Goal: Communication & Community: Answer question/provide support

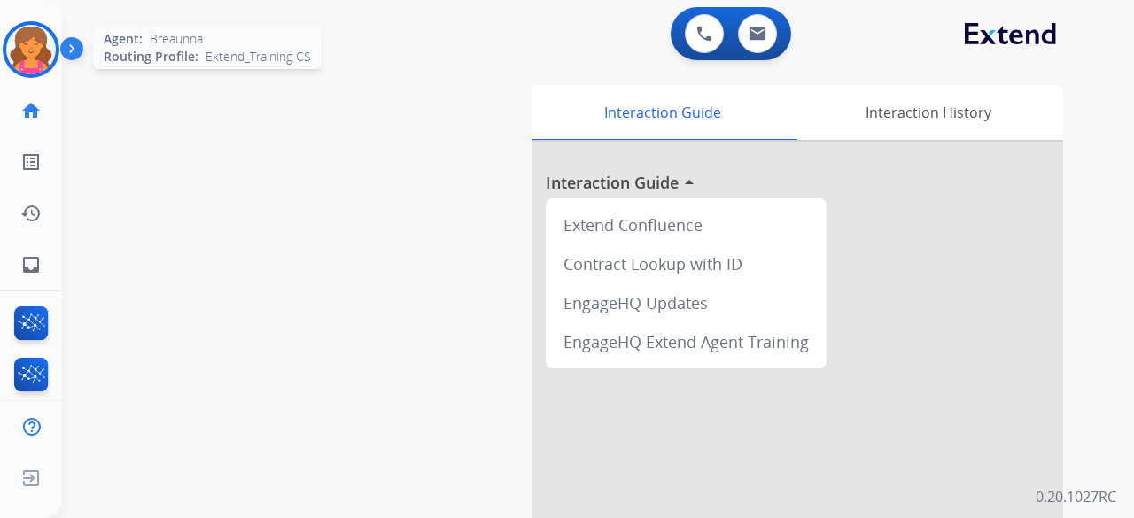
click at [50, 43] on img at bounding box center [31, 50] width 50 height 50
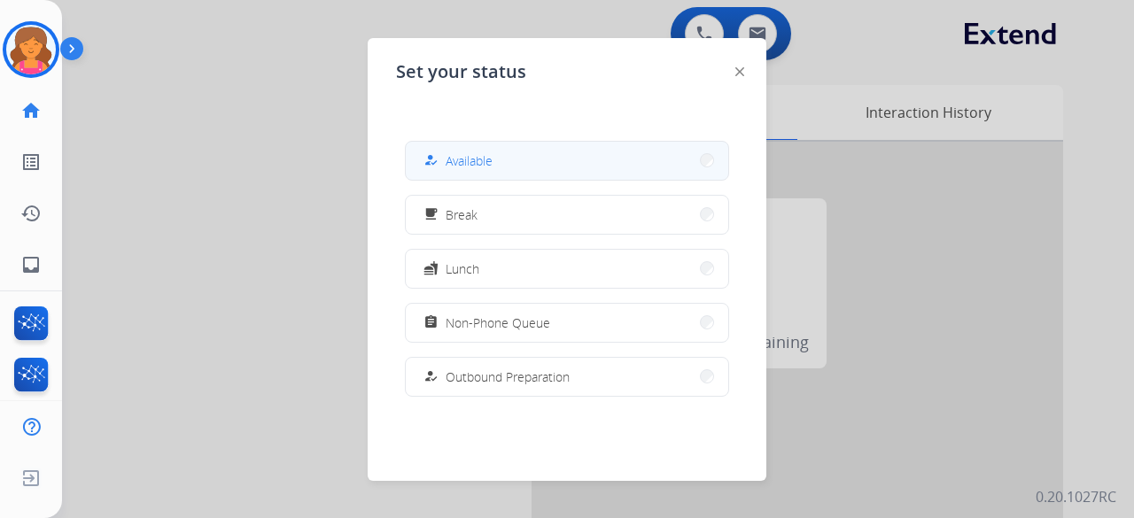
click at [544, 154] on button "how_to_reg Available" at bounding box center [567, 161] width 322 height 38
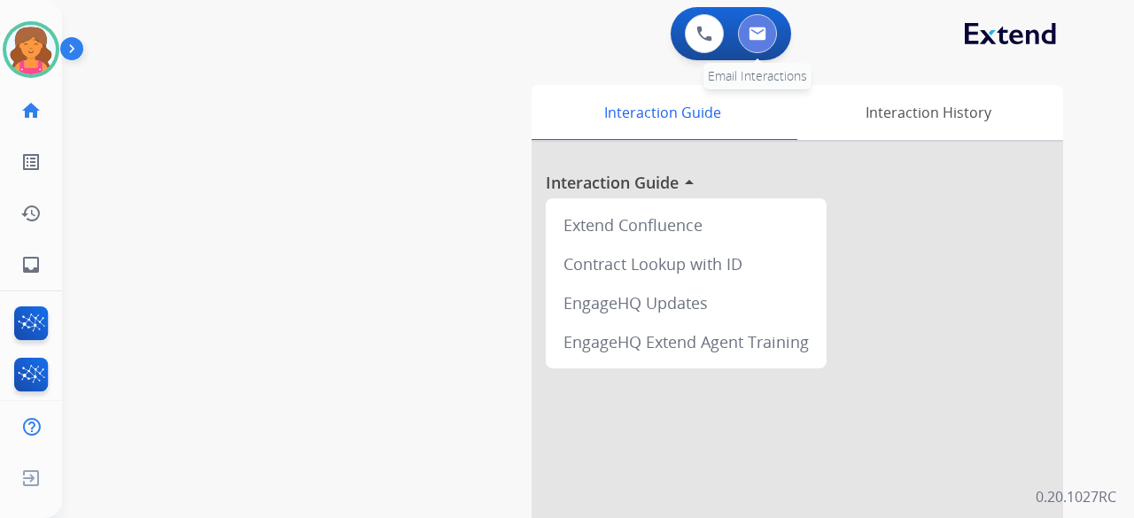
click at [544, 24] on button at bounding box center [757, 33] width 39 height 39
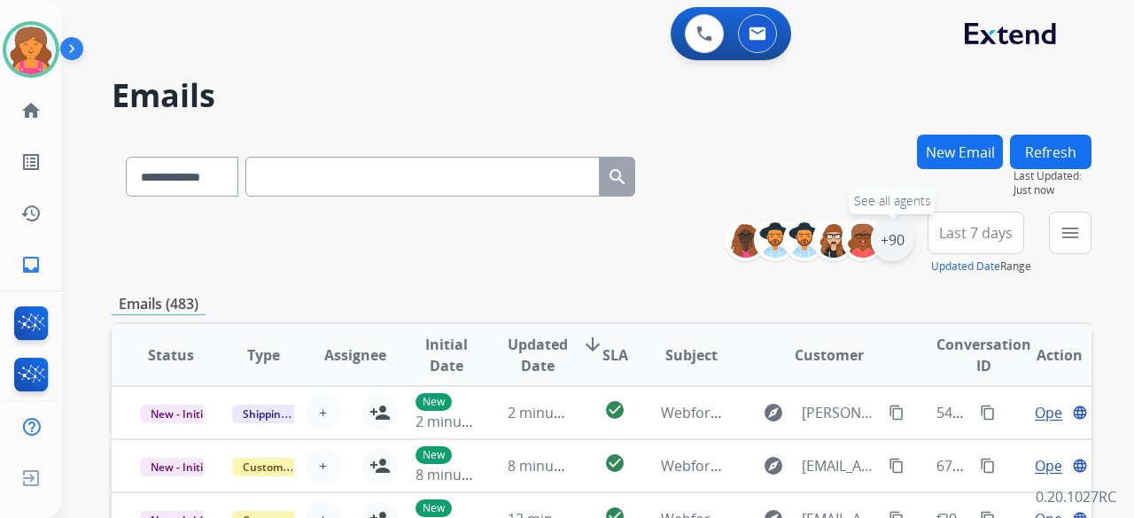
click at [544, 225] on div "+90" at bounding box center [892, 240] width 43 height 43
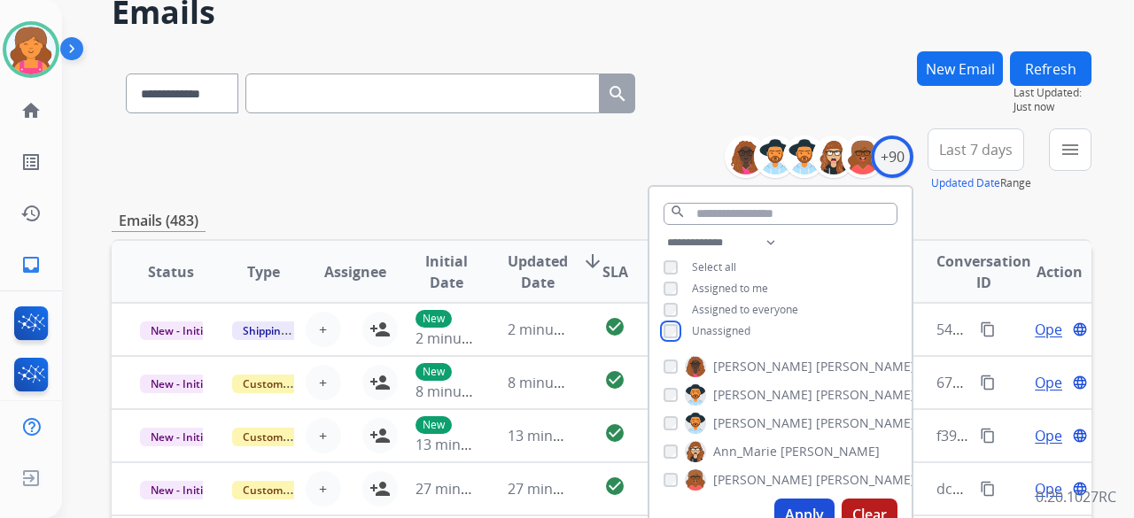
scroll to position [177, 0]
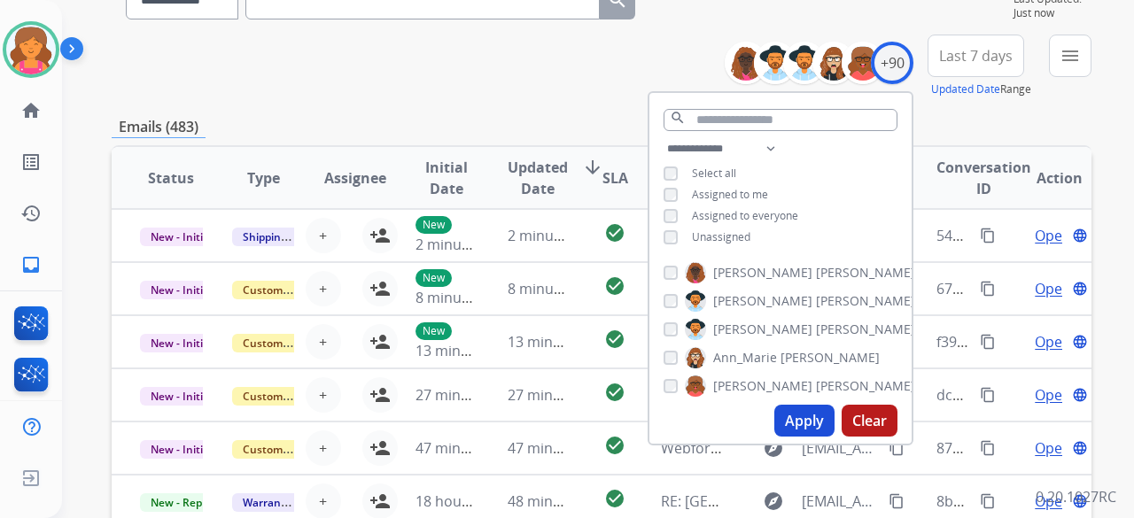
click at [544, 225] on button "Apply" at bounding box center [804, 421] width 60 height 32
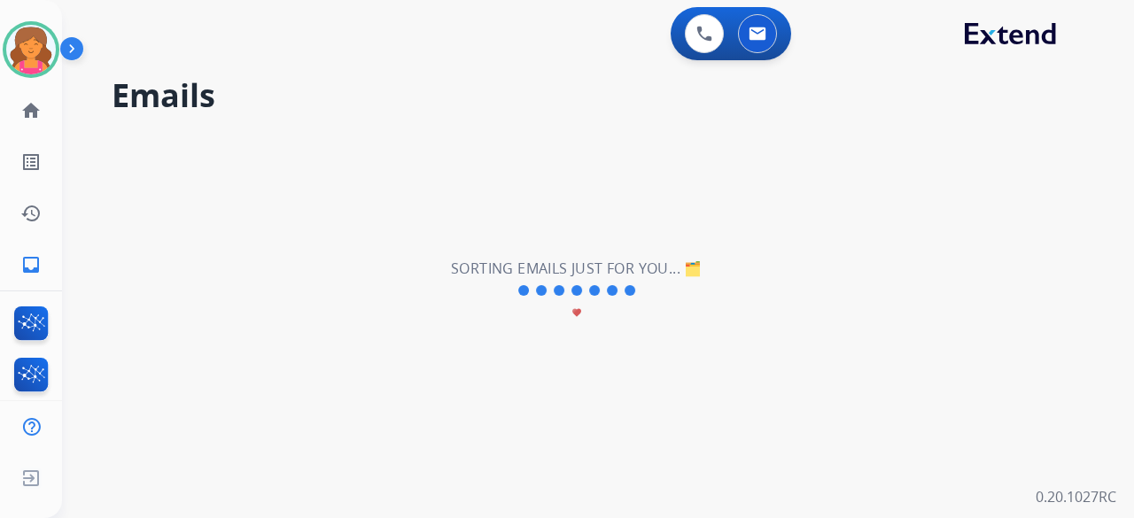
scroll to position [0, 0]
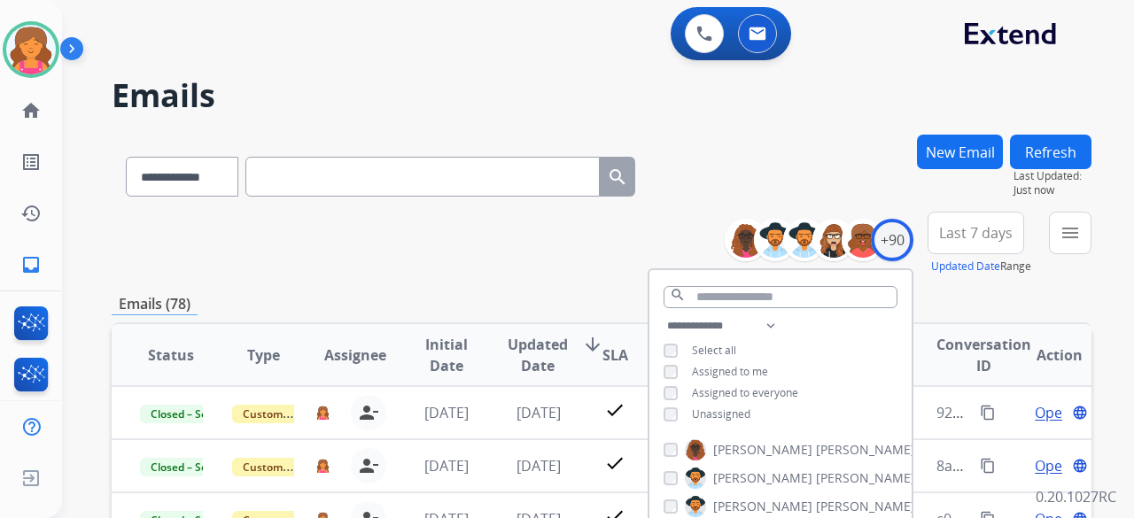
click at [544, 225] on span "Last 7 days" at bounding box center [976, 232] width 74 height 7
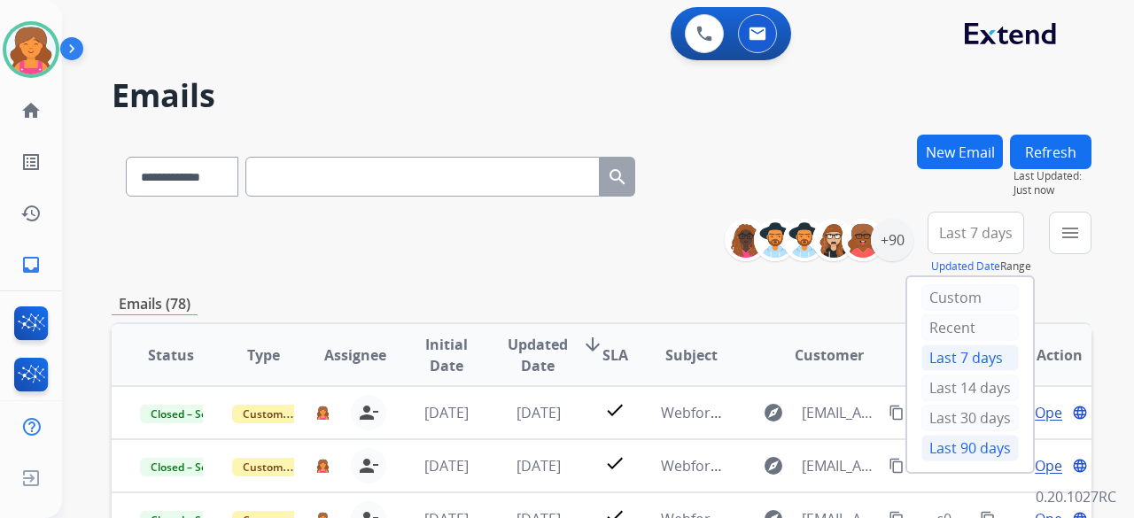
click at [544, 225] on div "Last 90 days" at bounding box center [969, 448] width 97 height 27
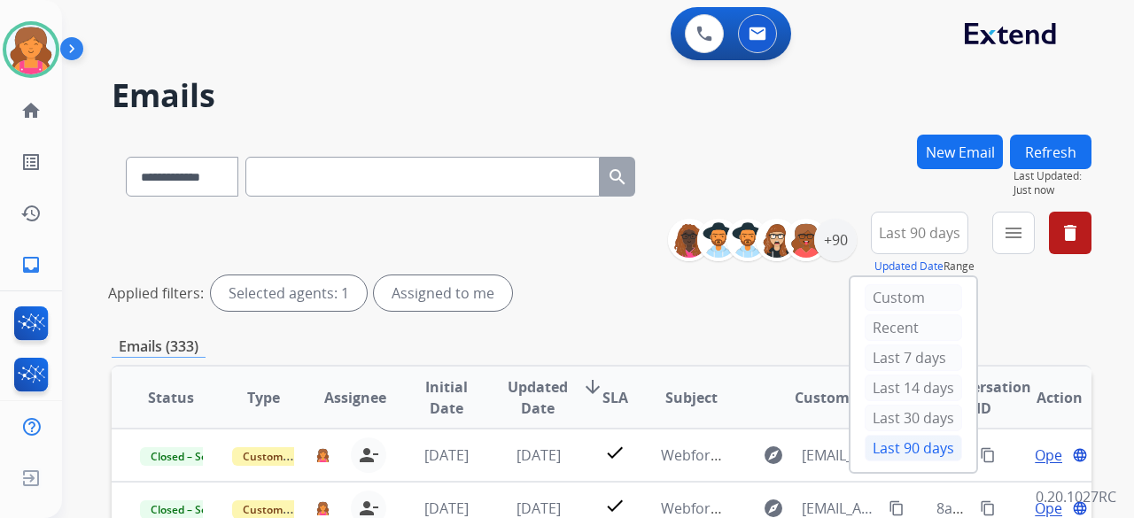
click at [544, 201] on div "**********" at bounding box center [381, 173] width 538 height 61
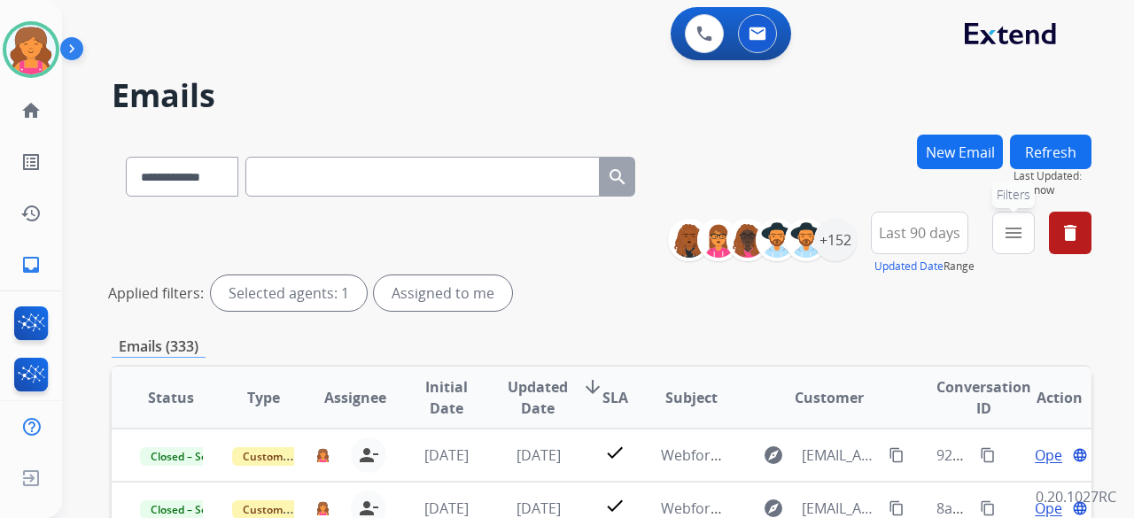
click at [544, 225] on mat-icon "menu" at bounding box center [1013, 232] width 21 height 21
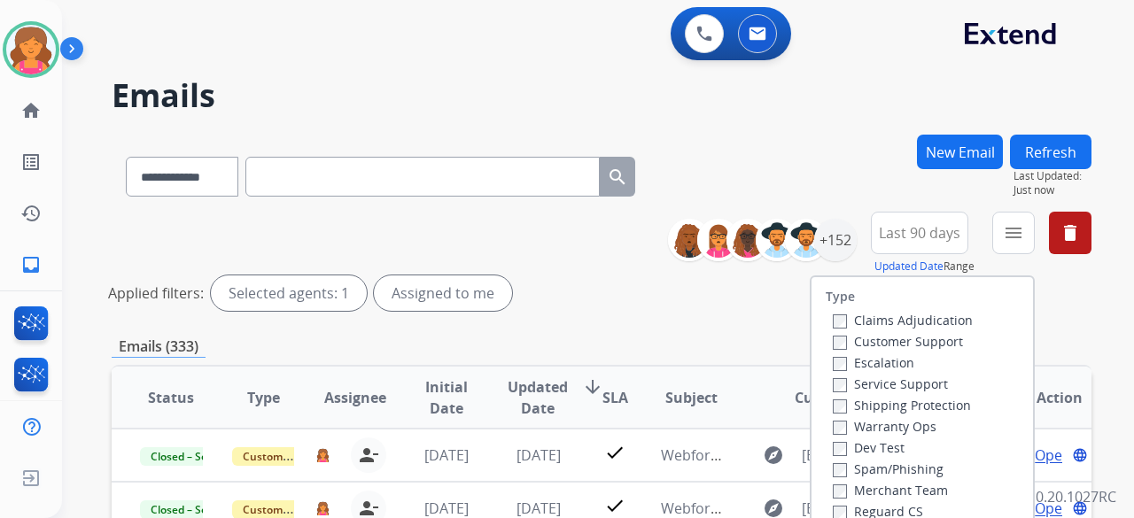
click at [544, 225] on label "Customer Support" at bounding box center [898, 341] width 130 height 17
click at [544, 225] on label "Shipping Protection" at bounding box center [902, 405] width 138 height 17
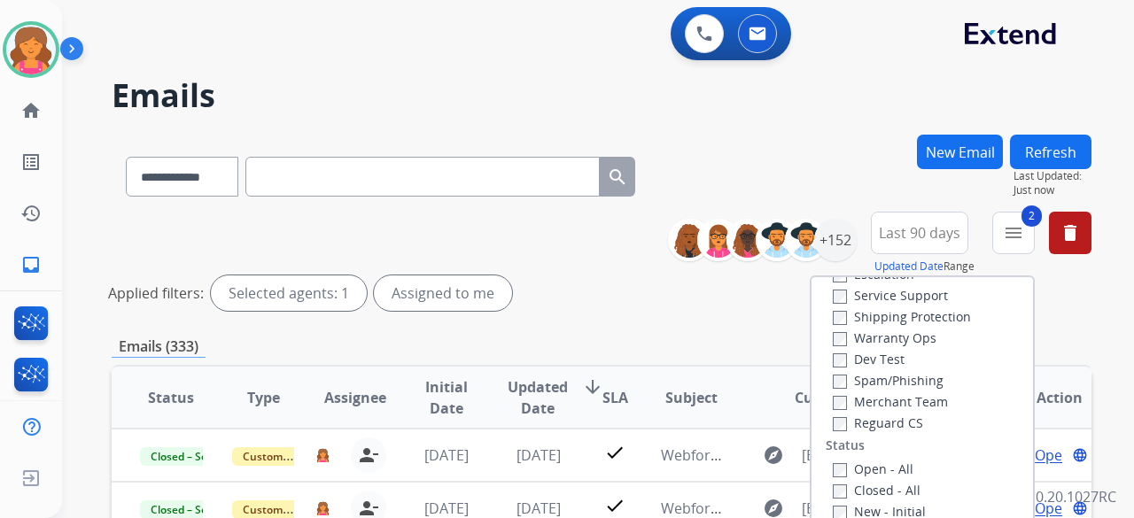
click at [544, 225] on label "Reguard CS" at bounding box center [878, 423] width 90 height 17
click at [544, 225] on div "Open - All" at bounding box center [926, 468] width 186 height 21
click at [544, 225] on label "Open - All" at bounding box center [873, 469] width 81 height 17
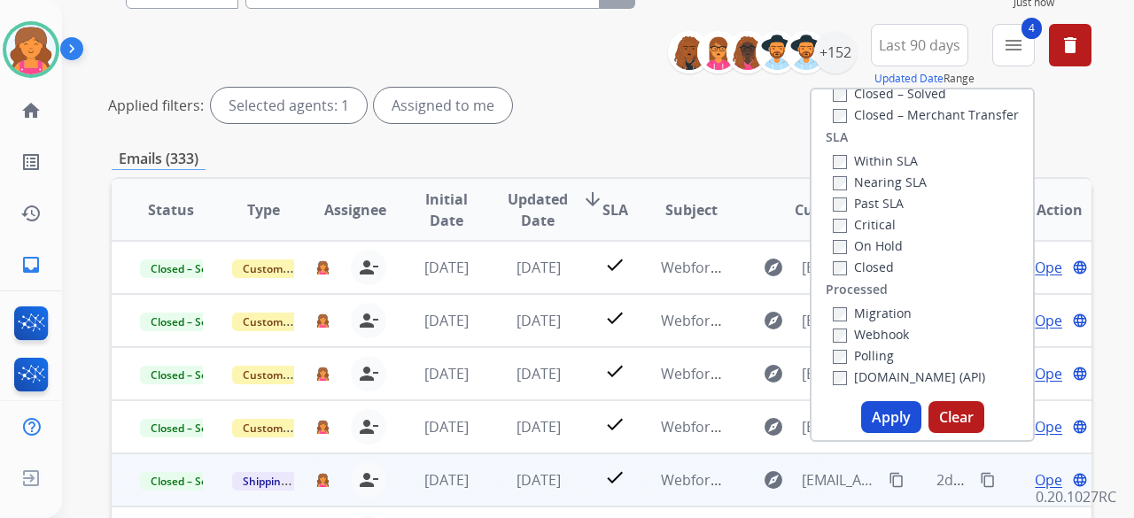
scroll to position [266, 0]
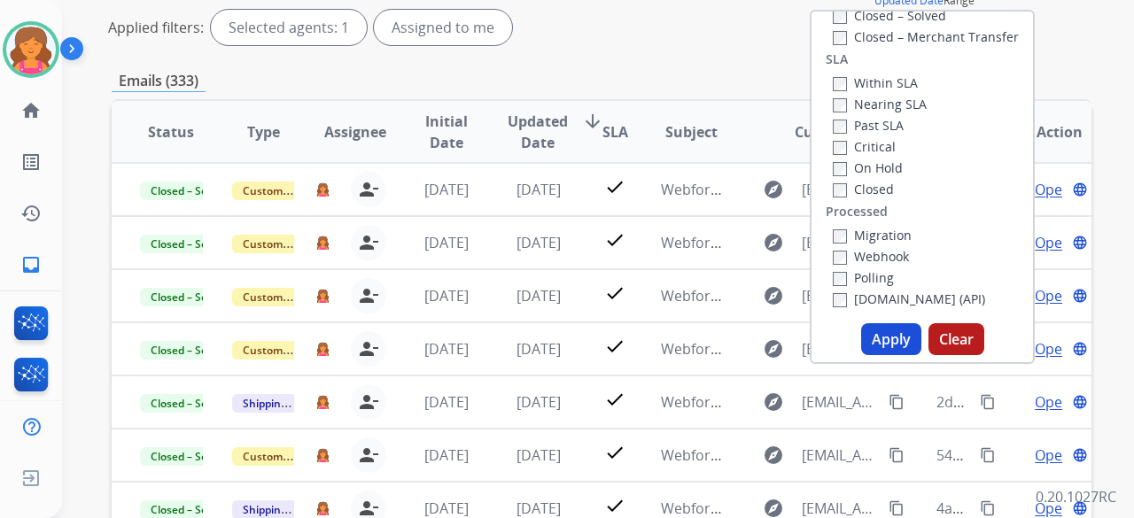
click at [544, 225] on button "Apply" at bounding box center [891, 339] width 60 height 32
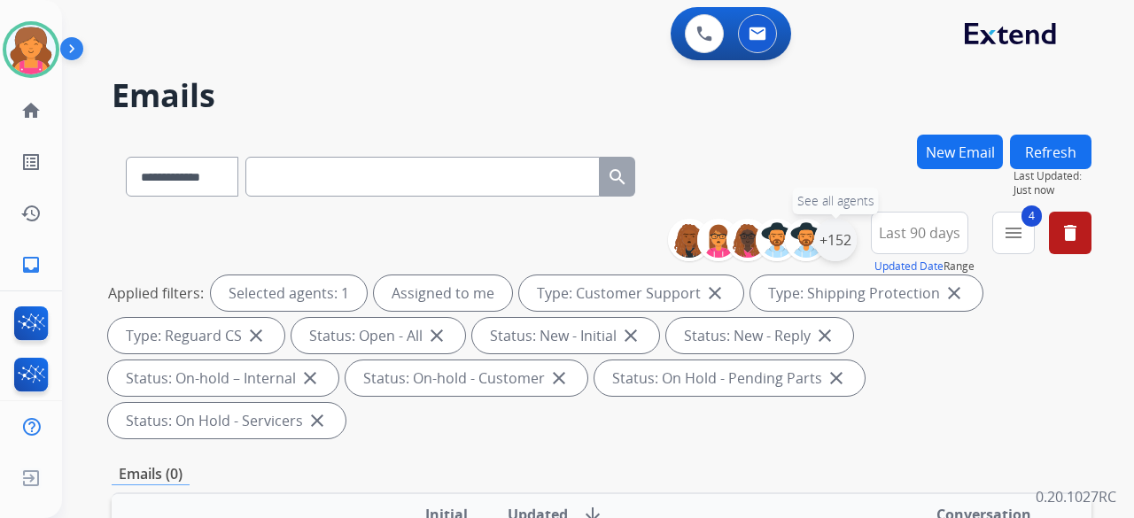
click at [544, 225] on div "+152" at bounding box center [835, 240] width 43 height 43
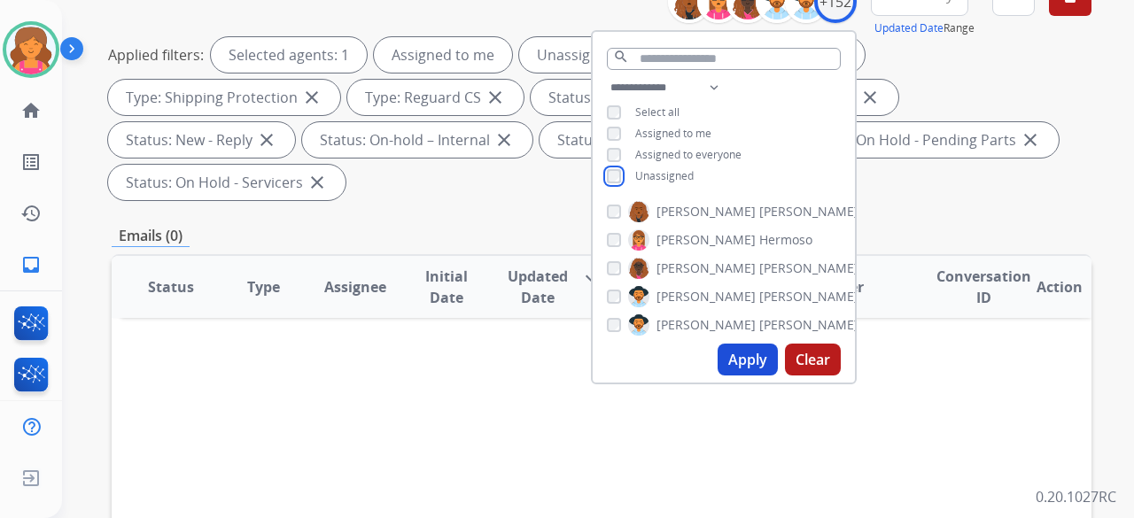
scroll to position [266, 0]
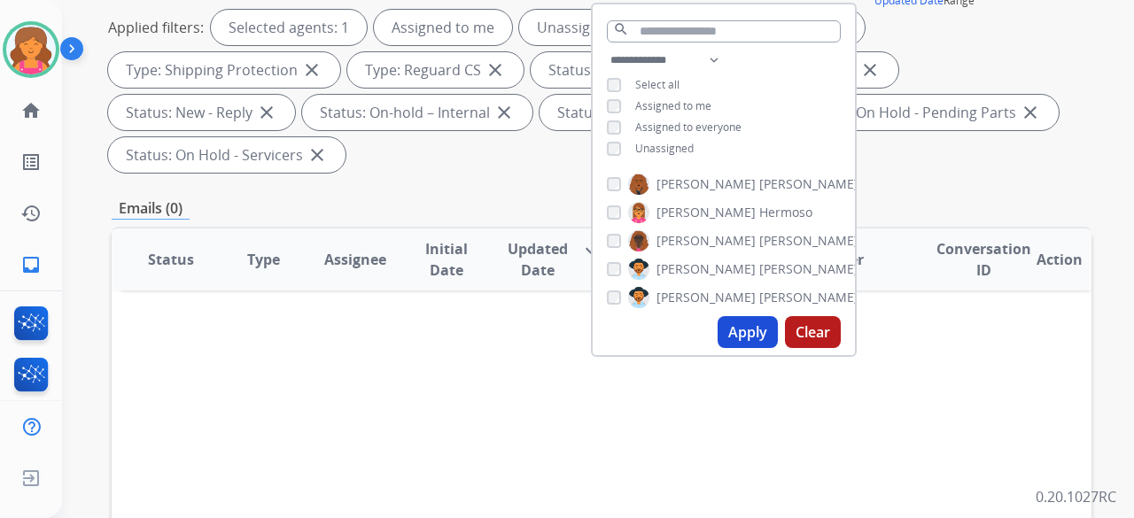
click at [544, 225] on button "Apply" at bounding box center [748, 332] width 60 height 32
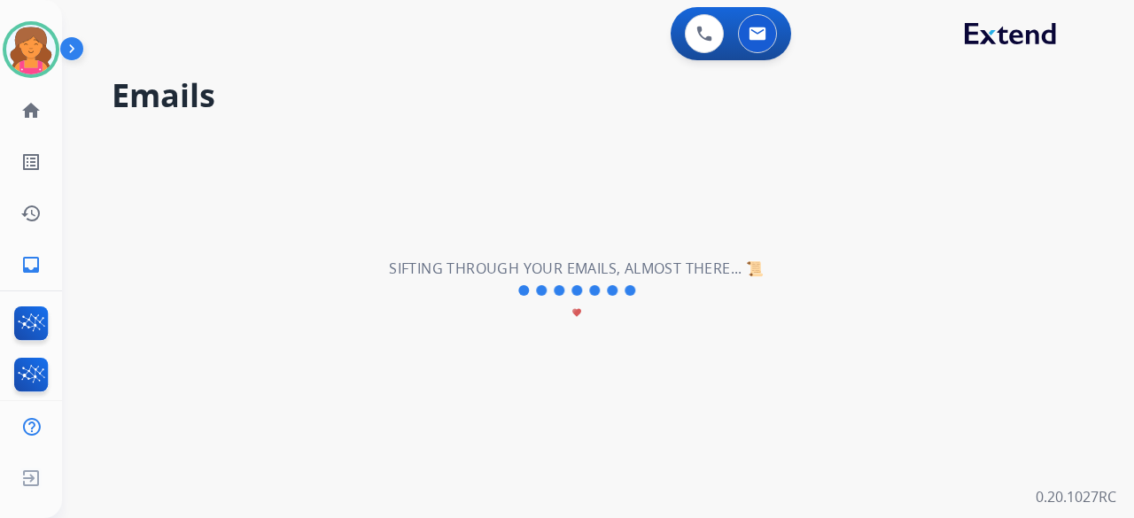
scroll to position [0, 0]
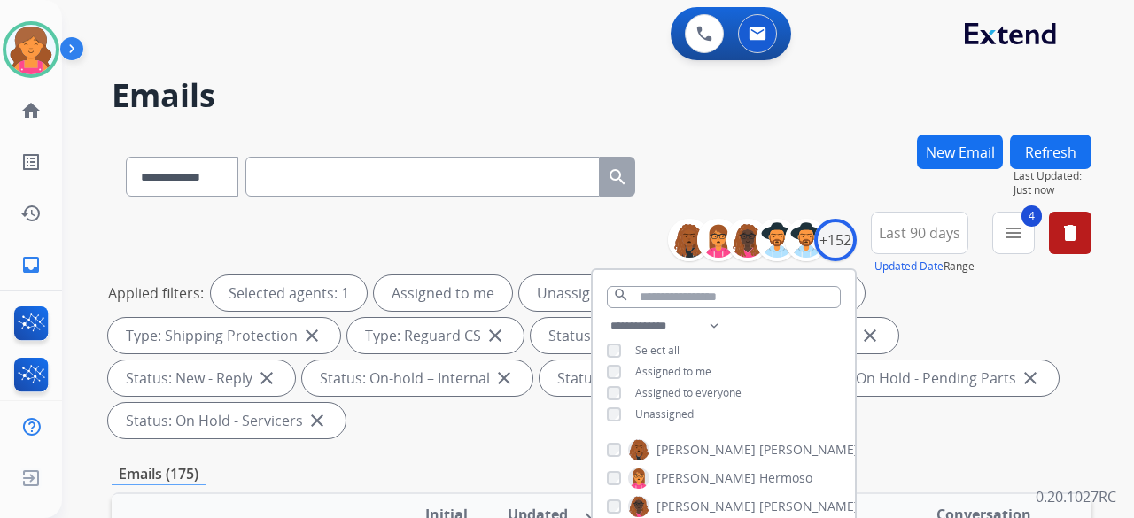
click at [544, 225] on div "Applied filters: Selected agents: 1 Assigned to me Unassigned Type: Customer Su…" at bounding box center [598, 356] width 980 height 163
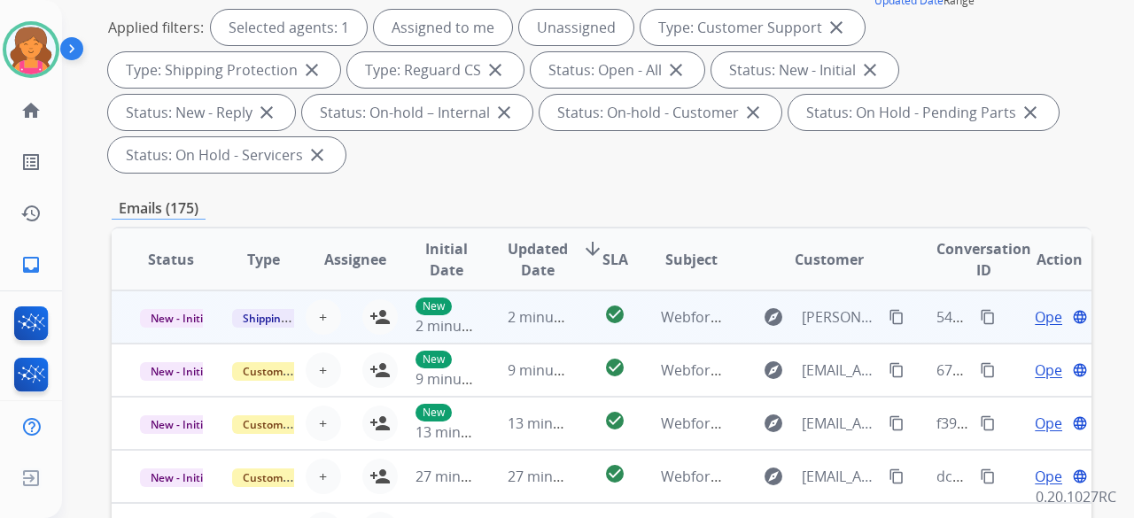
scroll to position [2, 0]
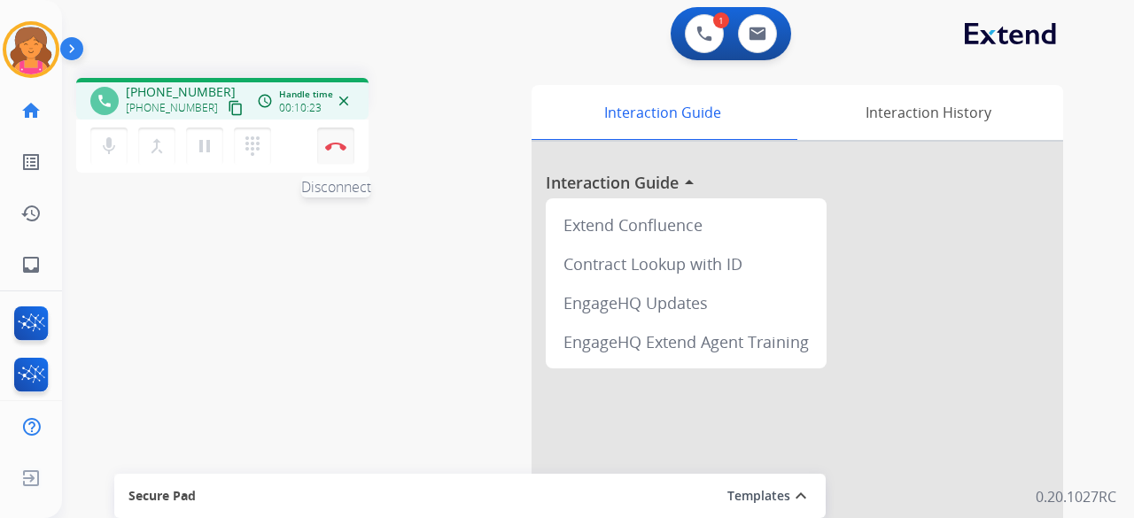
click at [330, 146] on img at bounding box center [335, 146] width 21 height 9
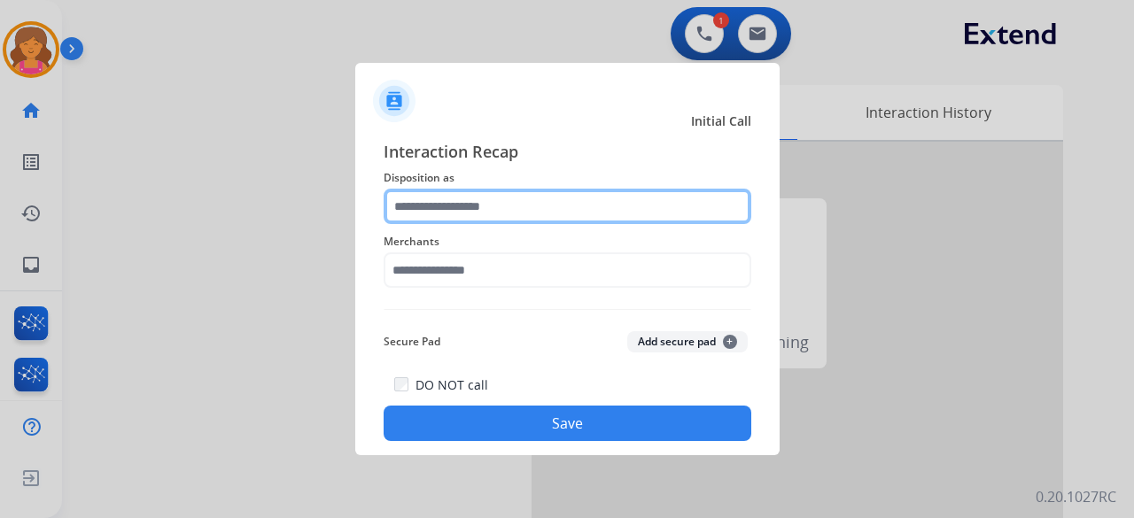
click at [422, 198] on input "text" at bounding box center [568, 206] width 368 height 35
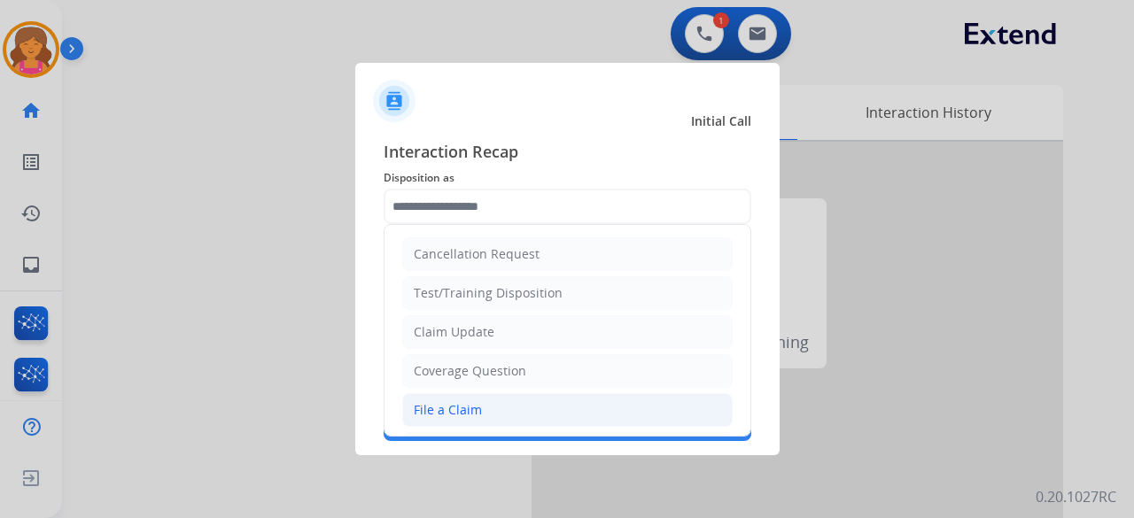
click at [425, 225] on div "File a Claim" at bounding box center [448, 410] width 68 height 18
type input "**********"
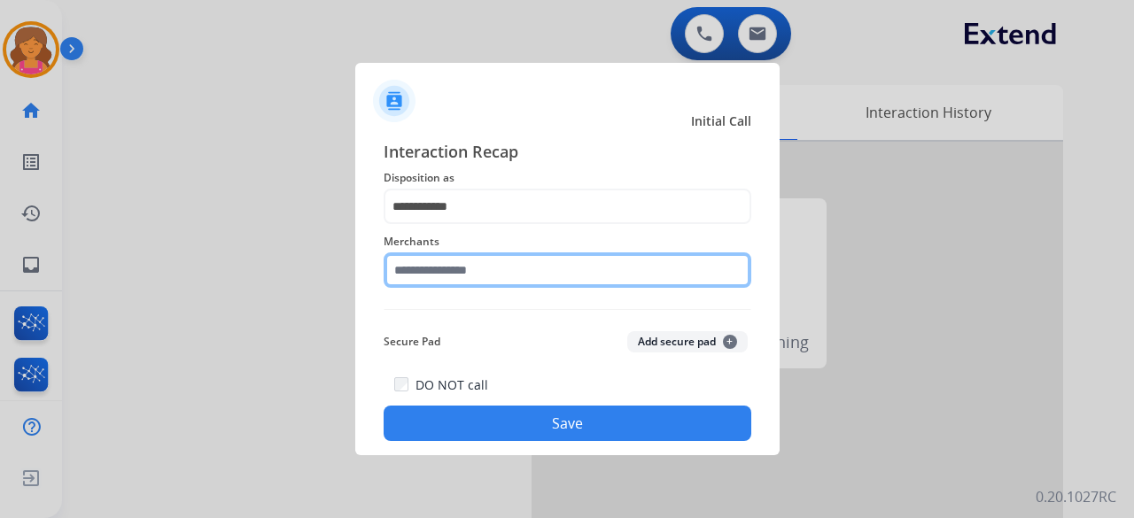
click at [459, 225] on input "text" at bounding box center [568, 269] width 368 height 35
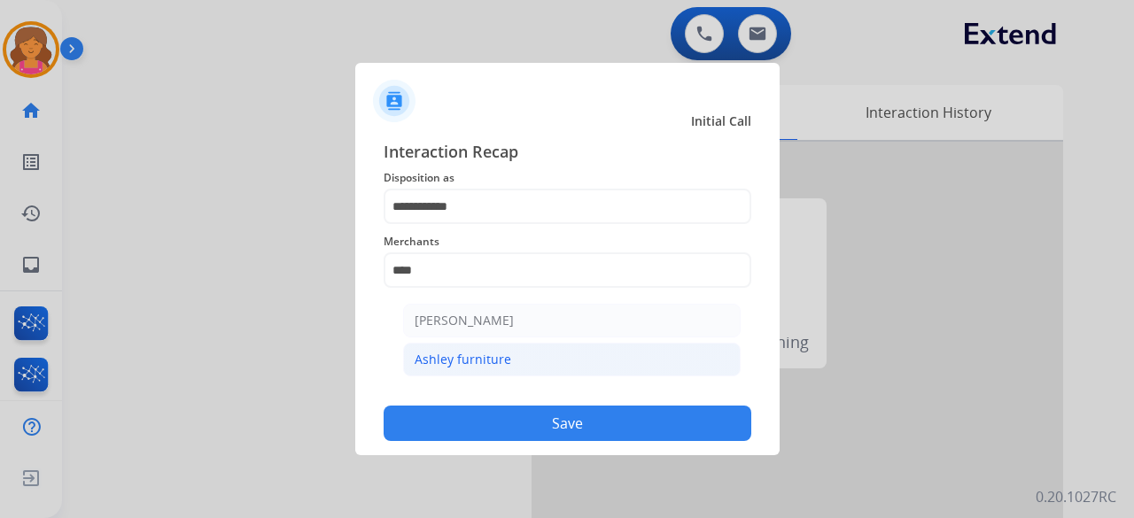
click at [469, 225] on div "Ashley furniture" at bounding box center [463, 360] width 97 height 18
type input "**********"
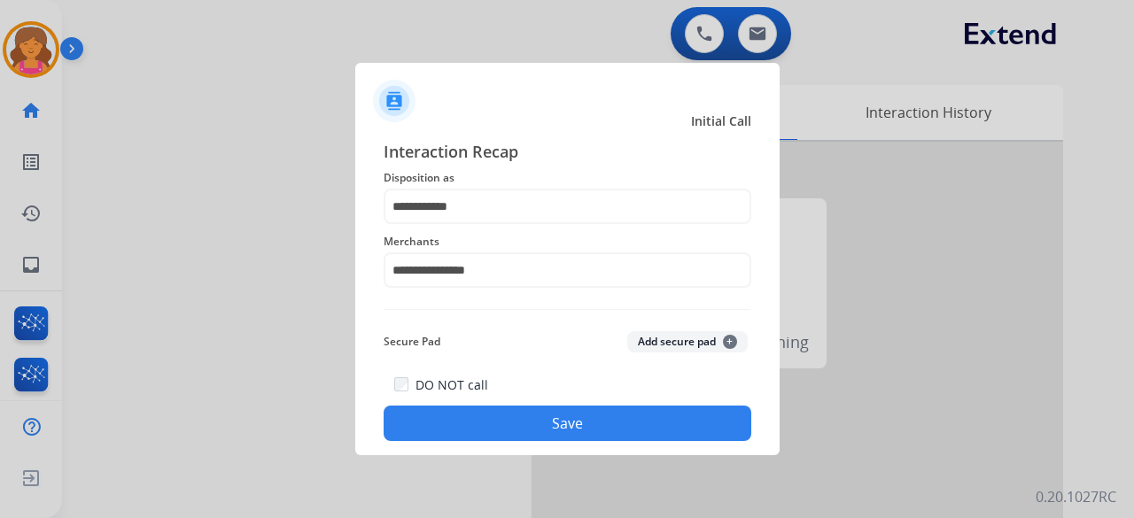
click at [463, 225] on button "Save" at bounding box center [568, 423] width 368 height 35
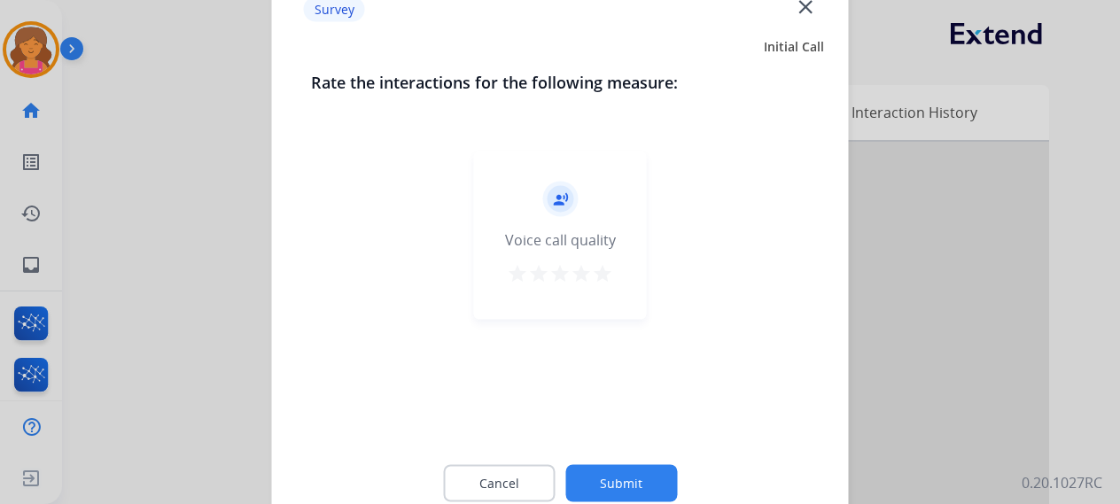
click at [544, 225] on div "record_voice_over Voice call quality star star star star star" at bounding box center [560, 235] width 173 height 168
click at [544, 225] on mat-icon "star" at bounding box center [602, 272] width 21 height 21
click at [544, 225] on button "Submit" at bounding box center [621, 482] width 112 height 37
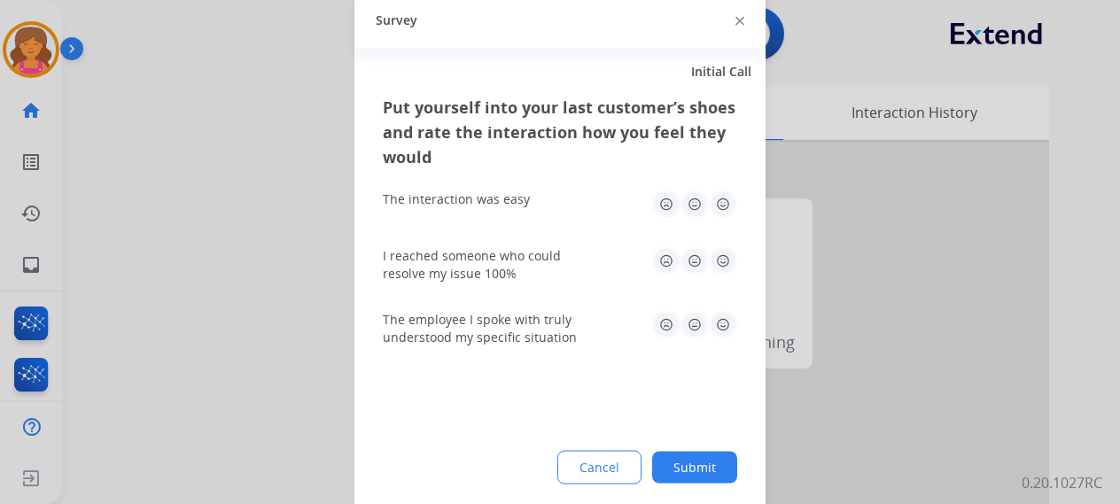
click at [544, 199] on img at bounding box center [723, 204] width 28 height 28
click at [544, 207] on img at bounding box center [723, 204] width 28 height 28
click at [544, 225] on div "I reached someone who could resolve my issue 100%" at bounding box center [560, 264] width 354 height 64
click at [544, 225] on div "I reached someone who could resolve my issue 100%" at bounding box center [560, 263] width 354 height 35
click at [544, 225] on img at bounding box center [723, 260] width 28 height 28
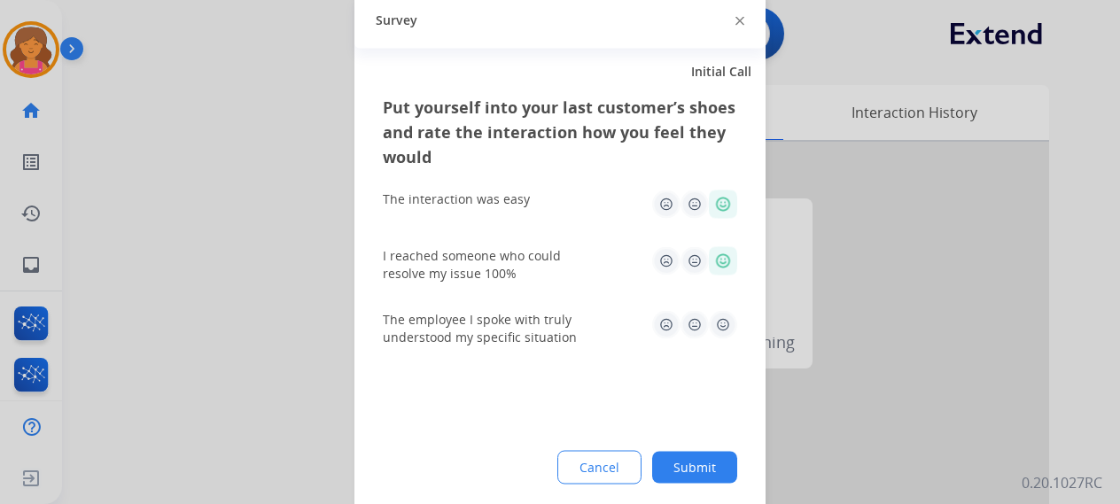
click at [544, 225] on img at bounding box center [723, 324] width 28 height 28
click at [544, 225] on button "Submit" at bounding box center [694, 467] width 85 height 32
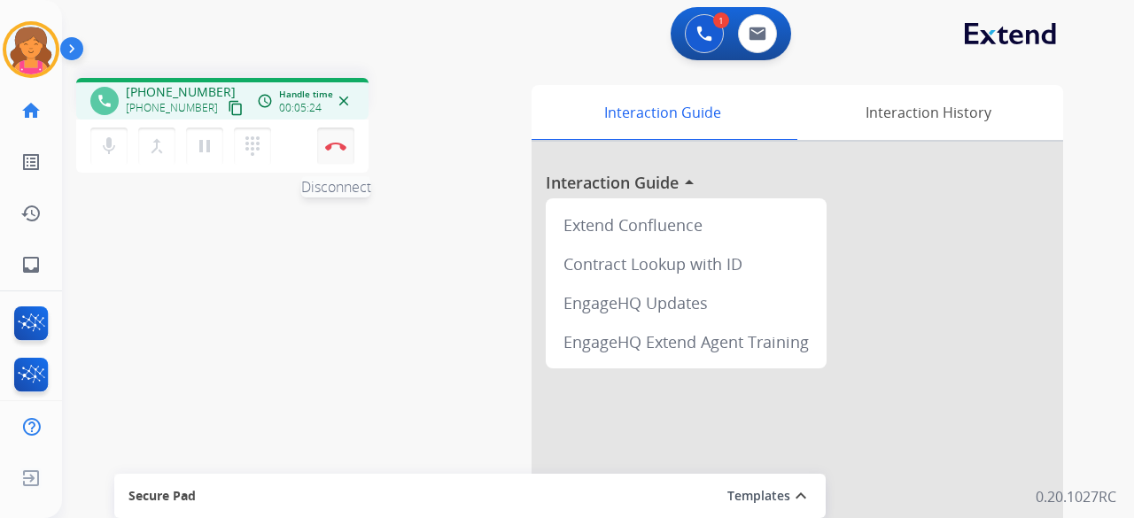
click at [335, 145] on img at bounding box center [335, 146] width 21 height 9
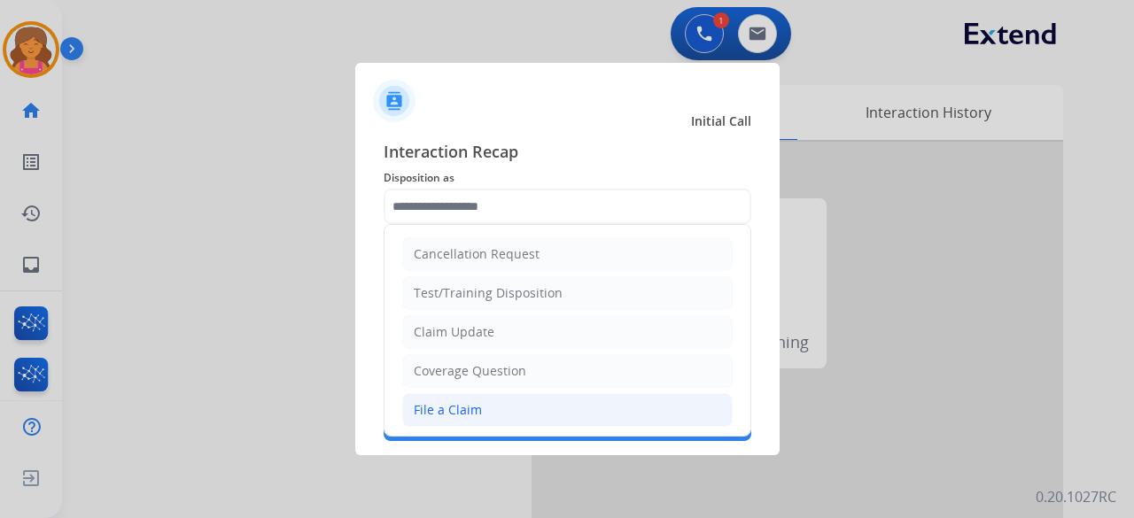
click at [450, 225] on div "File a Claim" at bounding box center [448, 410] width 68 height 18
type input "**********"
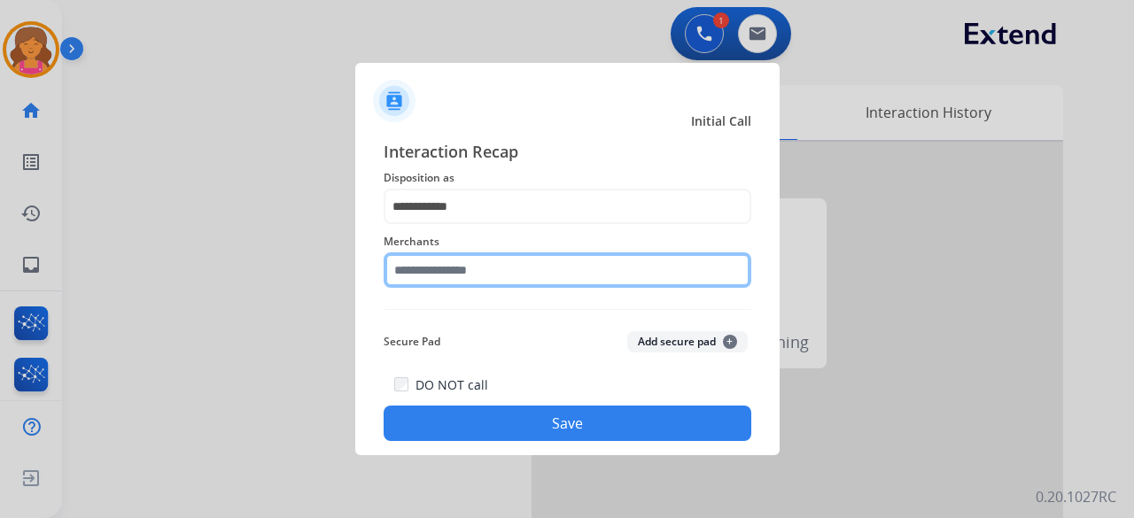
click at [455, 225] on input "text" at bounding box center [568, 269] width 368 height 35
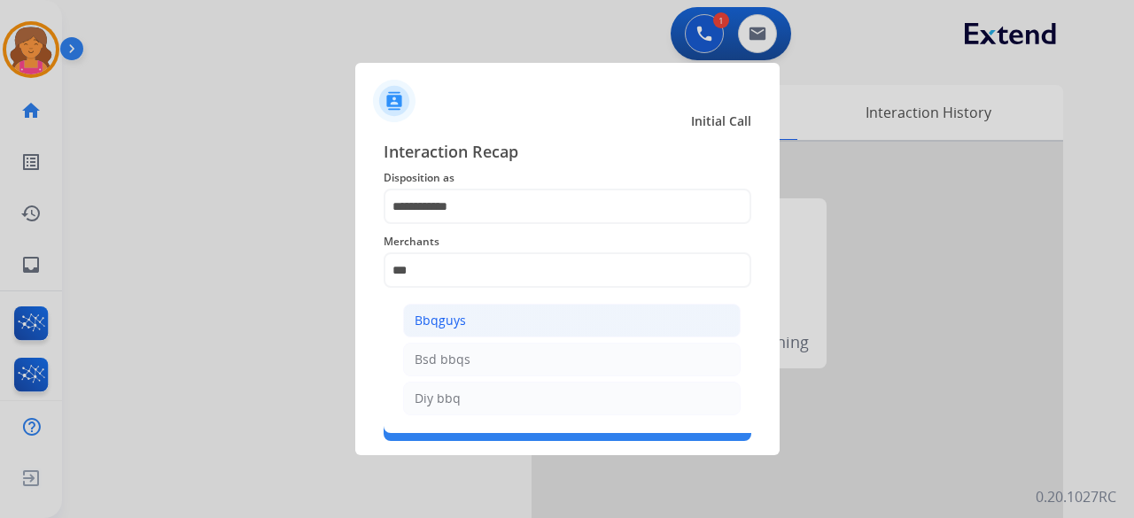
click at [452, 225] on li "Bbqguys" at bounding box center [571, 321] width 337 height 34
type input "*******"
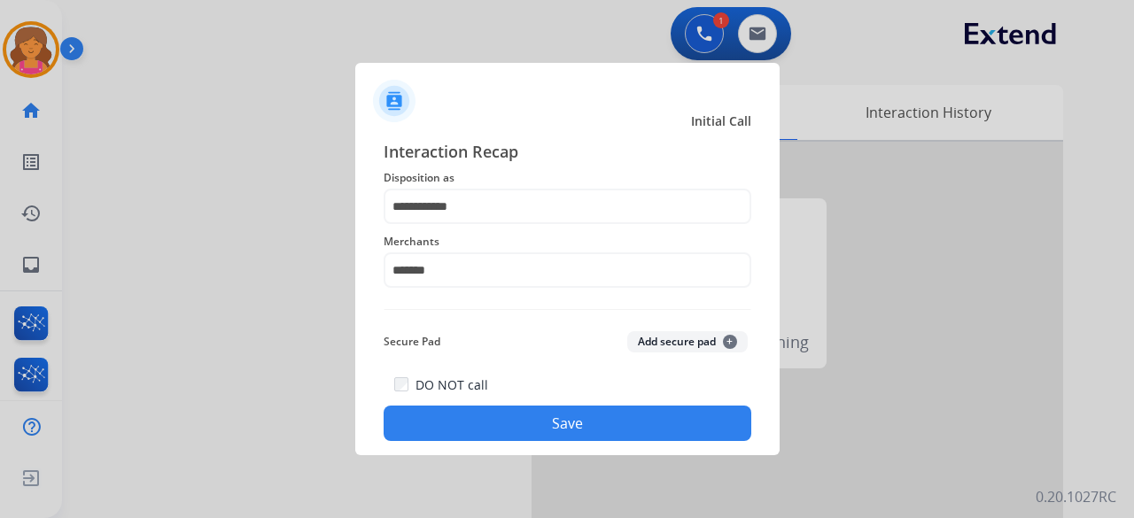
click at [449, 225] on button "Save" at bounding box center [568, 423] width 368 height 35
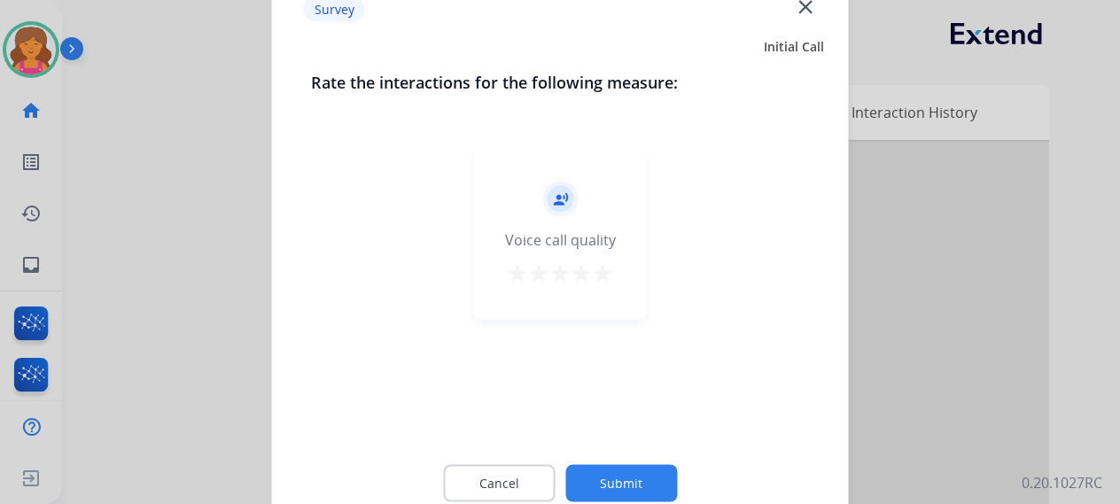
click at [544, 225] on mat-icon "star" at bounding box center [602, 272] width 21 height 21
click at [544, 225] on button "Submit" at bounding box center [621, 482] width 112 height 37
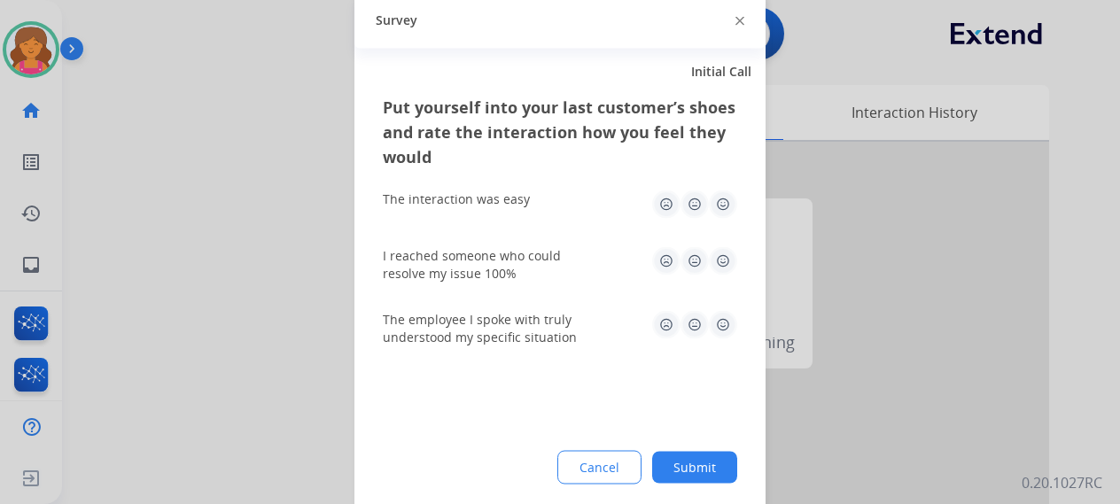
drag, startPoint x: 716, startPoint y: 200, endPoint x: 728, endPoint y: 238, distance: 40.1
click at [544, 200] on img at bounding box center [723, 204] width 28 height 28
click at [544, 225] on img at bounding box center [723, 260] width 28 height 28
click at [544, 225] on img at bounding box center [723, 324] width 28 height 28
click at [544, 225] on button "Submit" at bounding box center [694, 467] width 85 height 32
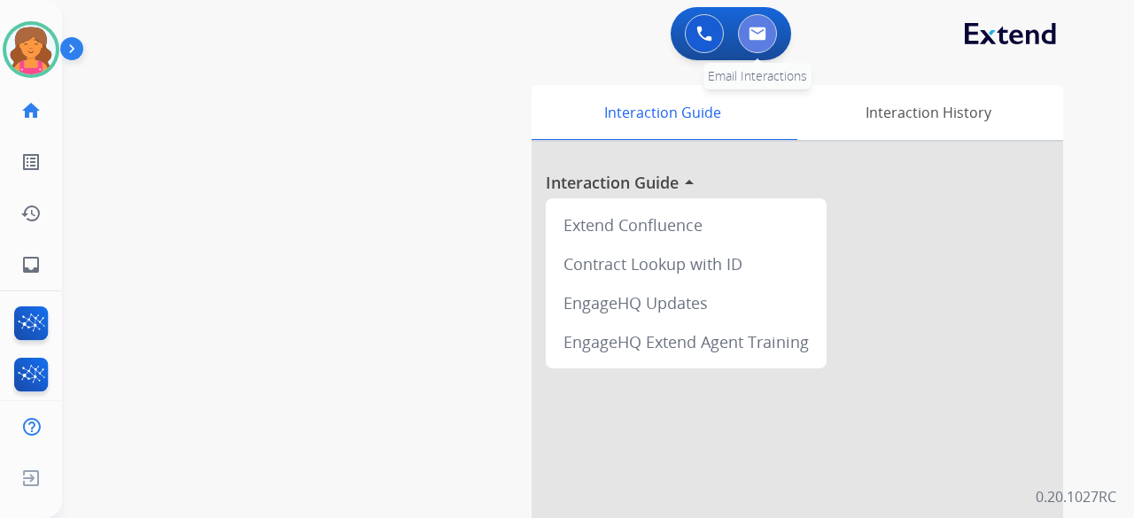
click at [544, 37] on button at bounding box center [757, 33] width 39 height 39
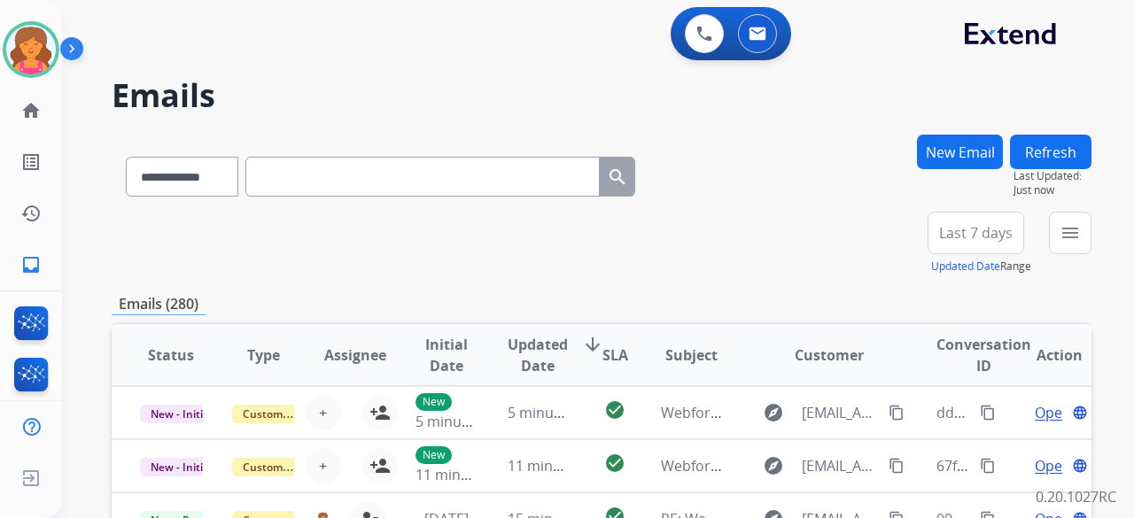
click at [544, 225] on span "Last 7 days" at bounding box center [976, 232] width 74 height 7
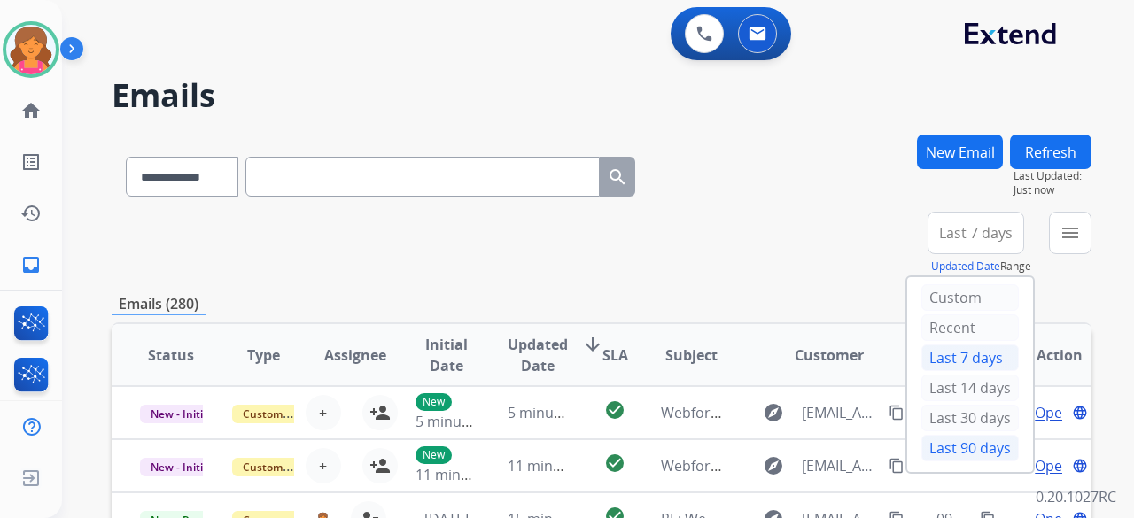
click at [544, 225] on div "Last 90 days" at bounding box center [969, 448] width 97 height 27
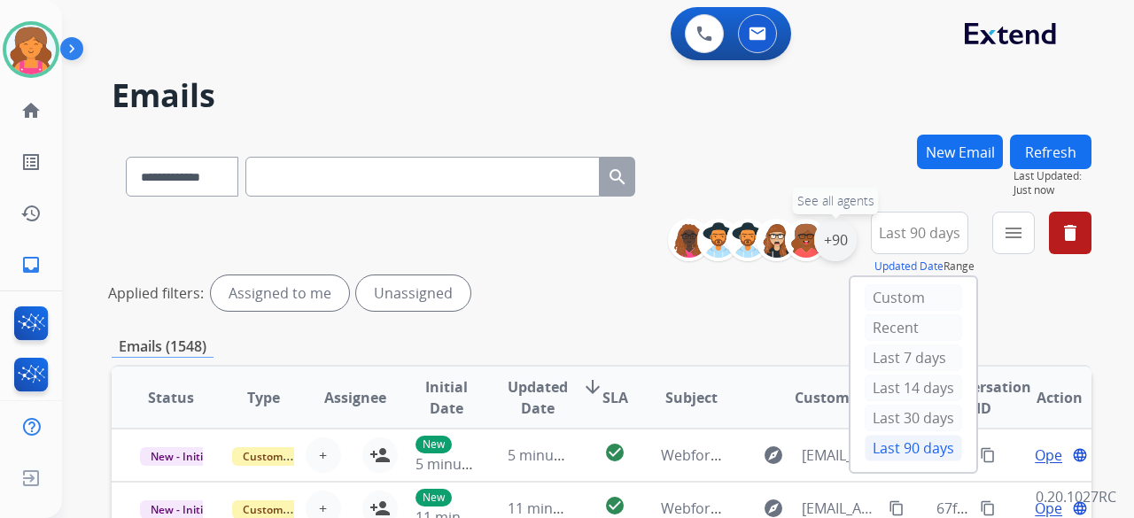
click at [544, 225] on div "+90" at bounding box center [835, 240] width 43 height 43
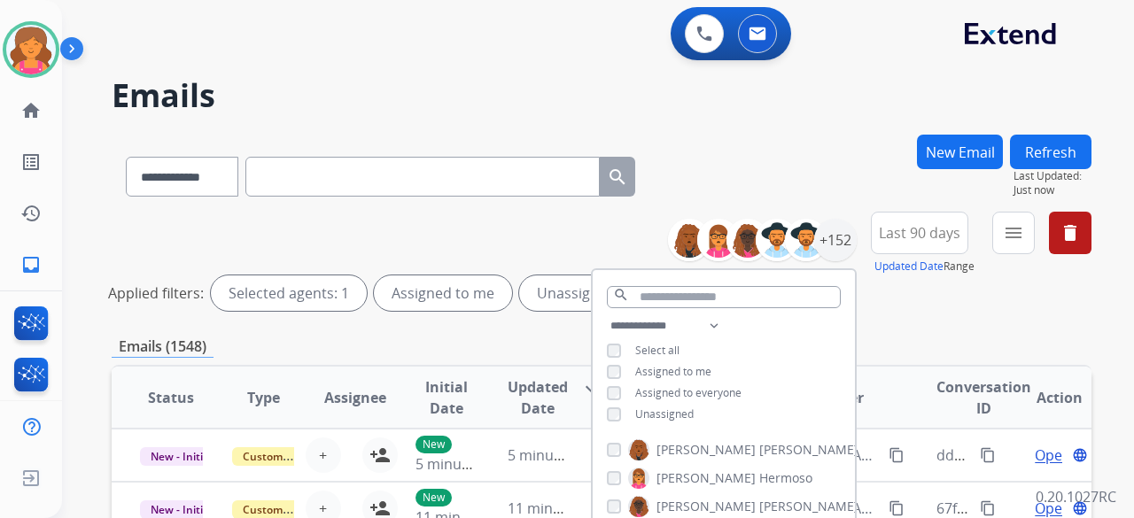
click at [544, 225] on div "**********" at bounding box center [724, 371] width 262 height 113
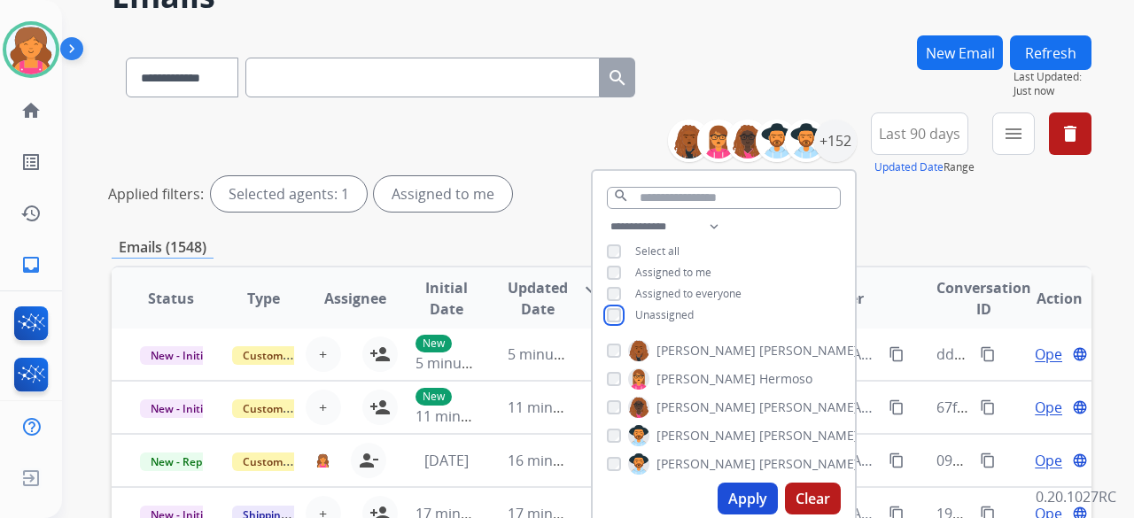
scroll to position [177, 0]
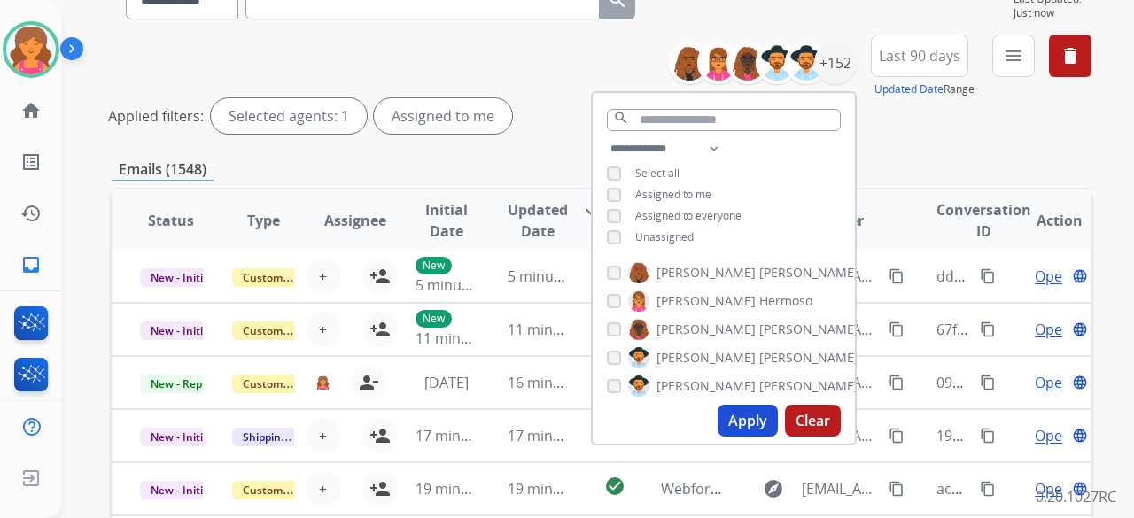
click at [544, 225] on button "Apply" at bounding box center [748, 421] width 60 height 32
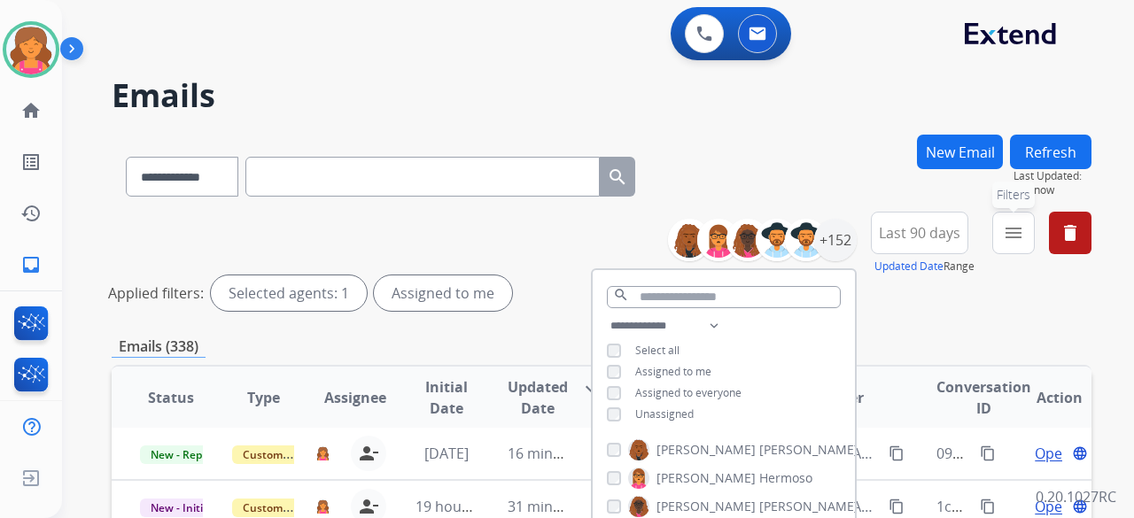
click at [544, 225] on mat-icon "menu" at bounding box center [1013, 232] width 21 height 21
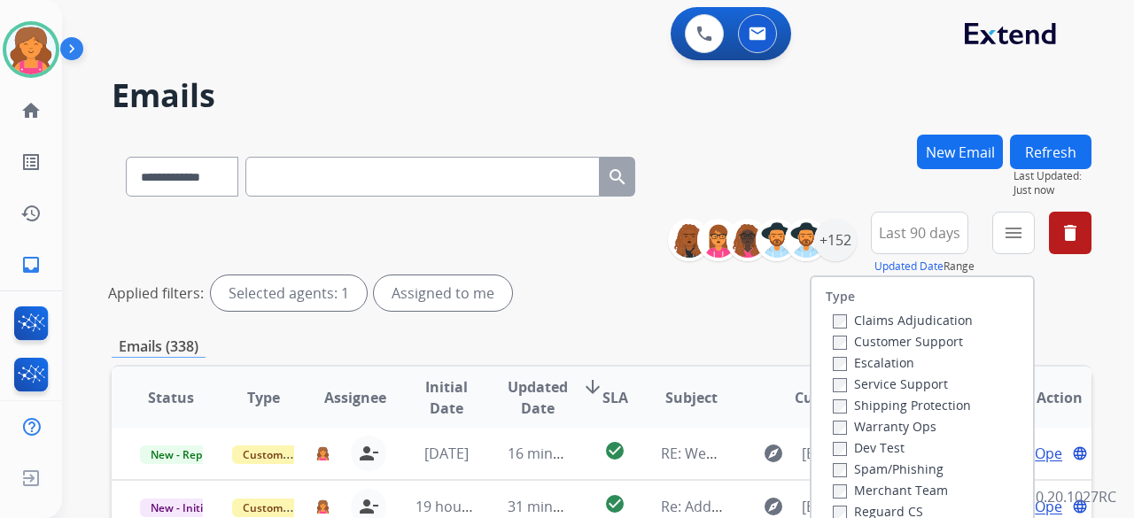
click at [544, 225] on label "Customer Support" at bounding box center [898, 341] width 130 height 17
click at [544, 225] on label "Shipping Protection" at bounding box center [902, 405] width 138 height 17
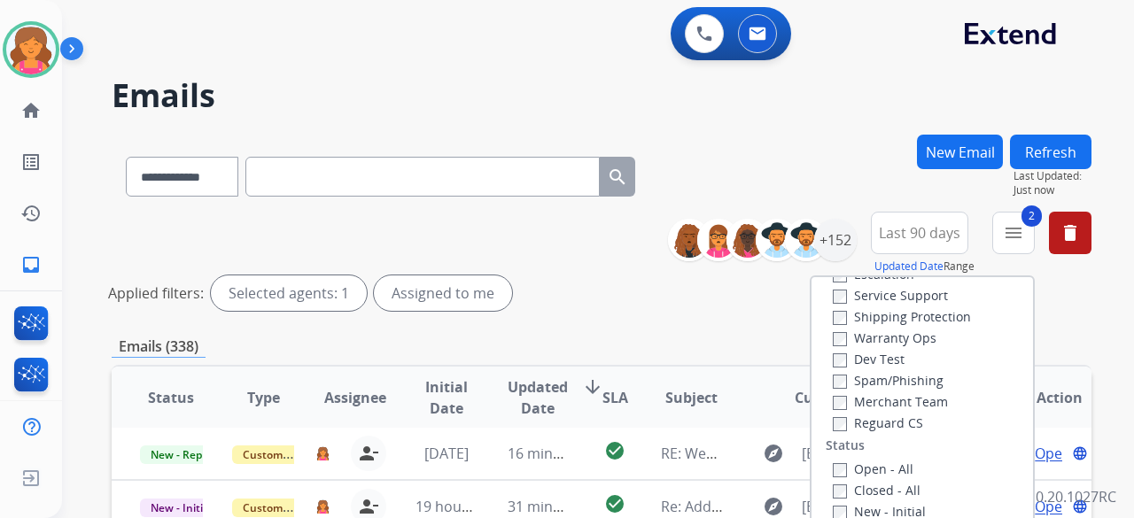
click at [544, 225] on label "Reguard CS" at bounding box center [878, 423] width 90 height 17
click at [544, 225] on label "Open - All" at bounding box center [873, 469] width 81 height 17
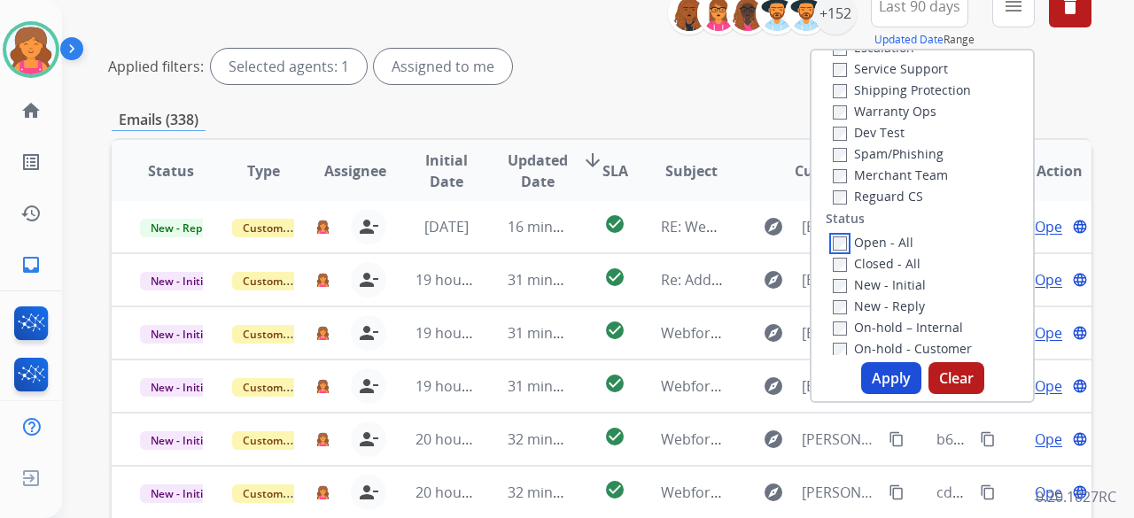
scroll to position [266, 0]
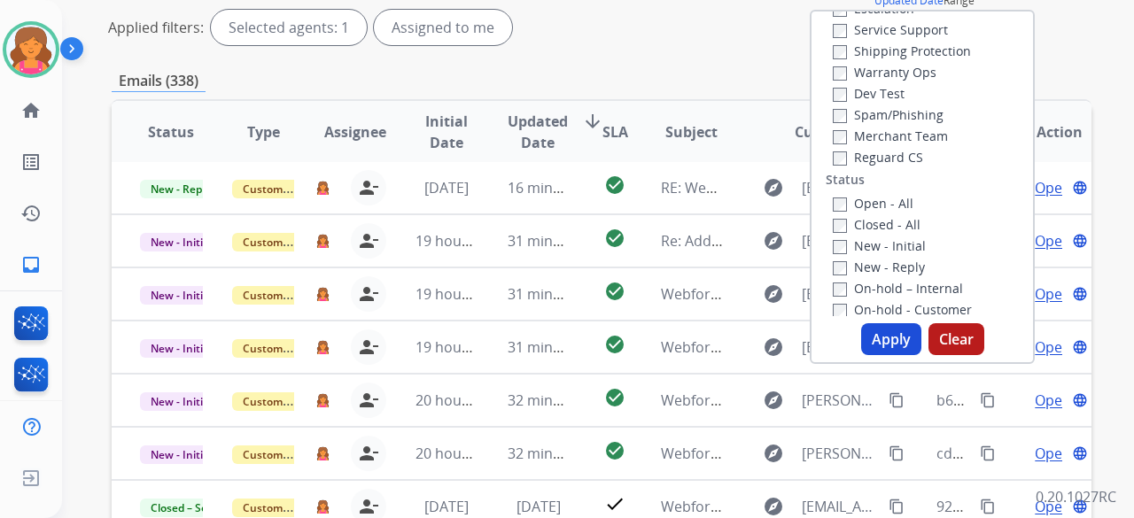
click at [544, 225] on button "Apply" at bounding box center [891, 339] width 60 height 32
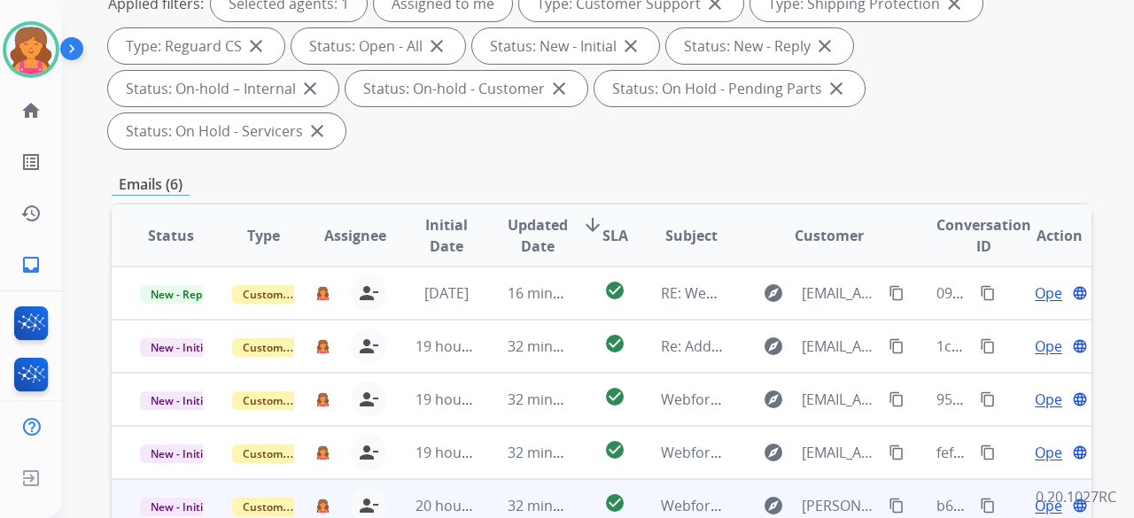
scroll to position [354, 0]
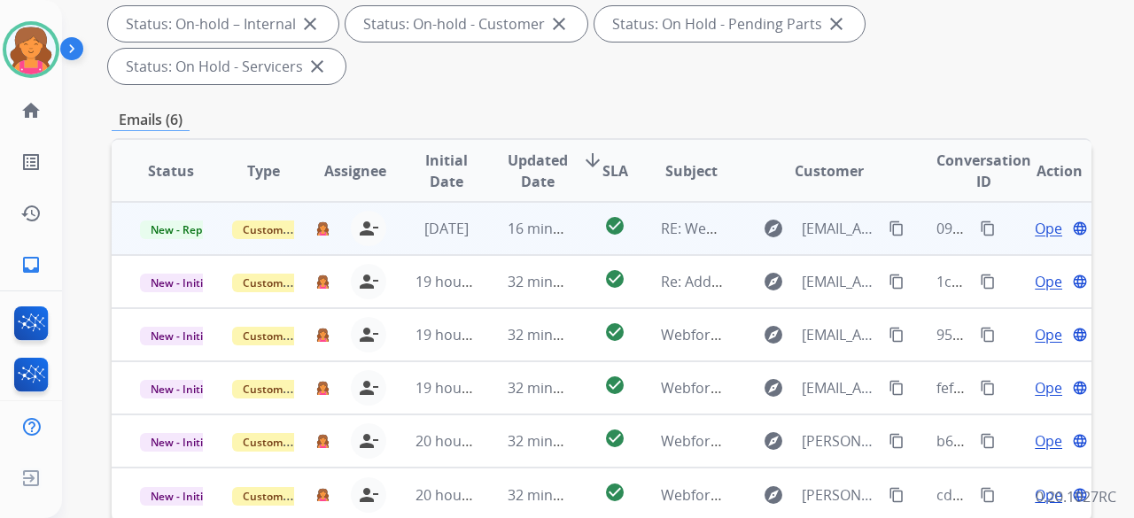
click at [544, 218] on span "Open" at bounding box center [1053, 228] width 36 height 21
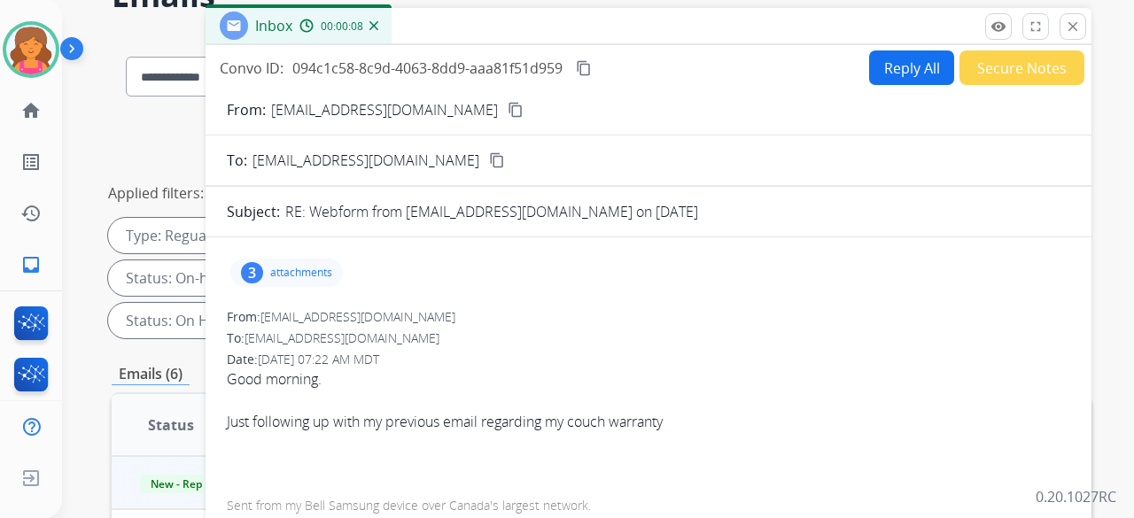
scroll to position [85, 0]
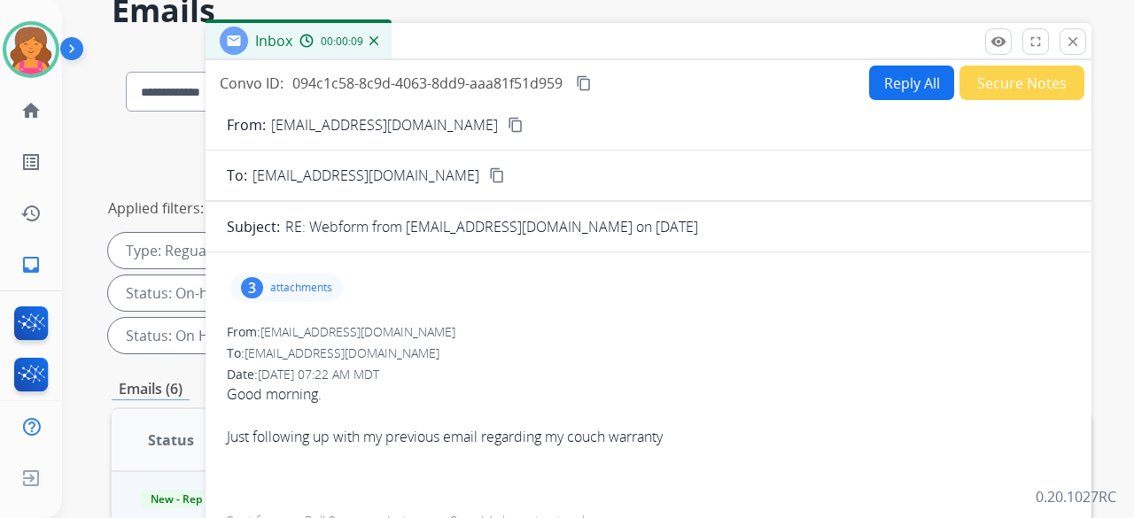
click at [319, 225] on p "attachments" at bounding box center [301, 288] width 62 height 14
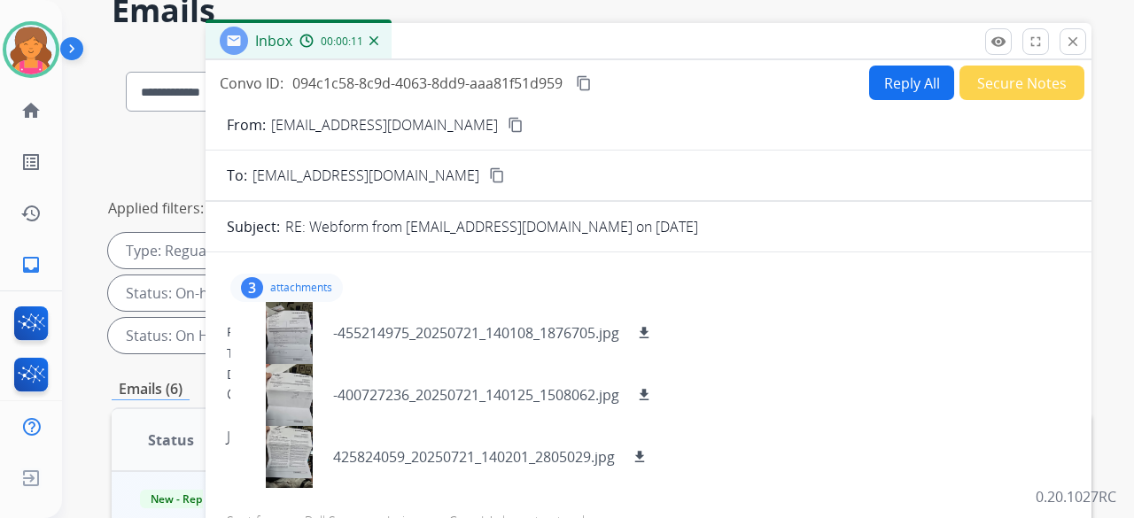
click at [544, 225] on div "From: kaelaaney@gmail.com" at bounding box center [648, 332] width 843 height 18
click at [508, 120] on mat-icon "content_copy" at bounding box center [516, 125] width 16 height 16
click at [544, 88] on button "Reply All" at bounding box center [911, 83] width 85 height 35
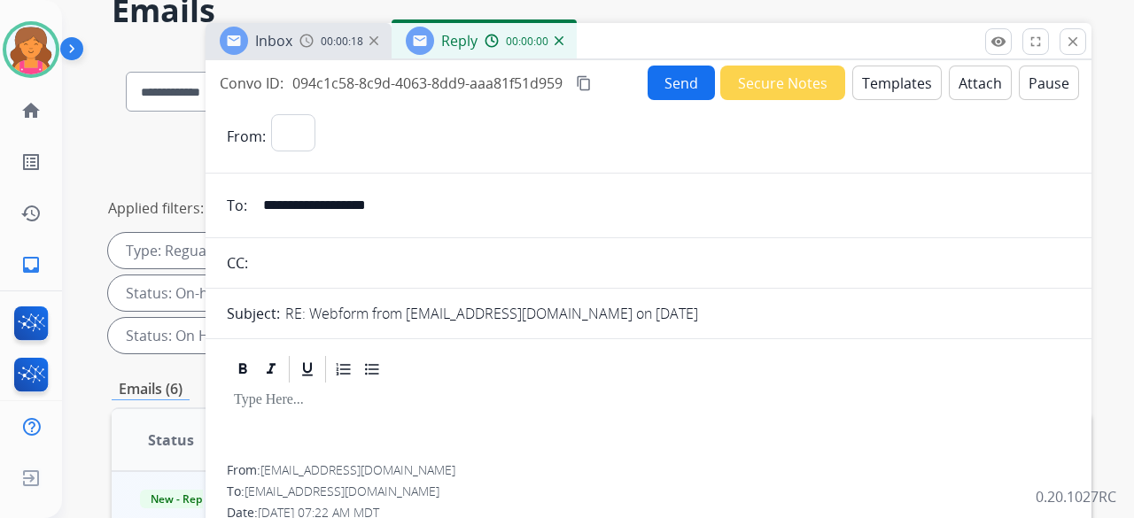
select select "**********"
click at [544, 93] on button "Templates" at bounding box center [896, 83] width 89 height 35
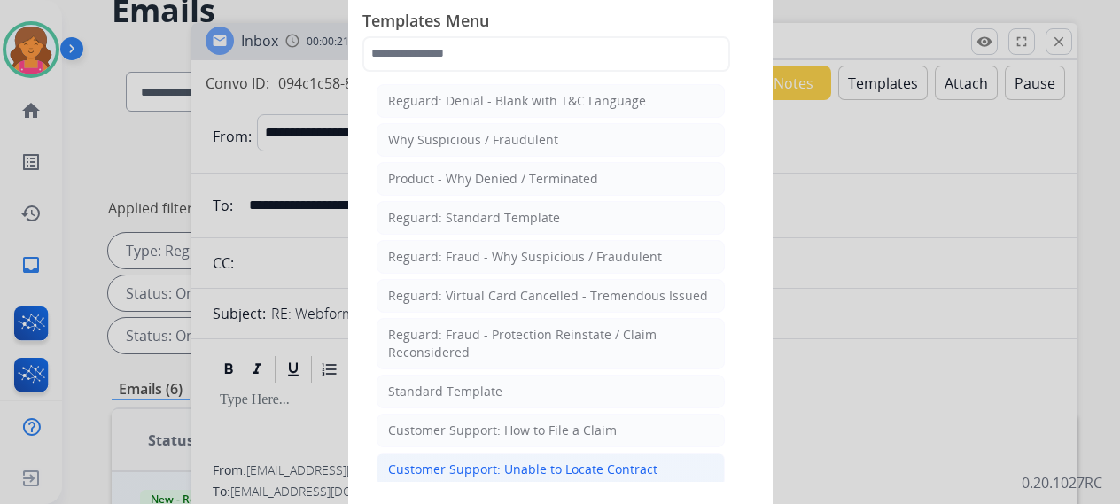
click at [521, 225] on div "Customer Support: Unable to Locate Contract" at bounding box center [522, 470] width 269 height 18
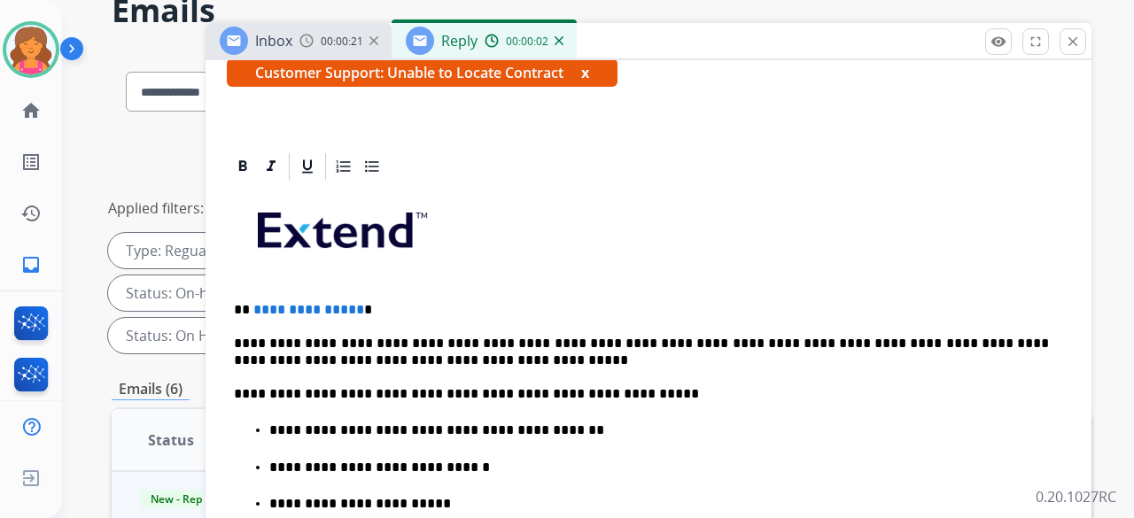
scroll to position [443, 0]
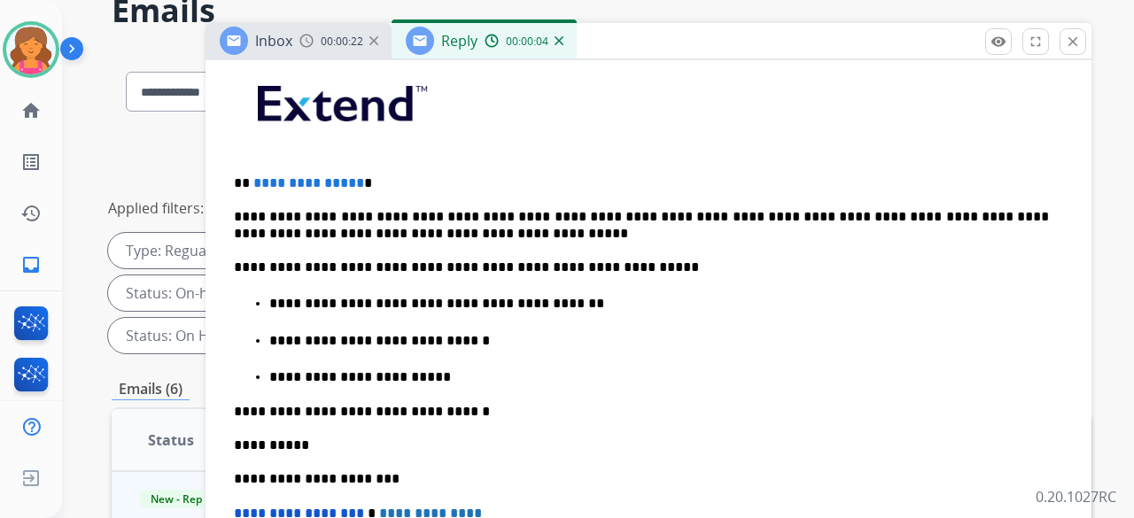
click at [352, 182] on span "**********" at bounding box center [308, 182] width 111 height 13
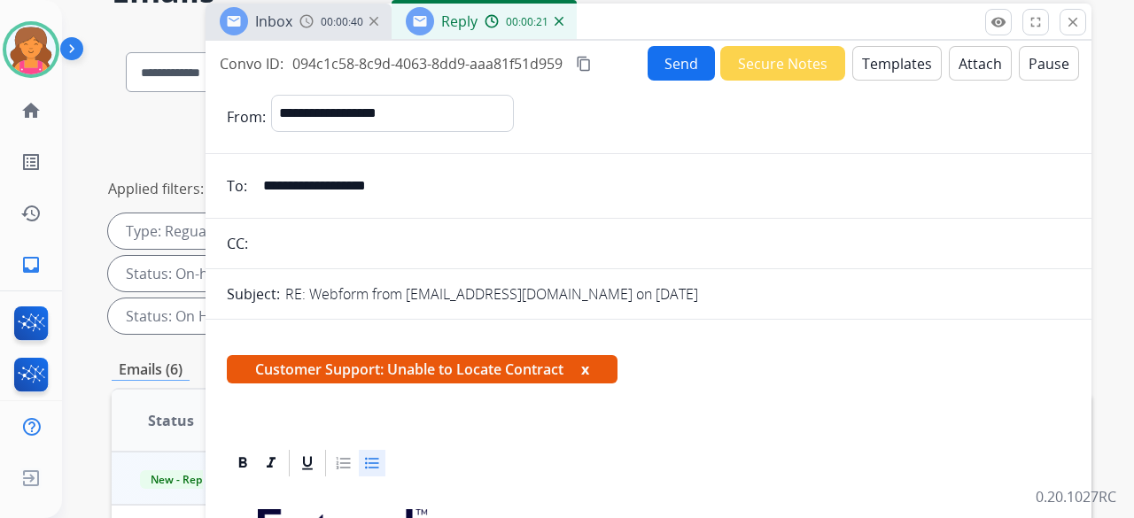
scroll to position [0, 0]
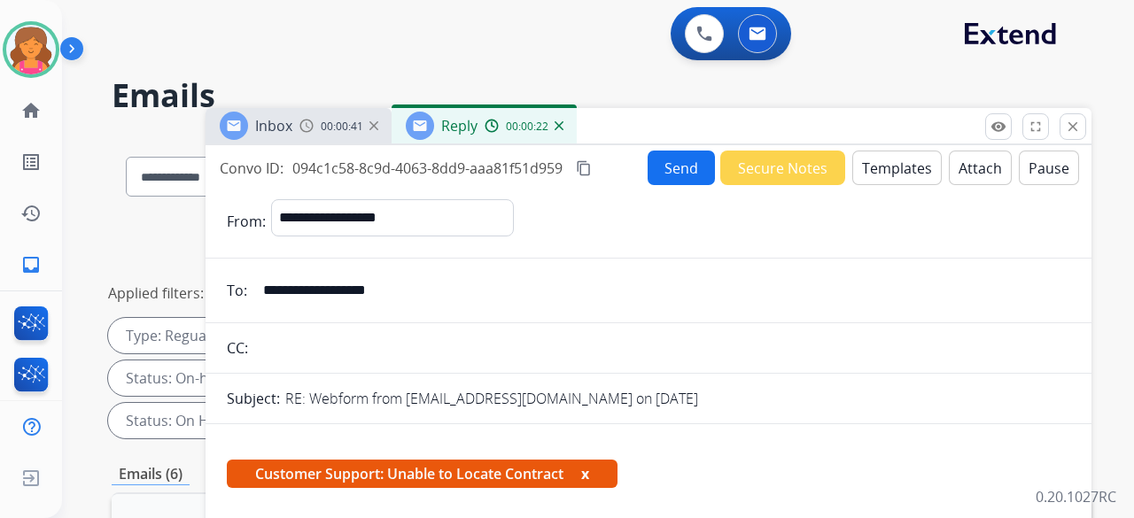
click at [544, 184] on div "Send Secure Notes Templates Attach Pause" at bounding box center [863, 168] width 431 height 35
click at [544, 175] on button "Send" at bounding box center [681, 168] width 67 height 35
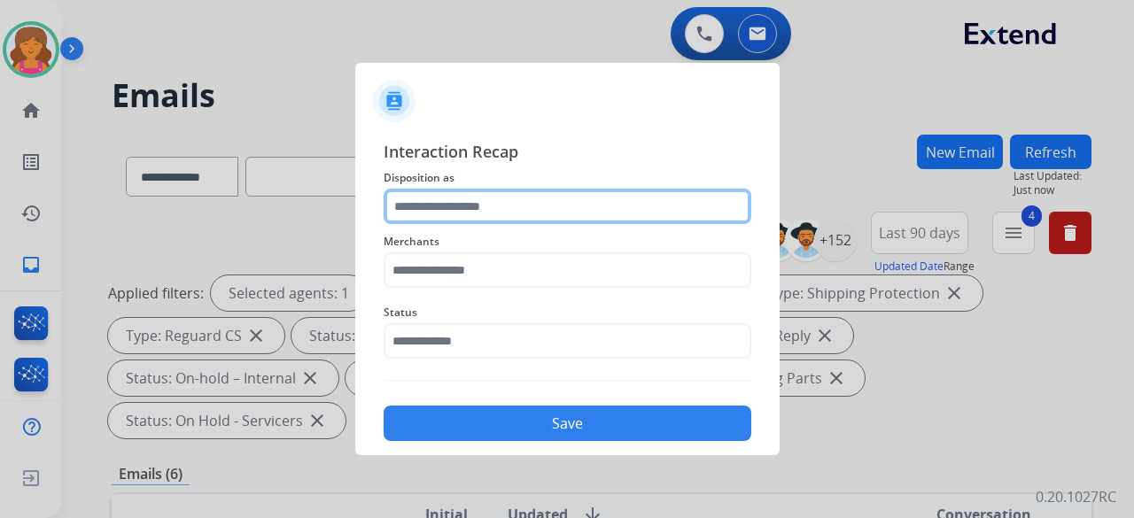
click at [544, 213] on input "text" at bounding box center [568, 206] width 368 height 35
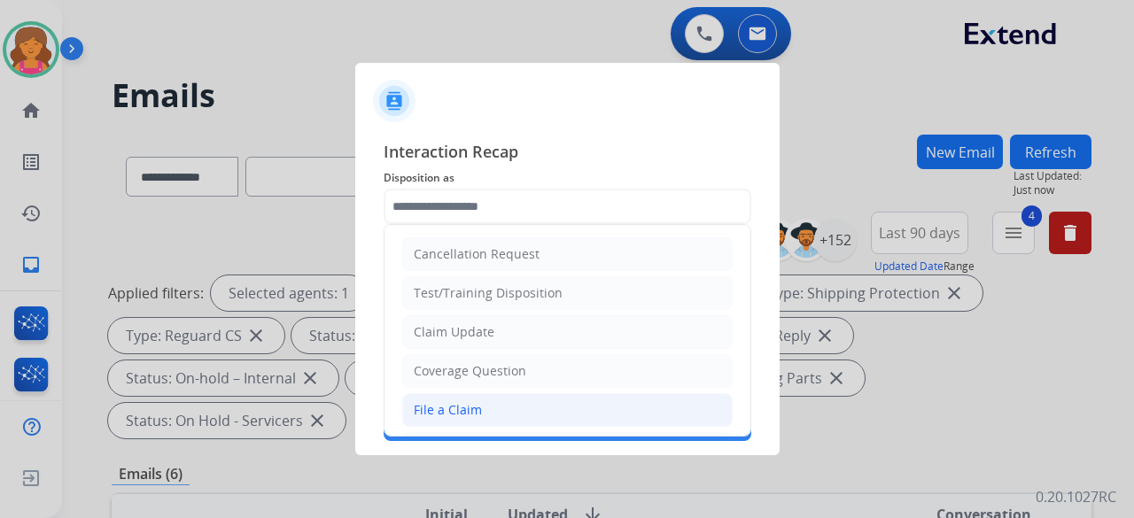
click at [465, 225] on div "File a Claim" at bounding box center [448, 410] width 68 height 18
type input "**********"
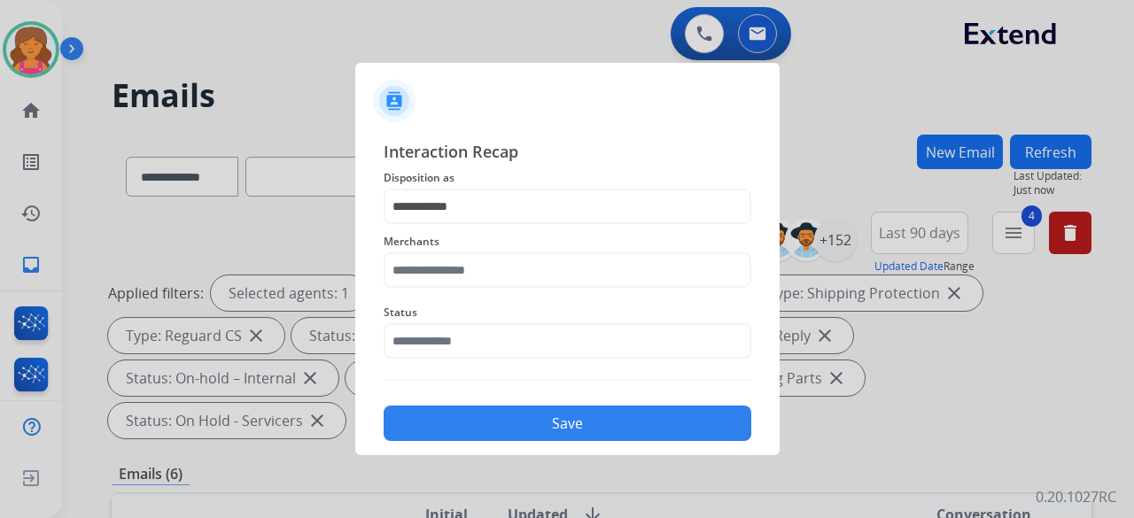
click at [467, 225] on span "Merchants" at bounding box center [568, 241] width 368 height 21
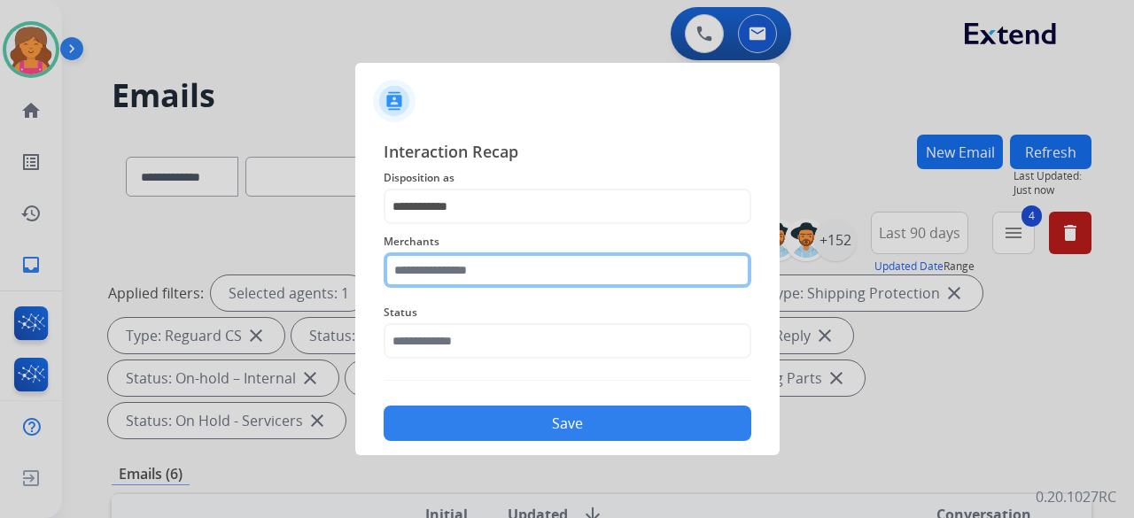
click at [462, 225] on input "text" at bounding box center [568, 269] width 368 height 35
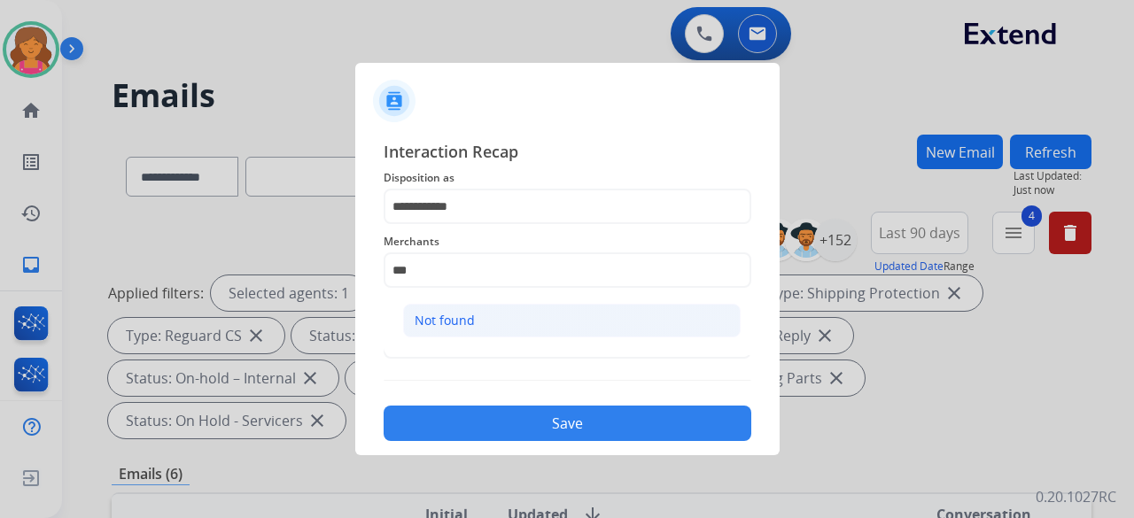
click at [495, 225] on li "Not found" at bounding box center [571, 321] width 337 height 34
type input "*********"
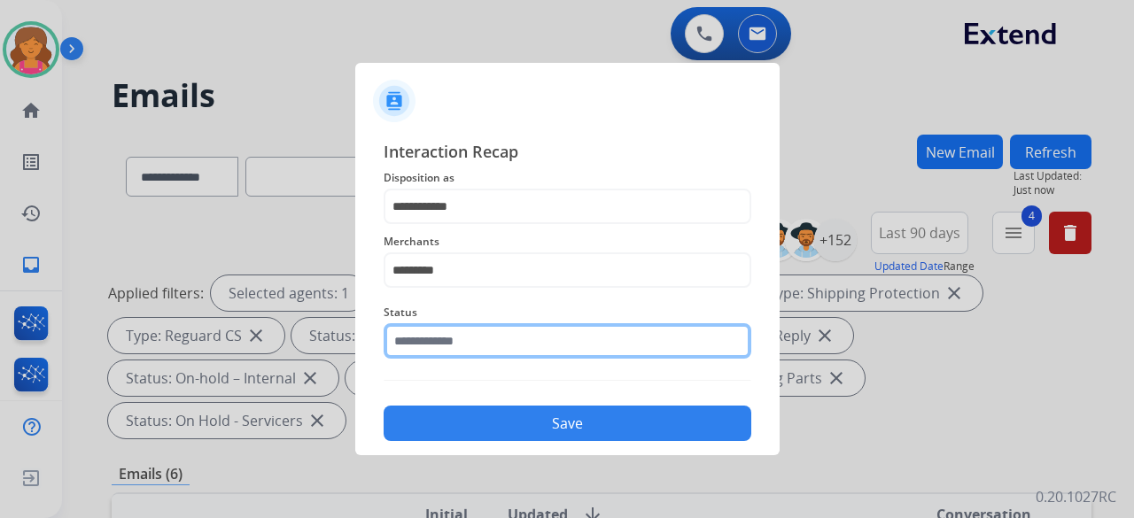
click at [493, 225] on input "text" at bounding box center [568, 340] width 368 height 35
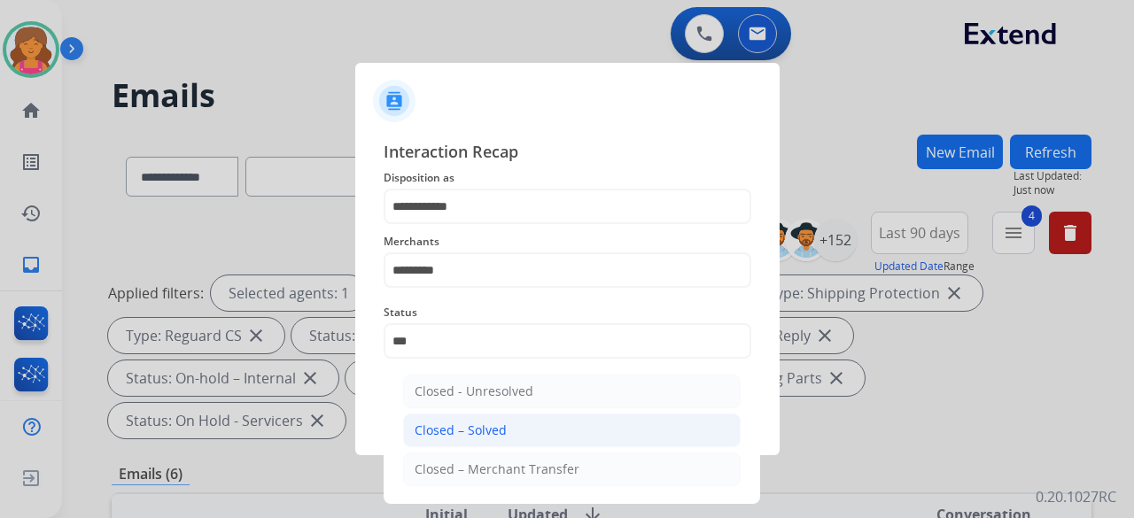
click at [470, 225] on li "Closed – Solved" at bounding box center [571, 431] width 337 height 34
type input "**********"
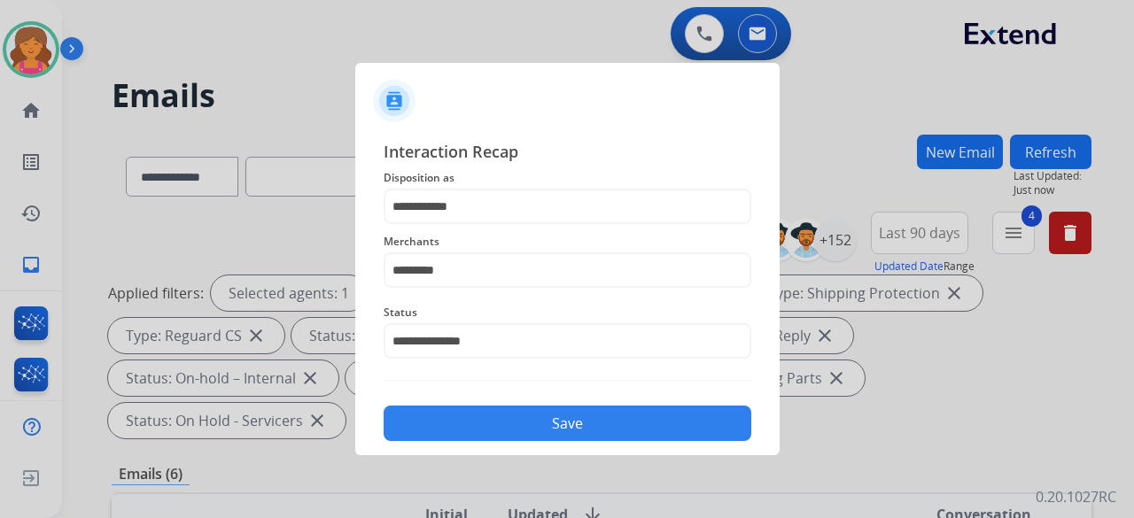
click at [470, 225] on button "Save" at bounding box center [568, 423] width 368 height 35
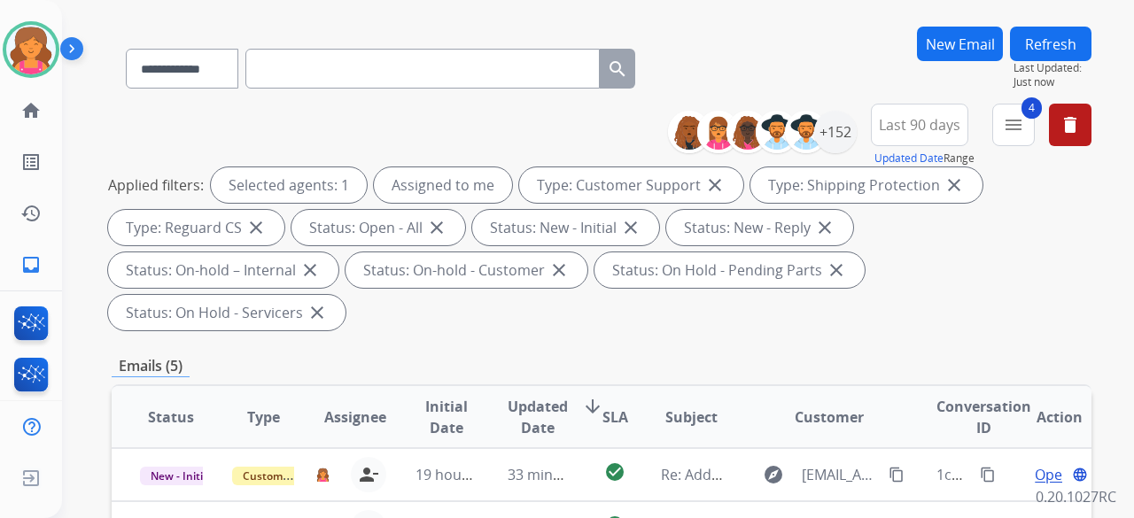
scroll to position [266, 0]
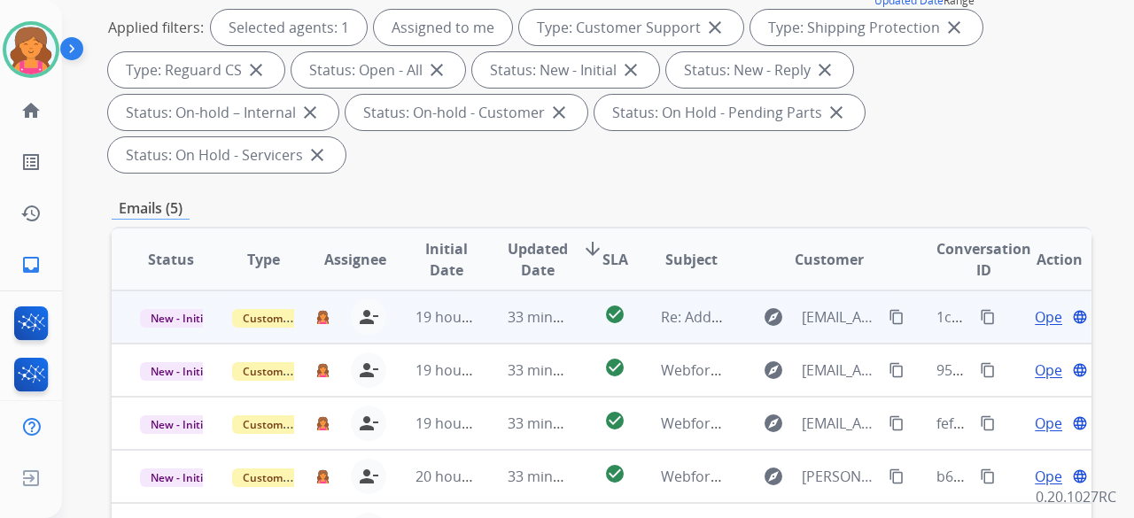
click at [544, 225] on span "Open" at bounding box center [1053, 316] width 36 height 21
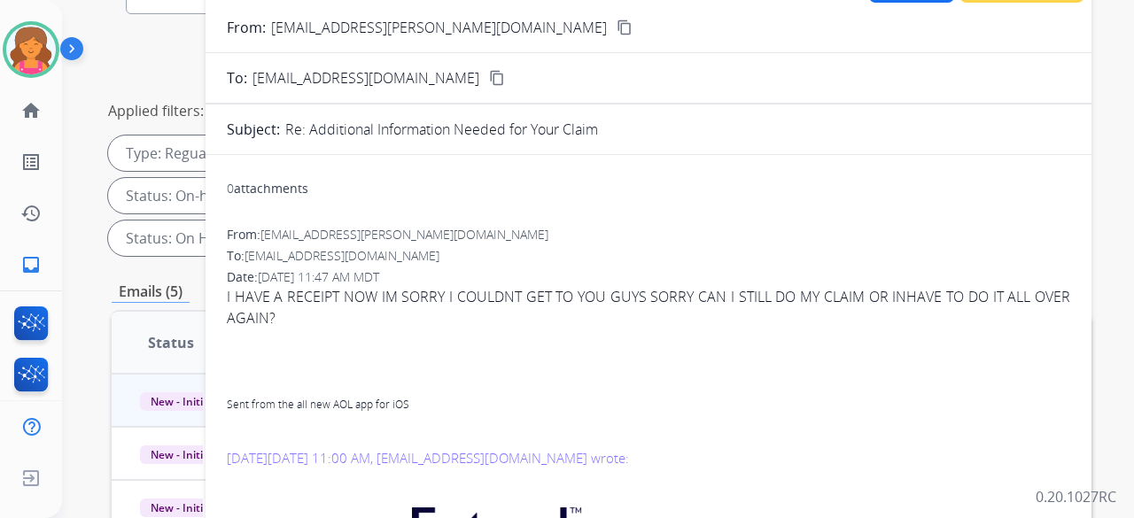
scroll to position [0, 0]
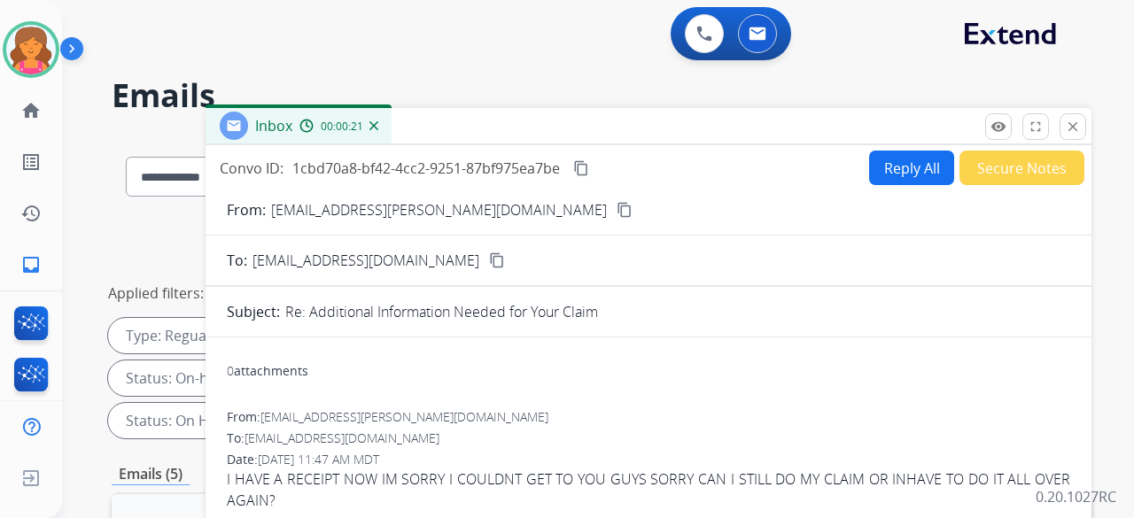
click at [544, 201] on button "content_copy" at bounding box center [624, 209] width 21 height 21
click at [544, 169] on mat-icon "content_copy" at bounding box center [581, 168] width 16 height 16
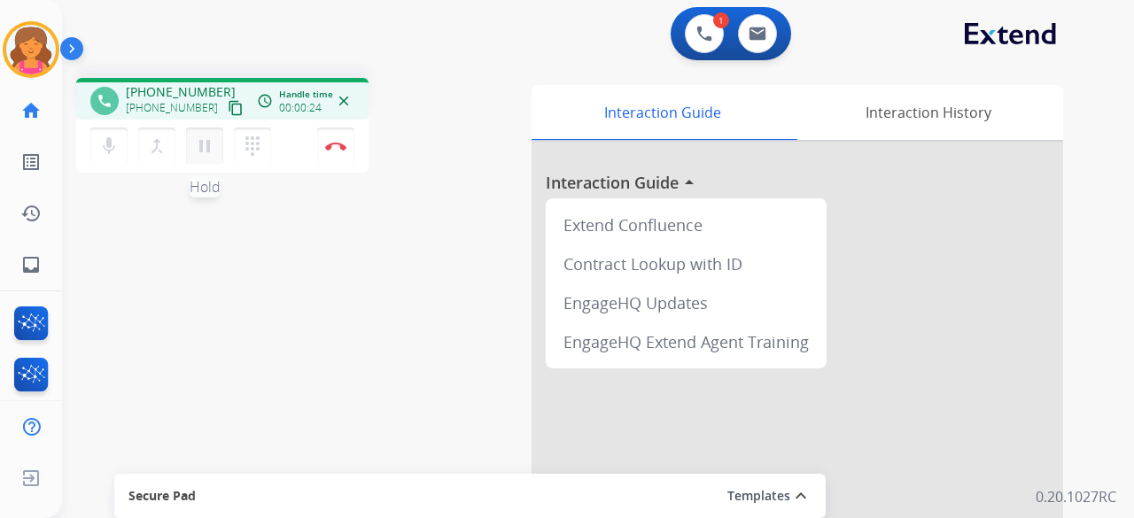
click at [209, 142] on mat-icon "pause" at bounding box center [204, 146] width 21 height 21
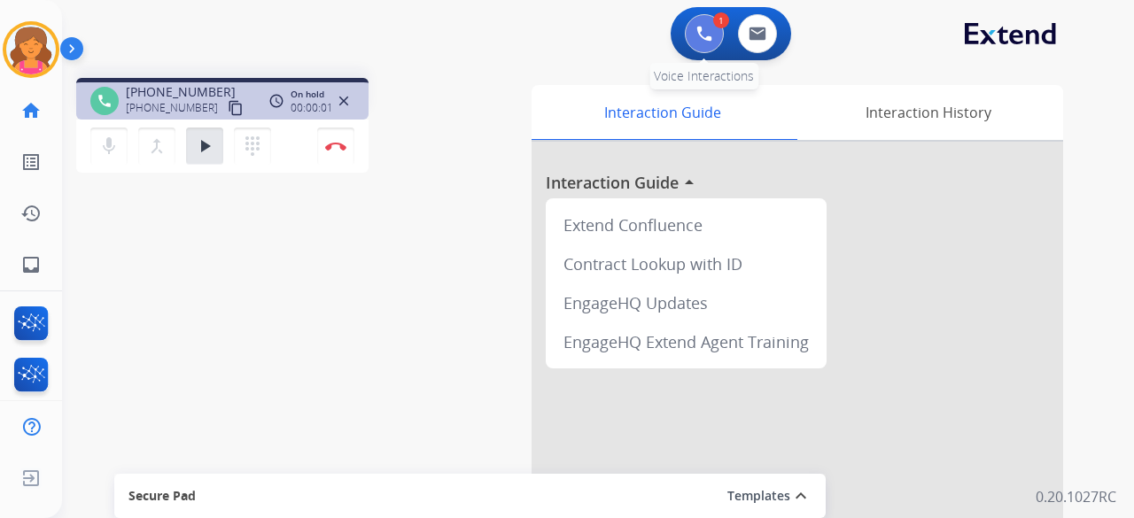
click at [544, 43] on button at bounding box center [704, 33] width 39 height 39
click at [544, 26] on img at bounding box center [704, 34] width 16 height 16
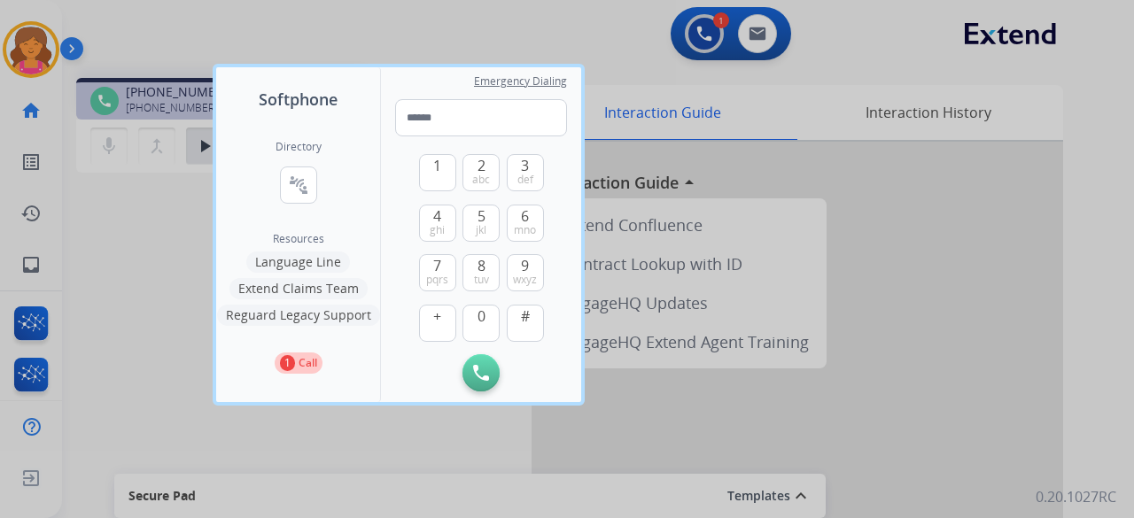
click at [314, 225] on button "Language Line" at bounding box center [298, 262] width 104 height 21
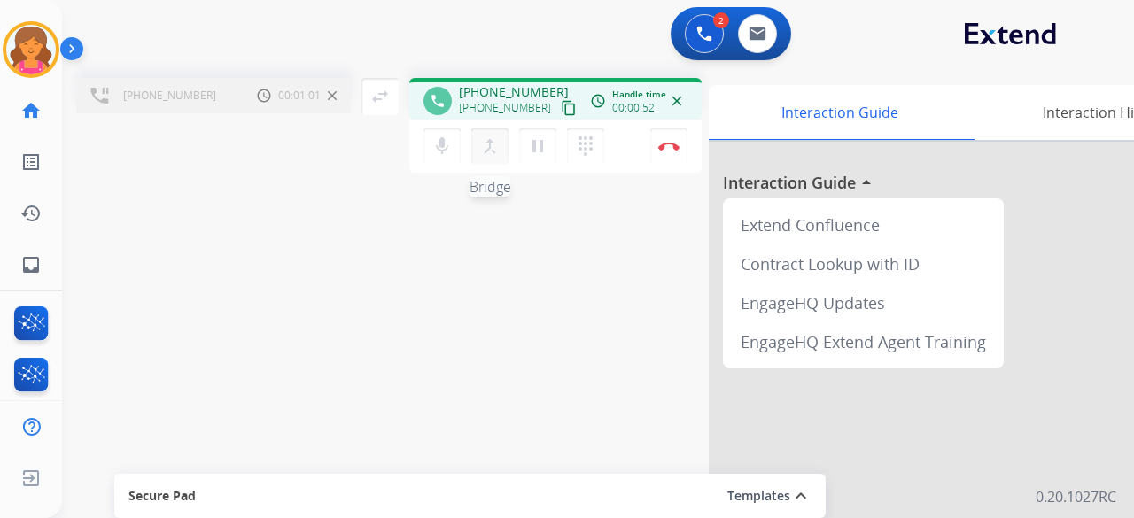
click at [487, 150] on mat-icon "merge_type" at bounding box center [489, 146] width 21 height 21
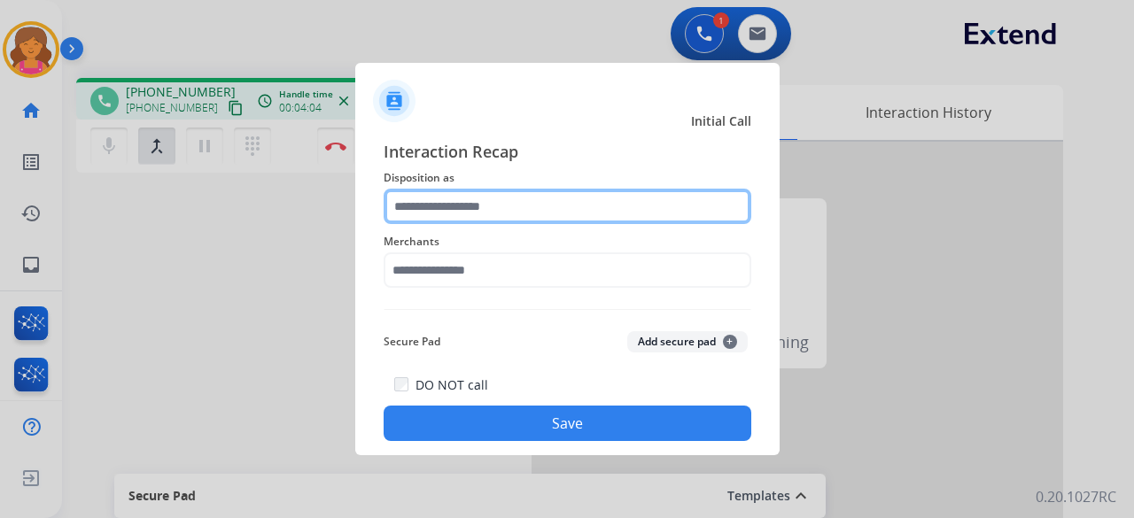
click at [428, 216] on input "text" at bounding box center [568, 206] width 368 height 35
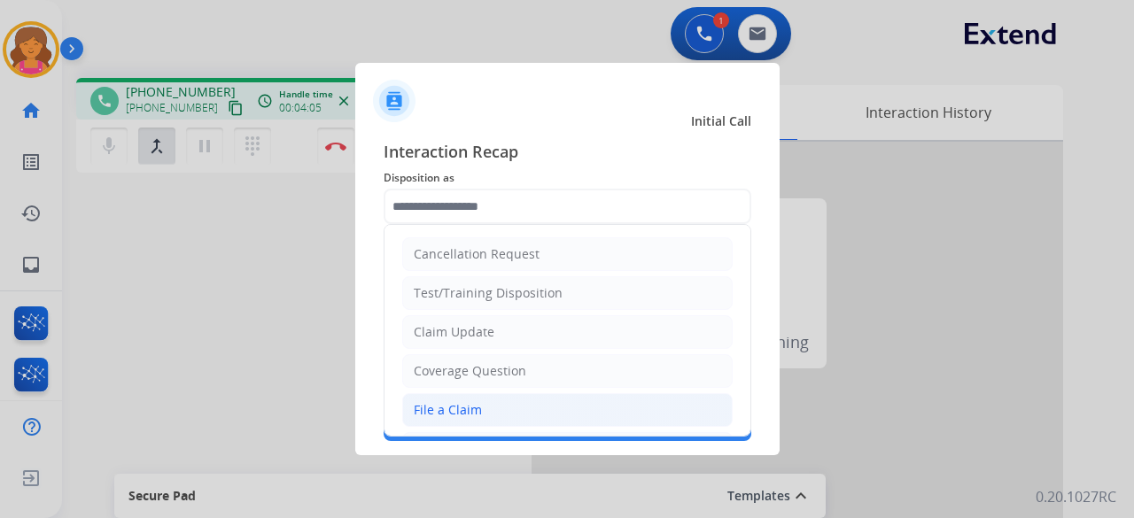
click at [473, 225] on li "File a Claim" at bounding box center [567, 410] width 330 height 34
type input "**********"
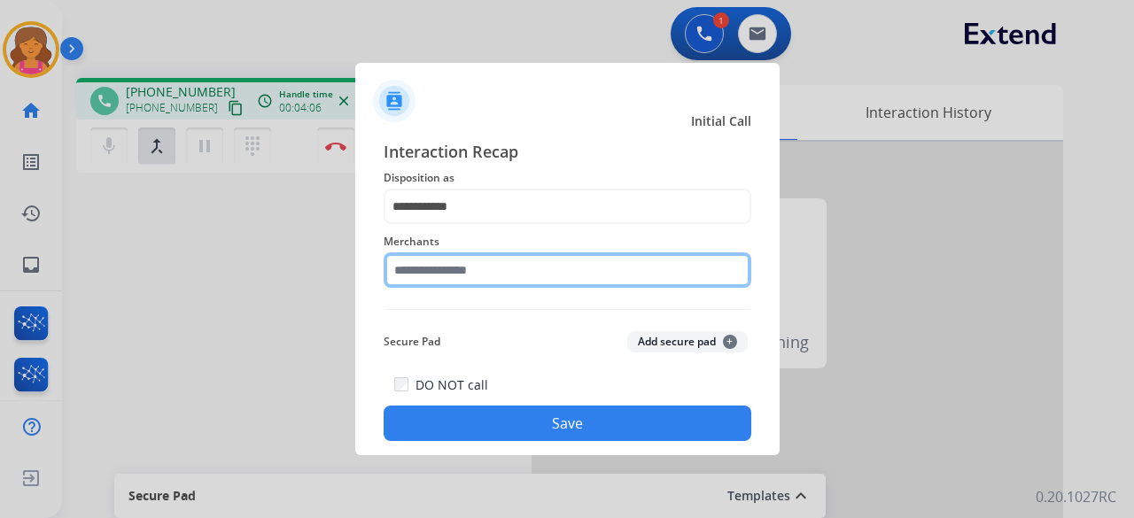
click at [462, 225] on div "Merchants" at bounding box center [568, 259] width 368 height 71
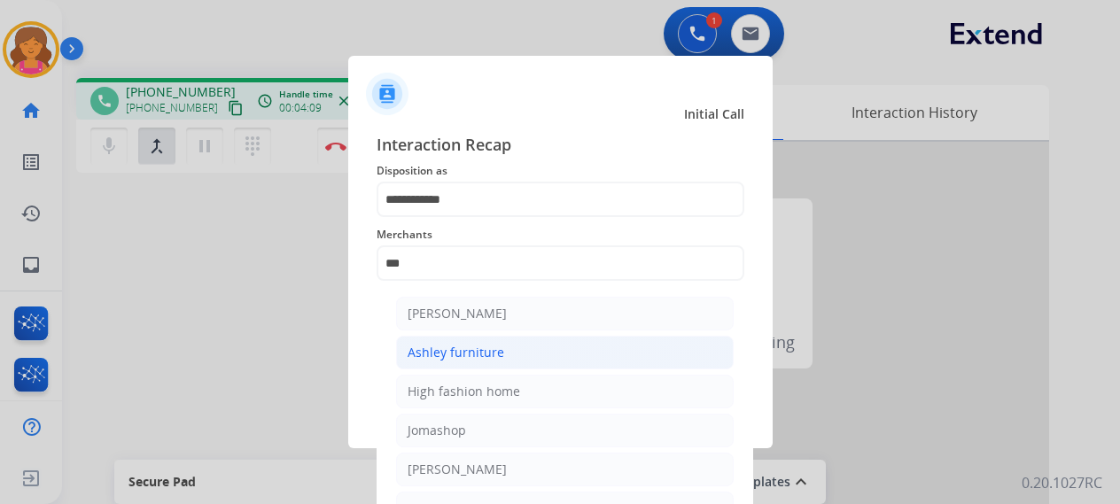
click at [489, 225] on li "Ashley furniture" at bounding box center [564, 353] width 337 height 34
type input "**********"
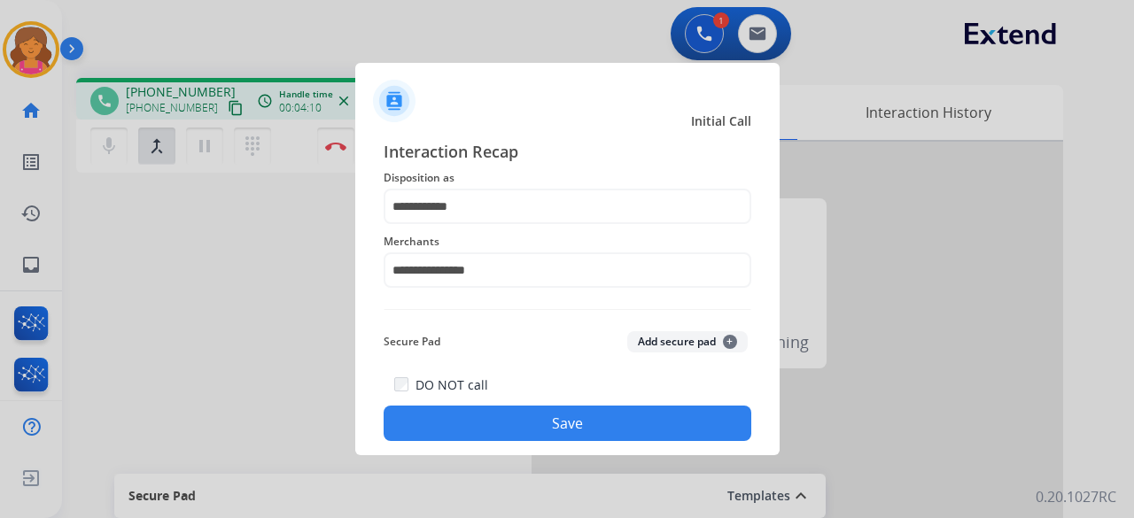
click at [507, 225] on button "Save" at bounding box center [568, 423] width 368 height 35
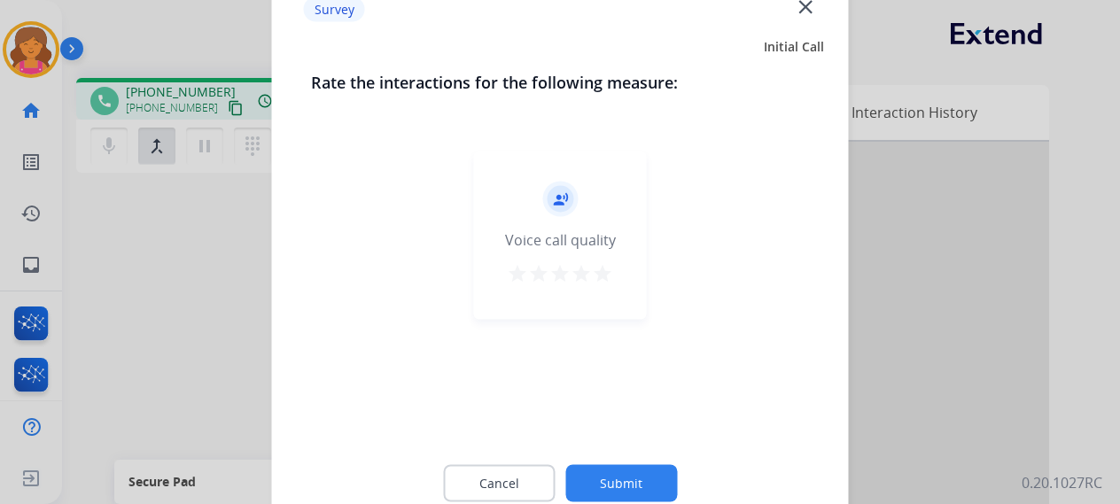
click at [544, 225] on mat-icon "star" at bounding box center [602, 272] width 21 height 21
click at [544, 225] on button "Submit" at bounding box center [621, 482] width 112 height 37
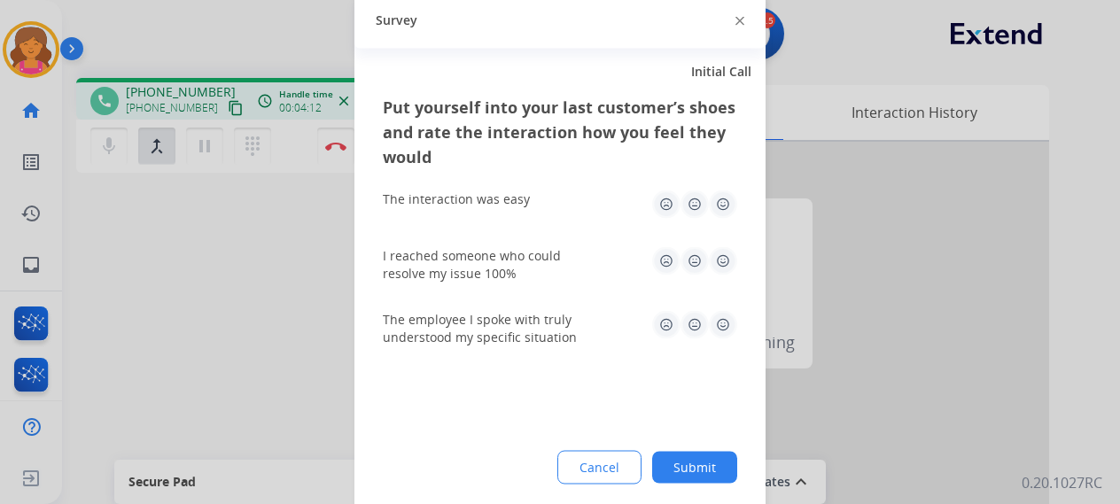
click at [544, 206] on img at bounding box center [723, 204] width 28 height 28
click at [544, 225] on img at bounding box center [723, 260] width 28 height 28
drag, startPoint x: 728, startPoint y: 306, endPoint x: 728, endPoint y: 322, distance: 16.8
click at [544, 225] on div "The employee I spoke with truly understood my specific situation" at bounding box center [560, 328] width 354 height 64
click at [544, 225] on button "Submit" at bounding box center [694, 467] width 85 height 32
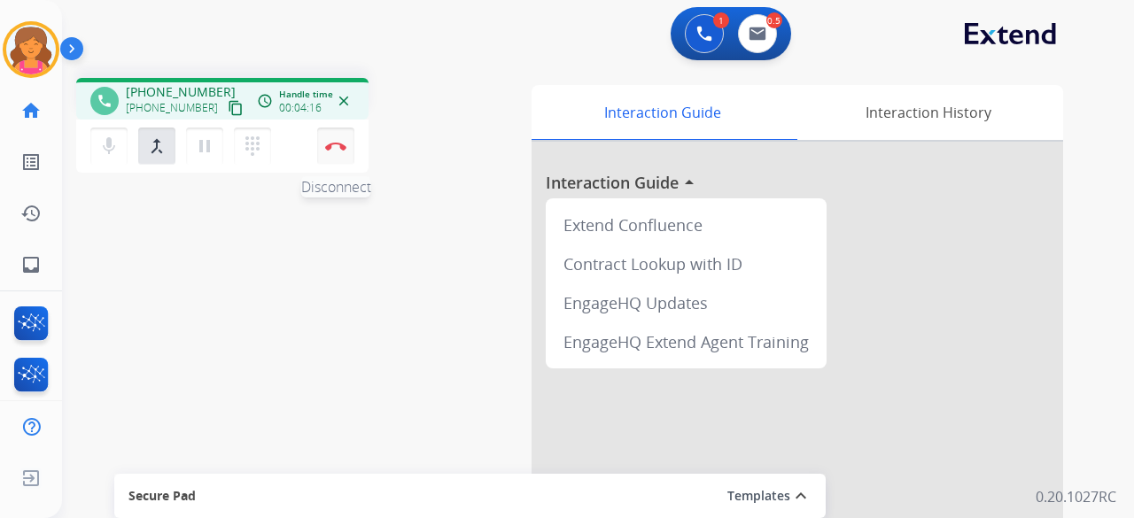
click at [345, 143] on img at bounding box center [335, 146] width 21 height 9
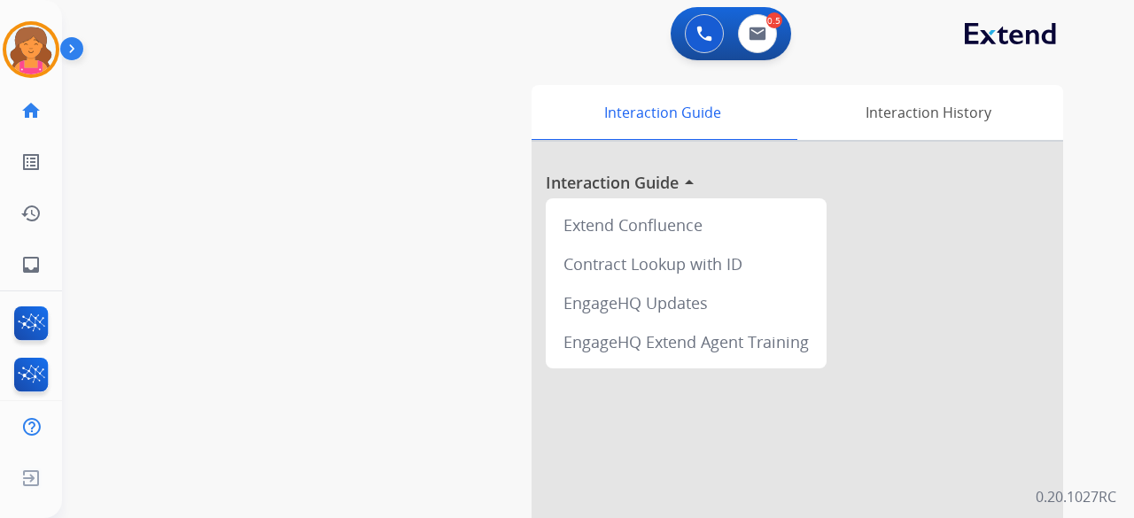
click at [544, 9] on div "0 Voice Interactions 0.5 Email Interactions" at bounding box center [731, 33] width 120 height 53
click at [544, 32] on img at bounding box center [758, 34] width 18 height 14
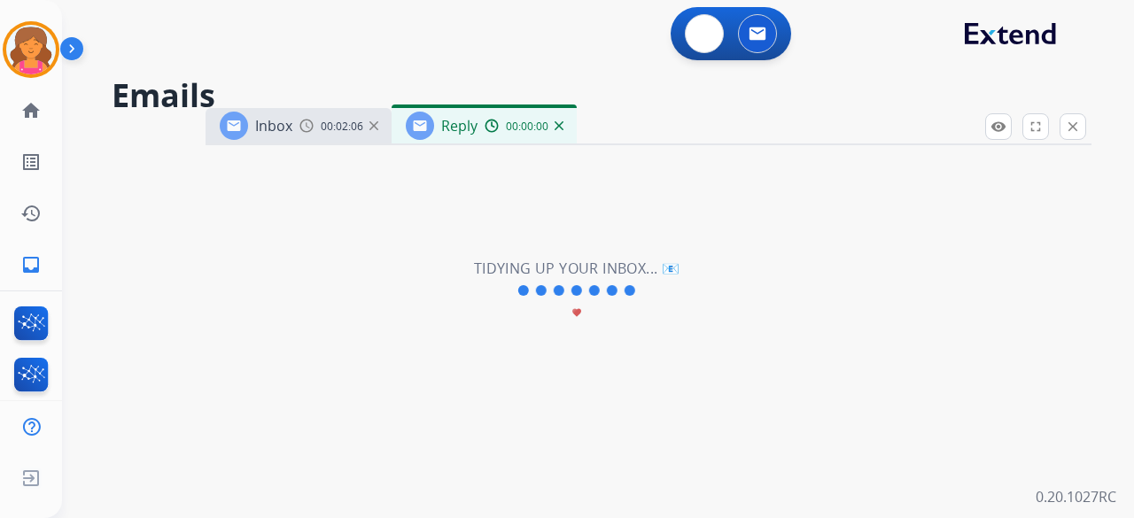
select select "**********"
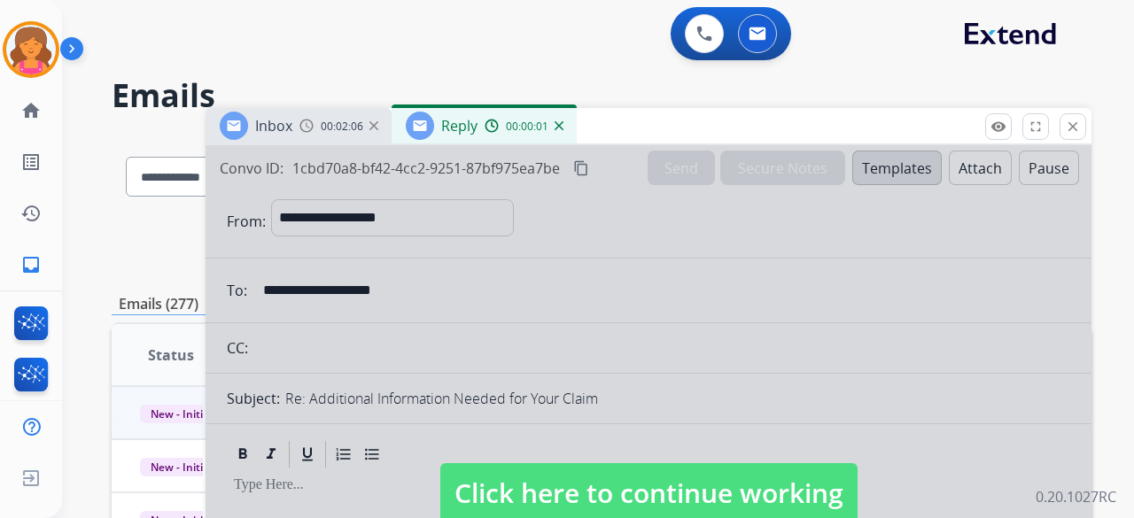
click at [544, 225] on span "Click here to continue working" at bounding box center [648, 493] width 417 height 60
select select
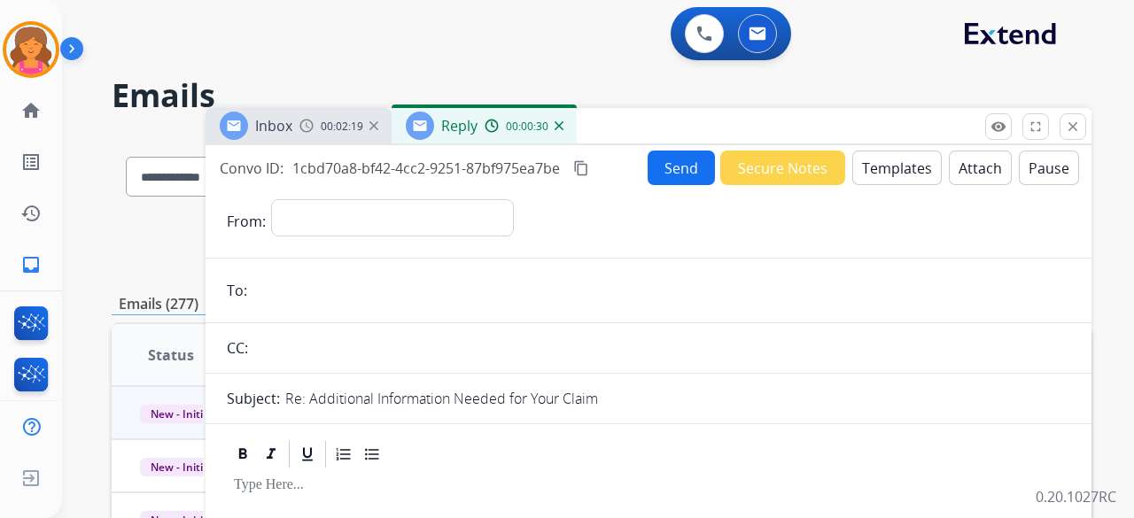
click at [324, 126] on span "00:02:19" at bounding box center [342, 127] width 43 height 14
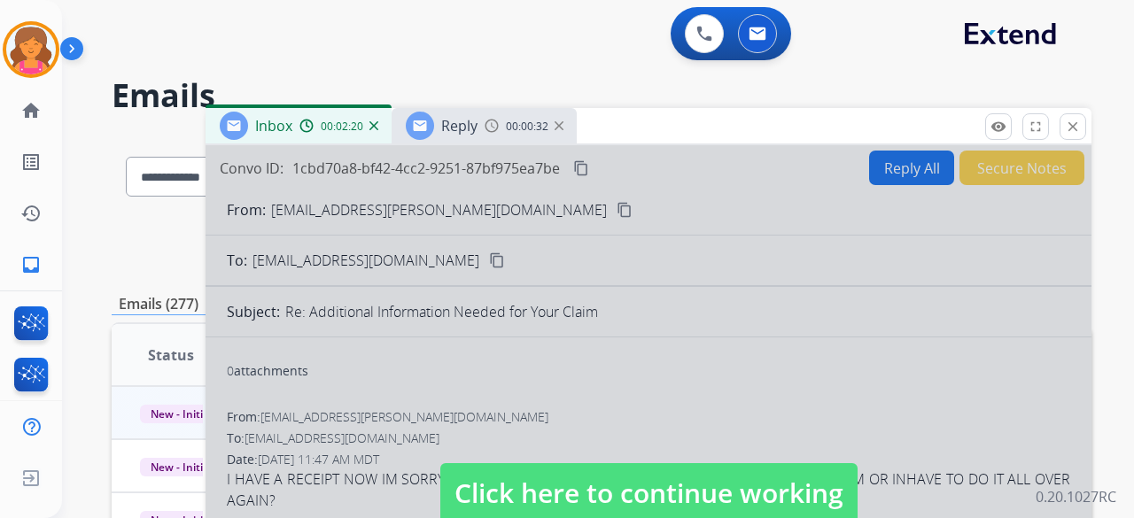
click at [544, 225] on span "Click here to continue working" at bounding box center [648, 493] width 417 height 60
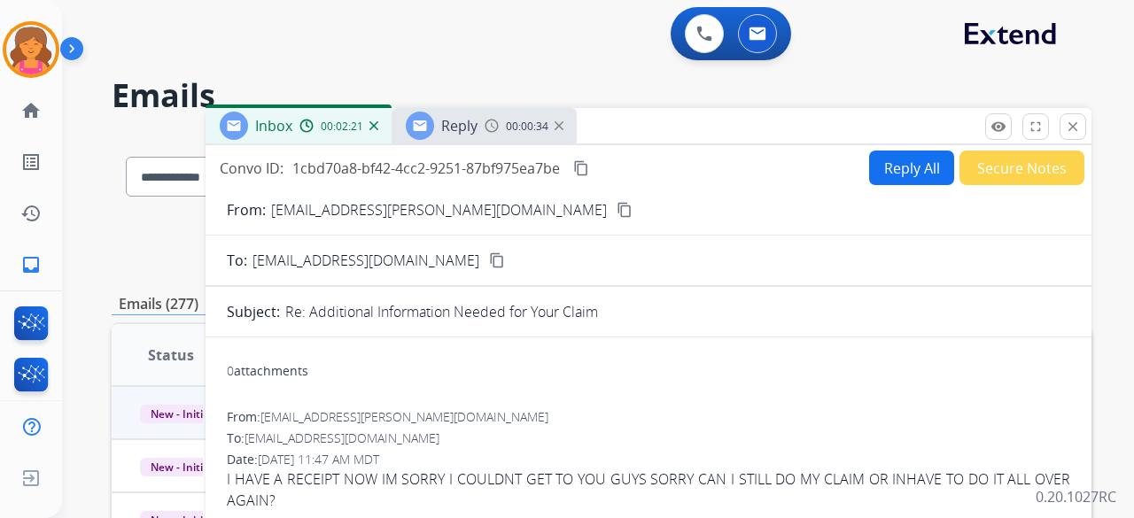
click at [544, 176] on button "Reply All" at bounding box center [911, 168] width 85 height 35
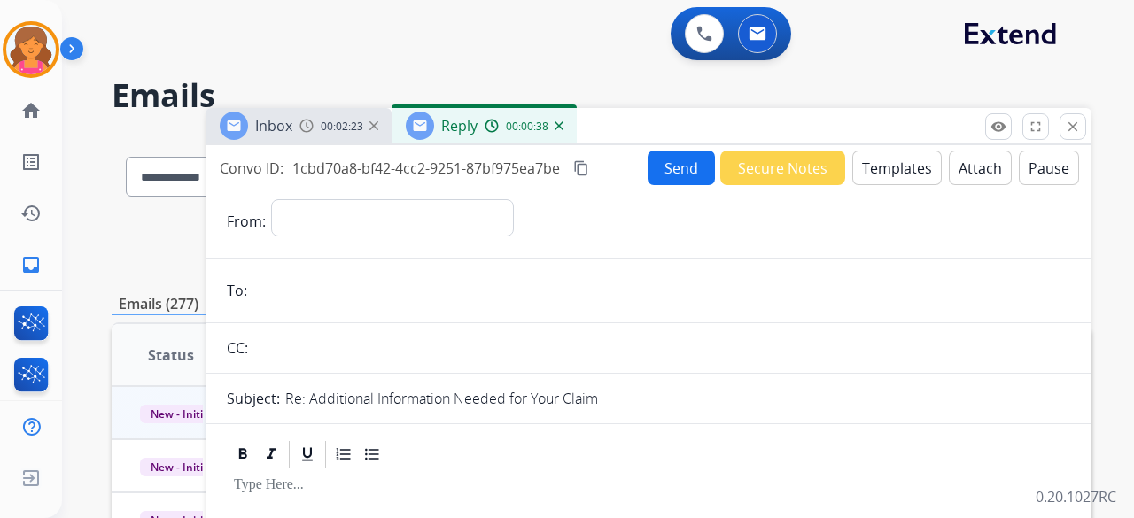
click at [544, 167] on button "Templates" at bounding box center [896, 168] width 89 height 35
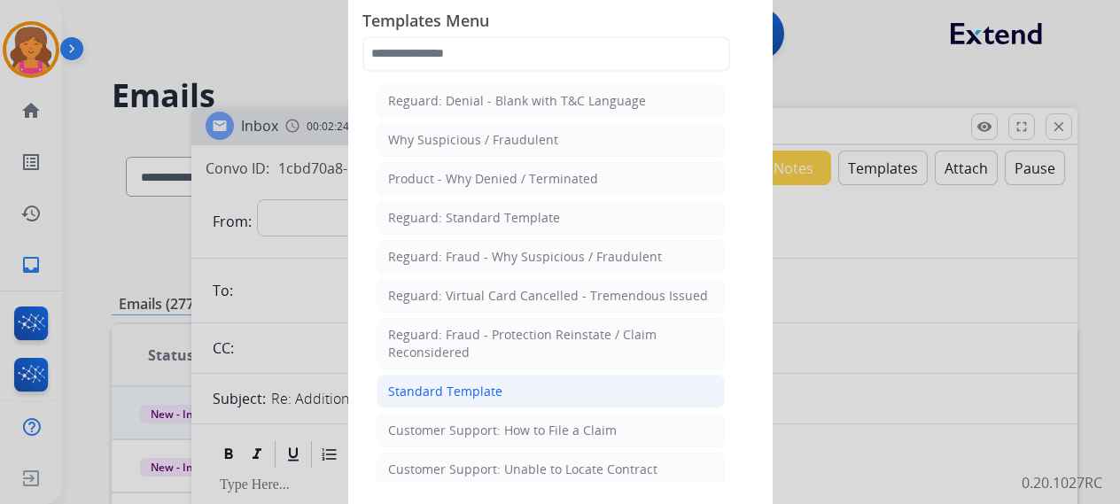
click at [531, 225] on li "Standard Template" at bounding box center [550, 392] width 348 height 34
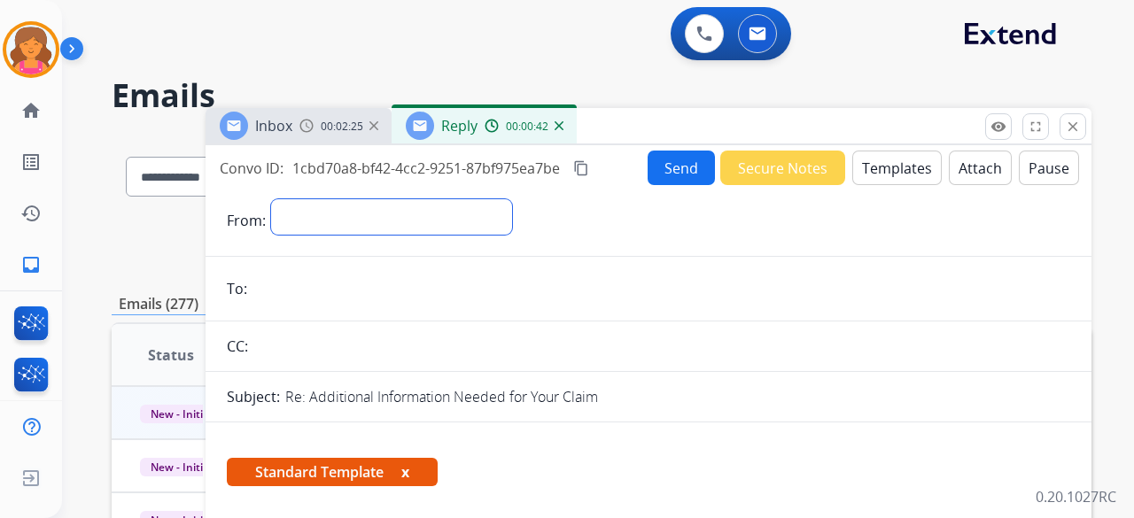
click at [431, 212] on select "**********" at bounding box center [391, 216] width 241 height 35
select select "**********"
click at [271, 199] on select "**********" at bounding box center [391, 216] width 241 height 35
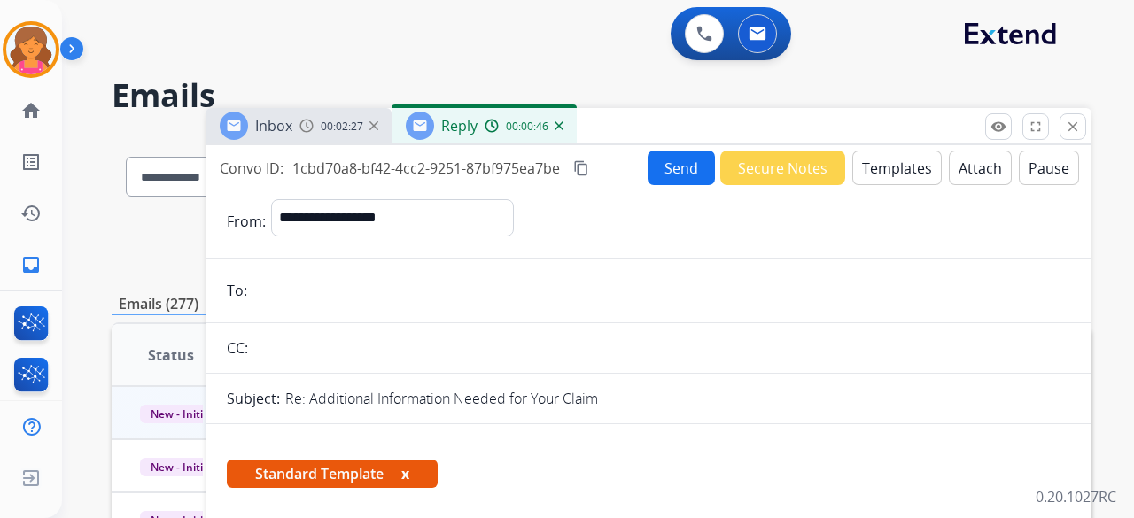
click at [342, 225] on input "email" at bounding box center [661, 290] width 818 height 35
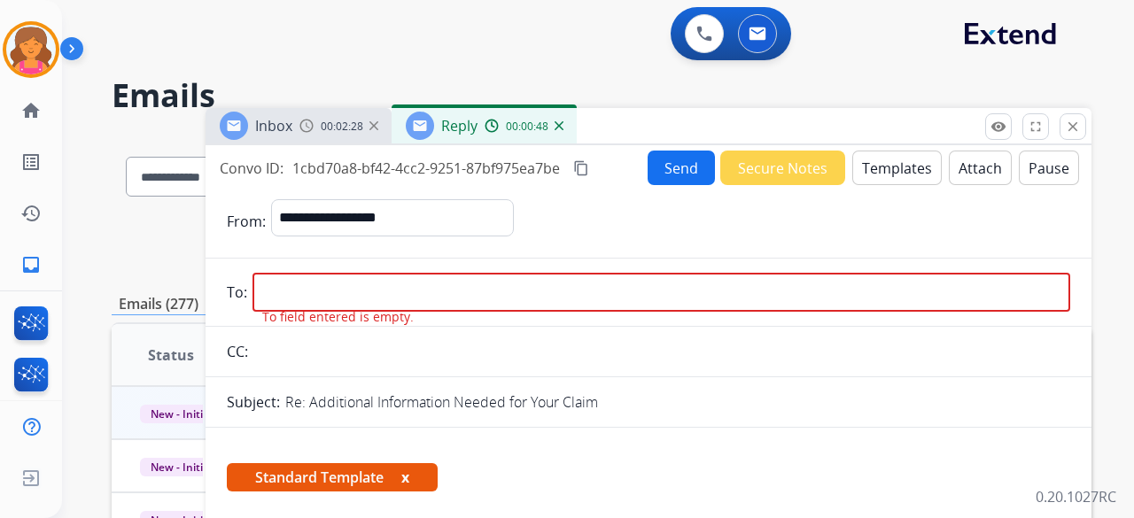
click at [284, 128] on span "Inbox" at bounding box center [273, 125] width 37 height 19
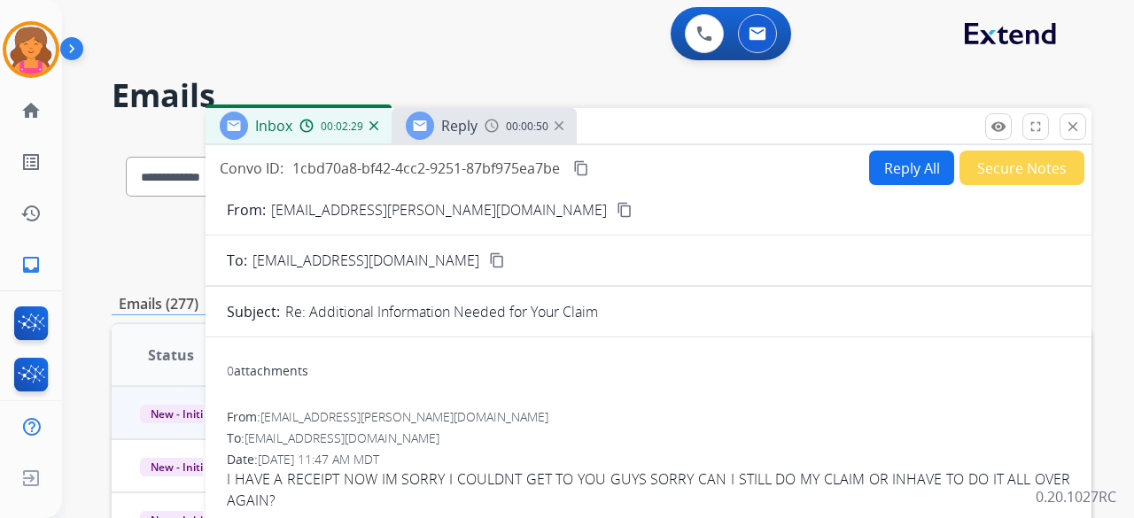
click at [544, 219] on button "content_copy" at bounding box center [624, 209] width 21 height 21
click at [440, 141] on div "Reply 00:00:52" at bounding box center [484, 125] width 185 height 35
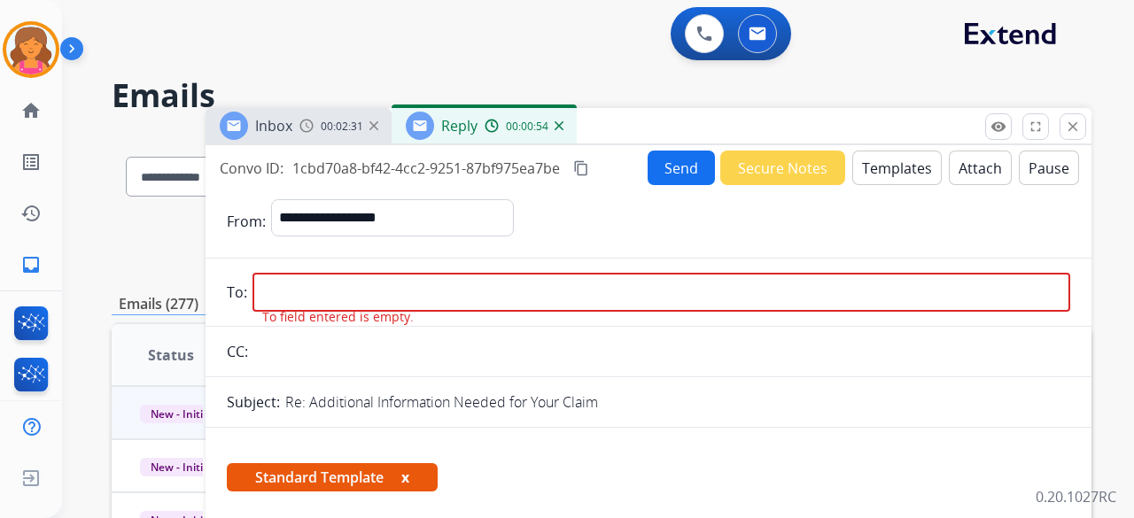
click at [335, 225] on input "email" at bounding box center [661, 292] width 818 height 39
paste input "**********"
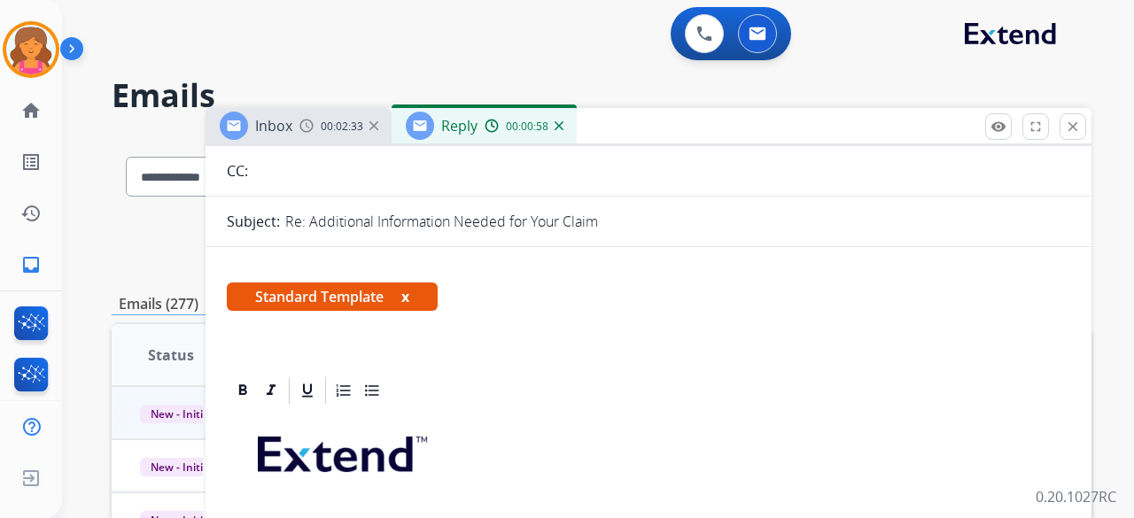
scroll to position [443, 0]
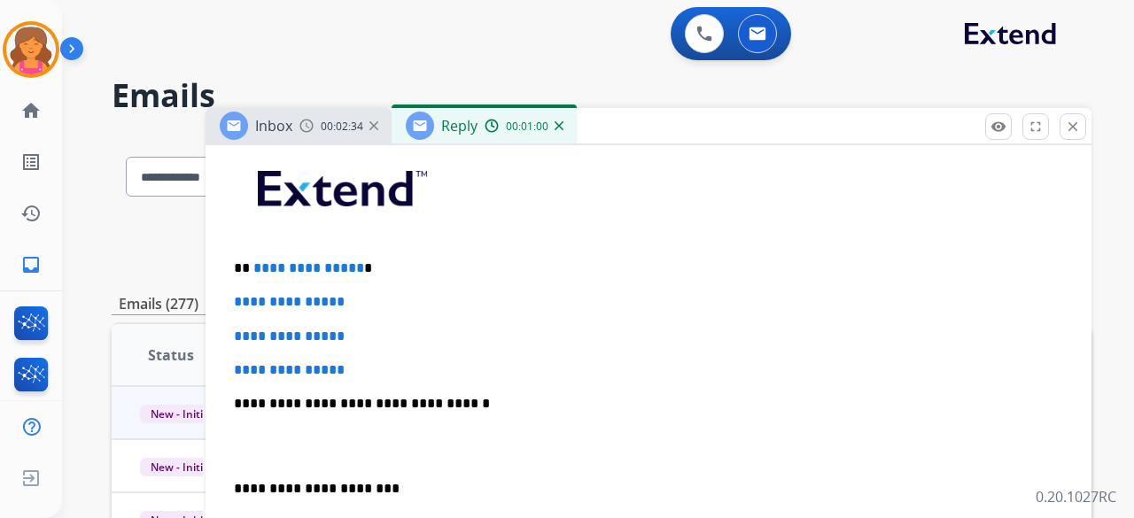
type input "**********"
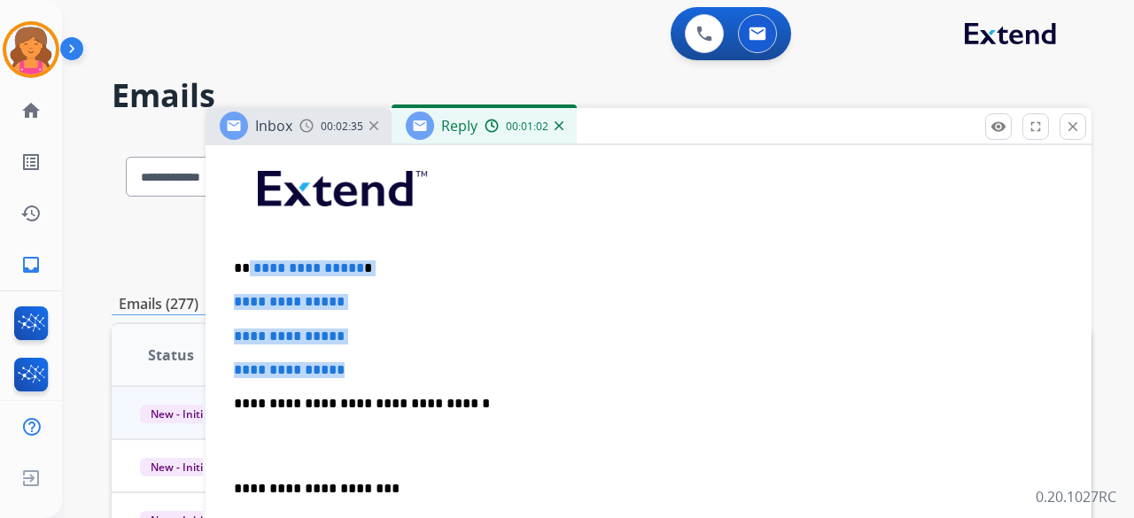
drag, startPoint x: 370, startPoint y: 360, endPoint x: 250, endPoint y: 254, distance: 160.1
click at [250, 225] on div "**********" at bounding box center [648, 445] width 843 height 609
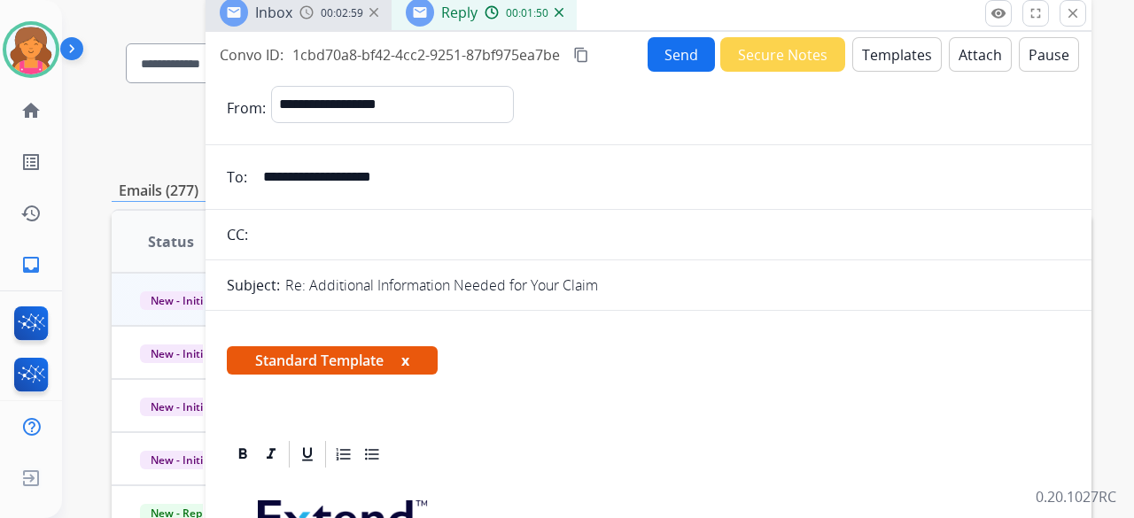
scroll to position [0, 0]
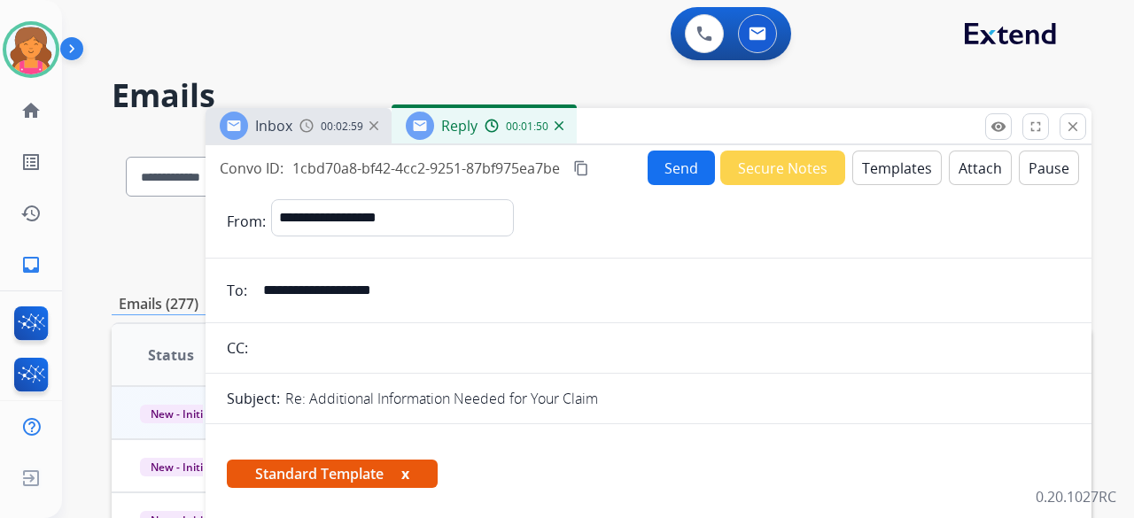
click at [544, 166] on button "Send" at bounding box center [681, 168] width 67 height 35
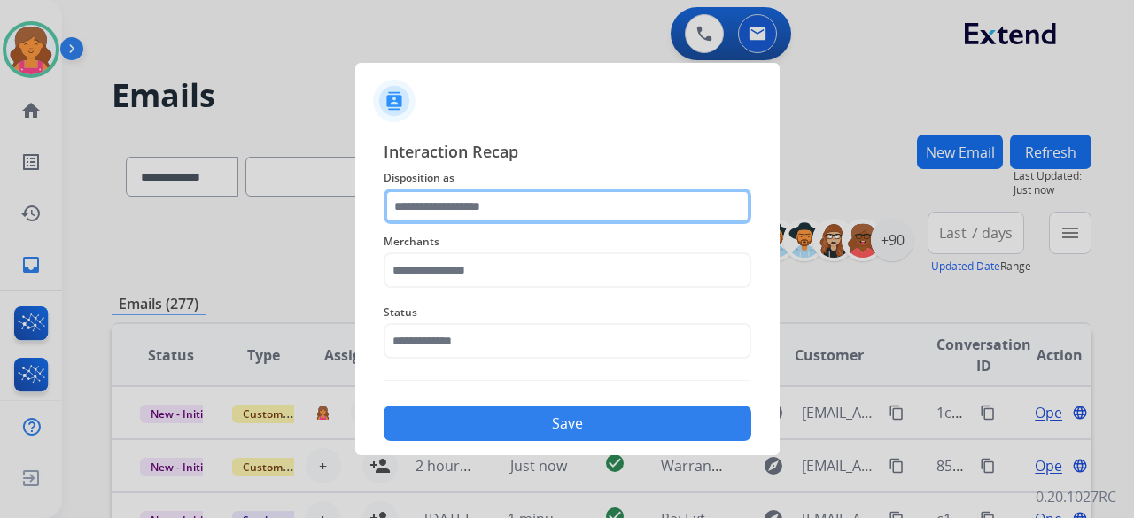
click at [407, 205] on input "text" at bounding box center [568, 206] width 368 height 35
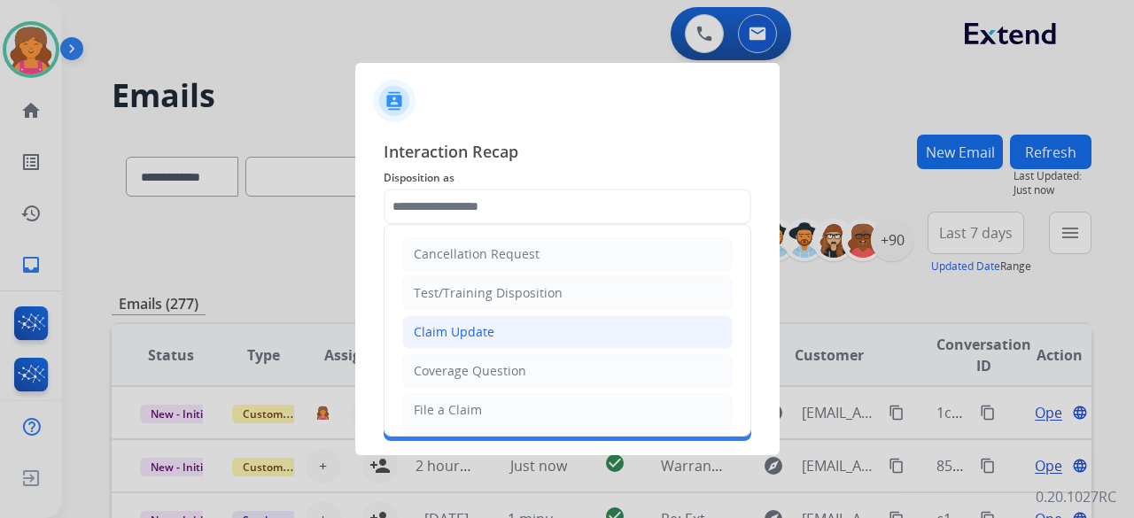
click at [519, 225] on li "Claim Update" at bounding box center [567, 332] width 330 height 34
type input "**********"
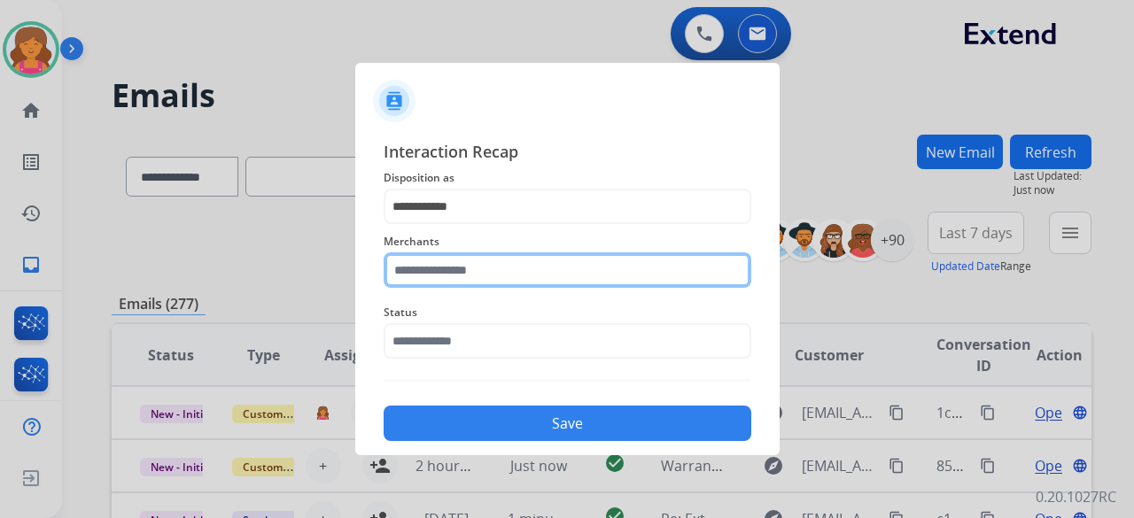
click at [505, 225] on input "text" at bounding box center [568, 269] width 368 height 35
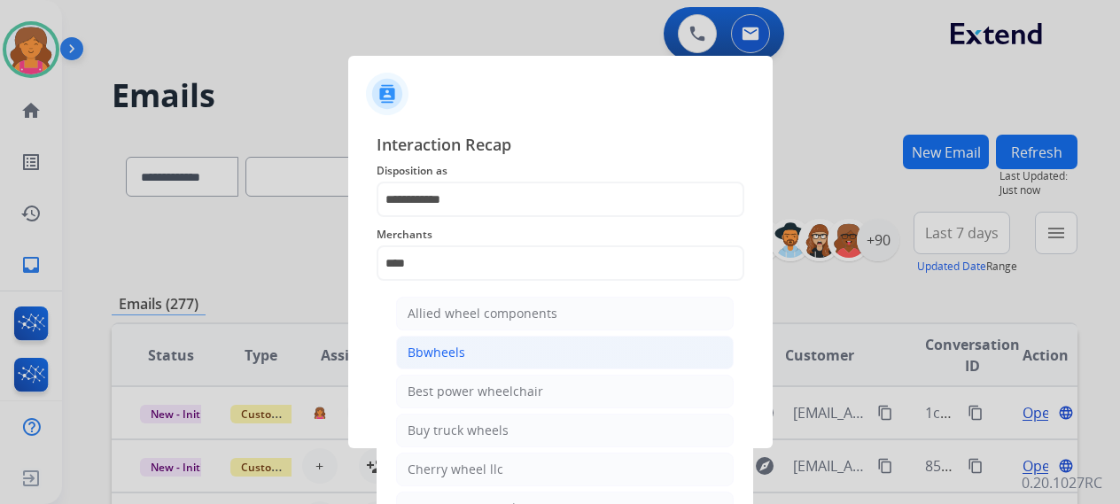
click at [488, 225] on li "Bbwheels" at bounding box center [564, 353] width 337 height 34
type input "********"
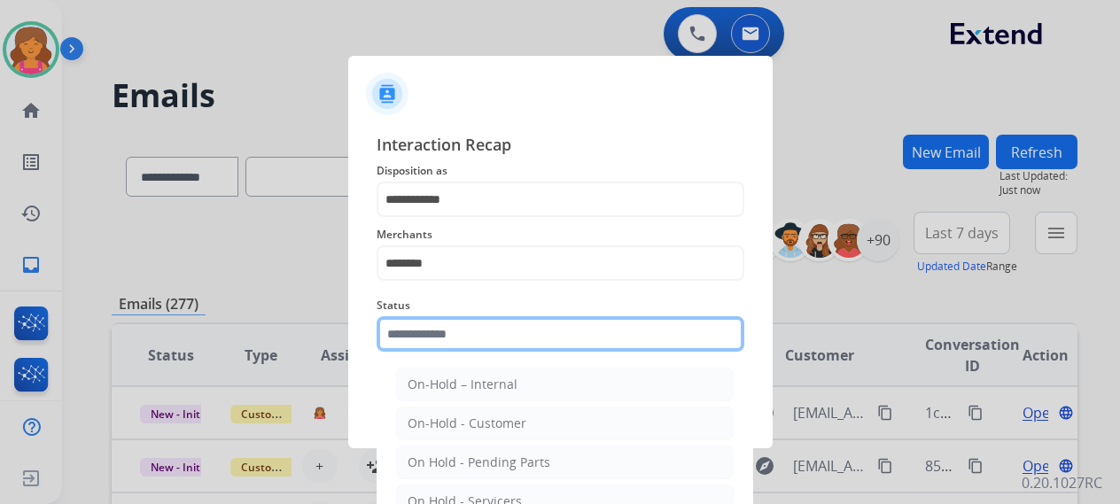
click at [488, 225] on input "text" at bounding box center [560, 333] width 368 height 35
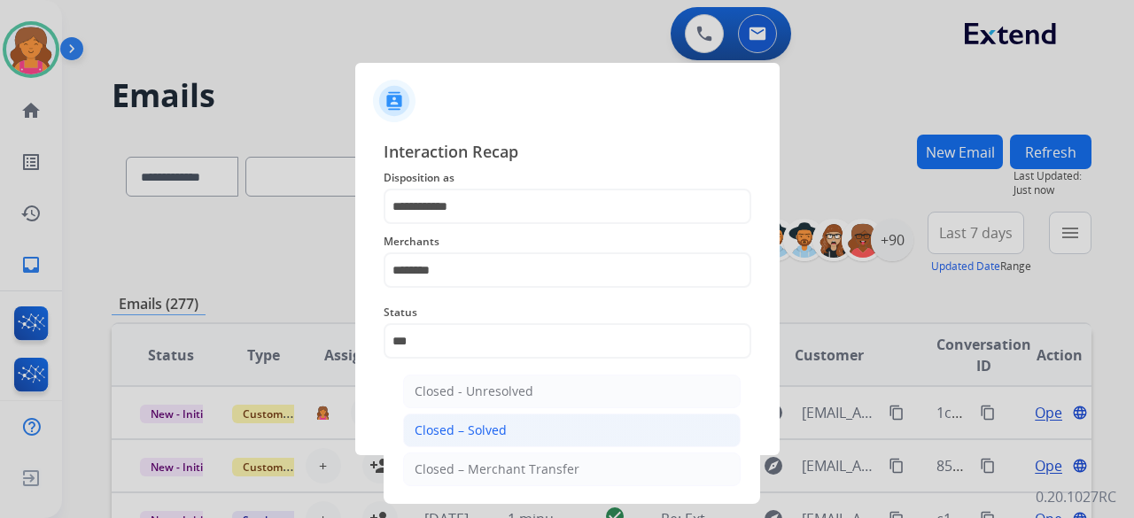
click at [487, 225] on div "Closed – Solved" at bounding box center [461, 431] width 92 height 18
type input "**********"
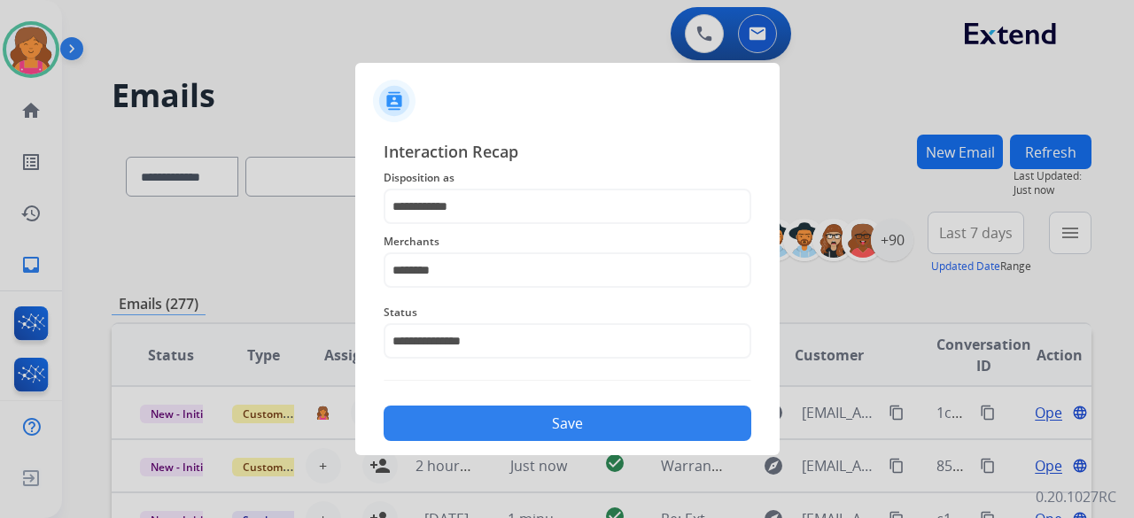
click at [489, 225] on button "Save" at bounding box center [568, 423] width 368 height 35
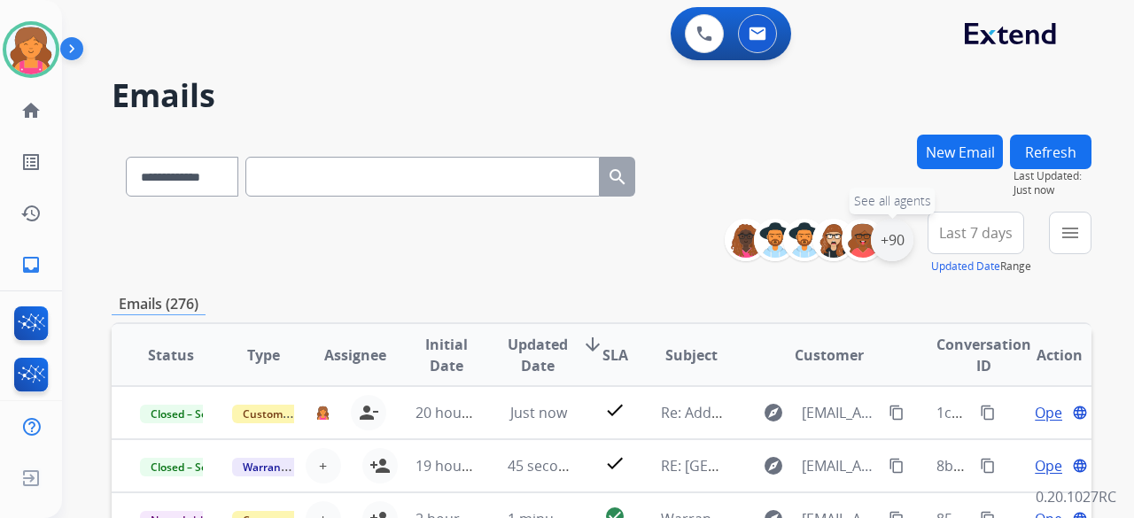
click at [544, 225] on div "+90" at bounding box center [892, 240] width 43 height 43
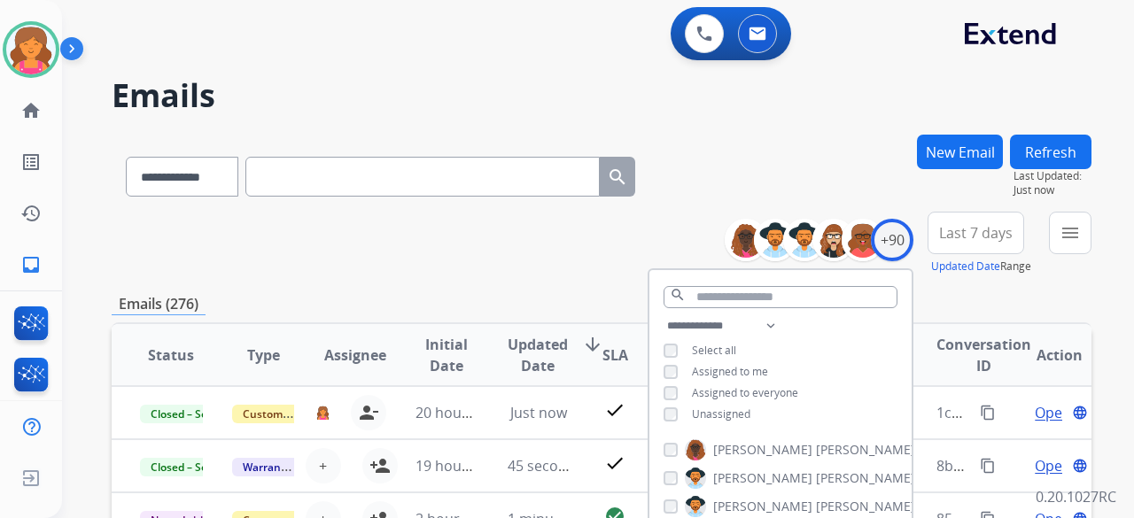
click at [544, 225] on div "Unassigned" at bounding box center [706, 414] width 87 height 14
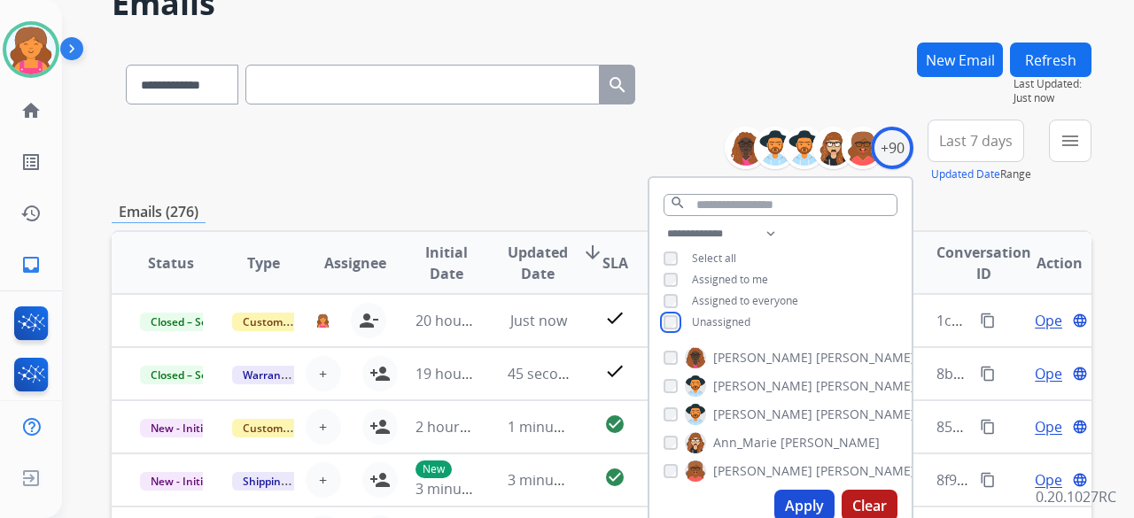
scroll to position [177, 0]
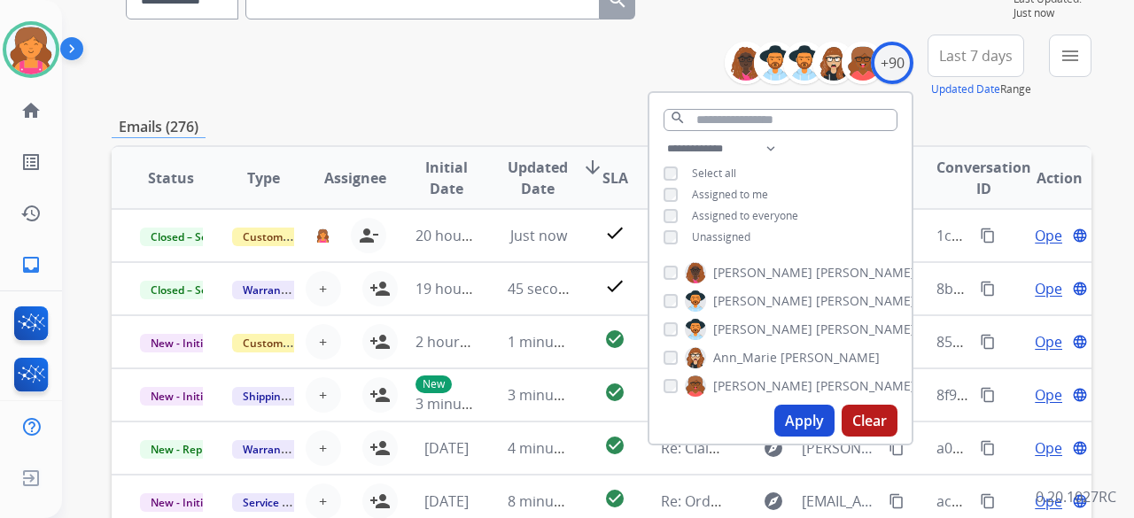
click at [544, 225] on button "Apply" at bounding box center [804, 421] width 60 height 32
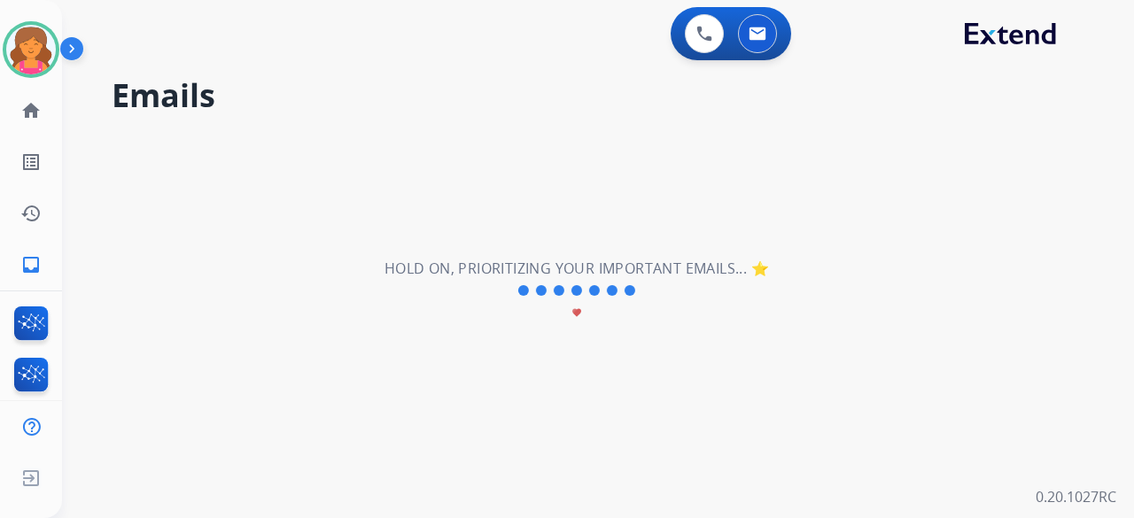
scroll to position [0, 0]
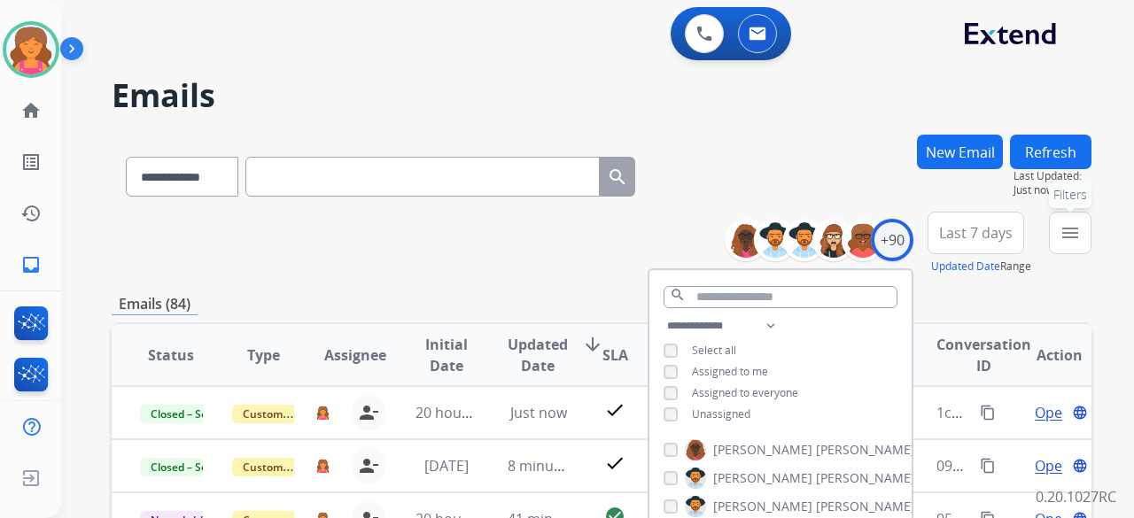
click at [544, 225] on button "menu Filters" at bounding box center [1070, 233] width 43 height 43
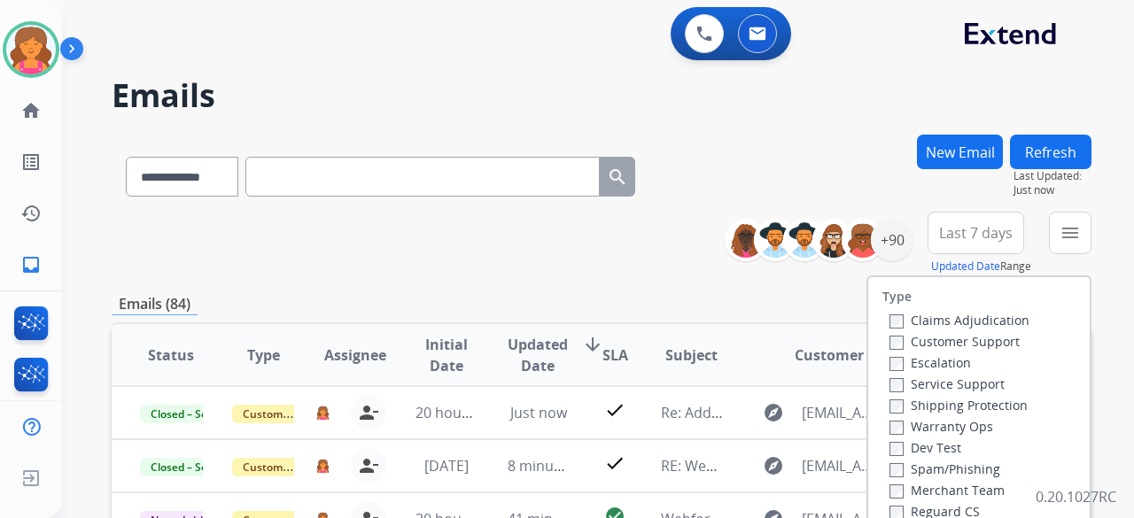
click at [544, 225] on label "Customer Support" at bounding box center [954, 341] width 130 height 17
click at [544, 225] on label "Shipping Protection" at bounding box center [958, 405] width 138 height 17
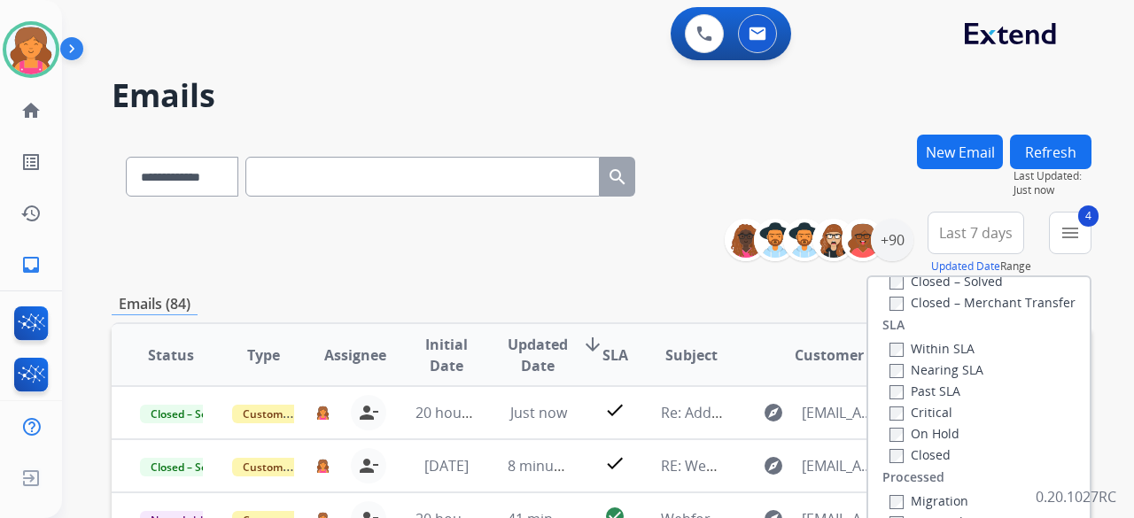
scroll to position [354, 0]
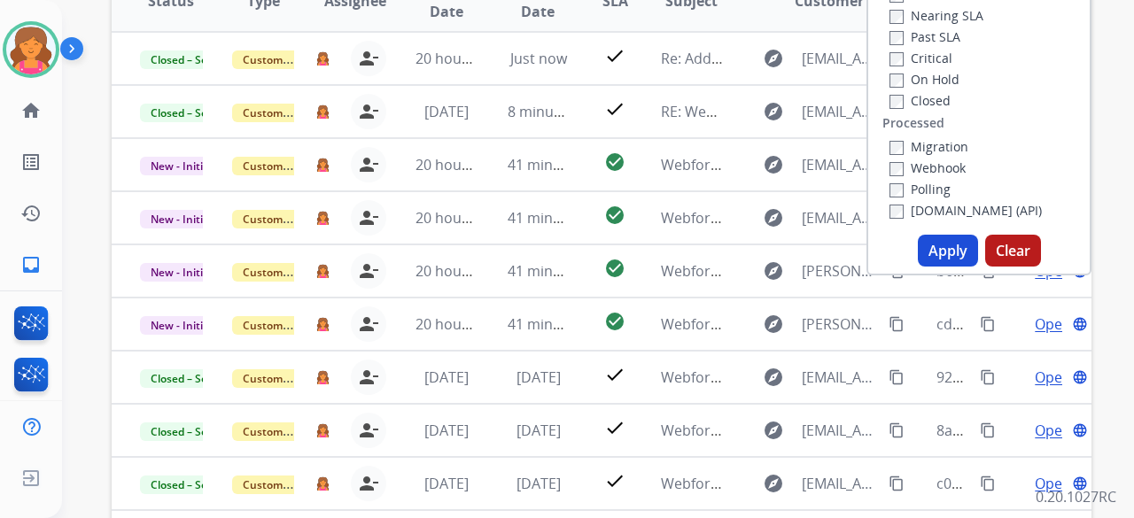
click at [544, 225] on button "Apply" at bounding box center [948, 251] width 60 height 32
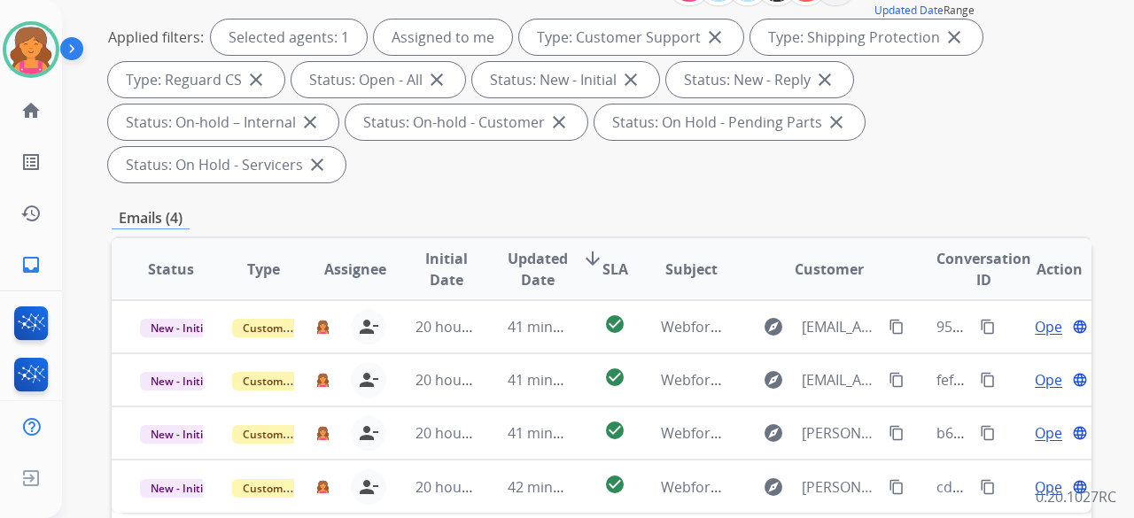
scroll to position [354, 0]
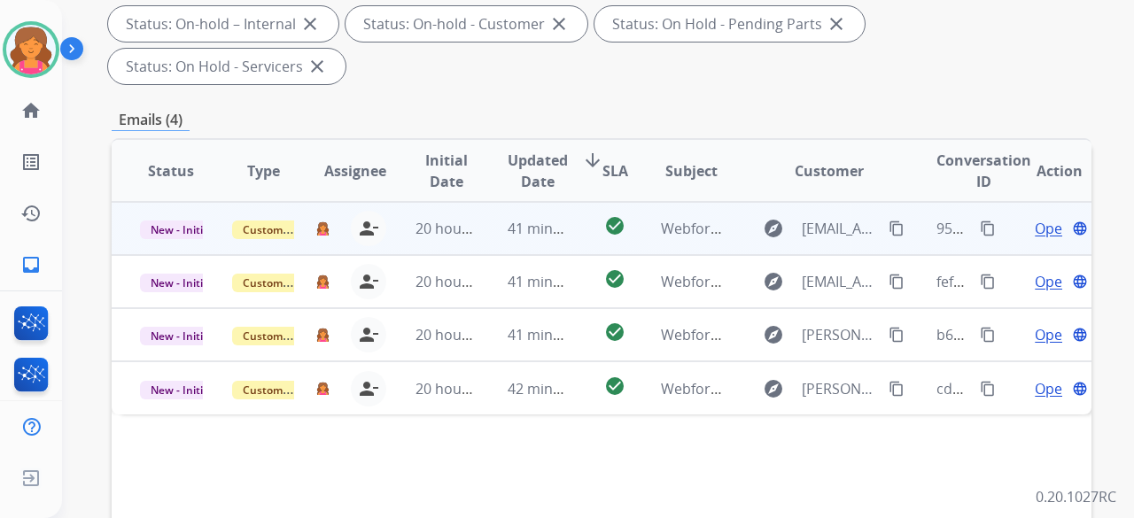
click at [544, 218] on span "Open" at bounding box center [1053, 228] width 36 height 21
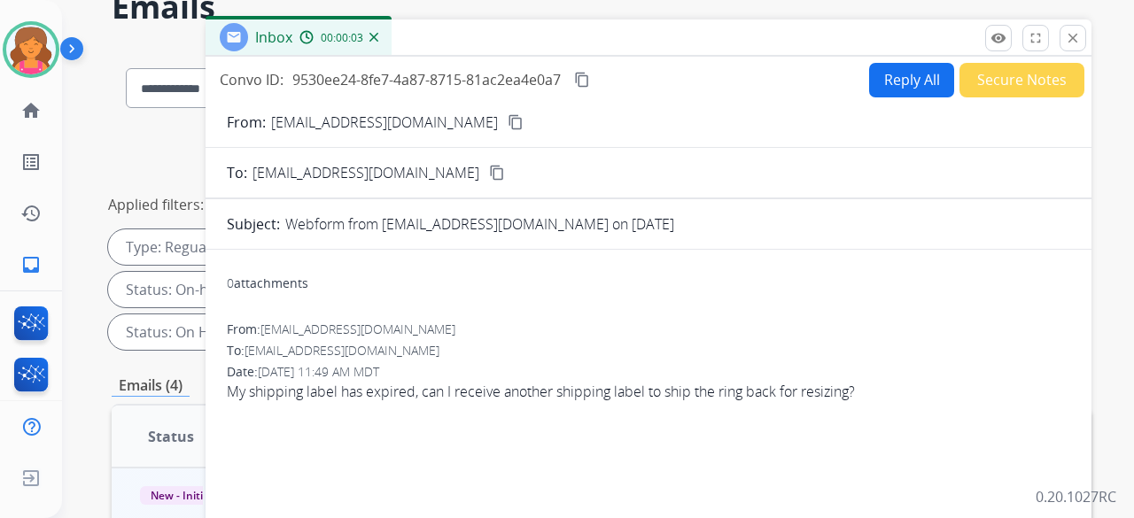
scroll to position [89, 0]
click at [508, 121] on mat-icon "content_copy" at bounding box center [516, 122] width 16 height 16
click at [508, 119] on mat-icon "content_copy" at bounding box center [516, 122] width 16 height 16
click at [544, 79] on mat-icon "content_copy" at bounding box center [582, 80] width 16 height 16
click at [544, 87] on button "Reply All" at bounding box center [911, 80] width 85 height 35
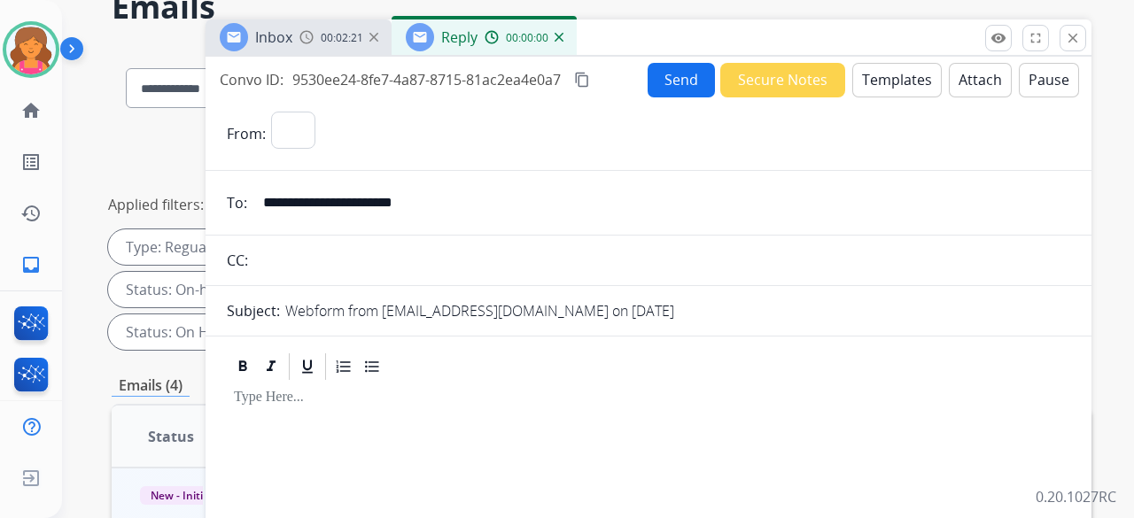
select select "**********"
click at [544, 86] on button "Templates" at bounding box center [896, 80] width 89 height 35
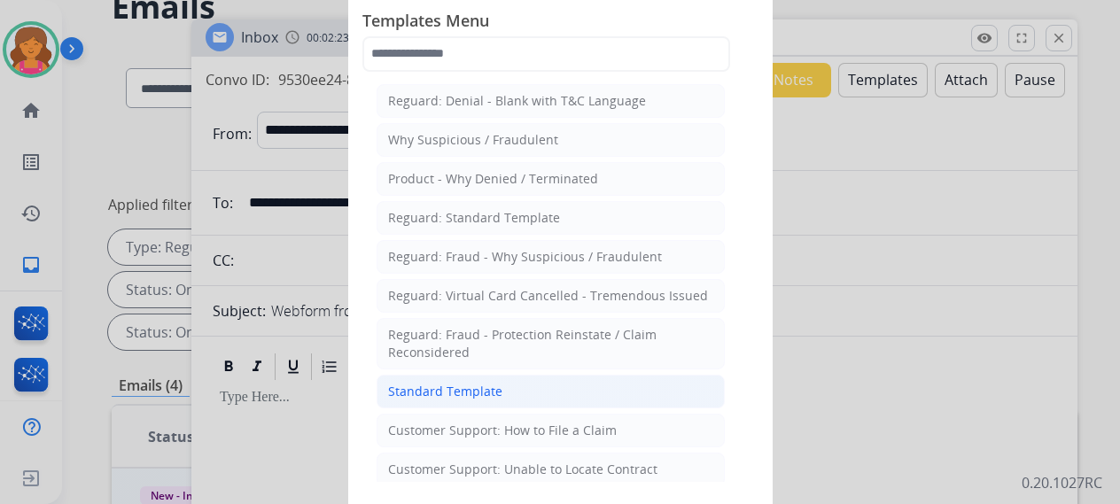
click at [506, 225] on li "Standard Template" at bounding box center [550, 392] width 348 height 34
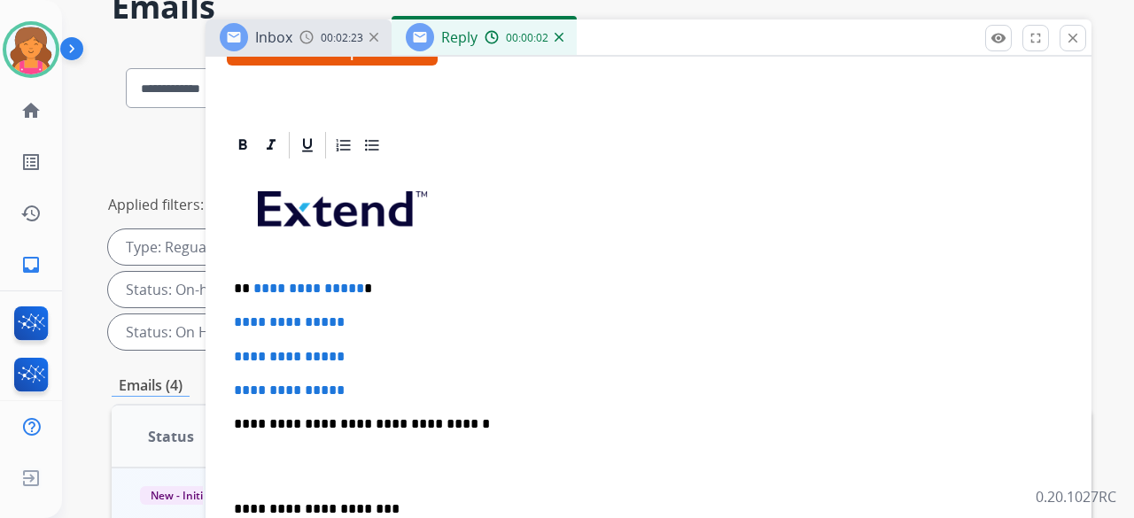
scroll to position [354, 0]
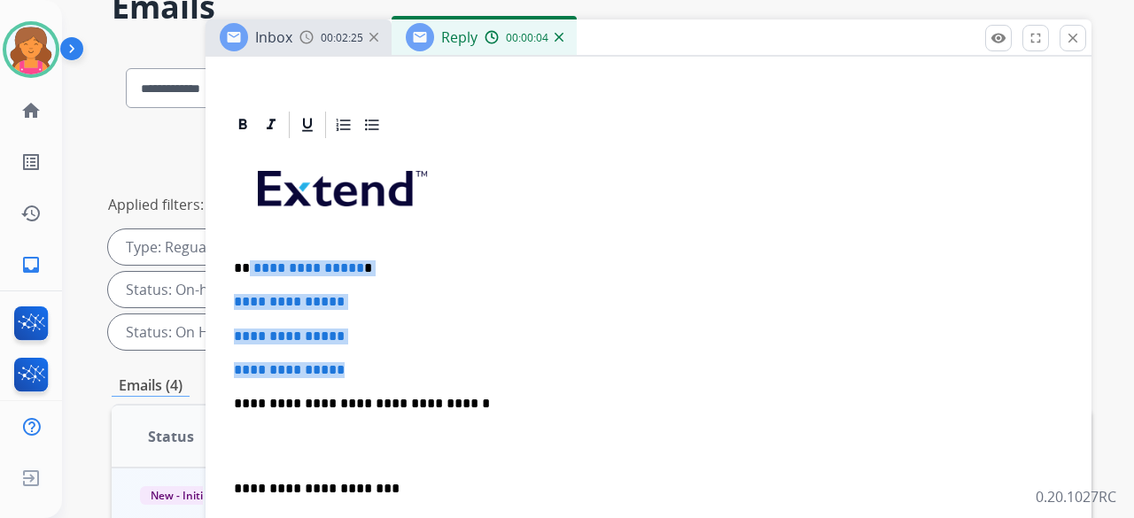
drag, startPoint x: 373, startPoint y: 346, endPoint x: 246, endPoint y: 247, distance: 160.9
click at [246, 225] on div "**********" at bounding box center [648, 445] width 843 height 609
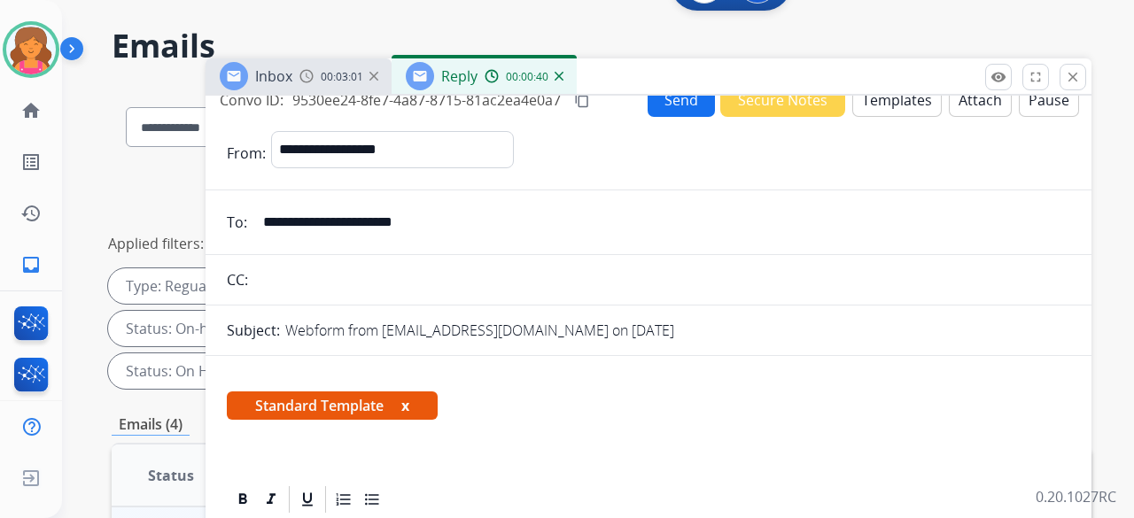
scroll to position [0, 0]
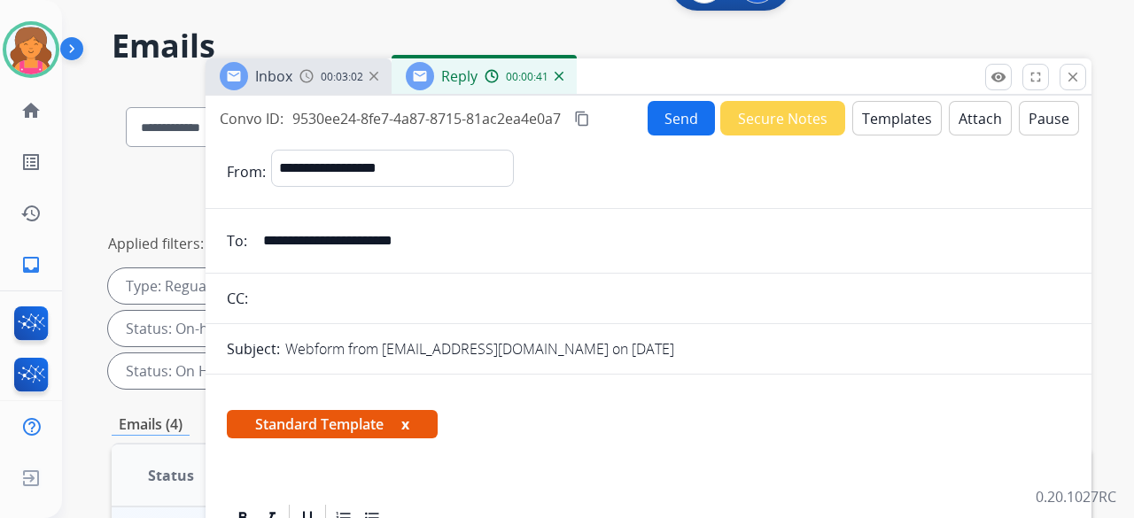
click at [544, 121] on button "Send" at bounding box center [681, 118] width 67 height 35
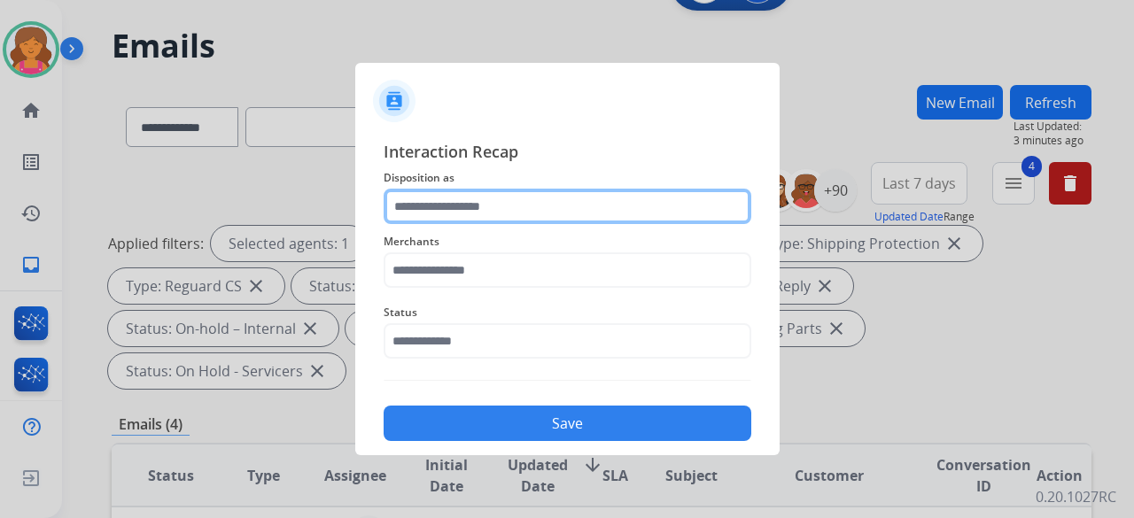
click at [514, 215] on input "text" at bounding box center [568, 206] width 368 height 35
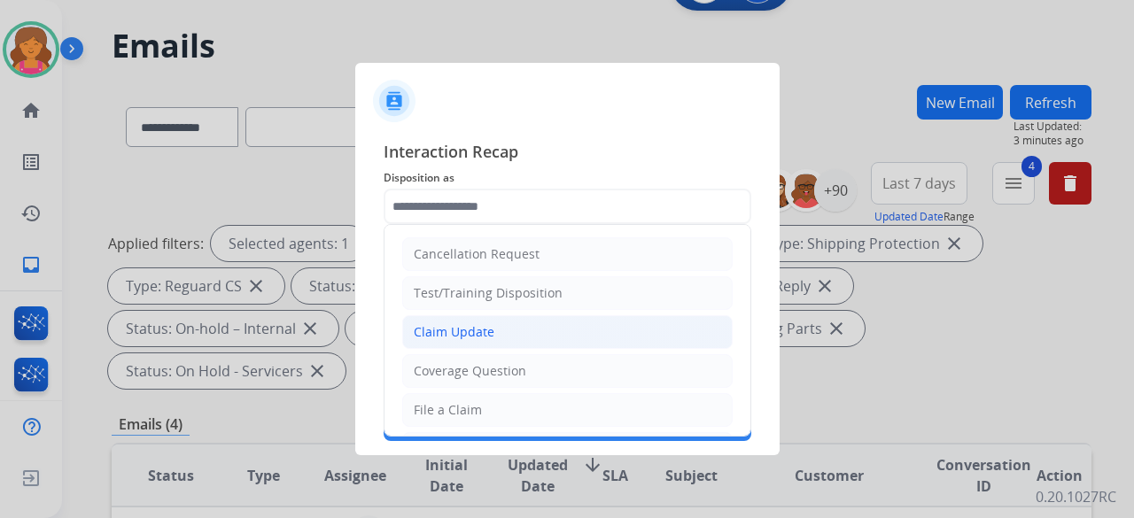
click at [468, 225] on div "Claim Update" at bounding box center [454, 332] width 81 height 18
type input "**********"
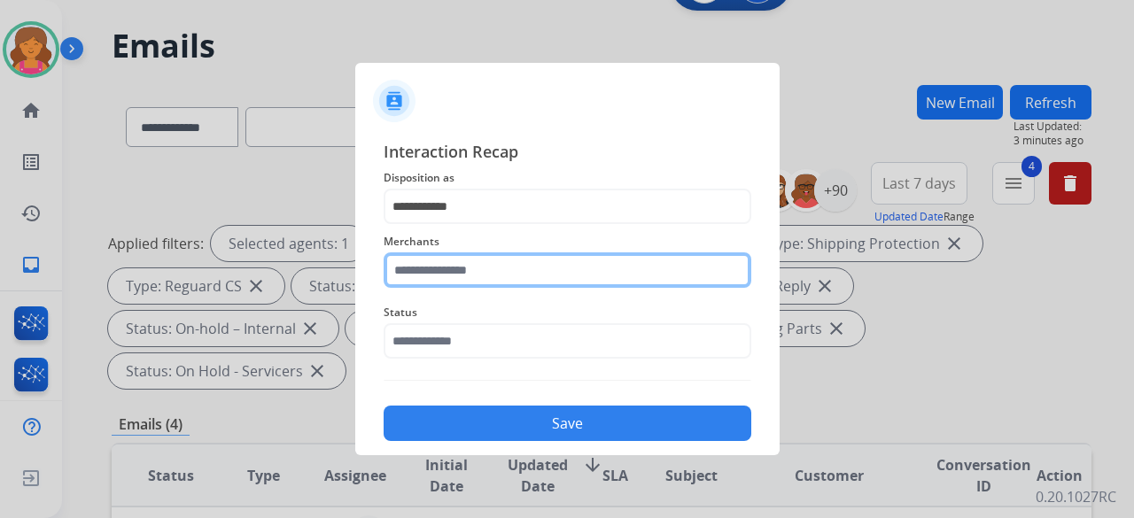
click at [462, 225] on input "text" at bounding box center [568, 269] width 368 height 35
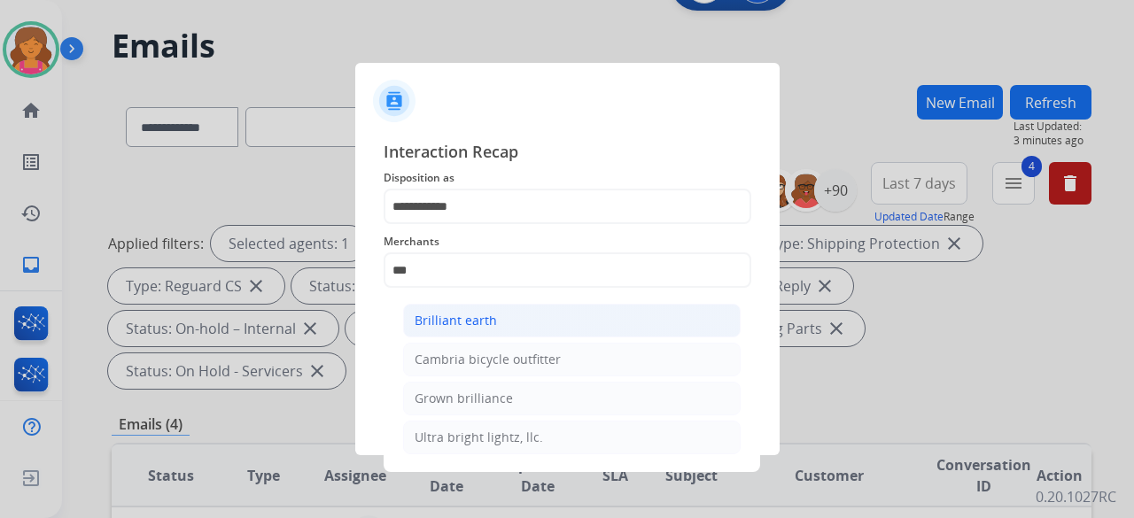
click at [483, 225] on div "Brilliant earth" at bounding box center [456, 321] width 82 height 18
type input "**********"
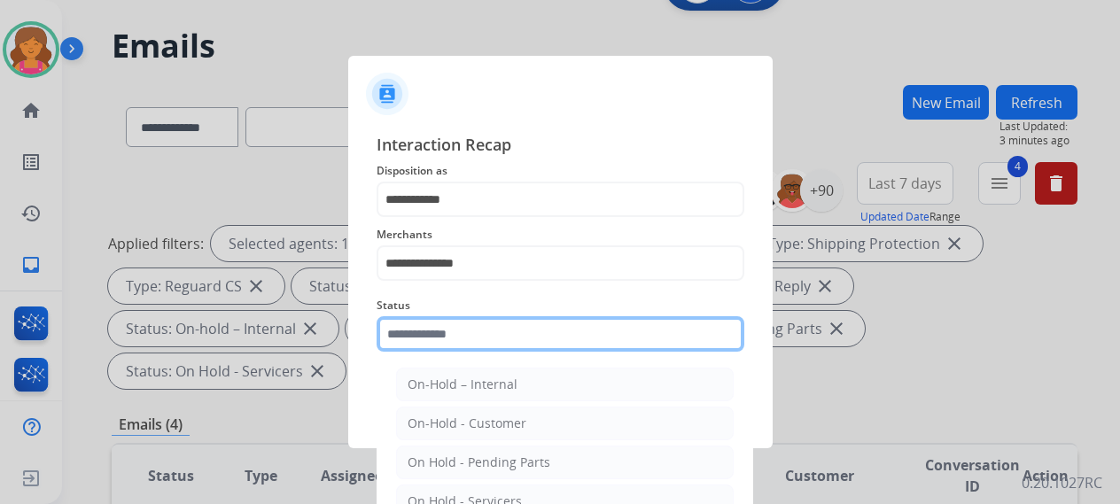
click at [481, 225] on input "text" at bounding box center [560, 333] width 368 height 35
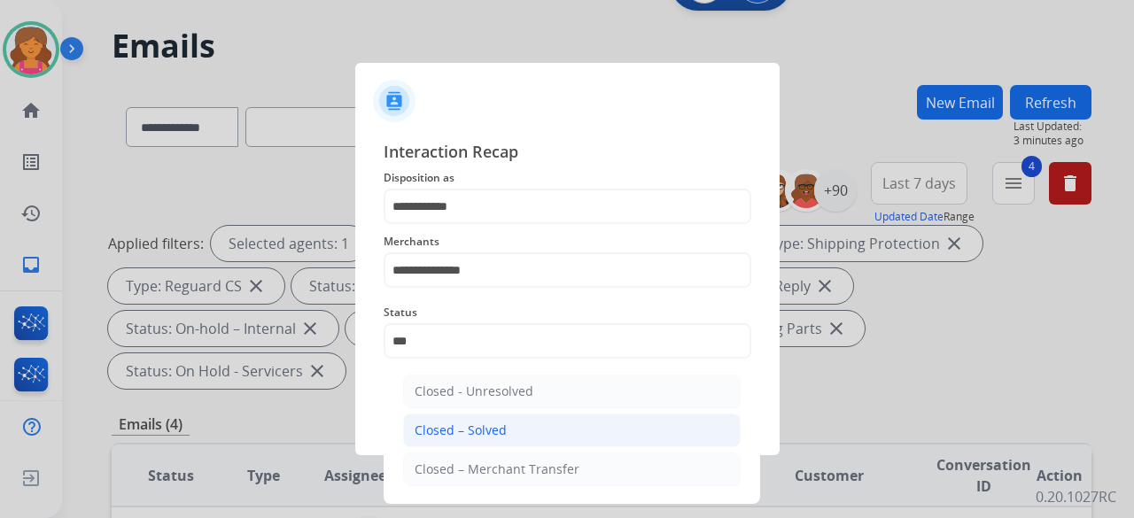
click at [487, 225] on div "Closed – Solved" at bounding box center [461, 431] width 92 height 18
type input "**********"
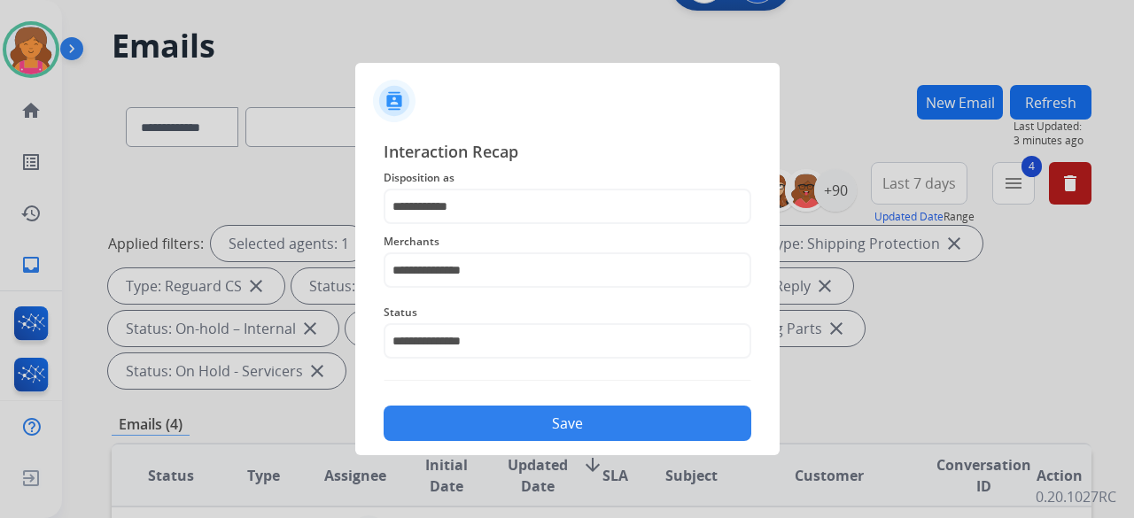
click at [487, 225] on button "Save" at bounding box center [568, 423] width 368 height 35
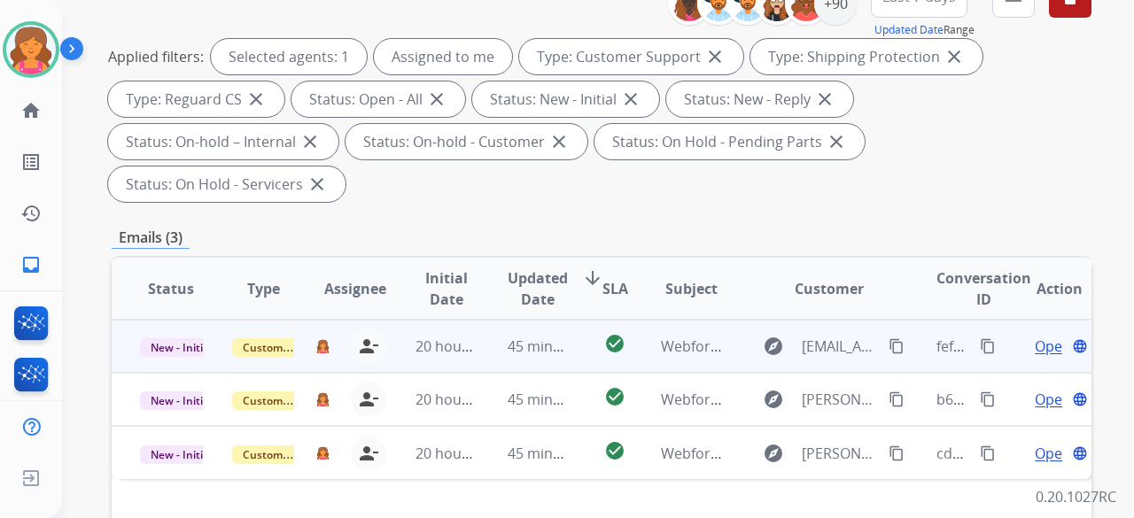
scroll to position [266, 0]
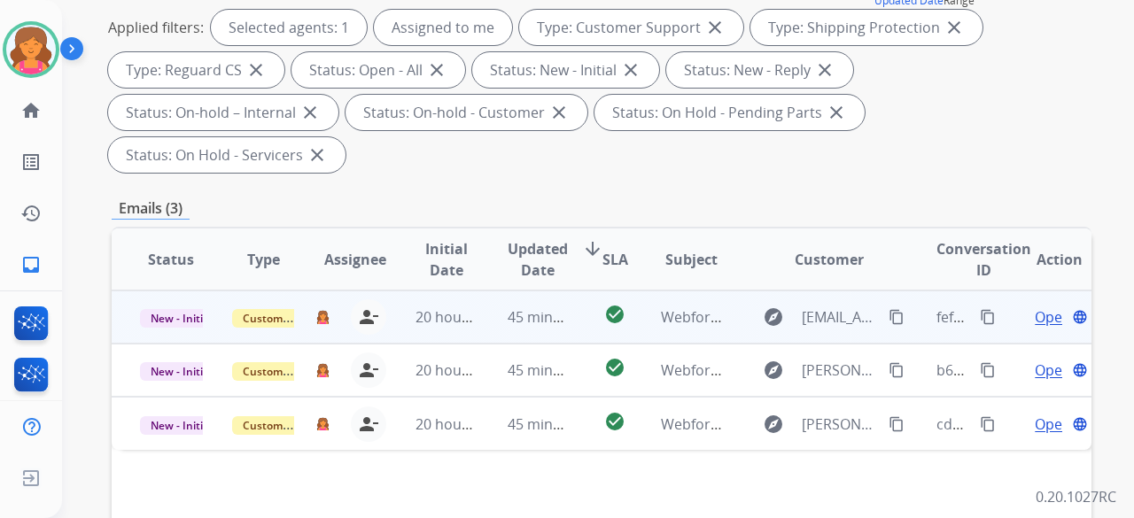
click at [544, 225] on span "Open" at bounding box center [1053, 316] width 36 height 21
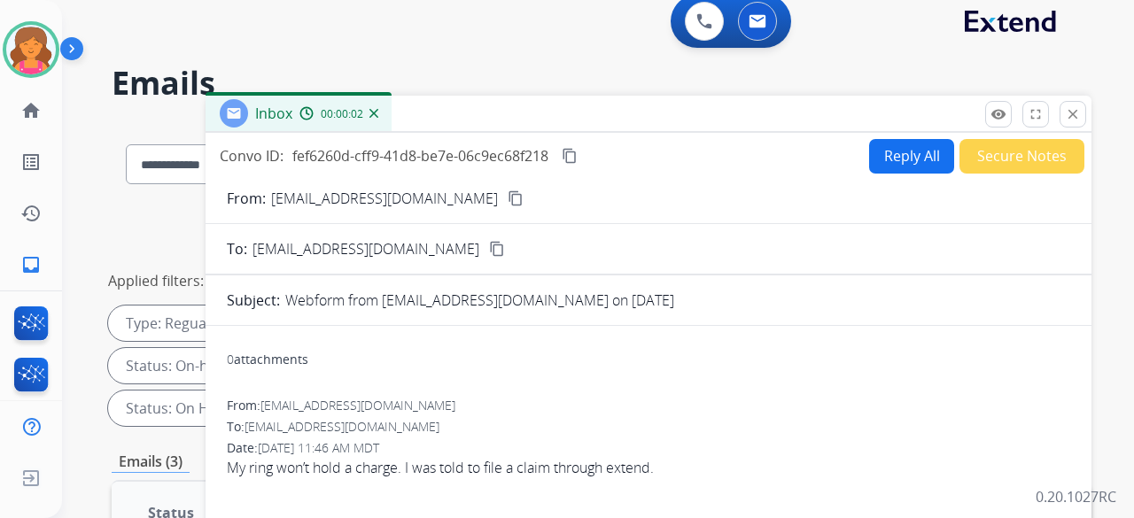
scroll to position [0, 0]
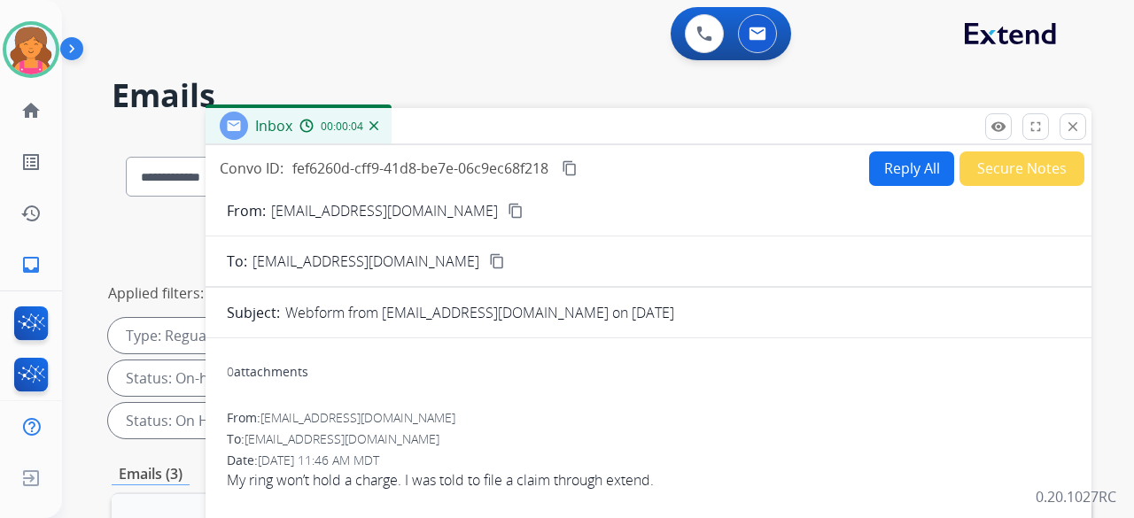
click at [508, 212] on mat-icon "content_copy" at bounding box center [516, 211] width 16 height 16
click at [544, 162] on button "Reply All" at bounding box center [911, 168] width 85 height 35
select select "**********"
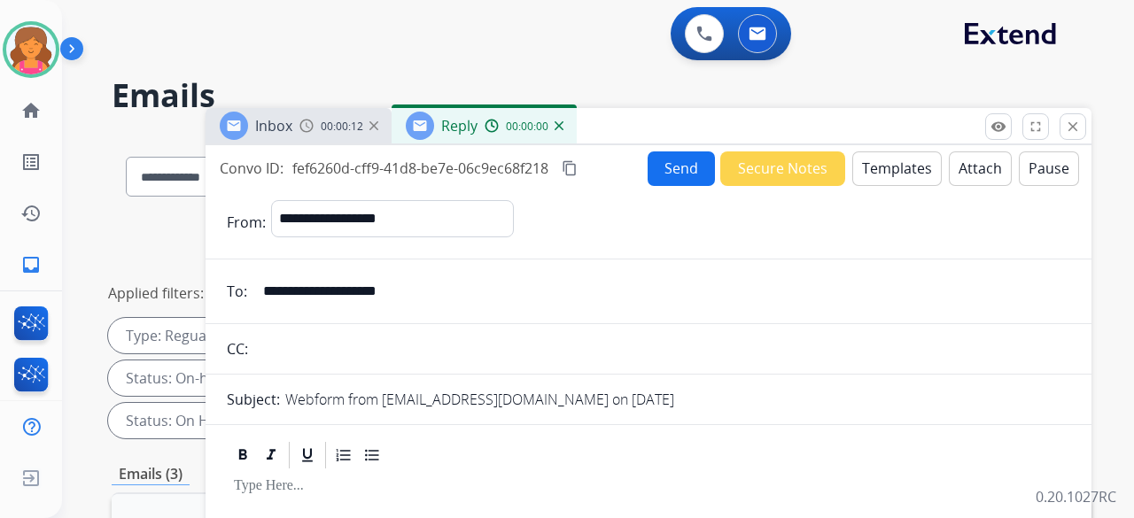
click at [544, 162] on button "Templates" at bounding box center [896, 168] width 89 height 35
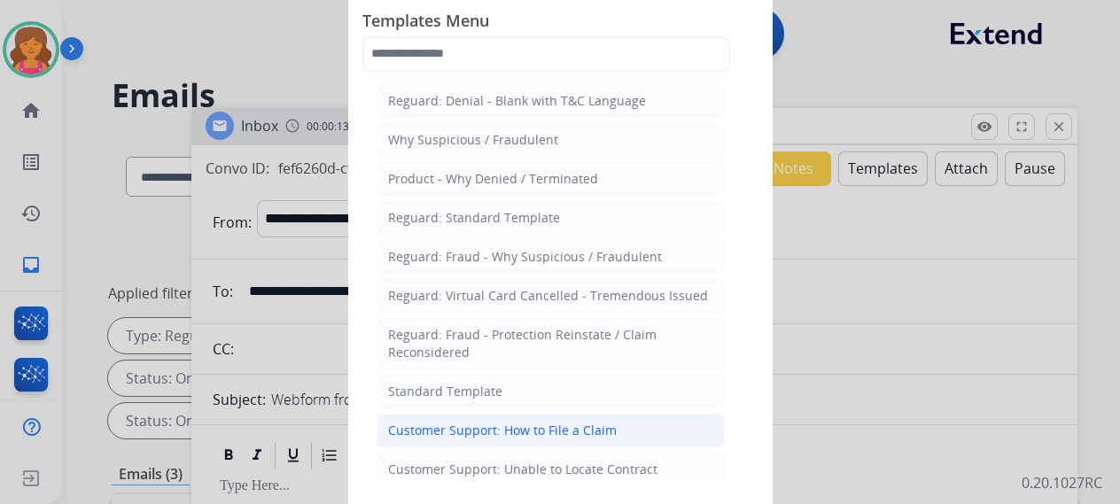
click at [544, 225] on div "Customer Support: How to File a Claim" at bounding box center [502, 431] width 229 height 18
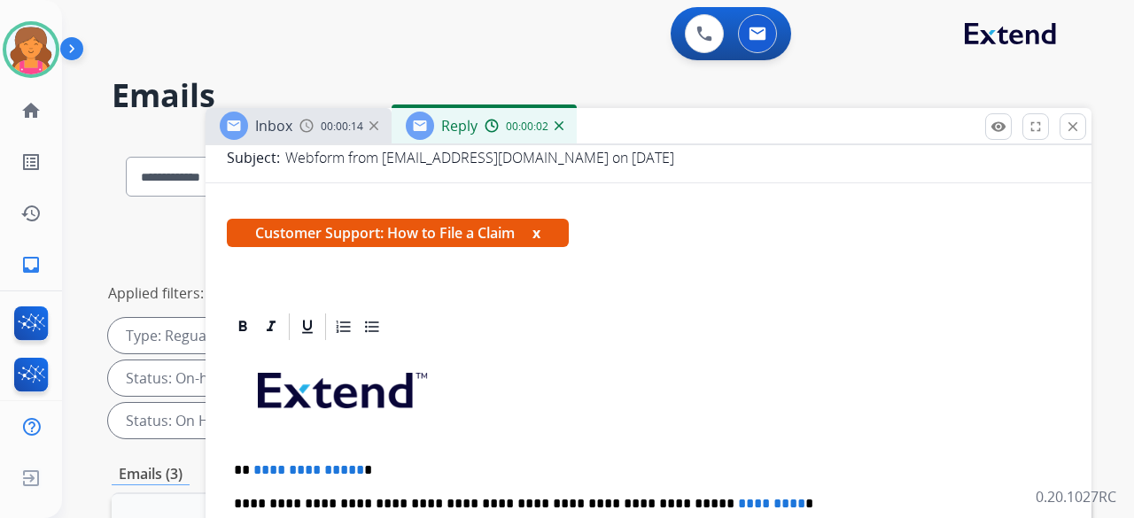
scroll to position [319, 0]
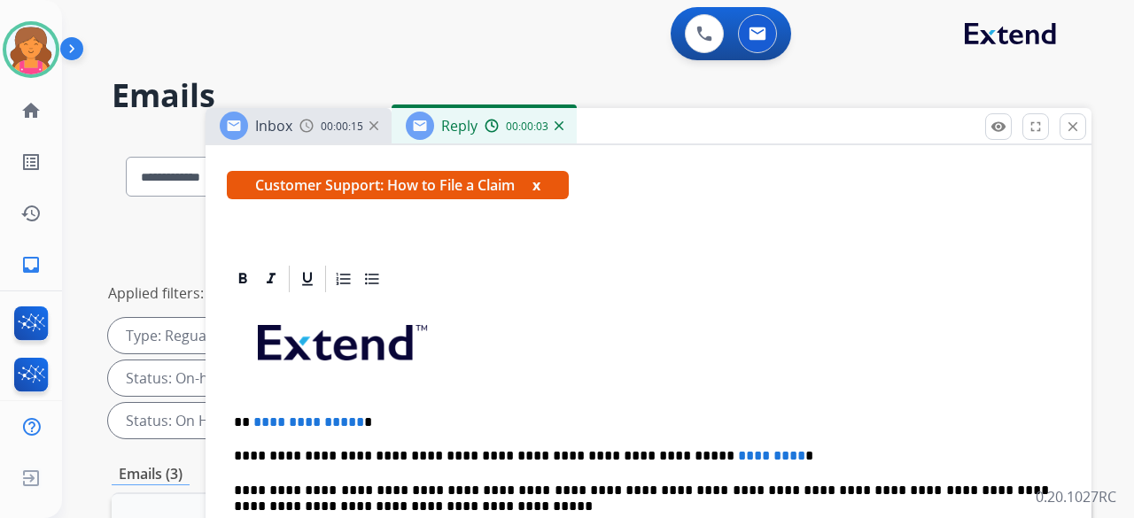
click at [351, 225] on span "**********" at bounding box center [308, 421] width 111 height 13
click at [357, 225] on p "**********" at bounding box center [641, 423] width 815 height 16
click at [353, 225] on p "**********" at bounding box center [641, 423] width 815 height 16
click at [544, 225] on span "*********" at bounding box center [771, 455] width 67 height 13
click at [544, 225] on p "**********" at bounding box center [641, 456] width 815 height 16
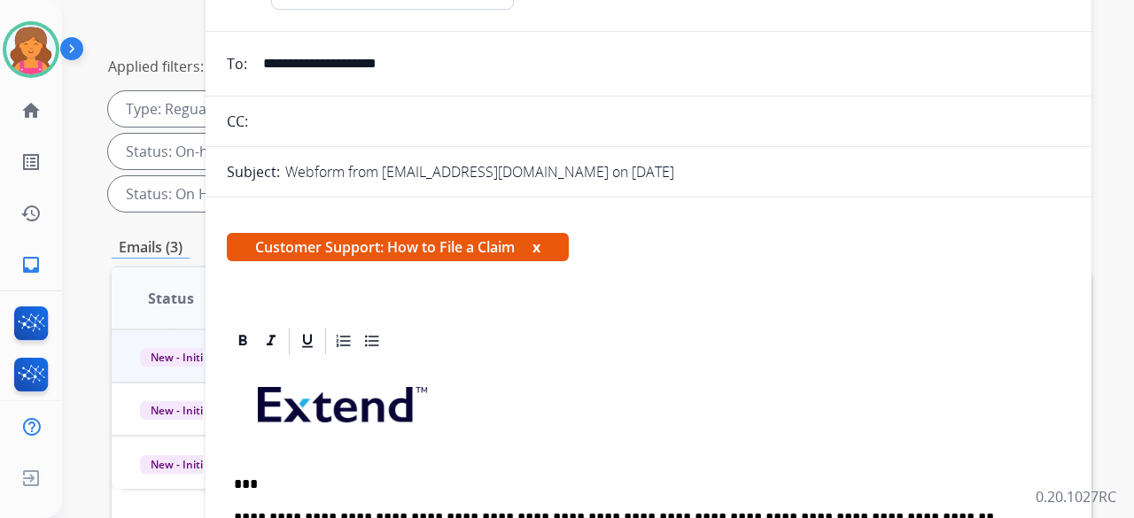
scroll to position [0, 0]
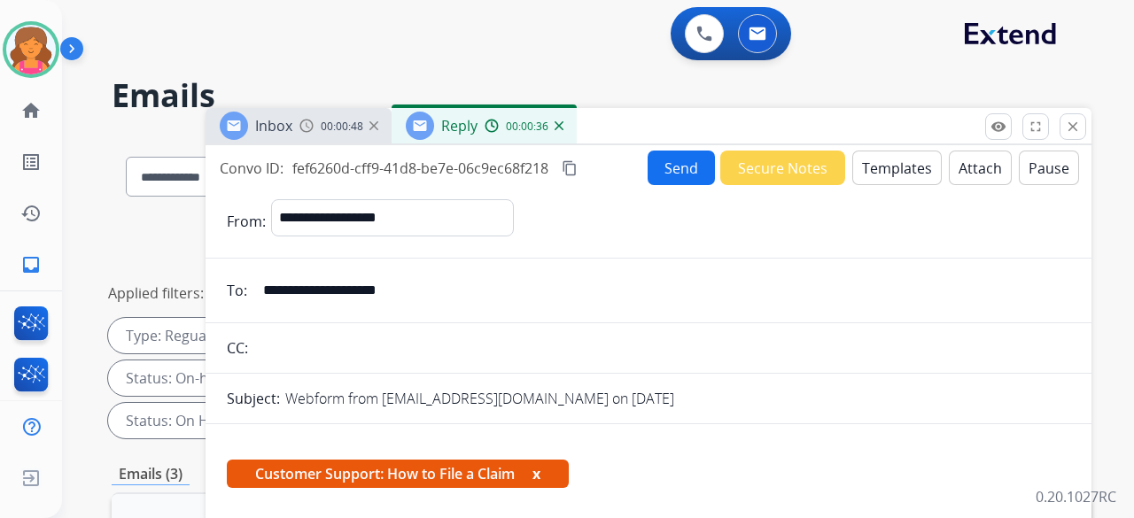
click at [544, 173] on mat-icon "content_copy" at bounding box center [570, 168] width 16 height 16
click at [544, 158] on button "Send" at bounding box center [681, 168] width 67 height 35
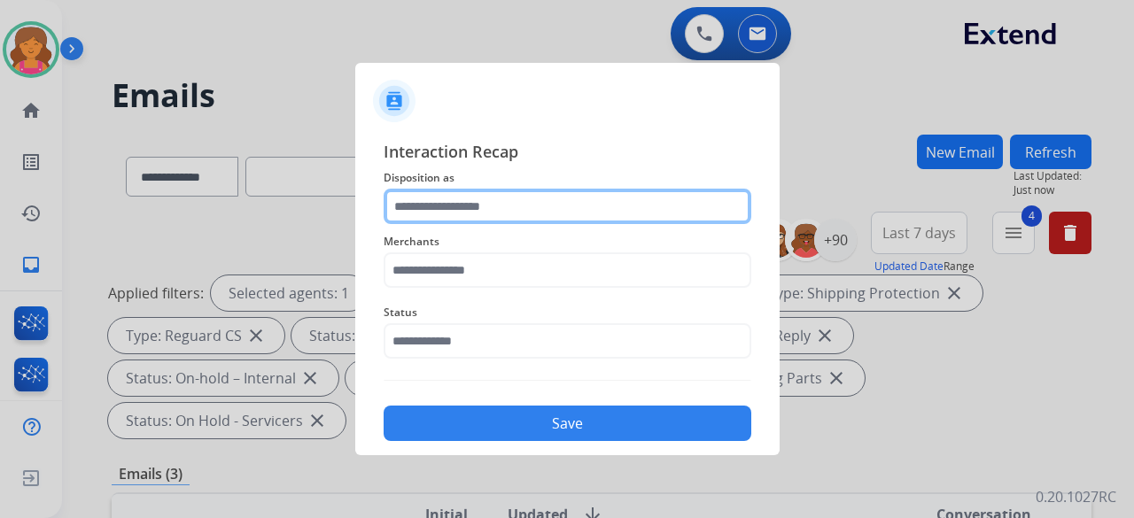
click at [544, 207] on input "text" at bounding box center [568, 206] width 368 height 35
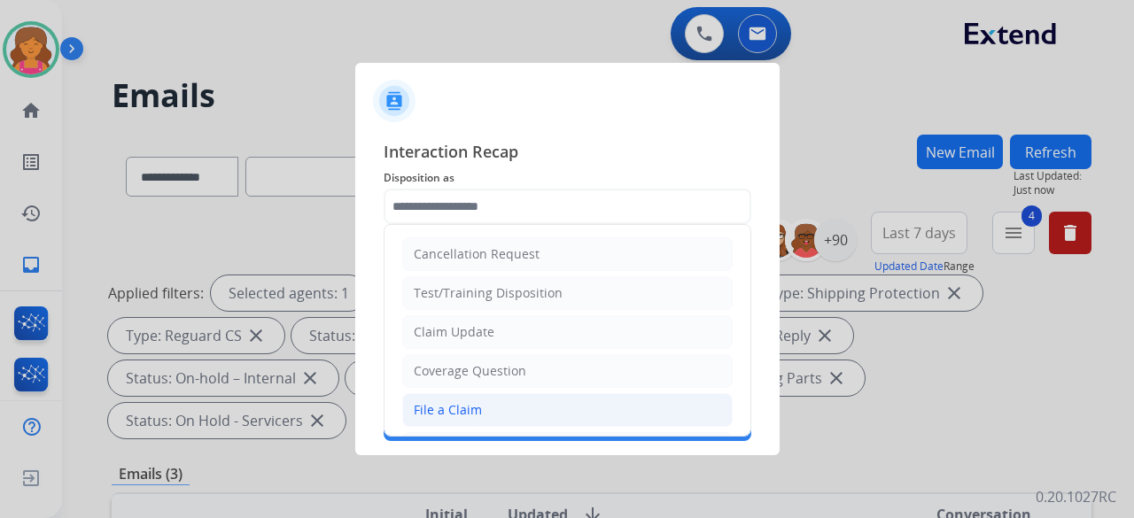
click at [512, 225] on li "File a Claim" at bounding box center [567, 410] width 330 height 34
type input "**********"
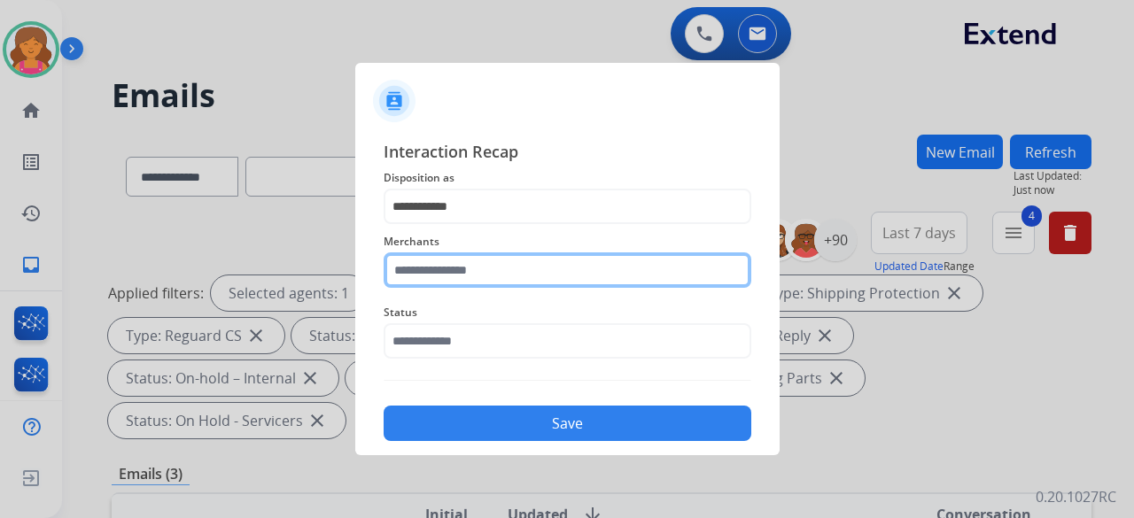
click at [485, 225] on div "Merchants" at bounding box center [568, 259] width 368 height 71
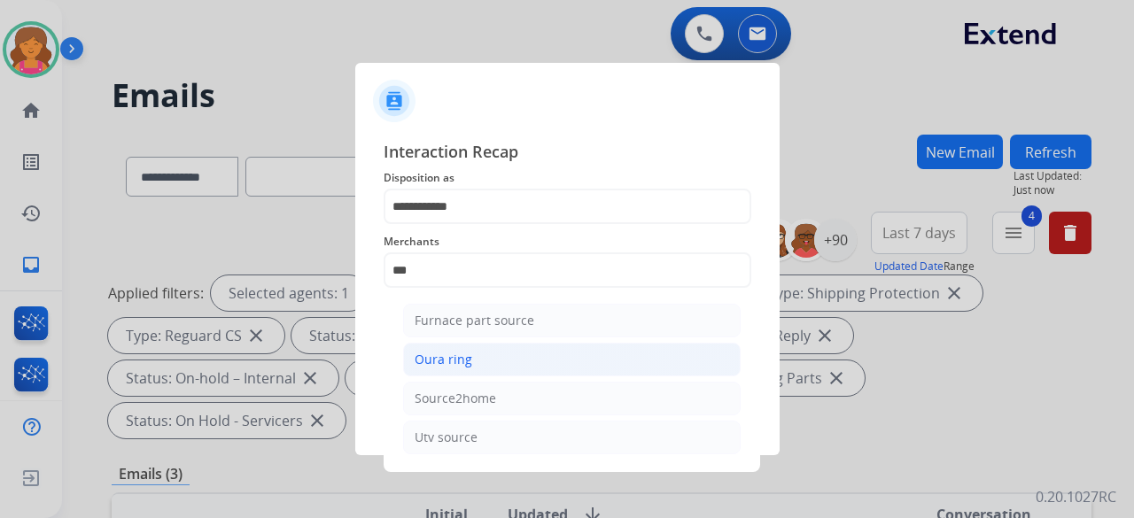
click at [455, 225] on div "Oura ring" at bounding box center [444, 360] width 58 height 18
type input "*********"
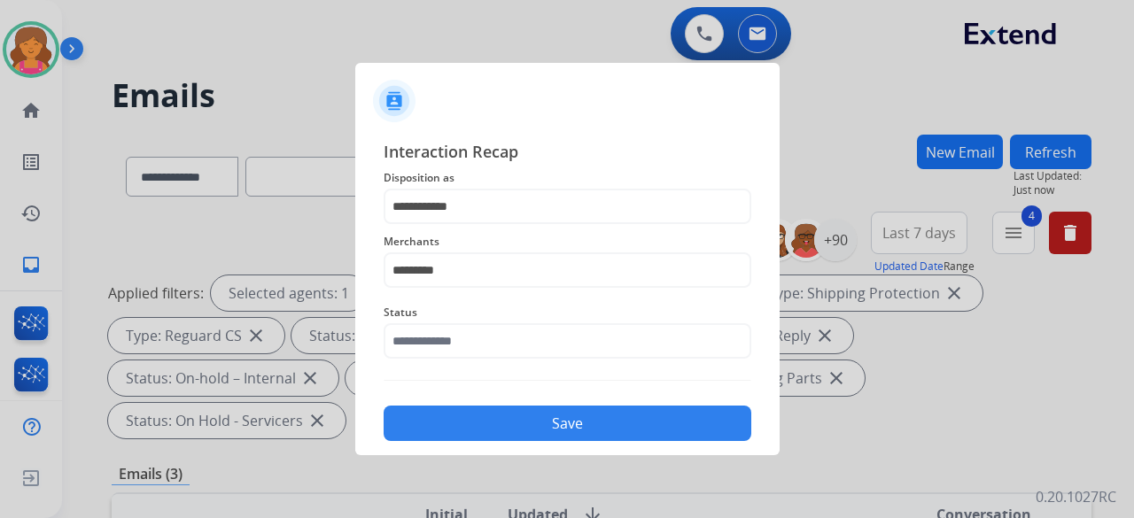
click at [455, 225] on div "Status" at bounding box center [568, 330] width 368 height 71
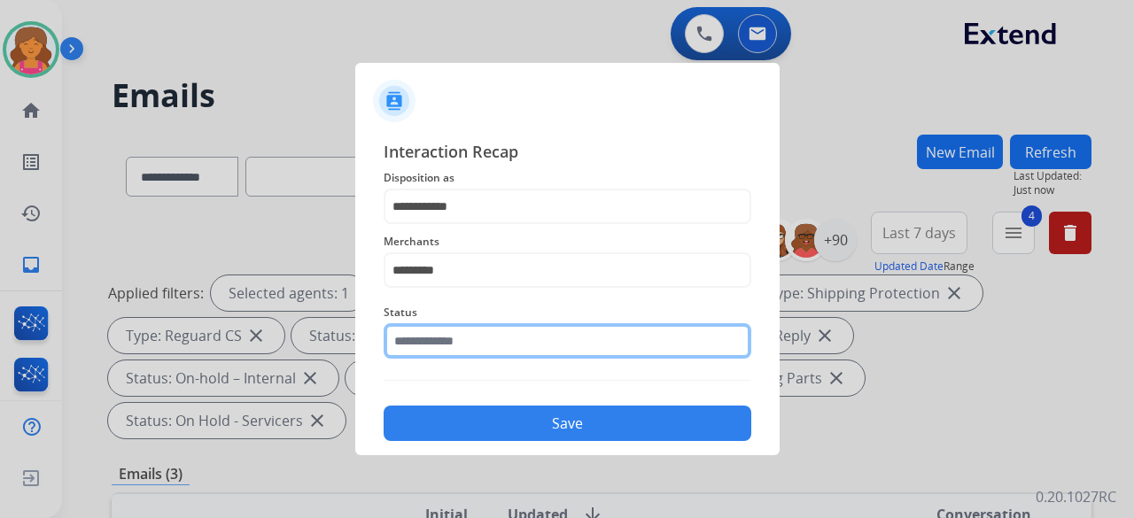
click at [457, 225] on div "Status" at bounding box center [568, 330] width 368 height 71
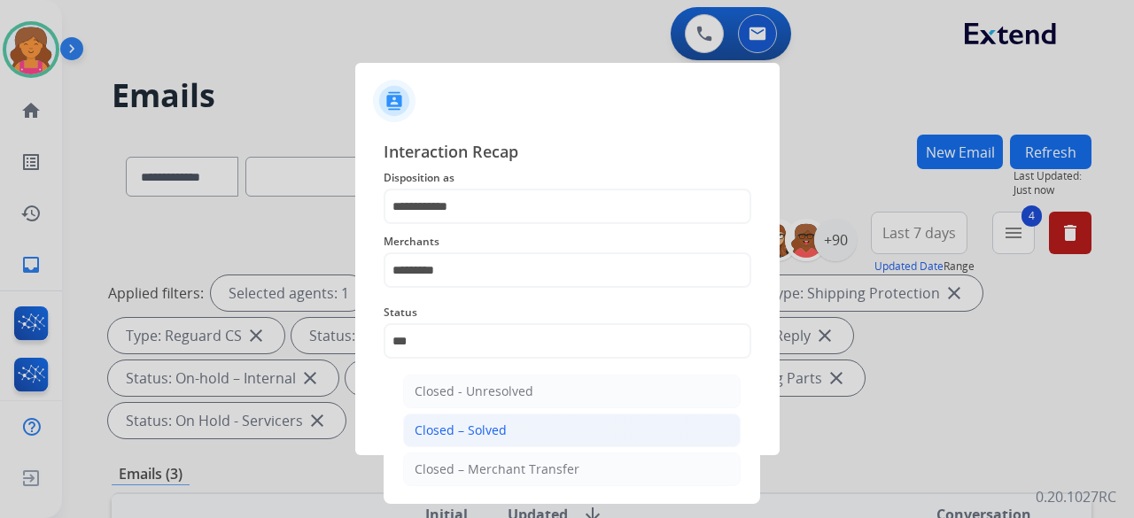
click at [477, 225] on li "Closed – Solved" at bounding box center [571, 431] width 337 height 34
type input "**********"
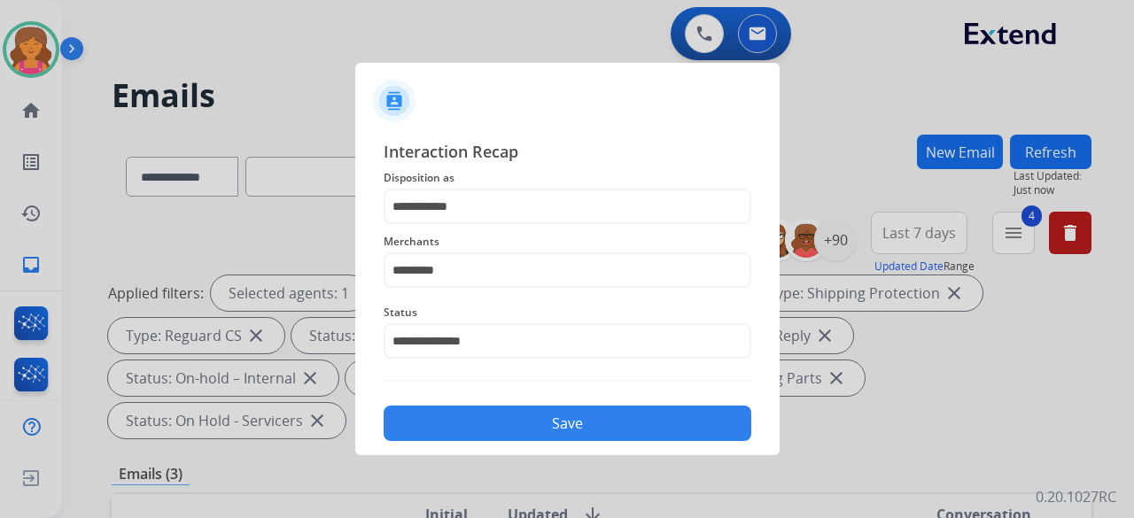
click at [477, 225] on button "Save" at bounding box center [568, 423] width 368 height 35
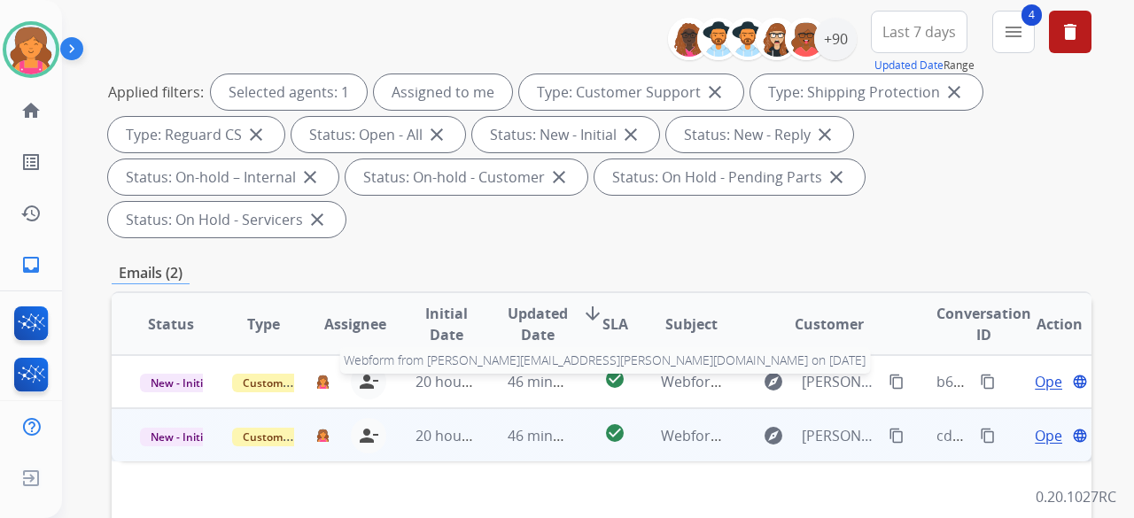
scroll to position [266, 0]
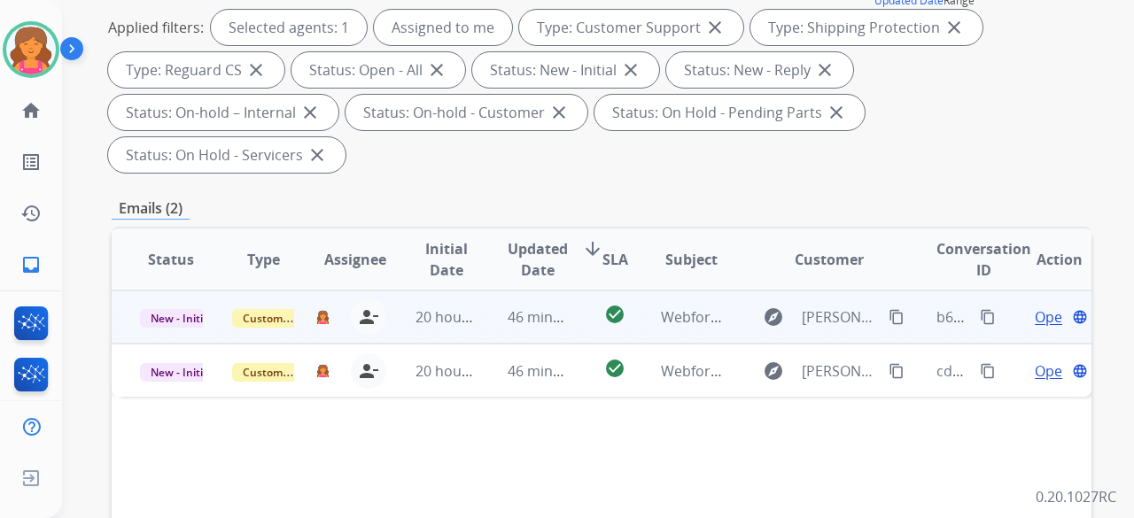
click at [544, 225] on span "Open" at bounding box center [1053, 316] width 36 height 21
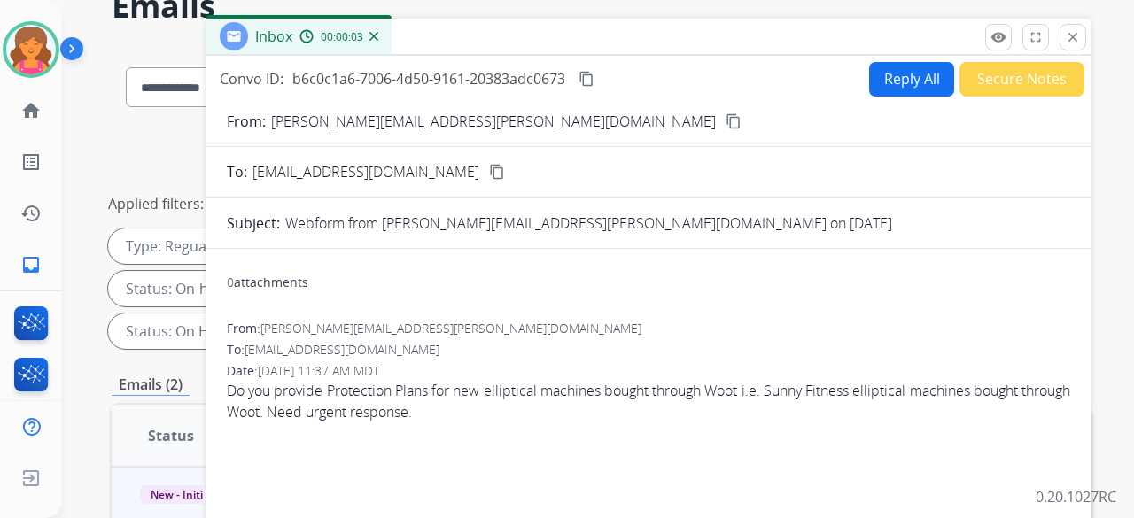
scroll to position [89, 0]
click at [544, 128] on mat-icon "content_copy" at bounding box center [733, 122] width 16 height 16
click at [544, 84] on button "Reply All" at bounding box center [911, 80] width 85 height 35
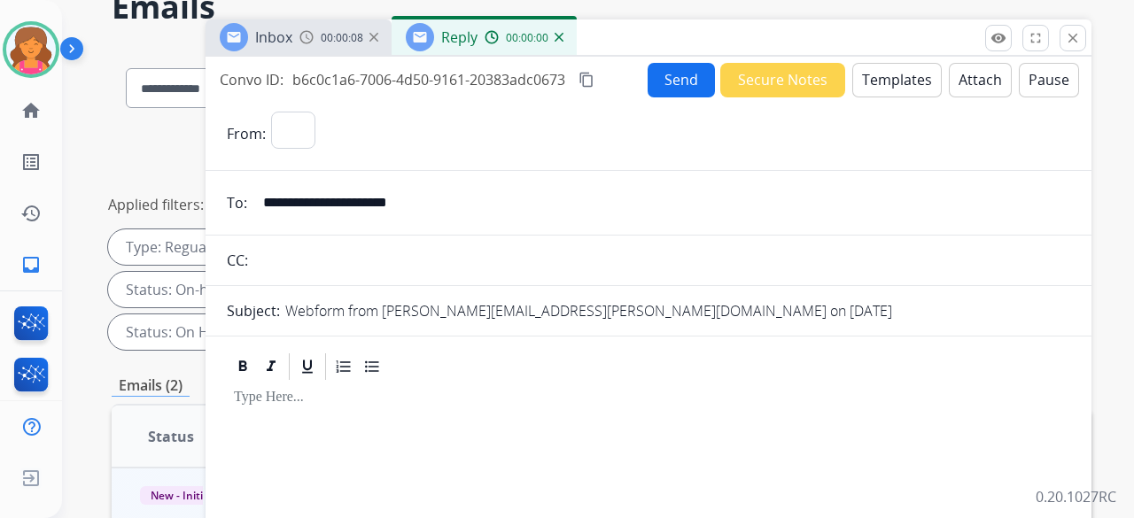
select select "**********"
click at [544, 83] on button "Templates" at bounding box center [896, 80] width 89 height 35
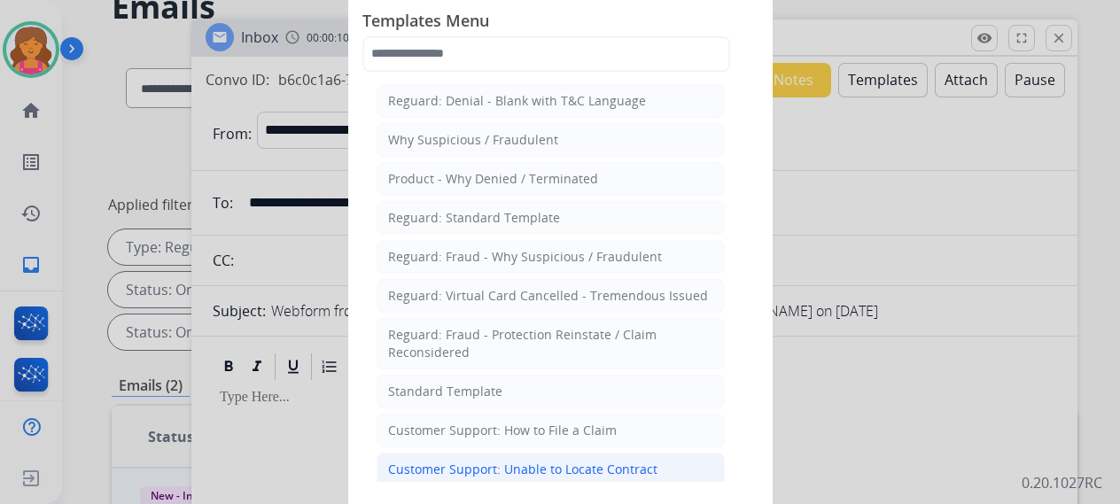
click at [544, 225] on div "Customer Support: Unable to Locate Contract" at bounding box center [522, 470] width 269 height 18
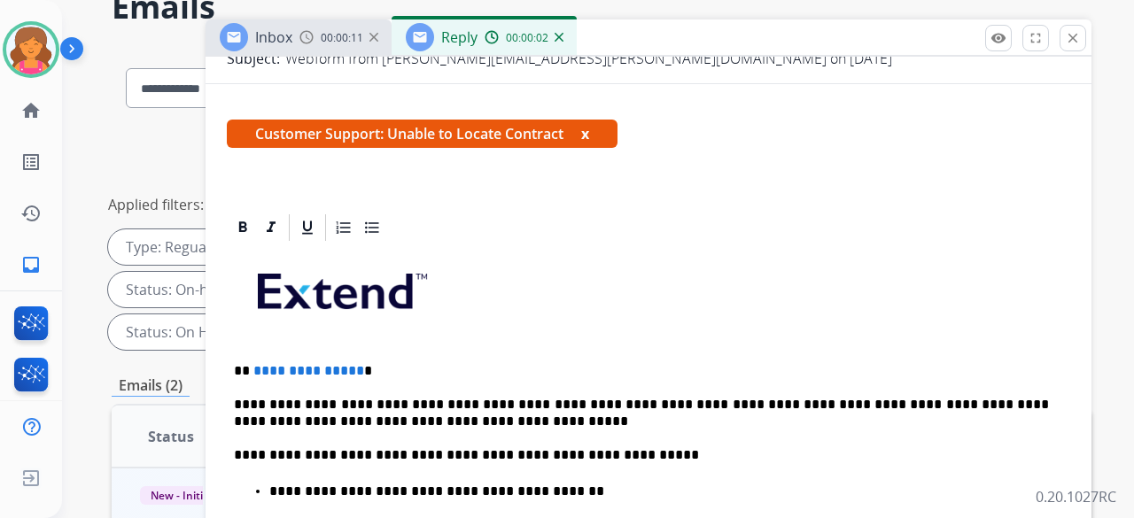
scroll to position [354, 0]
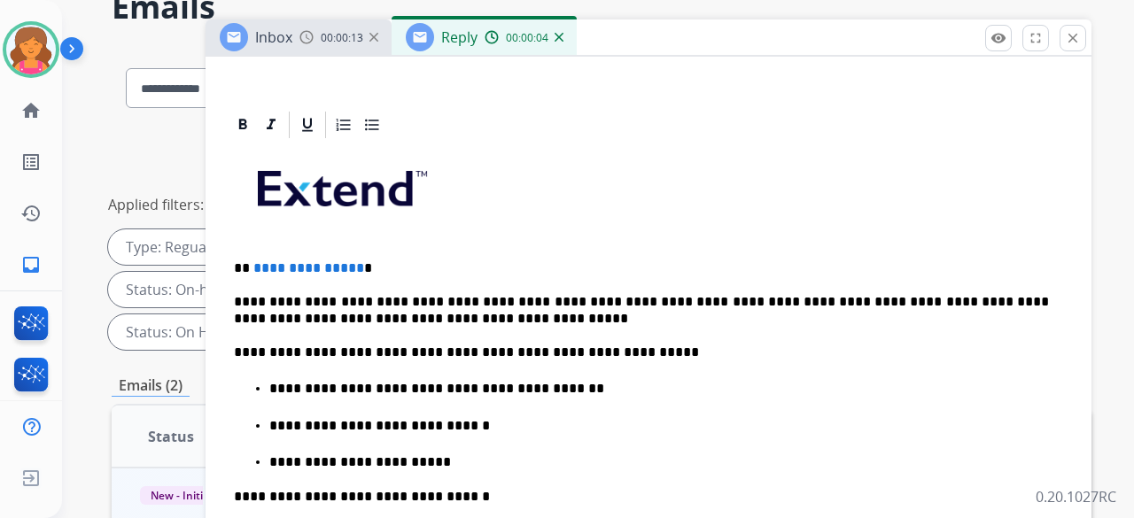
click at [353, 225] on span "**********" at bounding box center [308, 267] width 111 height 13
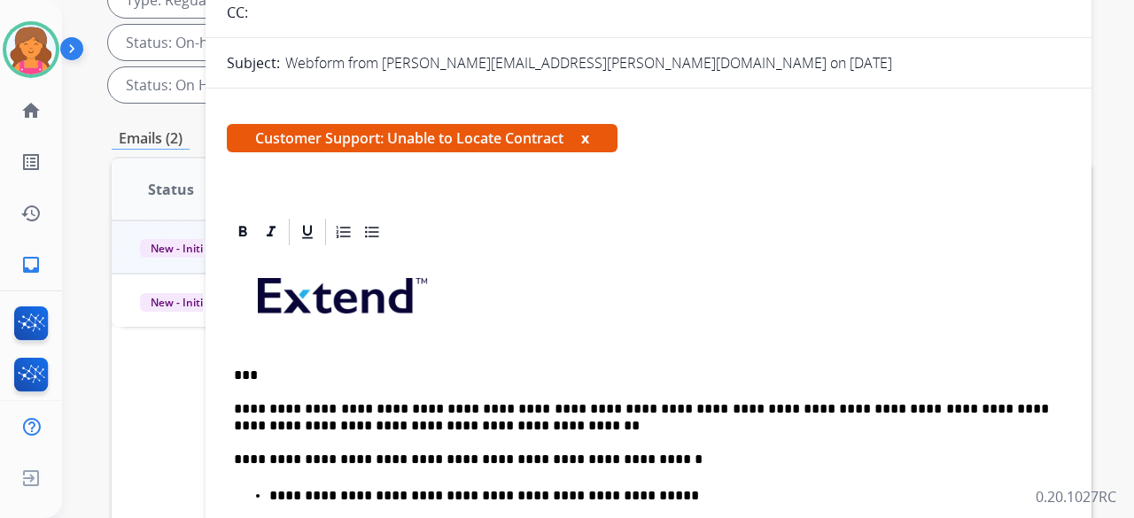
scroll to position [0, 0]
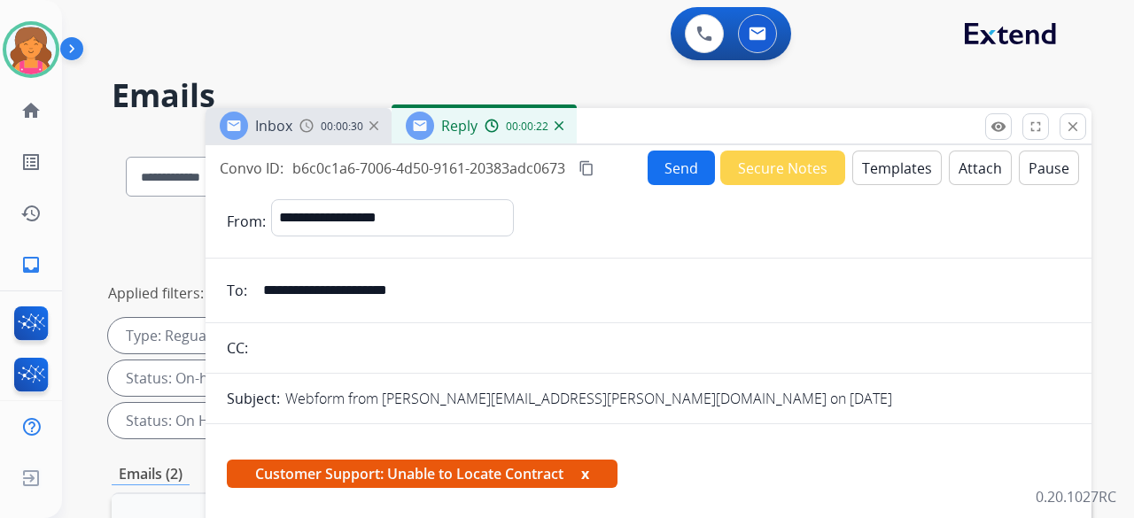
click at [544, 164] on button "Send" at bounding box center [681, 168] width 67 height 35
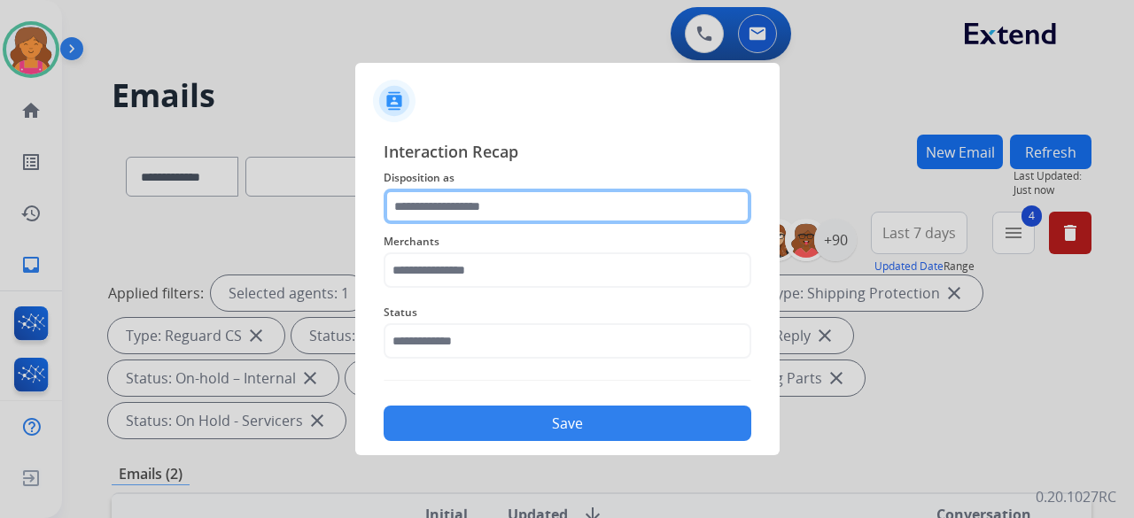
click at [544, 211] on input "text" at bounding box center [568, 206] width 368 height 35
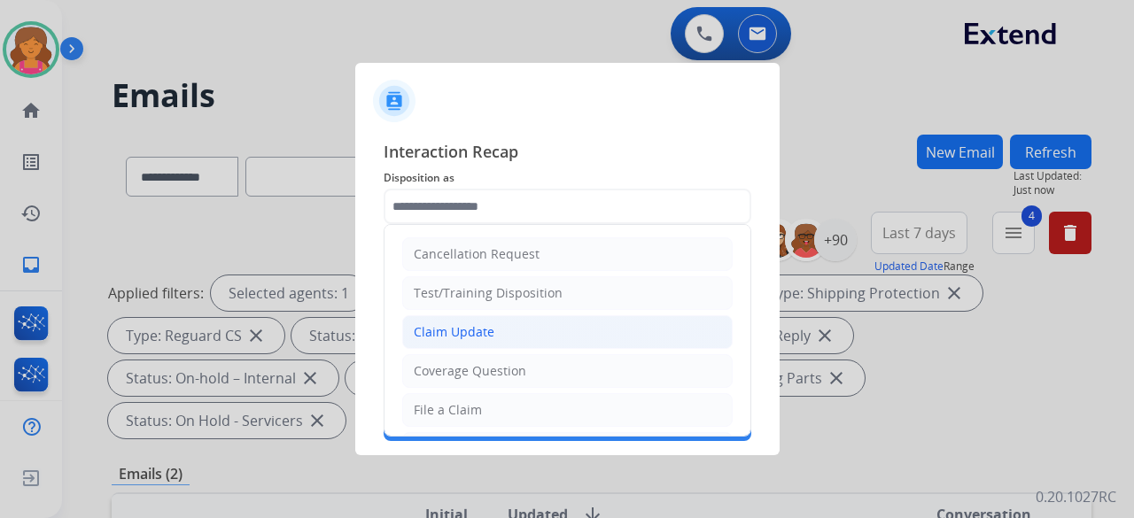
click at [439, 225] on div "Claim Update" at bounding box center [454, 332] width 81 height 18
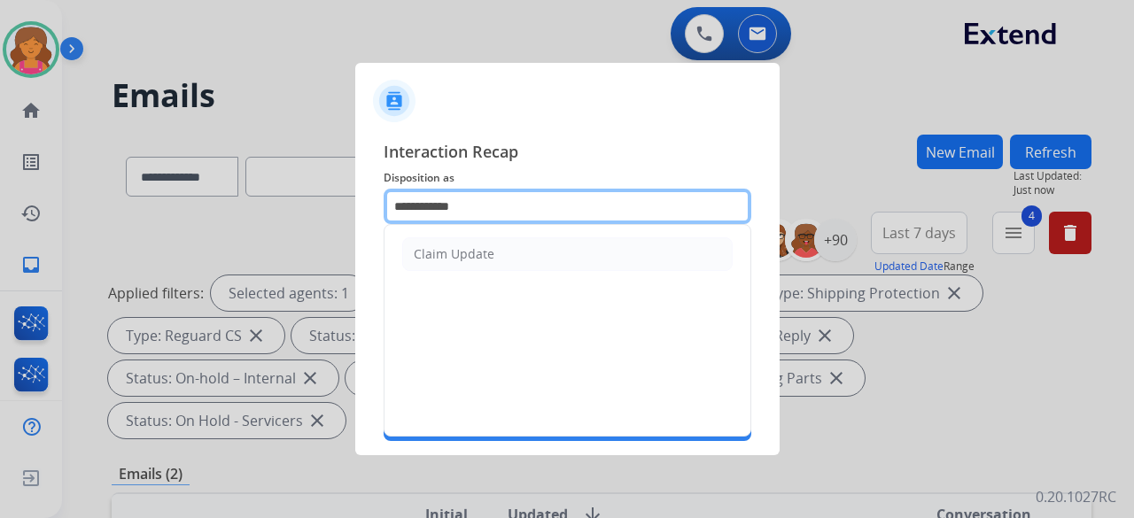
click at [466, 215] on input "**********" at bounding box center [568, 206] width 368 height 35
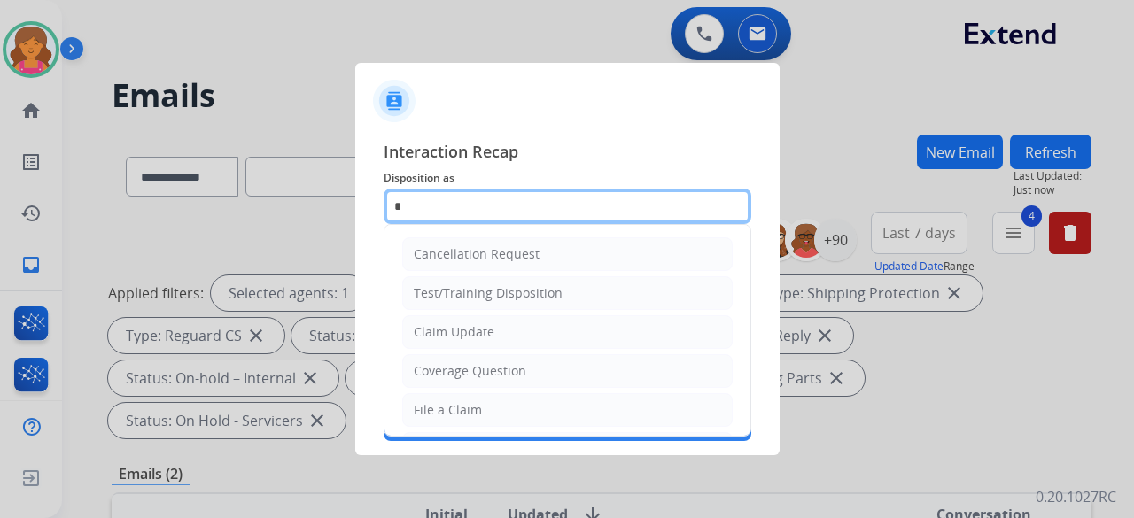
type input "*"
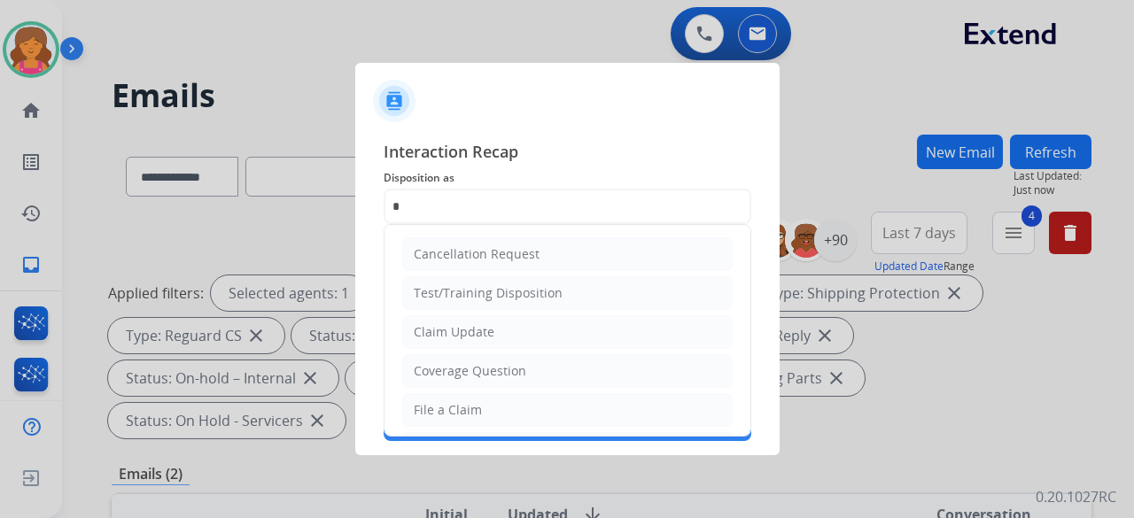
click at [469, 182] on span "Disposition as" at bounding box center [568, 177] width 368 height 21
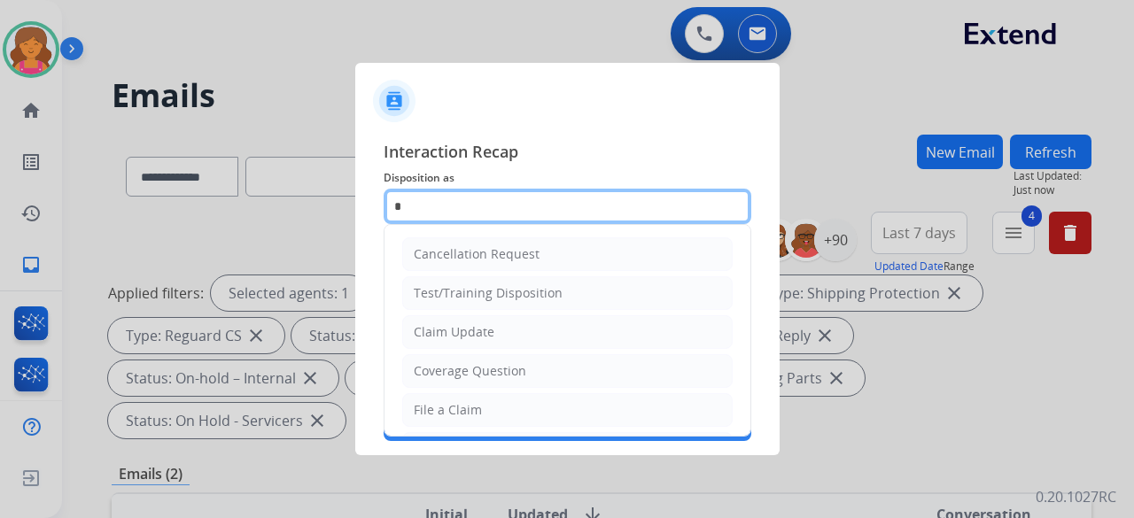
click at [469, 189] on input "*" at bounding box center [568, 206] width 368 height 35
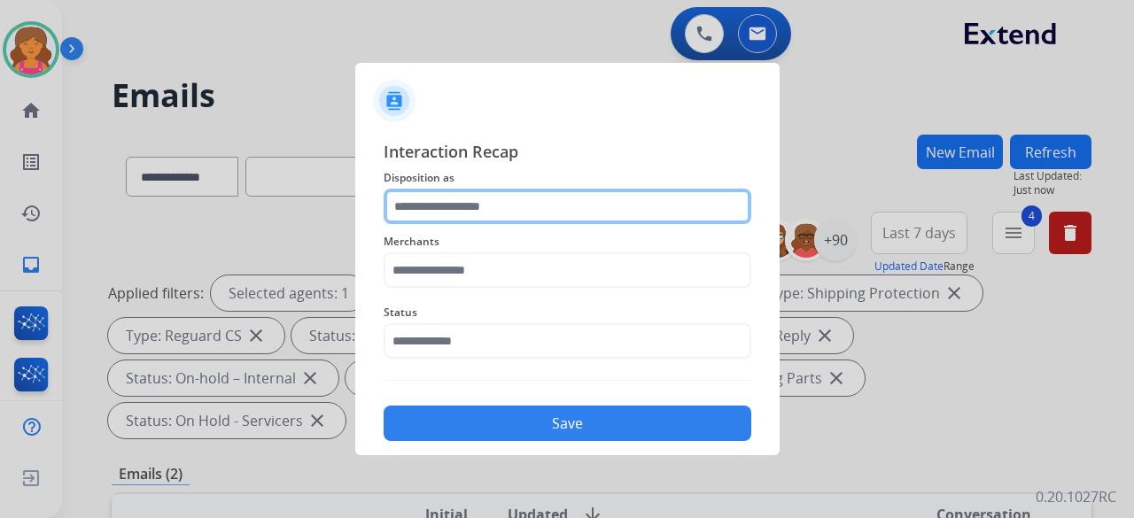
click at [473, 198] on input "text" at bounding box center [568, 206] width 368 height 35
click at [473, 204] on input "text" at bounding box center [568, 206] width 368 height 35
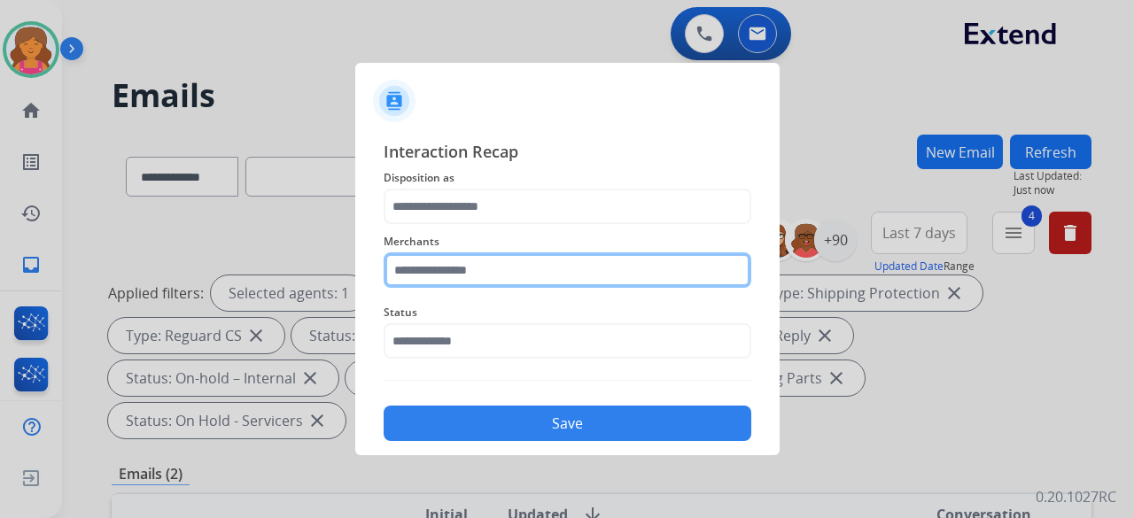
click at [454, 225] on input "text" at bounding box center [568, 269] width 368 height 35
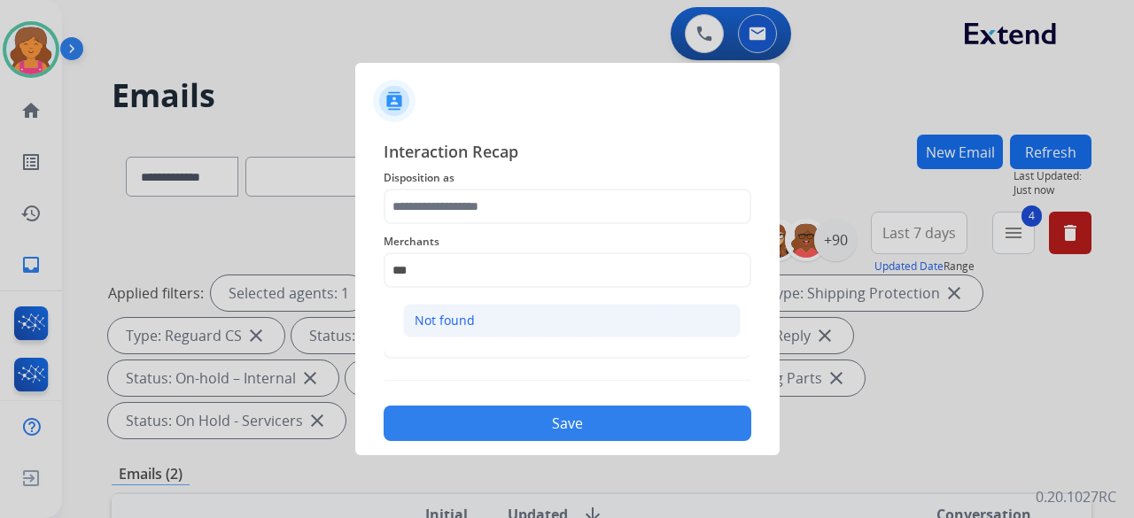
click at [459, 225] on div "Not found" at bounding box center [445, 321] width 60 height 18
type input "*********"
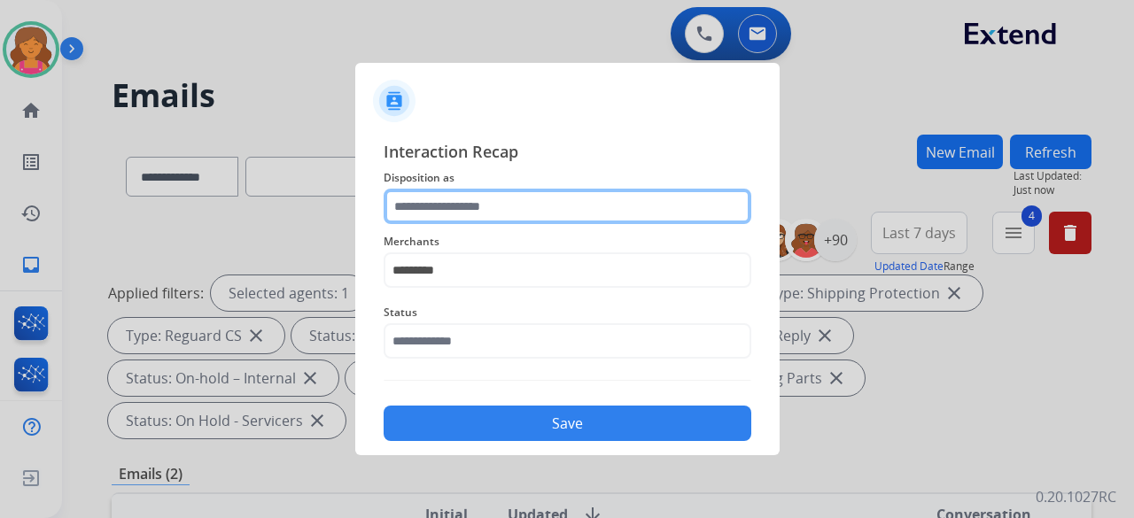
click at [457, 206] on input "text" at bounding box center [568, 206] width 368 height 35
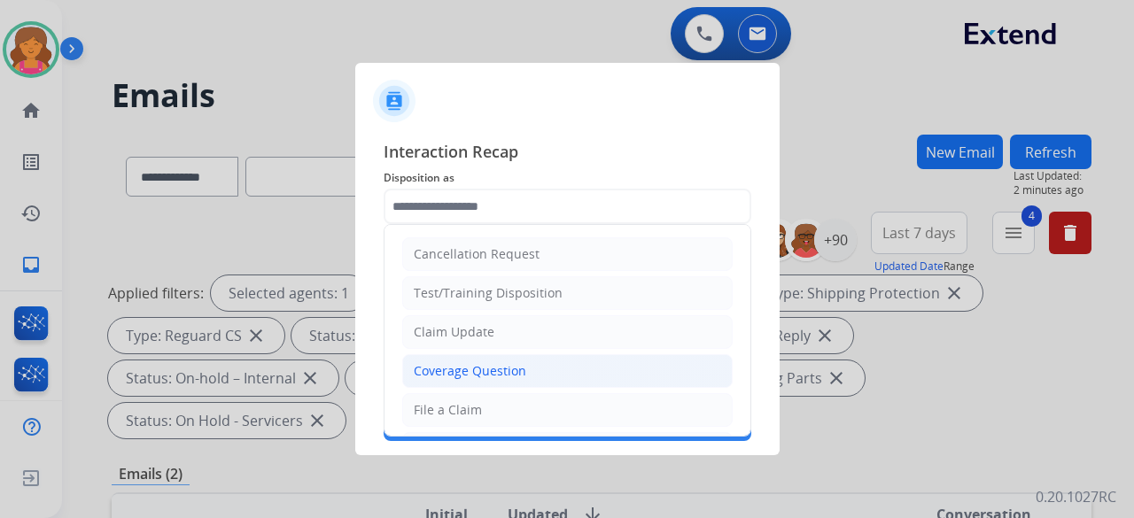
click at [454, 225] on li "Coverage Question" at bounding box center [567, 371] width 330 height 34
type input "**********"
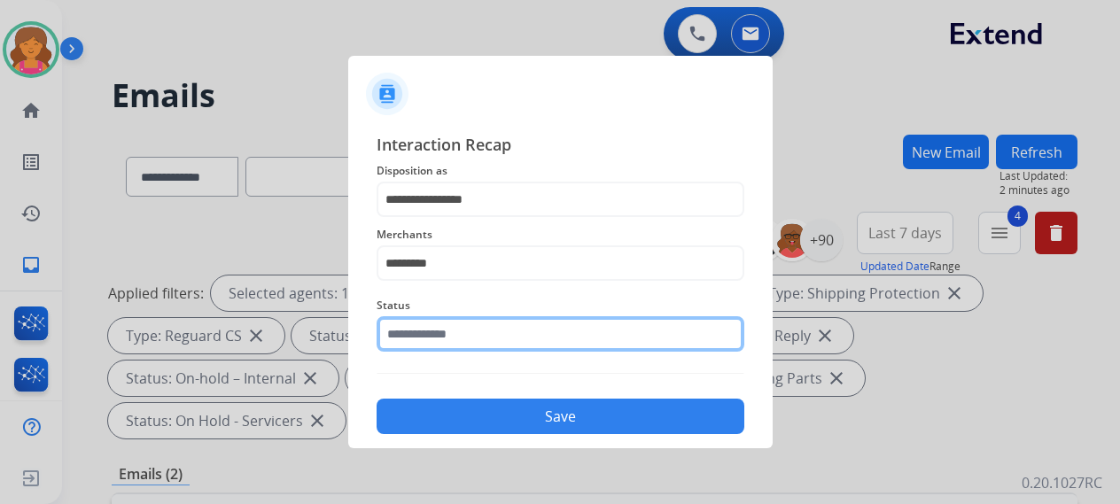
click at [453, 225] on input "text" at bounding box center [560, 333] width 368 height 35
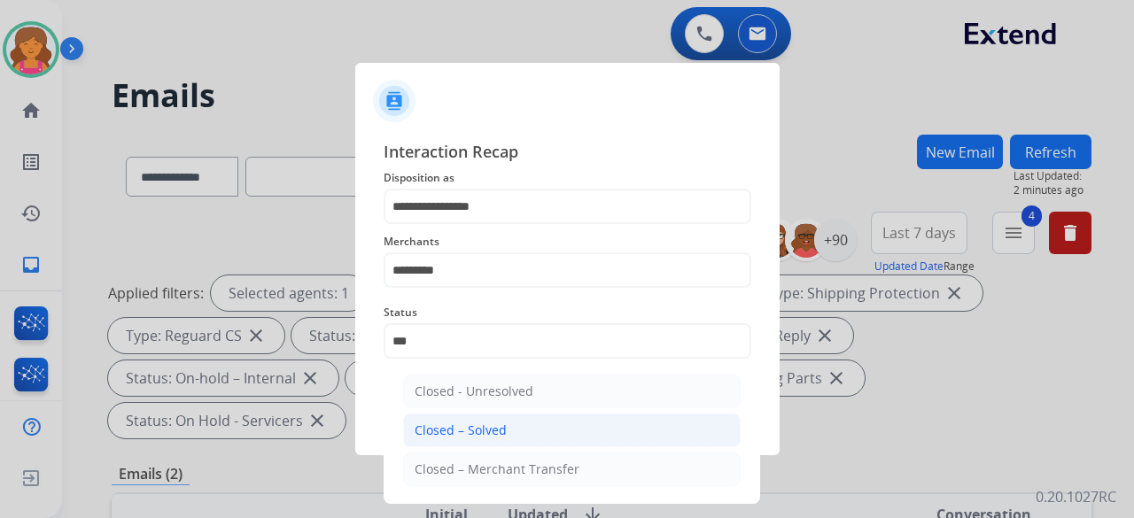
click at [505, 225] on li "Closed – Solved" at bounding box center [571, 431] width 337 height 34
type input "**********"
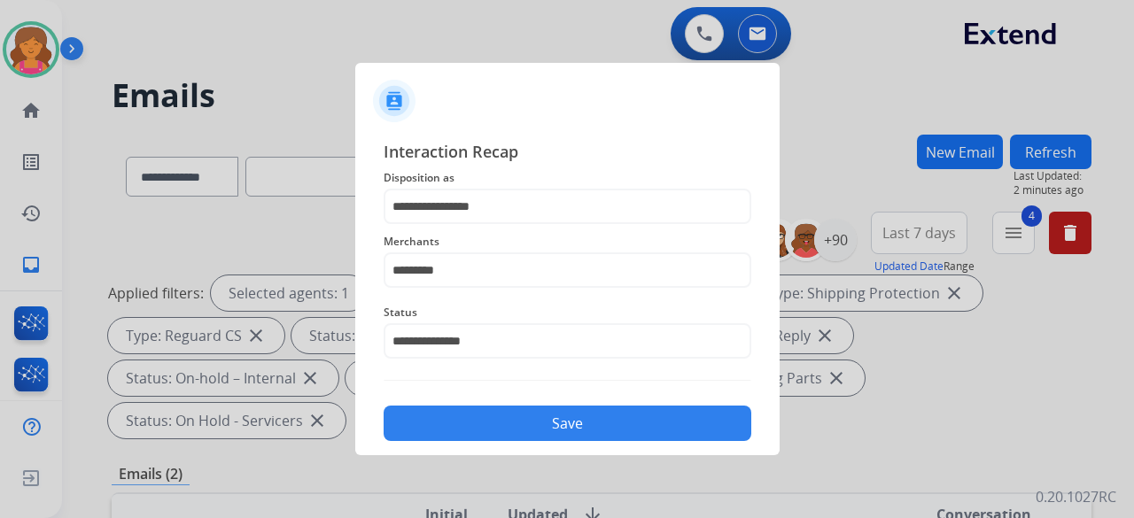
click at [505, 225] on button "Save" at bounding box center [568, 423] width 368 height 35
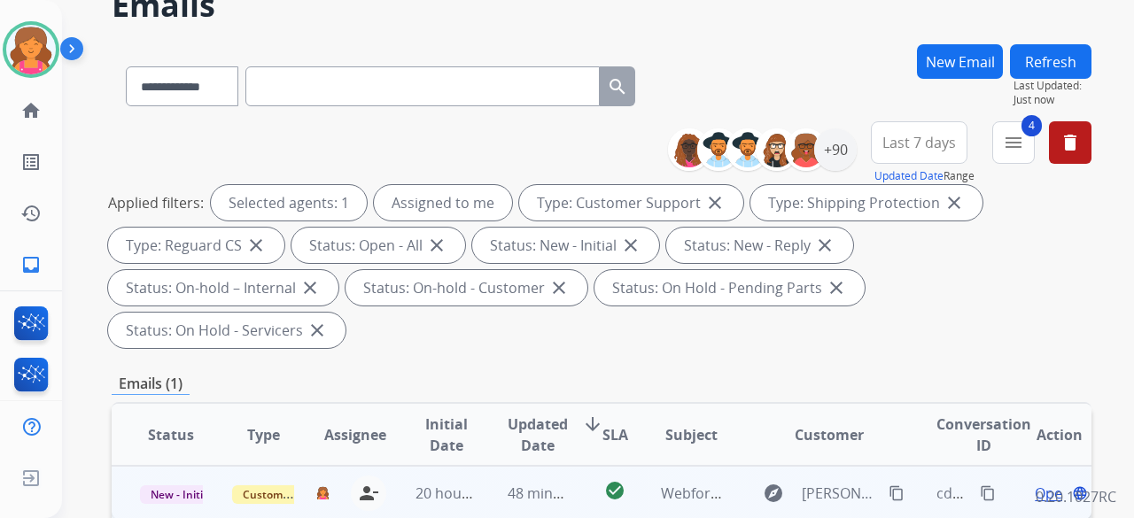
scroll to position [177, 0]
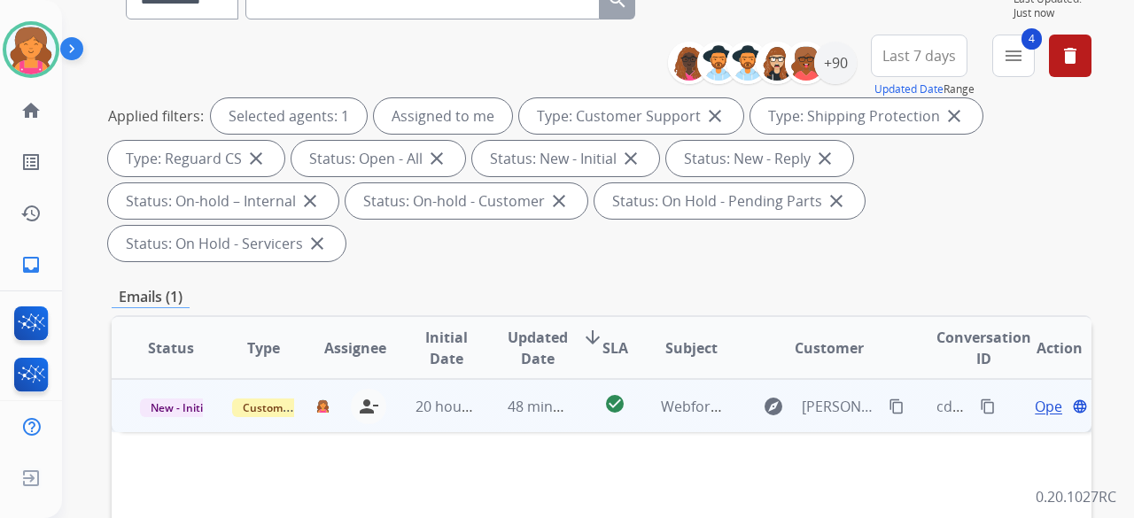
click at [544, 225] on span "Open" at bounding box center [1053, 406] width 36 height 21
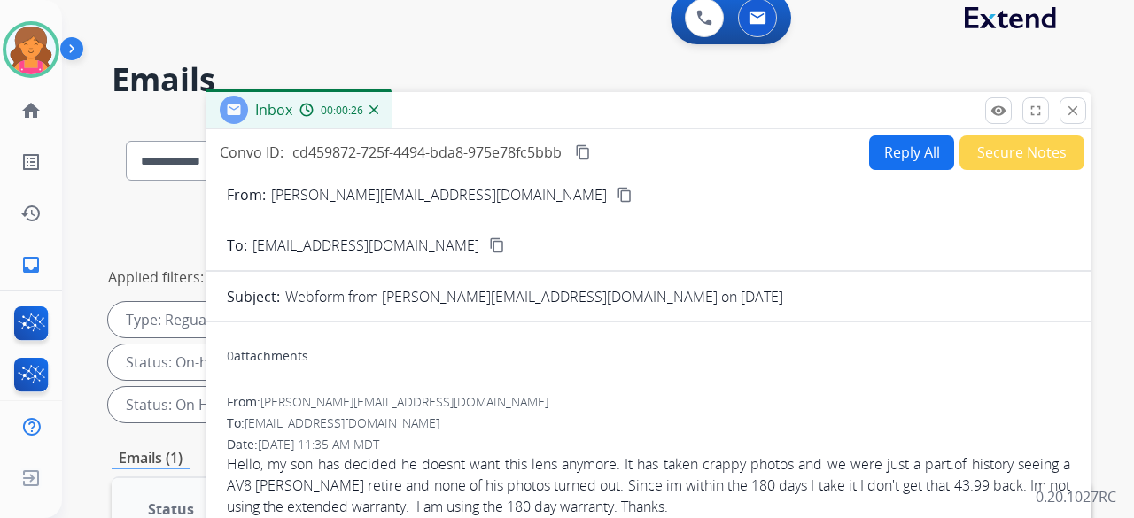
scroll to position [0, 0]
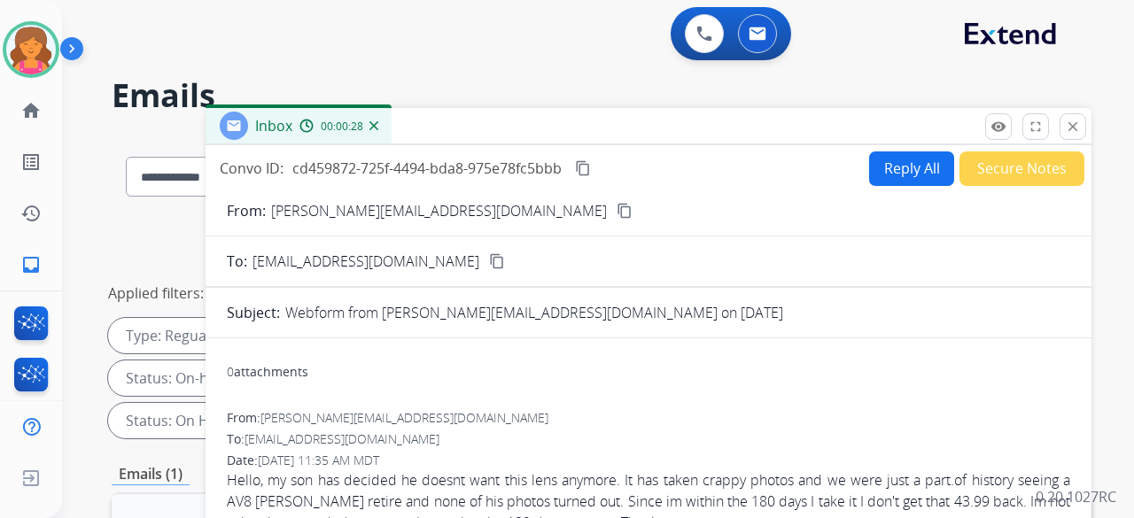
click at [544, 206] on mat-icon "content_copy" at bounding box center [625, 211] width 16 height 16
click at [544, 178] on button "Reply All" at bounding box center [911, 168] width 85 height 35
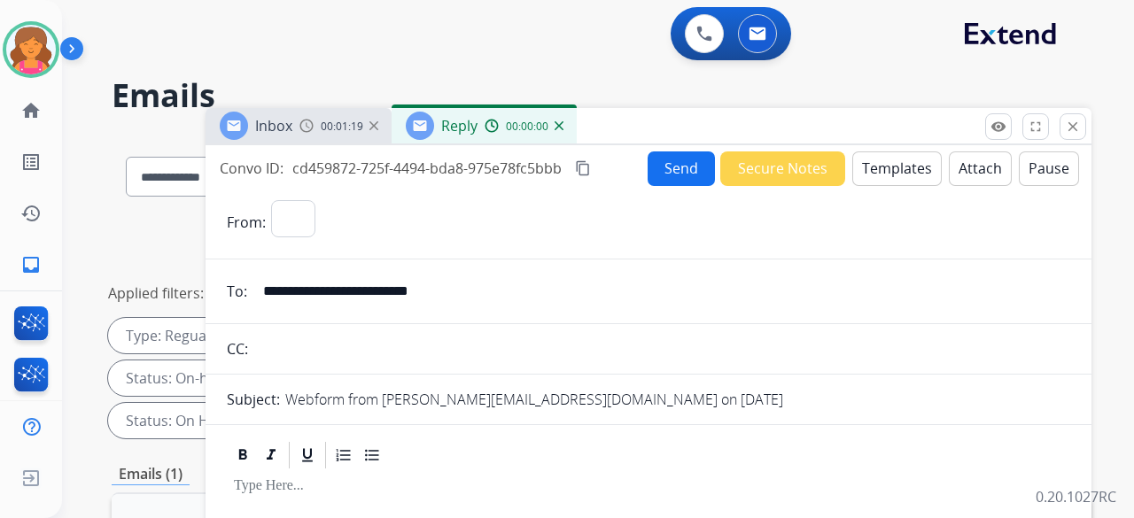
select select "**********"
click at [544, 176] on button "Templates" at bounding box center [896, 168] width 89 height 35
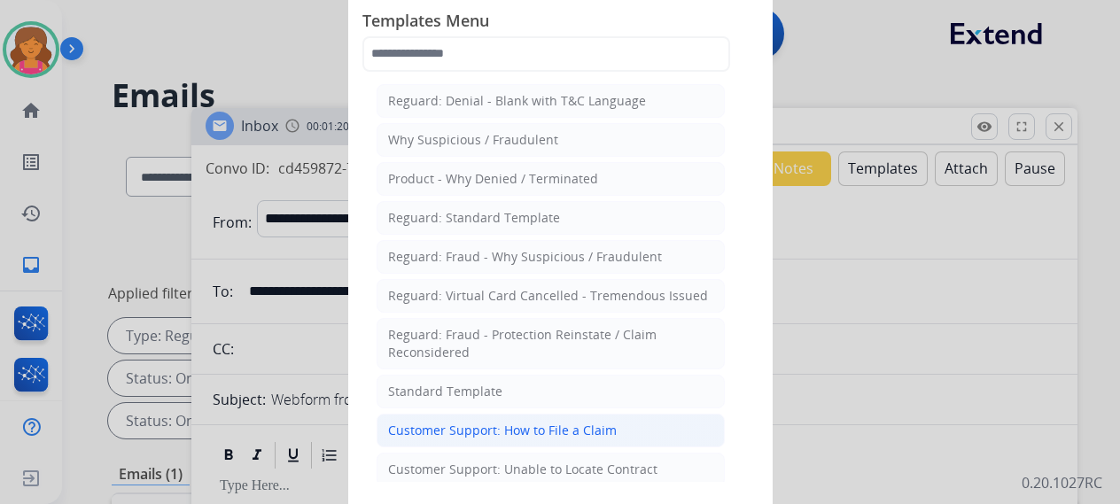
click at [511, 225] on div "Customer Support: How to File a Claim" at bounding box center [502, 431] width 229 height 18
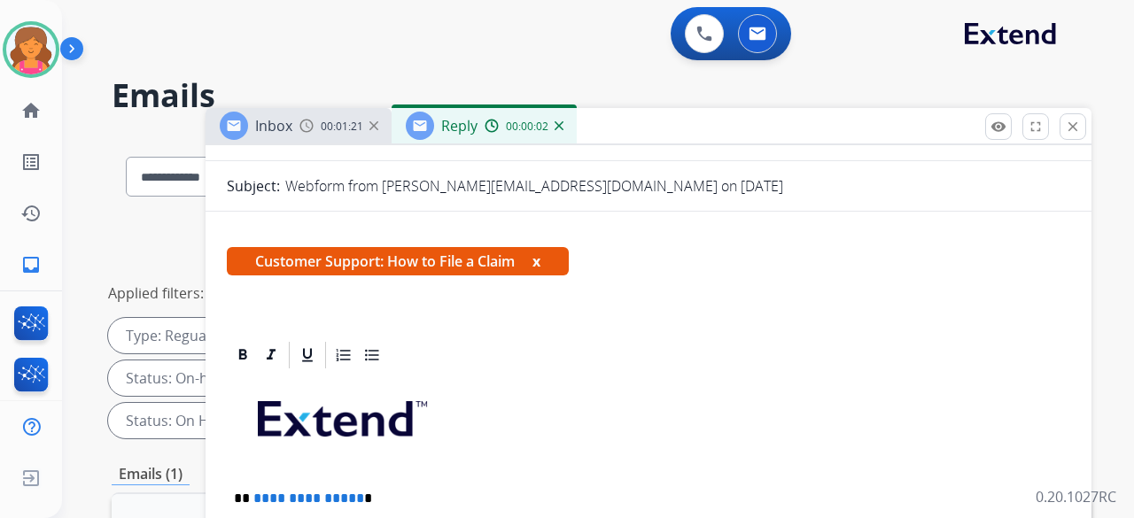
scroll to position [361, 0]
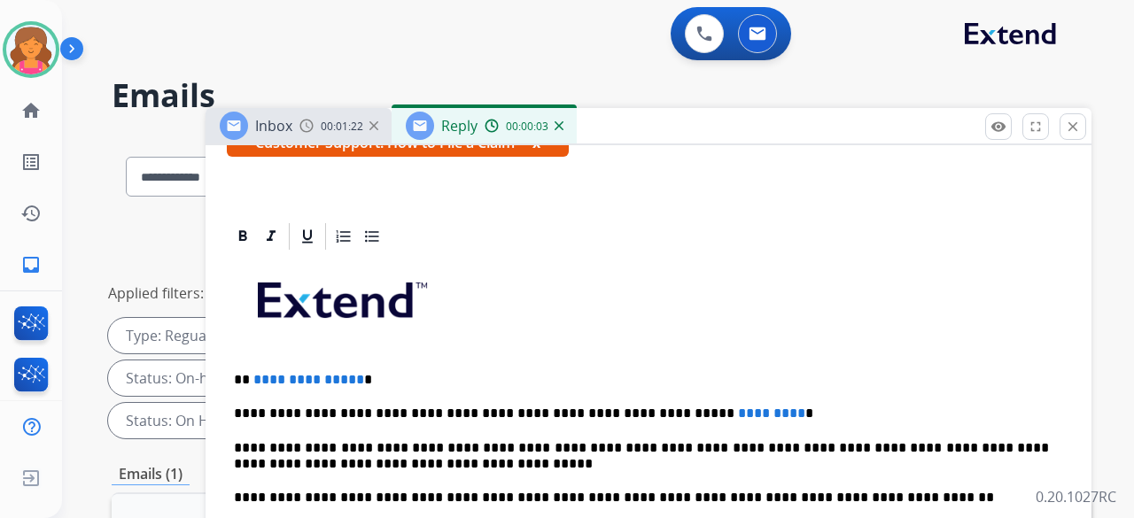
click at [349, 225] on span "**********" at bounding box center [308, 379] width 111 height 13
click at [354, 225] on p "**********" at bounding box center [641, 380] width 815 height 16
click at [544, 225] on p "**********" at bounding box center [641, 414] width 815 height 16
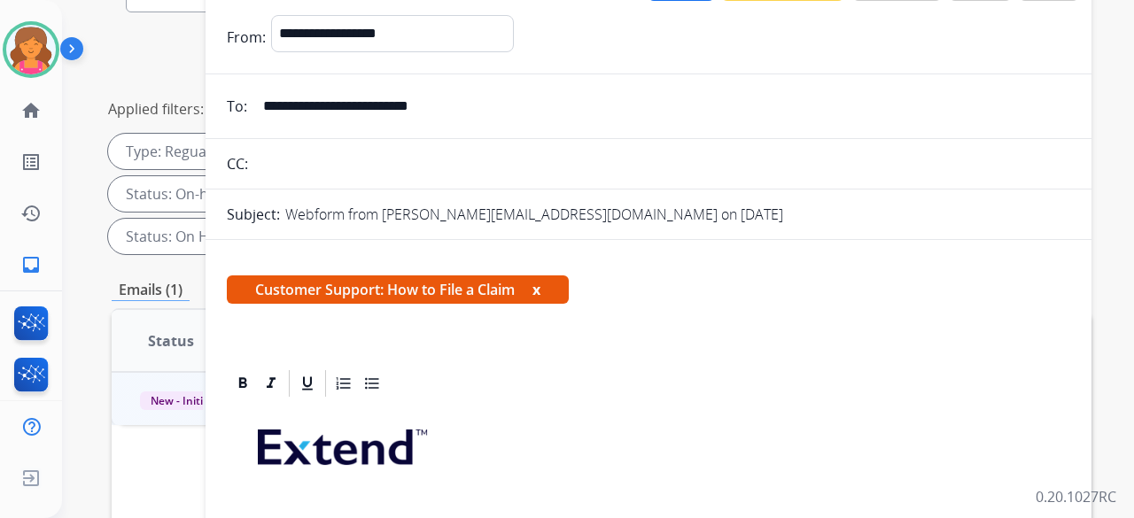
scroll to position [0, 0]
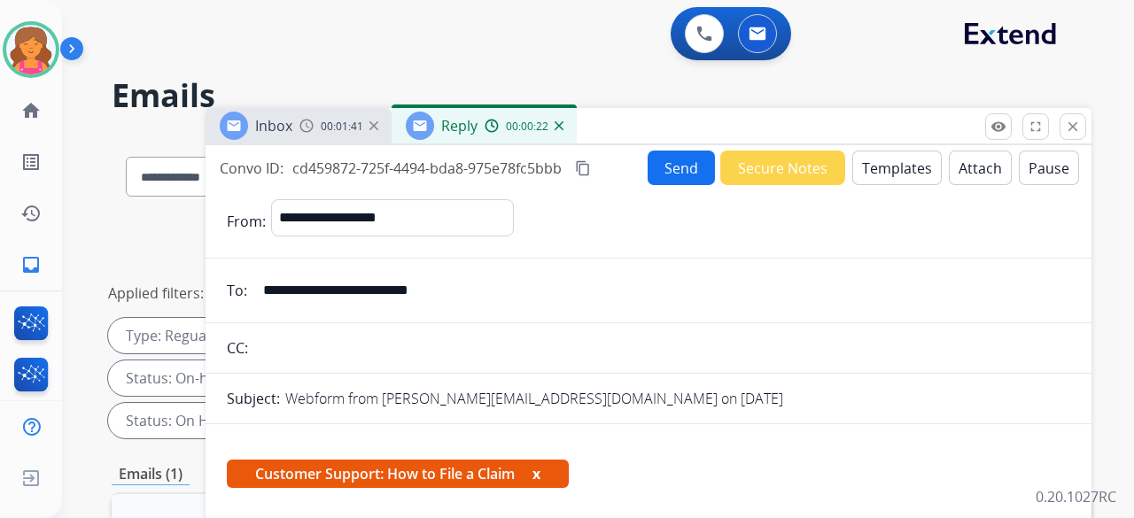
click at [544, 170] on mat-icon "content_copy" at bounding box center [583, 168] width 16 height 16
click at [544, 171] on button "Send" at bounding box center [681, 168] width 67 height 35
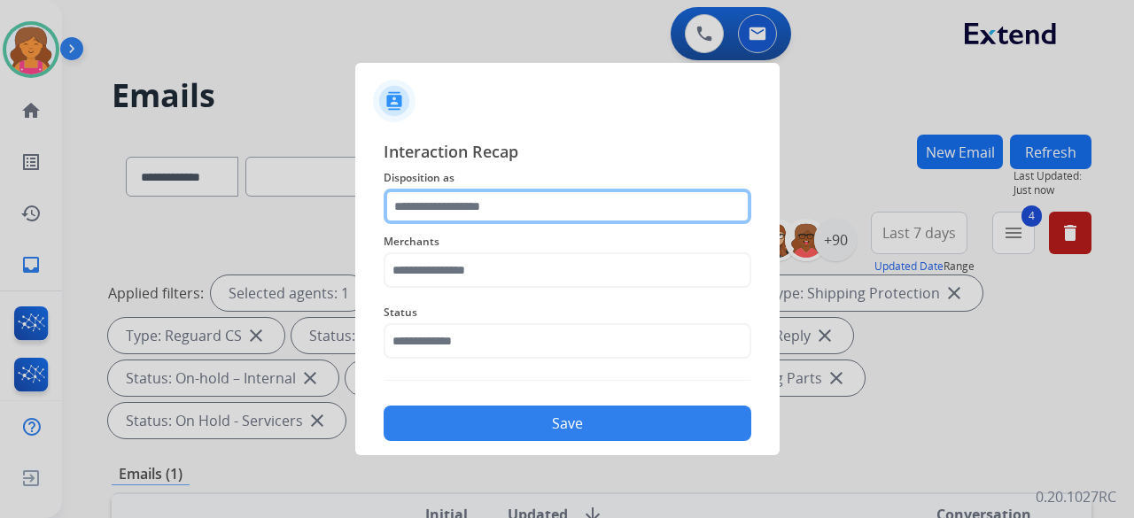
click at [519, 206] on input "text" at bounding box center [568, 206] width 368 height 35
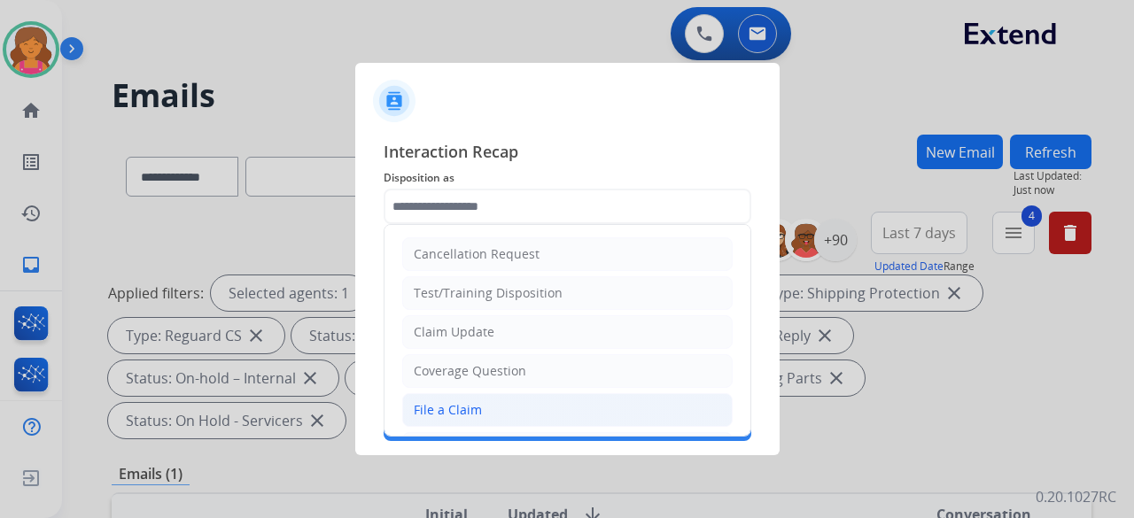
click at [461, 225] on div "File a Claim" at bounding box center [448, 410] width 68 height 18
type input "**********"
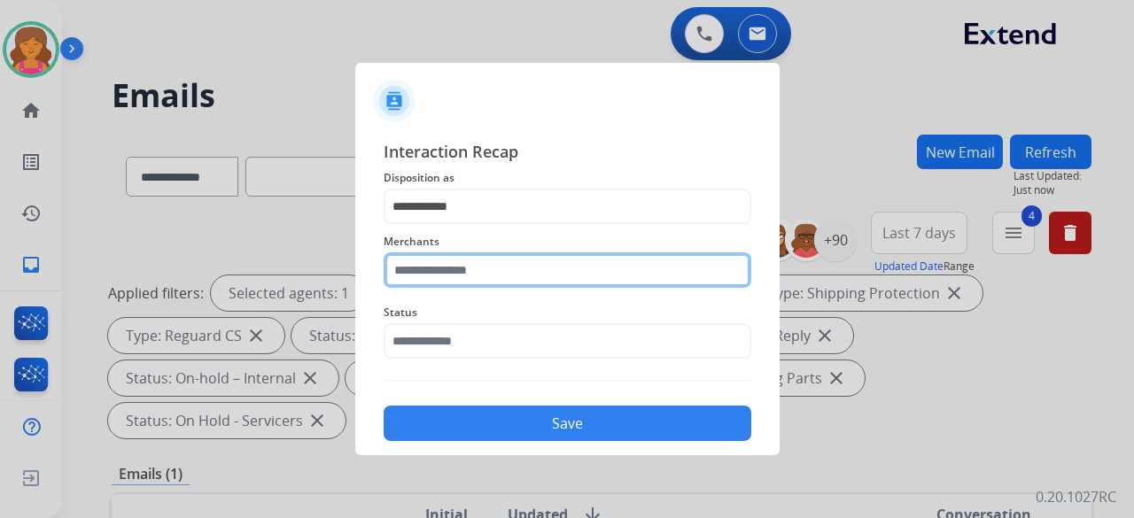
click at [510, 225] on input "text" at bounding box center [568, 269] width 368 height 35
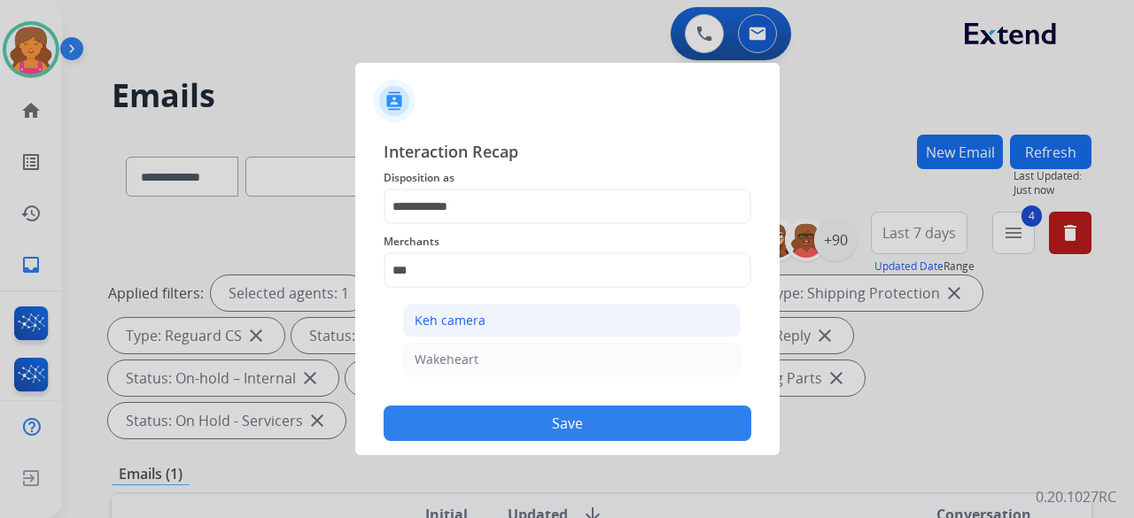
drag, startPoint x: 475, startPoint y: 353, endPoint x: 485, endPoint y: 316, distance: 38.5
click at [479, 225] on ul "Keh camera Wakeheart" at bounding box center [572, 344] width 348 height 99
click at [485, 225] on li "Keh camera" at bounding box center [571, 321] width 337 height 34
type input "**********"
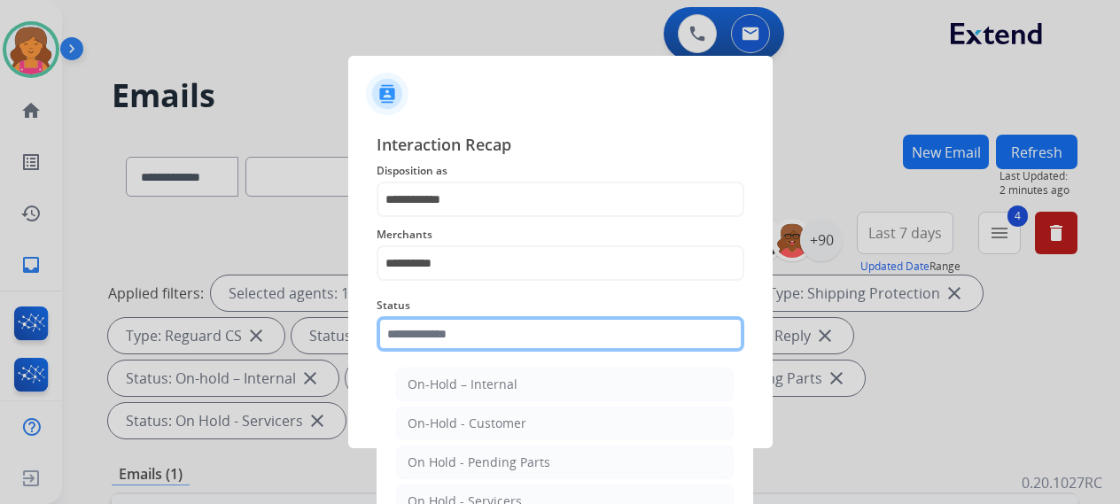
click at [504, 225] on input "text" at bounding box center [560, 333] width 368 height 35
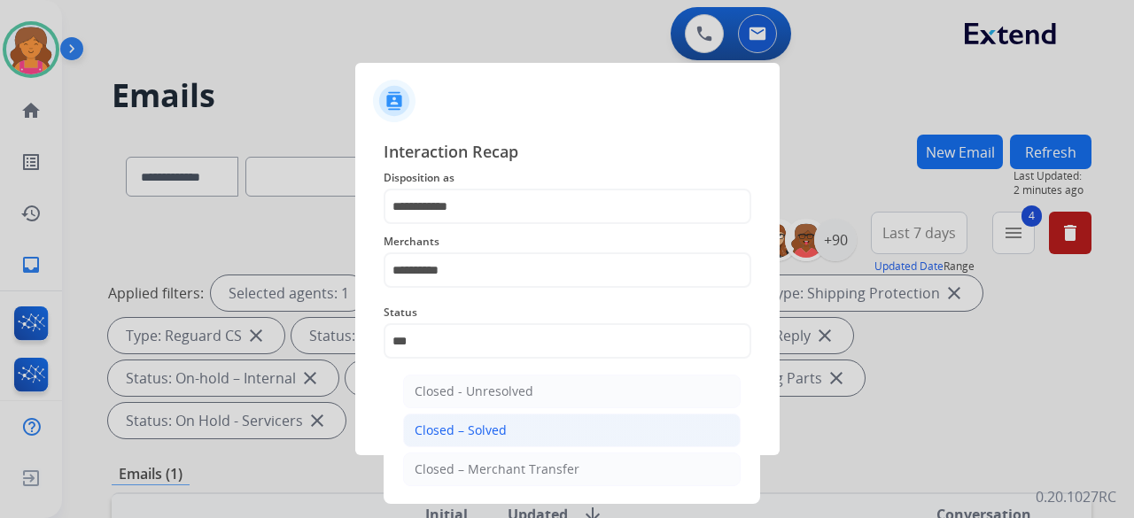
click at [514, 225] on li "Closed – Solved" at bounding box center [571, 431] width 337 height 34
type input "**********"
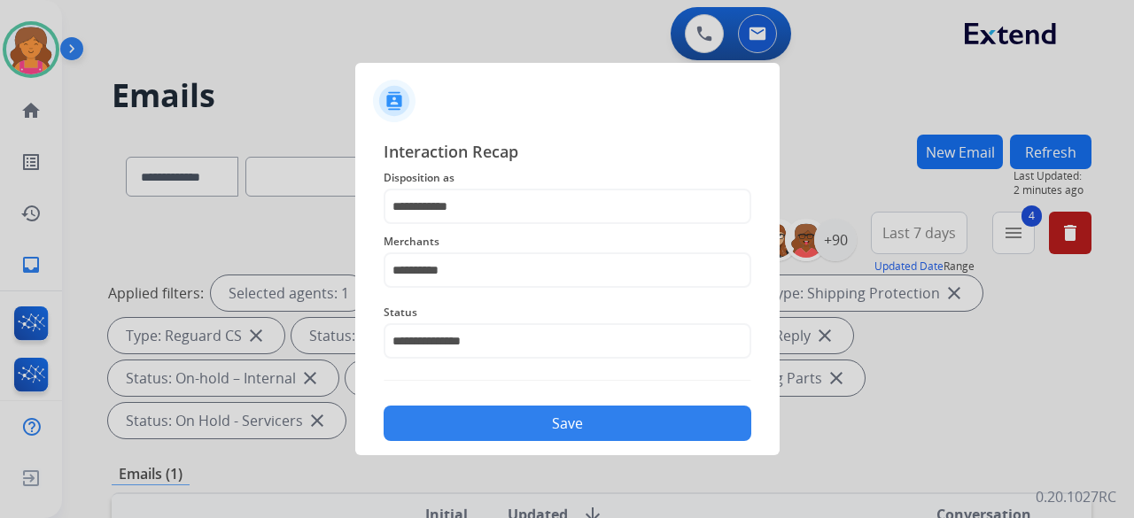
click at [513, 225] on button "Save" at bounding box center [568, 423] width 368 height 35
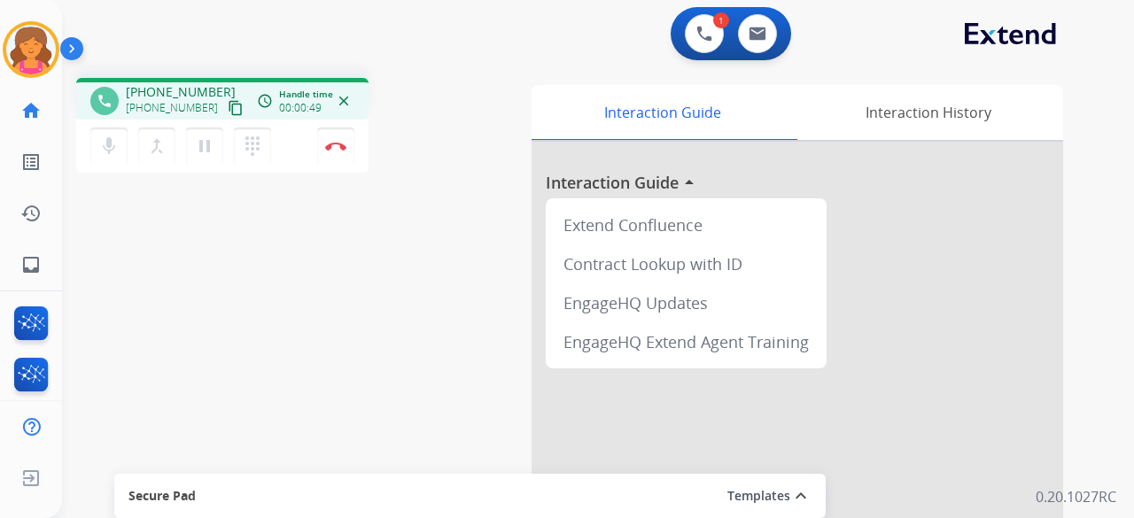
click at [228, 105] on mat-icon "content_copy" at bounding box center [236, 108] width 16 height 16
click at [338, 148] on img at bounding box center [335, 146] width 21 height 9
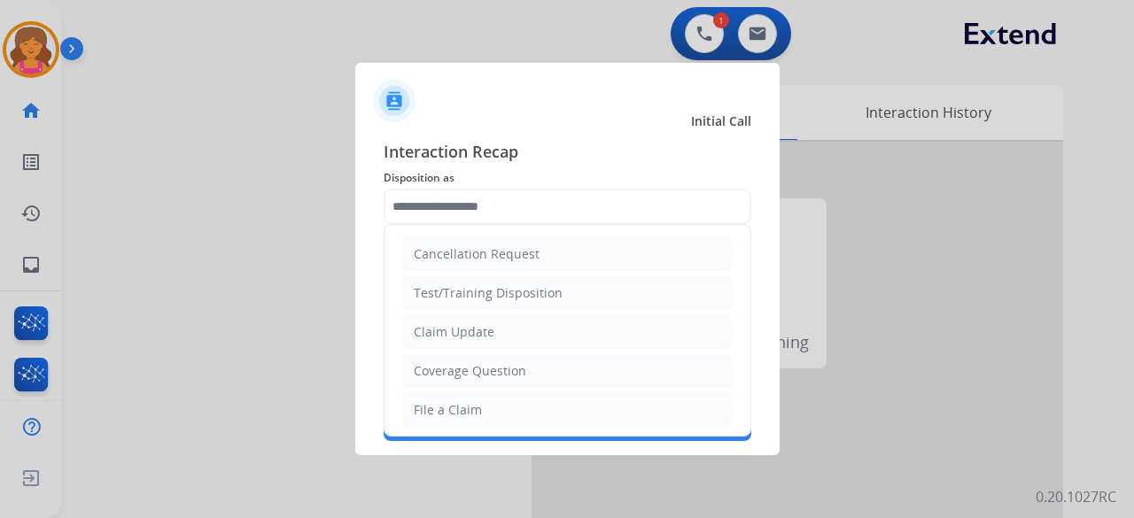
click at [544, 196] on input "text" at bounding box center [568, 206] width 368 height 35
click at [523, 225] on li "File a Claim" at bounding box center [567, 410] width 330 height 34
type input "**********"
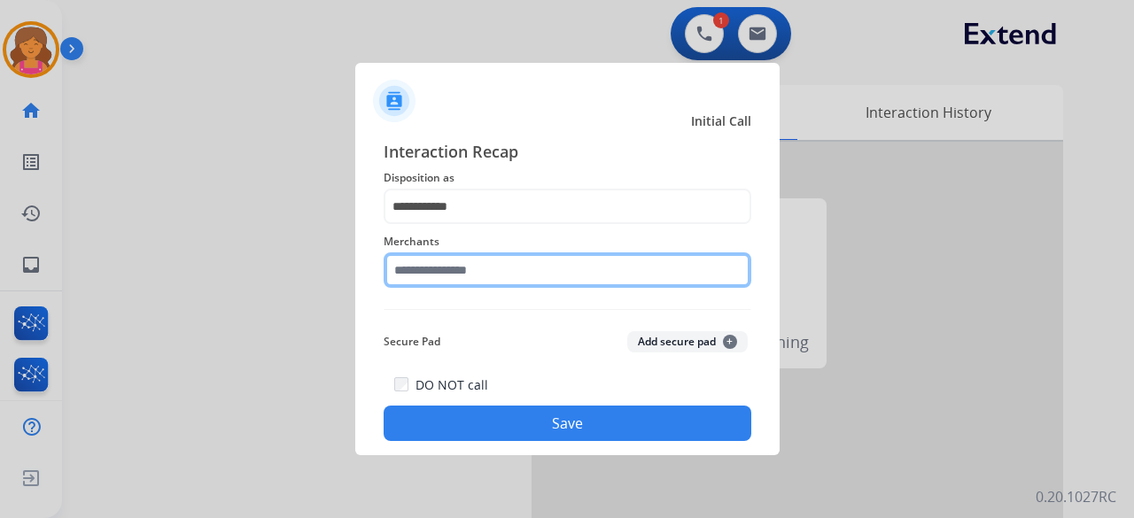
click at [469, 225] on input "text" at bounding box center [568, 269] width 368 height 35
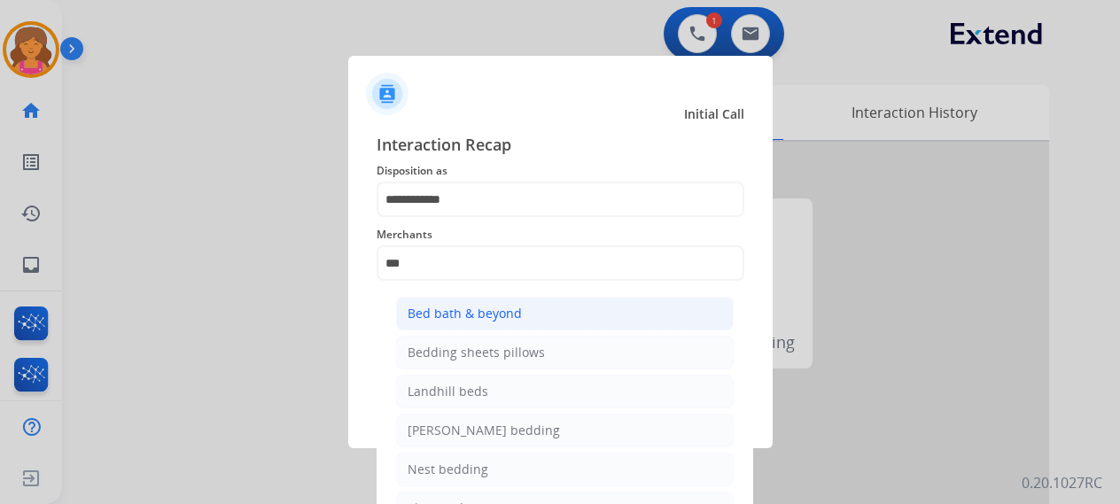
click at [469, 225] on div "Bed bath & beyond" at bounding box center [464, 314] width 114 height 18
type input "**********"
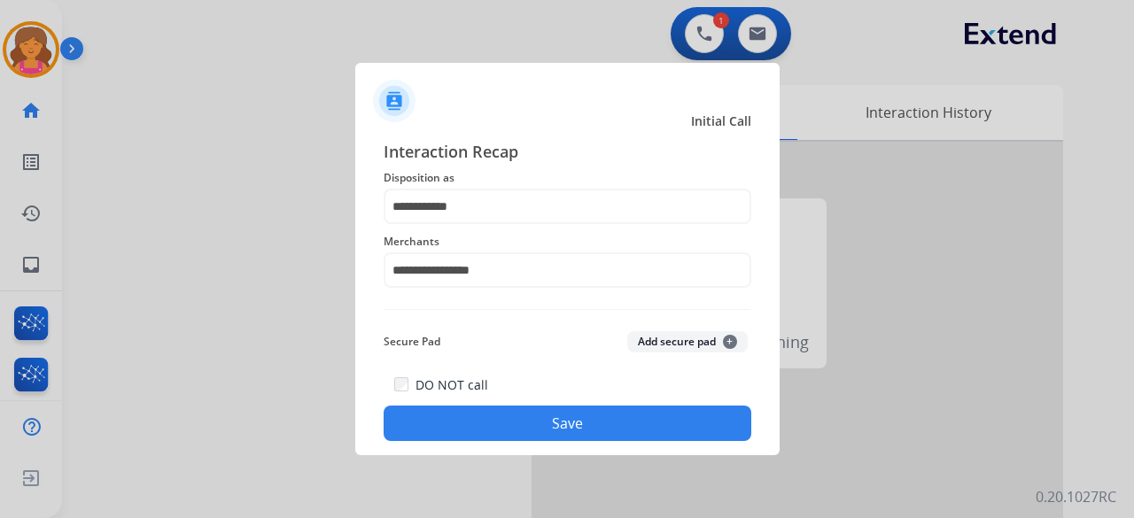
click at [473, 225] on button "Save" at bounding box center [568, 423] width 368 height 35
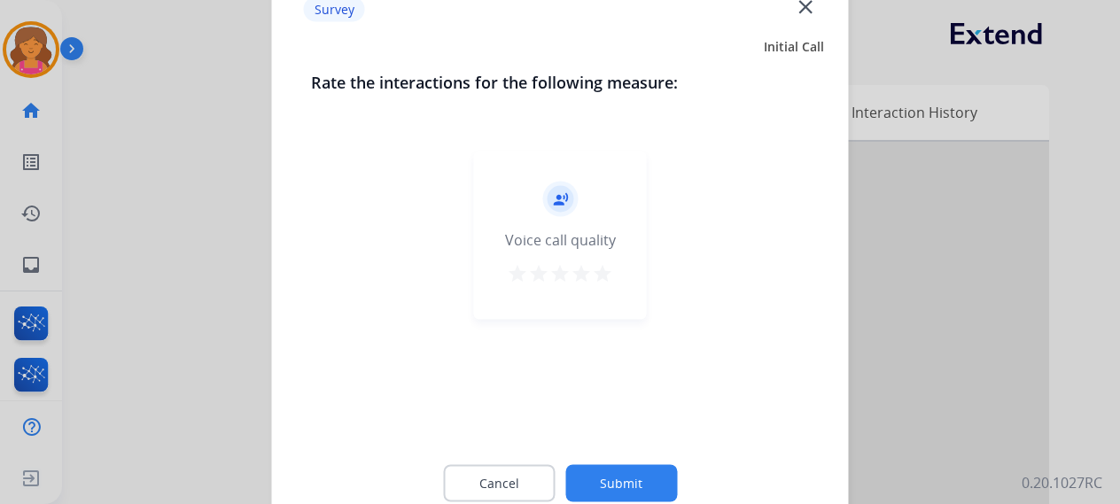
click at [544, 225] on mat-icon "star" at bounding box center [602, 272] width 21 height 21
click at [544, 225] on button "Submit" at bounding box center [621, 482] width 112 height 37
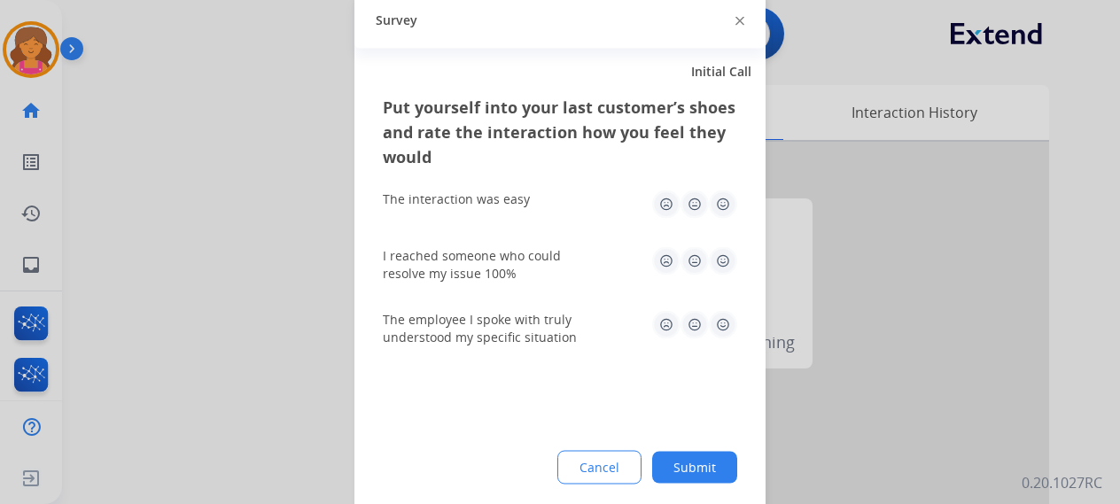
click at [544, 208] on img at bounding box center [723, 204] width 28 height 28
click at [544, 225] on img at bounding box center [723, 260] width 28 height 28
drag, startPoint x: 726, startPoint y: 361, endPoint x: 730, endPoint y: 316, distance: 45.3
click at [544, 225] on div "Put yourself into your last customer’s shoes and rate the interaction how you f…" at bounding box center [559, 303] width 411 height 418
click at [544, 225] on img at bounding box center [723, 324] width 28 height 28
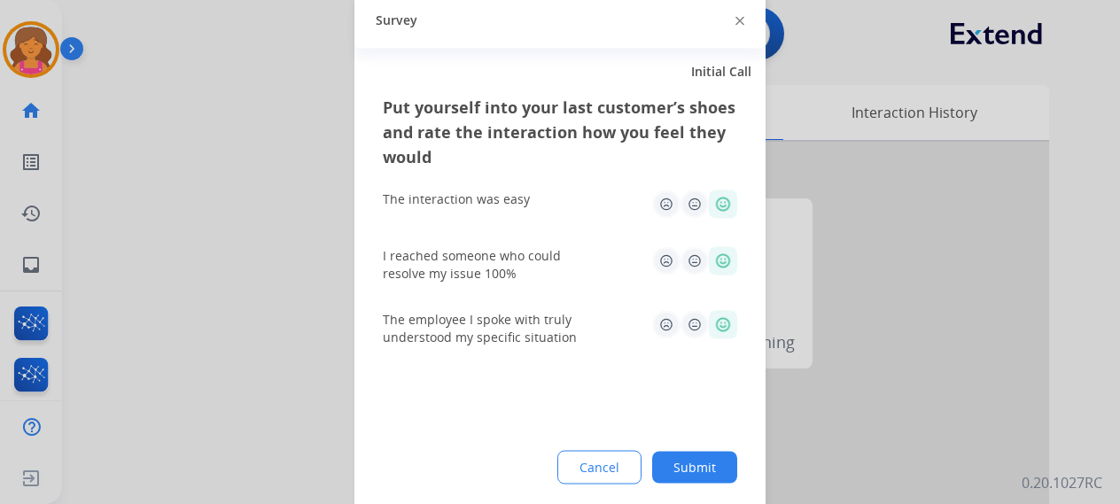
click at [544, 225] on button "Submit" at bounding box center [694, 467] width 85 height 32
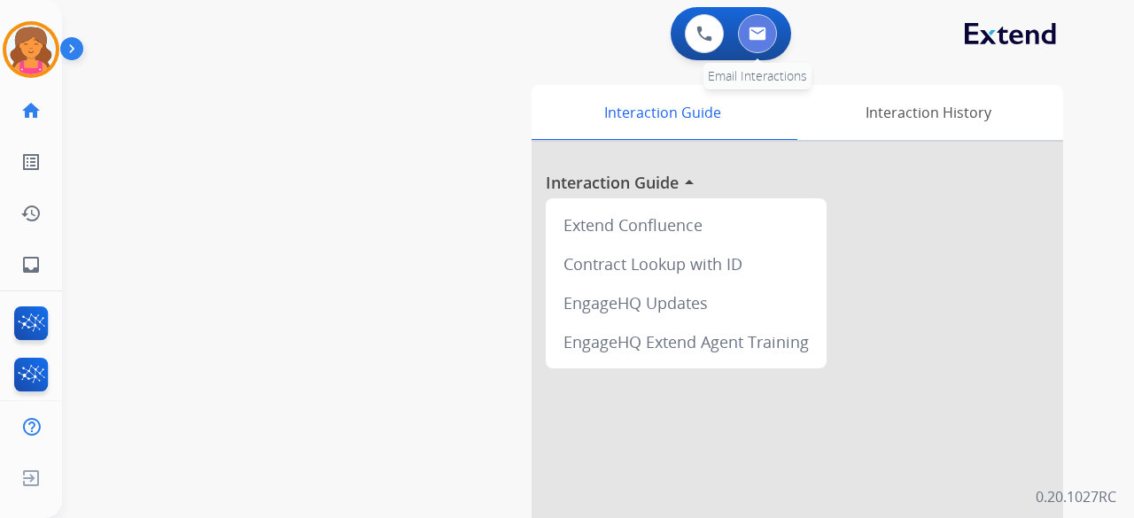
click at [544, 41] on button at bounding box center [757, 33] width 39 height 39
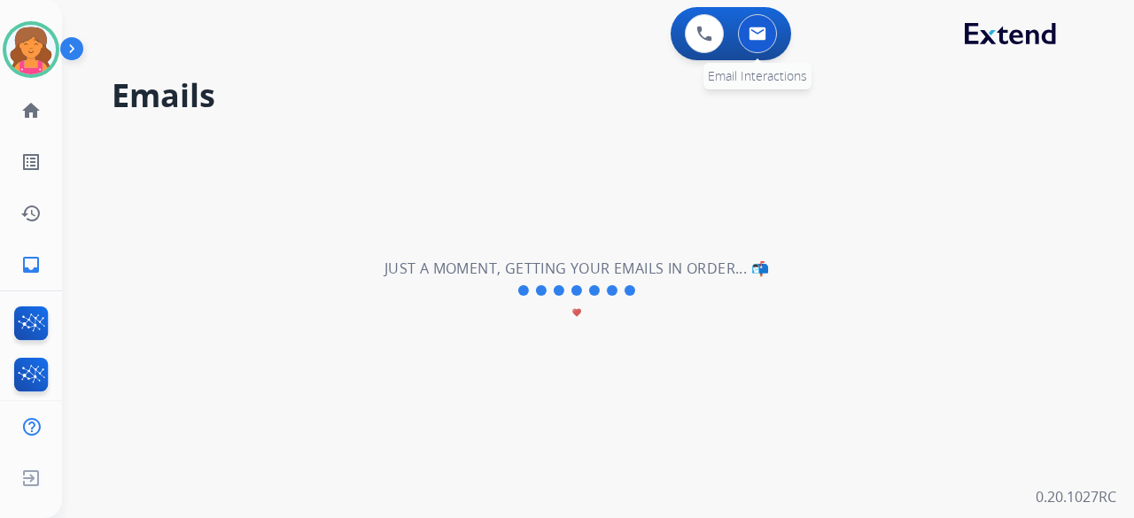
click at [544, 31] on img at bounding box center [758, 34] width 18 height 14
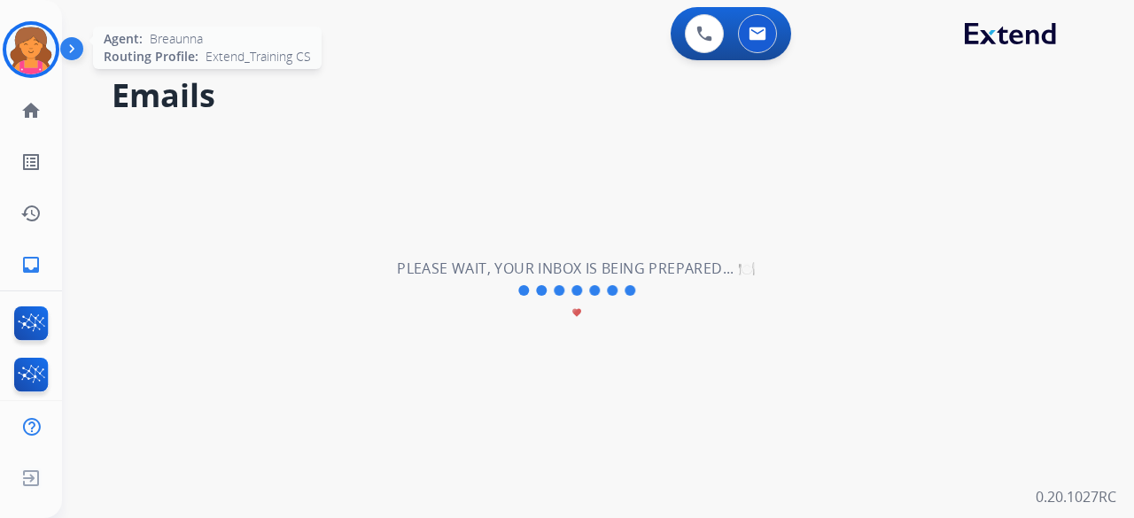
click at [42, 67] on img at bounding box center [31, 50] width 50 height 50
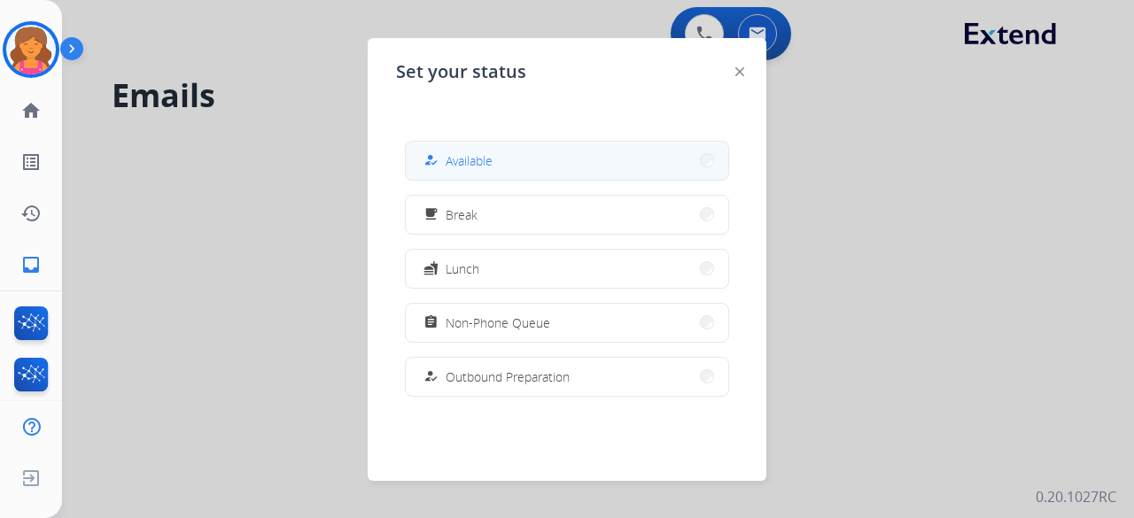
click at [506, 160] on button "how_to_reg Available" at bounding box center [567, 161] width 322 height 38
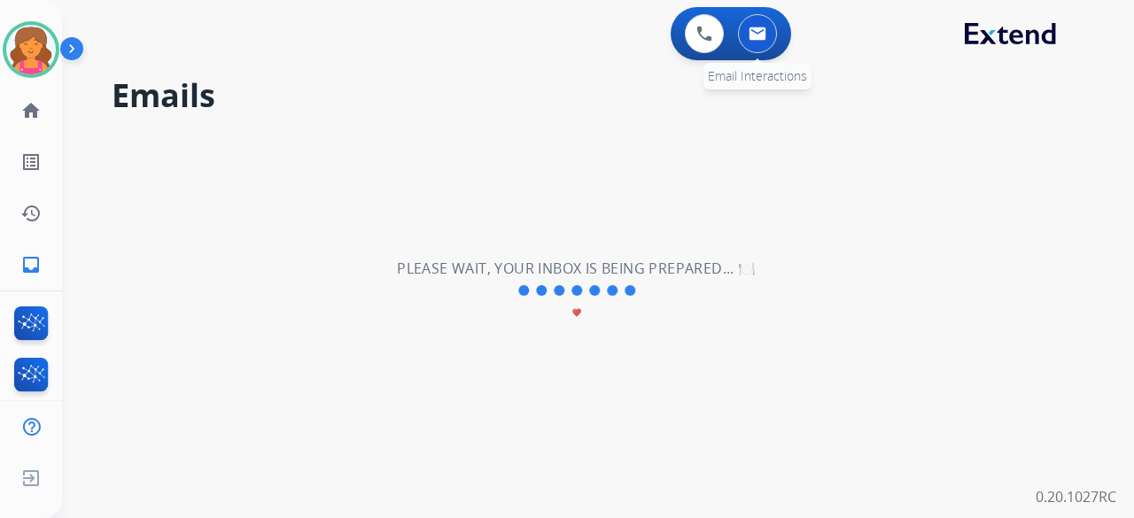
click at [744, 43] on button at bounding box center [757, 33] width 39 height 39
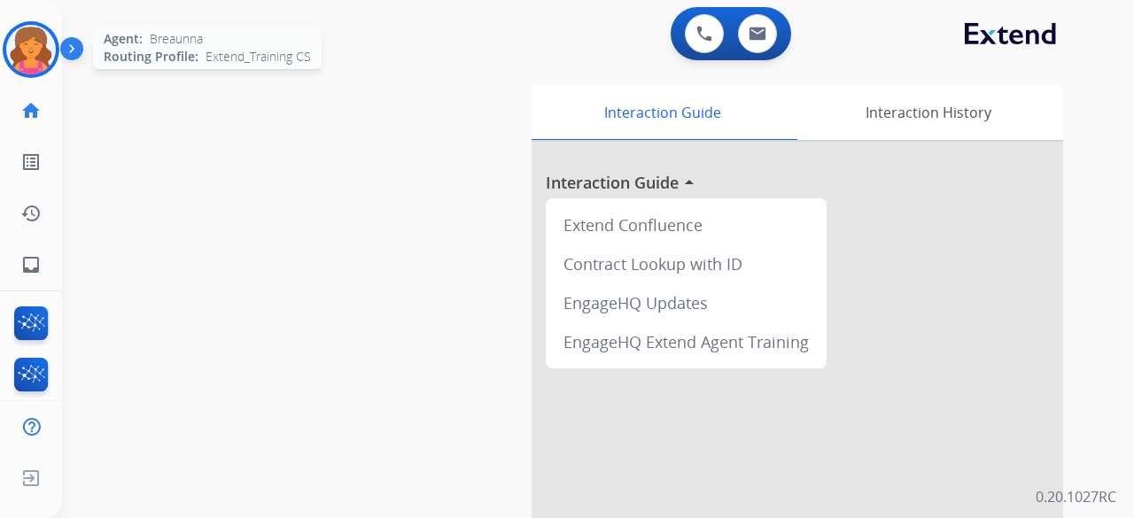
click at [43, 51] on img at bounding box center [31, 50] width 50 height 50
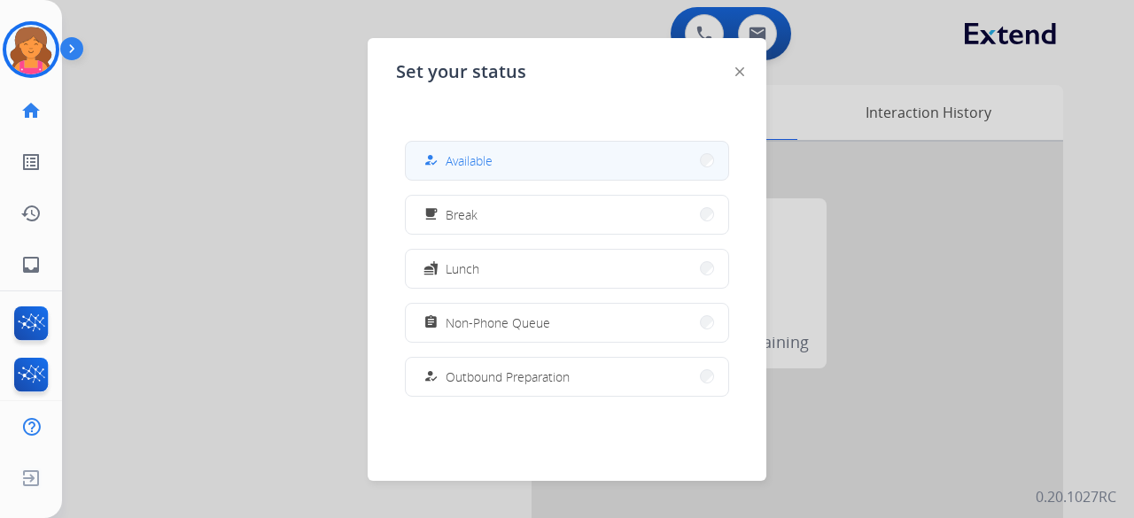
click at [547, 166] on button "how_to_reg Available" at bounding box center [567, 161] width 322 height 38
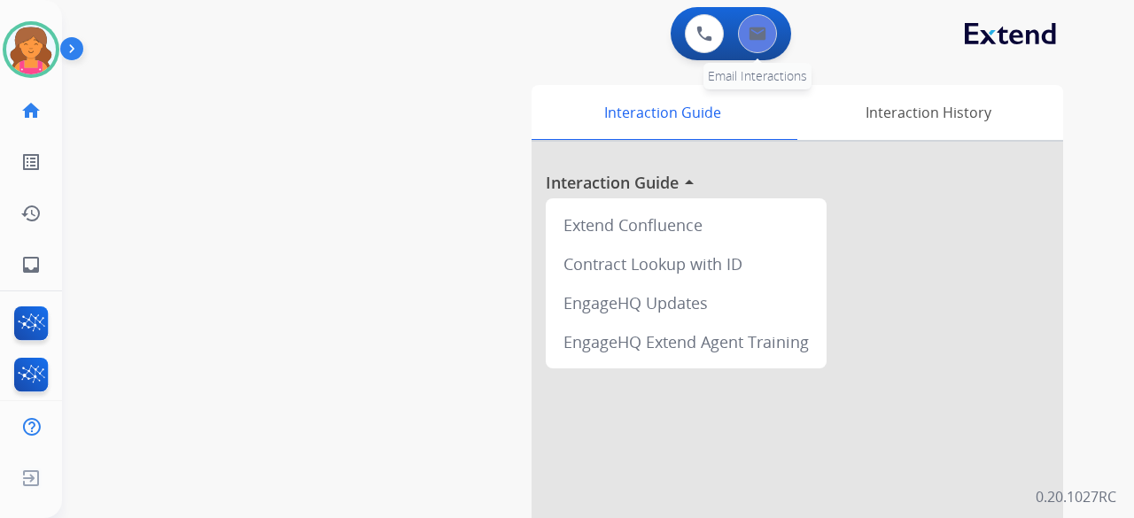
click at [760, 38] on img at bounding box center [758, 34] width 18 height 14
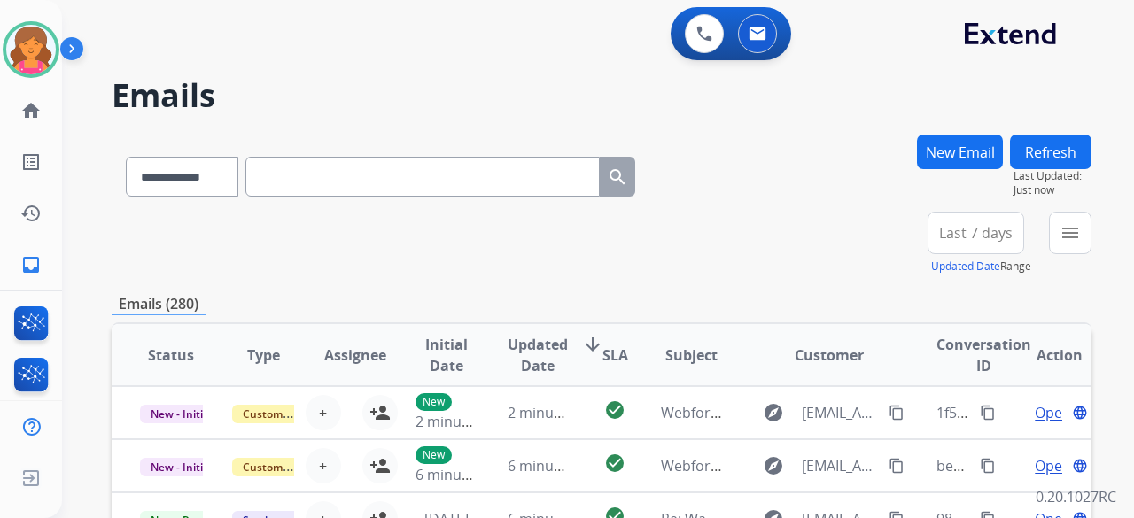
click at [978, 249] on button "Last 7 days" at bounding box center [975, 233] width 97 height 43
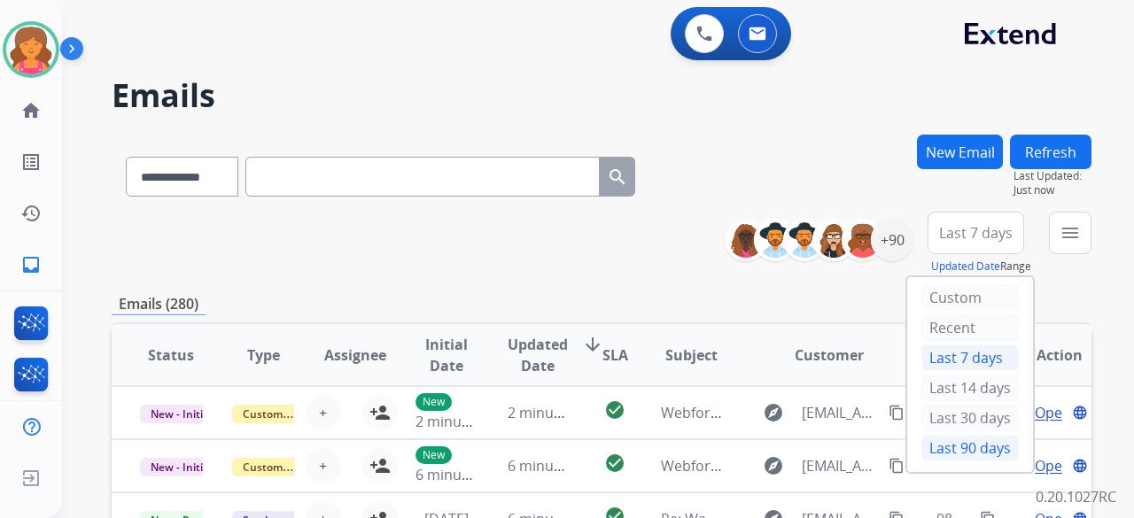
click at [921, 439] on div "Last 90 days" at bounding box center [969, 448] width 97 height 27
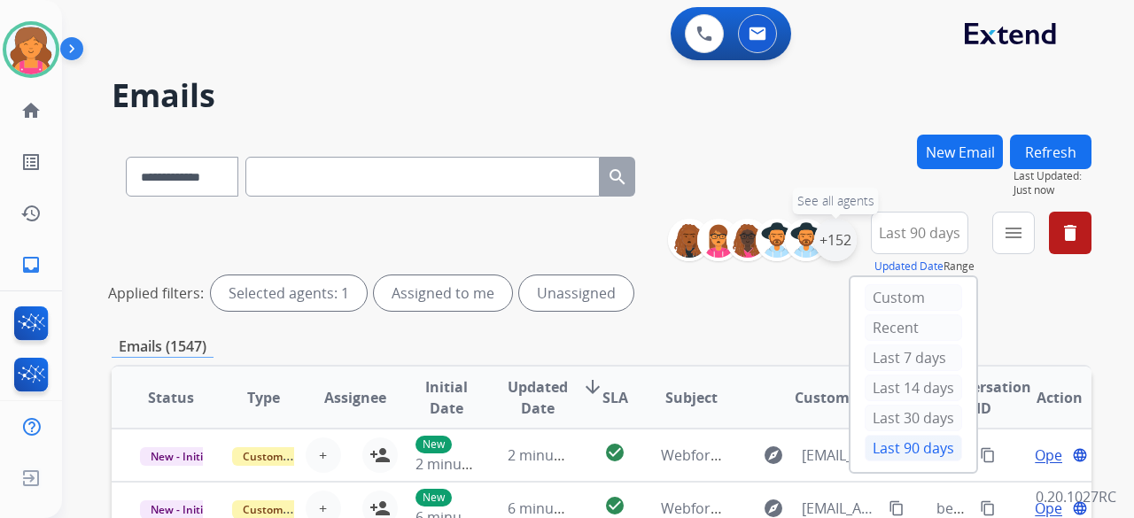
click at [845, 250] on div "+152" at bounding box center [835, 240] width 43 height 43
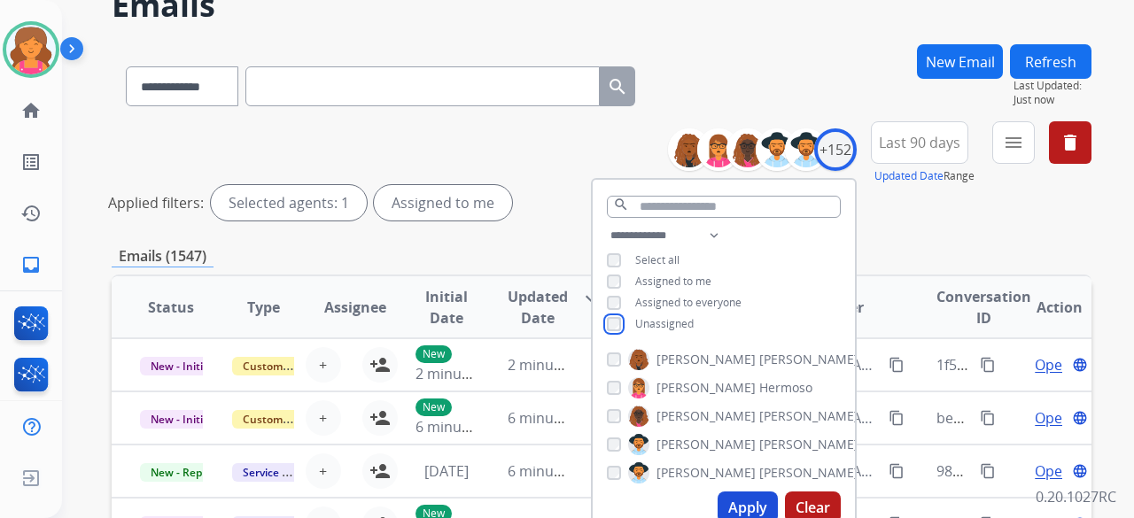
scroll to position [177, 0]
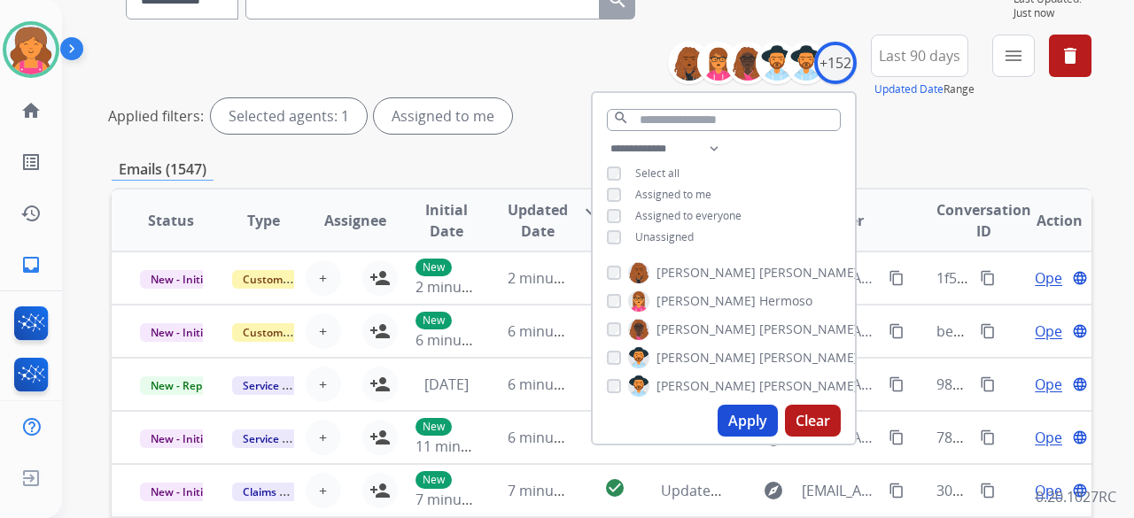
click at [744, 417] on button "Apply" at bounding box center [748, 421] width 60 height 32
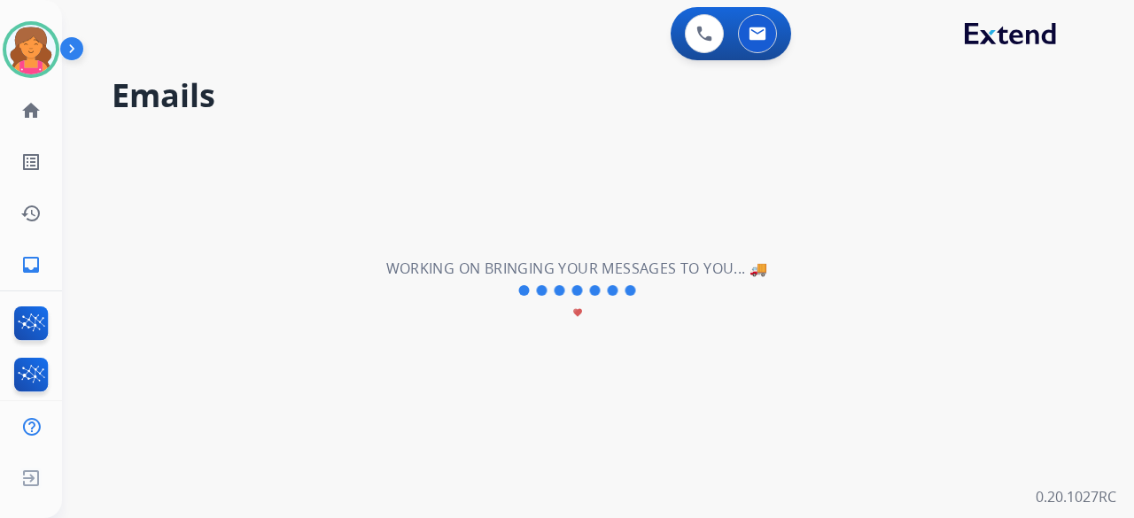
scroll to position [0, 0]
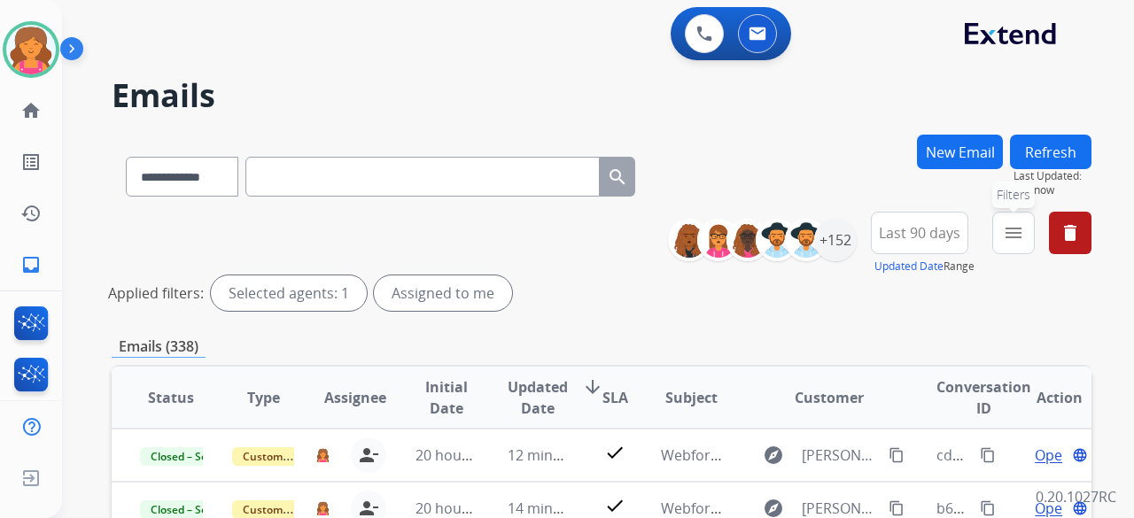
click at [996, 237] on button "menu Filters" at bounding box center [1013, 233] width 43 height 43
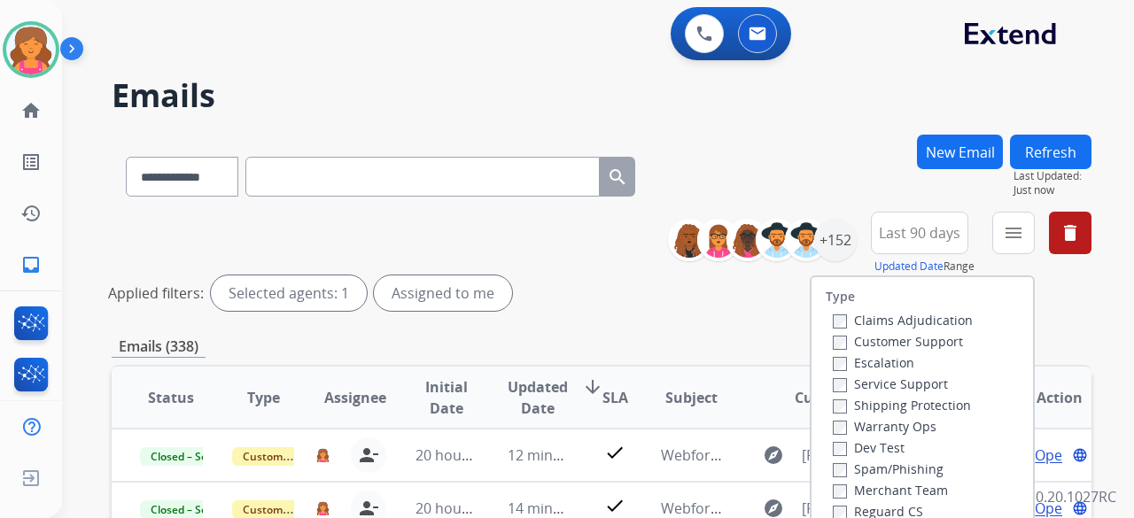
click at [904, 338] on label "Customer Support" at bounding box center [898, 341] width 130 height 17
click at [877, 405] on label "Shipping Protection" at bounding box center [902, 405] width 138 height 17
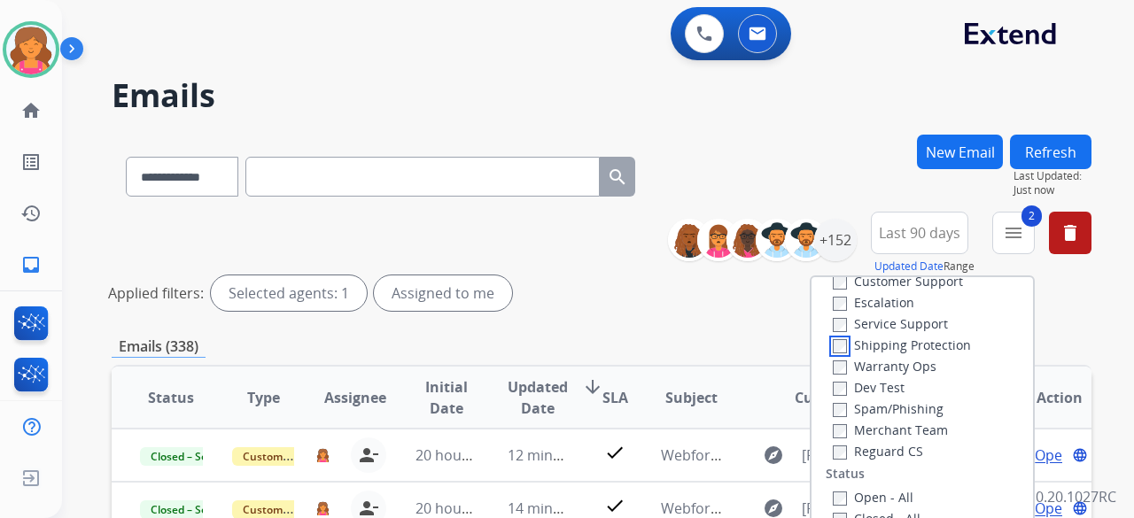
scroll to position [89, 0]
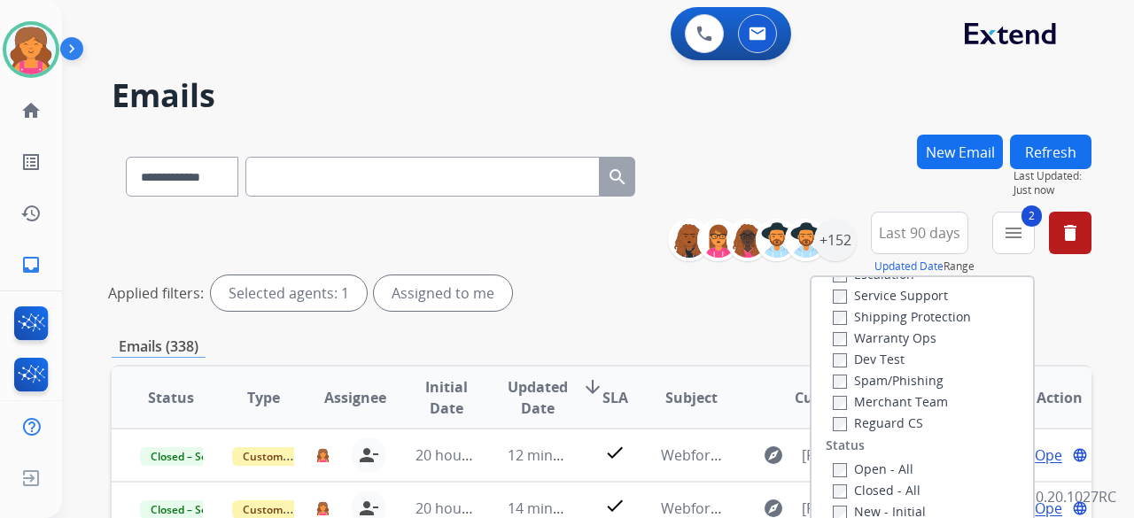
click at [865, 410] on label "Merchant Team" at bounding box center [890, 401] width 115 height 17
click at [853, 408] on label "Merchant Team" at bounding box center [890, 401] width 115 height 17
click at [846, 423] on label "Reguard CS" at bounding box center [878, 423] width 90 height 17
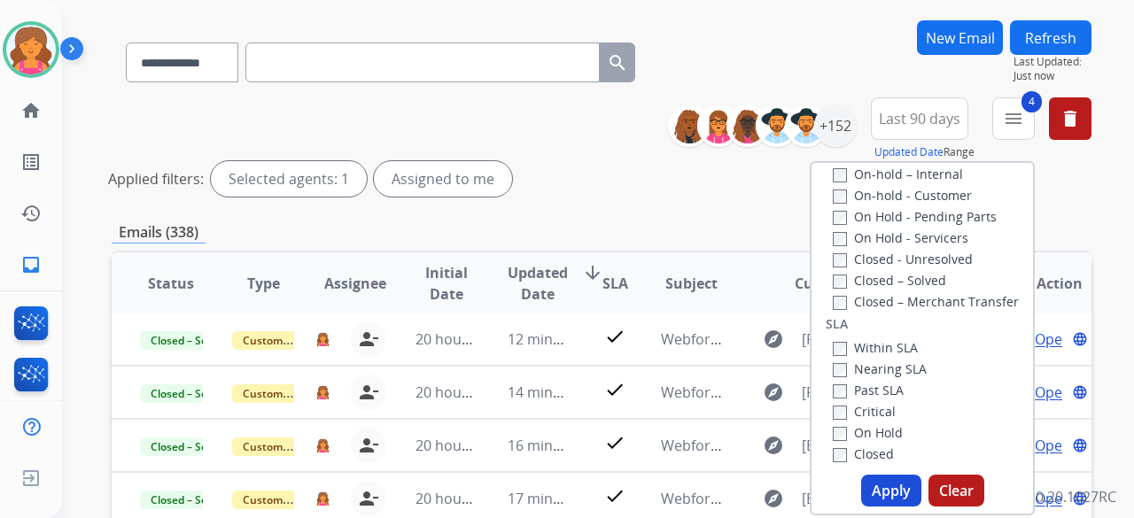
scroll to position [177, 0]
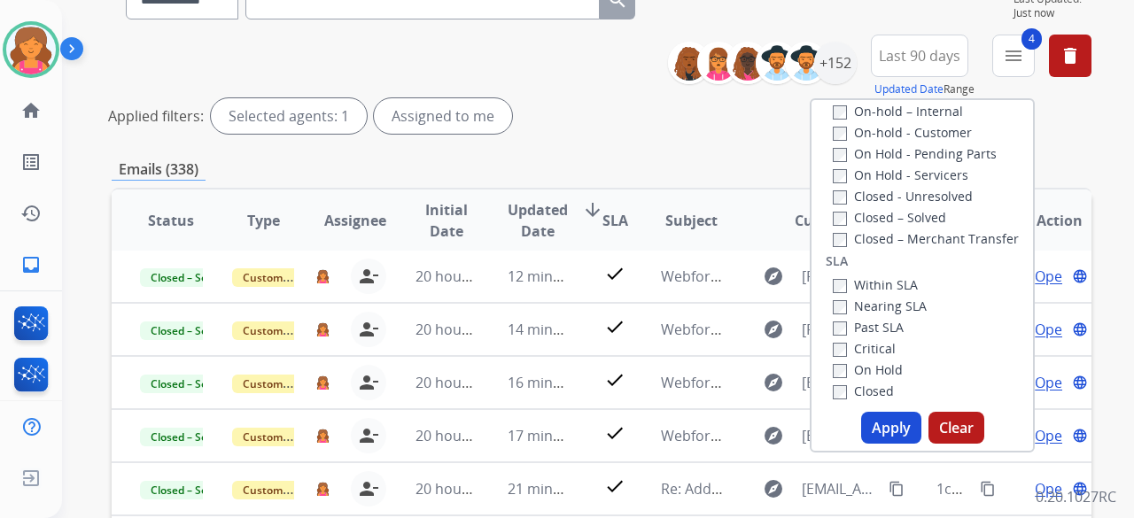
click at [885, 423] on button "Apply" at bounding box center [891, 428] width 60 height 32
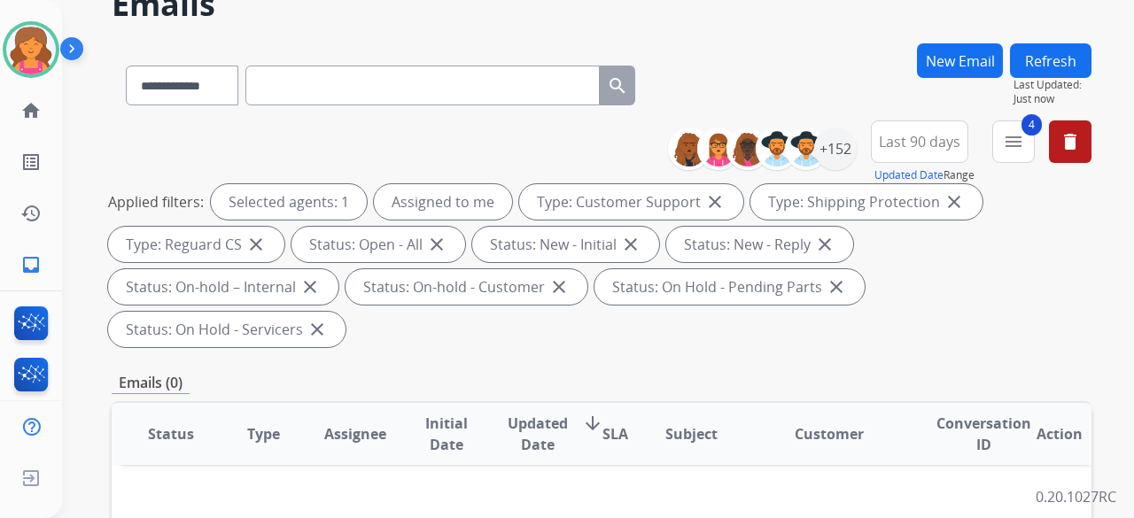
scroll to position [0, 0]
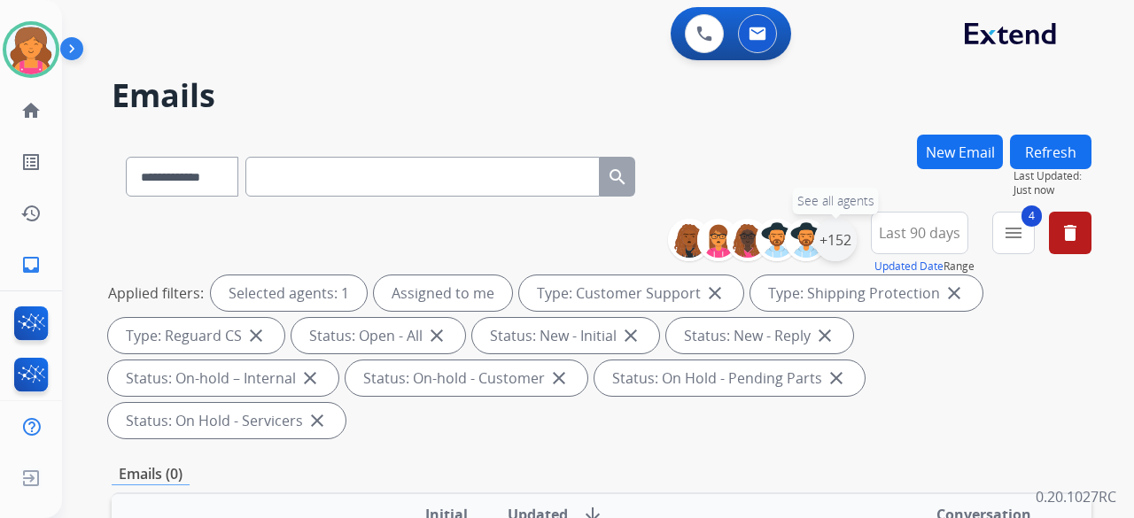
click at [836, 234] on div "+152" at bounding box center [835, 240] width 43 height 43
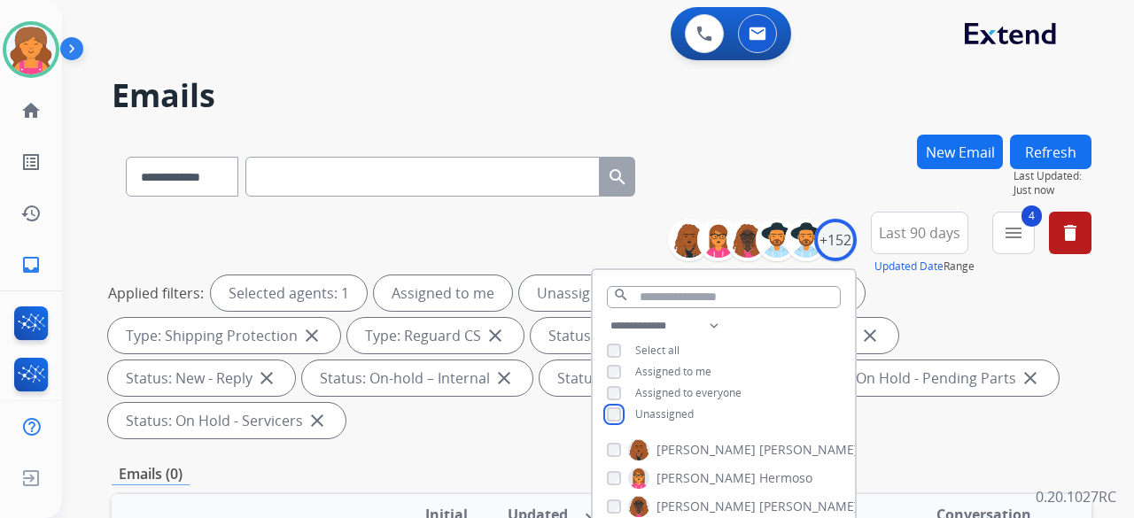
scroll to position [177, 0]
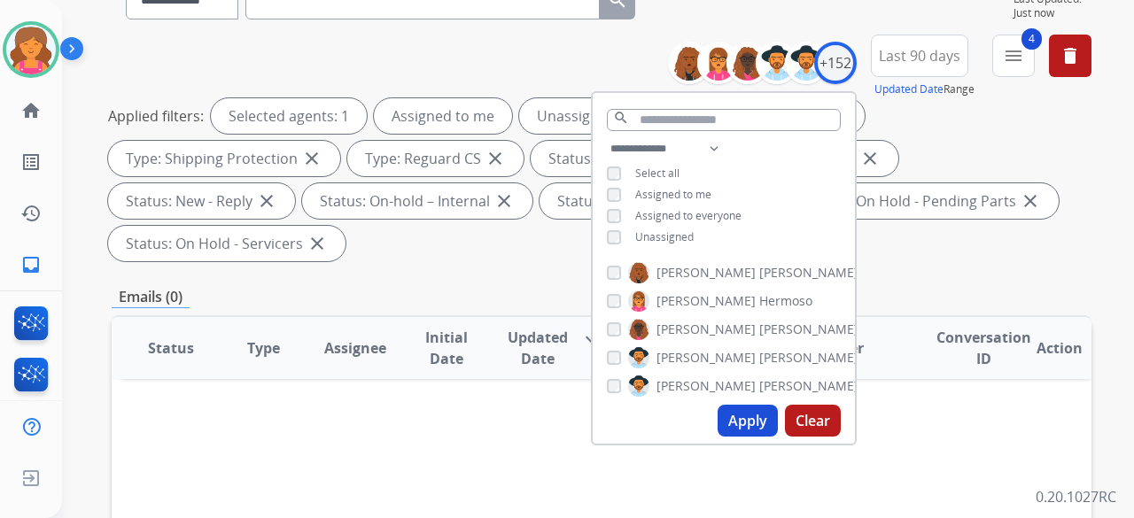
click at [728, 413] on button "Apply" at bounding box center [748, 421] width 60 height 32
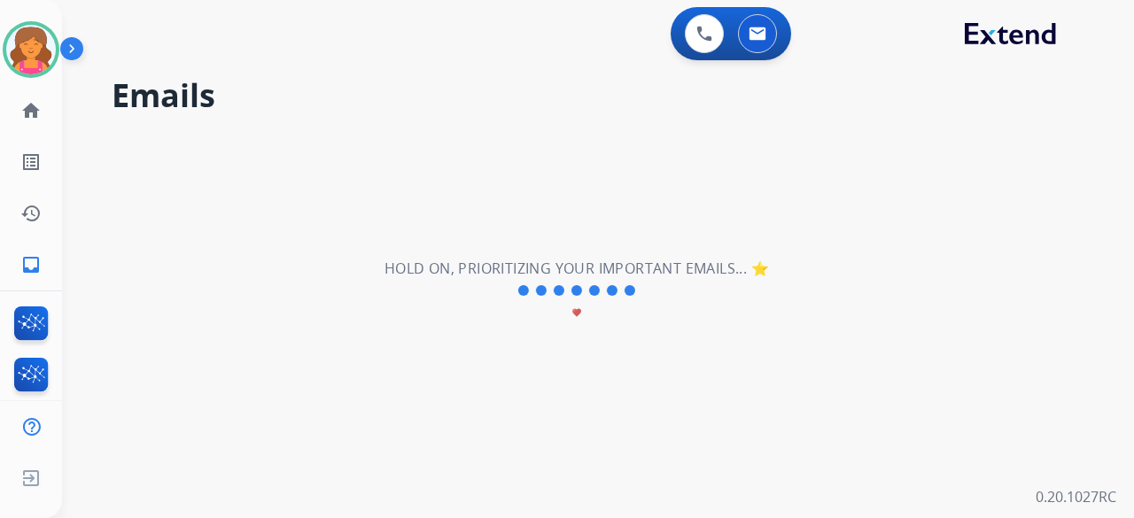
scroll to position [0, 0]
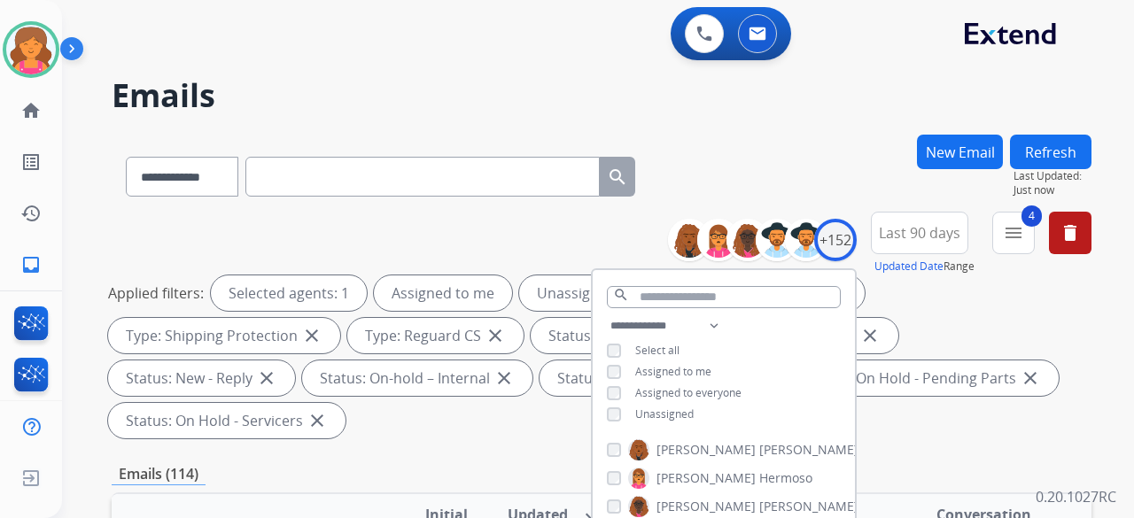
drag, startPoint x: 843, startPoint y: 423, endPoint x: 870, endPoint y: 419, distance: 26.8
click at [846, 423] on div "**********" at bounding box center [724, 371] width 262 height 113
click at [896, 413] on div "Applied filters: Selected agents: 1 Assigned to me Unassigned Type: Customer Su…" at bounding box center [598, 356] width 980 height 163
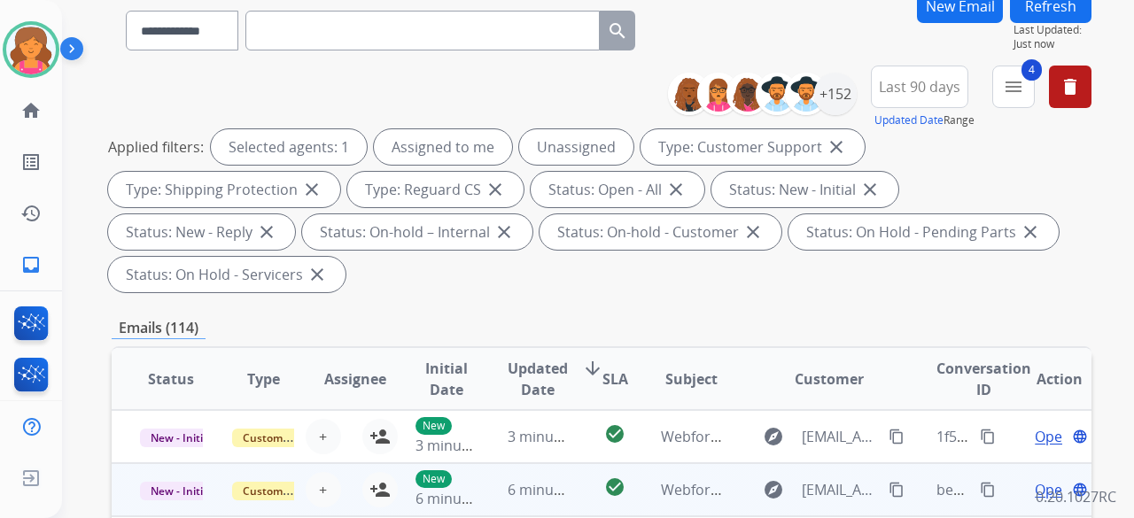
scroll to position [266, 0]
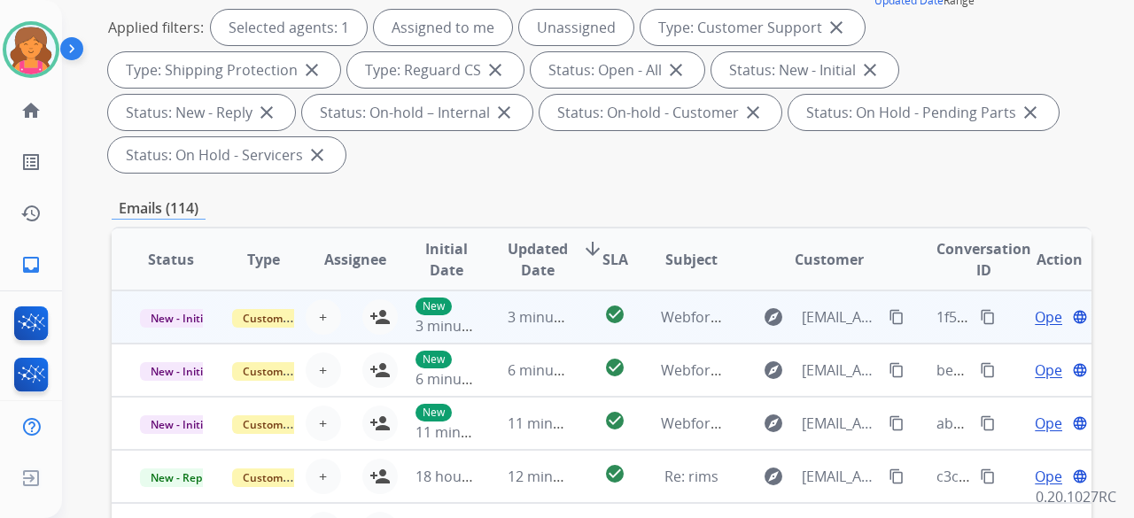
click at [737, 316] on td "explore Evansveshona05@gmail.com content_copy" at bounding box center [815, 317] width 183 height 53
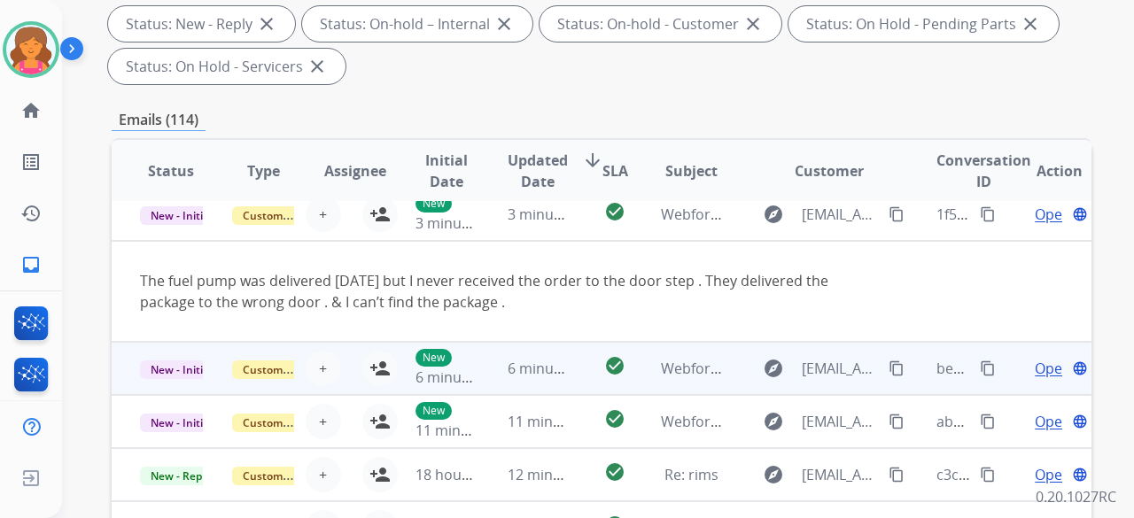
scroll to position [0, 0]
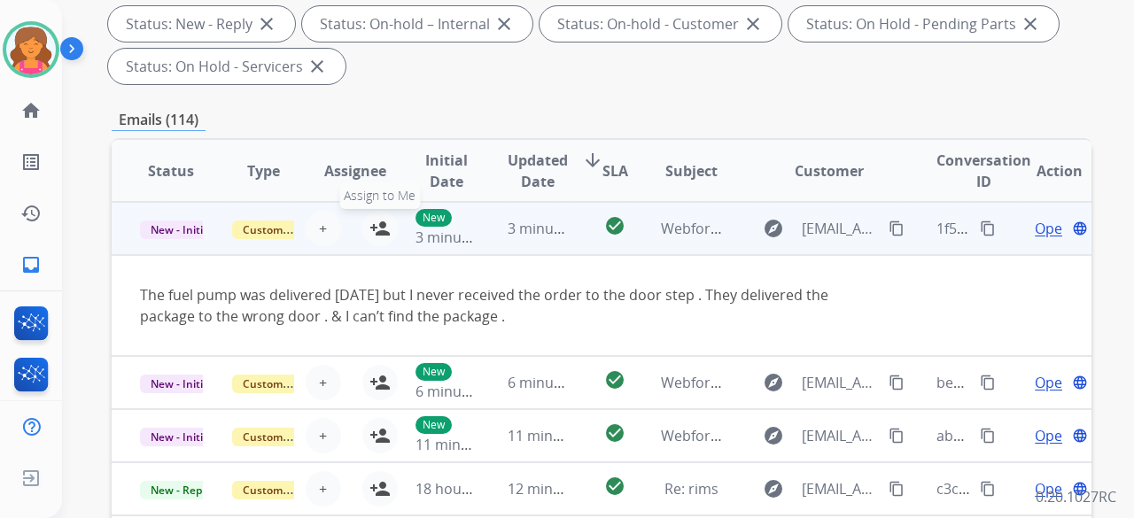
click at [379, 224] on mat-icon "person_add" at bounding box center [379, 228] width 21 height 21
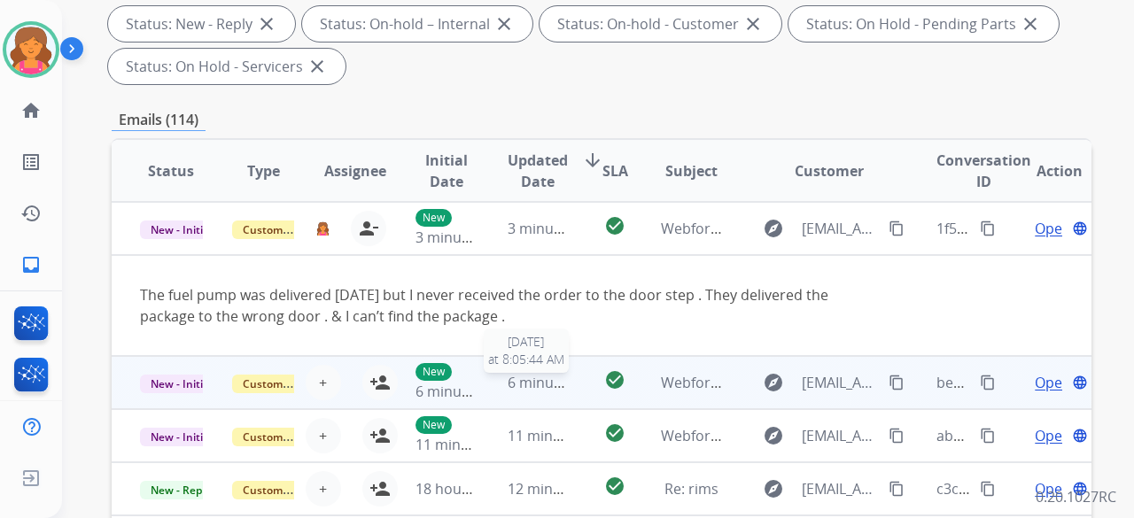
click at [560, 391] on span "6 minutes ago" at bounding box center [555, 382] width 95 height 19
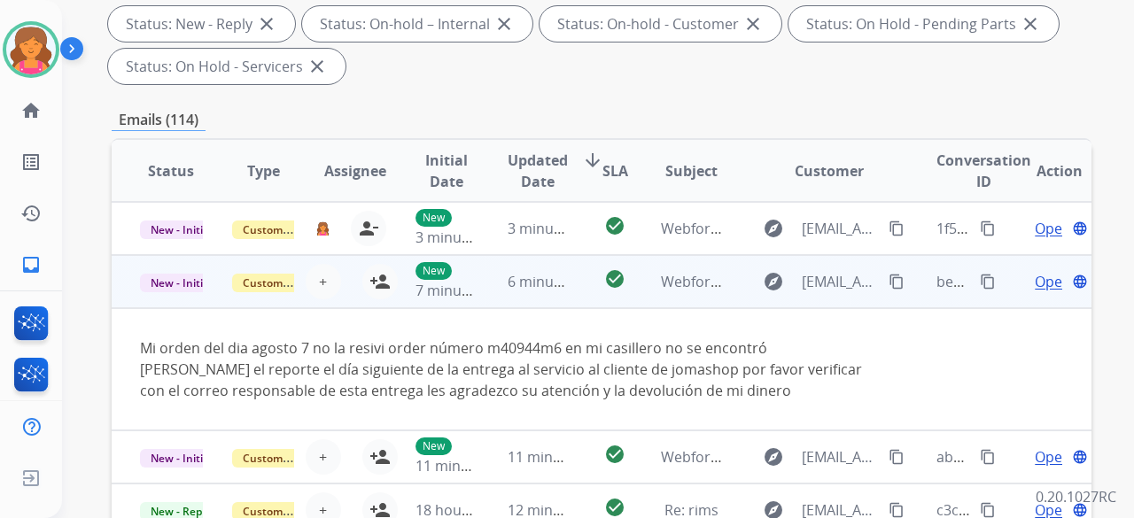
scroll to position [53, 0]
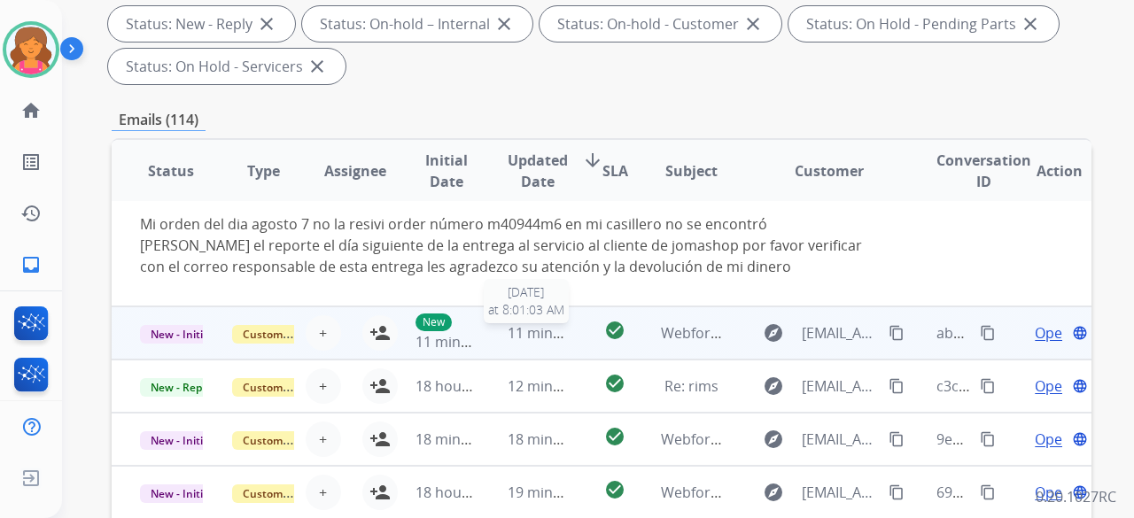
click at [562, 332] on span "11 minutes ago" at bounding box center [559, 332] width 103 height 19
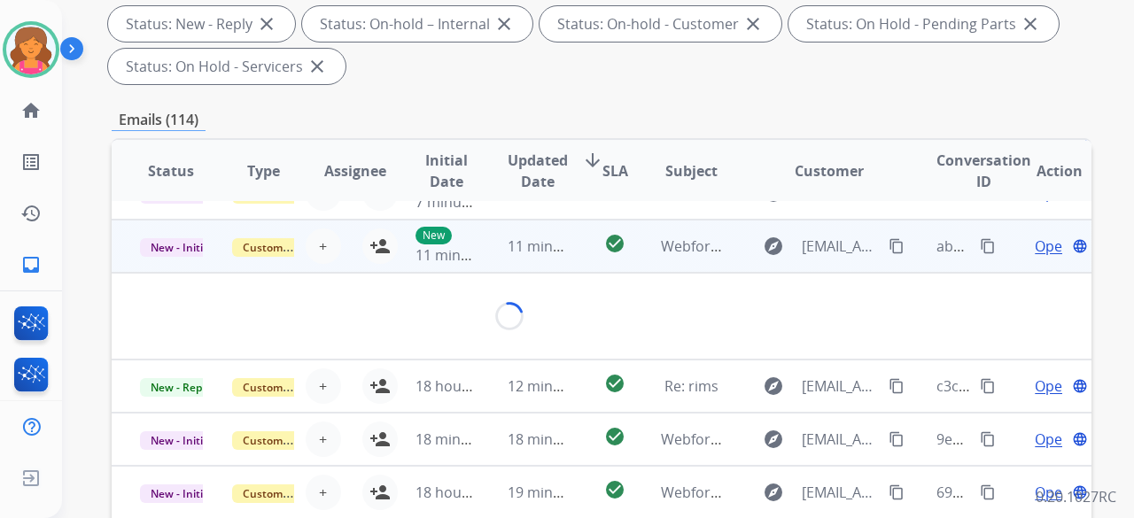
scroll to position [103, 0]
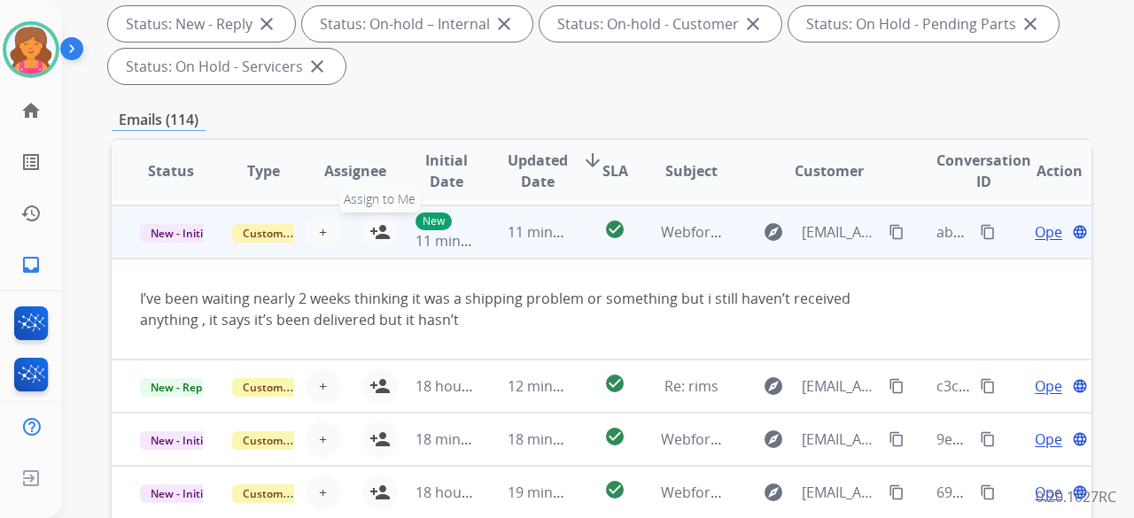
click at [381, 239] on mat-icon "person_add" at bounding box center [379, 231] width 21 height 21
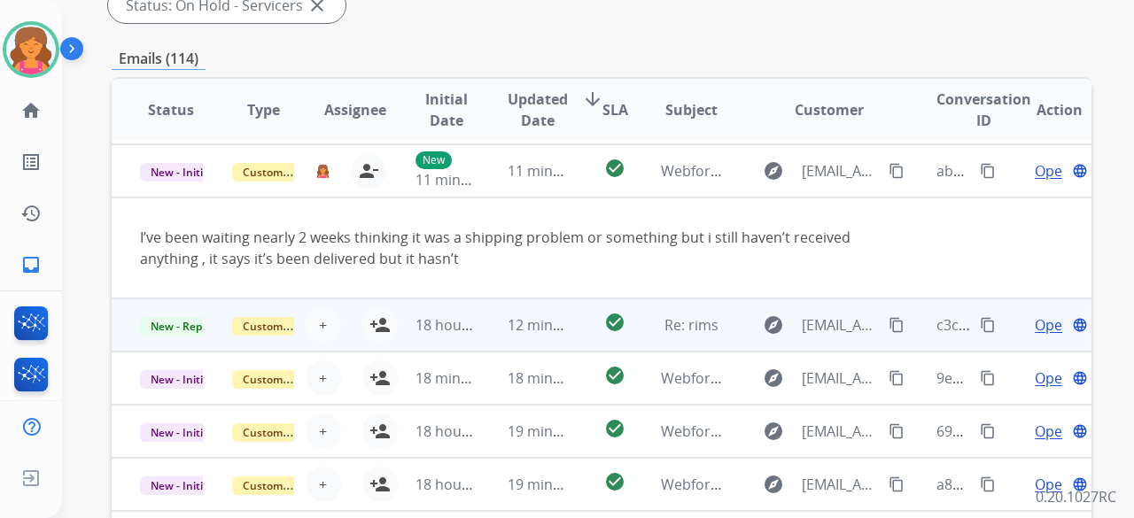
scroll to position [443, 0]
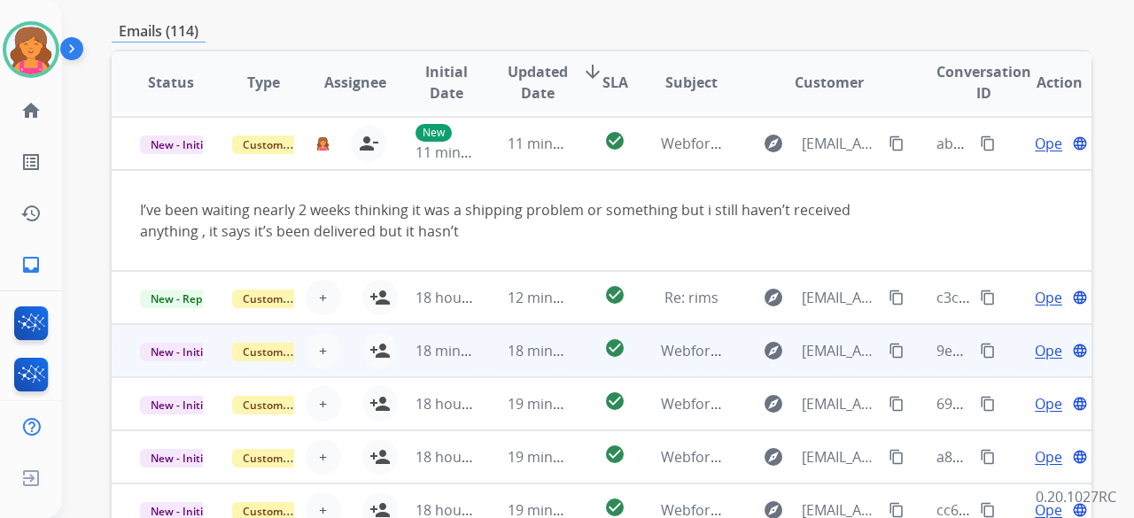
click at [579, 362] on td "check_circle" at bounding box center [600, 350] width 61 height 53
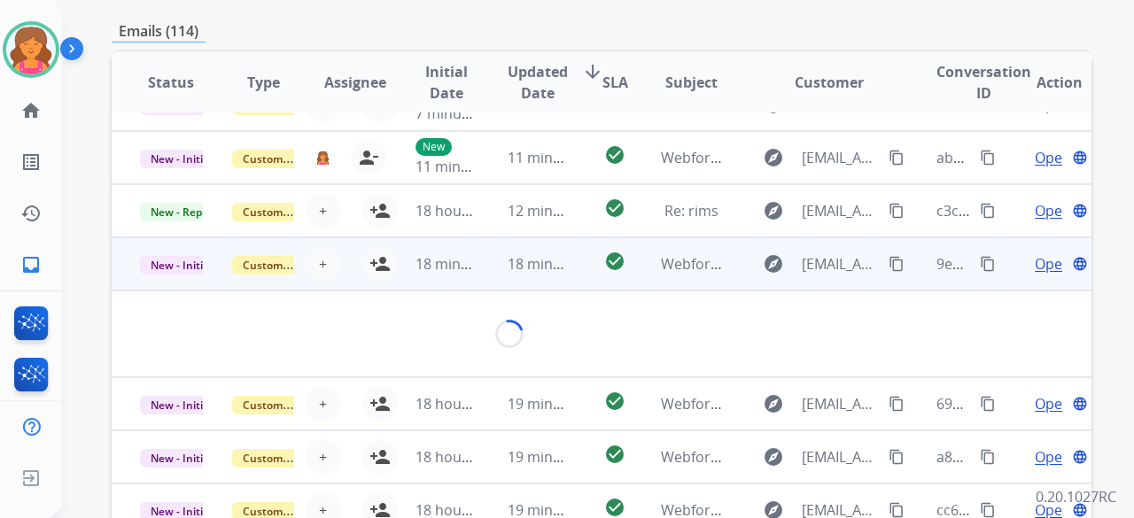
scroll to position [81, 0]
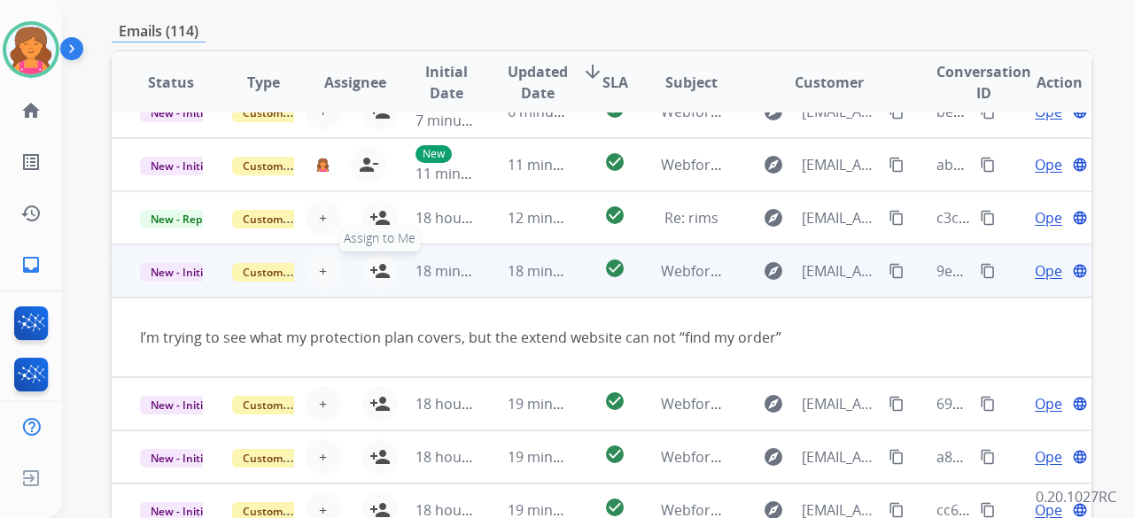
click at [374, 270] on mat-icon "person_add" at bounding box center [379, 270] width 21 height 21
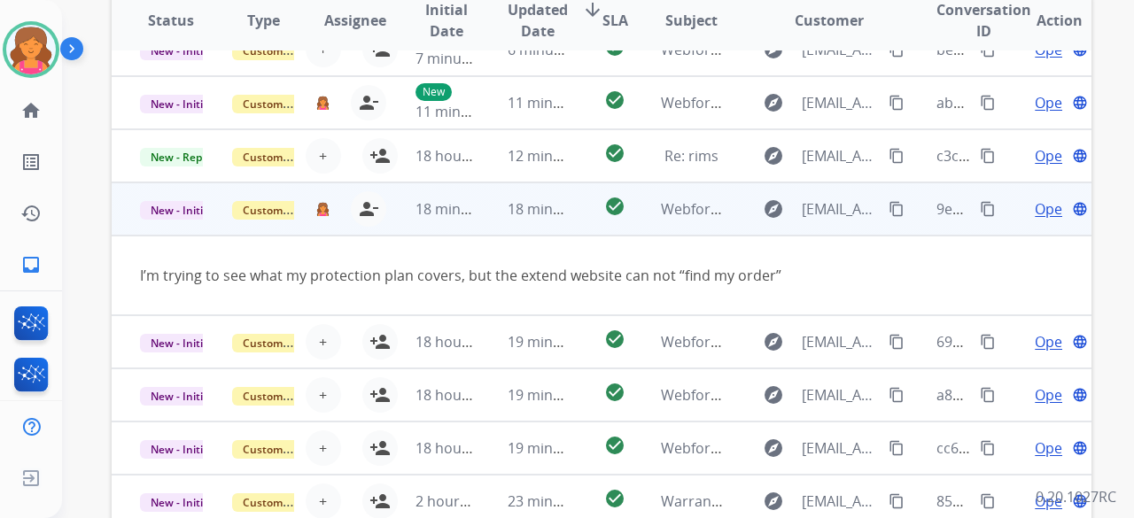
scroll to position [531, 0]
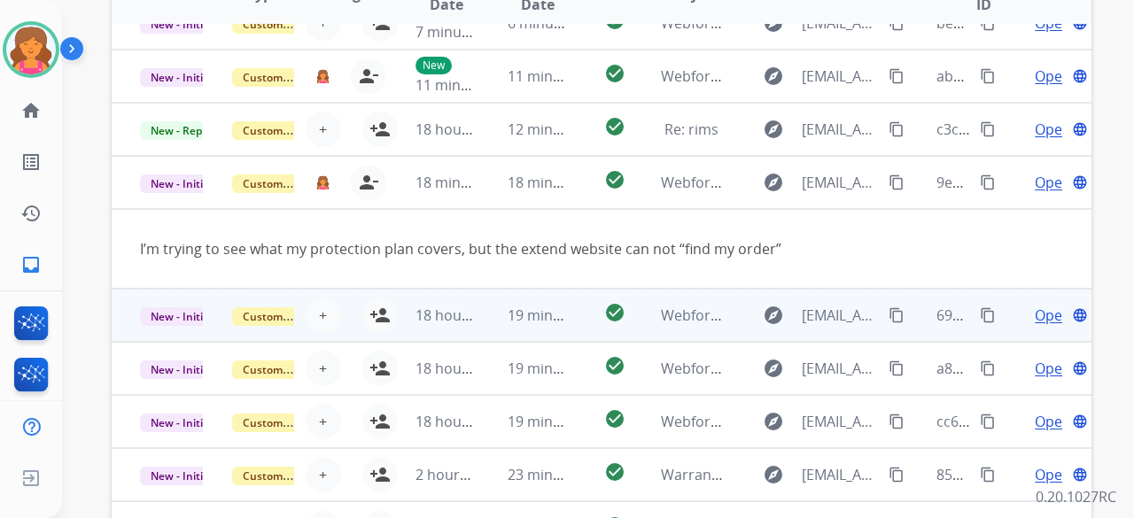
click at [590, 327] on td "check_circle" at bounding box center [600, 315] width 61 height 53
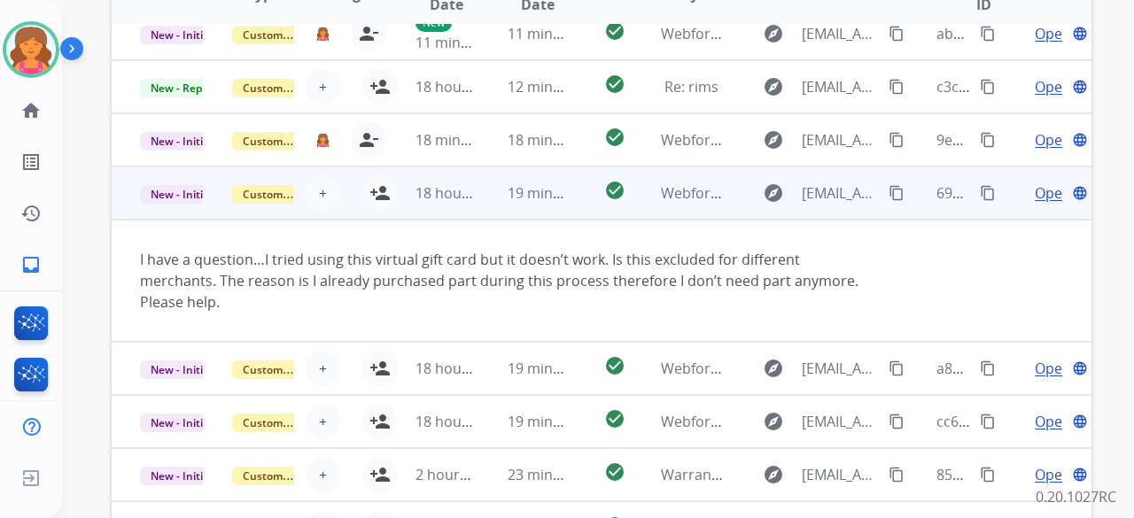
scroll to position [620, 0]
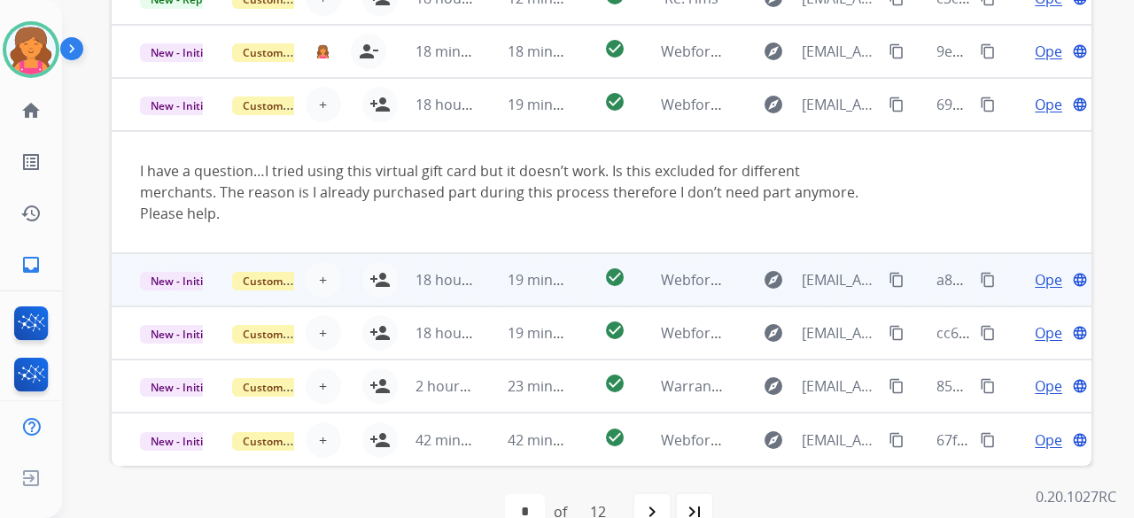
click at [572, 281] on td "check_circle" at bounding box center [600, 279] width 61 height 53
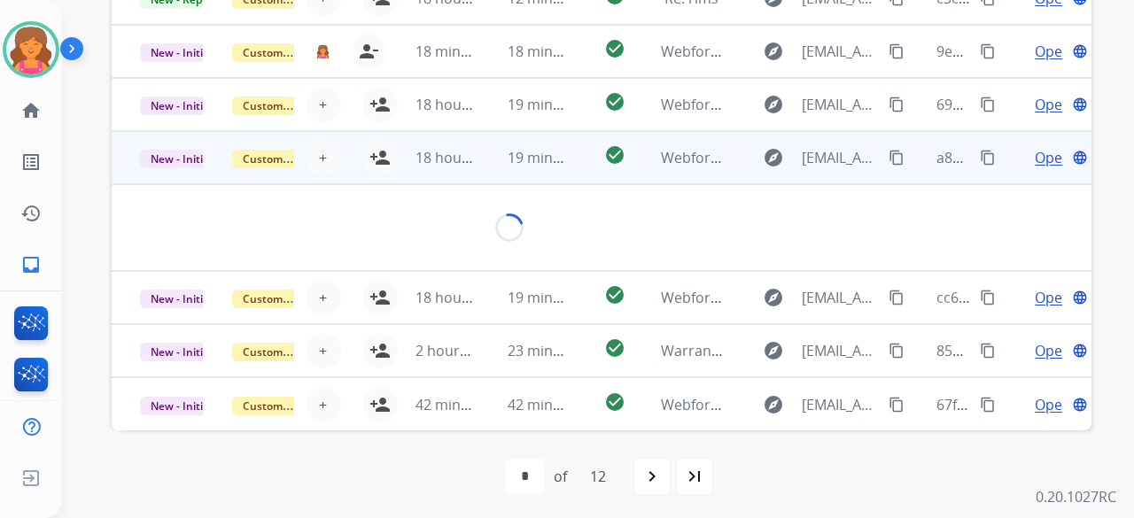
scroll to position [124, 0]
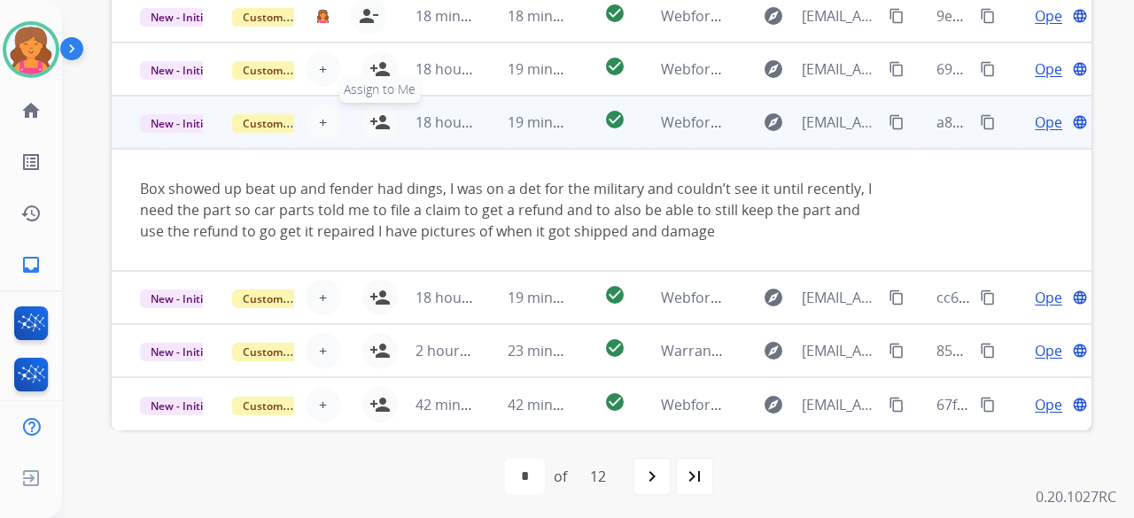
click at [381, 125] on button "person_add Assign to Me" at bounding box center [379, 122] width 35 height 35
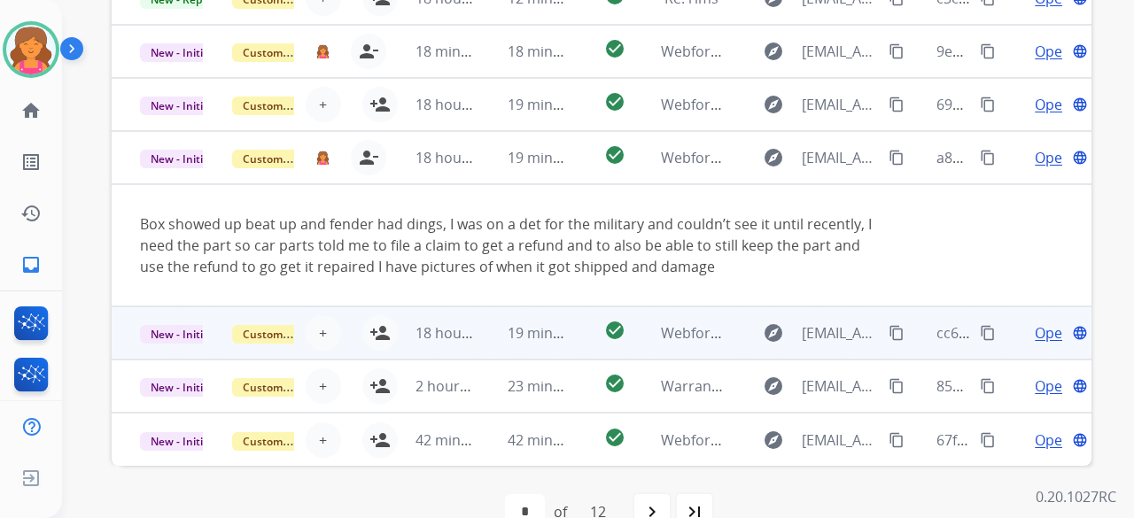
click at [579, 337] on td "check_circle" at bounding box center [600, 332] width 61 height 53
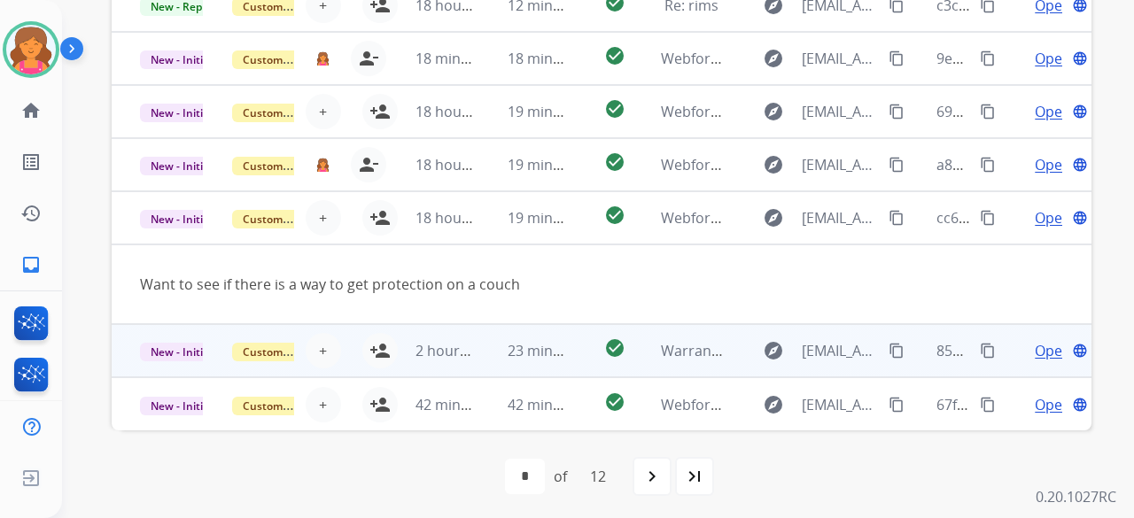
scroll to position [659, 0]
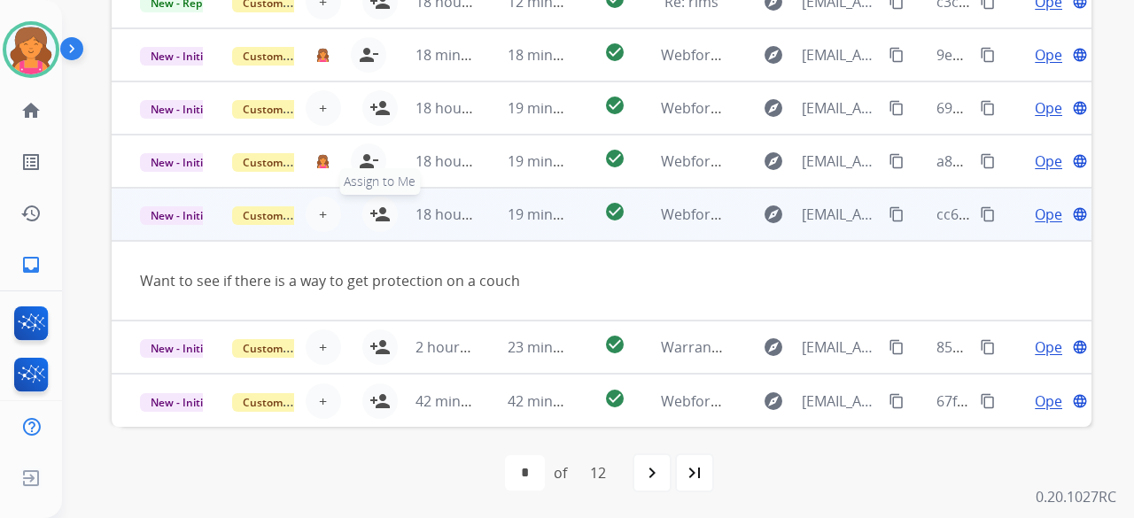
click at [378, 213] on mat-icon "person_add" at bounding box center [379, 214] width 21 height 21
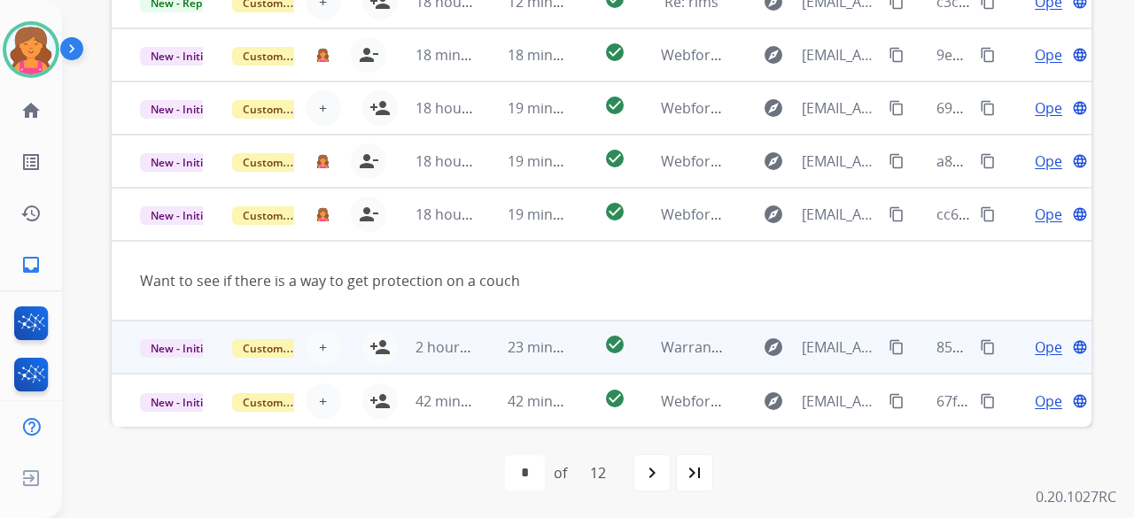
click at [579, 354] on td "check_circle" at bounding box center [600, 347] width 61 height 53
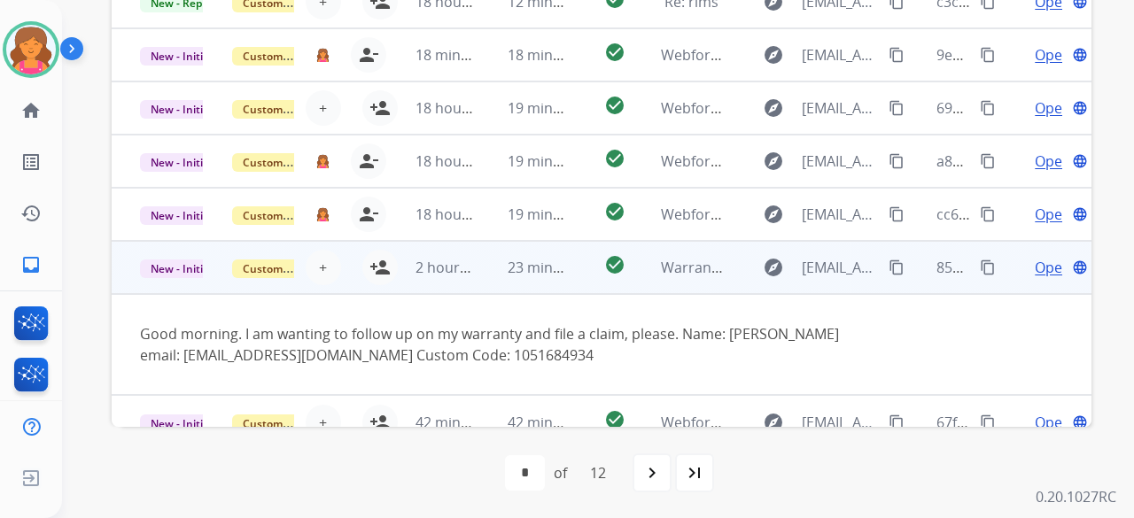
scroll to position [103, 0]
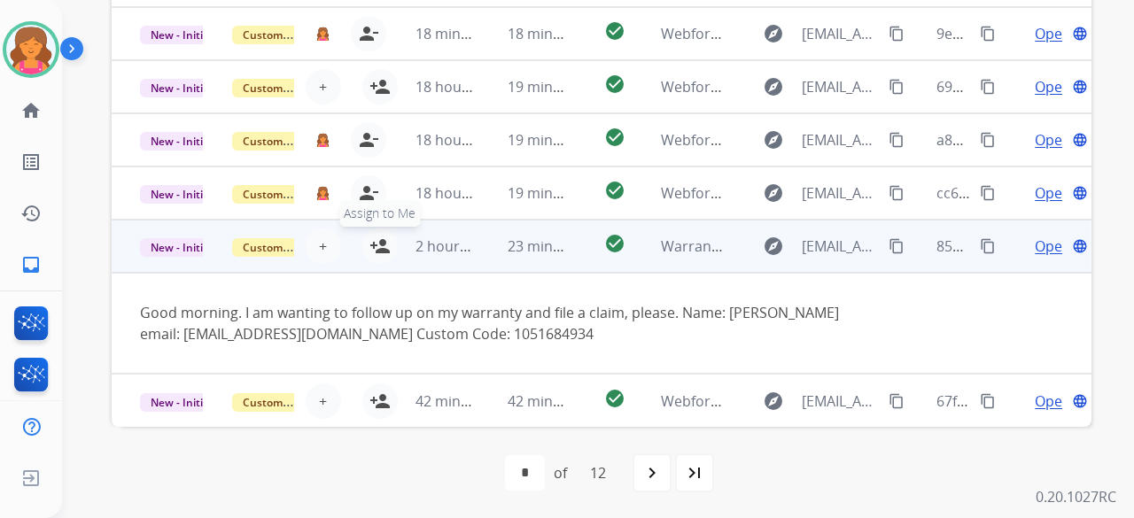
click at [374, 247] on mat-icon "person_add" at bounding box center [379, 246] width 21 height 21
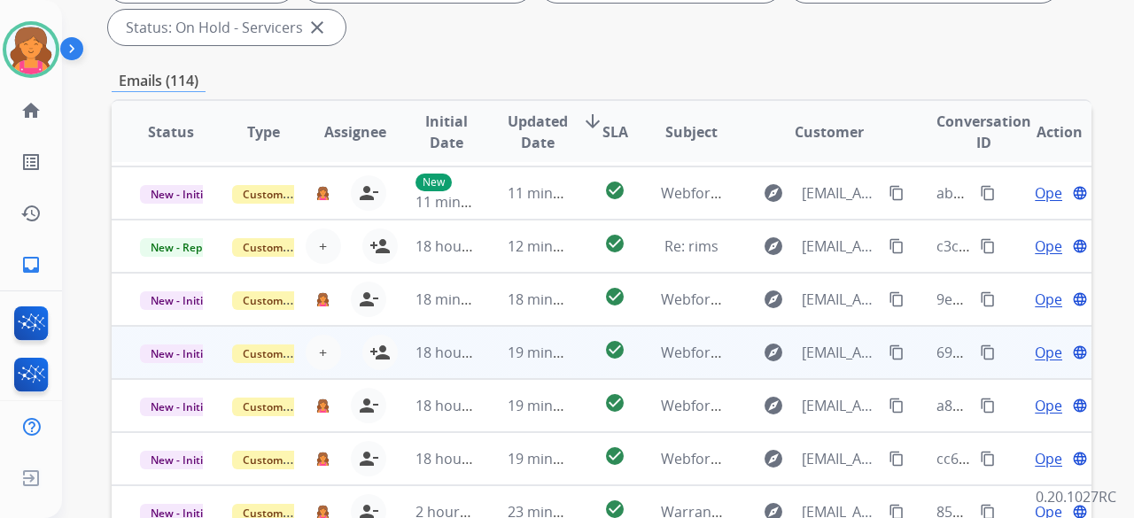
scroll to position [659, 0]
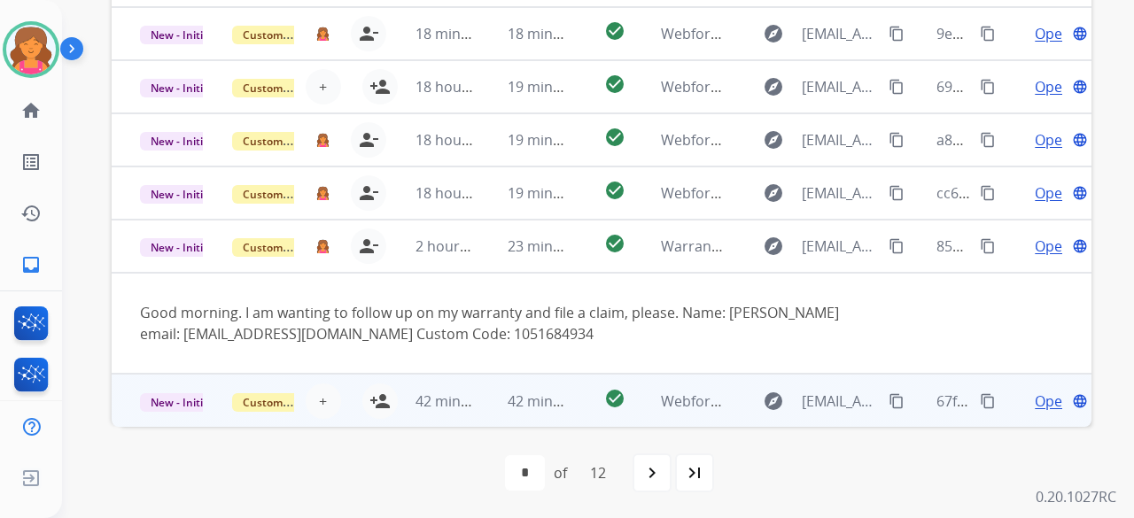
click at [570, 396] on td "check_circle" at bounding box center [600, 400] width 61 height 53
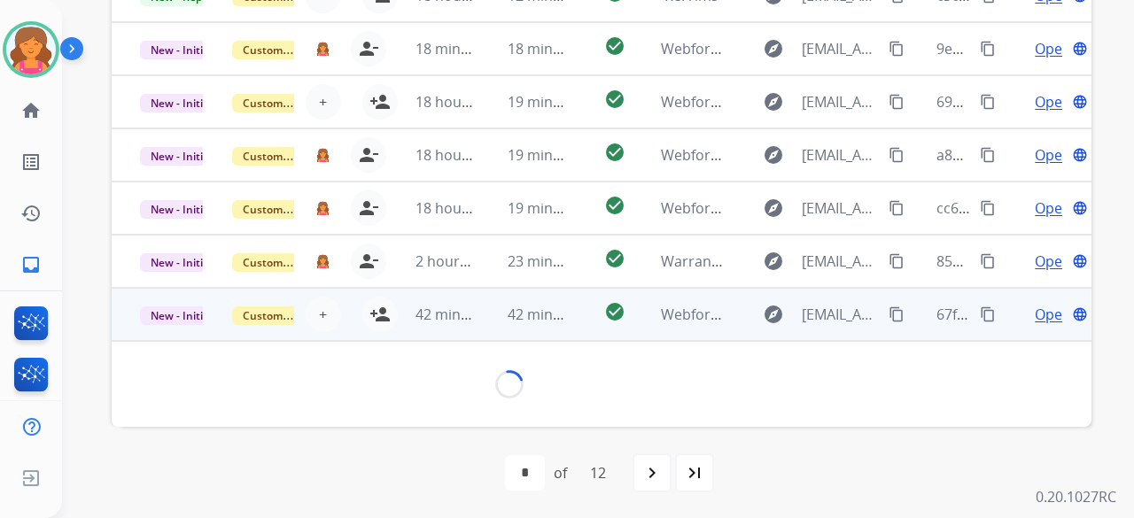
scroll to position [102, 0]
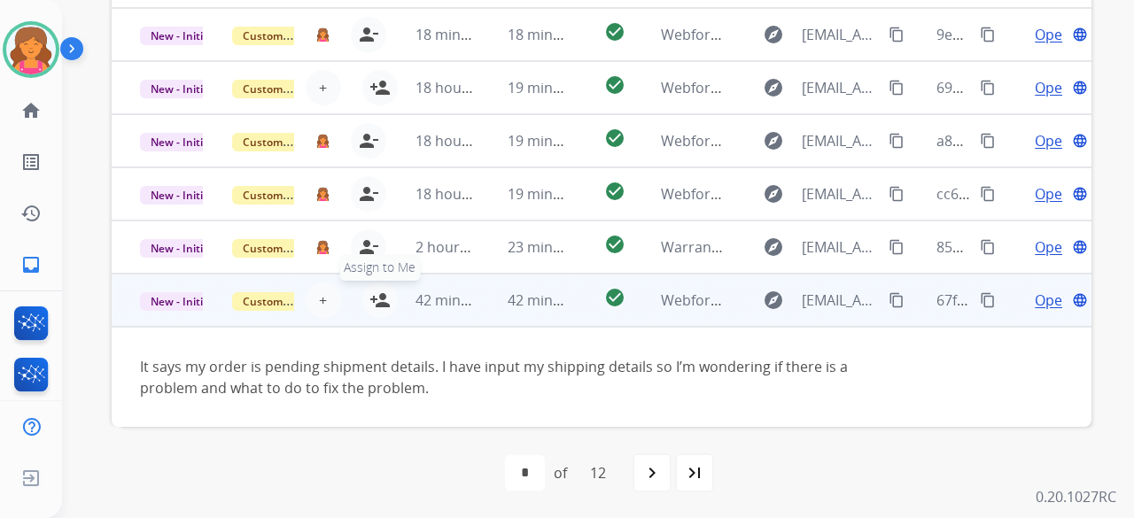
click at [372, 306] on mat-icon "person_add" at bounding box center [379, 300] width 21 height 21
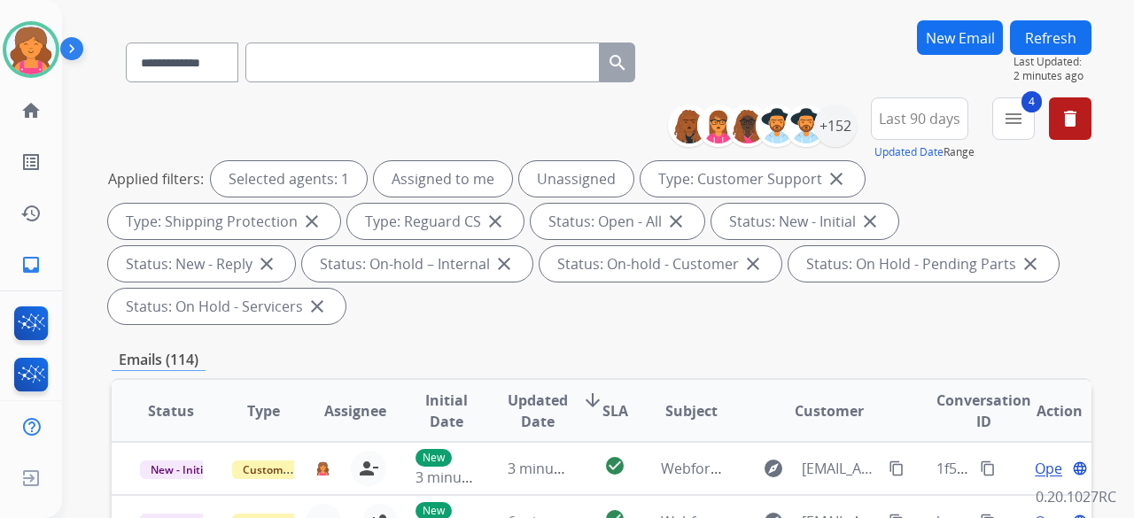
scroll to position [0, 0]
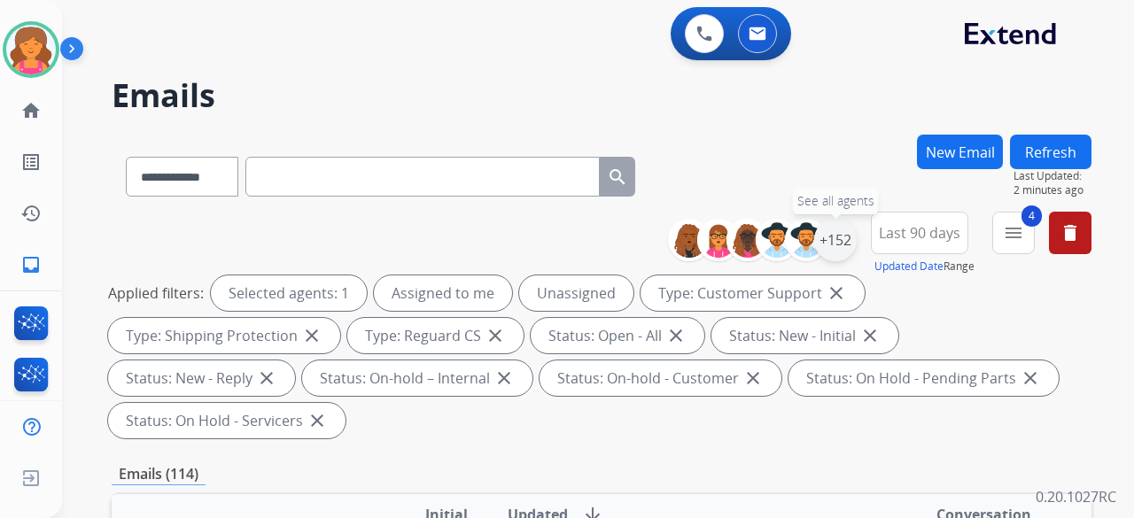
click at [822, 245] on div "+152" at bounding box center [835, 240] width 43 height 43
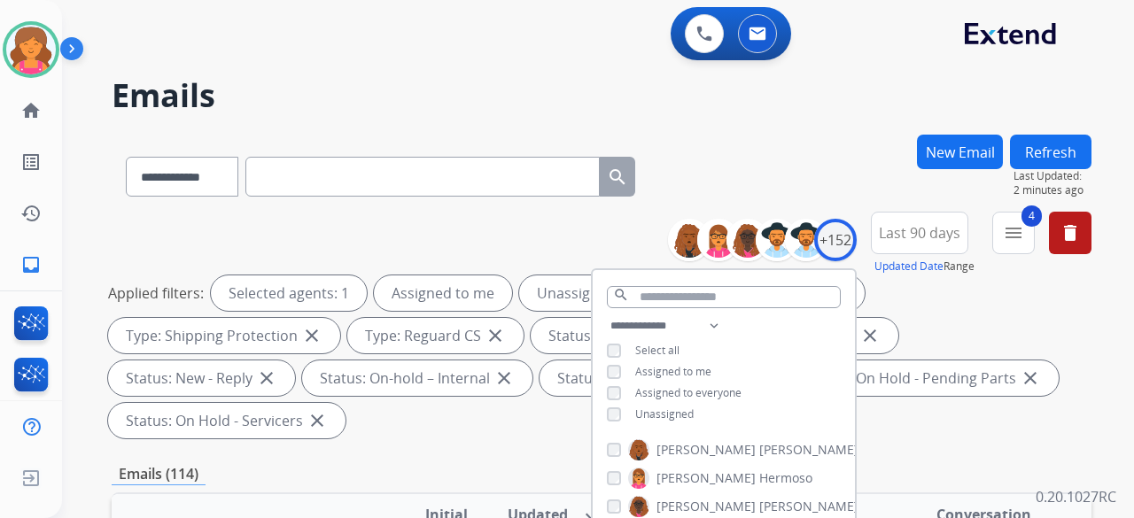
click at [609, 414] on div "**********" at bounding box center [724, 371] width 262 height 113
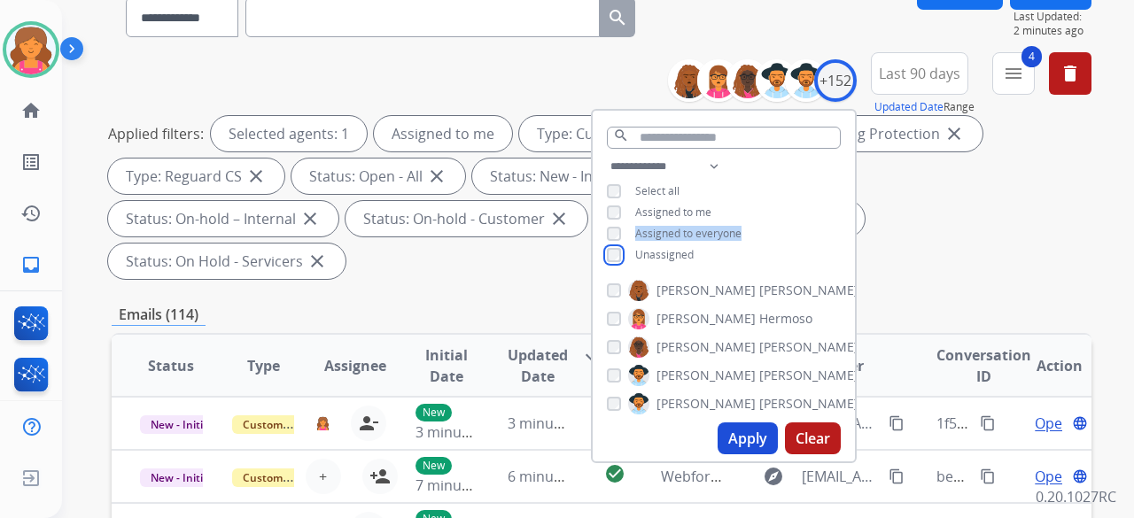
scroll to position [177, 0]
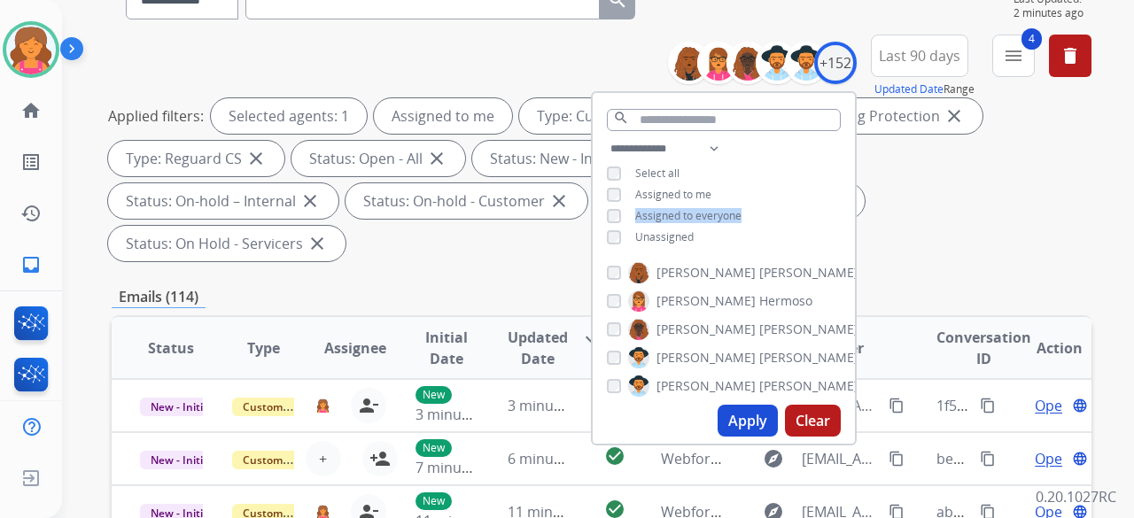
click at [737, 420] on button "Apply" at bounding box center [748, 421] width 60 height 32
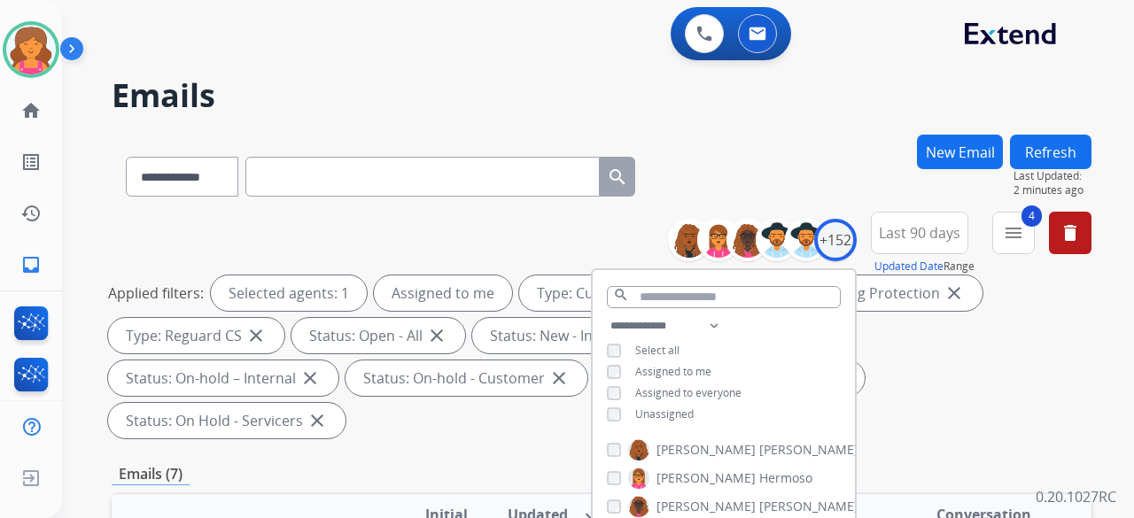
click at [934, 375] on div "Applied filters: Selected agents: 1 Assigned to me Type: Customer Support close…" at bounding box center [598, 356] width 980 height 163
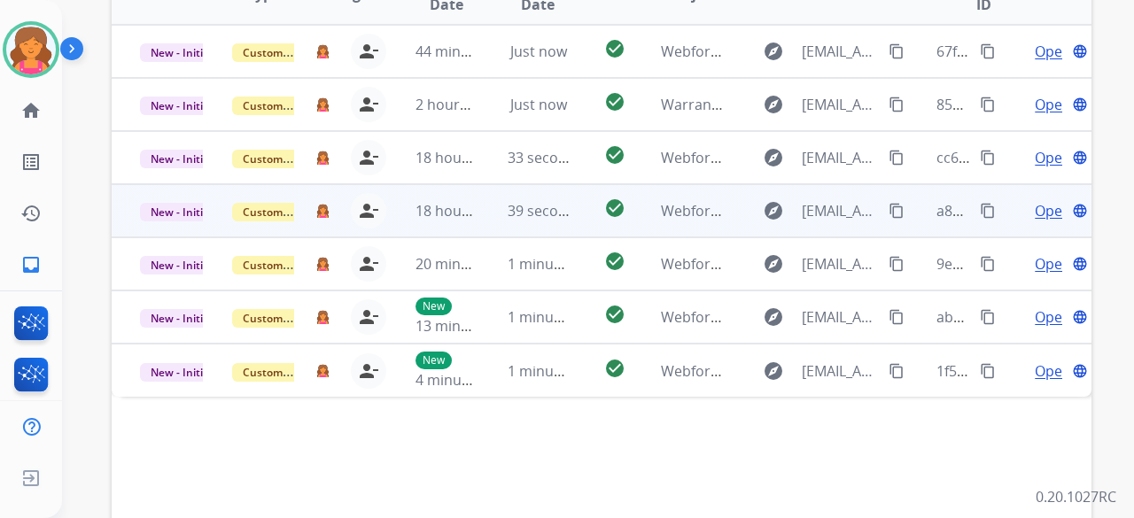
scroll to position [354, 0]
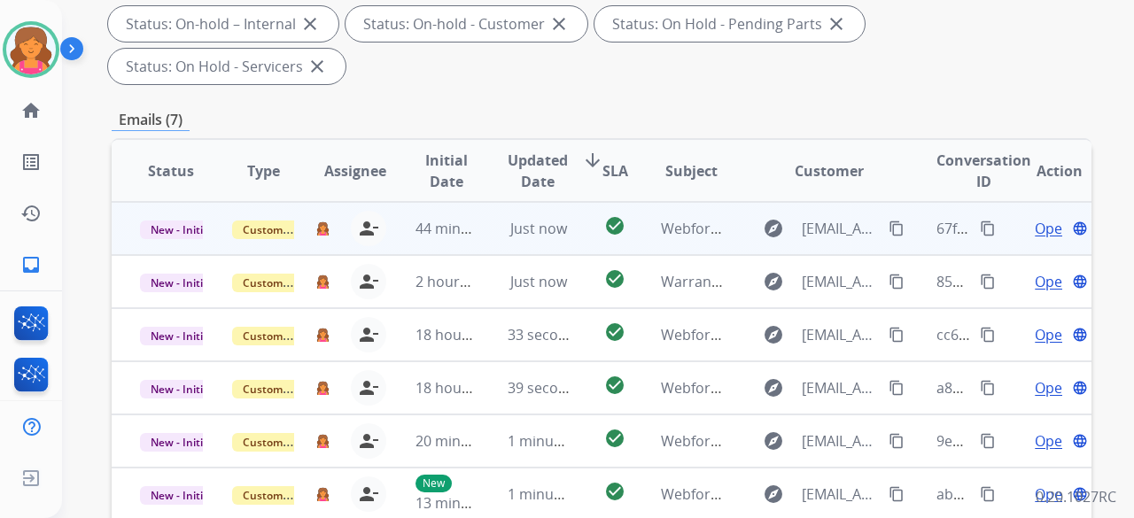
click at [1035, 218] on span "Open" at bounding box center [1053, 228] width 36 height 21
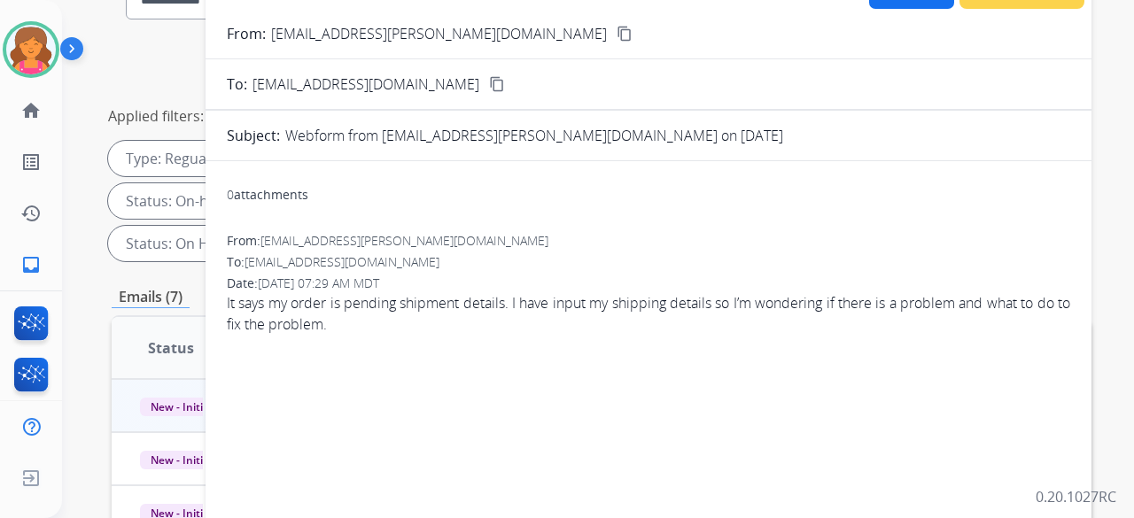
scroll to position [89, 0]
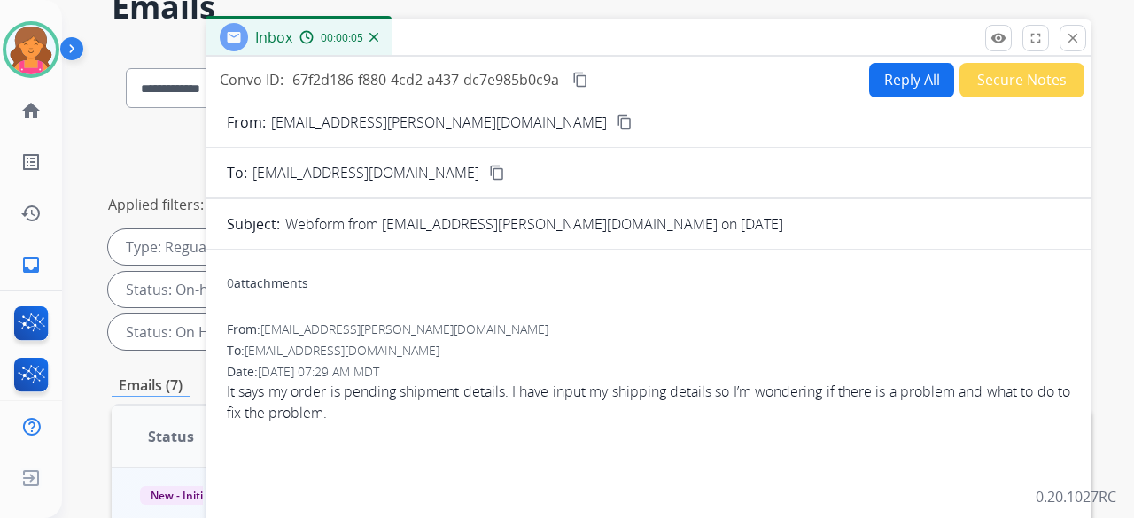
click at [617, 128] on mat-icon "content_copy" at bounding box center [625, 122] width 16 height 16
click at [904, 84] on button "Reply All" at bounding box center [911, 80] width 85 height 35
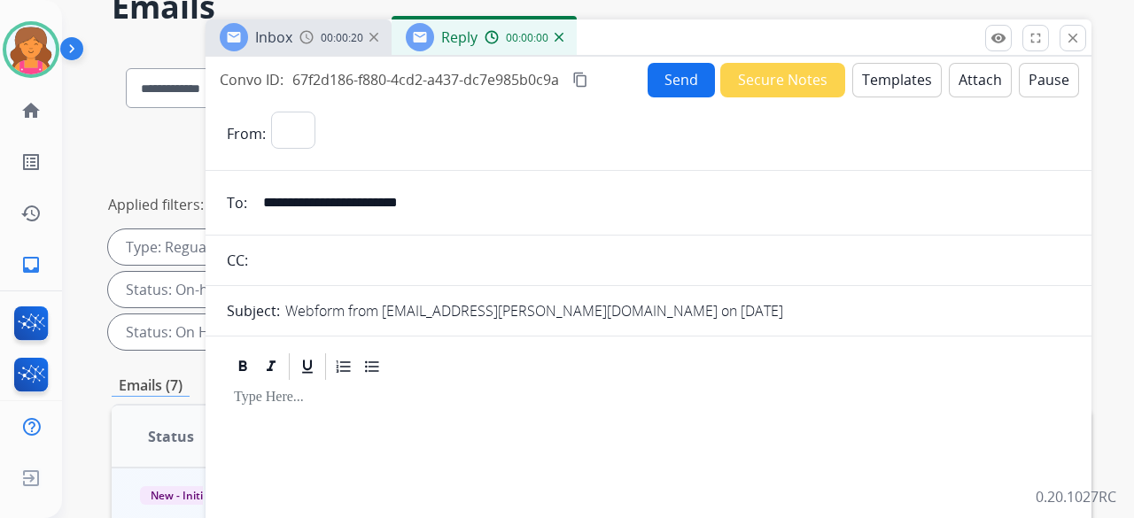
select select "**********"
click at [902, 84] on button "Templates" at bounding box center [896, 80] width 89 height 35
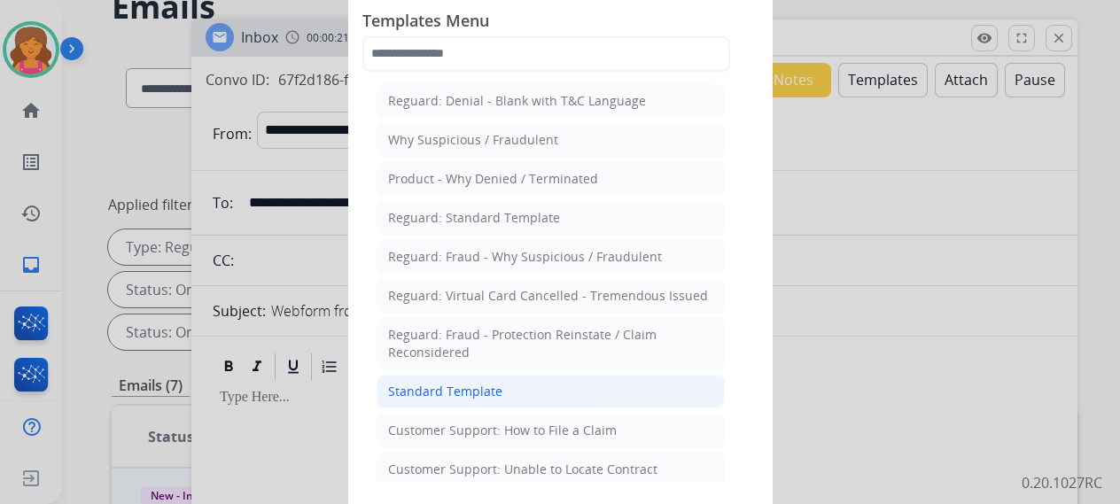
click at [563, 384] on li "Standard Template" at bounding box center [550, 392] width 348 height 34
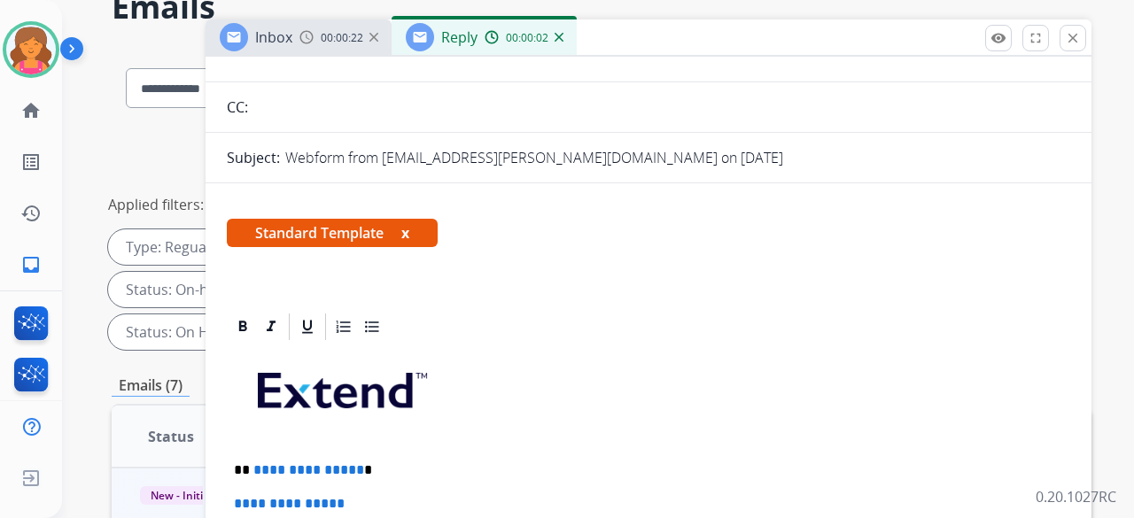
scroll to position [266, 0]
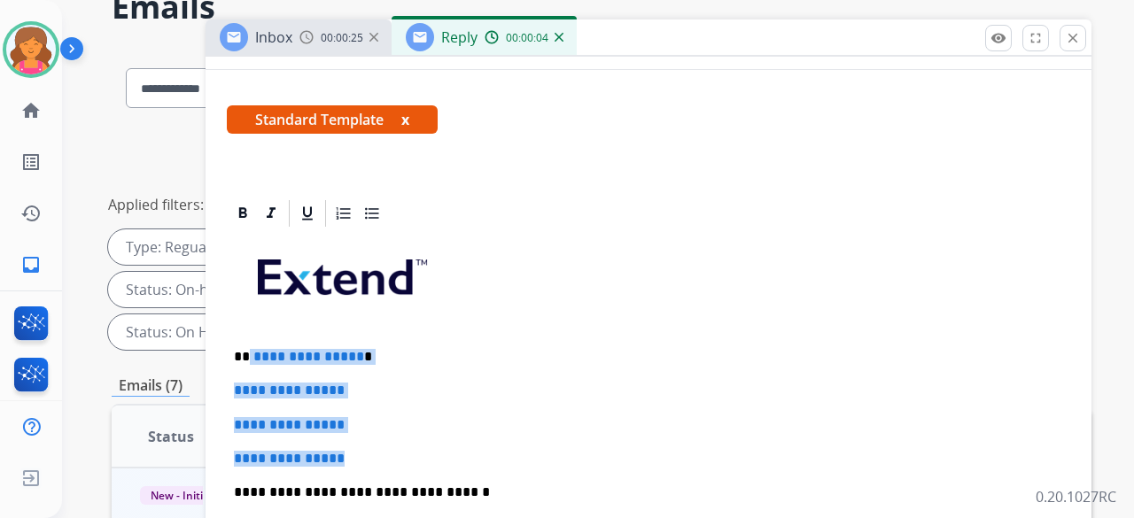
drag, startPoint x: 355, startPoint y: 451, endPoint x: 249, endPoint y: 341, distance: 152.9
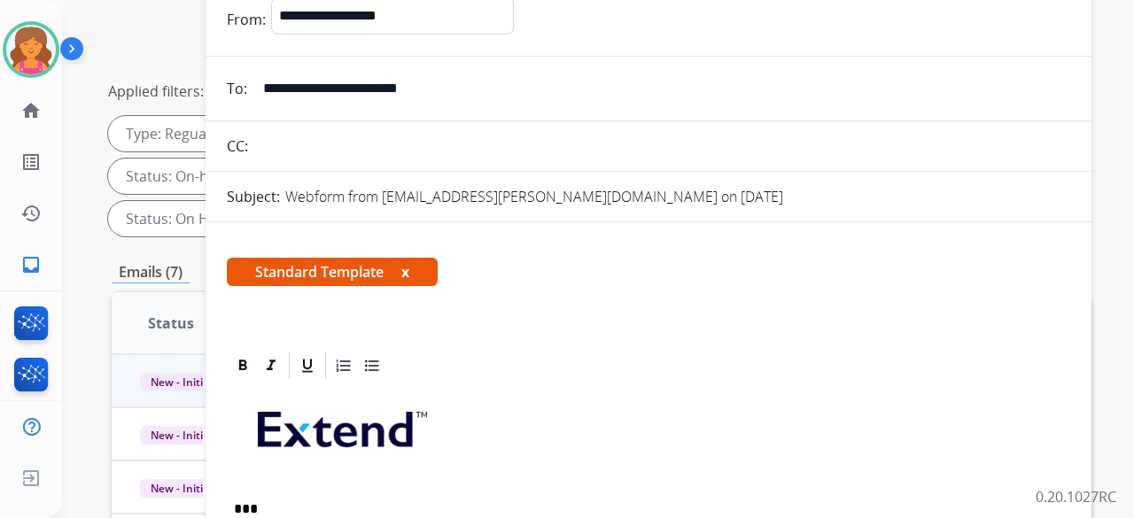
scroll to position [14, 0]
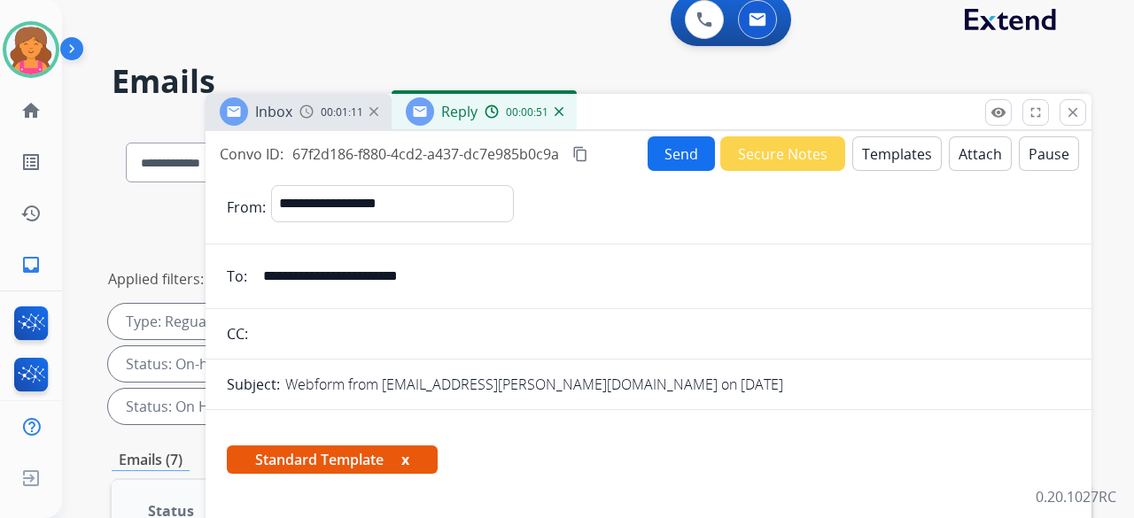
click at [582, 155] on mat-icon "content_copy" at bounding box center [580, 154] width 16 height 16
click at [672, 166] on button "Send" at bounding box center [681, 153] width 67 height 35
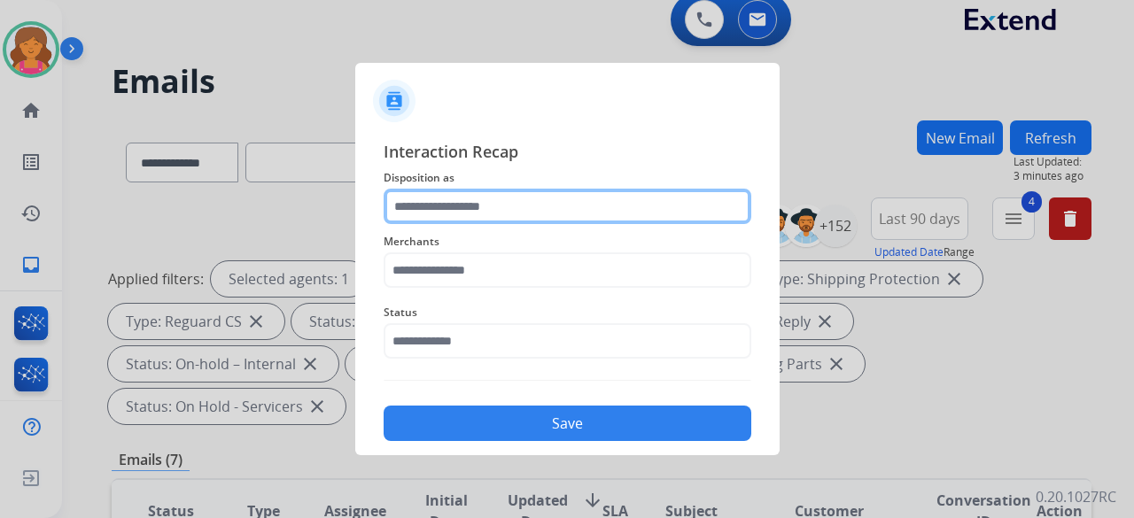
click at [737, 208] on input "text" at bounding box center [568, 206] width 368 height 35
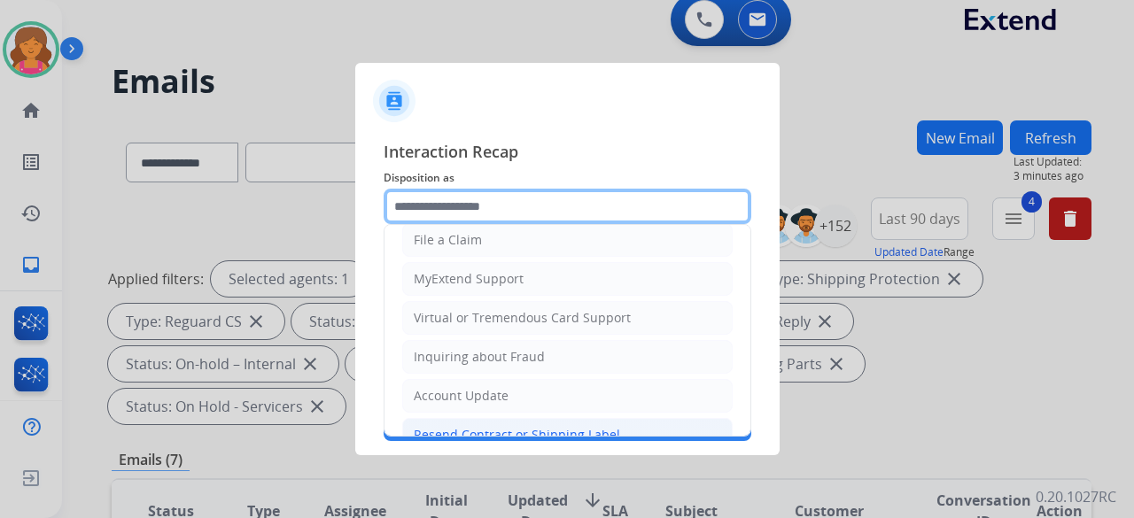
scroll to position [268, 0]
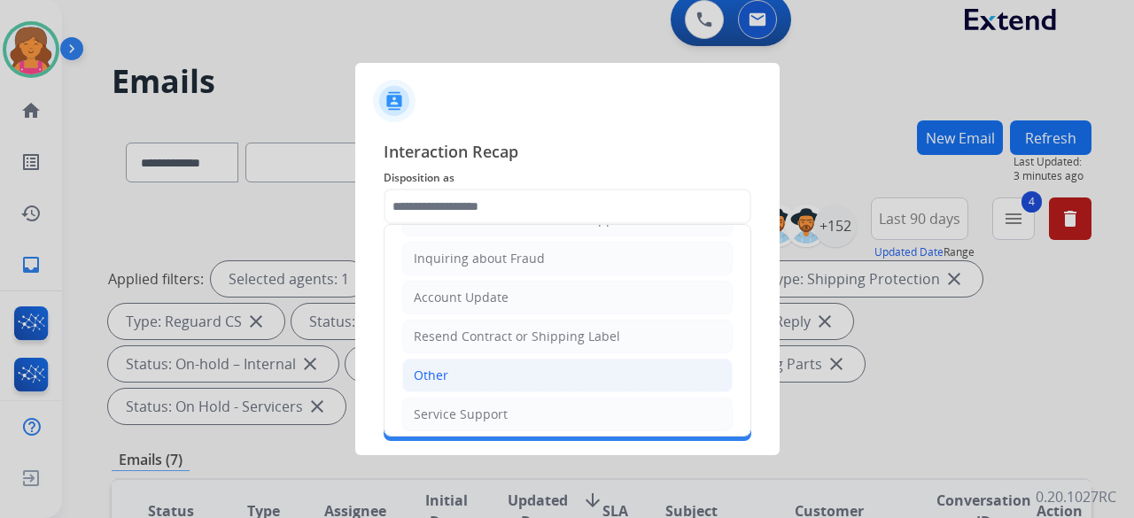
click at [463, 359] on li "Other" at bounding box center [567, 376] width 330 height 34
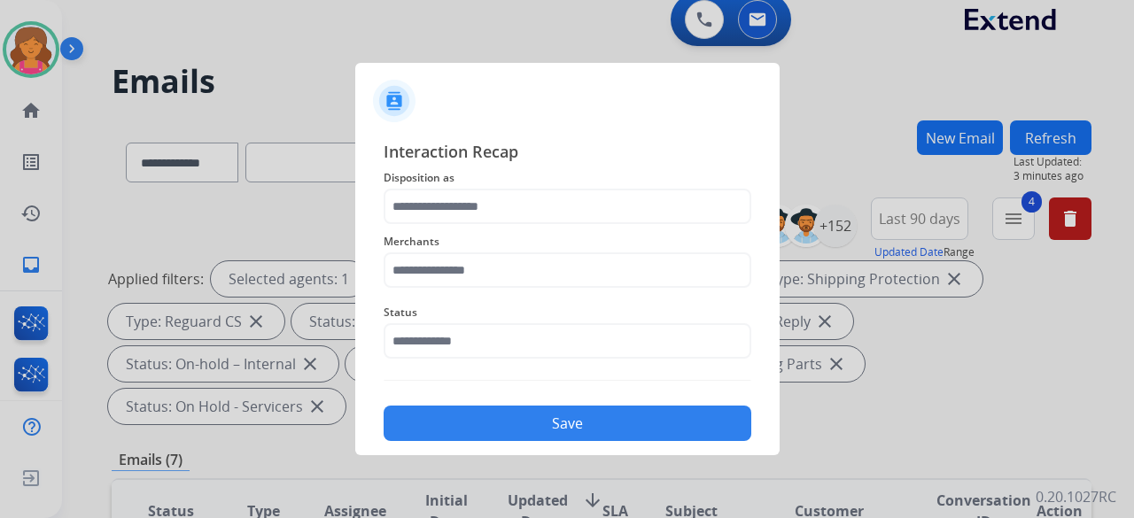
type input "*****"
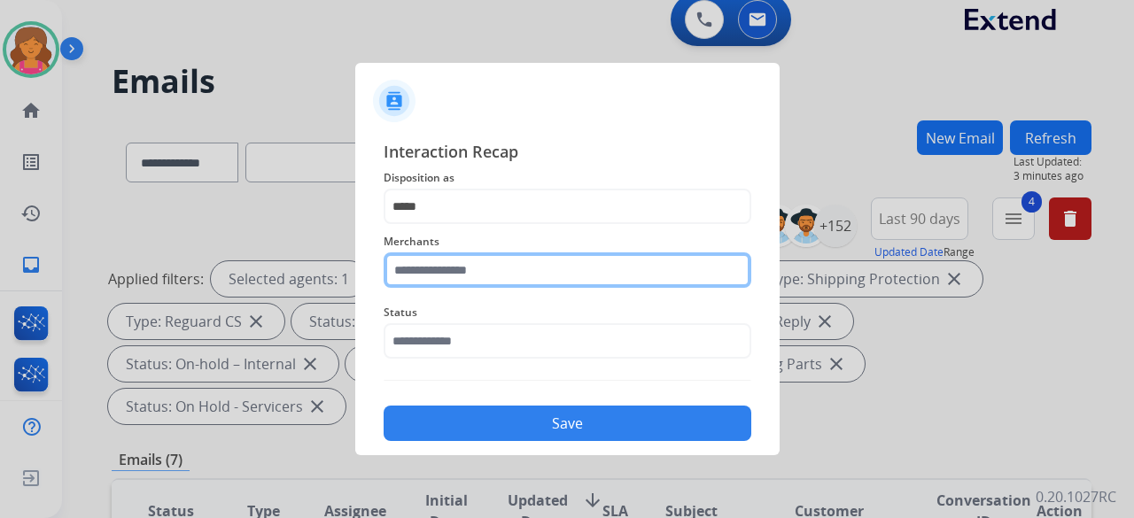
click at [472, 274] on input "text" at bounding box center [568, 269] width 368 height 35
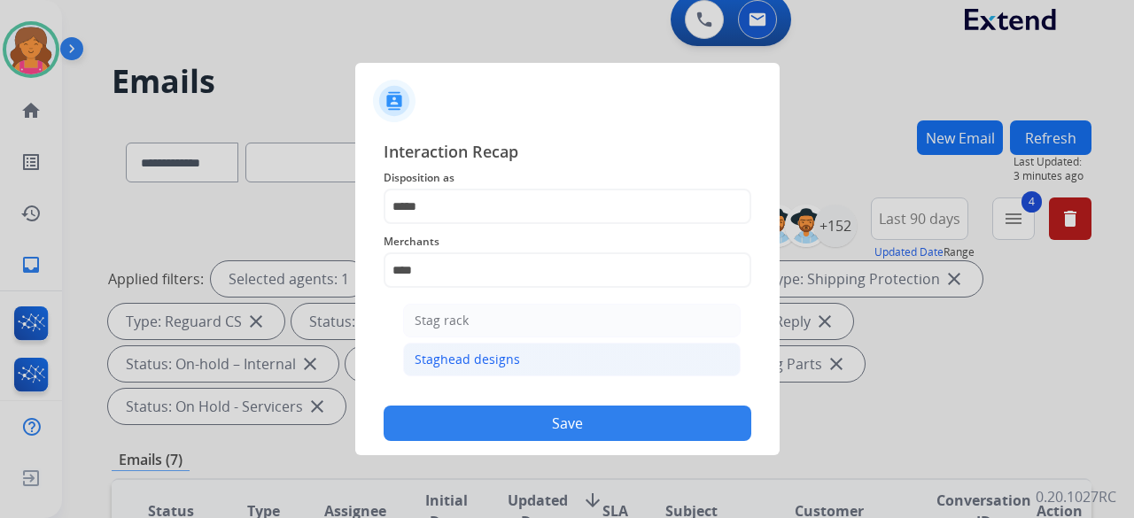
click at [477, 359] on div "Staghead designs" at bounding box center [467, 360] width 105 height 18
type input "**********"
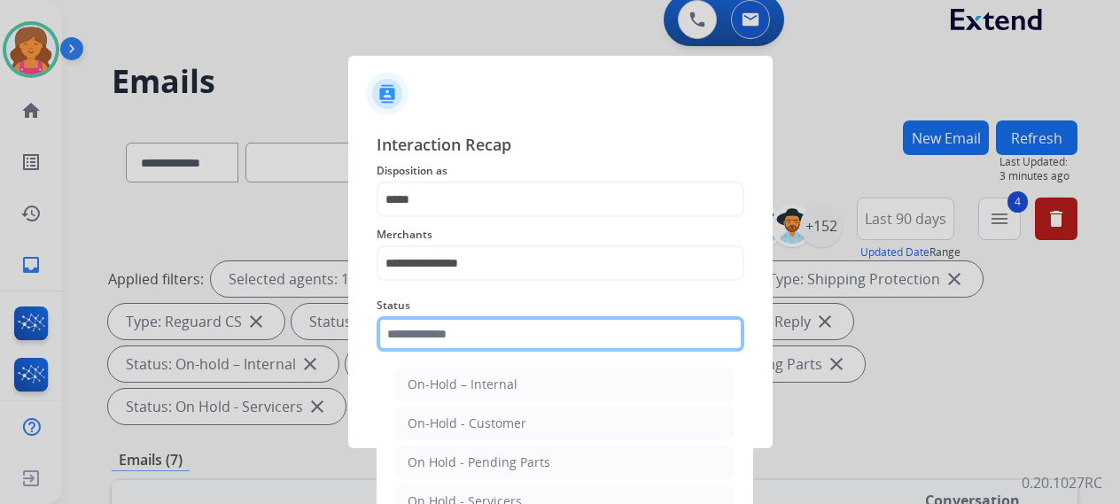
click at [469, 352] on input "text" at bounding box center [560, 333] width 368 height 35
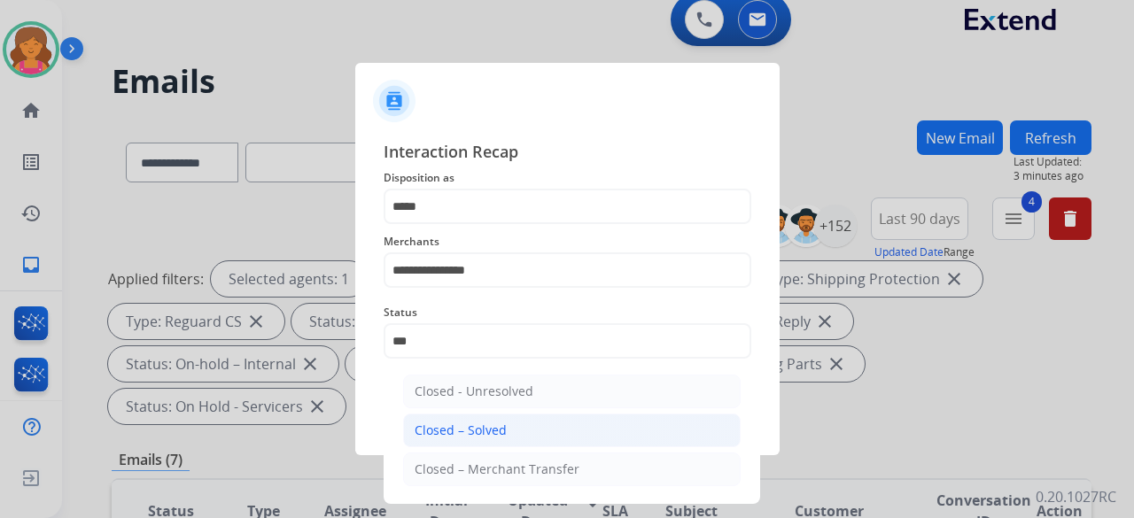
click at [482, 430] on div "Closed – Solved" at bounding box center [461, 431] width 92 height 18
type input "**********"
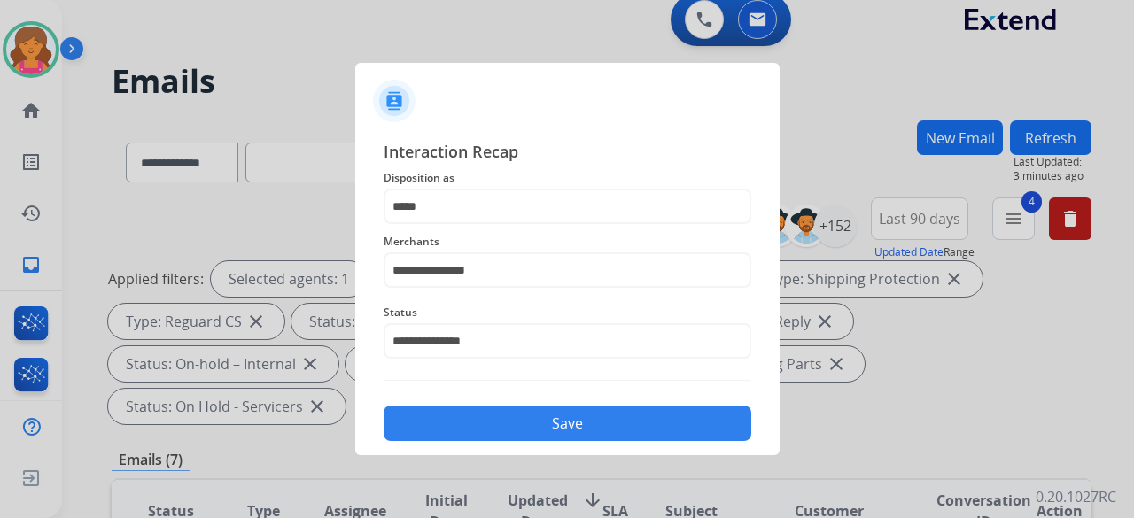
click at [478, 428] on button "Save" at bounding box center [568, 423] width 368 height 35
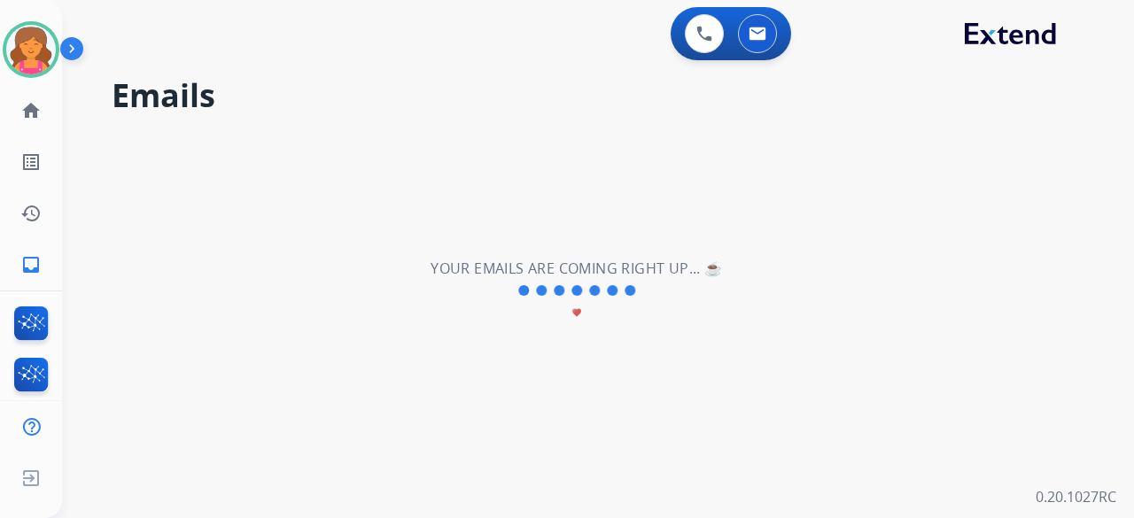
scroll to position [0, 0]
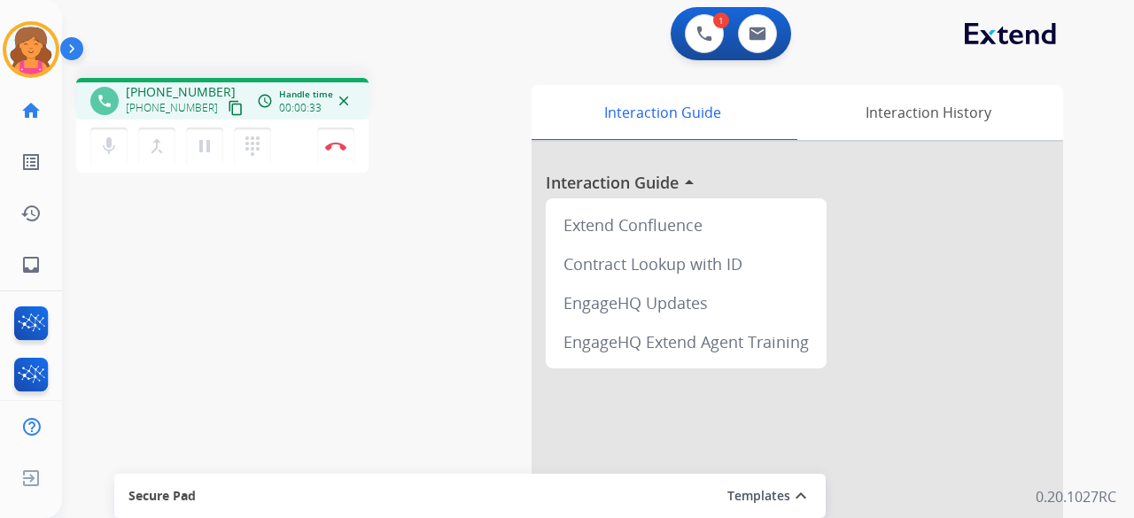
click at [228, 111] on mat-icon "content_copy" at bounding box center [236, 108] width 16 height 16
click at [338, 153] on button "Disconnect" at bounding box center [335, 146] width 37 height 37
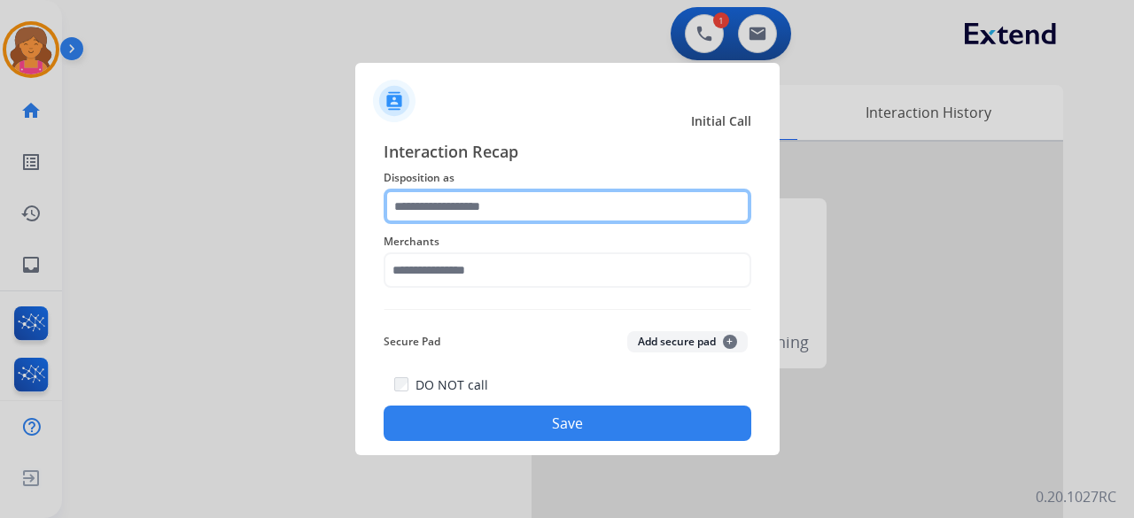
click at [475, 197] on input "text" at bounding box center [568, 206] width 368 height 35
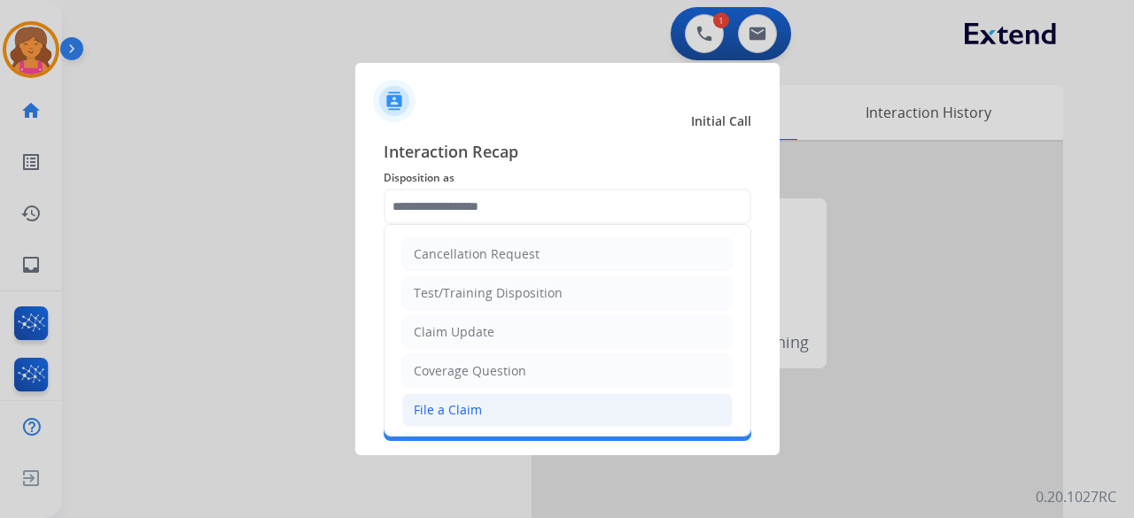
click at [444, 394] on li "File a Claim" at bounding box center [567, 410] width 330 height 34
type input "**********"
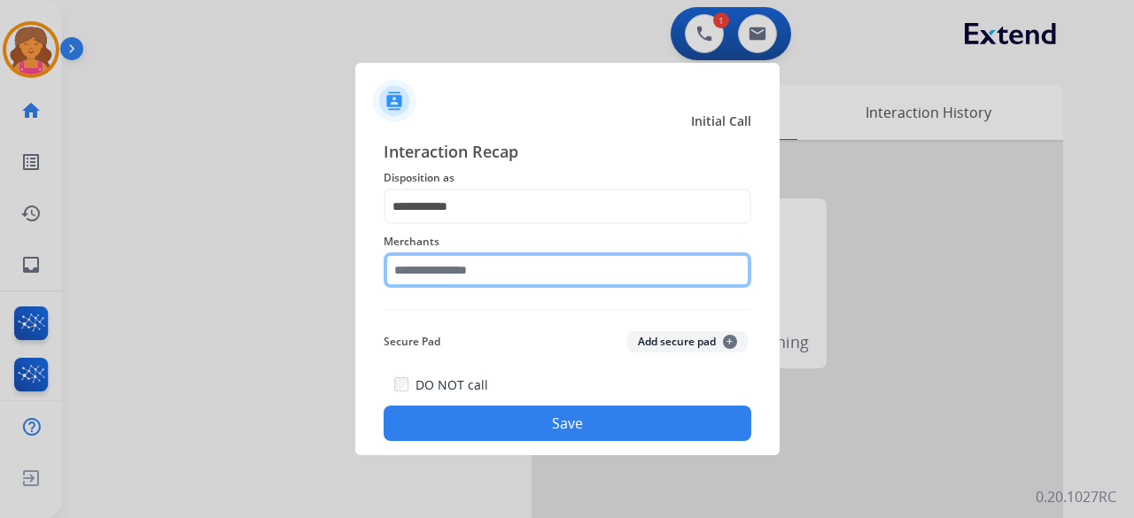
click at [459, 265] on input "text" at bounding box center [568, 269] width 368 height 35
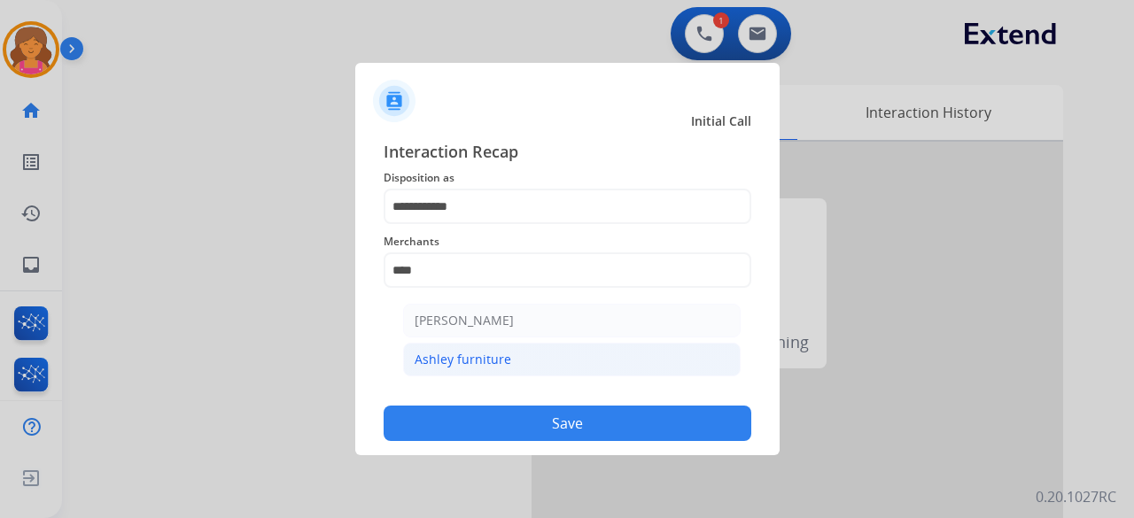
click at [468, 344] on li "Ashley furniture" at bounding box center [571, 360] width 337 height 34
type input "**********"
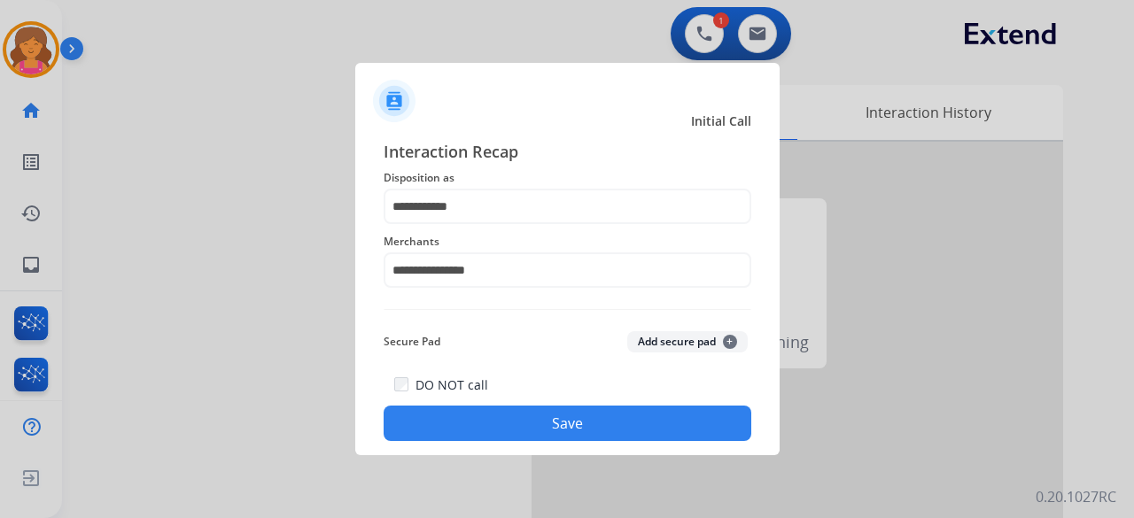
click at [475, 406] on div "DO NOT call Save" at bounding box center [568, 407] width 368 height 67
click at [488, 442] on div "**********" at bounding box center [567, 290] width 424 height 330
click at [491, 435] on button "Save" at bounding box center [568, 423] width 368 height 35
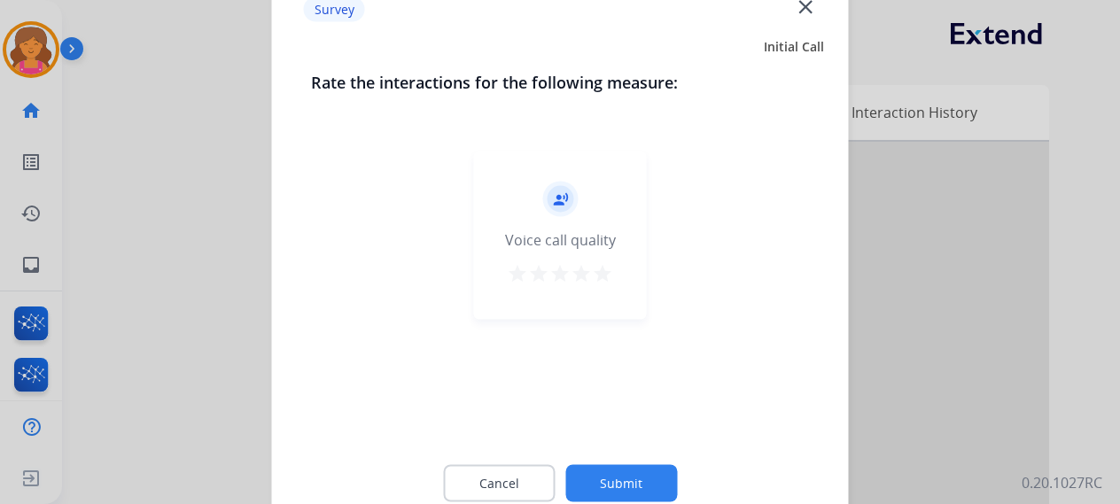
click at [606, 285] on button "star" at bounding box center [602, 275] width 21 height 27
click at [585, 483] on button "Submit" at bounding box center [621, 482] width 112 height 37
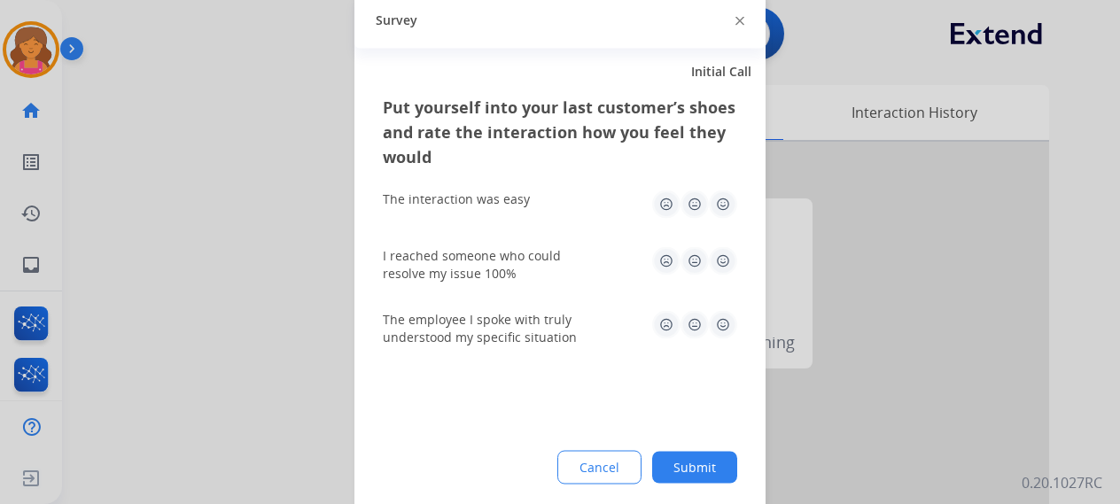
click at [724, 182] on div "The interaction was easy" at bounding box center [560, 203] width 354 height 57
click at [719, 204] on img at bounding box center [723, 204] width 28 height 28
click at [721, 247] on img at bounding box center [723, 260] width 28 height 28
click at [718, 329] on img at bounding box center [723, 324] width 28 height 28
click at [689, 470] on button "Submit" at bounding box center [694, 467] width 85 height 32
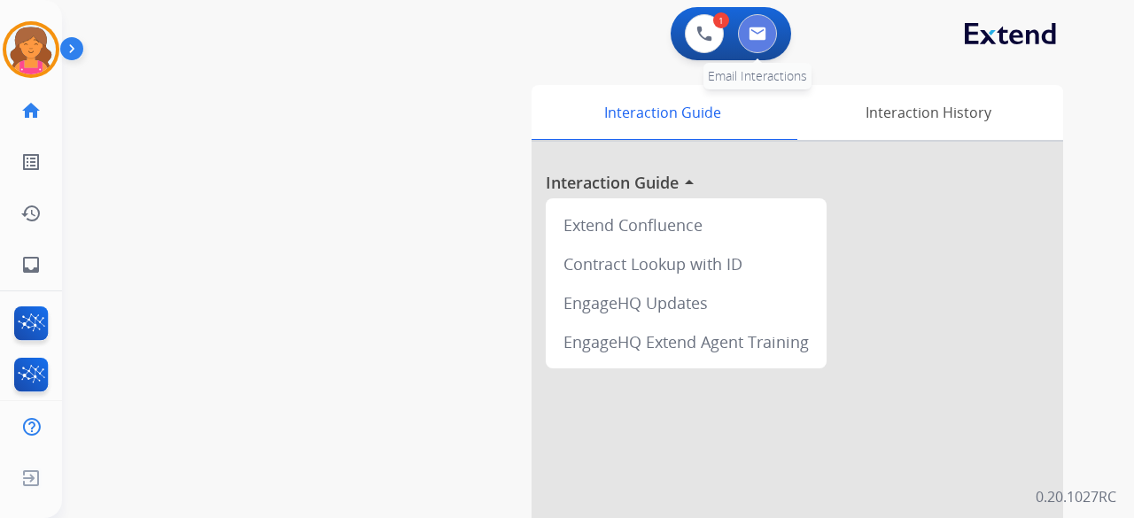
click at [753, 31] on img at bounding box center [758, 34] width 18 height 14
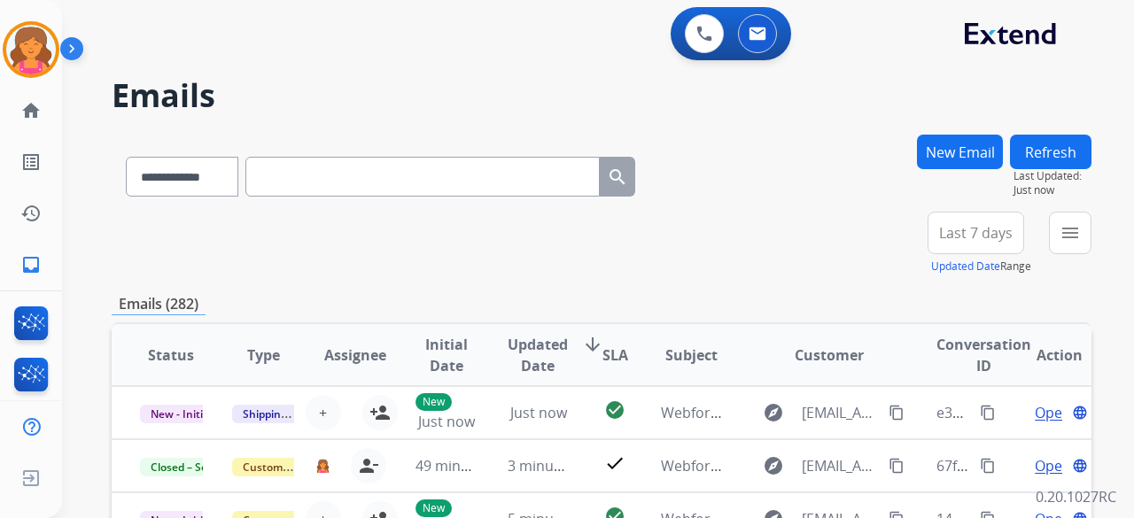
click at [981, 229] on span "Last 7 days" at bounding box center [976, 232] width 74 height 7
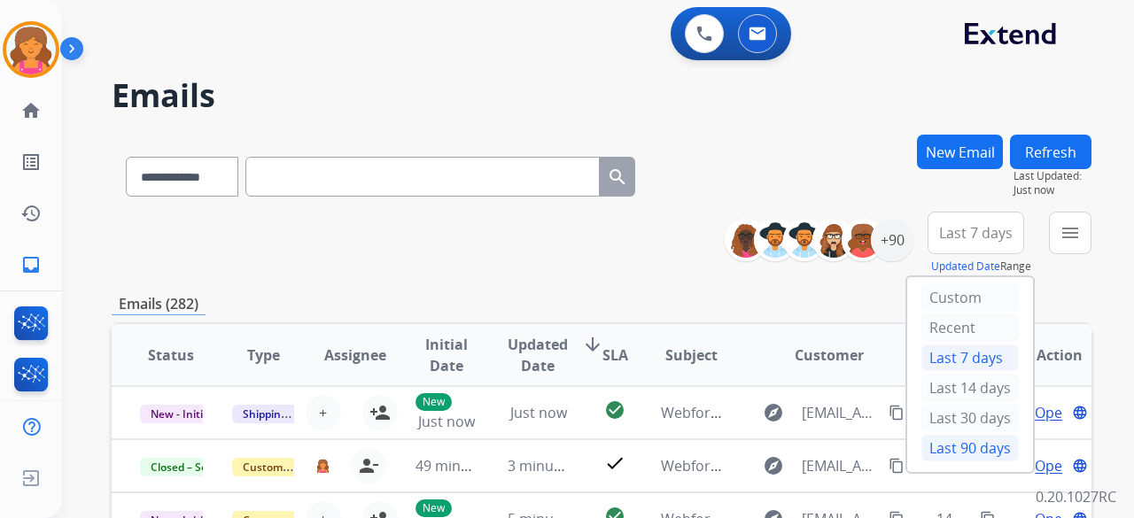
click at [968, 436] on div "Last 90 days" at bounding box center [969, 448] width 97 height 27
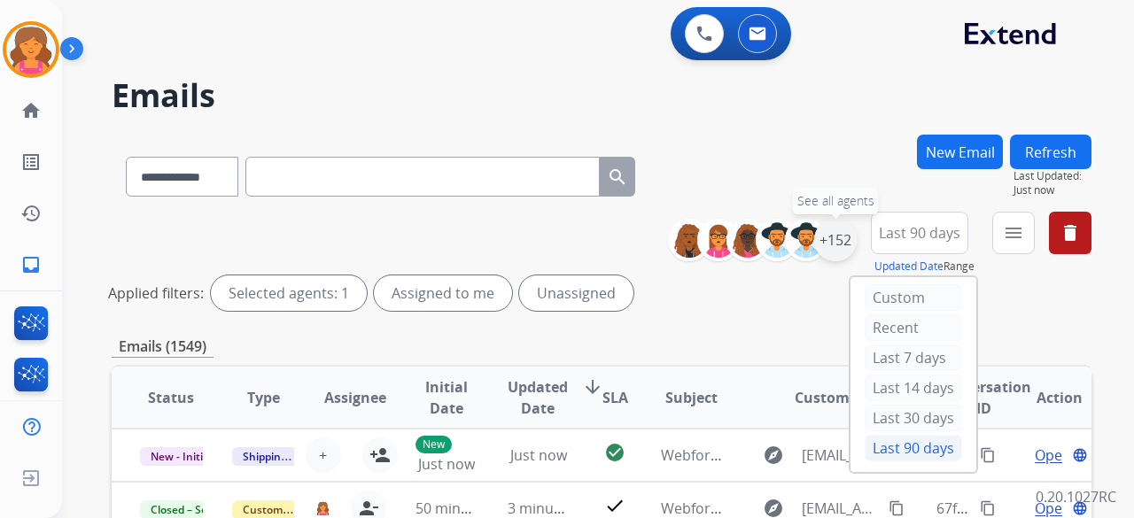
click at [844, 241] on div "+152" at bounding box center [835, 240] width 43 height 43
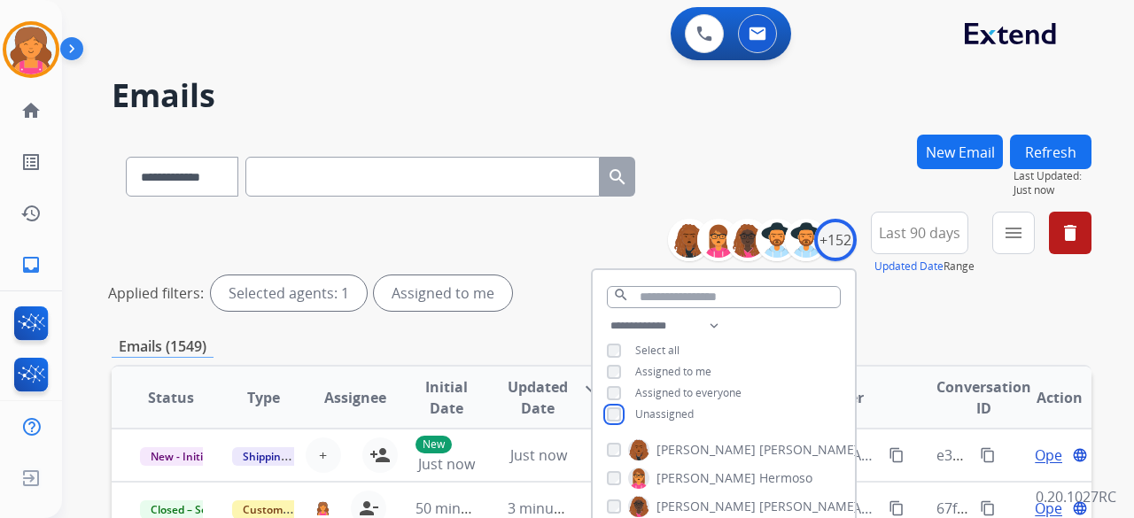
scroll to position [266, 0]
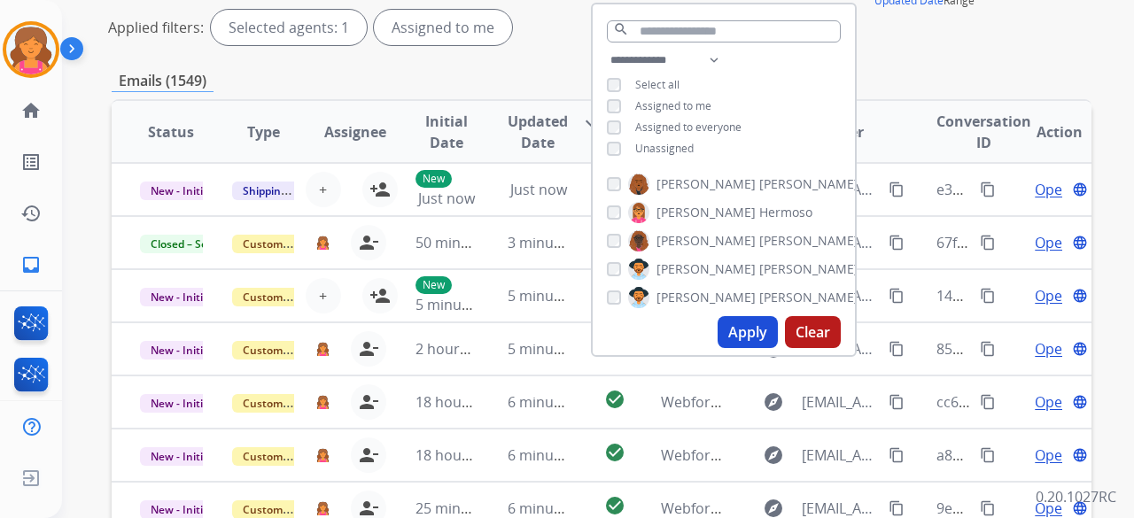
click at [742, 336] on button "Apply" at bounding box center [748, 332] width 60 height 32
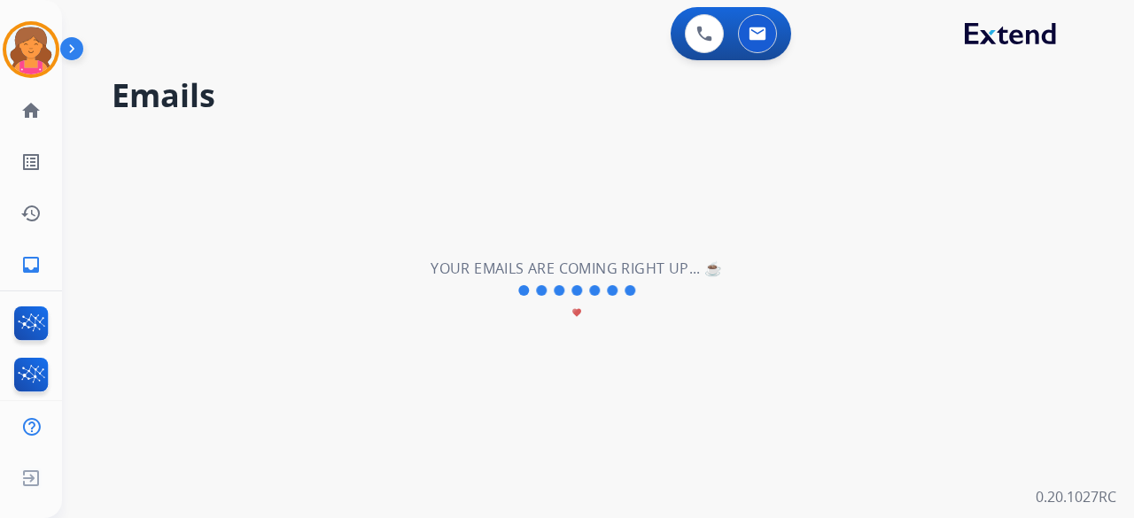
scroll to position [0, 0]
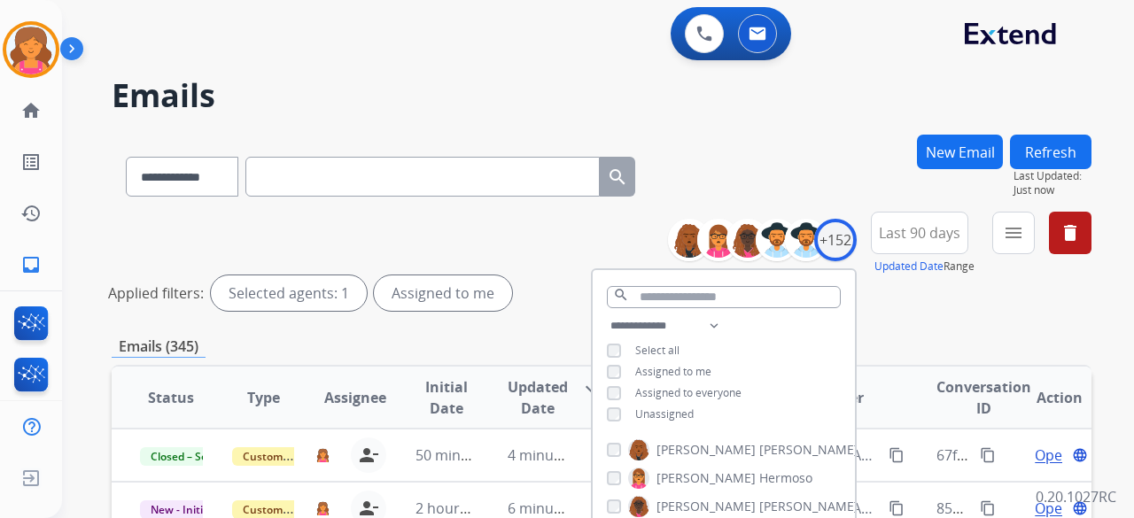
click at [894, 349] on div "Emails (345)" at bounding box center [602, 347] width 980 height 22
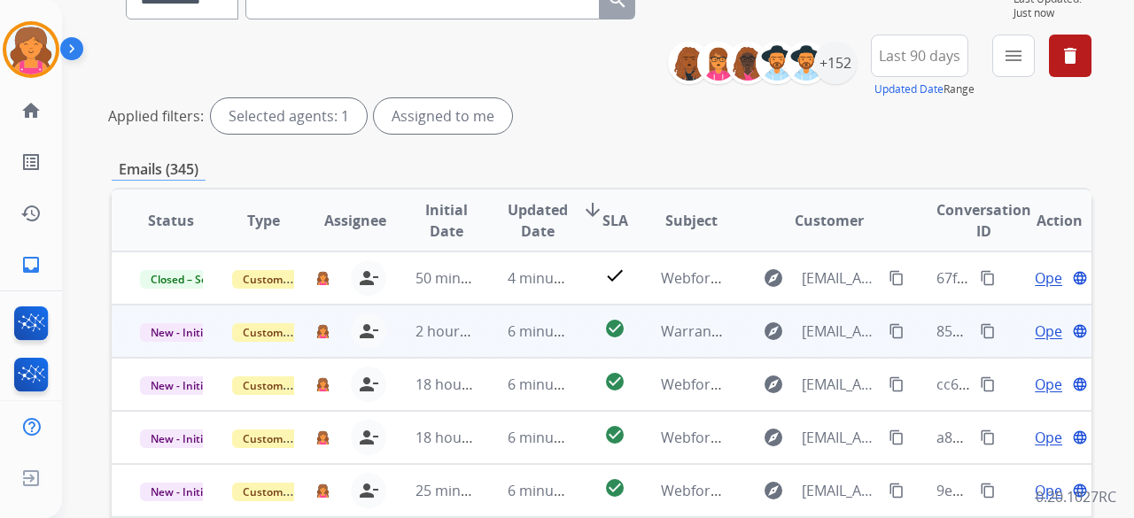
scroll to position [2, 0]
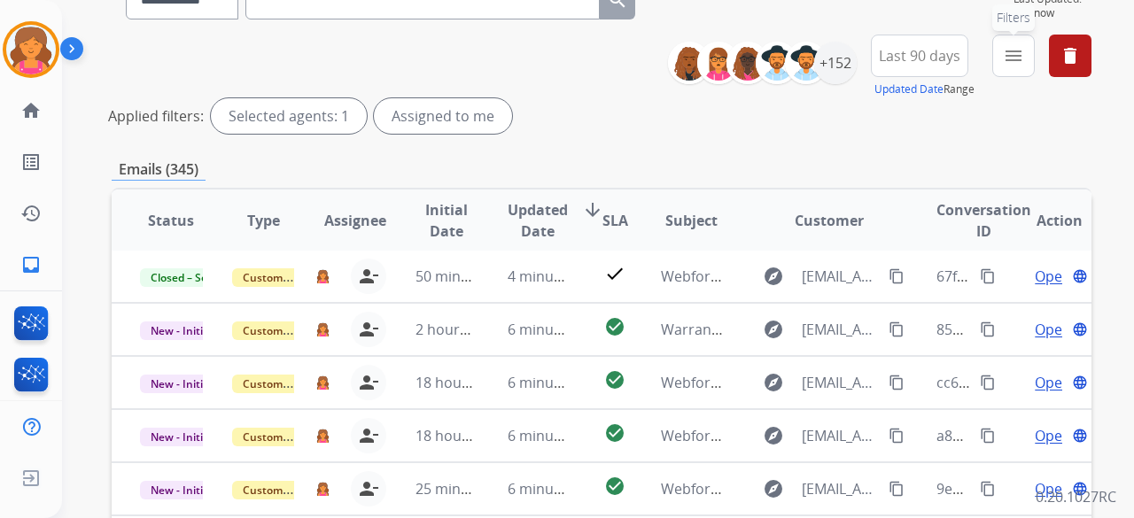
click at [1000, 65] on button "menu Filters" at bounding box center [1013, 56] width 43 height 43
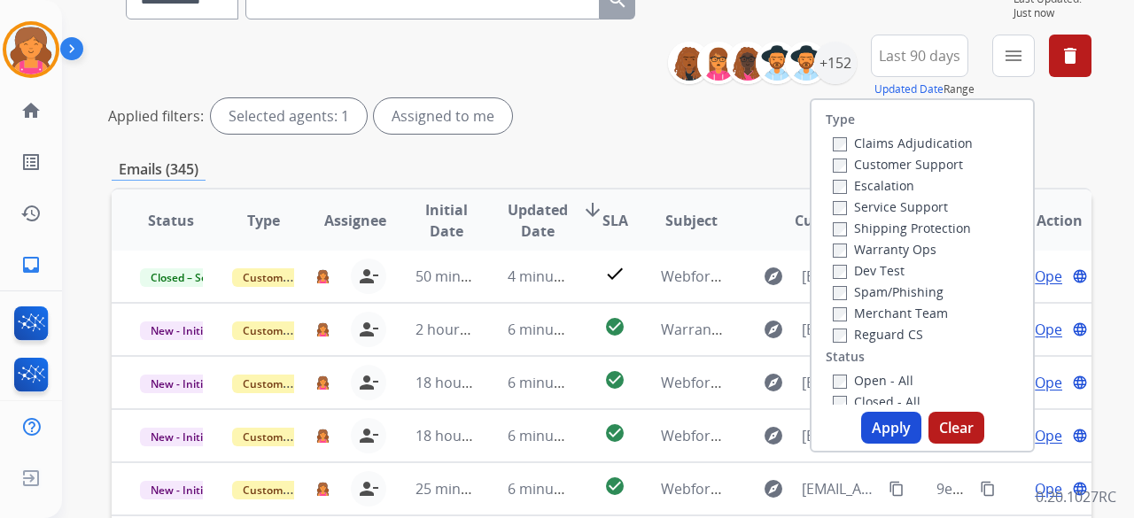
click at [939, 160] on label "Customer Support" at bounding box center [898, 164] width 130 height 17
click at [919, 231] on label "Shipping Protection" at bounding box center [902, 228] width 138 height 17
click at [873, 336] on label "Reguard CS" at bounding box center [878, 334] width 90 height 17
click at [846, 375] on label "Open - All" at bounding box center [873, 380] width 81 height 17
click at [870, 422] on button "Apply" at bounding box center [891, 428] width 60 height 32
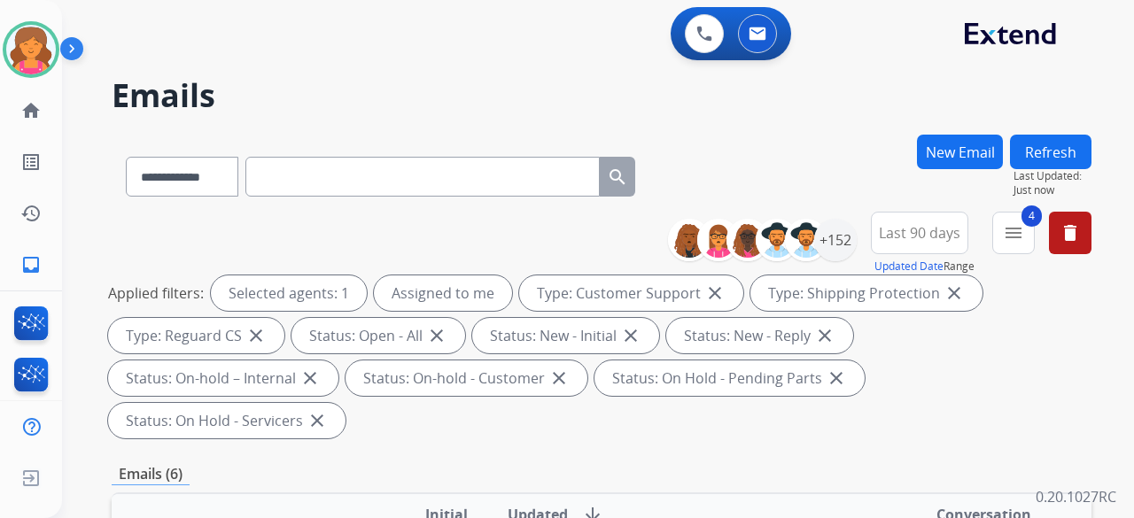
scroll to position [0, 0]
click at [865, 463] on div "Emails (6)" at bounding box center [602, 474] width 980 height 22
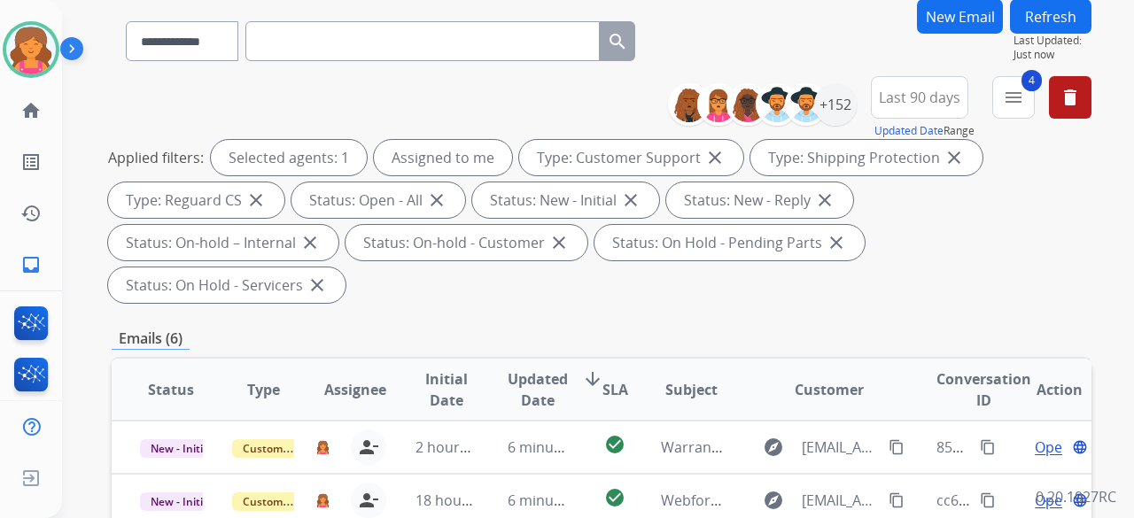
scroll to position [354, 0]
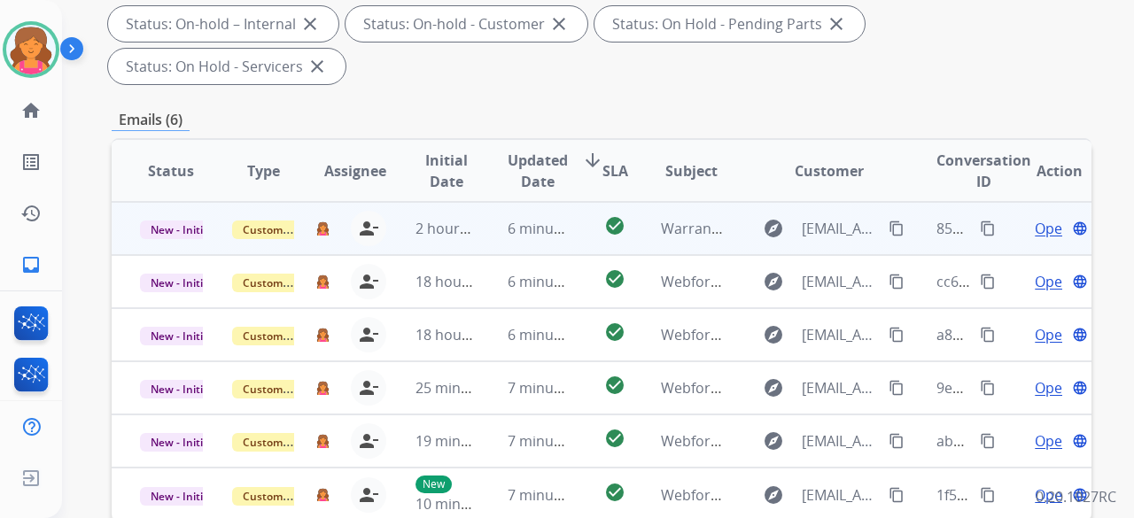
click at [1035, 218] on span "Open" at bounding box center [1053, 228] width 36 height 21
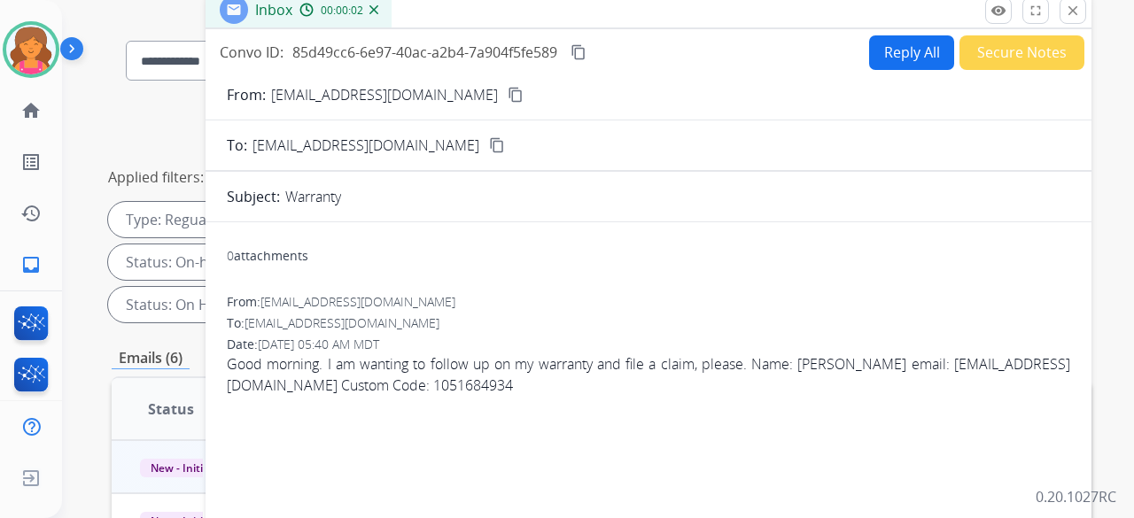
scroll to position [89, 0]
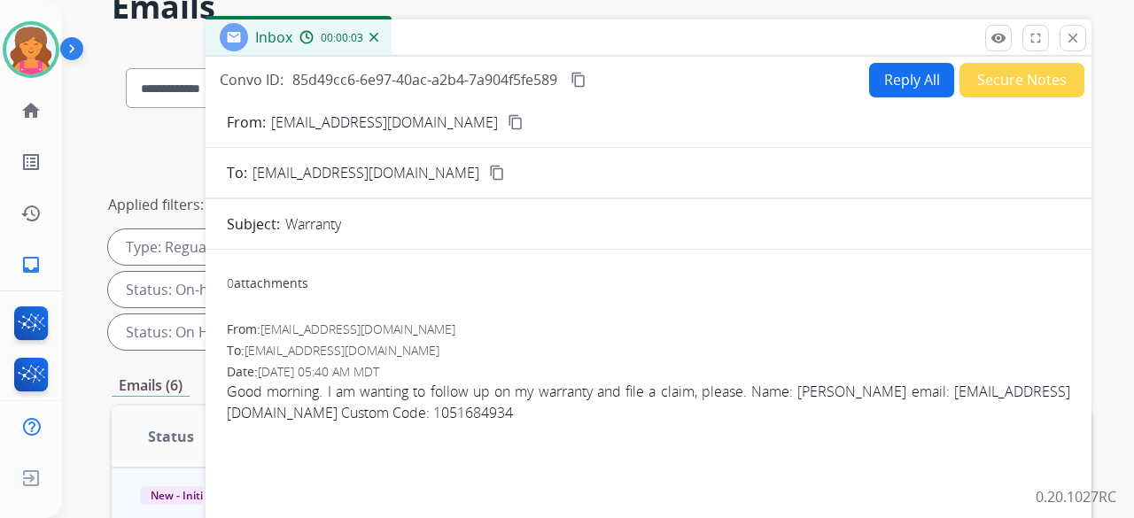
click at [508, 120] on mat-icon "content_copy" at bounding box center [516, 122] width 16 height 16
click at [906, 81] on button "Reply All" at bounding box center [911, 80] width 85 height 35
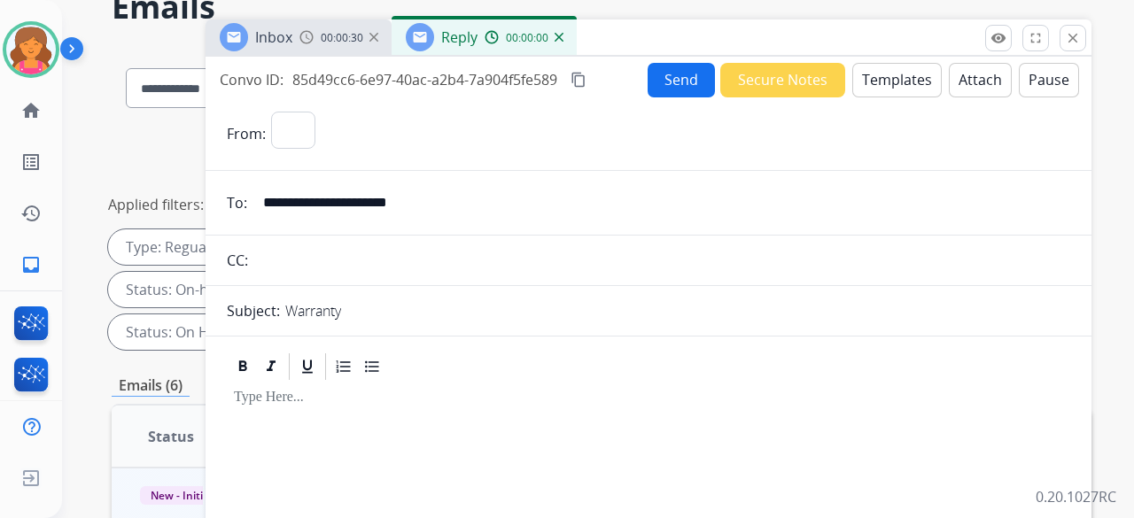
select select "**********"
click at [916, 75] on button "Templates" at bounding box center [896, 80] width 89 height 35
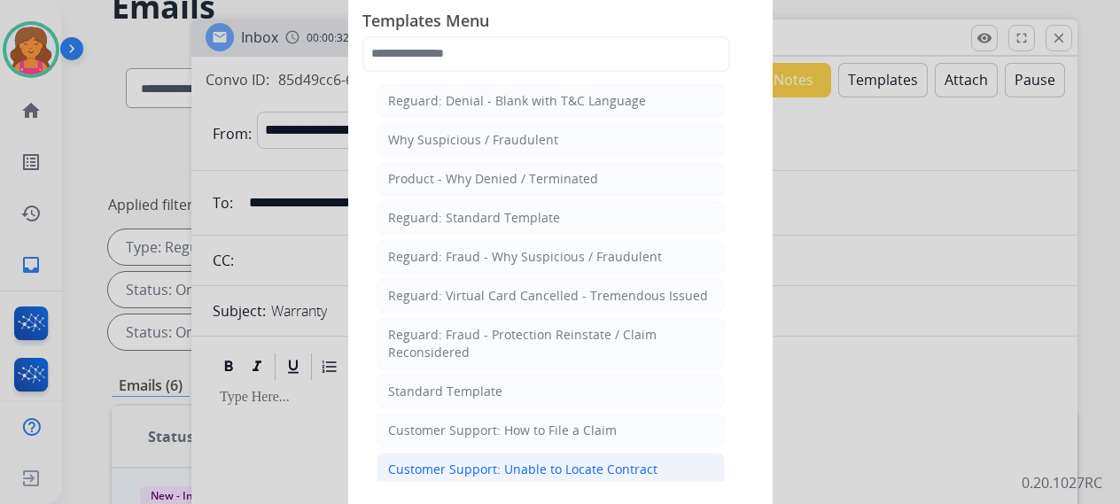
click at [544, 469] on div "Customer Support: Unable to Locate Contract" at bounding box center [522, 470] width 269 height 18
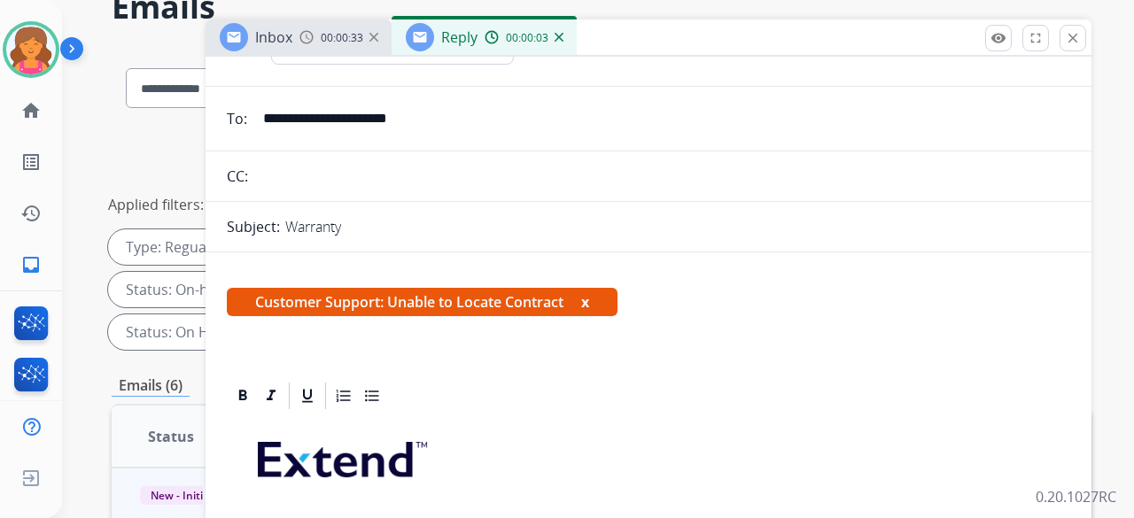
scroll to position [266, 0]
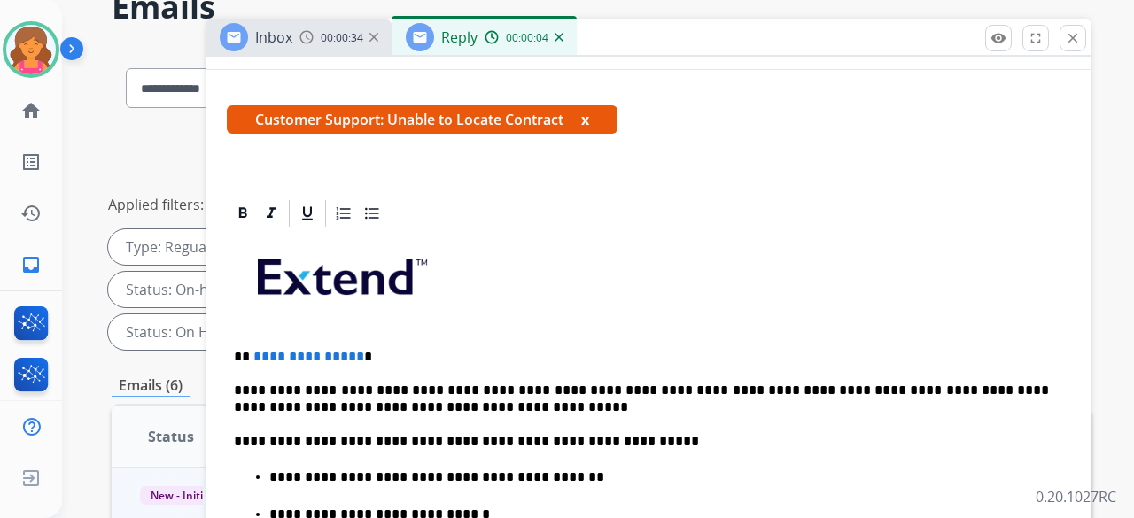
click at [354, 353] on p "**********" at bounding box center [641, 357] width 815 height 16
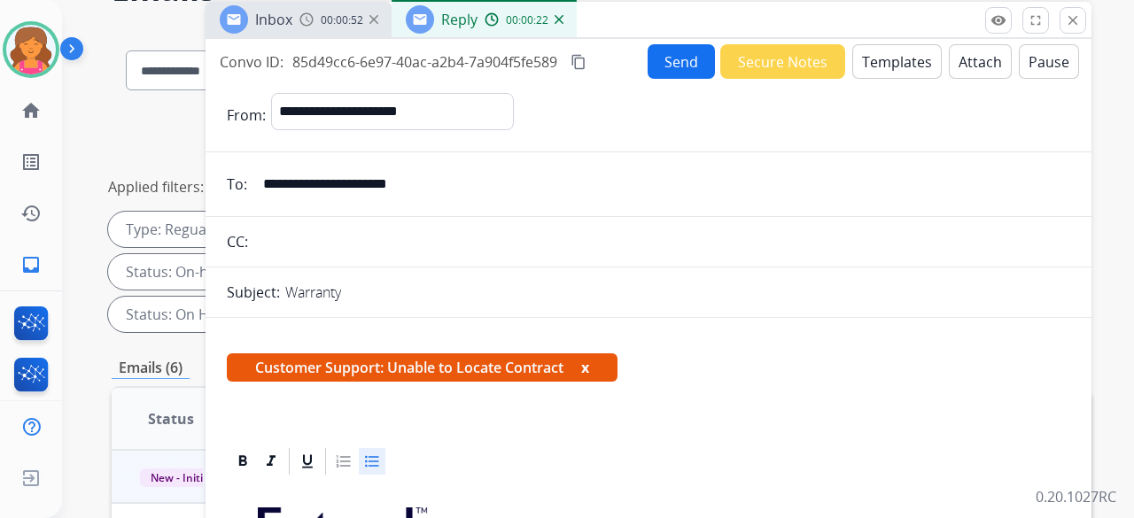
scroll to position [0, 0]
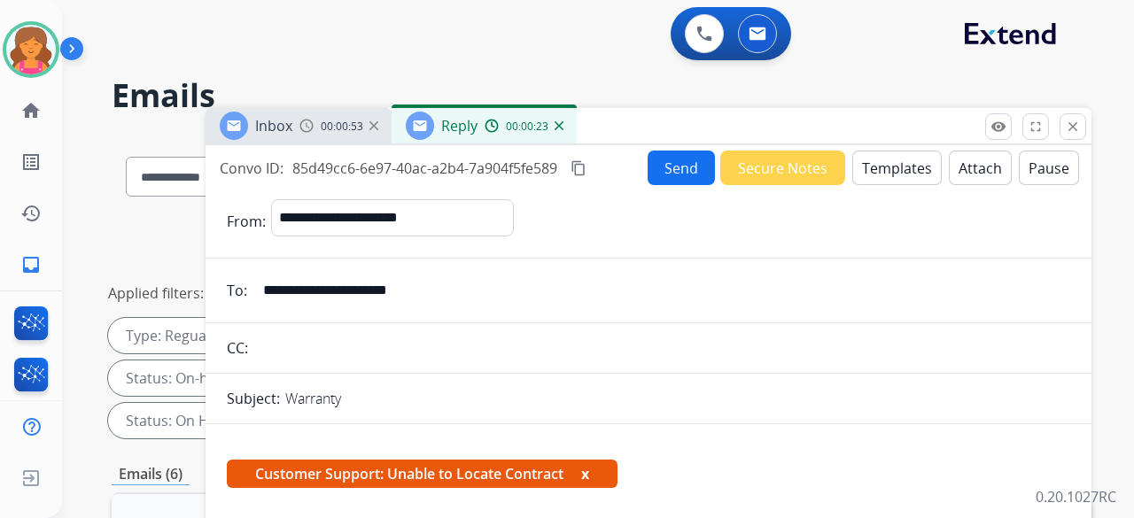
click at [651, 175] on button "Send" at bounding box center [681, 168] width 67 height 35
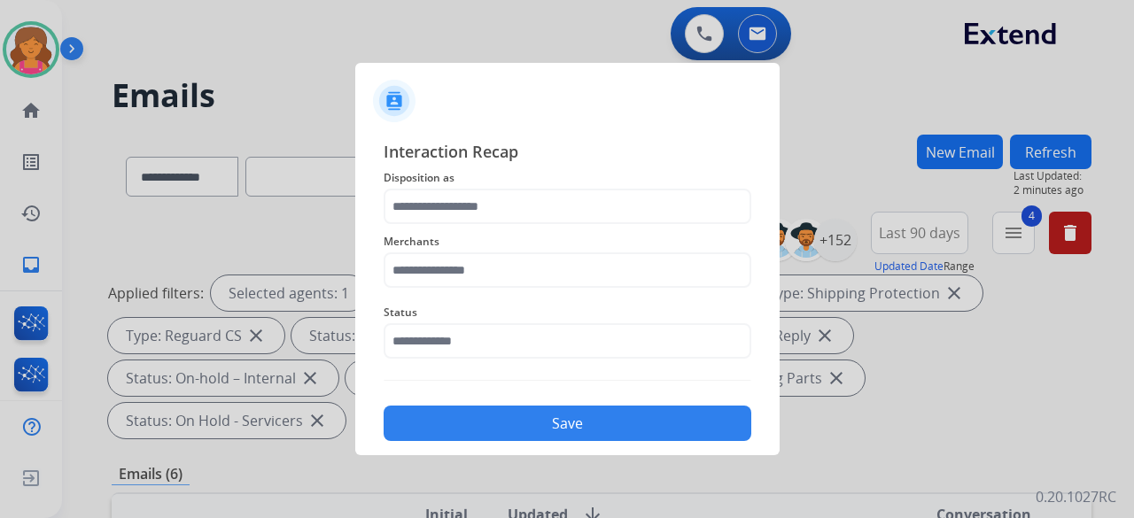
click at [610, 186] on span "Disposition as" at bounding box center [568, 177] width 368 height 21
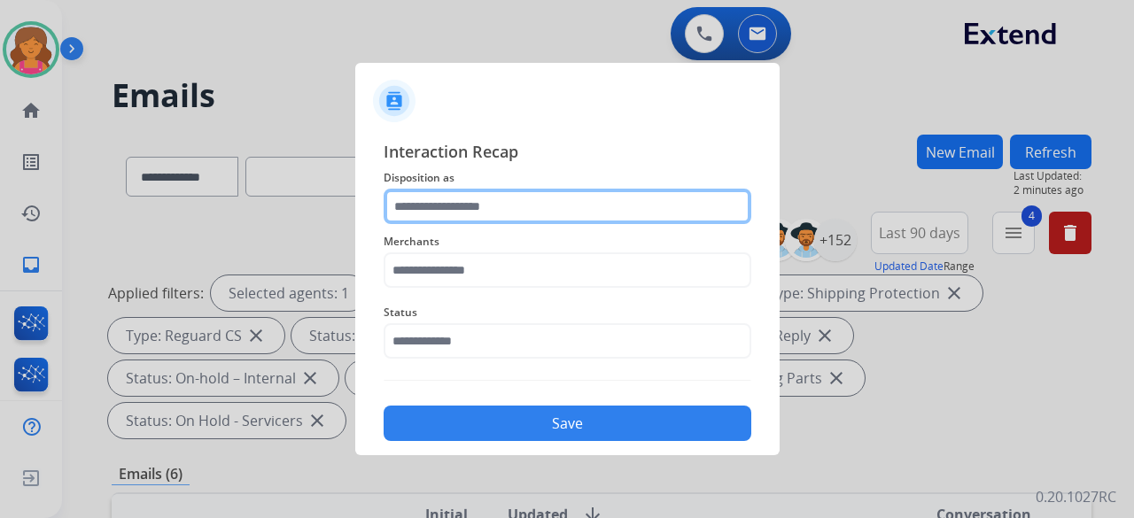
click at [605, 195] on input "text" at bounding box center [568, 206] width 368 height 35
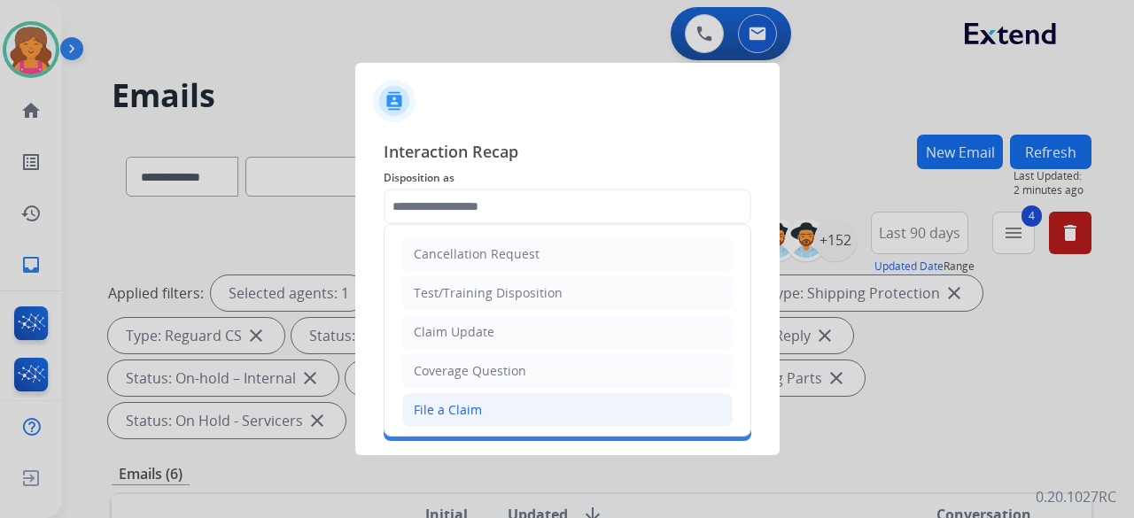
click at [434, 408] on div "File a Claim" at bounding box center [448, 410] width 68 height 18
type input "**********"
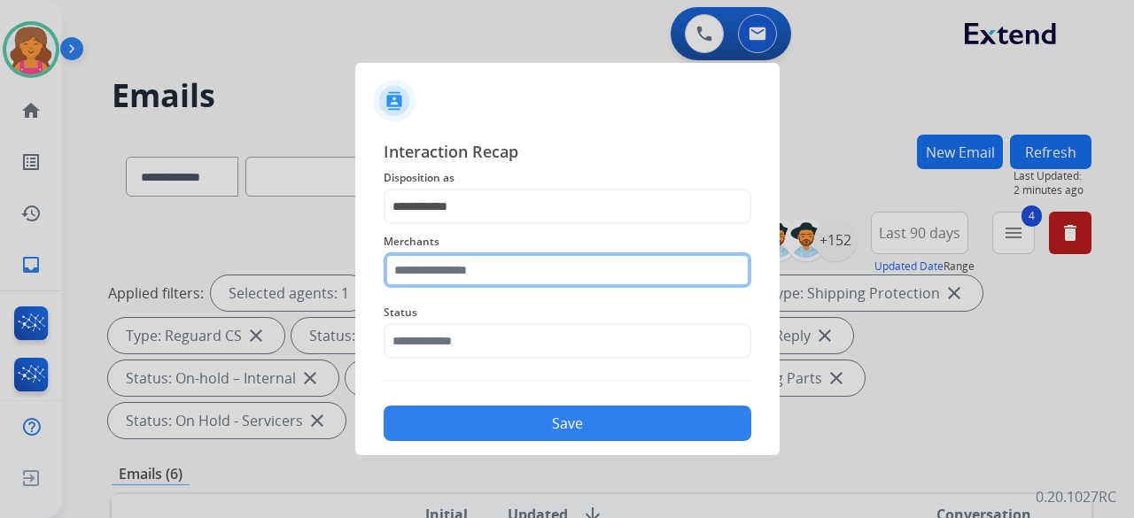
click at [448, 269] on input "text" at bounding box center [568, 269] width 368 height 35
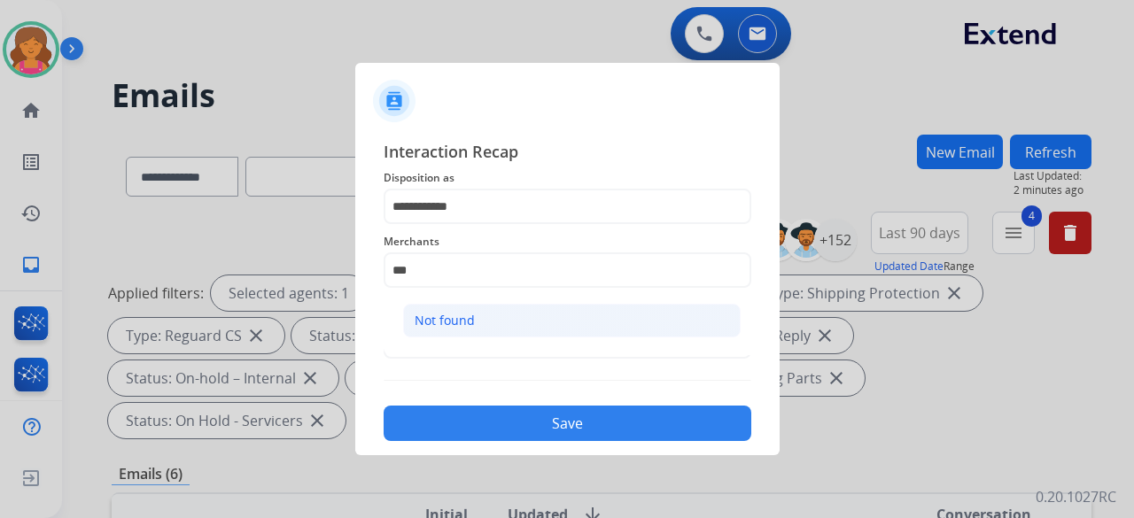
click at [423, 314] on div "Not found" at bounding box center [445, 321] width 60 height 18
type input "*********"
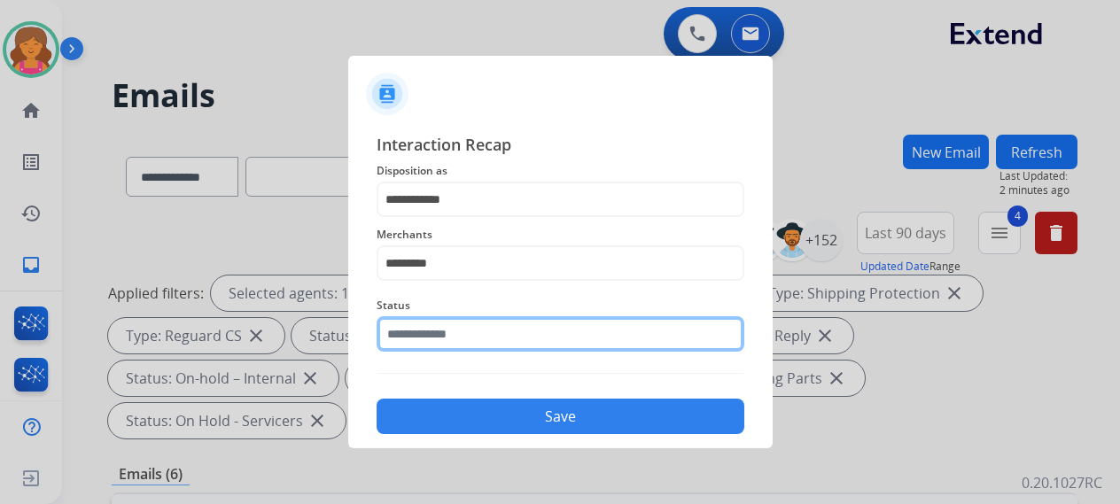
click at [423, 329] on input "text" at bounding box center [560, 333] width 368 height 35
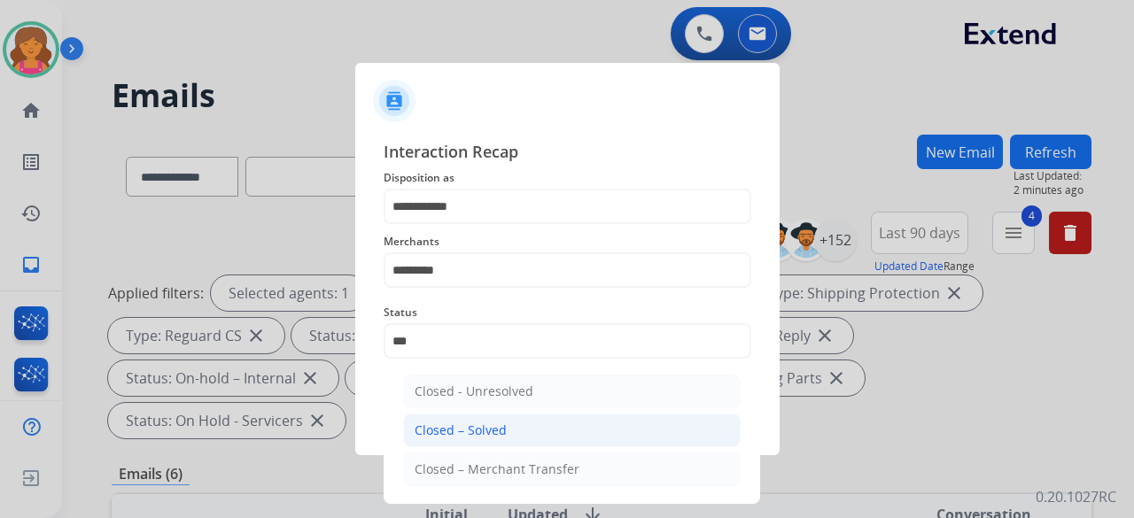
click at [493, 433] on div "Closed – Solved" at bounding box center [461, 431] width 92 height 18
type input "**********"
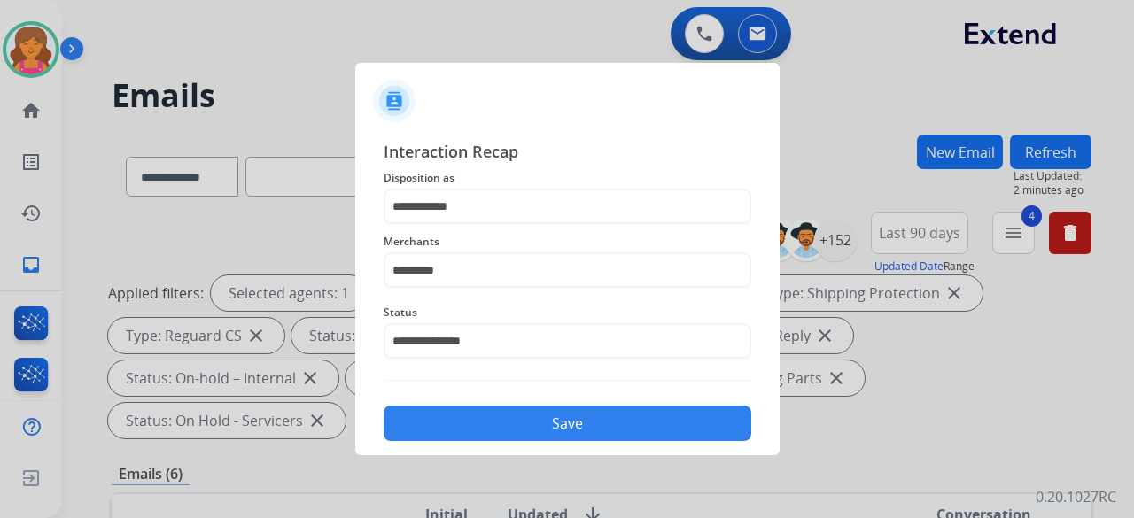
click at [493, 433] on button "Save" at bounding box center [568, 423] width 368 height 35
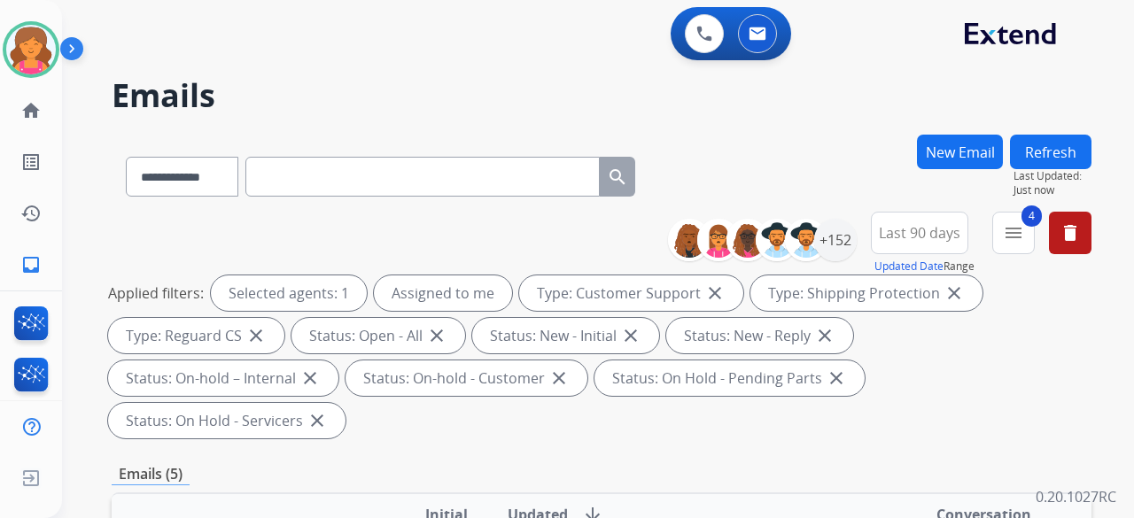
scroll to position [266, 0]
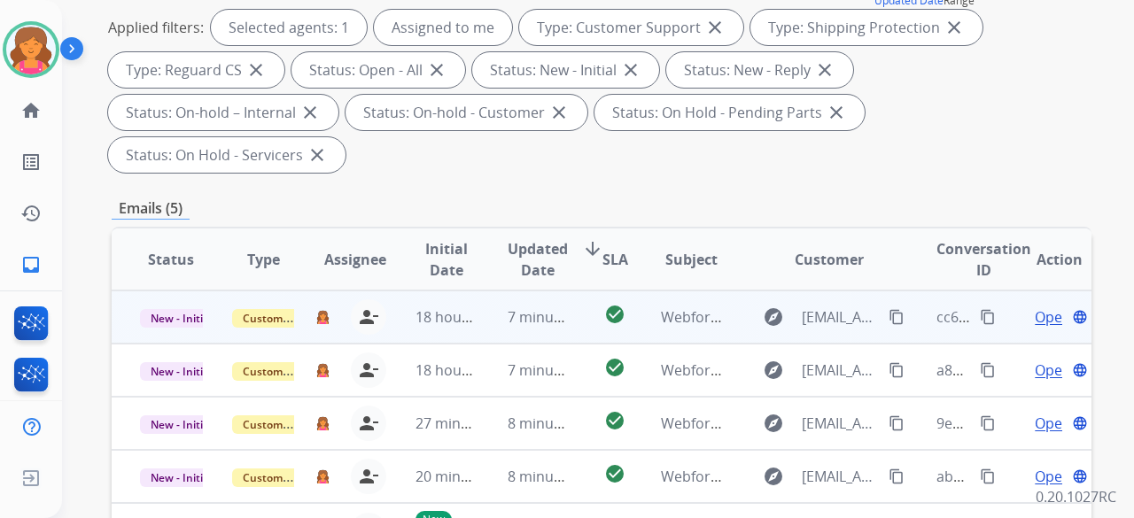
click at [1036, 306] on span "Open" at bounding box center [1053, 316] width 36 height 21
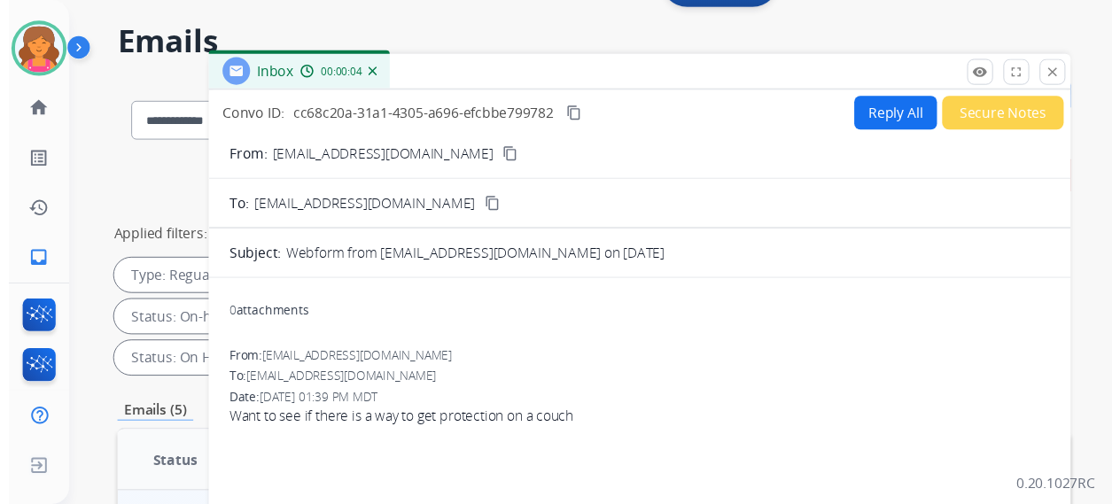
scroll to position [0, 0]
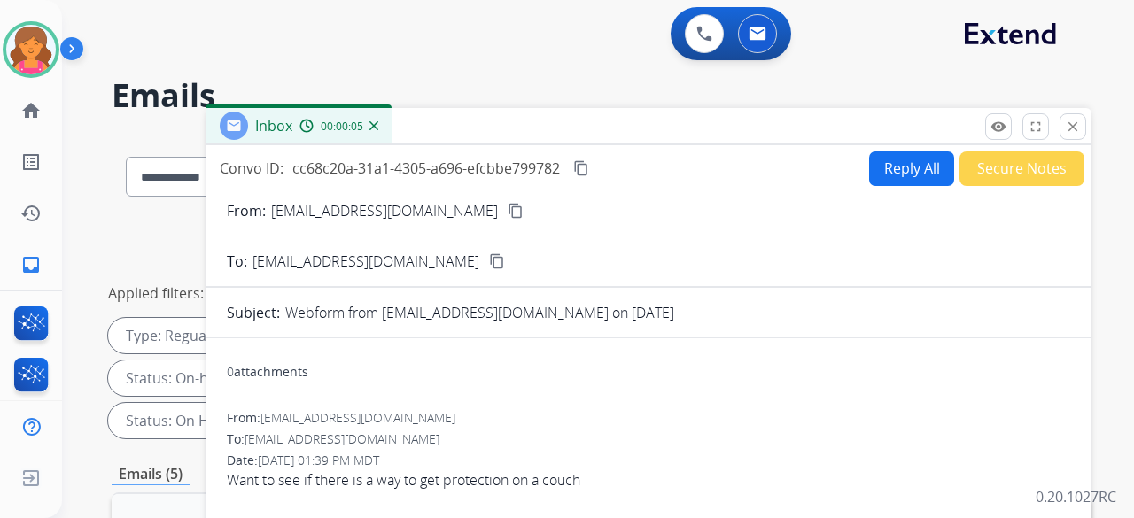
click at [508, 214] on mat-icon "content_copy" at bounding box center [516, 211] width 16 height 16
click at [888, 175] on button "Reply All" at bounding box center [911, 168] width 85 height 35
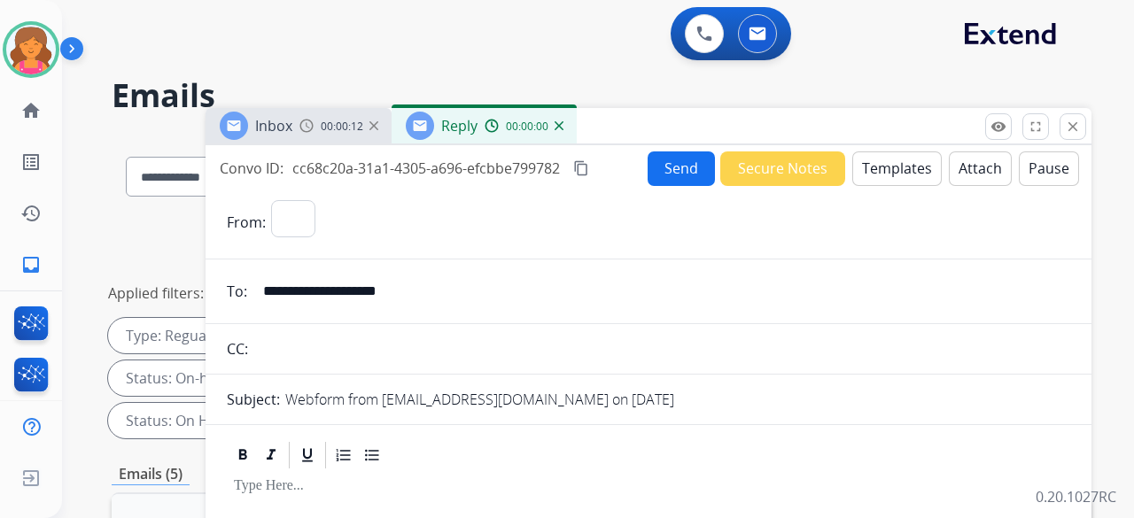
select select "**********"
click at [888, 175] on button "Templates" at bounding box center [896, 168] width 89 height 35
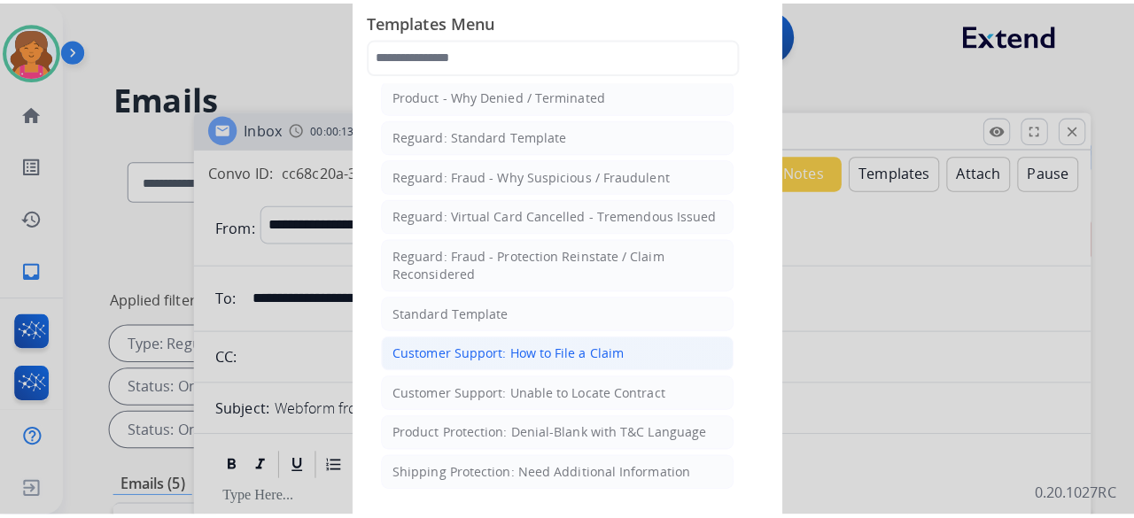
scroll to position [177, 0]
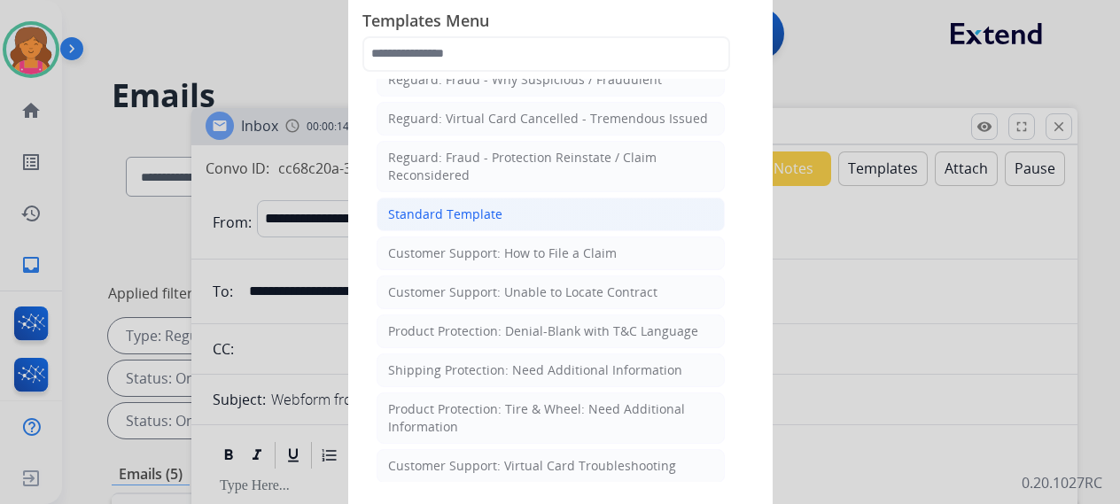
click at [509, 214] on li "Standard Template" at bounding box center [550, 215] width 348 height 34
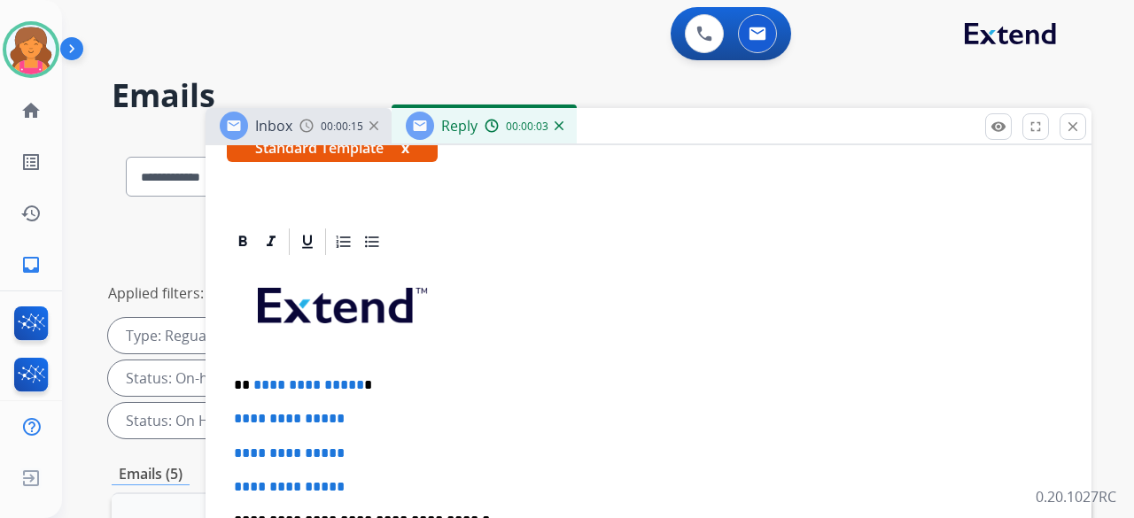
scroll to position [354, 0]
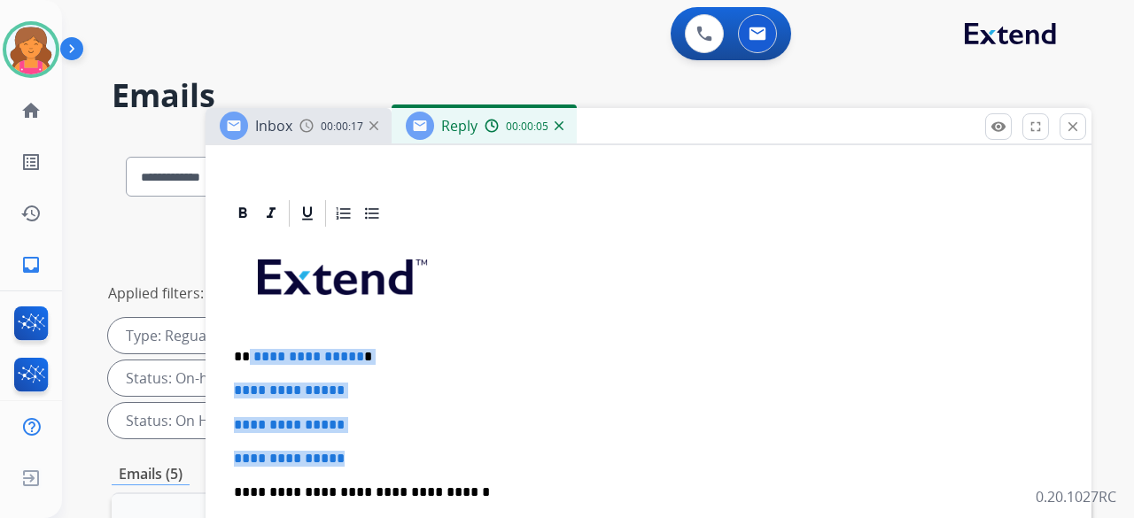
drag, startPoint x: 380, startPoint y: 444, endPoint x: 249, endPoint y: 333, distance: 171.6
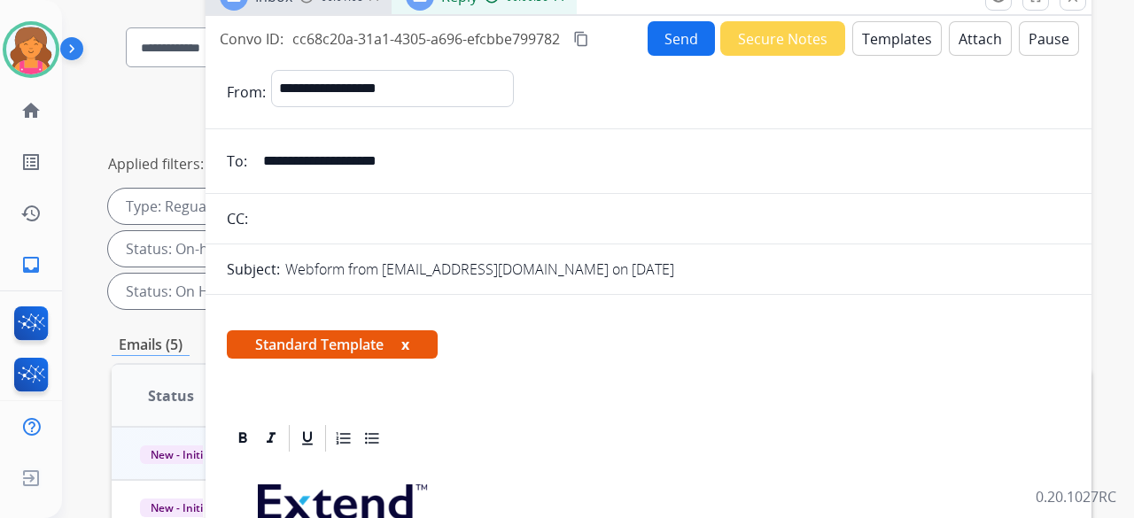
scroll to position [0, 0]
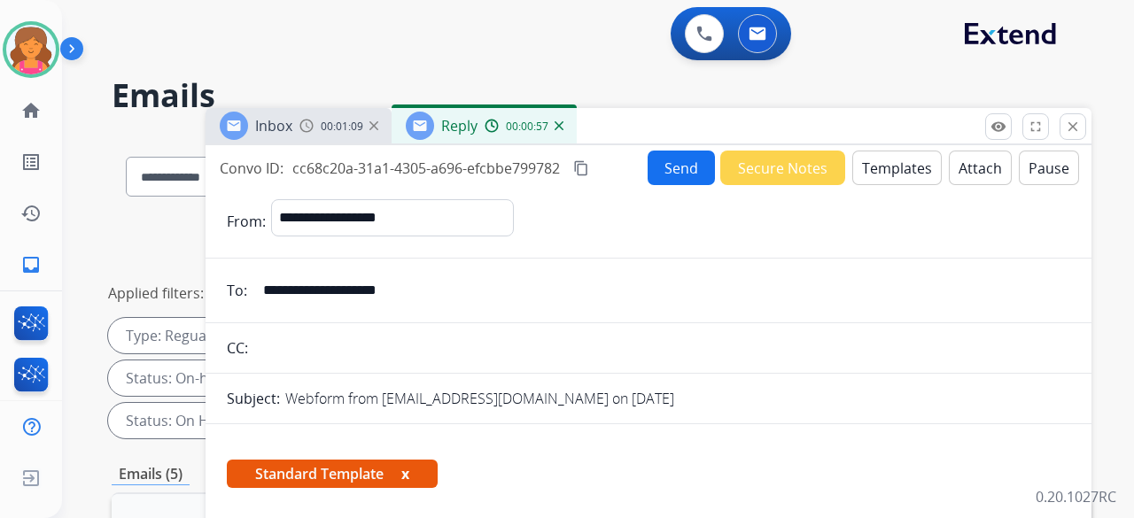
click at [667, 175] on button "Send" at bounding box center [681, 168] width 67 height 35
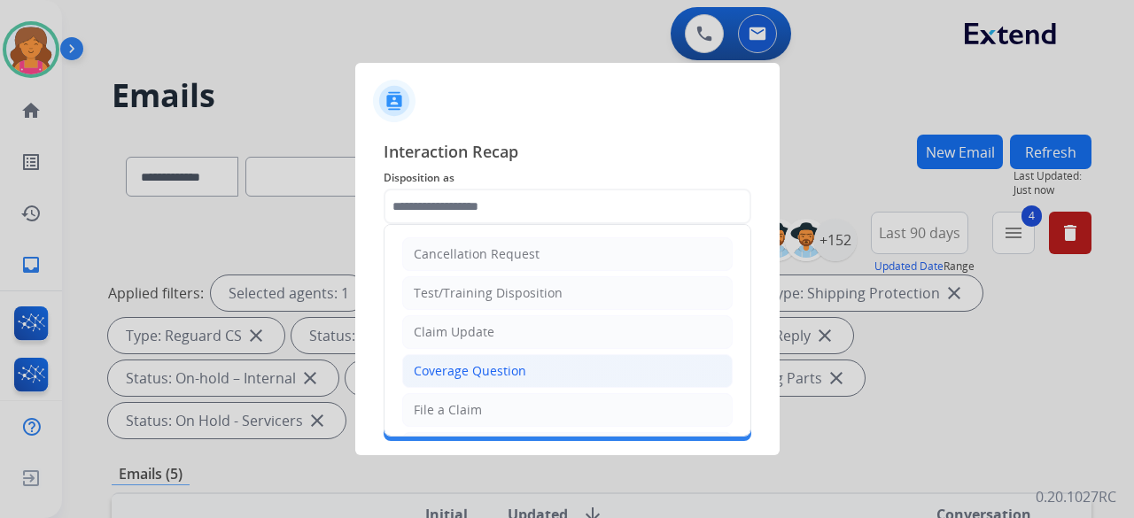
click at [486, 362] on div "Coverage Question" at bounding box center [470, 371] width 112 height 18
type input "**********"
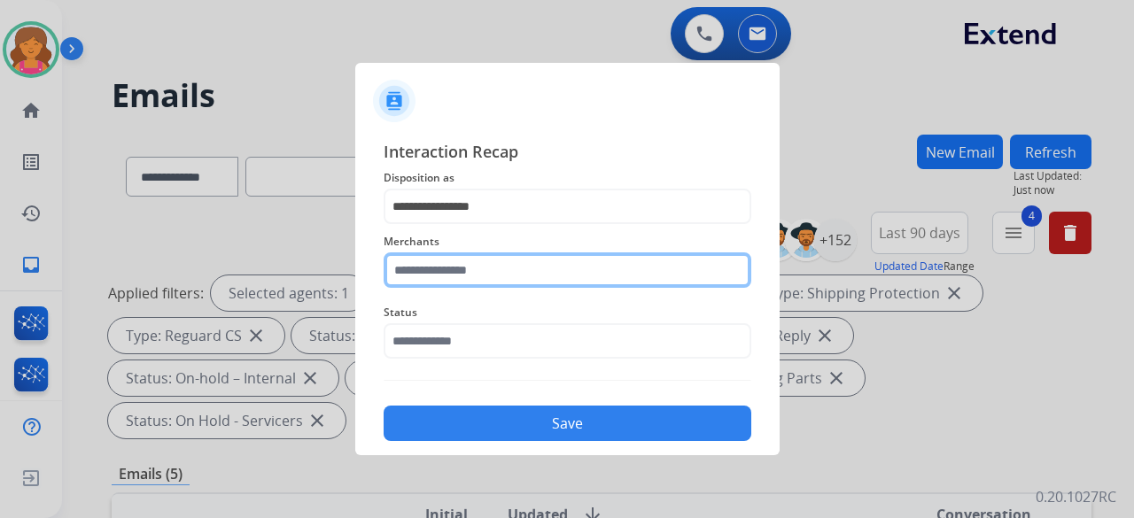
click at [524, 269] on input "text" at bounding box center [568, 269] width 368 height 35
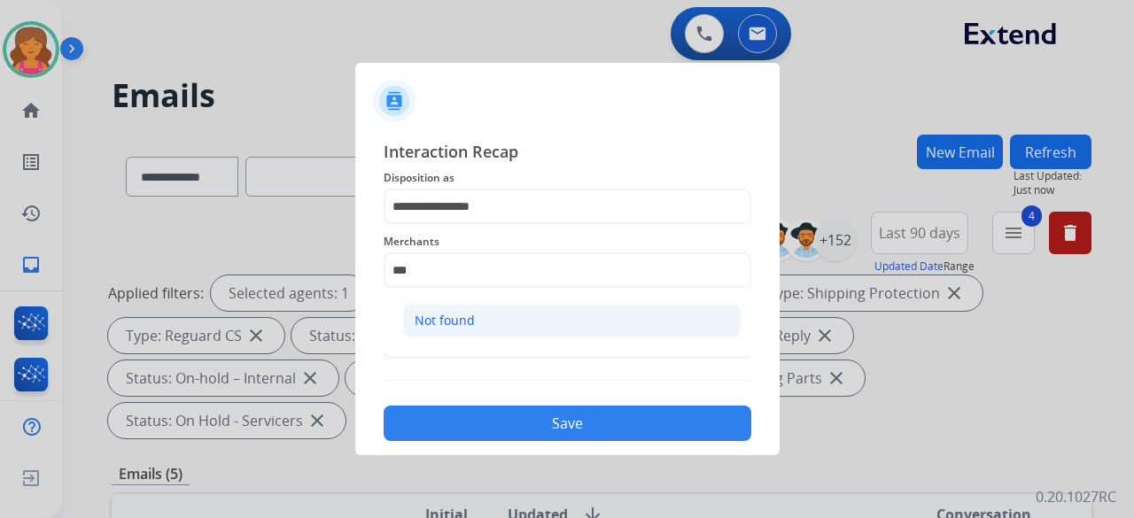
click at [535, 318] on li "Not found" at bounding box center [571, 321] width 337 height 34
type input "*********"
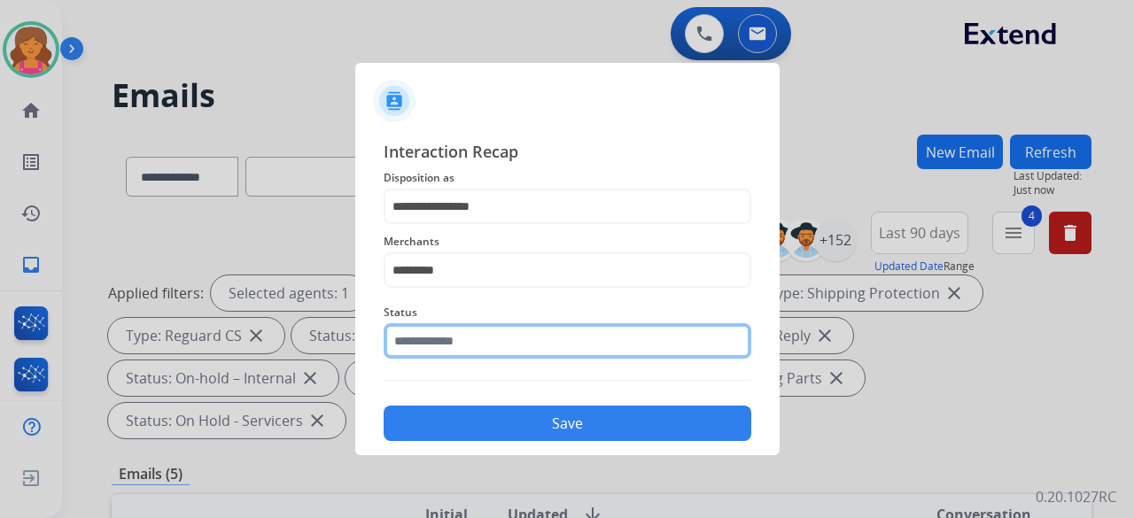
click at [521, 340] on input "text" at bounding box center [568, 340] width 368 height 35
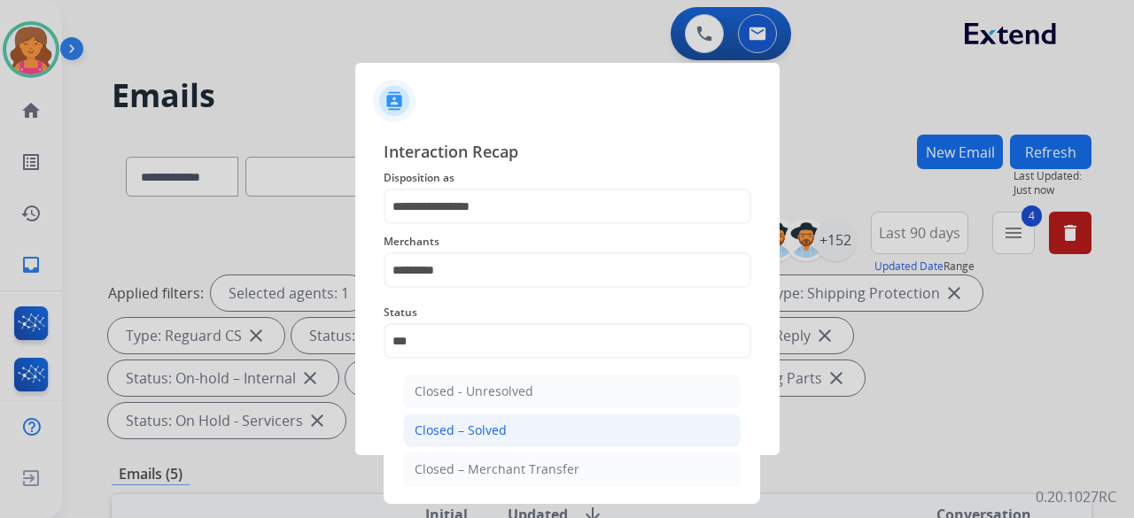
click at [446, 419] on li "Closed – Solved" at bounding box center [571, 431] width 337 height 34
type input "**********"
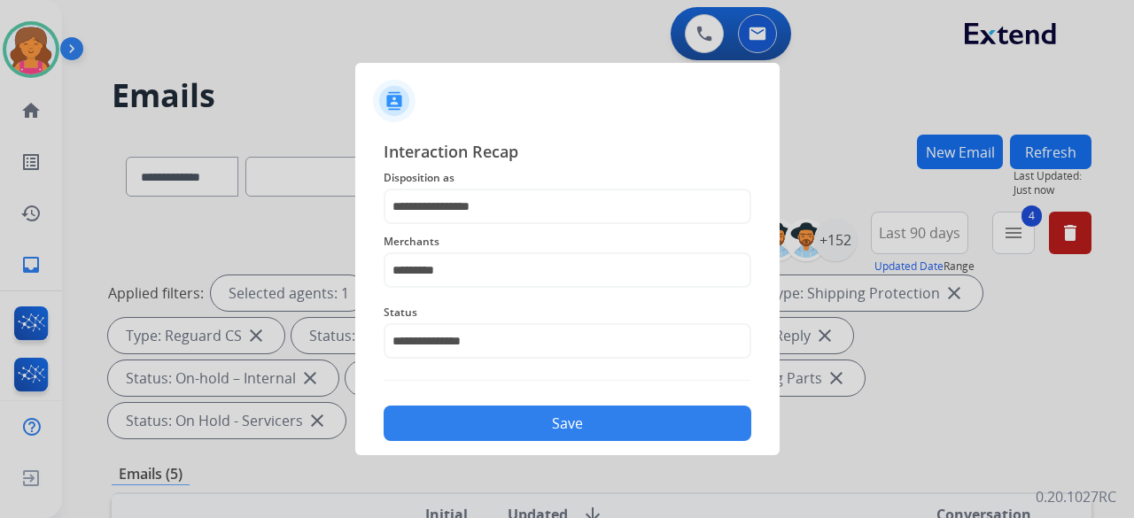
click at [447, 423] on button "Save" at bounding box center [568, 423] width 368 height 35
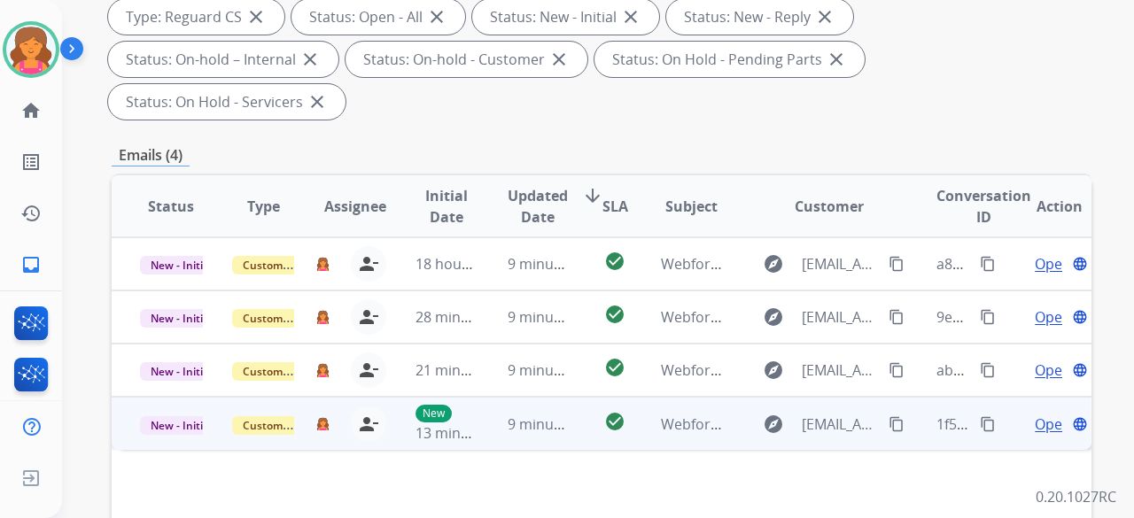
scroll to position [354, 0]
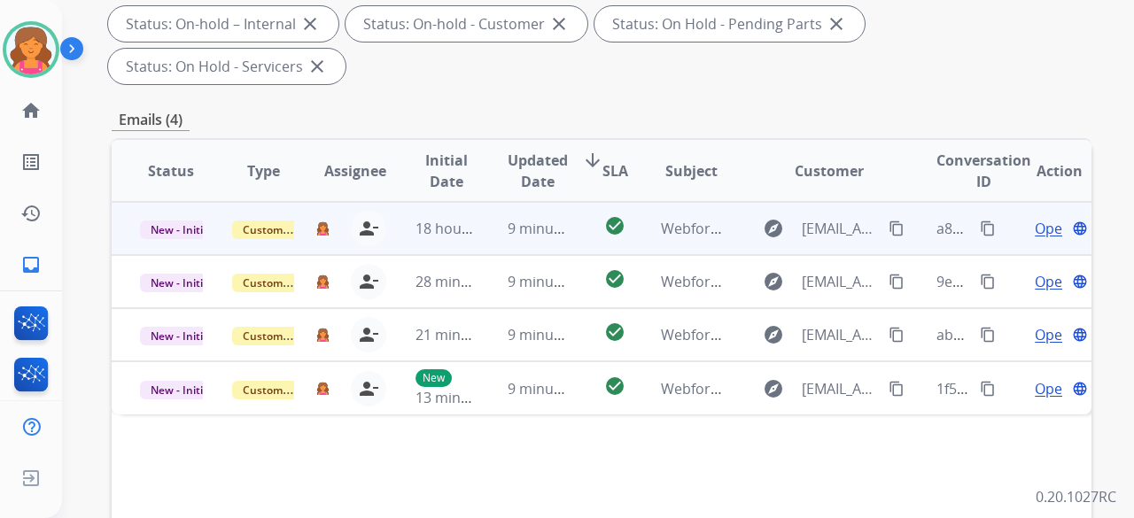
click at [1035, 218] on span "Open" at bounding box center [1053, 228] width 36 height 21
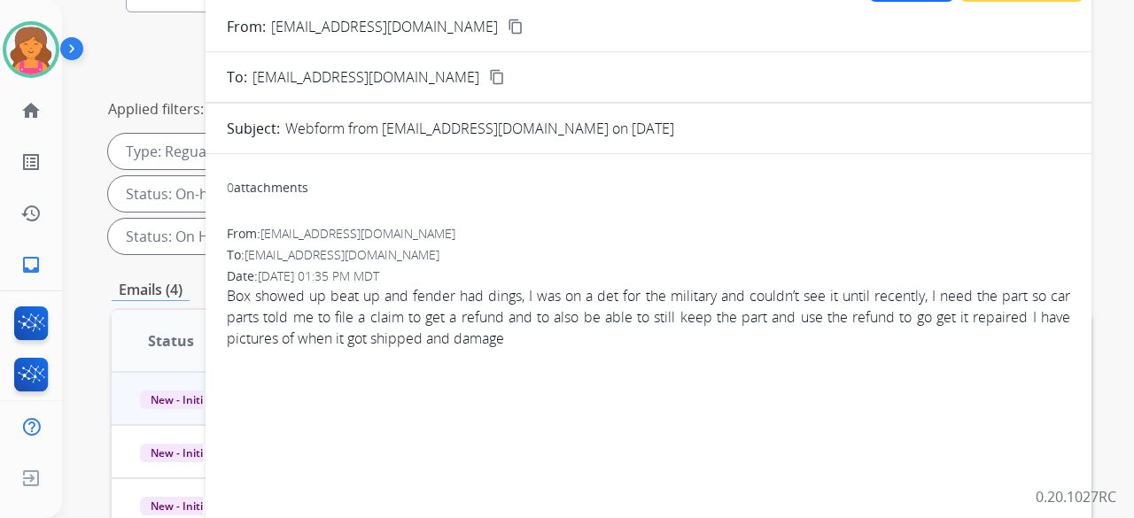
scroll to position [177, 0]
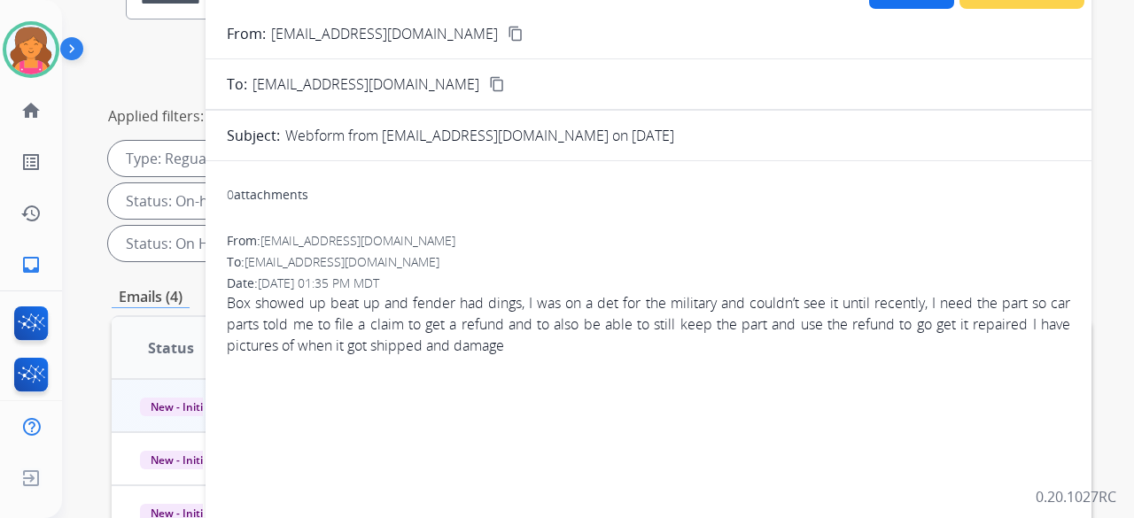
click at [508, 36] on mat-icon "content_copy" at bounding box center [516, 34] width 16 height 16
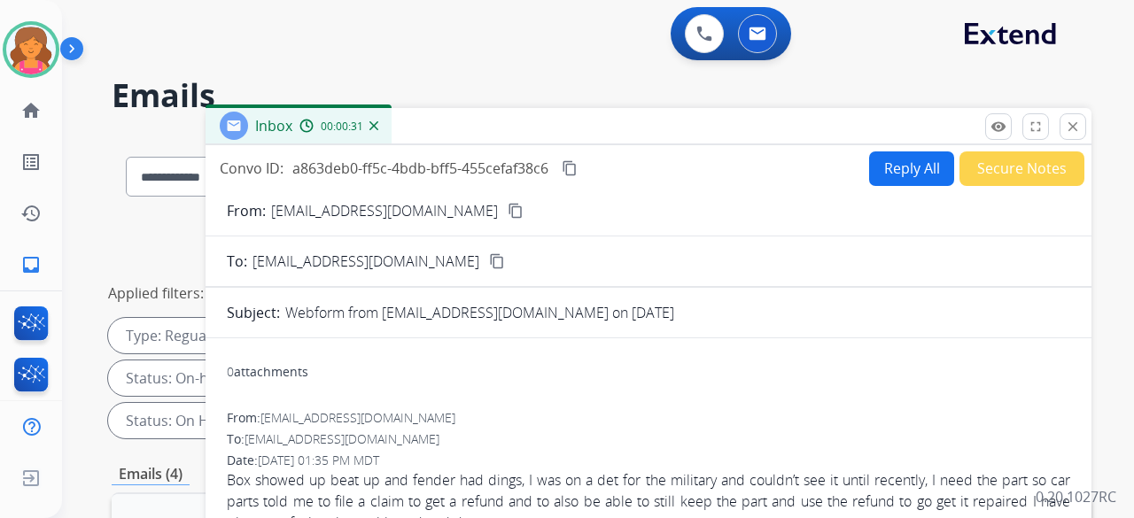
scroll to position [0, 0]
click at [883, 175] on button "Reply All" at bounding box center [911, 168] width 85 height 35
select select "**********"
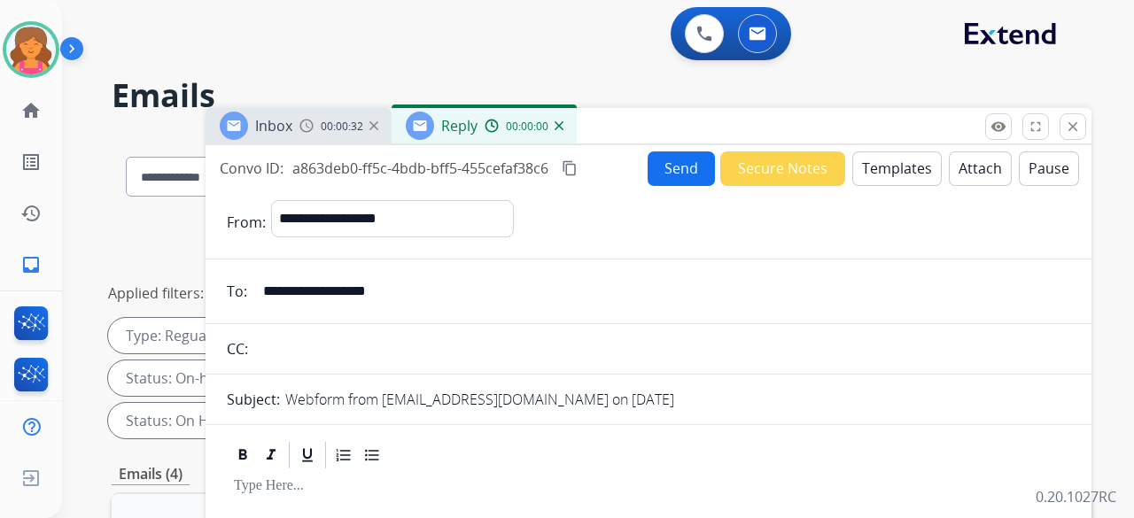
click at [883, 175] on button "Templates" at bounding box center [896, 168] width 89 height 35
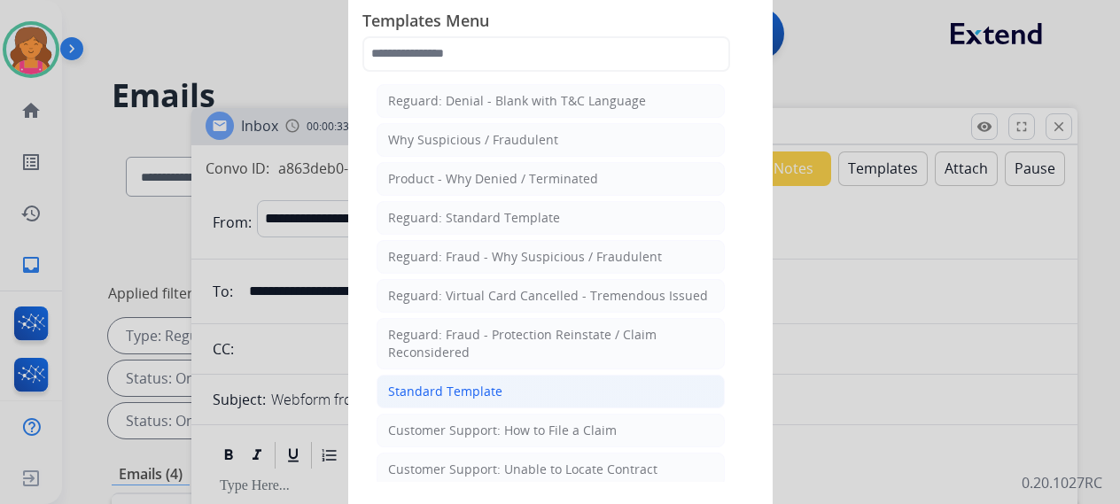
click at [523, 393] on li "Standard Template" at bounding box center [550, 392] width 348 height 34
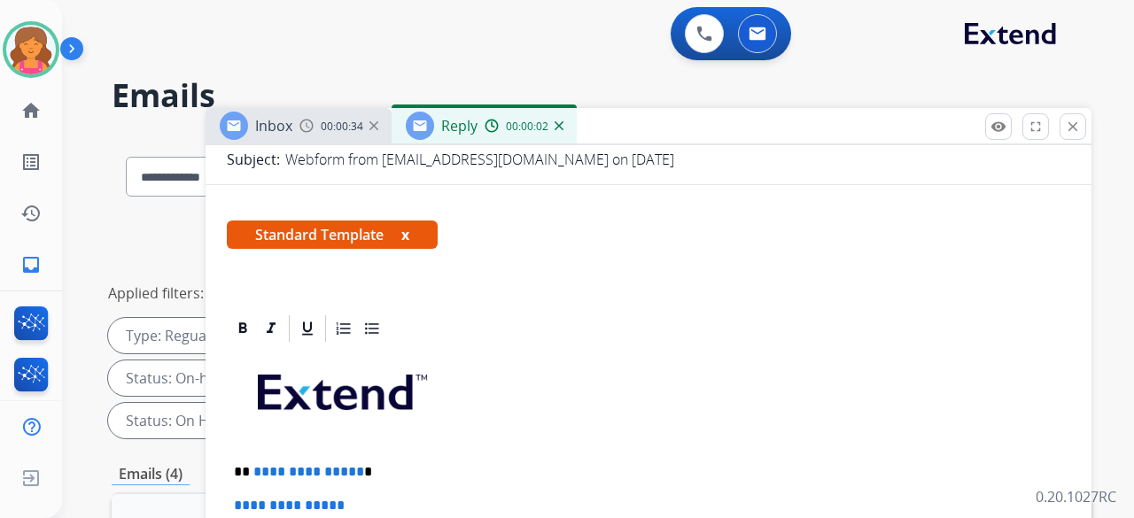
scroll to position [354, 0]
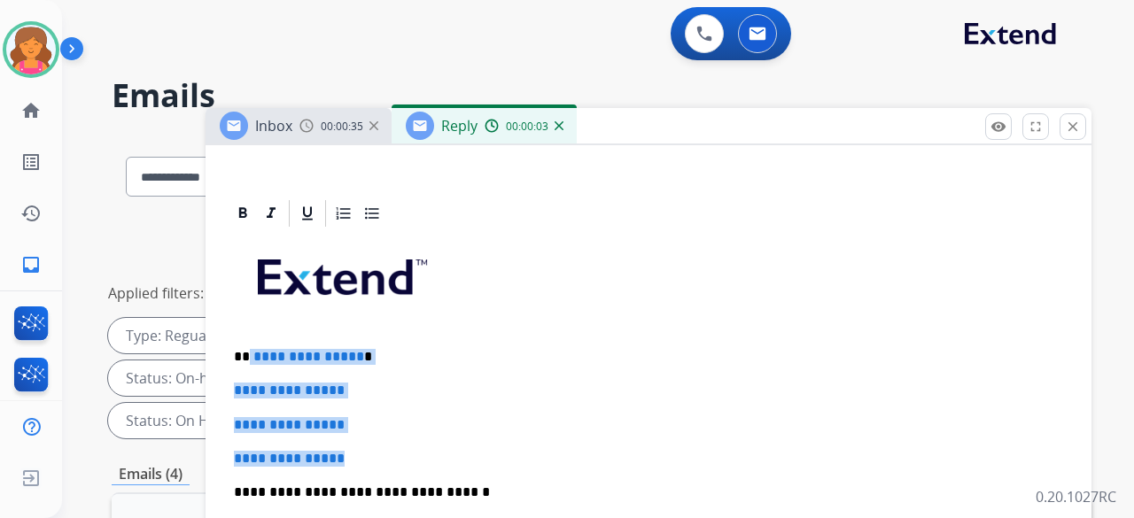
drag, startPoint x: 352, startPoint y: 454, endPoint x: 247, endPoint y: 342, distance: 153.6
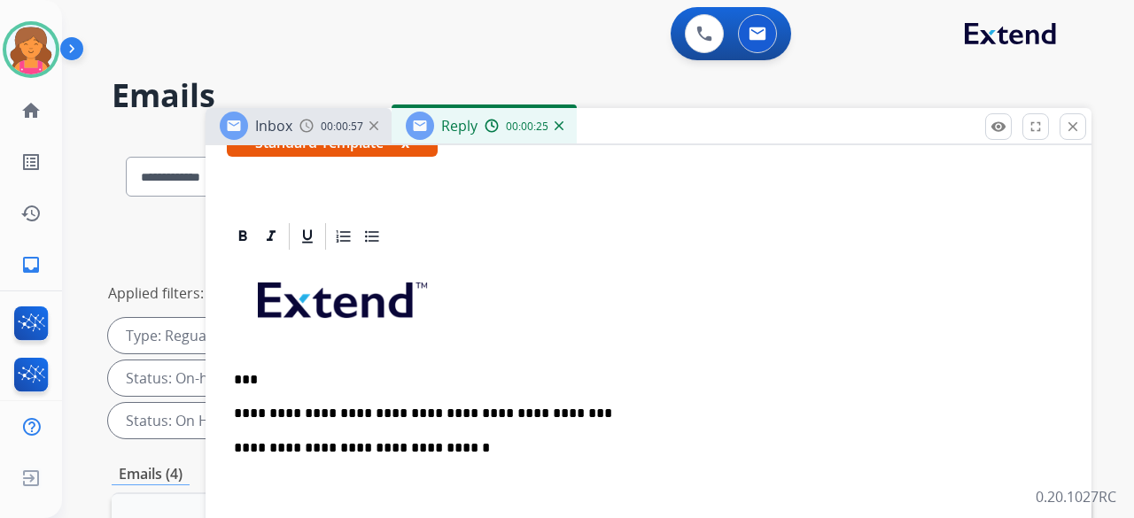
click at [542, 406] on p "**********" at bounding box center [641, 414] width 815 height 16
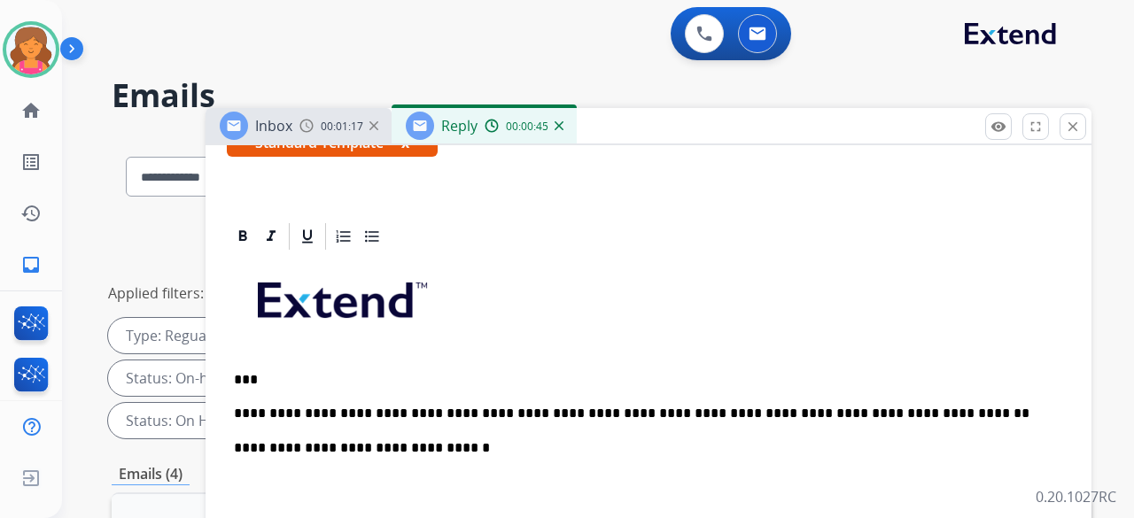
click at [597, 406] on p "**********" at bounding box center [641, 414] width 815 height 16
click at [407, 406] on p "**********" at bounding box center [641, 414] width 815 height 16
click at [919, 406] on p "**********" at bounding box center [641, 414] width 815 height 16
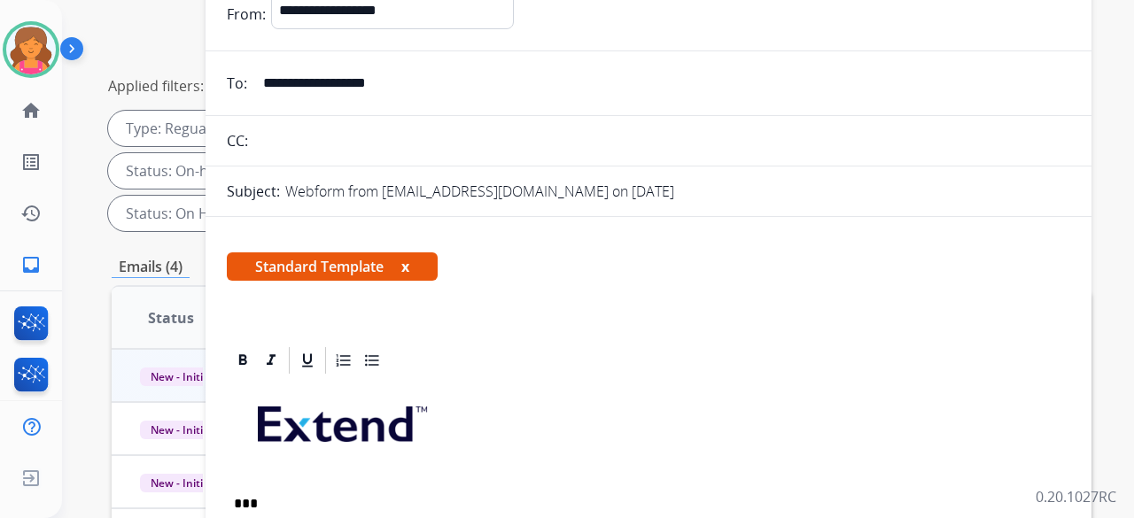
scroll to position [0, 0]
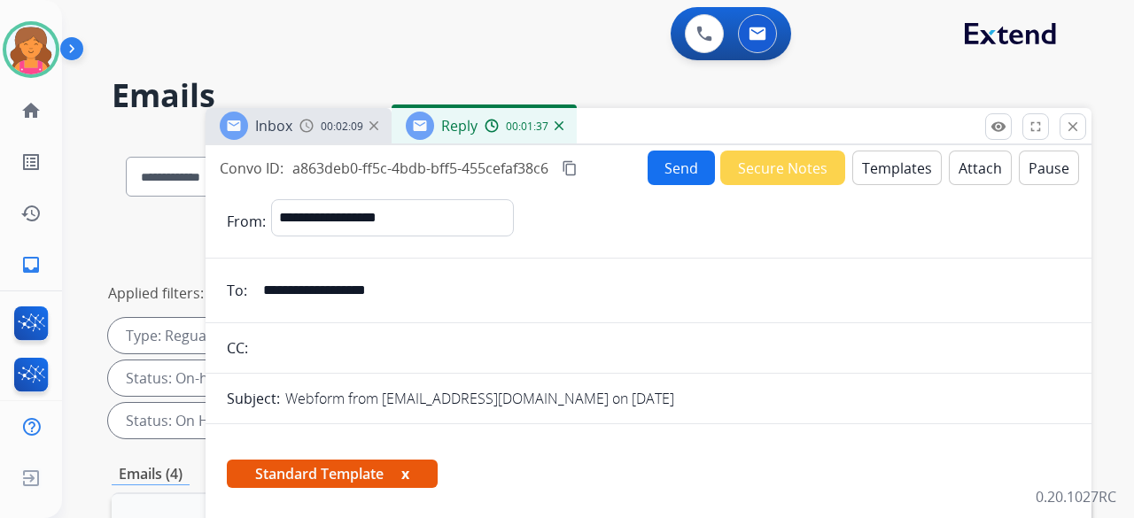
click at [570, 166] on mat-icon "content_copy" at bounding box center [570, 168] width 16 height 16
click at [654, 171] on button "Send" at bounding box center [681, 168] width 67 height 35
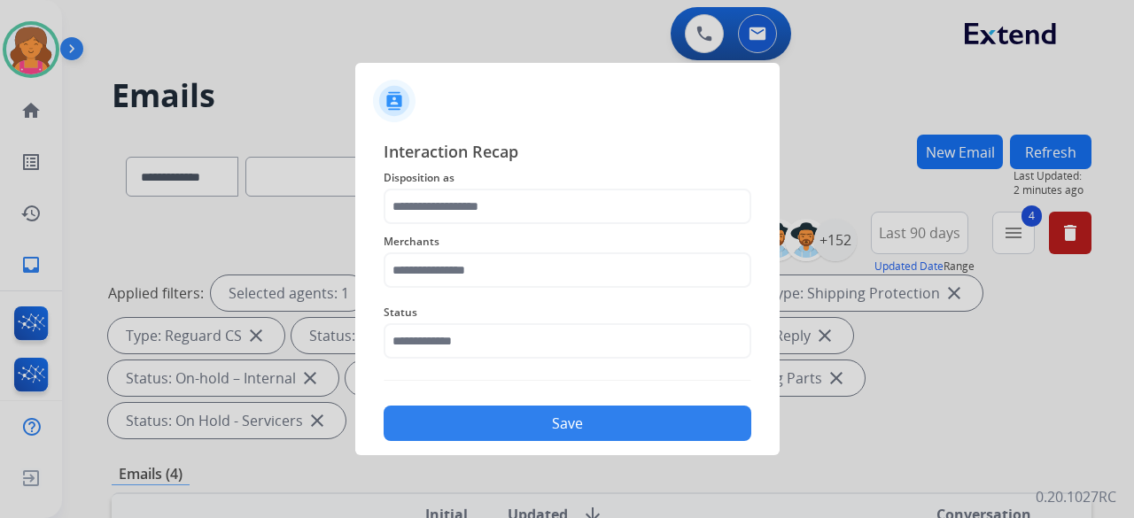
drag, startPoint x: 619, startPoint y: 188, endPoint x: 608, endPoint y: 198, distance: 15.1
click at [611, 194] on div "Interaction Recap Disposition as Merchants Status Save" at bounding box center [568, 290] width 368 height 302
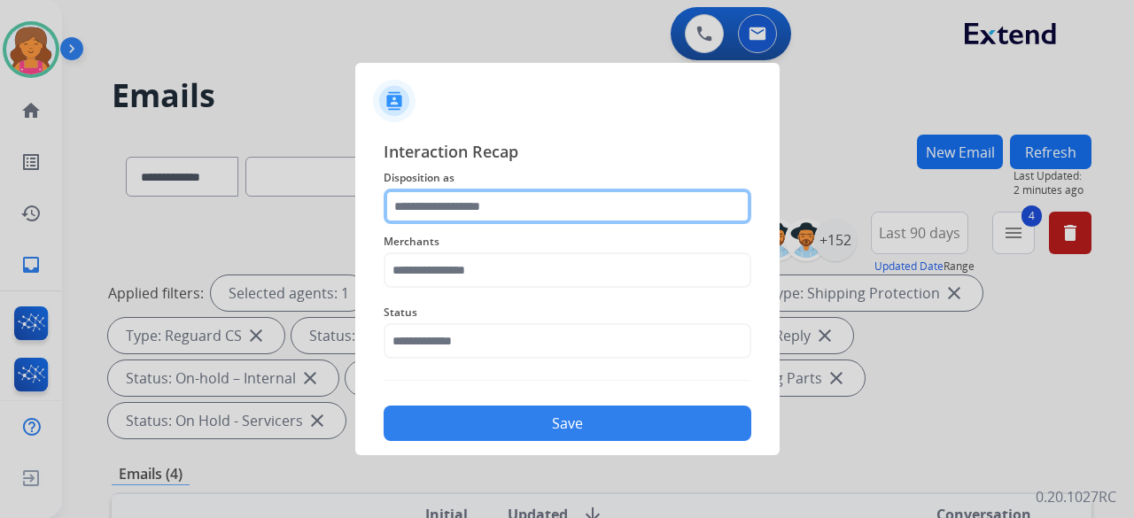
click at [607, 201] on input "text" at bounding box center [568, 206] width 368 height 35
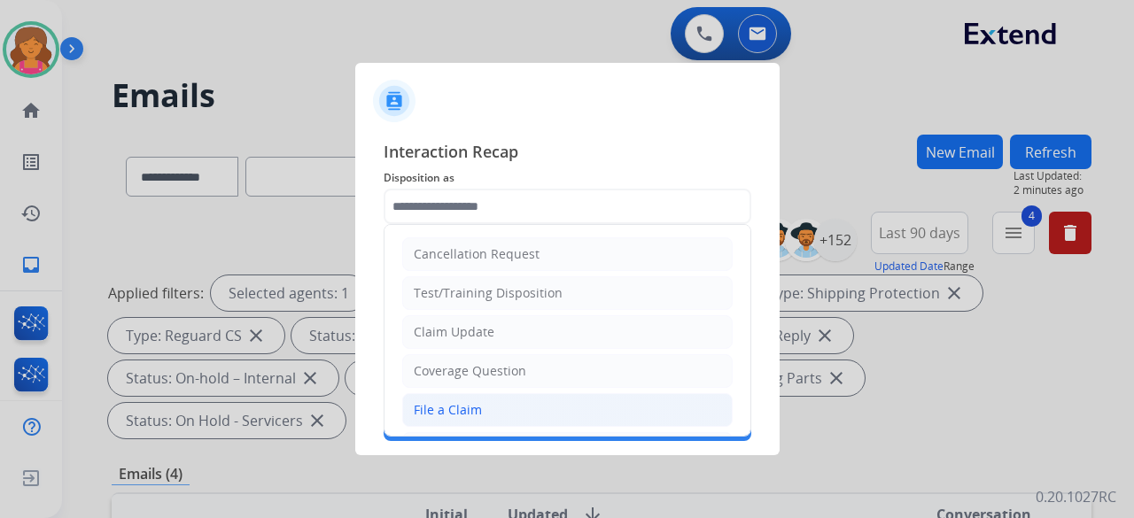
click at [448, 401] on div "File a Claim" at bounding box center [448, 410] width 68 height 18
type input "**********"
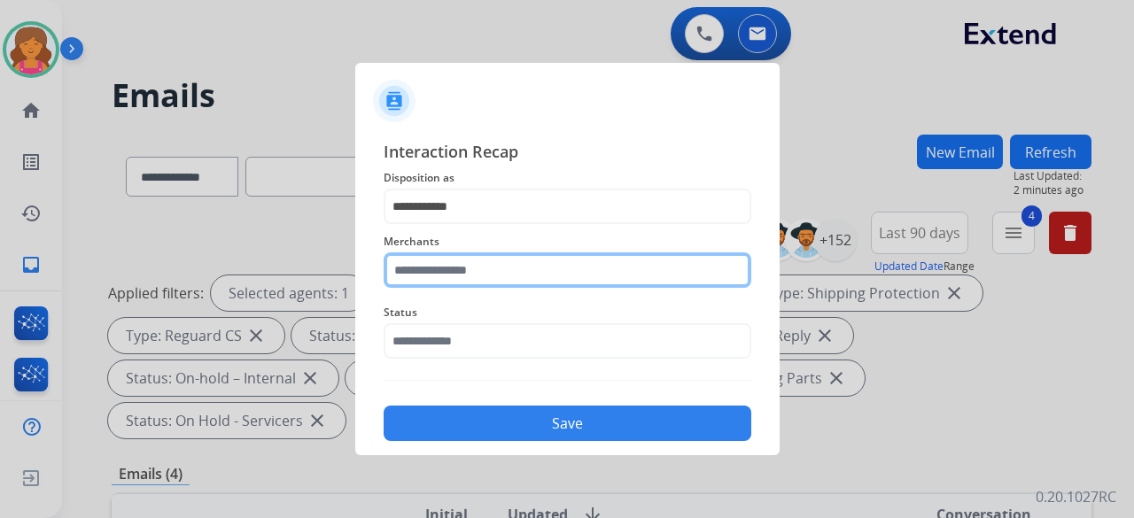
click at [485, 268] on input "text" at bounding box center [568, 269] width 368 height 35
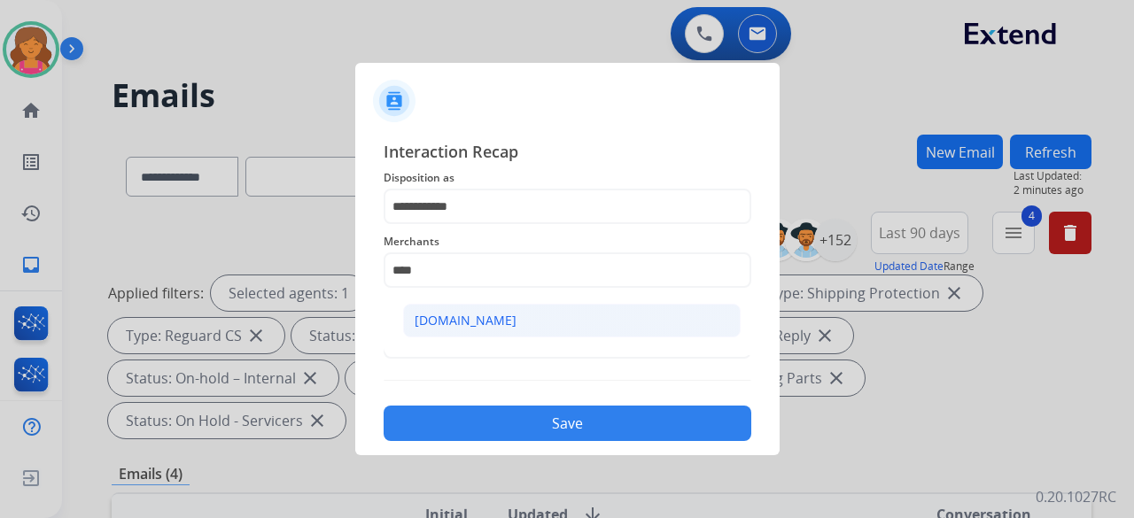
click at [473, 322] on div "[DOMAIN_NAME]" at bounding box center [466, 321] width 102 height 18
type input "**********"
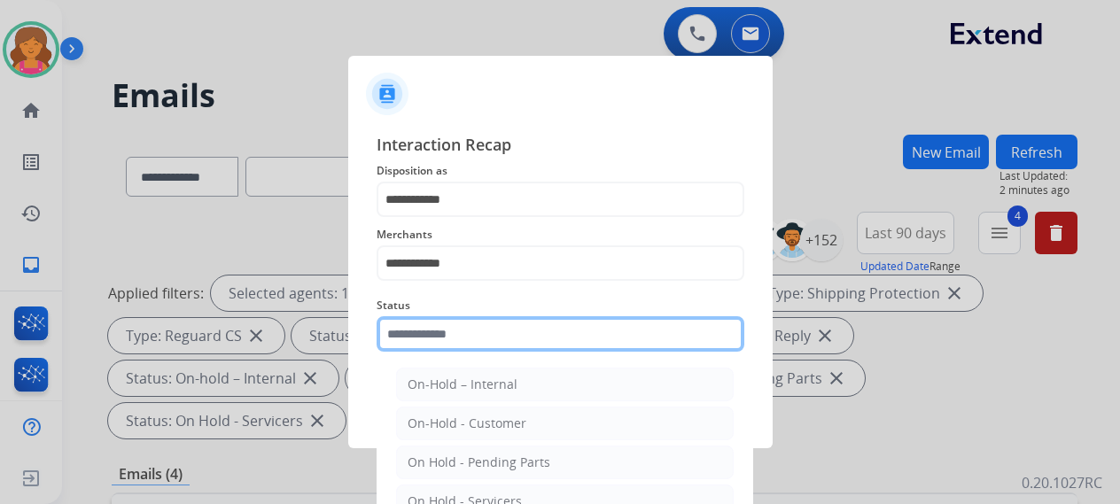
click at [462, 337] on input "text" at bounding box center [560, 333] width 368 height 35
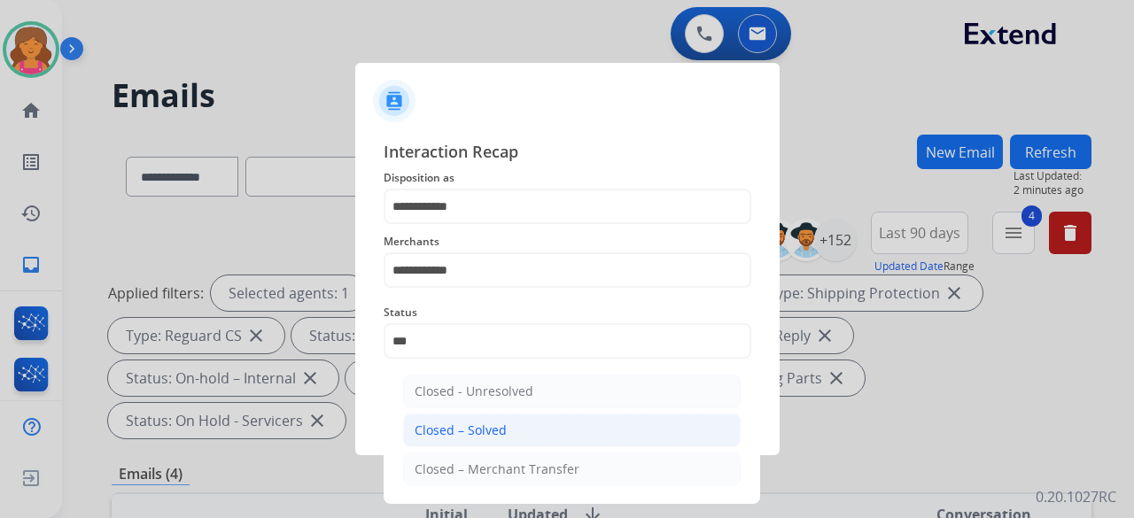
click at [490, 432] on div "Closed – Solved" at bounding box center [461, 431] width 92 height 18
type input "**********"
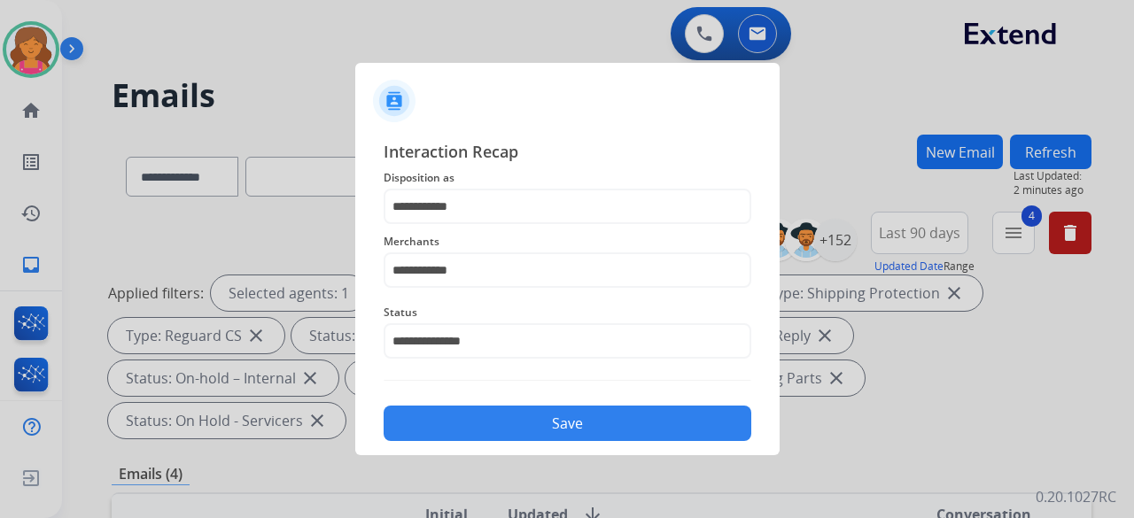
click at [489, 429] on button "Save" at bounding box center [568, 423] width 368 height 35
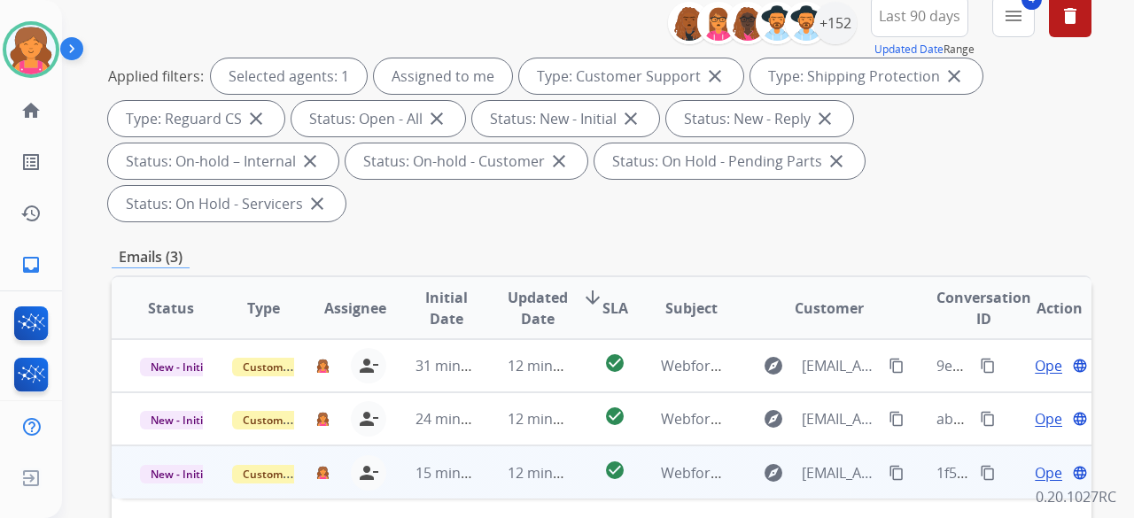
scroll to position [266, 0]
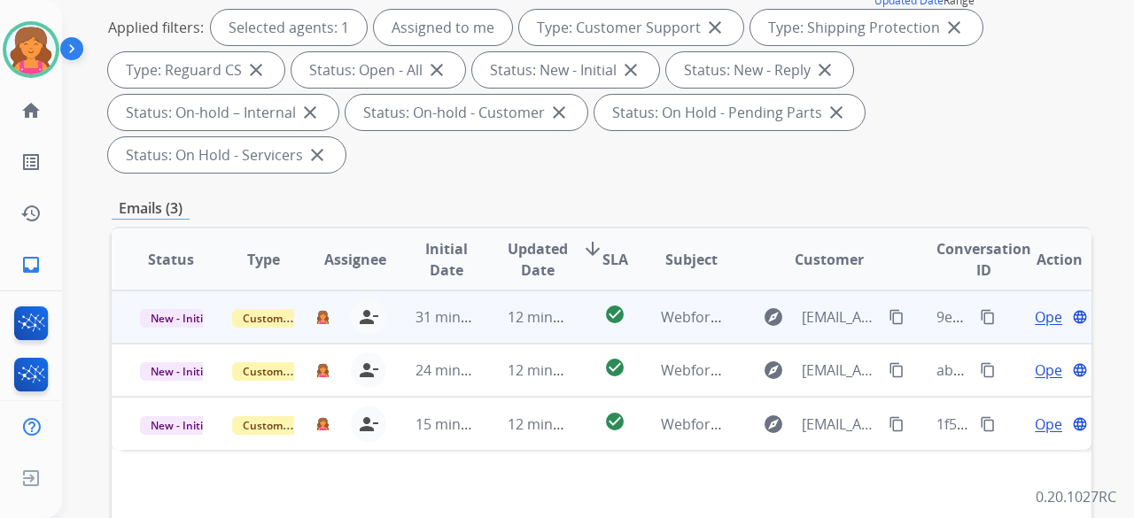
click at [1035, 306] on span "Open" at bounding box center [1053, 316] width 36 height 21
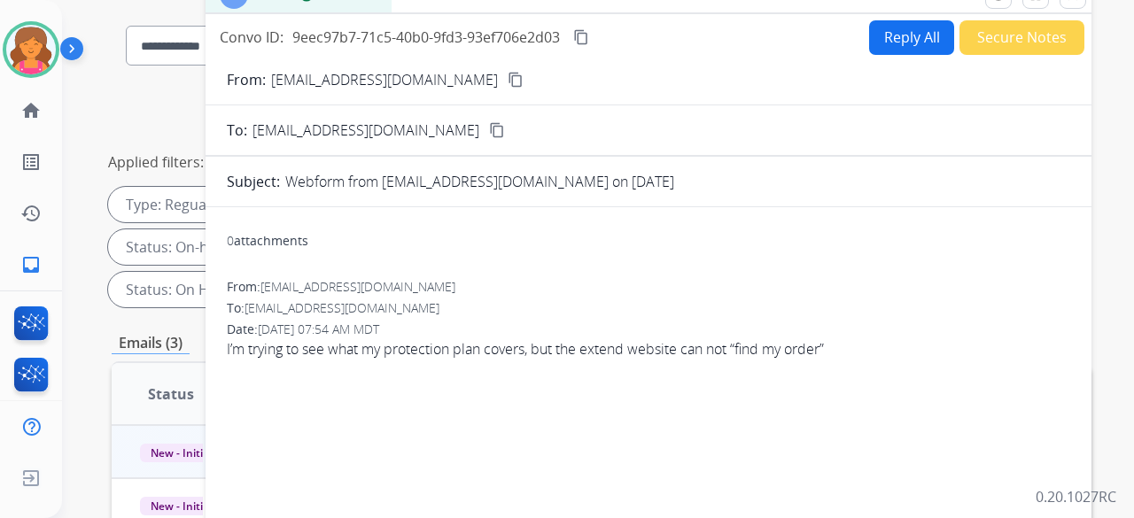
scroll to position [0, 0]
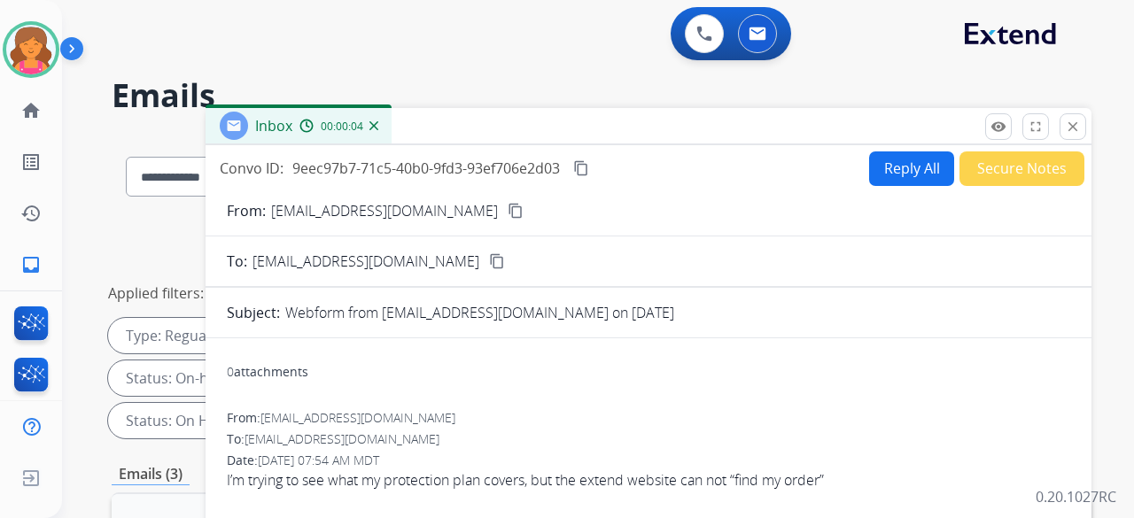
click at [505, 218] on button "content_copy" at bounding box center [515, 210] width 21 height 21
click at [912, 177] on button "Reply All" at bounding box center [911, 168] width 85 height 35
select select "**********"
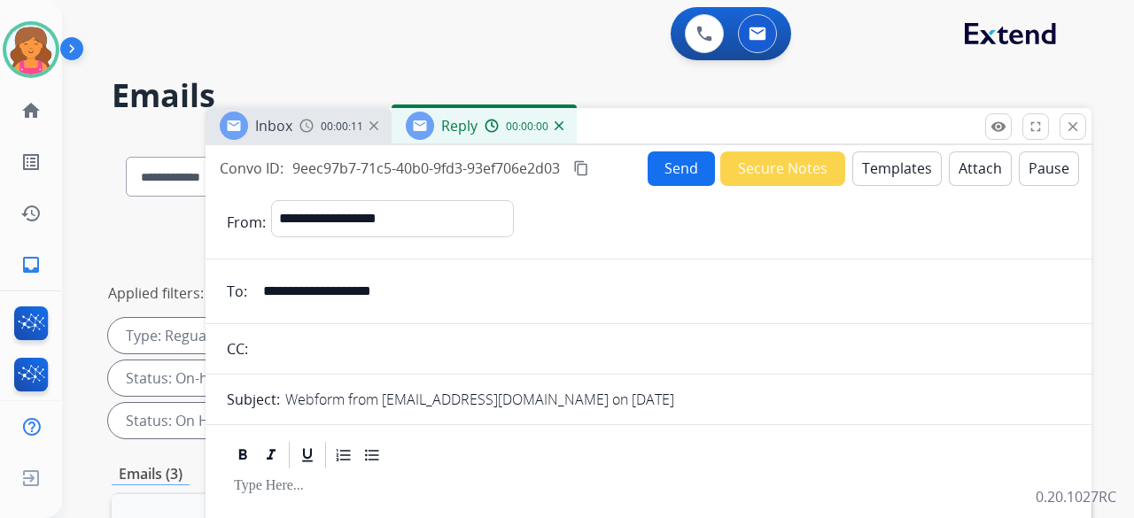
click at [895, 164] on button "Templates" at bounding box center [896, 168] width 89 height 35
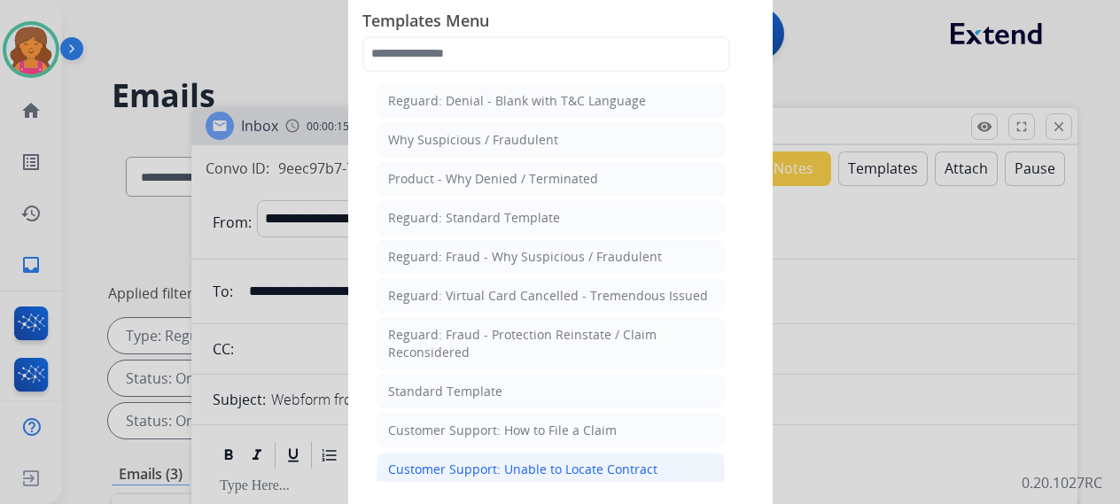
click at [490, 473] on li "Customer Support: Unable to Locate Contract" at bounding box center [550, 470] width 348 height 34
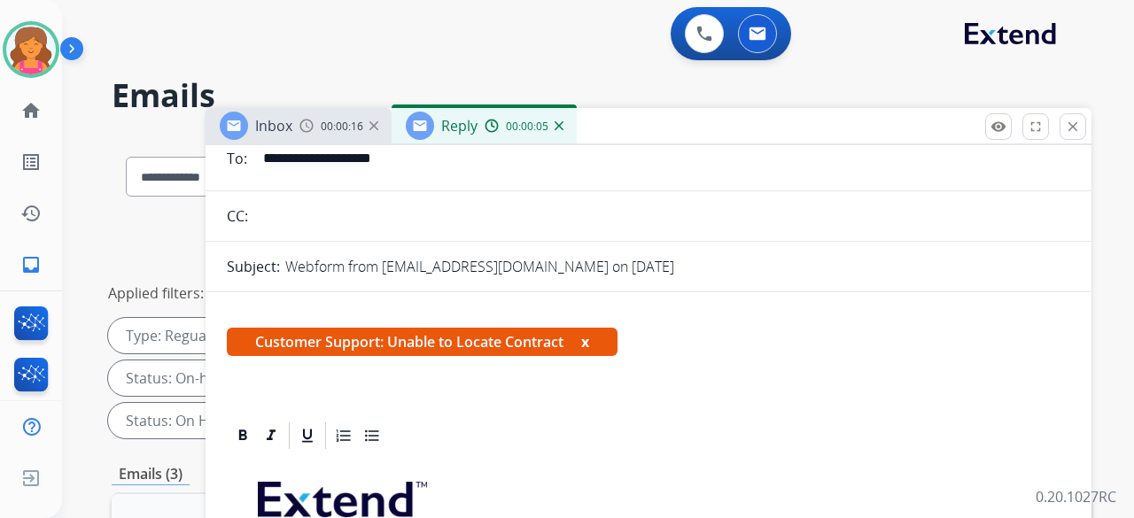
scroll to position [266, 0]
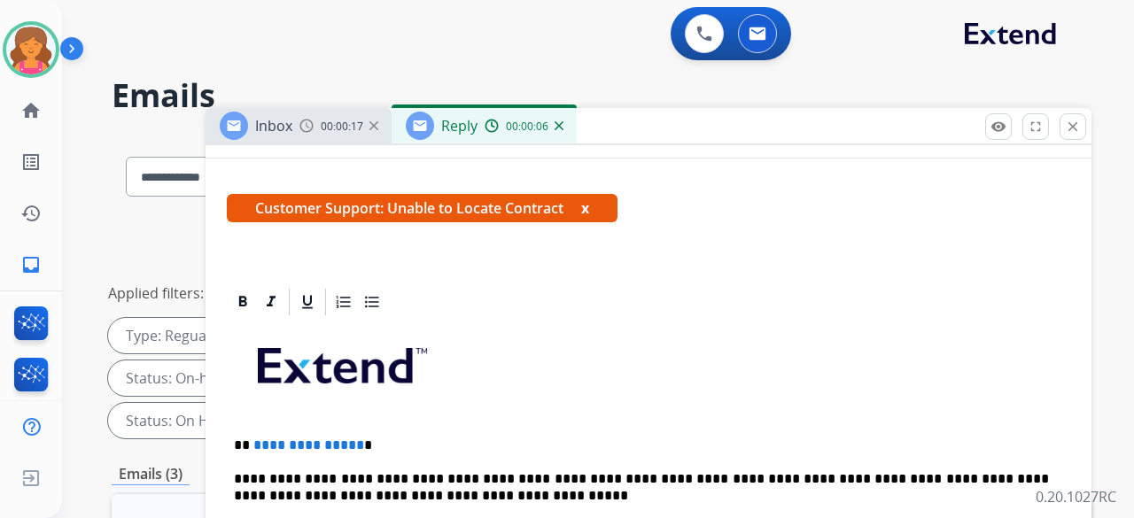
click at [351, 445] on span "**********" at bounding box center [308, 444] width 111 height 13
click at [356, 446] on p "**********" at bounding box center [641, 446] width 815 height 16
click at [352, 443] on span "**********" at bounding box center [308, 444] width 111 height 13
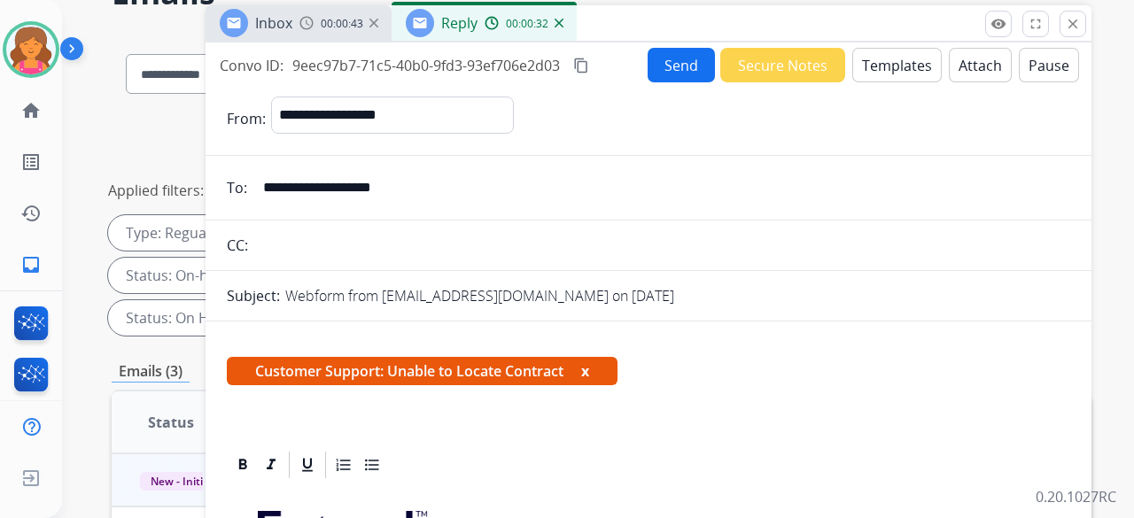
scroll to position [0, 0]
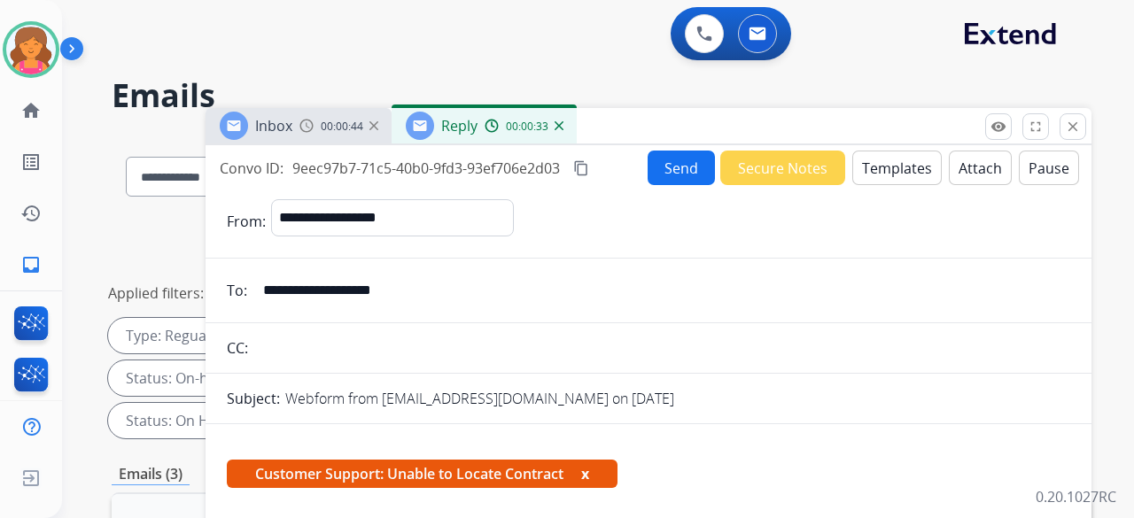
click at [654, 175] on button "Send" at bounding box center [681, 168] width 67 height 35
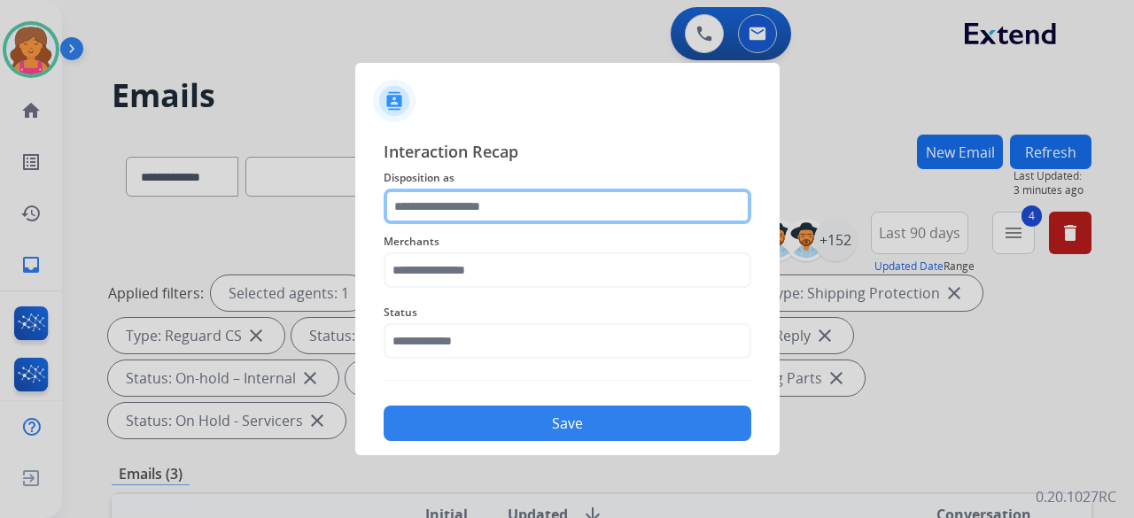
click at [517, 207] on input "text" at bounding box center [568, 206] width 368 height 35
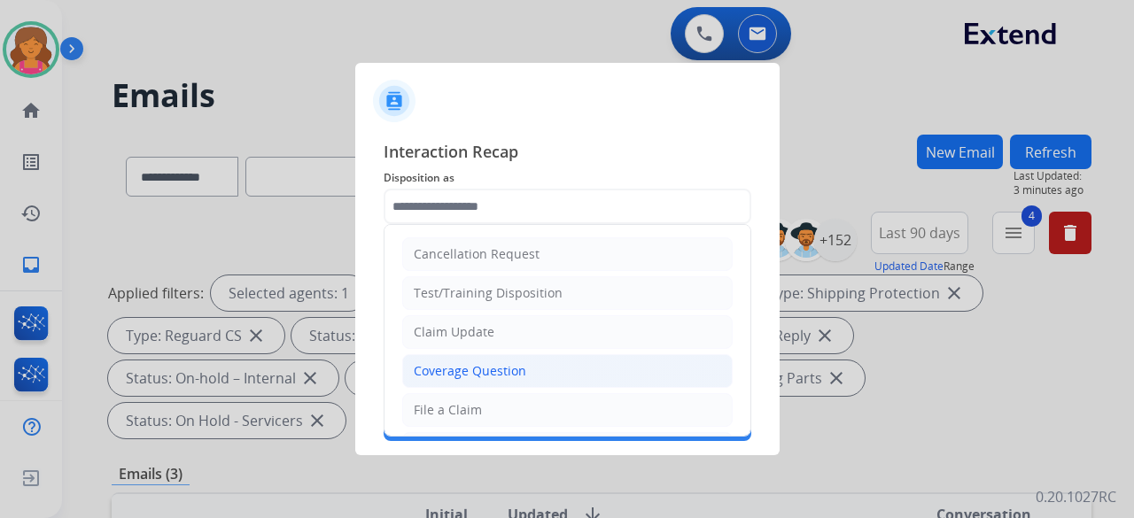
click at [479, 359] on li "Coverage Question" at bounding box center [567, 371] width 330 height 34
type input "**********"
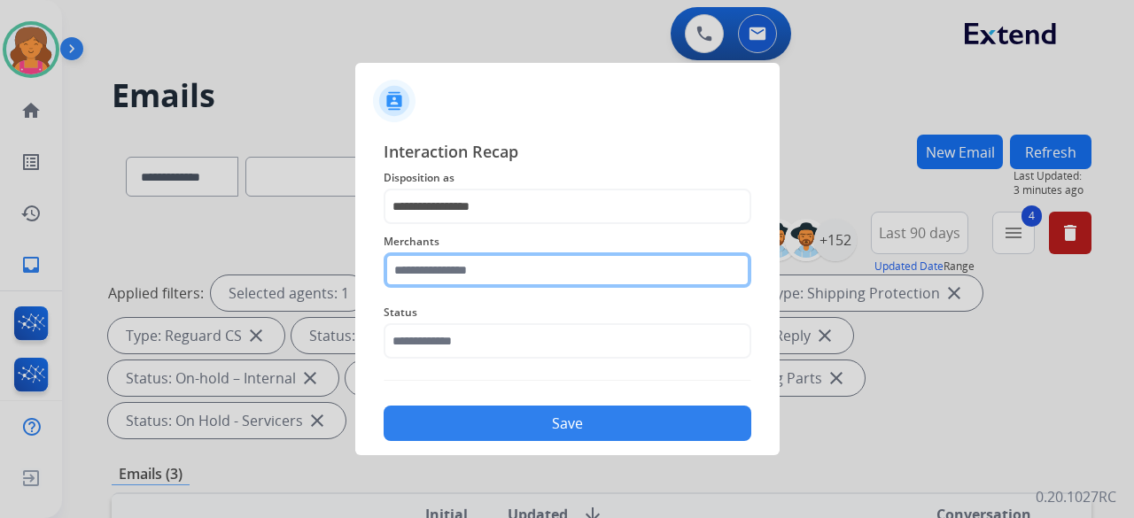
click at [477, 279] on input "text" at bounding box center [568, 269] width 368 height 35
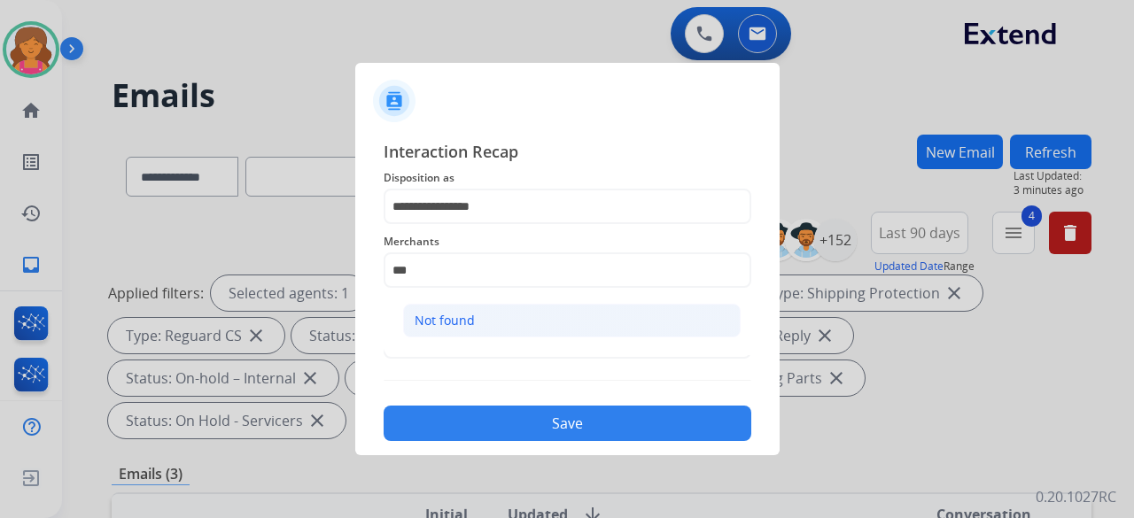
click at [475, 328] on li "Not found" at bounding box center [571, 321] width 337 height 34
type input "*********"
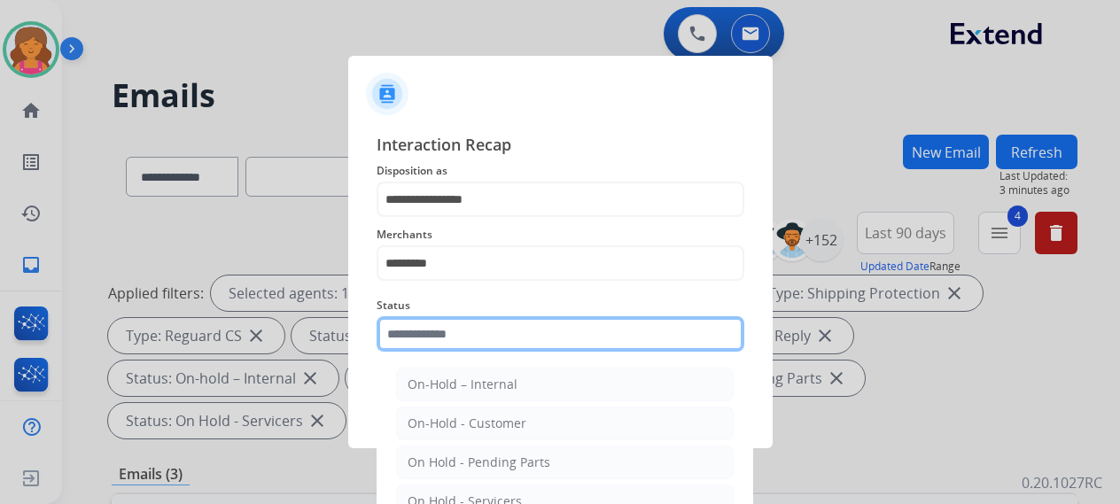
click at [476, 337] on input "text" at bounding box center [560, 333] width 368 height 35
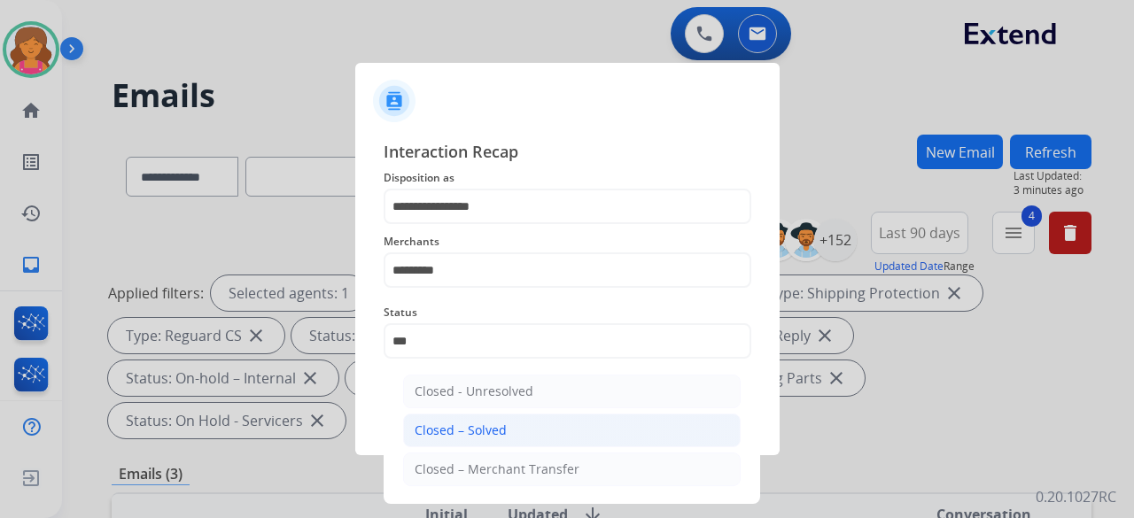
click at [470, 423] on div "Closed – Solved" at bounding box center [461, 431] width 92 height 18
type input "**********"
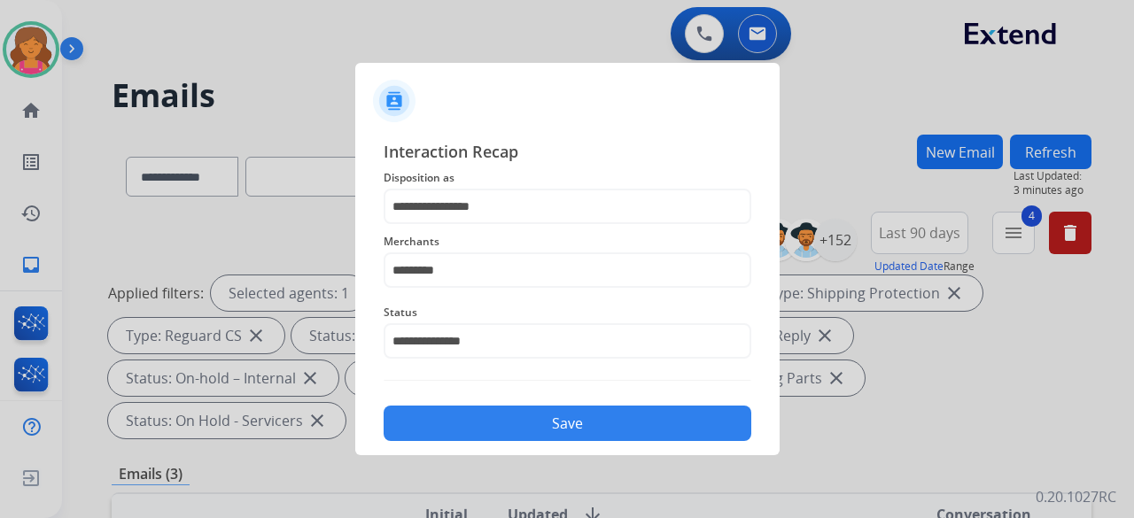
click at [470, 426] on button "Save" at bounding box center [568, 423] width 368 height 35
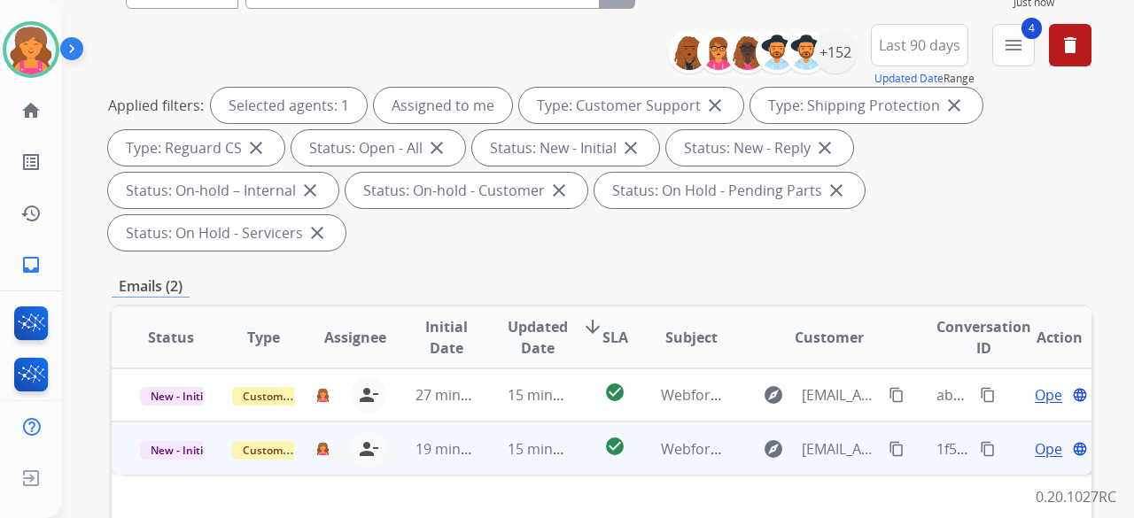
scroll to position [266, 0]
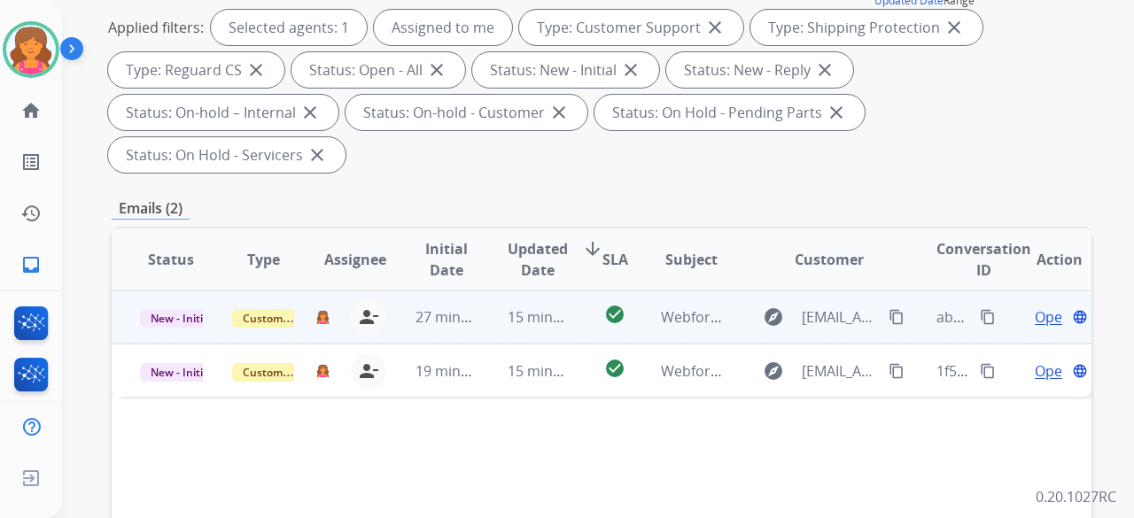
click at [1040, 306] on span "Open" at bounding box center [1053, 316] width 36 height 21
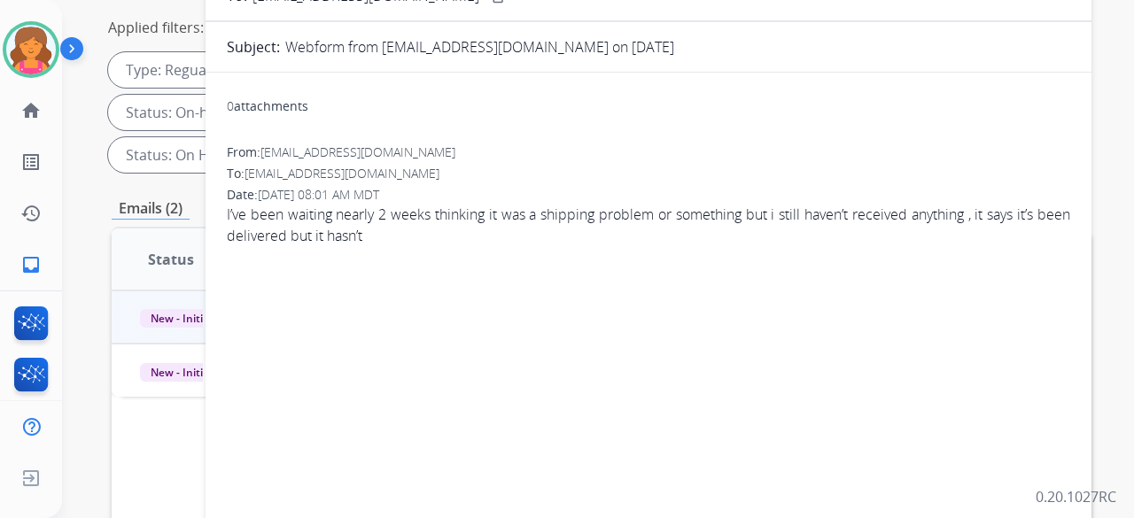
scroll to position [89, 0]
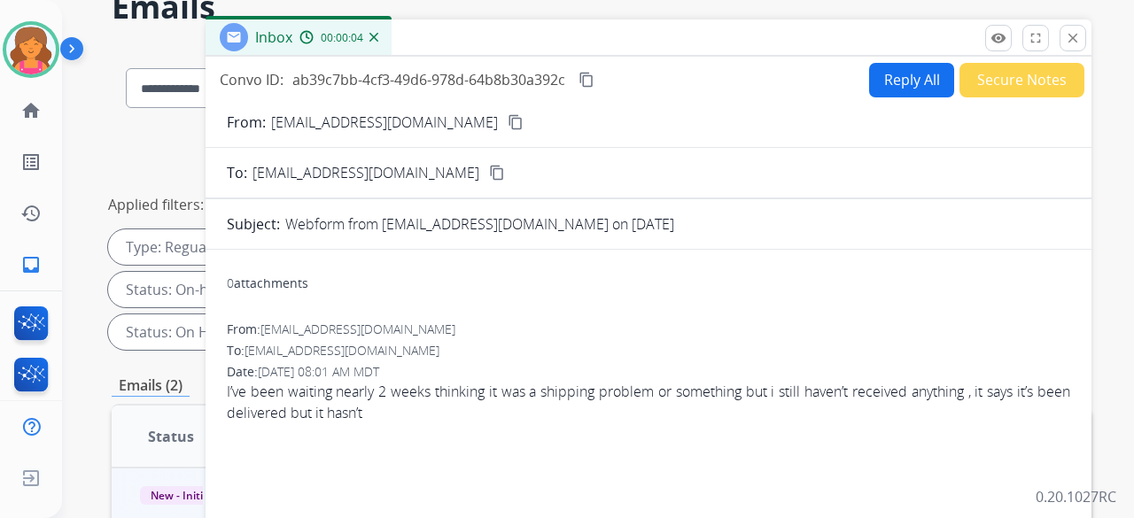
click at [505, 132] on button "content_copy" at bounding box center [515, 122] width 21 height 21
click at [884, 84] on button "Reply All" at bounding box center [911, 80] width 85 height 35
select select "**********"
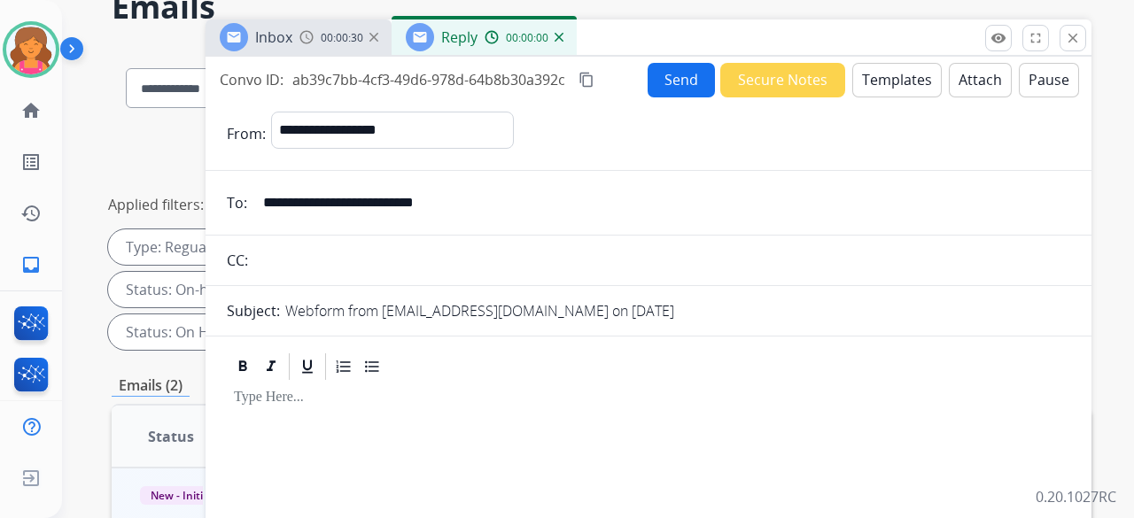
click at [884, 84] on button "Templates" at bounding box center [896, 80] width 89 height 35
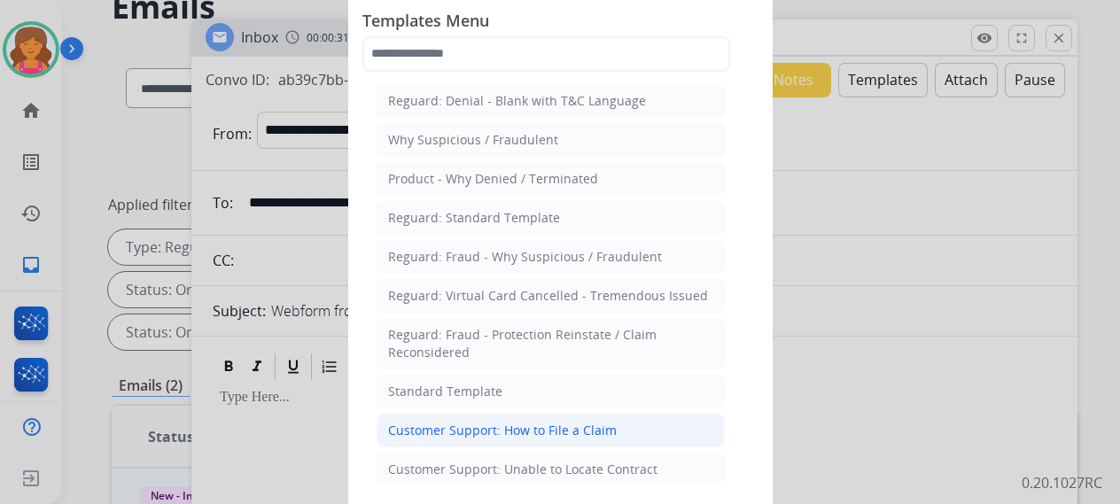
click at [575, 422] on div "Customer Support: How to File a Claim" at bounding box center [502, 431] width 229 height 18
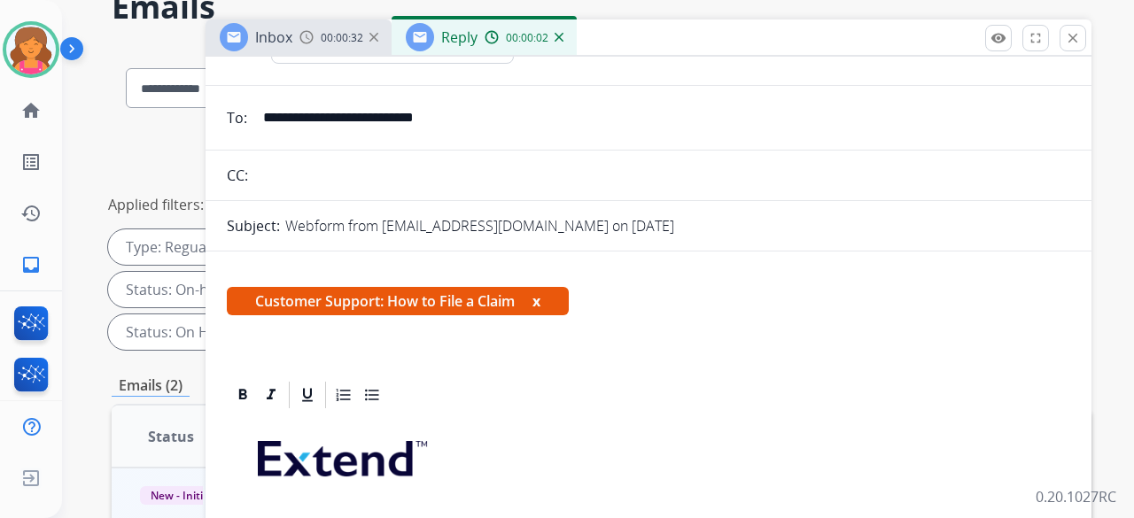
scroll to position [177, 0]
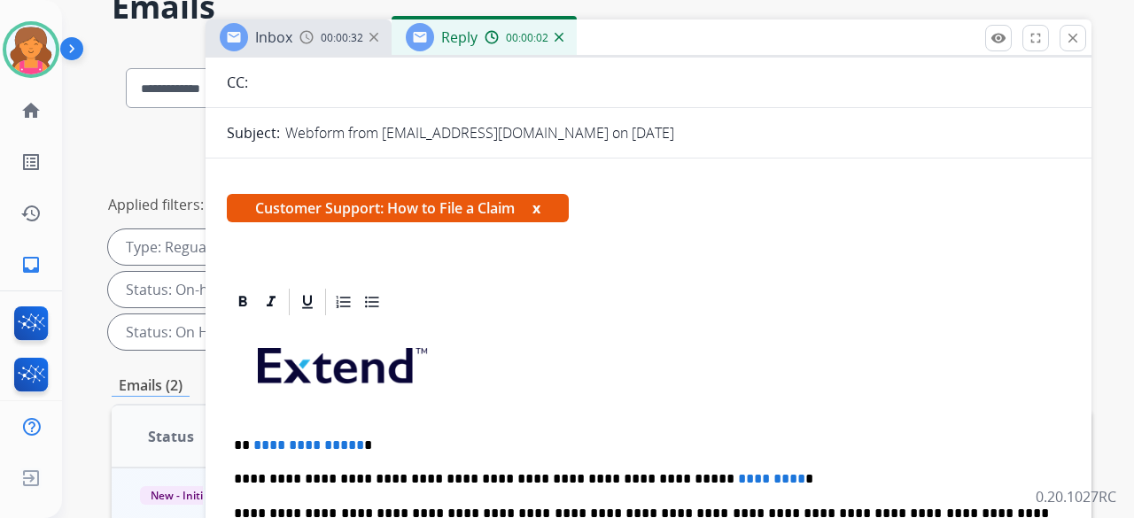
click at [353, 444] on span "**********" at bounding box center [308, 444] width 111 height 13
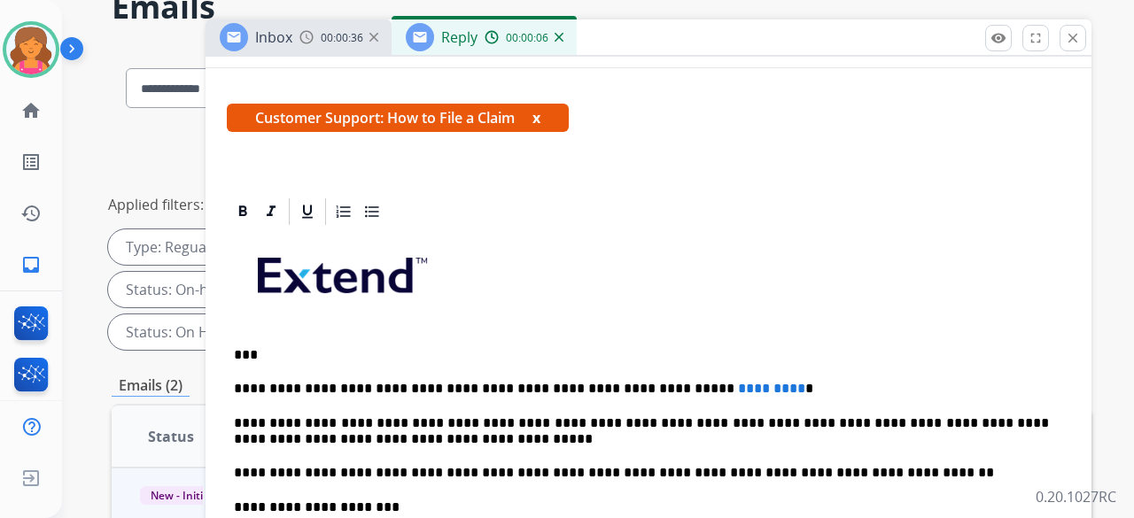
scroll to position [340, 0]
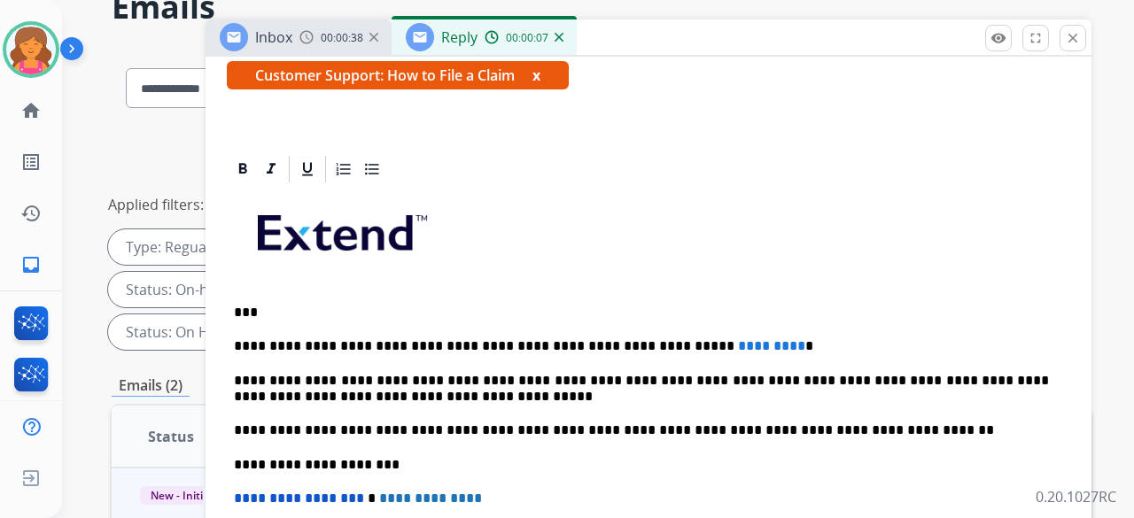
click at [718, 338] on p "**********" at bounding box center [641, 346] width 815 height 16
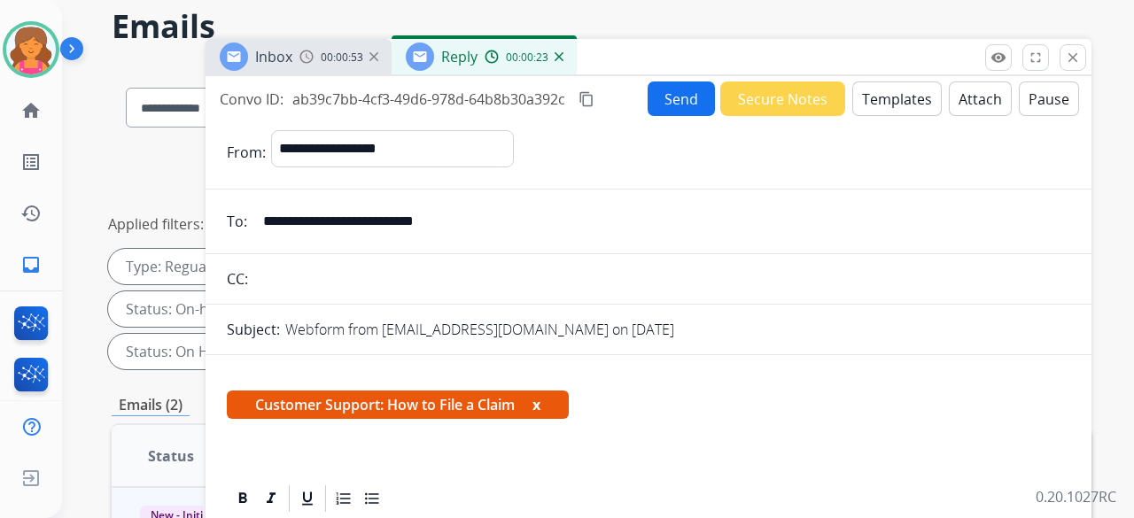
scroll to position [0, 0]
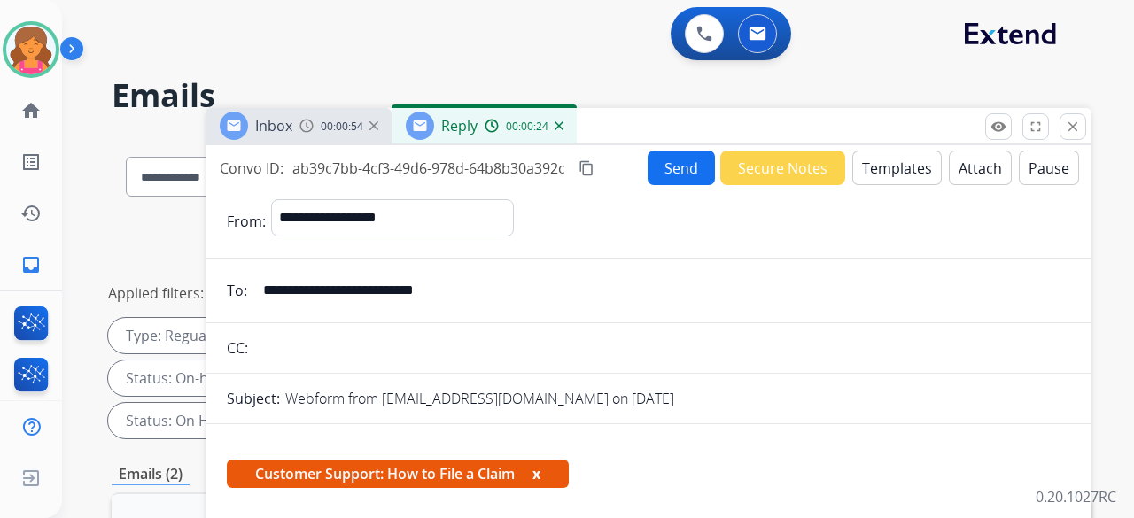
click at [679, 178] on button "Send" at bounding box center [681, 168] width 67 height 35
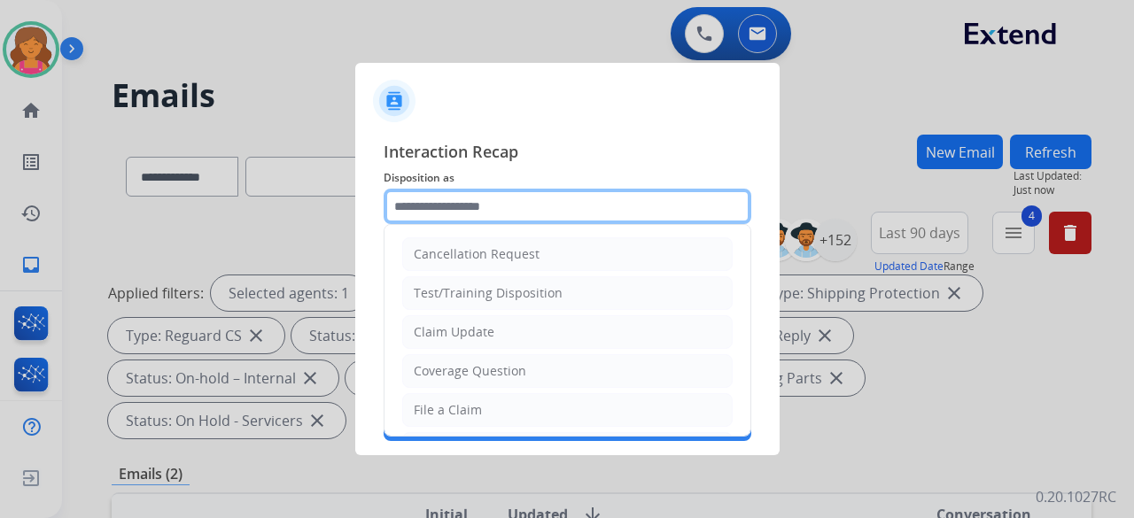
click at [569, 194] on input "text" at bounding box center [568, 206] width 368 height 35
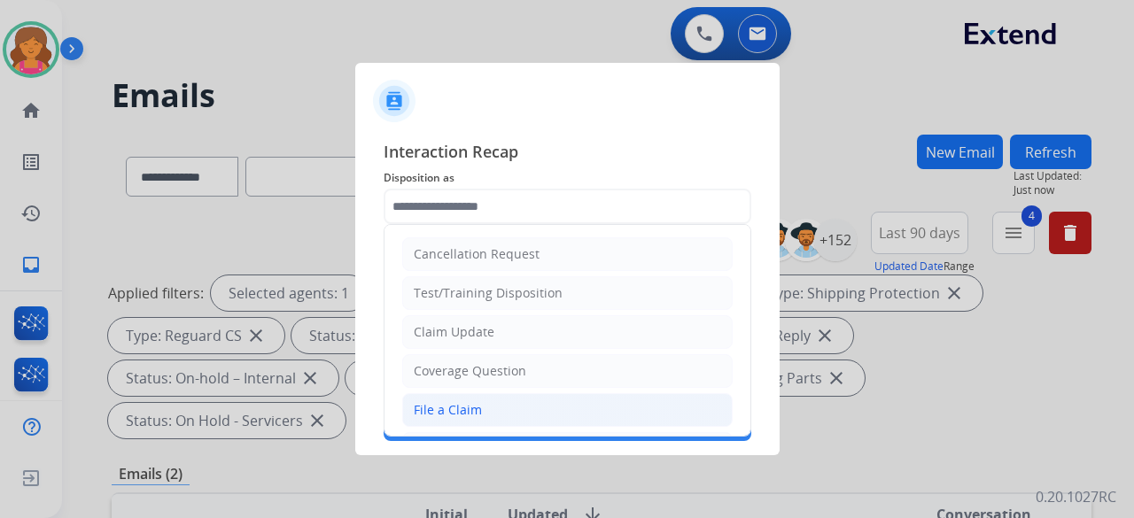
click at [481, 407] on li "File a Claim" at bounding box center [567, 410] width 330 height 34
type input "**********"
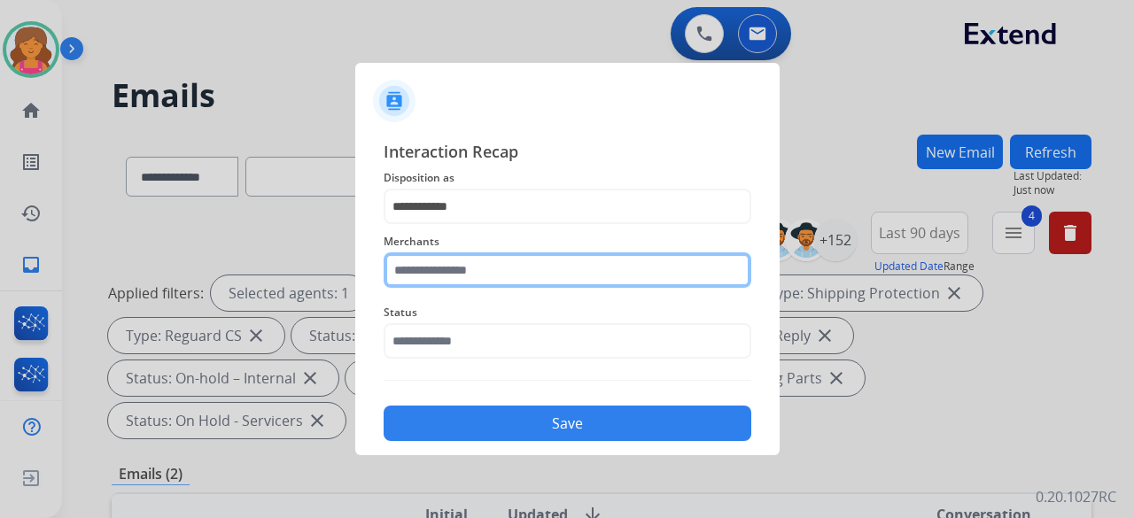
click at [478, 284] on div "Merchants" at bounding box center [568, 259] width 368 height 71
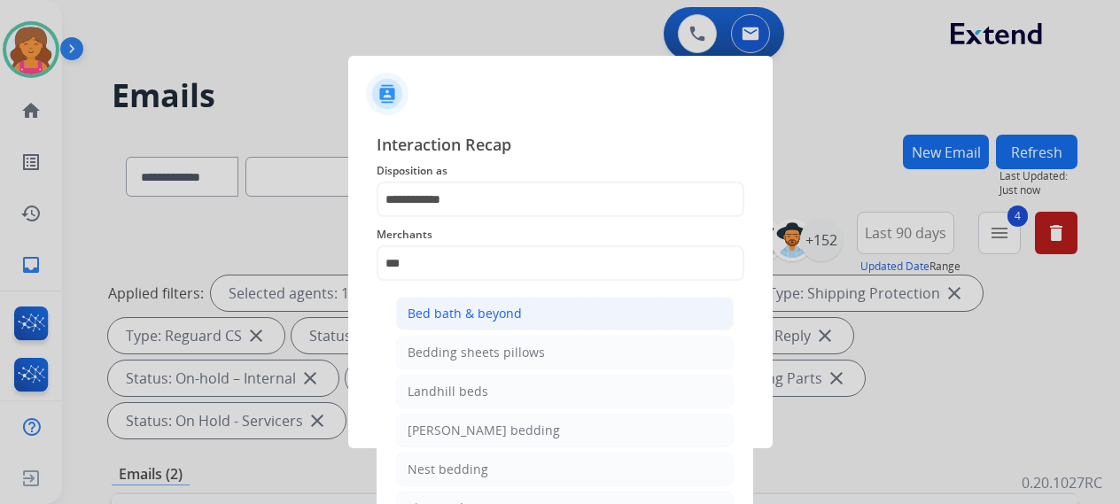
click at [461, 307] on div "Bed bath & beyond" at bounding box center [464, 314] width 114 height 18
type input "**********"
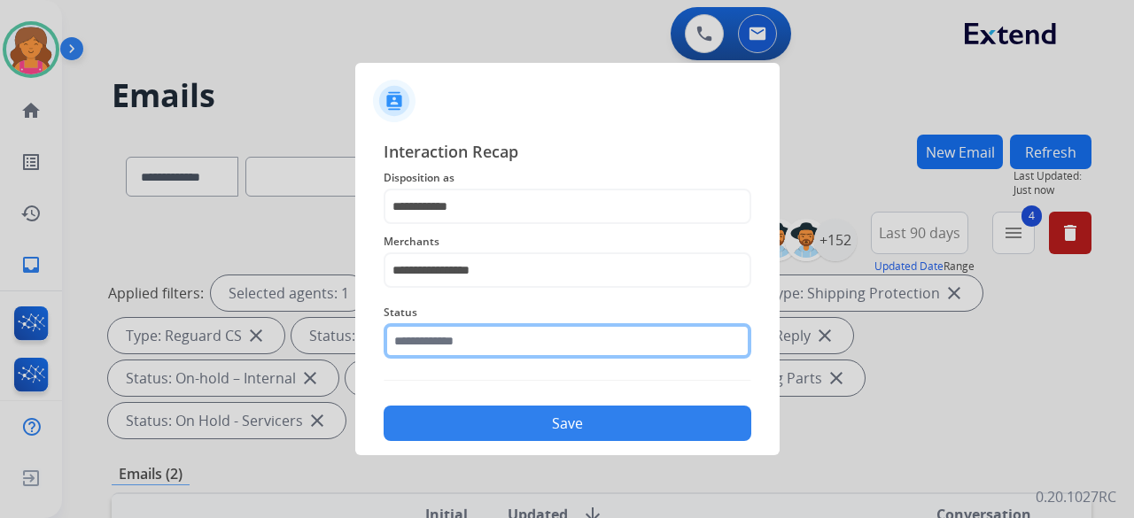
click at [452, 355] on div "Status" at bounding box center [568, 330] width 368 height 71
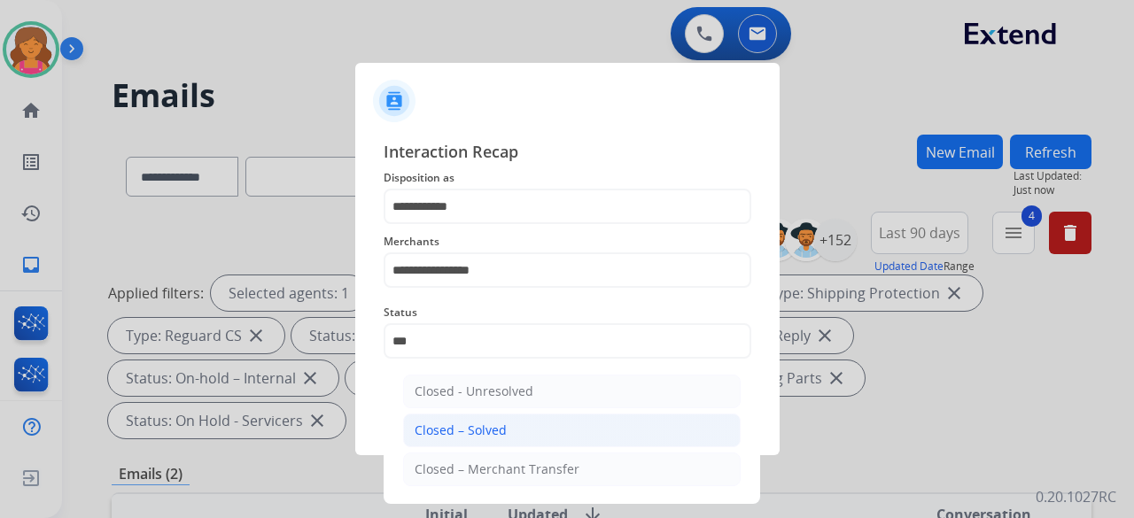
click at [485, 415] on li "Closed – Solved" at bounding box center [571, 431] width 337 height 34
type input "**********"
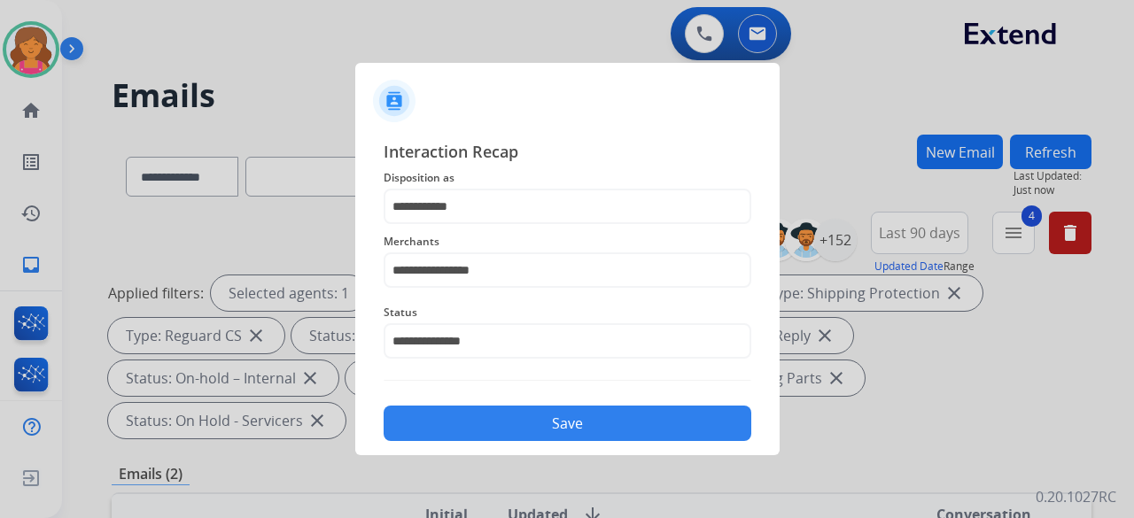
click at [484, 430] on button "Save" at bounding box center [568, 423] width 368 height 35
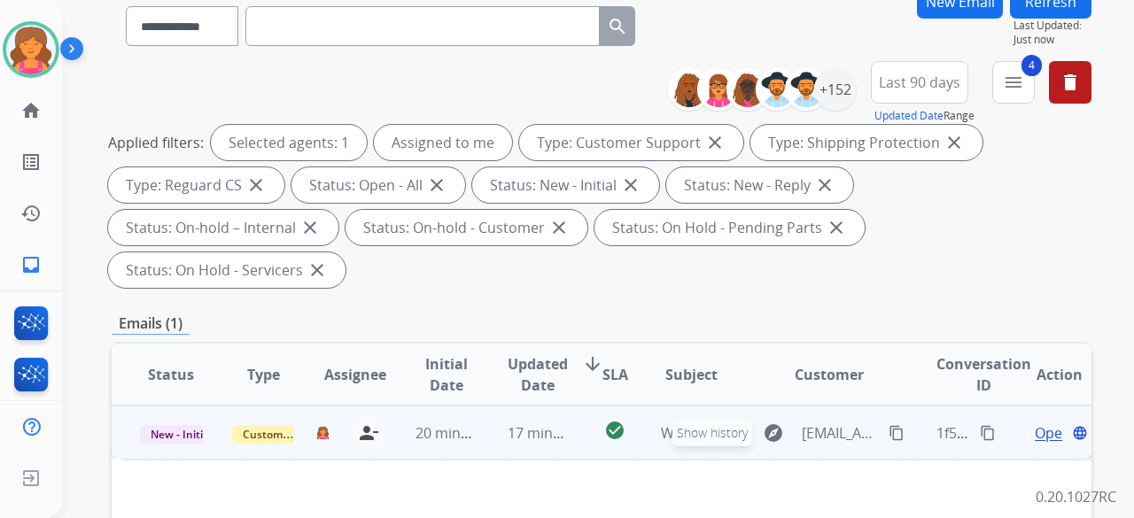
scroll to position [177, 0]
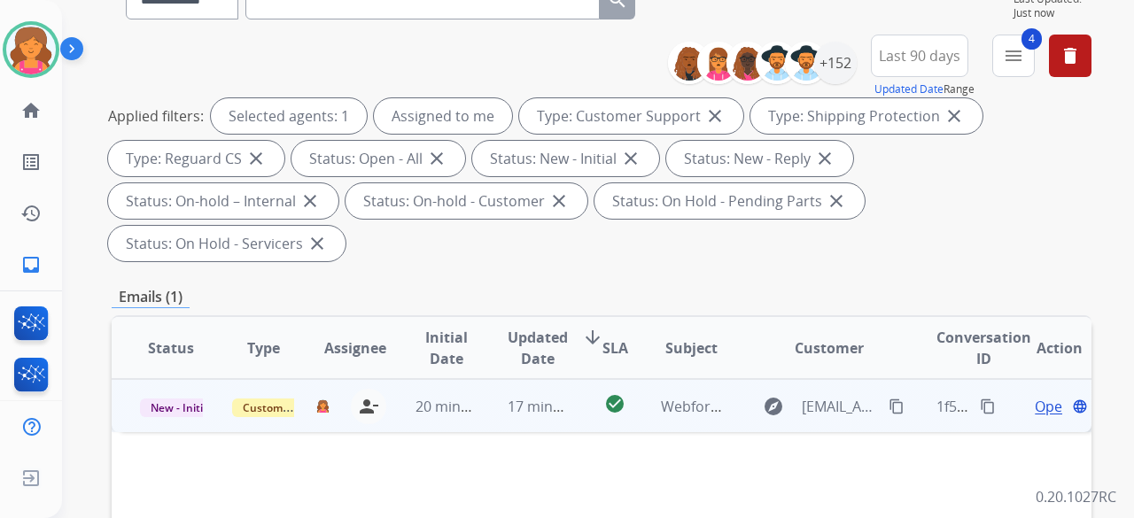
click at [1035, 396] on span "Open" at bounding box center [1053, 406] width 36 height 21
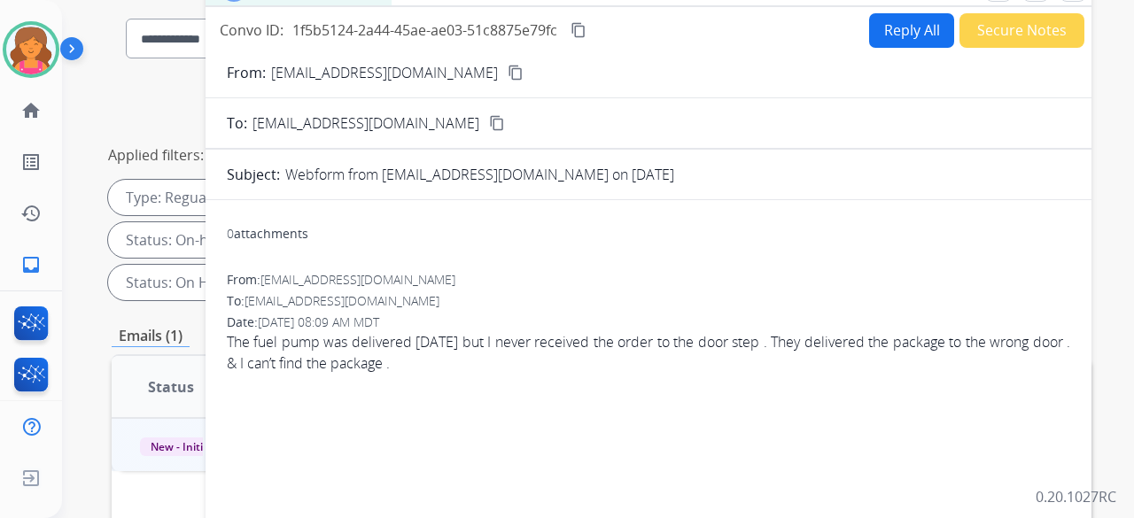
scroll to position [89, 0]
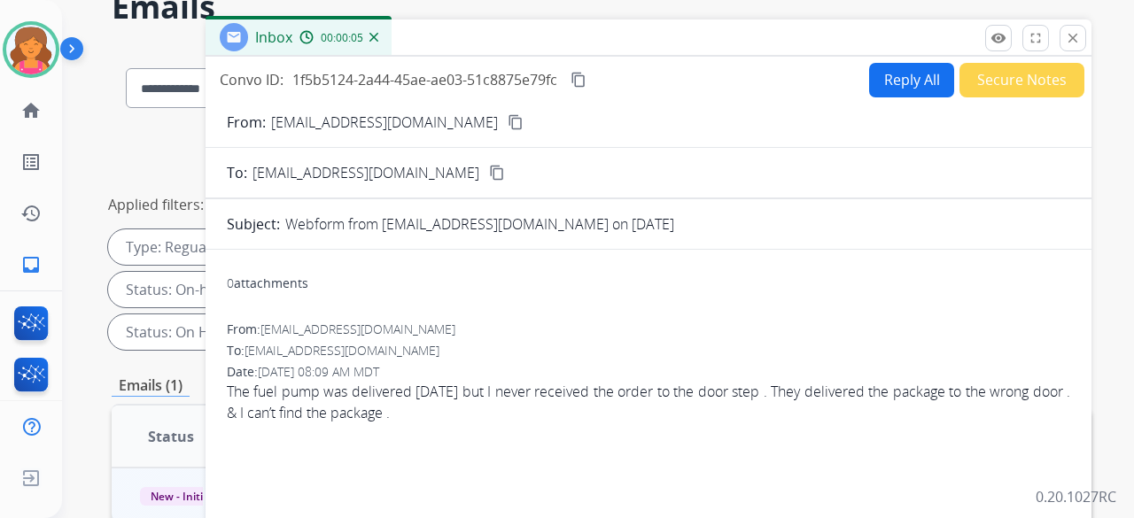
click at [508, 125] on mat-icon "content_copy" at bounding box center [516, 122] width 16 height 16
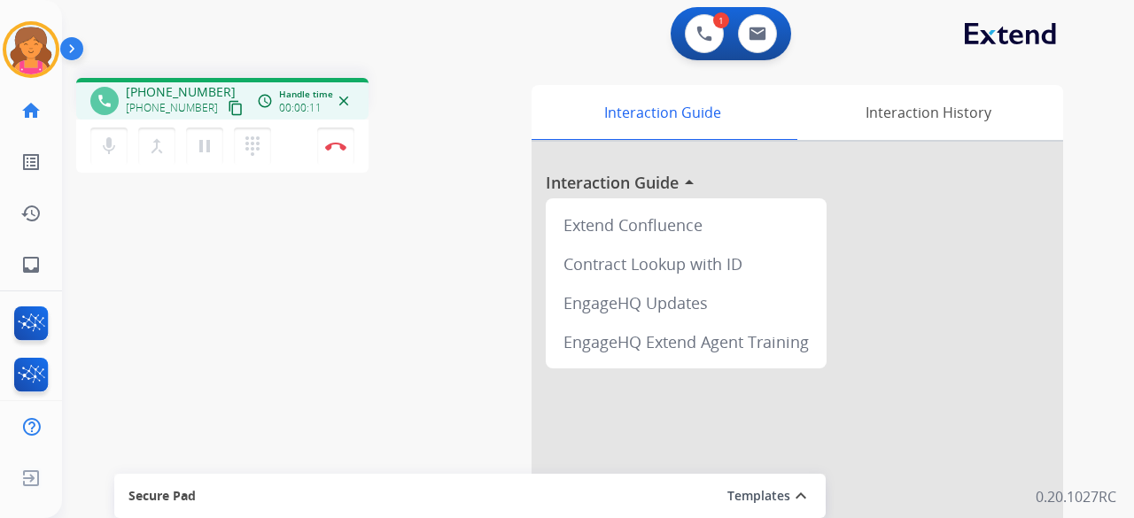
click at [225, 116] on button "content_copy" at bounding box center [235, 107] width 21 height 21
click at [337, 150] on img at bounding box center [335, 146] width 21 height 9
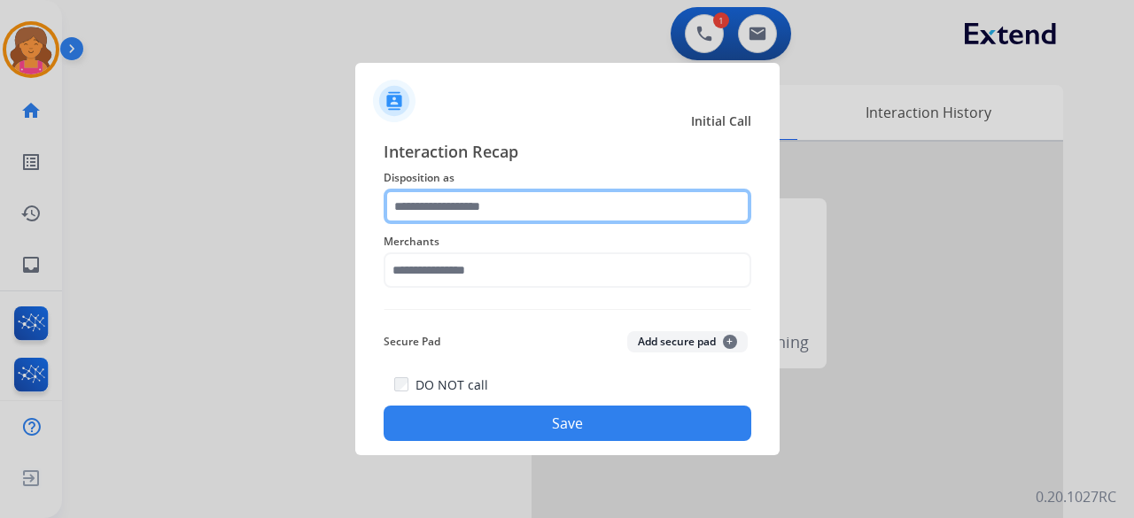
click at [431, 206] on input "text" at bounding box center [568, 206] width 368 height 35
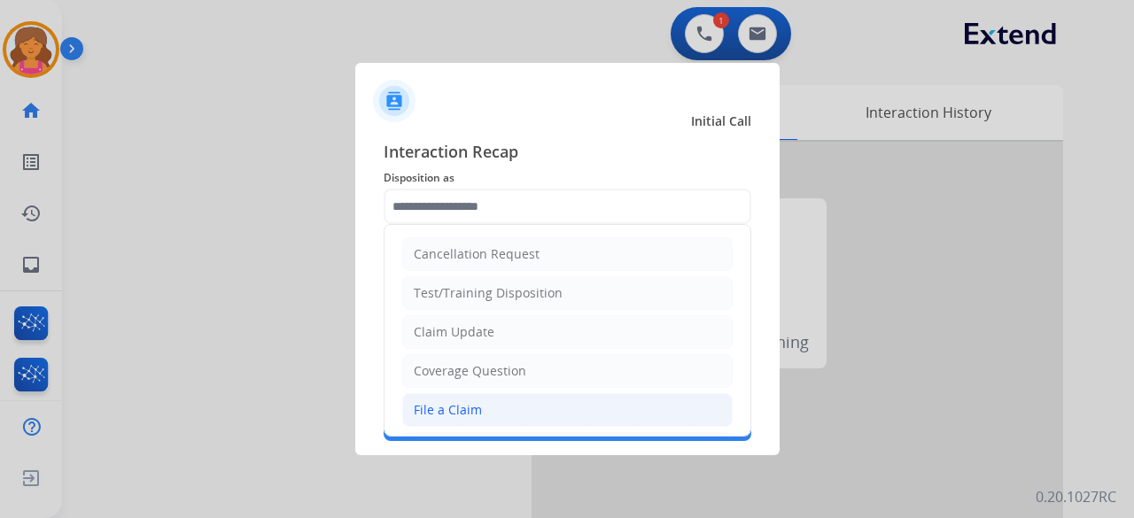
click at [507, 408] on li "File a Claim" at bounding box center [567, 410] width 330 height 34
type input "**********"
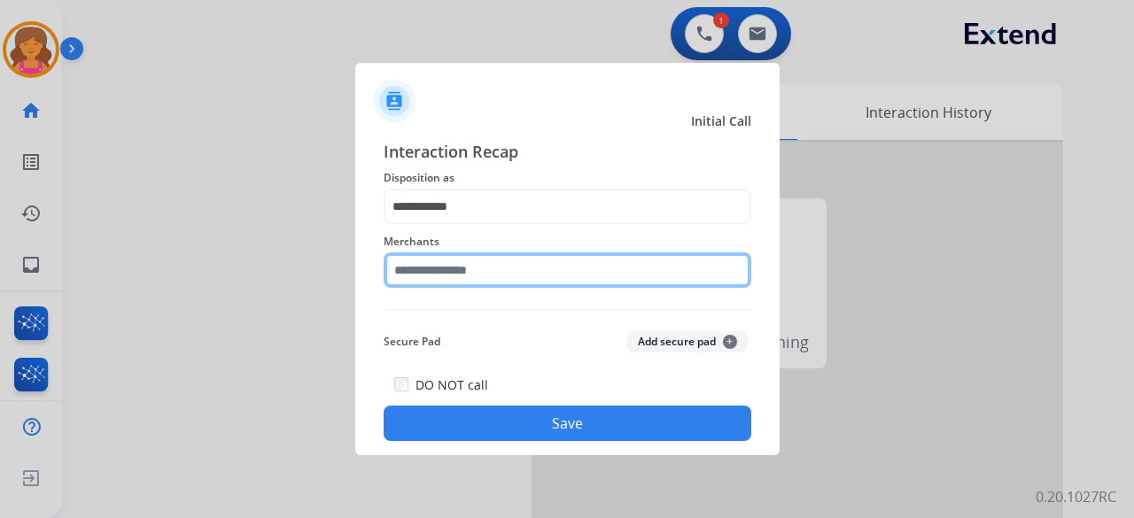
click at [499, 258] on input "text" at bounding box center [568, 269] width 368 height 35
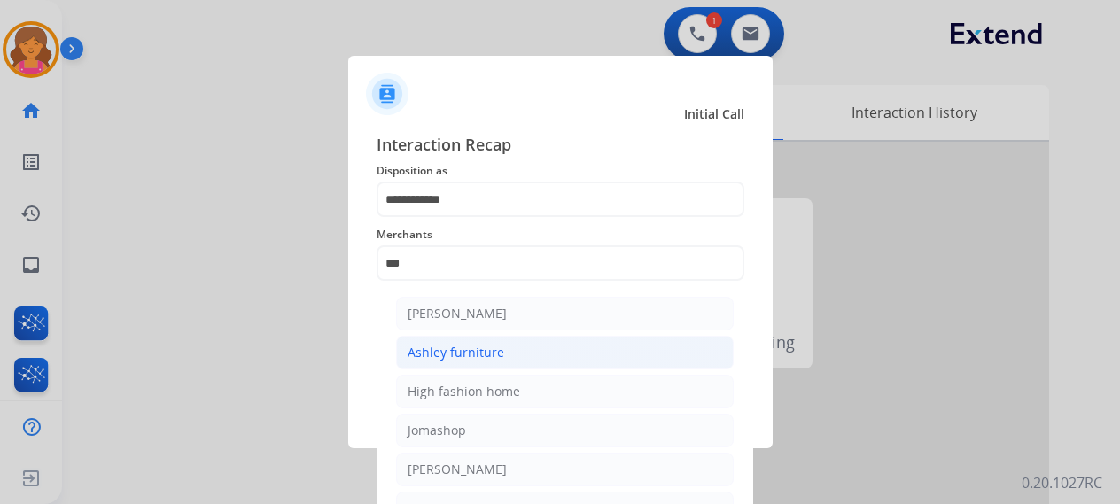
click at [454, 357] on div "Ashley furniture" at bounding box center [455, 353] width 97 height 18
type input "**********"
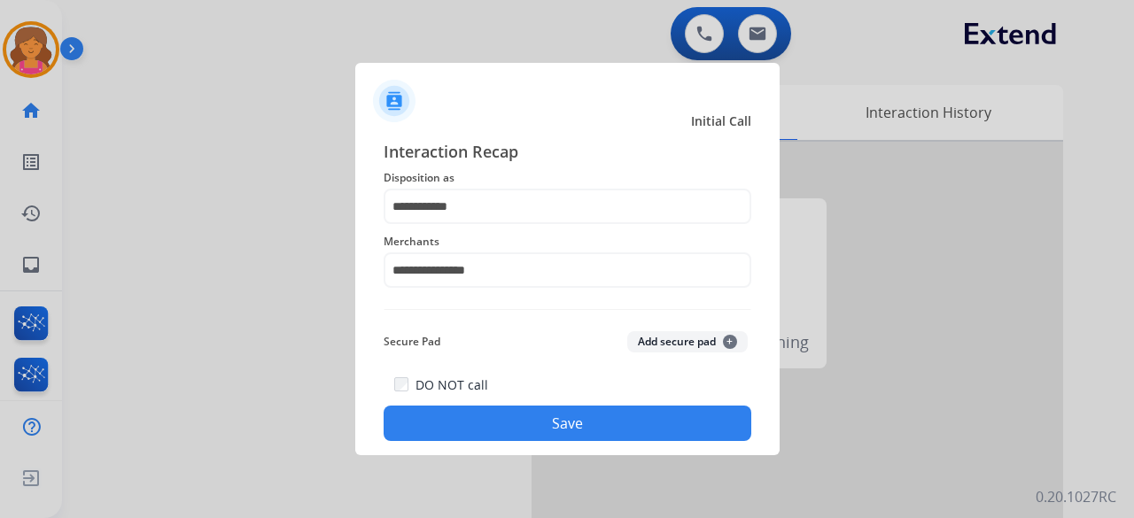
click at [465, 421] on button "Save" at bounding box center [568, 423] width 368 height 35
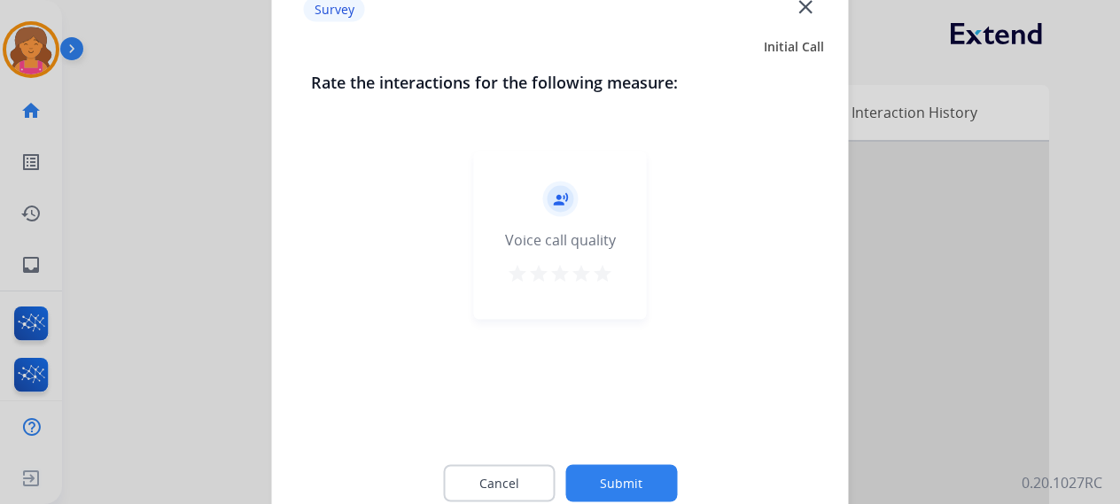
click at [601, 275] on mat-icon "star" at bounding box center [602, 272] width 21 height 21
click at [623, 493] on button "Submit" at bounding box center [621, 482] width 112 height 37
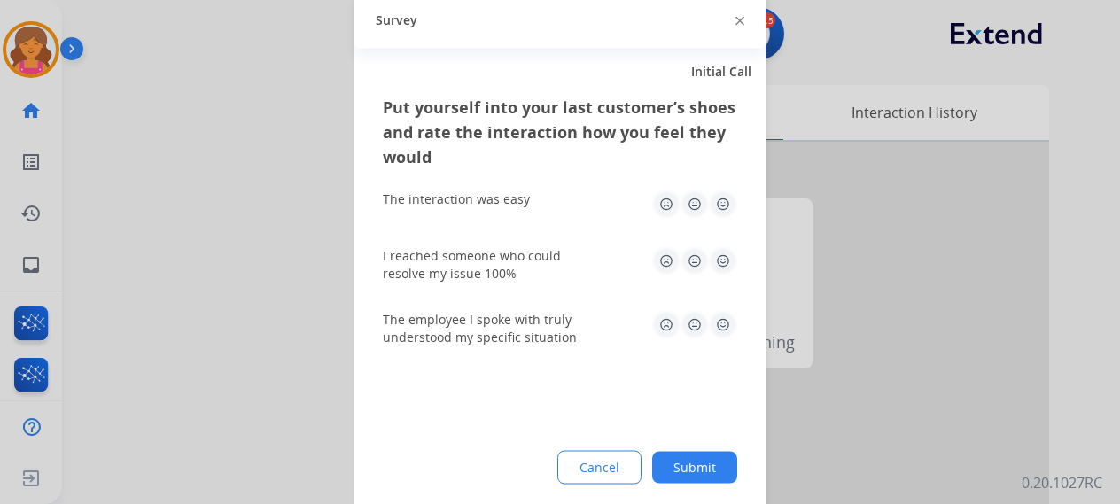
click at [725, 208] on img at bounding box center [723, 204] width 28 height 28
click at [732, 254] on img at bounding box center [723, 260] width 28 height 28
click at [728, 346] on div "The employee I spoke with truly understood my specific situation" at bounding box center [560, 328] width 354 height 64
click at [727, 330] on img at bounding box center [723, 324] width 28 height 28
click at [707, 469] on button "Submit" at bounding box center [694, 467] width 85 height 32
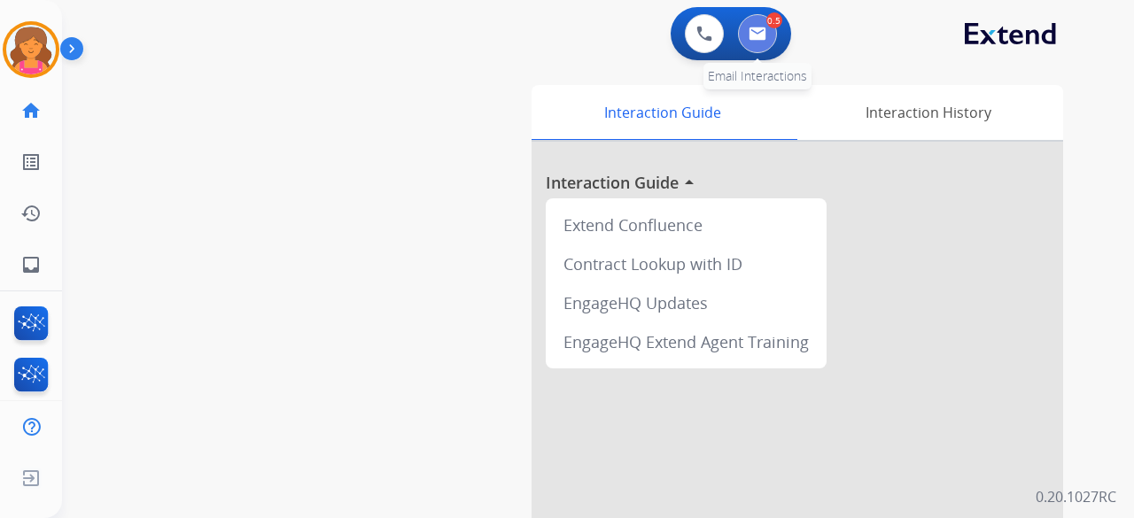
click at [758, 39] on img at bounding box center [758, 34] width 18 height 14
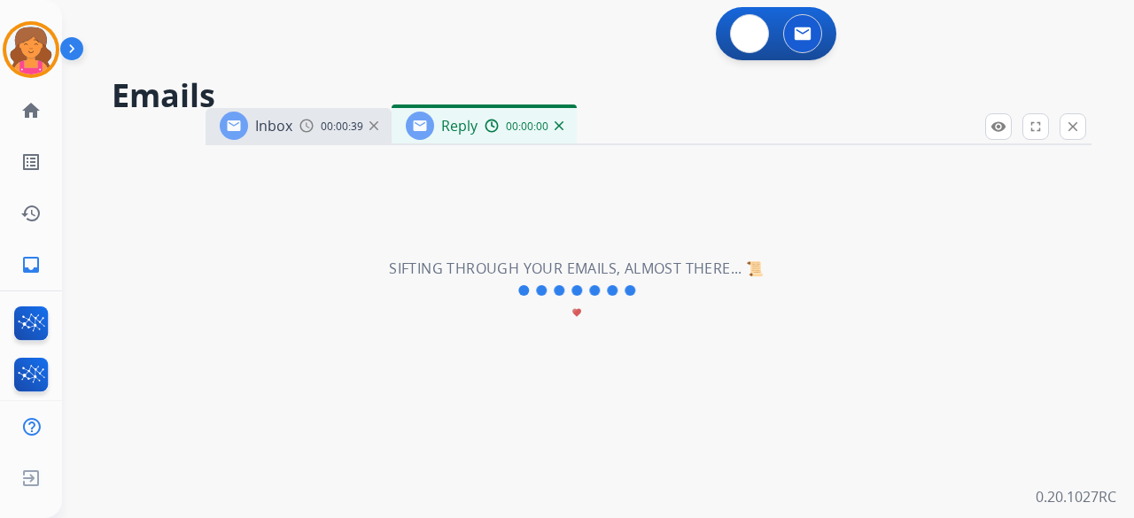
select select "**********"
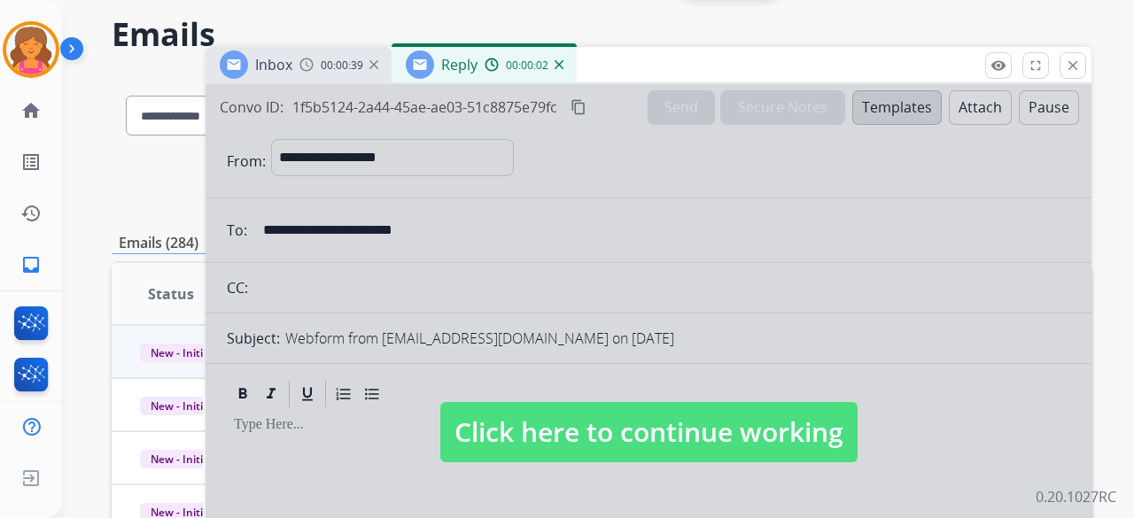
scroll to position [89, 0]
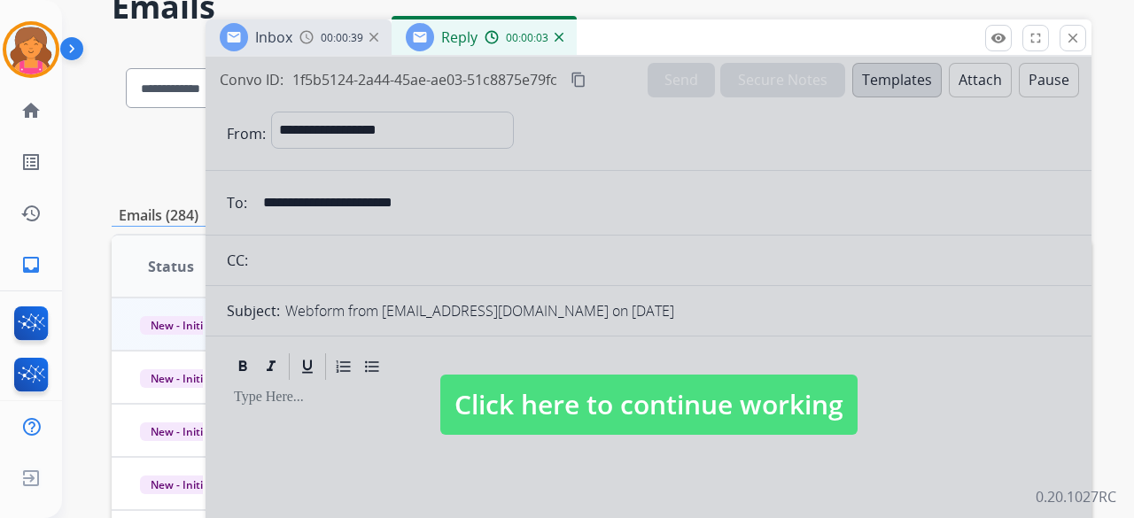
click at [577, 410] on span "Click here to continue working" at bounding box center [648, 405] width 417 height 60
select select
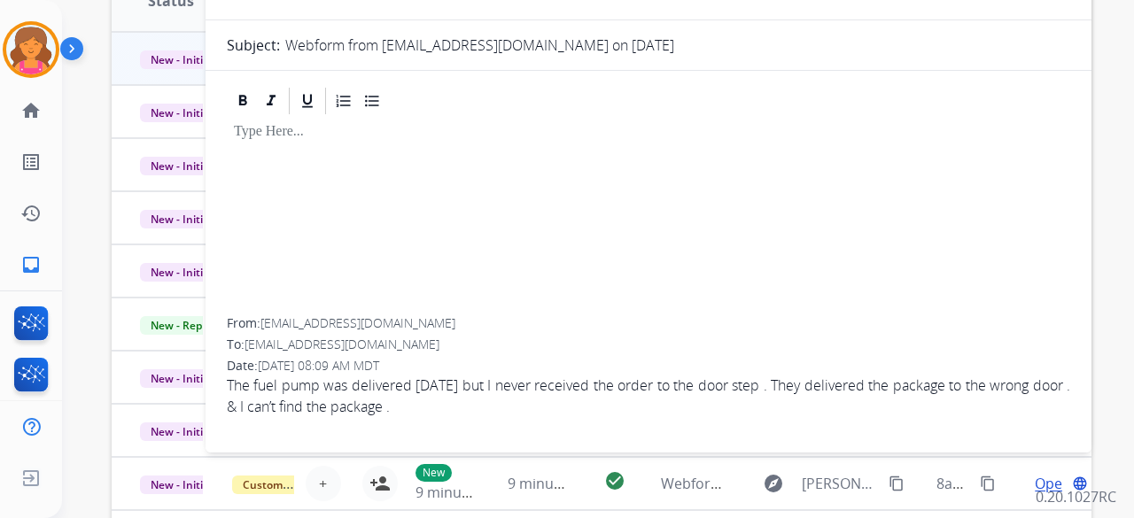
scroll to position [0, 0]
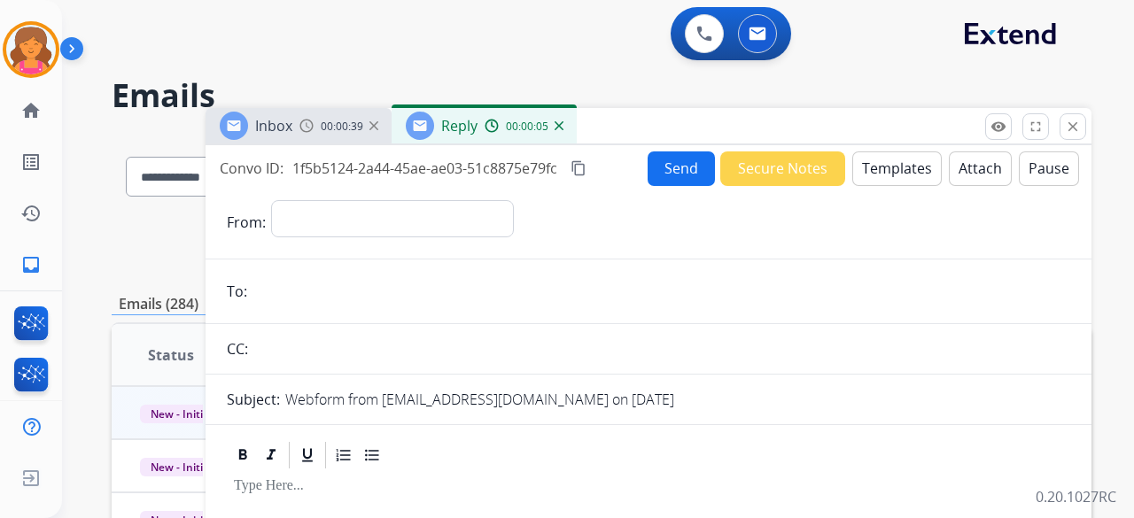
click at [342, 126] on span "00:00:39" at bounding box center [342, 127] width 43 height 14
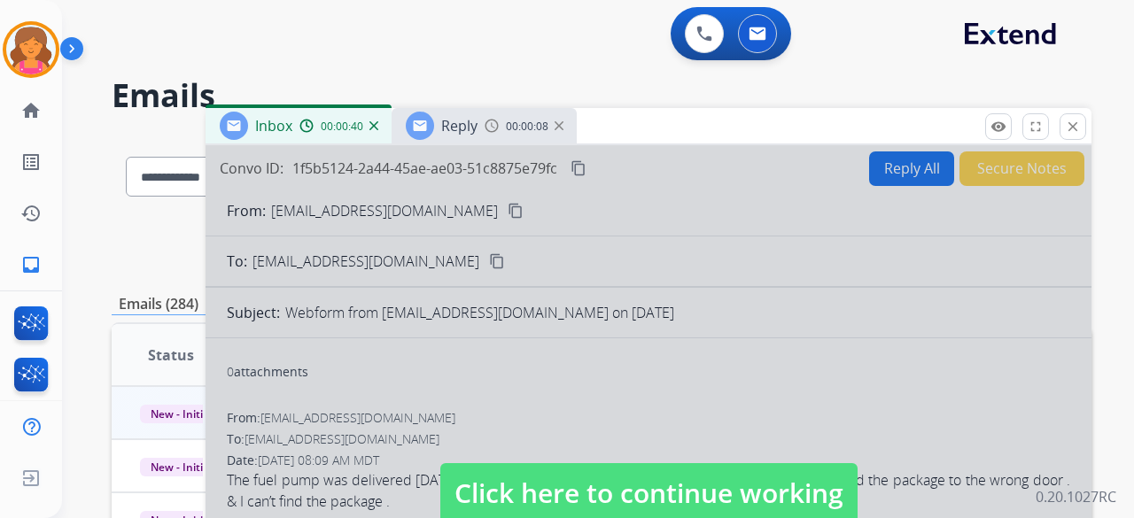
click at [573, 501] on span "Click here to continue working" at bounding box center [648, 493] width 417 height 60
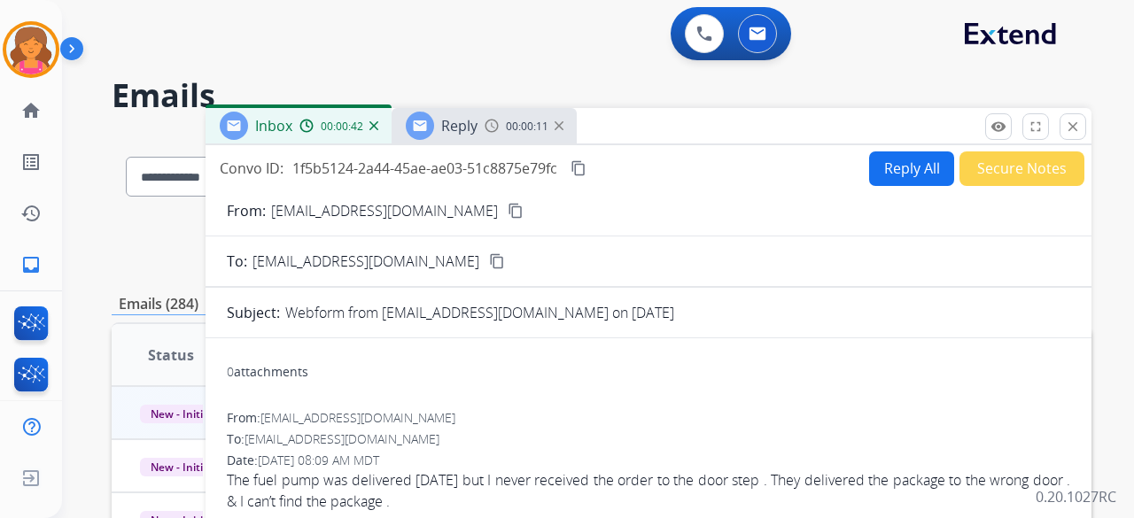
click at [879, 165] on button "Reply All" at bounding box center [911, 168] width 85 height 35
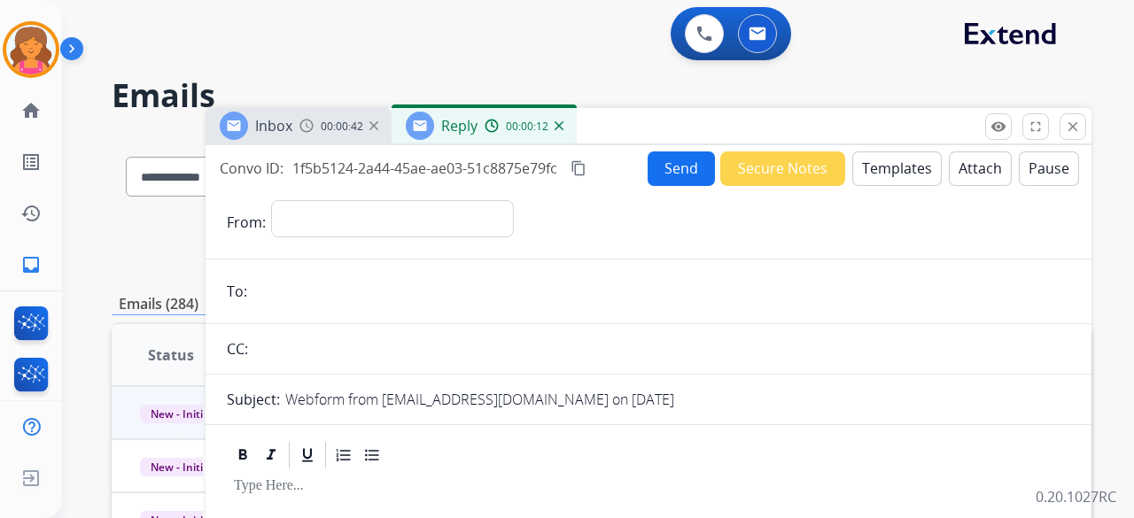
click at [879, 165] on button "Templates" at bounding box center [896, 168] width 89 height 35
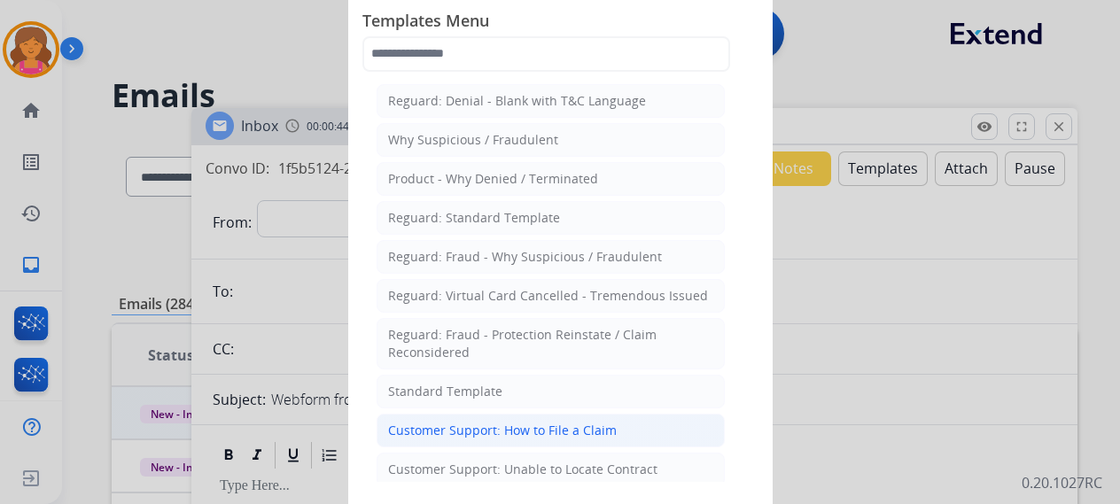
click at [484, 440] on li "Customer Support: How to File a Claim" at bounding box center [550, 431] width 348 height 34
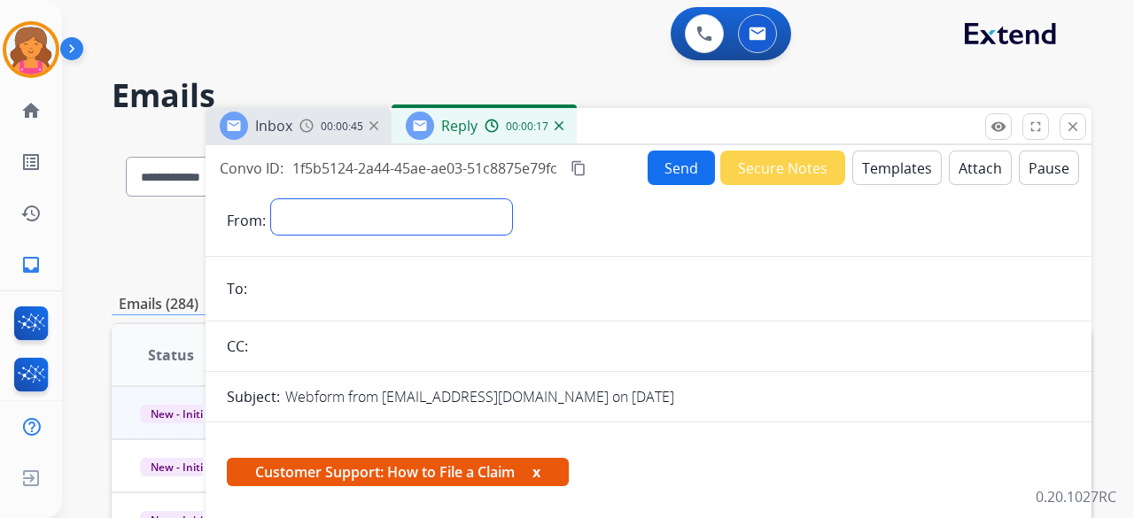
click at [364, 225] on select "**********" at bounding box center [391, 216] width 241 height 35
select select "**********"
click at [271, 199] on select "**********" at bounding box center [391, 216] width 241 height 35
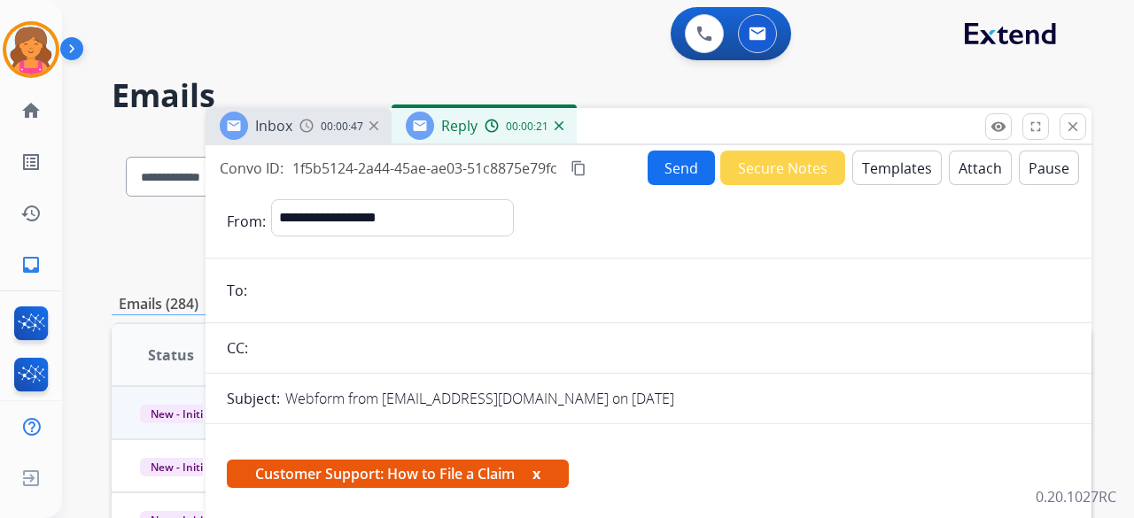
click at [308, 114] on div "Inbox 00:00:47" at bounding box center [299, 125] width 186 height 35
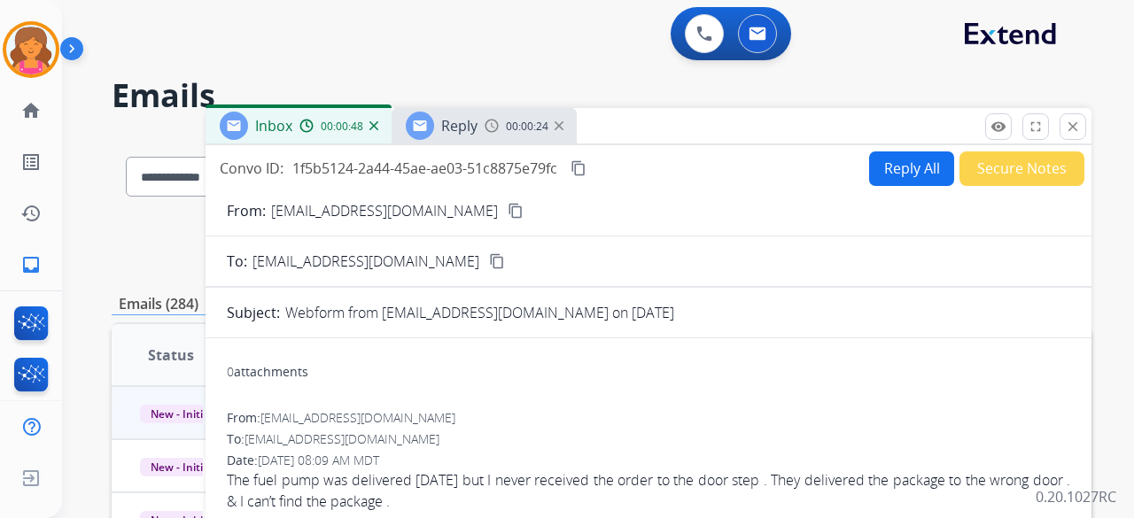
click at [508, 213] on mat-icon "content_copy" at bounding box center [516, 211] width 16 height 16
click at [456, 136] on div "Reply" at bounding box center [459, 125] width 36 height 21
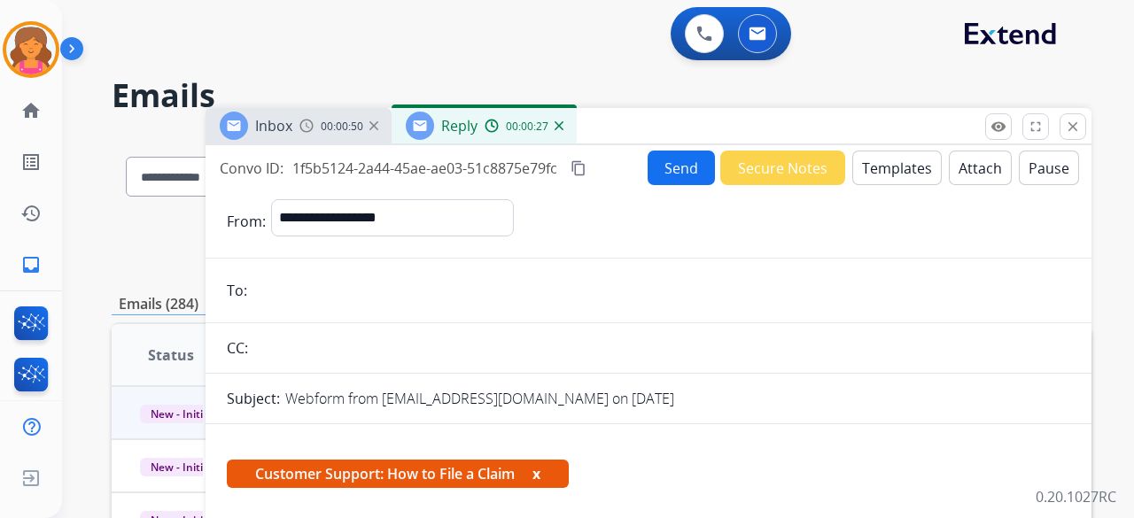
click at [382, 292] on input "email" at bounding box center [661, 290] width 818 height 35
paste input "**********"
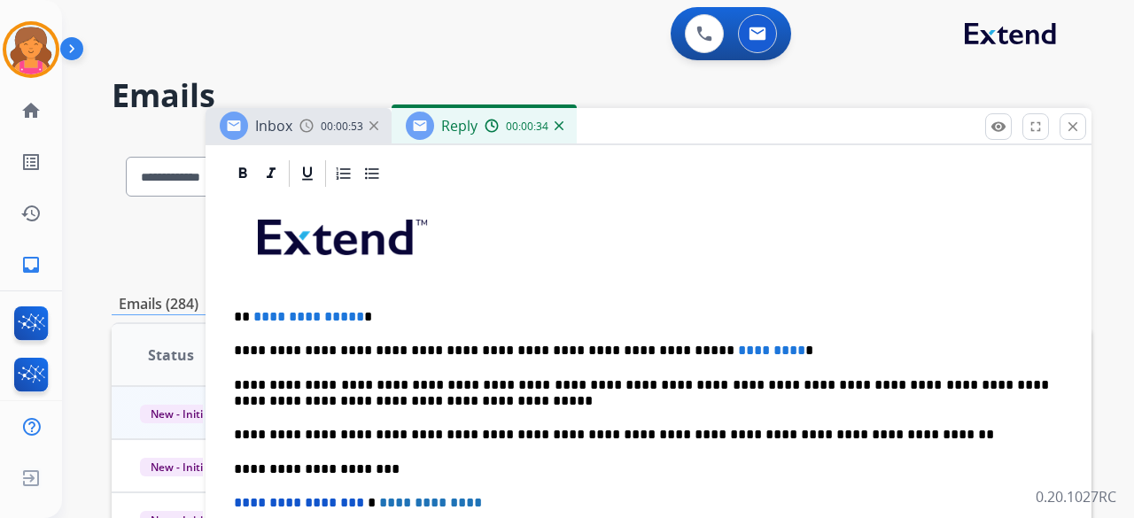
scroll to position [442, 0]
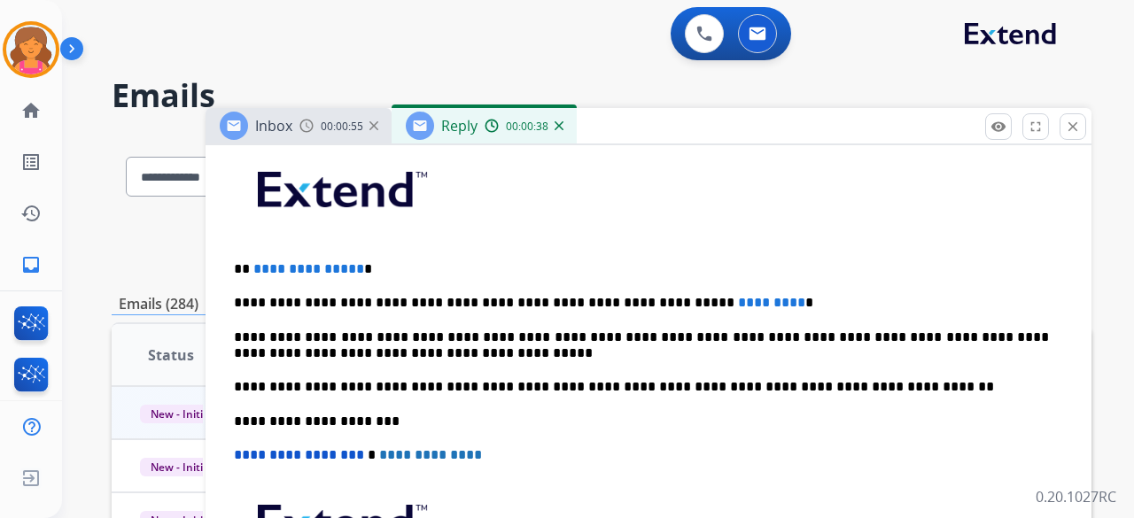
type input "**********"
click at [738, 303] on span "*********" at bounding box center [771, 302] width 67 height 13
click at [356, 270] on p "**********" at bounding box center [641, 269] width 815 height 16
click at [354, 268] on p "**********" at bounding box center [641, 269] width 815 height 16
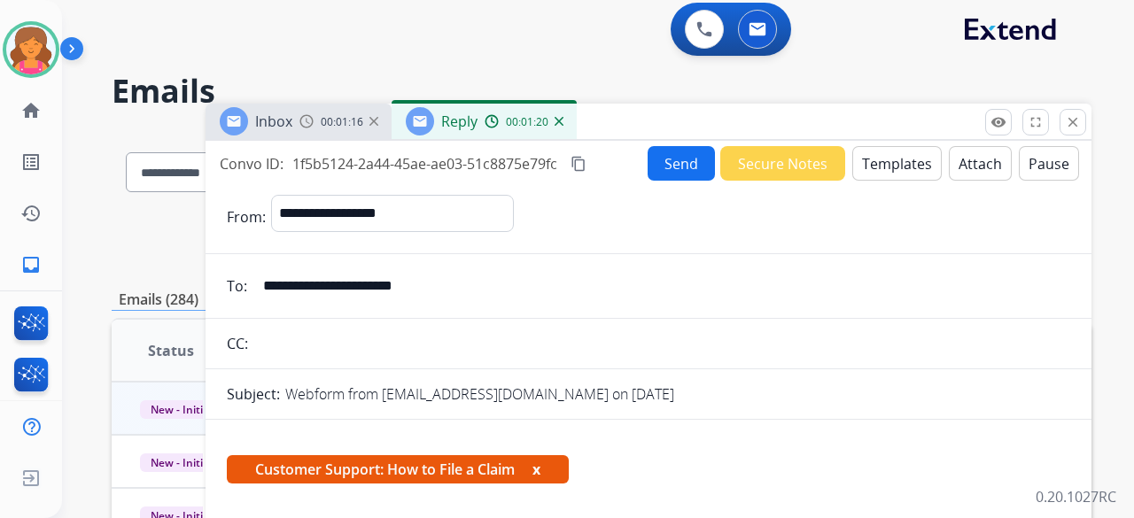
scroll to position [0, 0]
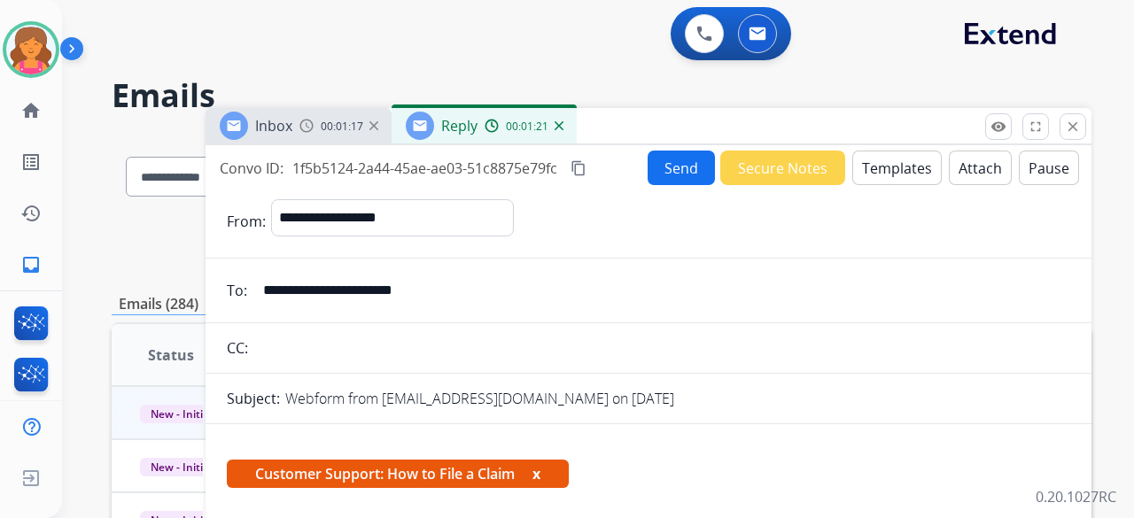
click at [655, 165] on button "Send" at bounding box center [681, 168] width 67 height 35
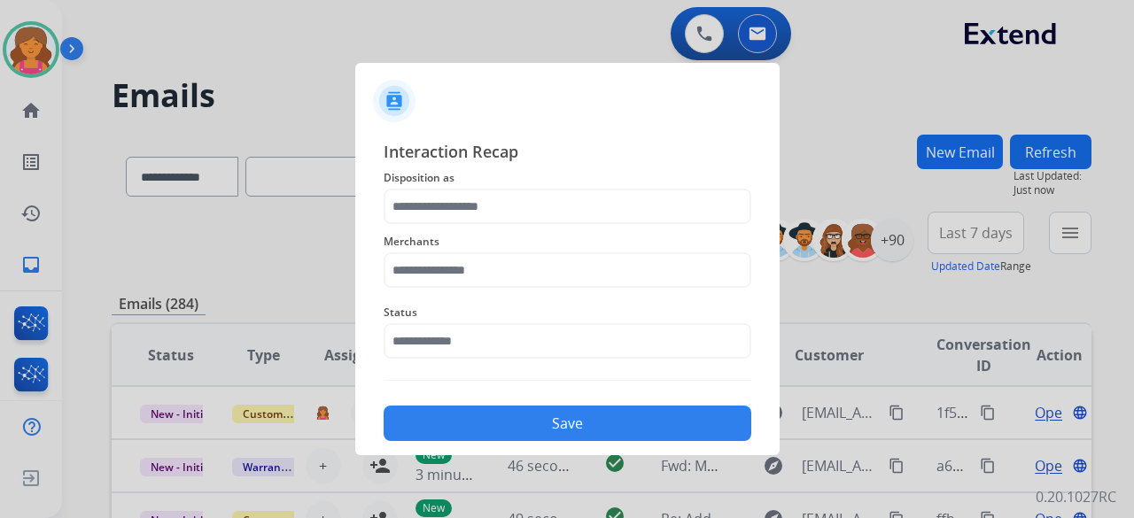
click at [465, 224] on div "Merchants" at bounding box center [568, 259] width 368 height 71
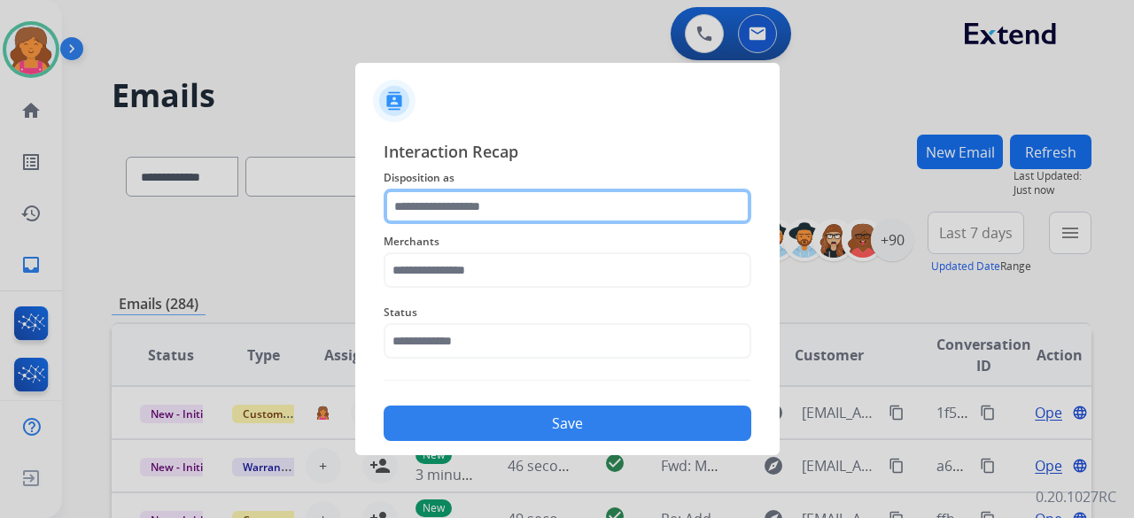
click at [465, 219] on input "text" at bounding box center [568, 206] width 368 height 35
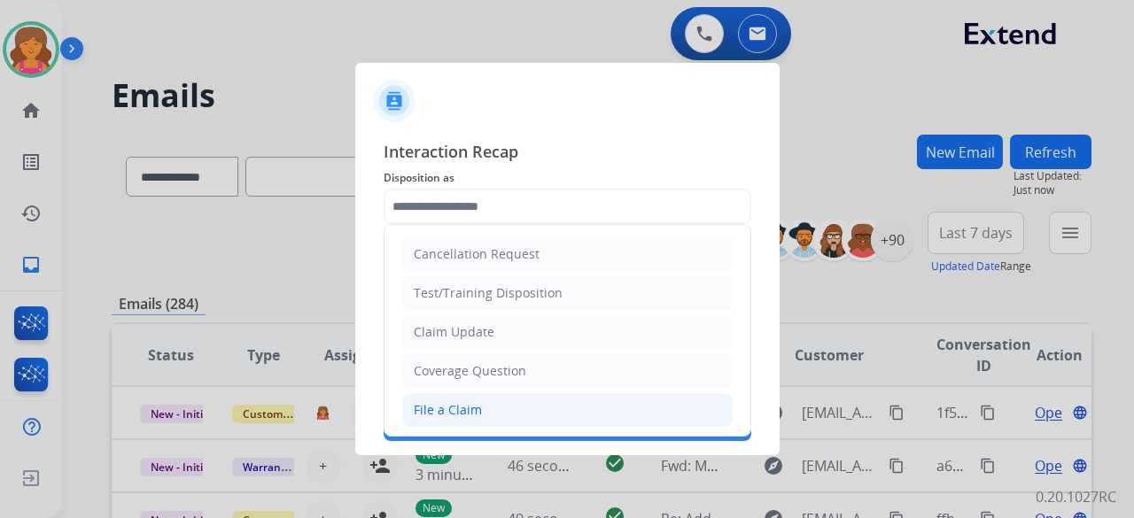
click at [473, 413] on div "File a Claim" at bounding box center [448, 410] width 68 height 18
type input "**********"
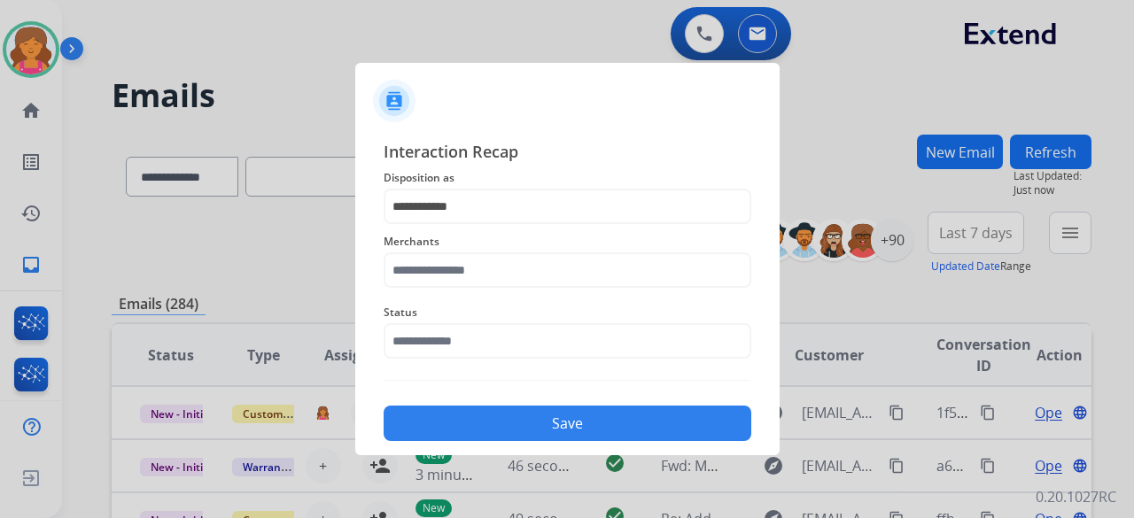
click at [455, 290] on div "Merchants" at bounding box center [568, 259] width 368 height 71
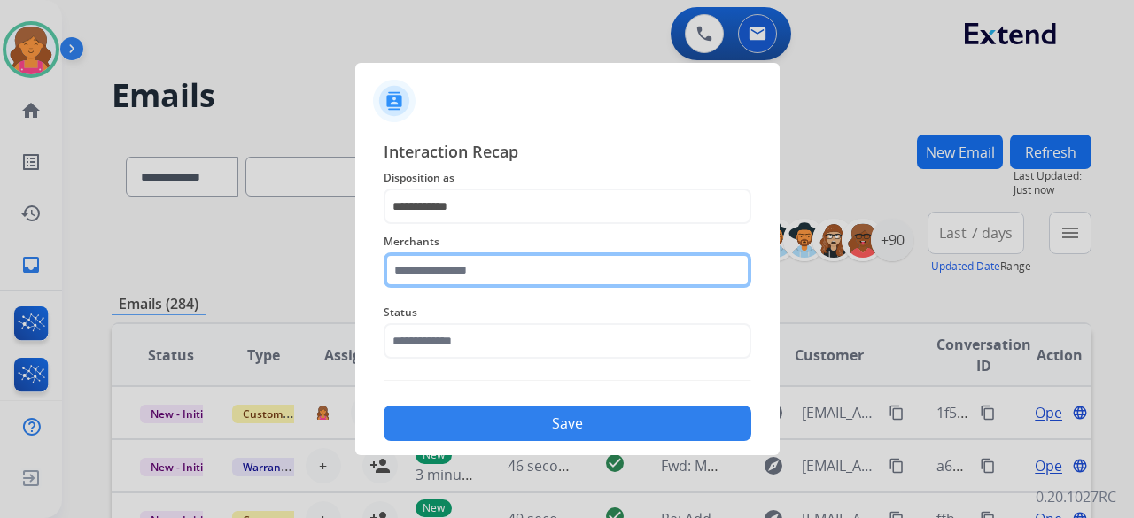
click at [455, 280] on input "text" at bounding box center [568, 269] width 368 height 35
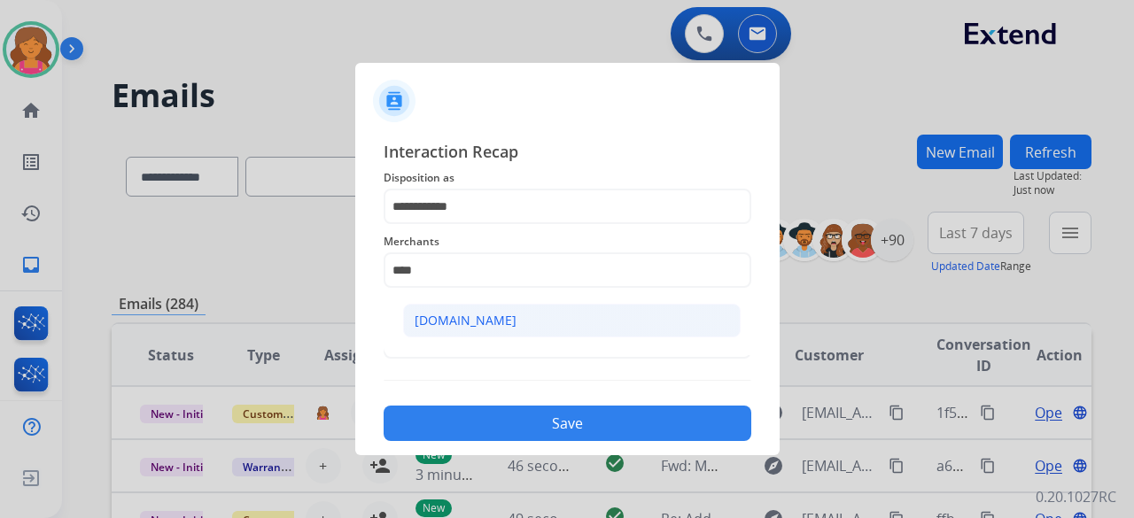
click at [468, 324] on div "[DOMAIN_NAME]" at bounding box center [466, 321] width 102 height 18
type input "**********"
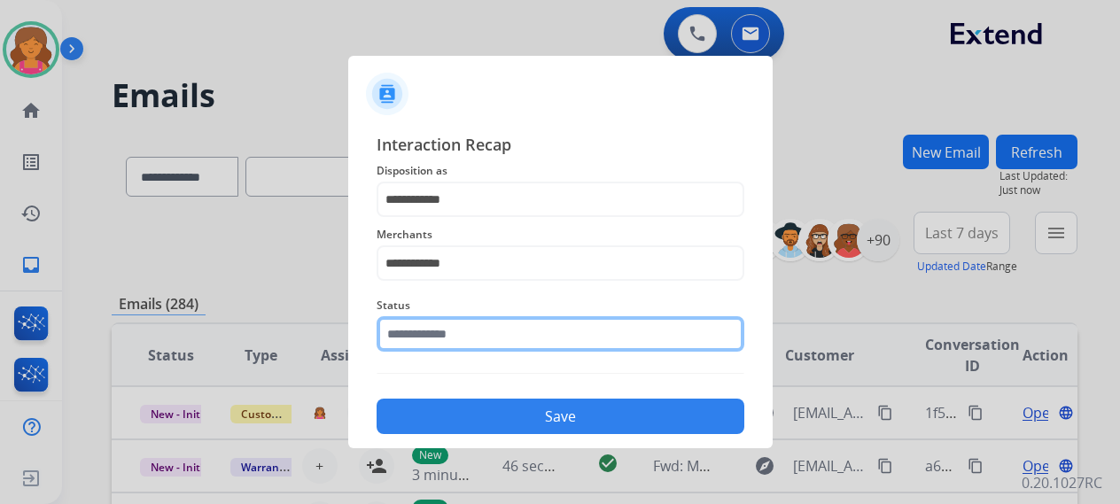
click at [452, 339] on input "text" at bounding box center [560, 333] width 368 height 35
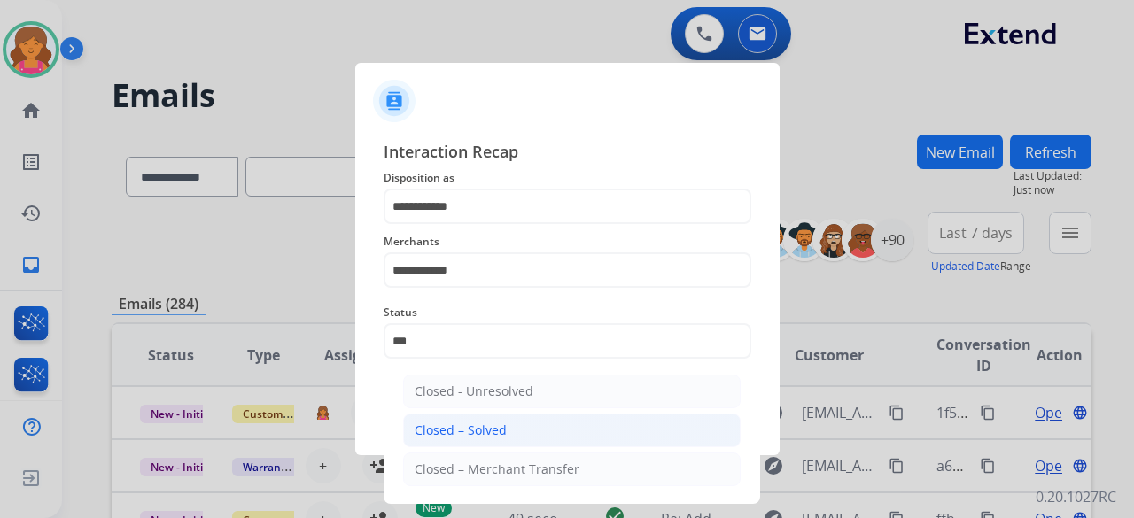
click at [498, 426] on div "Closed – Solved" at bounding box center [461, 431] width 92 height 18
type input "**********"
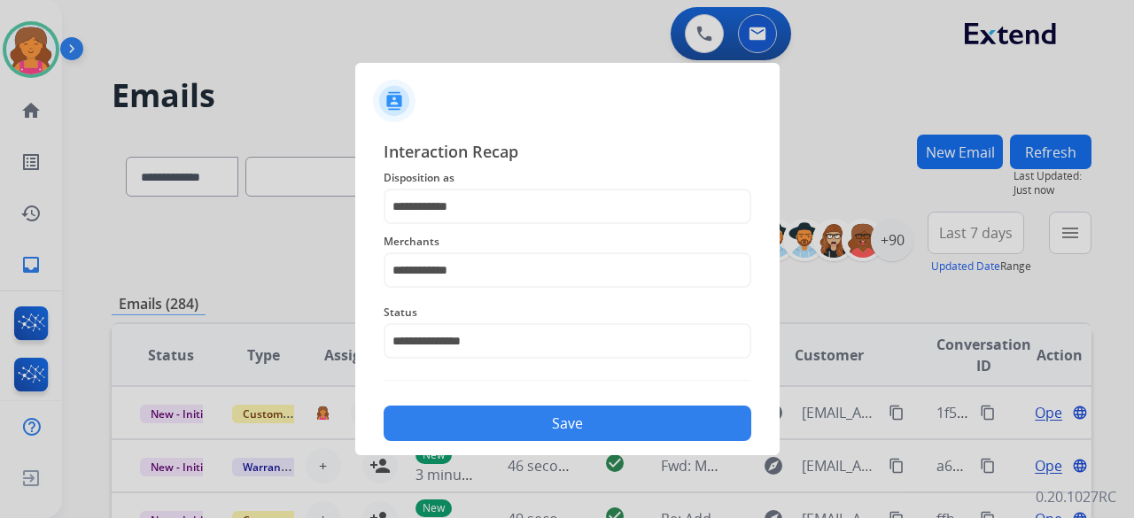
click at [498, 426] on button "Save" at bounding box center [568, 423] width 368 height 35
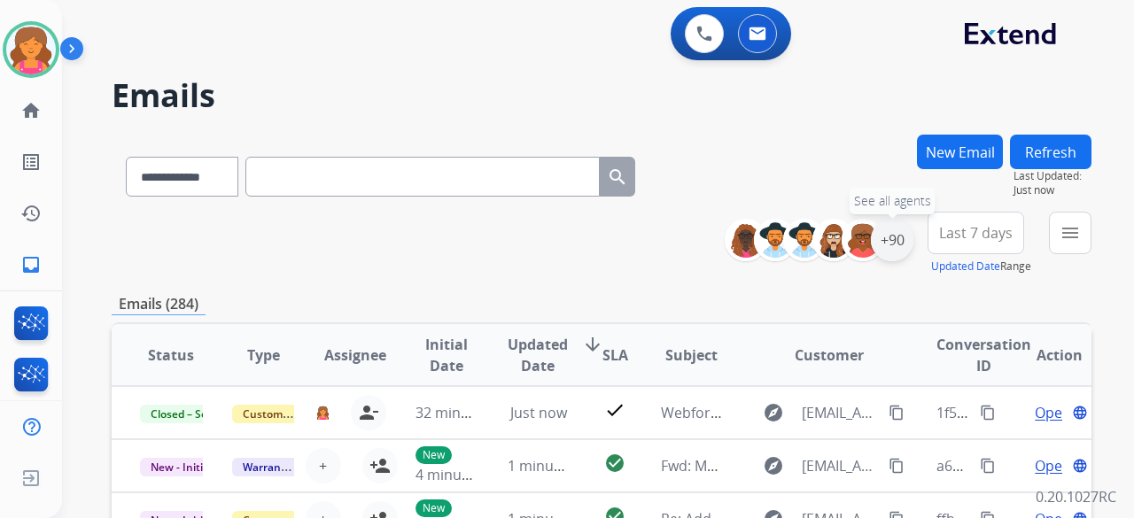
click at [904, 240] on div "+90" at bounding box center [892, 240] width 43 height 43
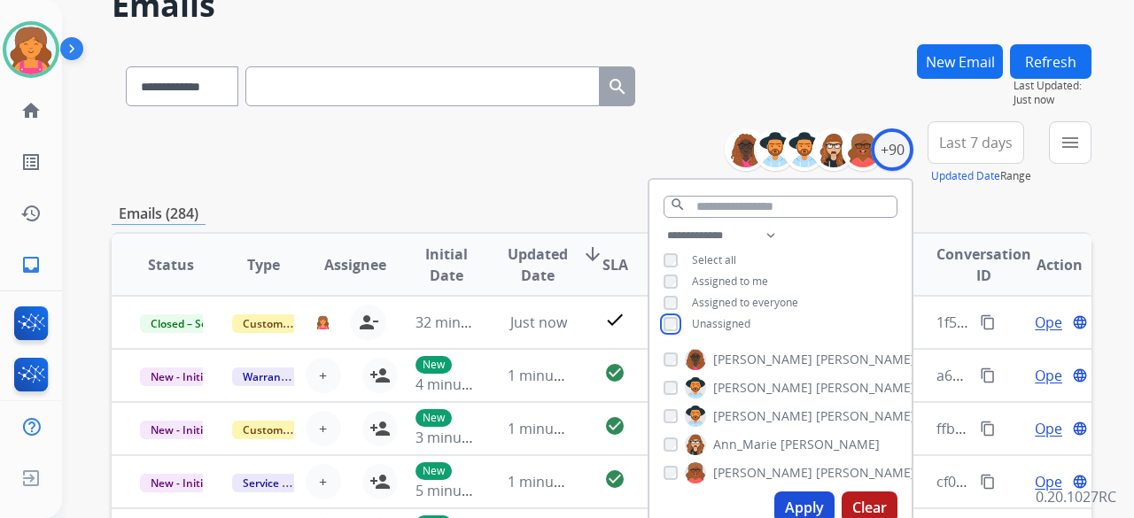
scroll to position [177, 0]
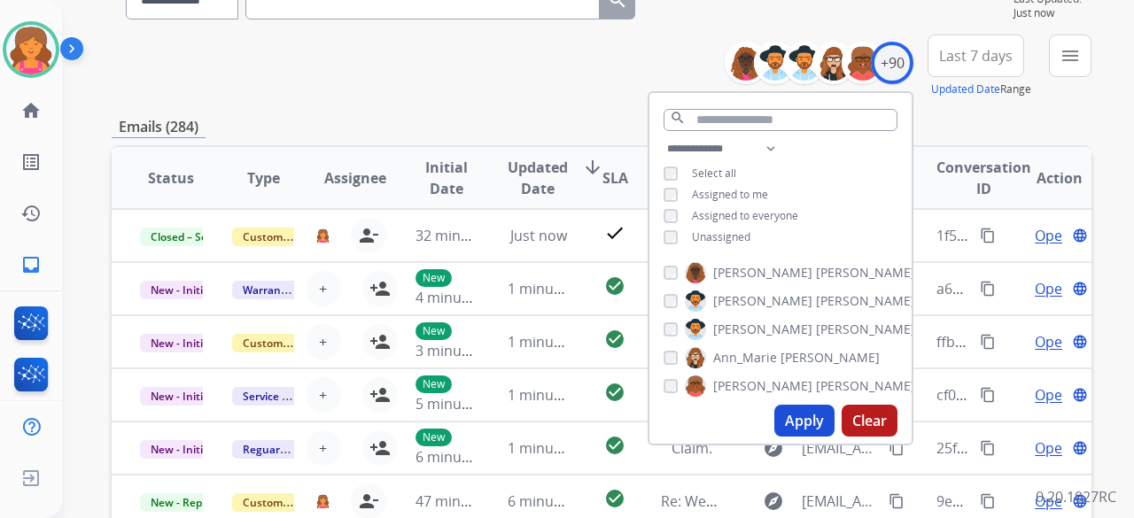
click at [776, 420] on button "Apply" at bounding box center [804, 421] width 60 height 32
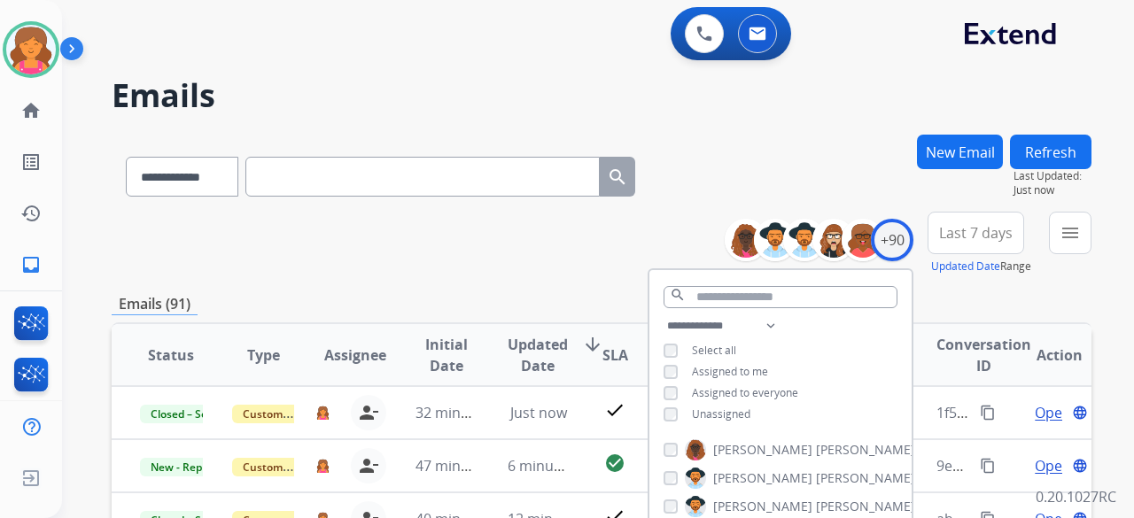
click at [433, 254] on div "**********" at bounding box center [602, 244] width 980 height 64
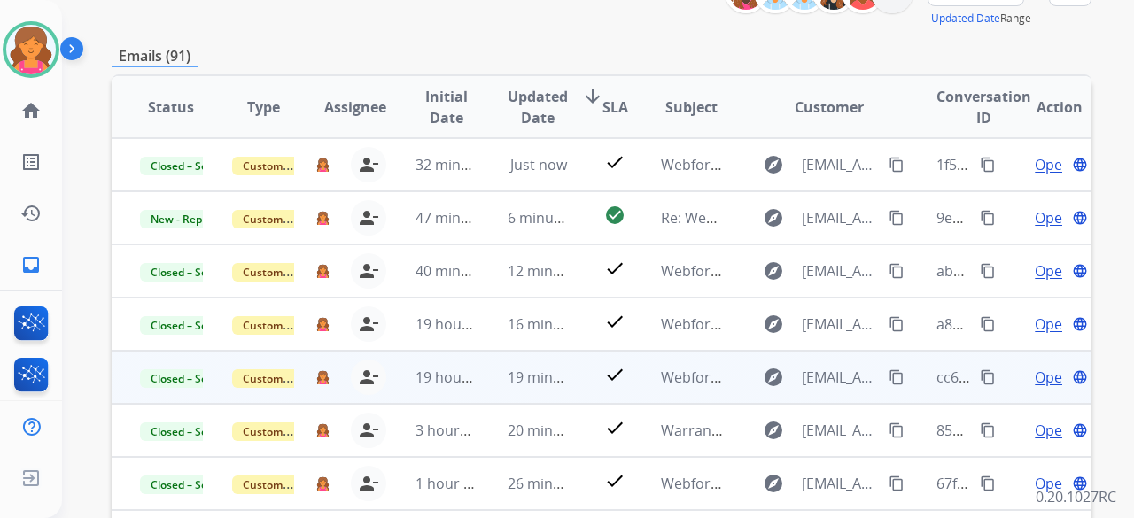
scroll to position [135, 0]
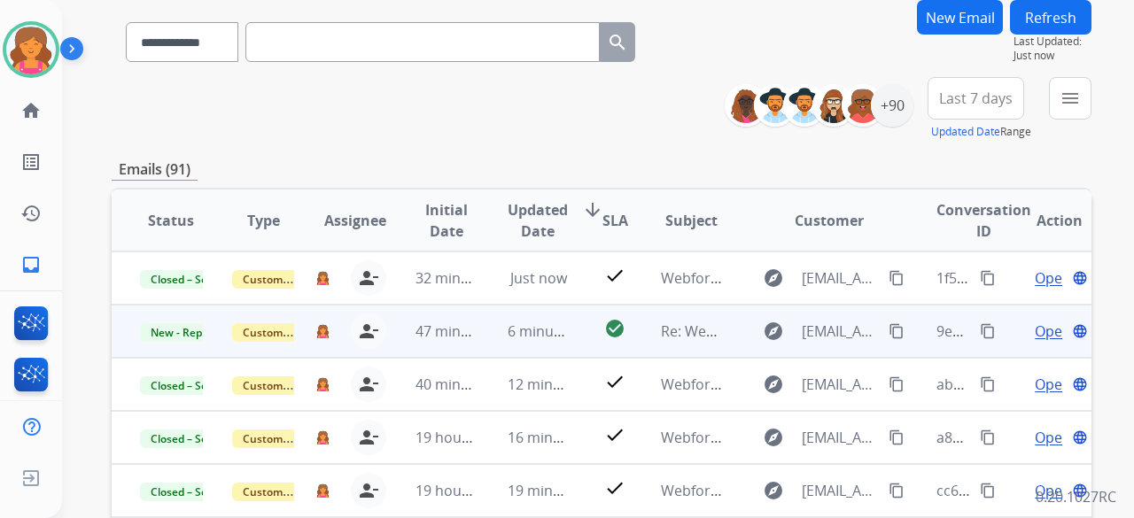
click at [1052, 327] on div "Open language" at bounding box center [1059, 331] width 63 height 21
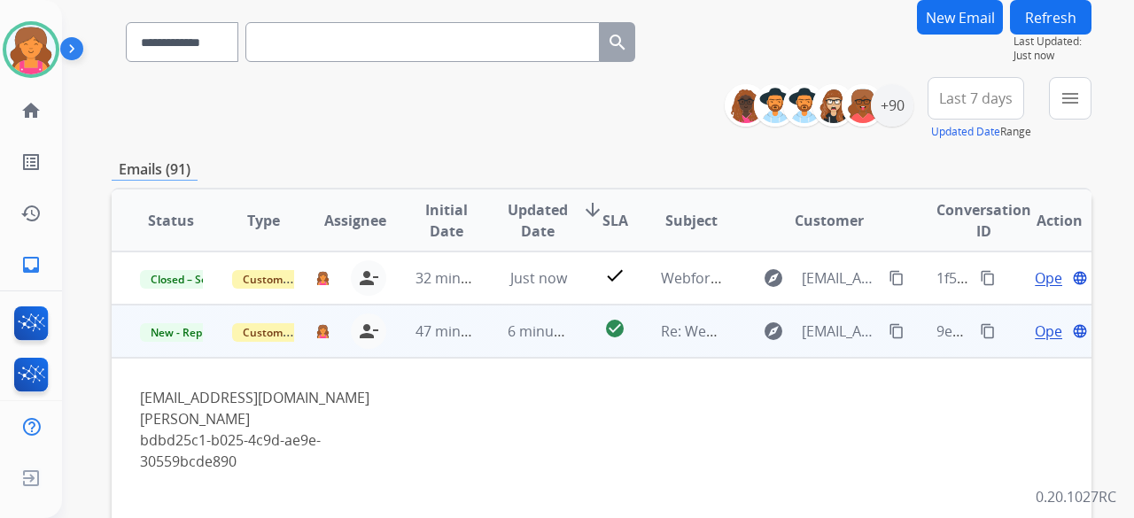
scroll to position [53, 0]
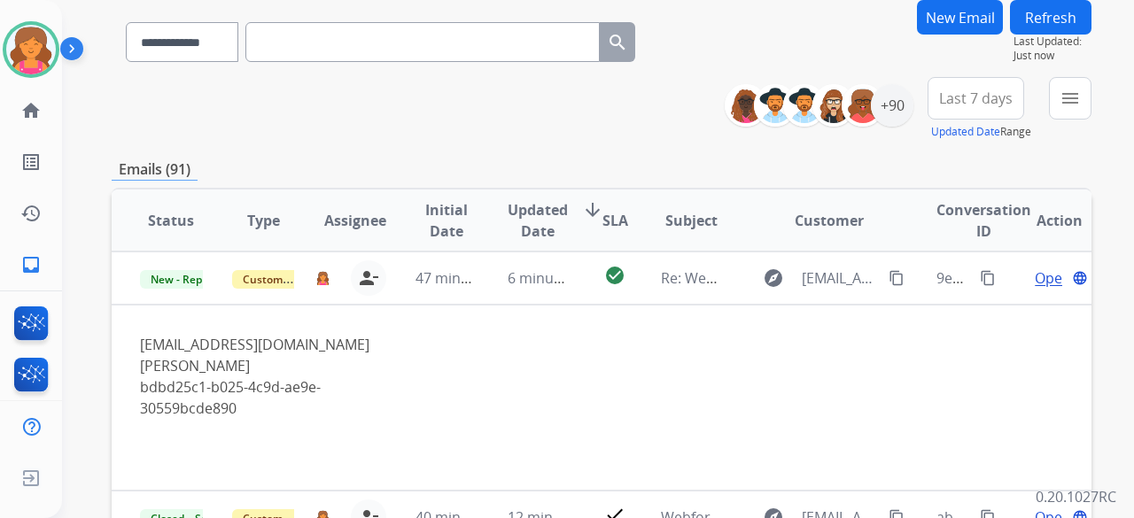
click at [981, 17] on button "New Email" at bounding box center [960, 17] width 86 height 35
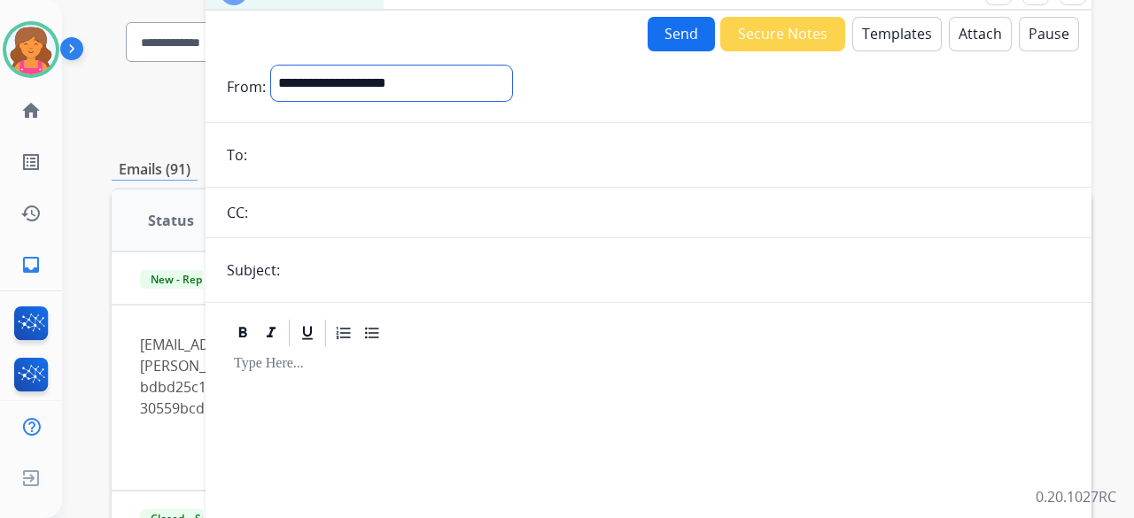
click at [509, 78] on select "**********" at bounding box center [391, 83] width 241 height 35
select select "**********"
click at [271, 66] on select "**********" at bounding box center [391, 83] width 241 height 35
click at [306, 180] on form "**********" at bounding box center [649, 358] width 886 height 614
click at [307, 167] on input "email" at bounding box center [661, 156] width 818 height 35
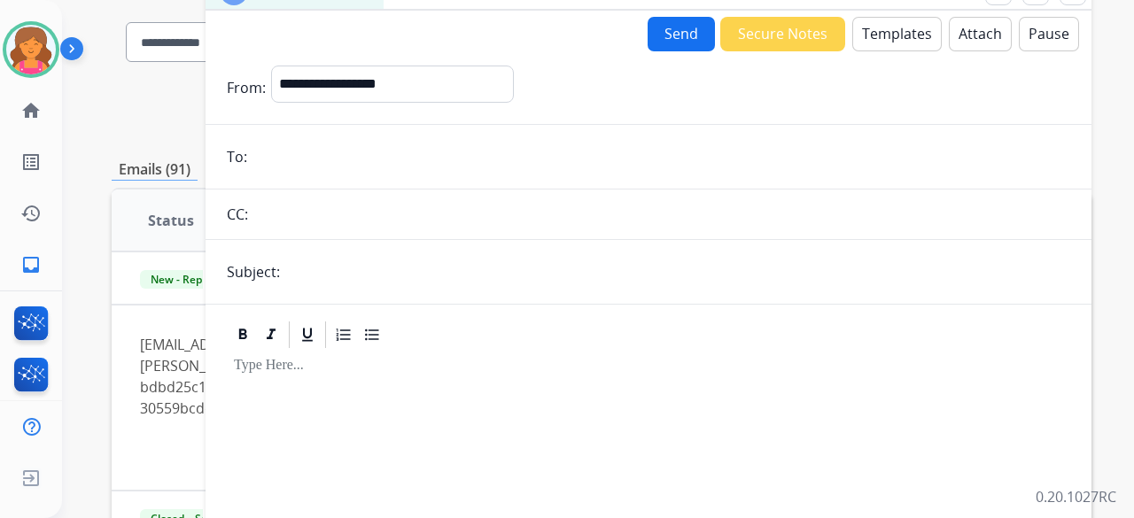
paste input "**********"
type input "**********"
click at [354, 256] on input "text" at bounding box center [677, 271] width 785 height 35
type input "**********"
click at [881, 41] on button "Templates" at bounding box center [896, 34] width 89 height 35
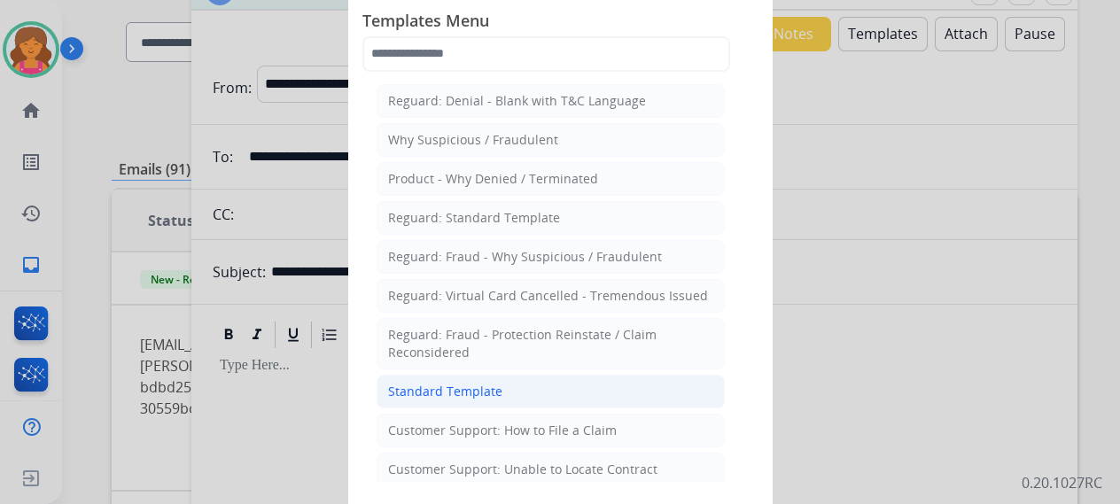
click at [499, 385] on li "Standard Template" at bounding box center [550, 392] width 348 height 34
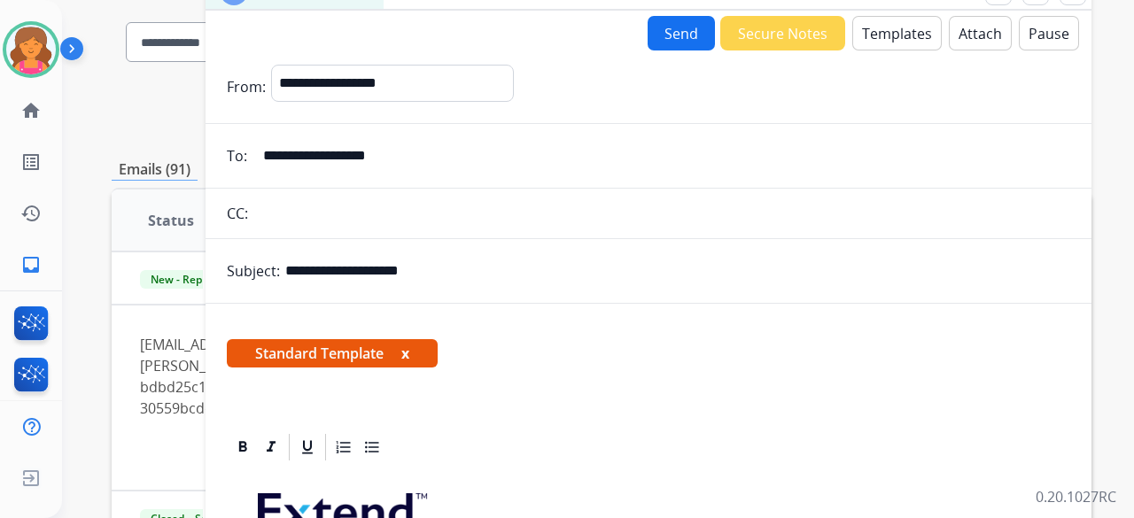
scroll to position [266, 0]
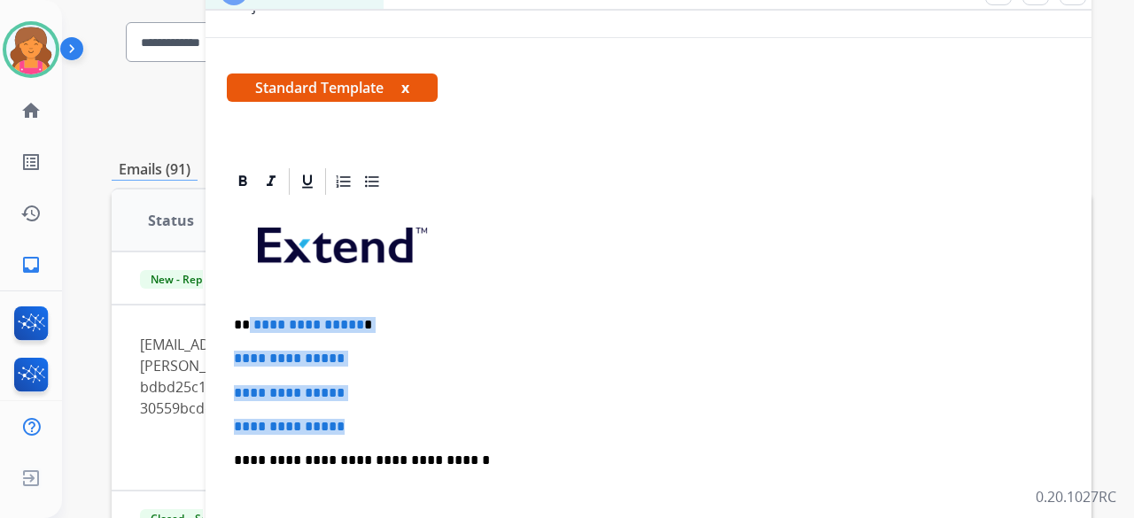
drag, startPoint x: 392, startPoint y: 405, endPoint x: 248, endPoint y: 306, distance: 174.5
click at [248, 306] on div "**********" at bounding box center [648, 502] width 843 height 609
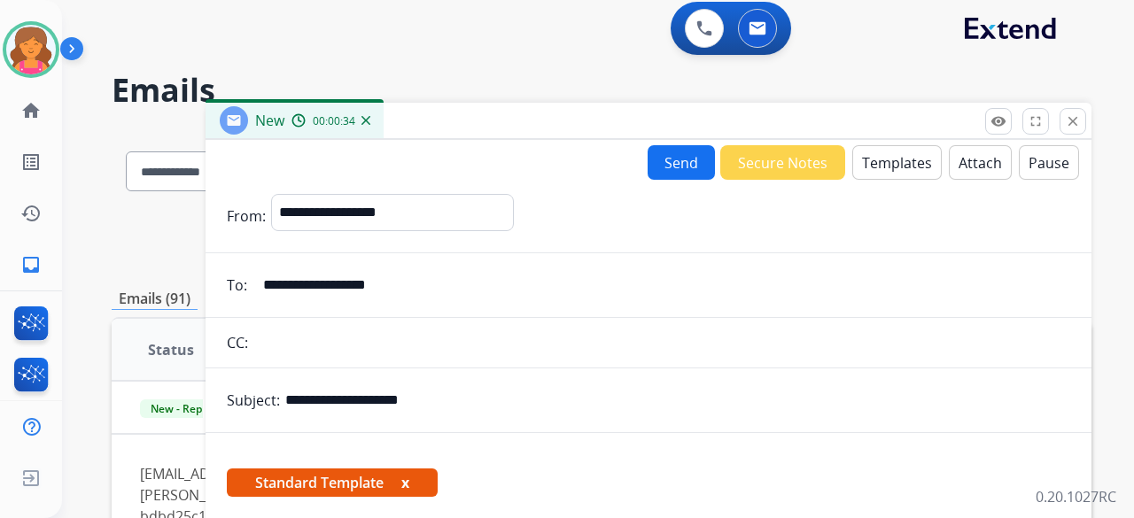
scroll to position [0, 0]
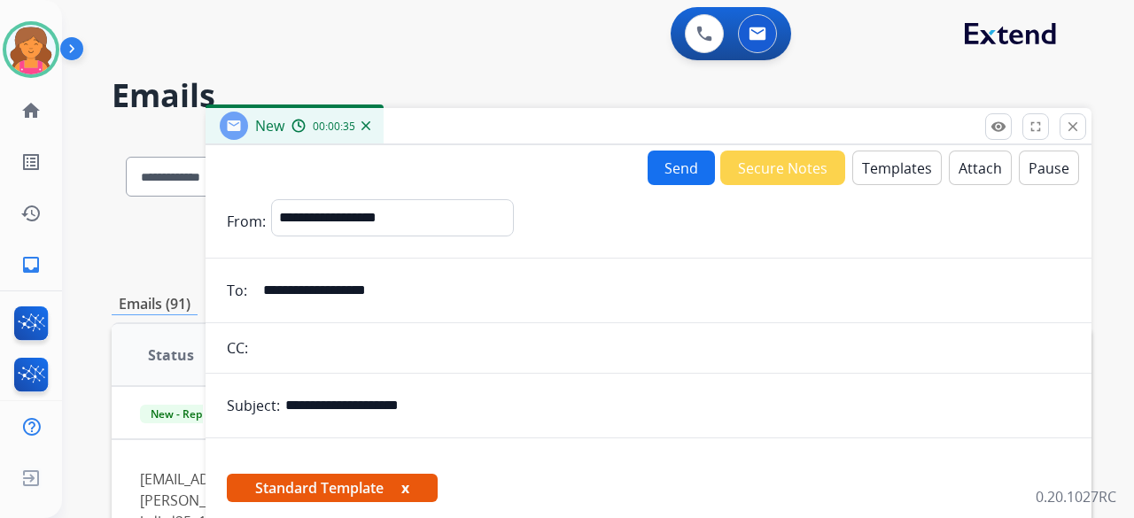
click at [960, 173] on button "Attach" at bounding box center [980, 168] width 63 height 35
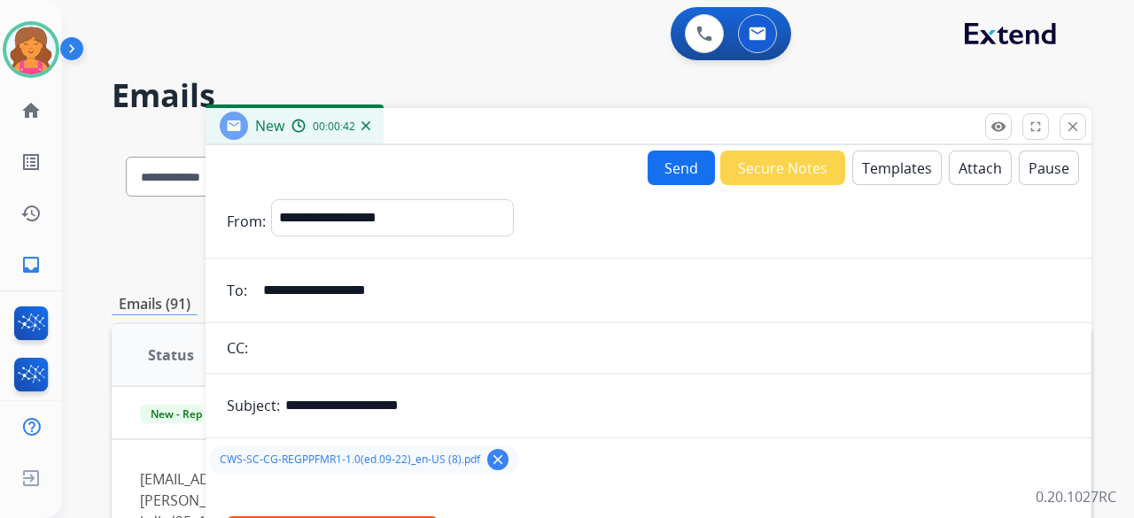
click at [648, 169] on button "Send" at bounding box center [681, 168] width 67 height 35
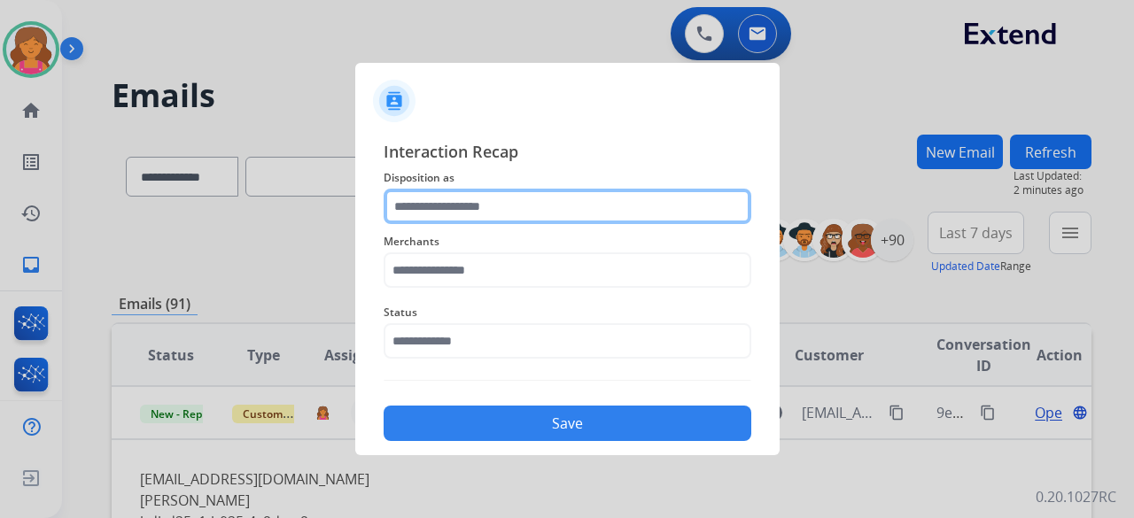
click at [428, 210] on input "text" at bounding box center [568, 206] width 368 height 35
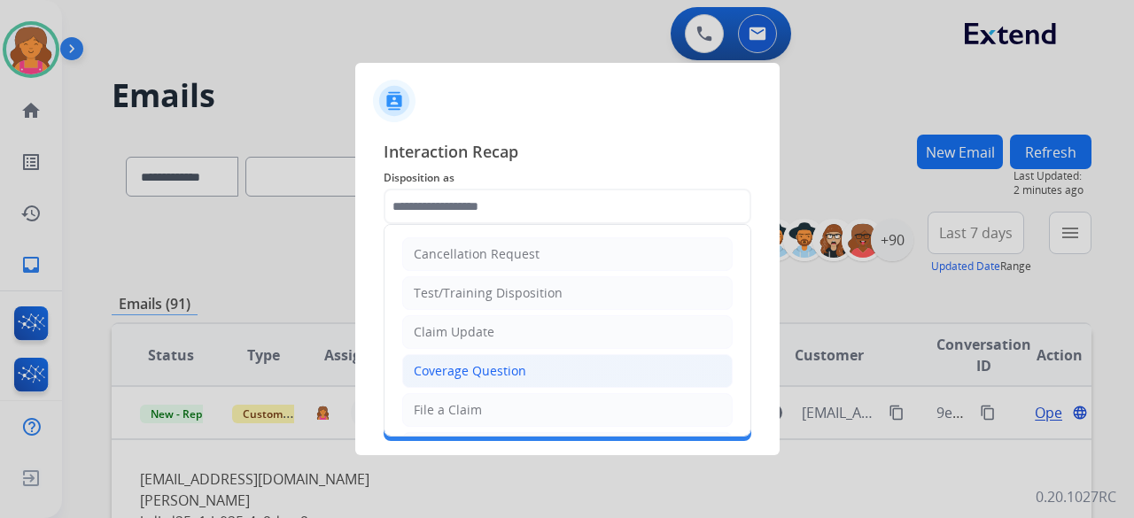
click at [450, 375] on div "Coverage Question" at bounding box center [470, 371] width 112 height 18
type input "**********"
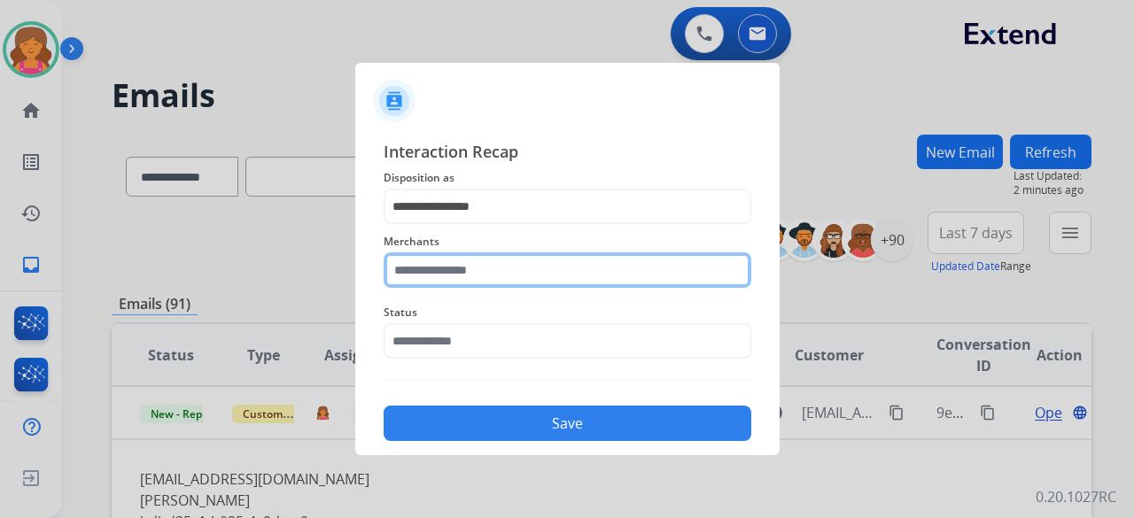
click at [459, 275] on input "text" at bounding box center [568, 269] width 368 height 35
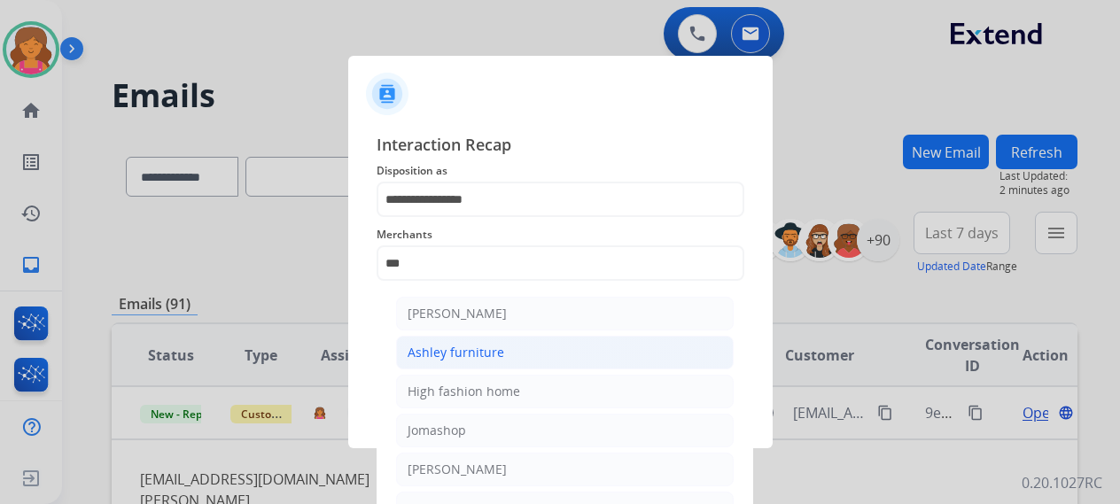
click at [495, 359] on div "Ashley furniture" at bounding box center [455, 353] width 97 height 18
type input "**********"
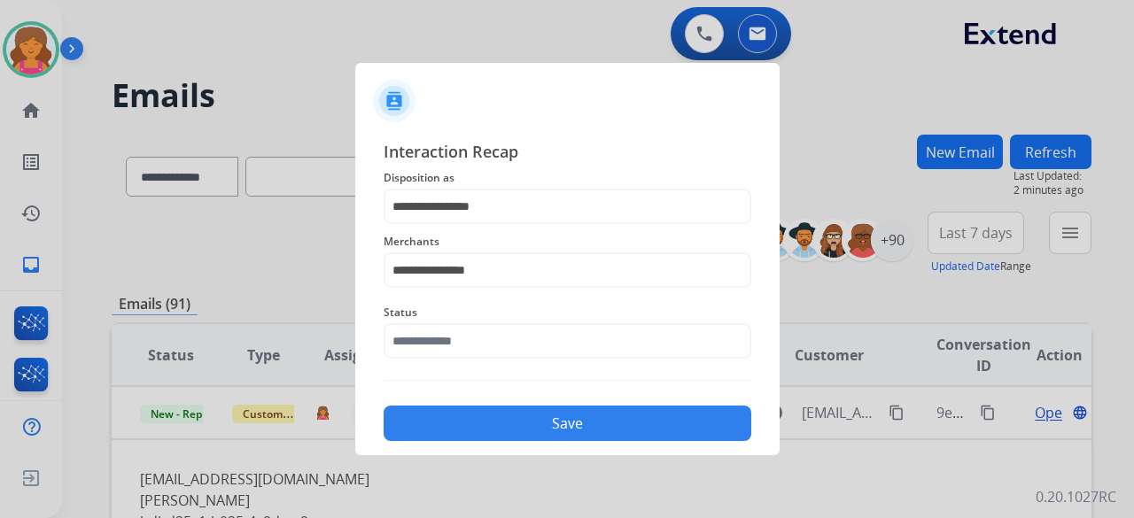
click at [494, 359] on div "Status" at bounding box center [568, 330] width 368 height 71
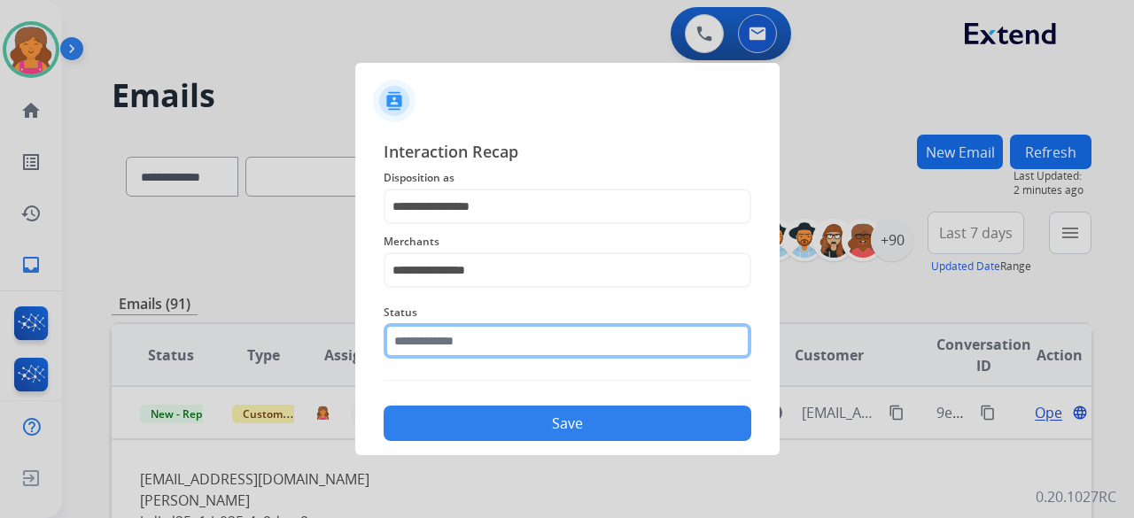
click at [491, 355] on div "Status" at bounding box center [568, 330] width 368 height 71
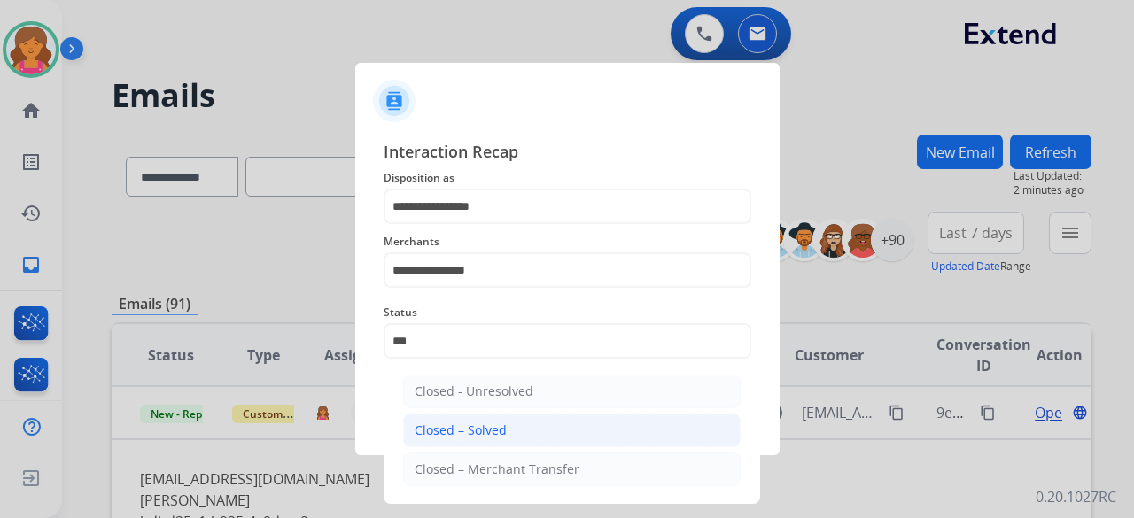
click at [487, 420] on li "Closed – Solved" at bounding box center [571, 431] width 337 height 34
type input "**********"
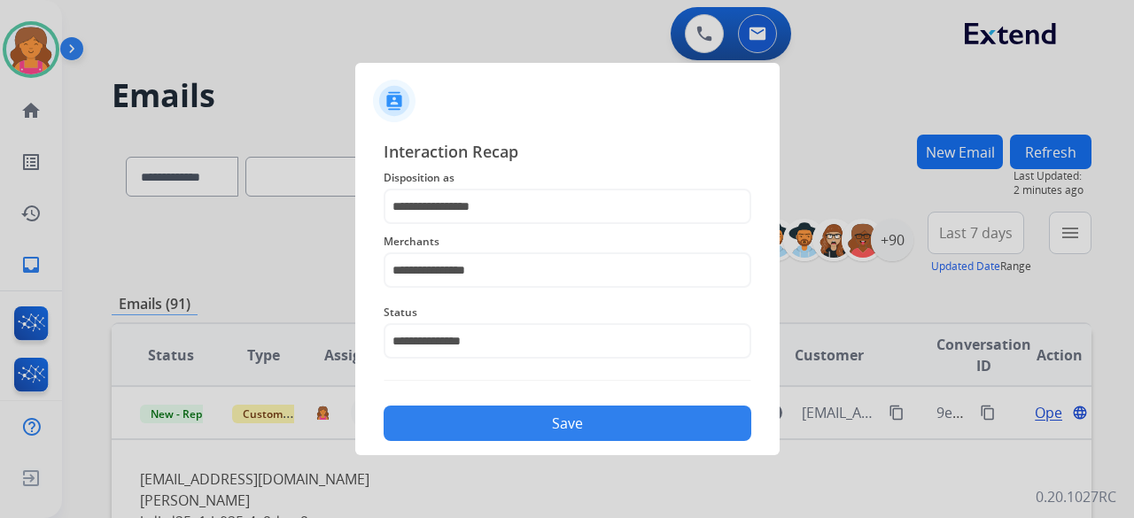
click at [485, 431] on button "Save" at bounding box center [568, 423] width 368 height 35
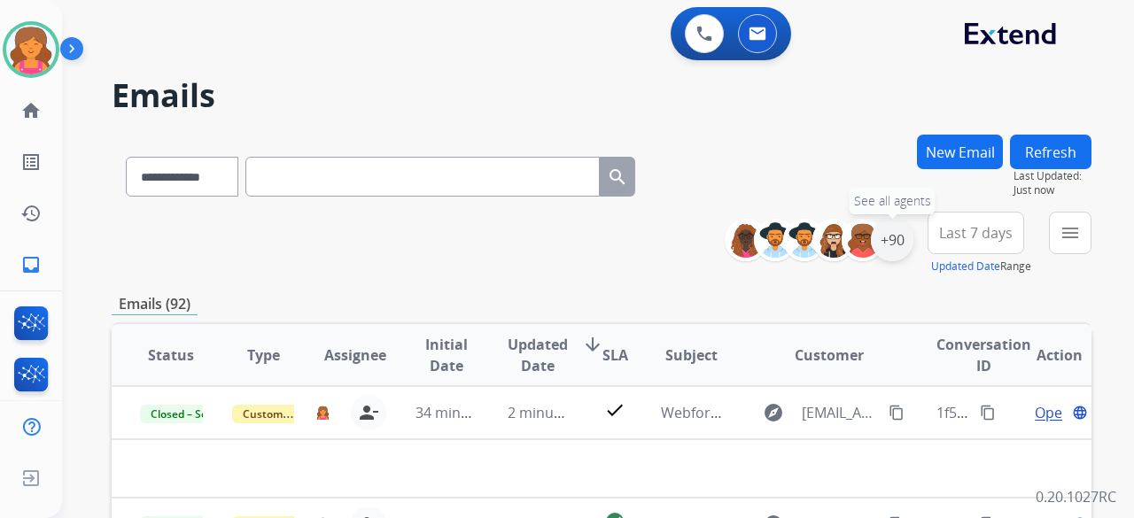
click at [898, 242] on div "+90" at bounding box center [892, 240] width 43 height 43
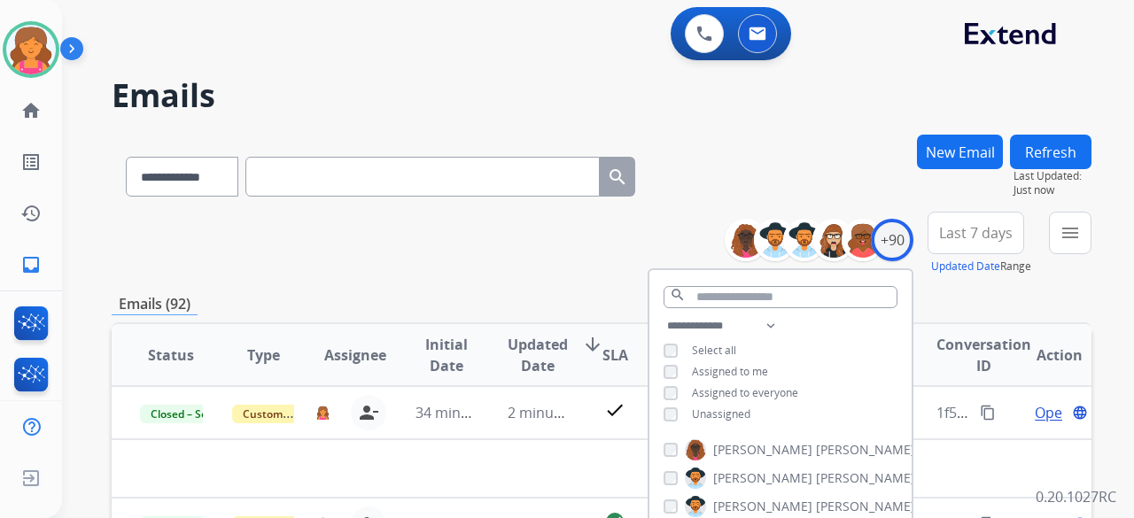
click at [982, 237] on span "Last 7 days" at bounding box center [976, 232] width 74 height 7
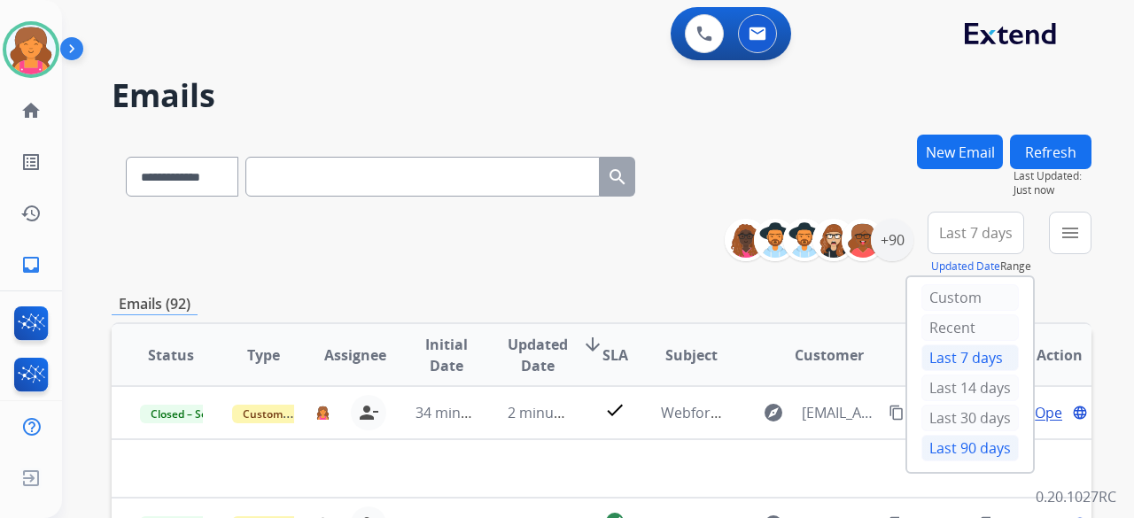
click at [949, 448] on div "Last 90 days" at bounding box center [969, 448] width 97 height 27
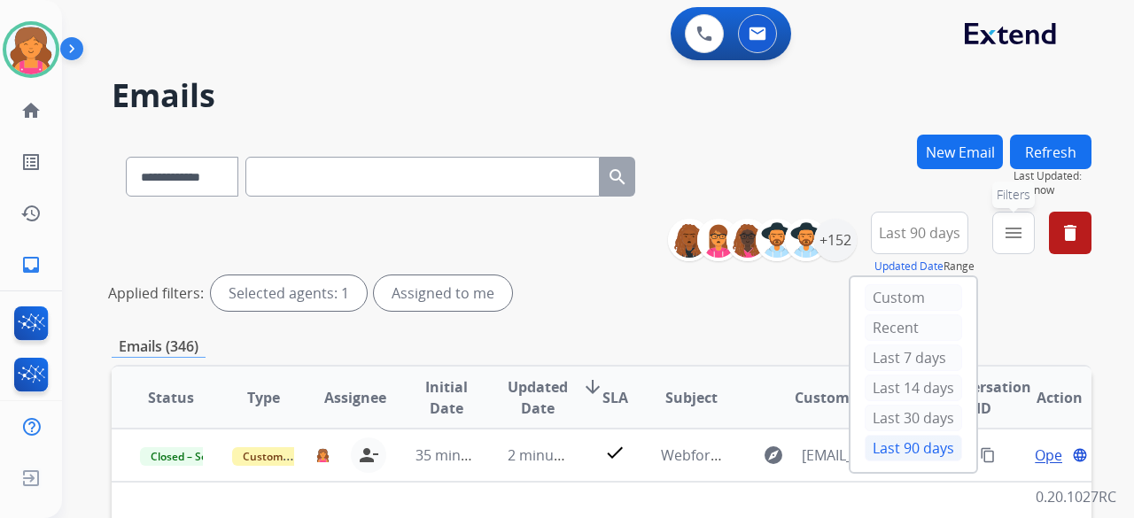
click at [1013, 229] on mat-icon "menu" at bounding box center [1013, 232] width 21 height 21
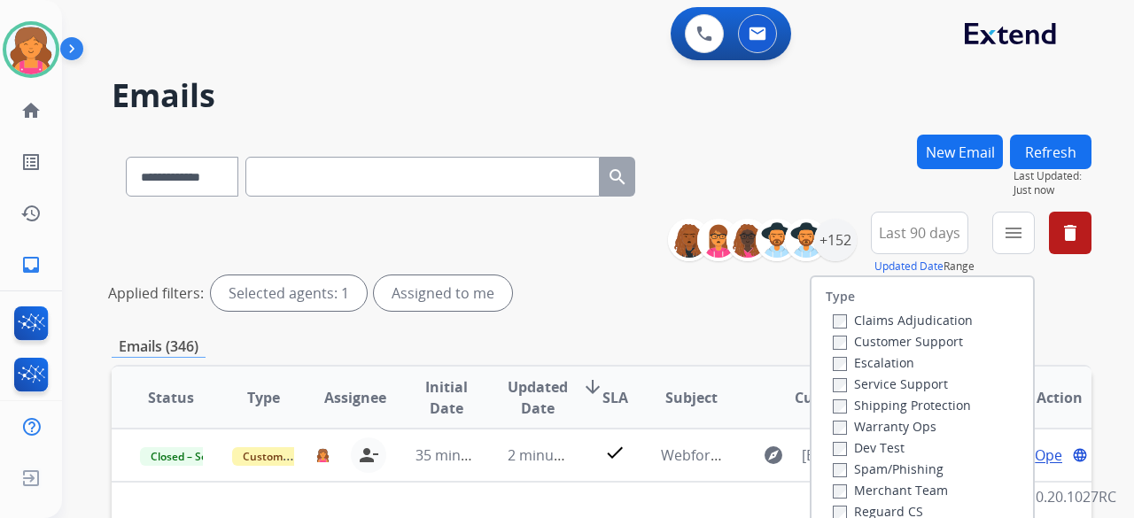
click at [890, 345] on label "Customer Support" at bounding box center [898, 341] width 130 height 17
click at [870, 404] on label "Shipping Protection" at bounding box center [902, 405] width 138 height 17
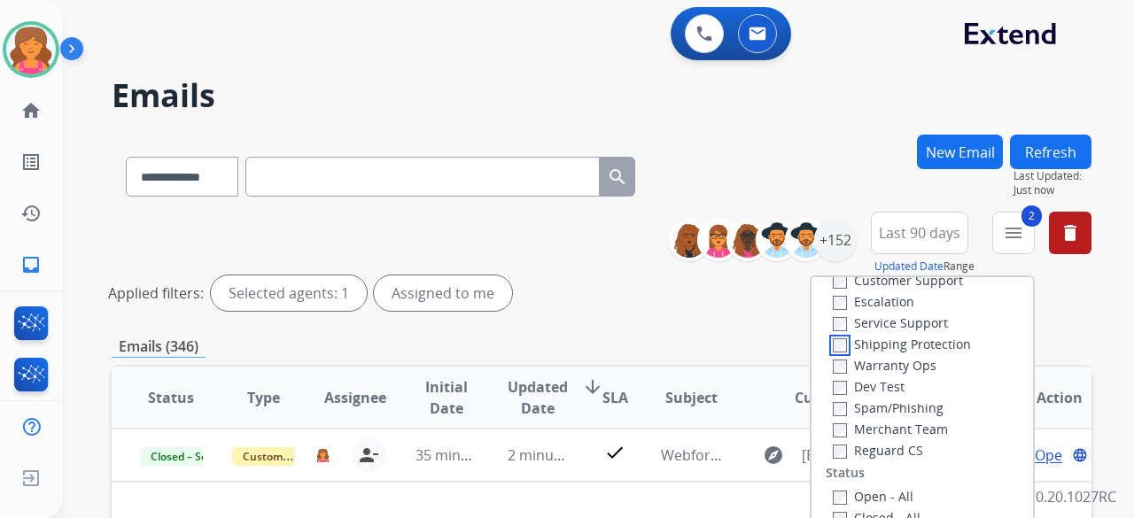
scroll to position [89, 0]
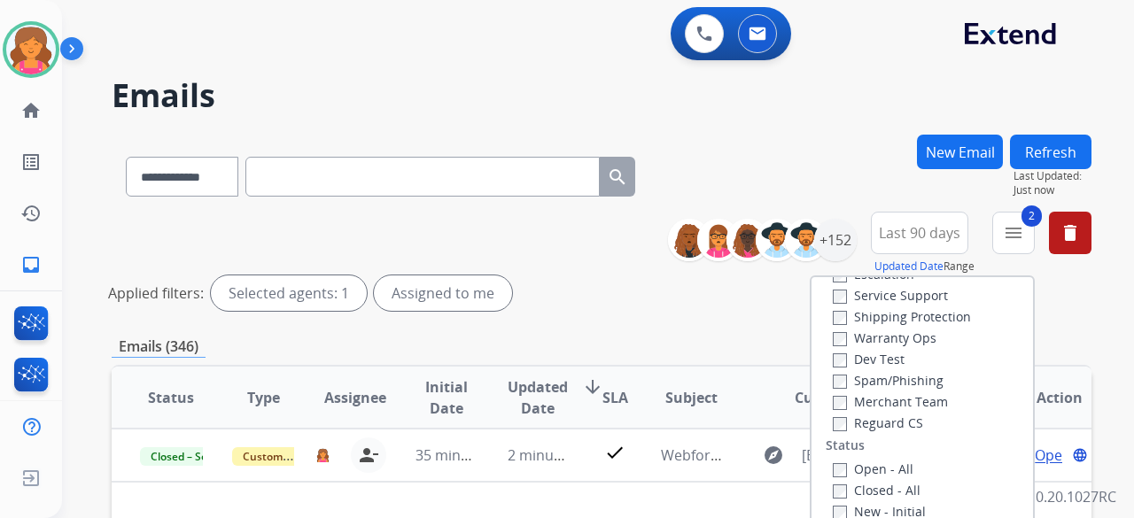
click at [864, 415] on label "Reguard CS" at bounding box center [878, 423] width 90 height 17
click at [846, 467] on label "Open - All" at bounding box center [873, 469] width 81 height 17
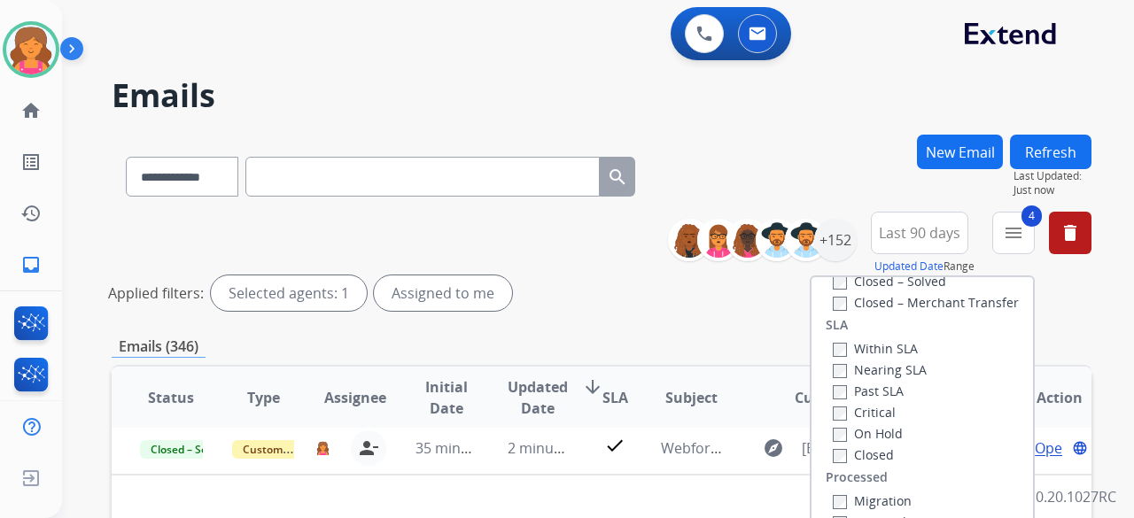
scroll to position [266, 0]
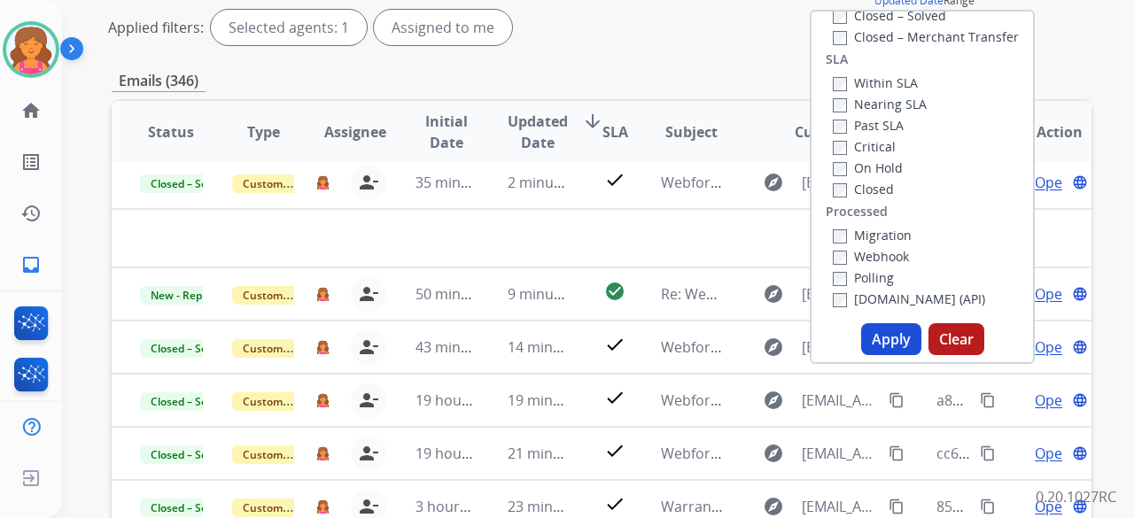
click at [879, 345] on button "Apply" at bounding box center [891, 339] width 60 height 32
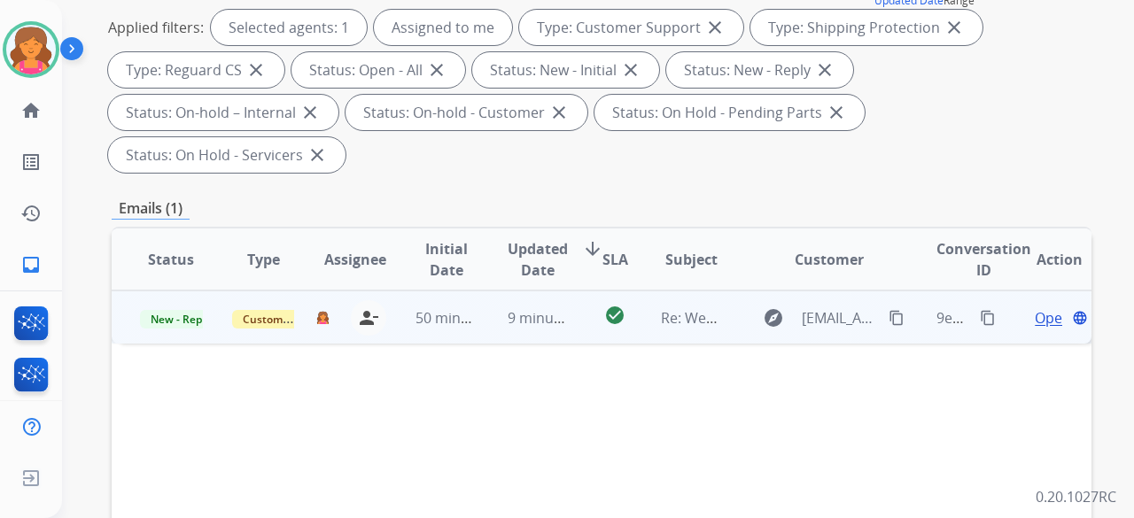
click at [1035, 307] on span "Open" at bounding box center [1053, 317] width 36 height 21
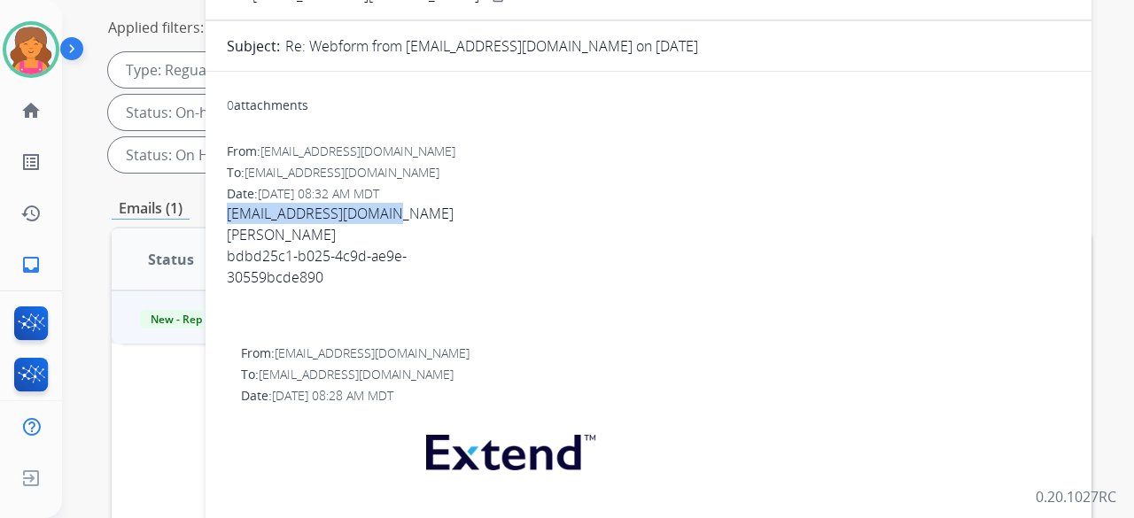
drag, startPoint x: 226, startPoint y: 203, endPoint x: 392, endPoint y: 210, distance: 165.8
drag, startPoint x: 385, startPoint y: 211, endPoint x: 364, endPoint y: 245, distance: 40.6
click at [364, 245] on div "bdbd25c1-b025-4c9d-ae9e- 30559bcde890" at bounding box center [648, 266] width 843 height 43
drag, startPoint x: 221, startPoint y: 209, endPoint x: 392, endPoint y: 222, distance: 170.6
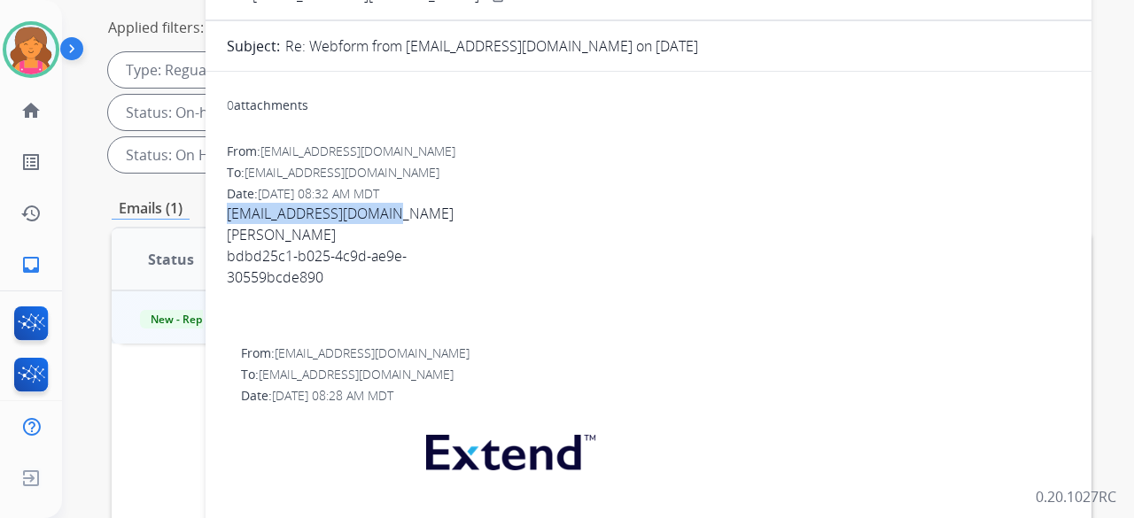
copy link "brianabny777@gmail.com"
click at [555, 235] on div "Briana Harris" at bounding box center [648, 234] width 843 height 21
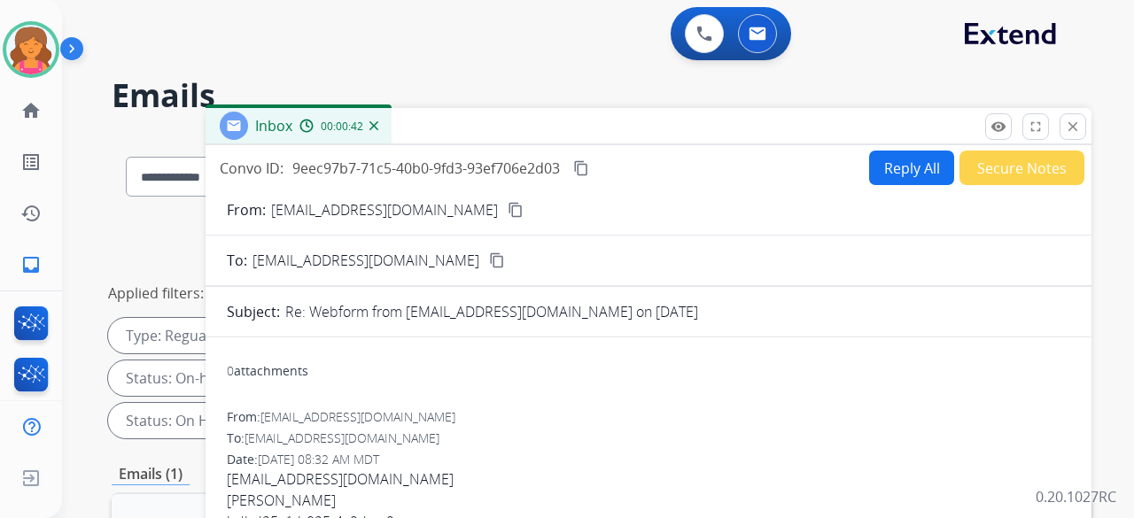
click at [877, 162] on button "Reply All" at bounding box center [911, 168] width 85 height 35
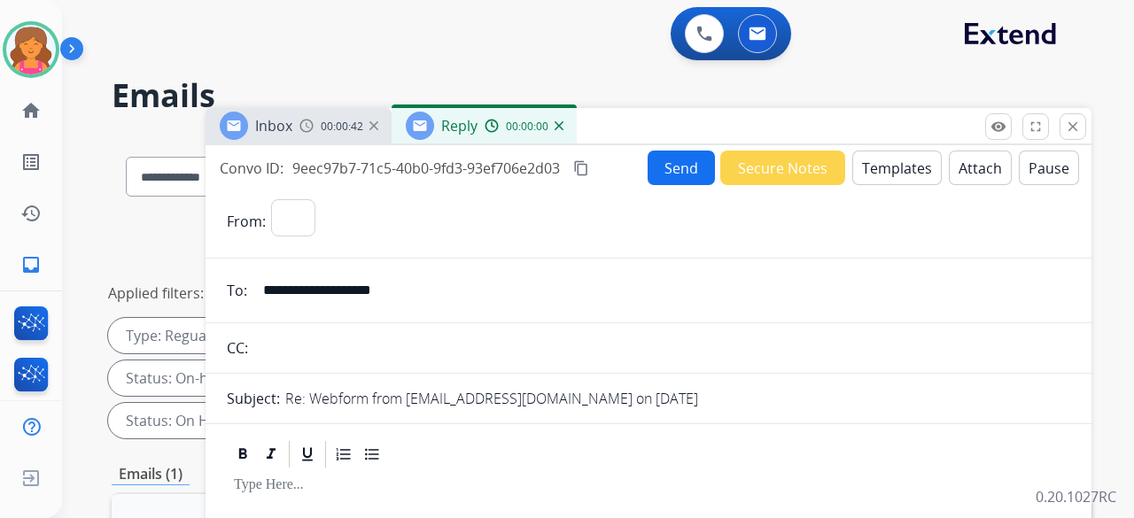
select select "**********"
click at [876, 162] on button "Templates" at bounding box center [896, 168] width 89 height 35
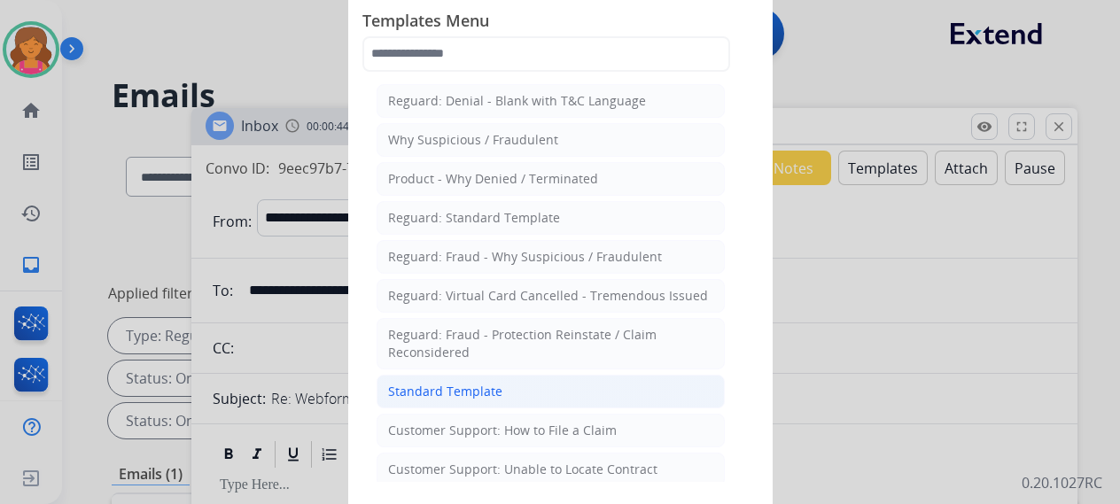
click at [452, 386] on div "Standard Template" at bounding box center [445, 392] width 114 height 18
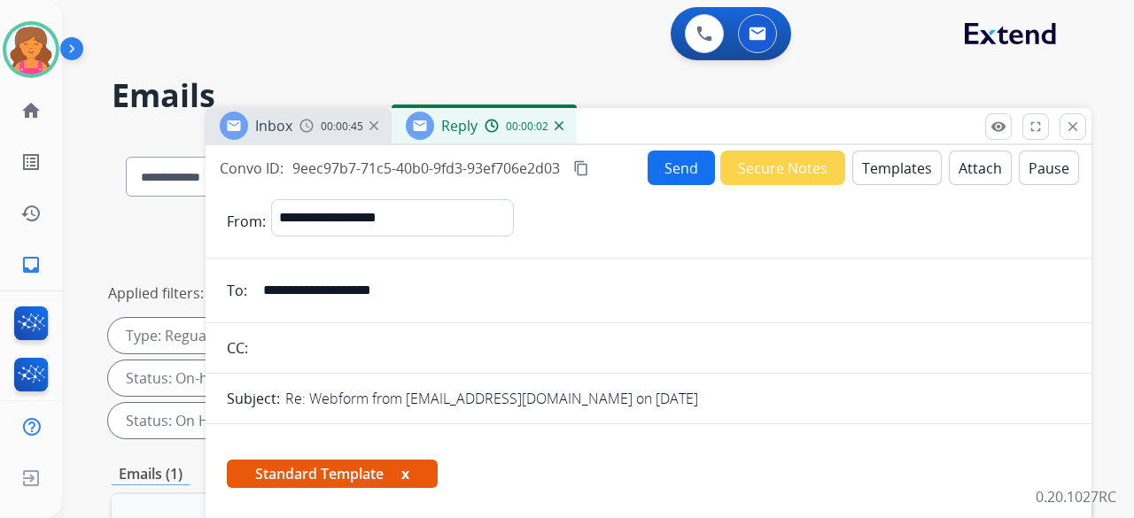
scroll to position [443, 0]
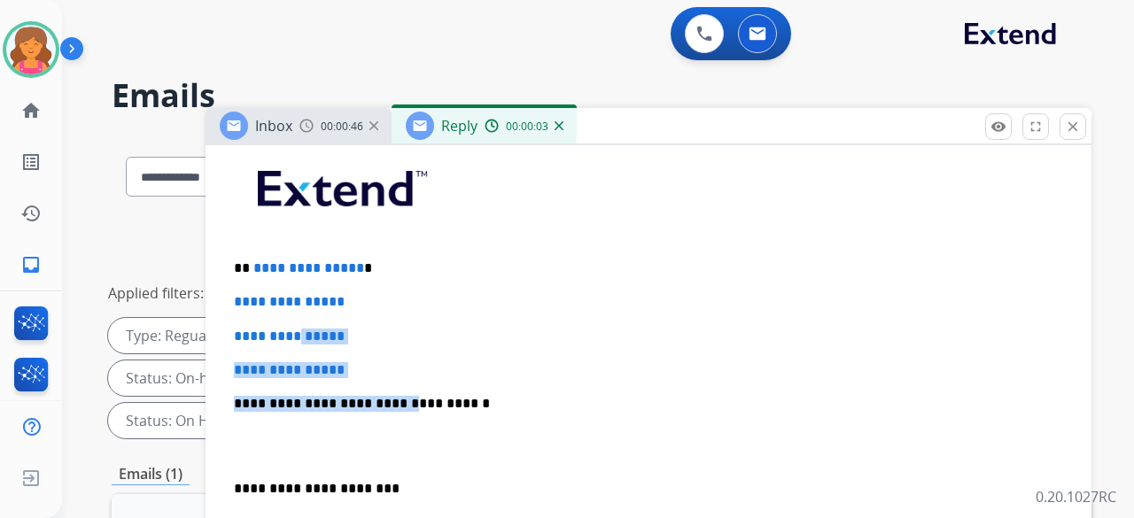
drag, startPoint x: 388, startPoint y: 382, endPoint x: 331, endPoint y: 334, distance: 74.2
click at [306, 320] on div "**********" at bounding box center [648, 445] width 843 height 609
click at [384, 367] on p "**********" at bounding box center [648, 370] width 829 height 16
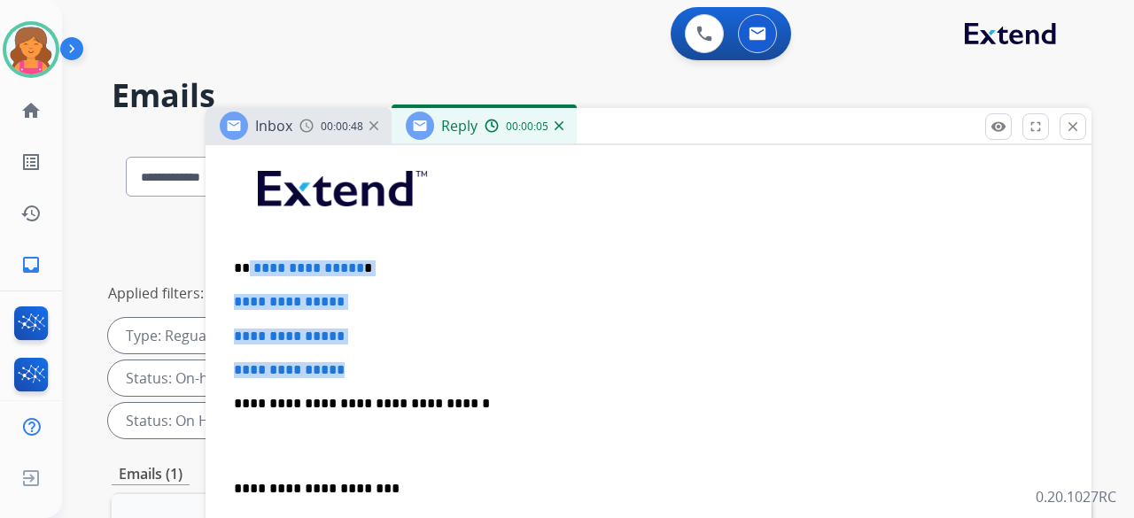
drag, startPoint x: 359, startPoint y: 353, endPoint x: 248, endPoint y: 244, distance: 154.7
click at [248, 244] on div "**********" at bounding box center [648, 445] width 843 height 609
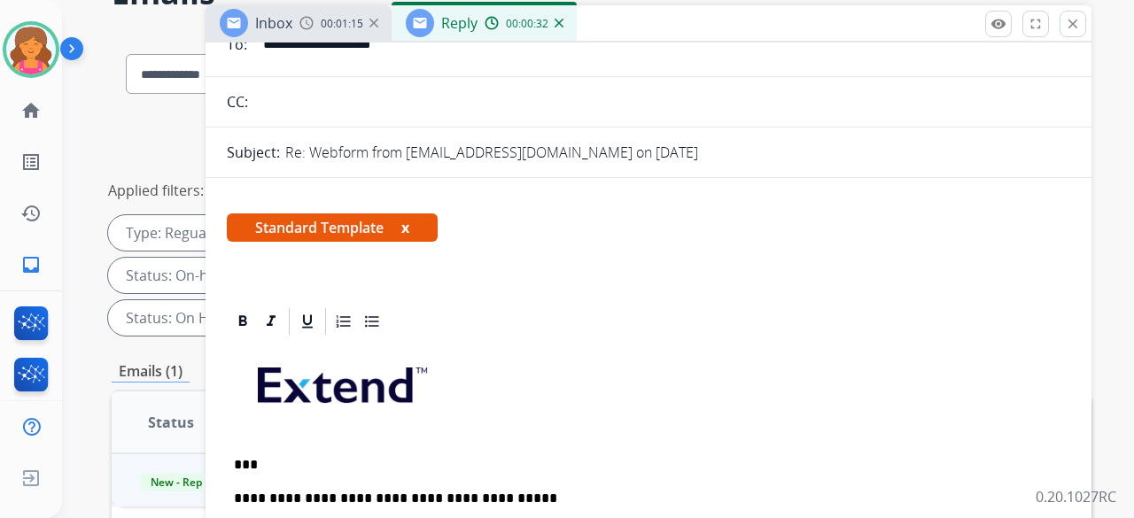
scroll to position [0, 0]
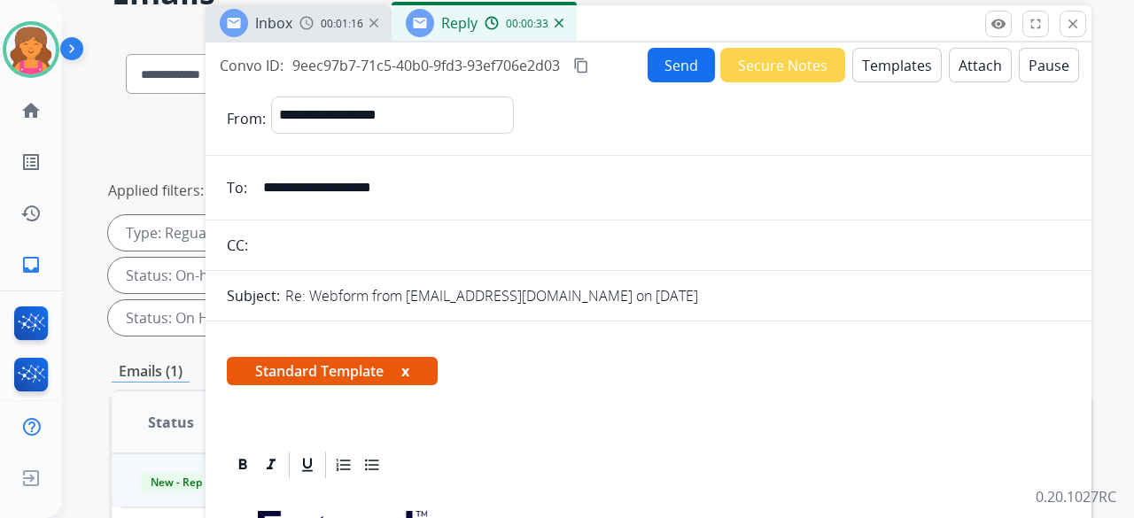
click at [964, 62] on button "Attach" at bounding box center [980, 65] width 63 height 35
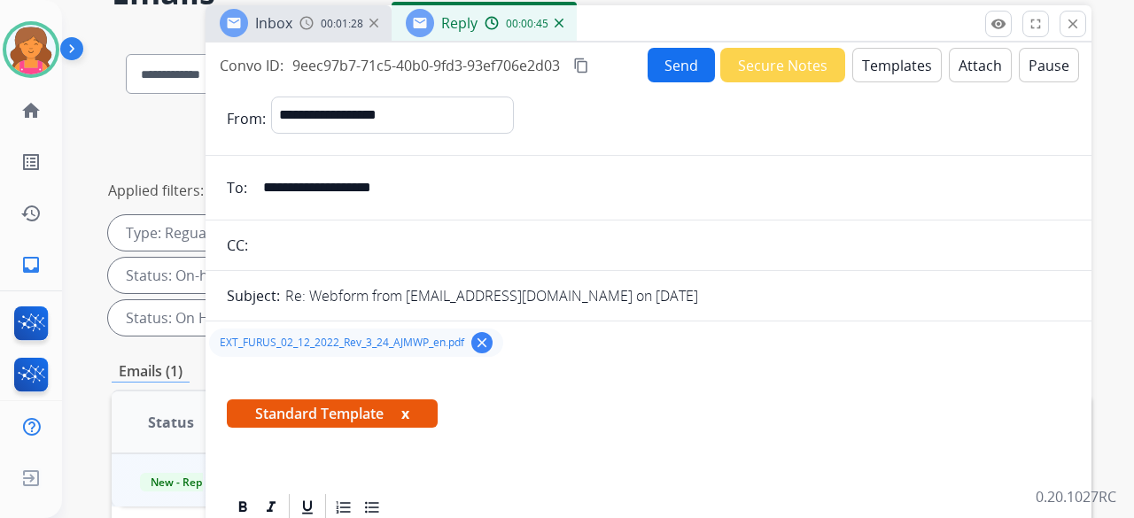
click at [670, 58] on button "Send" at bounding box center [681, 65] width 67 height 35
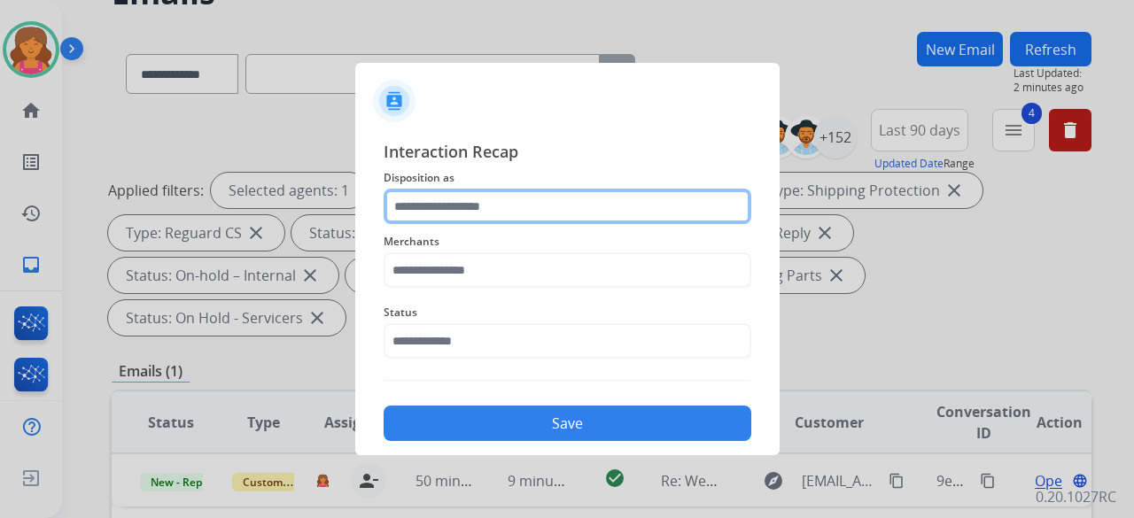
click at [487, 196] on input "text" at bounding box center [568, 206] width 368 height 35
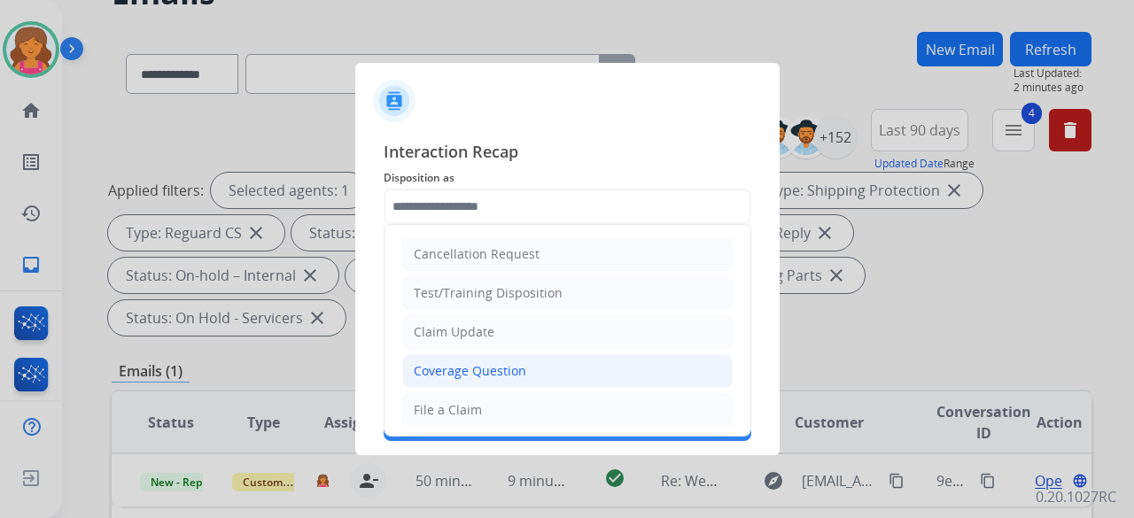
click at [448, 378] on li "Coverage Question" at bounding box center [567, 371] width 330 height 34
type input "**********"
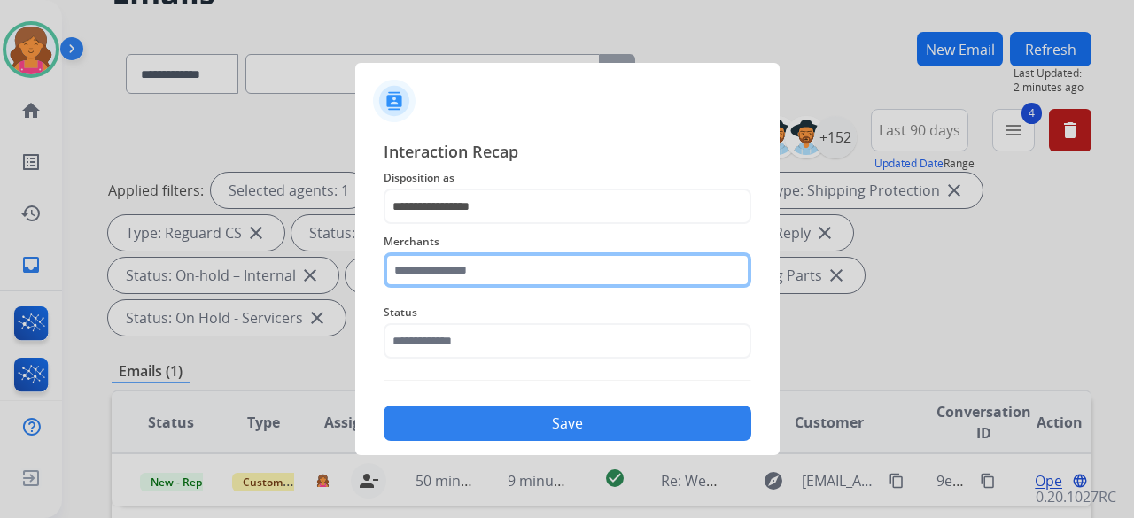
click at [452, 267] on input "text" at bounding box center [568, 269] width 368 height 35
click at [451, 261] on input "text" at bounding box center [568, 269] width 368 height 35
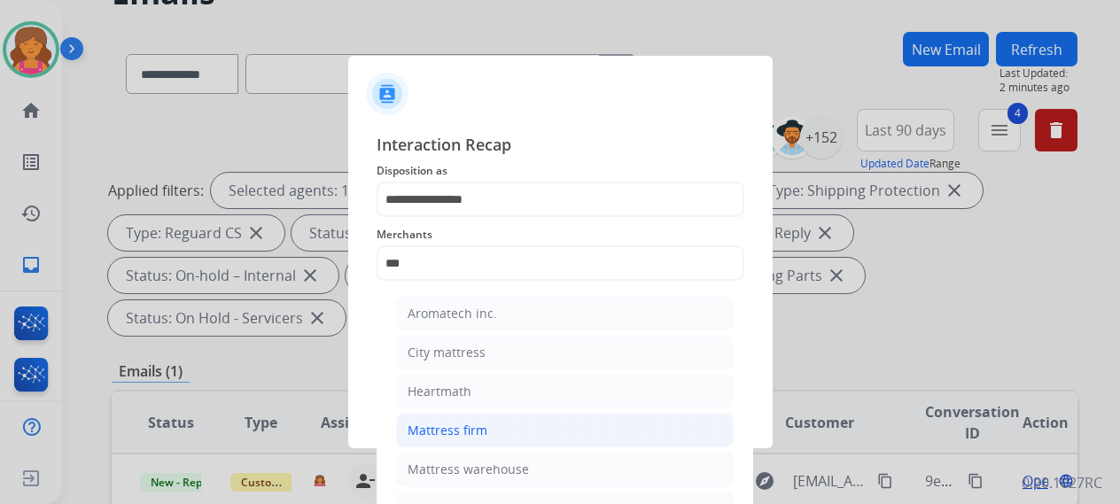
click at [481, 431] on div "Mattress firm" at bounding box center [447, 431] width 80 height 18
type input "**********"
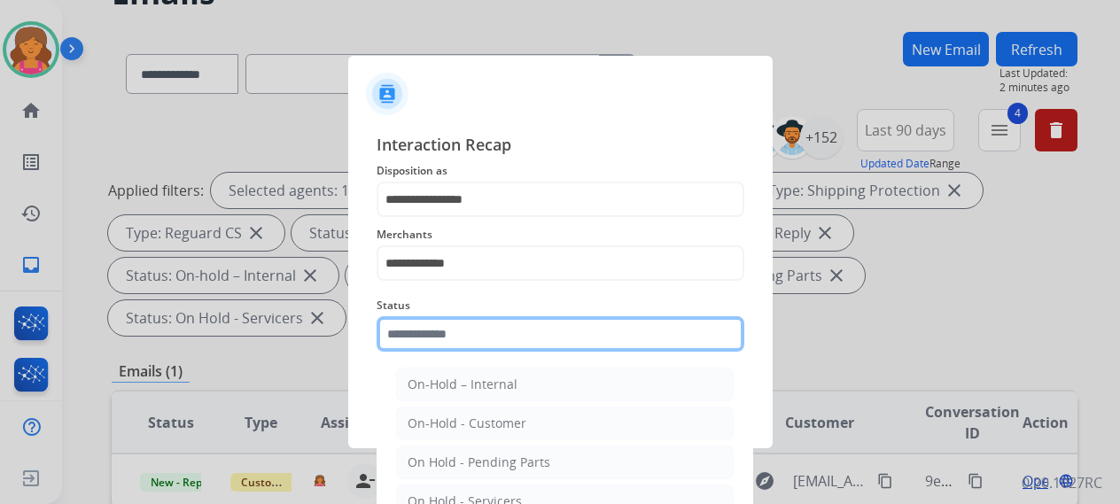
click at [432, 335] on input "text" at bounding box center [560, 333] width 368 height 35
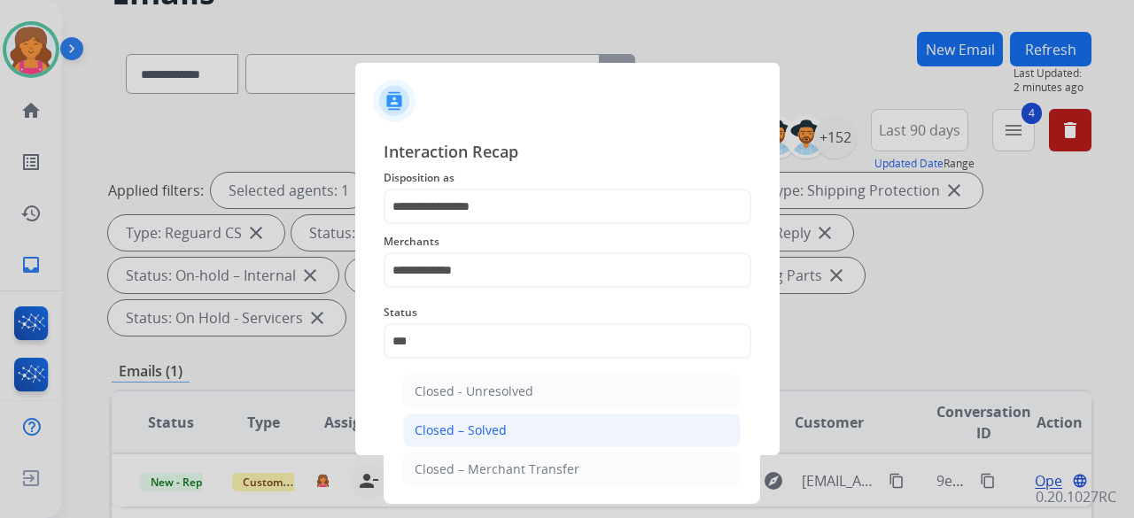
click at [446, 430] on div "Closed – Solved" at bounding box center [461, 431] width 92 height 18
type input "**********"
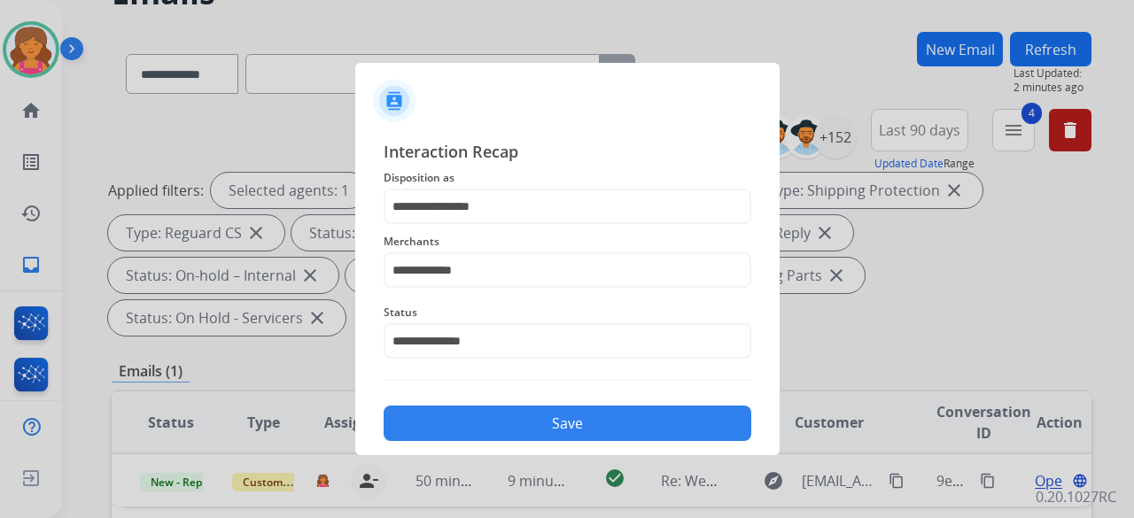
click at [452, 431] on button "Save" at bounding box center [568, 423] width 368 height 35
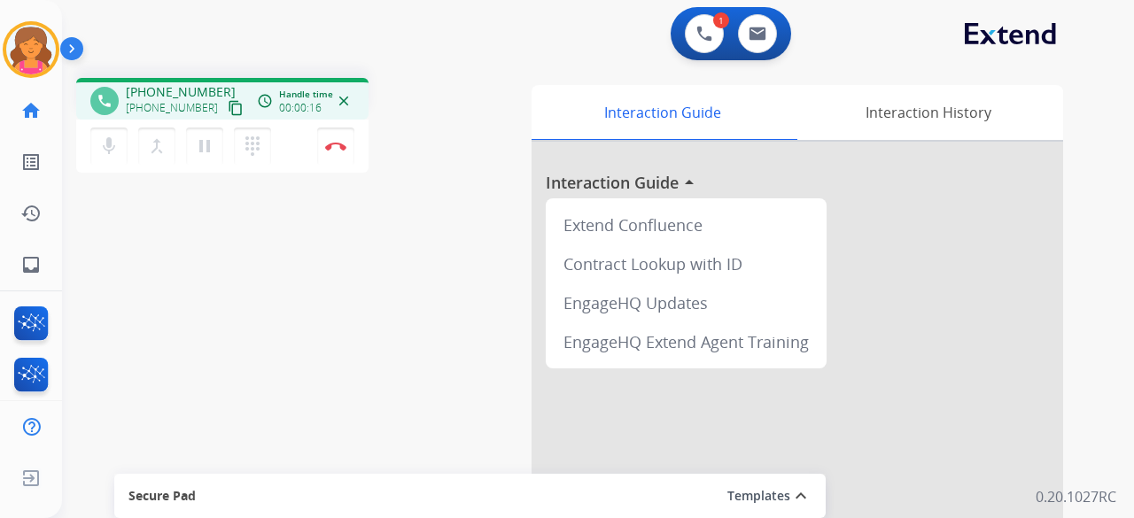
click at [225, 106] on button "content_copy" at bounding box center [235, 107] width 21 height 21
click at [324, 148] on button "Disconnect" at bounding box center [335, 146] width 37 height 37
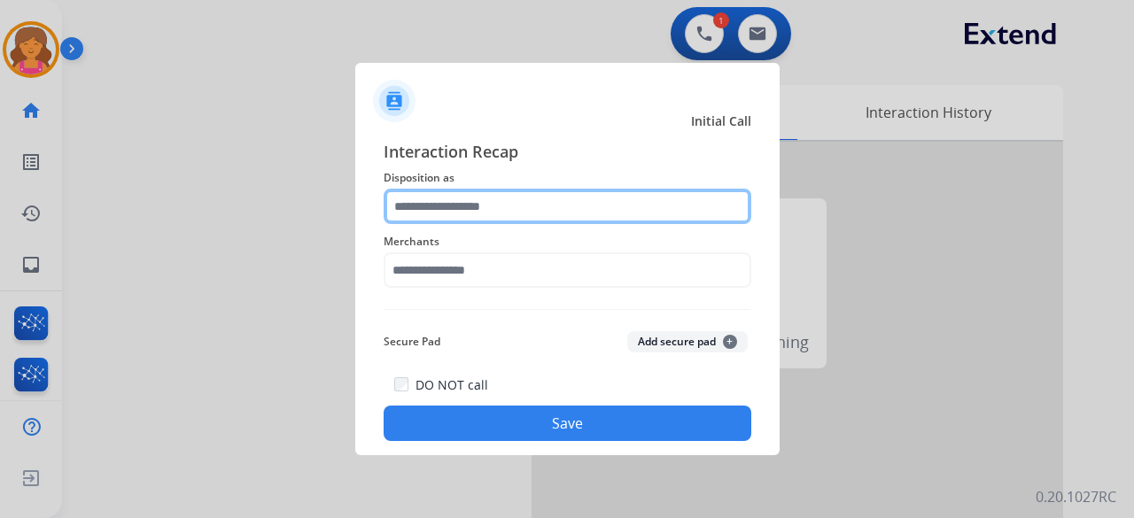
click at [422, 208] on input "text" at bounding box center [568, 206] width 368 height 35
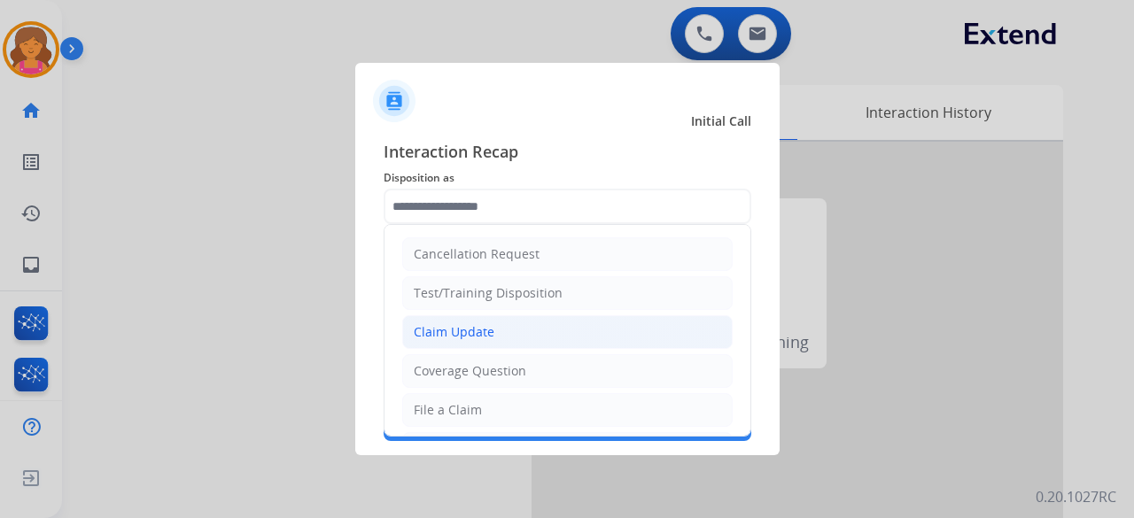
click at [466, 334] on div "Claim Update" at bounding box center [454, 332] width 81 height 18
type input "**********"
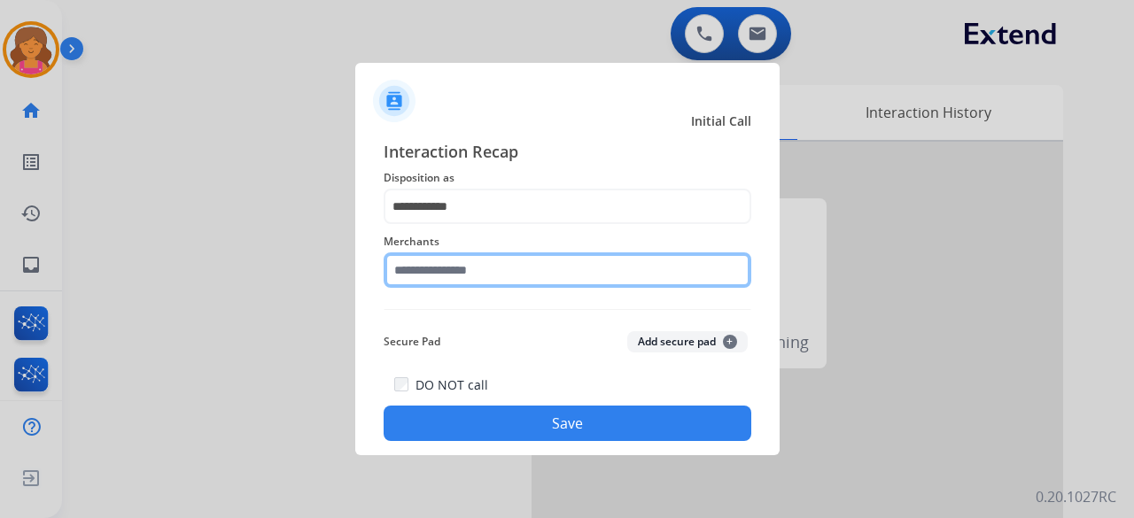
click at [479, 270] on input "text" at bounding box center [568, 269] width 368 height 35
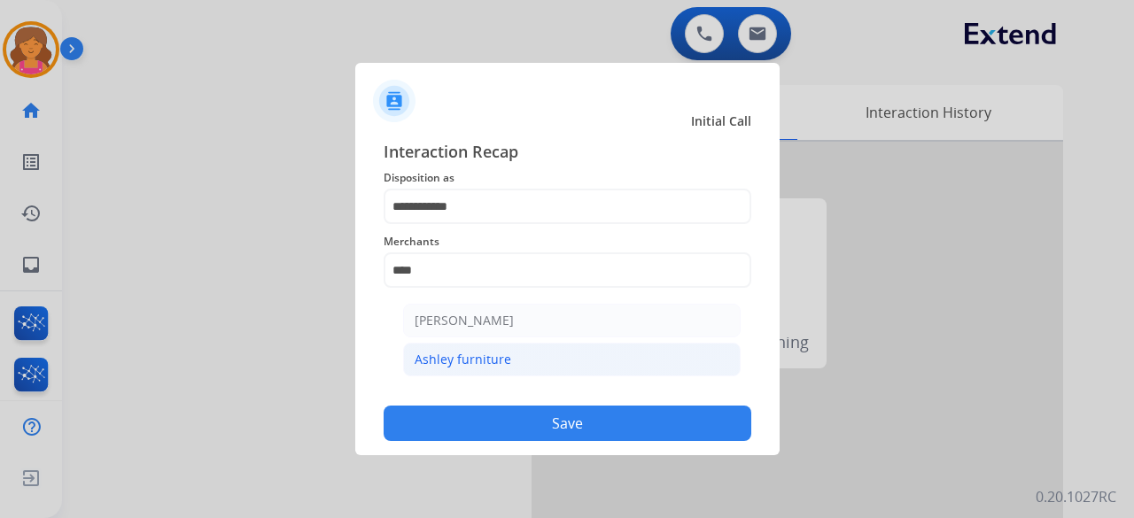
click at [535, 350] on li "Ashley furniture" at bounding box center [571, 360] width 337 height 34
type input "**********"
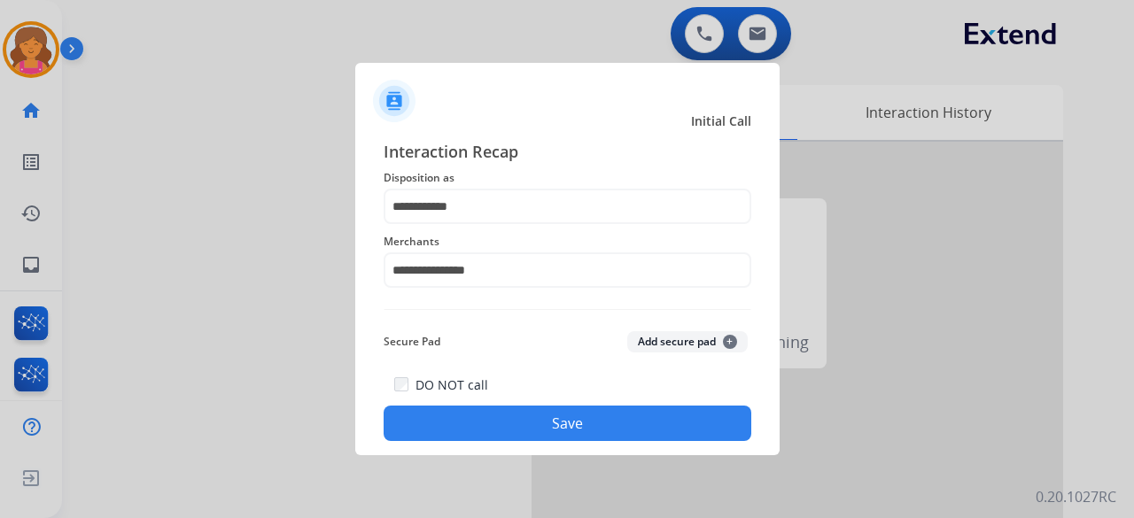
click at [542, 419] on button "Save" at bounding box center [568, 423] width 368 height 35
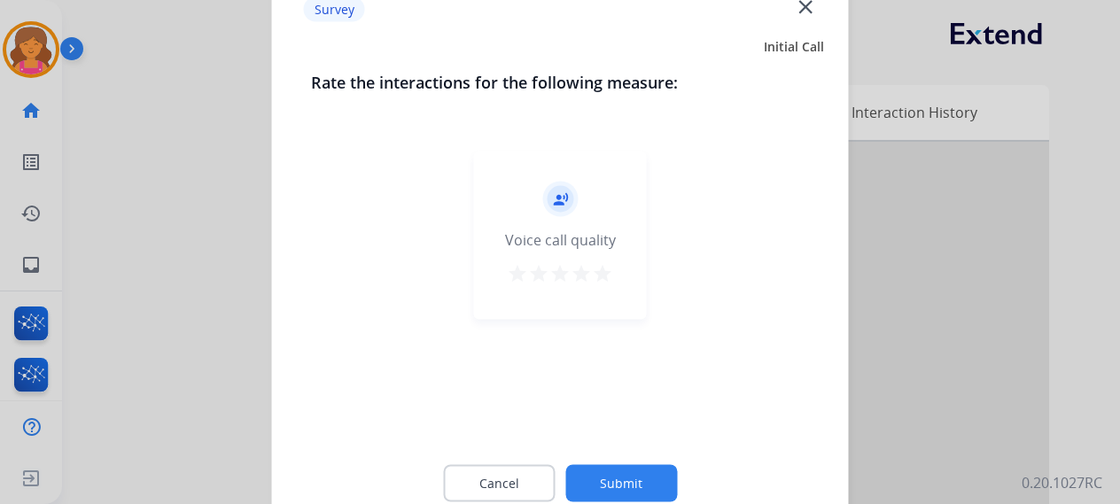
click at [590, 281] on mat-icon "star" at bounding box center [580, 272] width 21 height 21
click at [593, 279] on mat-icon "star" at bounding box center [602, 272] width 21 height 21
click at [606, 496] on button "Submit" at bounding box center [621, 482] width 112 height 37
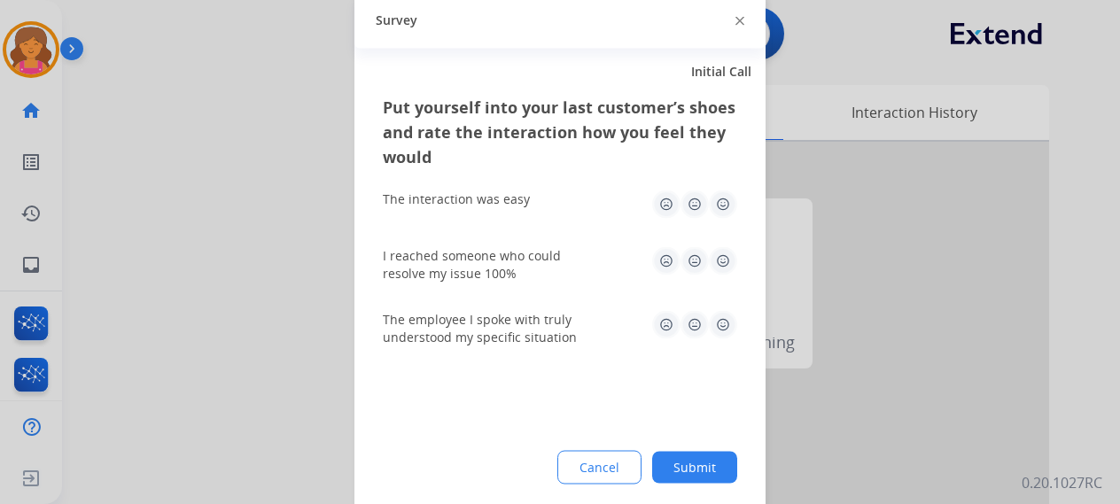
click at [725, 192] on img at bounding box center [723, 204] width 28 height 28
click at [726, 250] on img at bounding box center [723, 260] width 28 height 28
click at [715, 327] on img at bounding box center [723, 324] width 28 height 28
click at [670, 474] on button "Submit" at bounding box center [694, 467] width 85 height 32
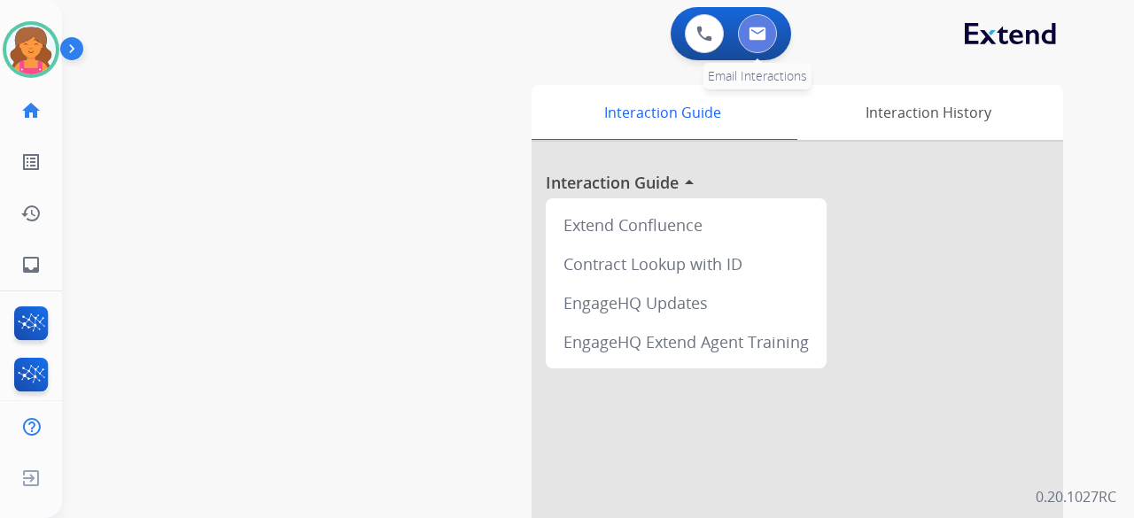
click at [749, 35] on img at bounding box center [758, 34] width 18 height 14
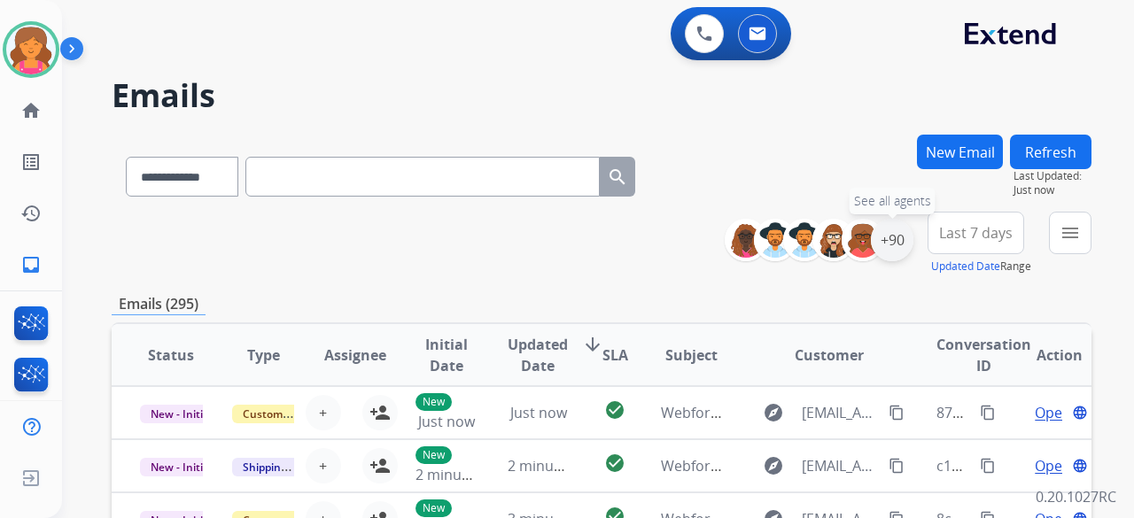
click at [886, 251] on div "+90" at bounding box center [892, 240] width 43 height 43
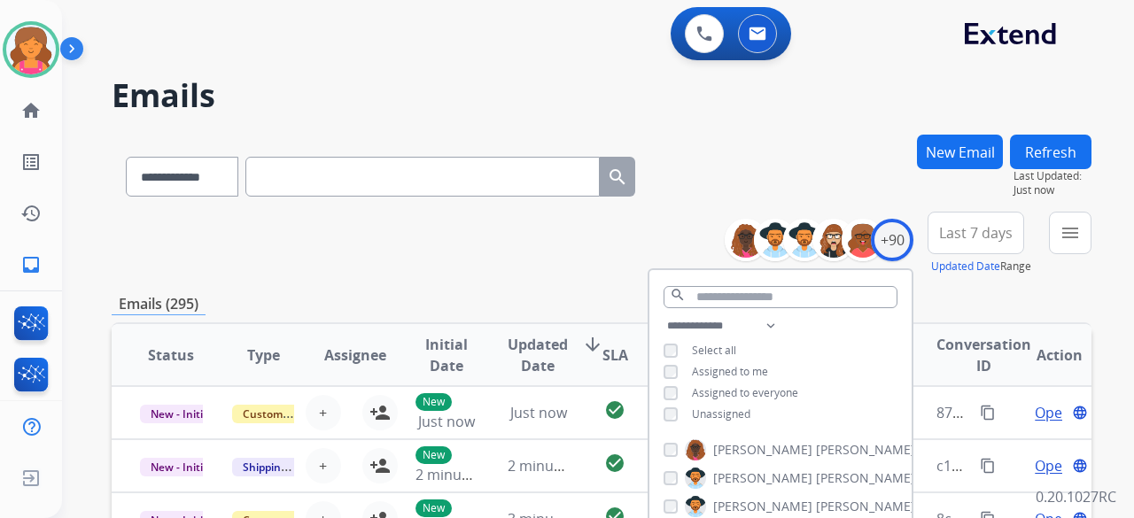
click at [974, 251] on button "Last 7 days" at bounding box center [975, 233] width 97 height 43
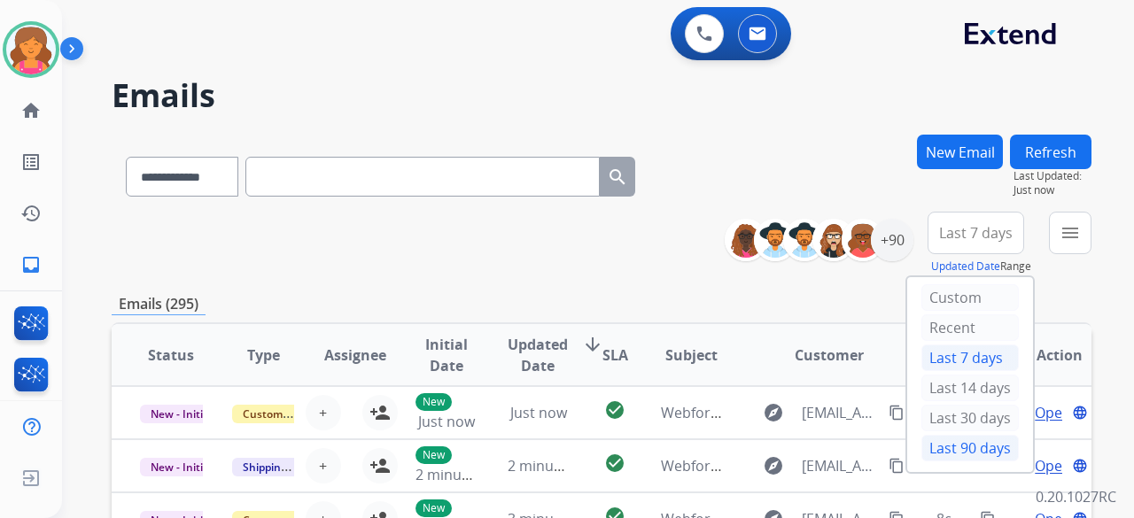
click at [969, 446] on div "Last 90 days" at bounding box center [969, 448] width 97 height 27
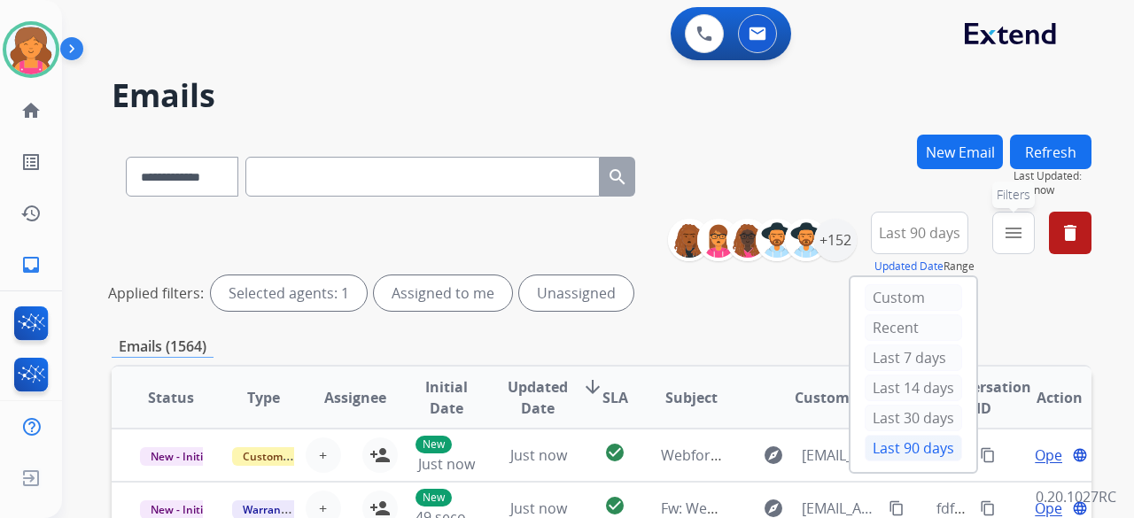
click at [1005, 240] on mat-icon "menu" at bounding box center [1013, 232] width 21 height 21
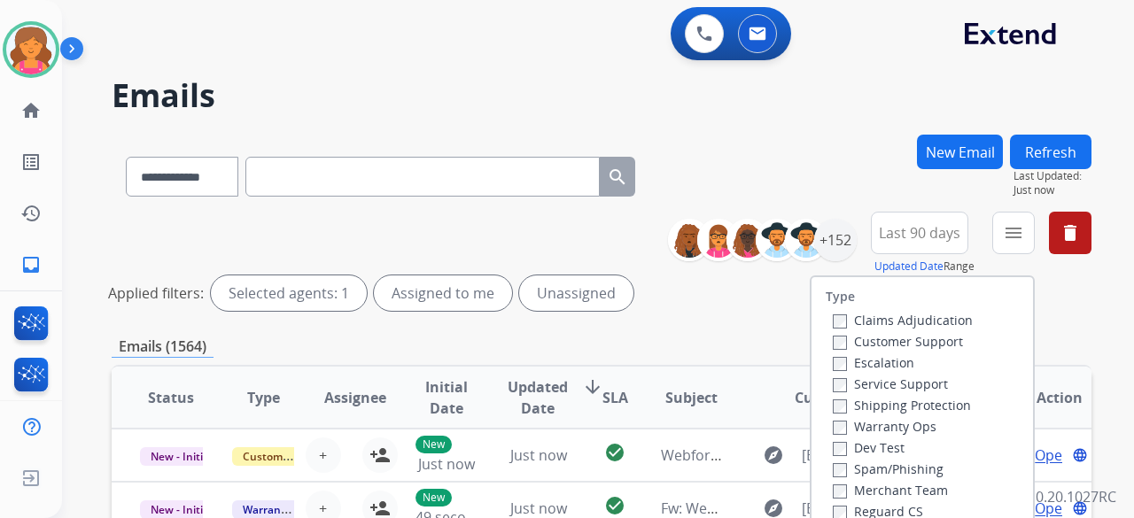
click at [865, 345] on label "Customer Support" at bounding box center [898, 341] width 130 height 17
click at [870, 405] on label "Shipping Protection" at bounding box center [902, 405] width 138 height 17
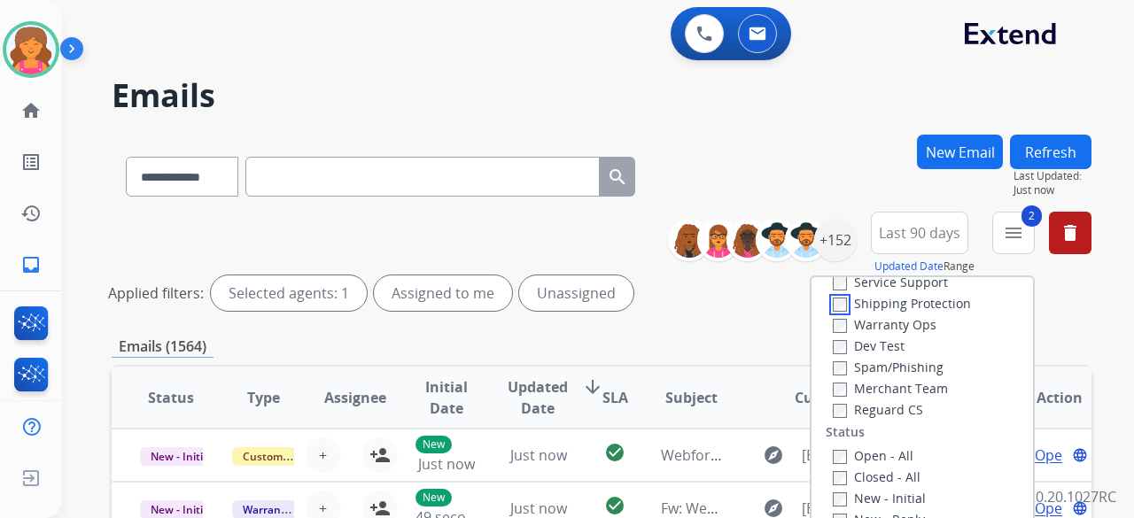
scroll to position [177, 0]
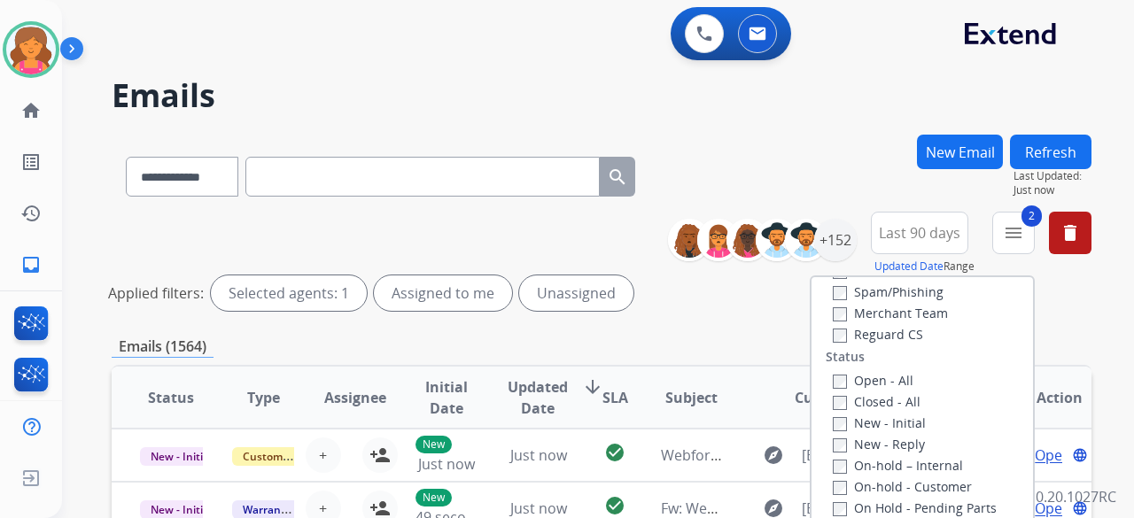
click at [828, 345] on div "Type Claims Adjudication Customer Support Escalation Service Support Shipping P…" at bounding box center [921, 429] width 221 height 305
click at [836, 384] on label "Open - All" at bounding box center [873, 380] width 81 height 17
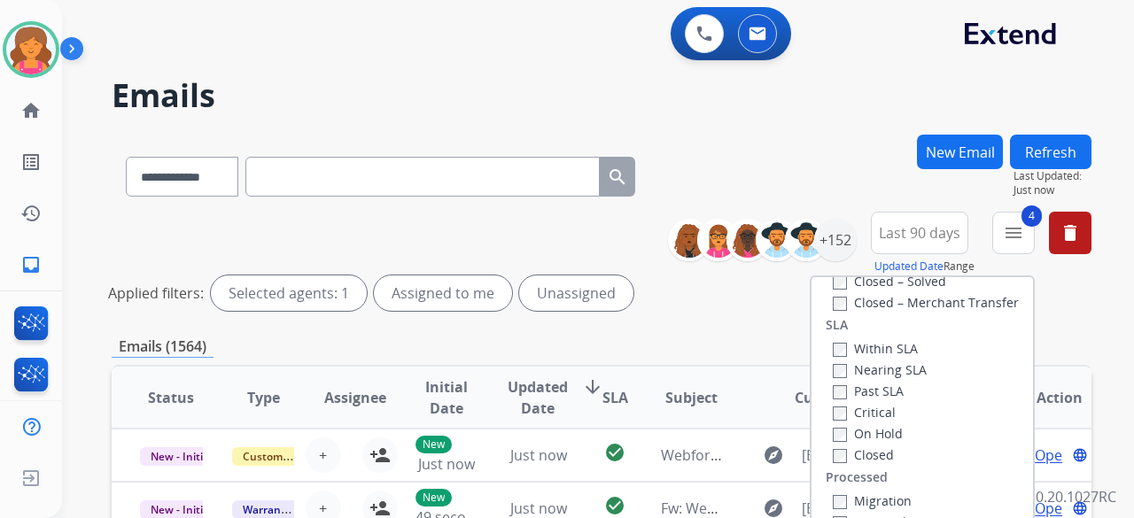
scroll to position [266, 0]
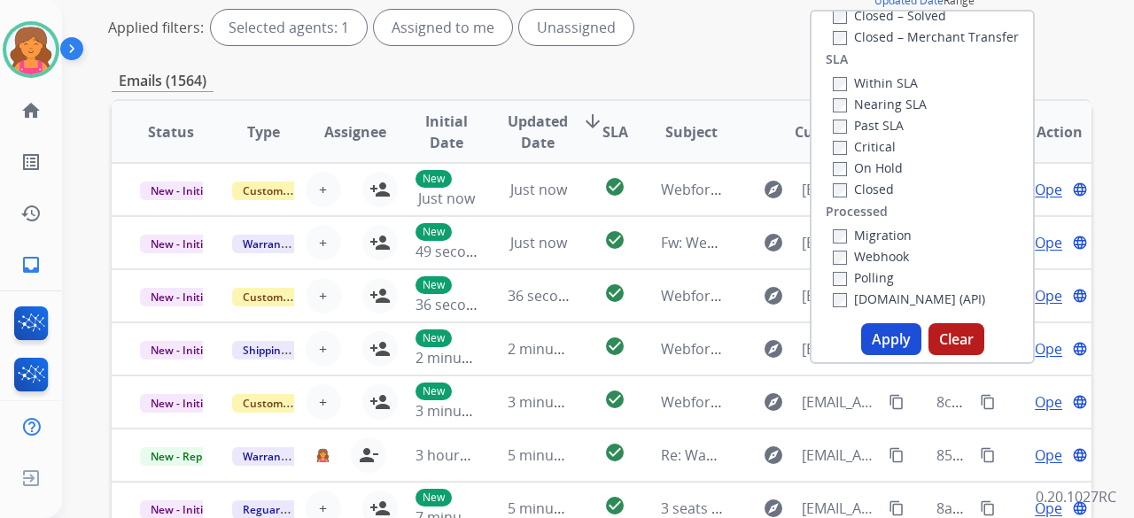
click at [880, 354] on button "Apply" at bounding box center [891, 339] width 60 height 32
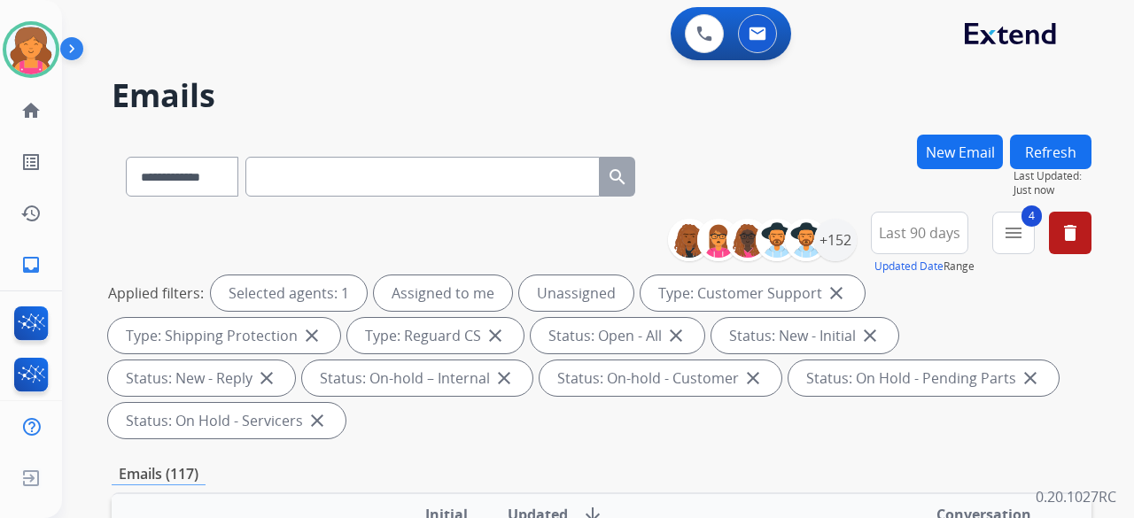
click at [651, 469] on div "Emails (117)" at bounding box center [602, 474] width 980 height 22
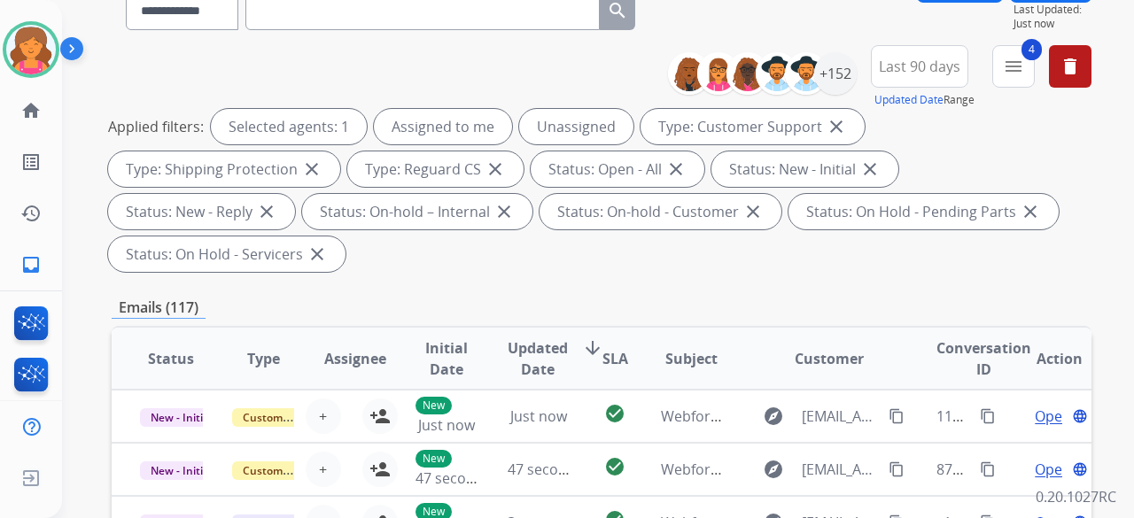
scroll to position [266, 0]
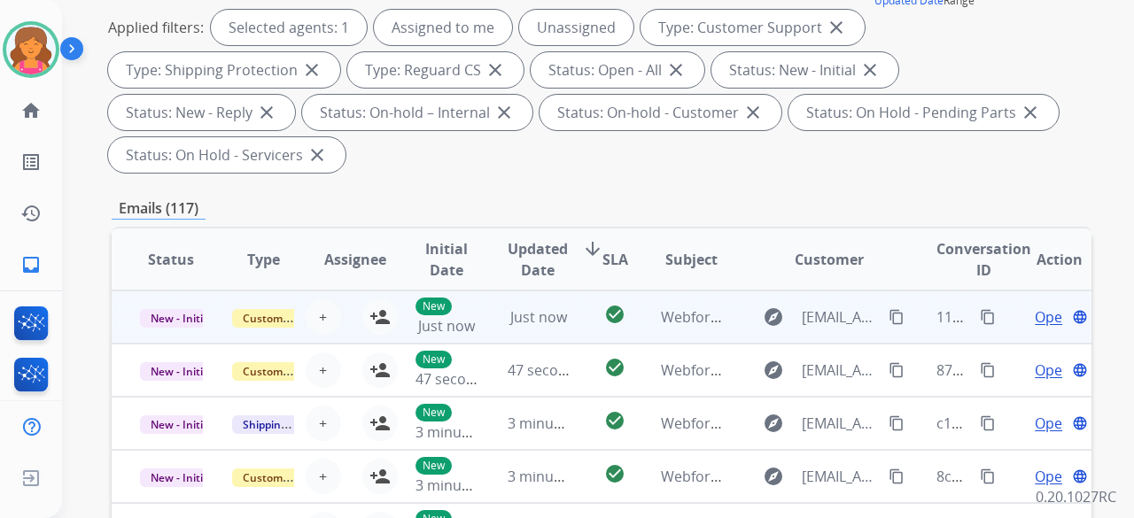
click at [733, 313] on td "explore Martica96@aol.com content_copy" at bounding box center [815, 317] width 183 height 53
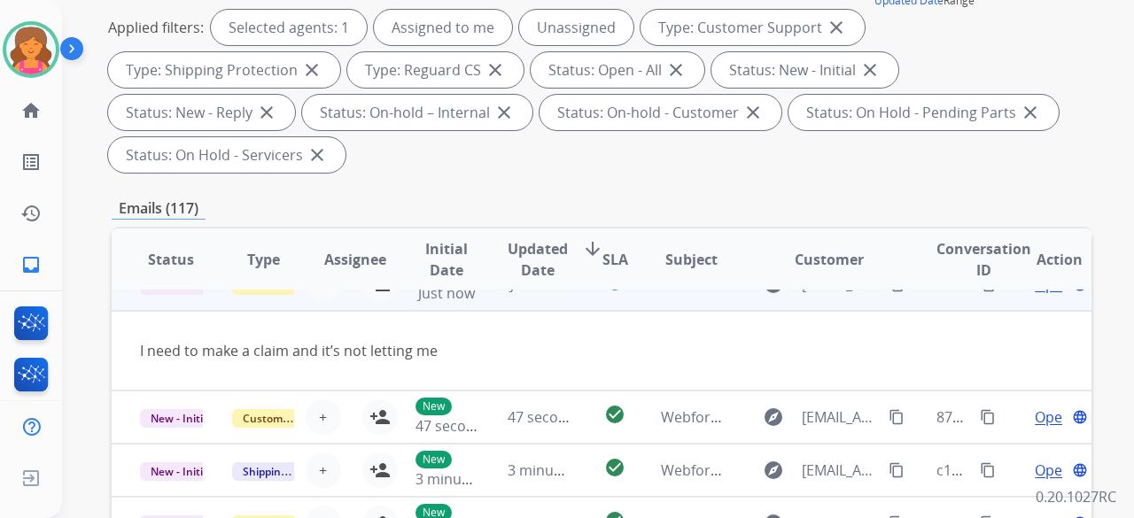
scroll to position [81, 0]
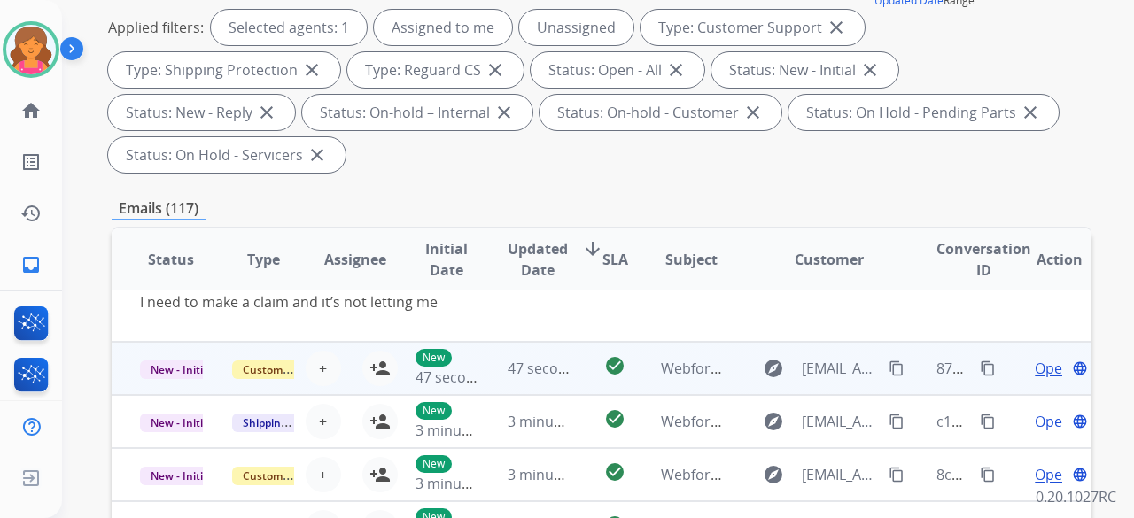
click at [725, 368] on td "explore androsadmin@campbellproperty.com content_copy" at bounding box center [815, 368] width 183 height 53
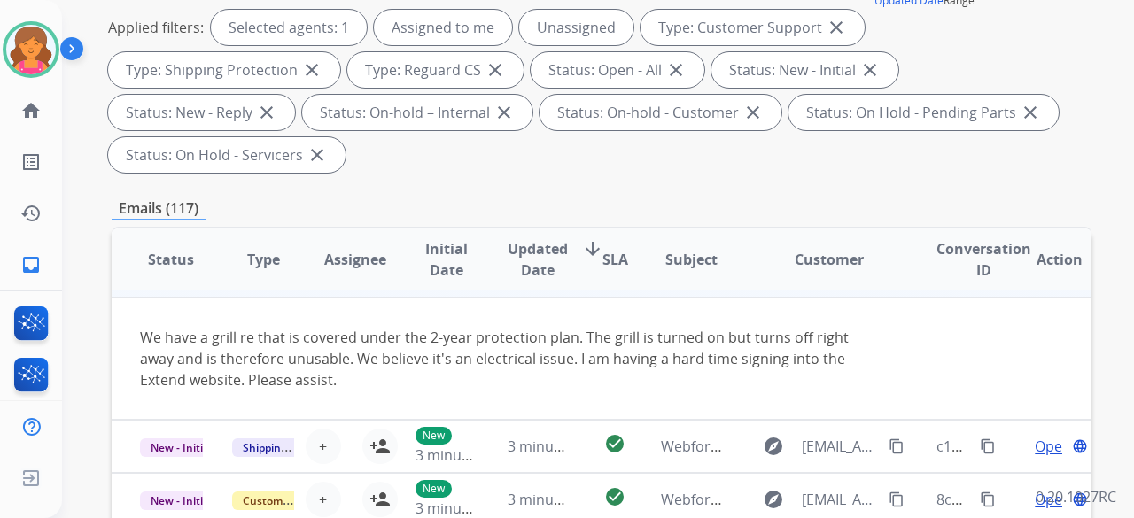
scroll to position [124, 0]
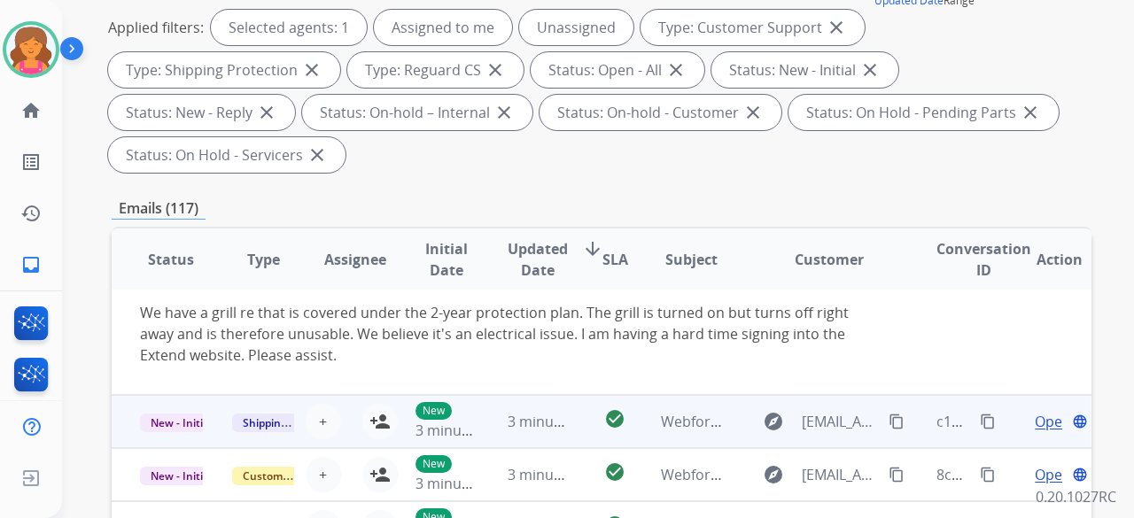
click at [730, 415] on td "explore vw7137@gmail.com content_copy" at bounding box center [815, 421] width 183 height 53
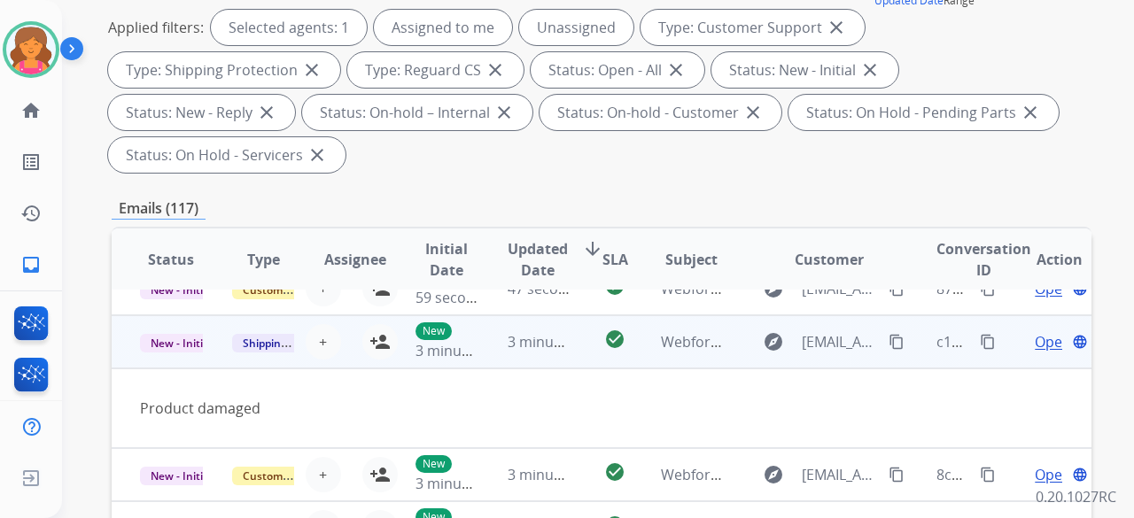
scroll to position [81, 0]
click at [389, 344] on td "New 3 minutes ago" at bounding box center [433, 341] width 92 height 53
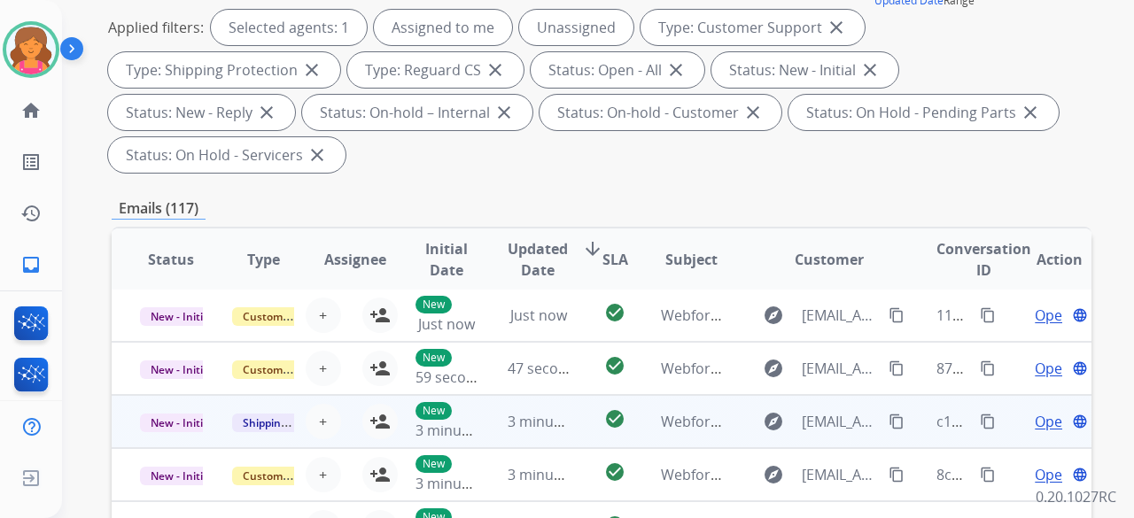
scroll to position [2, 0]
click at [732, 415] on td "explore vw7137@gmail.com content_copy" at bounding box center [815, 421] width 183 height 53
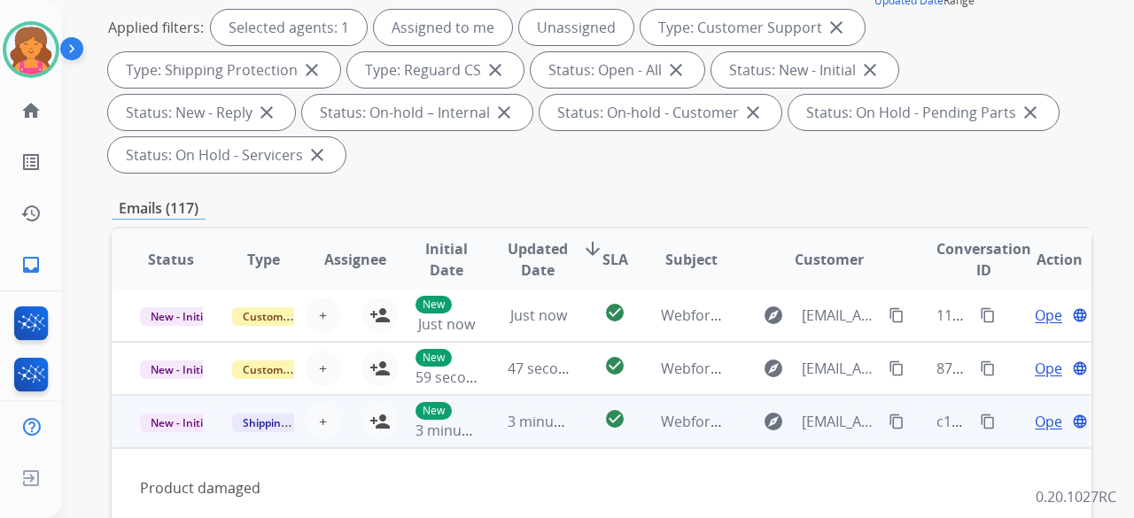
scroll to position [81, 0]
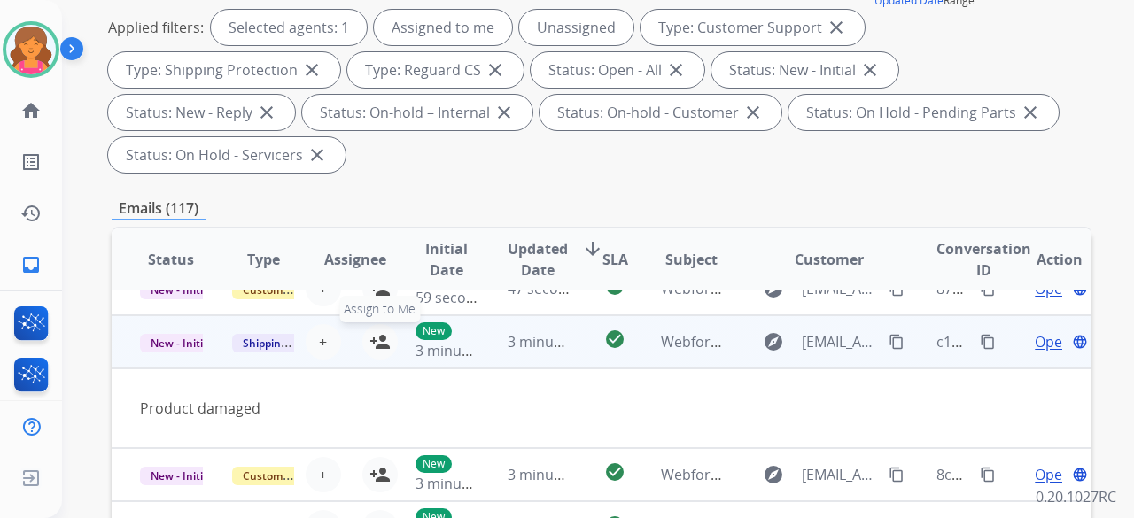
click at [381, 345] on mat-icon "person_add" at bounding box center [379, 341] width 21 height 21
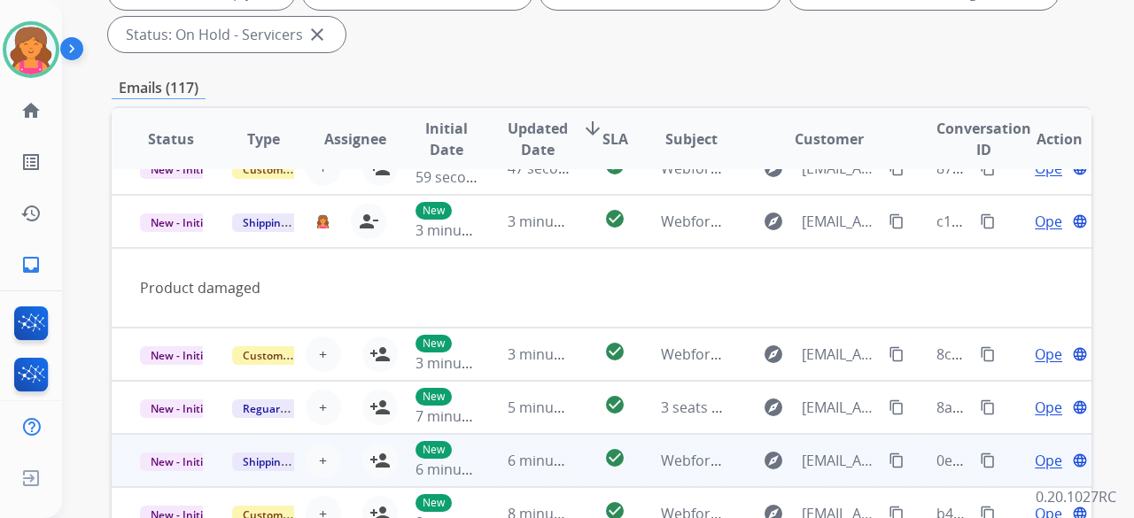
scroll to position [443, 0]
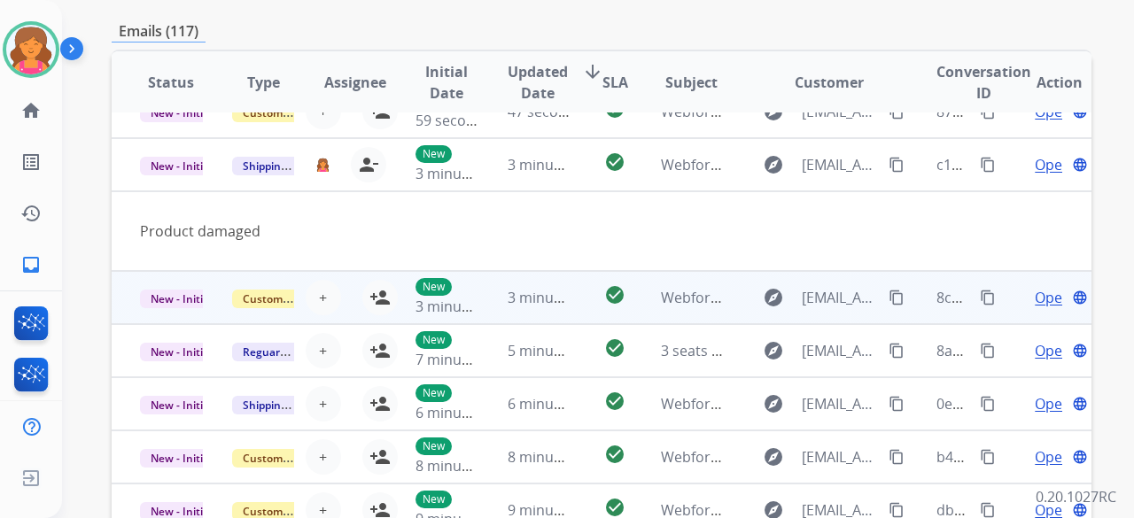
click at [726, 299] on td "explore kiniluc@gmail.com content_copy" at bounding box center [815, 297] width 183 height 53
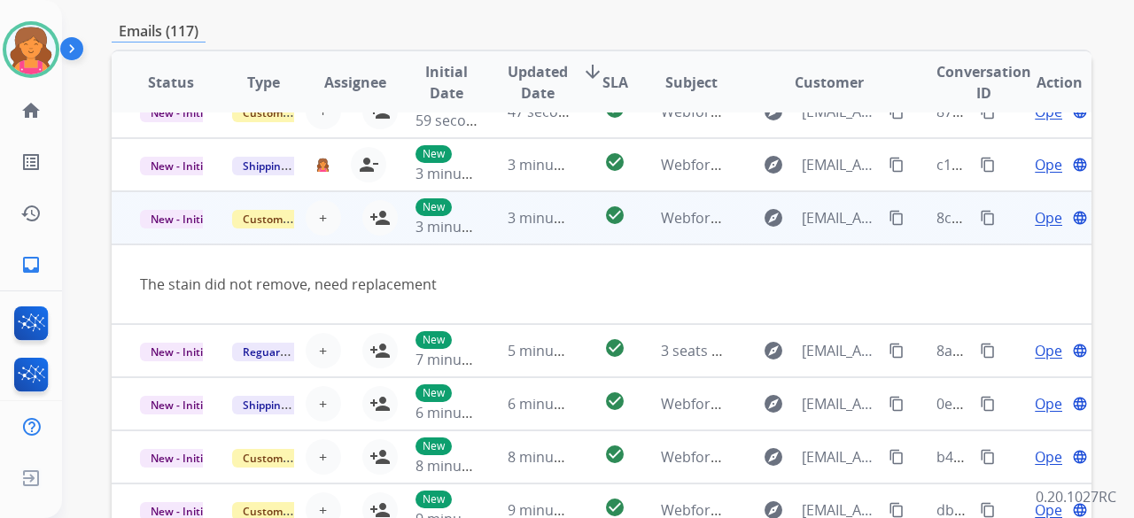
scroll to position [531, 0]
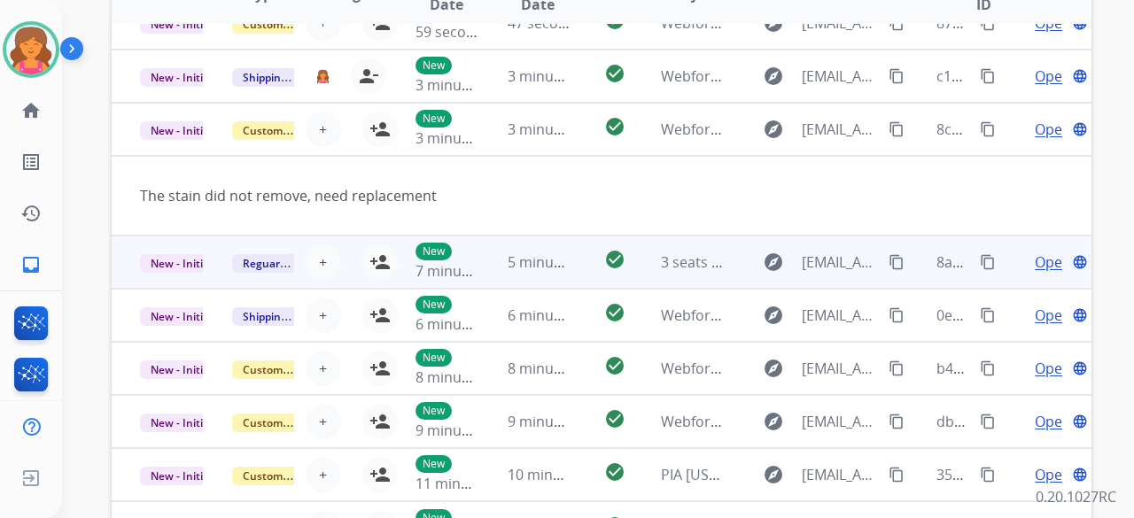
click at [724, 270] on td "explore amazingcutsinc@yahoo.com content_copy" at bounding box center [815, 262] width 183 height 53
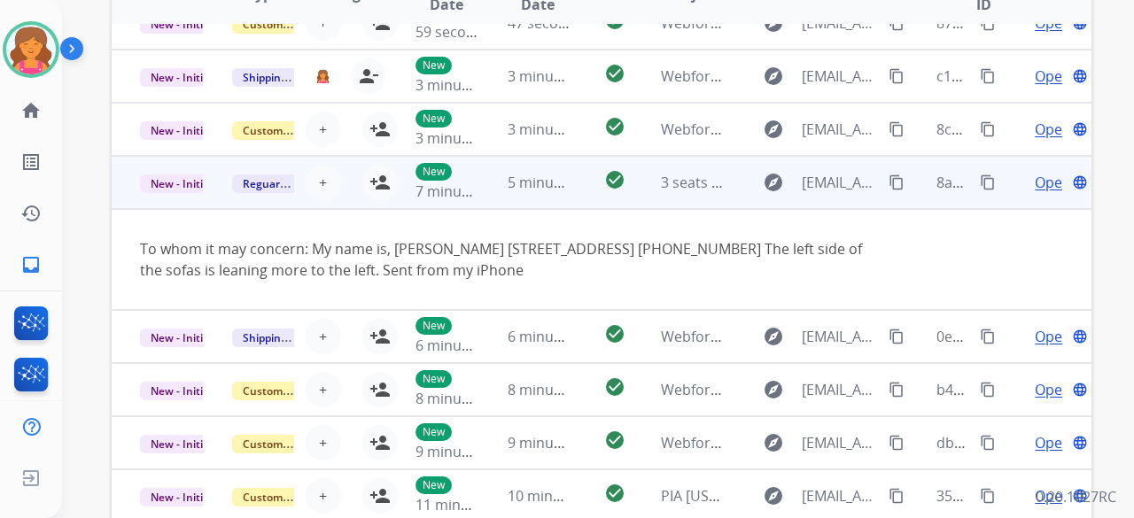
scroll to position [103, 0]
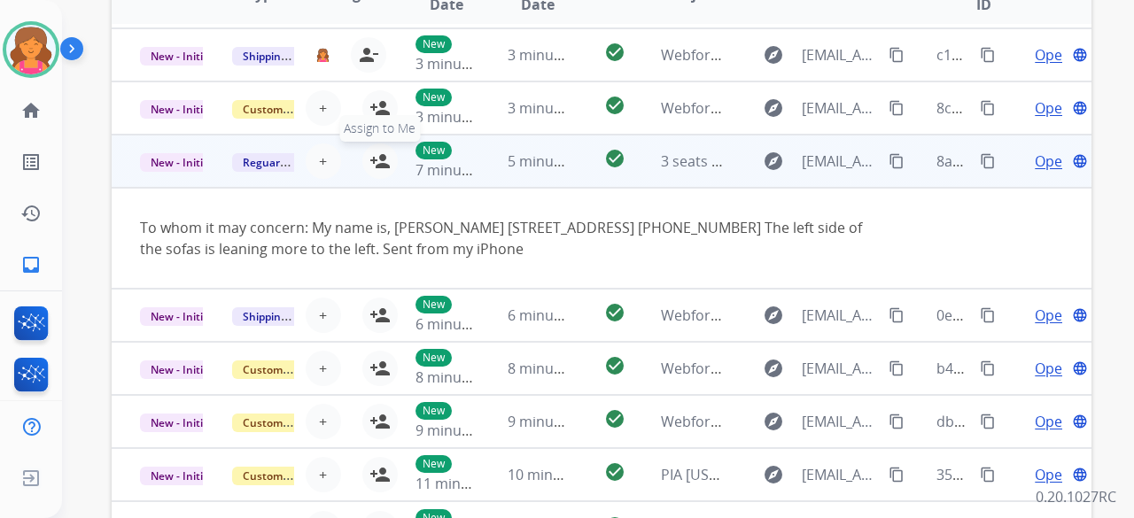
click at [376, 158] on mat-icon "person_add" at bounding box center [379, 161] width 21 height 21
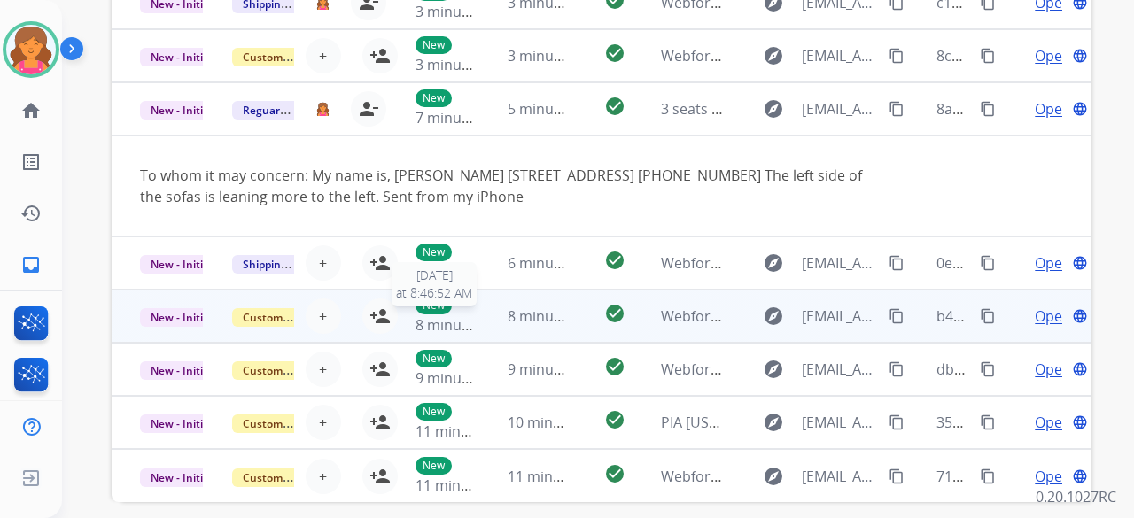
scroll to position [620, 0]
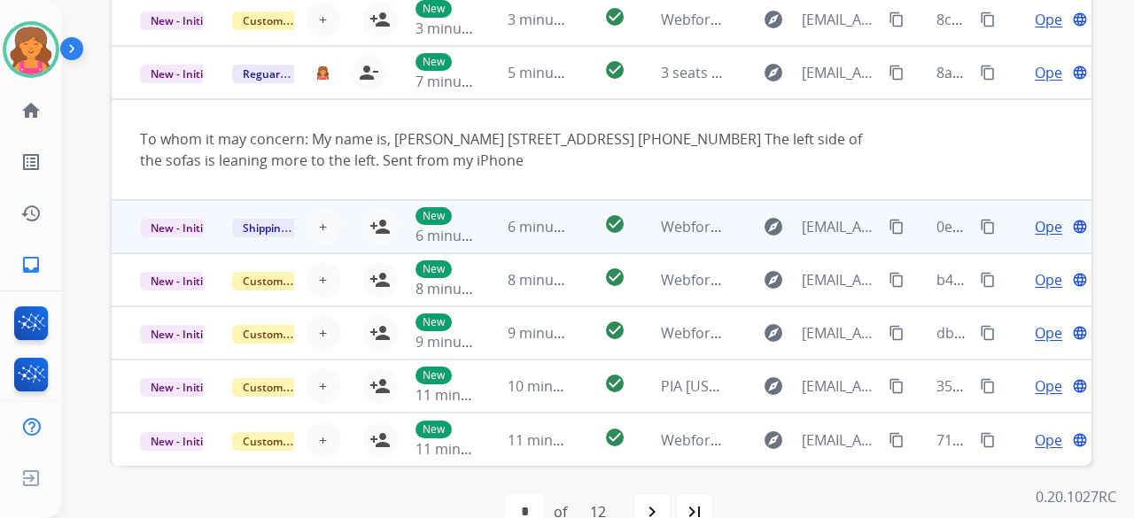
click at [570, 229] on td "check_circle" at bounding box center [600, 226] width 61 height 53
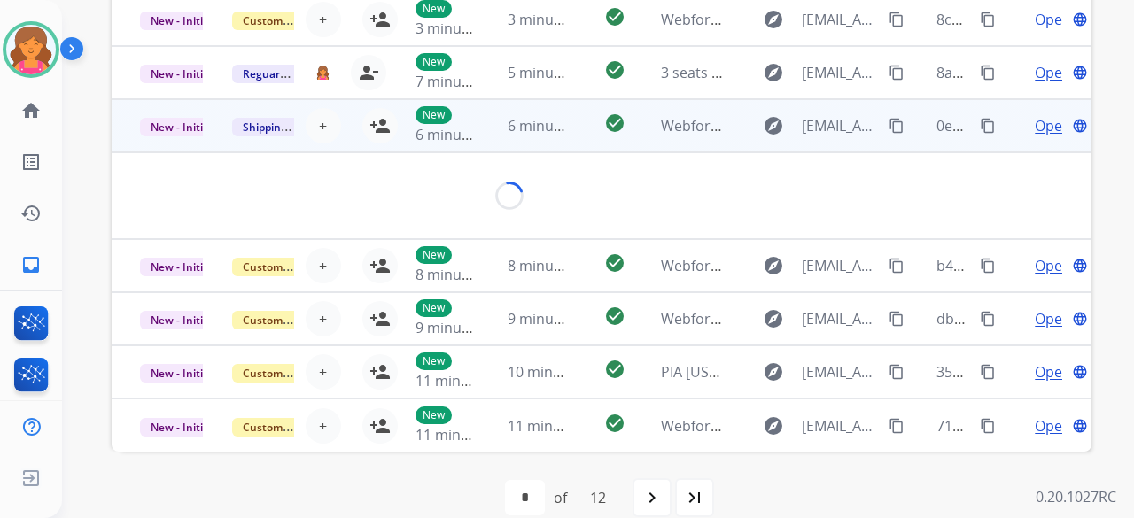
scroll to position [641, 0]
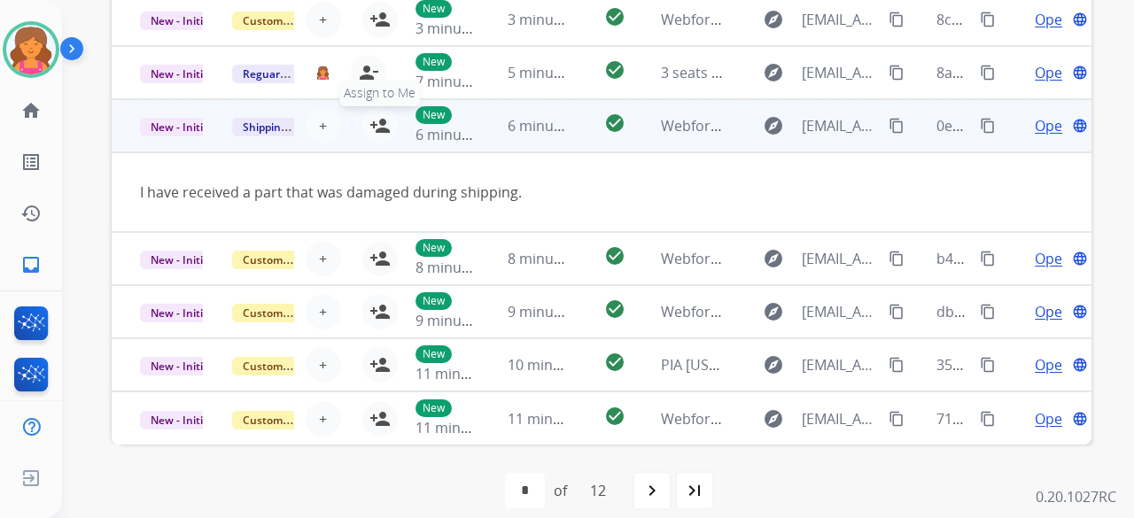
click at [374, 134] on mat-icon "person_add" at bounding box center [379, 125] width 21 height 21
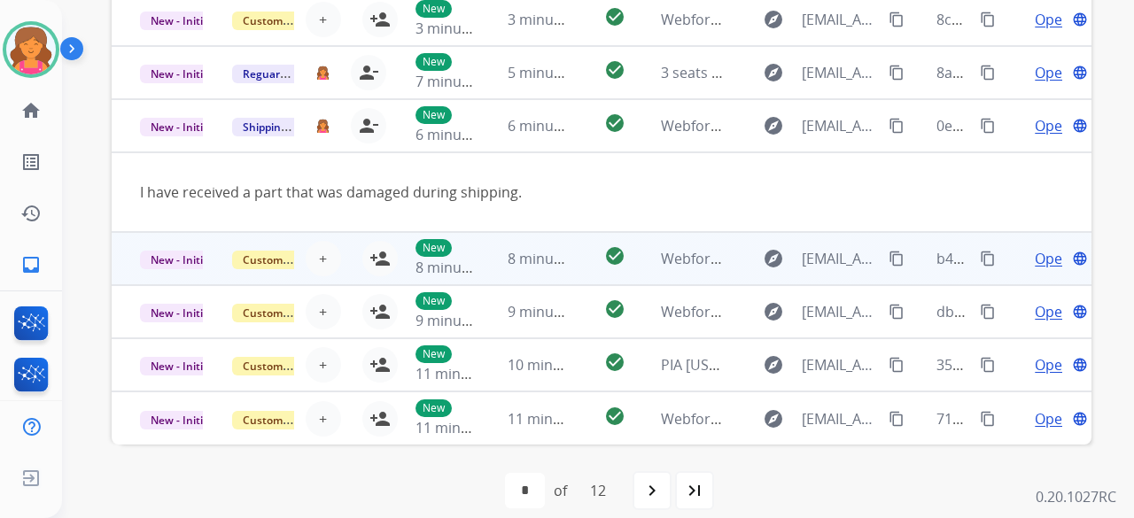
click at [574, 260] on td "check_circle" at bounding box center [600, 258] width 61 height 53
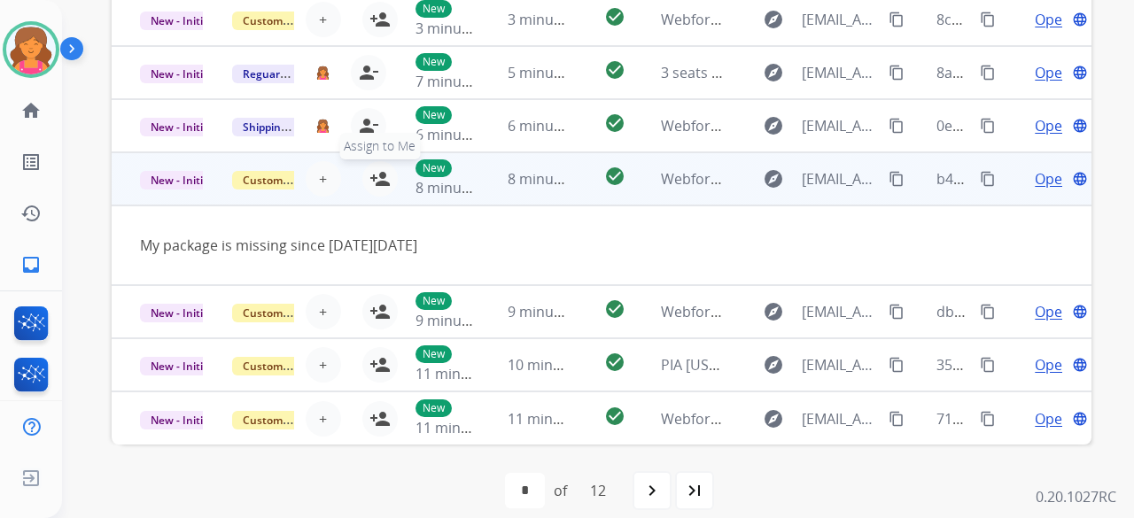
click at [374, 181] on mat-icon "person_add" at bounding box center [379, 178] width 21 height 21
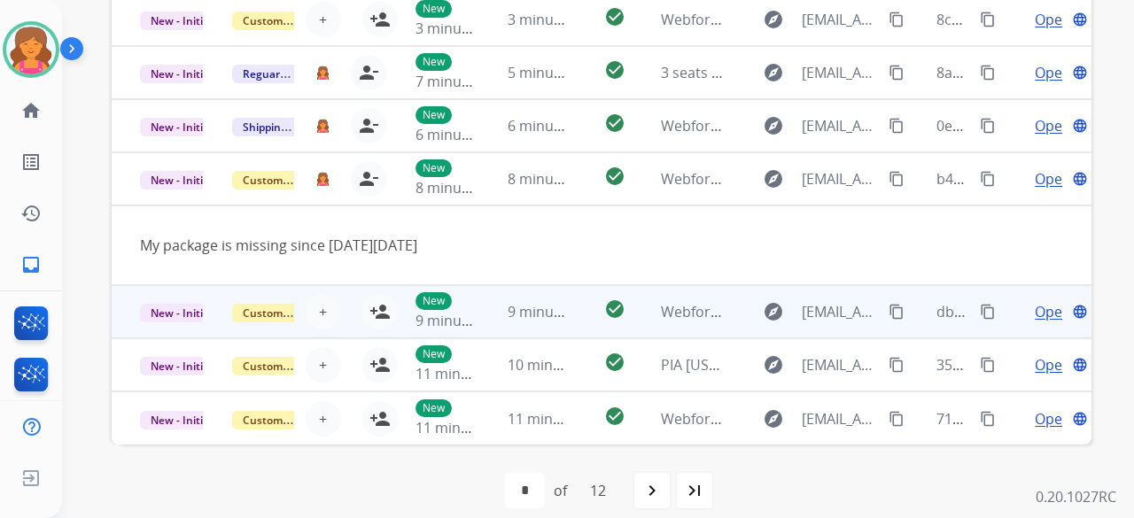
click at [576, 311] on td "check_circle" at bounding box center [600, 311] width 61 height 53
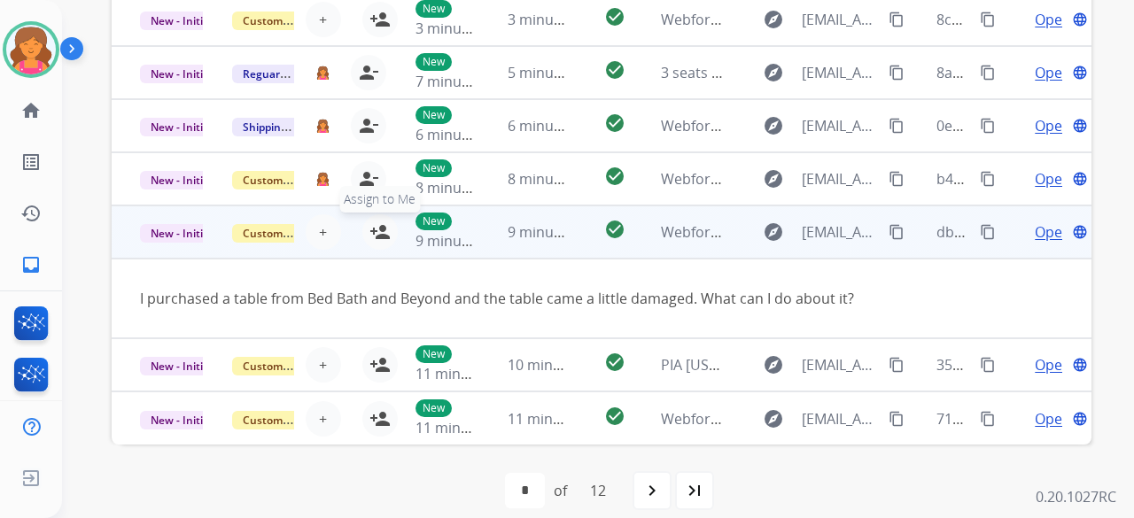
click at [374, 233] on mat-icon "person_add" at bounding box center [379, 231] width 21 height 21
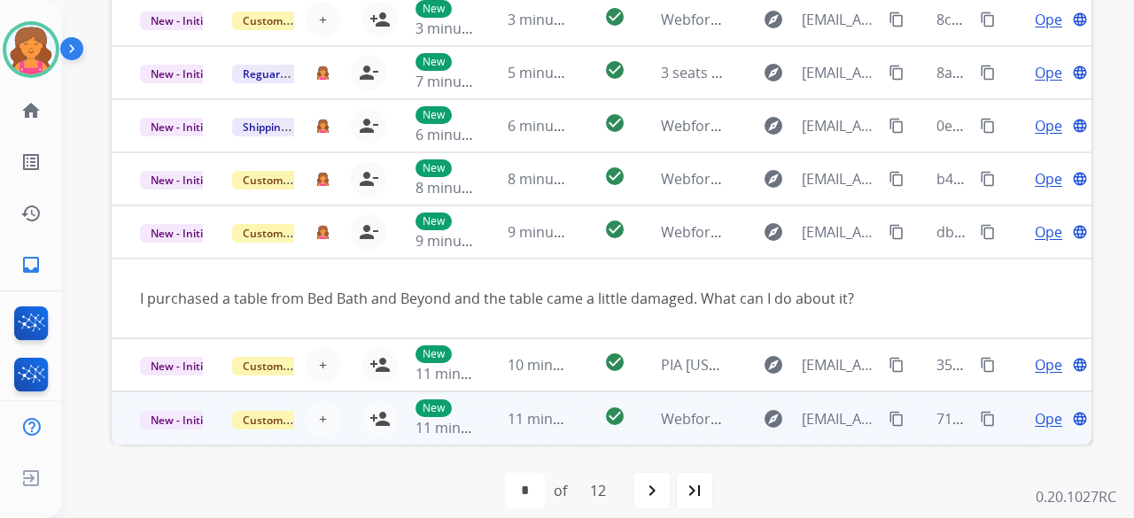
click at [579, 418] on td "check_circle" at bounding box center [600, 418] width 61 height 53
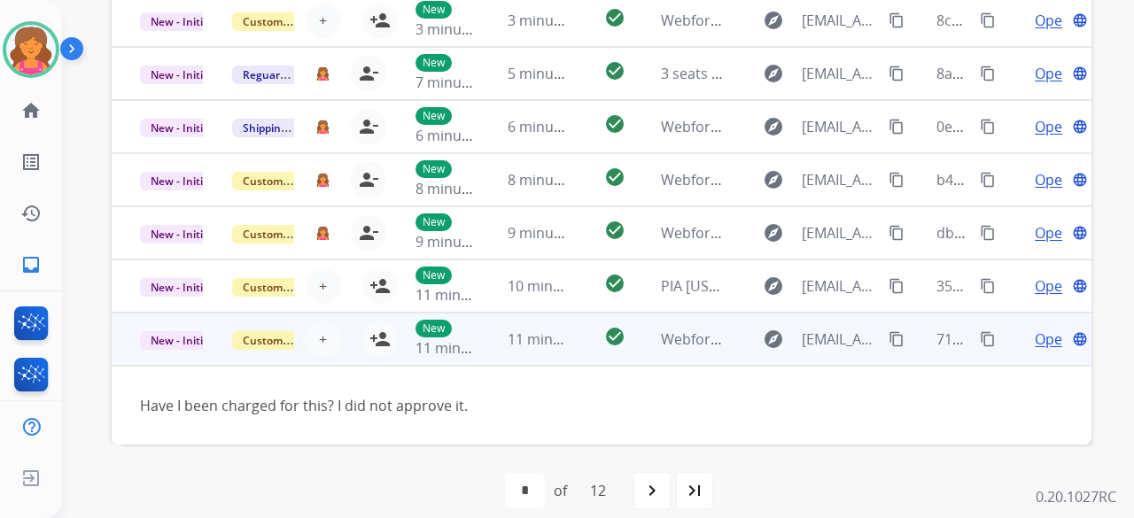
click at [387, 341] on td "New 11 minutes ago" at bounding box center [433, 339] width 92 height 53
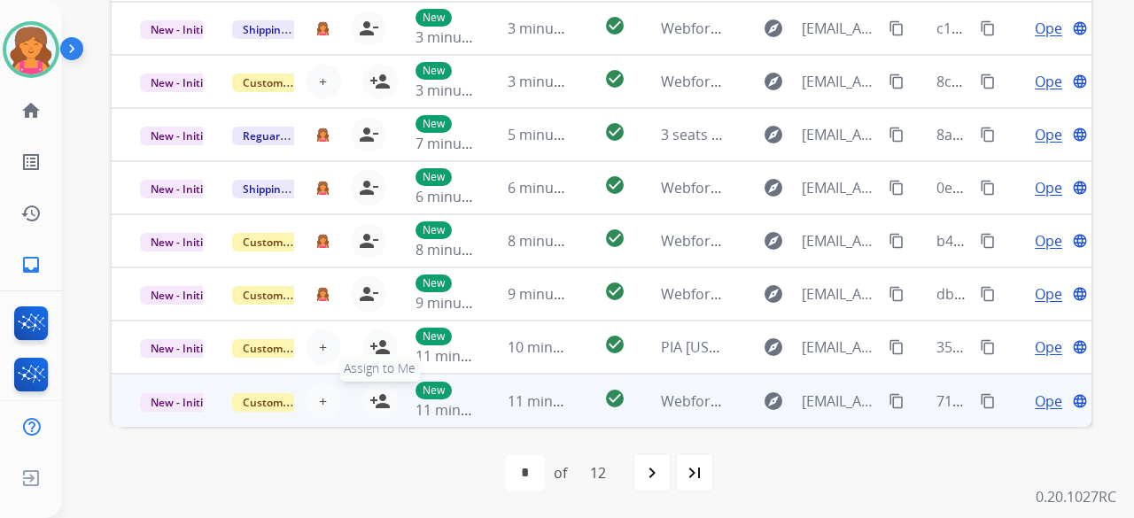
click at [379, 398] on mat-icon "person_add" at bounding box center [379, 401] width 21 height 21
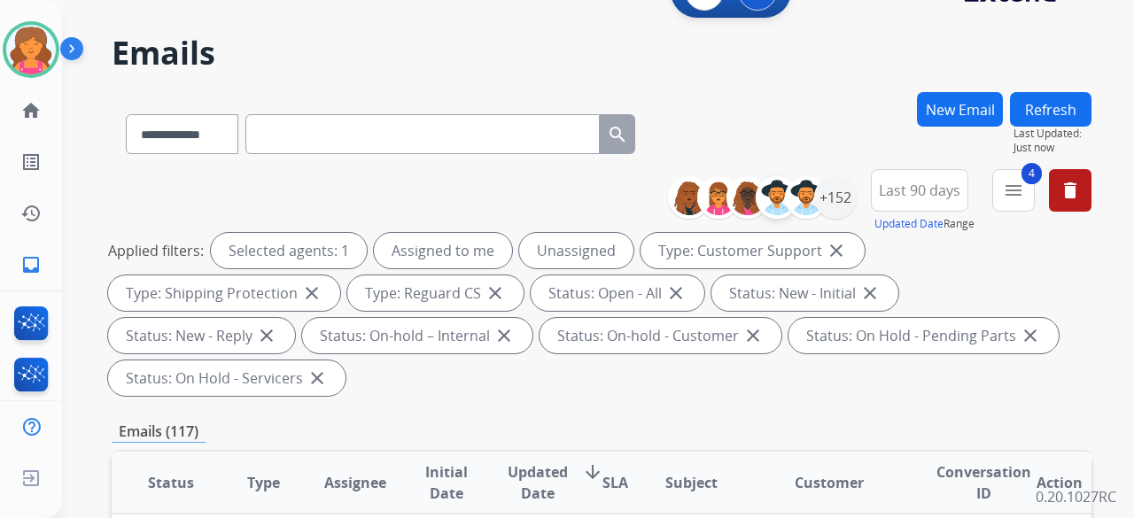
scroll to position [0, 0]
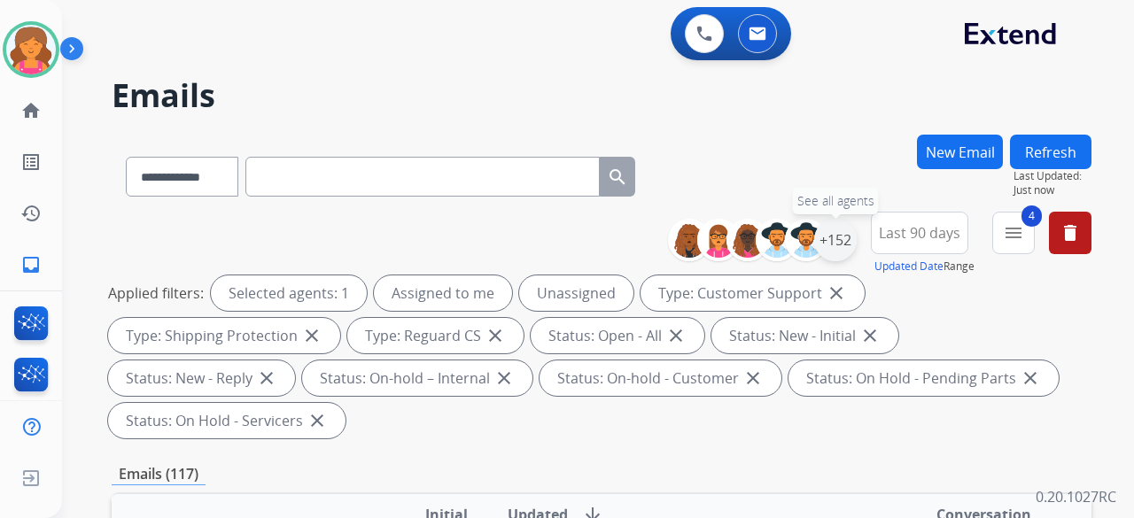
click at [837, 232] on div "+152" at bounding box center [835, 240] width 43 height 43
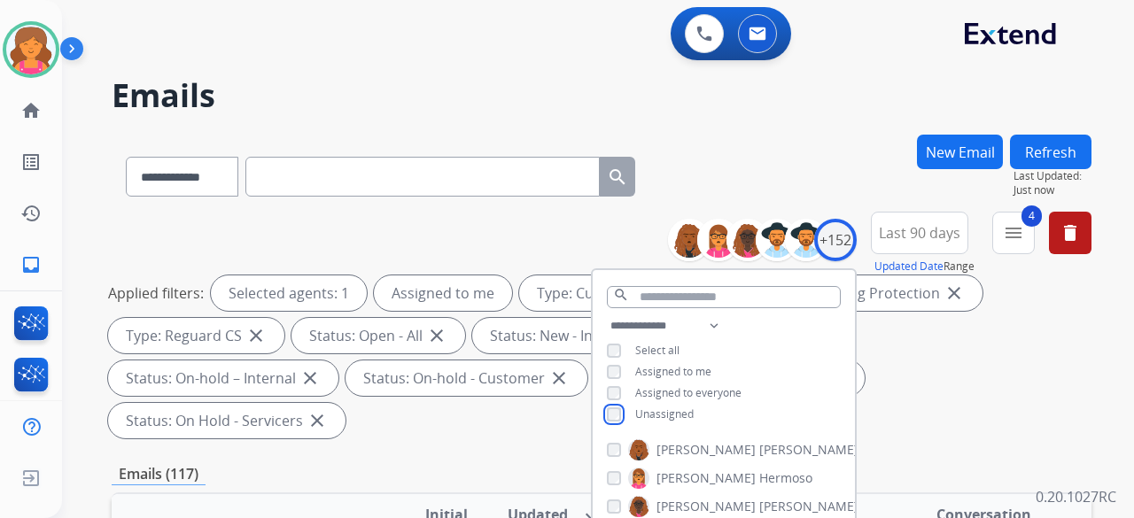
scroll to position [177, 0]
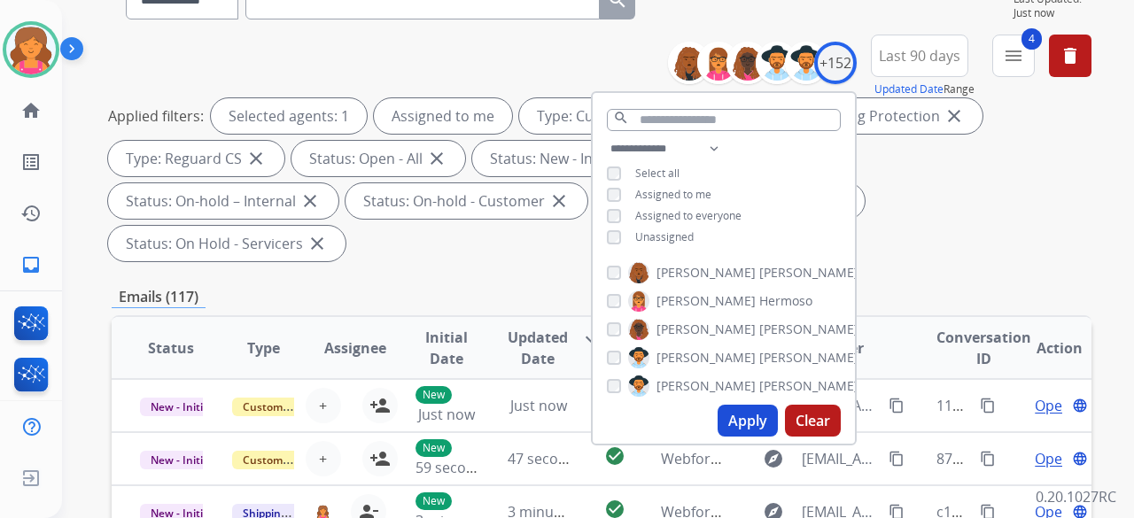
click at [733, 427] on button "Apply" at bounding box center [748, 421] width 60 height 32
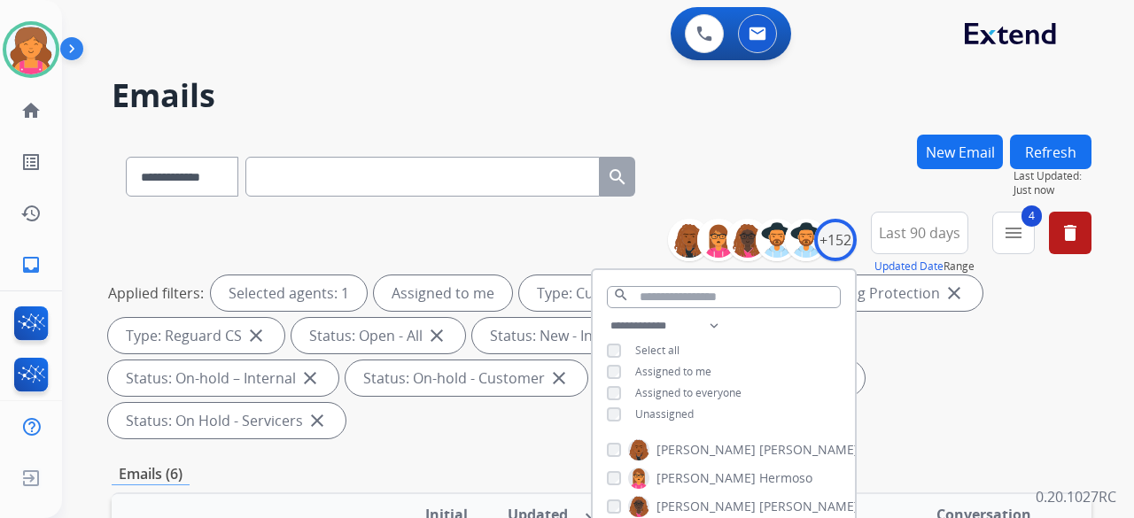
click at [925, 398] on div "**********" at bounding box center [602, 329] width 980 height 234
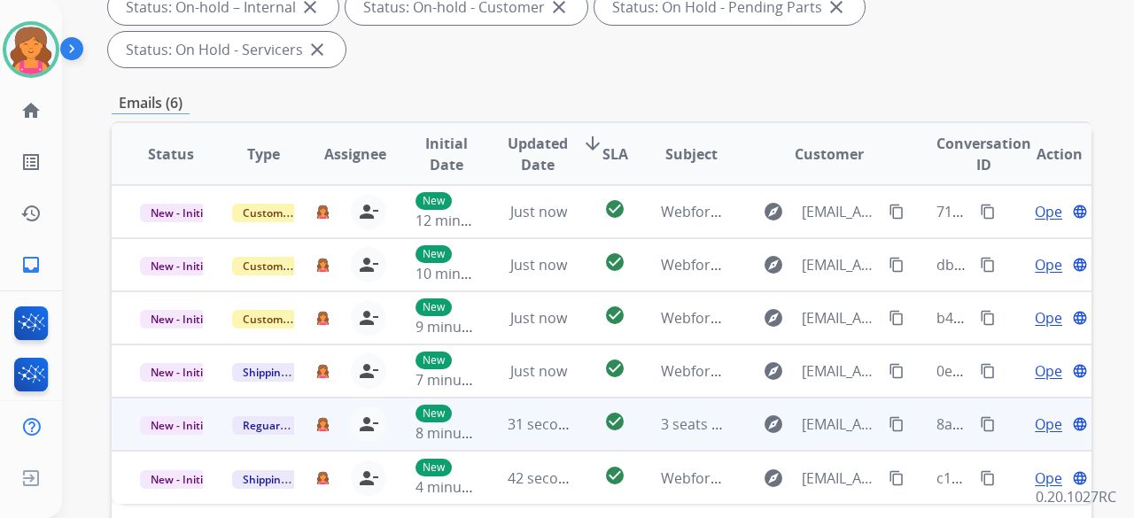
scroll to position [354, 0]
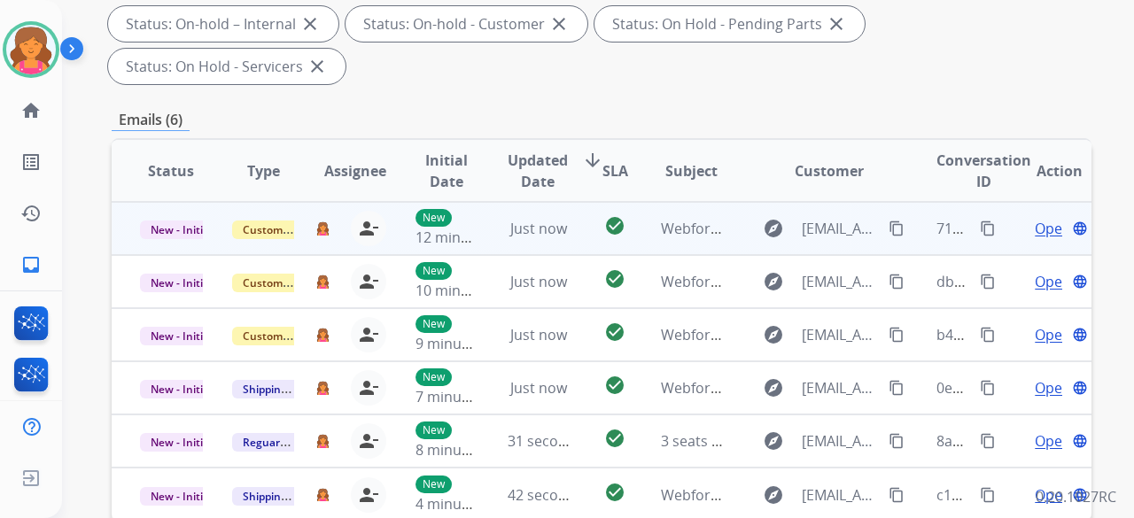
click at [1031, 202] on td "Open language" at bounding box center [1045, 228] width 92 height 53
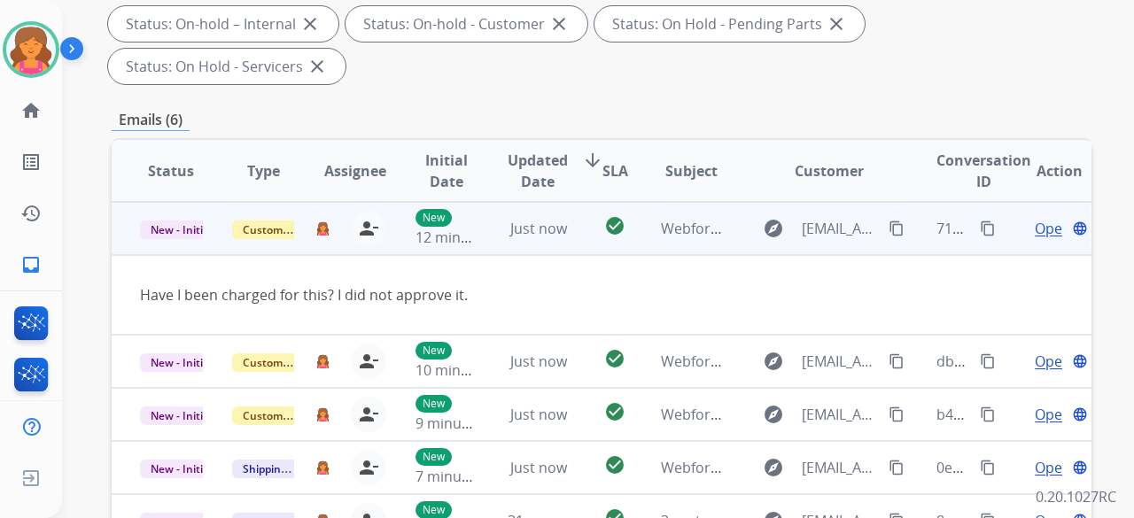
click at [1035, 218] on span "Open" at bounding box center [1053, 228] width 36 height 21
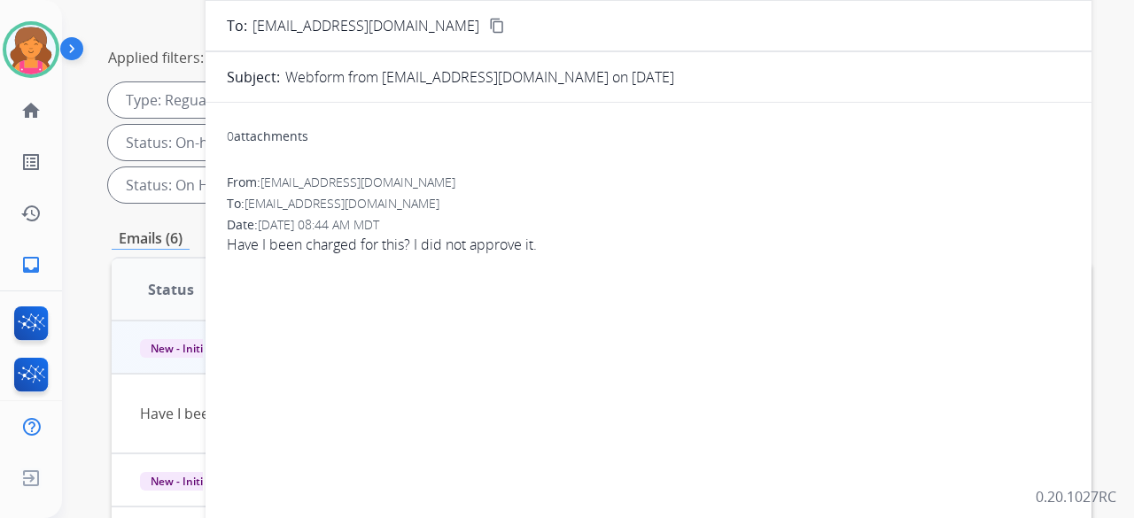
scroll to position [89, 0]
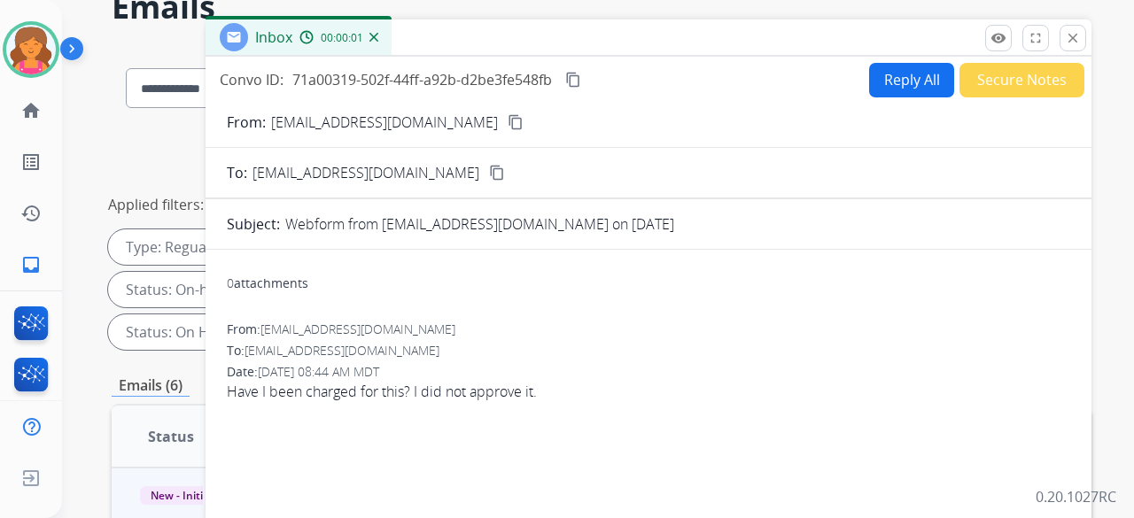
click at [508, 120] on mat-icon "content_copy" at bounding box center [516, 122] width 16 height 16
click at [911, 93] on button "Reply All" at bounding box center [911, 80] width 85 height 35
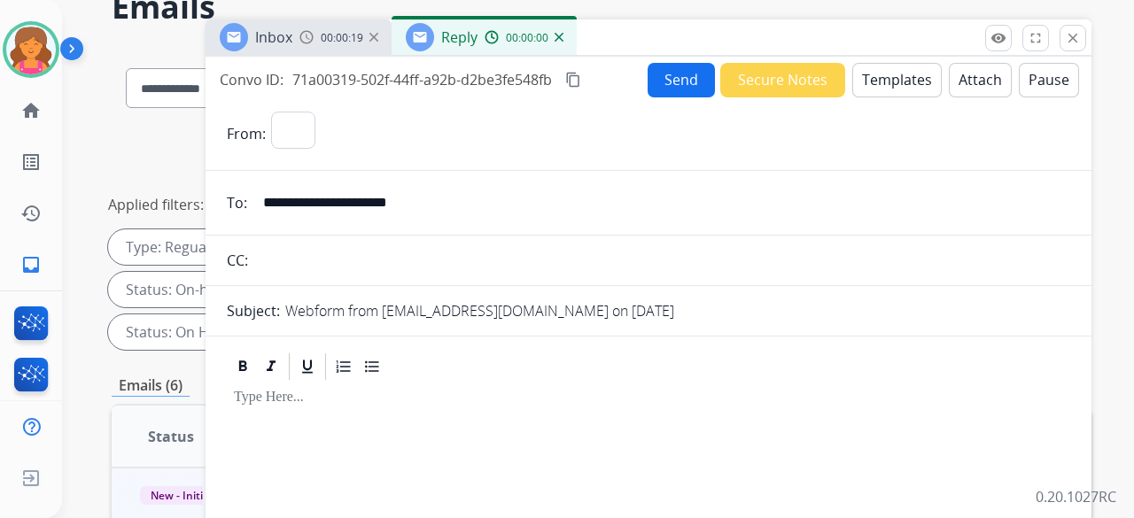
select select "**********"
click at [907, 90] on button "Templates" at bounding box center [896, 80] width 89 height 35
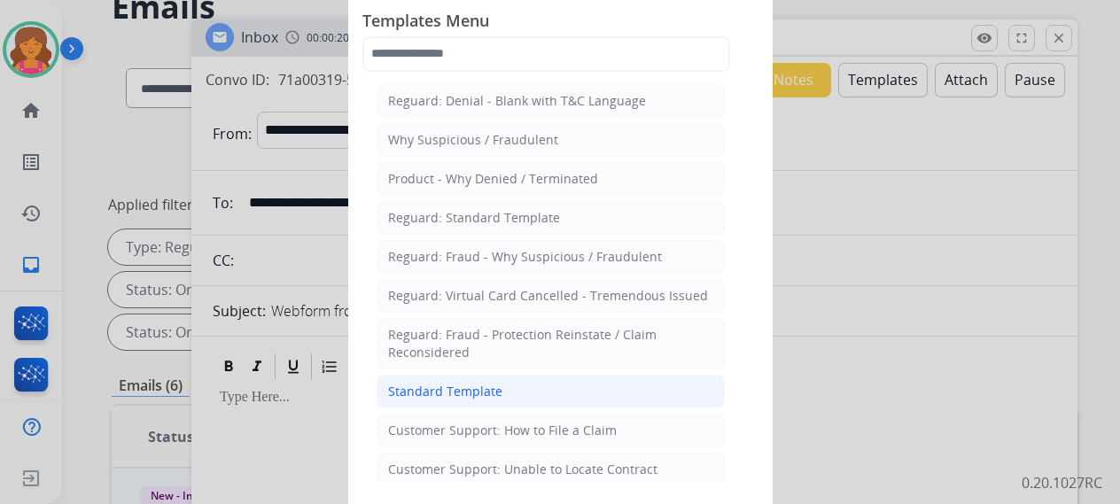
click at [495, 383] on div "Standard Template" at bounding box center [445, 392] width 114 height 18
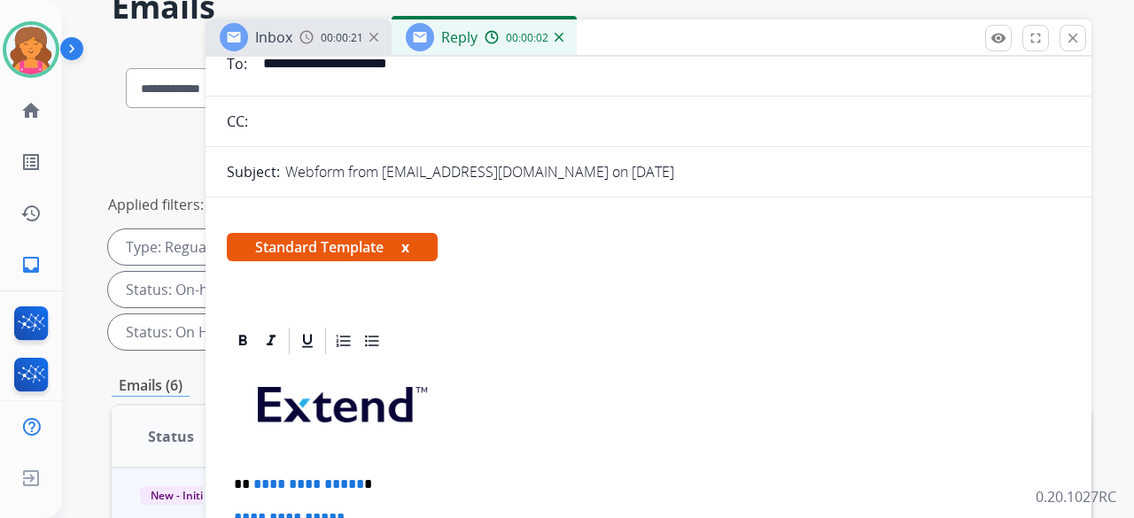
scroll to position [266, 0]
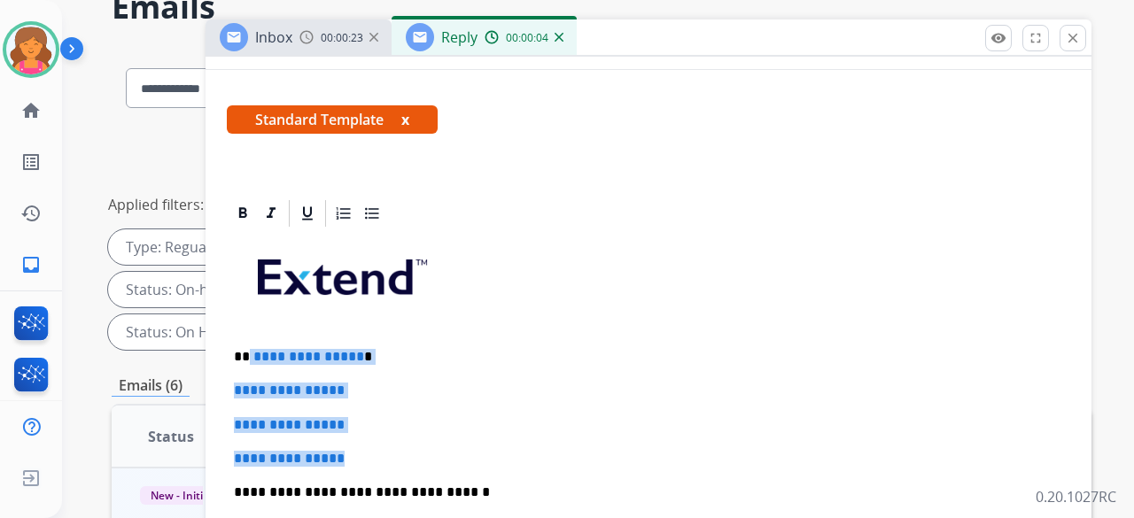
drag, startPoint x: 365, startPoint y: 438, endPoint x: 249, endPoint y: 337, distance: 153.8
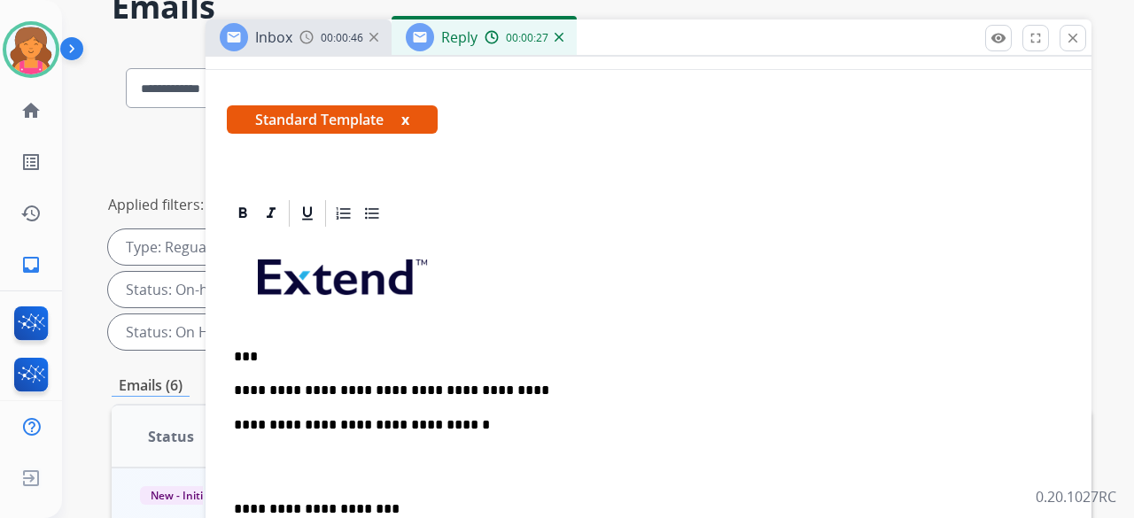
click at [505, 387] on p "**********" at bounding box center [641, 391] width 815 height 16
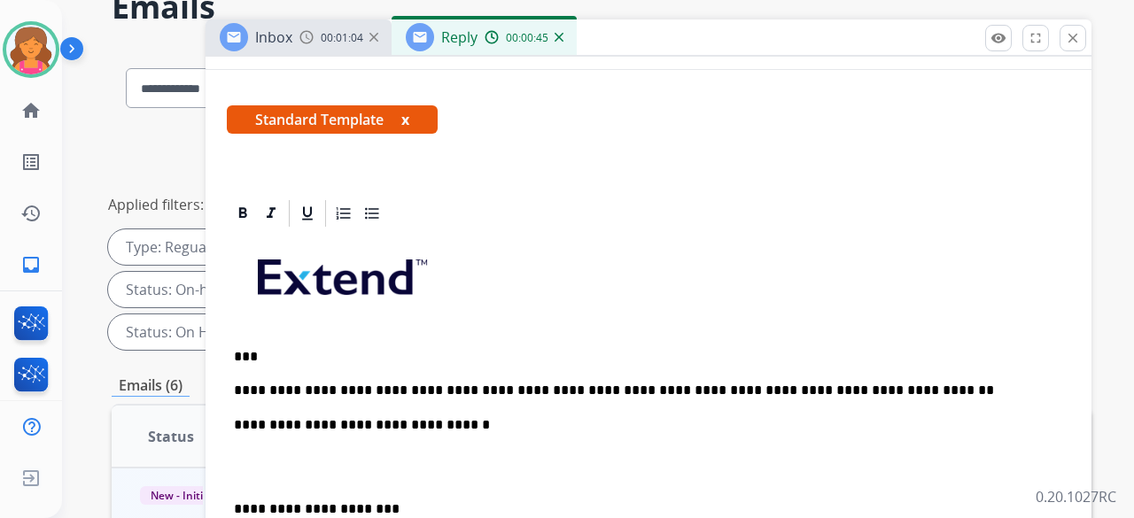
click at [878, 400] on div "**********" at bounding box center [648, 499] width 843 height 541
click at [887, 390] on p "**********" at bounding box center [641, 391] width 815 height 16
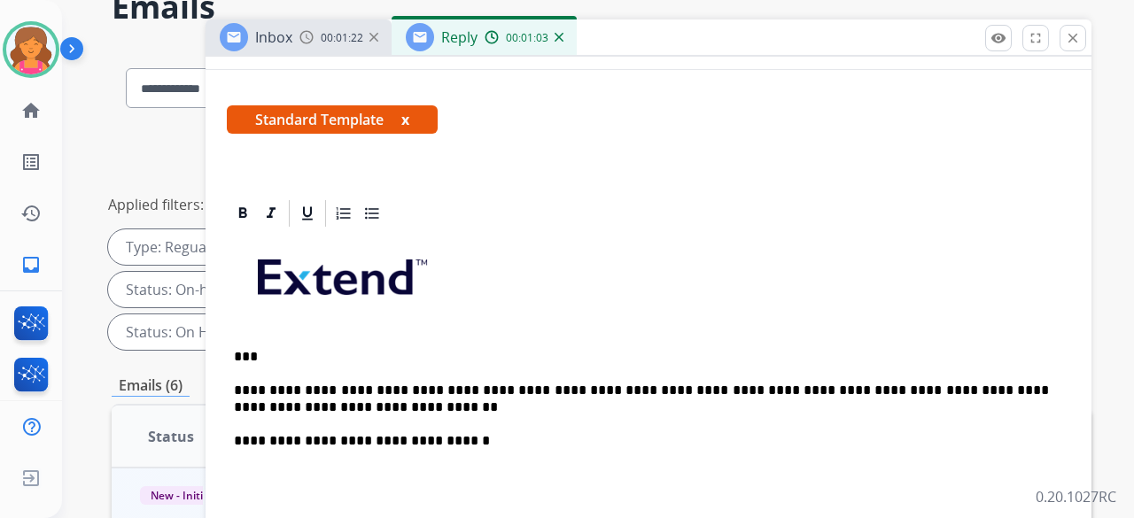
click at [354, 410] on p "**********" at bounding box center [641, 399] width 815 height 33
click at [619, 413] on div "**********" at bounding box center [648, 508] width 843 height 558
click at [618, 407] on p "**********" at bounding box center [641, 399] width 815 height 33
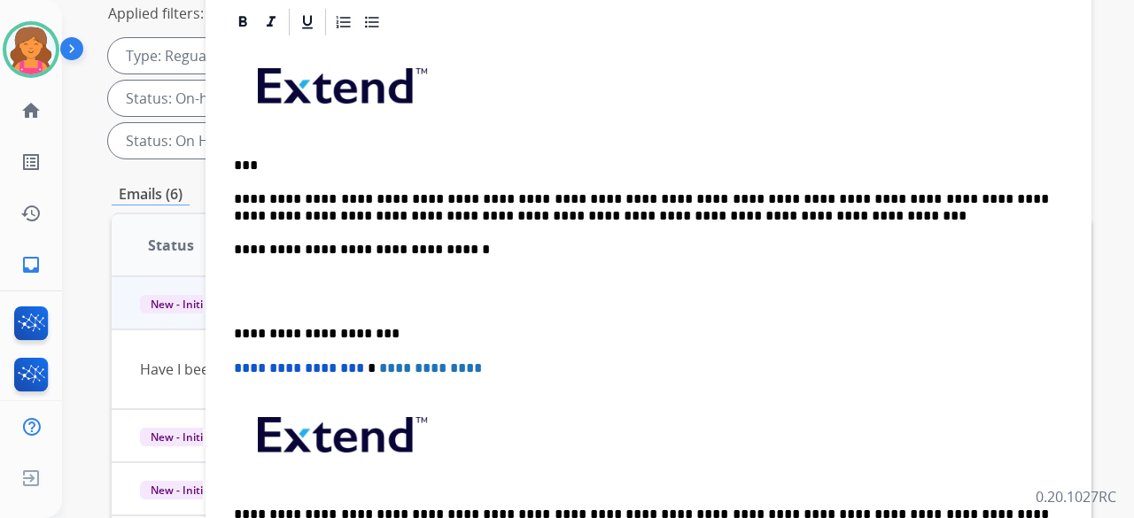
scroll to position [296, 0]
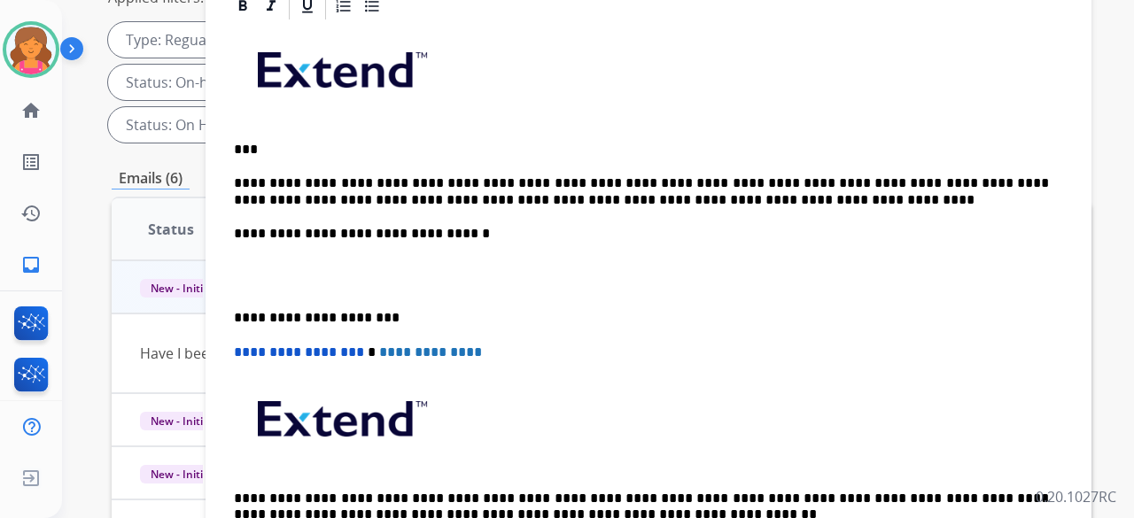
click at [780, 189] on p "**********" at bounding box center [641, 191] width 815 height 33
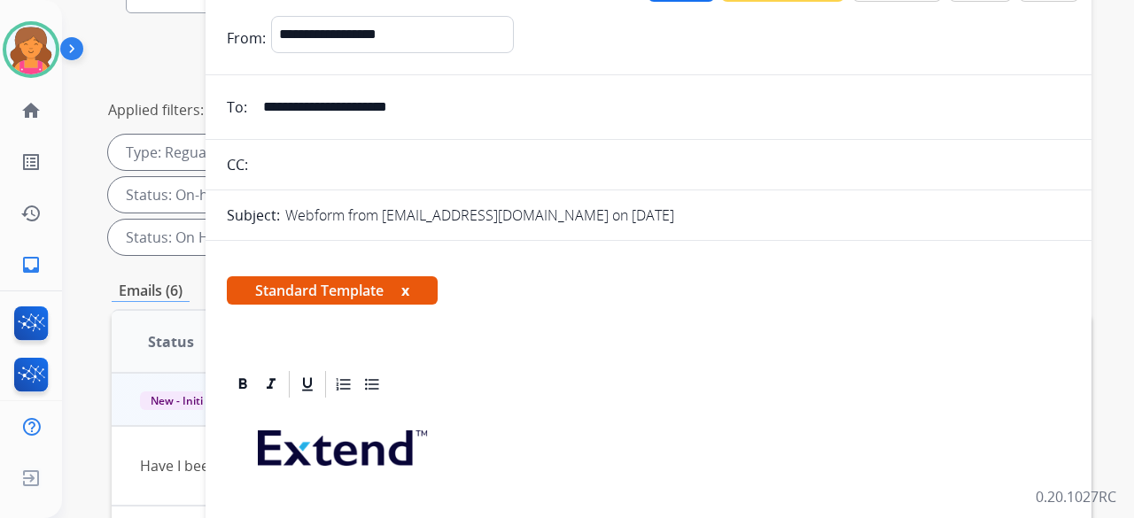
scroll to position [119, 0]
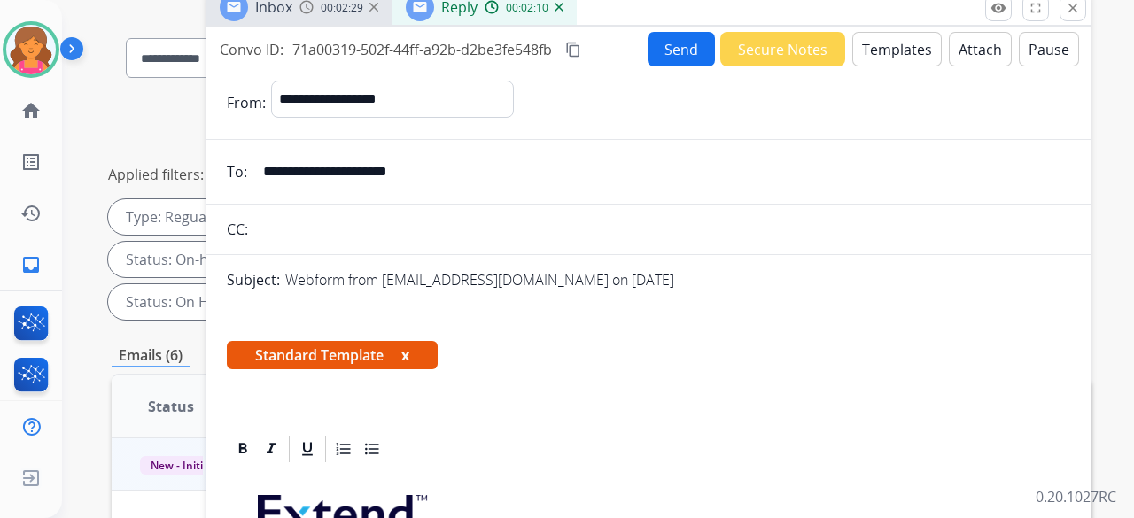
click at [581, 52] on mat-icon "content_copy" at bounding box center [573, 50] width 16 height 16
click at [650, 63] on button "Send" at bounding box center [681, 49] width 67 height 35
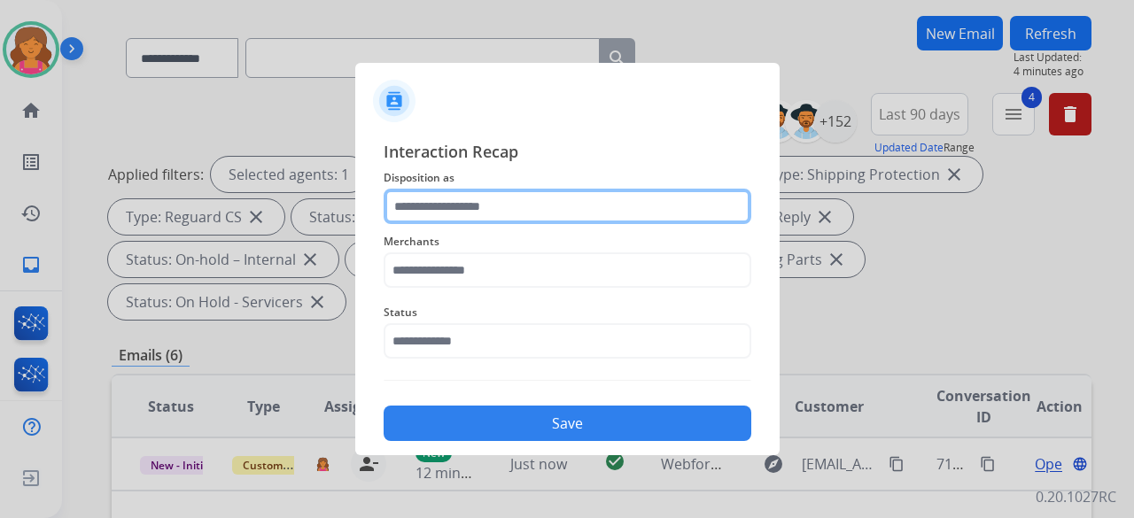
click at [428, 217] on input "text" at bounding box center [568, 206] width 368 height 35
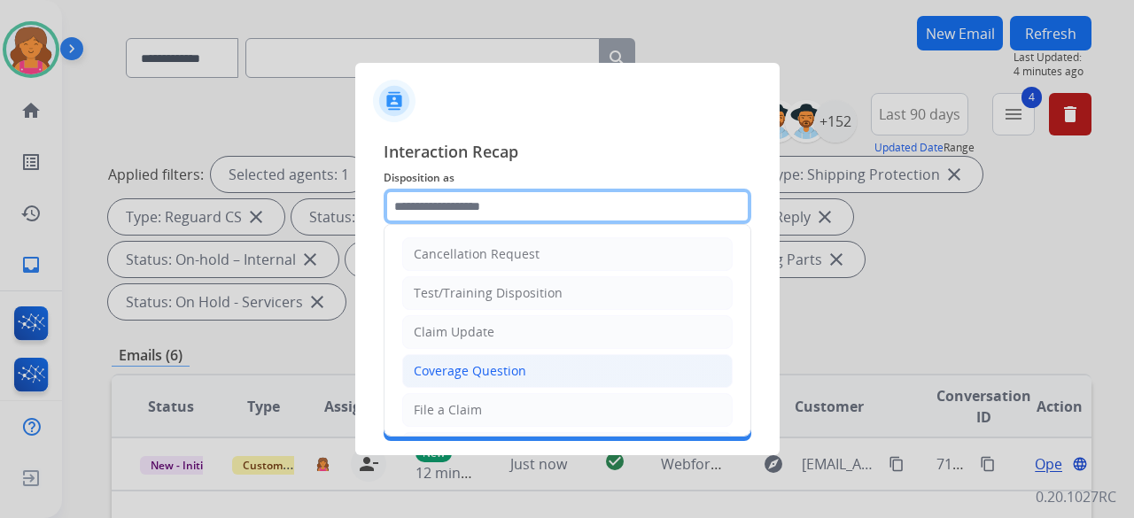
scroll to position [268, 0]
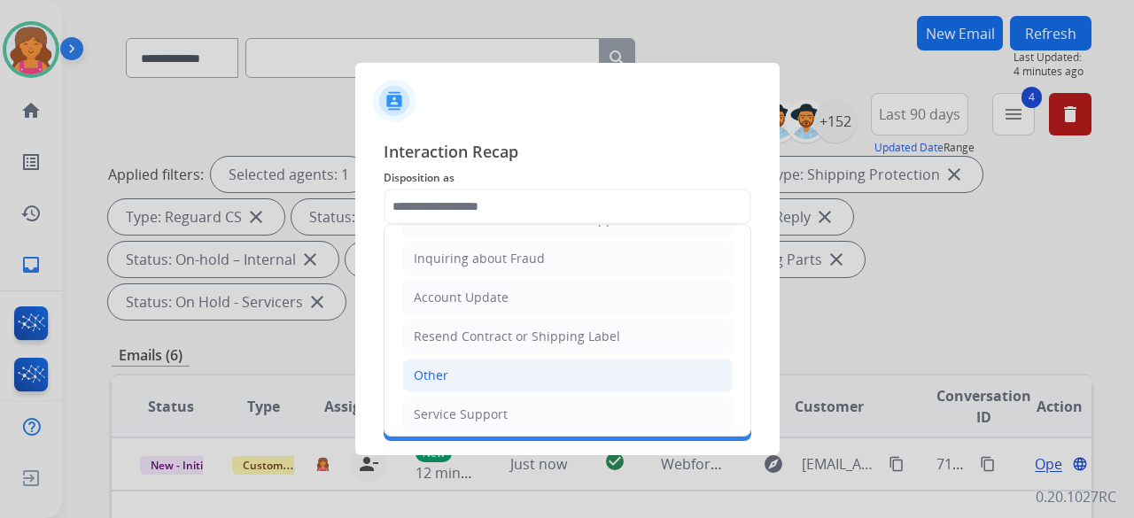
click at [452, 359] on li "Other" at bounding box center [567, 376] width 330 height 34
type input "*****"
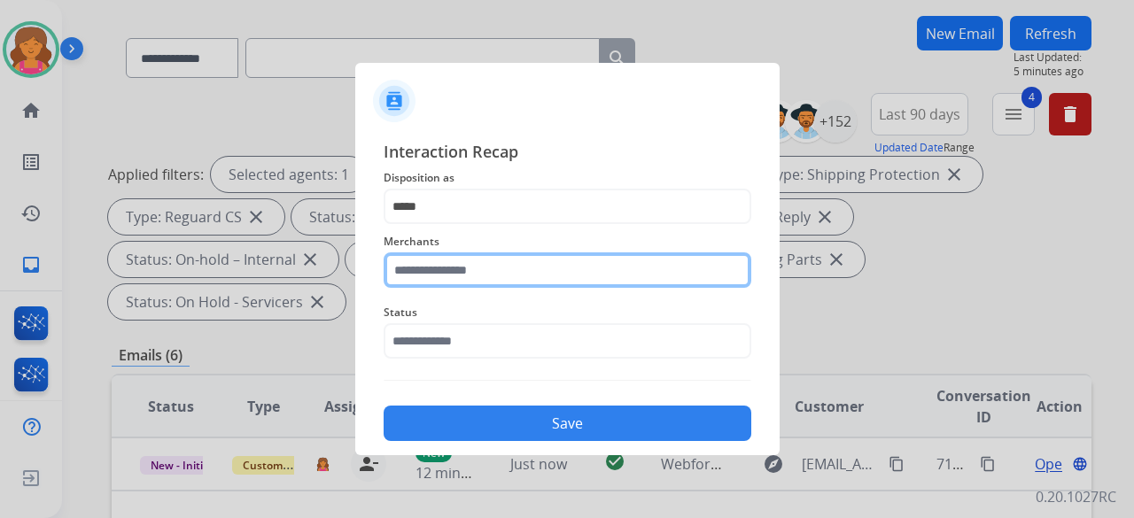
click at [443, 270] on input "text" at bounding box center [568, 269] width 368 height 35
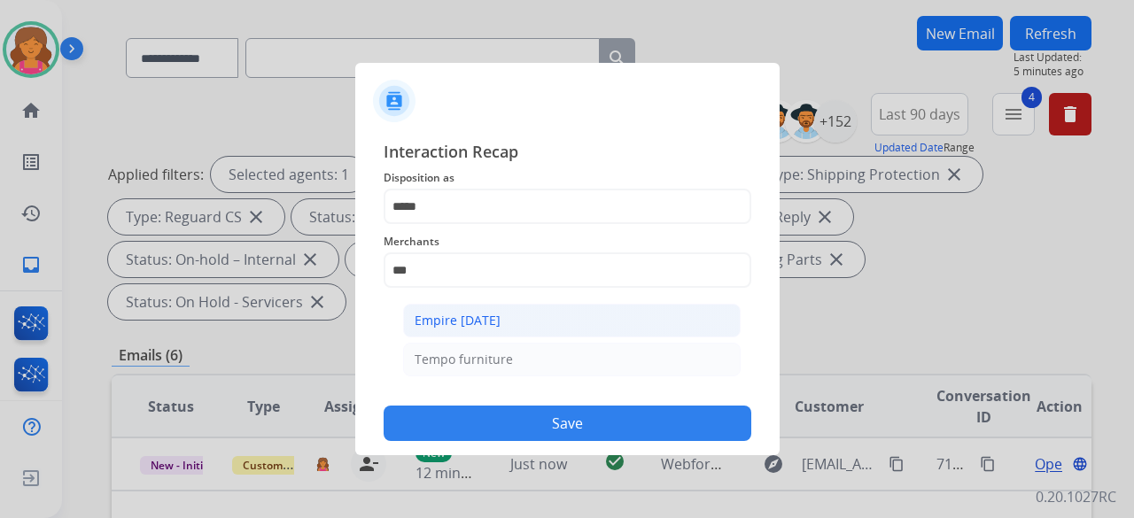
click at [440, 309] on li "Empire today" at bounding box center [571, 321] width 337 height 34
type input "**********"
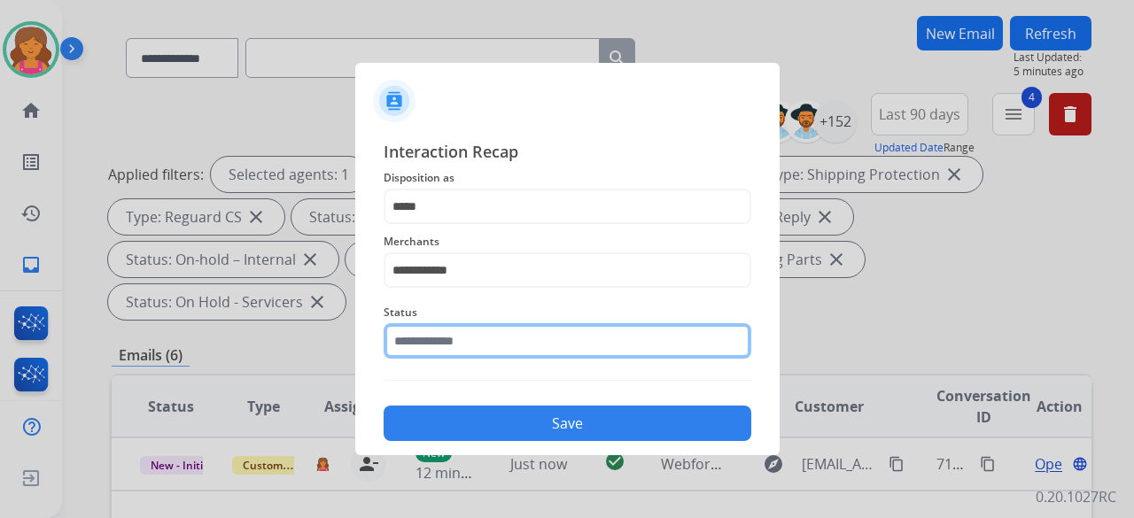
click at [440, 336] on input "text" at bounding box center [568, 340] width 368 height 35
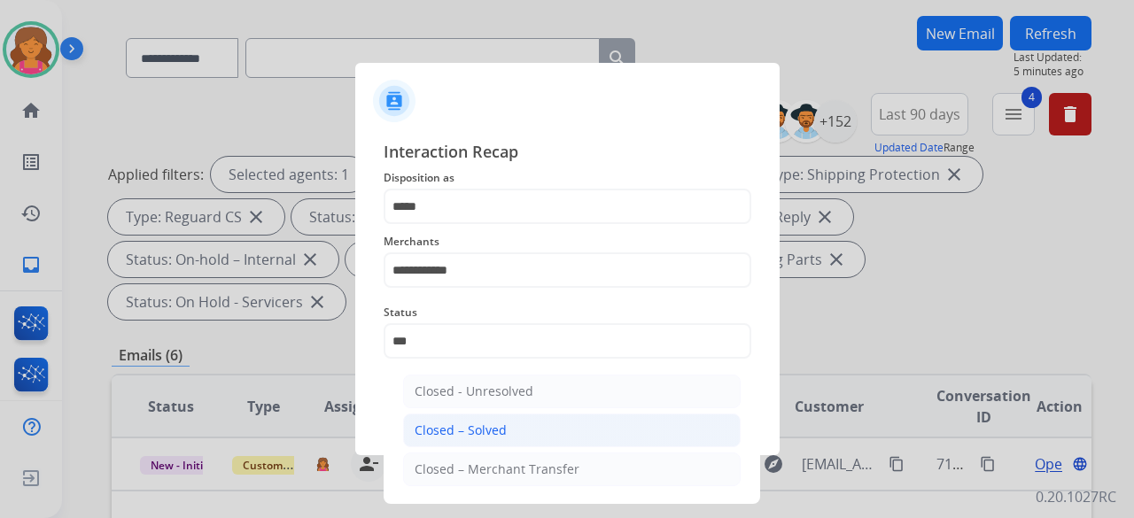
click at [586, 432] on li "Closed – Solved" at bounding box center [571, 431] width 337 height 34
type input "**********"
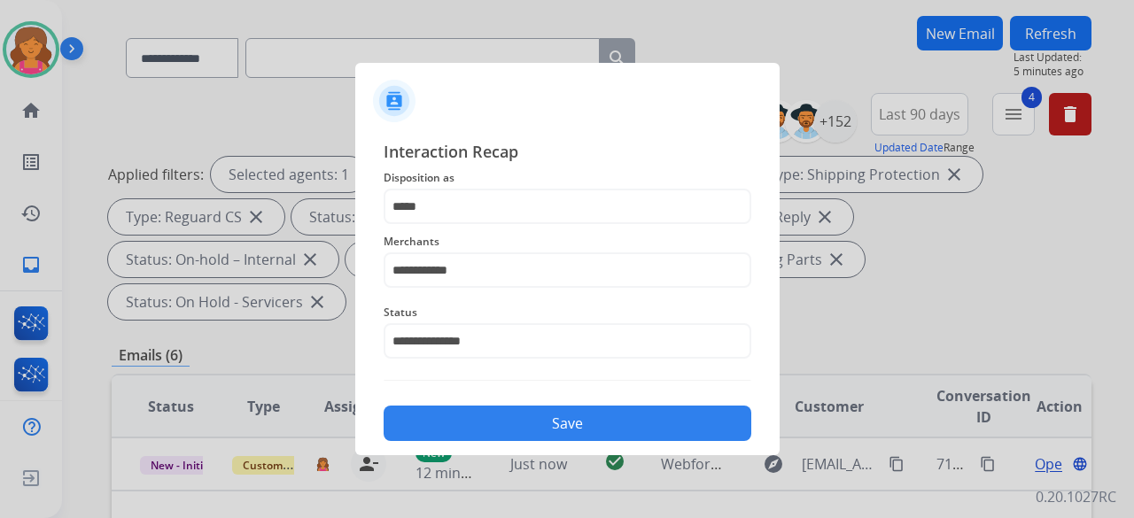
click at [586, 435] on button "Save" at bounding box center [568, 423] width 368 height 35
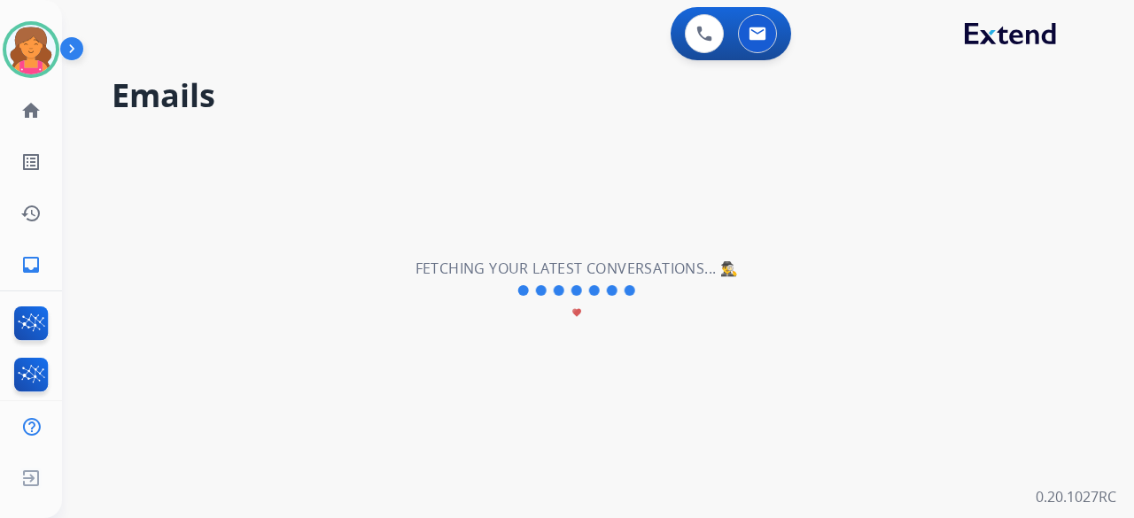
scroll to position [0, 0]
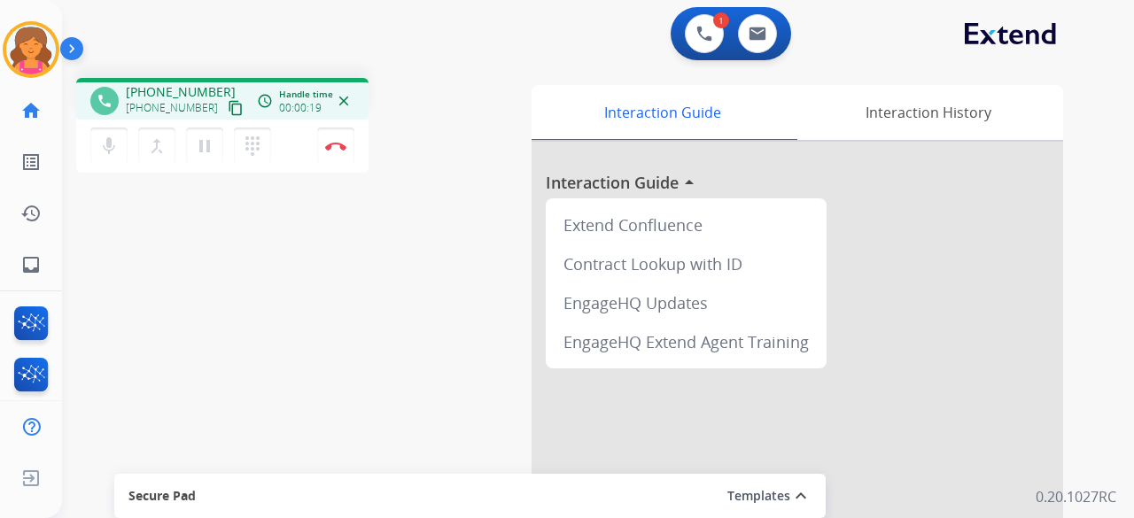
click at [213, 89] on div "+17329472787 +17329472787 content_copy" at bounding box center [186, 100] width 120 height 35
click at [228, 100] on mat-icon "content_copy" at bounding box center [236, 108] width 16 height 16
click at [337, 144] on img at bounding box center [335, 146] width 21 height 9
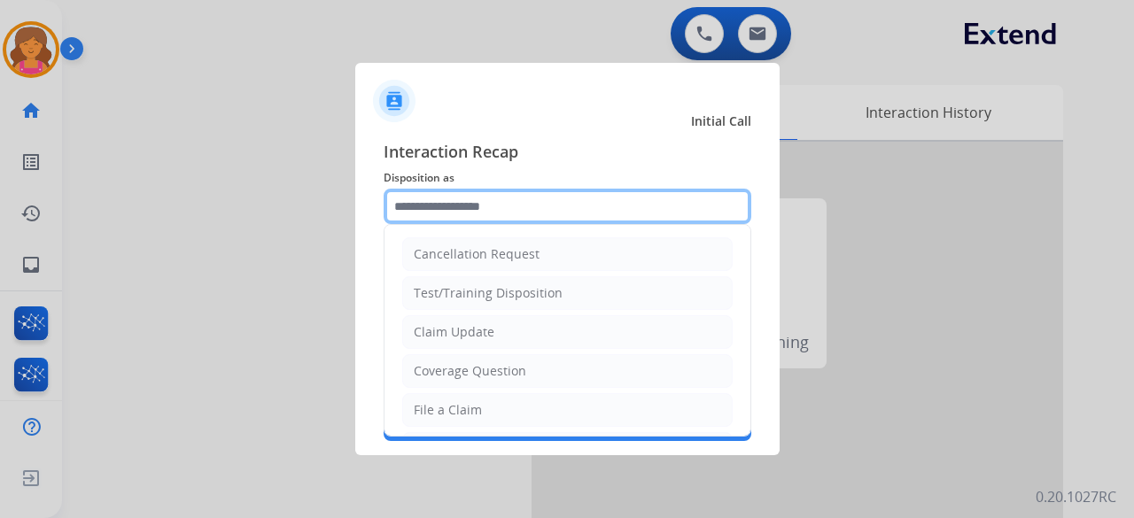
click at [412, 203] on input "text" at bounding box center [568, 206] width 368 height 35
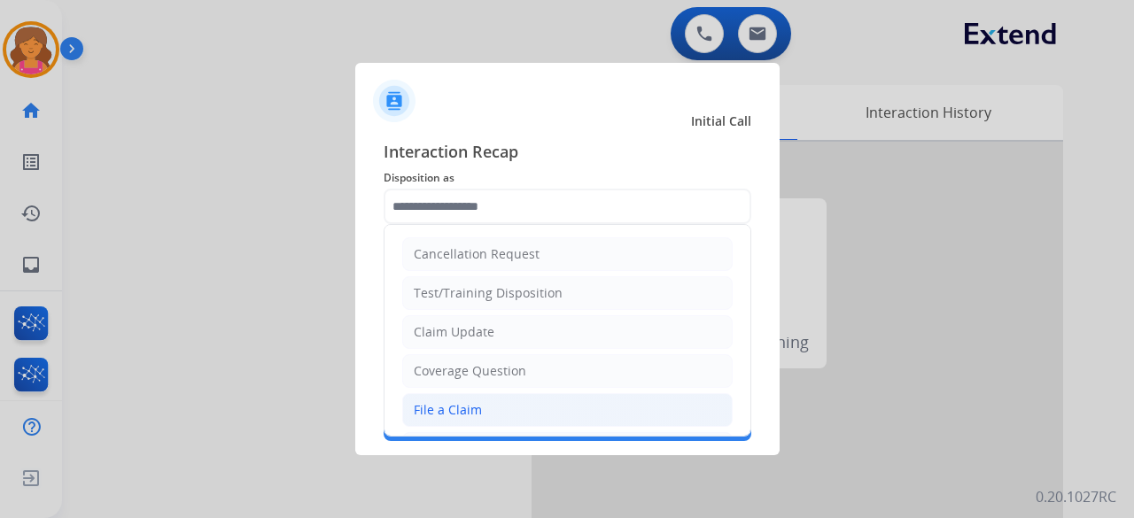
click at [465, 404] on div "File a Claim" at bounding box center [448, 410] width 68 height 18
type input "**********"
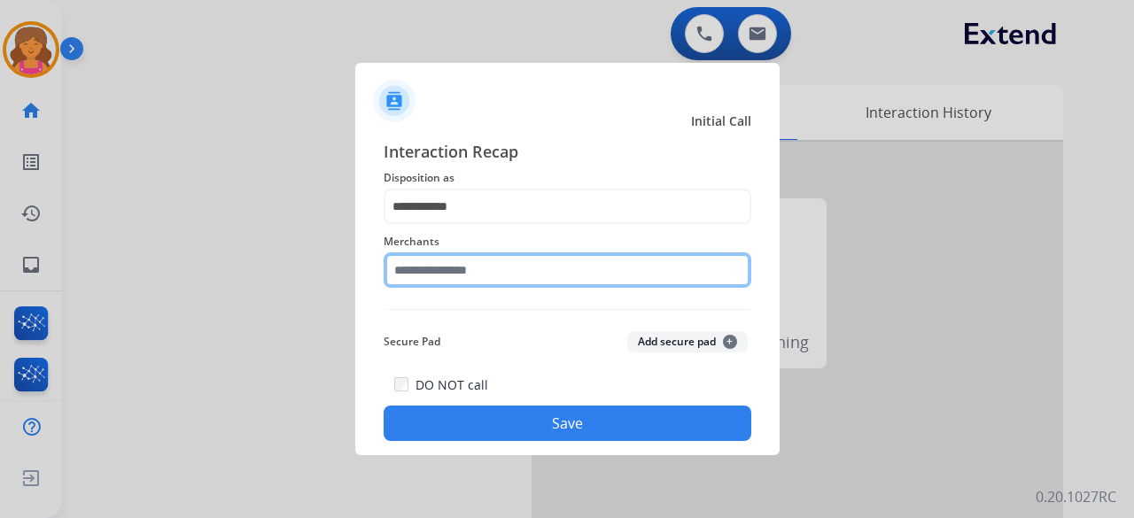
click at [460, 275] on input "text" at bounding box center [568, 269] width 368 height 35
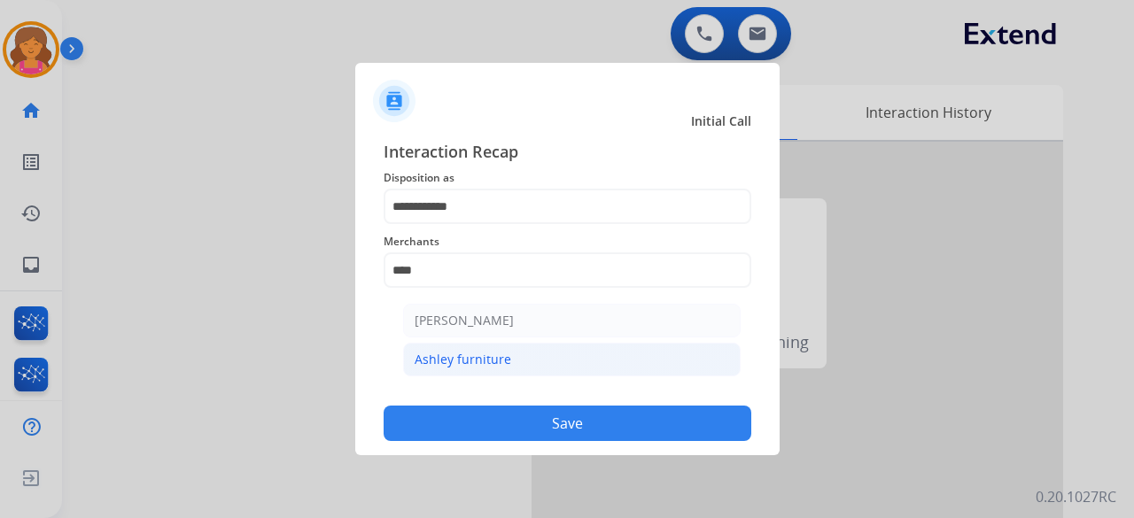
click at [605, 355] on li "Ashley furniture" at bounding box center [571, 360] width 337 height 34
type input "**********"
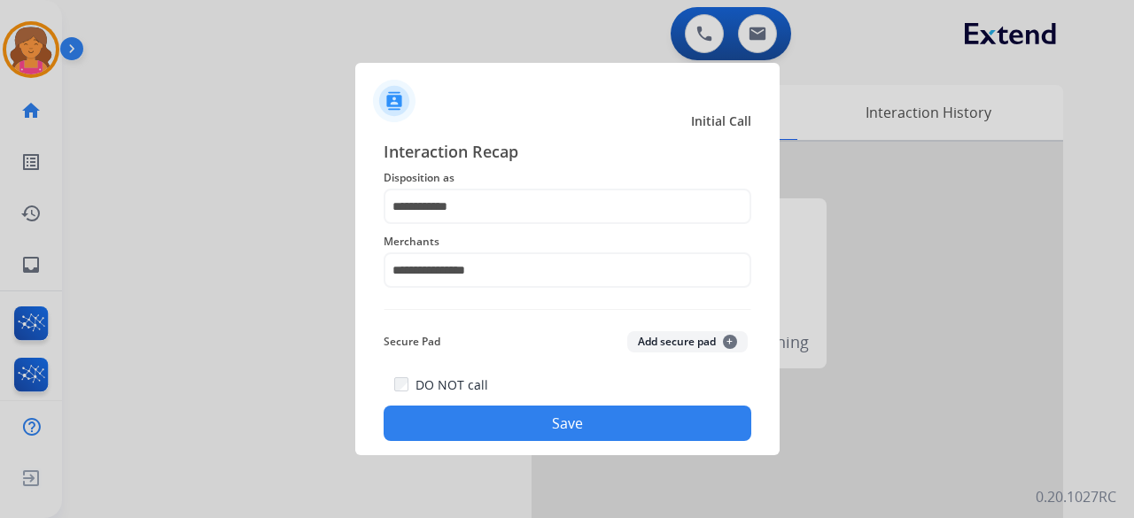
click at [592, 414] on button "Save" at bounding box center [568, 423] width 368 height 35
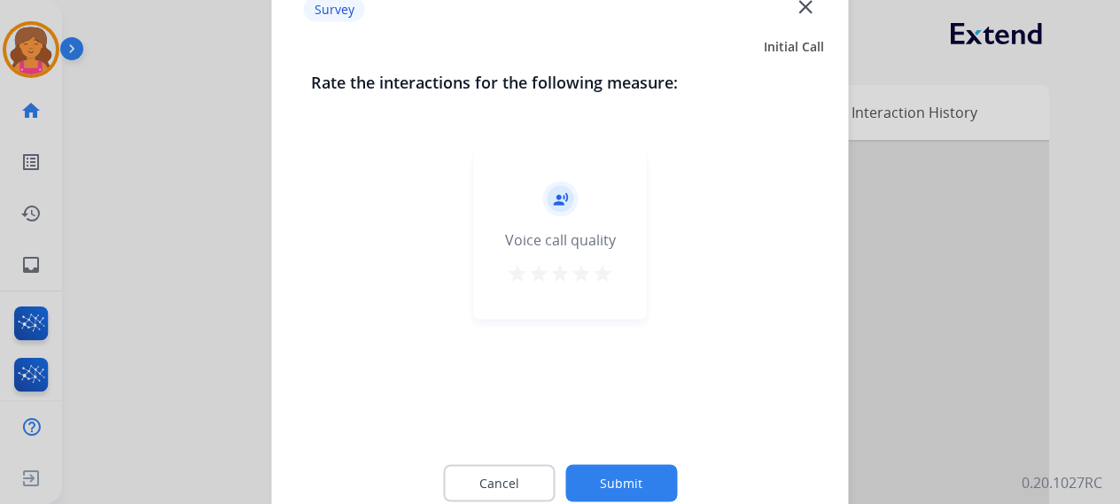
drag, startPoint x: 611, startPoint y: 261, endPoint x: 609, endPoint y: 279, distance: 17.9
click at [609, 275] on div "record_voice_over Voice call quality star star star star star" at bounding box center [560, 235] width 173 height 168
click at [609, 279] on mat-icon "star" at bounding box center [602, 272] width 21 height 21
click at [620, 483] on button "Submit" at bounding box center [621, 482] width 112 height 37
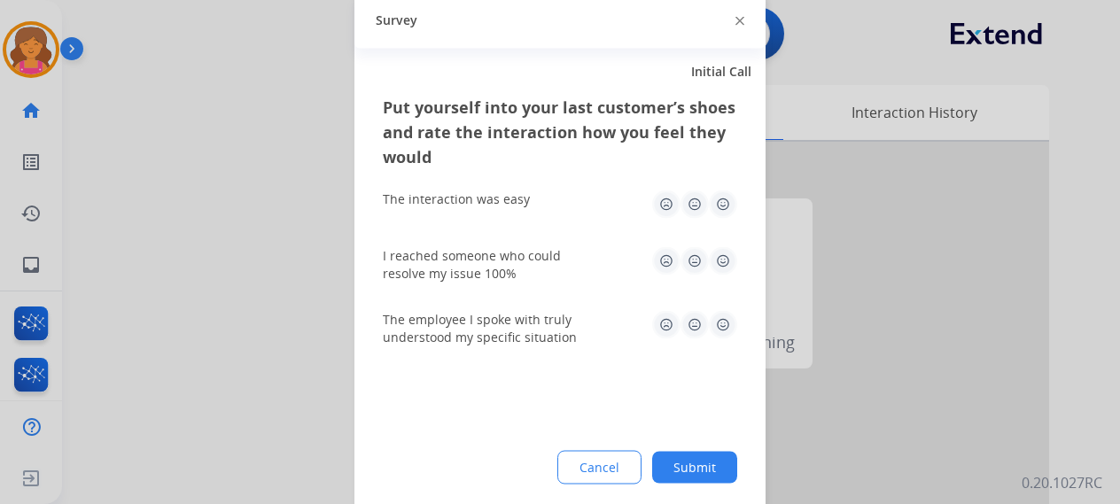
click at [720, 209] on img at bounding box center [723, 204] width 28 height 28
click at [723, 261] on img at bounding box center [723, 260] width 28 height 28
click at [728, 315] on img at bounding box center [723, 324] width 28 height 28
click at [694, 479] on button "Submit" at bounding box center [694, 467] width 85 height 32
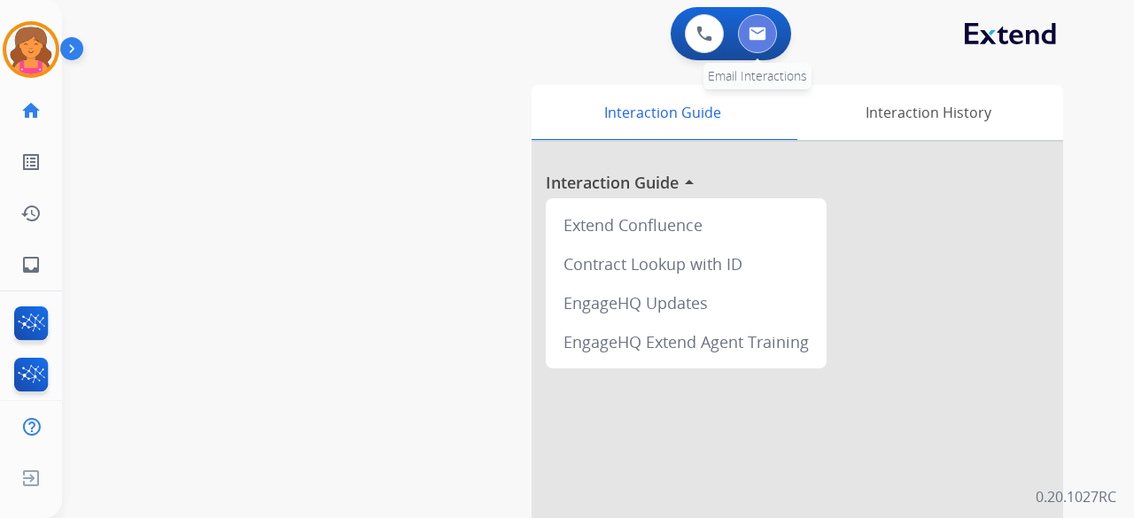
click at [756, 40] on img at bounding box center [758, 34] width 18 height 14
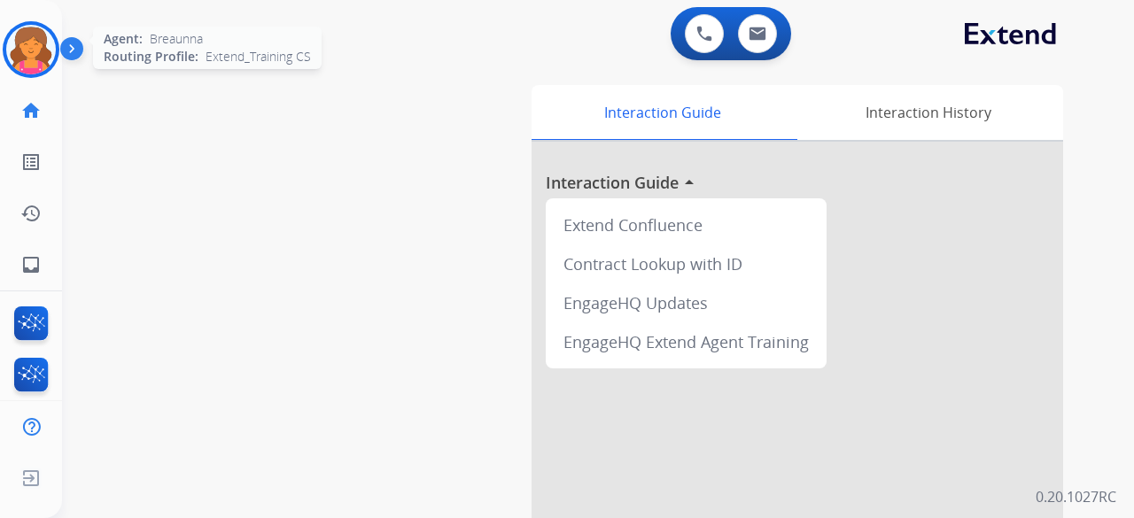
click at [32, 54] on img at bounding box center [31, 50] width 50 height 50
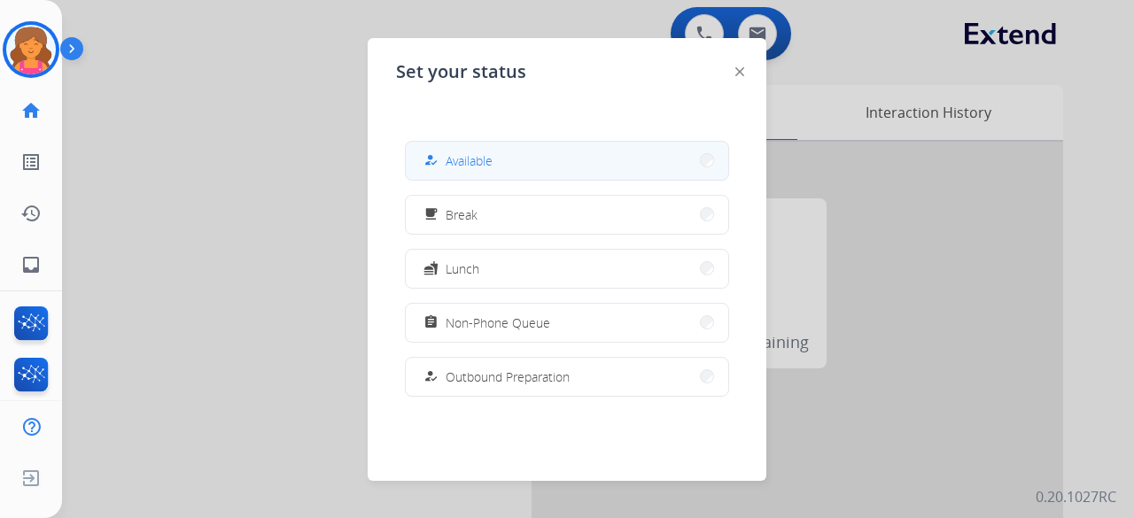
click at [535, 162] on button "how_to_reg Available" at bounding box center [567, 161] width 322 height 38
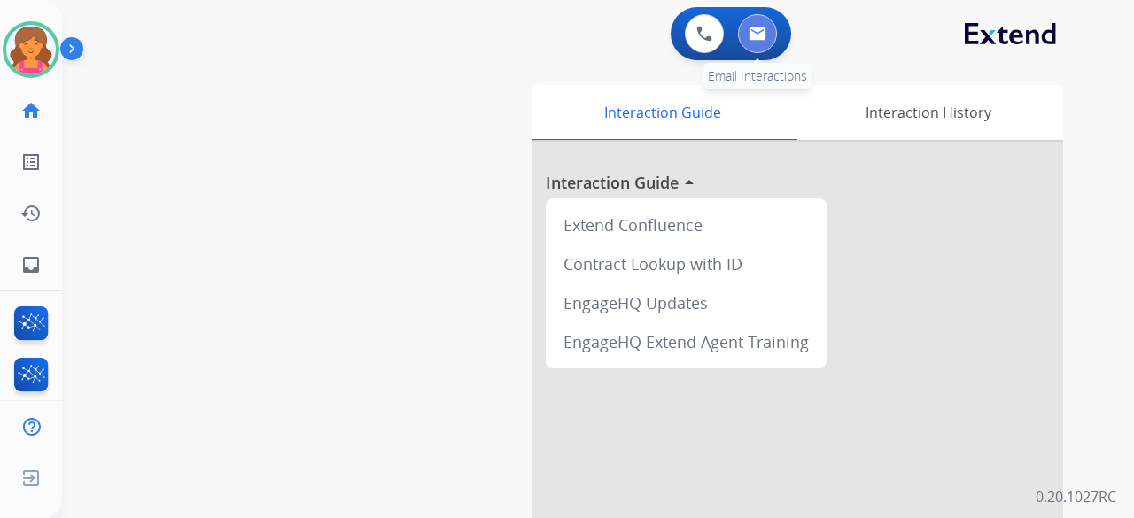
click at [766, 38] on button at bounding box center [757, 33] width 39 height 39
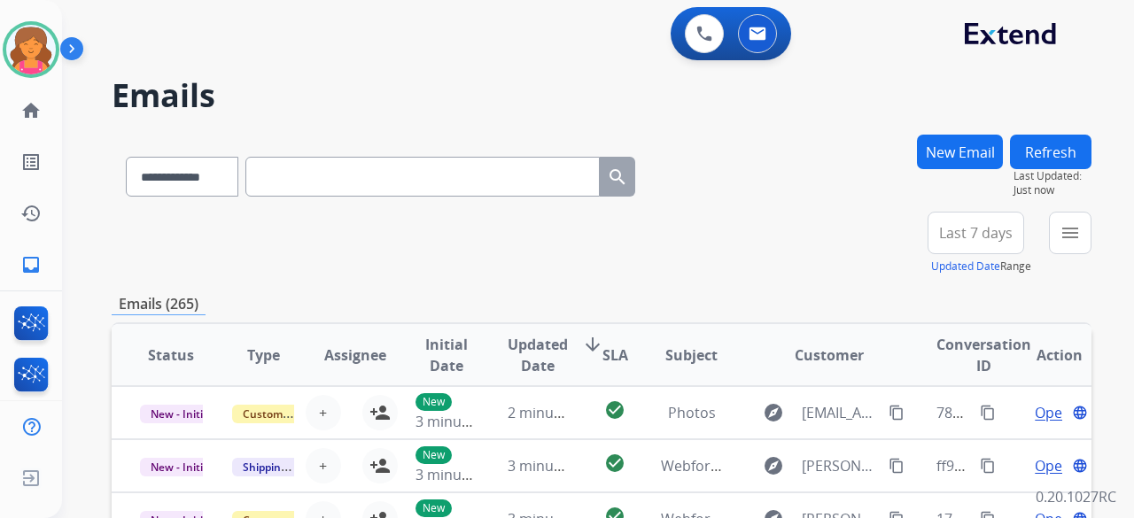
click at [933, 245] on button "Last 7 days" at bounding box center [975, 233] width 97 height 43
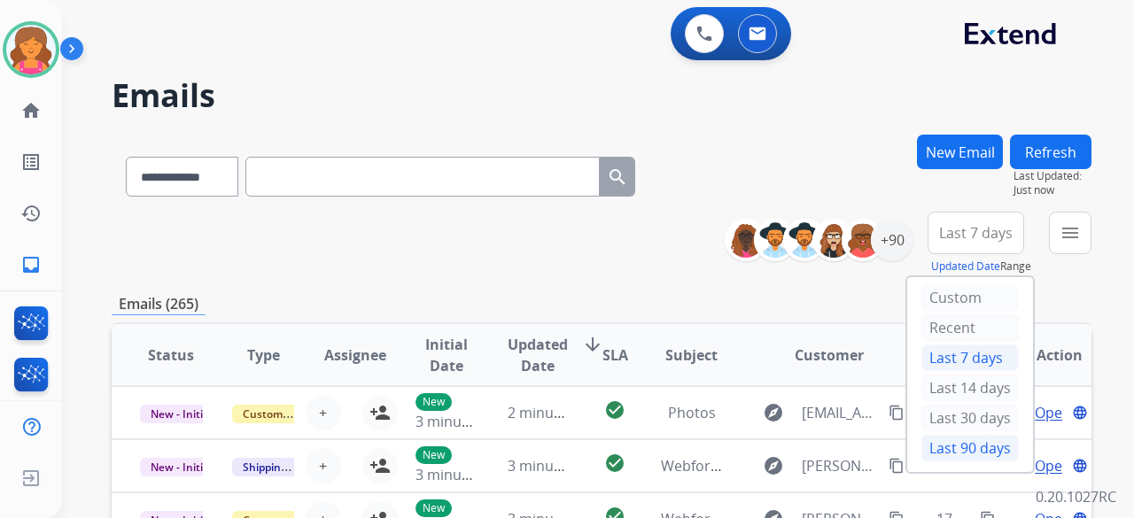
click at [928, 452] on div "Last 90 days" at bounding box center [969, 448] width 97 height 27
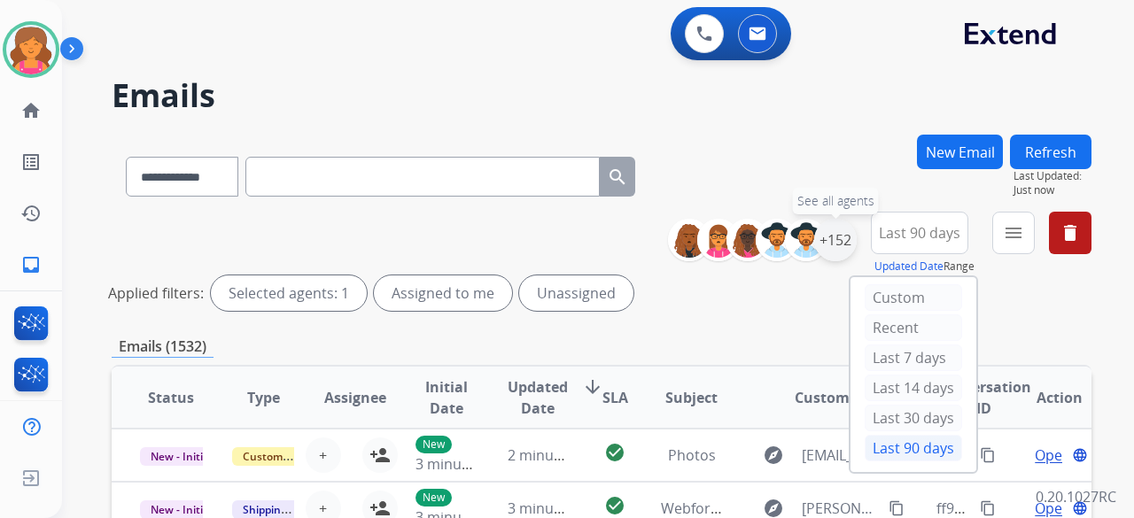
click at [831, 237] on div "+152" at bounding box center [835, 240] width 43 height 43
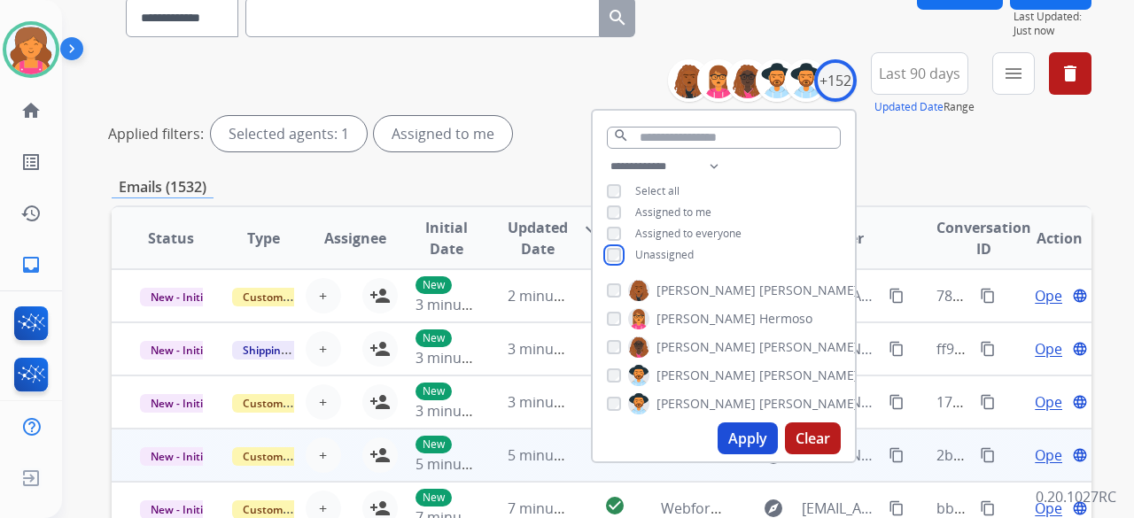
scroll to position [177, 0]
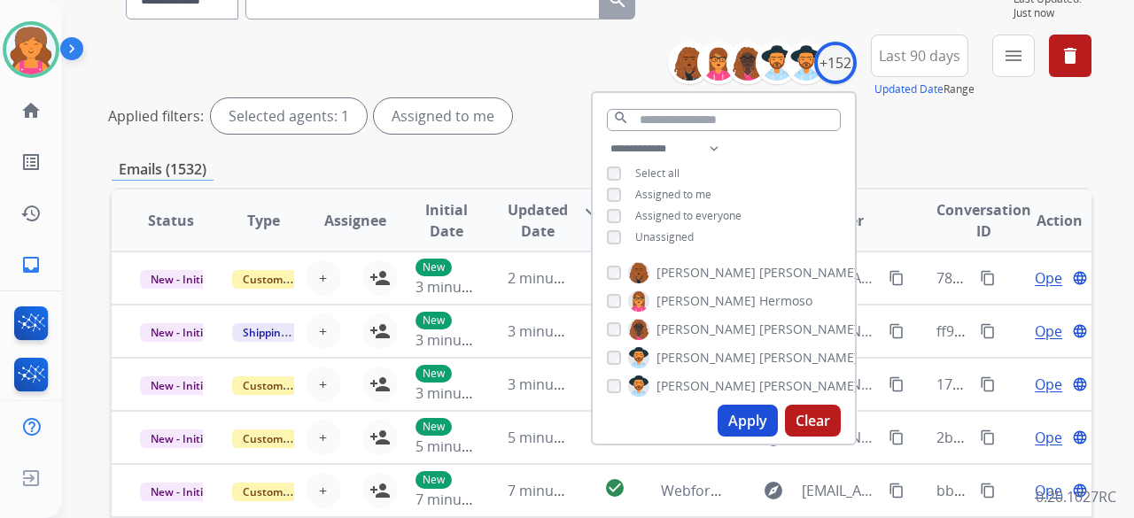
click at [753, 417] on button "Apply" at bounding box center [748, 421] width 60 height 32
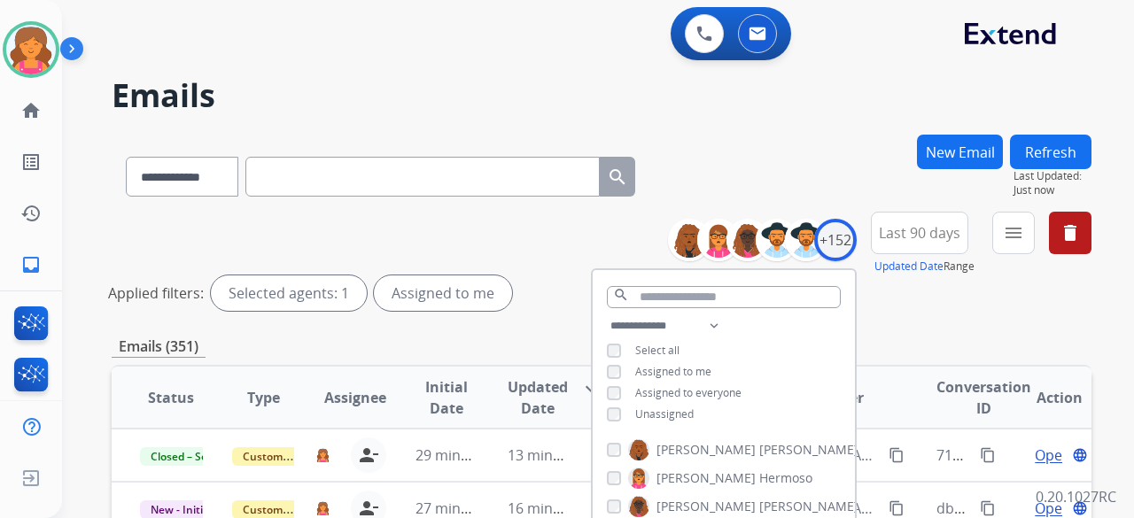
click at [812, 362] on div "**********" at bounding box center [724, 371] width 262 height 113
click at [868, 348] on div "Emails (351)" at bounding box center [602, 347] width 980 height 22
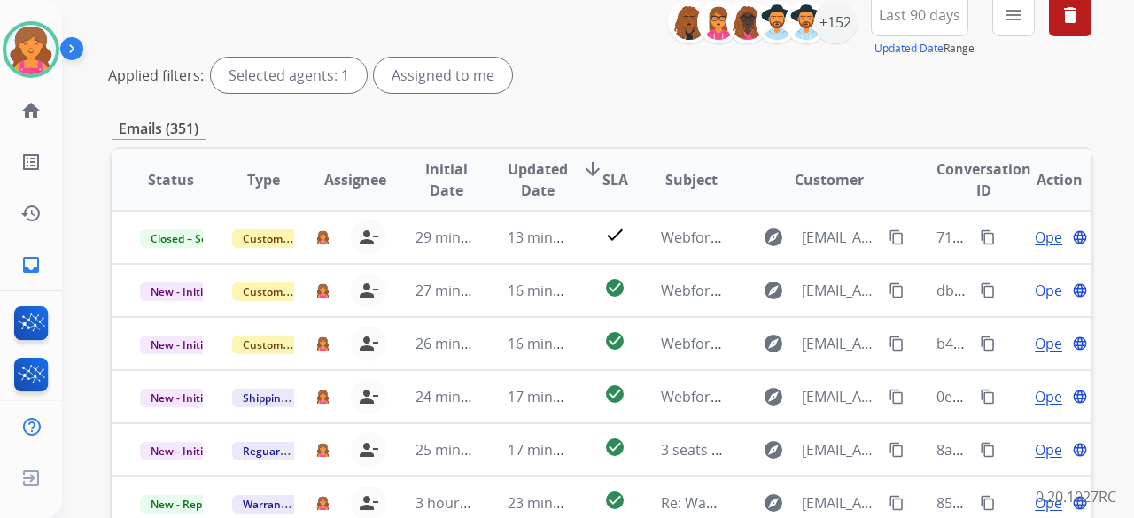
scroll to position [177, 0]
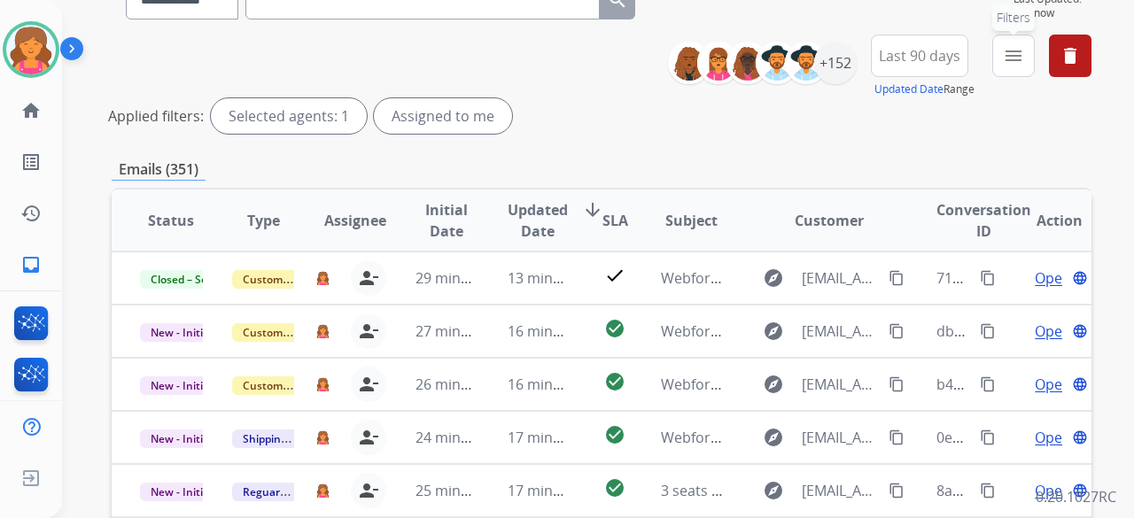
click at [999, 59] on button "menu Filters" at bounding box center [1013, 56] width 43 height 43
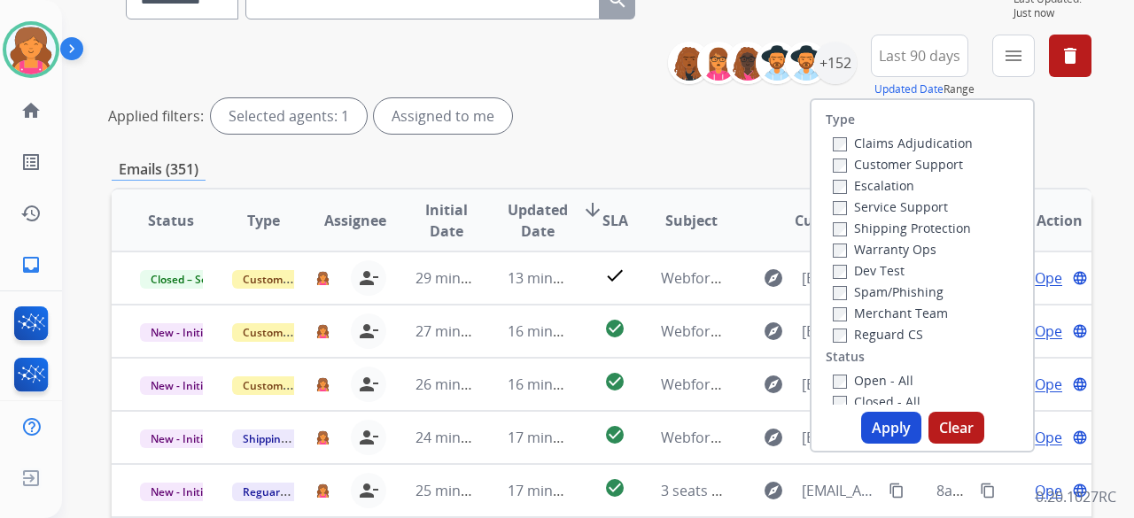
click at [929, 153] on div "Customer Support" at bounding box center [903, 163] width 140 height 21
click at [929, 158] on label "Customer Support" at bounding box center [898, 164] width 130 height 17
click at [911, 226] on label "Shipping Protection" at bounding box center [902, 228] width 138 height 17
click at [863, 426] on button "Apply" at bounding box center [891, 428] width 60 height 32
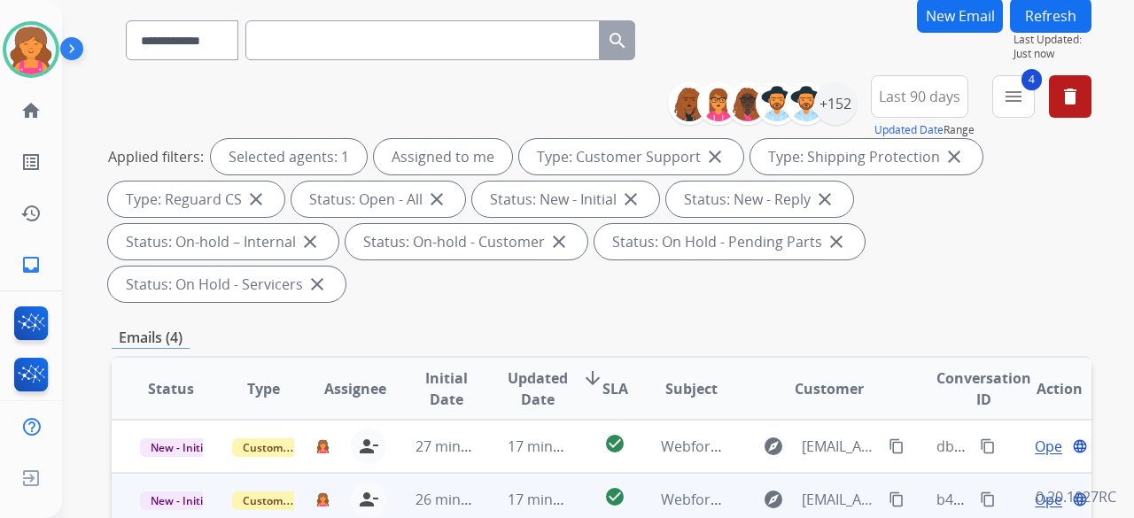
scroll to position [266, 0]
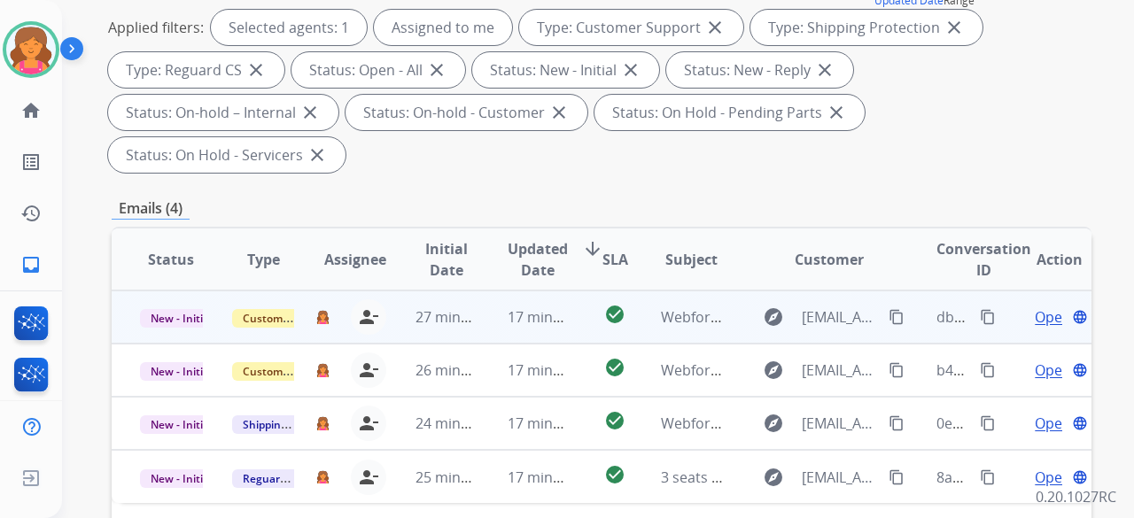
click at [1035, 306] on span "Open" at bounding box center [1053, 316] width 36 height 21
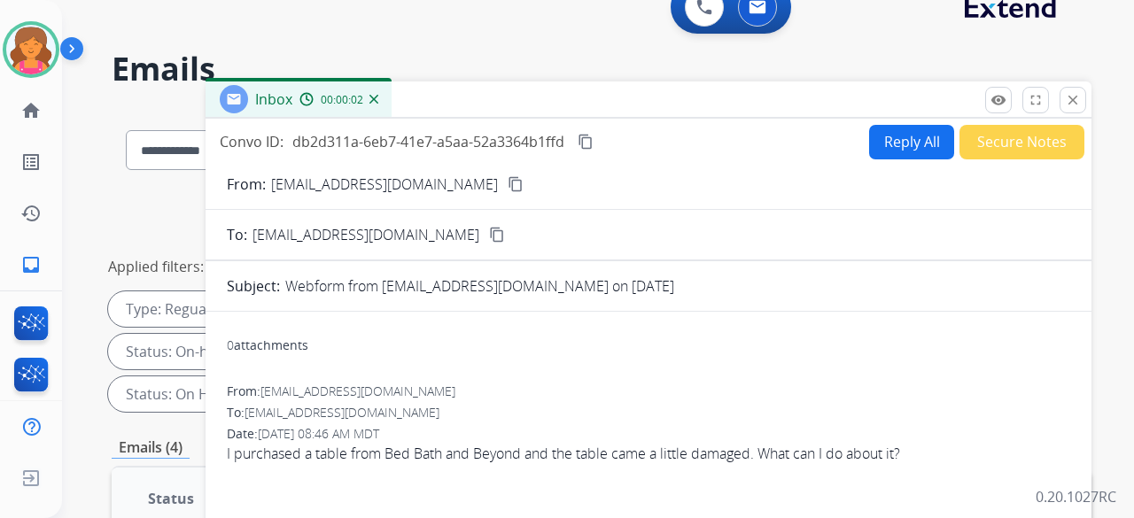
scroll to position [0, 0]
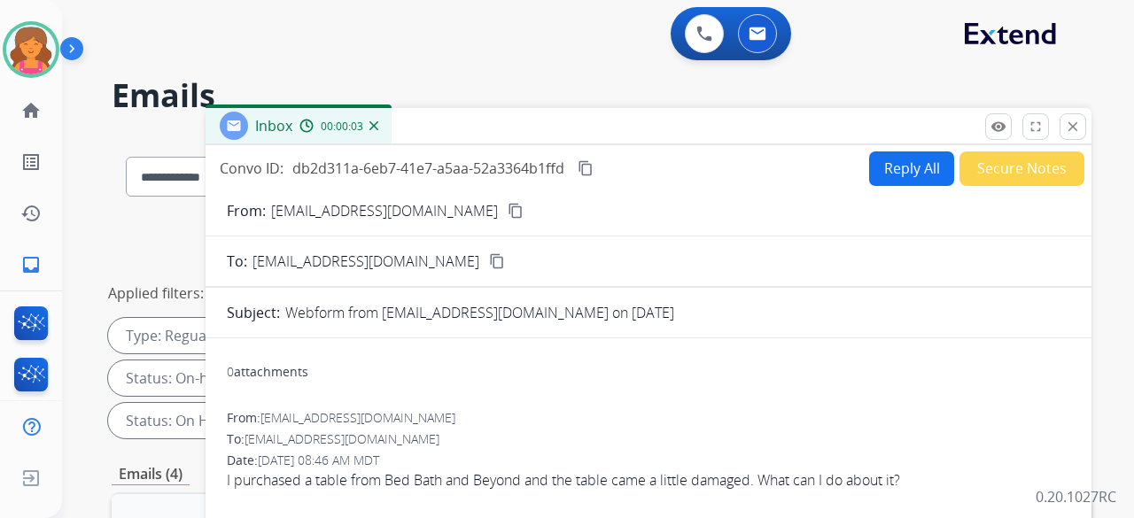
click at [508, 210] on mat-icon "content_copy" at bounding box center [516, 211] width 16 height 16
click at [873, 169] on button "Reply All" at bounding box center [911, 168] width 85 height 35
select select "**********"
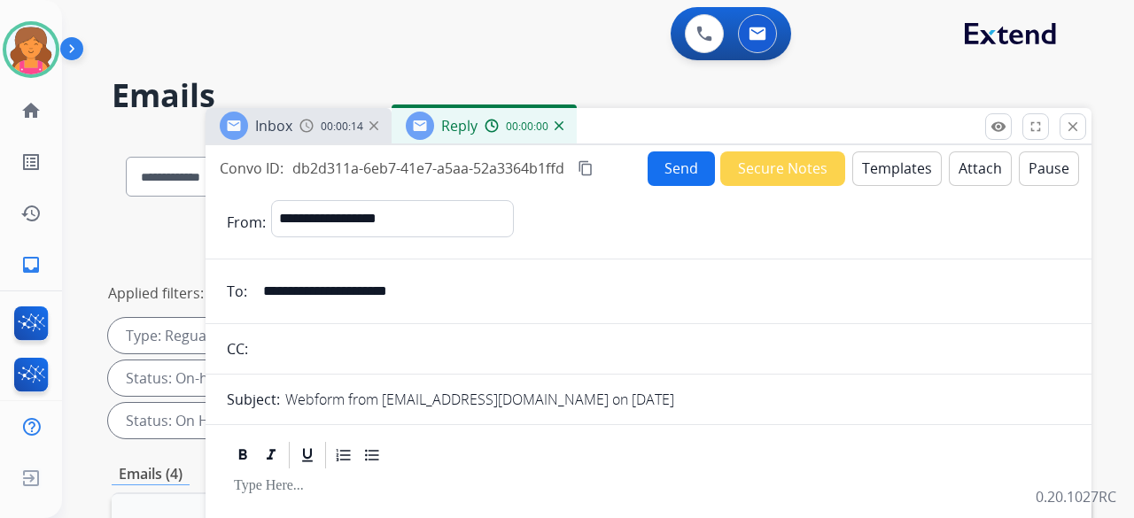
click at [888, 170] on button "Templates" at bounding box center [896, 168] width 89 height 35
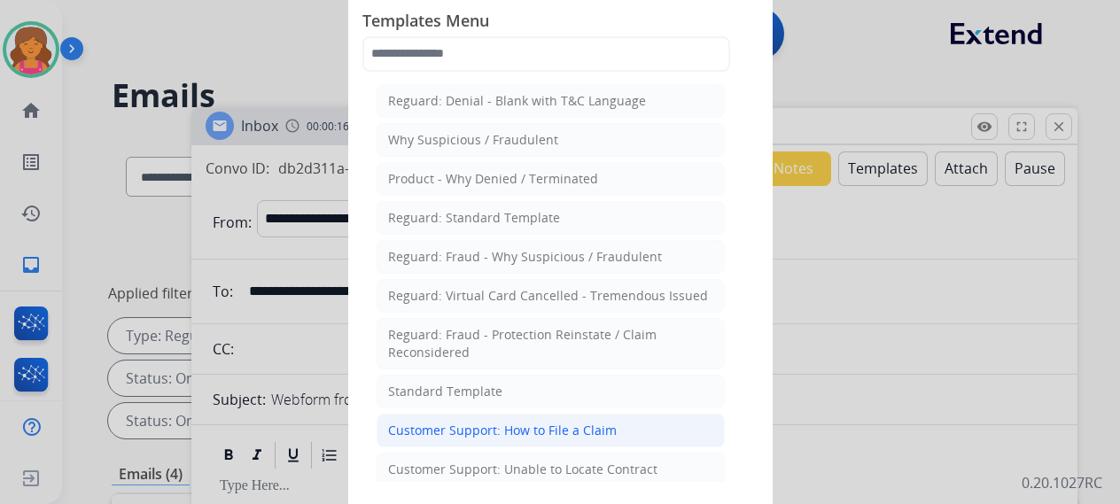
click at [493, 425] on div "Customer Support: How to File a Claim" at bounding box center [502, 431] width 229 height 18
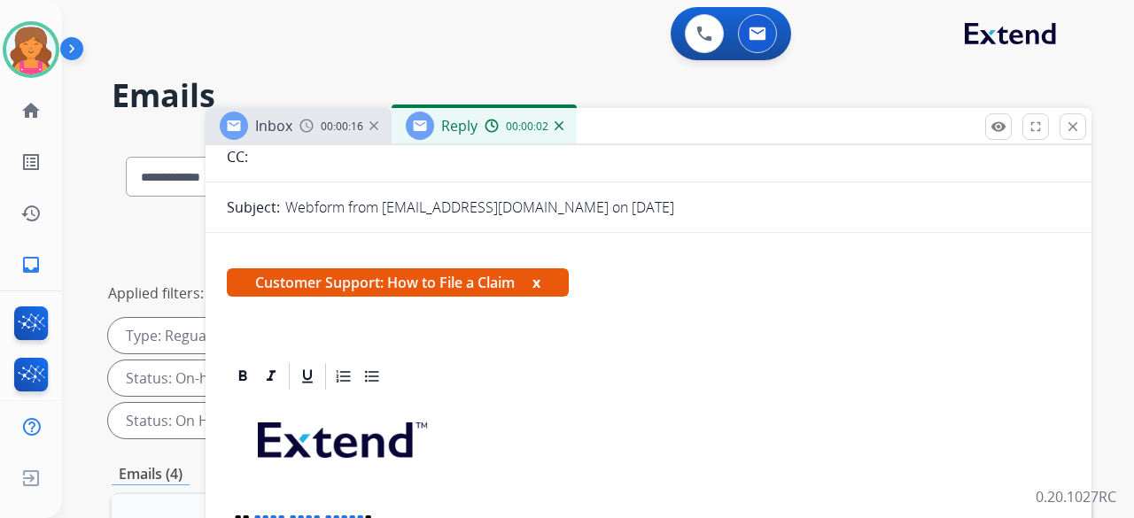
scroll to position [319, 0]
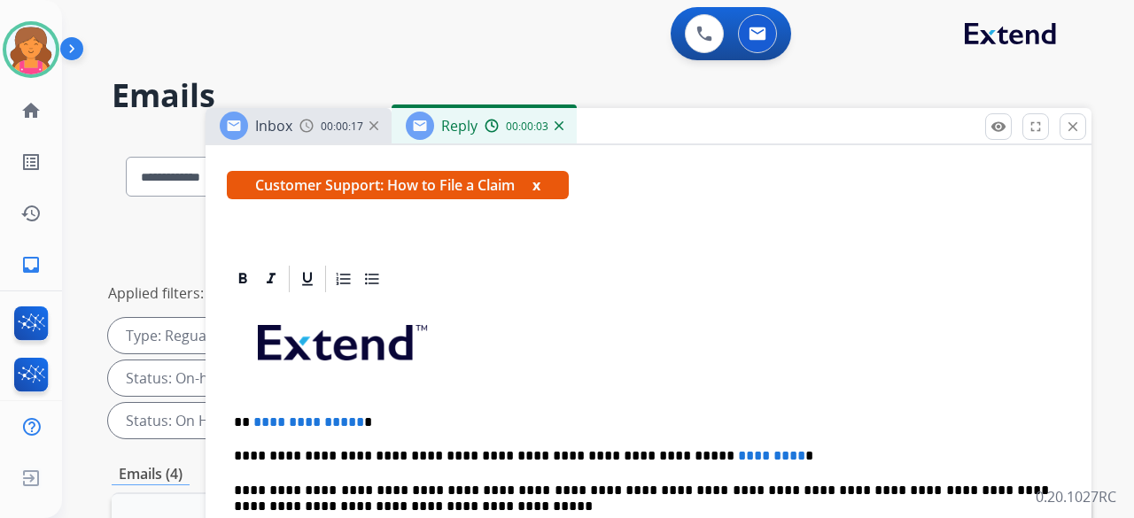
click at [355, 415] on p "**********" at bounding box center [641, 423] width 815 height 16
click at [351, 415] on span "**********" at bounding box center [308, 421] width 111 height 13
click at [718, 448] on p "**********" at bounding box center [641, 456] width 815 height 16
click at [640, 448] on p "**********" at bounding box center [641, 456] width 815 height 16
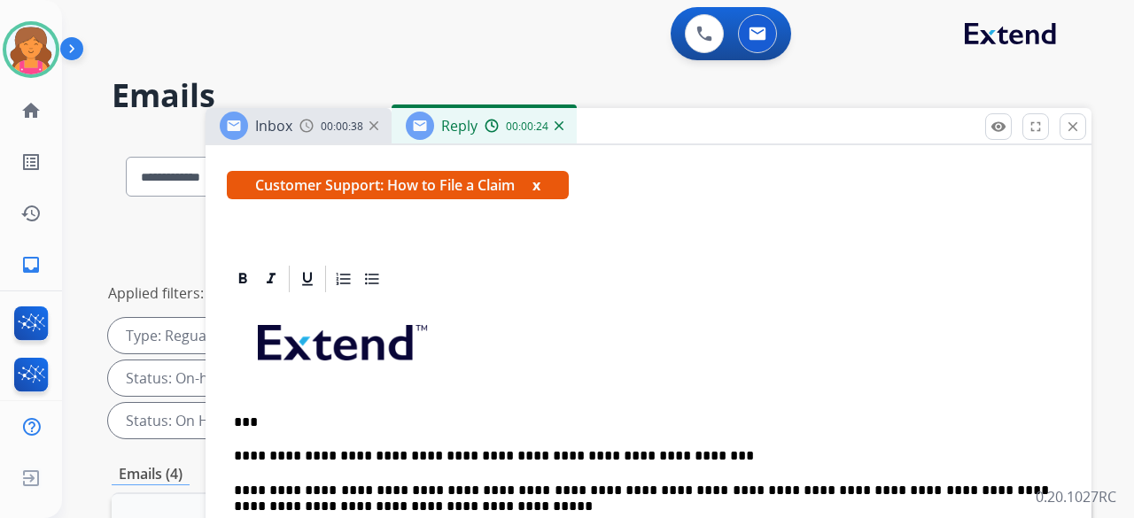
click at [639, 448] on p "**********" at bounding box center [641, 456] width 815 height 16
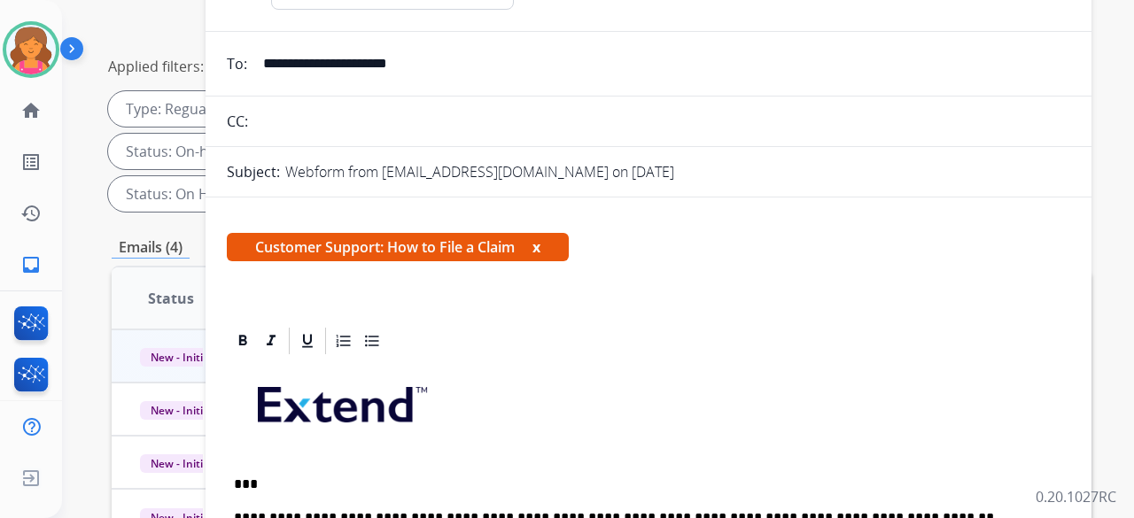
scroll to position [50, 0]
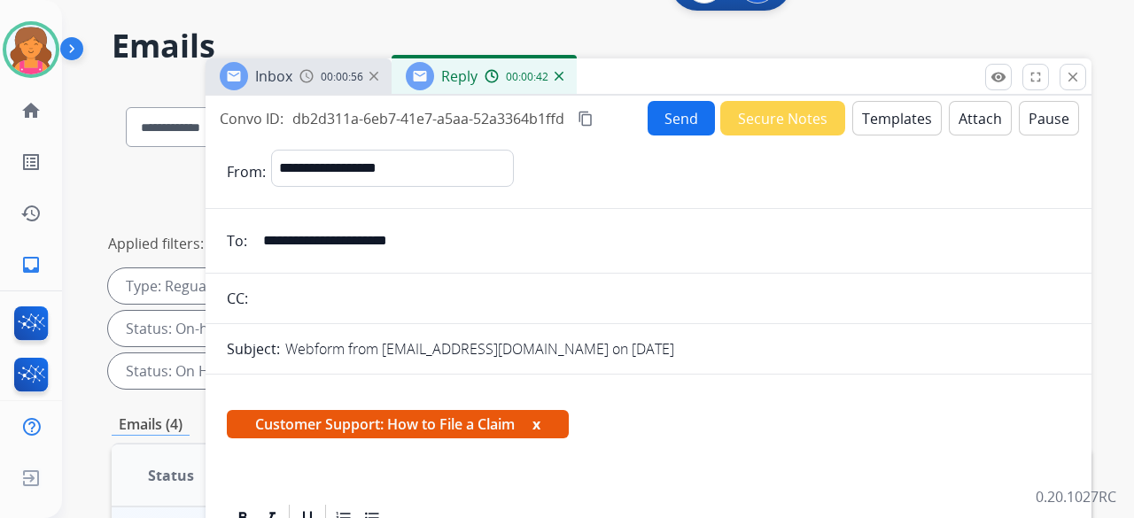
click at [581, 120] on mat-icon "content_copy" at bounding box center [586, 119] width 16 height 16
click at [661, 125] on button "Send" at bounding box center [681, 118] width 67 height 35
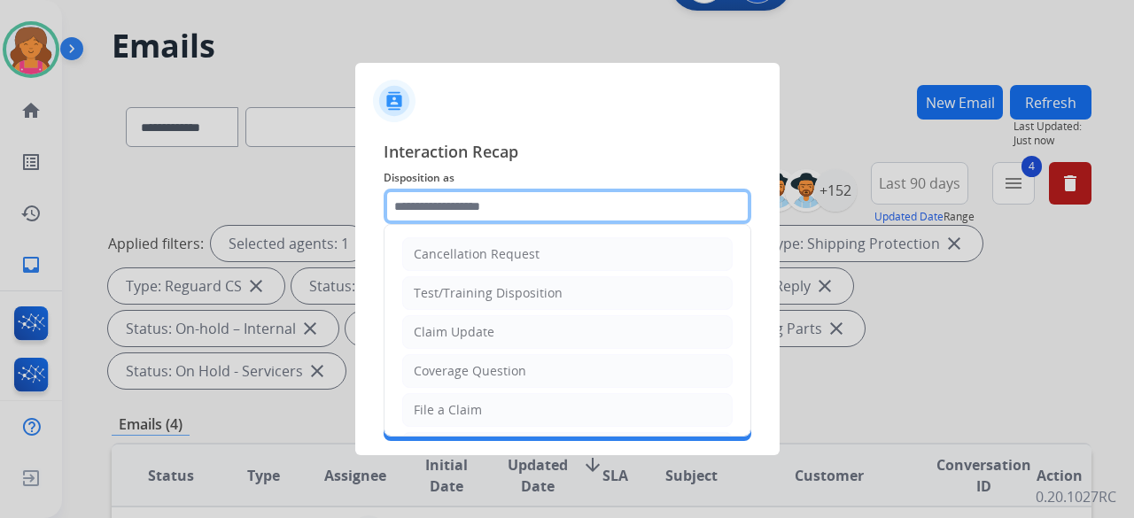
click at [566, 198] on input "text" at bounding box center [568, 206] width 368 height 35
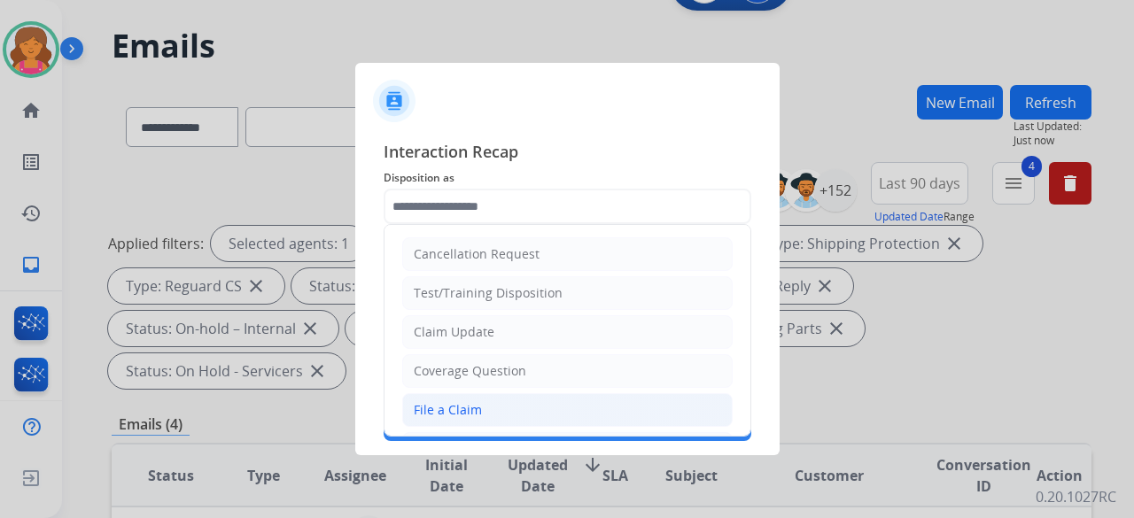
click at [461, 402] on div "File a Claim" at bounding box center [448, 410] width 68 height 18
type input "**********"
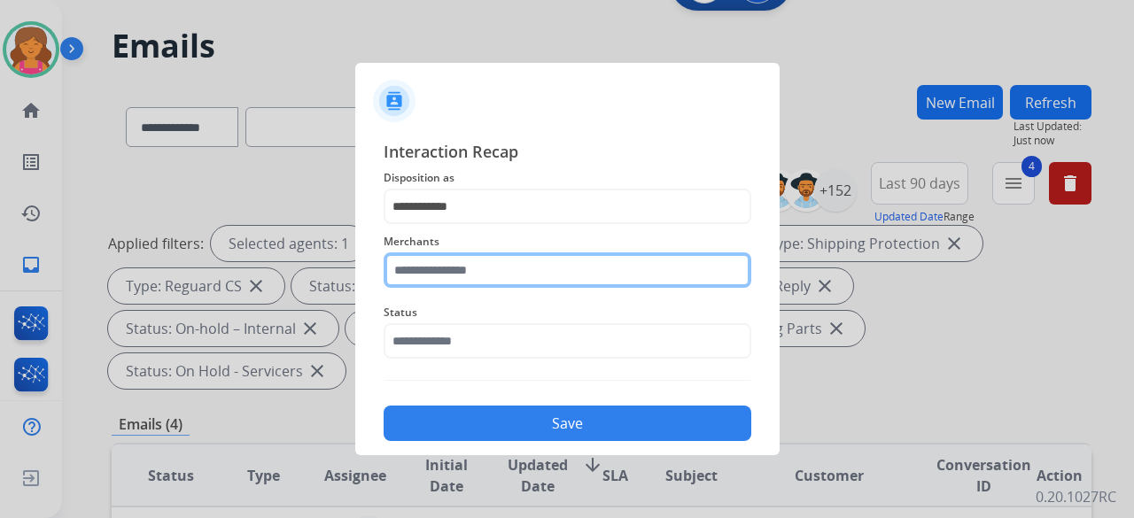
click at [466, 275] on input "text" at bounding box center [568, 269] width 368 height 35
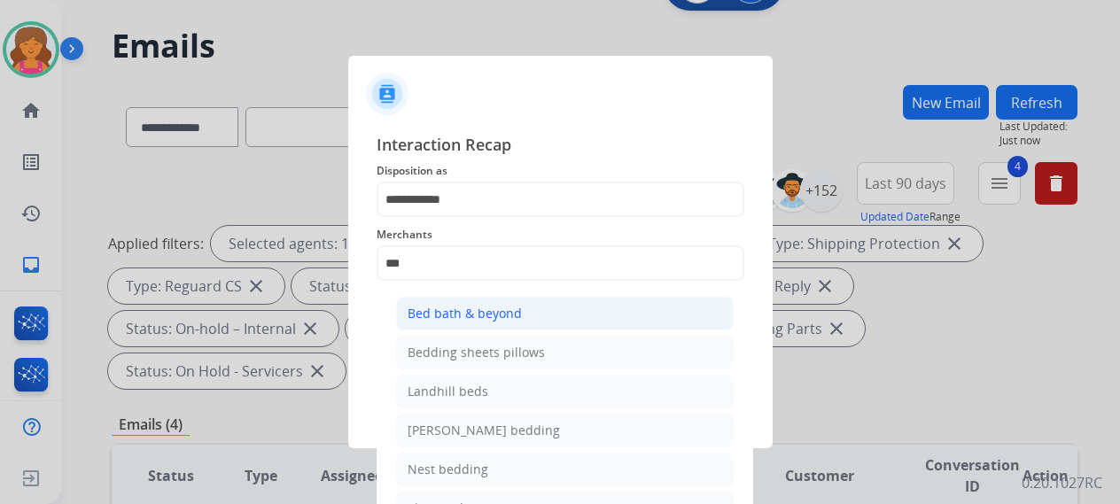
click at [461, 314] on div "Bed bath & beyond" at bounding box center [464, 314] width 114 height 18
type input "**********"
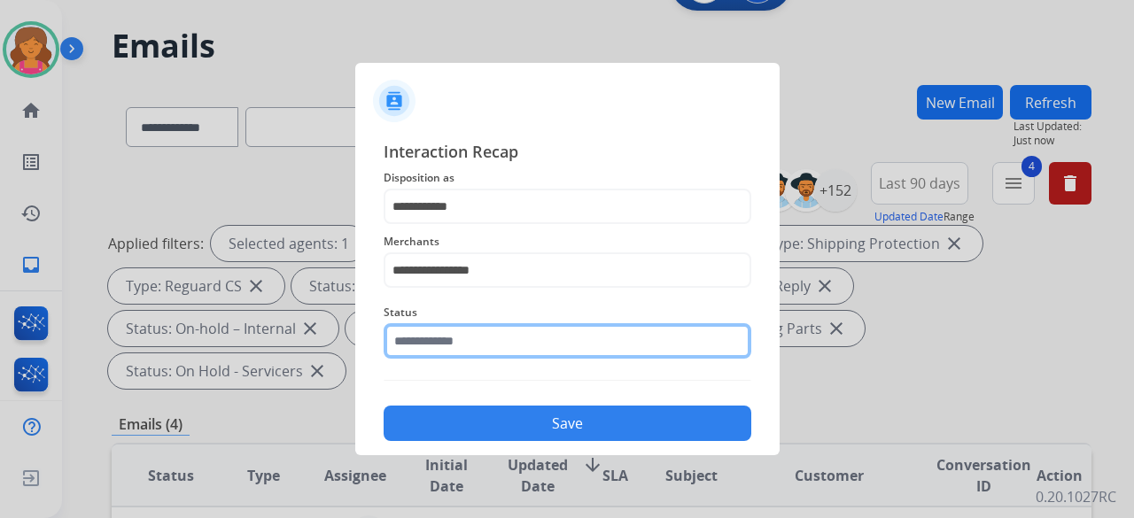
click at [454, 336] on input "text" at bounding box center [568, 340] width 368 height 35
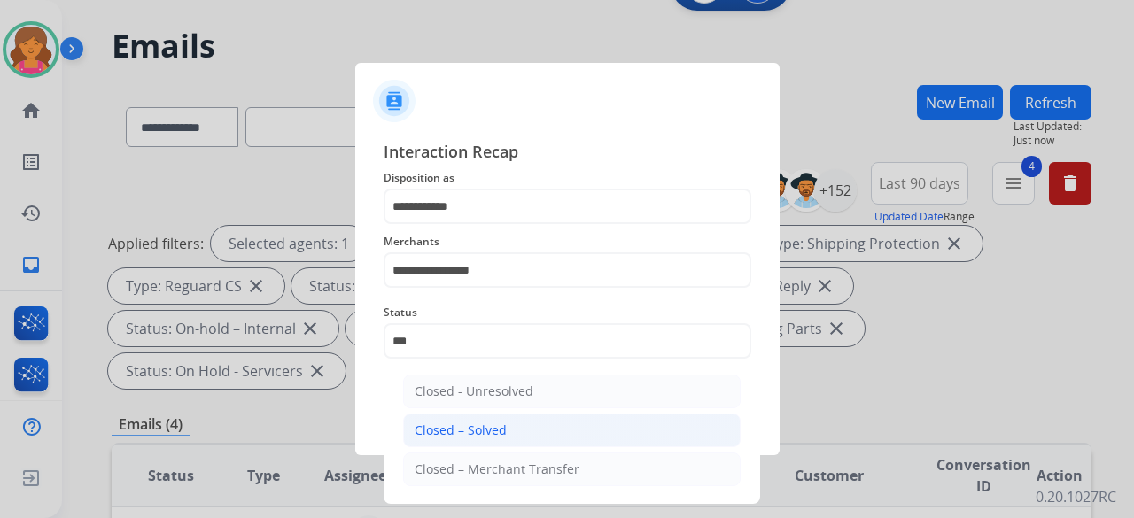
click at [482, 428] on div "Closed – Solved" at bounding box center [461, 431] width 92 height 18
type input "**********"
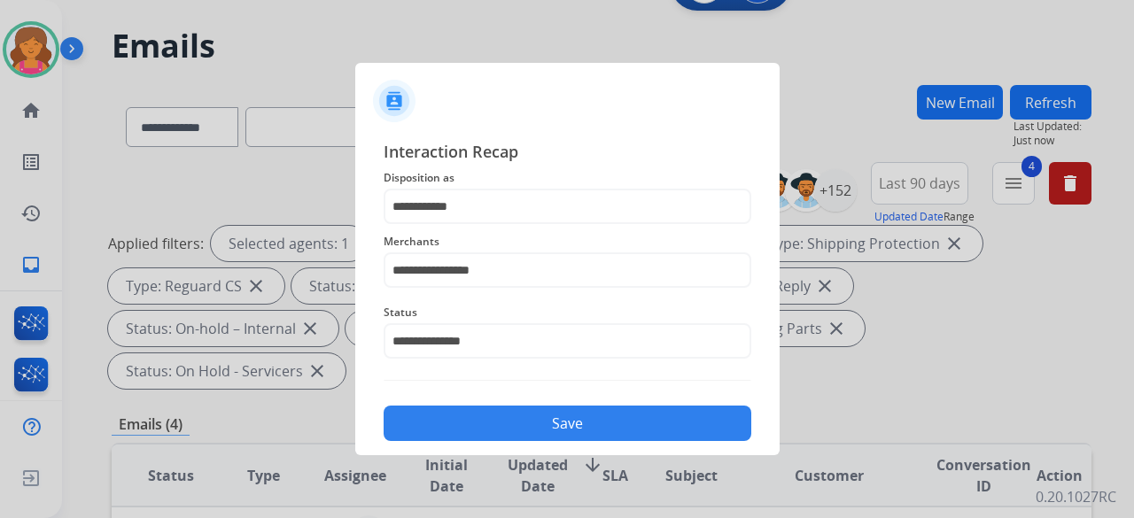
click at [481, 426] on button "Save" at bounding box center [568, 423] width 368 height 35
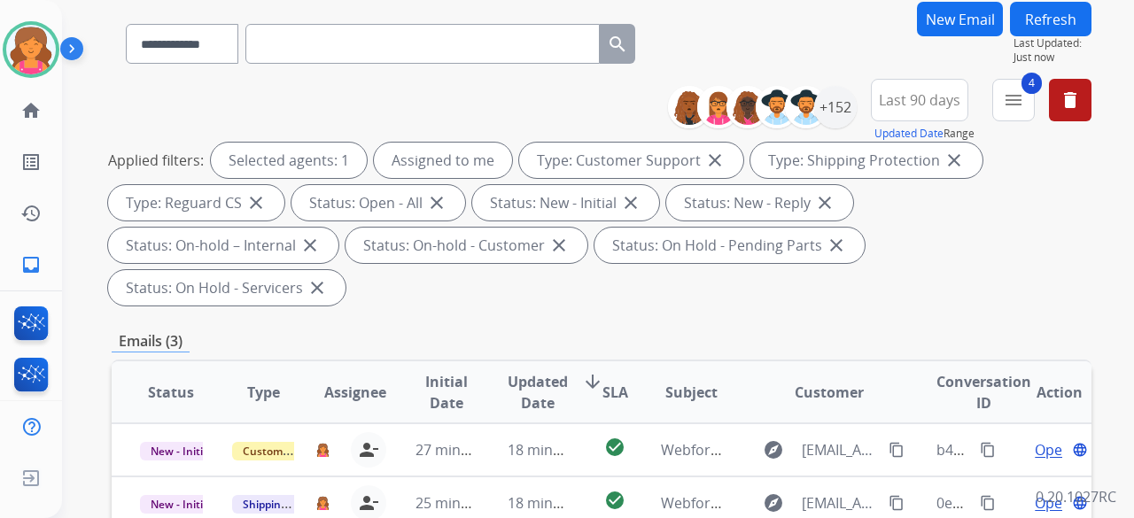
scroll to position [443, 0]
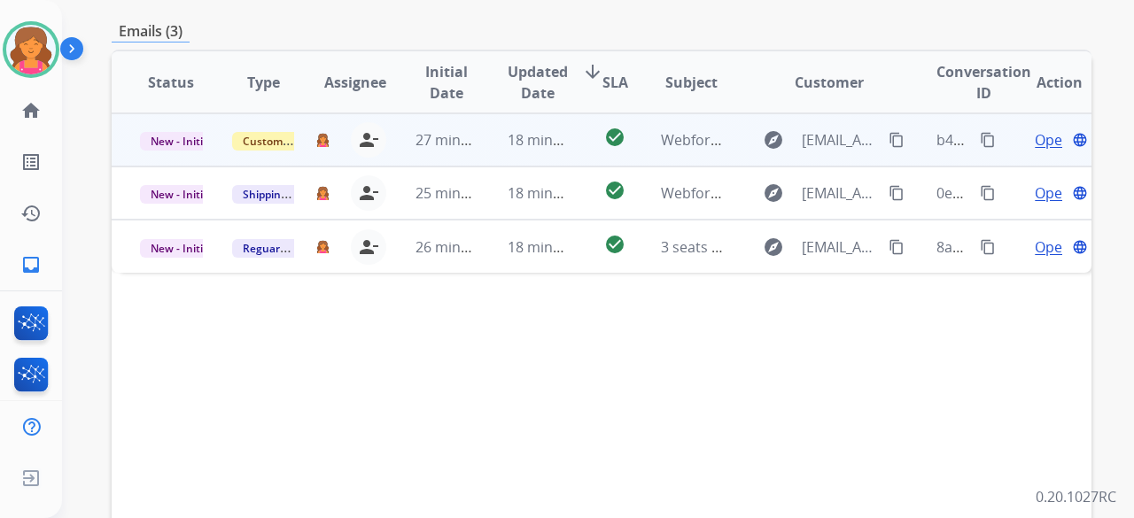
click at [1035, 129] on span "Open" at bounding box center [1053, 139] width 36 height 21
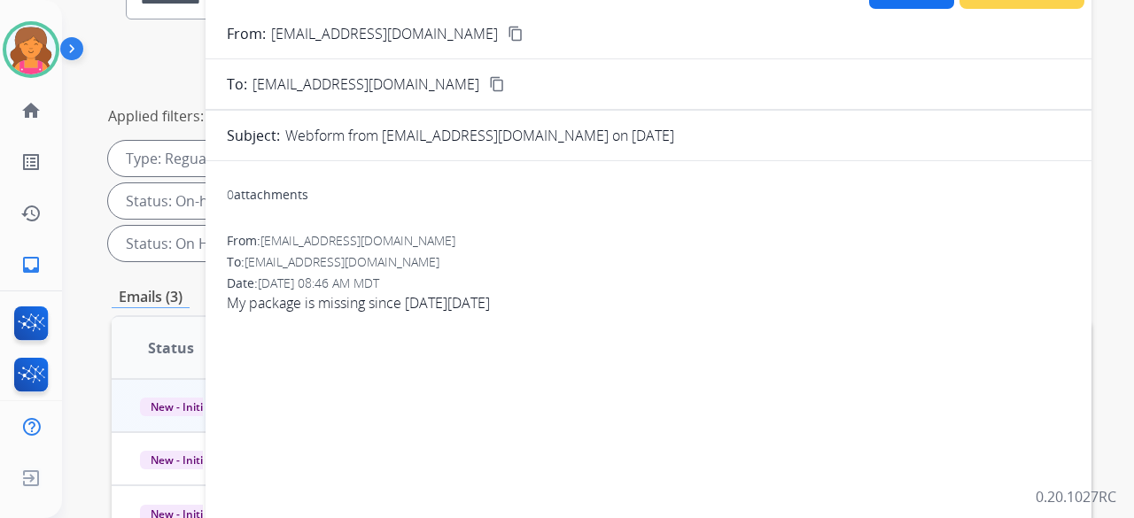
scroll to position [0, 0]
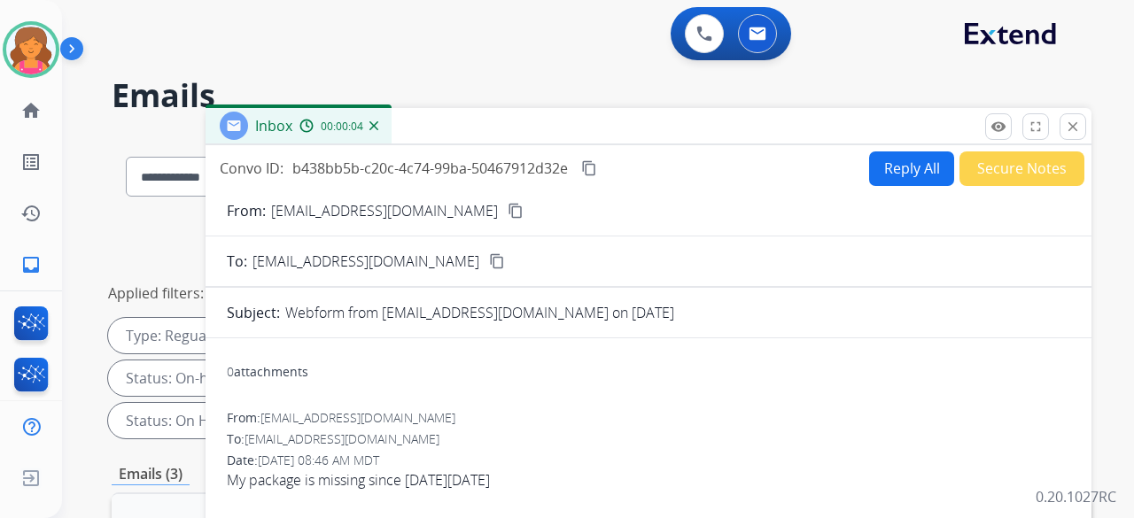
click at [508, 208] on mat-icon "content_copy" at bounding box center [516, 211] width 16 height 16
click at [898, 175] on button "Reply All" at bounding box center [911, 168] width 85 height 35
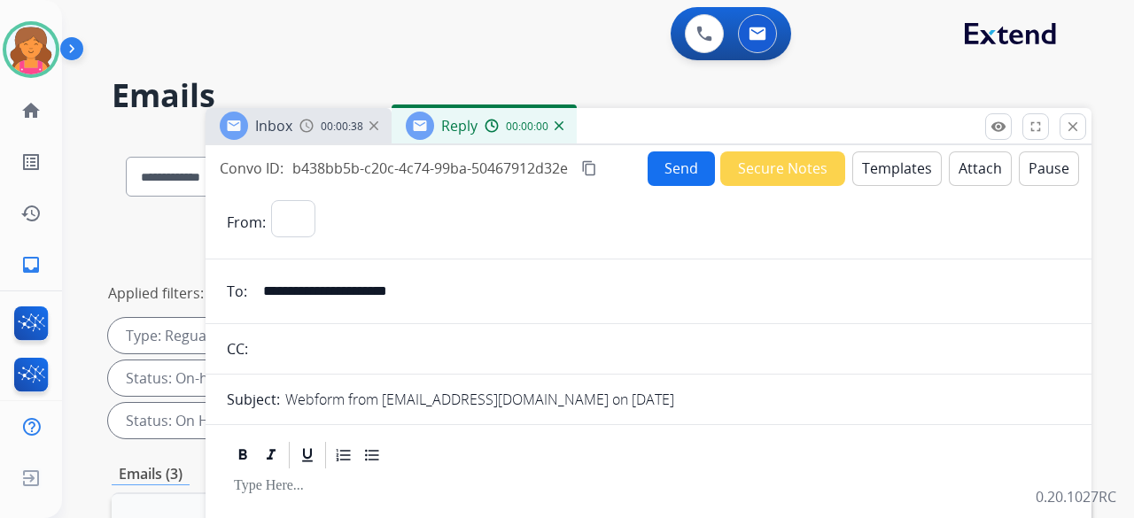
select select "**********"
click at [897, 175] on button "Templates" at bounding box center [896, 168] width 89 height 35
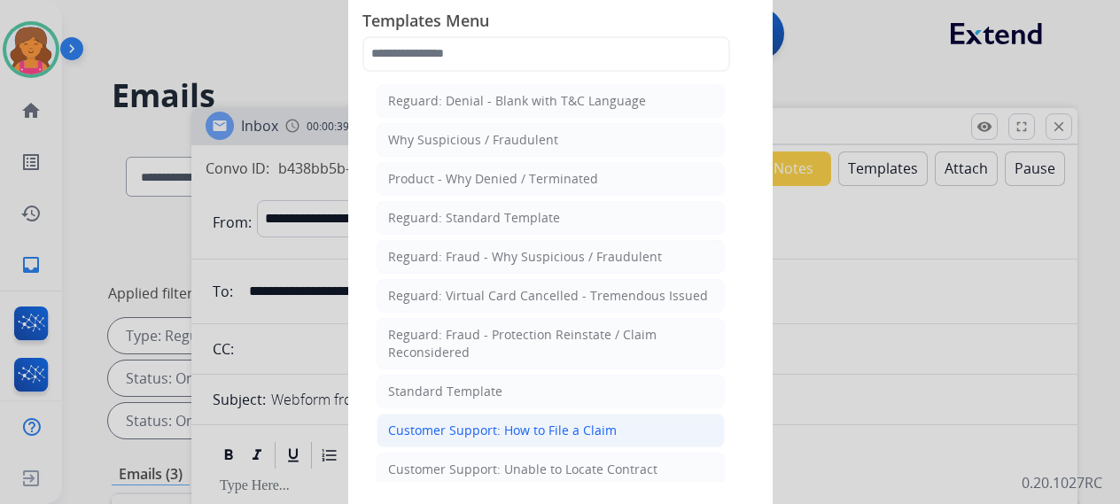
click at [576, 433] on div "Customer Support: How to File a Claim" at bounding box center [502, 431] width 229 height 18
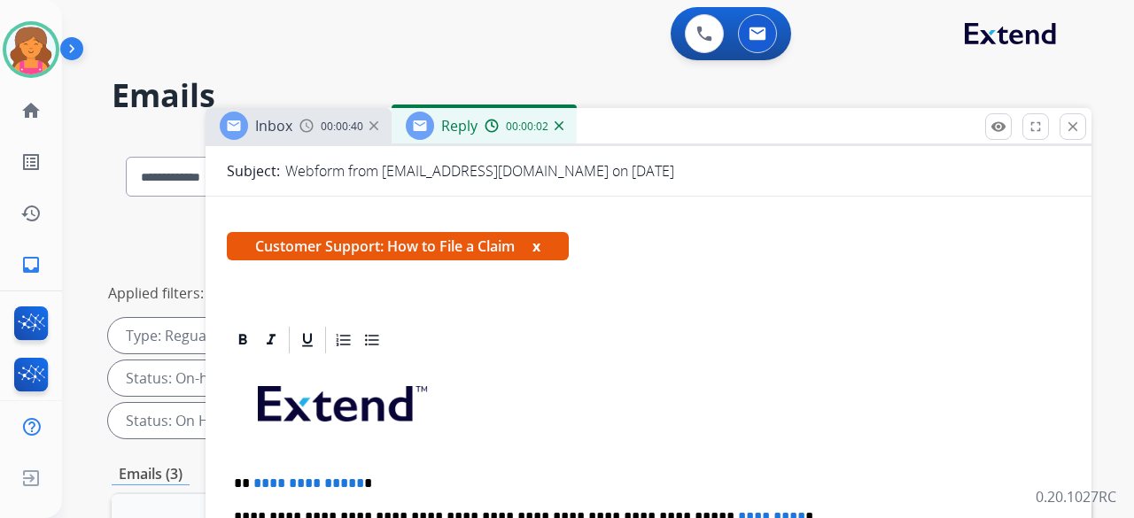
scroll to position [266, 0]
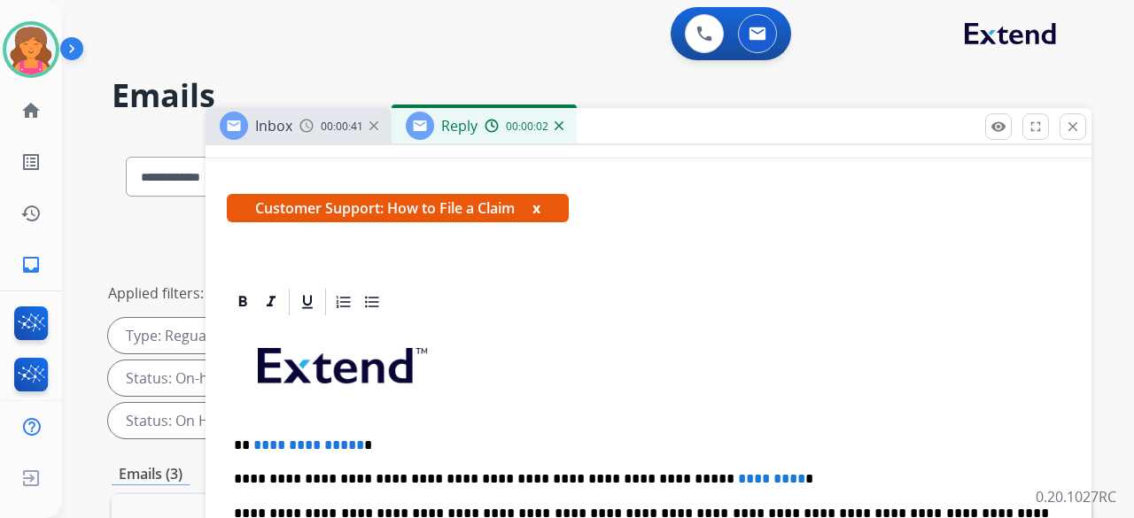
click at [351, 446] on span "**********" at bounding box center [308, 444] width 111 height 13
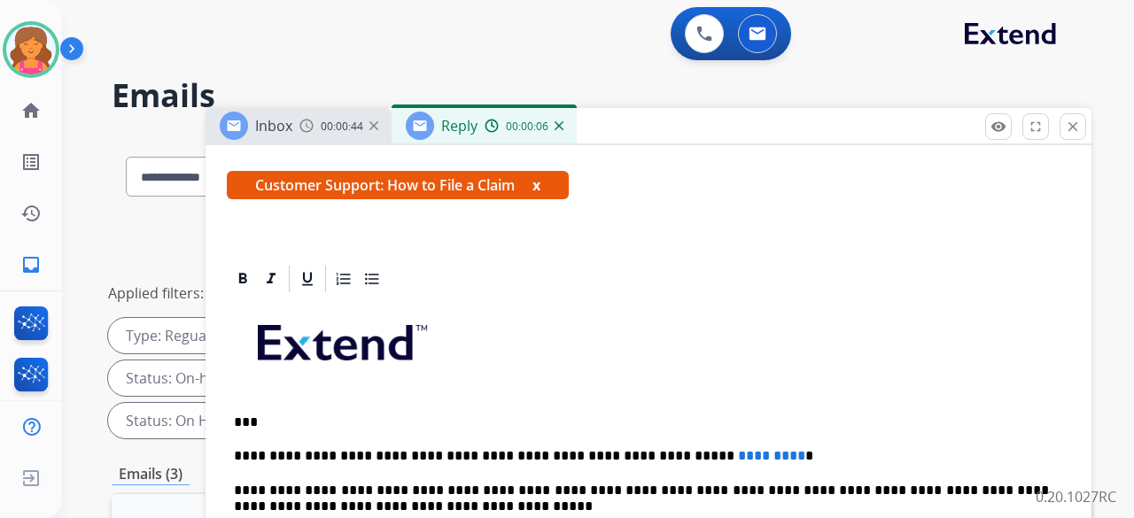
scroll to position [319, 0]
click at [718, 448] on p "**********" at bounding box center [641, 456] width 815 height 16
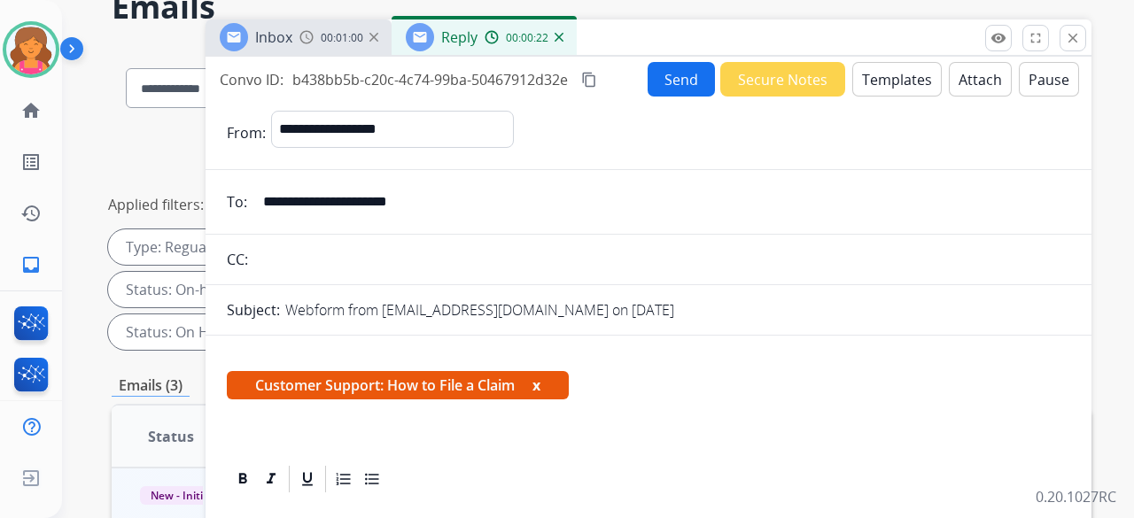
scroll to position [0, 0]
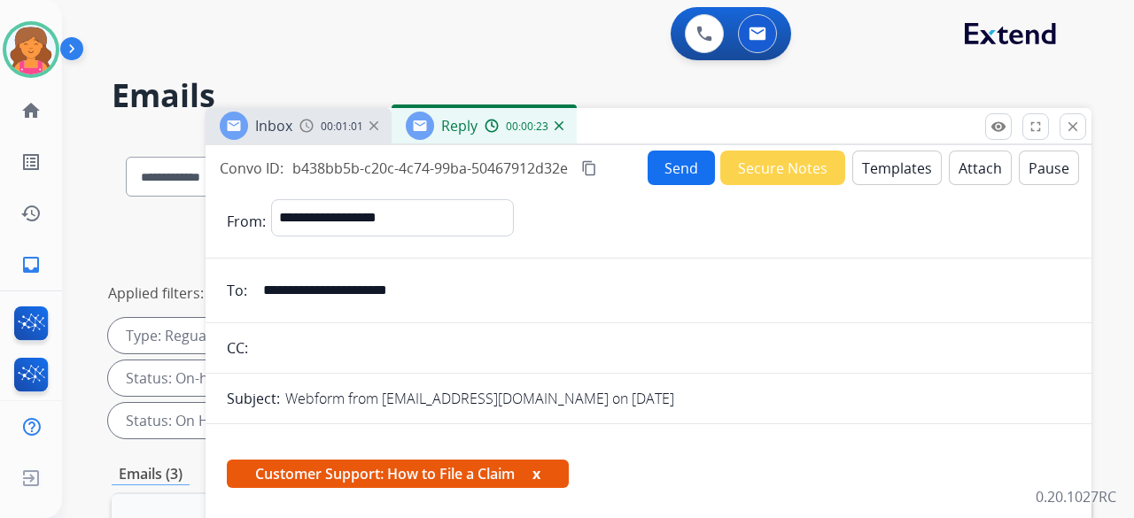
click at [593, 168] on mat-icon "content_copy" at bounding box center [589, 168] width 16 height 16
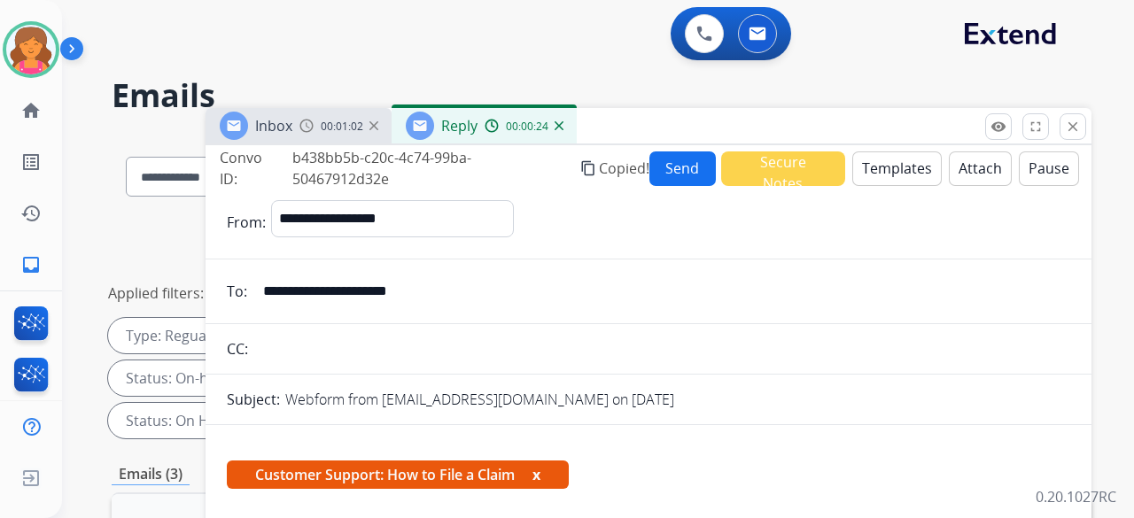
click at [649, 165] on button "Send" at bounding box center [682, 168] width 66 height 35
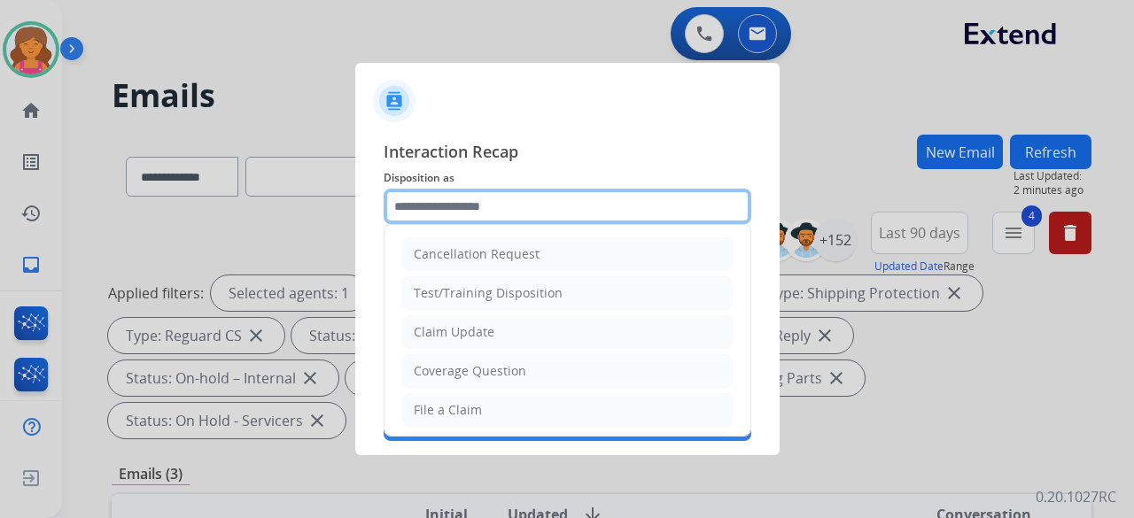
click at [556, 205] on input "text" at bounding box center [568, 206] width 368 height 35
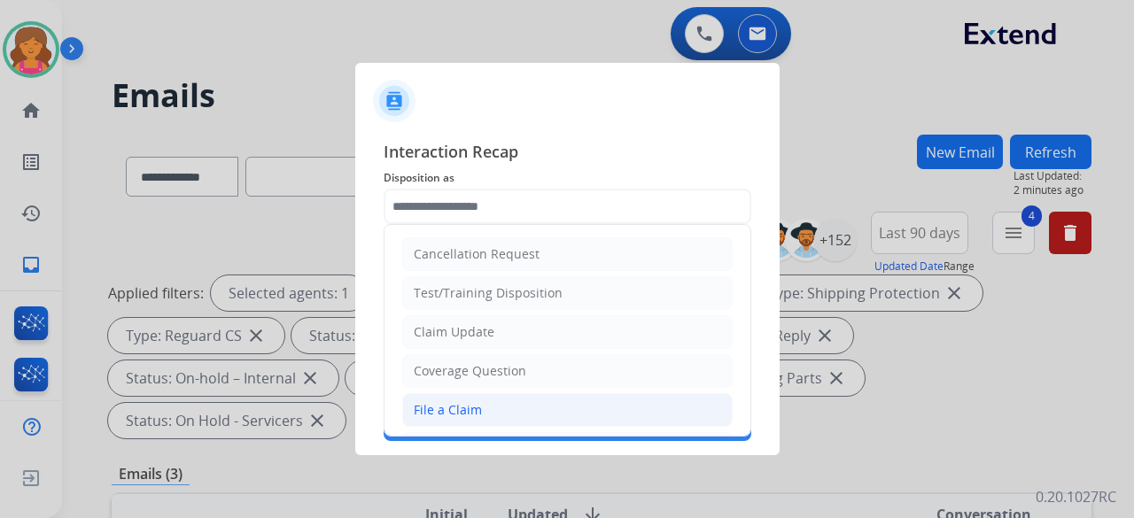
click at [463, 407] on div "File a Claim" at bounding box center [448, 410] width 68 height 18
type input "**********"
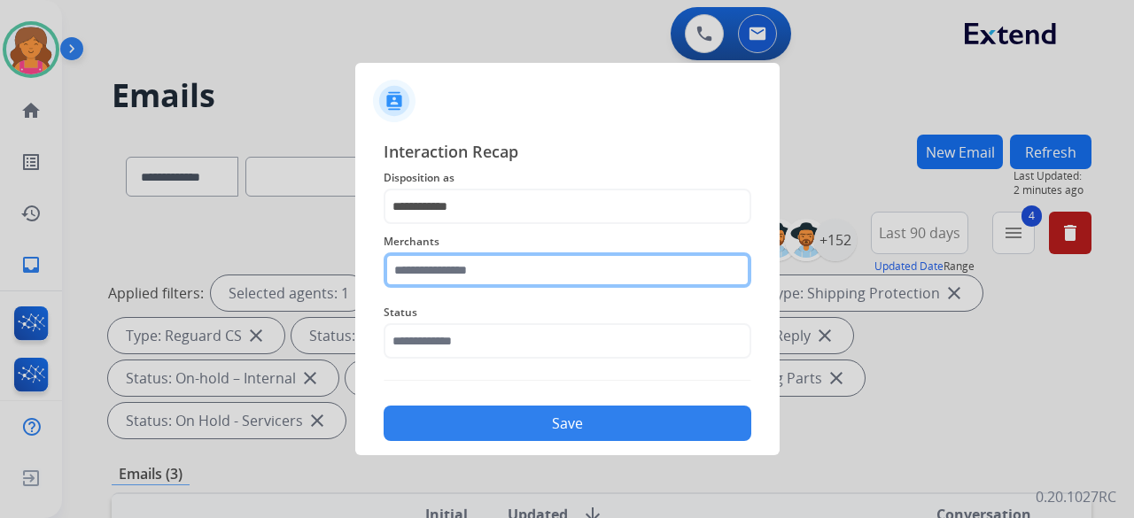
click at [435, 275] on input "text" at bounding box center [568, 269] width 368 height 35
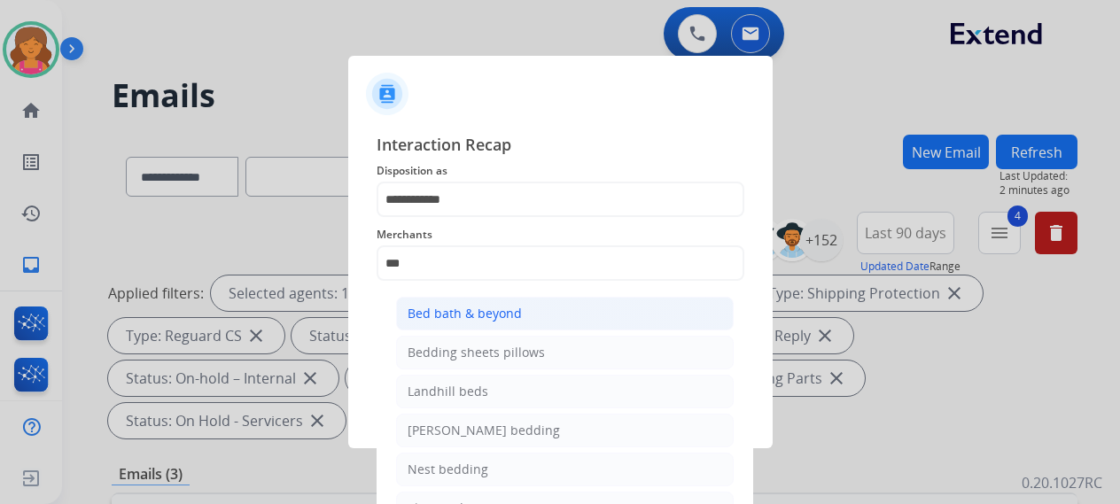
click at [489, 309] on div "Bed bath & beyond" at bounding box center [464, 314] width 114 height 18
type input "**********"
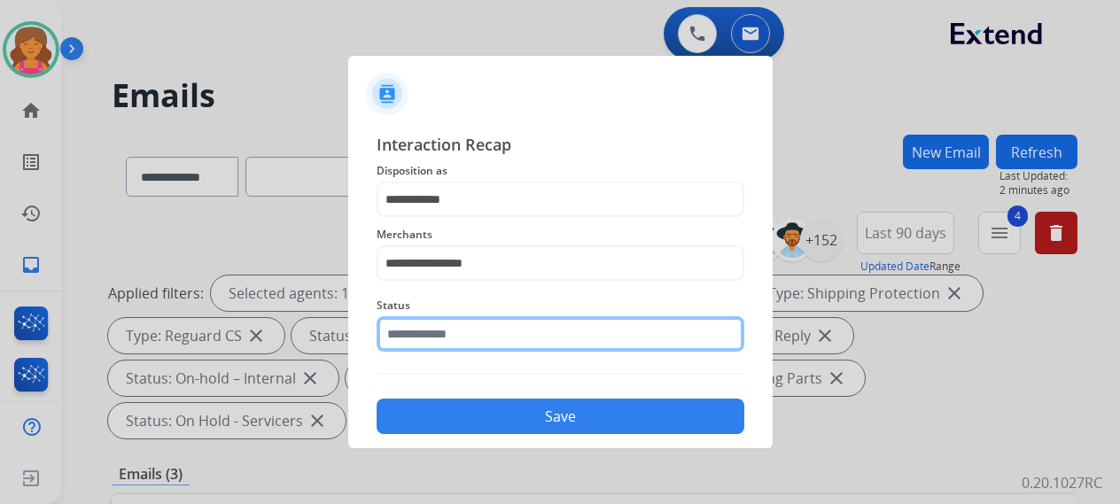
click at [475, 338] on input "text" at bounding box center [560, 333] width 368 height 35
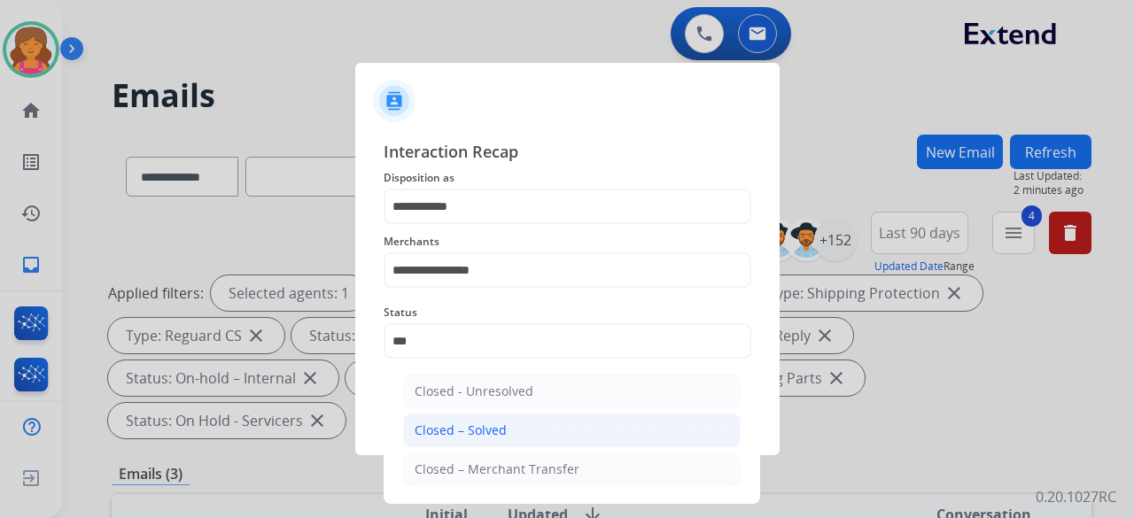
click at [475, 426] on div "Closed – Solved" at bounding box center [461, 431] width 92 height 18
type input "**********"
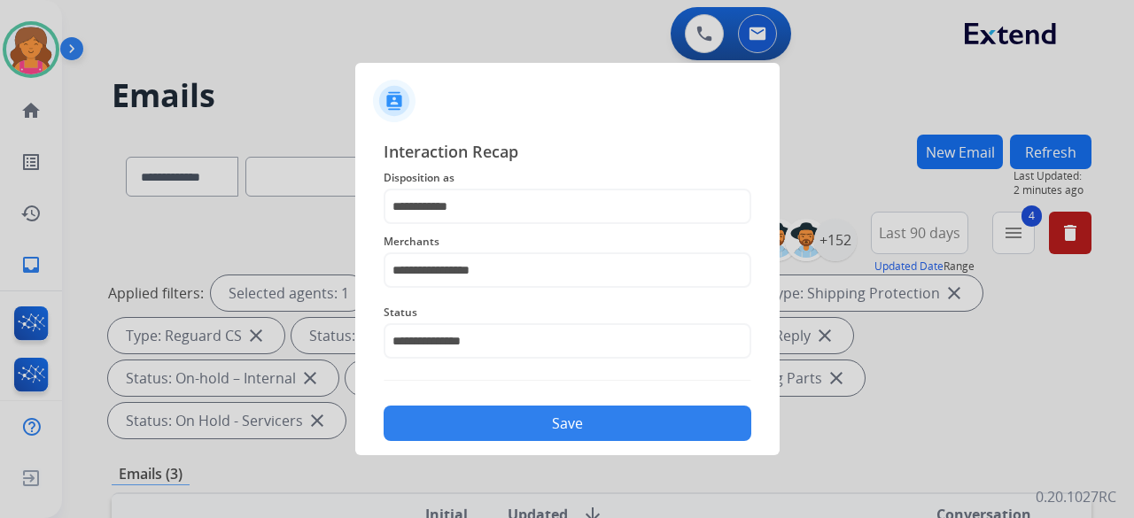
click at [468, 421] on button "Save" at bounding box center [568, 423] width 368 height 35
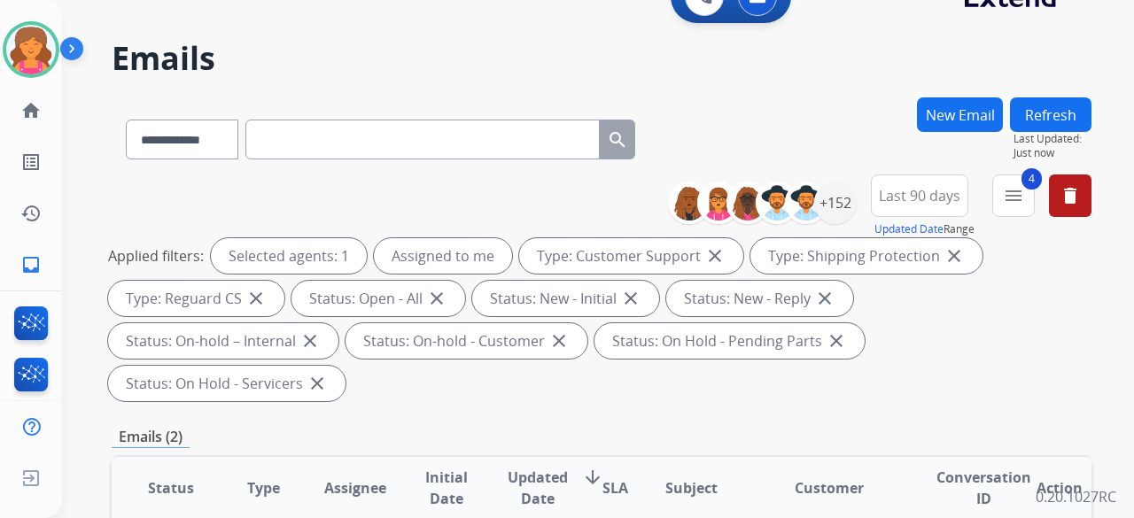
scroll to position [177, 0]
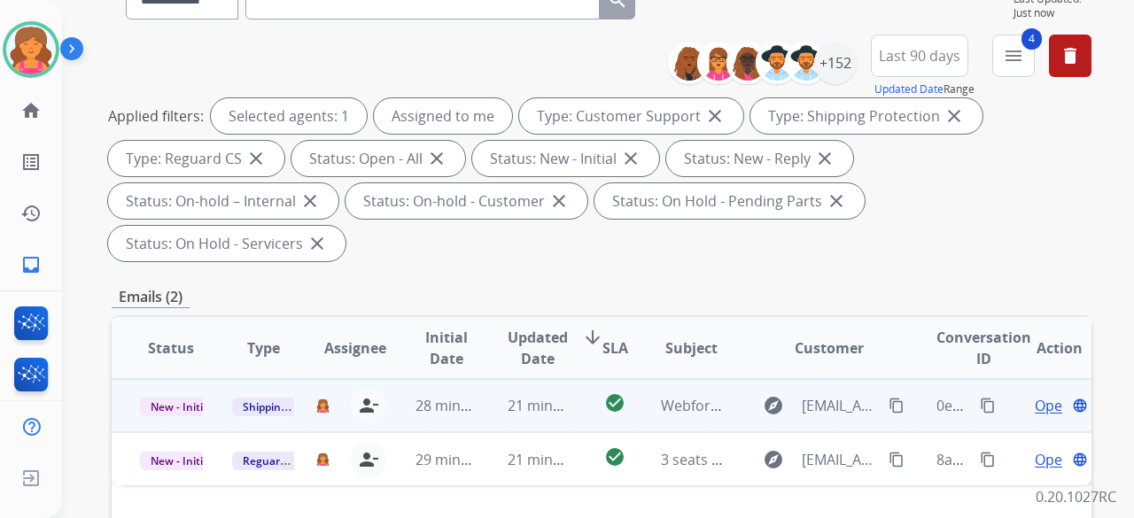
click at [1038, 395] on span "Open" at bounding box center [1053, 405] width 36 height 21
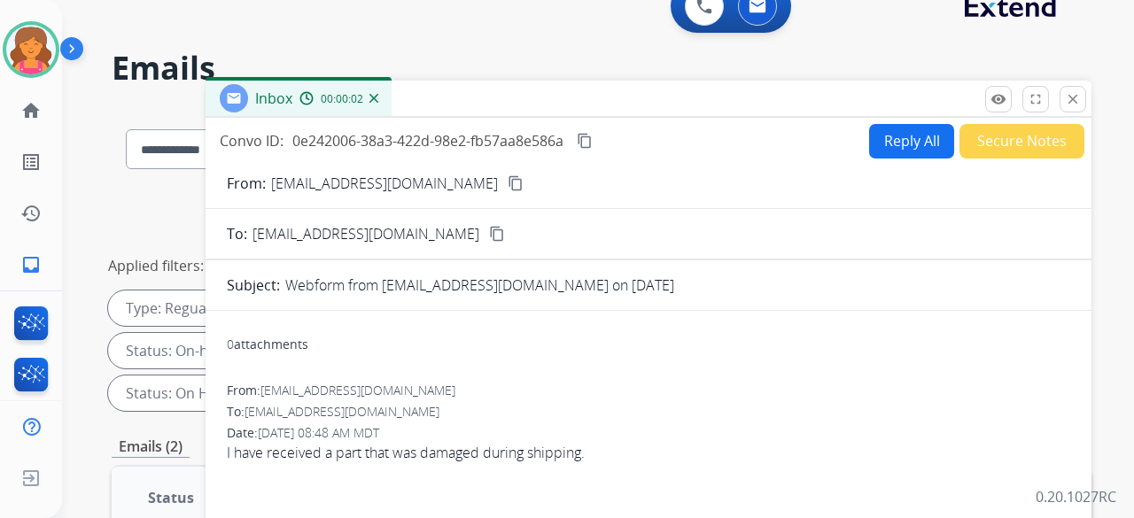
scroll to position [0, 0]
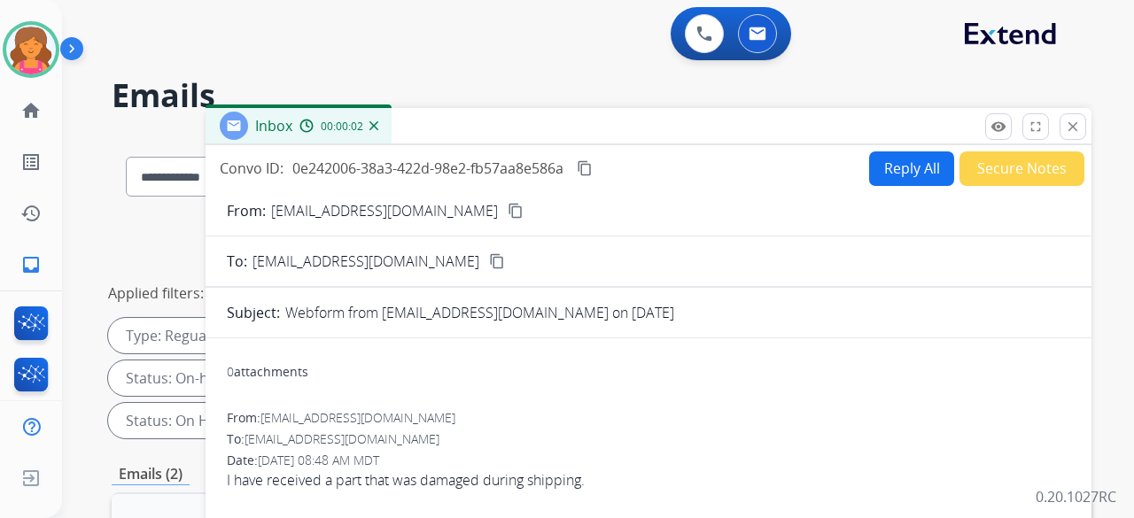
click at [508, 205] on mat-icon "content_copy" at bounding box center [516, 211] width 16 height 16
click at [874, 155] on button "Reply All" at bounding box center [911, 168] width 85 height 35
select select "**********"
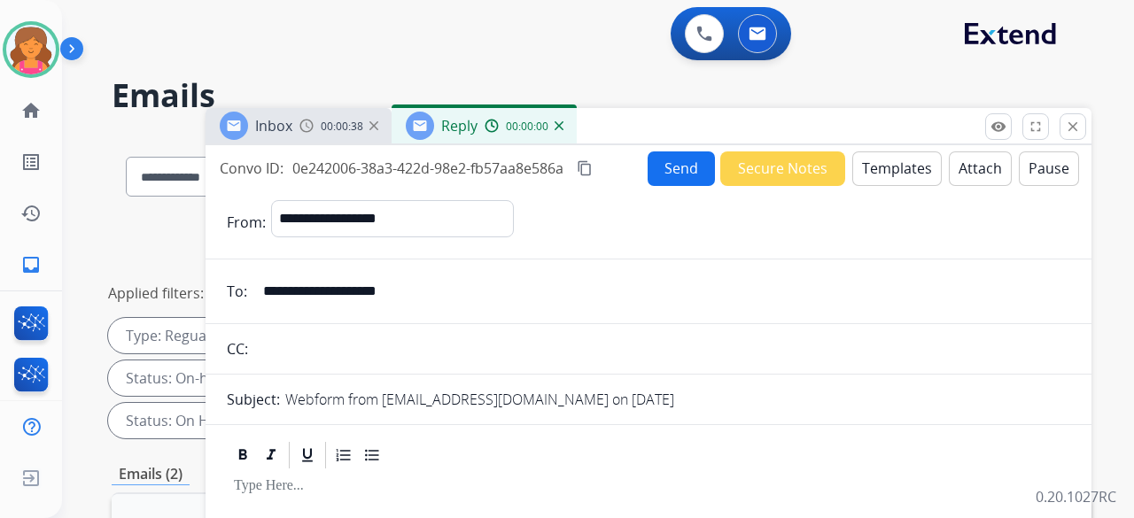
click at [873, 160] on button "Templates" at bounding box center [896, 168] width 89 height 35
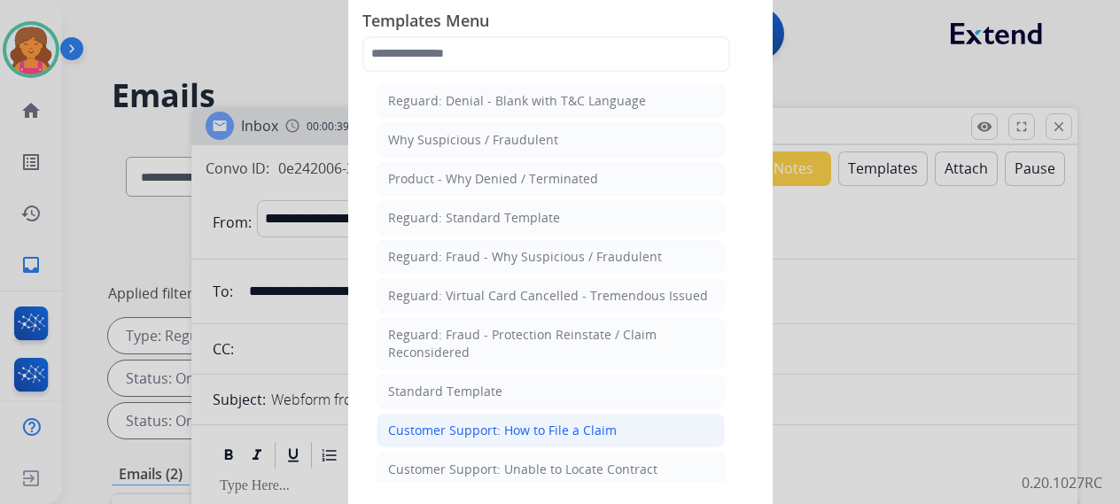
click at [479, 422] on div "Customer Support: How to File a Claim" at bounding box center [502, 431] width 229 height 18
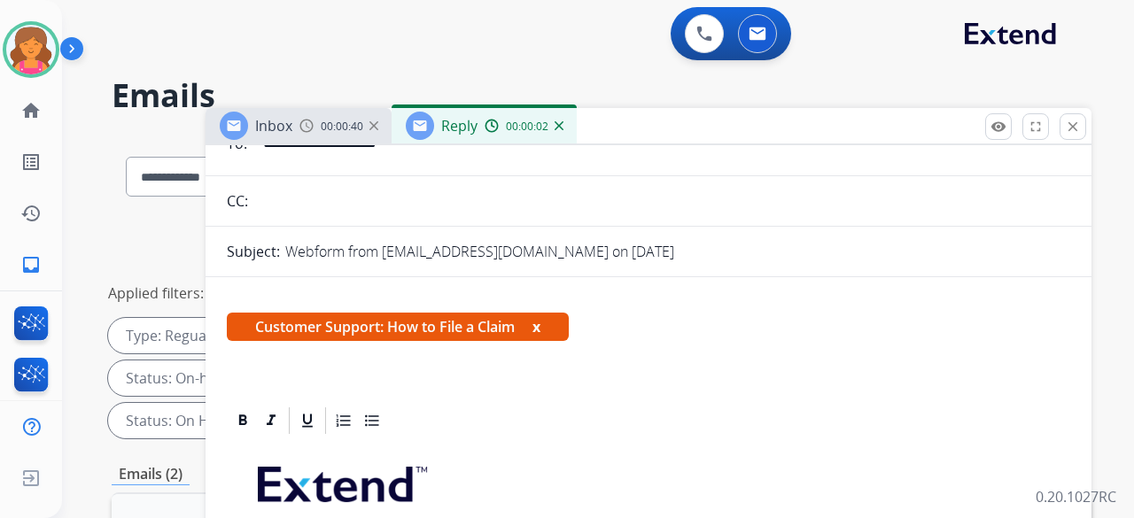
scroll to position [266, 0]
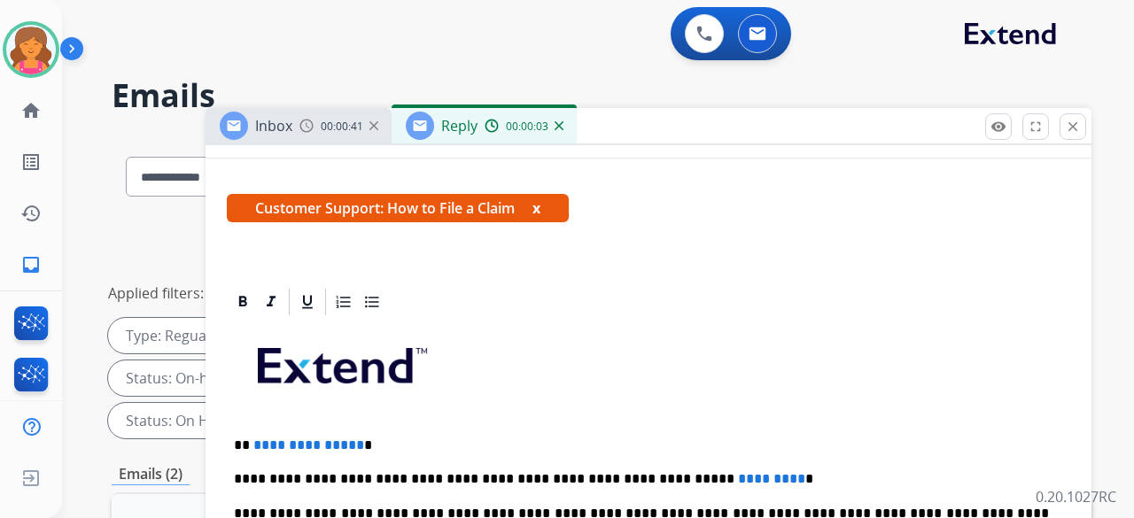
click at [353, 450] on p "**********" at bounding box center [641, 446] width 815 height 16
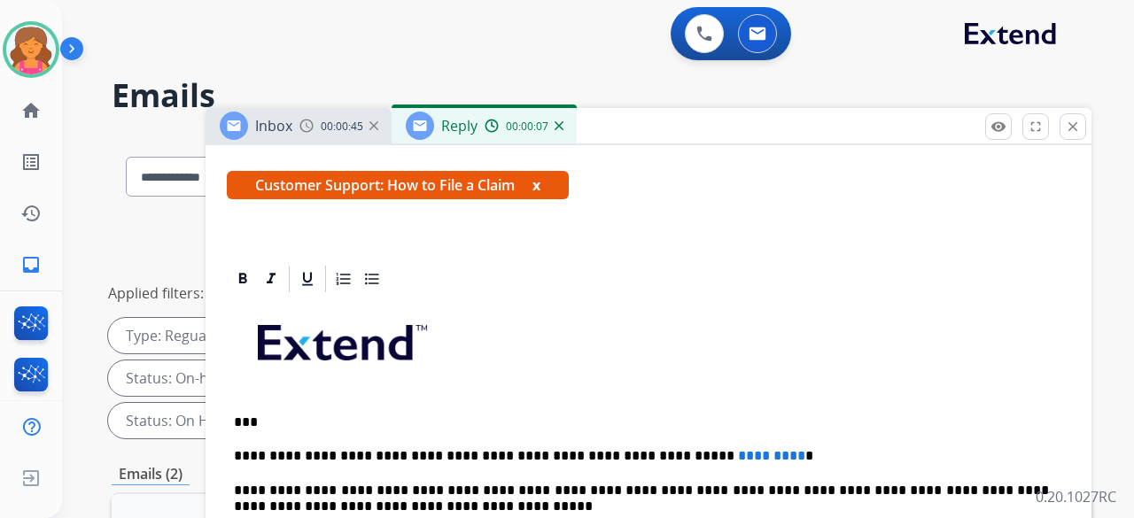
scroll to position [319, 0]
click at [717, 448] on p "**********" at bounding box center [641, 456] width 815 height 16
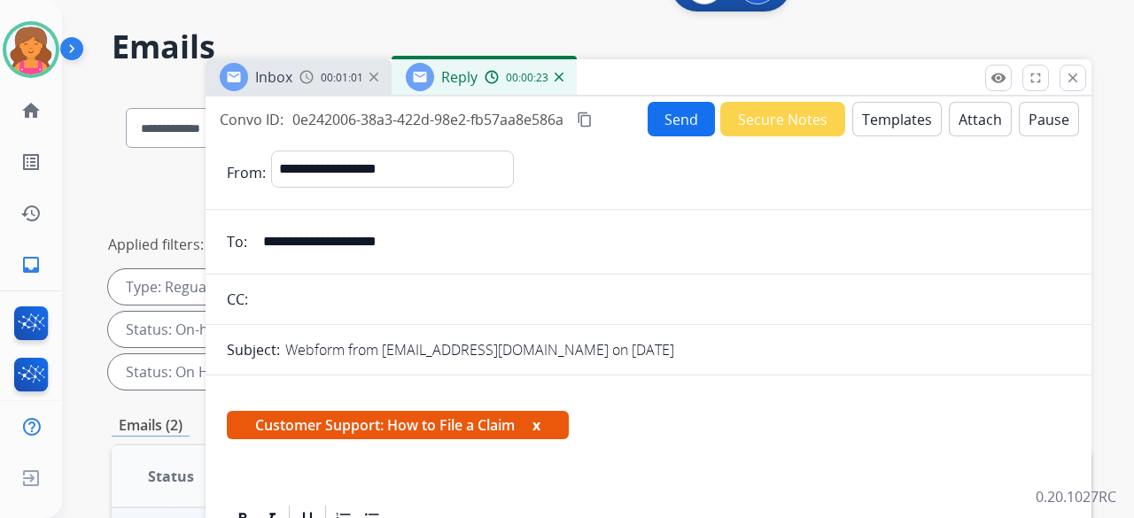
scroll to position [0, 0]
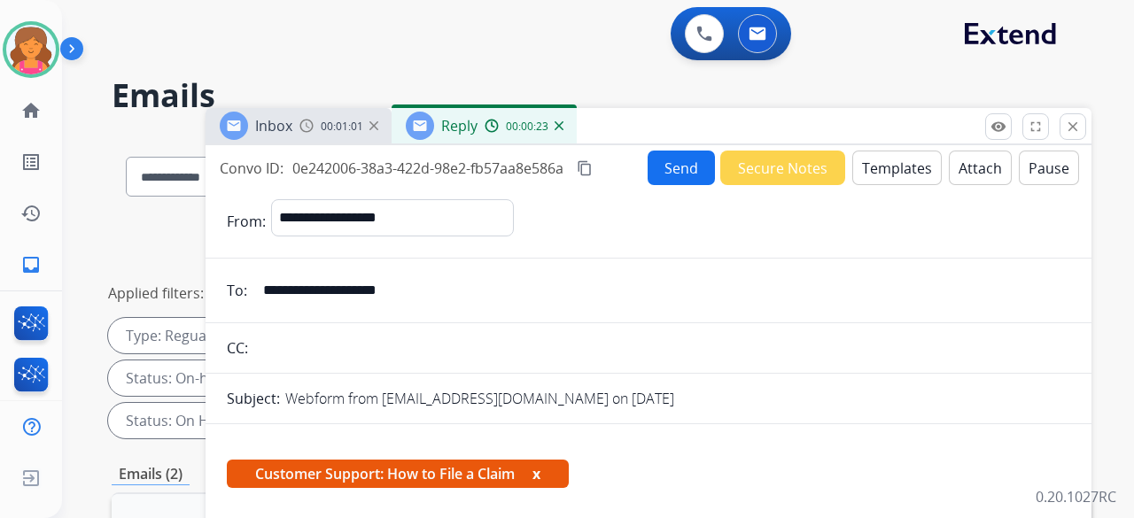
click at [586, 172] on mat-icon "content_copy" at bounding box center [585, 168] width 16 height 16
click at [689, 169] on button "Send" at bounding box center [681, 168] width 67 height 35
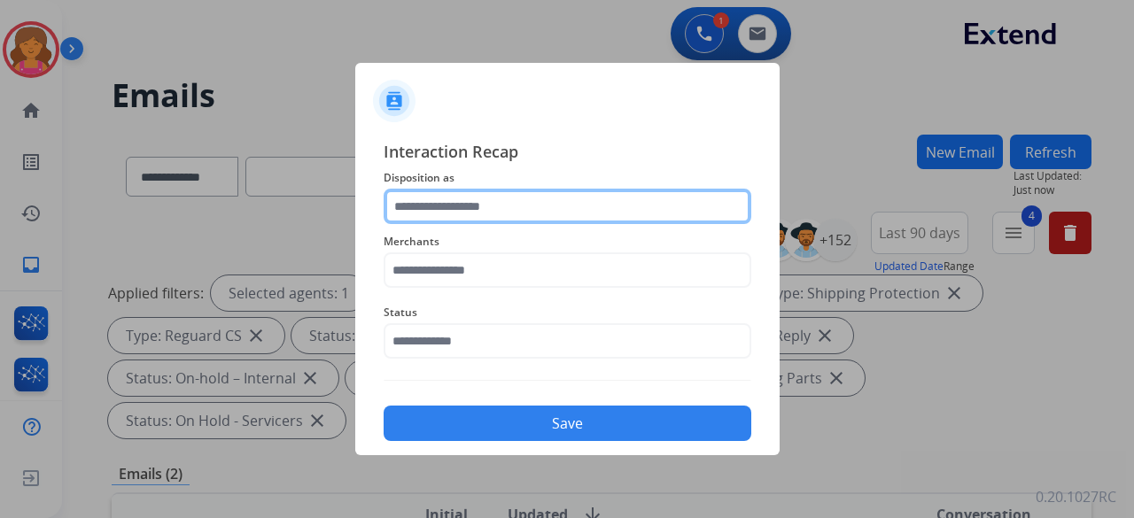
click at [535, 207] on input "text" at bounding box center [568, 206] width 368 height 35
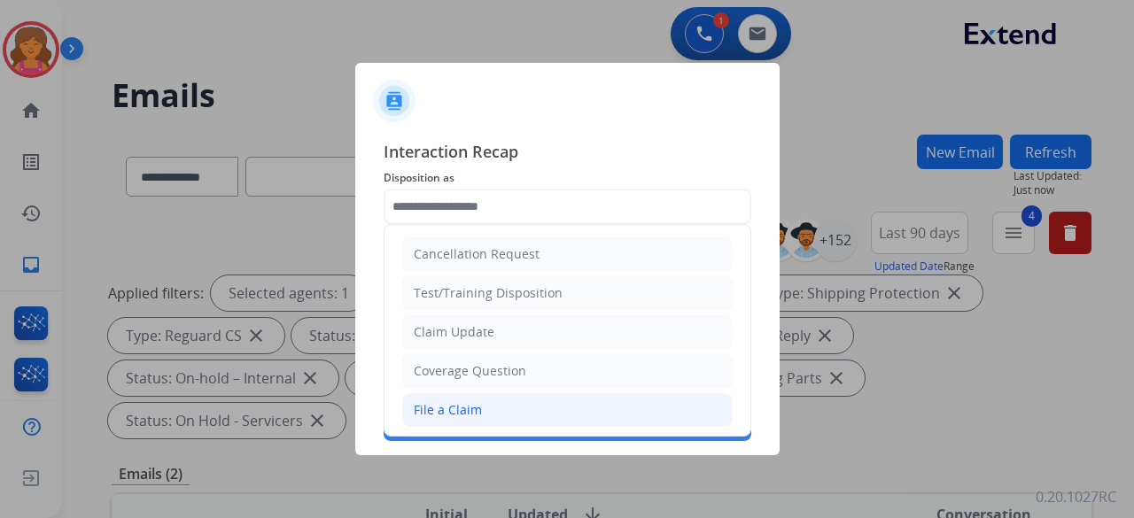
click at [490, 403] on li "File a Claim" at bounding box center [567, 410] width 330 height 34
type input "**********"
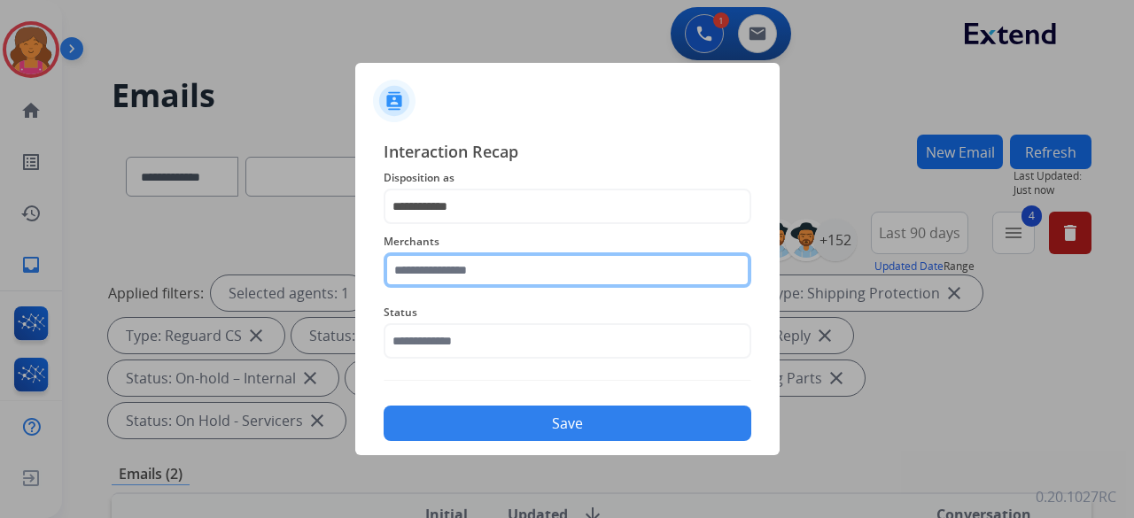
click at [482, 274] on input "text" at bounding box center [568, 269] width 368 height 35
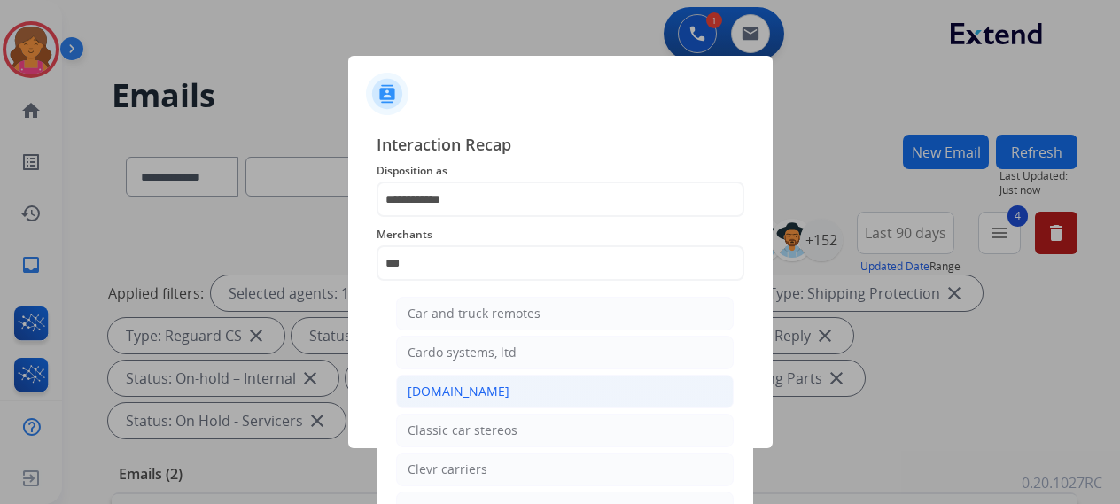
click at [445, 396] on div "[DOMAIN_NAME]" at bounding box center [458, 392] width 102 height 18
type input "**********"
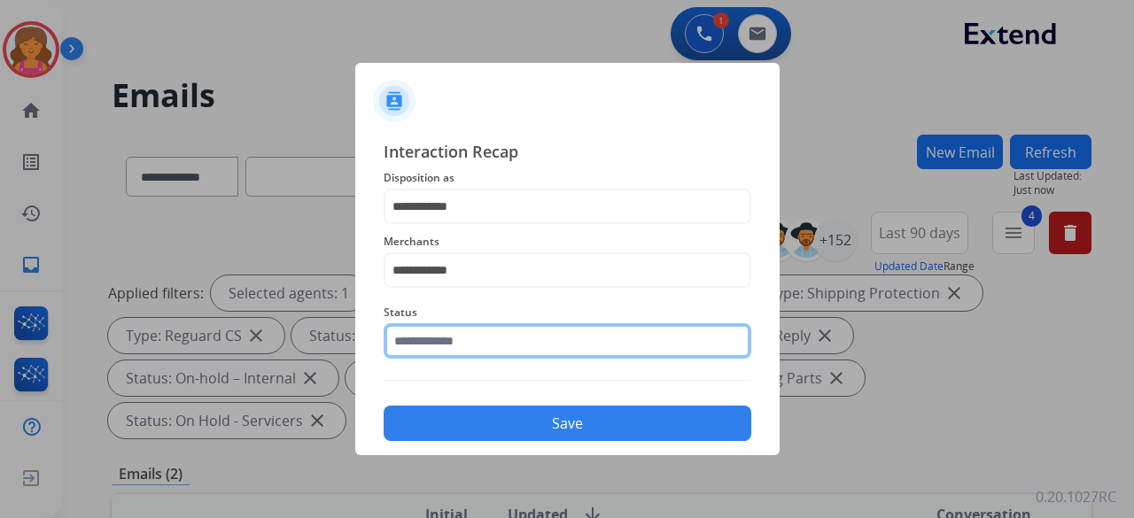
click at [467, 341] on input "text" at bounding box center [568, 340] width 368 height 35
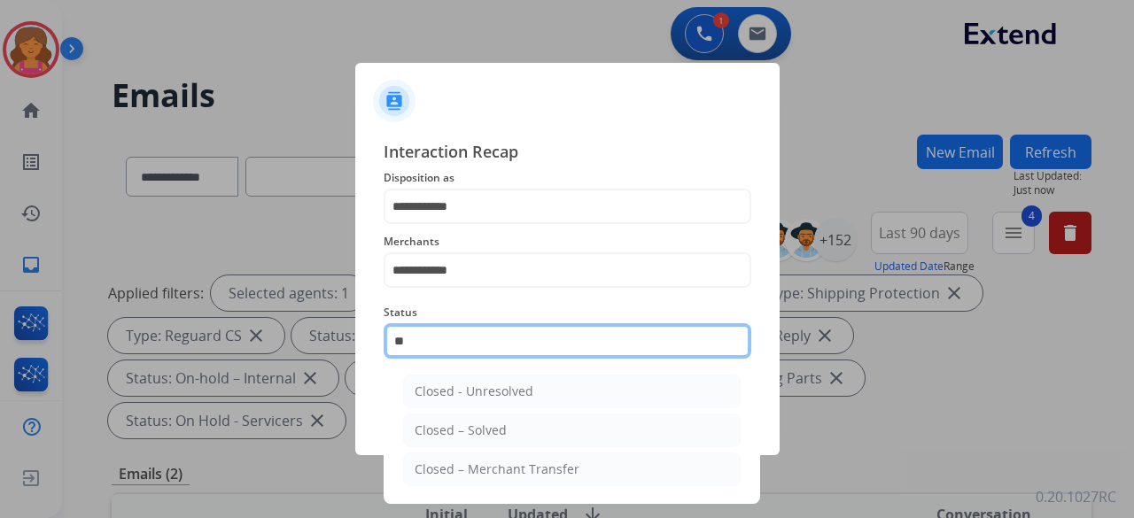
type input "***"
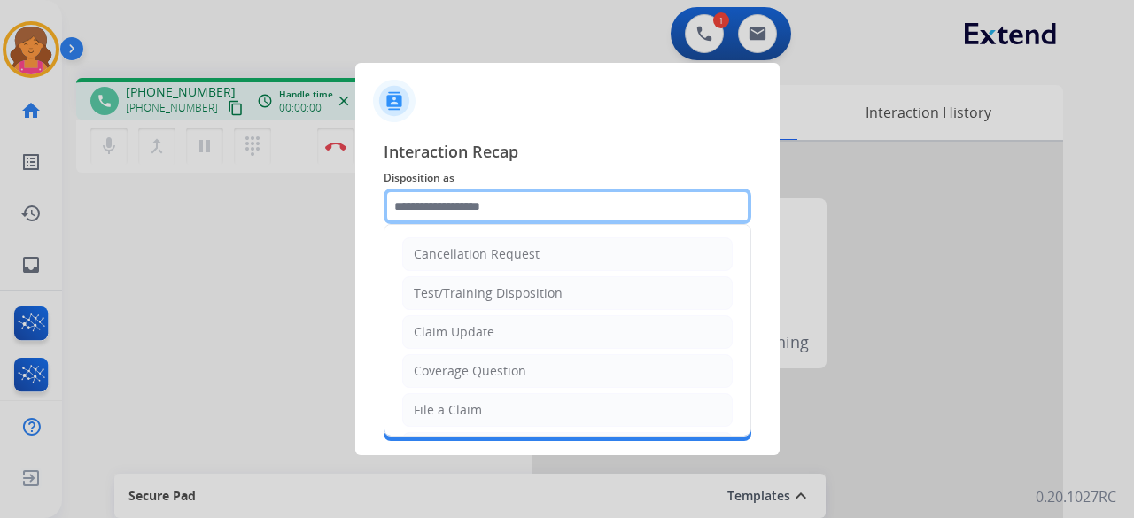
click at [462, 213] on input "text" at bounding box center [568, 206] width 368 height 35
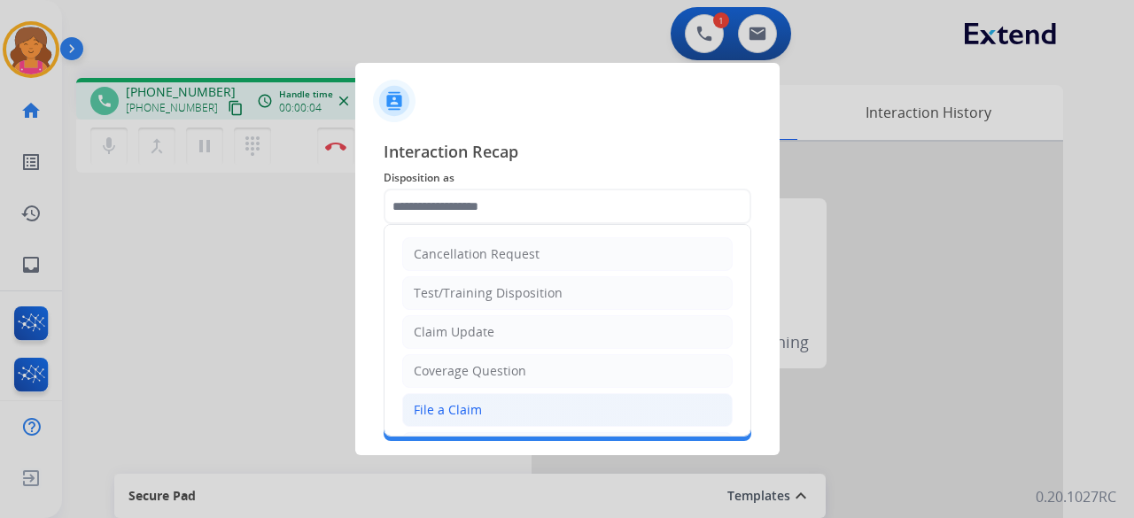
click at [491, 396] on li "File a Claim" at bounding box center [567, 410] width 330 height 34
type input "**********"
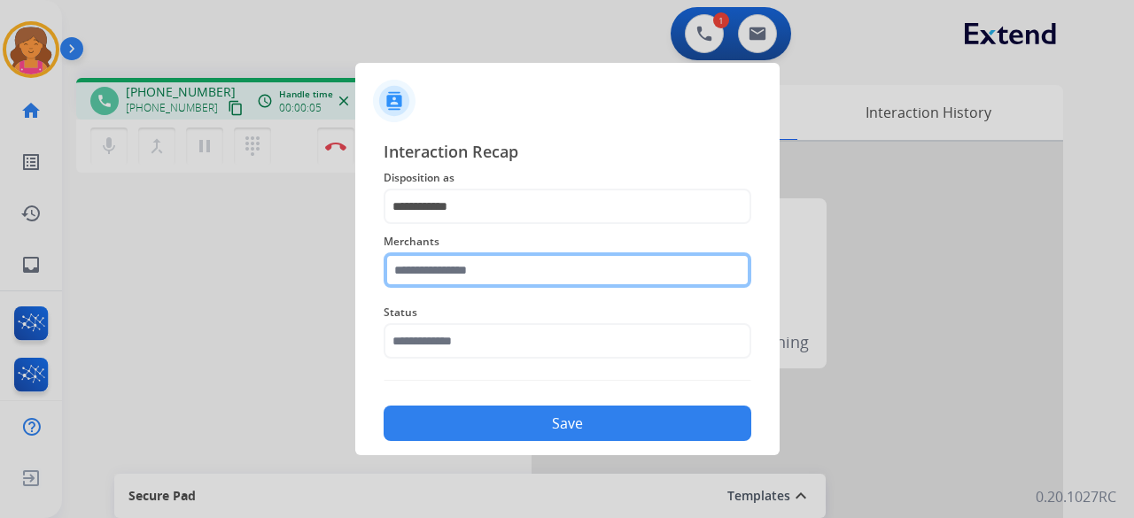
click at [493, 261] on input "text" at bounding box center [568, 269] width 368 height 35
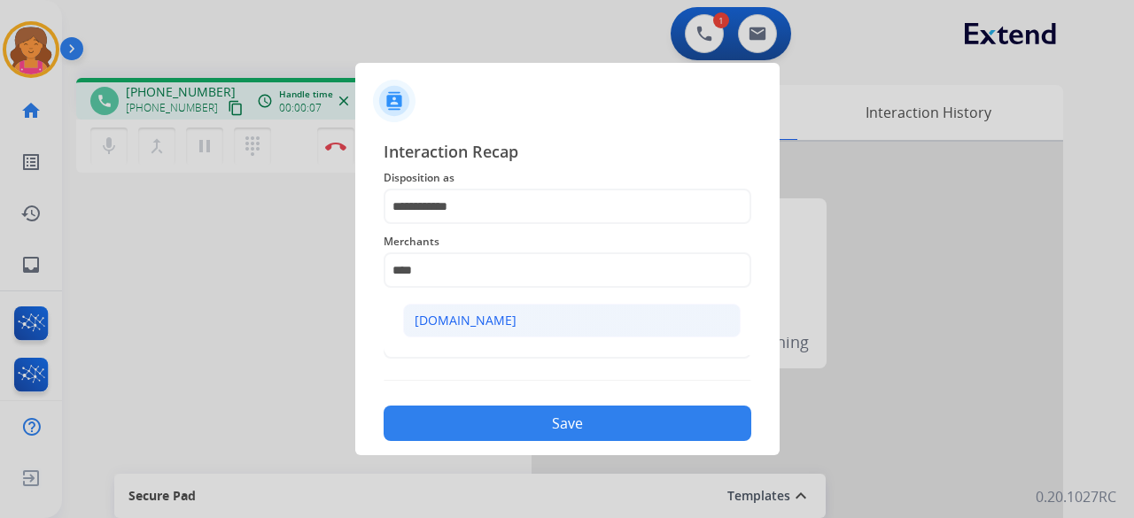
click at [481, 309] on li "[DOMAIN_NAME]" at bounding box center [571, 321] width 337 height 34
type input "**********"
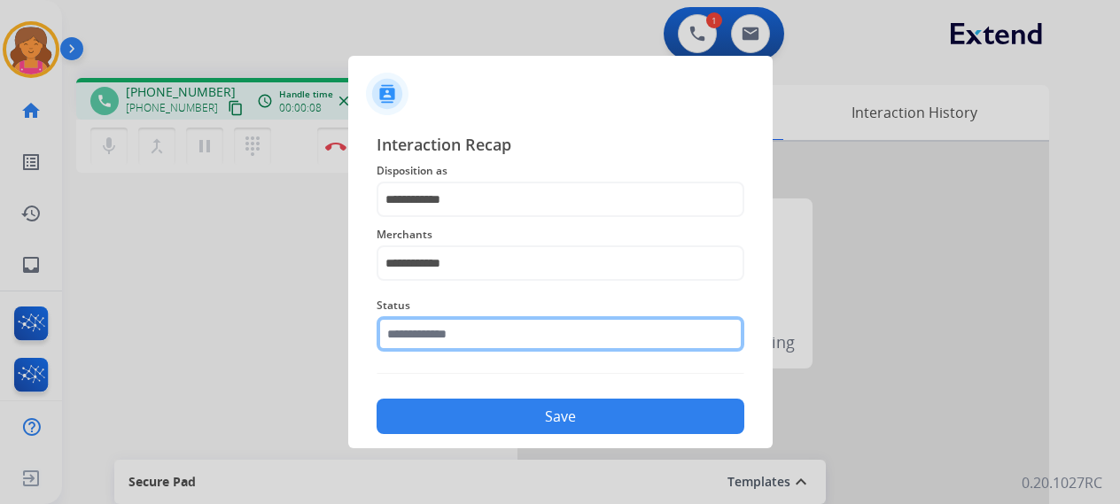
click at [473, 339] on input "text" at bounding box center [560, 333] width 368 height 35
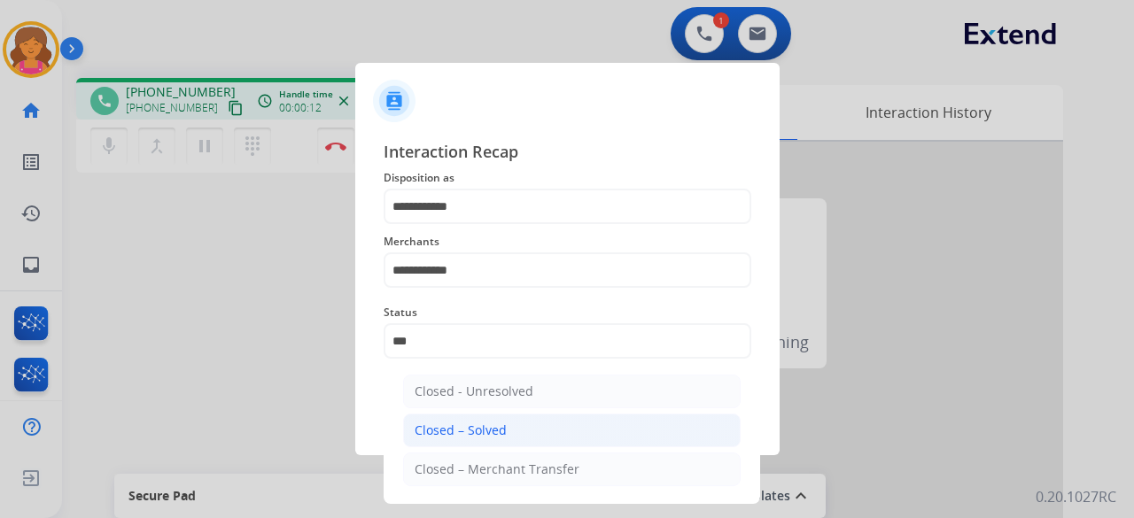
click at [484, 426] on div "Closed – Solved" at bounding box center [461, 431] width 92 height 18
type input "**********"
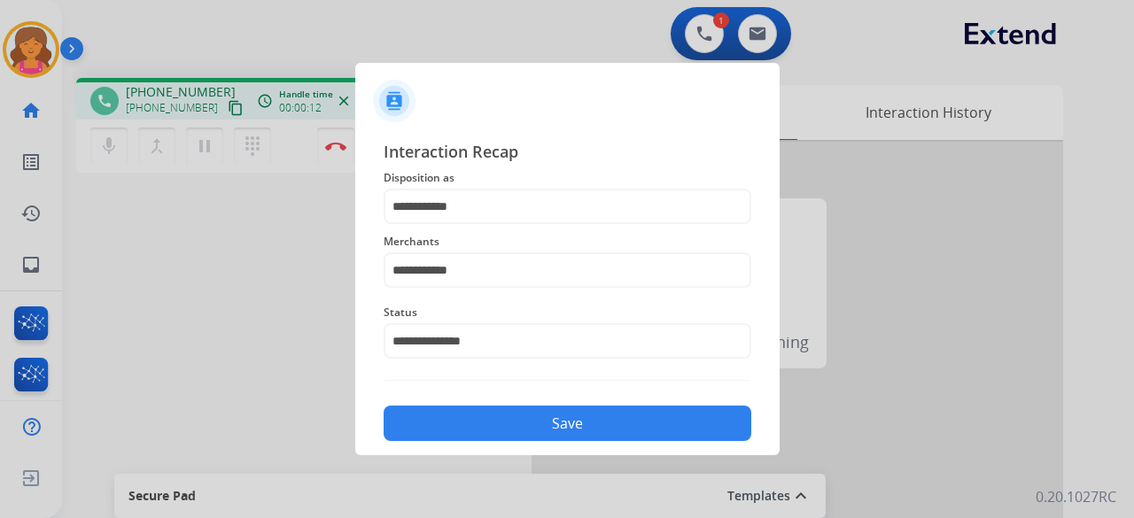
click at [484, 426] on button "Save" at bounding box center [568, 423] width 368 height 35
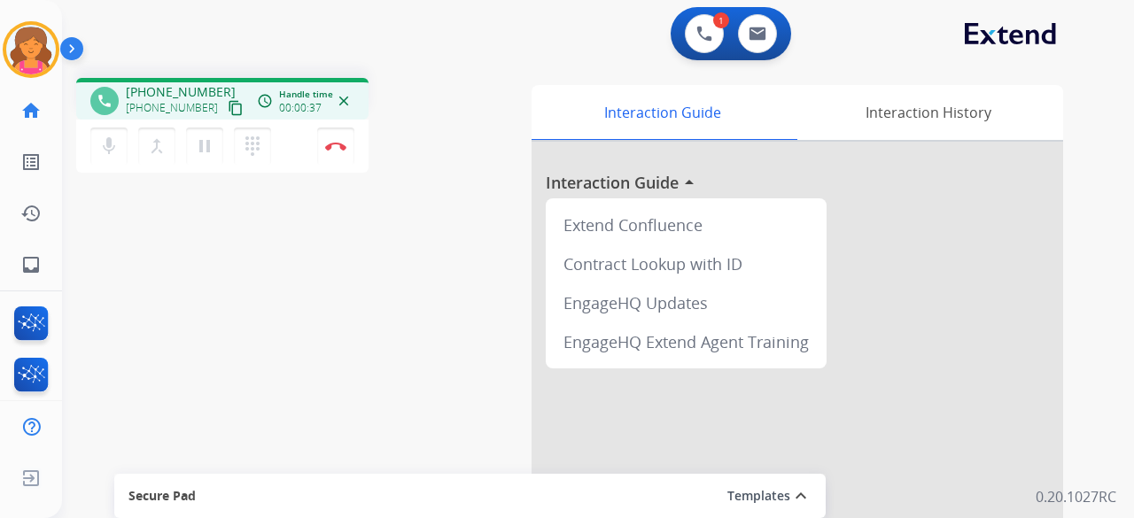
click at [228, 106] on mat-icon "content_copy" at bounding box center [236, 108] width 16 height 16
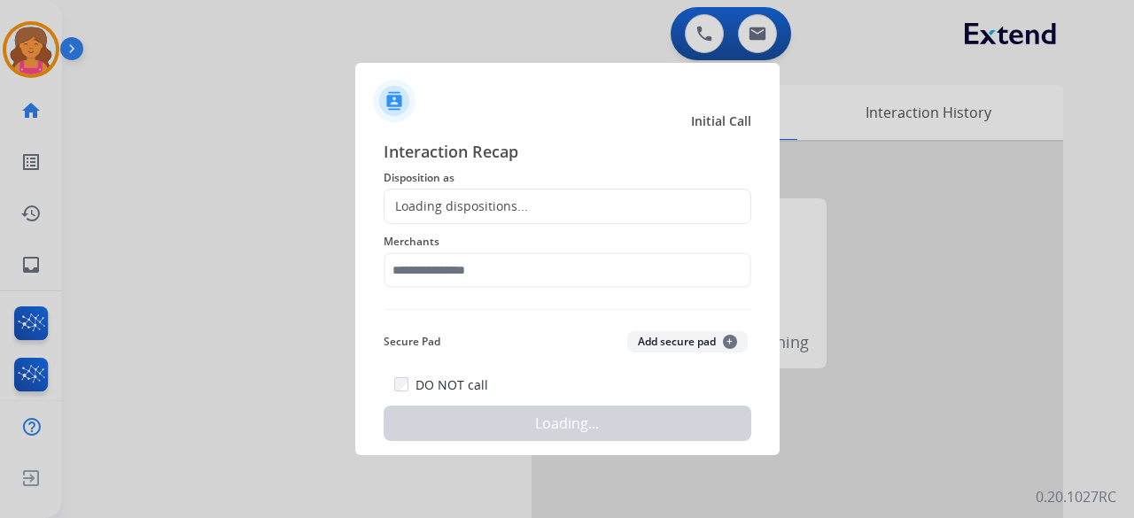
drag, startPoint x: 336, startPoint y: 151, endPoint x: 352, endPoint y: 167, distance: 22.5
click at [336, 151] on div at bounding box center [567, 259] width 1134 height 518
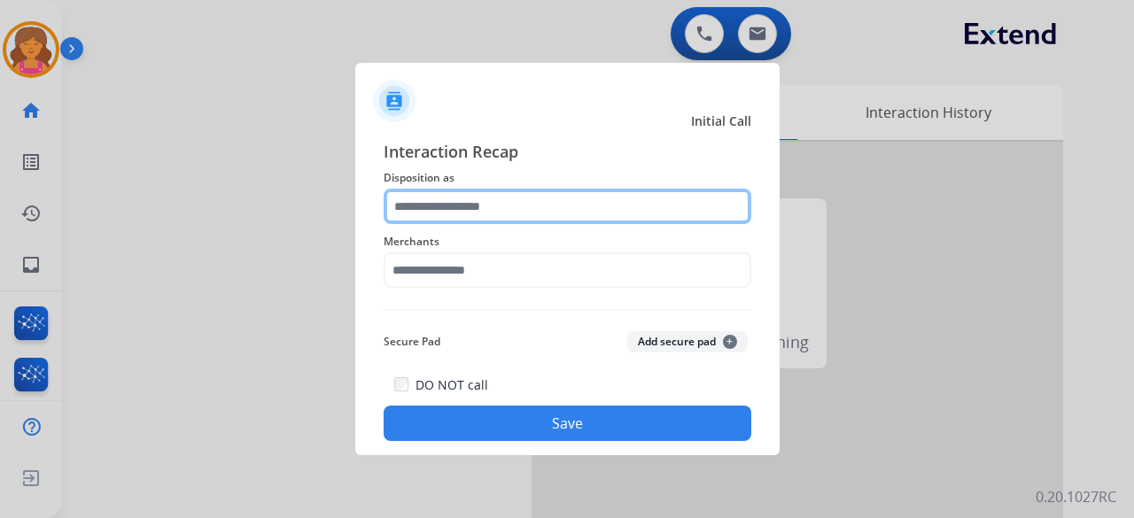
click at [422, 206] on input "text" at bounding box center [568, 206] width 368 height 35
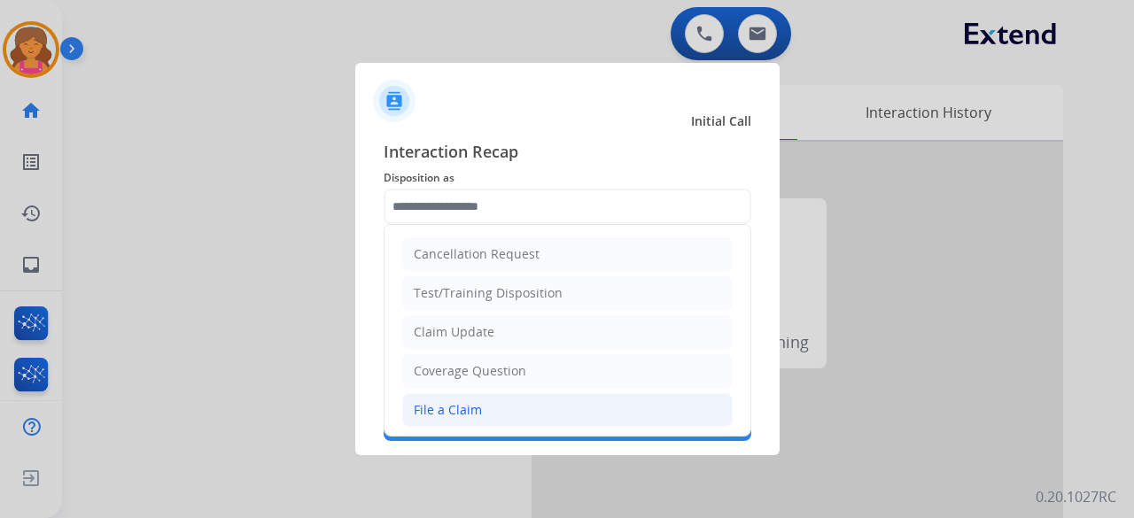
click at [507, 404] on li "File a Claim" at bounding box center [567, 410] width 330 height 34
type input "**********"
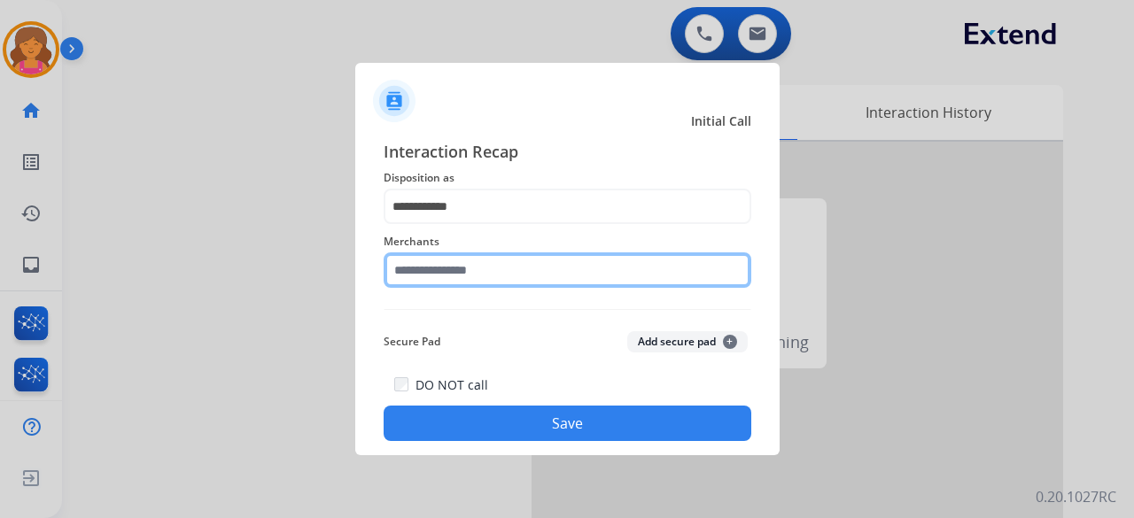
click at [477, 274] on input "text" at bounding box center [568, 269] width 368 height 35
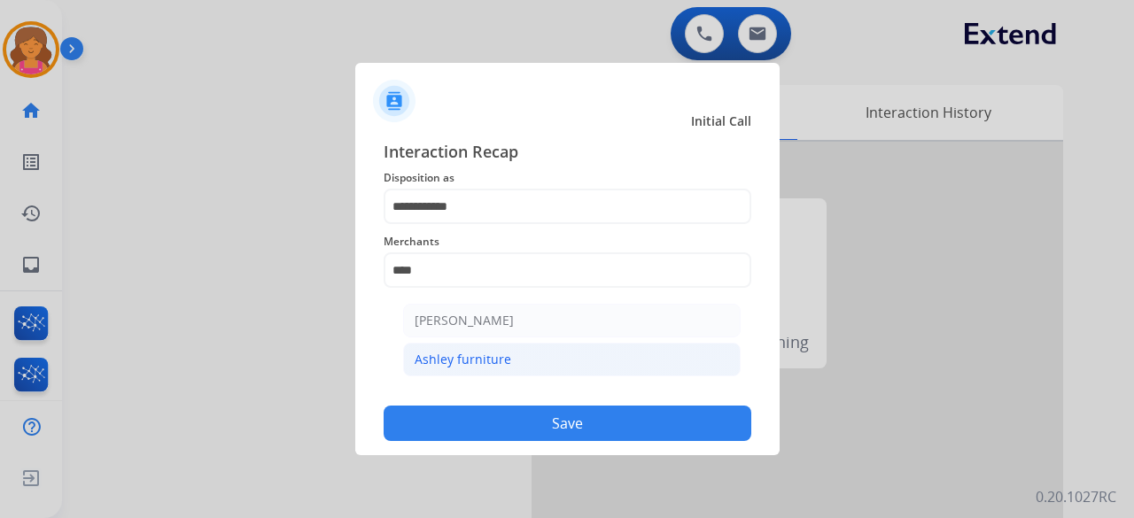
click at [528, 373] on li "Ashley furniture" at bounding box center [571, 360] width 337 height 34
type input "**********"
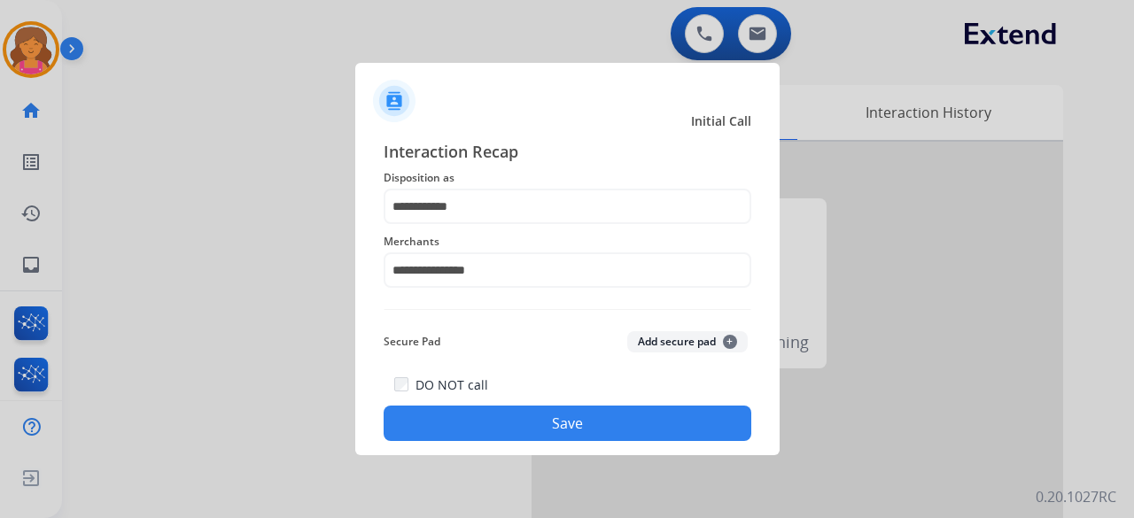
click at [532, 420] on button "Save" at bounding box center [568, 423] width 368 height 35
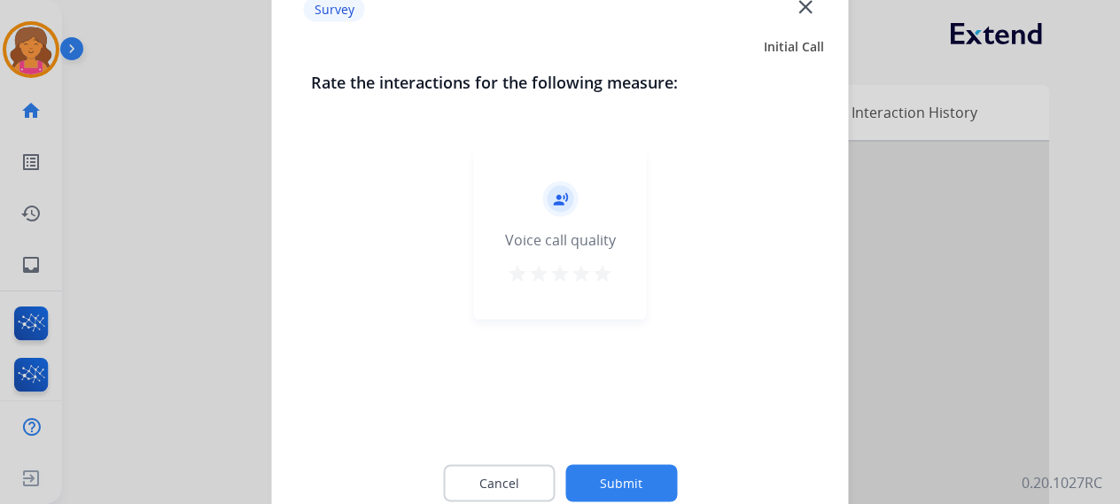
click at [608, 281] on mat-icon "star" at bounding box center [602, 272] width 21 height 21
click at [625, 481] on button "Submit" at bounding box center [621, 482] width 112 height 37
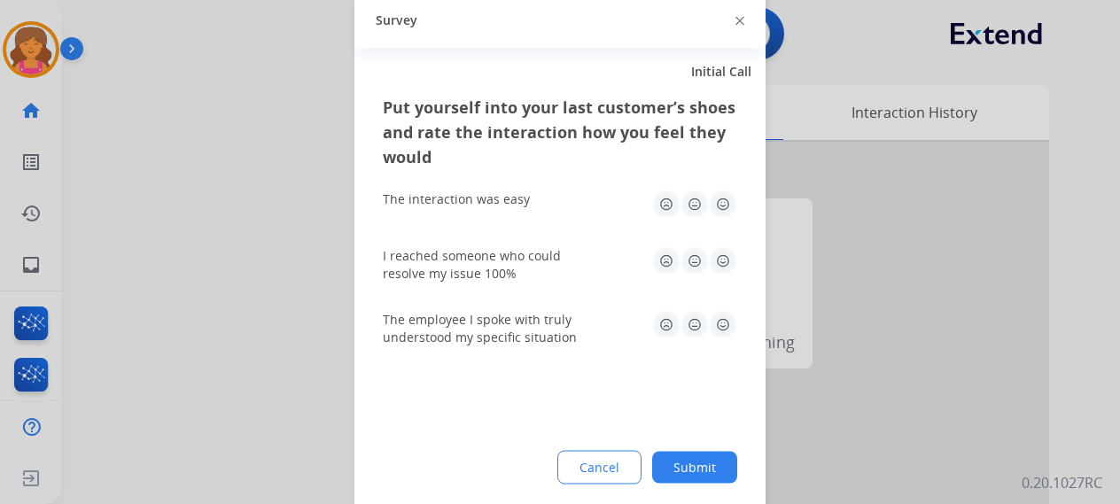
click at [722, 208] on img at bounding box center [723, 204] width 28 height 28
click at [731, 258] on img at bounding box center [723, 260] width 28 height 28
click at [728, 317] on img at bounding box center [723, 324] width 28 height 28
click at [702, 462] on button "Submit" at bounding box center [694, 467] width 85 height 32
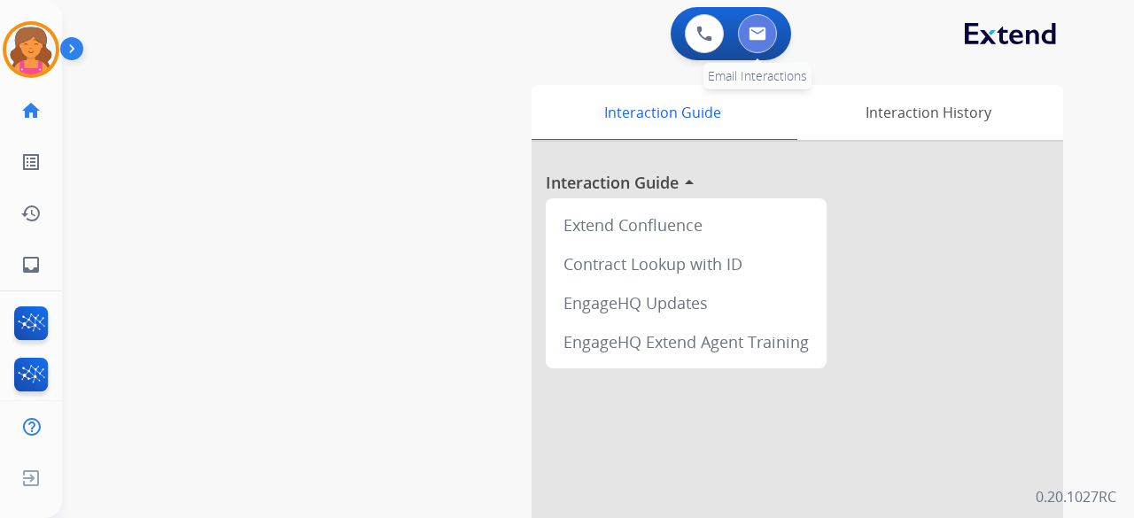
click at [754, 31] on img at bounding box center [758, 34] width 18 height 14
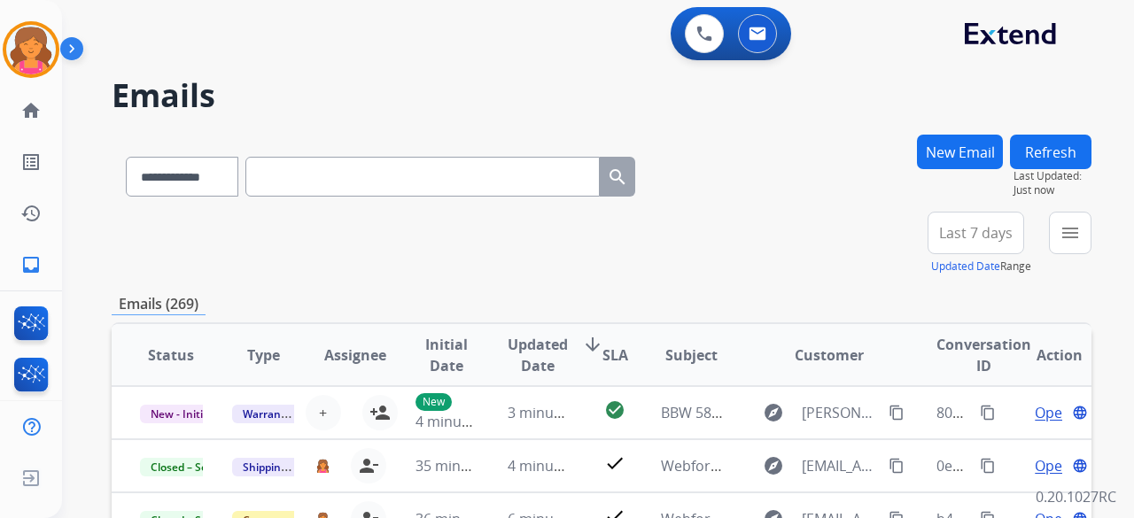
click at [936, 232] on button "Last 7 days" at bounding box center [975, 233] width 97 height 43
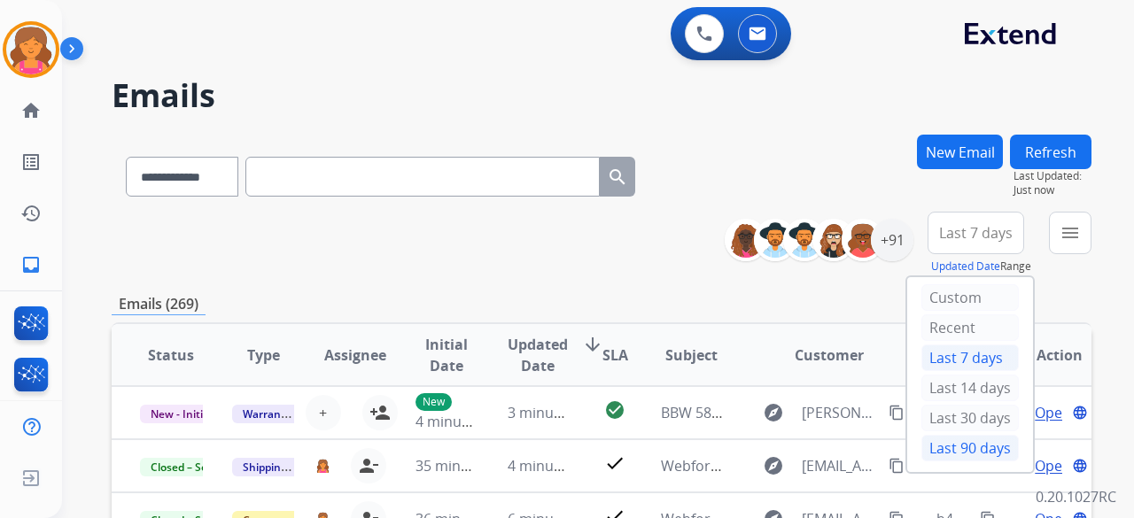
click at [940, 437] on div "Last 90 days" at bounding box center [969, 448] width 97 height 27
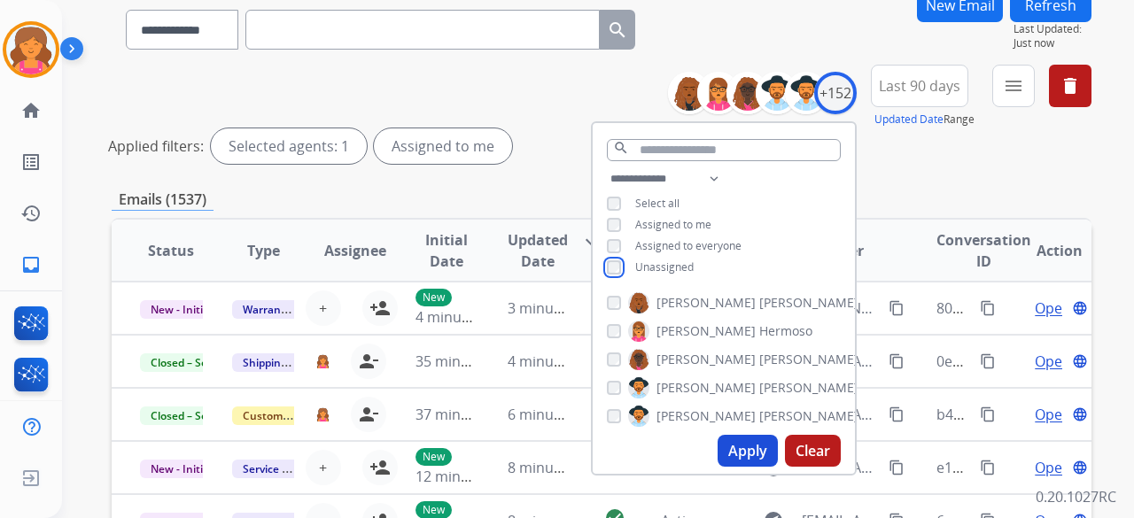
scroll to position [177, 0]
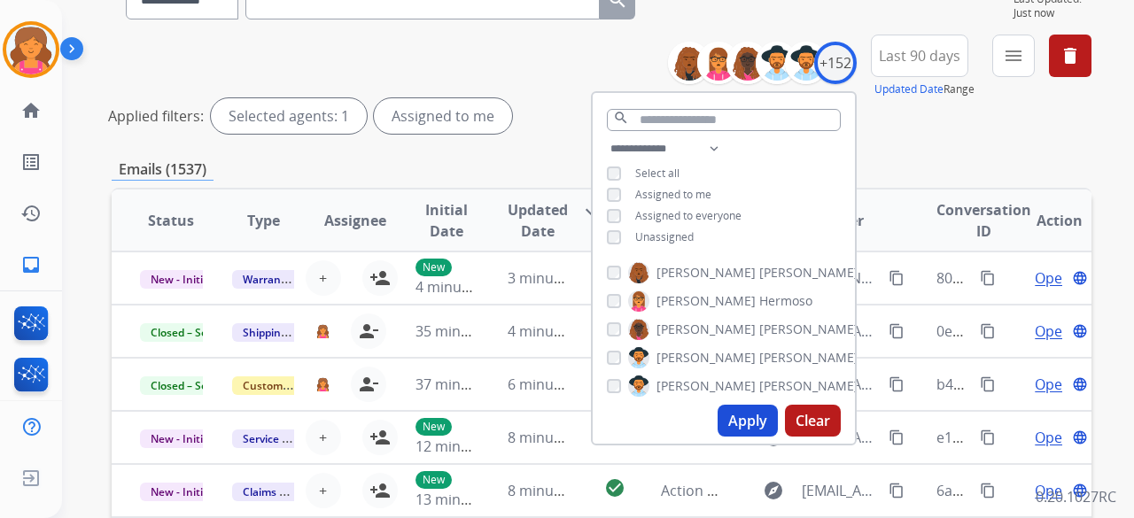
click at [728, 419] on button "Apply" at bounding box center [748, 421] width 60 height 32
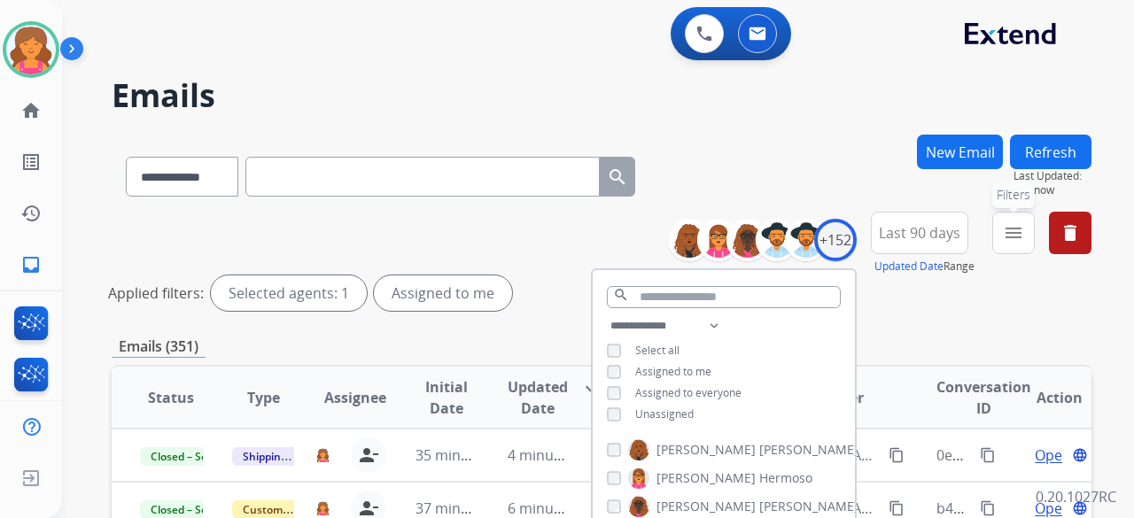
click at [1012, 229] on mat-icon "menu" at bounding box center [1013, 232] width 21 height 21
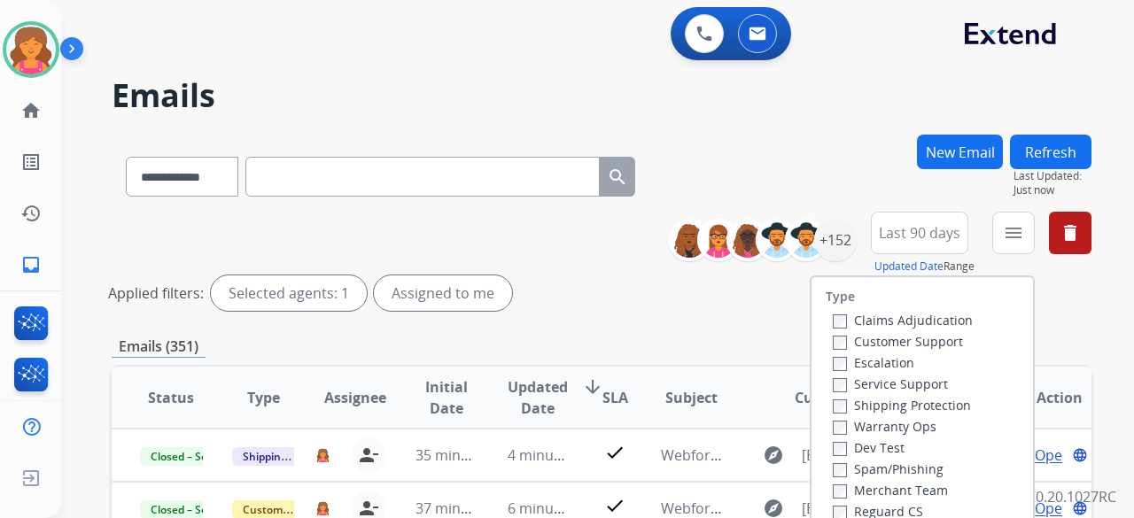
click at [880, 340] on label "Customer Support" at bounding box center [898, 341] width 130 height 17
click at [861, 400] on label "Shipping Protection" at bounding box center [902, 405] width 138 height 17
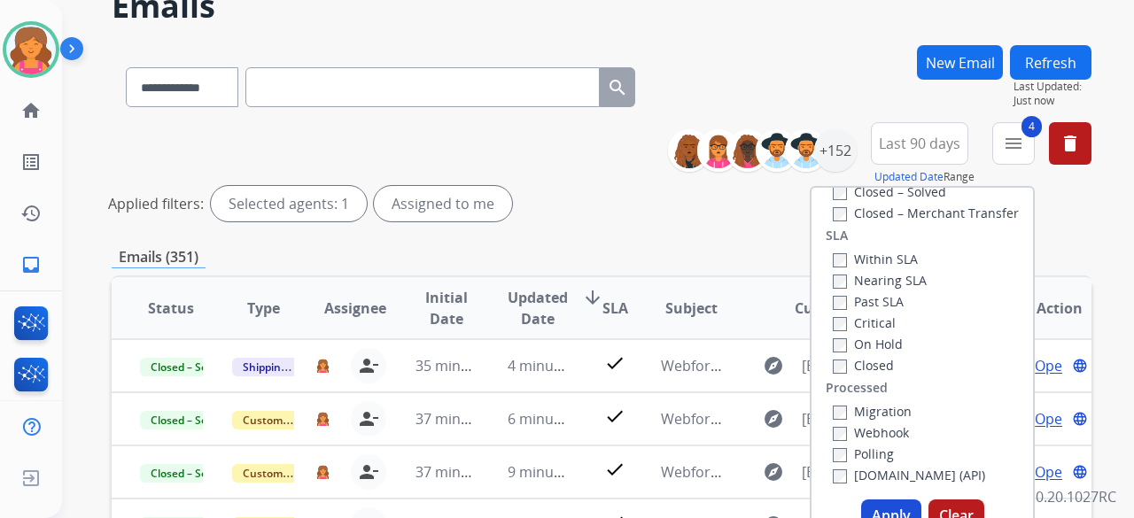
scroll to position [177, 0]
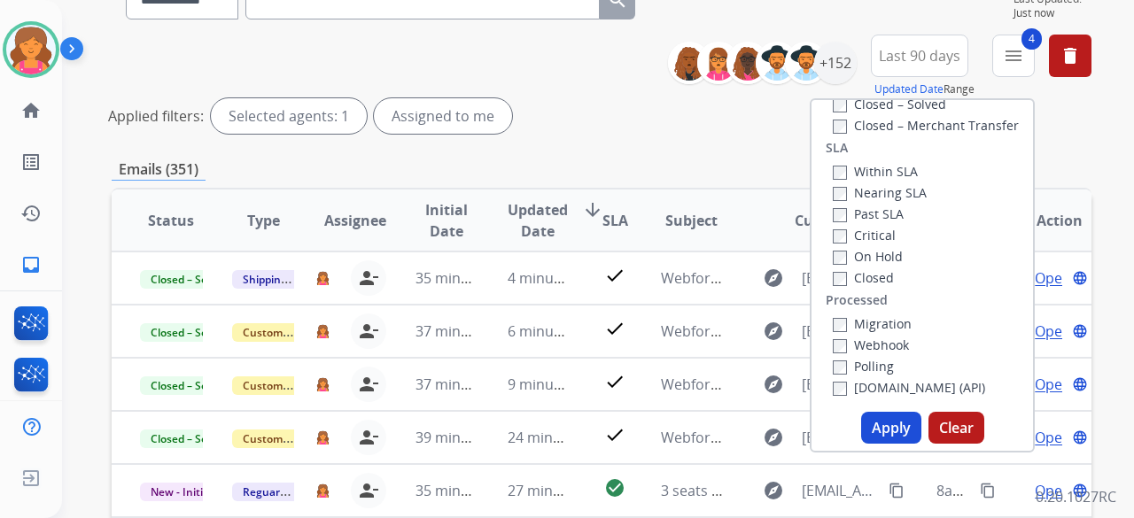
click at [893, 425] on button "Apply" at bounding box center [891, 428] width 60 height 32
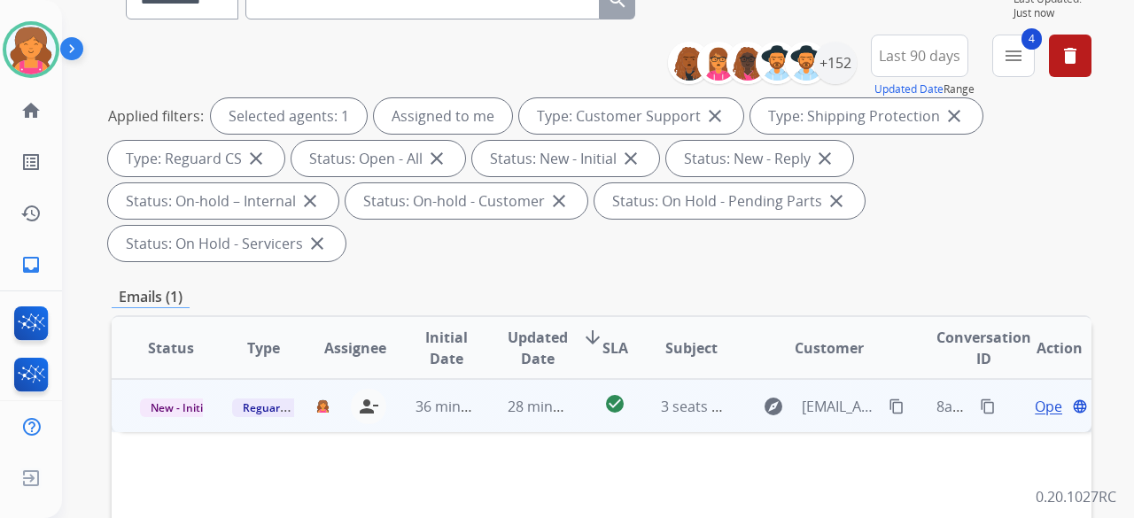
click at [1035, 396] on span "Open" at bounding box center [1053, 406] width 36 height 21
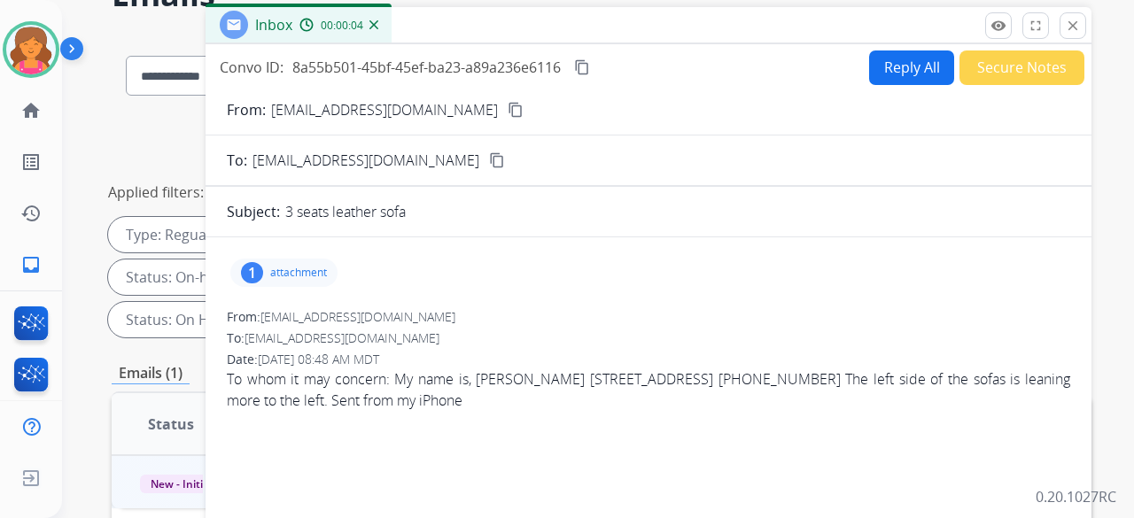
scroll to position [0, 0]
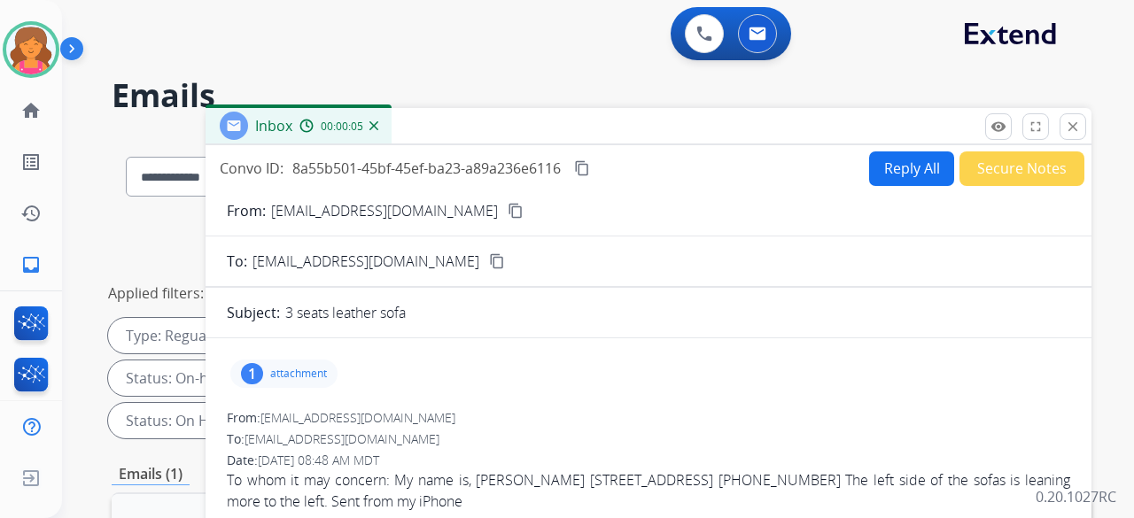
click at [505, 219] on button "content_copy" at bounding box center [515, 210] width 21 height 21
click at [887, 164] on button "Reply All" at bounding box center [911, 168] width 85 height 35
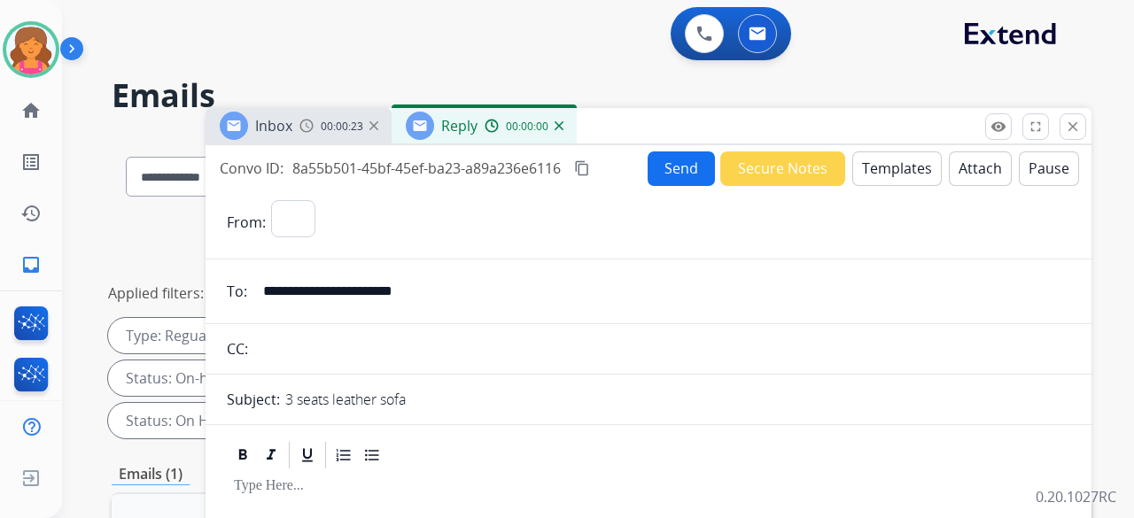
select select "**********"
click at [856, 169] on button "Templates" at bounding box center [896, 168] width 89 height 35
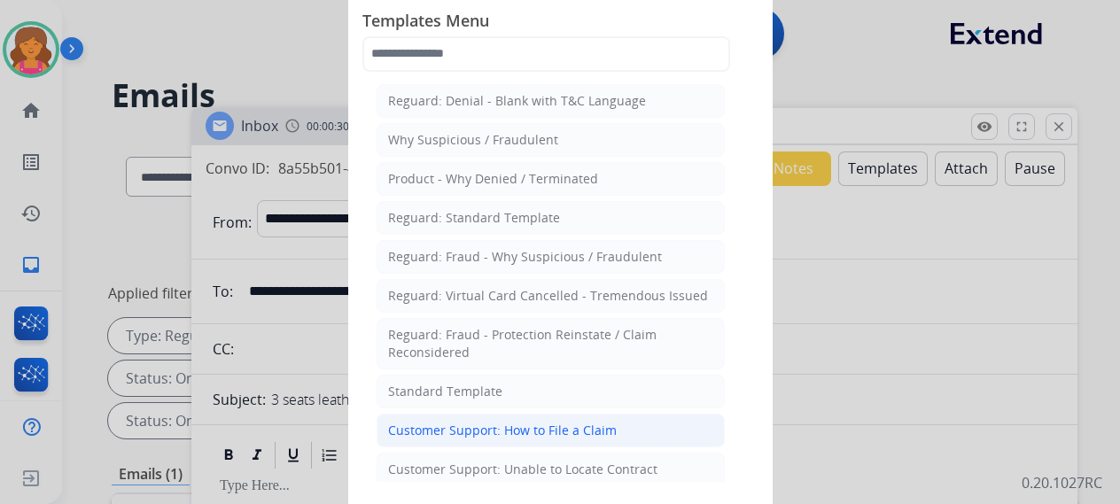
click at [586, 427] on div "Customer Support: How to File a Claim" at bounding box center [502, 431] width 229 height 18
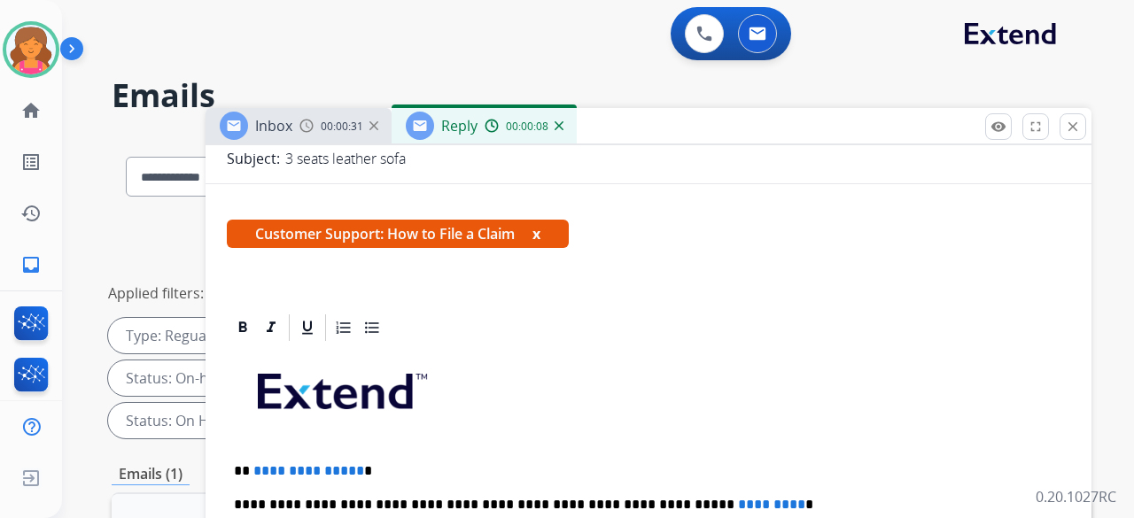
scroll to position [266, 0]
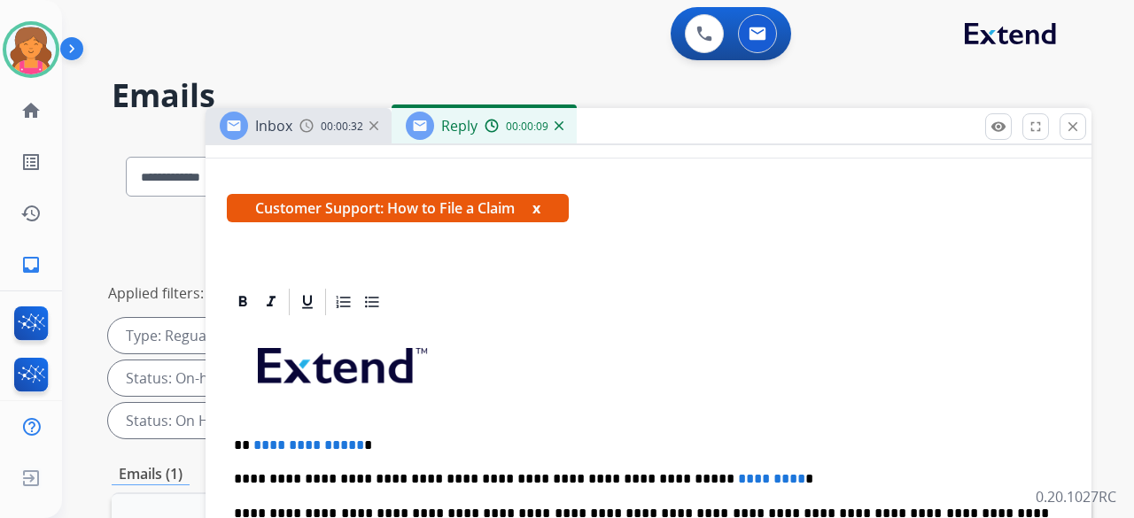
click at [352, 450] on p "**********" at bounding box center [641, 446] width 815 height 16
click at [719, 476] on p "**********" at bounding box center [641, 479] width 815 height 16
click at [738, 481] on span "*********" at bounding box center [771, 478] width 67 height 13
click at [738, 474] on span "*********" at bounding box center [771, 478] width 67 height 13
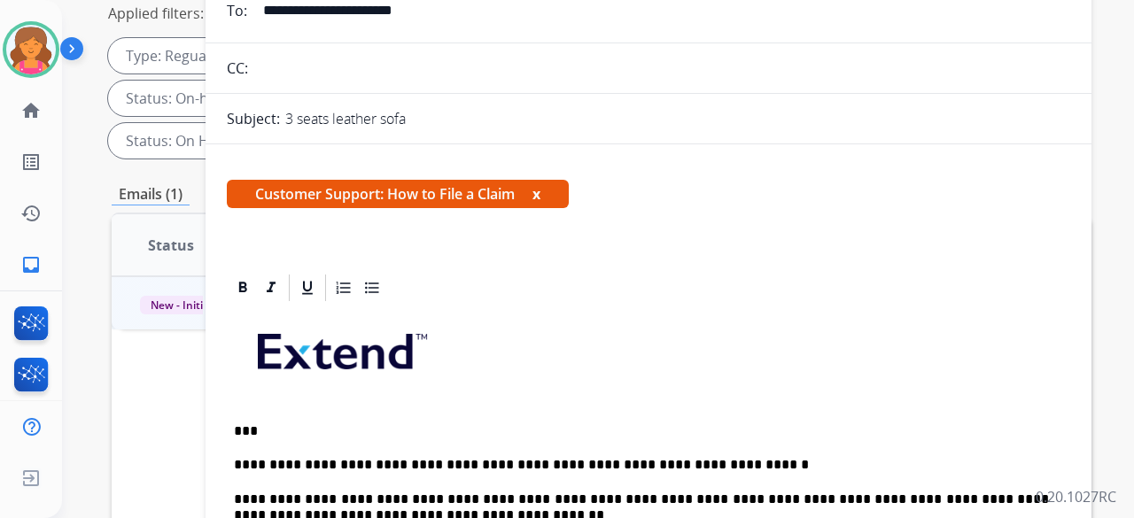
scroll to position [0, 0]
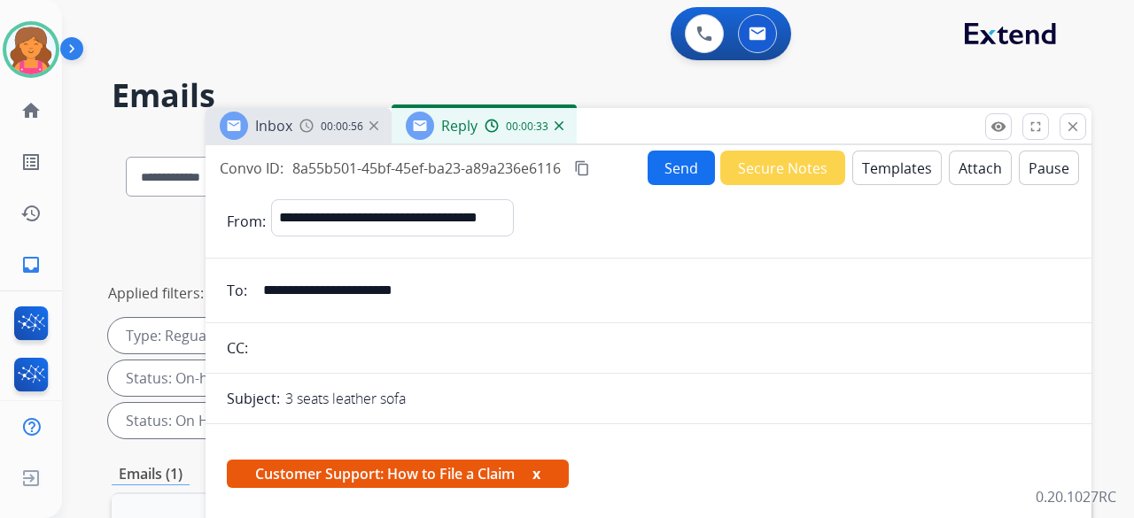
click at [648, 176] on button "Send" at bounding box center [681, 168] width 67 height 35
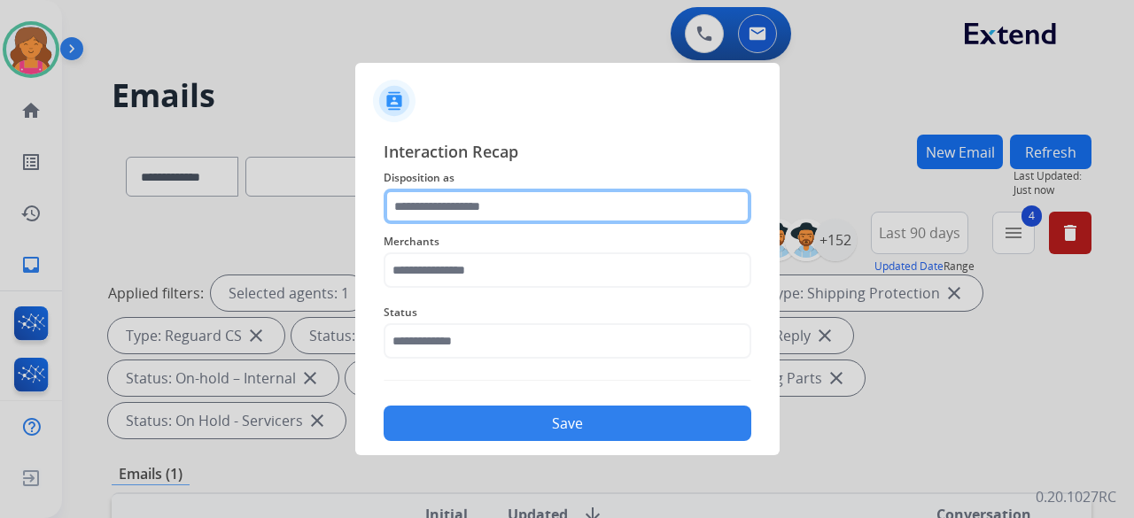
click at [535, 212] on input "text" at bounding box center [568, 206] width 368 height 35
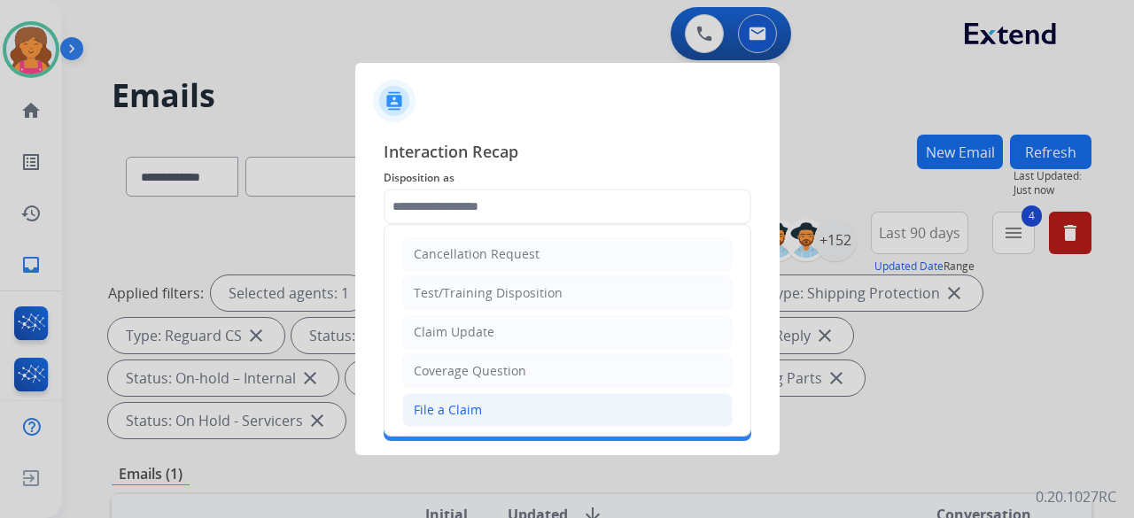
click at [480, 403] on li "File a Claim" at bounding box center [567, 410] width 330 height 34
type input "**********"
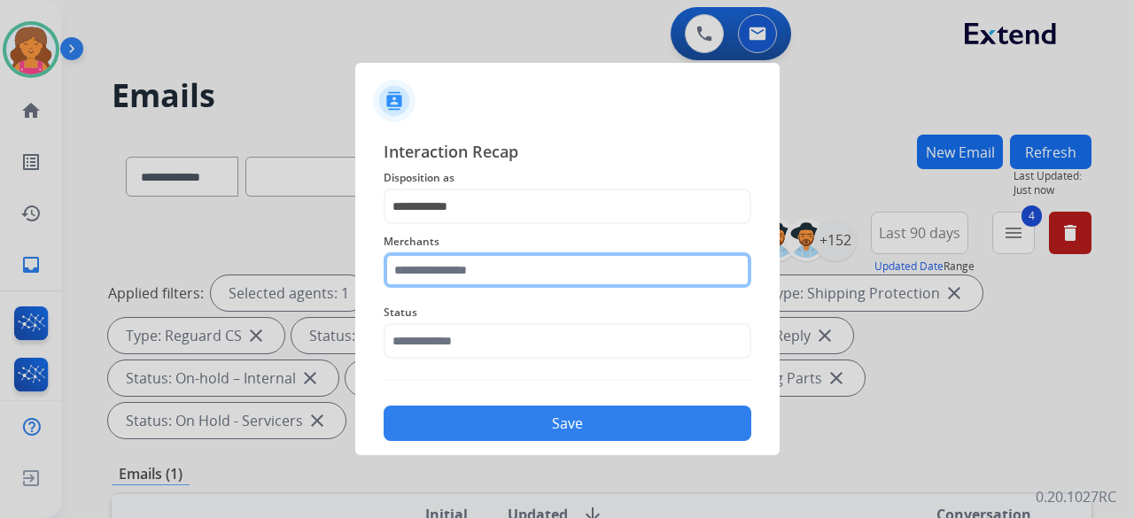
click at [452, 274] on input "text" at bounding box center [568, 269] width 368 height 35
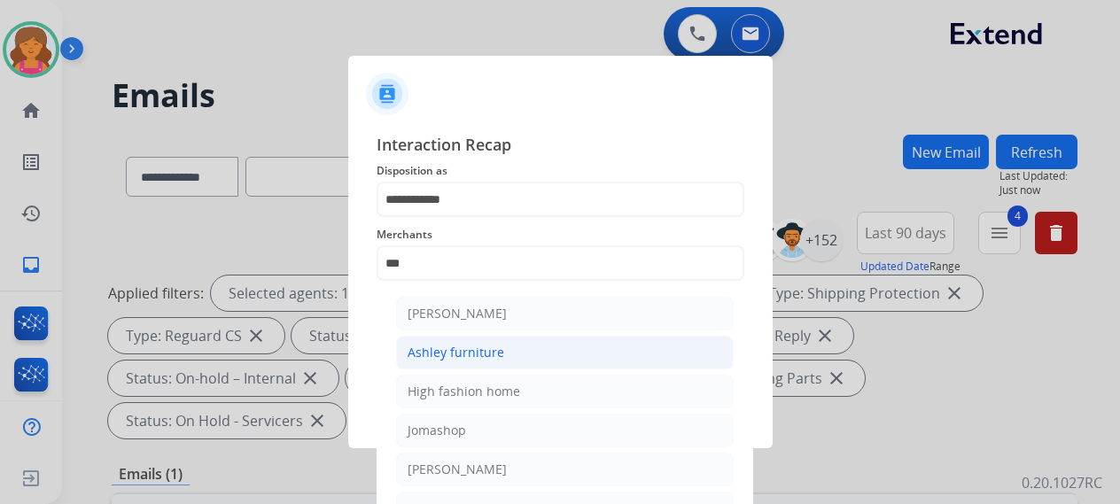
click at [468, 347] on div "Ashley furniture" at bounding box center [455, 353] width 97 height 18
type input "**********"
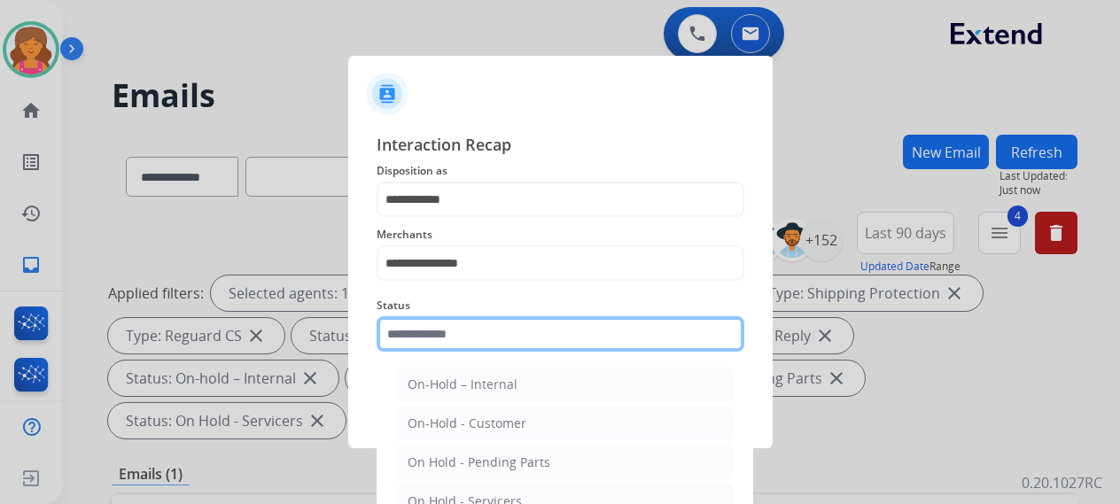
click at [455, 337] on input "text" at bounding box center [560, 333] width 368 height 35
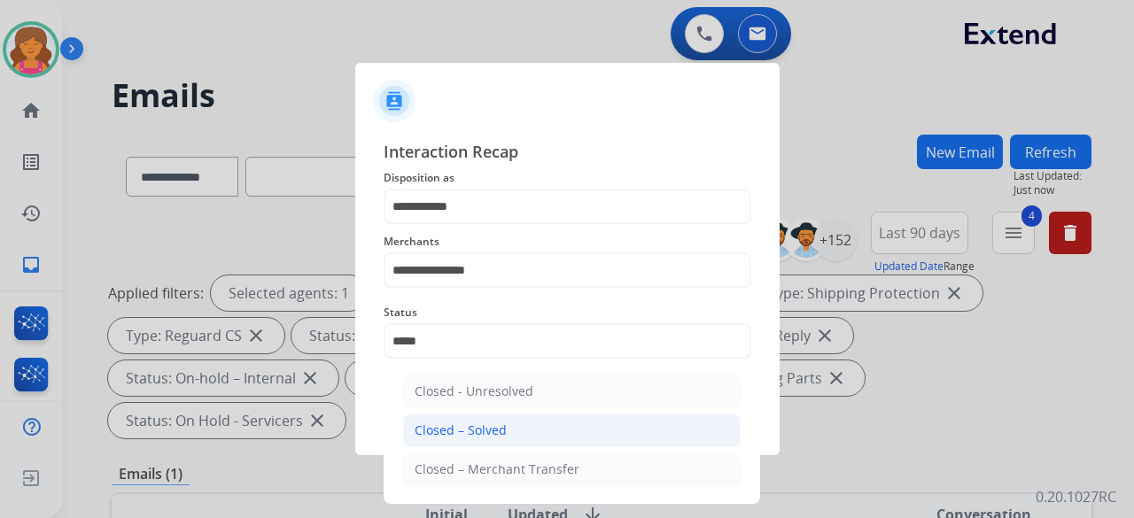
click at [489, 426] on div "Closed – Solved" at bounding box center [461, 431] width 92 height 18
type input "**********"
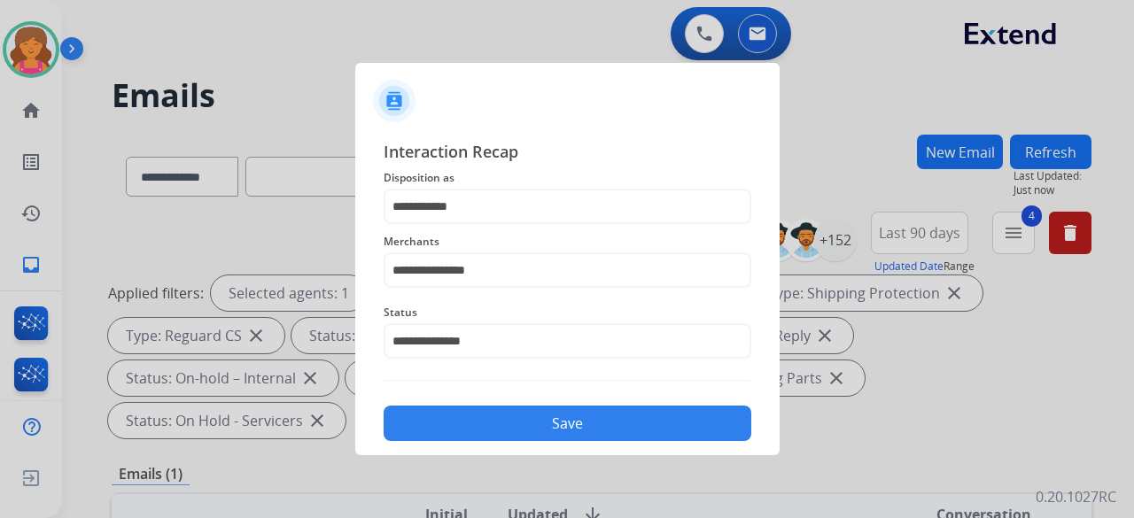
click at [489, 426] on button "Save" at bounding box center [568, 423] width 368 height 35
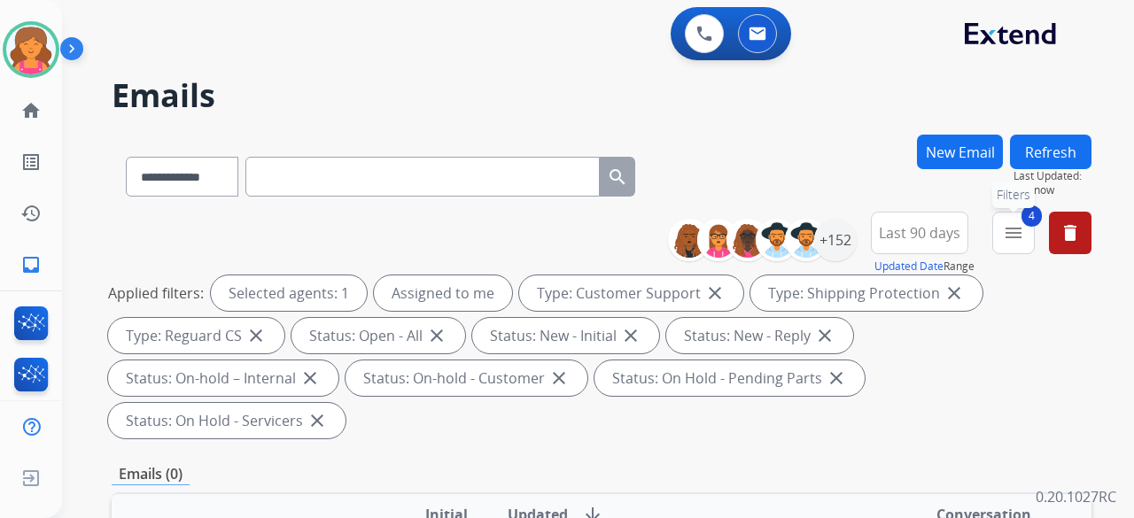
click at [1029, 232] on button "4 menu Filters" at bounding box center [1013, 233] width 43 height 43
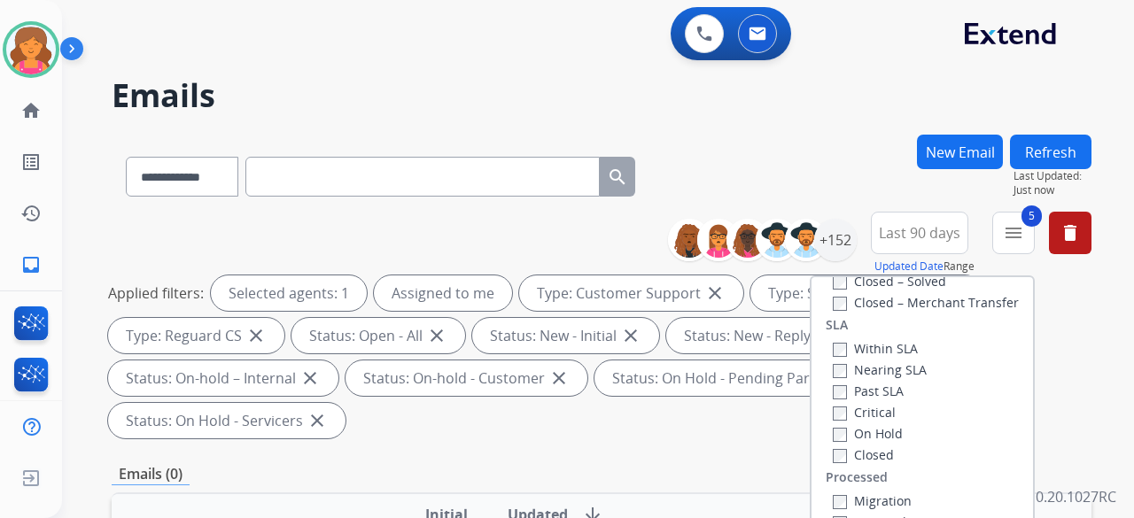
scroll to position [177, 0]
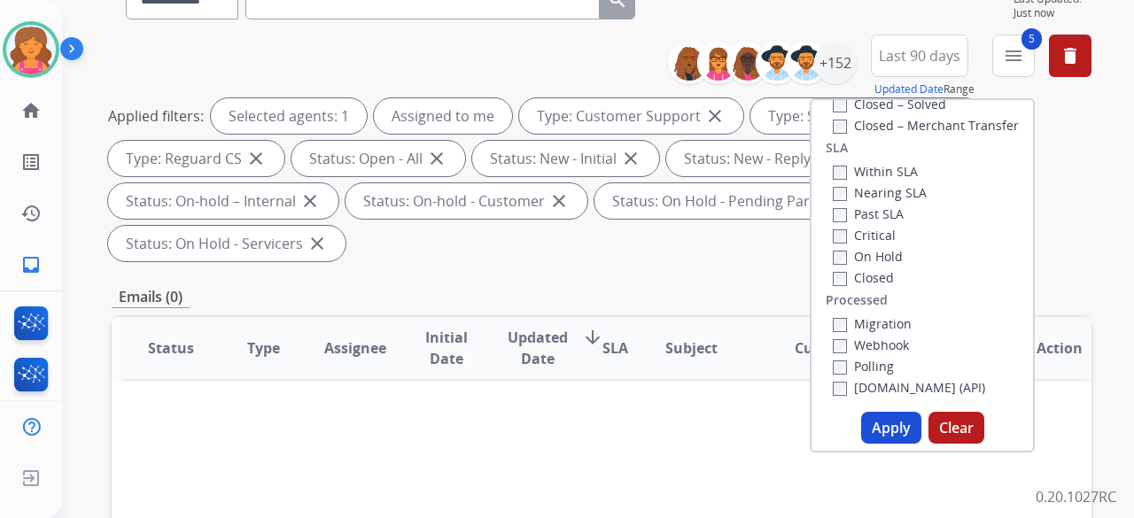
click at [893, 427] on button "Apply" at bounding box center [891, 428] width 60 height 32
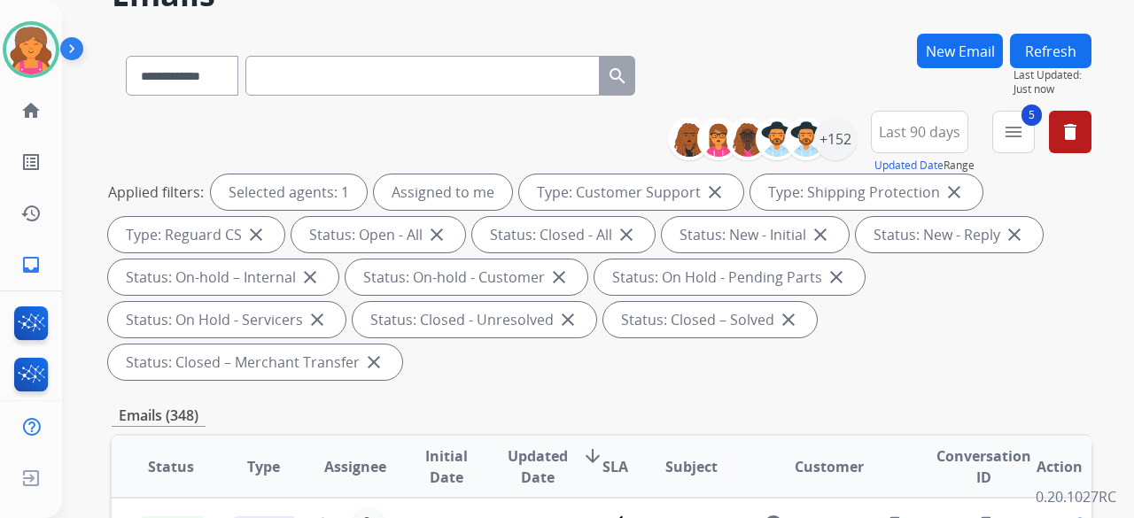
scroll to position [266, 0]
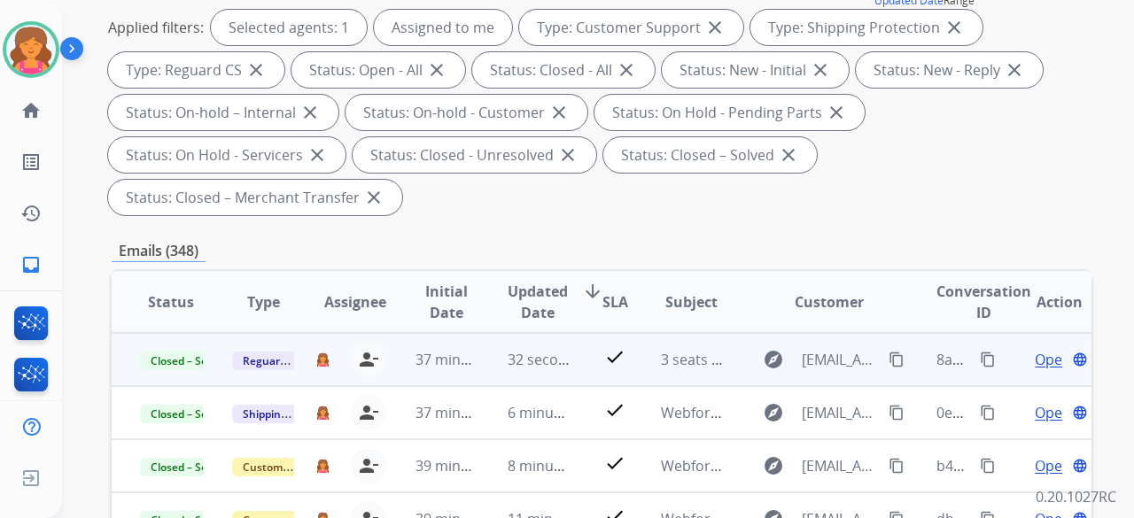
click at [980, 357] on mat-icon "content_copy" at bounding box center [988, 360] width 16 height 16
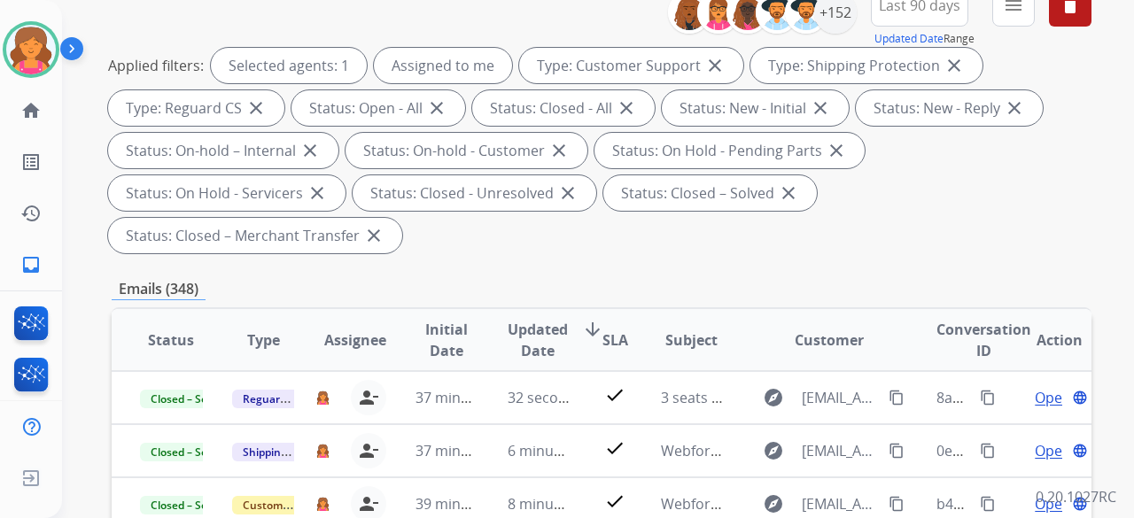
scroll to position [0, 0]
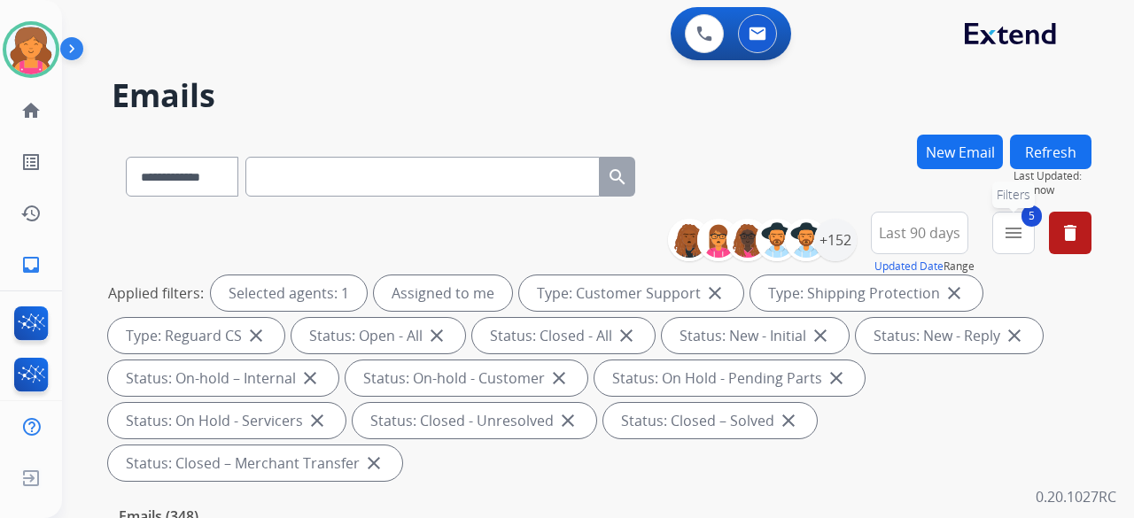
click at [1001, 241] on button "5 menu Filters" at bounding box center [1013, 233] width 43 height 43
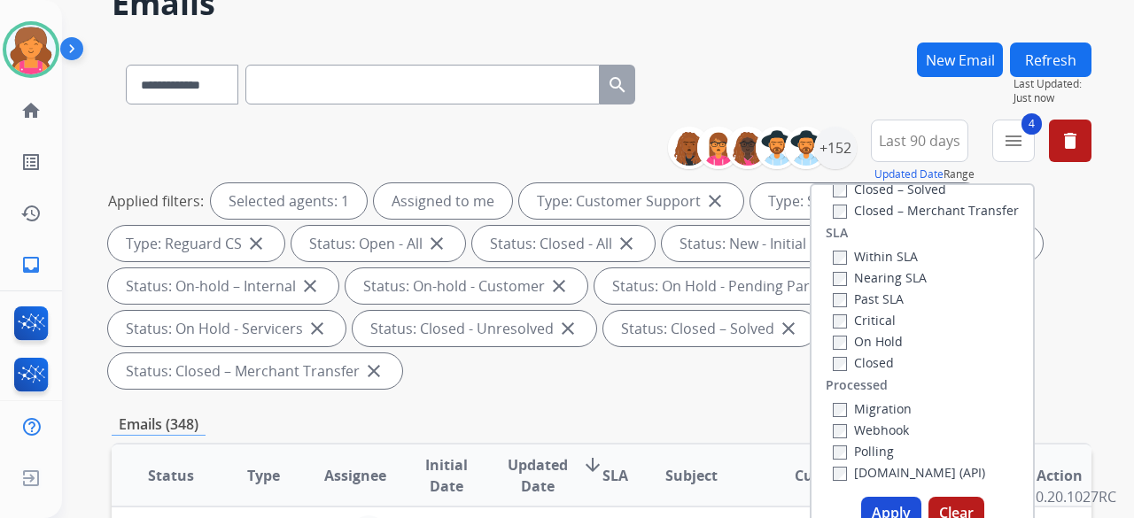
scroll to position [177, 0]
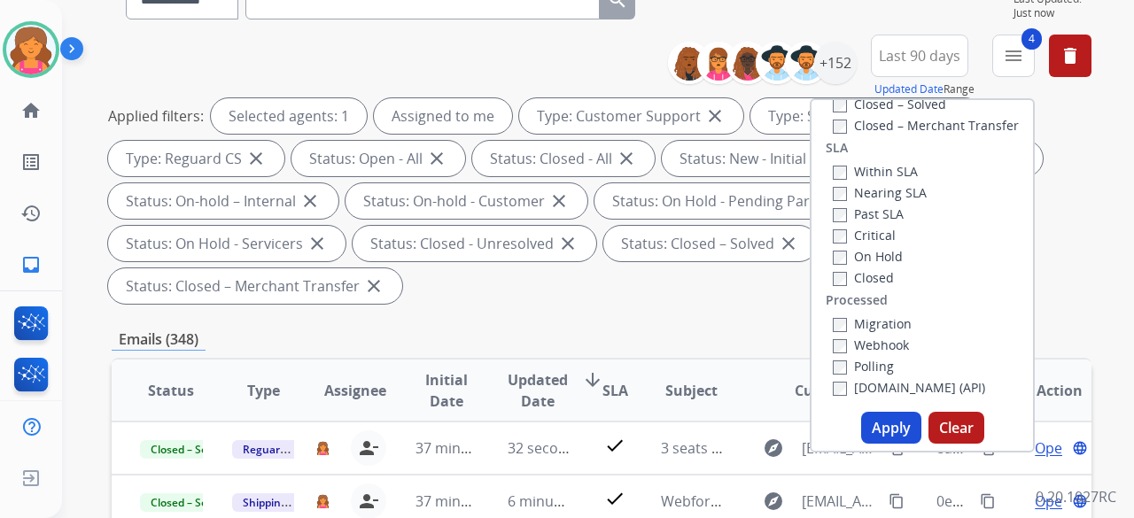
click at [901, 422] on button "Apply" at bounding box center [891, 428] width 60 height 32
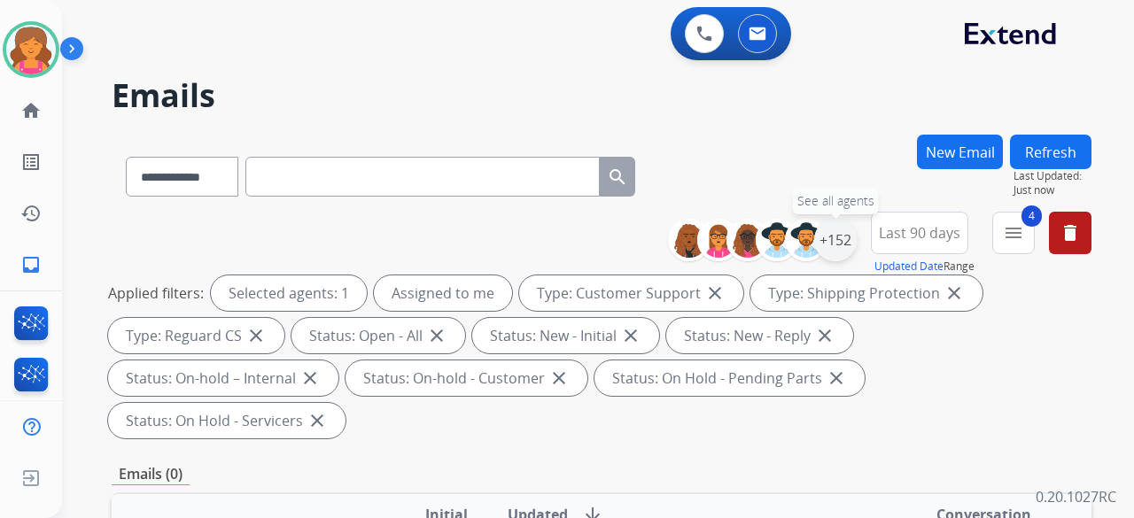
click at [840, 235] on div "+152" at bounding box center [835, 240] width 43 height 43
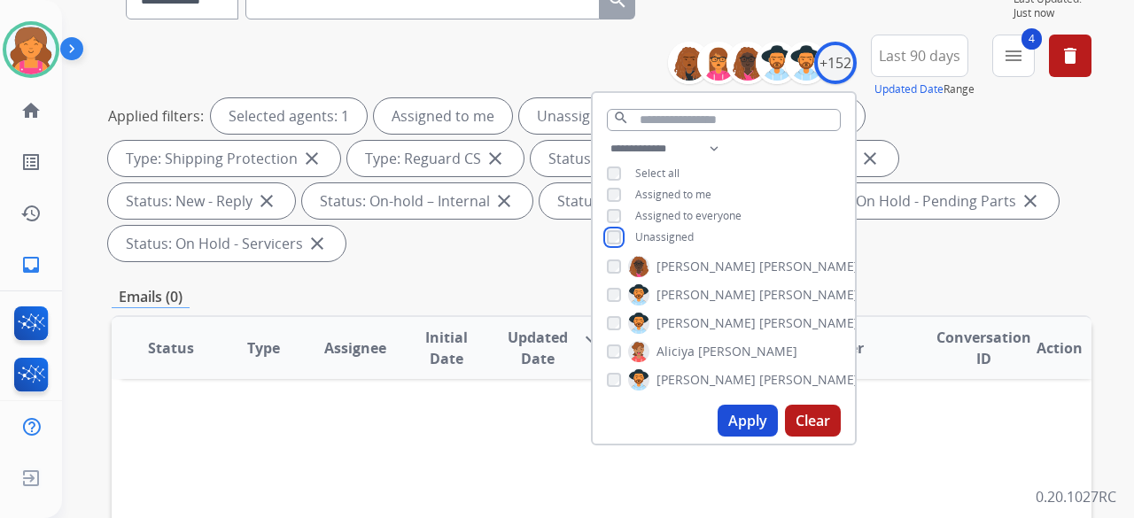
scroll to position [177, 0]
click at [734, 411] on button "Apply" at bounding box center [748, 421] width 60 height 32
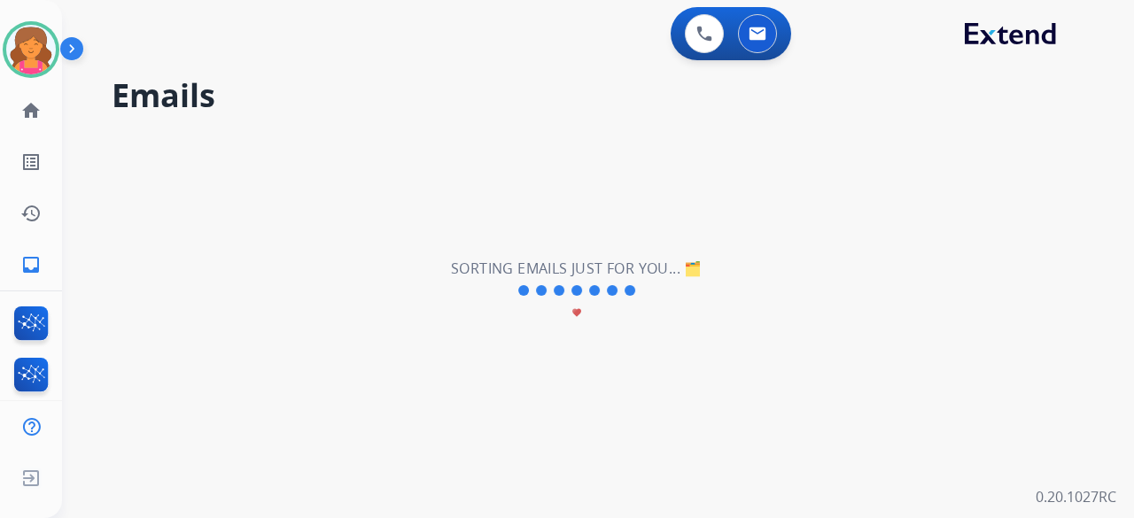
scroll to position [0, 0]
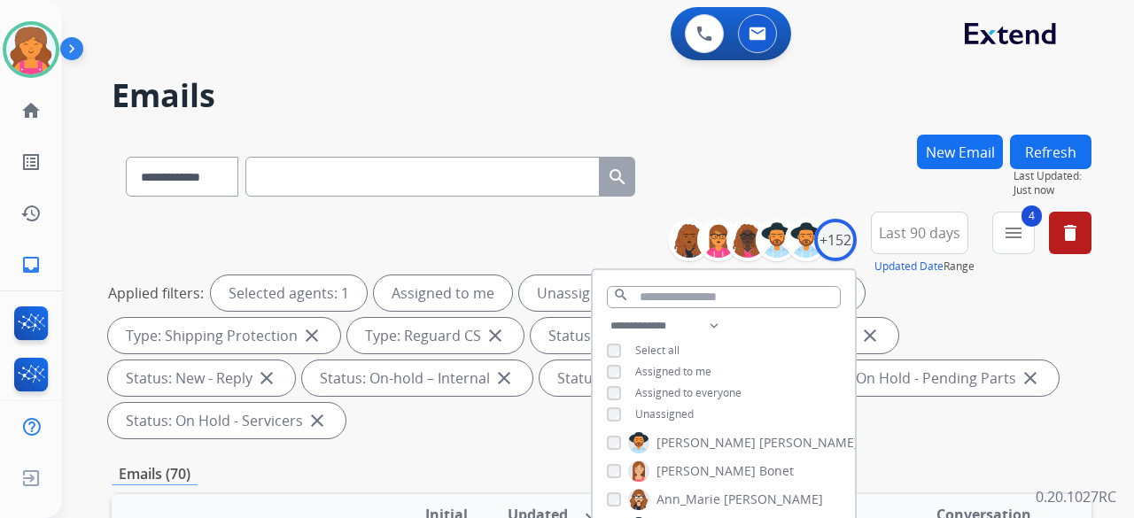
click at [504, 419] on div "Applied filters: Selected agents: 1 Assigned to me Unassigned Type: Customer Su…" at bounding box center [598, 356] width 980 height 163
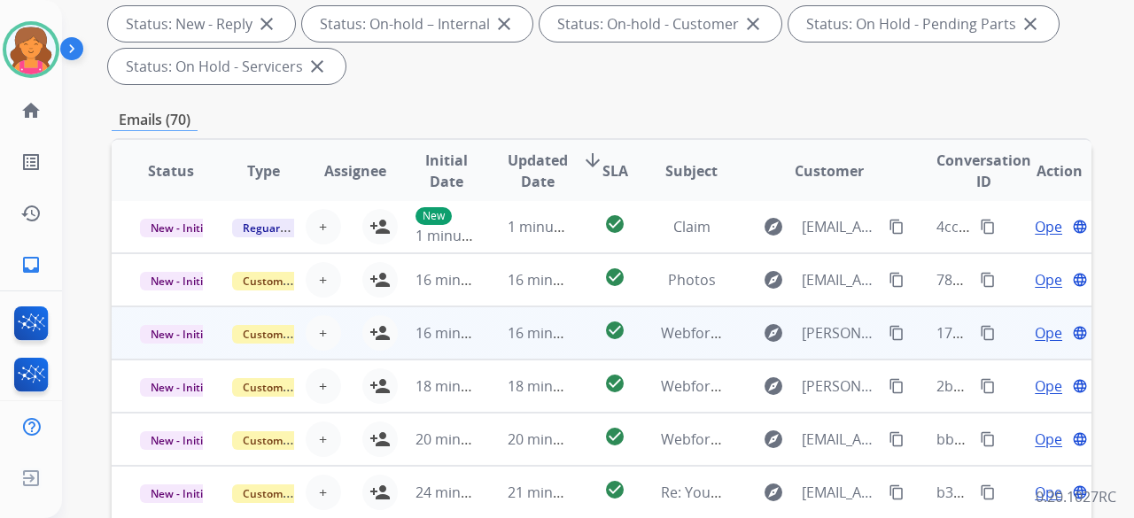
scroll to position [443, 0]
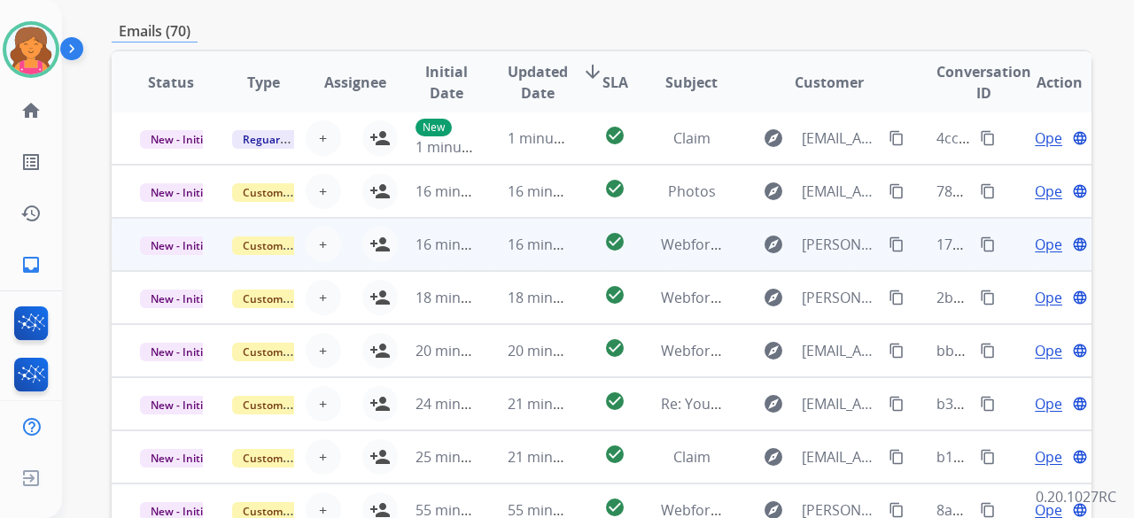
click at [730, 246] on td "explore misty.giles505@gmail.com content_copy" at bounding box center [815, 244] width 183 height 53
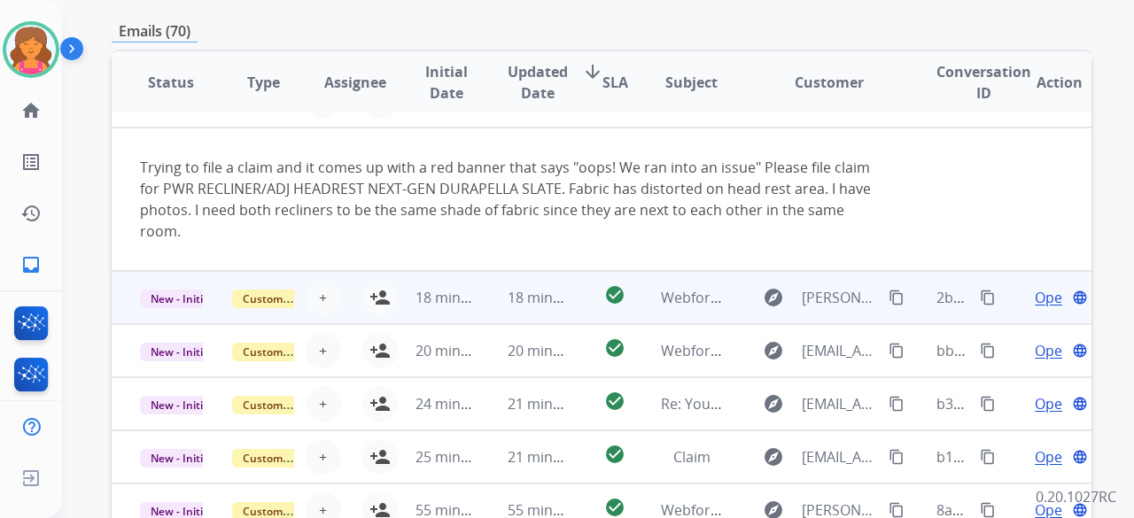
scroll to position [531, 0]
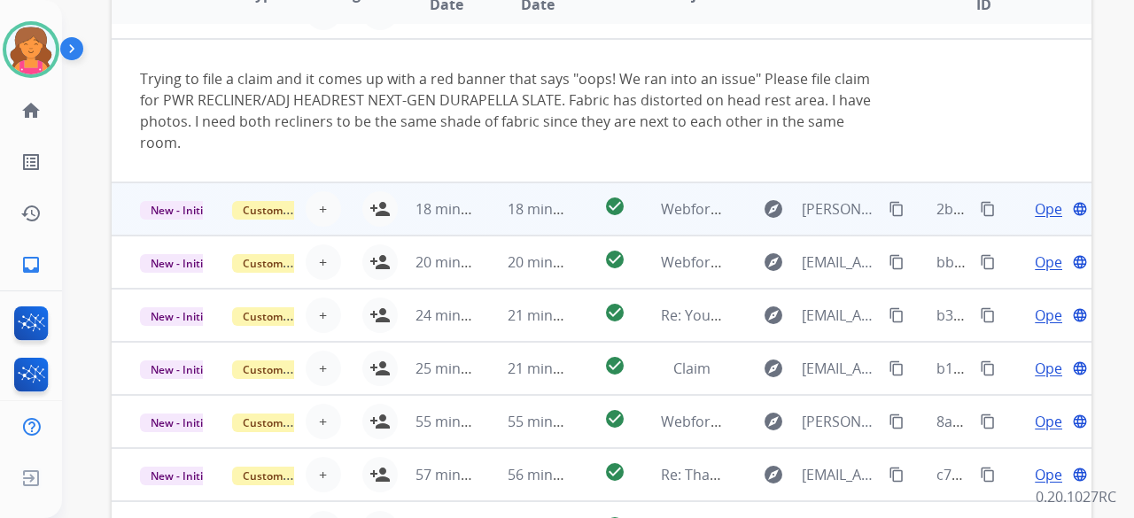
click at [733, 210] on td "explore john@fwpag.com content_copy" at bounding box center [815, 208] width 183 height 53
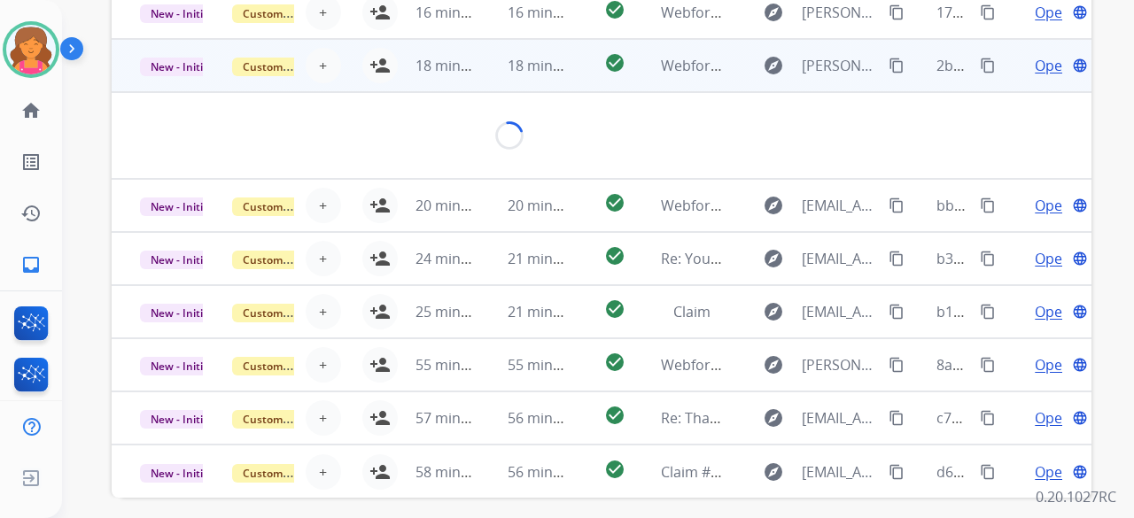
scroll to position [595, 0]
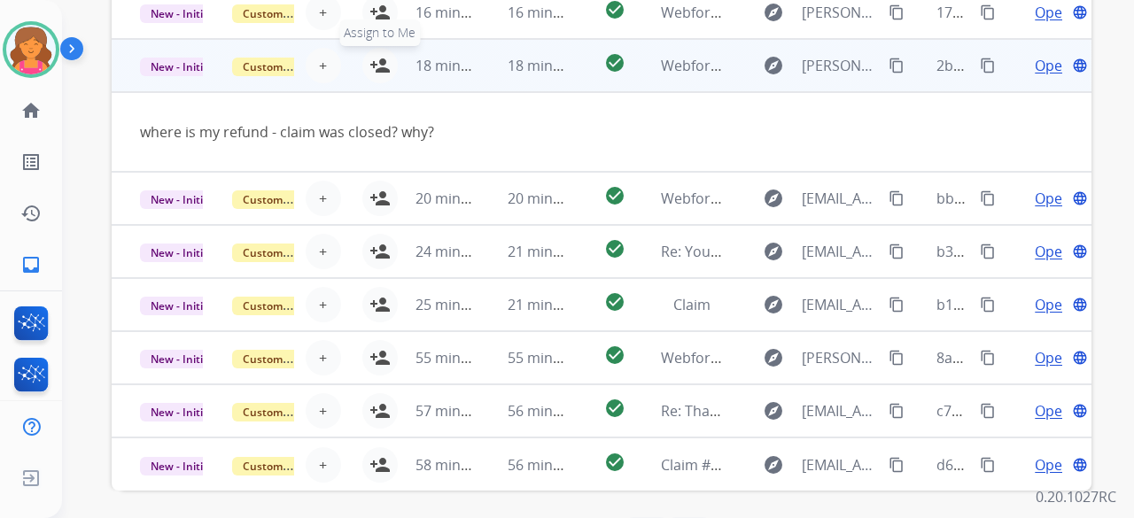
click at [380, 63] on mat-icon "person_add" at bounding box center [379, 65] width 21 height 21
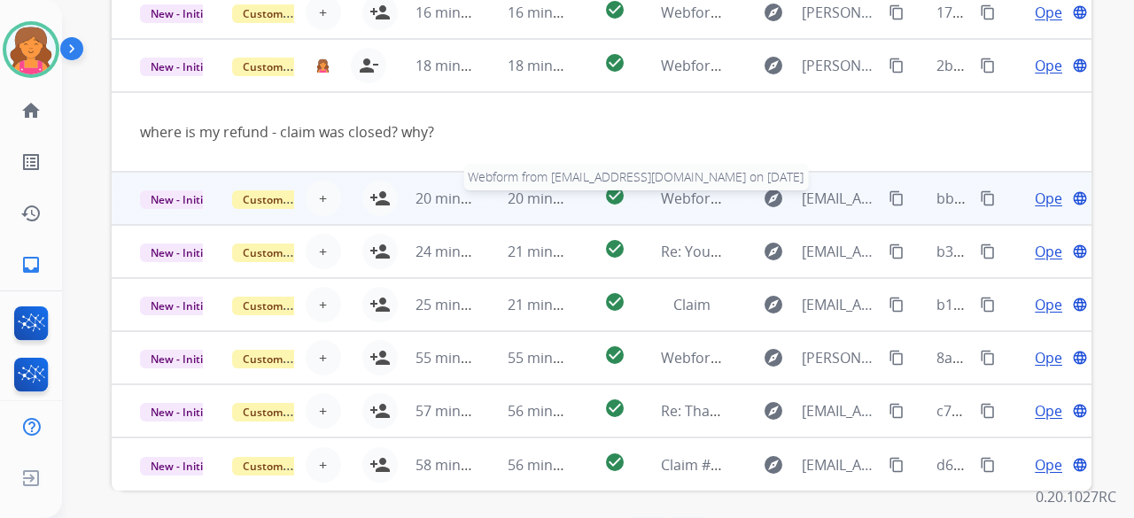
click at [709, 200] on span "Webform from jessicalmoon@gmail.com on 08/11/2025" at bounding box center [861, 198] width 401 height 19
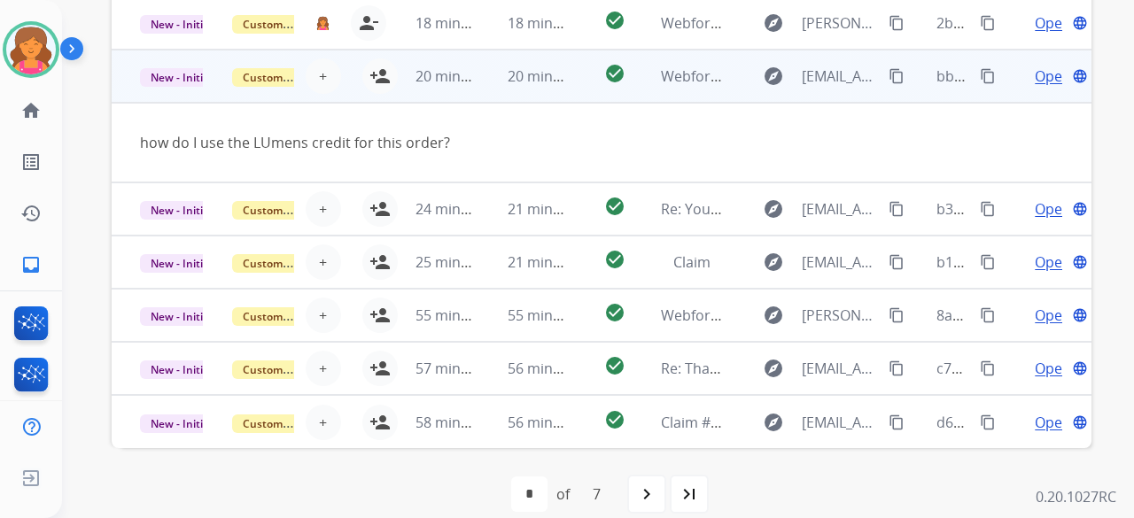
scroll to position [659, 0]
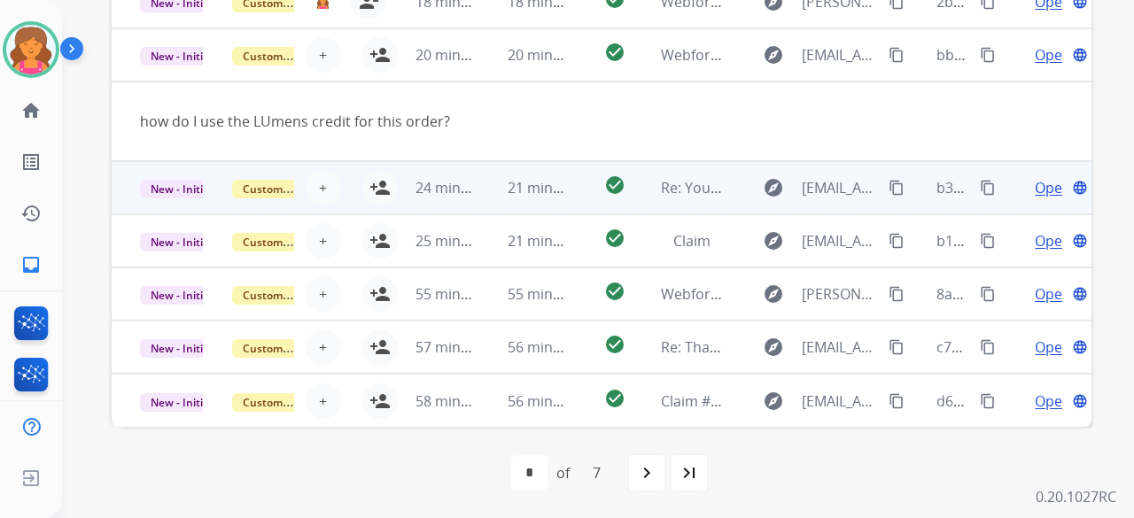
click at [572, 185] on td "check_circle" at bounding box center [600, 187] width 61 height 53
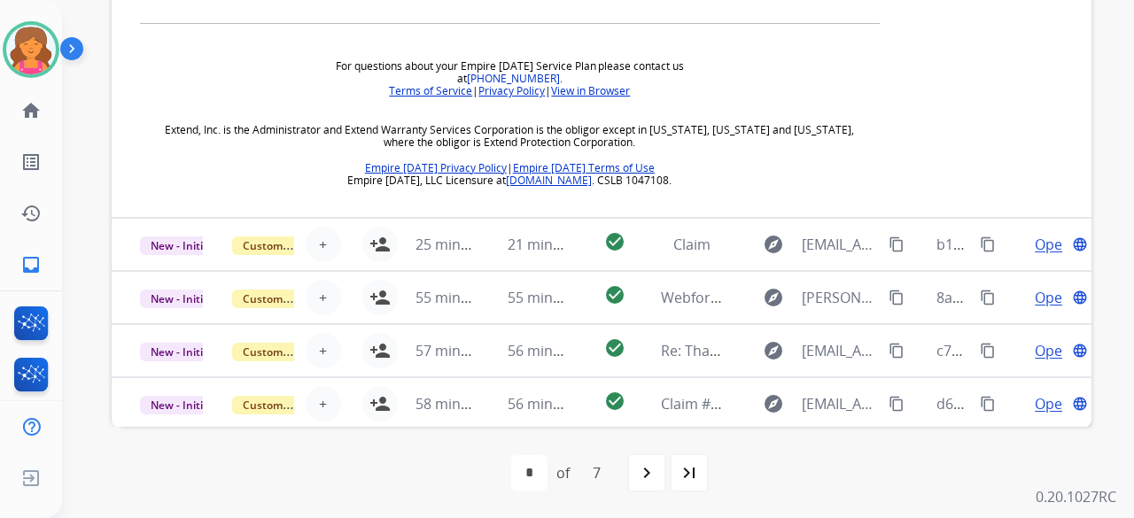
scroll to position [1072, 0]
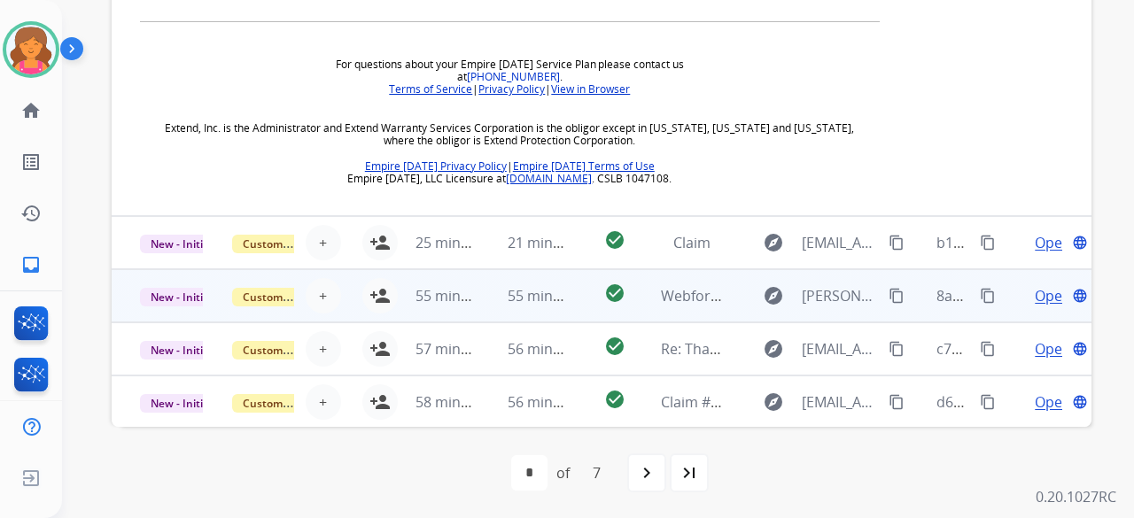
click at [570, 283] on td "check_circle" at bounding box center [600, 295] width 61 height 53
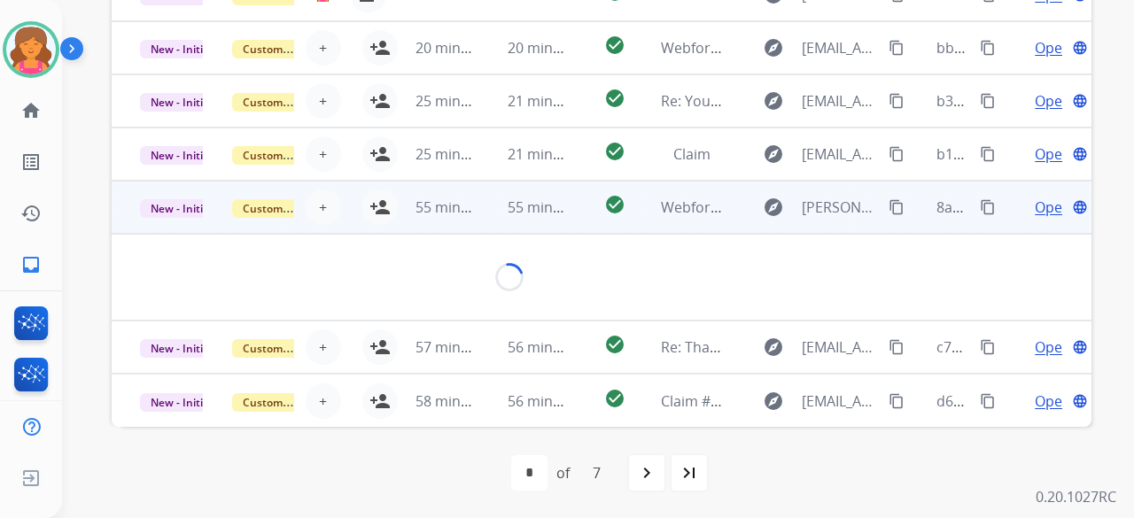
scroll to position [145, 0]
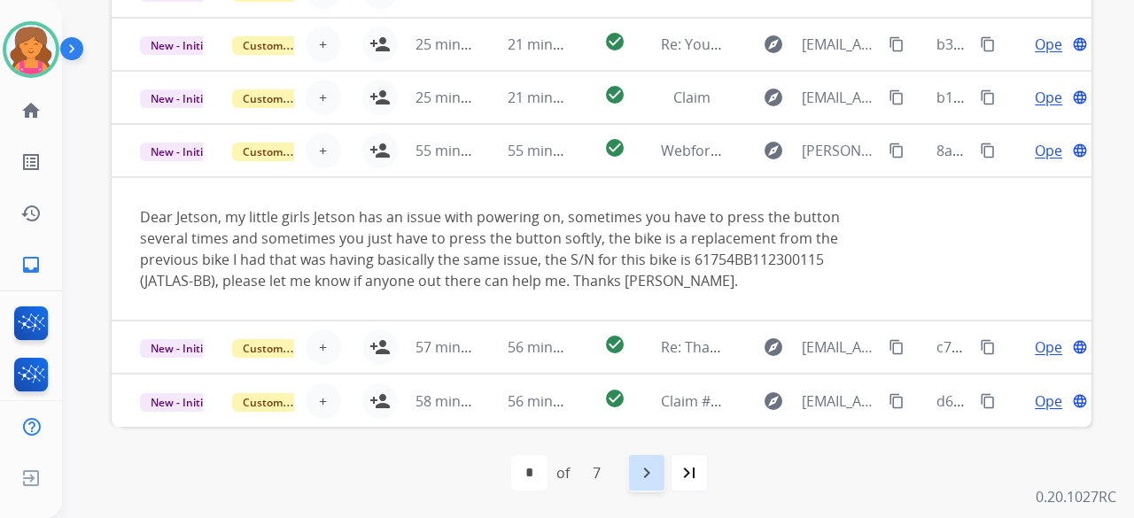
click at [639, 470] on mat-icon "navigate_next" at bounding box center [646, 472] width 21 height 21
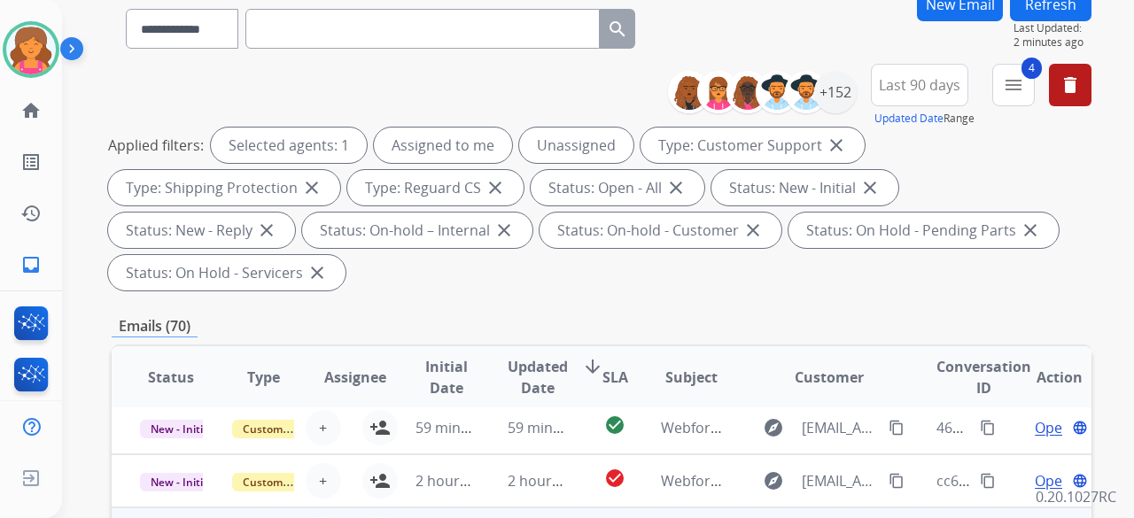
scroll to position [354, 0]
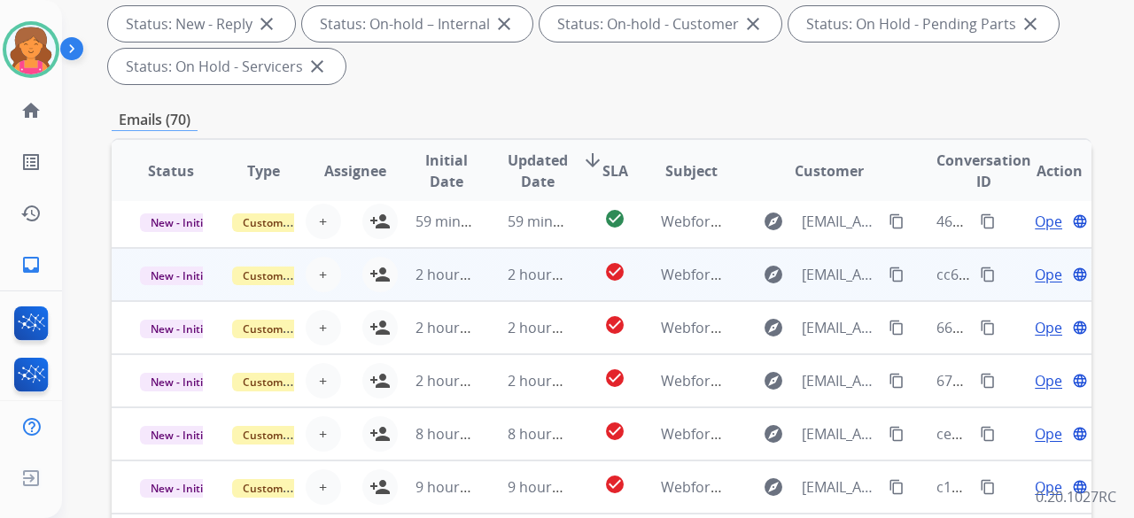
click at [570, 270] on td "check_circle" at bounding box center [600, 274] width 61 height 53
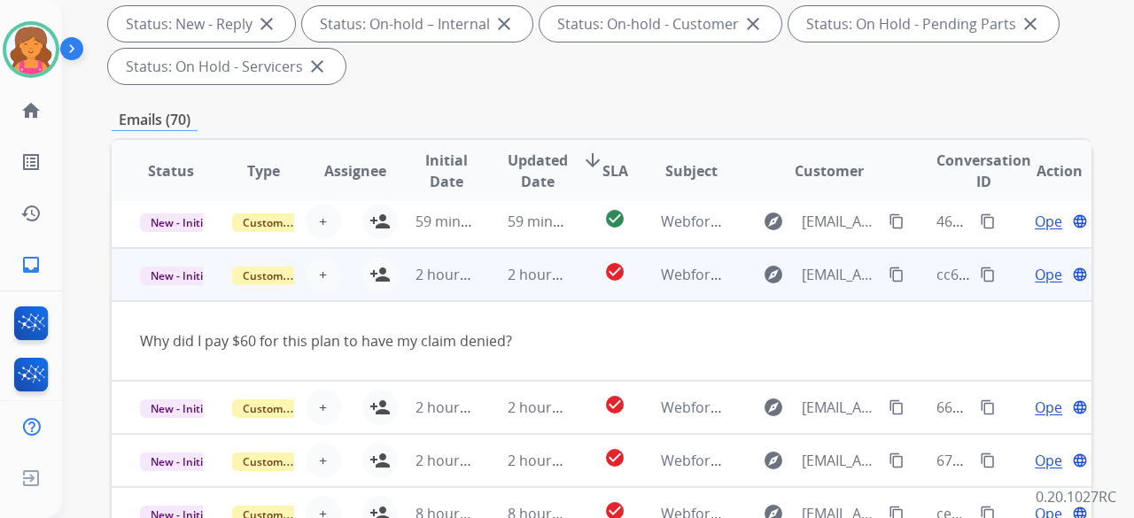
scroll to position [81, 0]
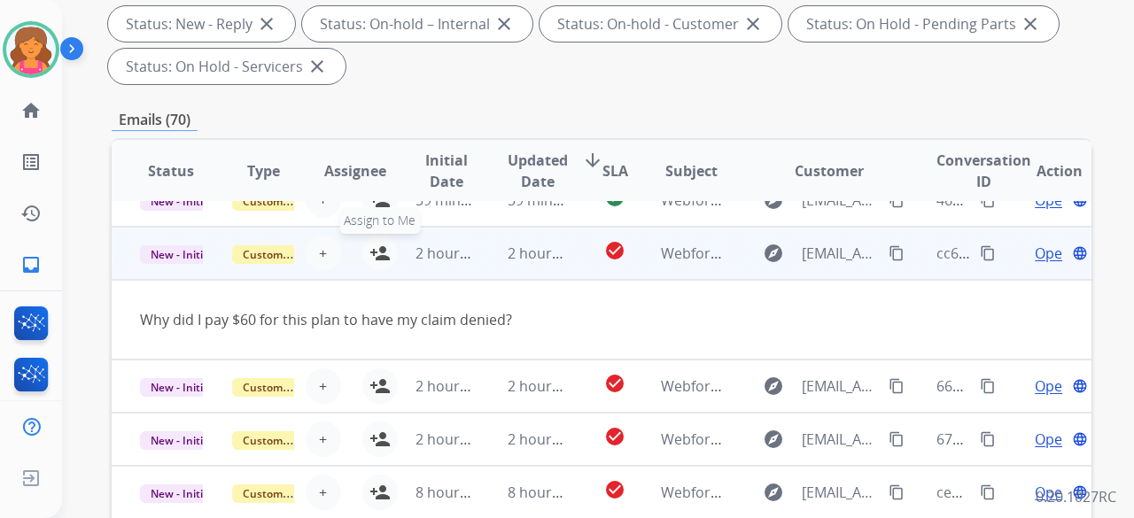
click at [382, 254] on mat-icon "person_add" at bounding box center [379, 253] width 21 height 21
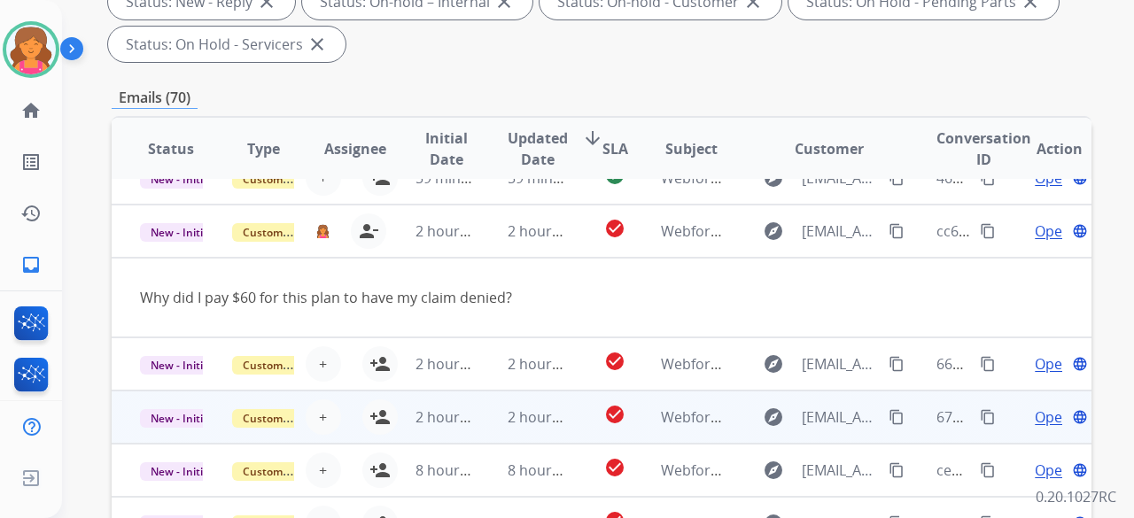
scroll to position [443, 0]
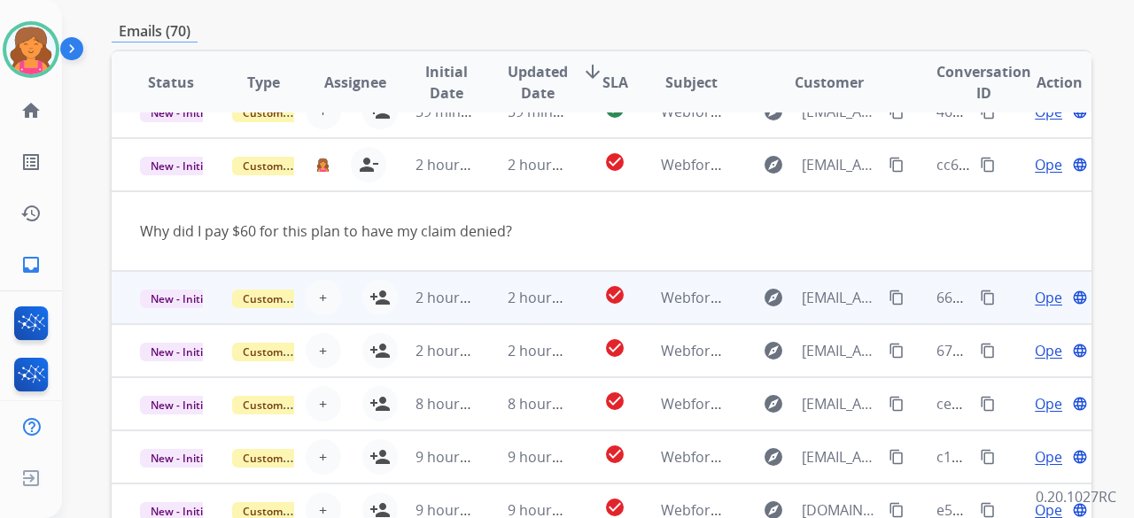
click at [576, 304] on td "check_circle" at bounding box center [600, 297] width 61 height 53
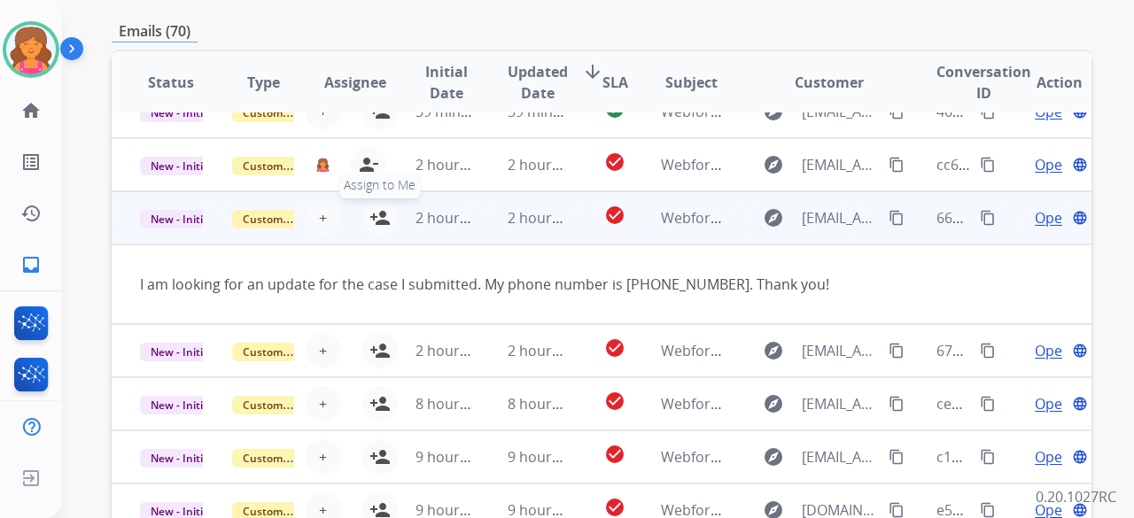
click at [382, 222] on mat-icon "person_add" at bounding box center [379, 217] width 21 height 21
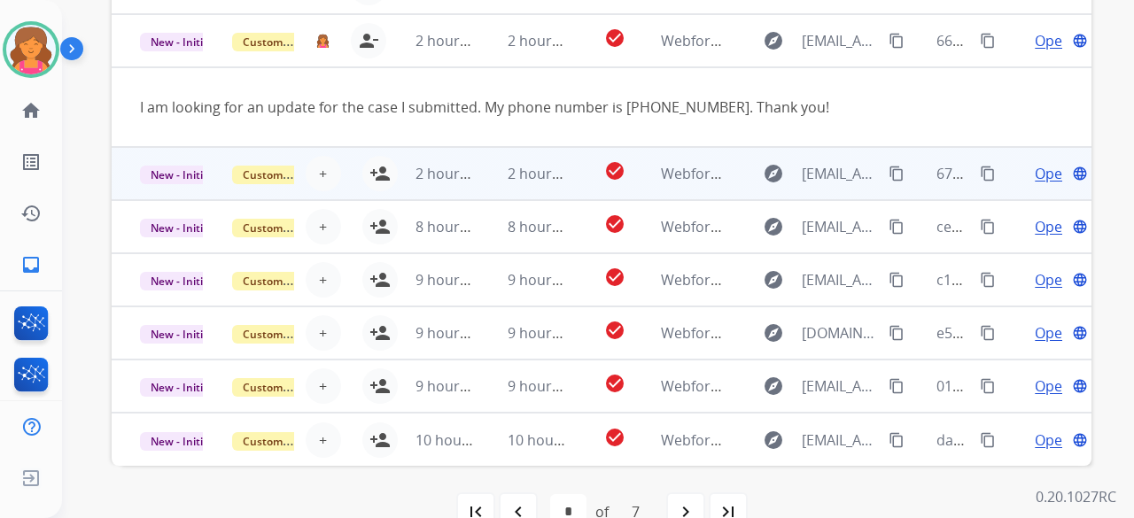
click at [570, 171] on td "check_circle" at bounding box center [600, 173] width 61 height 53
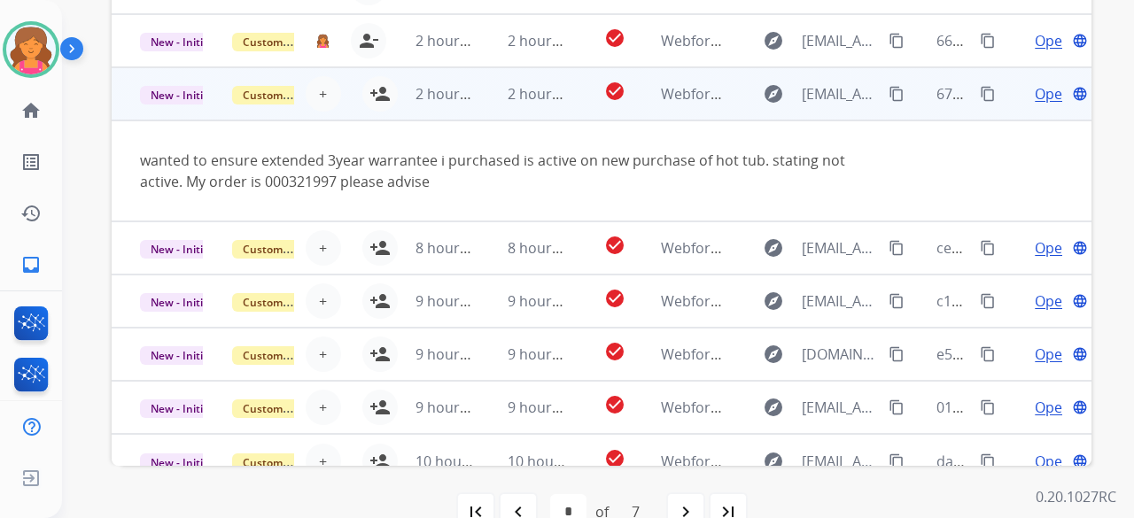
scroll to position [103, 0]
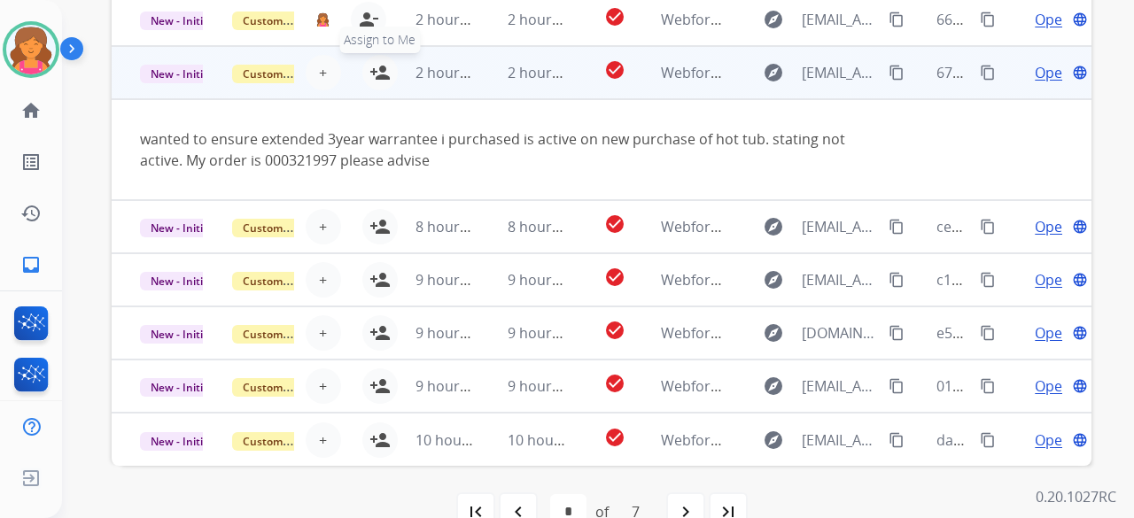
click at [379, 65] on mat-icon "person_add" at bounding box center [379, 72] width 21 height 21
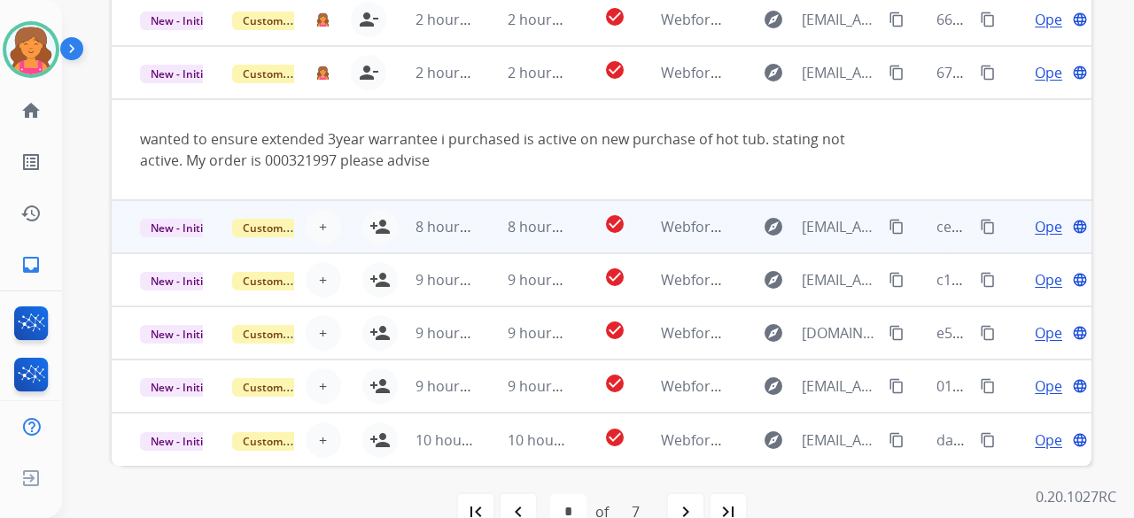
click at [576, 234] on td "check_circle" at bounding box center [600, 226] width 61 height 53
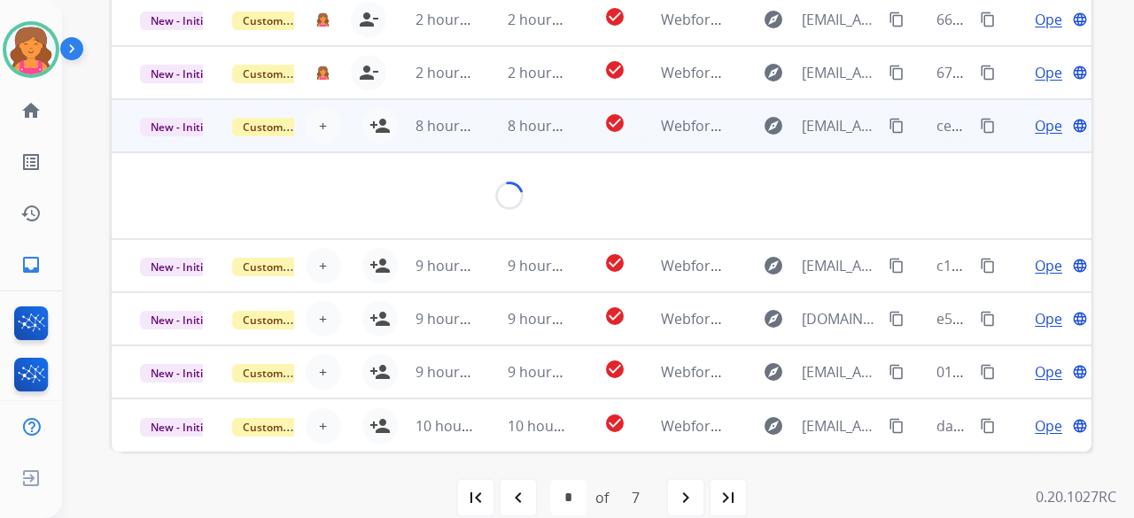
scroll to position [641, 0]
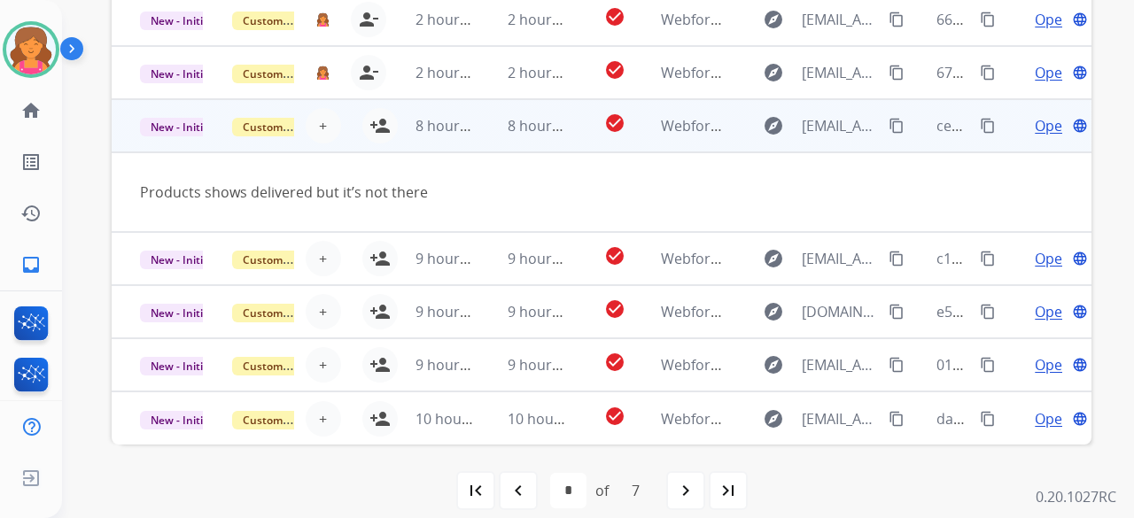
click at [387, 133] on td "8 hours ago" at bounding box center [433, 125] width 92 height 53
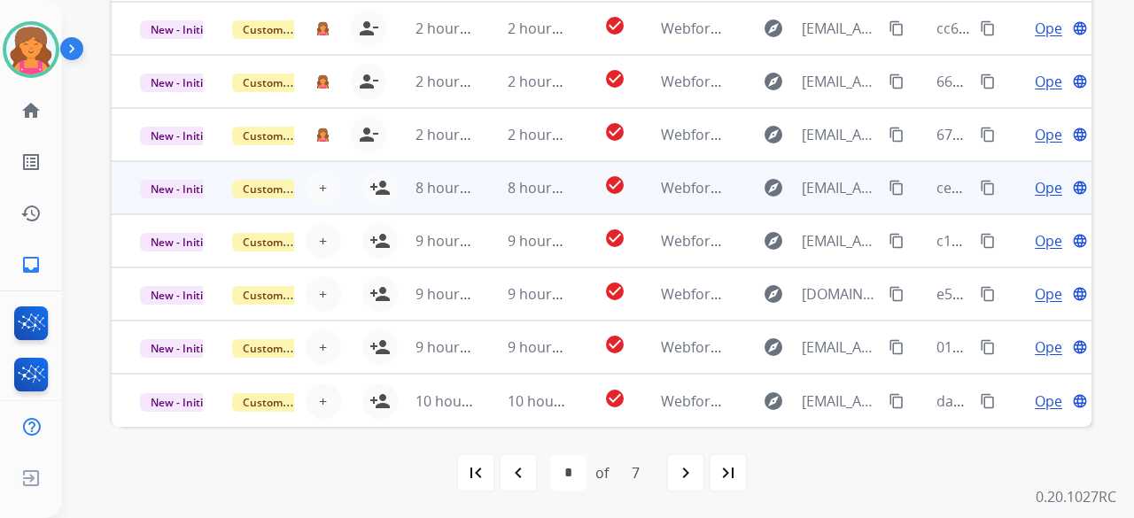
click at [576, 188] on td "check_circle" at bounding box center [600, 187] width 61 height 53
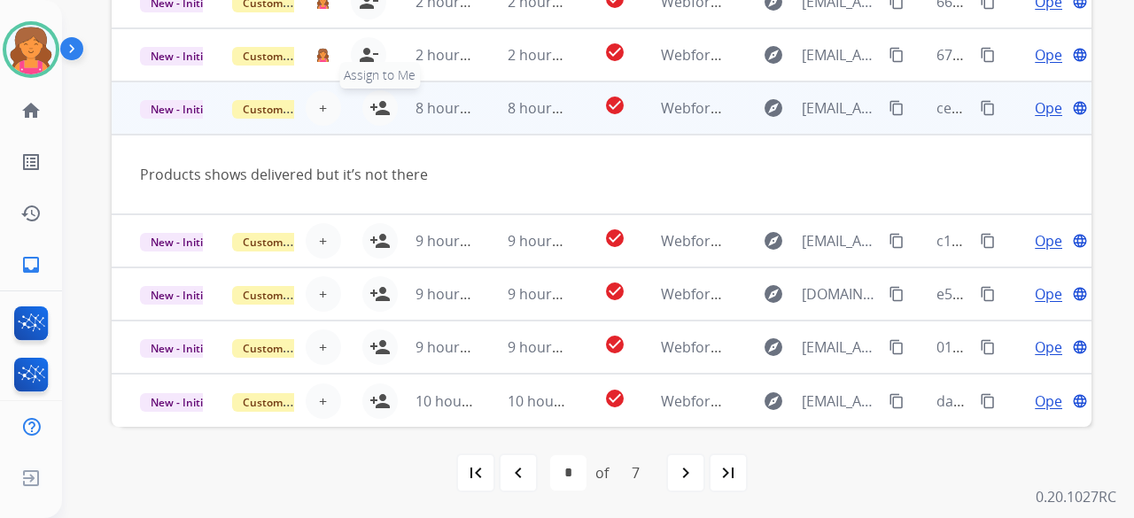
click at [381, 111] on button "person_add Assign to Me" at bounding box center [379, 107] width 35 height 35
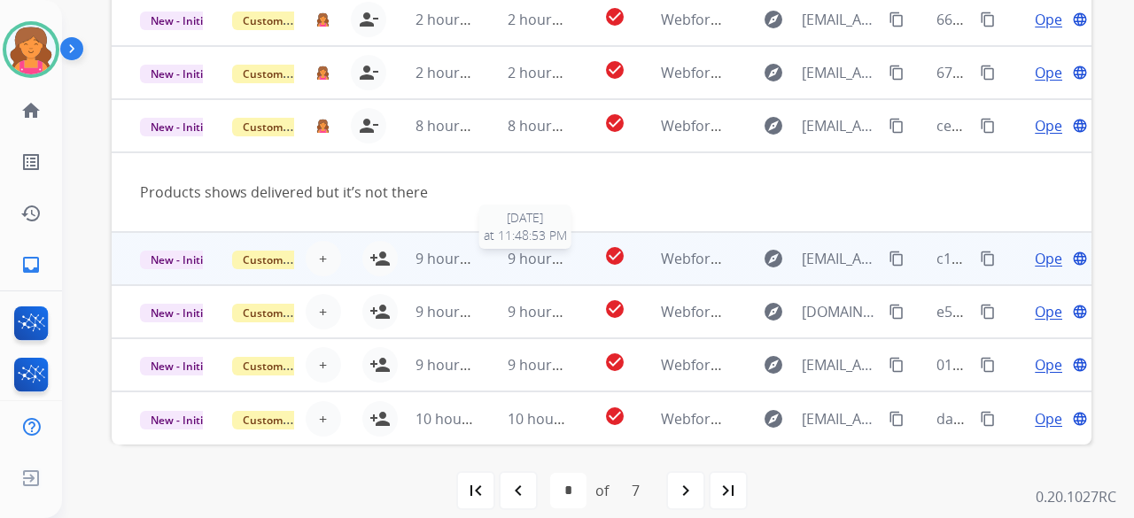
click at [559, 261] on span "9 hours ago" at bounding box center [548, 258] width 80 height 19
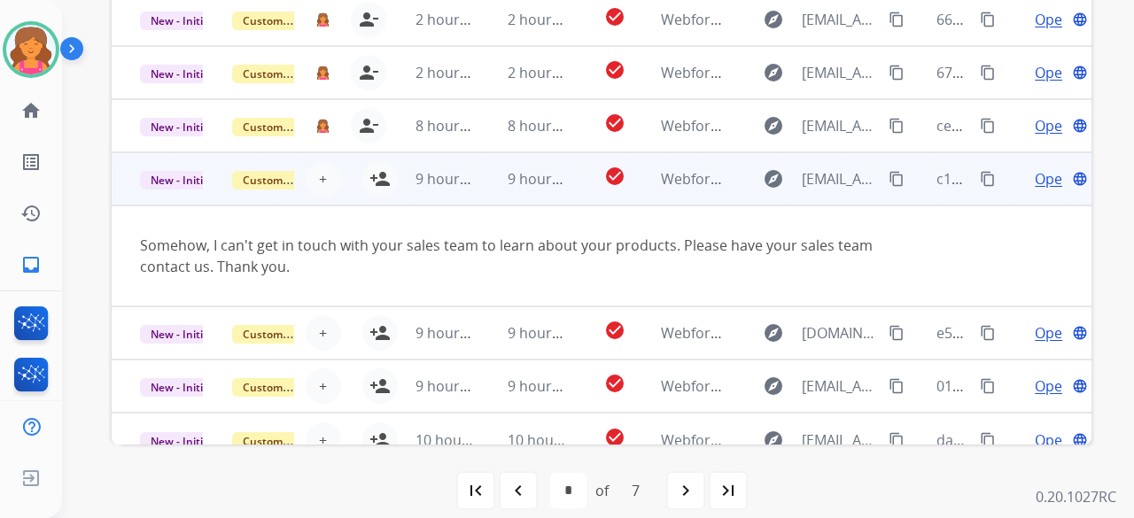
scroll to position [103, 0]
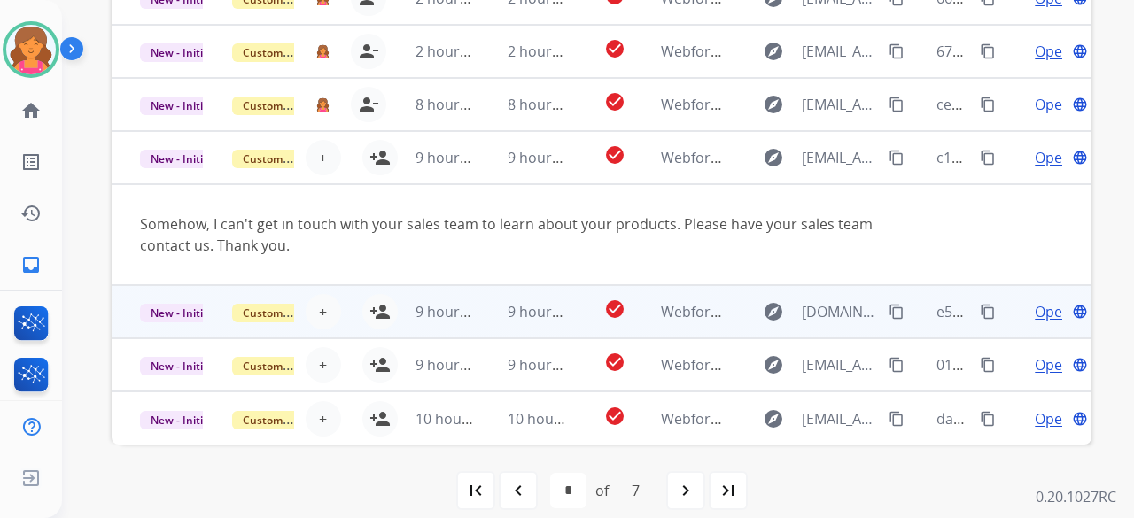
click at [570, 313] on td "check_circle" at bounding box center [600, 311] width 61 height 53
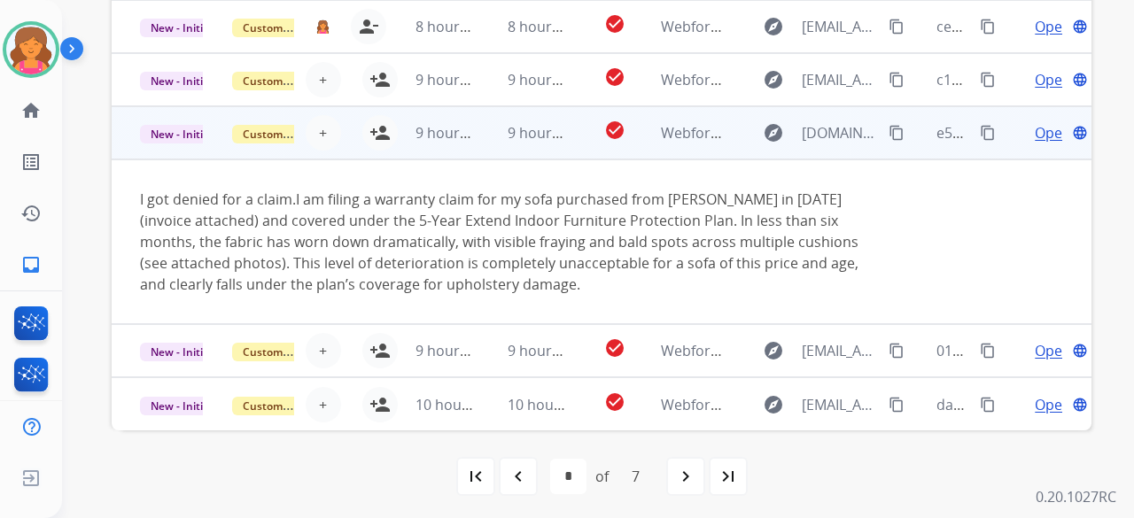
scroll to position [659, 0]
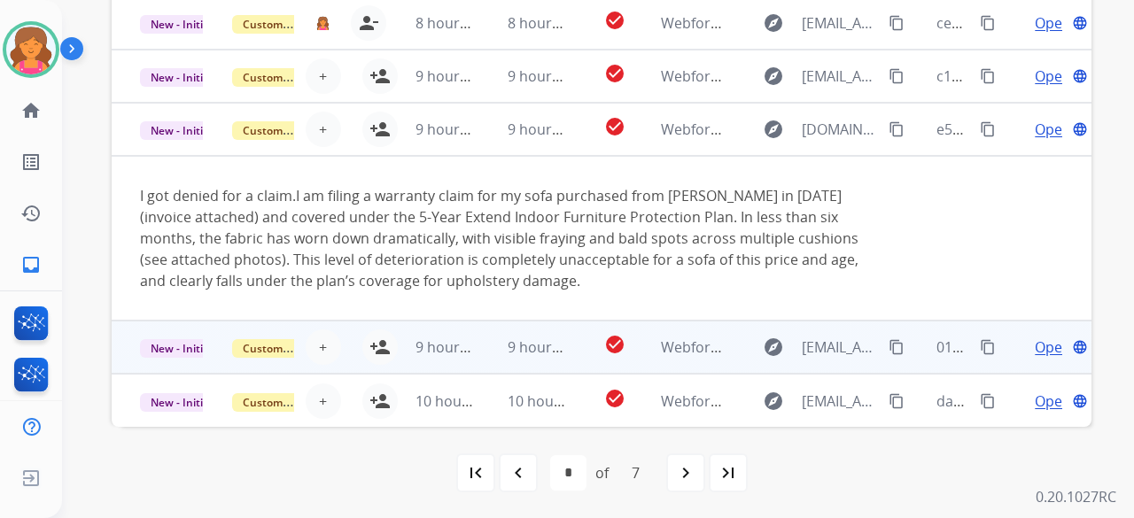
click at [570, 341] on td "check_circle" at bounding box center [600, 347] width 61 height 53
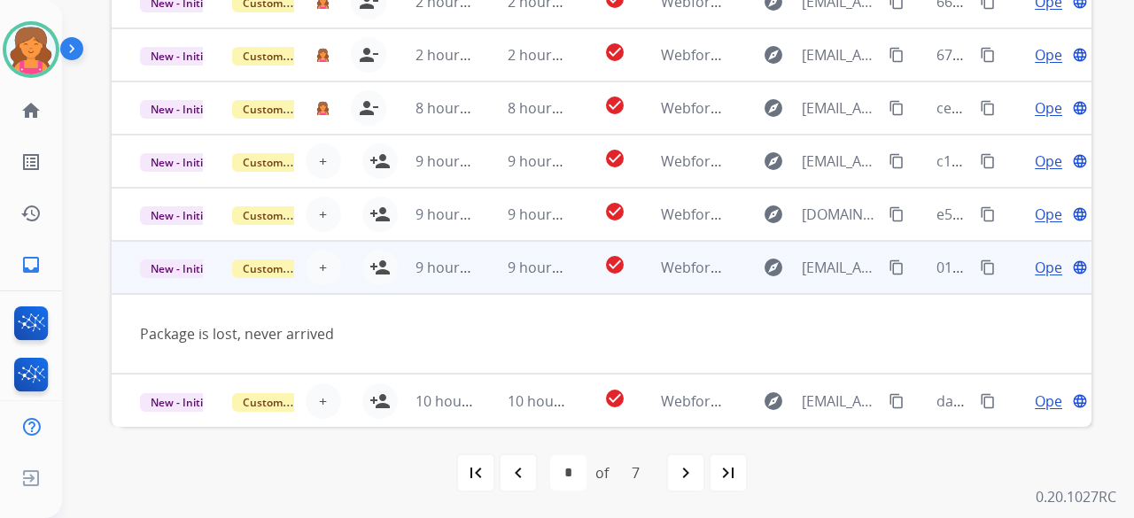
scroll to position [81, 0]
click at [374, 269] on mat-icon "person_add" at bounding box center [379, 267] width 21 height 21
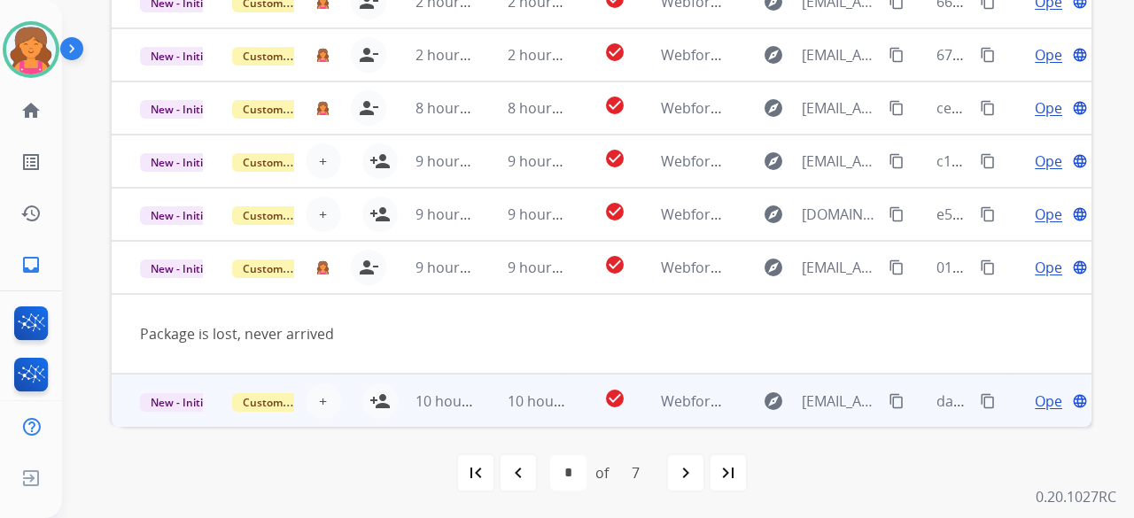
click at [570, 396] on td "check_circle" at bounding box center [600, 400] width 61 height 53
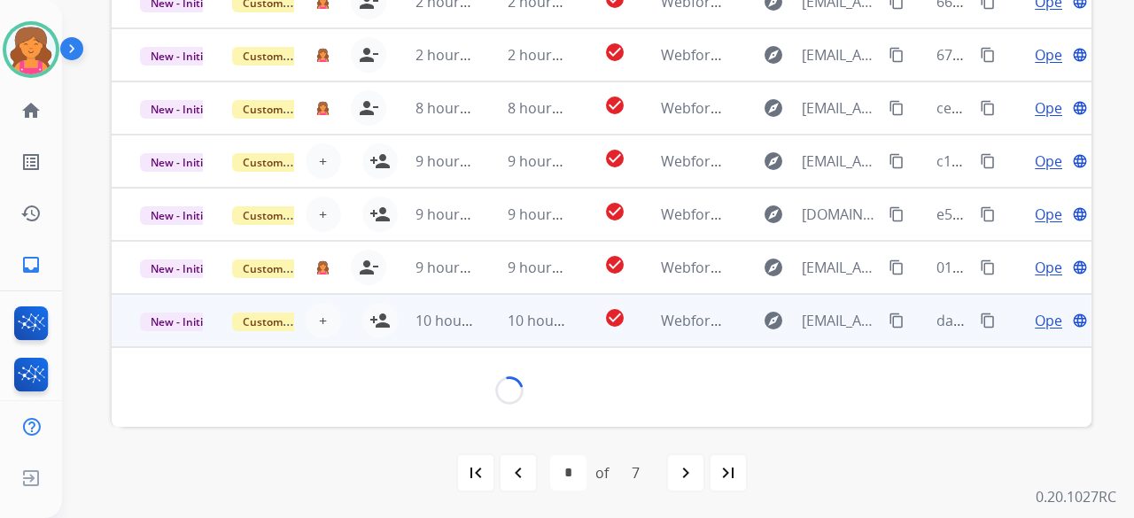
scroll to position [81, 0]
click at [387, 322] on td "10 hours ago" at bounding box center [433, 321] width 92 height 53
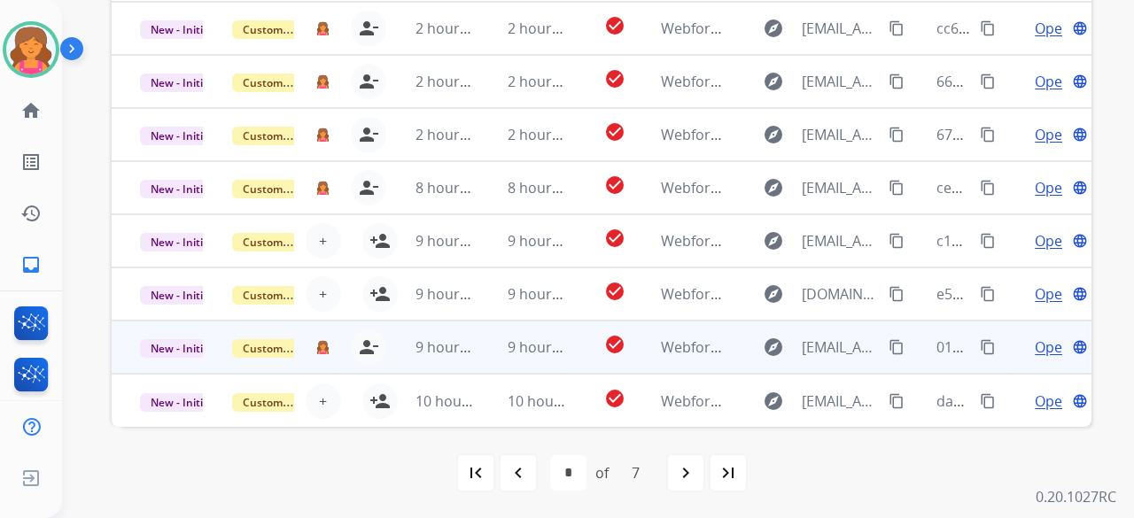
scroll to position [2, 0]
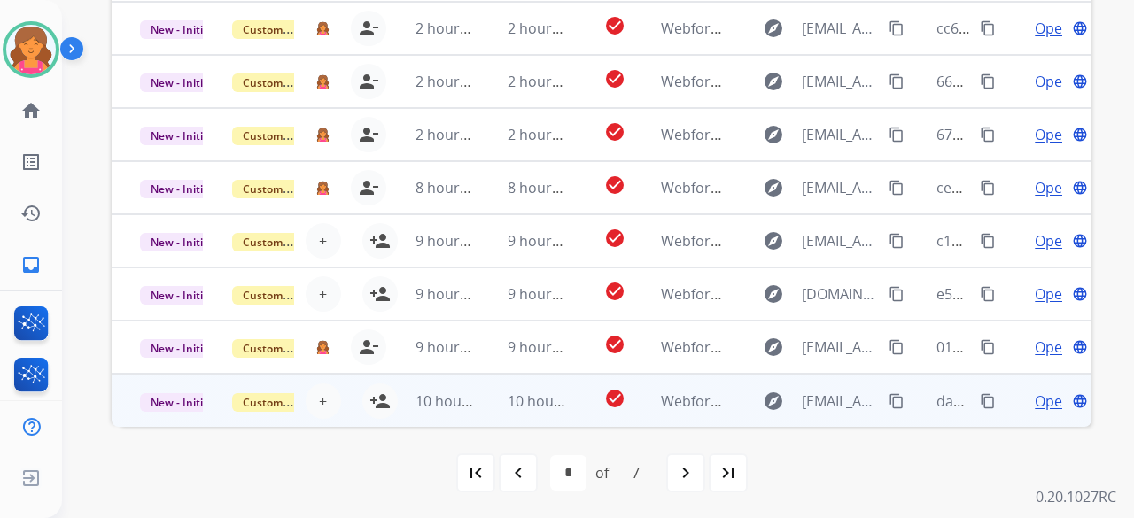
click at [388, 400] on td "10 hours ago" at bounding box center [433, 400] width 92 height 53
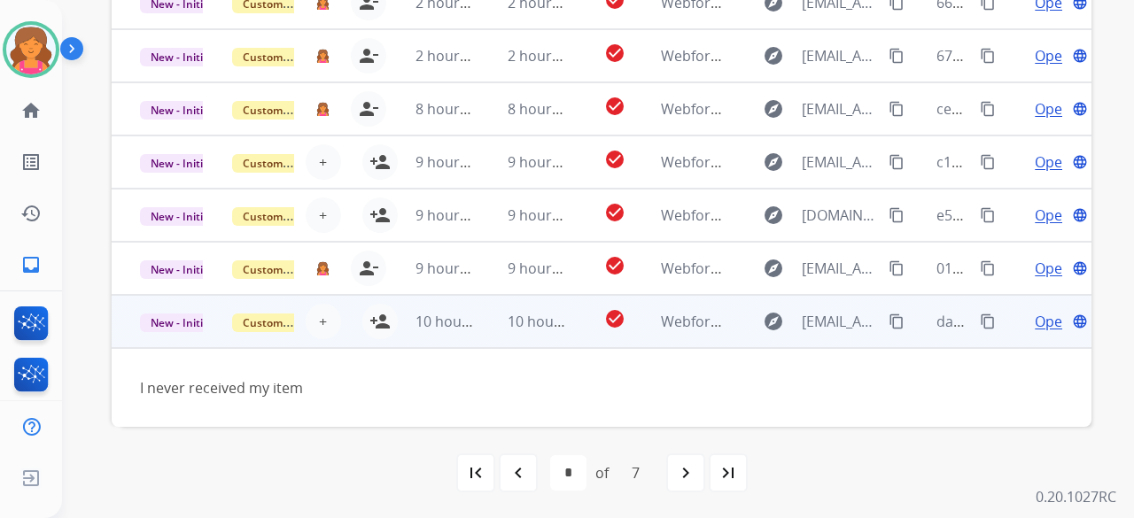
click at [387, 321] on td "10 hours ago" at bounding box center [433, 321] width 92 height 53
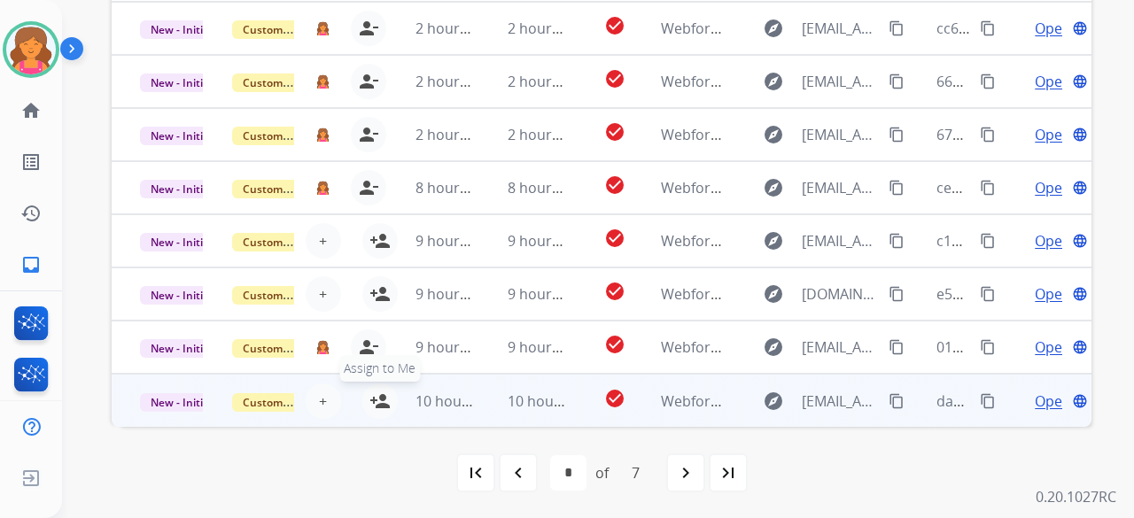
click at [365, 400] on button "person_add Assign to Me" at bounding box center [379, 401] width 35 height 35
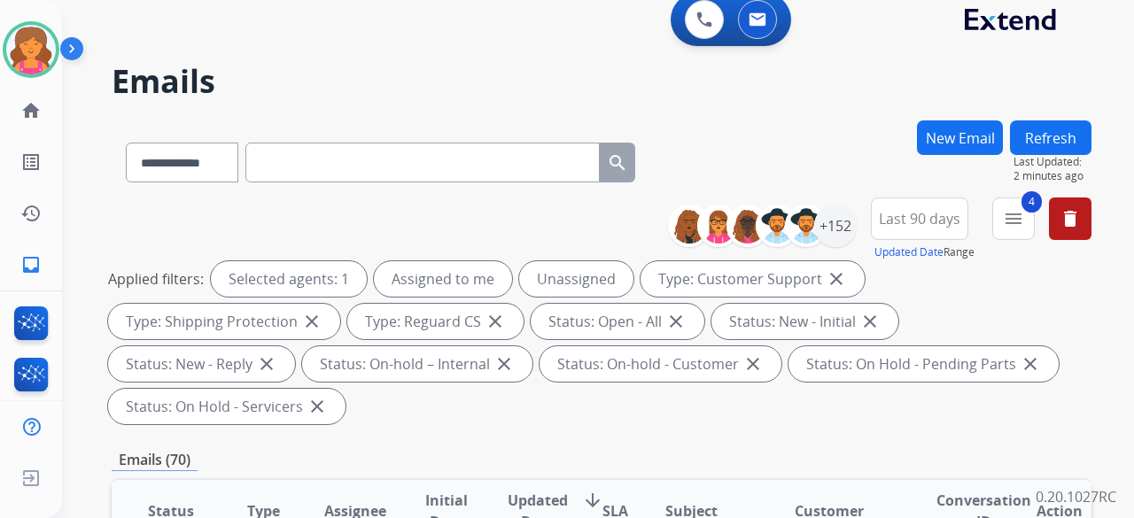
scroll to position [0, 0]
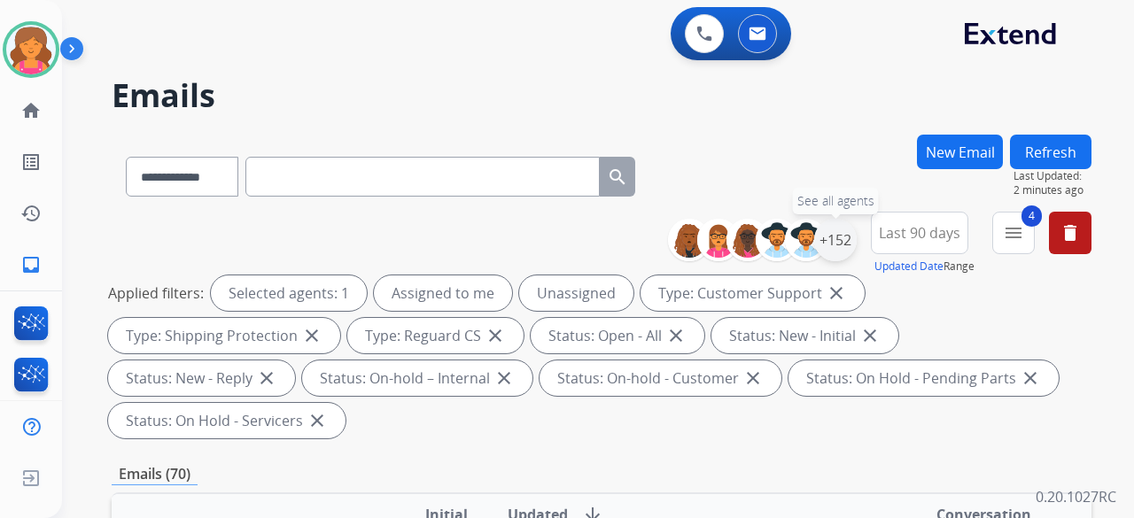
click at [835, 230] on div "+152" at bounding box center [835, 240] width 43 height 43
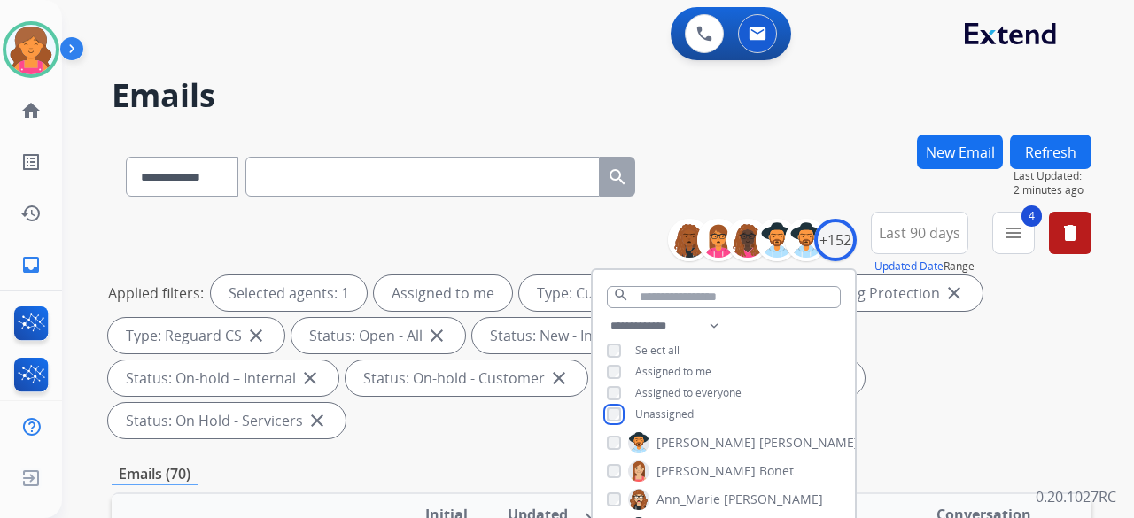
scroll to position [266, 0]
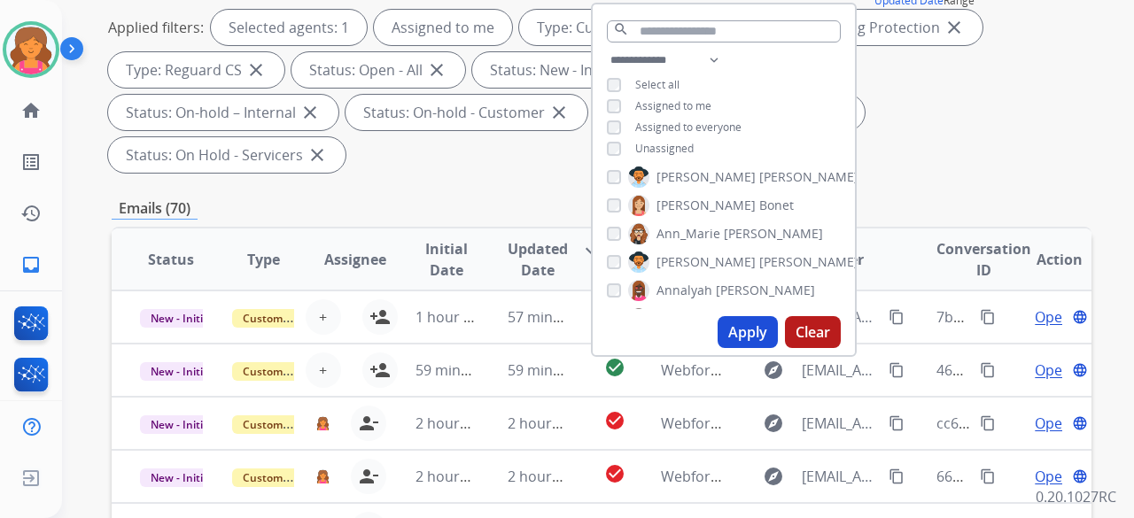
click at [737, 332] on button "Apply" at bounding box center [748, 332] width 60 height 32
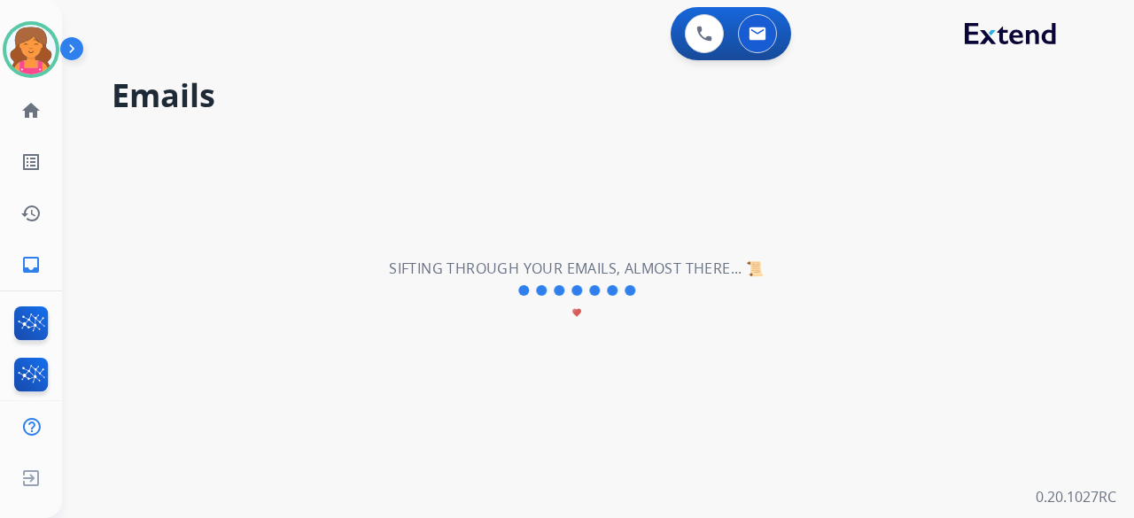
scroll to position [0, 0]
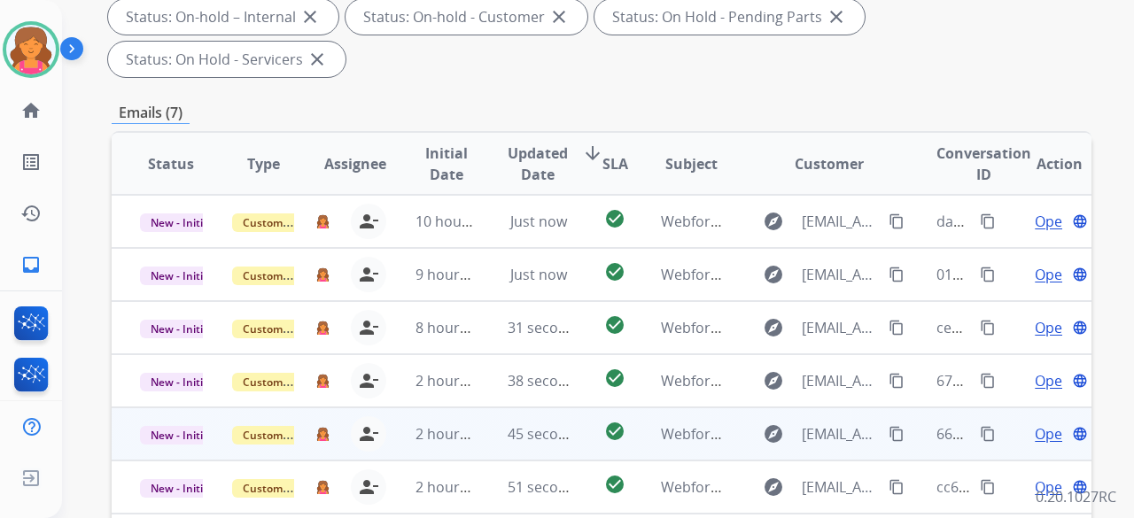
scroll to position [354, 0]
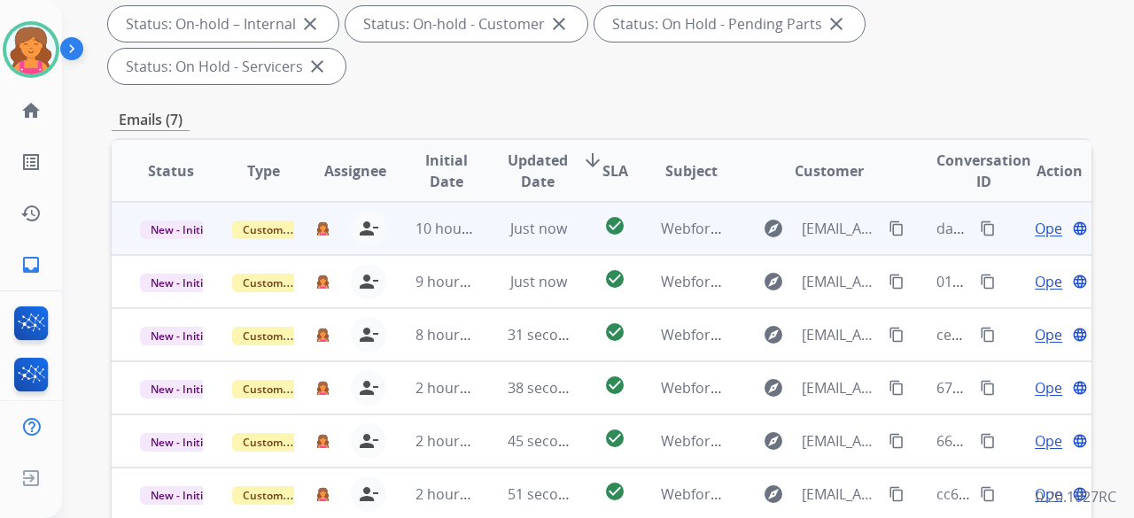
click at [1035, 218] on span "Open" at bounding box center [1053, 228] width 36 height 21
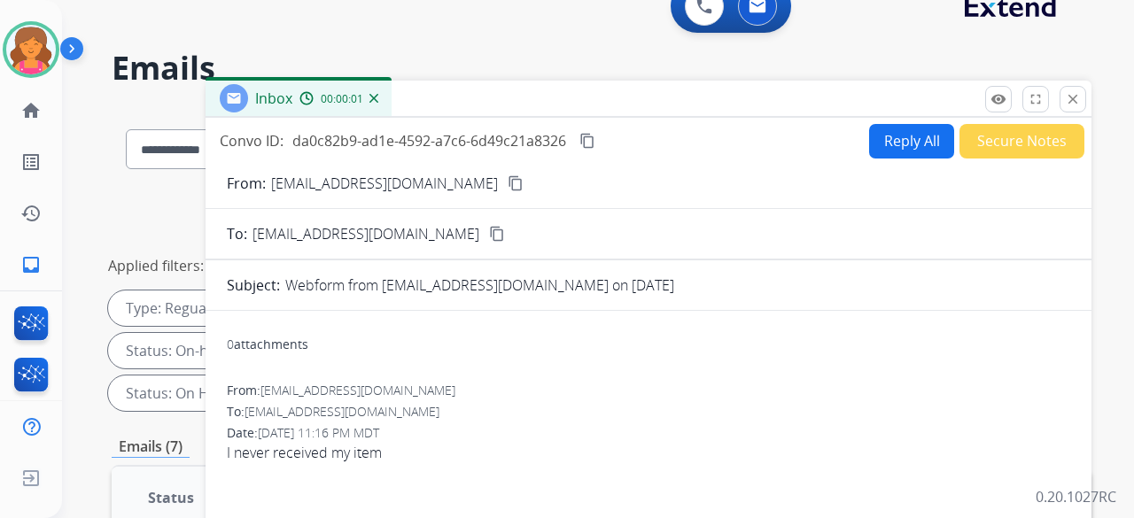
scroll to position [0, 0]
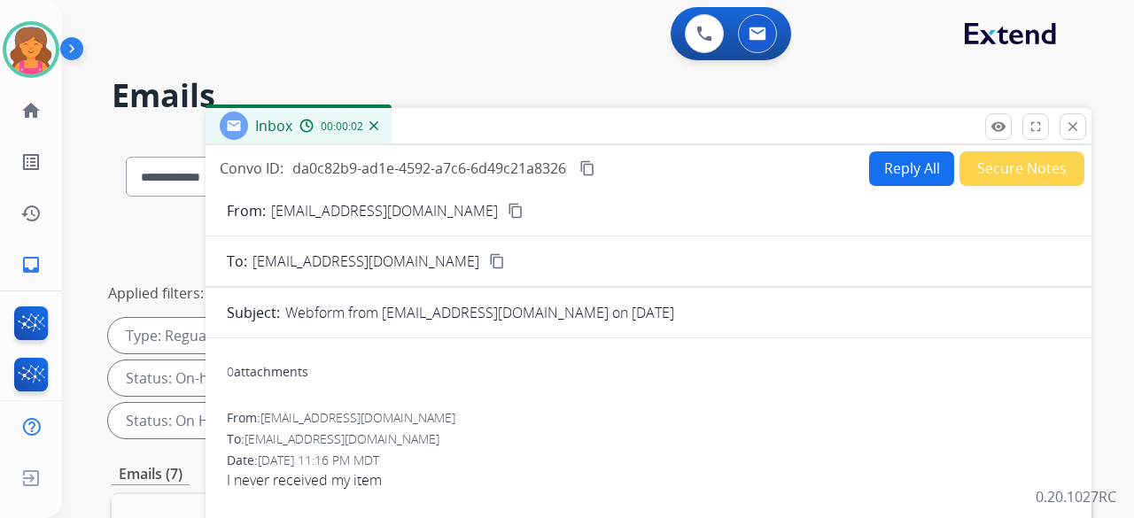
click at [508, 209] on mat-icon "content_copy" at bounding box center [516, 211] width 16 height 16
click at [887, 170] on button "Reply All" at bounding box center [911, 168] width 85 height 35
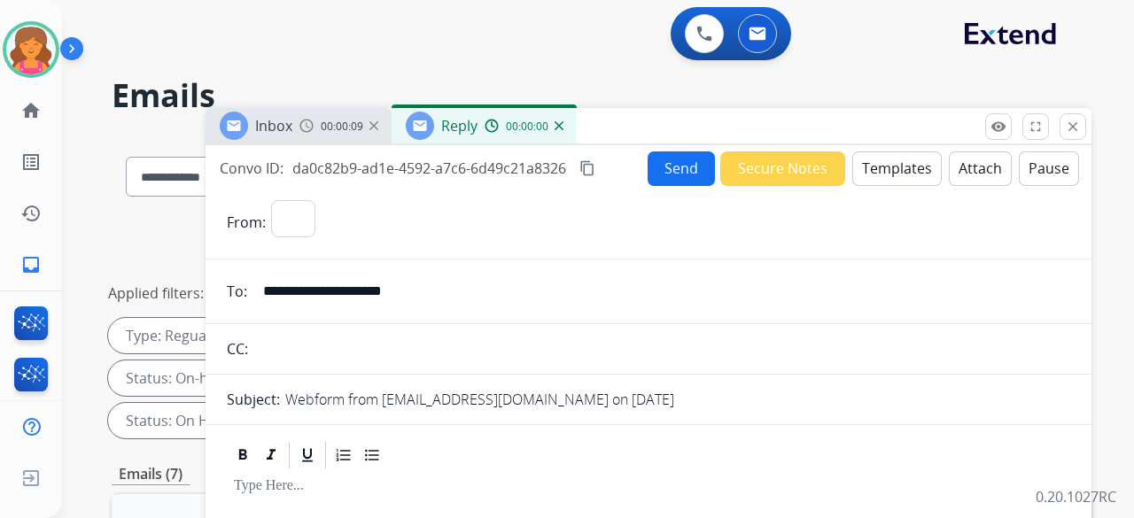
select select "**********"
click at [884, 164] on button "Templates" at bounding box center [896, 168] width 89 height 35
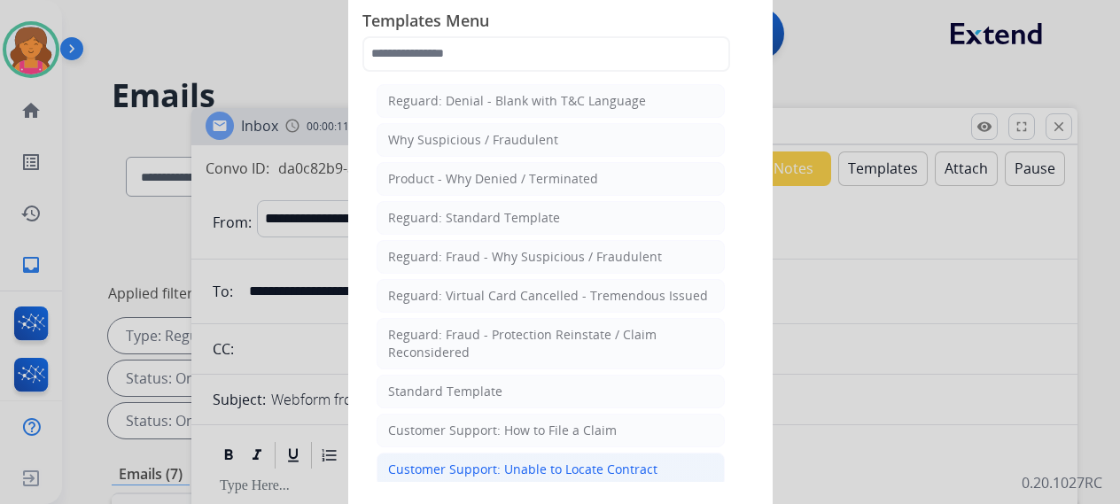
click at [557, 462] on div "Customer Support: Unable to Locate Contract" at bounding box center [522, 470] width 269 height 18
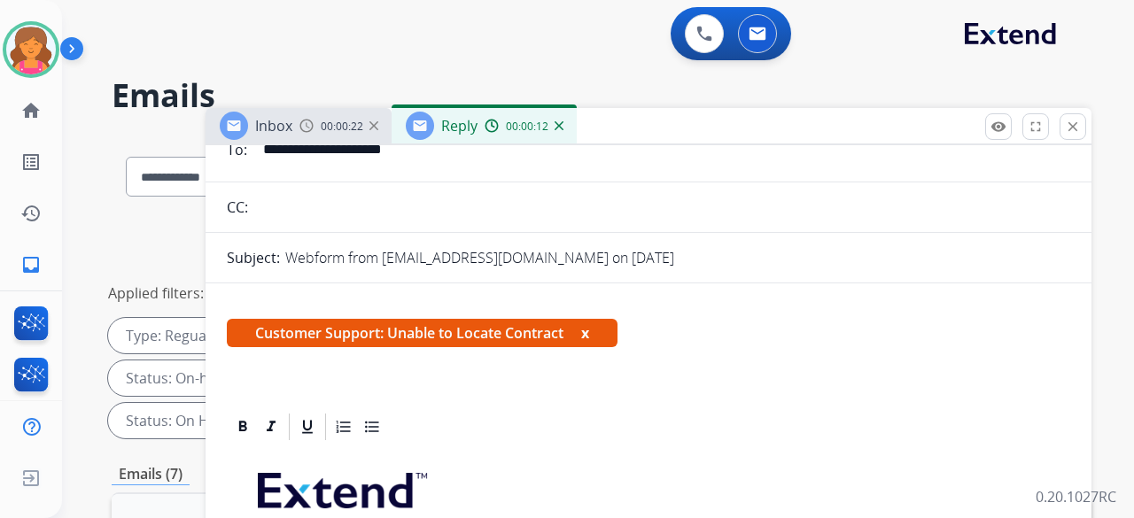
scroll to position [266, 0]
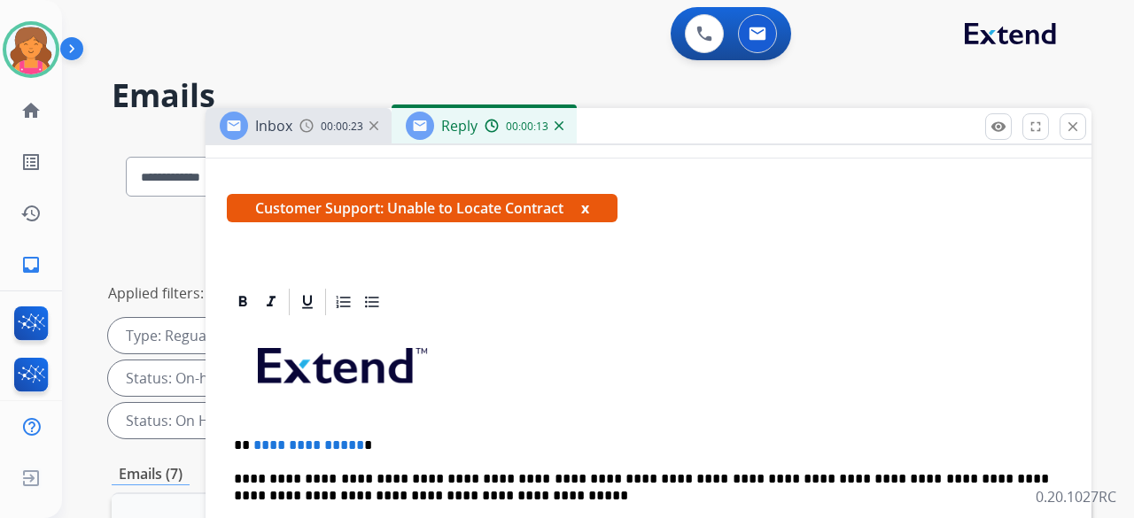
click at [351, 438] on span "**********" at bounding box center [308, 444] width 111 height 13
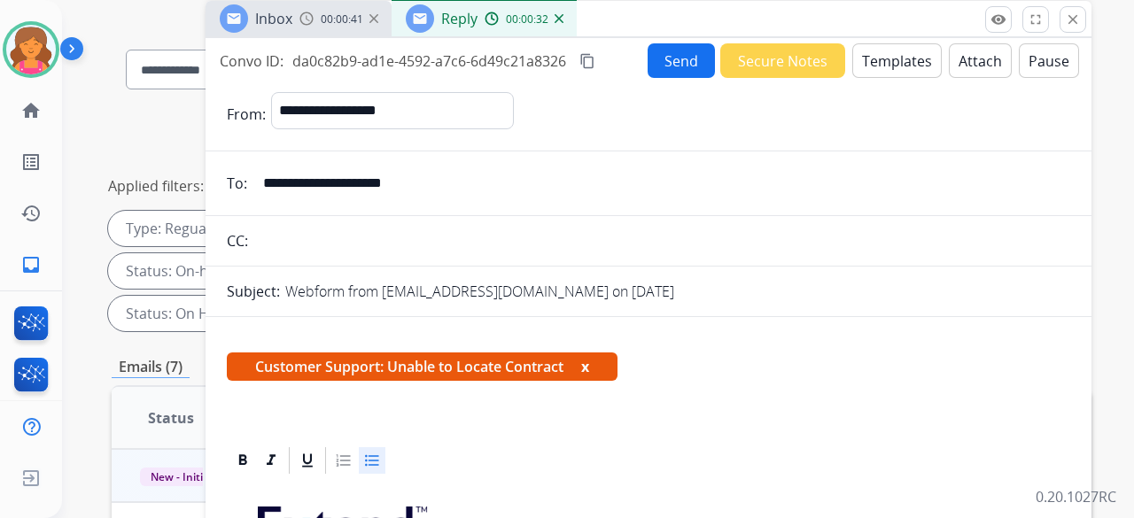
scroll to position [35, 0]
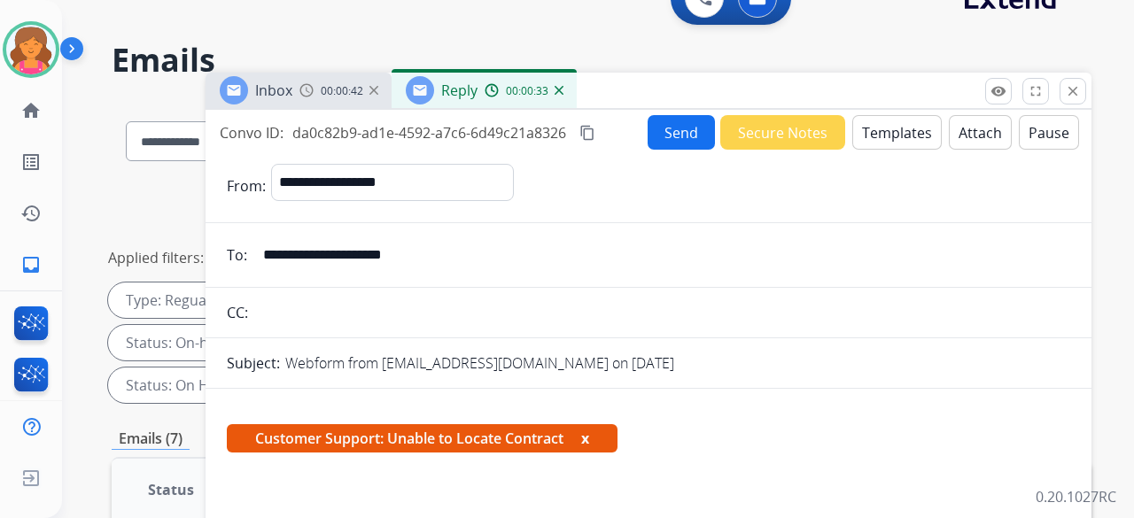
click at [690, 134] on button "Send" at bounding box center [681, 132] width 67 height 35
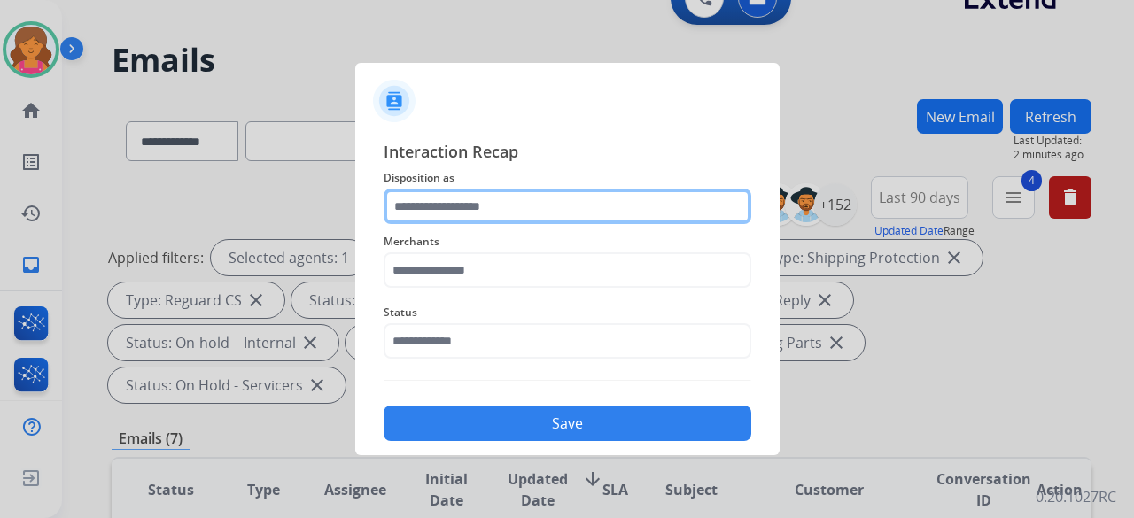
click at [546, 222] on input "text" at bounding box center [568, 206] width 368 height 35
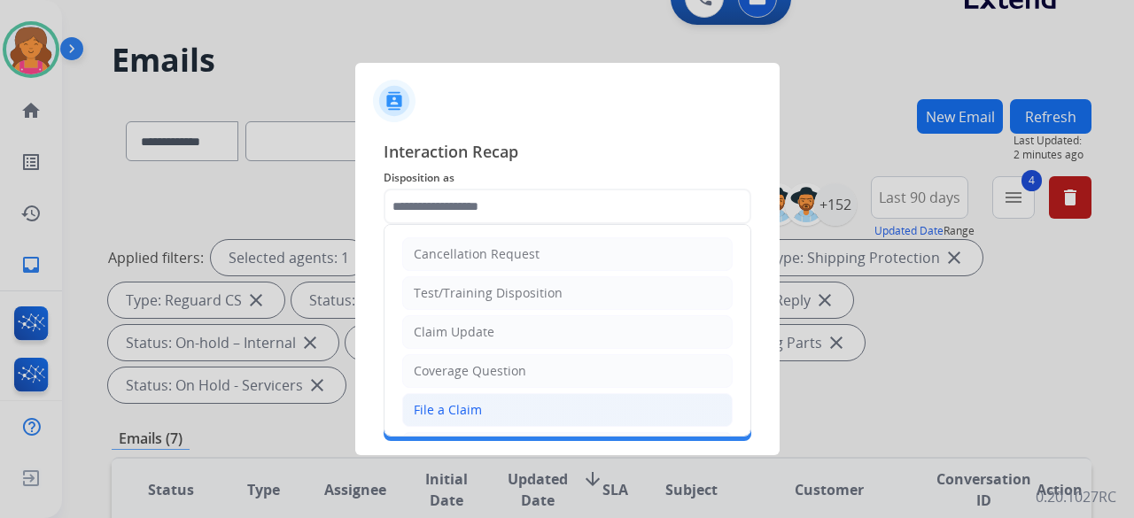
click at [469, 396] on li "File a Claim" at bounding box center [567, 410] width 330 height 34
type input "**********"
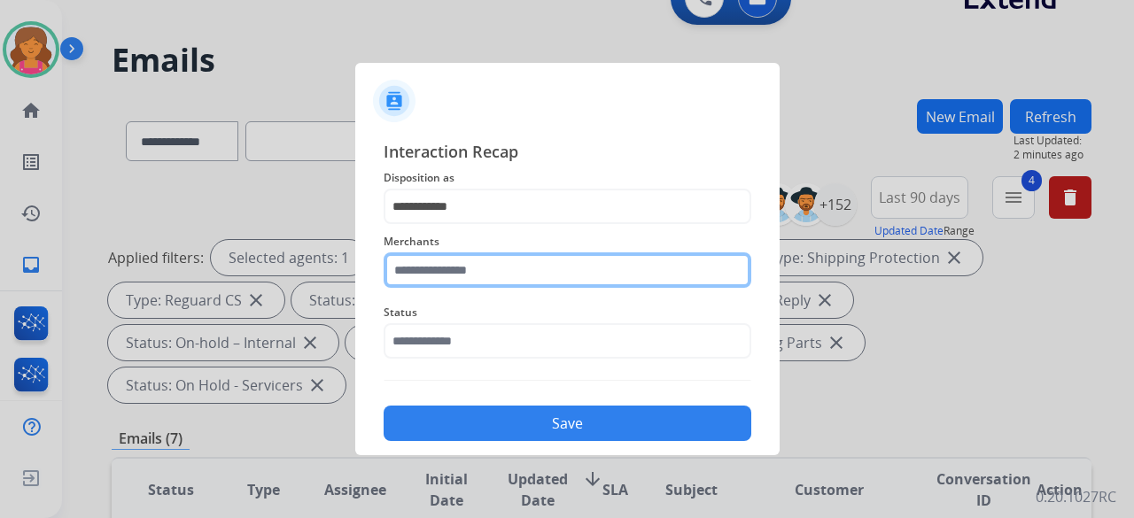
click at [499, 274] on input "text" at bounding box center [568, 269] width 368 height 35
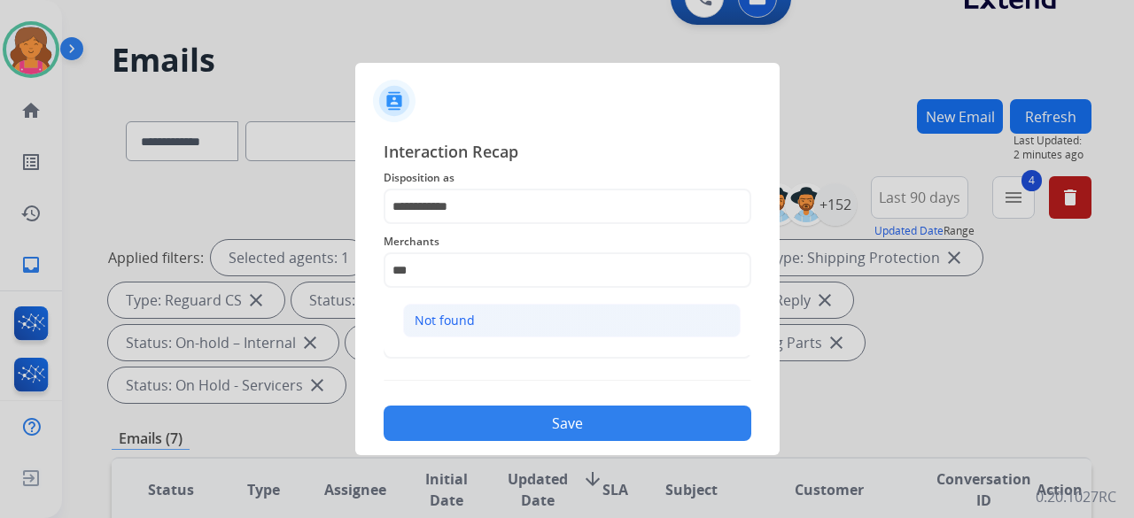
click at [523, 313] on li "Not found" at bounding box center [571, 321] width 337 height 34
type input "*********"
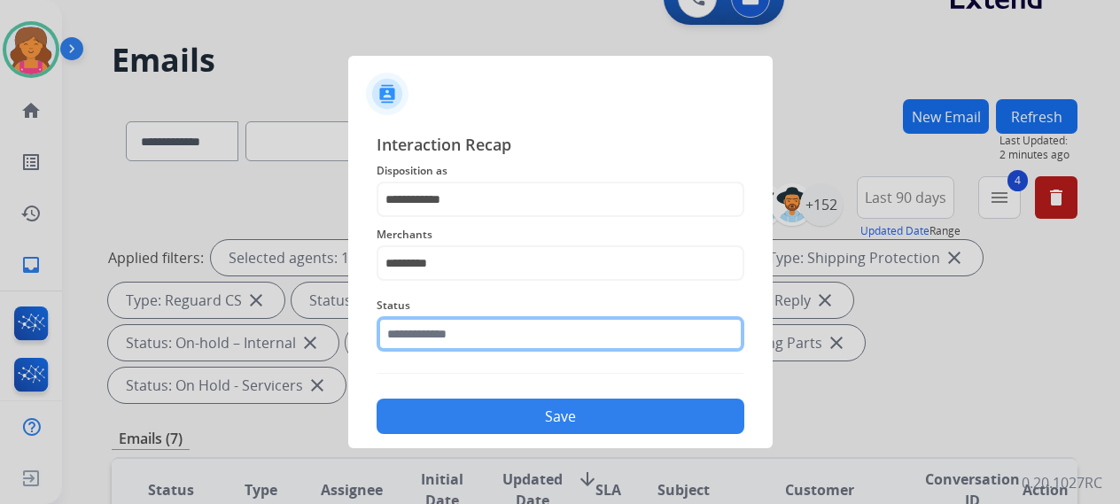
click at [505, 350] on input "text" at bounding box center [560, 333] width 368 height 35
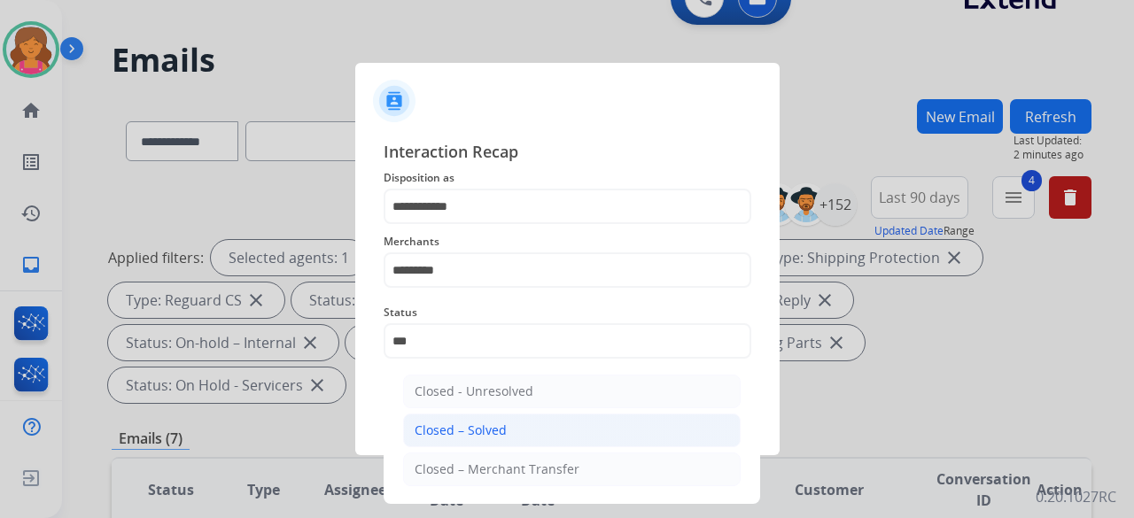
click at [469, 415] on li "Closed – Solved" at bounding box center [571, 431] width 337 height 34
type input "**********"
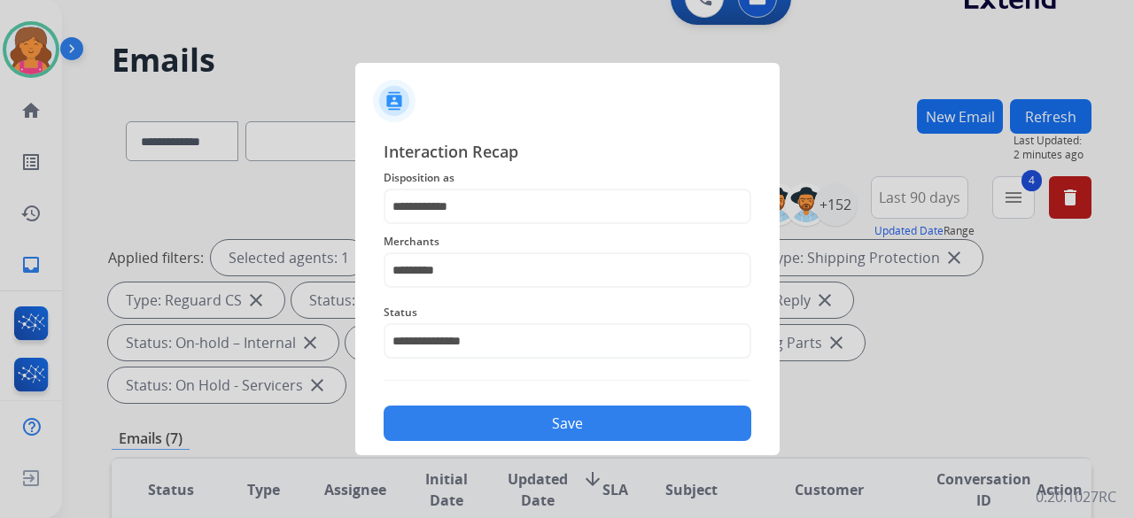
click at [469, 415] on button "Save" at bounding box center [568, 423] width 368 height 35
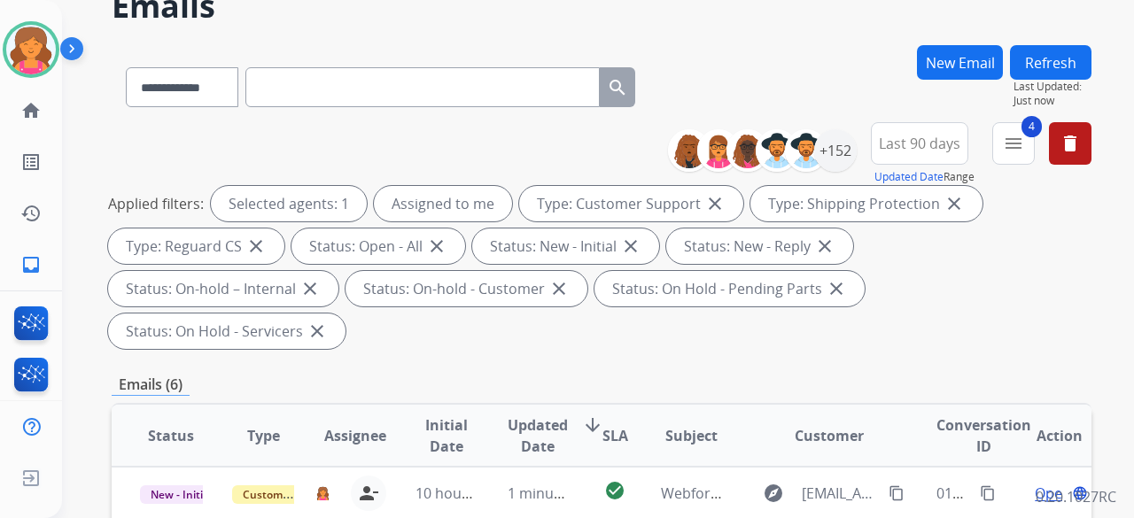
scroll to position [177, 0]
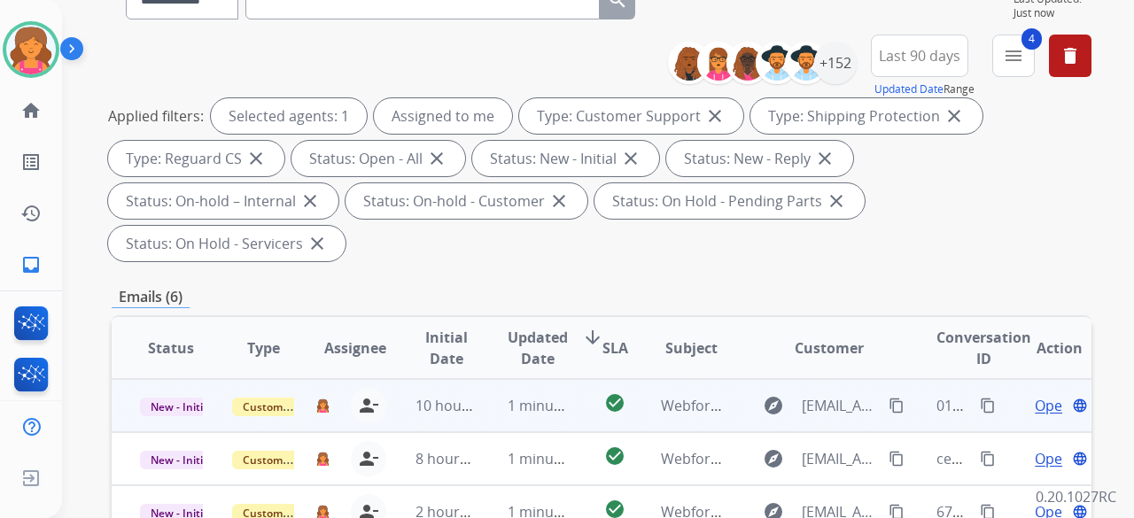
click at [1035, 395] on span "Open" at bounding box center [1053, 405] width 36 height 21
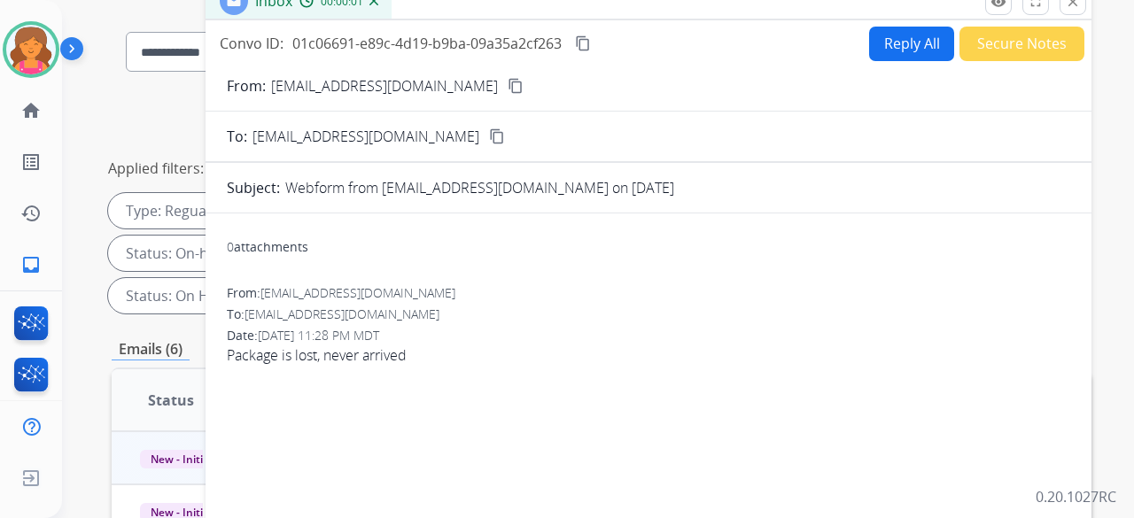
scroll to position [89, 0]
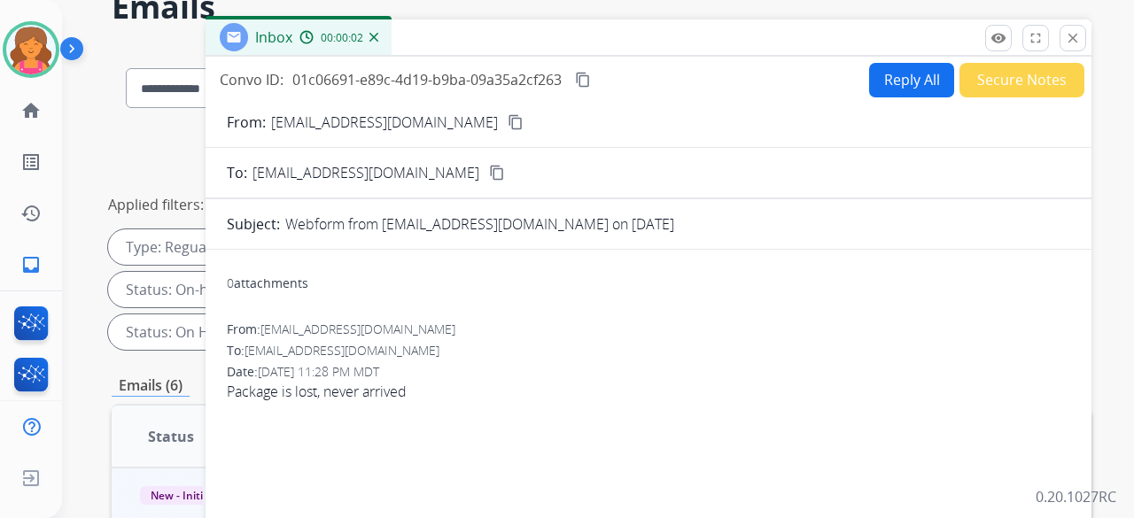
click at [432, 133] on form "From: grantjwarren@me.com content_copy To: support@extend.com content_copy Subj…" at bounding box center [649, 471] width 886 height 749
click at [508, 127] on mat-icon "content_copy" at bounding box center [516, 122] width 16 height 16
click at [882, 89] on button "Reply All" at bounding box center [911, 80] width 85 height 35
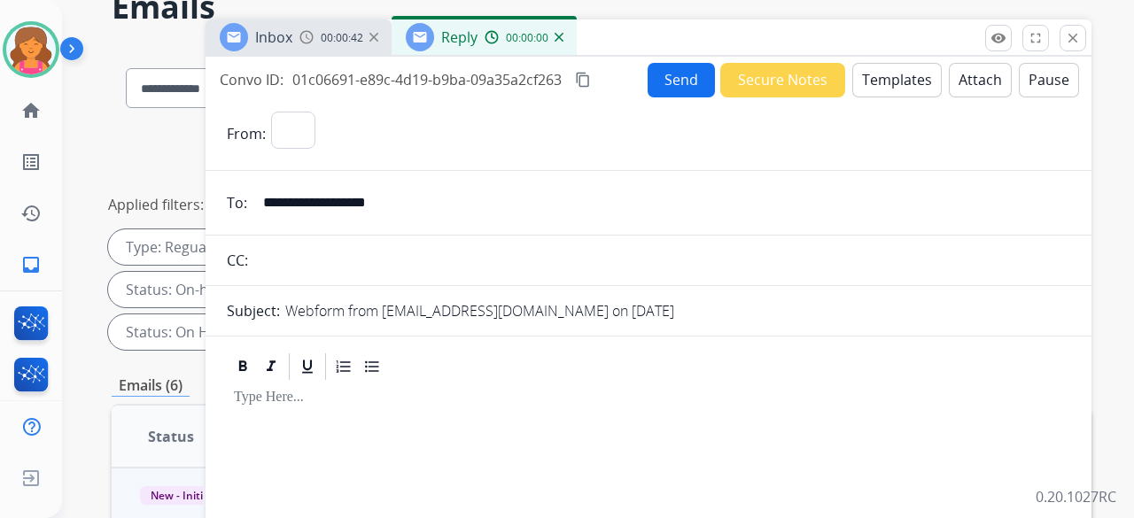
select select "**********"
click at [882, 89] on button "Templates" at bounding box center [896, 80] width 89 height 35
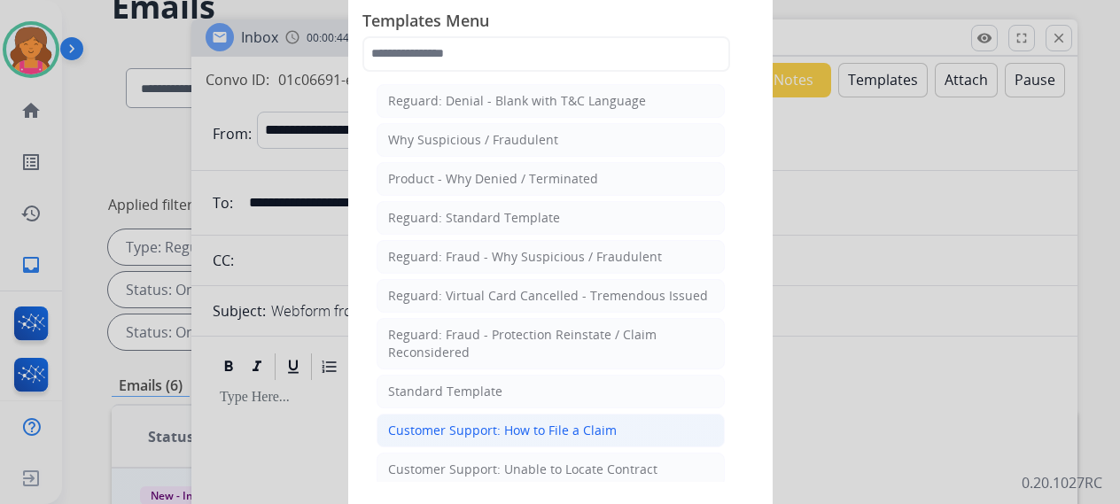
click at [542, 422] on div "Customer Support: How to File a Claim" at bounding box center [502, 431] width 229 height 18
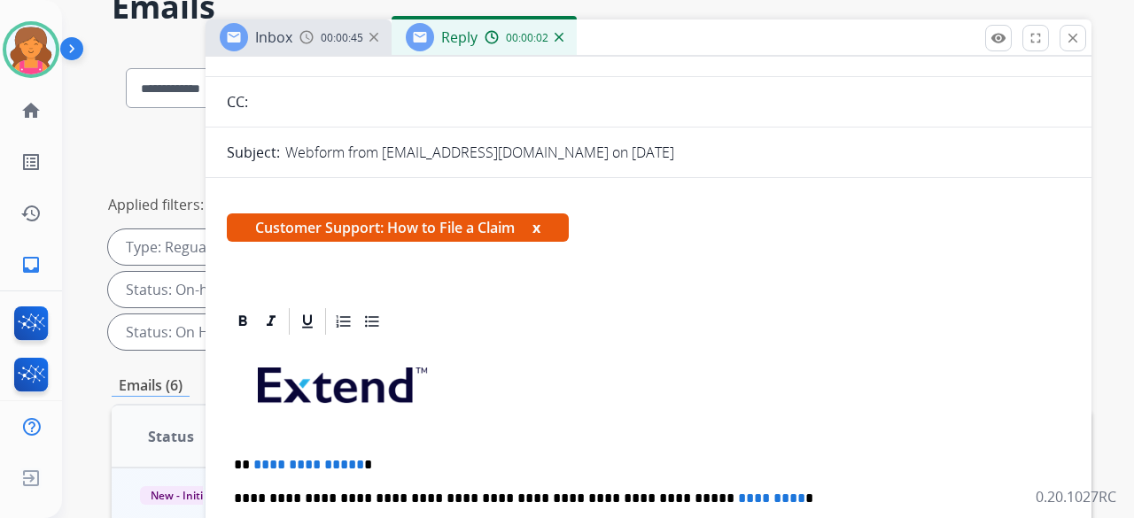
scroll to position [266, 0]
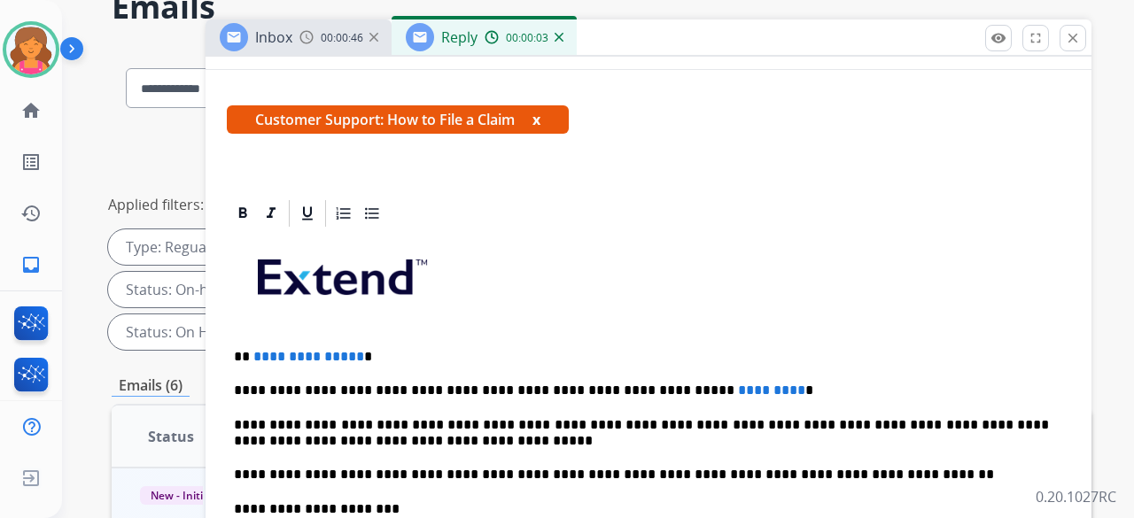
click at [353, 355] on span "**********" at bounding box center [308, 356] width 111 height 13
click at [719, 393] on p "**********" at bounding box center [641, 391] width 815 height 16
click at [718, 392] on p "**********" at bounding box center [641, 391] width 815 height 16
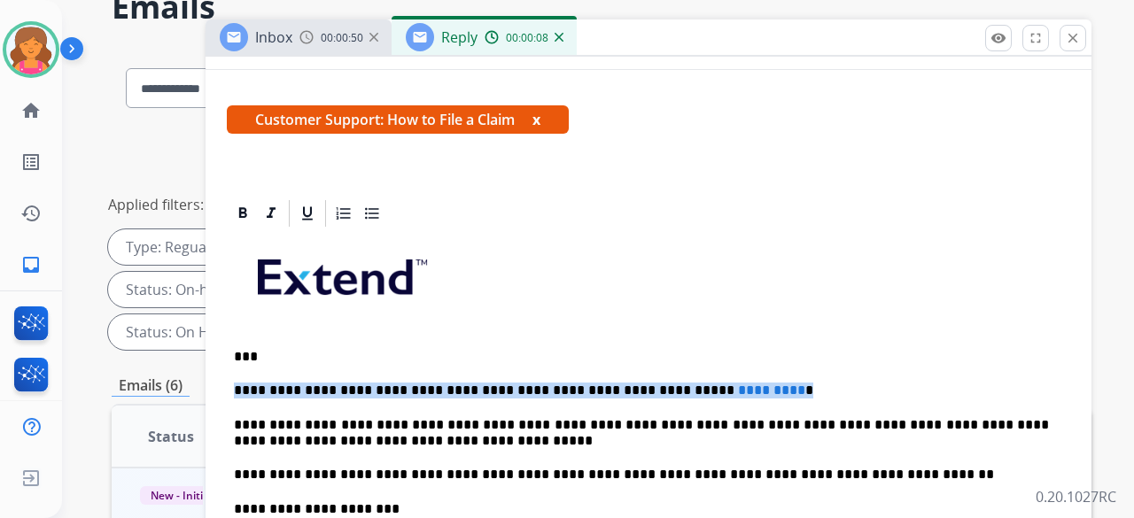
click at [718, 392] on p "**********" at bounding box center [641, 391] width 815 height 16
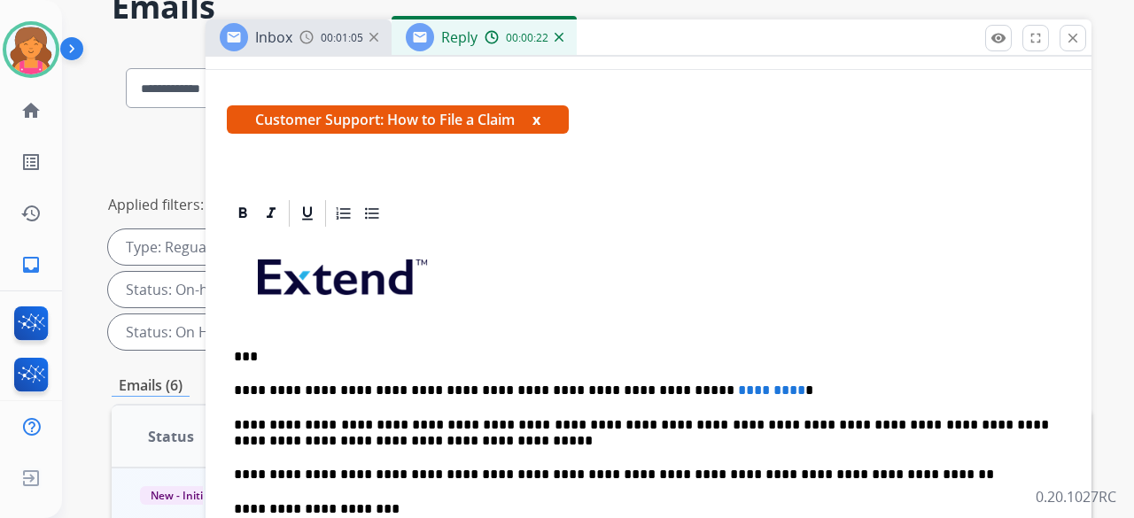
click at [843, 411] on div "**********" at bounding box center [648, 499] width 843 height 541
click at [738, 388] on span "*********" at bounding box center [771, 390] width 67 height 13
click at [738, 389] on span "*********" at bounding box center [771, 390] width 67 height 13
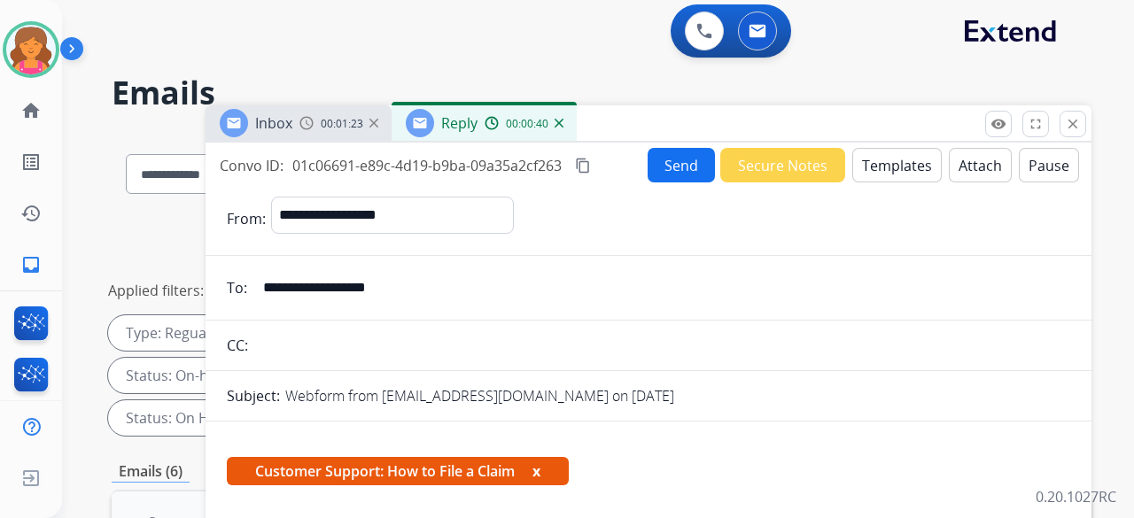
scroll to position [0, 0]
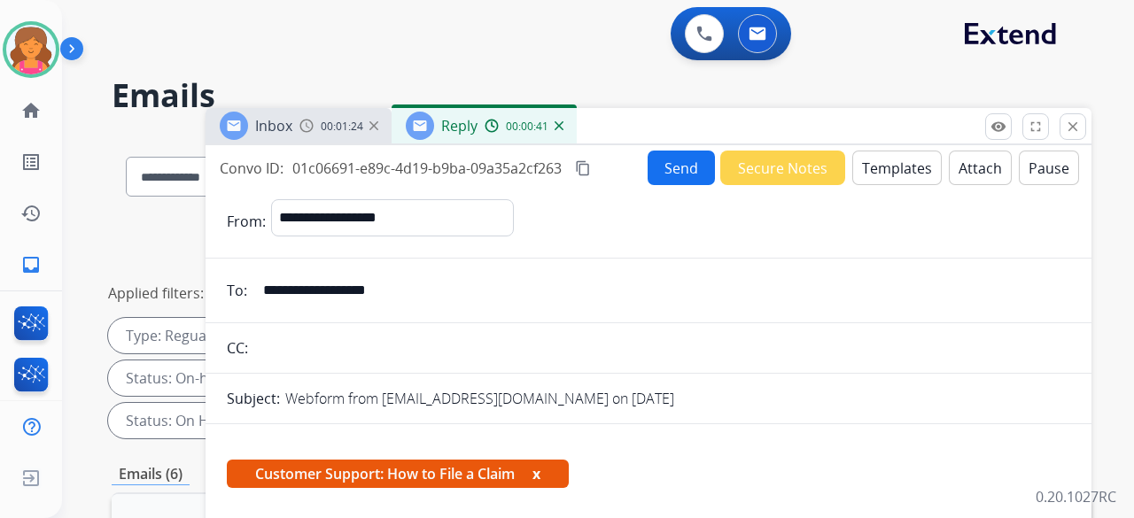
click at [583, 164] on mat-icon "content_copy" at bounding box center [583, 168] width 16 height 16
click at [668, 172] on button "Send" at bounding box center [681, 168] width 67 height 35
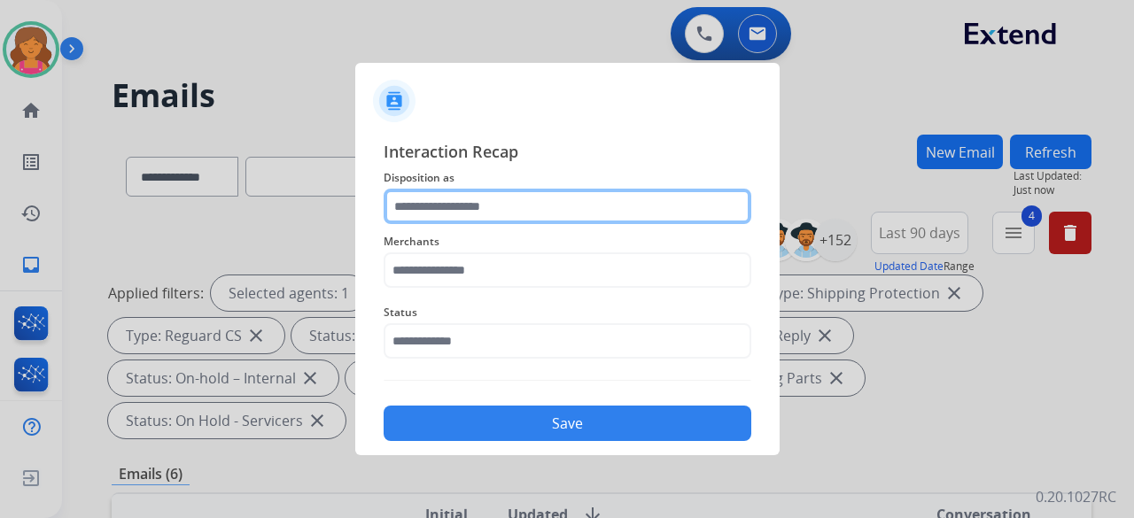
click at [537, 206] on input "text" at bounding box center [568, 206] width 368 height 35
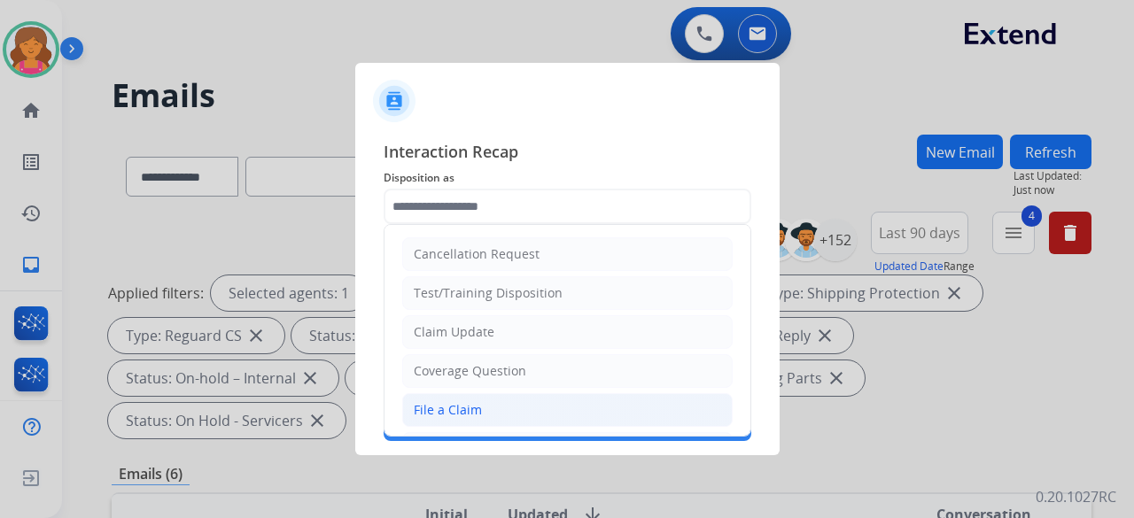
drag, startPoint x: 446, startPoint y: 400, endPoint x: 465, endPoint y: 293, distance: 108.8
click at [446, 401] on div "File a Claim" at bounding box center [448, 410] width 68 height 18
type input "**********"
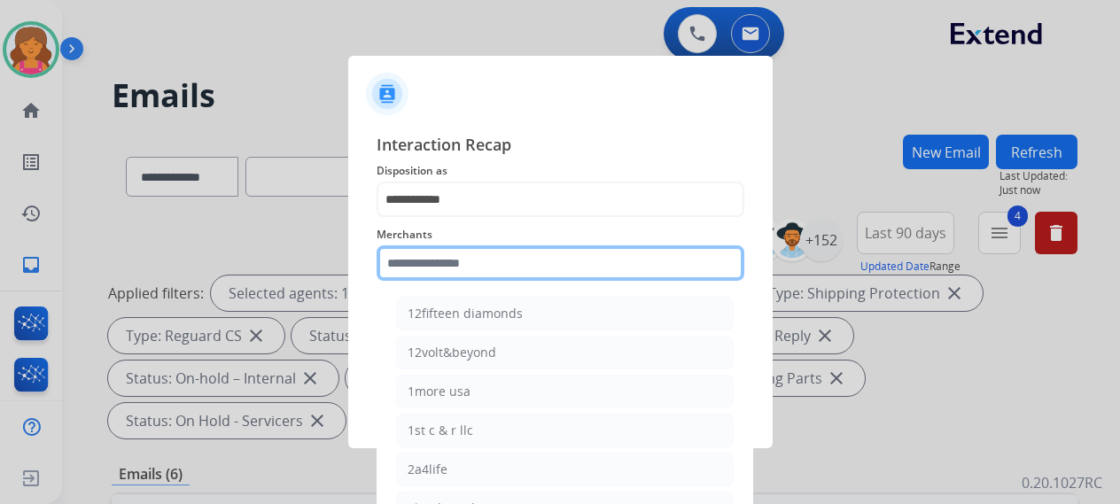
click at [468, 265] on input "text" at bounding box center [560, 262] width 368 height 35
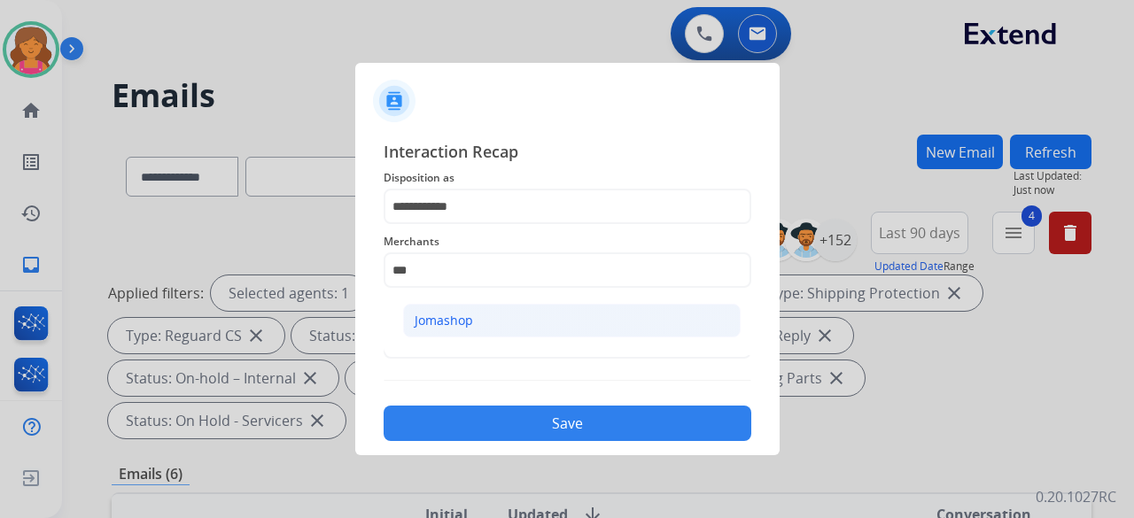
click at [469, 314] on div "Jomashop" at bounding box center [444, 321] width 58 height 18
type input "********"
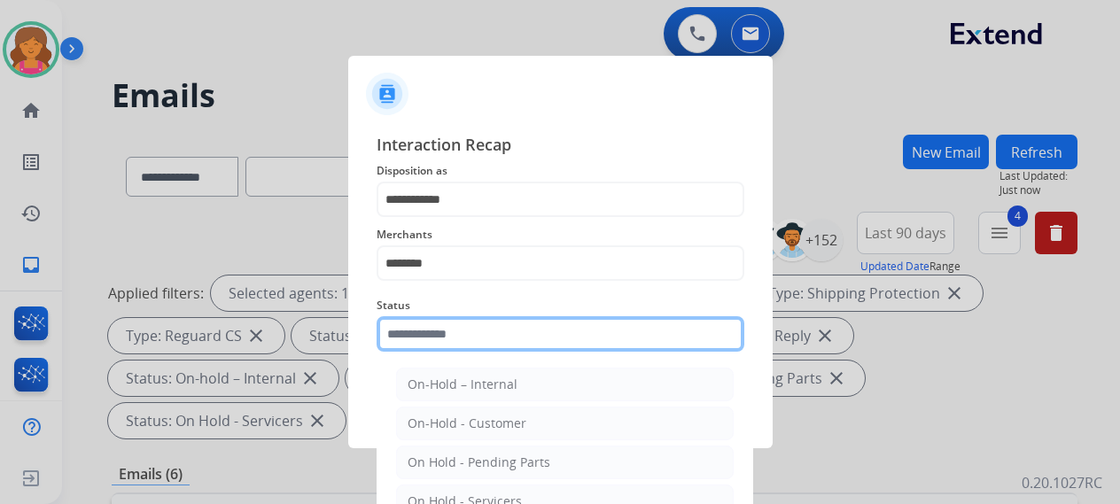
click at [457, 348] on input "text" at bounding box center [560, 333] width 368 height 35
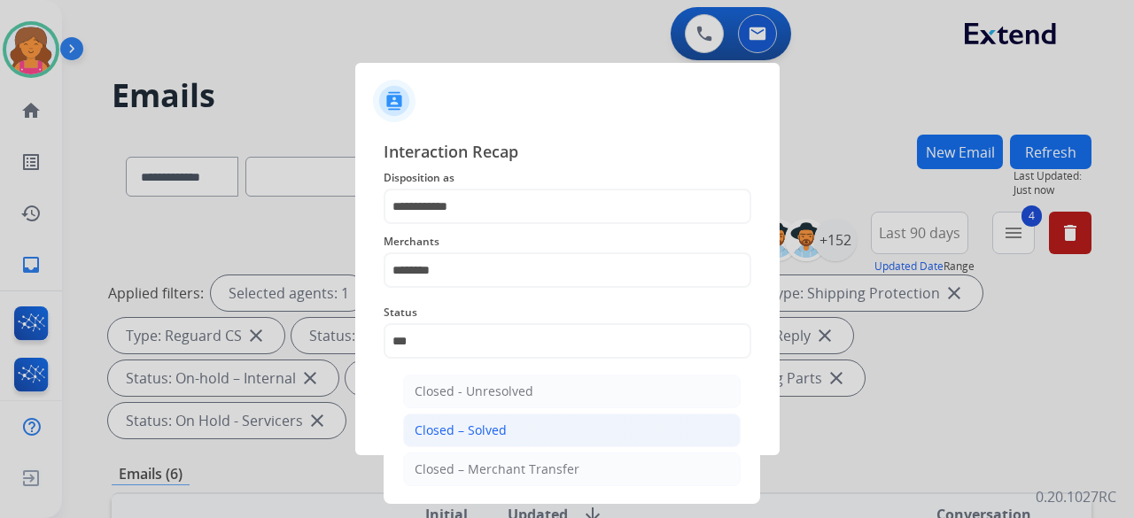
click at [539, 424] on li "Closed – Solved" at bounding box center [571, 431] width 337 height 34
type input "**********"
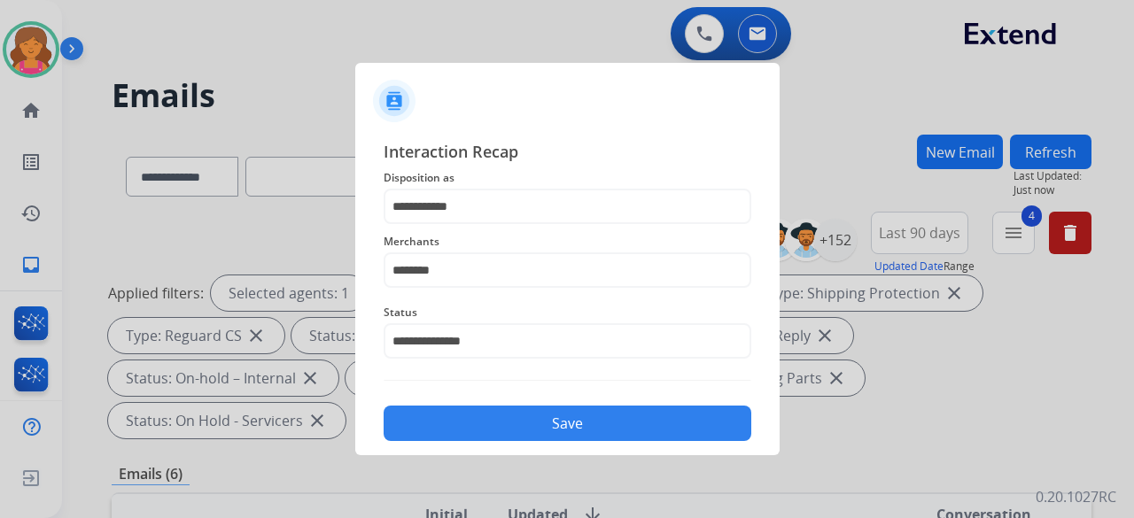
click at [537, 424] on button "Save" at bounding box center [568, 423] width 368 height 35
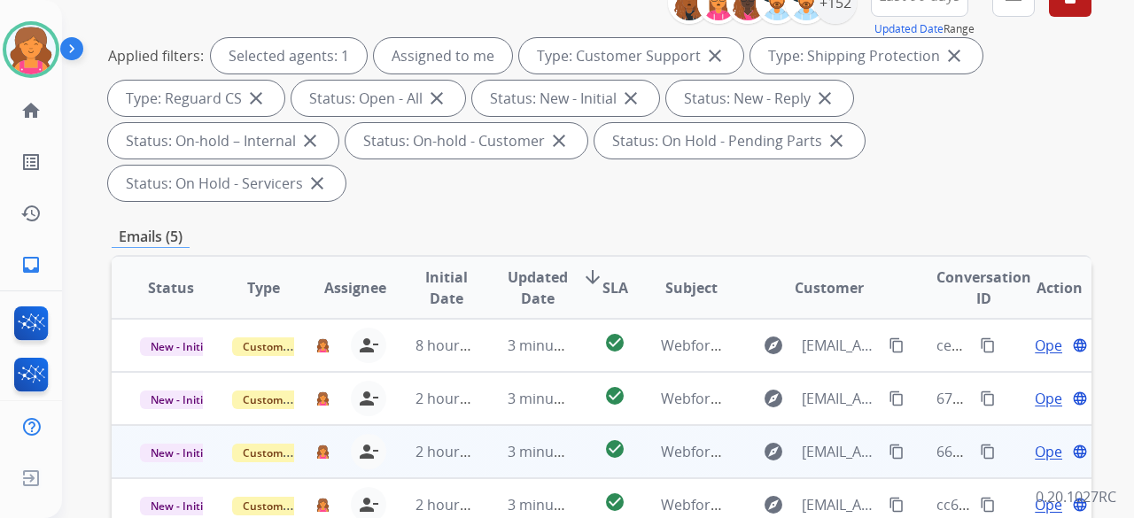
scroll to position [266, 0]
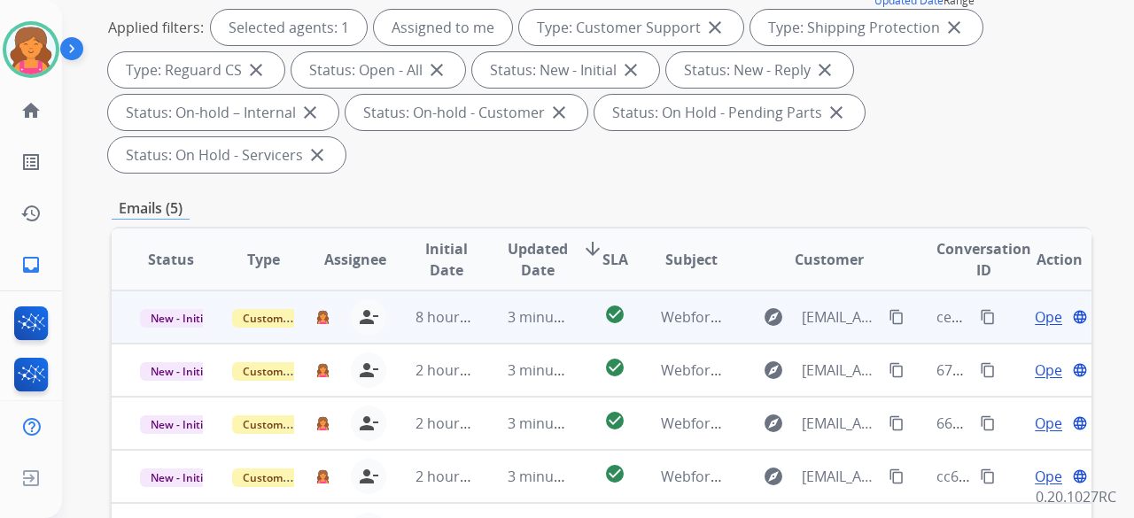
click at [1035, 306] on span "Open" at bounding box center [1053, 316] width 36 height 21
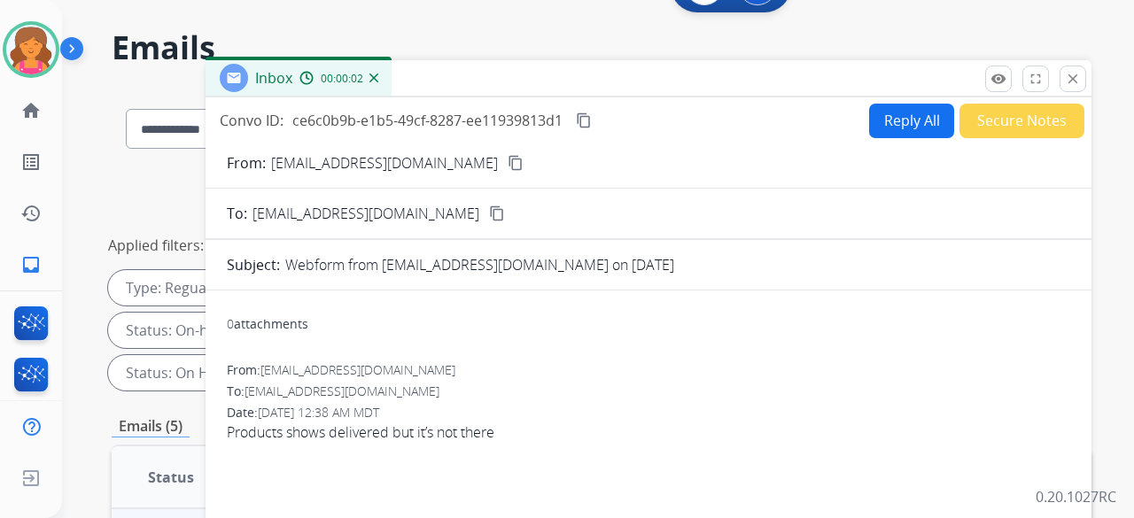
scroll to position [0, 0]
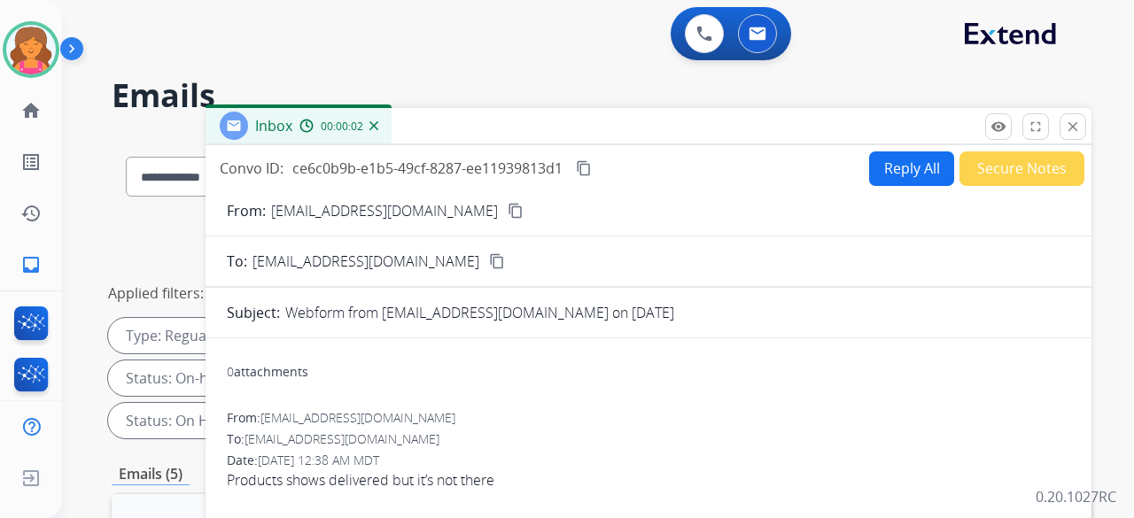
click at [505, 210] on button "content_copy" at bounding box center [515, 210] width 21 height 21
click at [876, 175] on button "Reply All" at bounding box center [911, 168] width 85 height 35
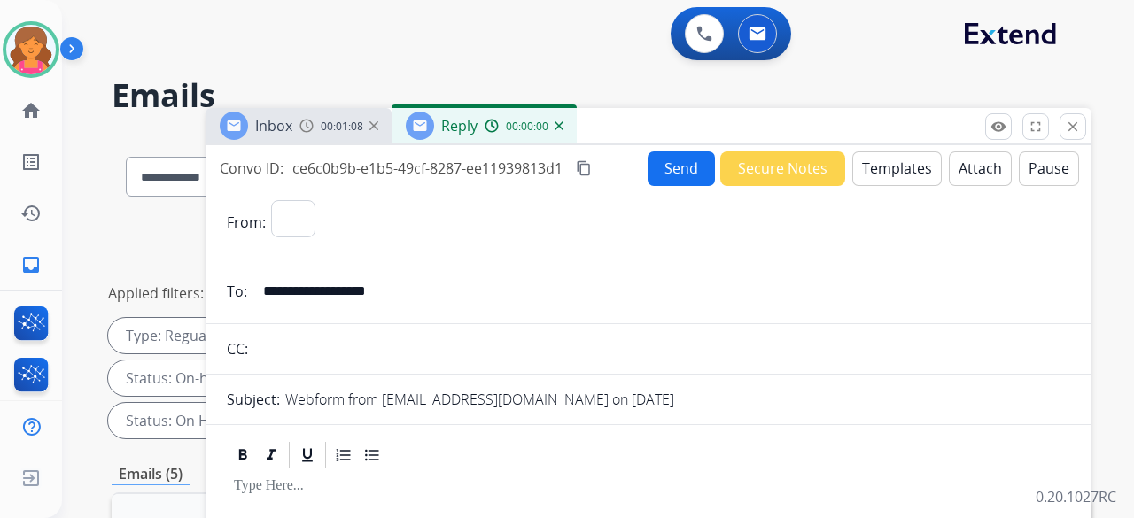
select select "**********"
click at [876, 175] on button "Templates" at bounding box center [896, 168] width 89 height 35
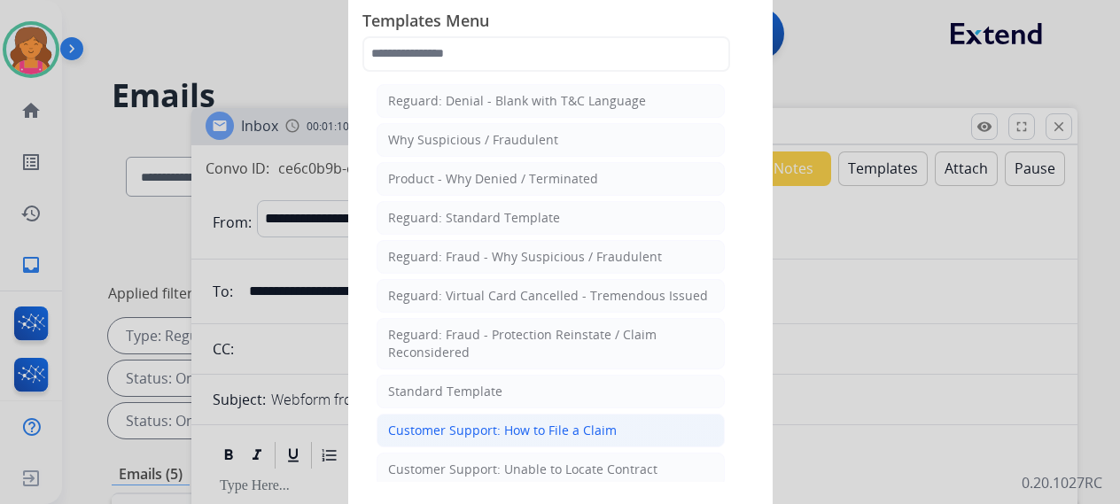
click at [469, 430] on div "Customer Support: How to File a Claim" at bounding box center [502, 431] width 229 height 18
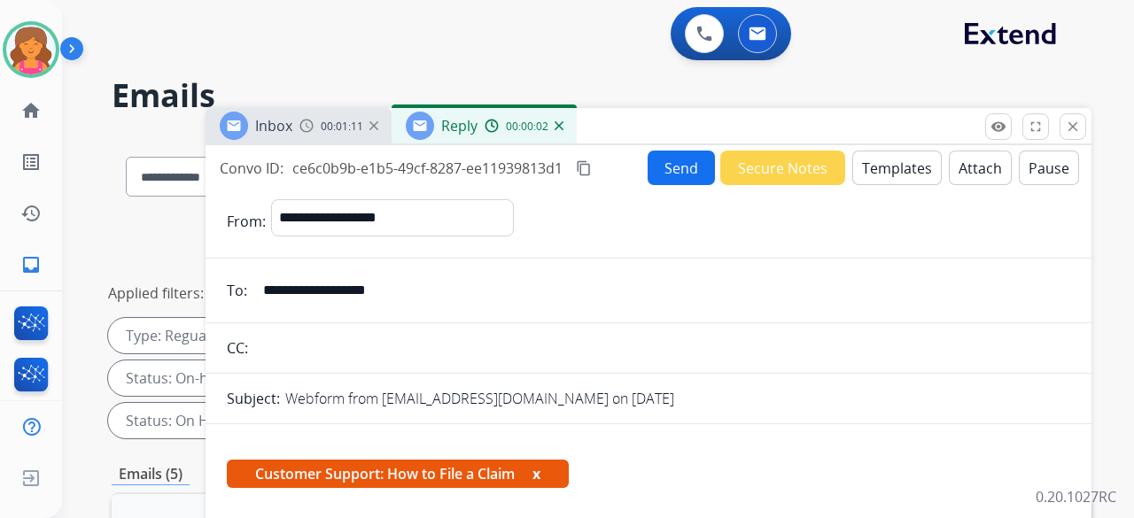
scroll to position [319, 0]
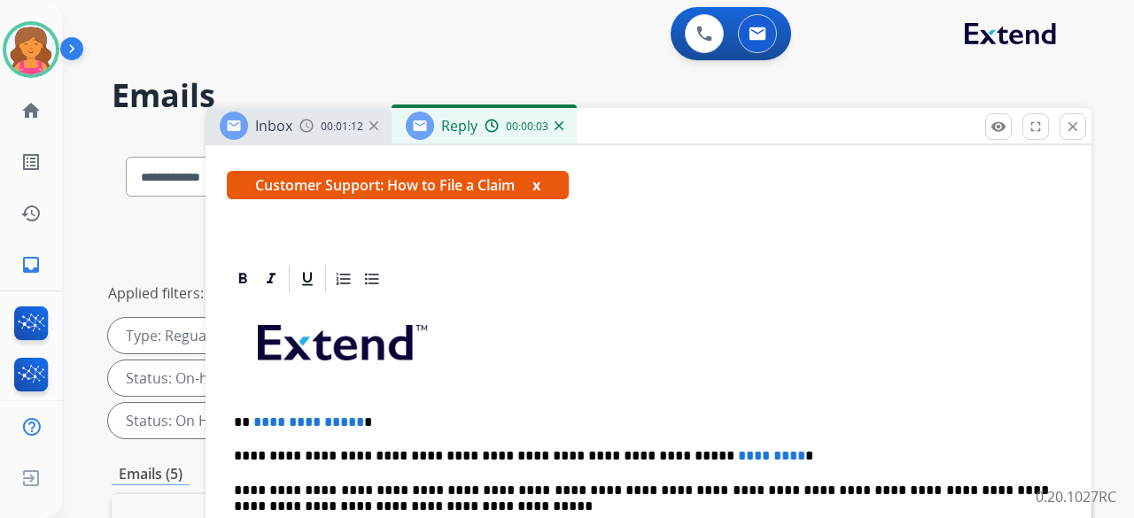
click at [353, 415] on span "**********" at bounding box center [308, 421] width 111 height 13
click at [718, 448] on p "**********" at bounding box center [641, 456] width 815 height 16
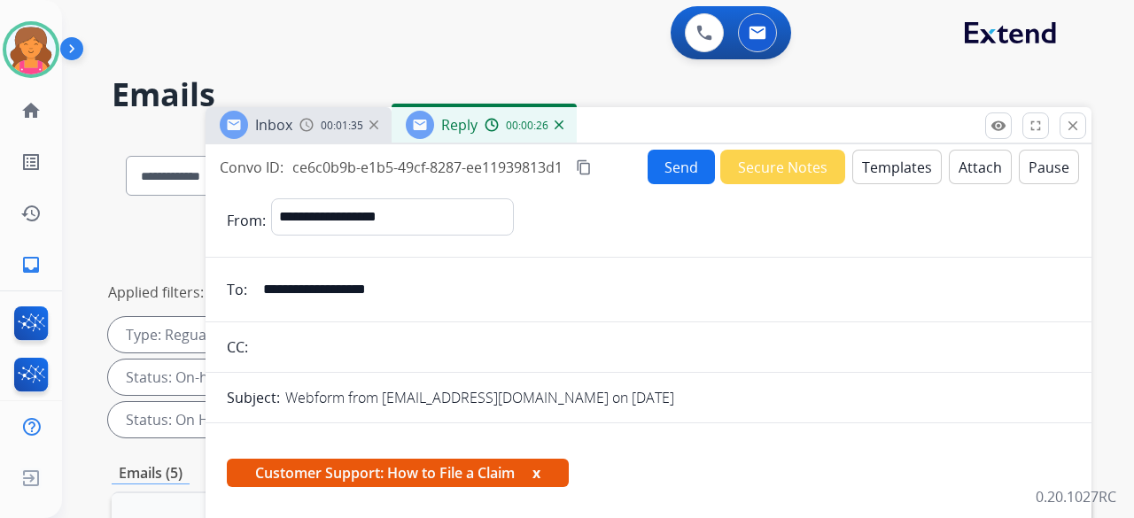
scroll to position [0, 0]
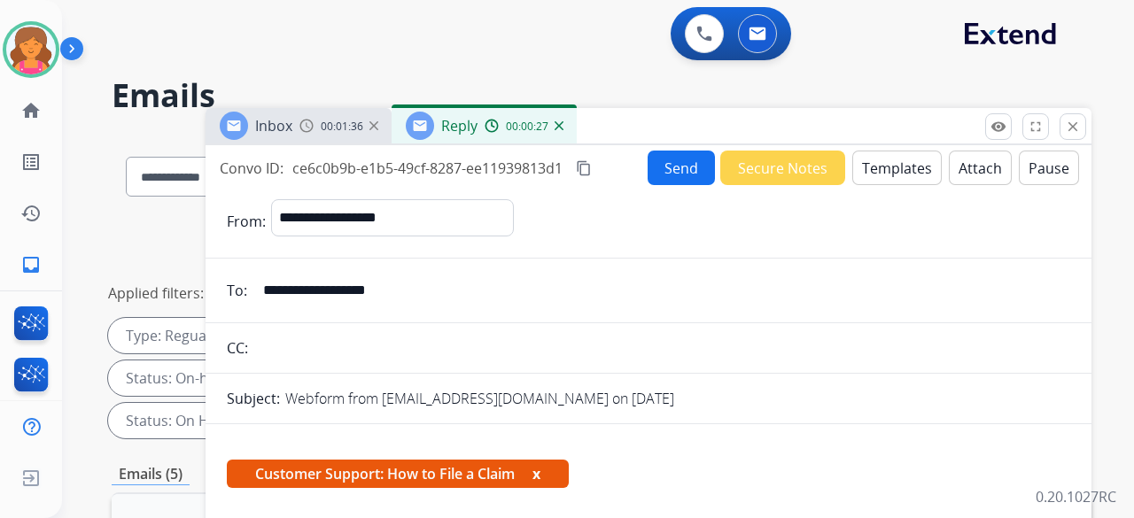
click at [585, 169] on mat-icon "content_copy" at bounding box center [584, 168] width 16 height 16
click at [642, 168] on div "Convo ID: ce6c0b9b-e1b5-49cf-8287-ee11939813d1 content_copy Copied!" at bounding box center [432, 168] width 425 height 21
click at [656, 170] on button "Send" at bounding box center [681, 168] width 67 height 35
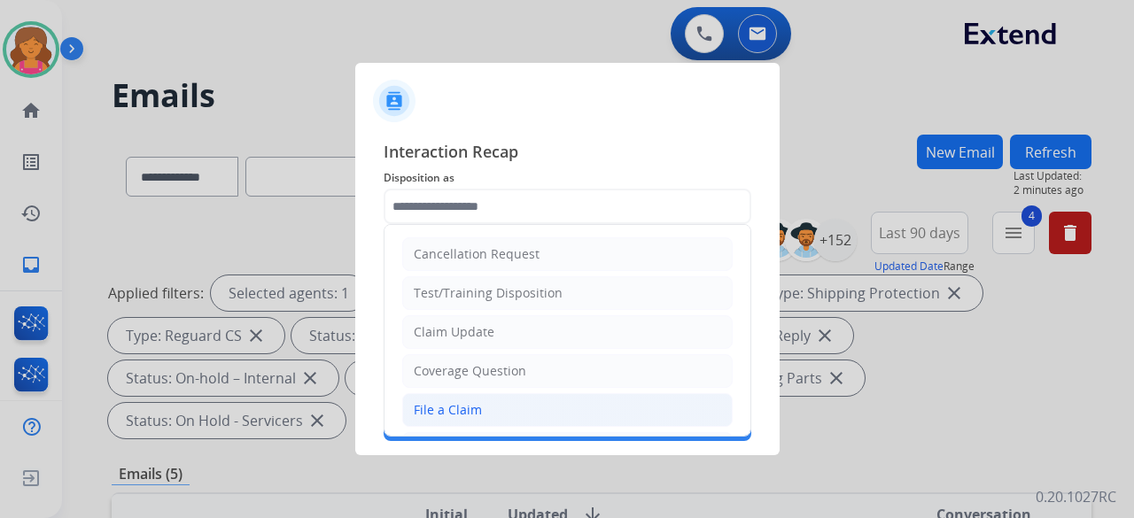
click at [464, 408] on div "File a Claim" at bounding box center [448, 410] width 68 height 18
type input "**********"
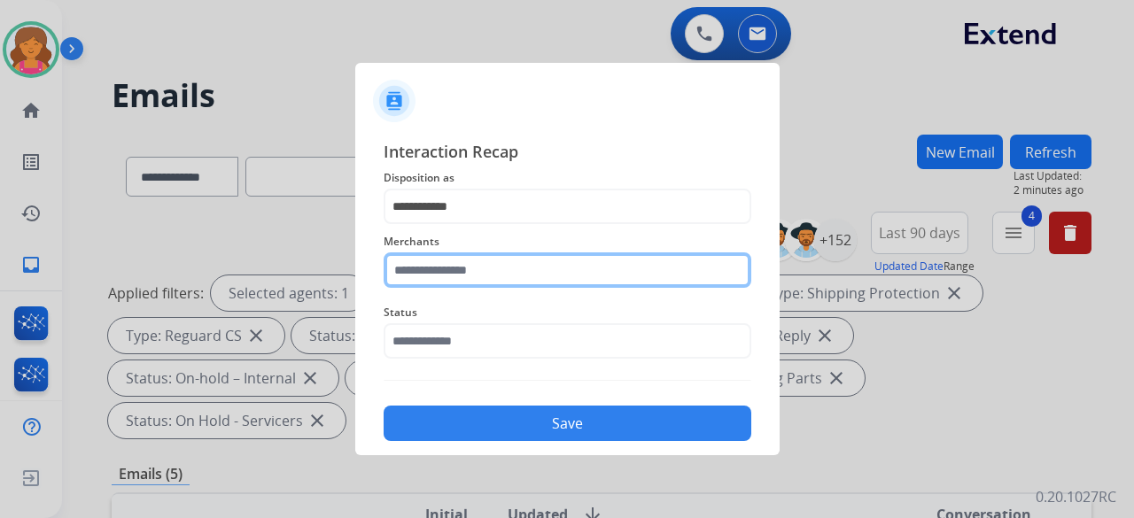
click at [459, 284] on div "Merchants" at bounding box center [568, 259] width 368 height 71
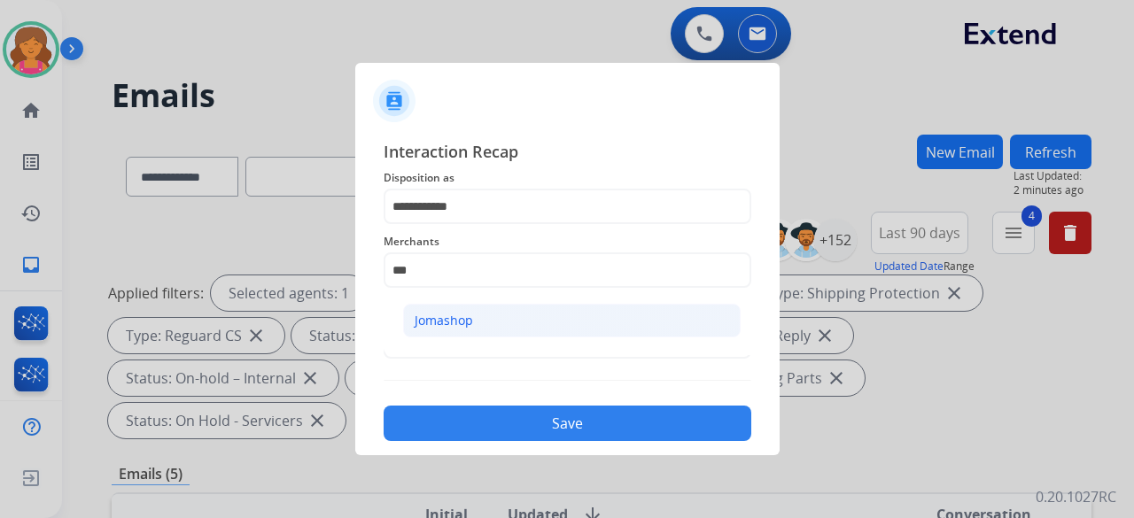
click at [434, 322] on div "Jomashop" at bounding box center [444, 321] width 58 height 18
type input "********"
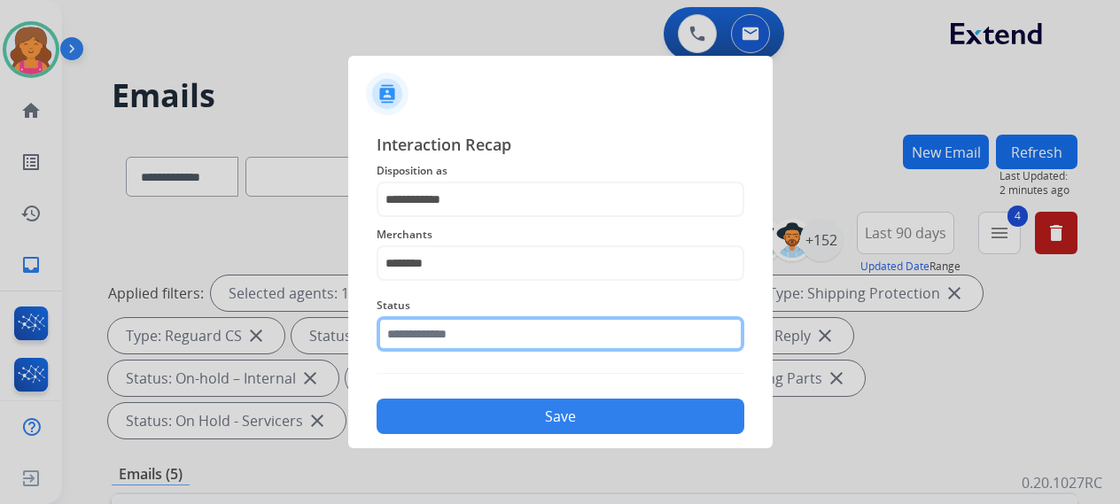
click at [427, 349] on input "text" at bounding box center [560, 333] width 368 height 35
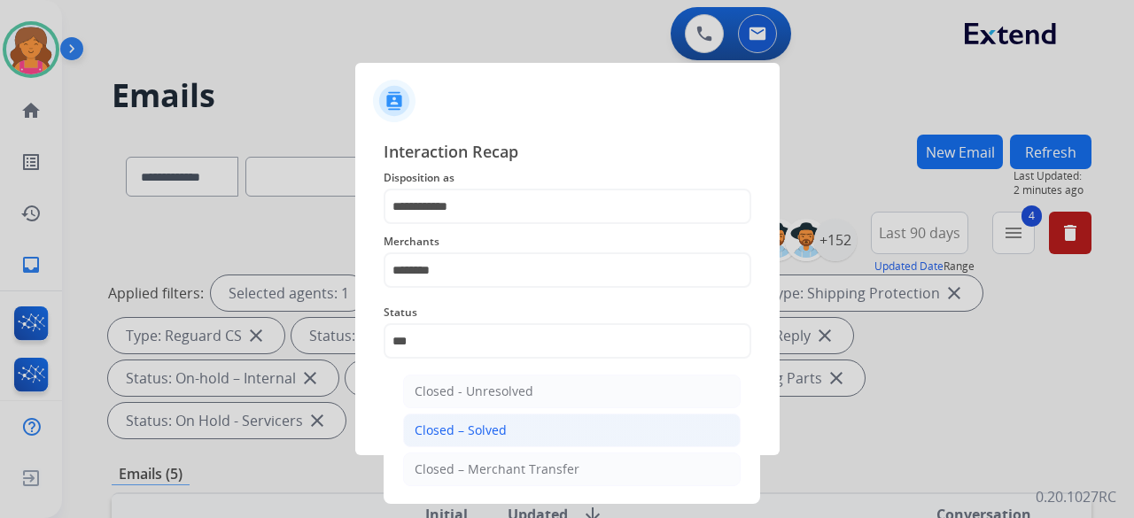
click at [417, 432] on div "Closed – Solved" at bounding box center [461, 431] width 92 height 18
type input "**********"
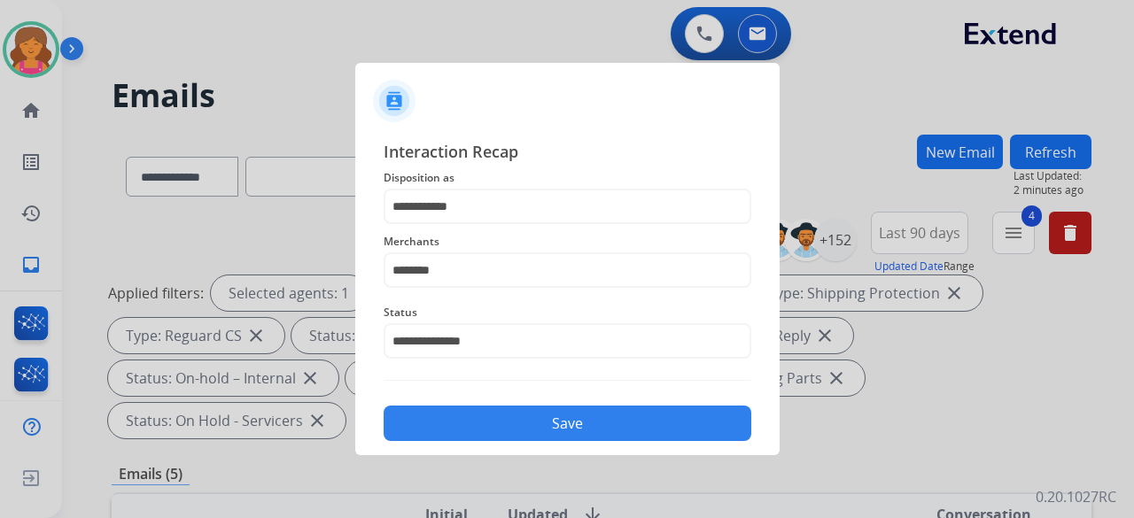
click at [419, 432] on button "Save" at bounding box center [568, 423] width 368 height 35
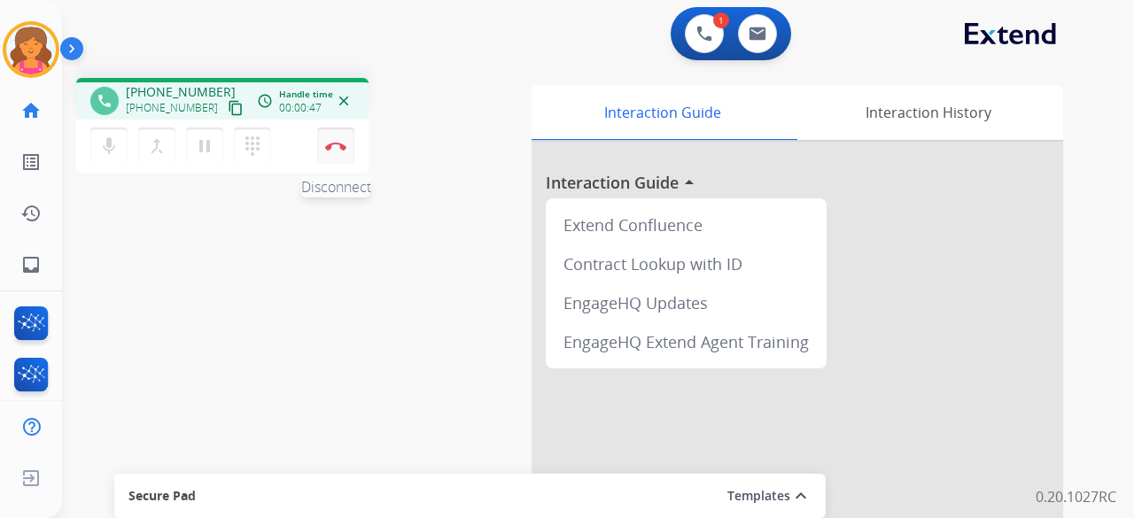
click at [338, 149] on img at bounding box center [335, 146] width 21 height 9
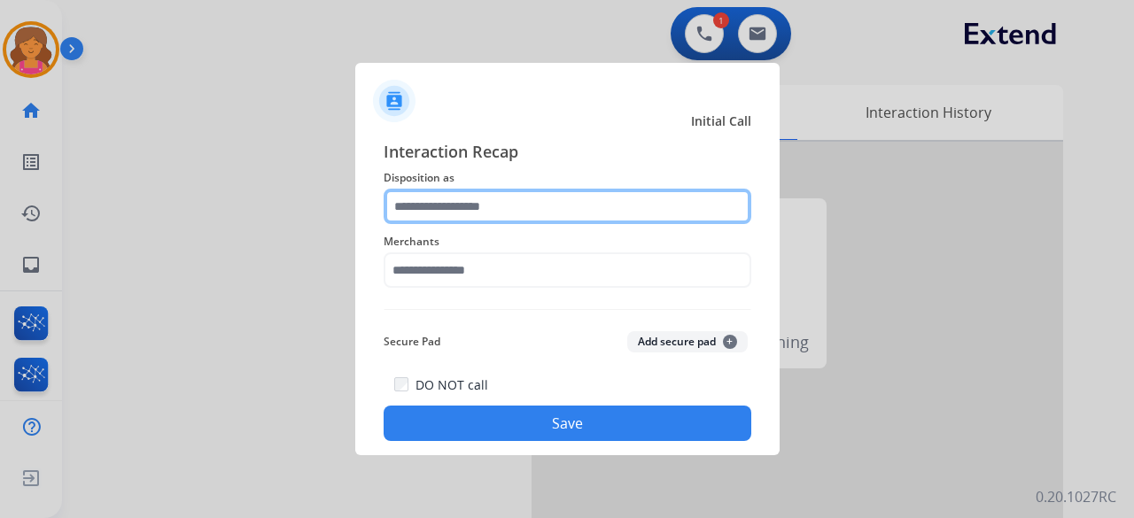
click at [455, 202] on input "text" at bounding box center [568, 206] width 368 height 35
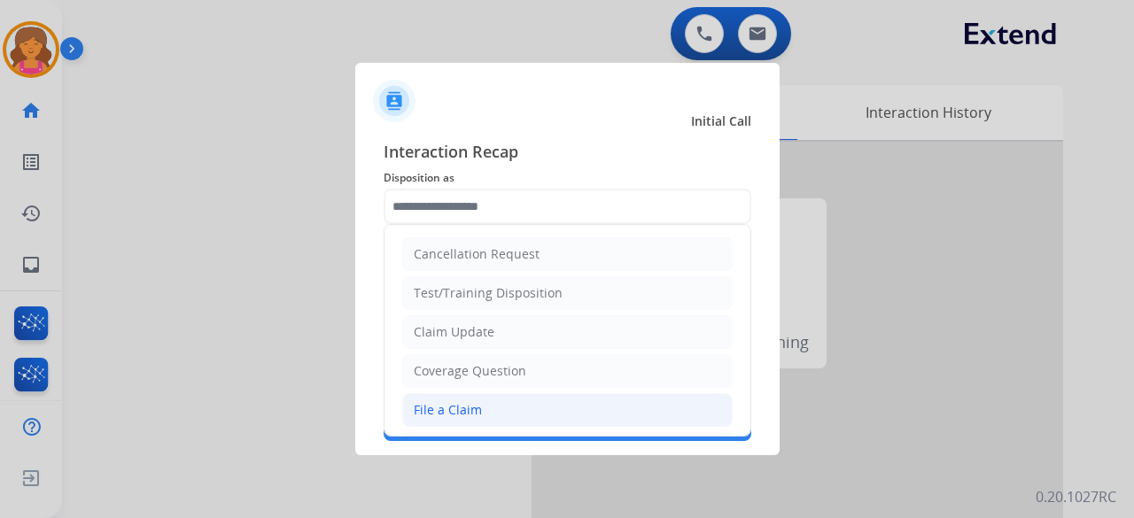
click at [513, 400] on li "File a Claim" at bounding box center [567, 410] width 330 height 34
type input "**********"
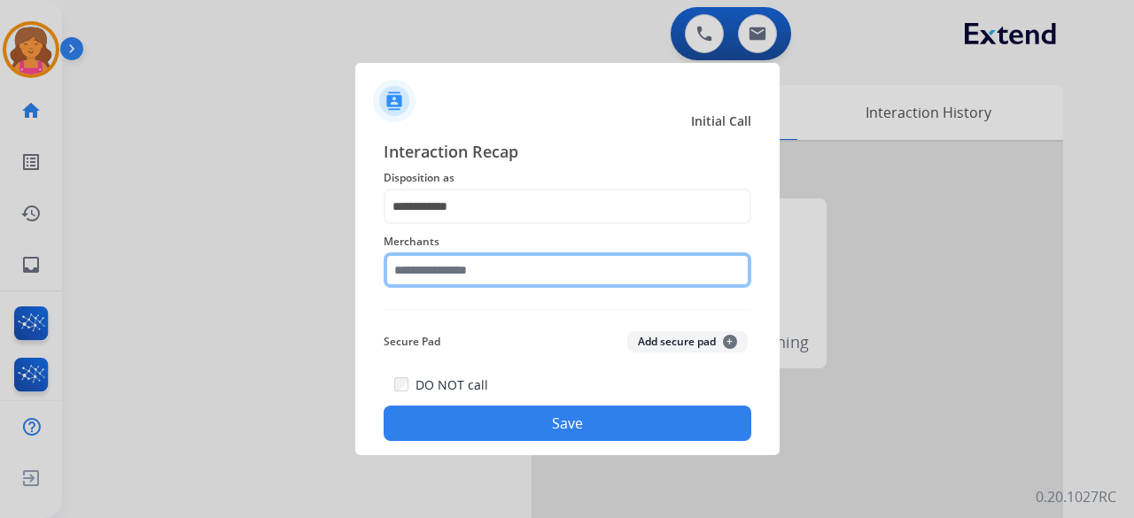
click at [494, 272] on input "text" at bounding box center [568, 269] width 368 height 35
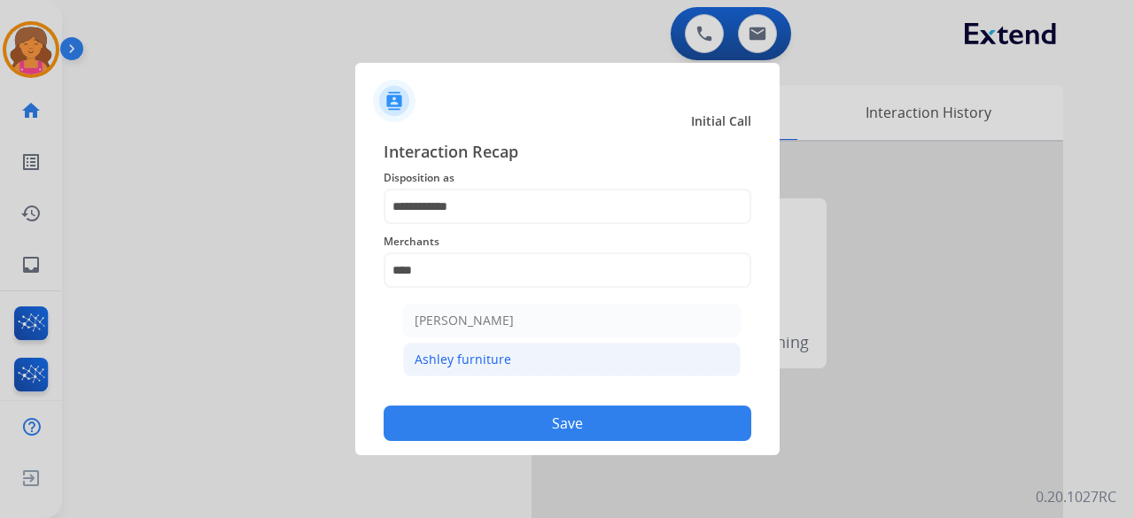
click at [498, 373] on li "Ashley furniture" at bounding box center [571, 360] width 337 height 34
type input "**********"
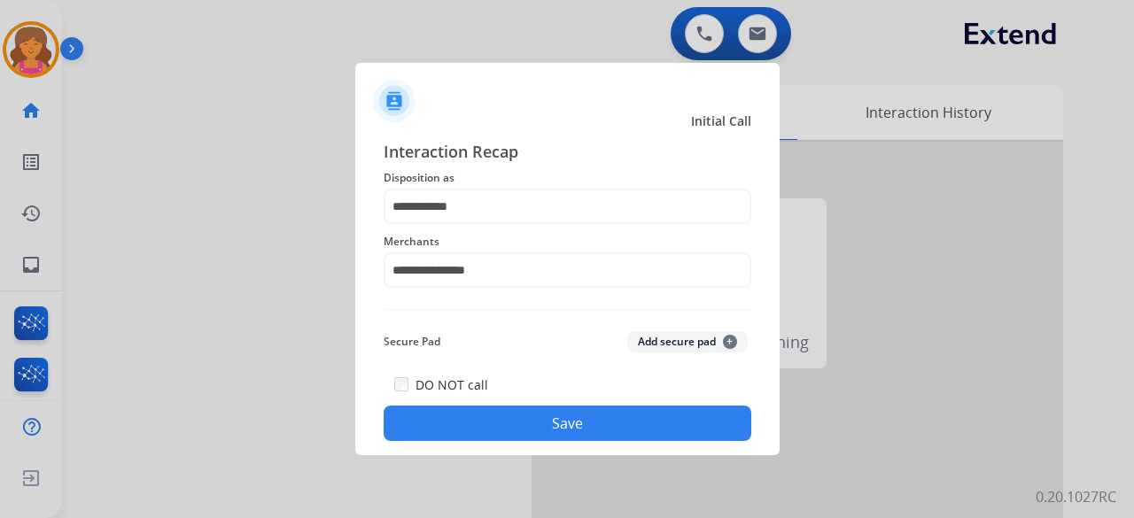
click at [489, 433] on button "Save" at bounding box center [568, 423] width 368 height 35
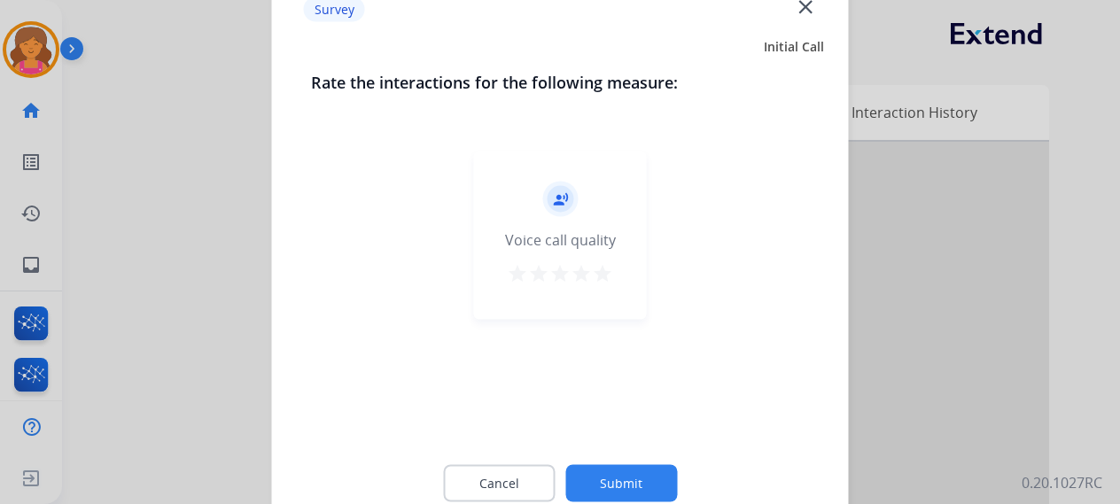
click at [601, 277] on mat-icon "star" at bounding box center [602, 272] width 21 height 21
click at [586, 486] on button "Submit" at bounding box center [621, 482] width 112 height 37
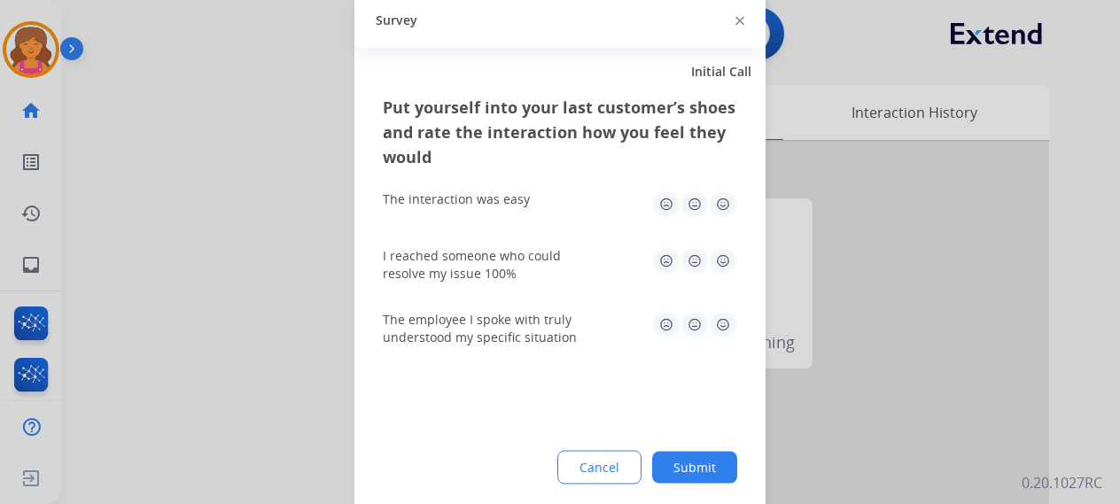
click at [716, 215] on img at bounding box center [723, 204] width 28 height 28
click at [723, 263] on img at bounding box center [723, 260] width 28 height 28
click at [716, 326] on img at bounding box center [723, 324] width 28 height 28
click at [702, 470] on button "Submit" at bounding box center [694, 467] width 85 height 32
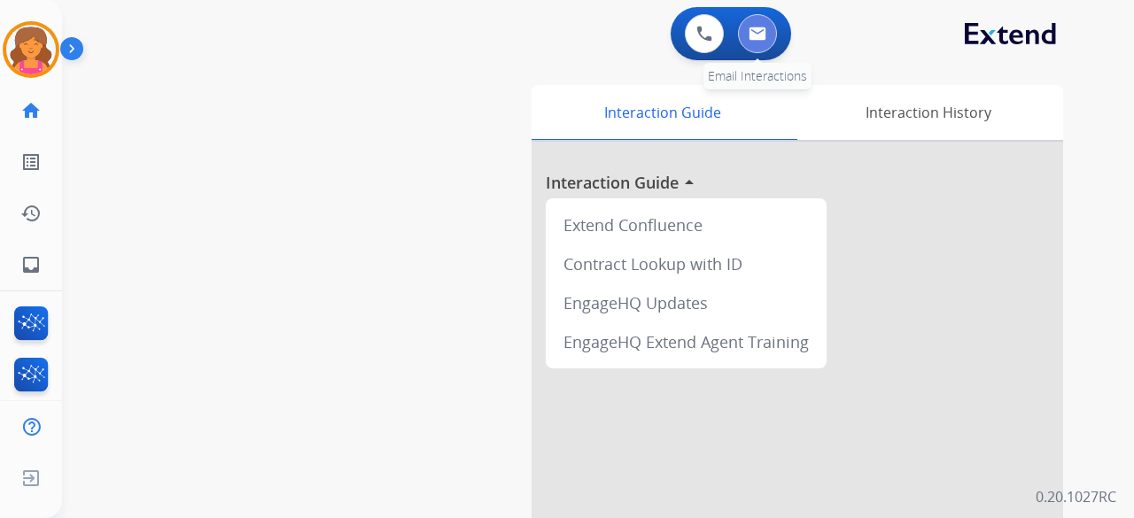
click at [753, 25] on button at bounding box center [757, 33] width 39 height 39
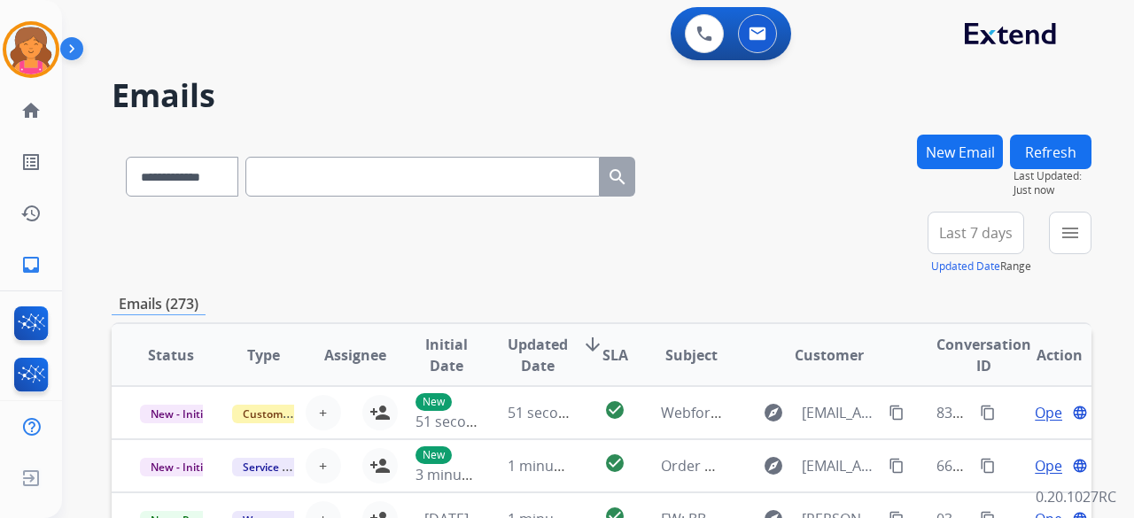
click at [974, 235] on span "Last 7 days" at bounding box center [976, 232] width 74 height 7
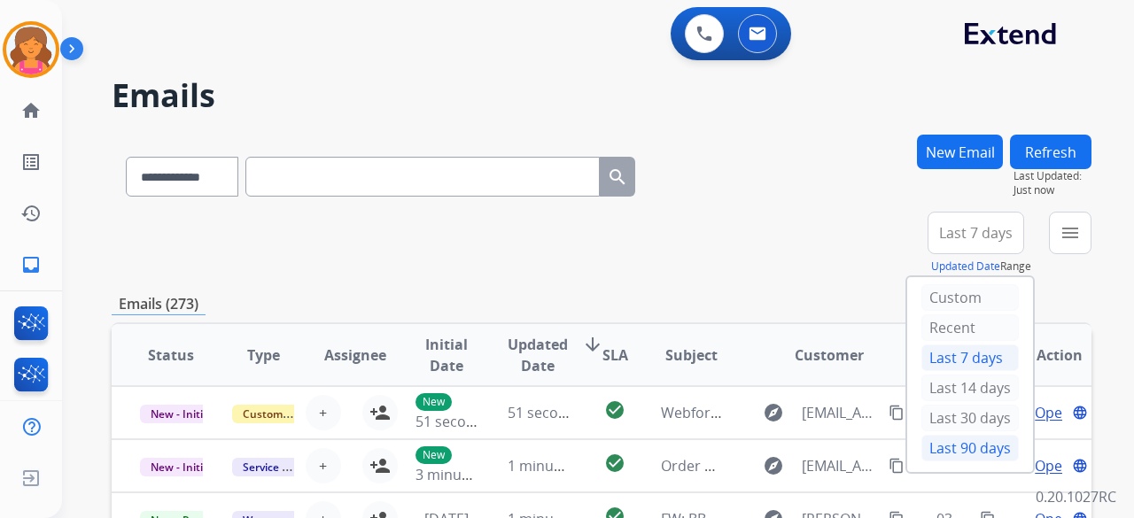
click at [932, 435] on div "Last 90 days" at bounding box center [969, 448] width 97 height 27
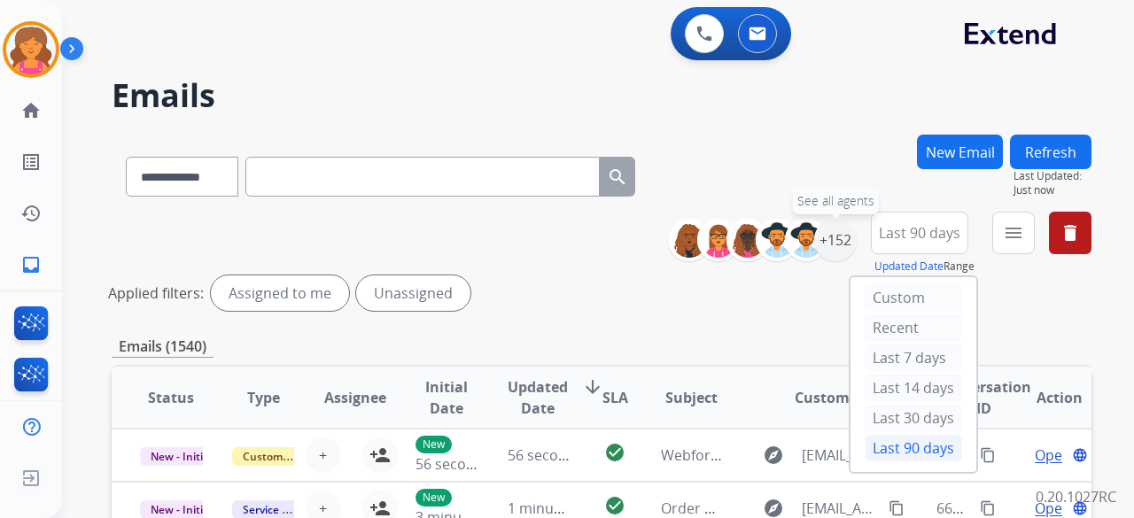
click at [819, 241] on div "+152" at bounding box center [835, 240] width 43 height 43
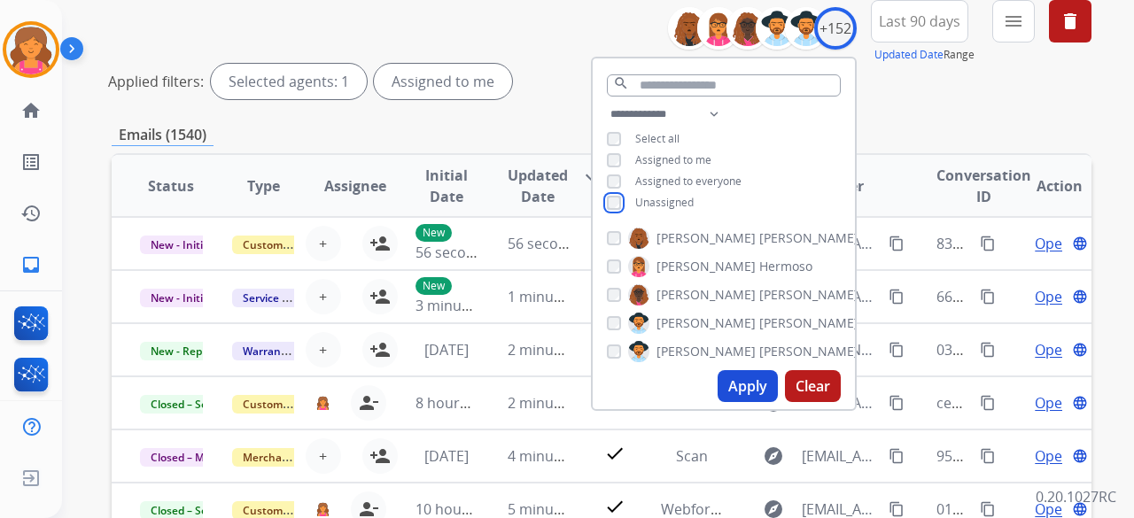
scroll to position [266, 0]
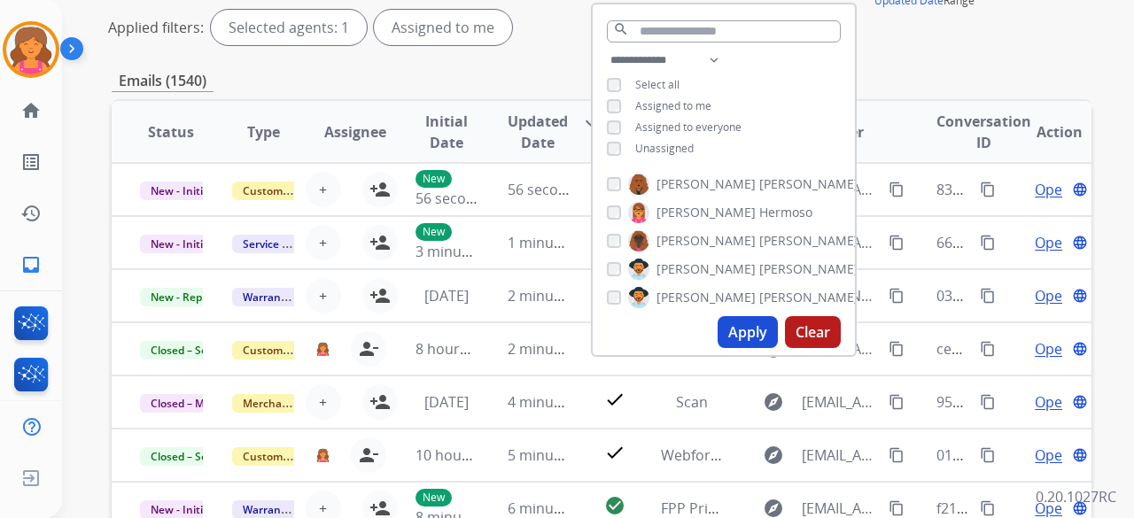
click at [733, 339] on button "Apply" at bounding box center [748, 332] width 60 height 32
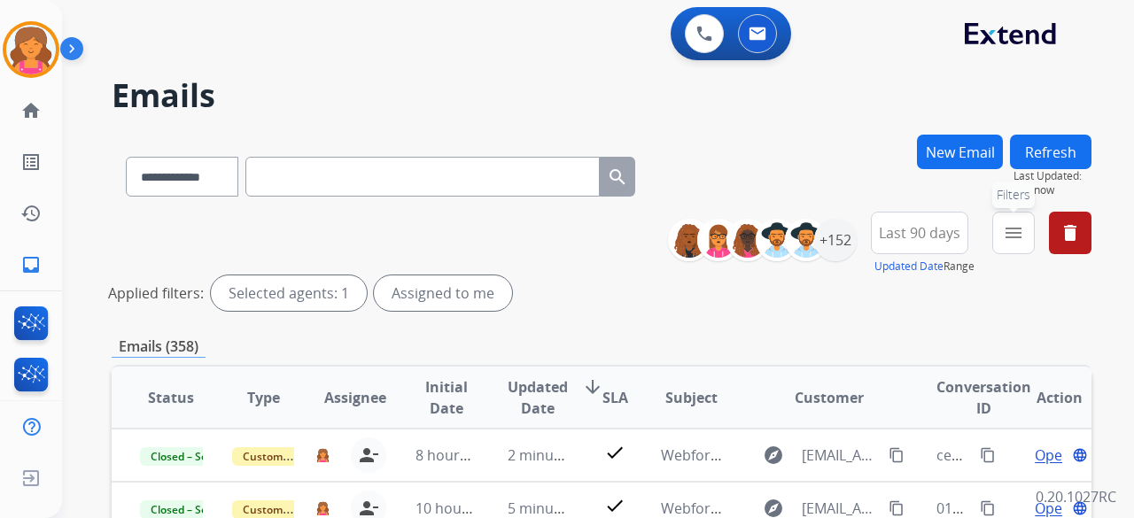
click at [1000, 234] on button "menu Filters" at bounding box center [1013, 233] width 43 height 43
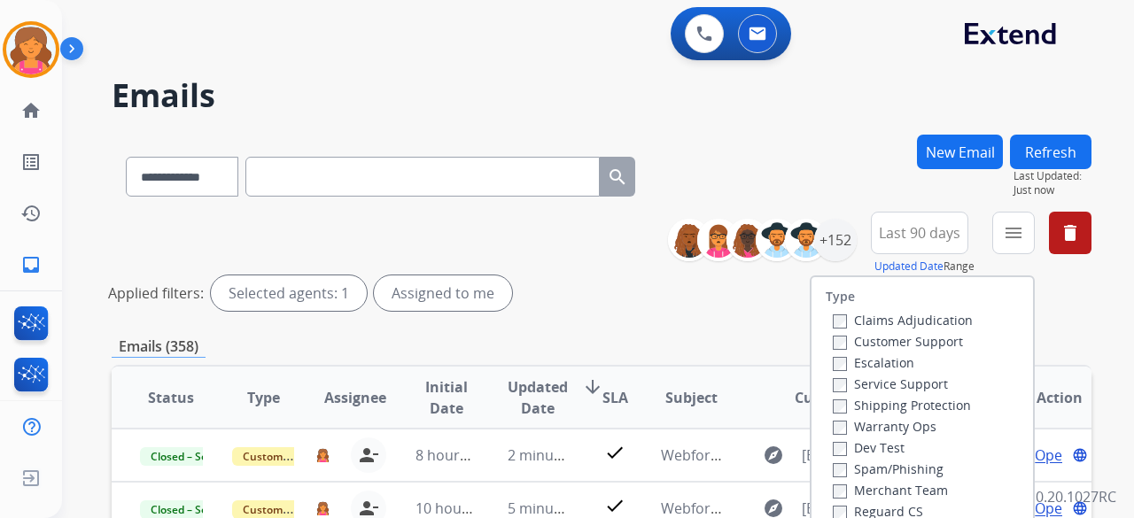
click at [866, 335] on label "Customer Support" at bounding box center [898, 341] width 130 height 17
click at [855, 410] on label "Shipping Protection" at bounding box center [902, 405] width 138 height 17
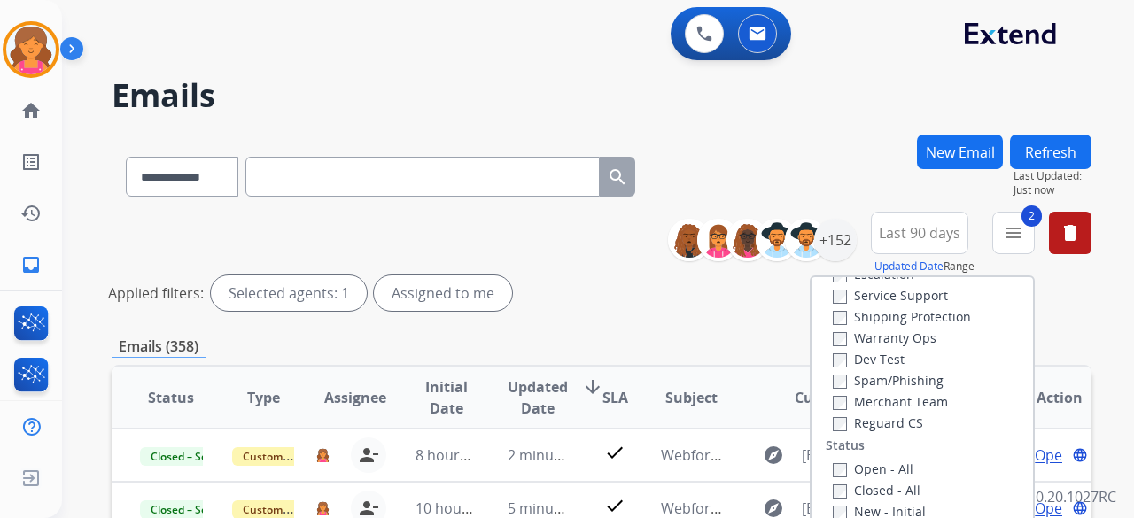
click at [835, 416] on label "Reguard CS" at bounding box center [878, 423] width 90 height 17
click at [833, 462] on label "Open - All" at bounding box center [873, 469] width 81 height 17
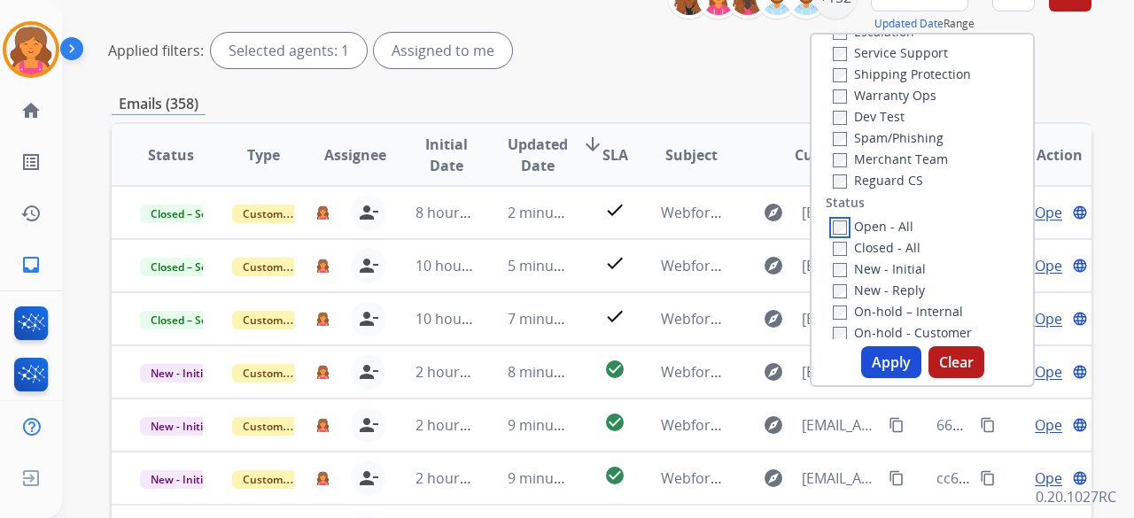
scroll to position [266, 0]
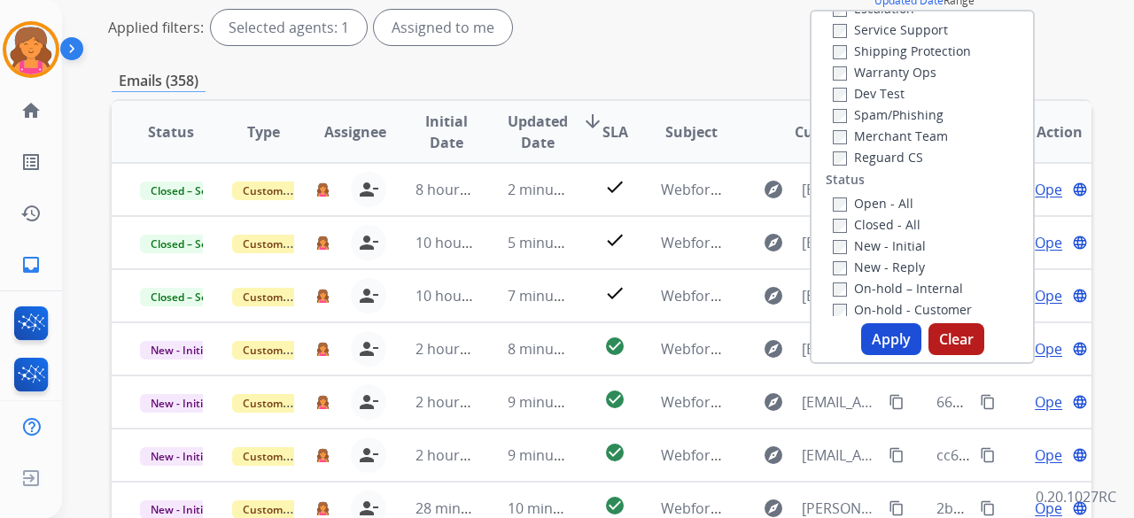
click at [874, 338] on button "Apply" at bounding box center [891, 339] width 60 height 32
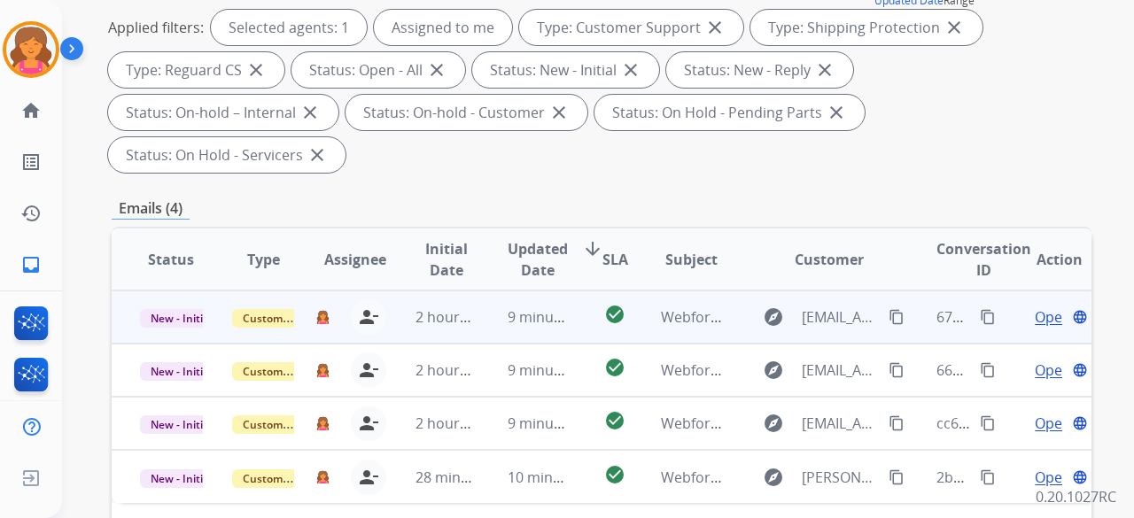
click at [1035, 306] on span "Open" at bounding box center [1053, 316] width 36 height 21
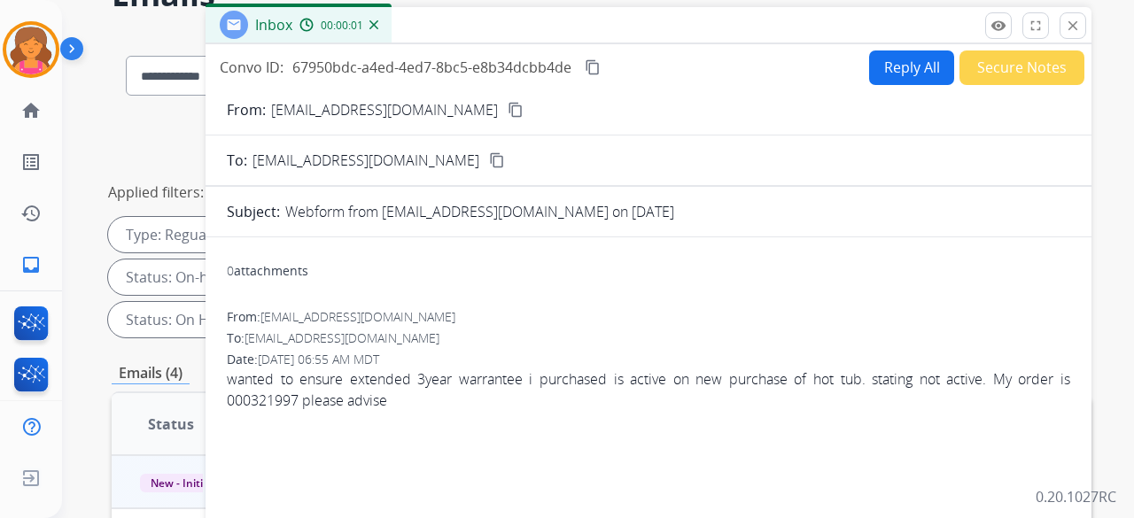
scroll to position [89, 0]
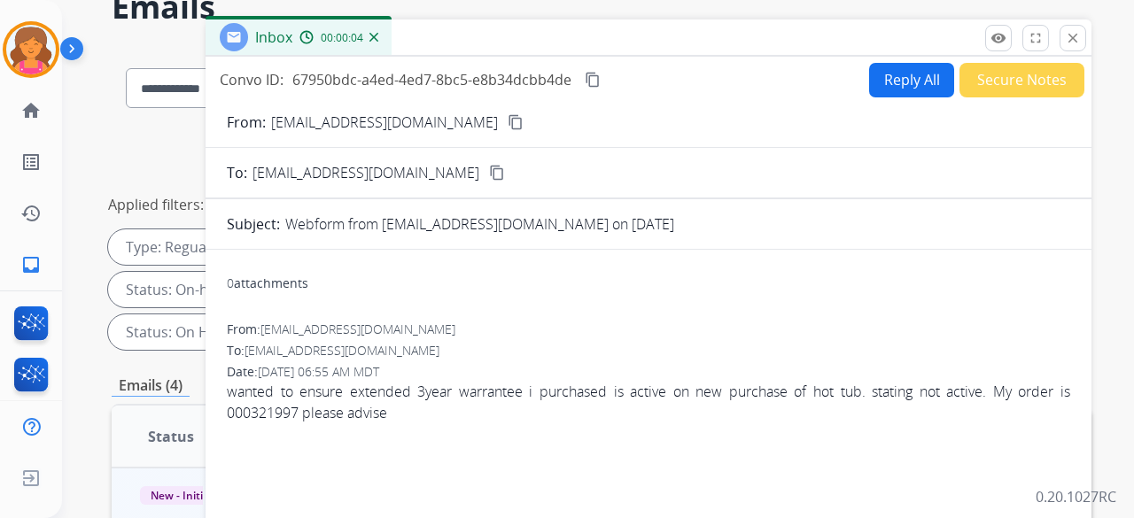
click at [505, 131] on button "content_copy" at bounding box center [515, 122] width 21 height 21
click at [864, 85] on div "Reply All Secure Notes" at bounding box center [974, 80] width 221 height 35
click at [876, 89] on button "Reply All" at bounding box center [911, 80] width 85 height 35
select select "**********"
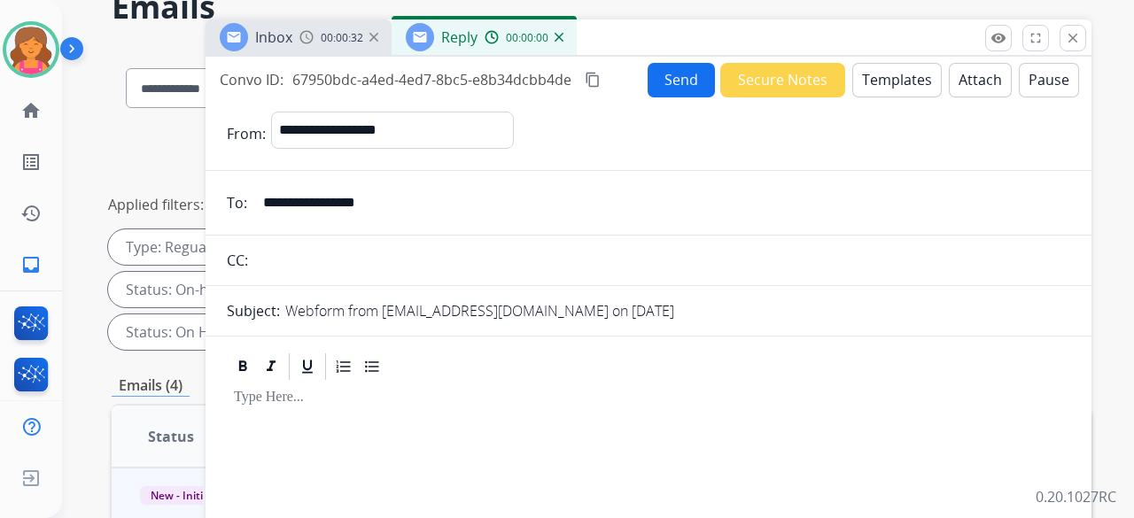
click at [876, 89] on button "Templates" at bounding box center [896, 80] width 89 height 35
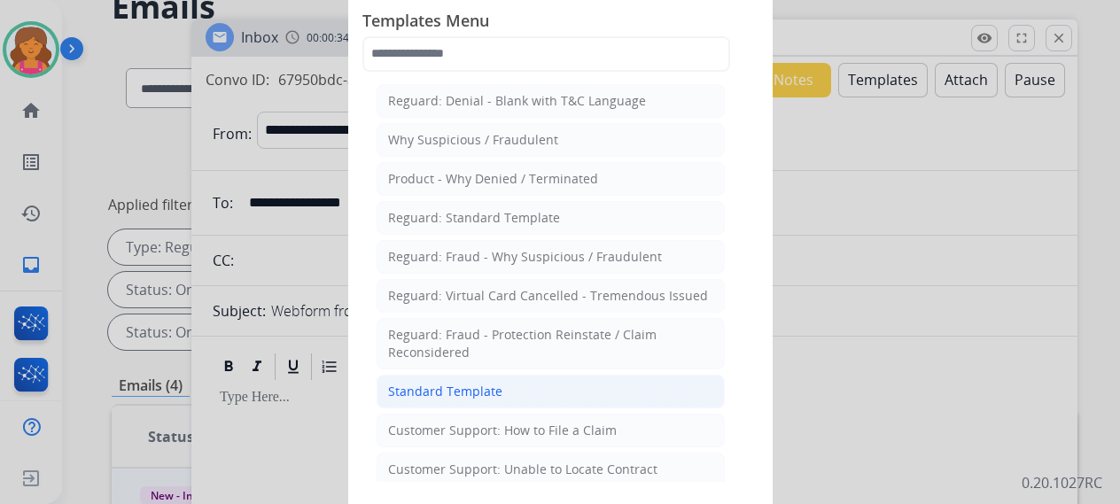
click at [475, 383] on div "Standard Template" at bounding box center [445, 392] width 114 height 18
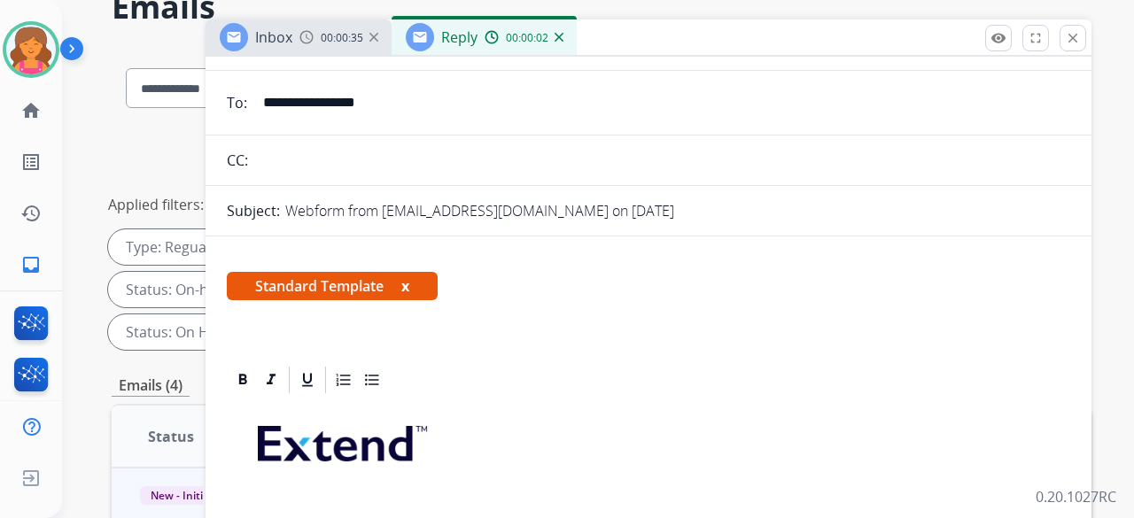
scroll to position [407, 0]
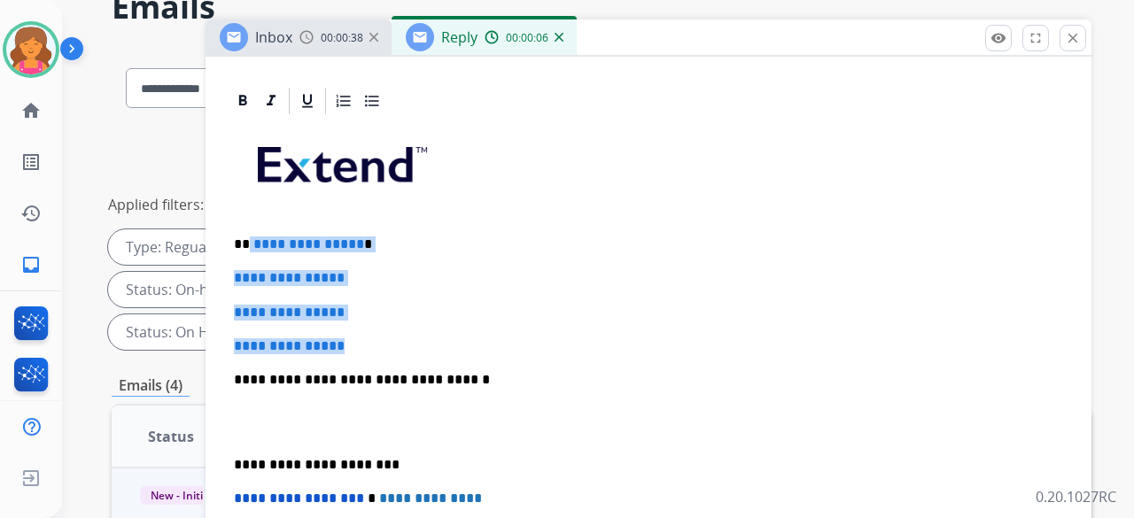
drag, startPoint x: 361, startPoint y: 304, endPoint x: 248, endPoint y: 189, distance: 161.0
click at [248, 189] on div "**********" at bounding box center [648, 421] width 843 height 609
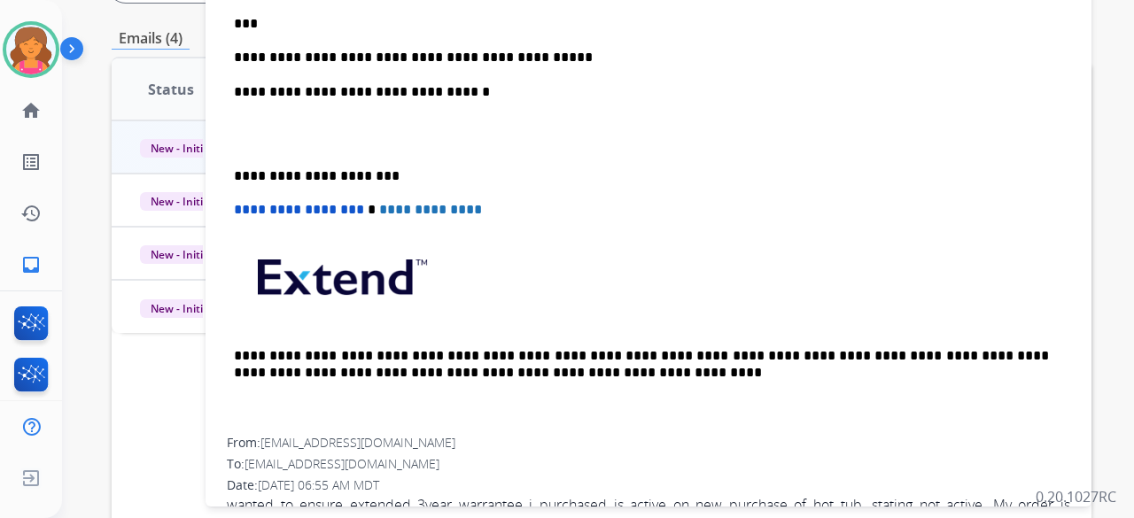
scroll to position [333, 0]
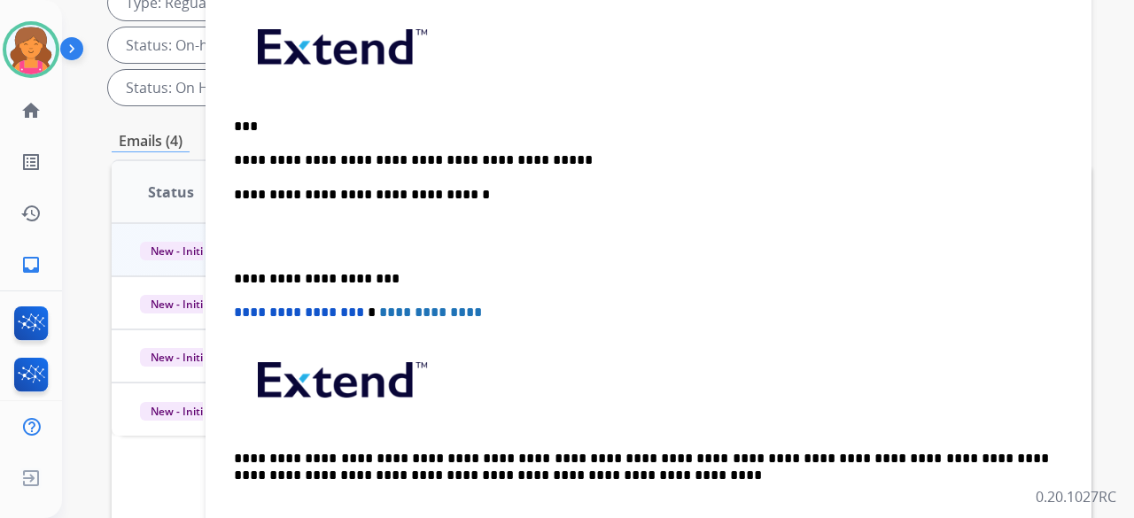
click at [328, 155] on p "**********" at bounding box center [641, 160] width 815 height 16
click at [379, 164] on p "**********" at bounding box center [641, 160] width 815 height 16
click at [553, 175] on div "**********" at bounding box center [648, 269] width 843 height 541
click at [558, 162] on p "**********" at bounding box center [641, 160] width 815 height 16
click at [576, 159] on p "**********" at bounding box center [641, 160] width 815 height 16
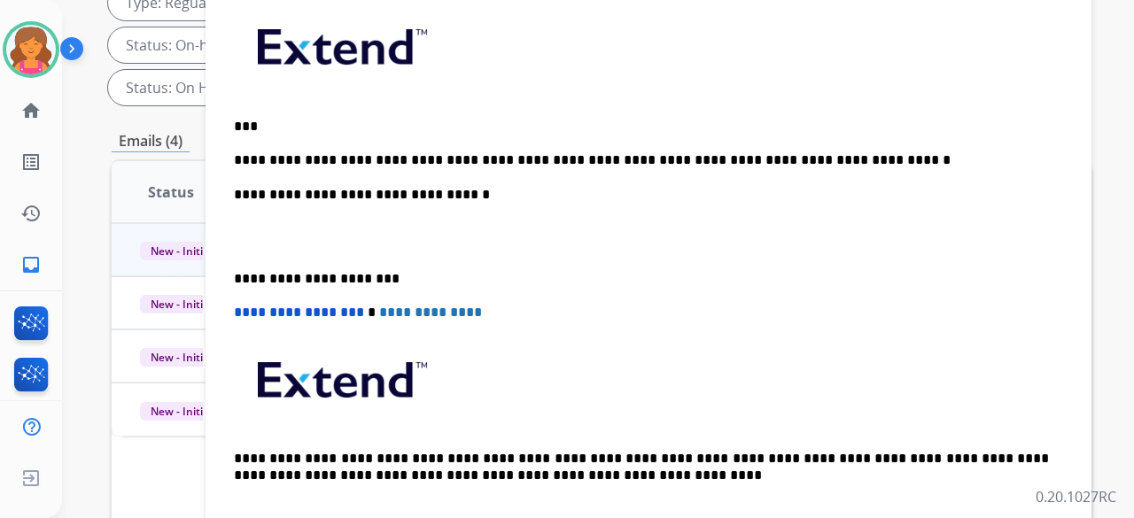
click at [835, 162] on p "**********" at bounding box center [641, 160] width 815 height 16
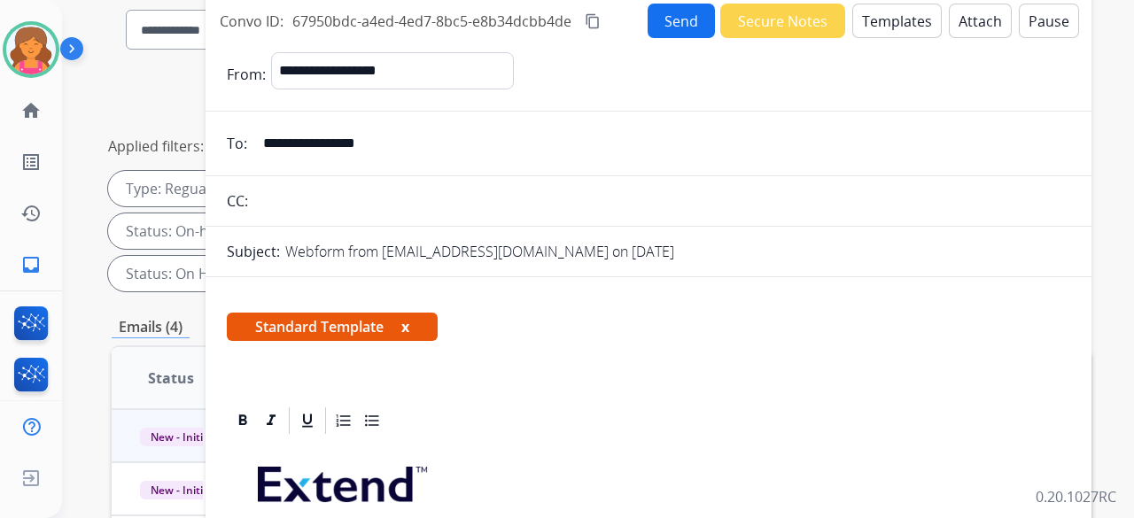
scroll to position [67, 0]
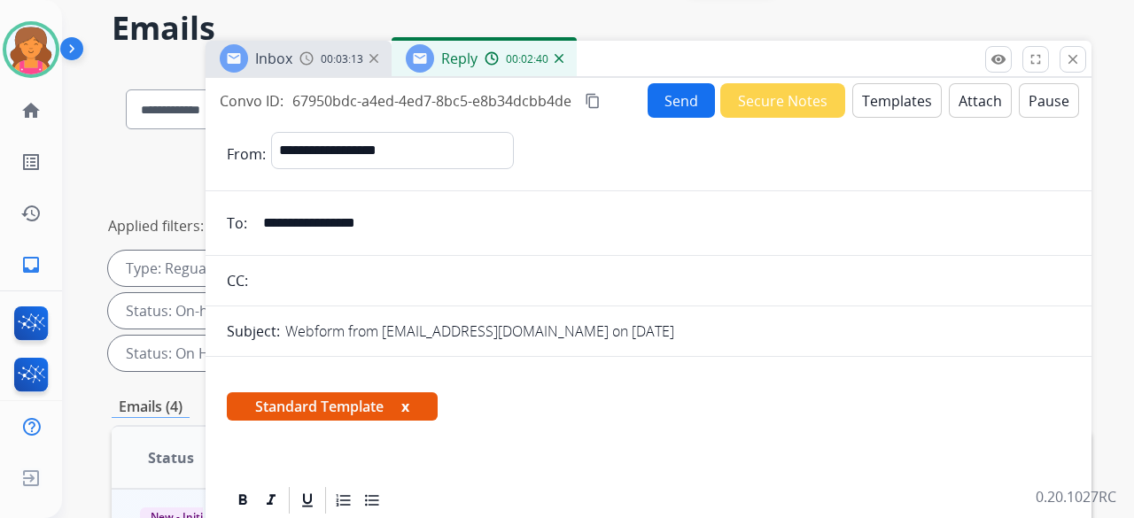
click at [596, 108] on button "content_copy" at bounding box center [592, 100] width 21 height 21
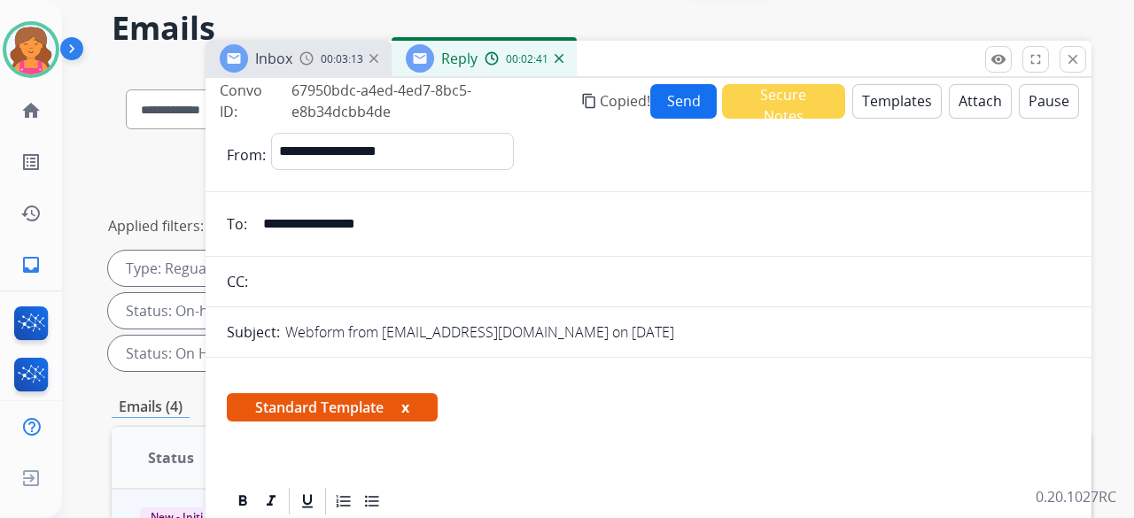
click at [659, 110] on button "Send" at bounding box center [683, 101] width 66 height 35
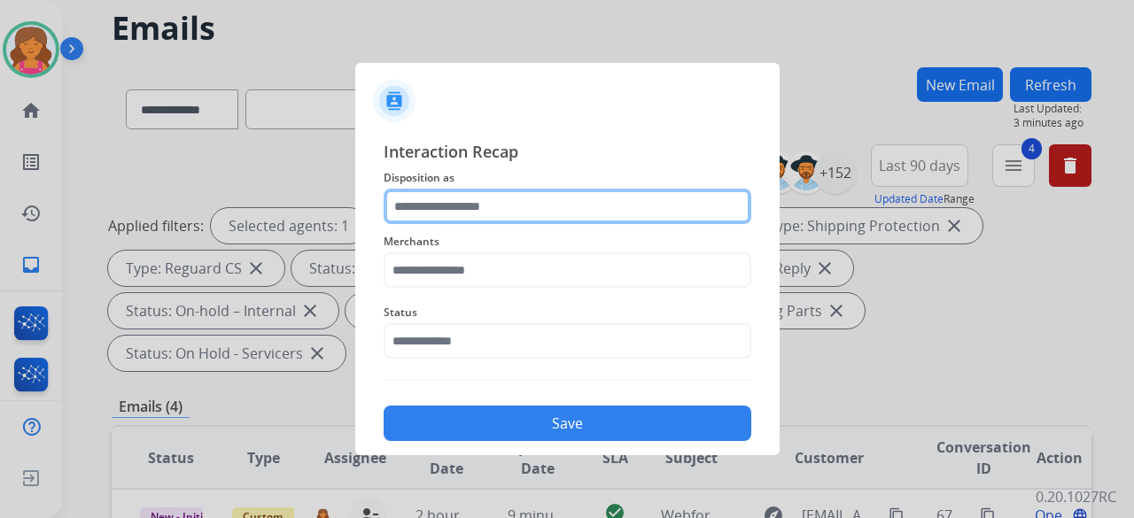
click at [473, 213] on input "text" at bounding box center [568, 206] width 368 height 35
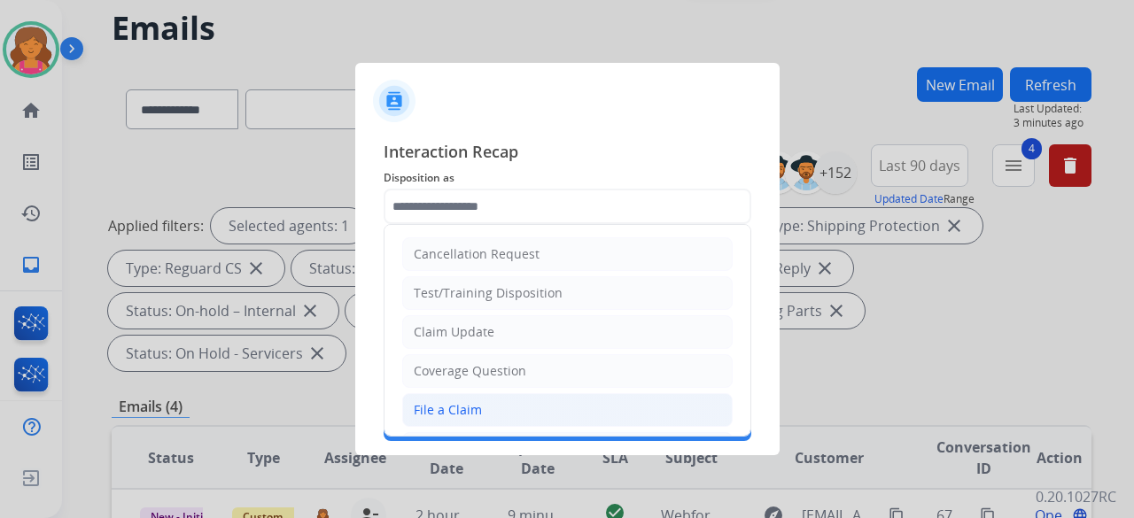
click at [460, 401] on div "File a Claim" at bounding box center [448, 410] width 68 height 18
type input "**********"
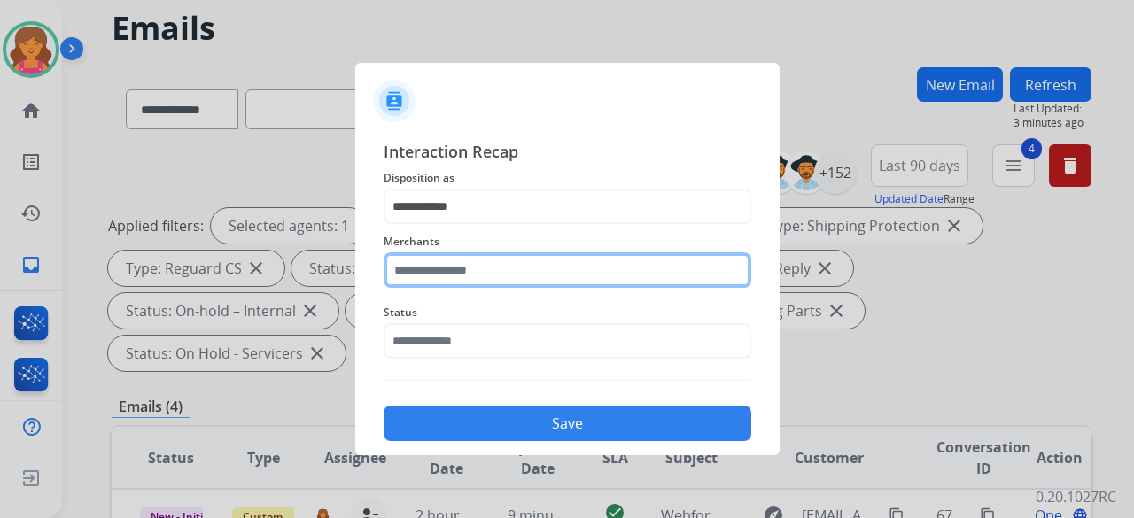
click at [484, 276] on input "text" at bounding box center [568, 269] width 368 height 35
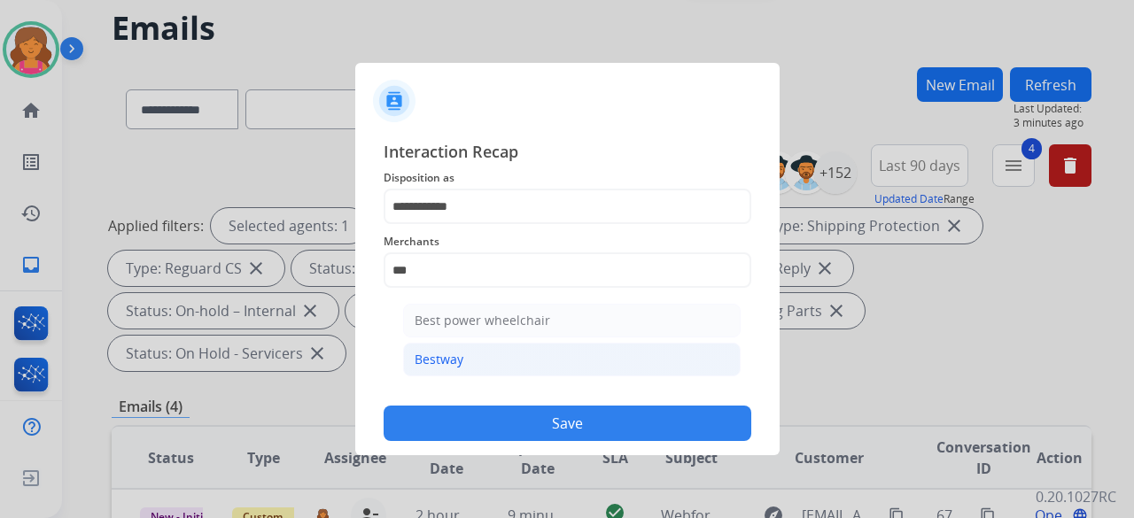
click at [466, 355] on li "Bestway" at bounding box center [571, 360] width 337 height 34
type input "*******"
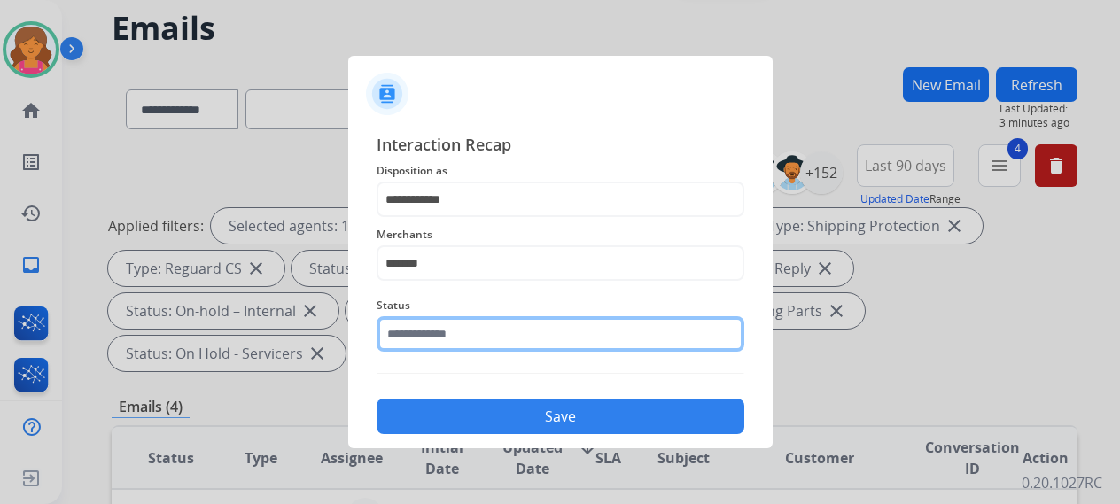
click at [468, 341] on input "text" at bounding box center [560, 333] width 368 height 35
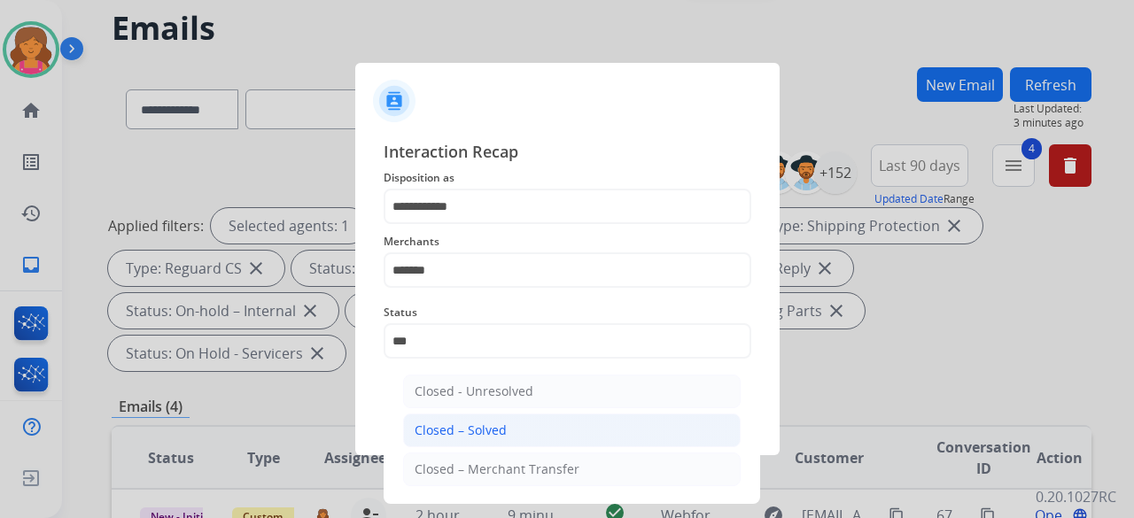
click at [494, 432] on div "Closed – Solved" at bounding box center [461, 431] width 92 height 18
type input "**********"
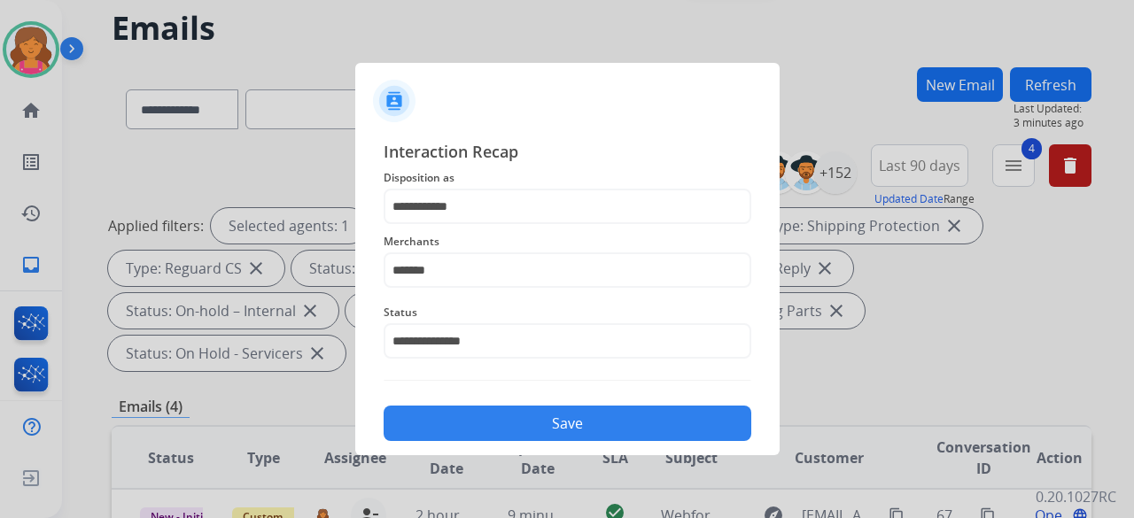
click at [494, 432] on button "Save" at bounding box center [568, 423] width 368 height 35
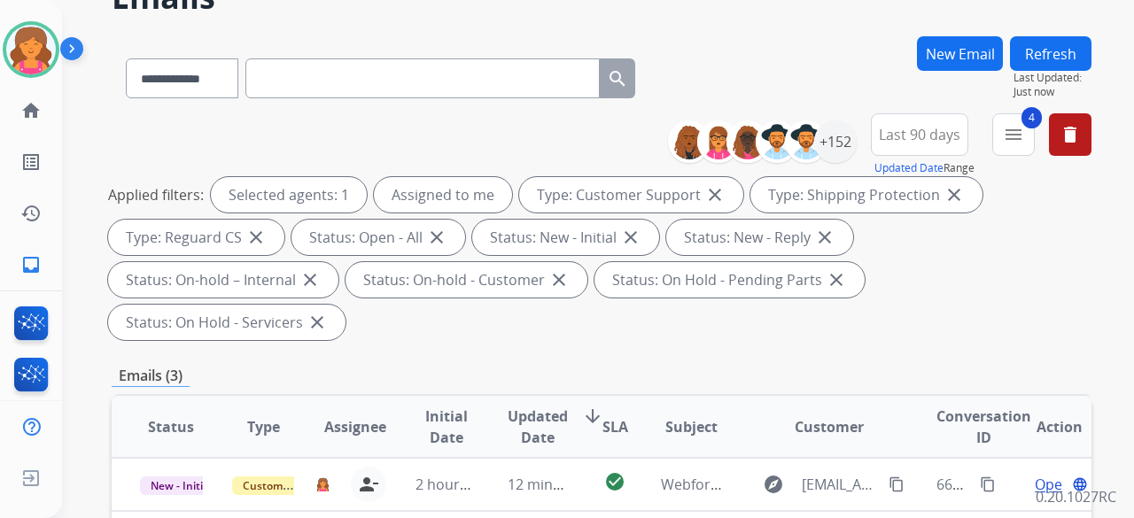
scroll to position [266, 0]
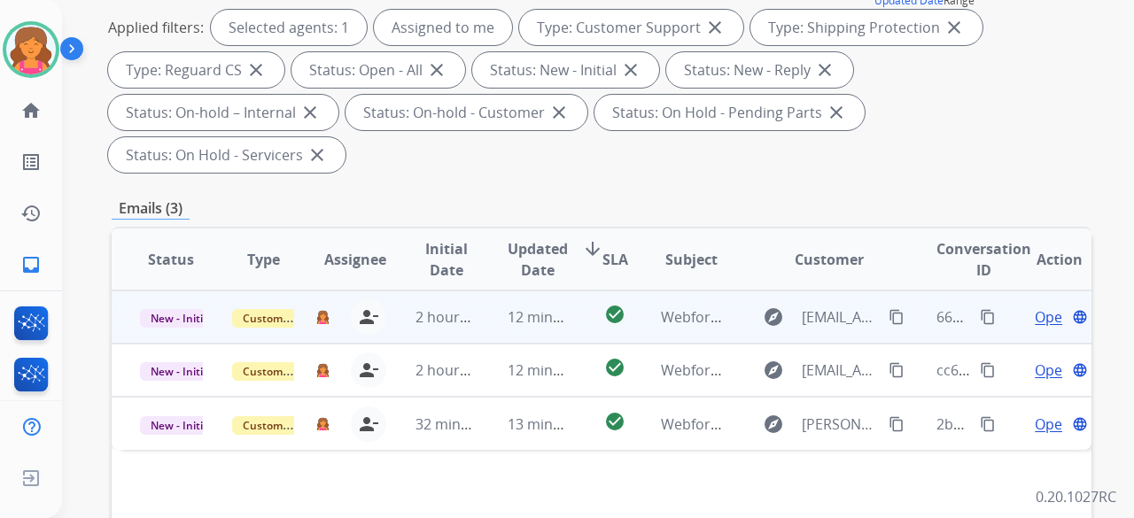
click at [1049, 306] on div "Open language" at bounding box center [1059, 316] width 63 height 21
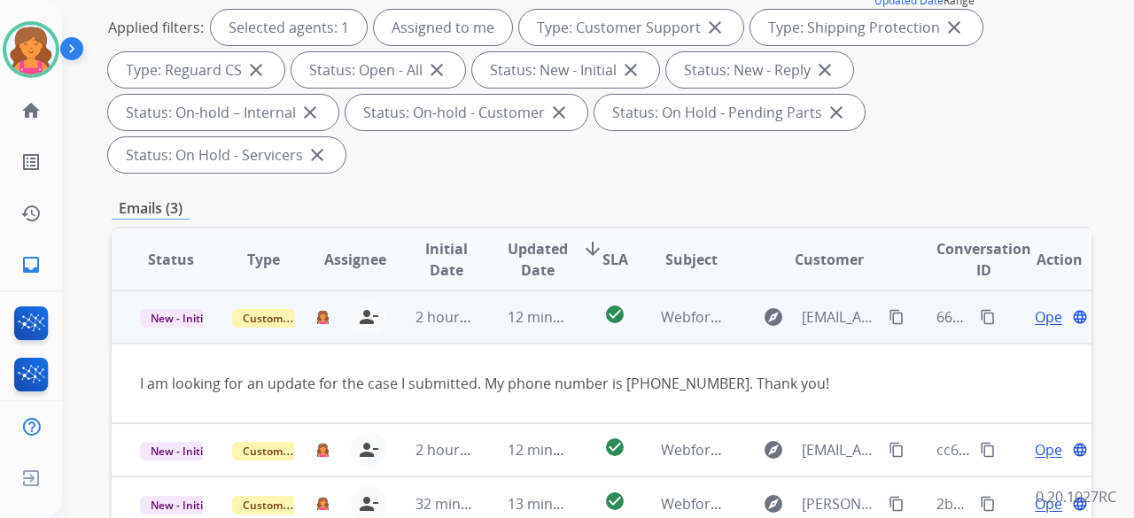
click at [1049, 306] on div "Open language" at bounding box center [1059, 316] width 63 height 21
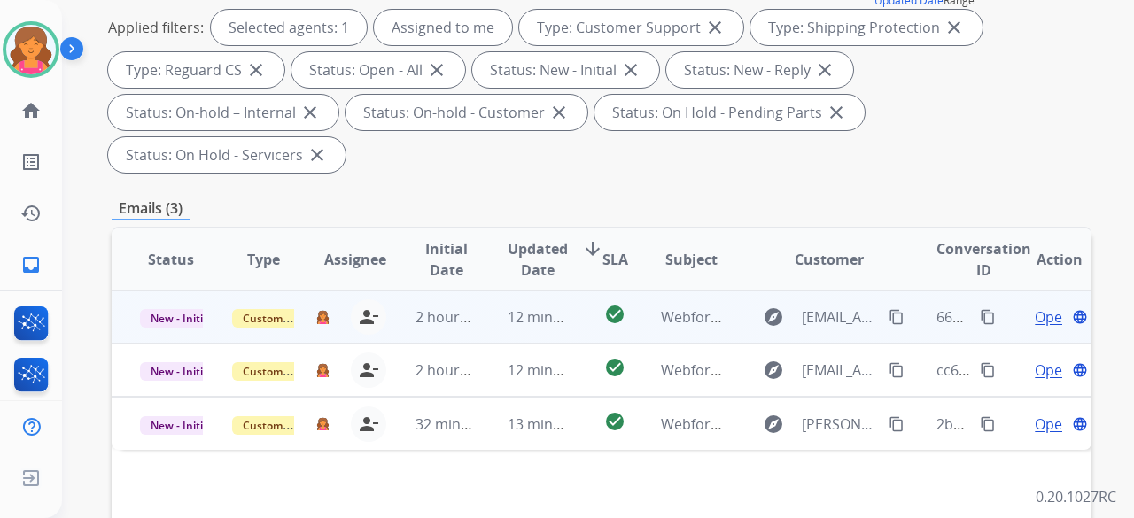
click at [1041, 306] on span "Open" at bounding box center [1053, 316] width 36 height 21
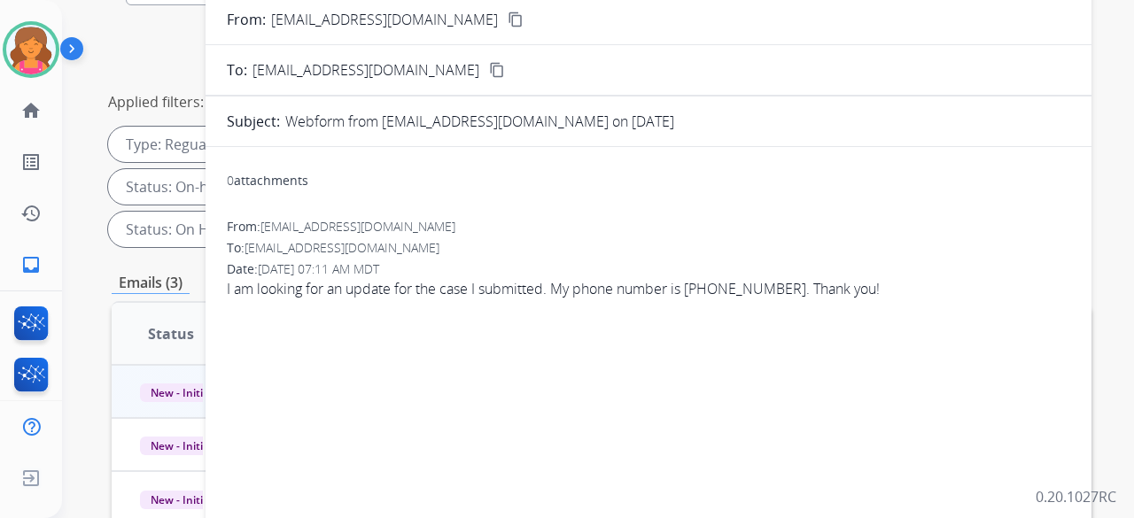
scroll to position [89, 0]
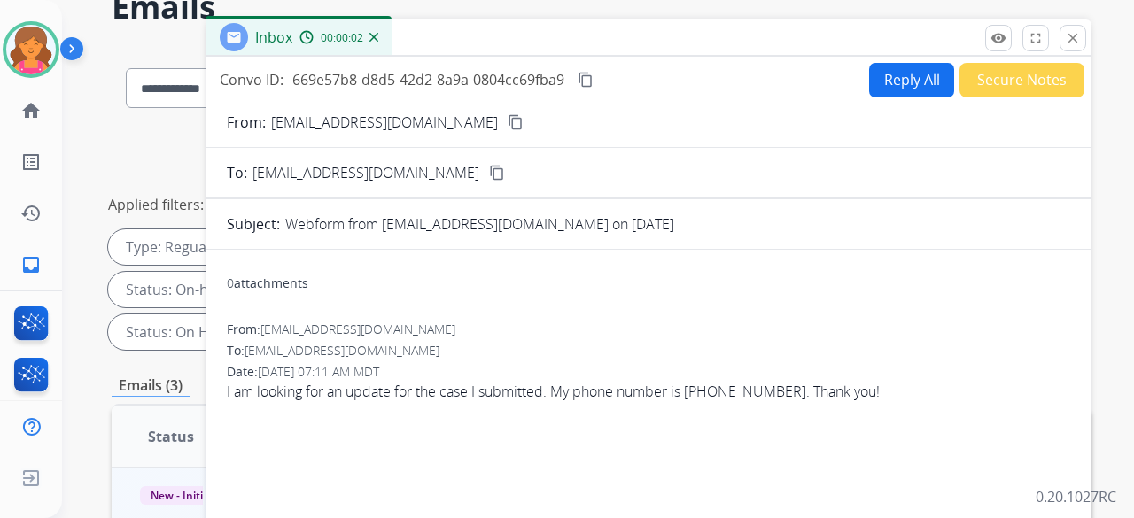
click at [508, 125] on mat-icon "content_copy" at bounding box center [516, 122] width 16 height 16
click at [896, 84] on button "Reply All" at bounding box center [911, 80] width 85 height 35
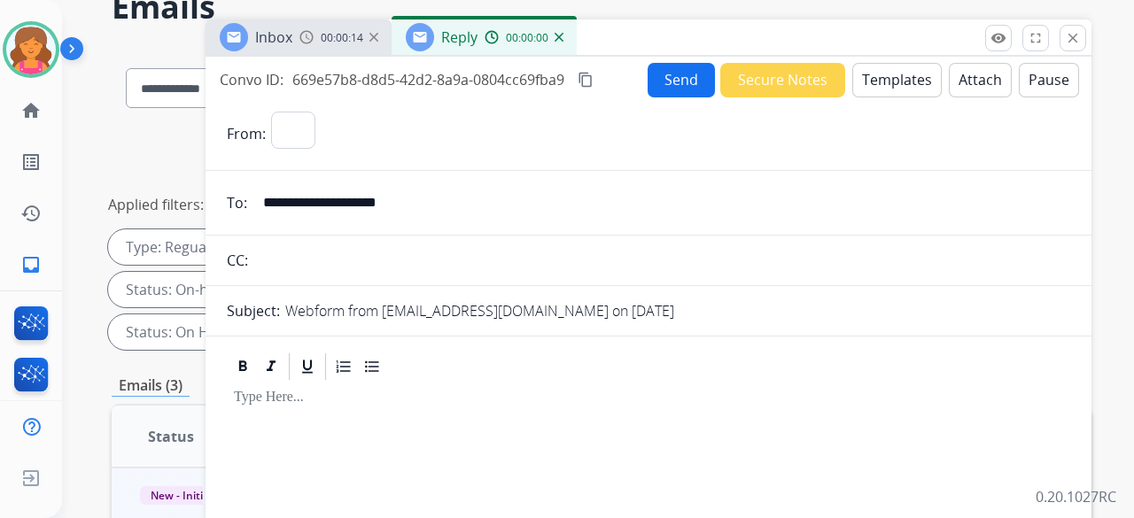
select select "**********"
click at [896, 84] on button "Templates" at bounding box center [896, 80] width 89 height 35
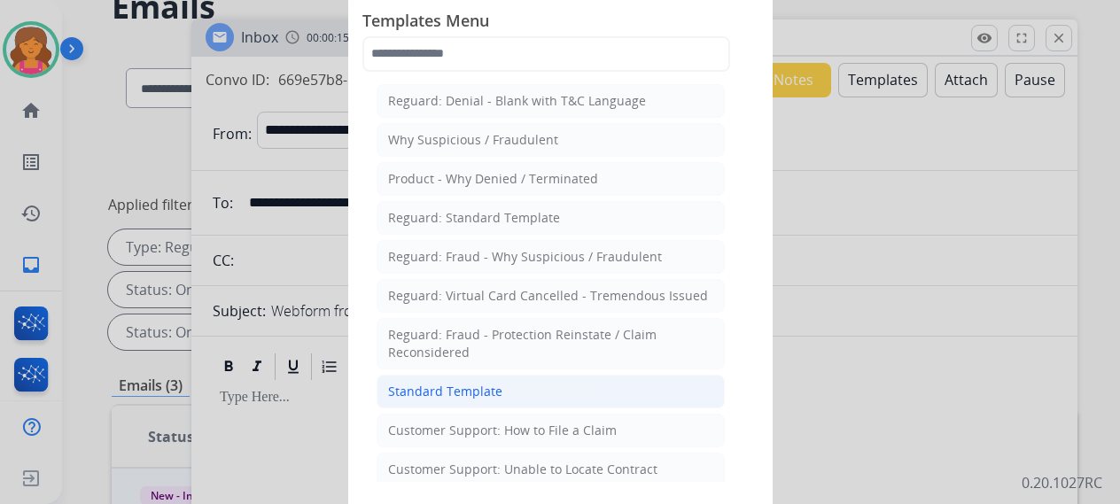
click at [425, 375] on li "Standard Template" at bounding box center [550, 392] width 348 height 34
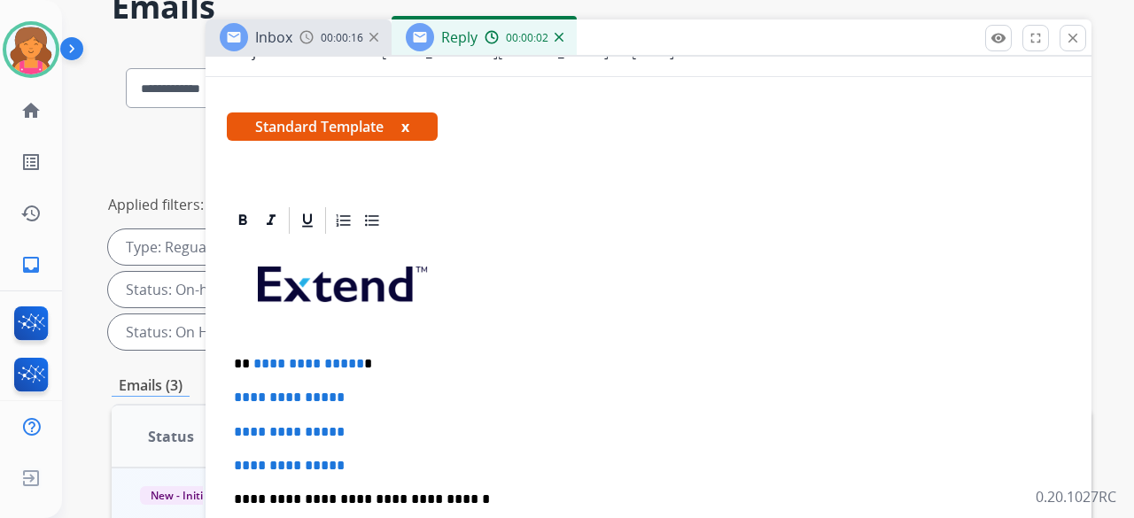
scroll to position [354, 0]
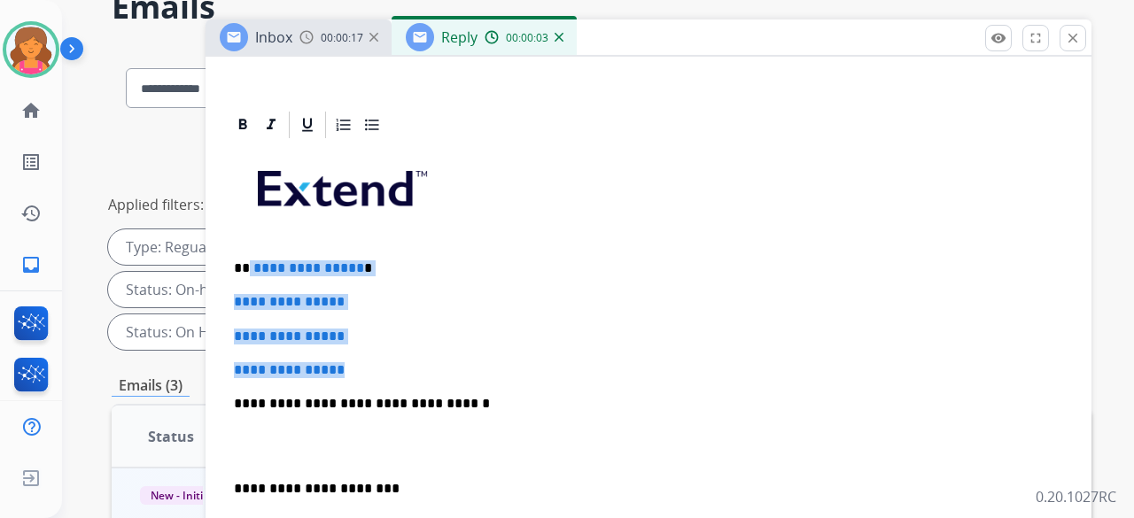
drag, startPoint x: 381, startPoint y: 364, endPoint x: 248, endPoint y: 251, distance: 174.7
click at [248, 251] on div "**********" at bounding box center [648, 445] width 843 height 609
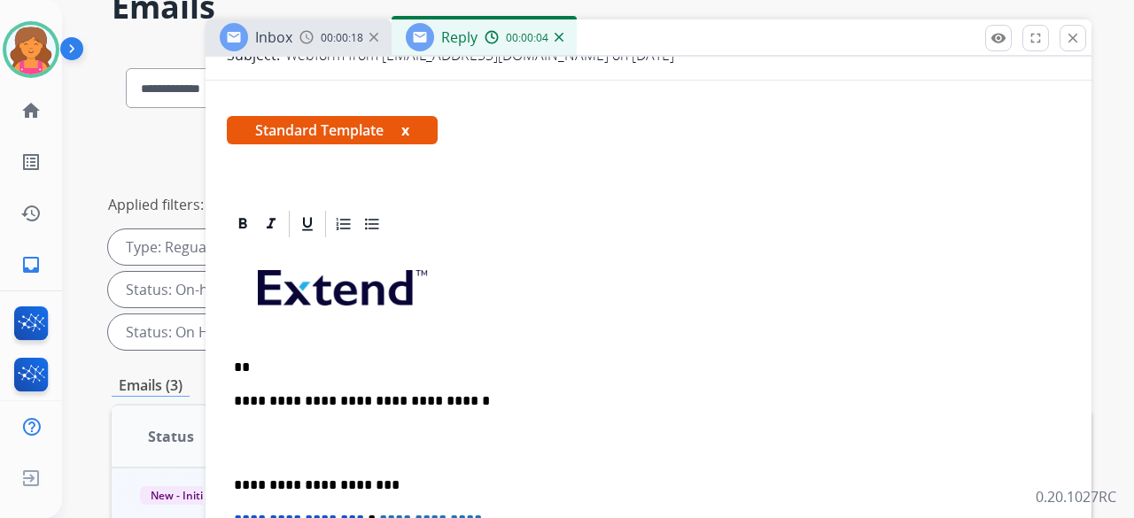
scroll to position [158, 0]
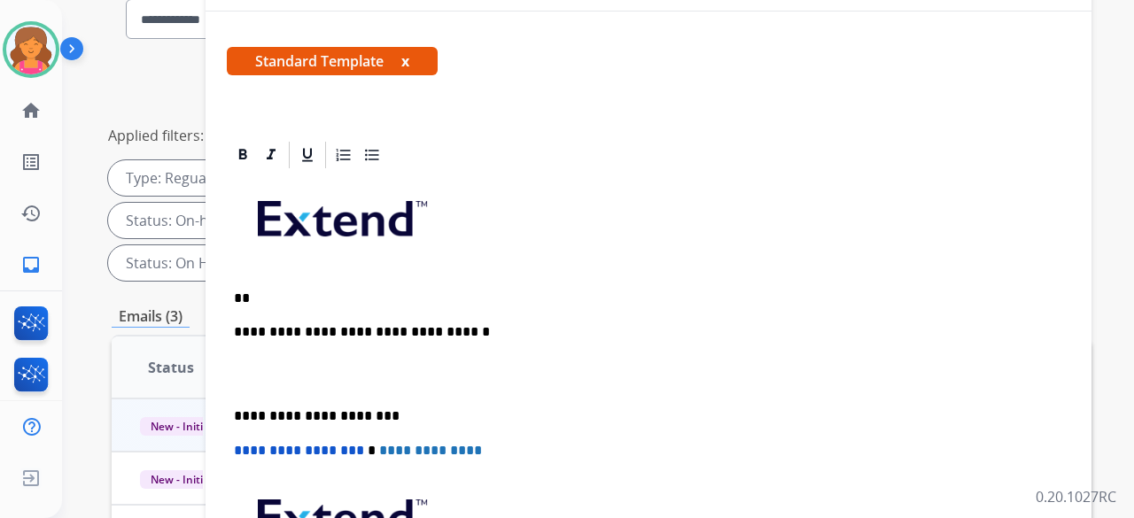
click at [327, 291] on p "**" at bounding box center [641, 299] width 815 height 16
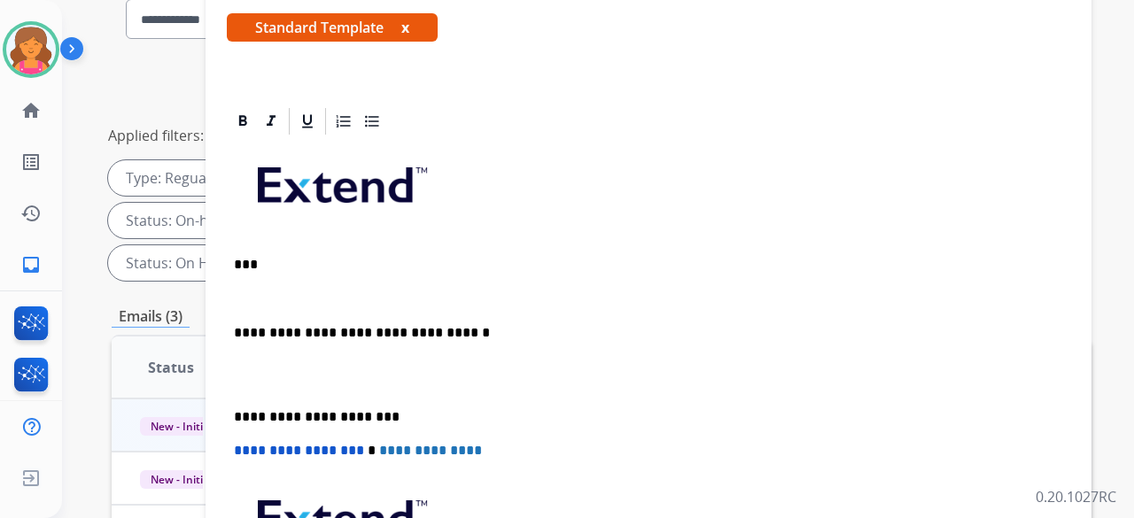
scroll to position [124, 0]
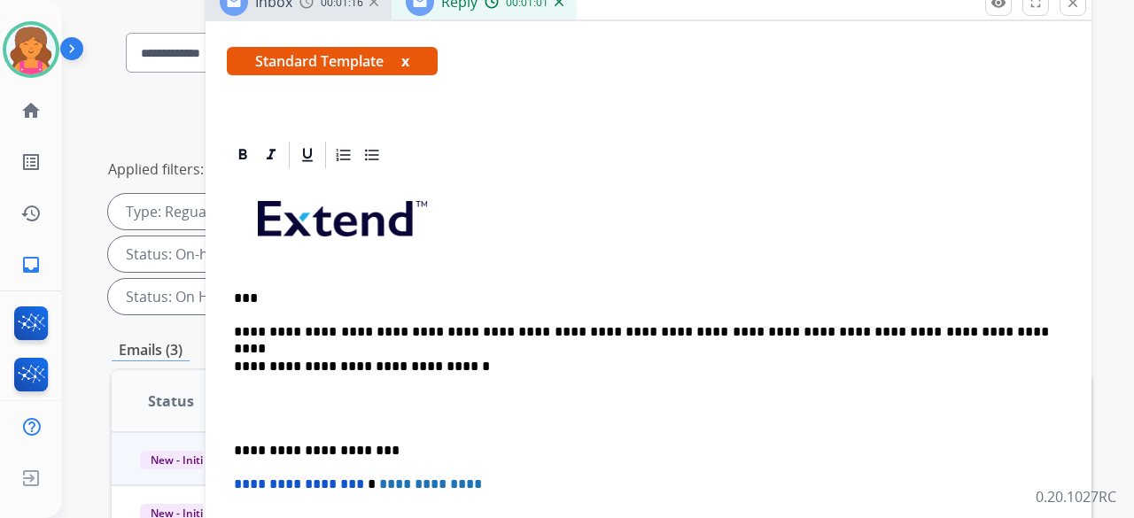
click at [964, 324] on p "**********" at bounding box center [641, 332] width 815 height 16
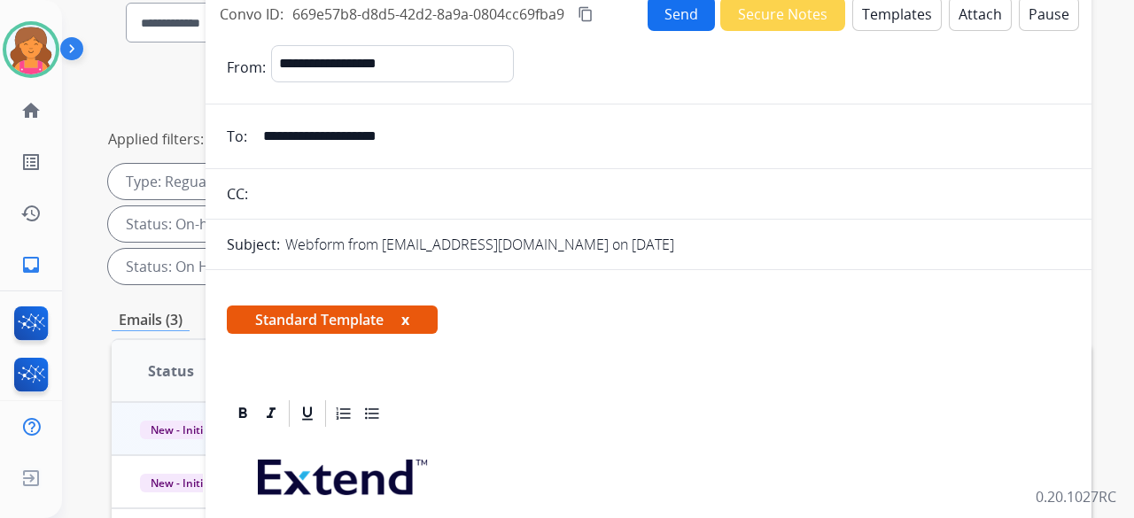
scroll to position [138, 0]
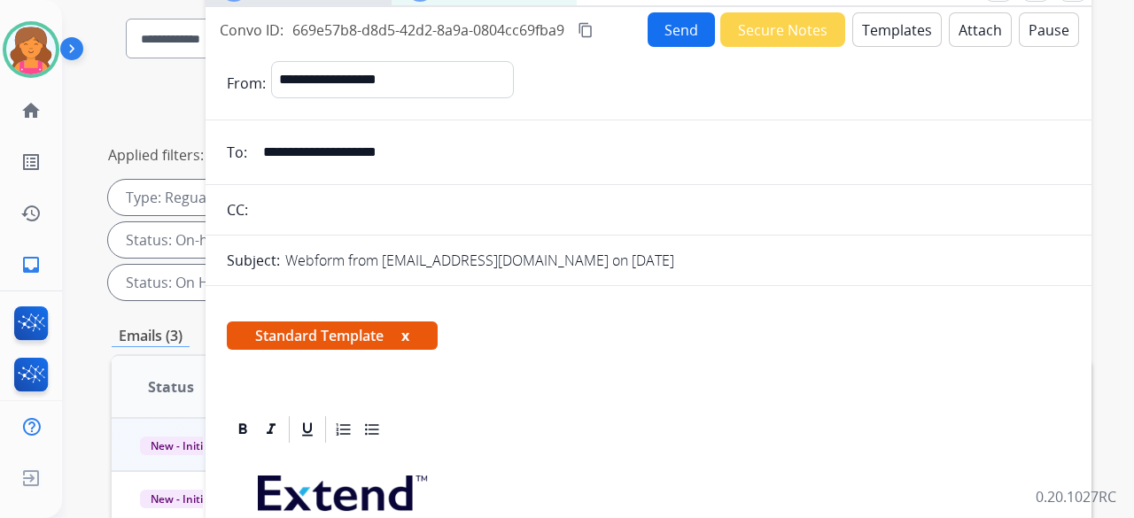
click at [578, 31] on button "content_copy" at bounding box center [585, 29] width 21 height 21
click at [654, 37] on button "Send" at bounding box center [681, 29] width 67 height 35
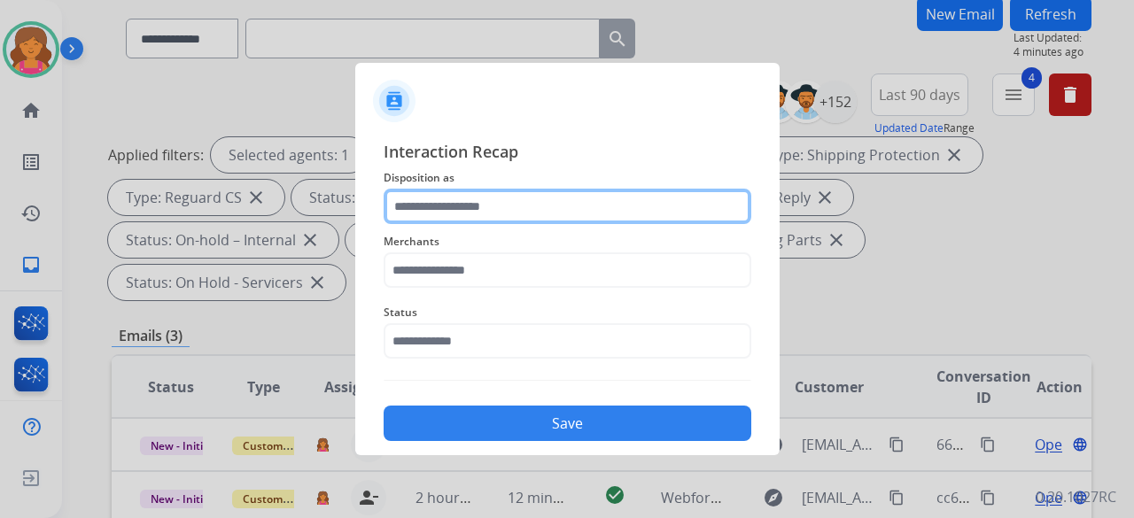
click at [464, 208] on input "text" at bounding box center [568, 206] width 368 height 35
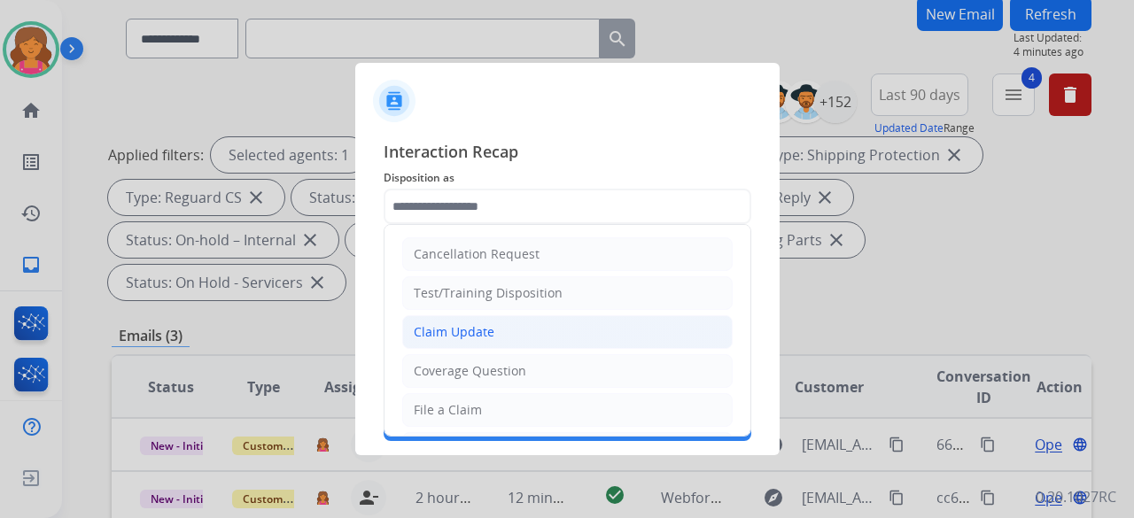
click at [438, 332] on div "Claim Update" at bounding box center [454, 332] width 81 height 18
type input "**********"
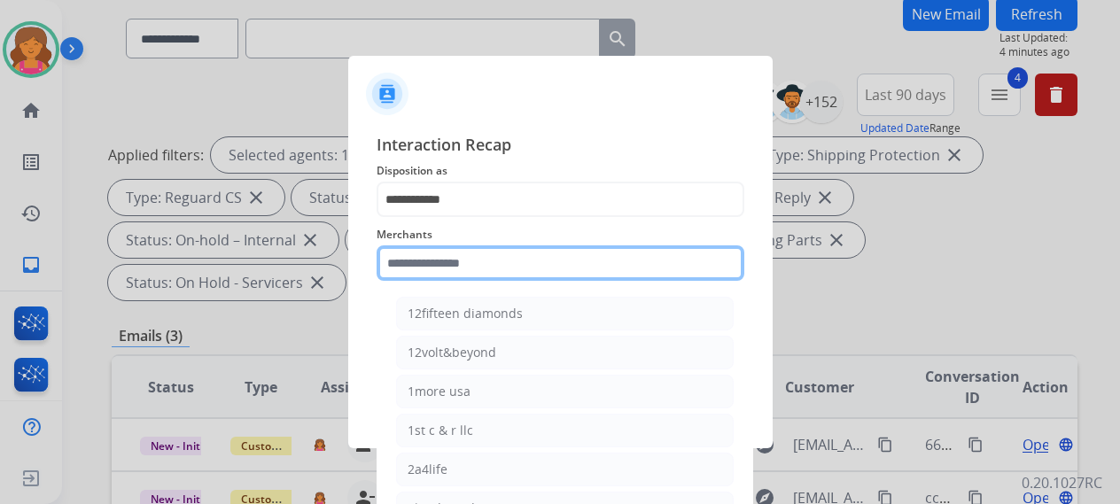
click at [450, 279] on input "text" at bounding box center [560, 262] width 368 height 35
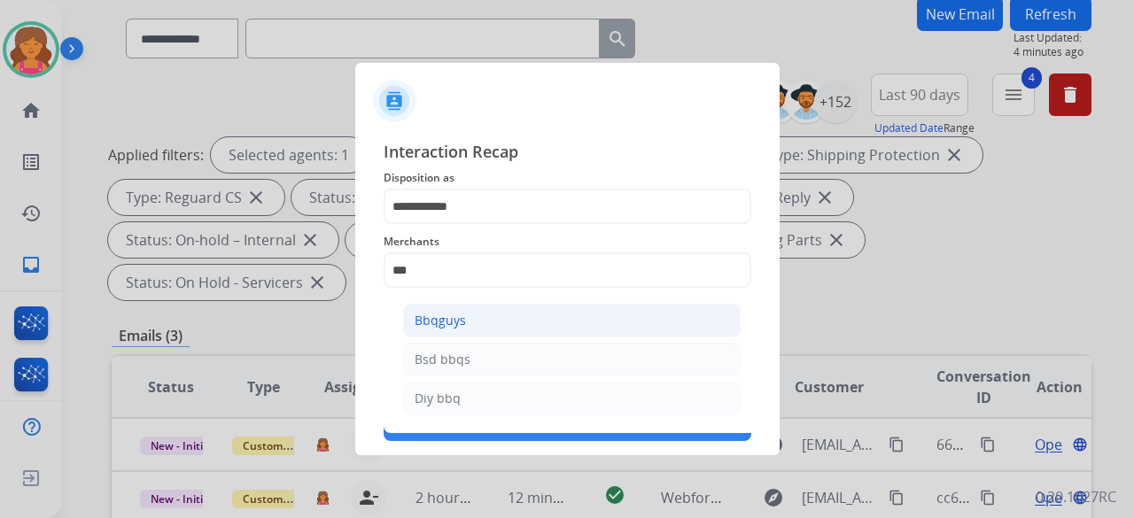
click at [569, 313] on li "Bbqguys" at bounding box center [571, 321] width 337 height 34
type input "*******"
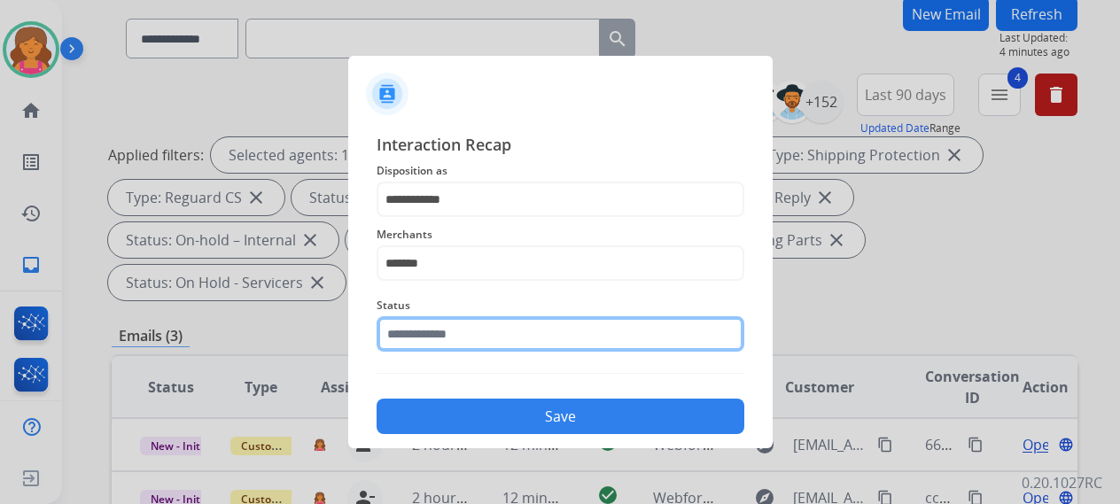
click at [551, 336] on input "text" at bounding box center [560, 333] width 368 height 35
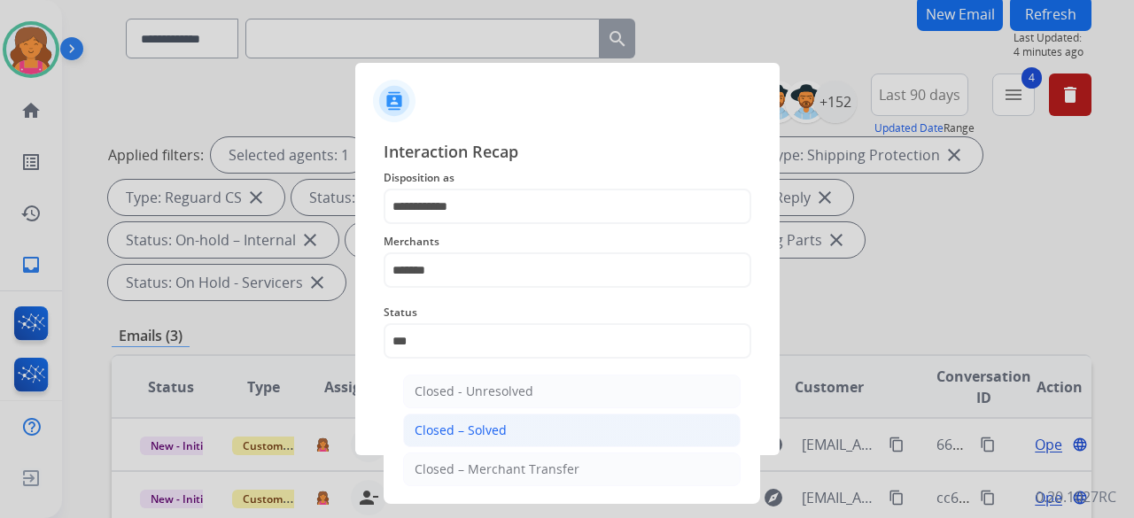
click at [488, 428] on div "Closed – Solved" at bounding box center [461, 431] width 92 height 18
type input "**********"
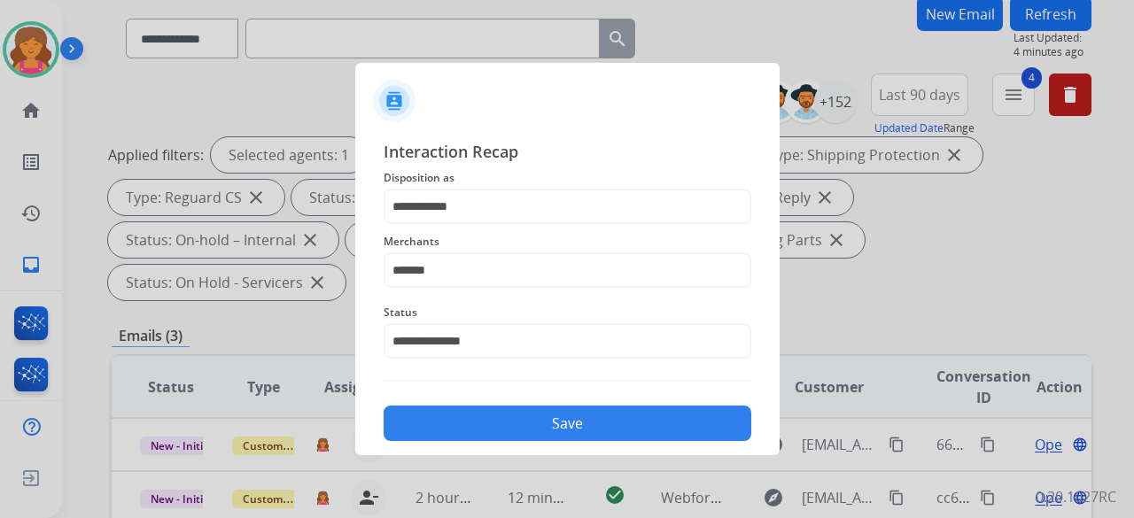
click at [489, 430] on button "Save" at bounding box center [568, 423] width 368 height 35
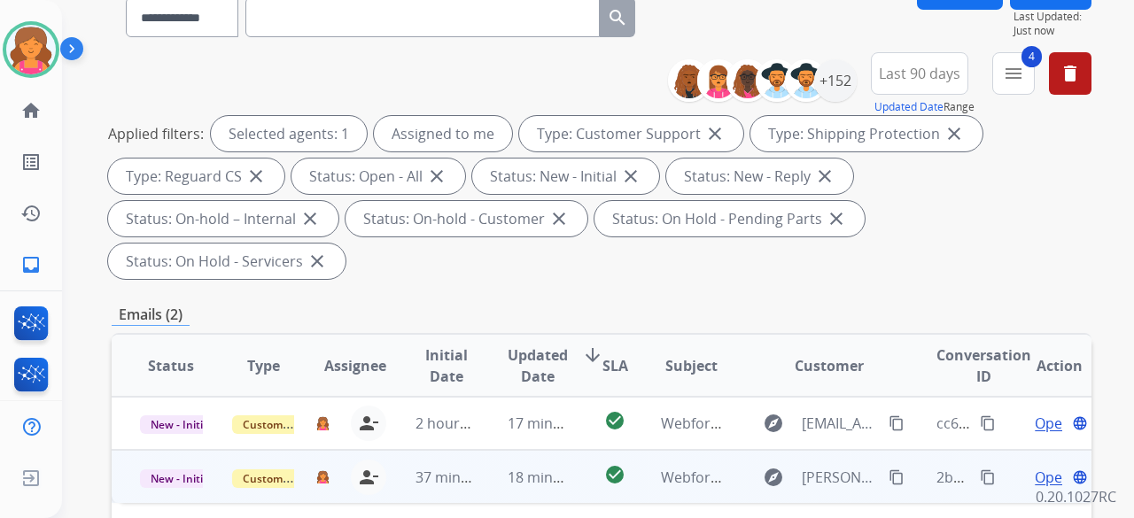
scroll to position [266, 0]
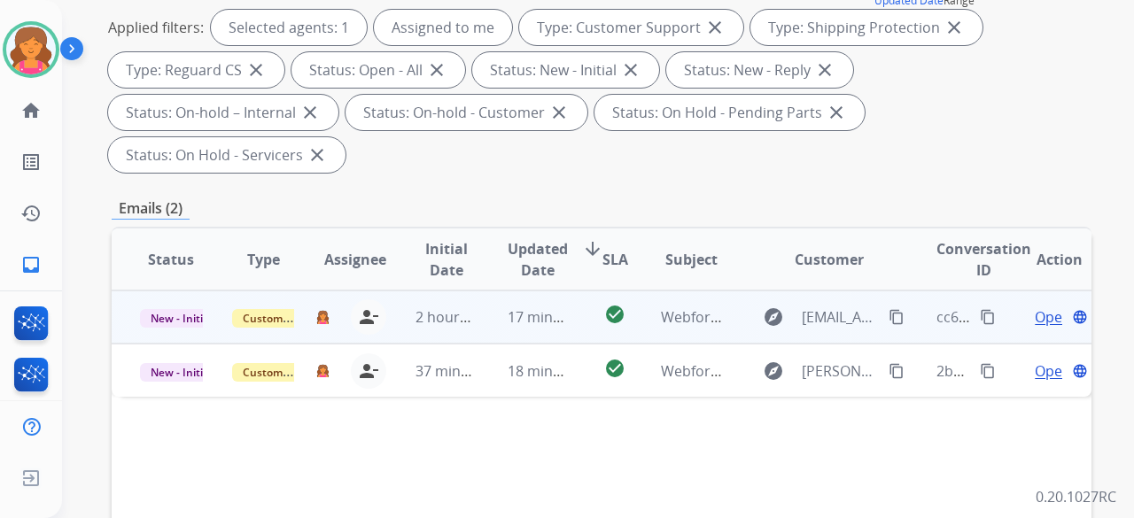
click at [1035, 306] on span "Open" at bounding box center [1053, 316] width 36 height 21
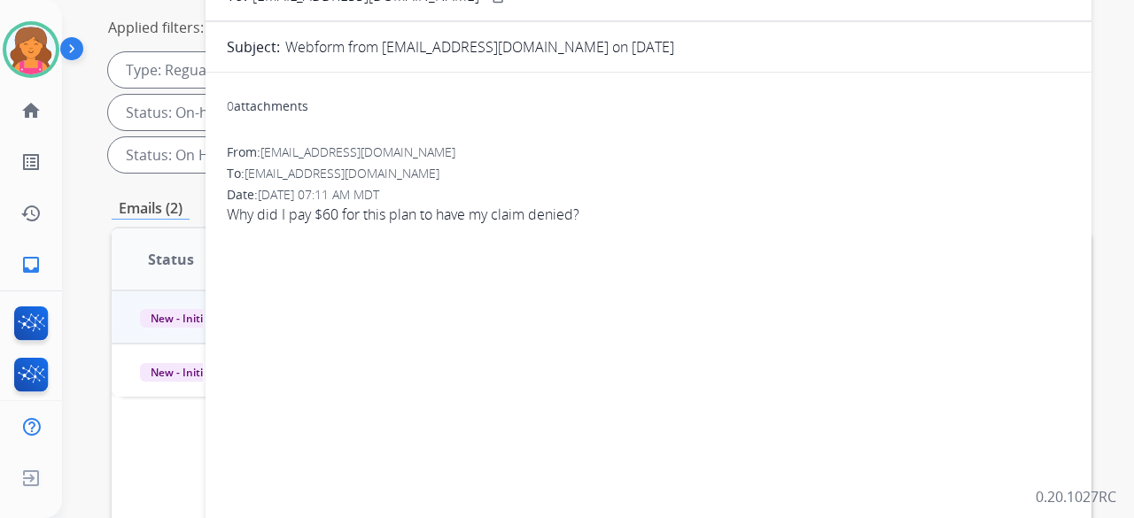
scroll to position [177, 0]
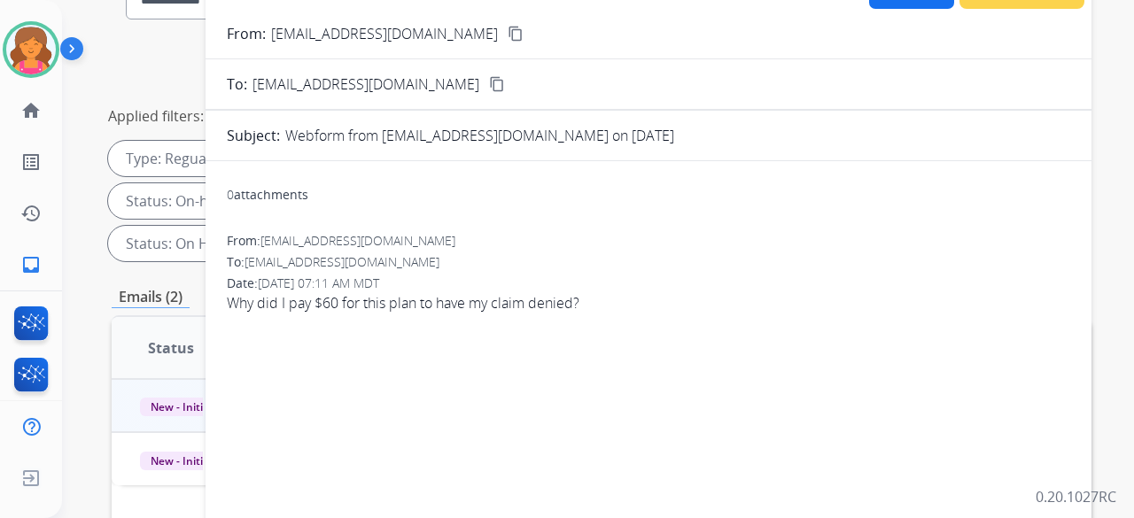
click at [505, 42] on button "content_copy" at bounding box center [515, 33] width 21 height 21
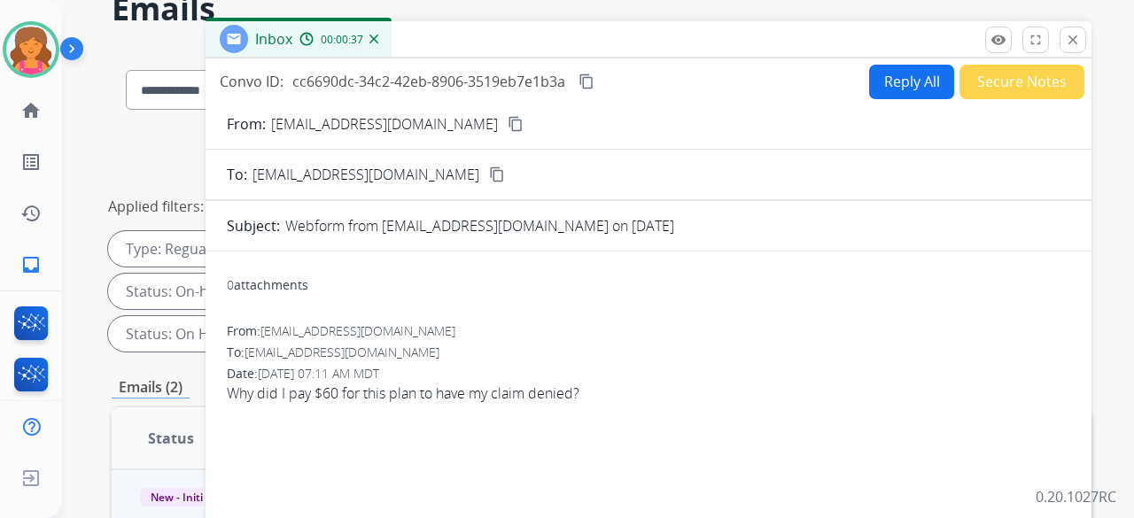
scroll to position [0, 0]
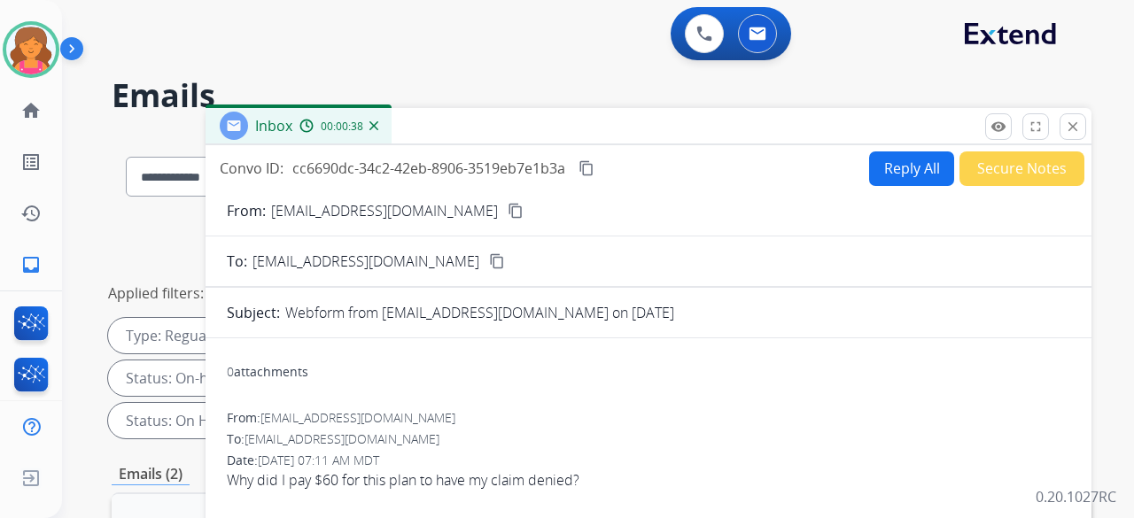
drag, startPoint x: 861, startPoint y: 186, endPoint x: 863, endPoint y: 173, distance: 13.4
click at [869, 169] on button "Reply All" at bounding box center [911, 168] width 85 height 35
select select "**********"
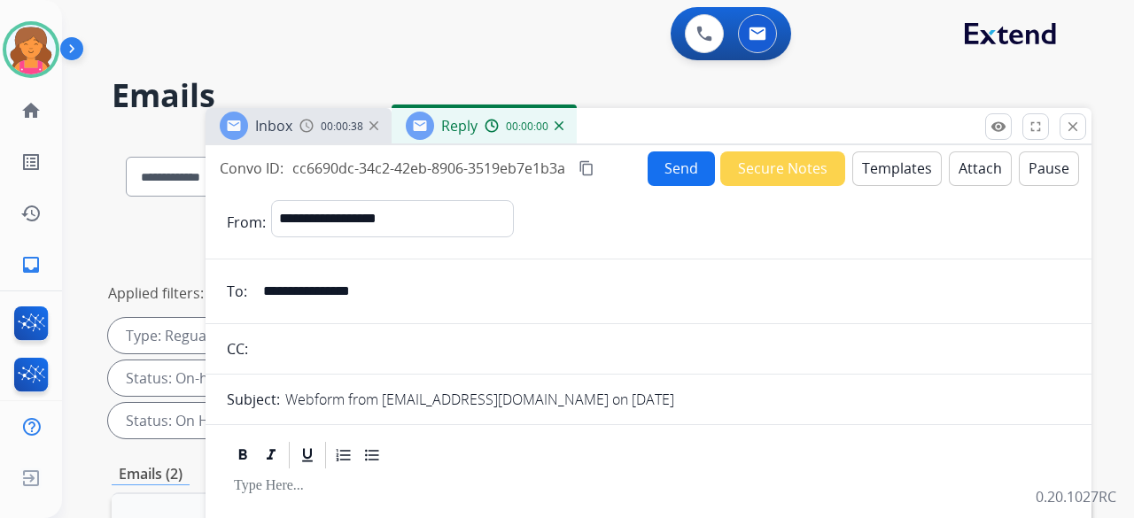
click at [865, 170] on button "Templates" at bounding box center [896, 168] width 89 height 35
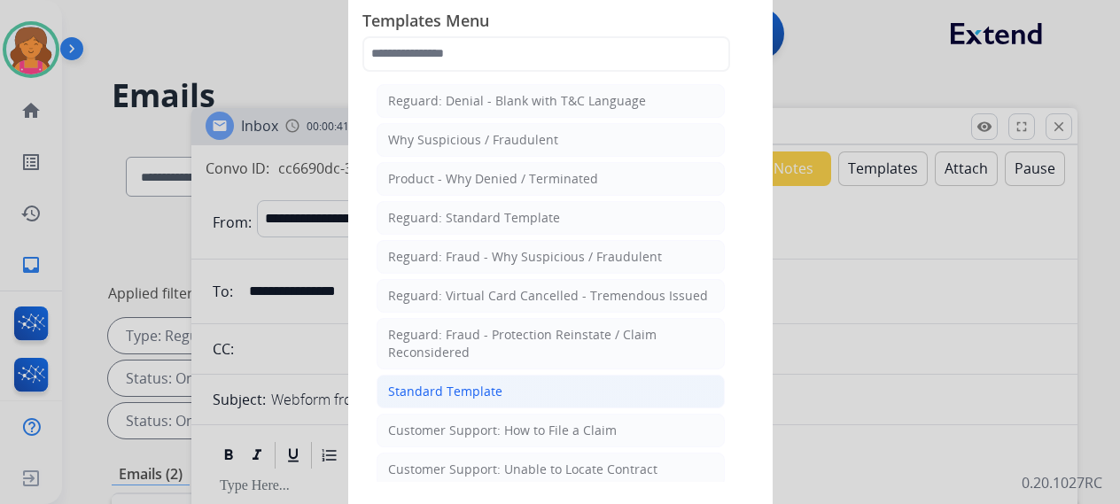
click at [473, 394] on div "Standard Template" at bounding box center [445, 392] width 114 height 18
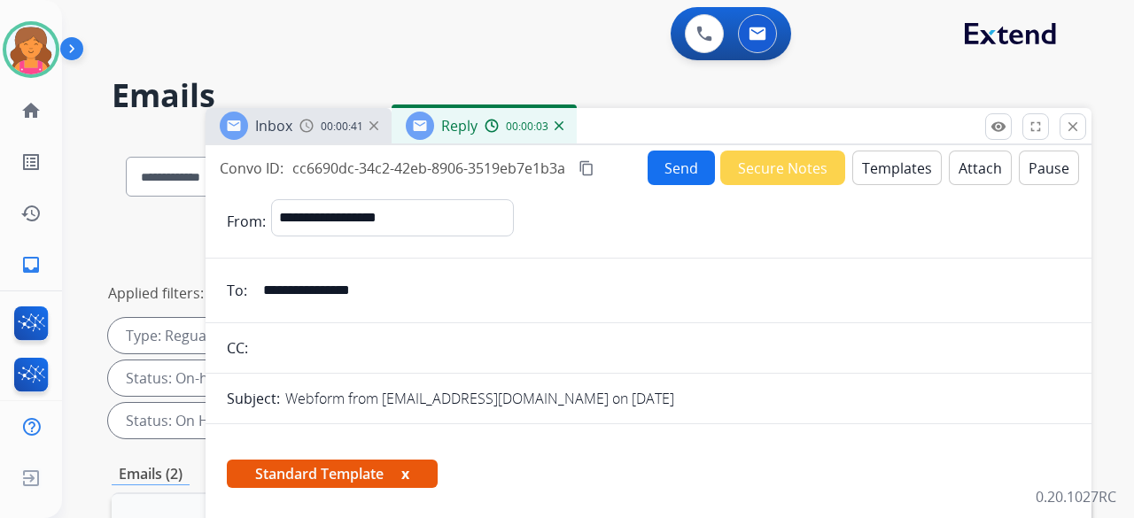
scroll to position [354, 0]
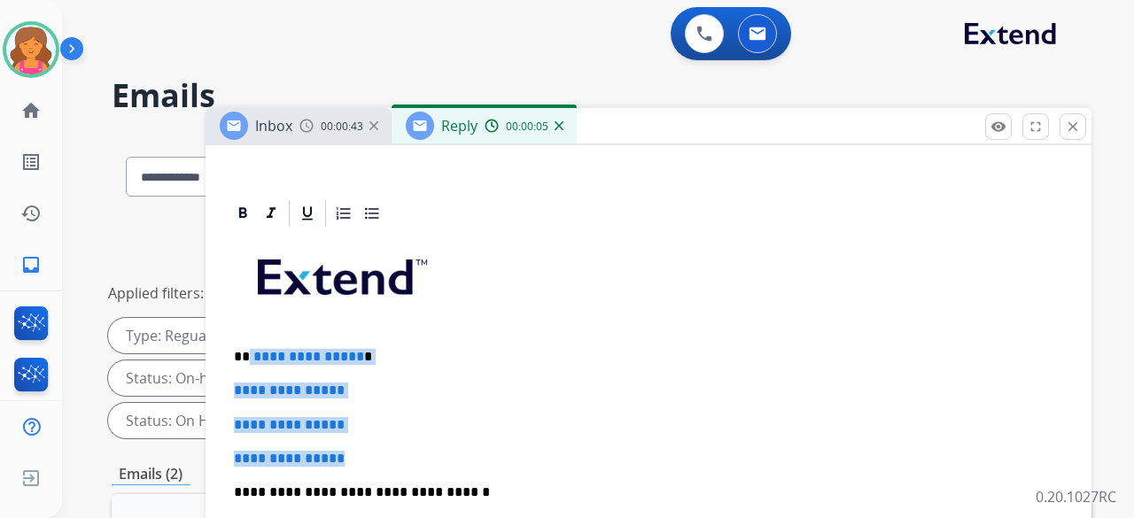
drag, startPoint x: 379, startPoint y: 451, endPoint x: 247, endPoint y: 336, distance: 175.2
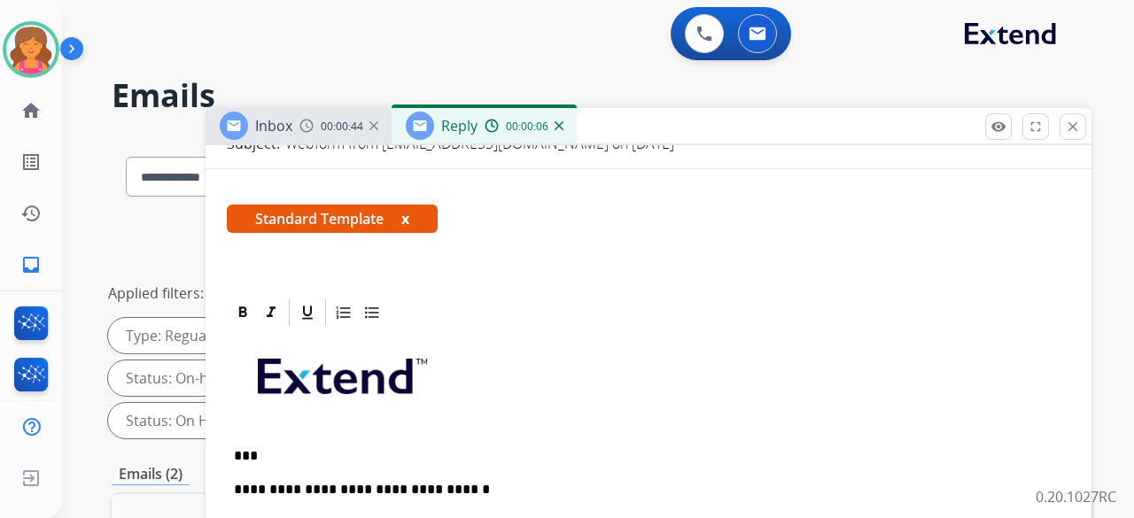
scroll to position [319, 0]
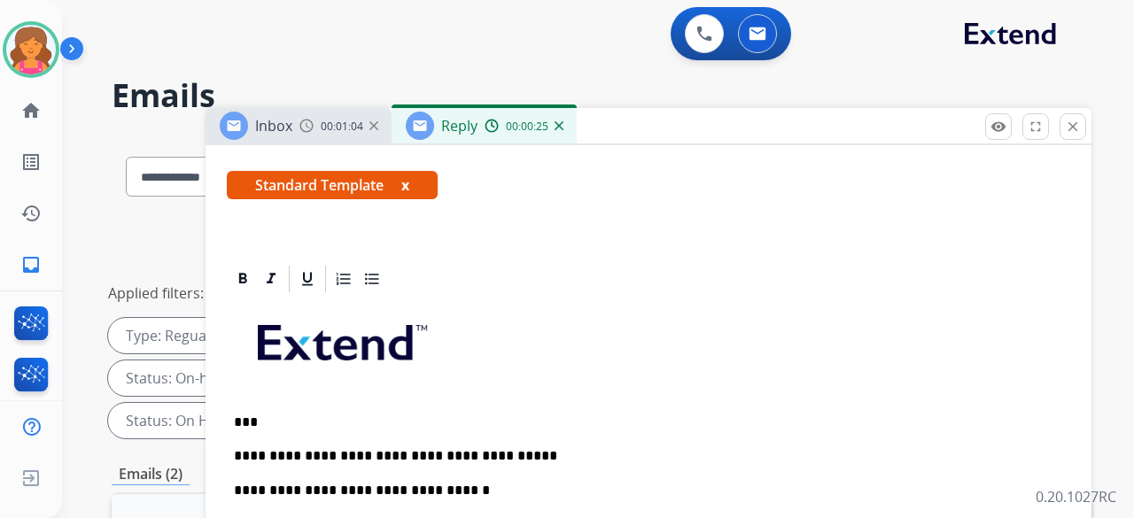
click at [516, 448] on p "**********" at bounding box center [641, 456] width 815 height 16
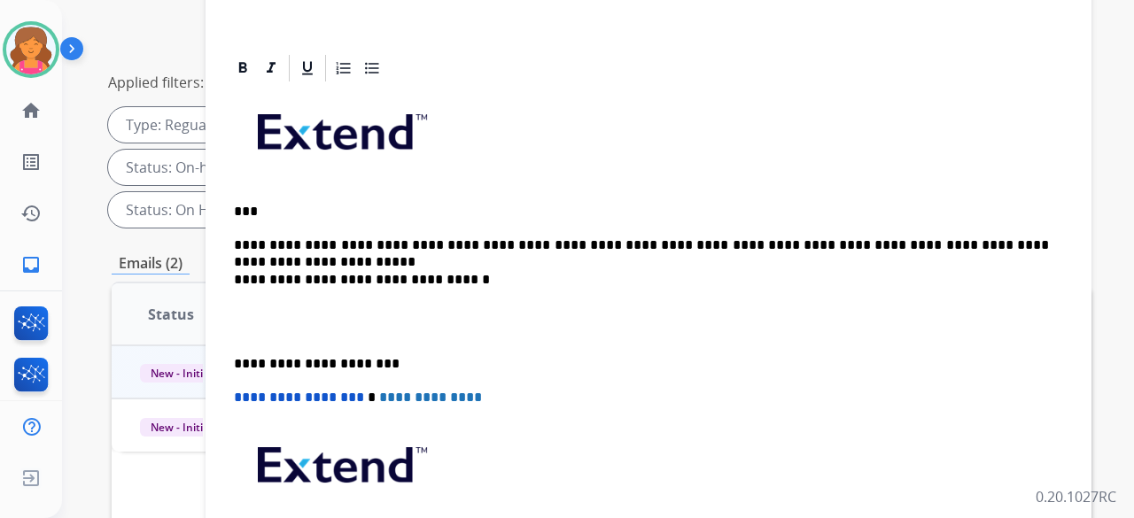
scroll to position [227, 0]
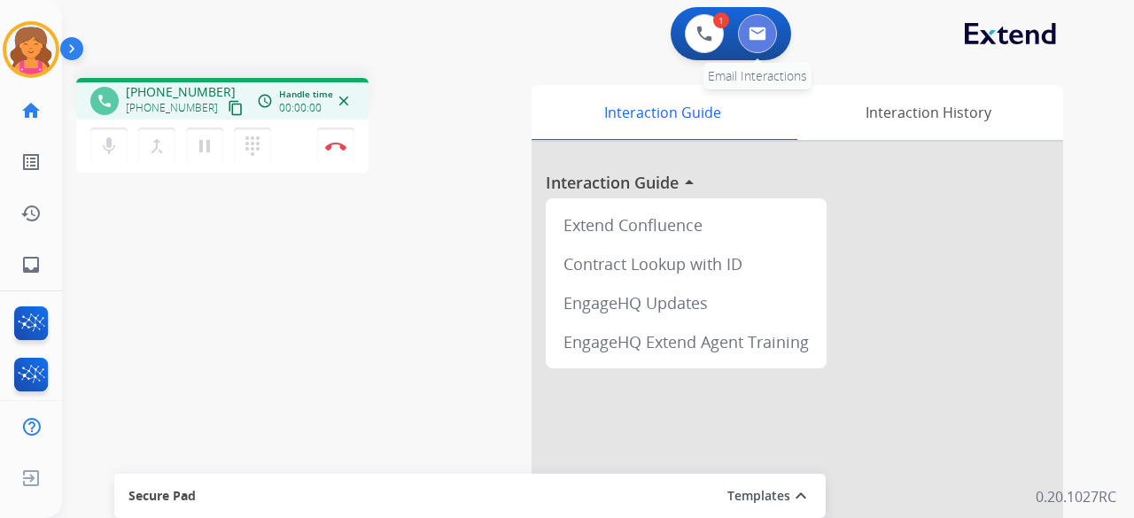
click at [746, 38] on button at bounding box center [757, 33] width 39 height 39
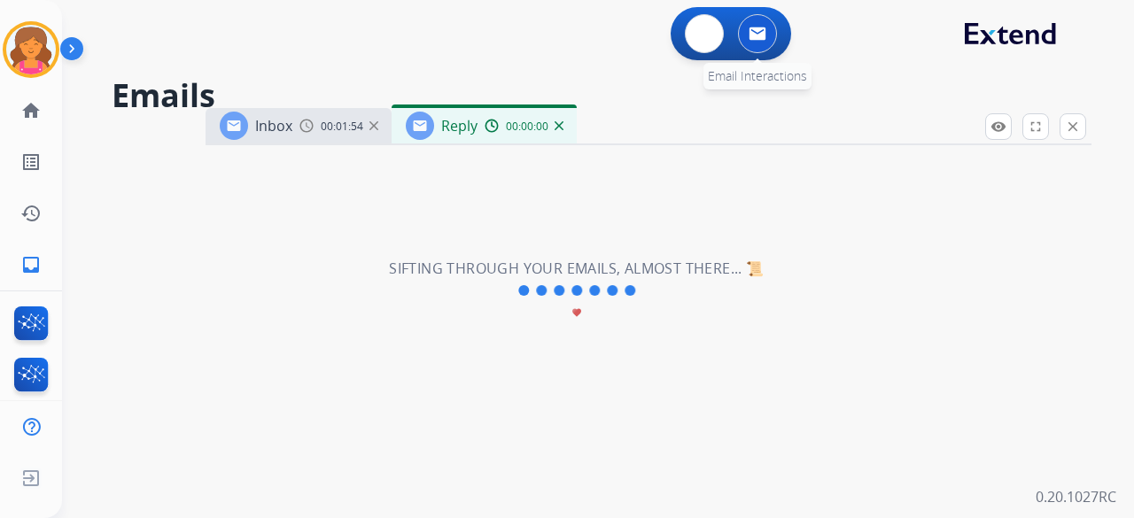
select select "**********"
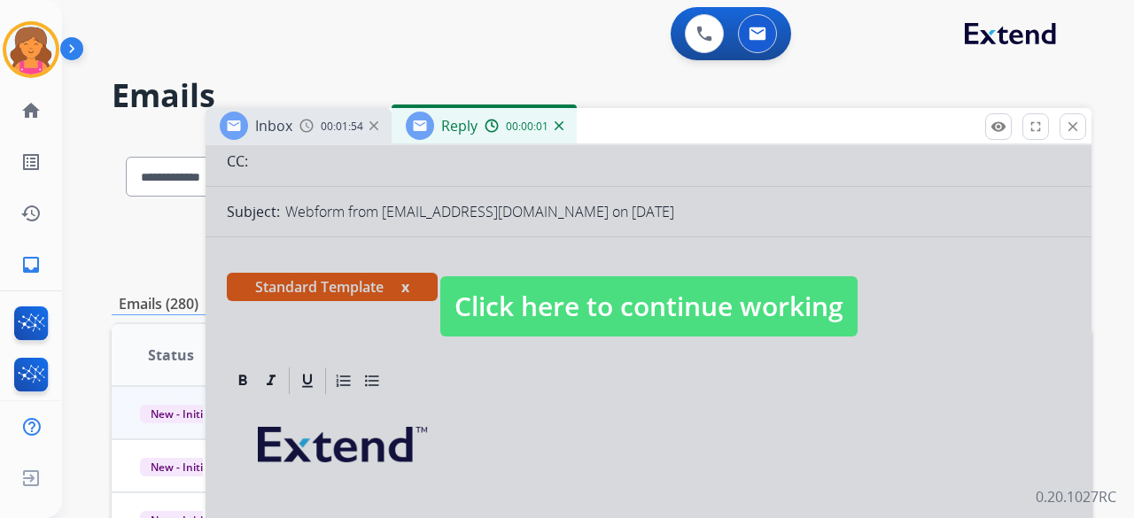
scroll to position [266, 0]
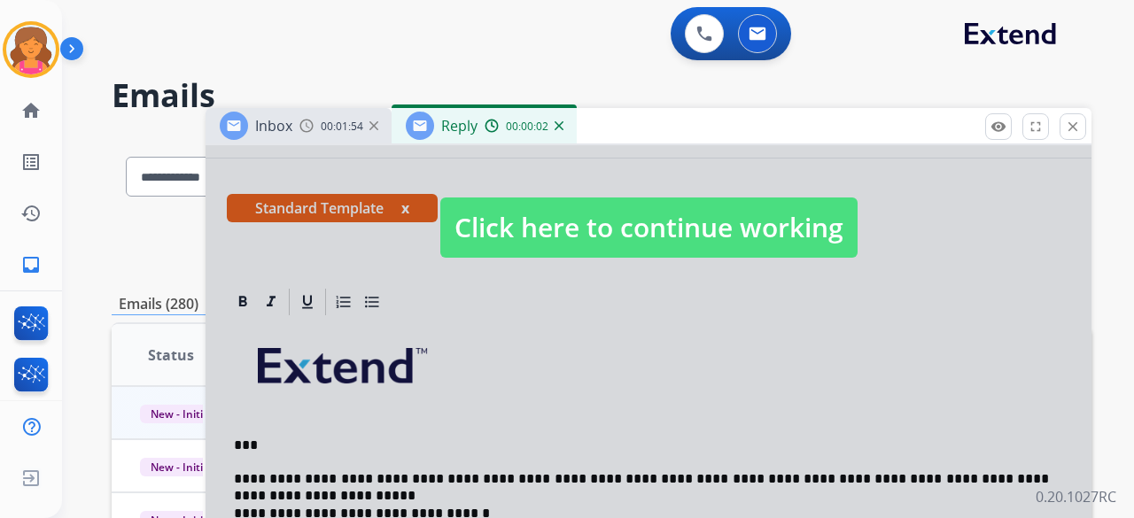
click at [526, 222] on span "Click here to continue working" at bounding box center [648, 228] width 417 height 60
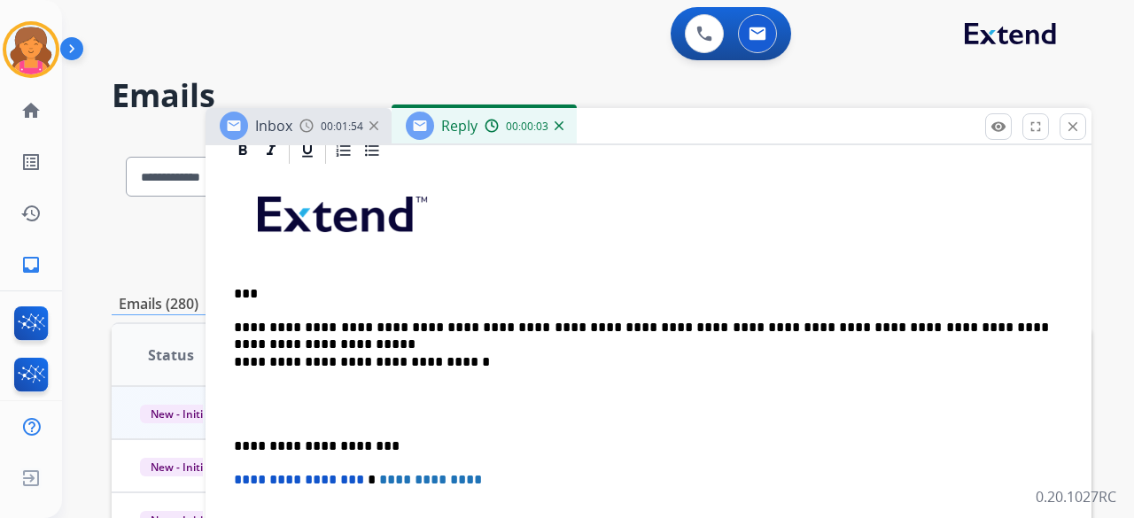
scroll to position [421, 0]
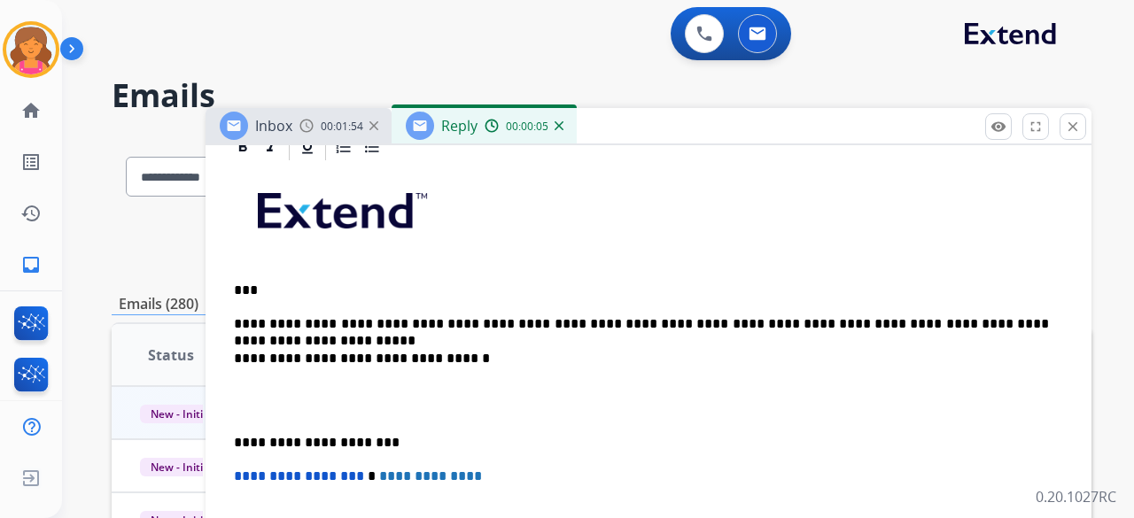
click at [1029, 317] on p "**********" at bounding box center [641, 324] width 815 height 16
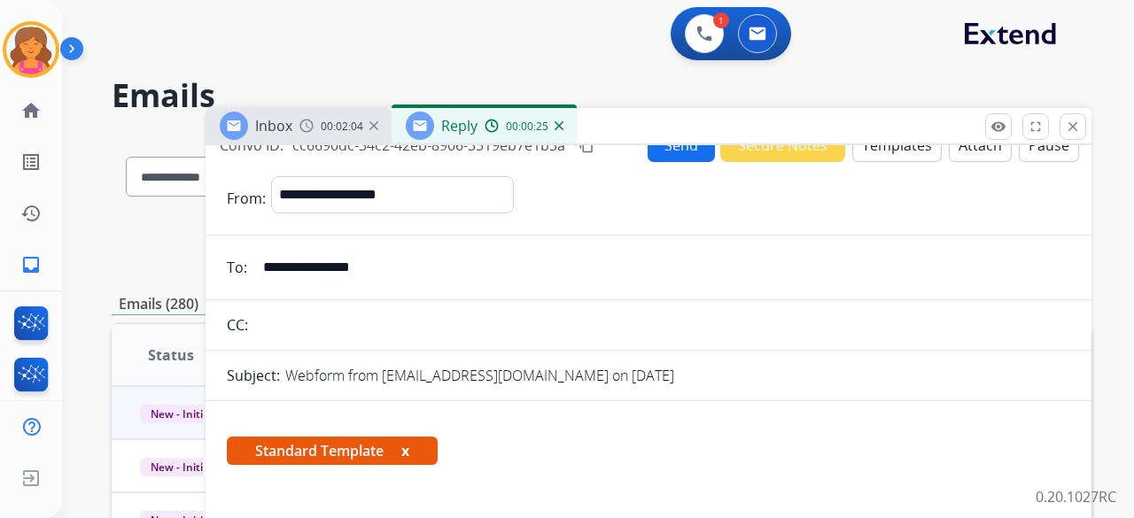
scroll to position [0, 0]
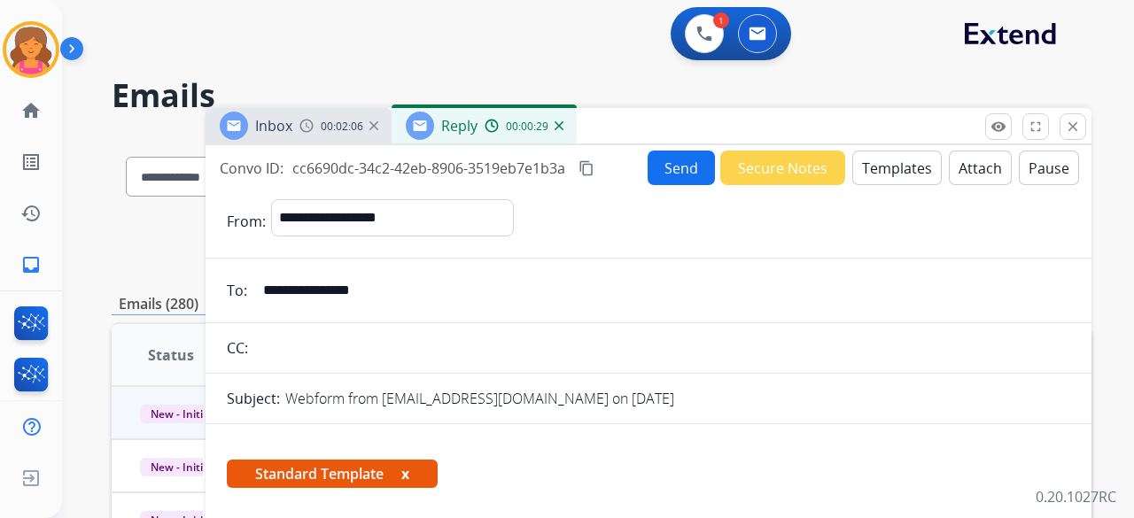
click at [979, 159] on button "Attach" at bounding box center [980, 168] width 63 height 35
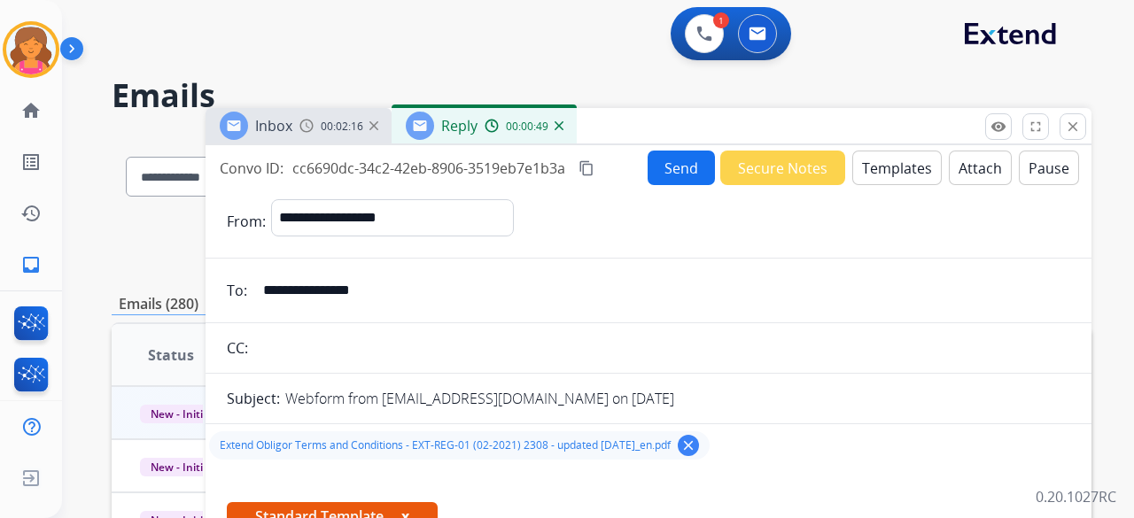
click at [673, 167] on button "Send" at bounding box center [681, 168] width 67 height 35
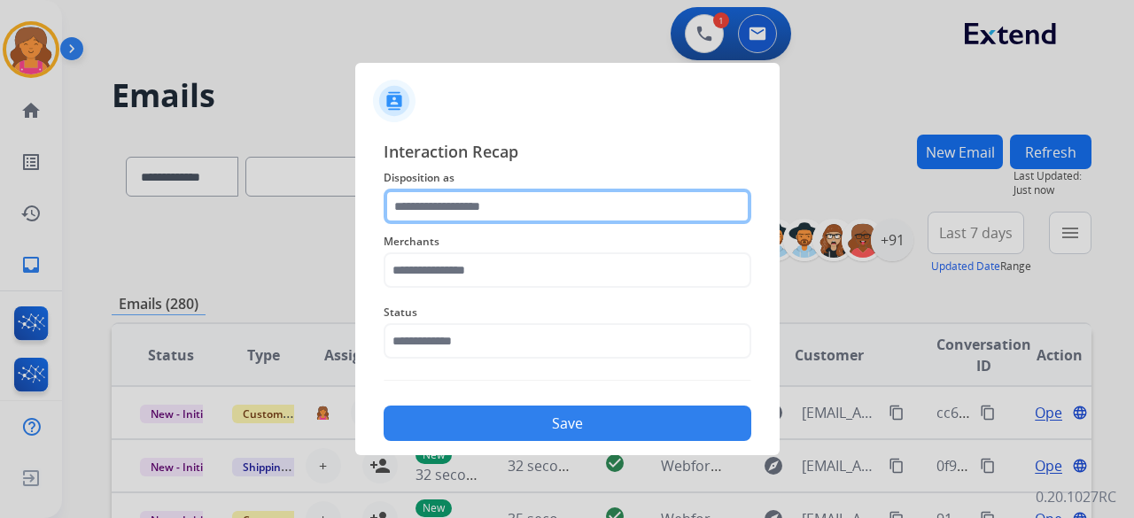
click at [511, 199] on input "text" at bounding box center [568, 206] width 368 height 35
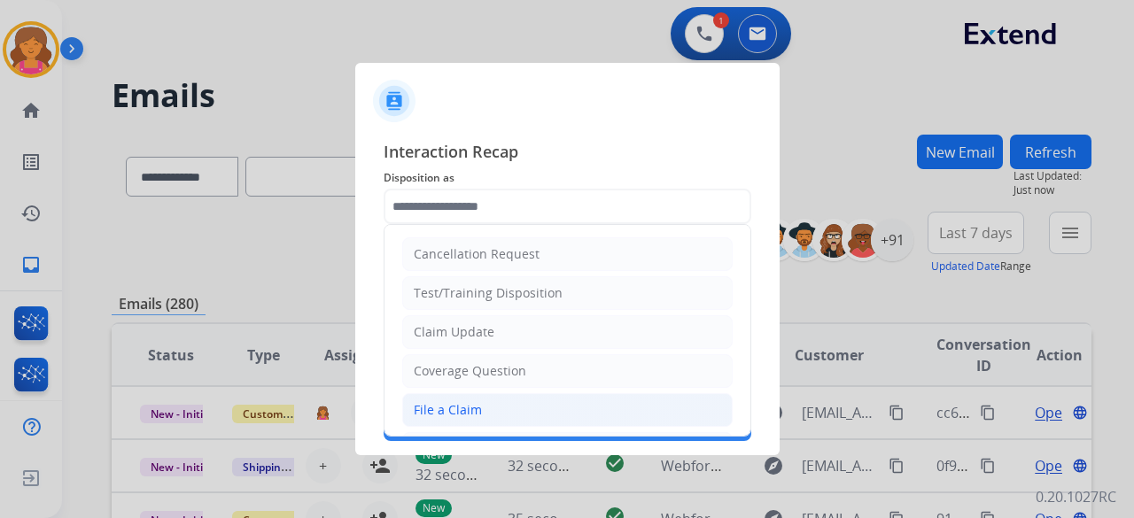
click at [468, 403] on div "File a Claim" at bounding box center [448, 410] width 68 height 18
type input "**********"
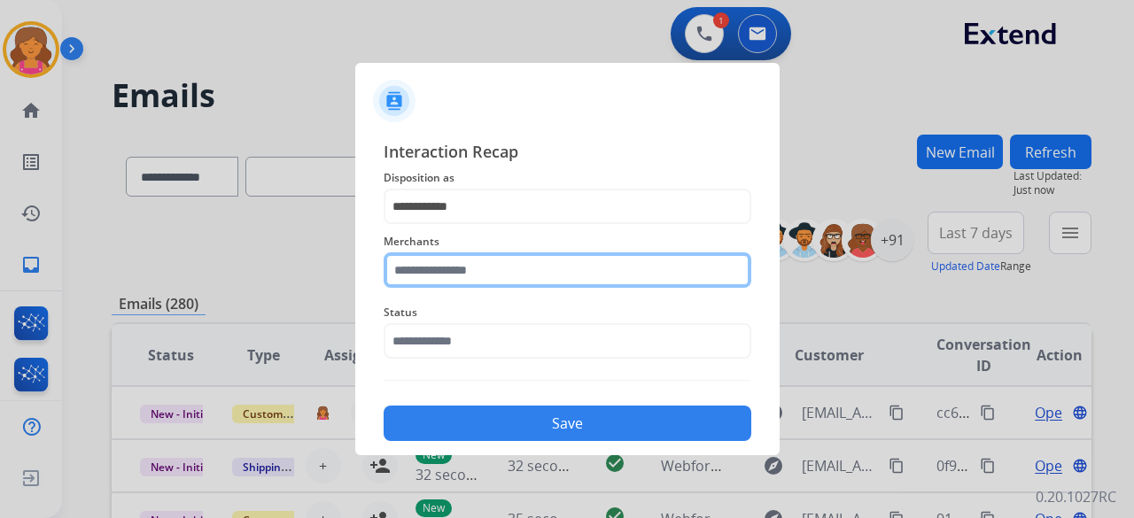
click at [676, 269] on input "text" at bounding box center [568, 269] width 368 height 35
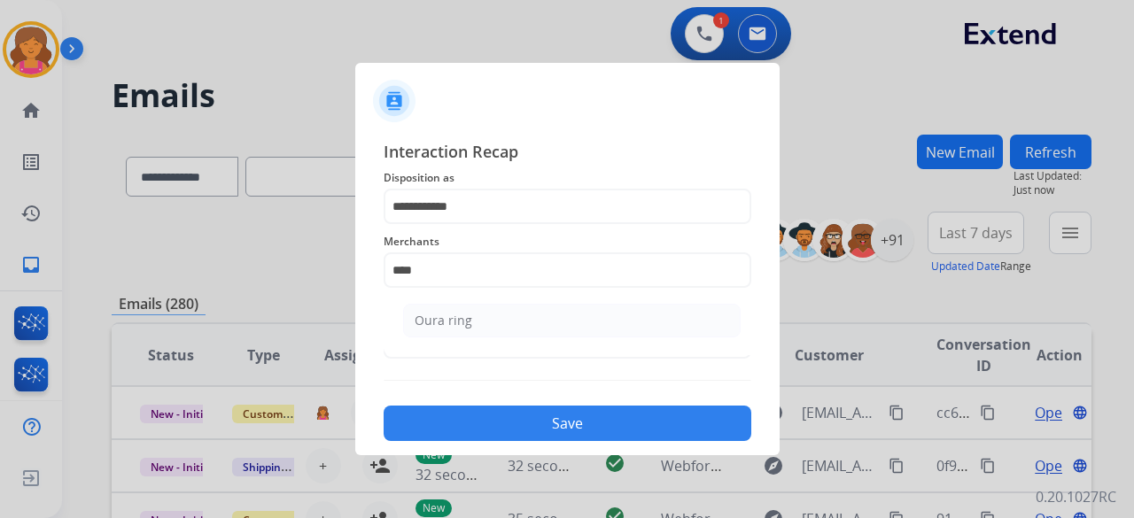
click at [620, 339] on ul "Oura ring" at bounding box center [572, 325] width 348 height 60
click at [531, 329] on li "Oura ring" at bounding box center [571, 321] width 337 height 34
type input "*********"
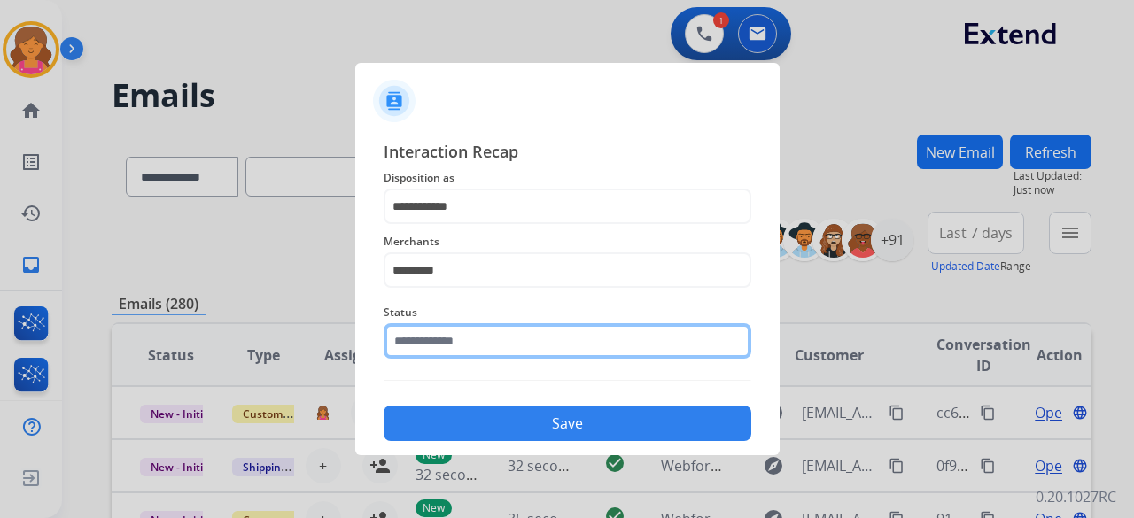
click at [497, 333] on input "text" at bounding box center [568, 340] width 368 height 35
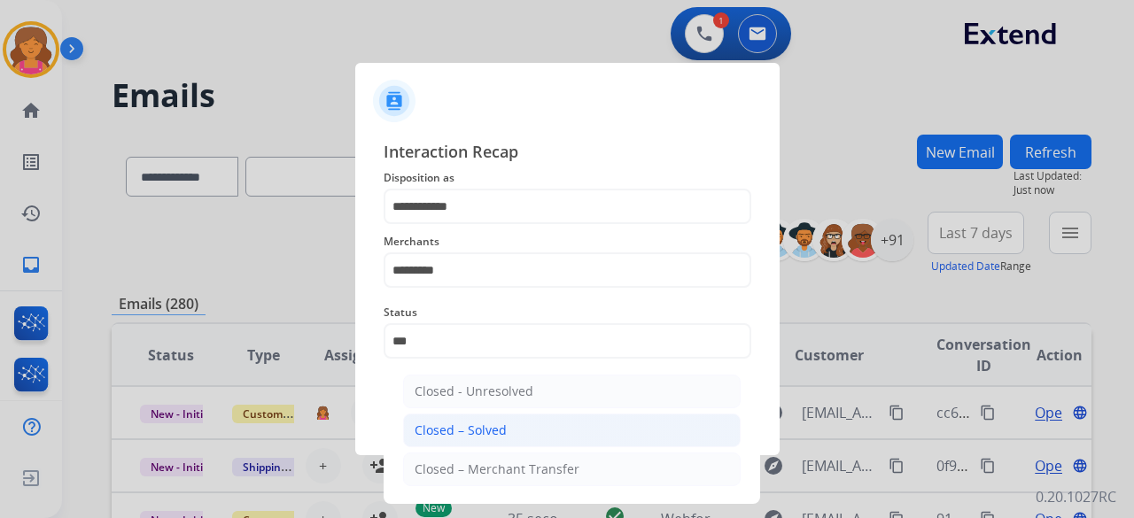
click at [487, 435] on div "Closed – Solved" at bounding box center [461, 431] width 92 height 18
type input "**********"
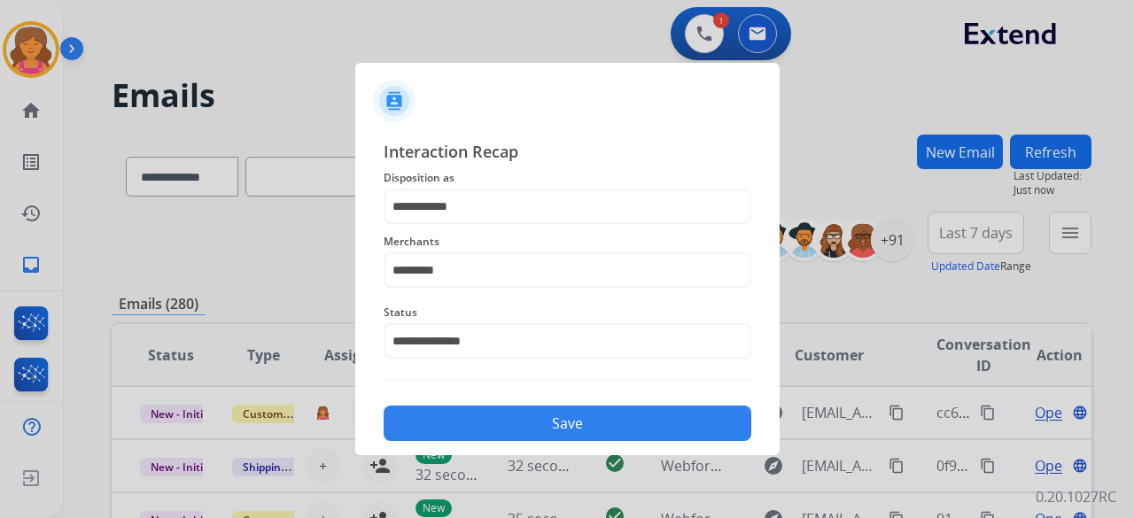
click at [505, 429] on button "Save" at bounding box center [568, 423] width 368 height 35
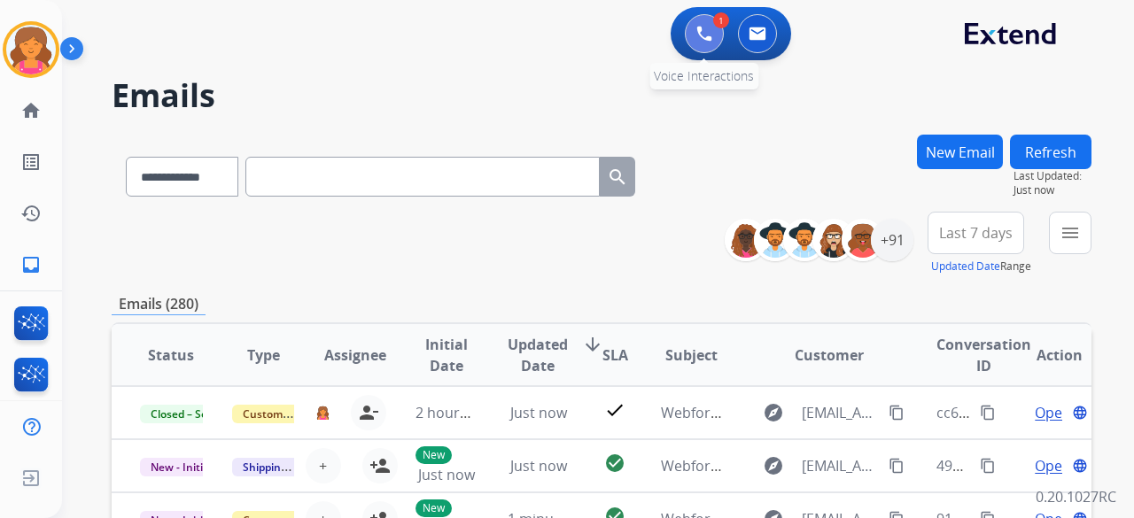
click at [716, 29] on button at bounding box center [704, 33] width 39 height 39
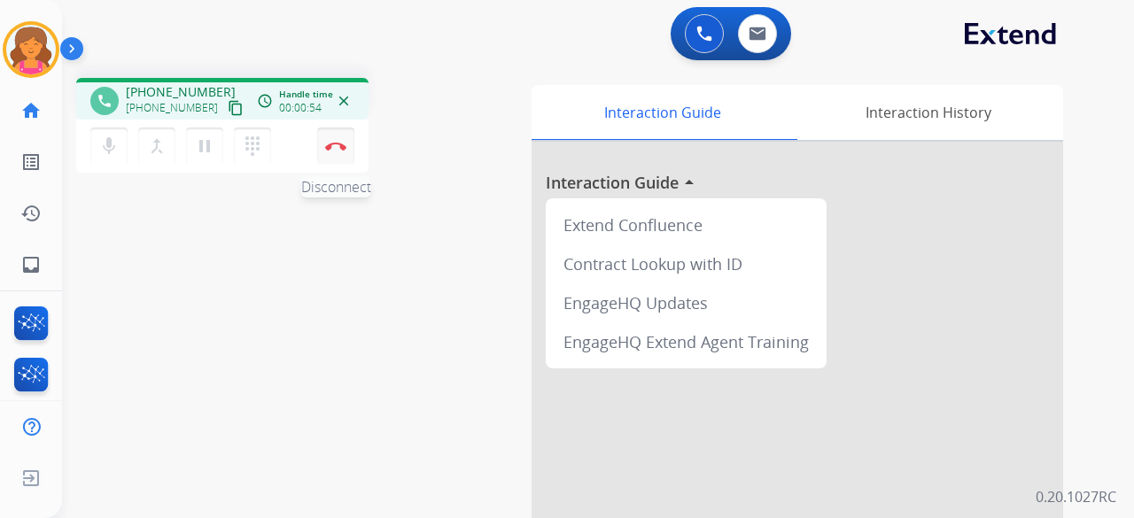
click at [340, 143] on img at bounding box center [335, 146] width 21 height 9
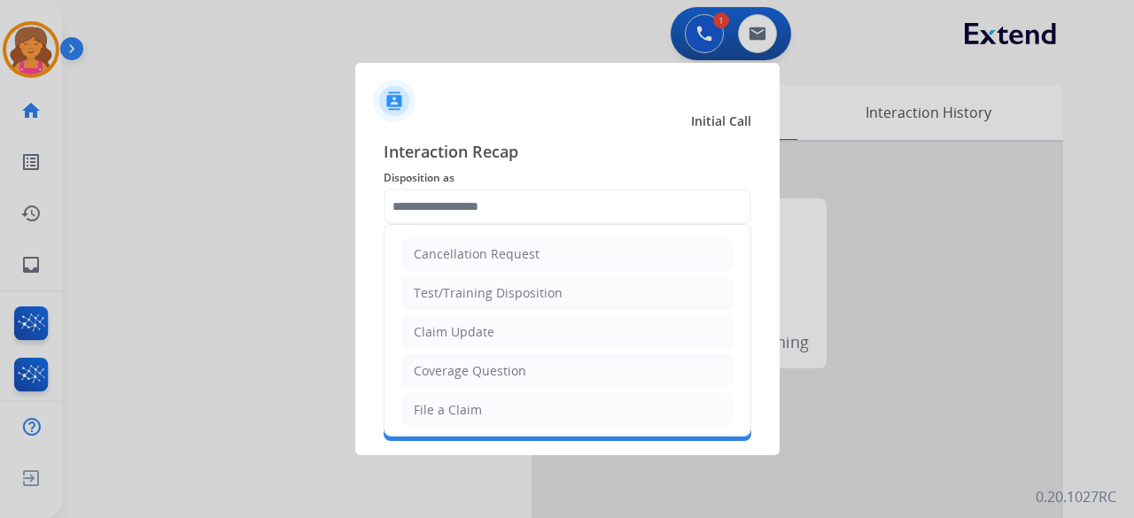
click at [634, 205] on input "text" at bounding box center [568, 206] width 368 height 35
click at [464, 411] on div "File a Claim" at bounding box center [448, 410] width 68 height 18
type input "**********"
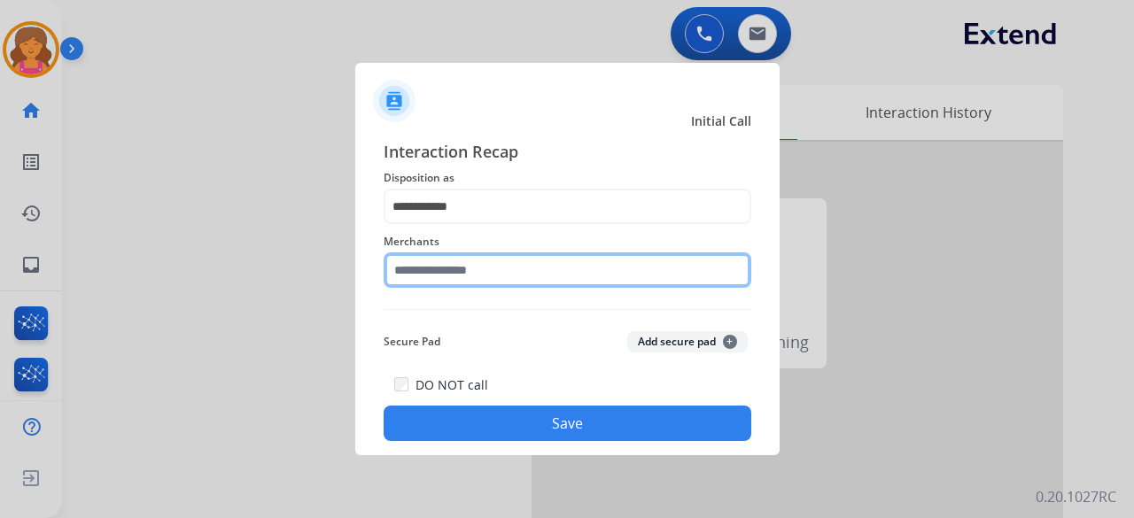
click at [446, 275] on input "text" at bounding box center [568, 269] width 368 height 35
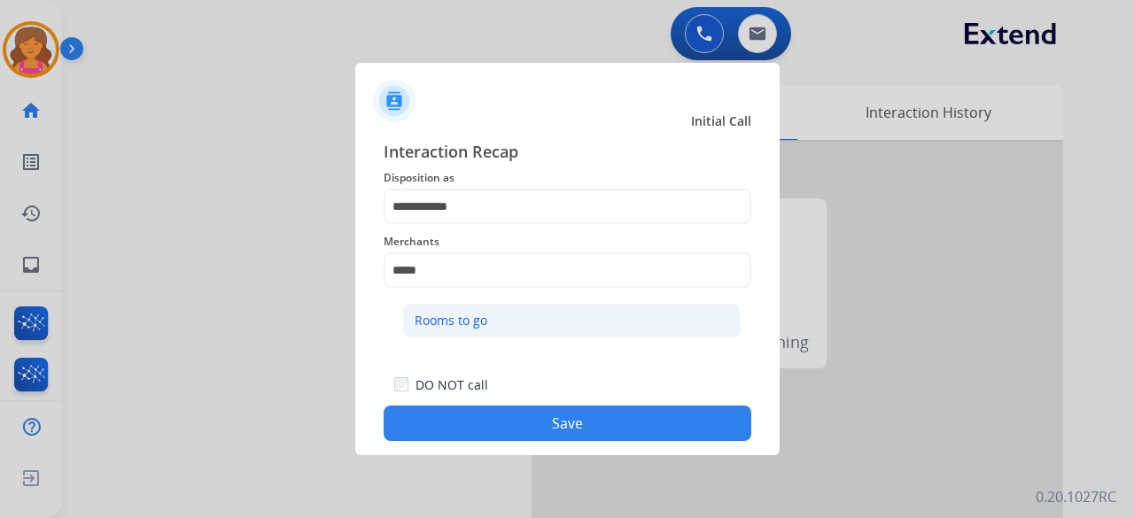
click at [415, 325] on div "Rooms to go" at bounding box center [451, 321] width 73 height 18
type input "**********"
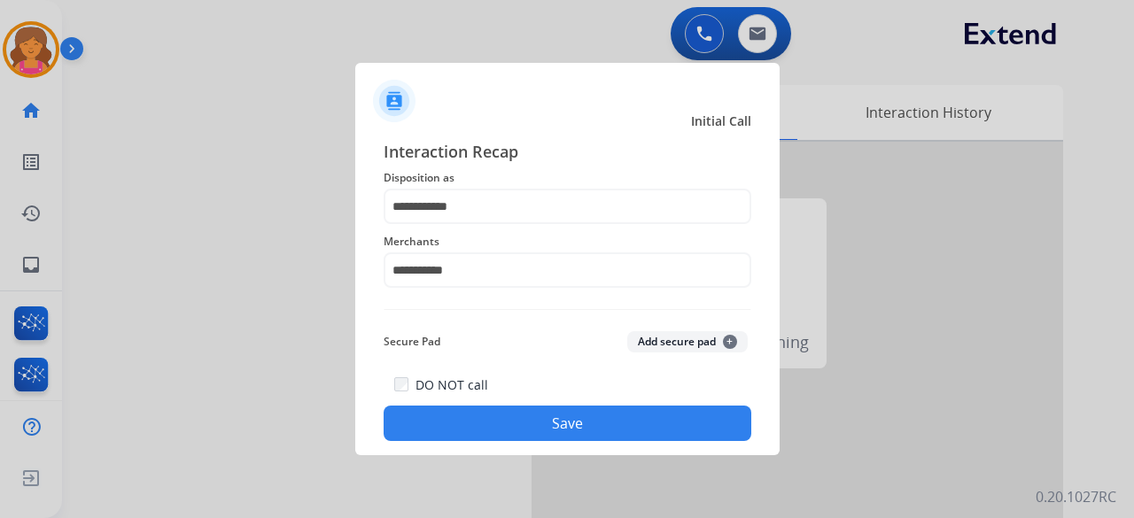
click at [455, 433] on button "Save" at bounding box center [568, 423] width 368 height 35
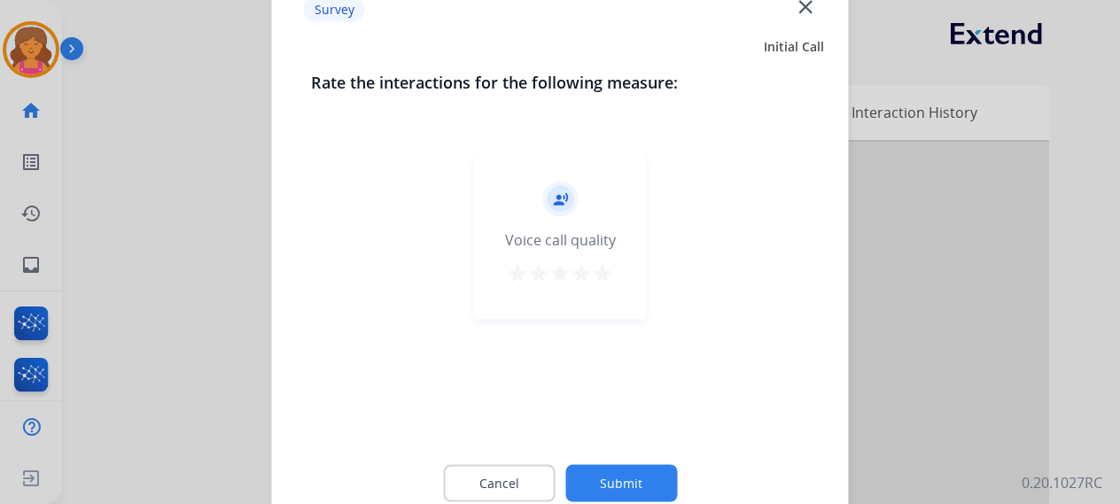
drag, startPoint x: 611, startPoint y: 265, endPoint x: 610, endPoint y: 277, distance: 12.4
click at [611, 268] on mat-icon "star" at bounding box center [602, 272] width 21 height 21
click at [627, 472] on button "Submit" at bounding box center [621, 482] width 112 height 37
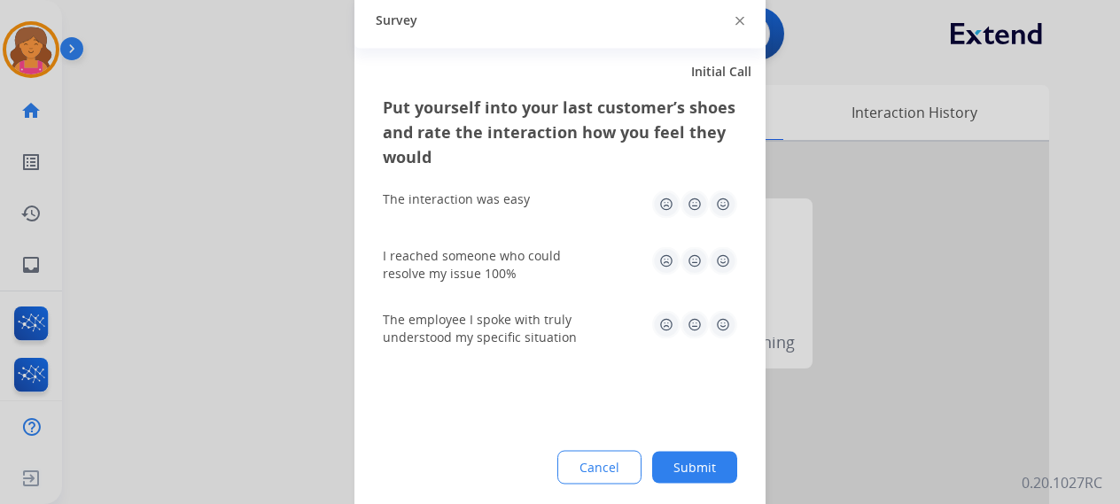
click at [723, 202] on img at bounding box center [723, 204] width 28 height 28
click at [727, 256] on img at bounding box center [723, 260] width 28 height 28
click at [726, 326] on img at bounding box center [723, 324] width 28 height 28
click at [705, 460] on button "Submit" at bounding box center [694, 467] width 85 height 32
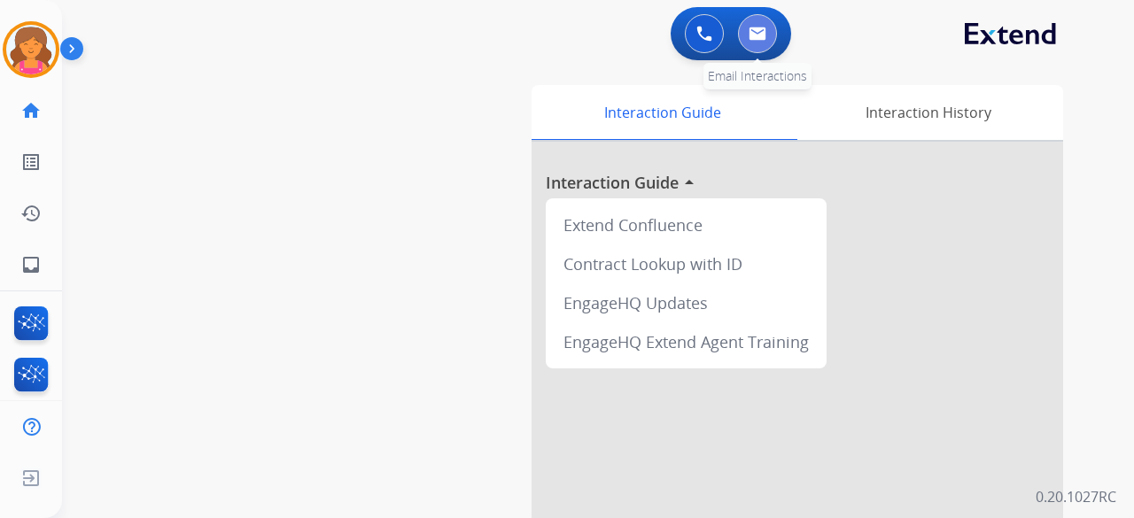
click at [769, 34] on button at bounding box center [757, 33] width 39 height 39
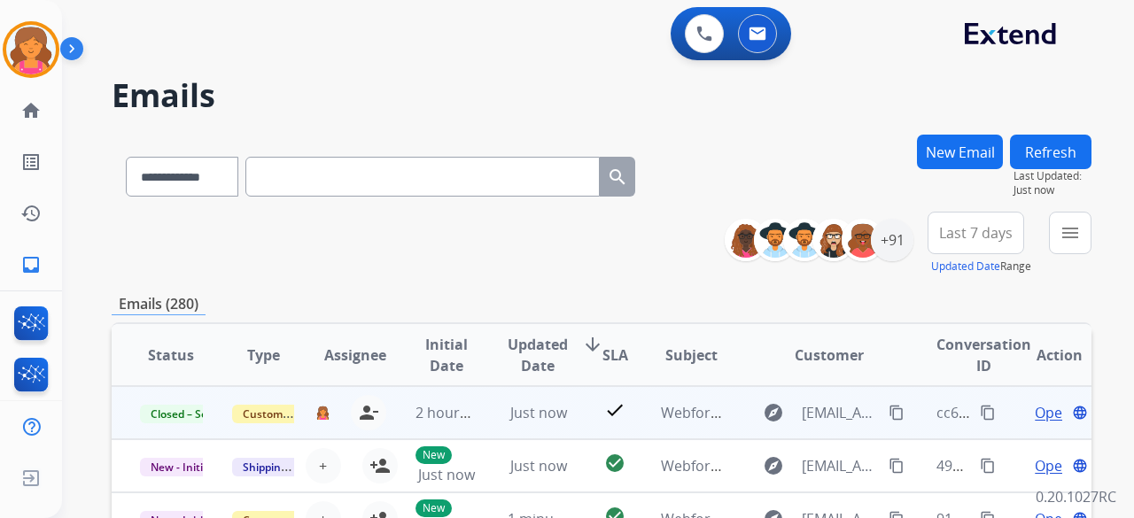
click at [1035, 414] on span "Open" at bounding box center [1053, 412] width 36 height 21
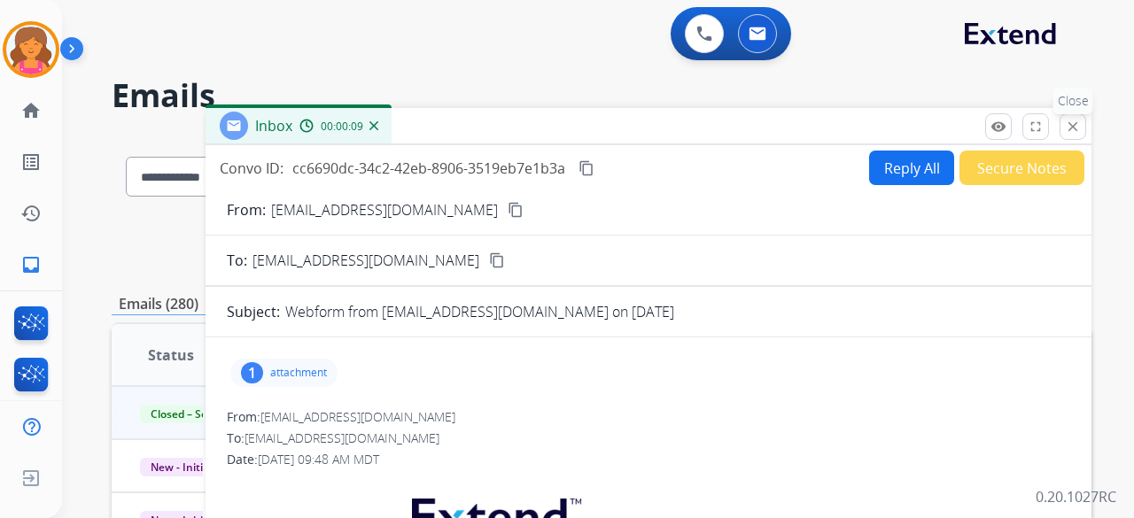
click at [1065, 123] on button "close Close" at bounding box center [1072, 126] width 27 height 27
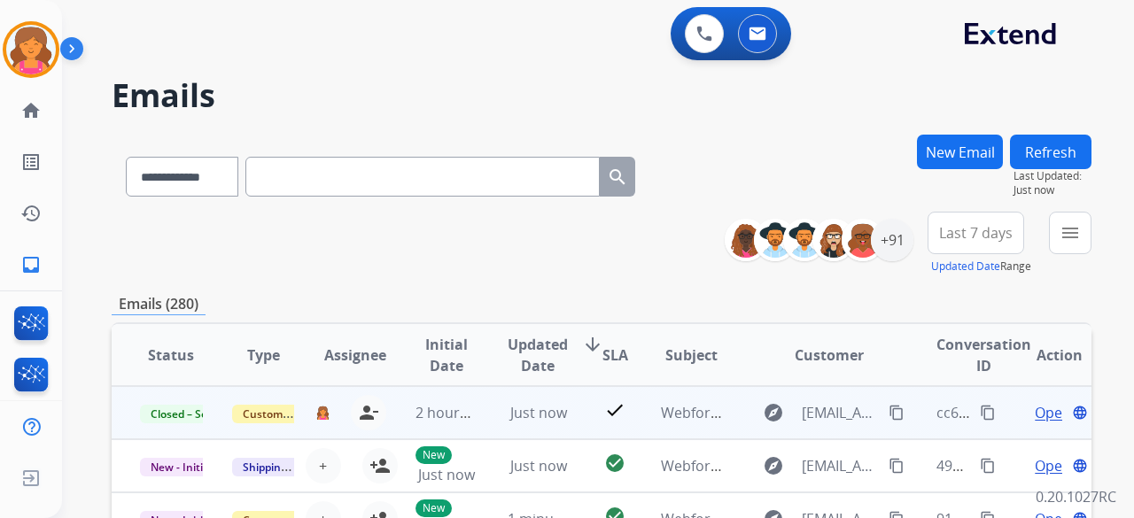
click at [980, 412] on mat-icon "content_copy" at bounding box center [988, 413] width 16 height 16
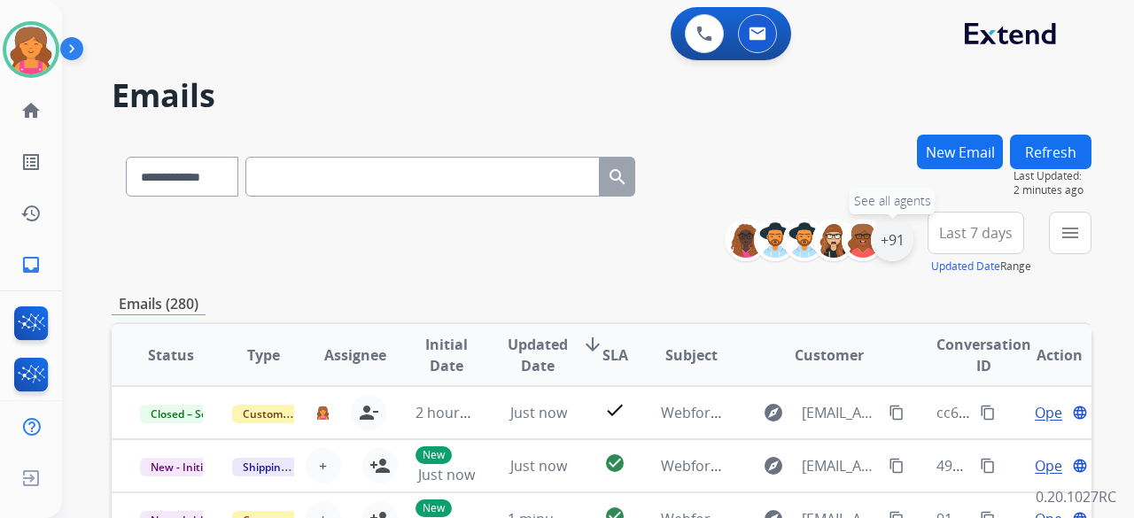
click at [893, 242] on div "+91" at bounding box center [892, 240] width 43 height 43
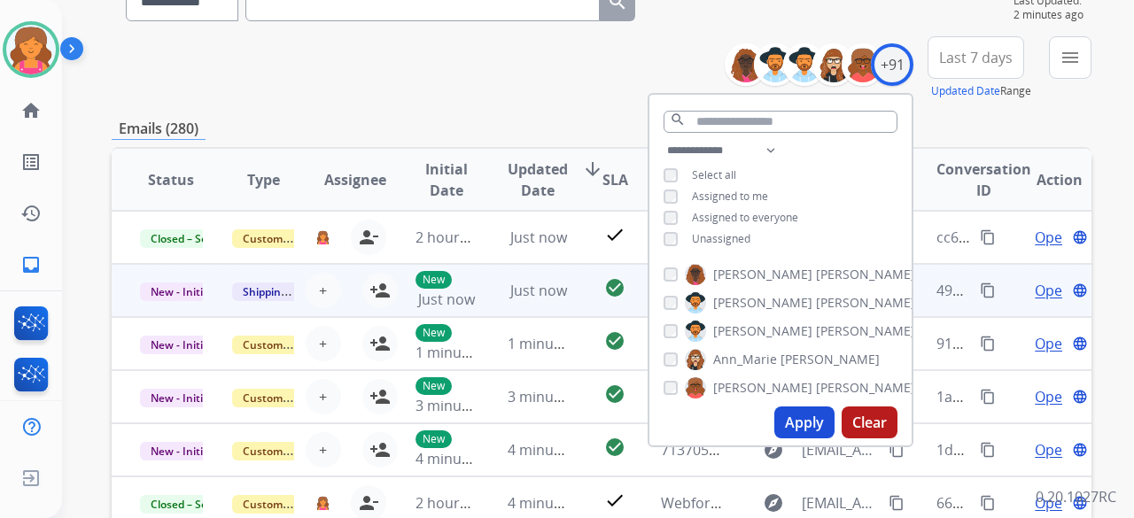
scroll to position [177, 0]
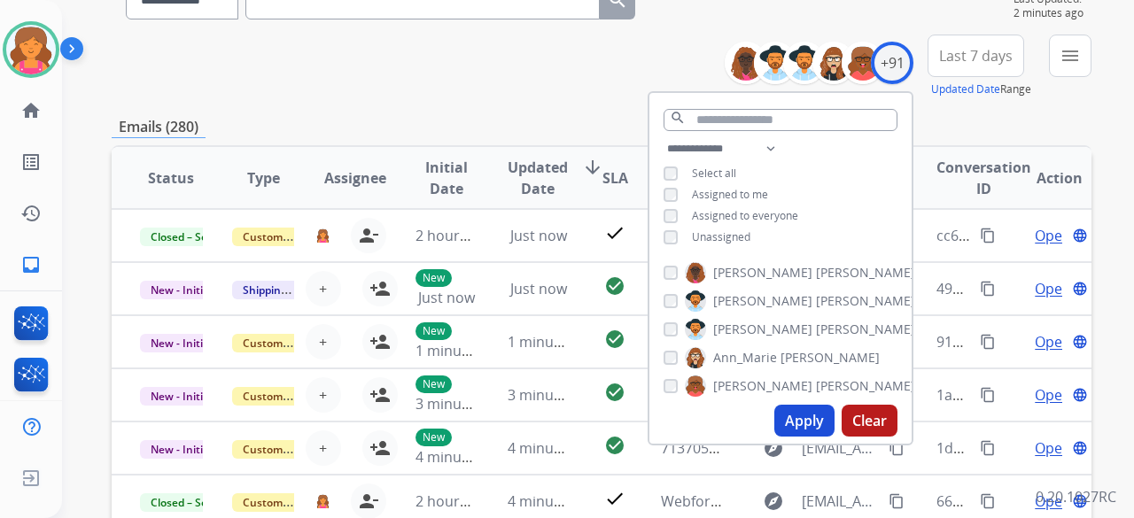
click at [793, 417] on button "Apply" at bounding box center [804, 421] width 60 height 32
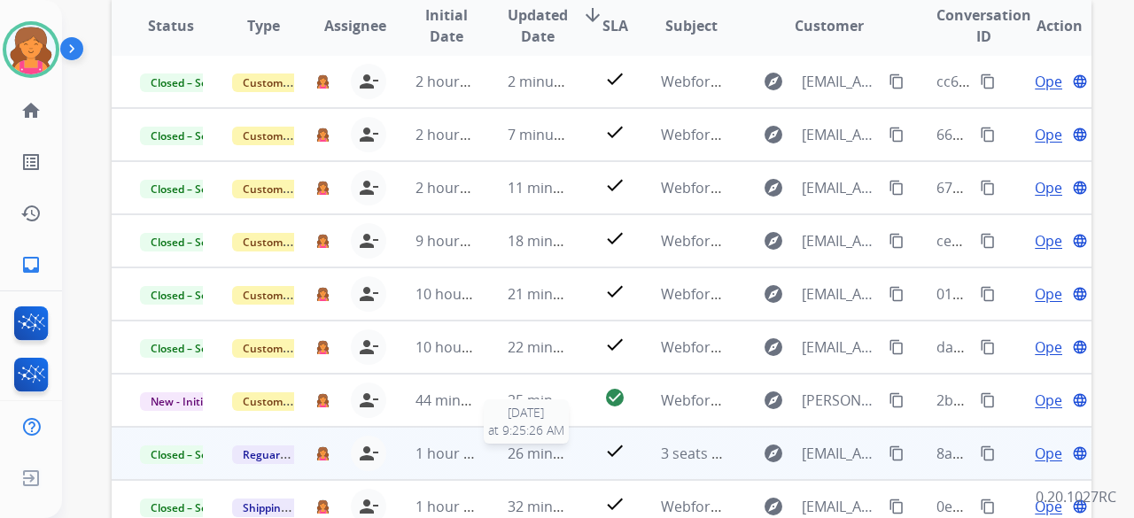
scroll to position [354, 0]
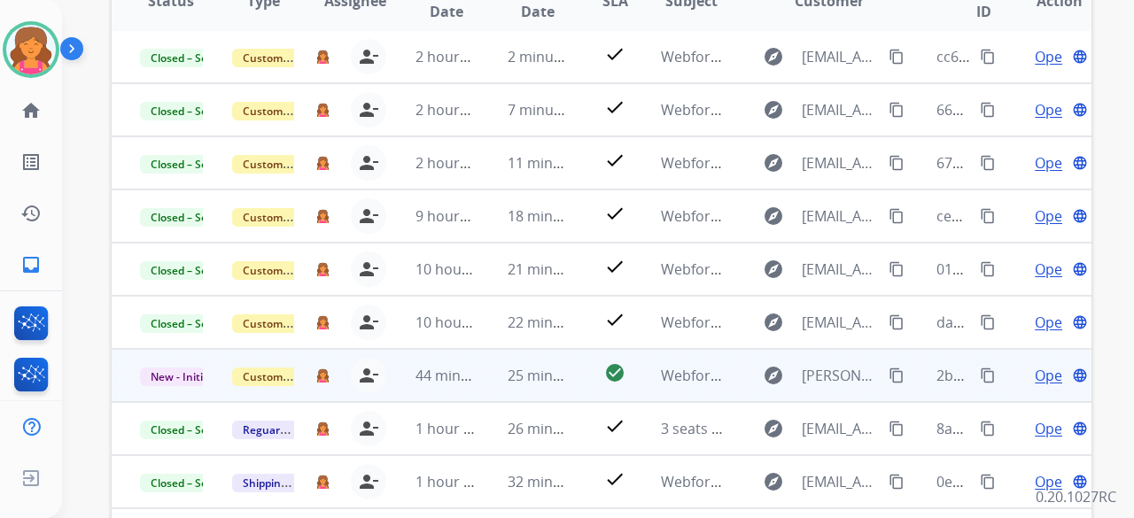
click at [1035, 376] on span "Open" at bounding box center [1053, 375] width 36 height 21
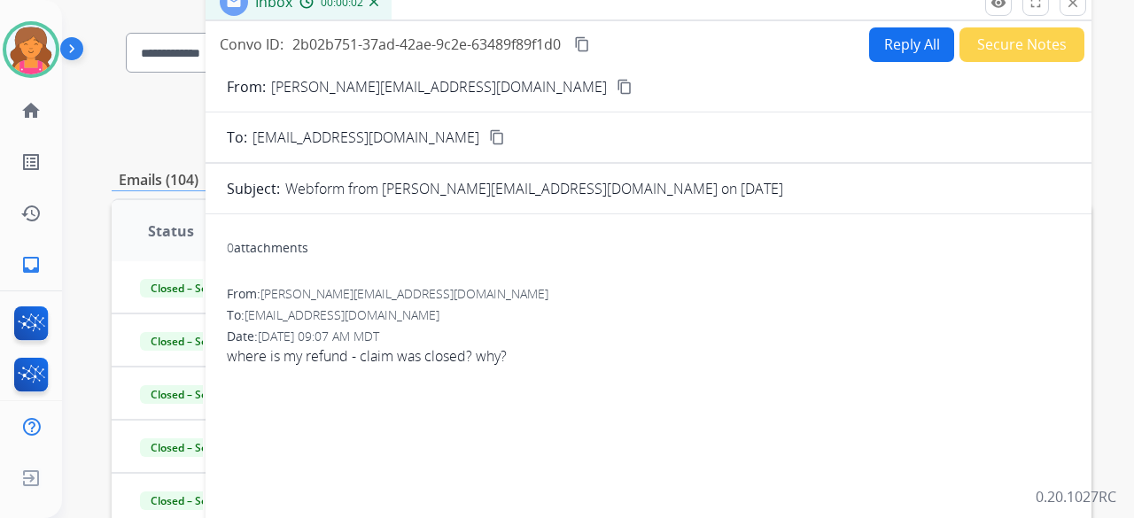
scroll to position [89, 0]
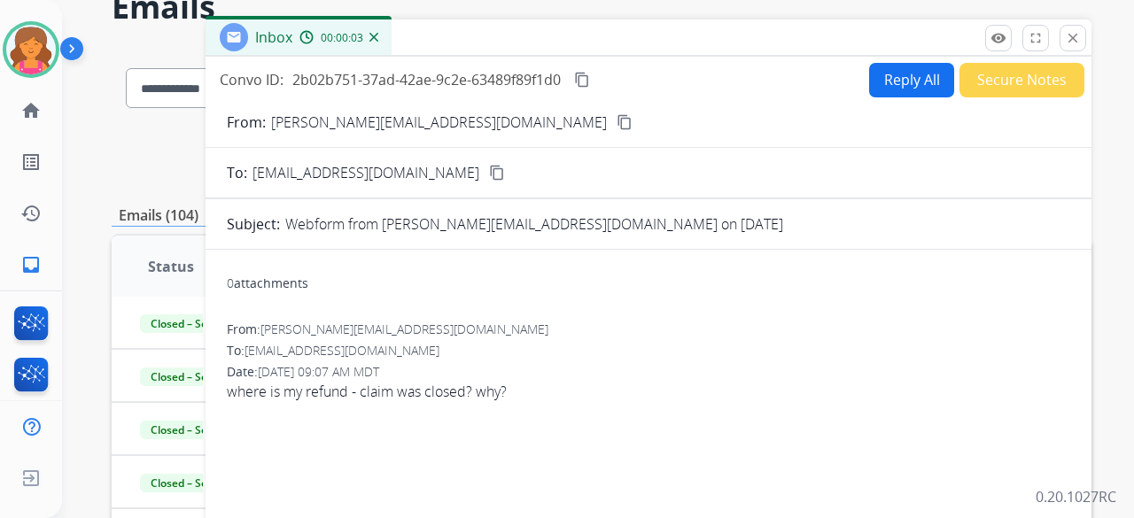
click at [617, 128] on mat-icon "content_copy" at bounding box center [625, 122] width 16 height 16
click at [891, 88] on button "Reply All" at bounding box center [911, 80] width 85 height 35
select select "**********"
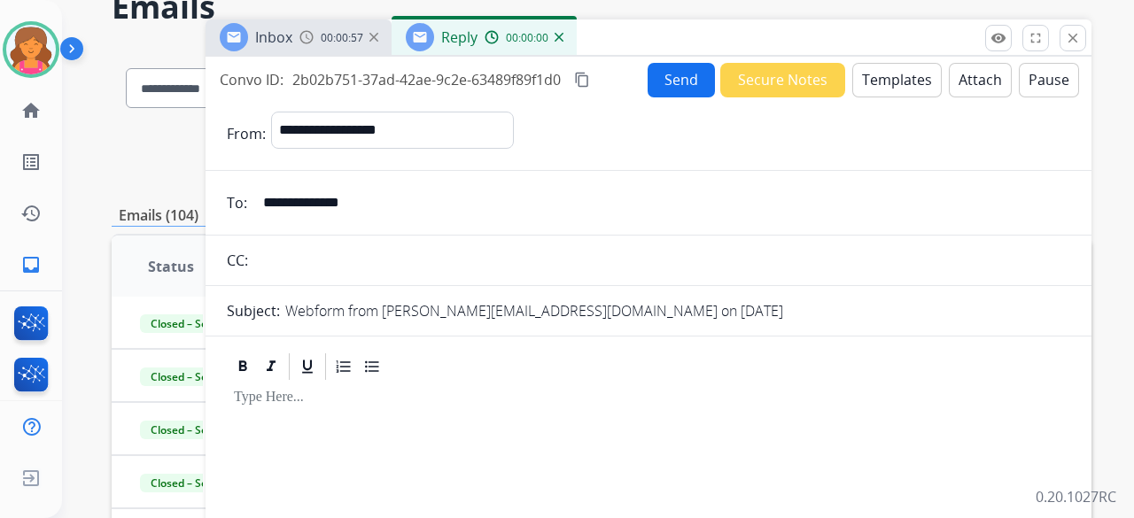
click at [896, 84] on button "Templates" at bounding box center [896, 80] width 89 height 35
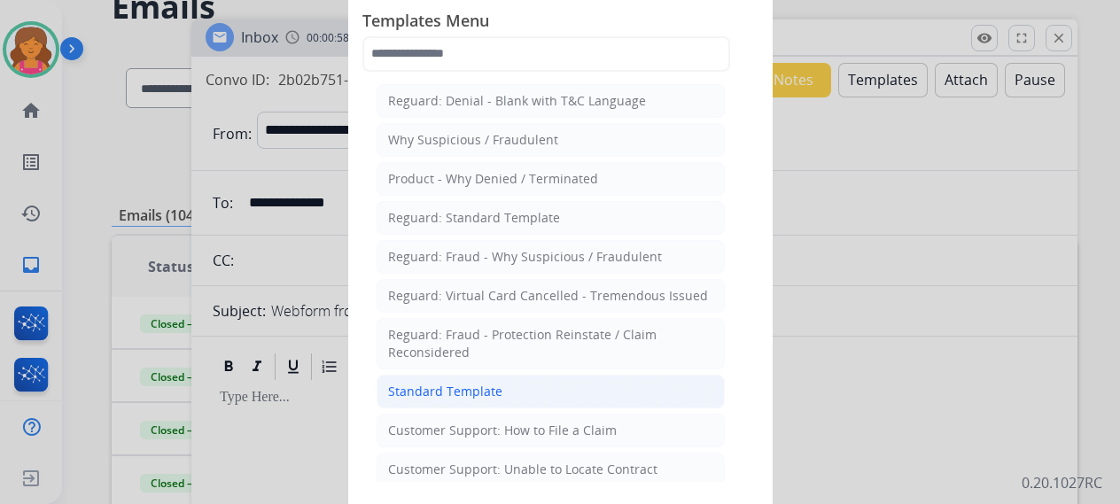
click at [517, 387] on li "Standard Template" at bounding box center [550, 392] width 348 height 34
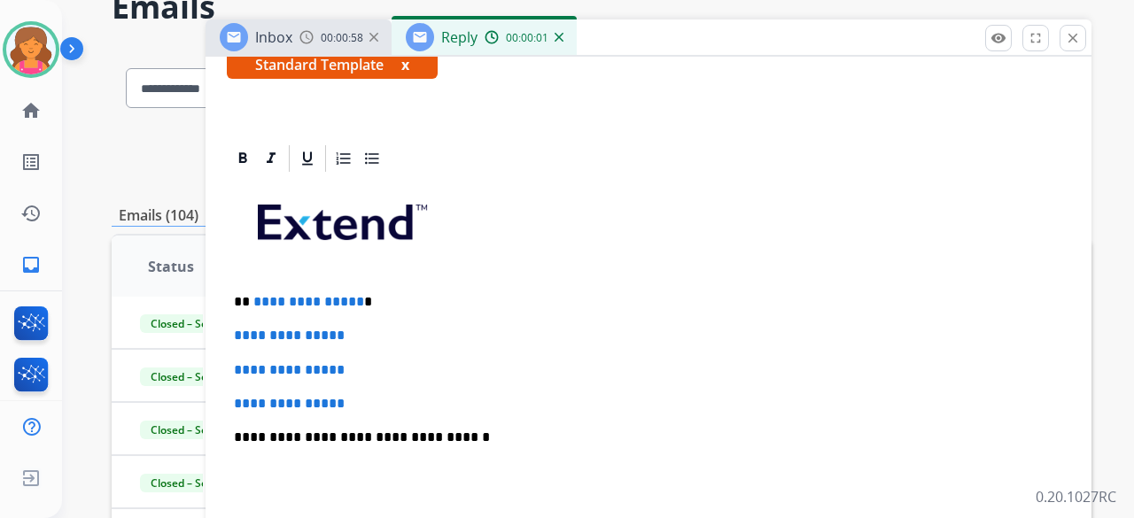
scroll to position [443, 0]
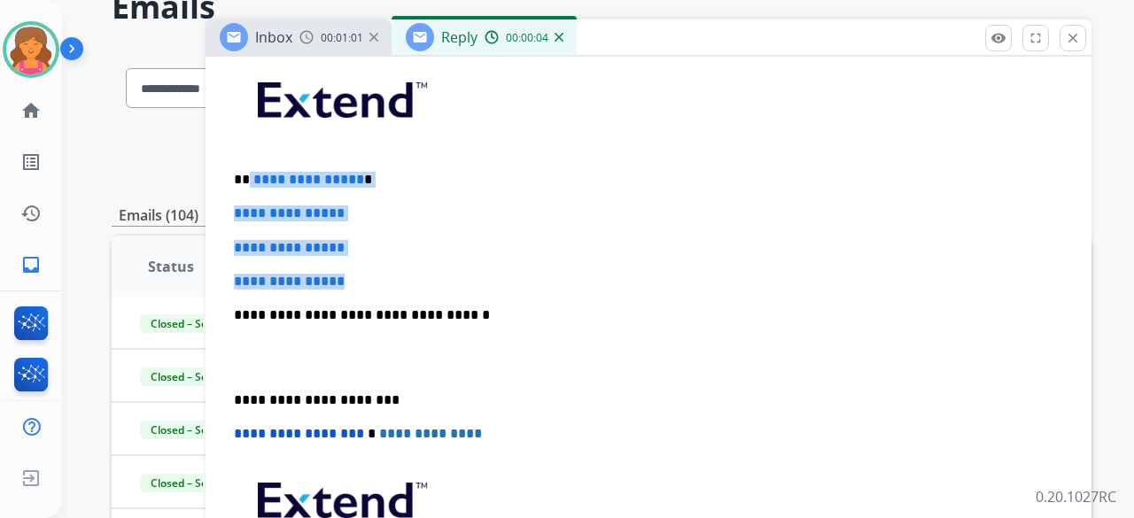
drag, startPoint x: 362, startPoint y: 274, endPoint x: 247, endPoint y: 159, distance: 162.9
click at [247, 159] on div "**********" at bounding box center [648, 356] width 843 height 609
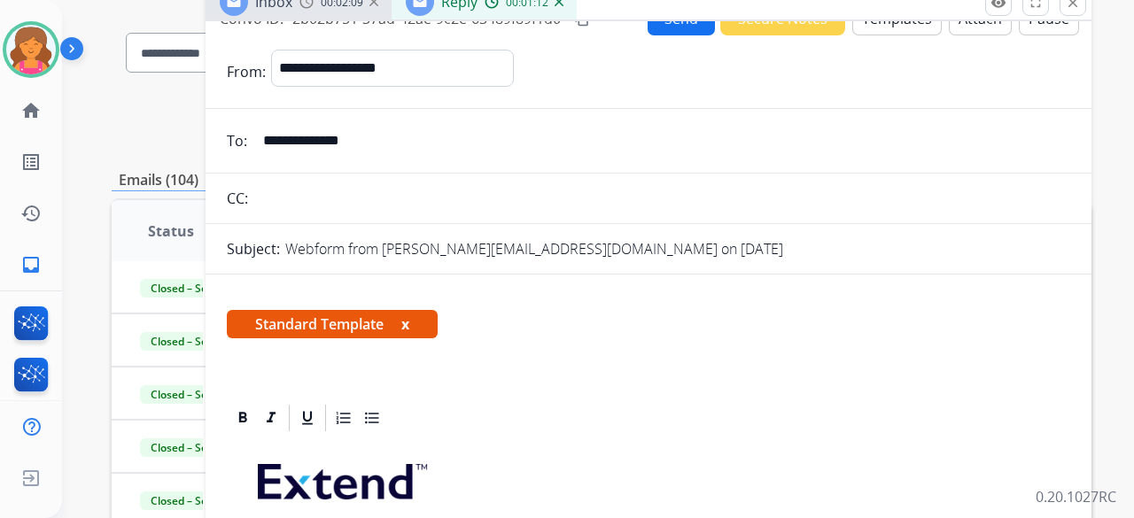
scroll to position [0, 0]
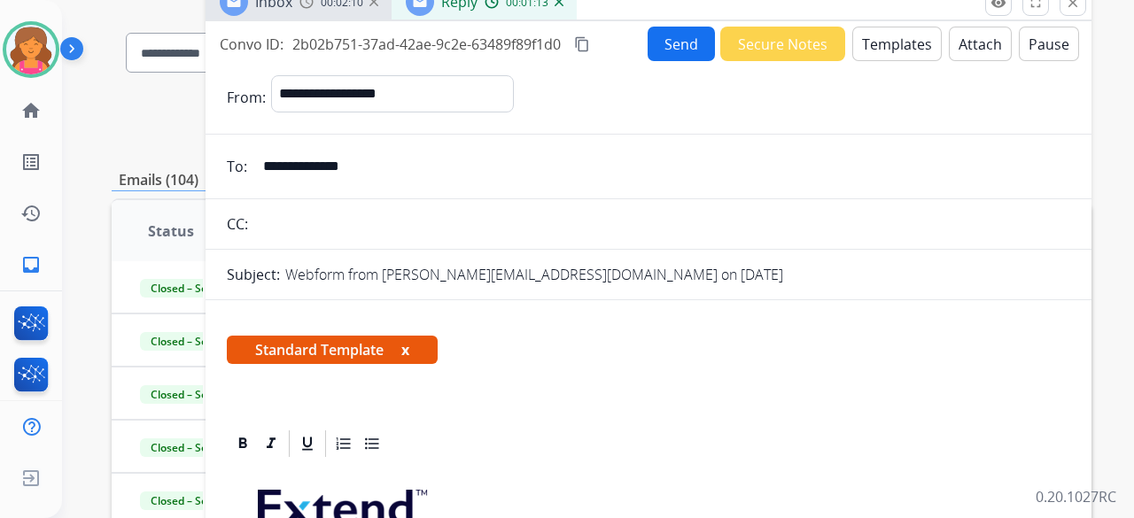
click at [657, 47] on button "Send" at bounding box center [681, 44] width 67 height 35
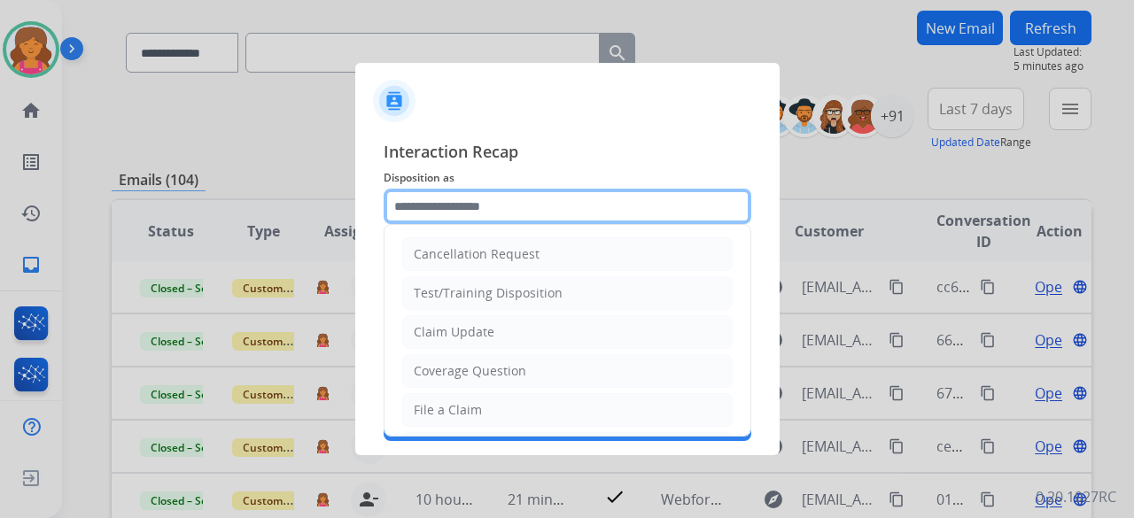
click at [530, 213] on input "text" at bounding box center [568, 206] width 368 height 35
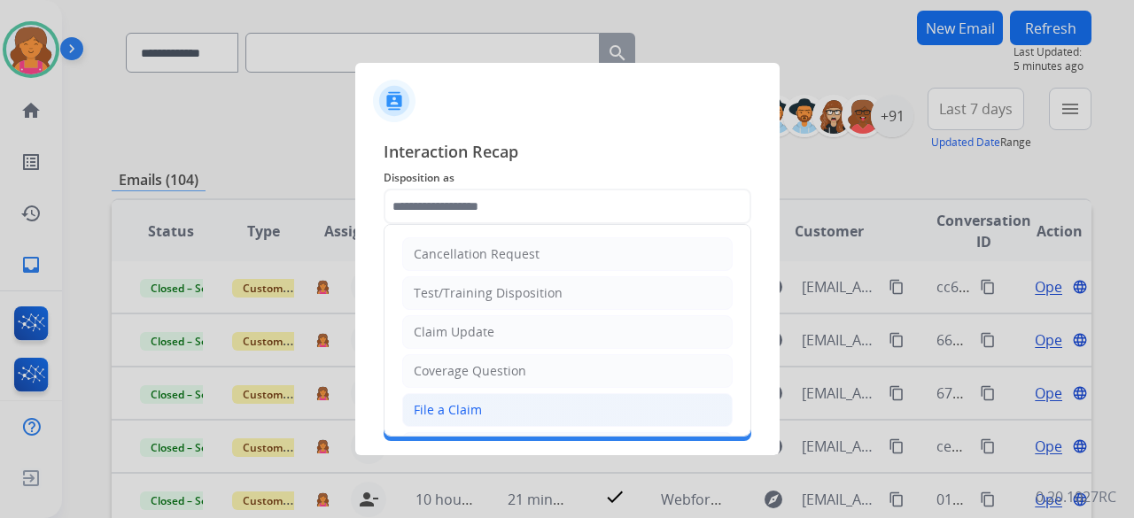
click at [444, 401] on div "File a Claim" at bounding box center [448, 410] width 68 height 18
type input "**********"
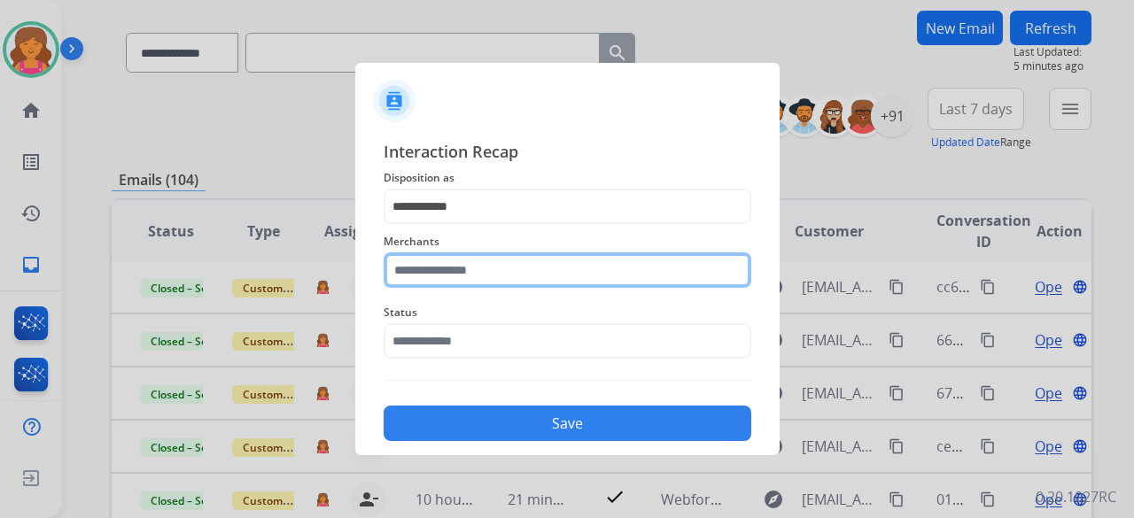
click at [444, 279] on input "text" at bounding box center [568, 269] width 368 height 35
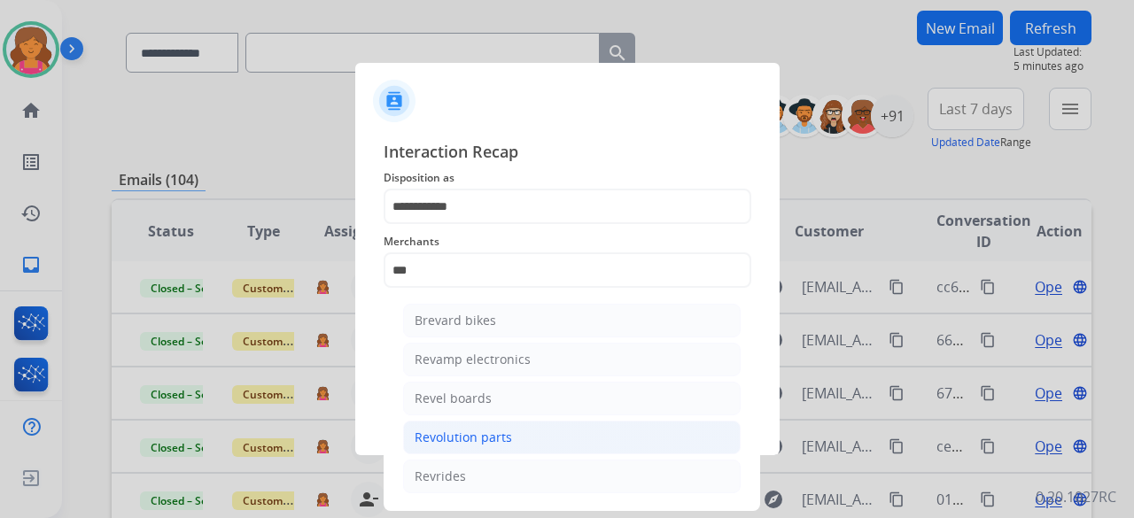
click at [441, 429] on div "Revolution parts" at bounding box center [463, 438] width 97 height 18
type input "**********"
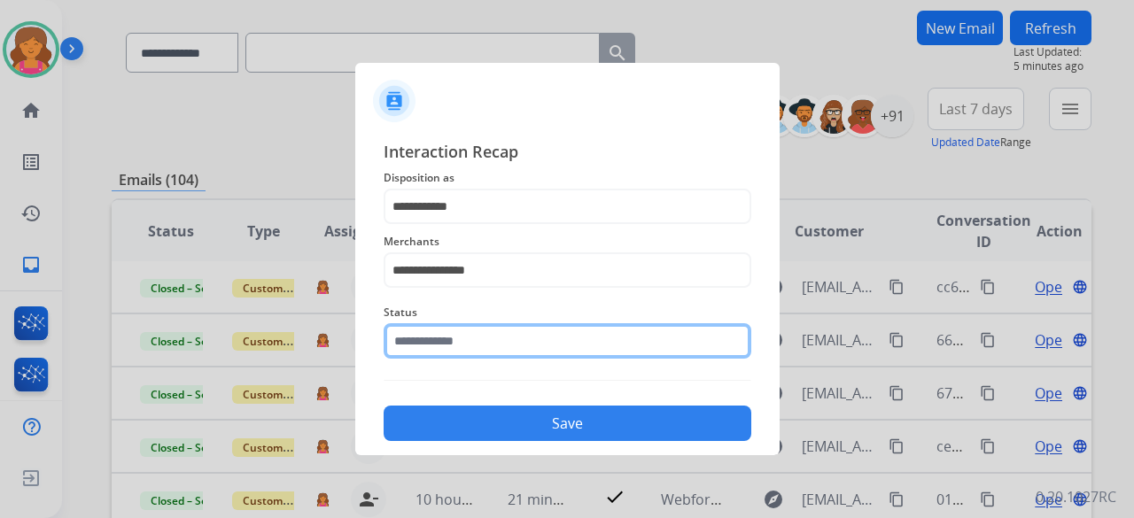
click at [429, 339] on input "text" at bounding box center [568, 340] width 368 height 35
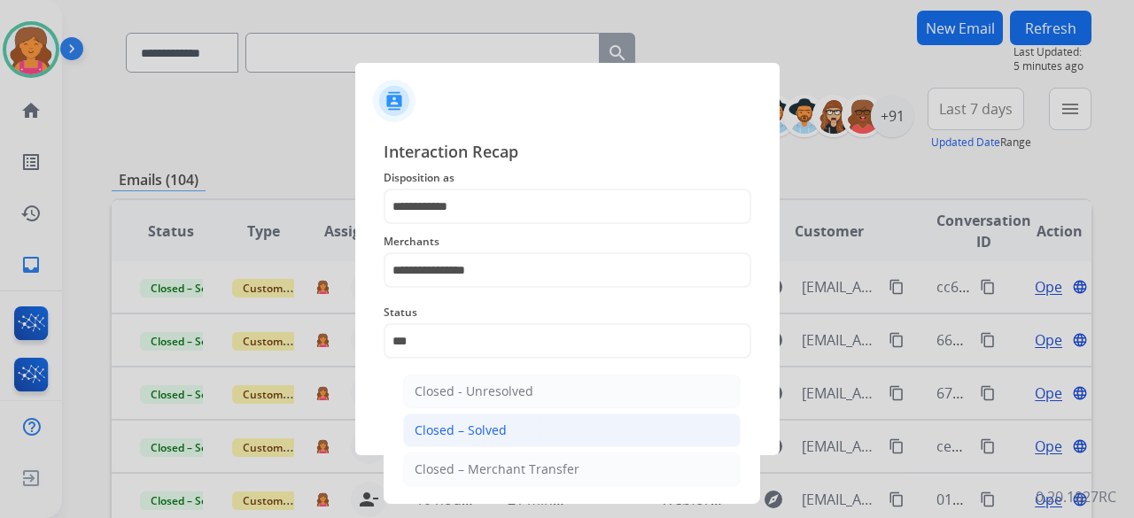
click at [505, 429] on li "Closed – Solved" at bounding box center [571, 431] width 337 height 34
type input "**********"
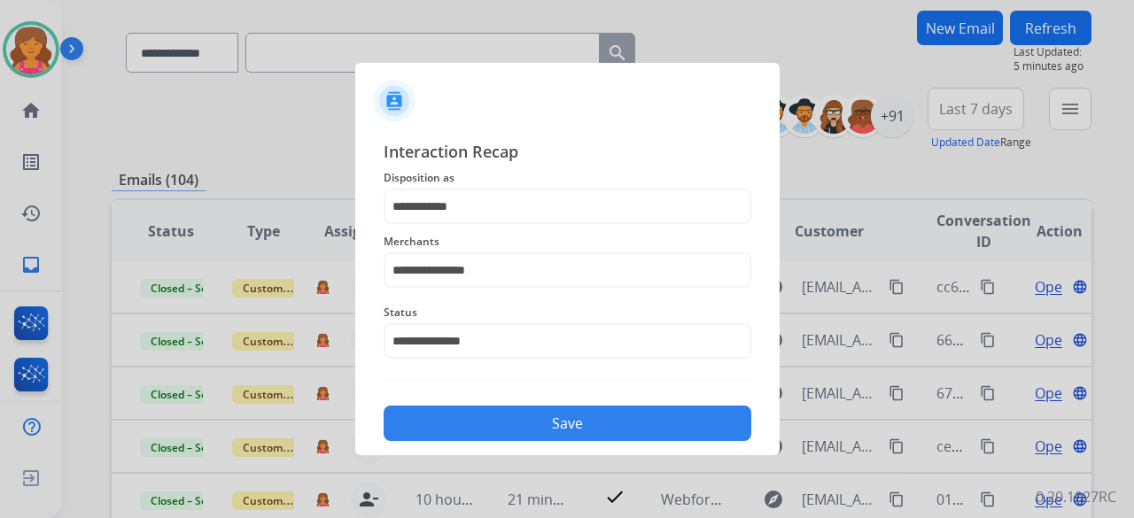
click at [505, 429] on button "Save" at bounding box center [568, 423] width 368 height 35
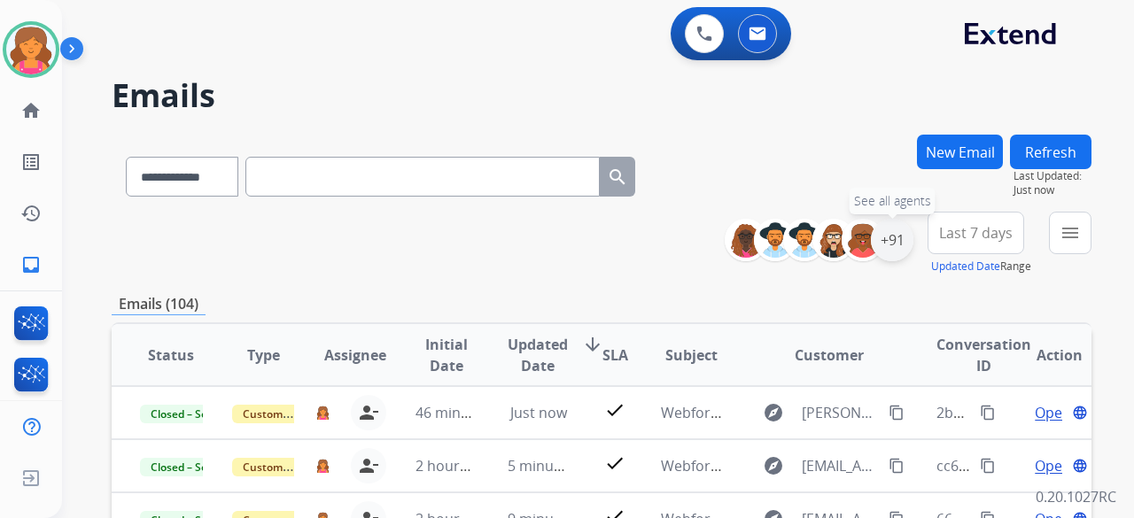
click at [900, 240] on div "+91" at bounding box center [892, 240] width 43 height 43
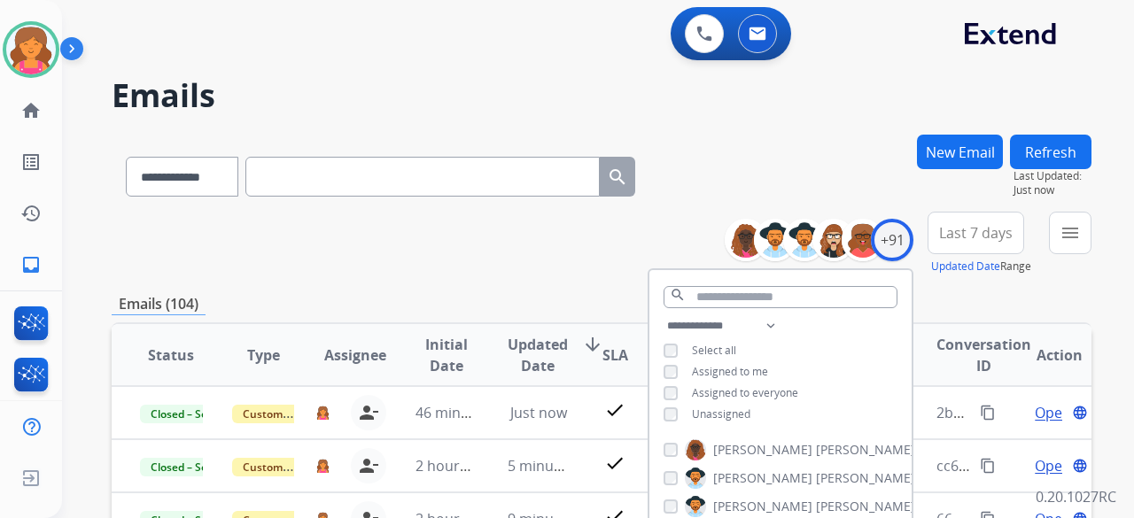
click at [974, 237] on span "Last 7 days" at bounding box center [976, 232] width 74 height 7
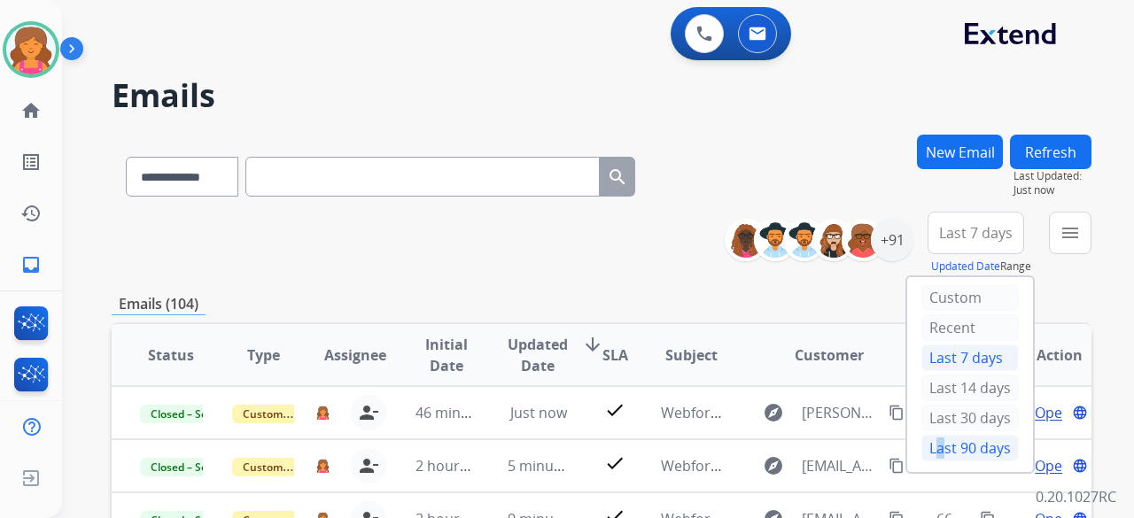
click at [927, 437] on div "Last 90 days" at bounding box center [969, 448] width 97 height 27
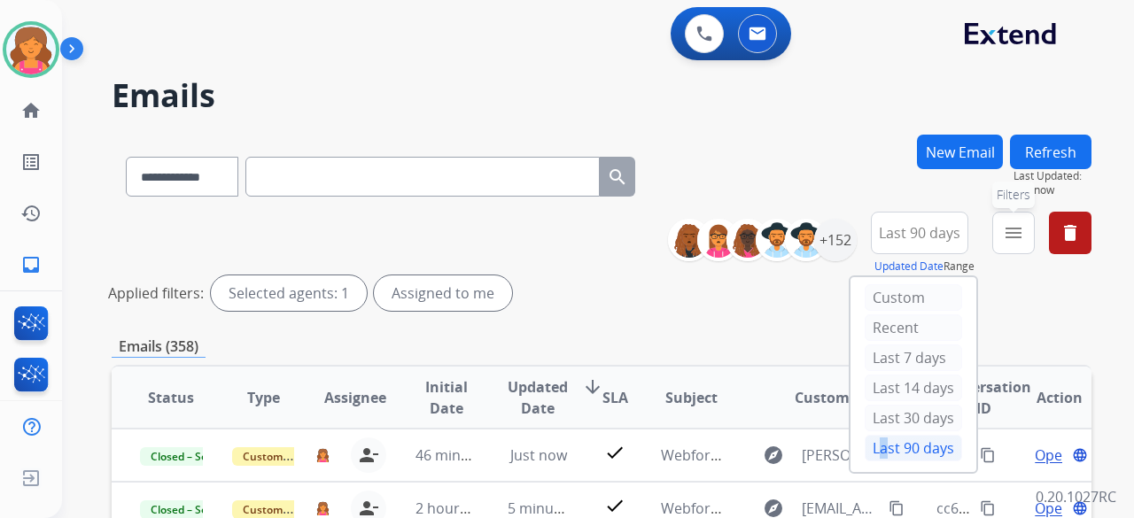
click at [1005, 237] on mat-icon "menu" at bounding box center [1013, 232] width 21 height 21
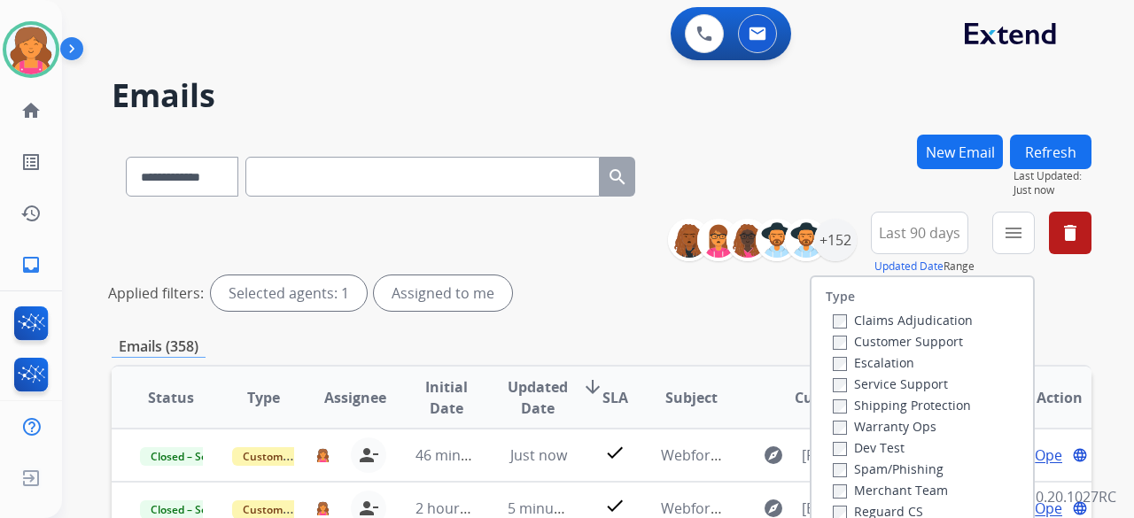
click at [892, 342] on label "Customer Support" at bounding box center [898, 341] width 130 height 17
click at [875, 398] on label "Shipping Protection" at bounding box center [902, 405] width 138 height 17
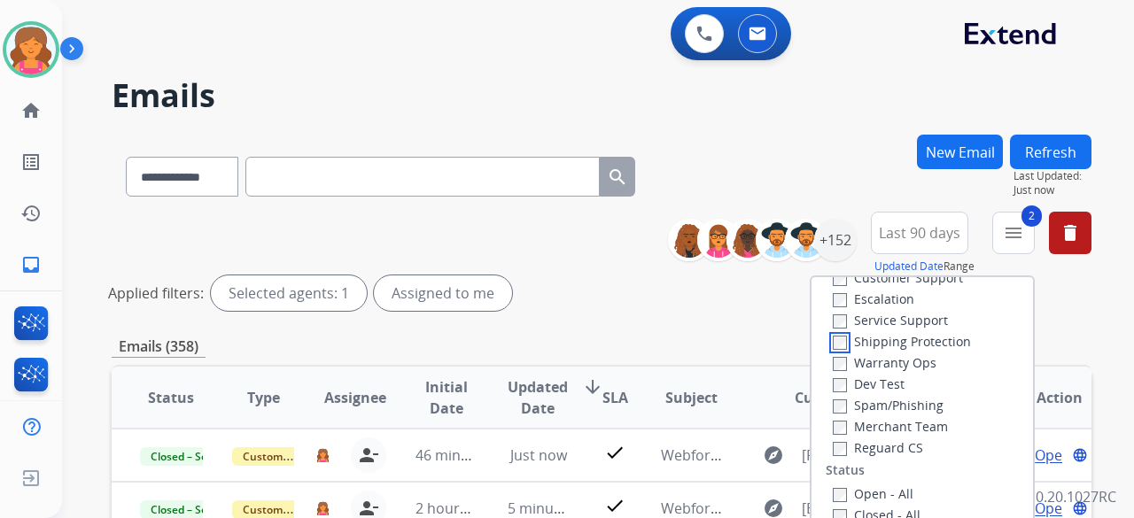
scroll to position [89, 0]
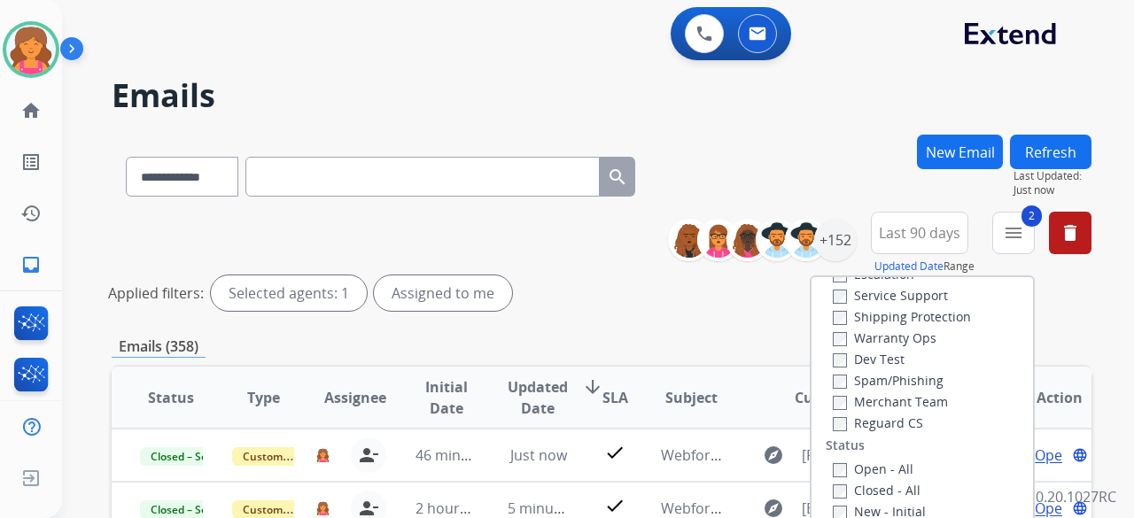
click at [847, 415] on label "Reguard CS" at bounding box center [878, 423] width 90 height 17
click at [834, 462] on label "Open - All" at bounding box center [873, 469] width 81 height 17
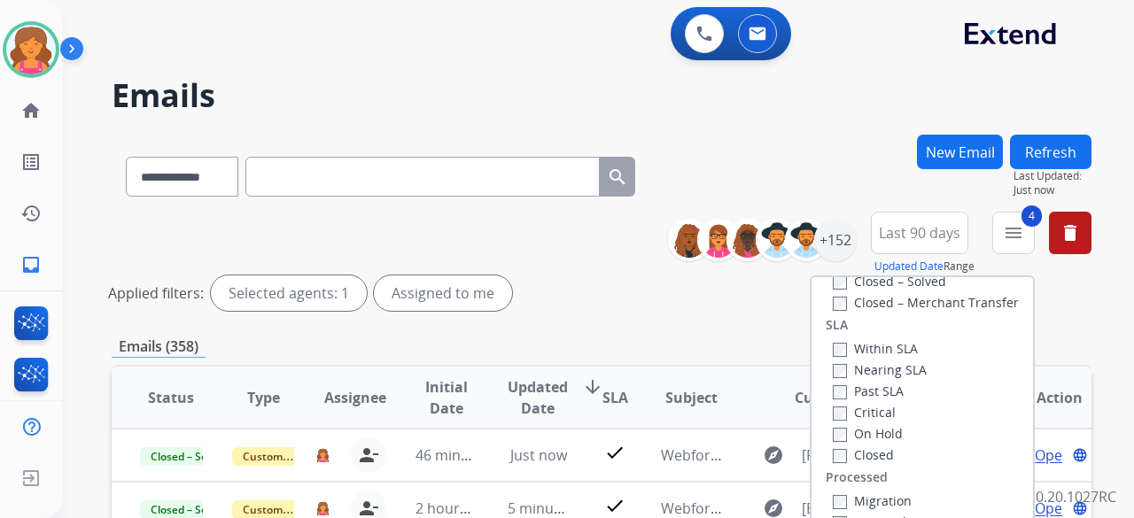
scroll to position [177, 0]
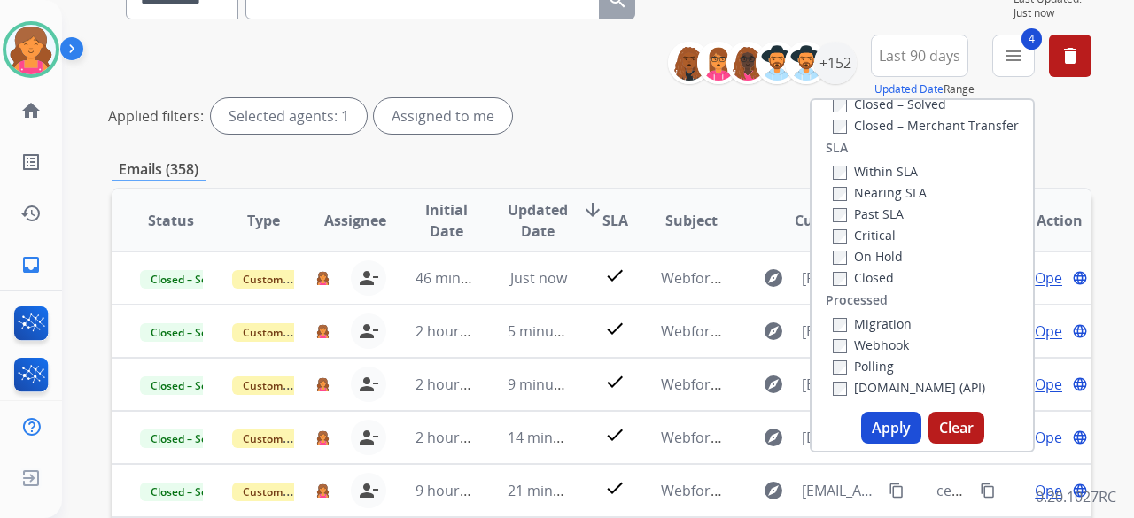
click at [880, 414] on button "Apply" at bounding box center [891, 428] width 60 height 32
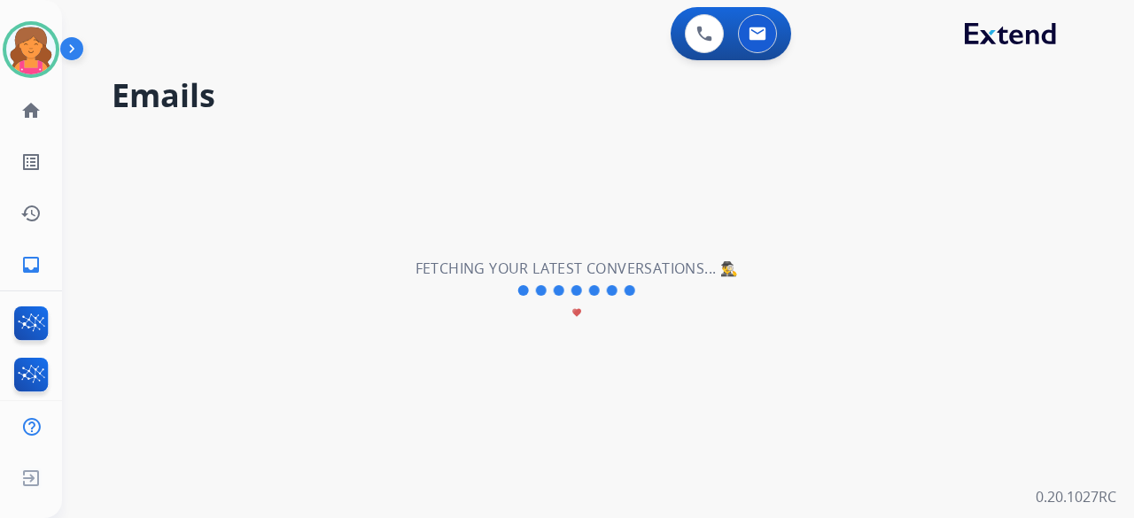
scroll to position [0, 0]
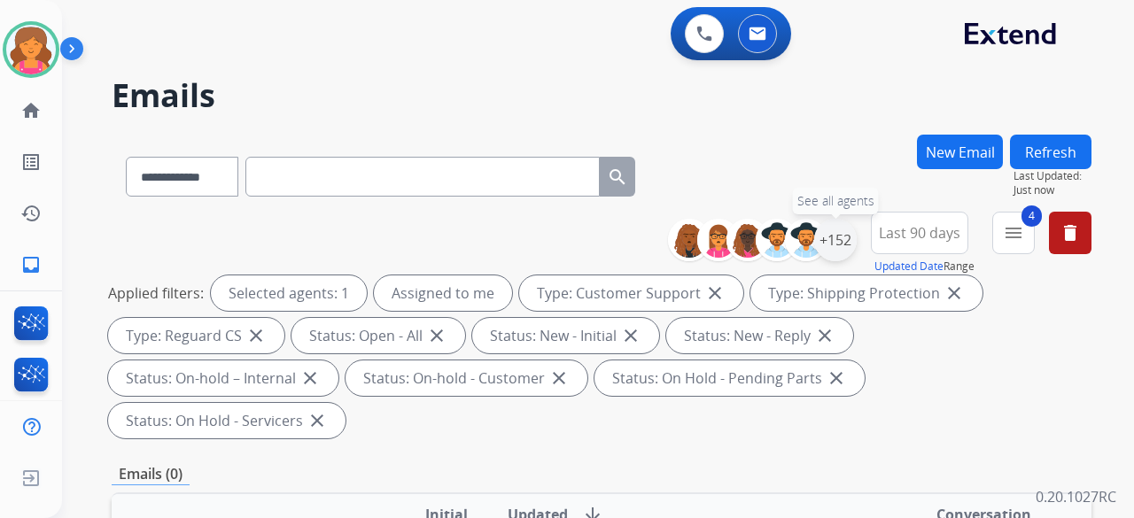
click at [842, 247] on div "+152" at bounding box center [835, 240] width 43 height 43
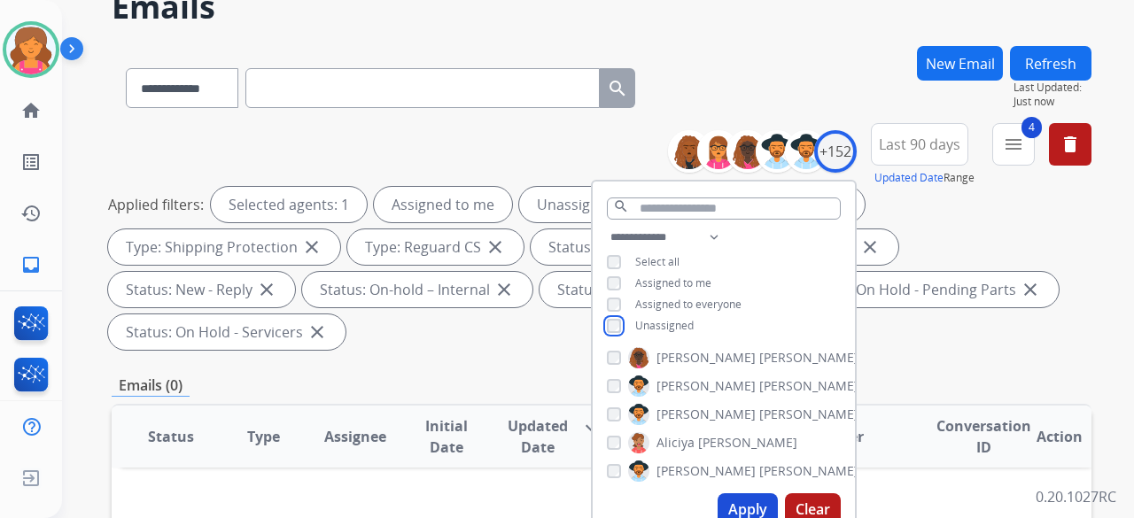
scroll to position [89, 0]
click at [734, 504] on button "Apply" at bounding box center [748, 509] width 60 height 32
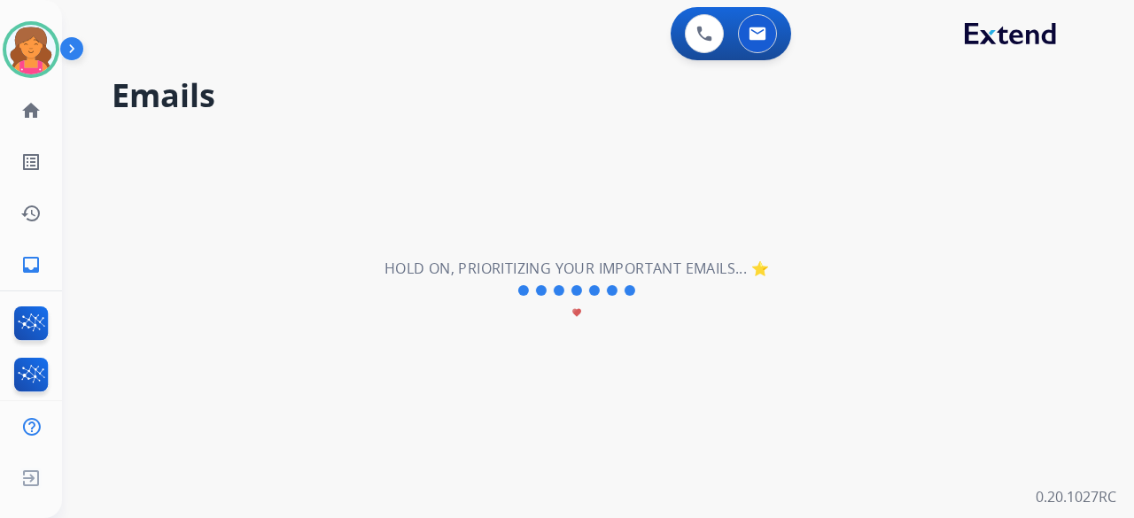
scroll to position [0, 0]
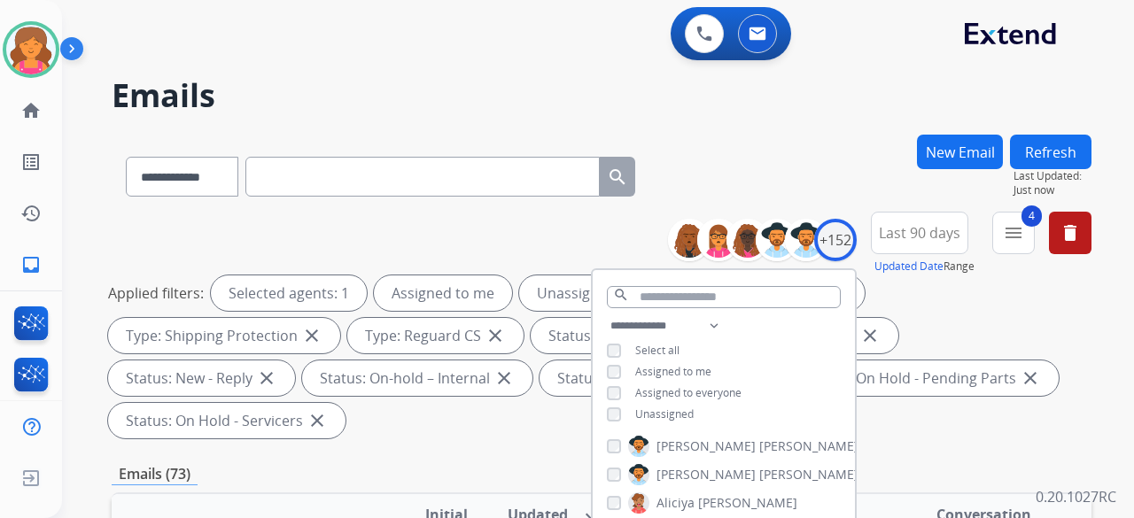
click at [940, 373] on div "Applied filters: Selected agents: 1 Assigned to me Unassigned Type: Customer Su…" at bounding box center [598, 356] width 980 height 163
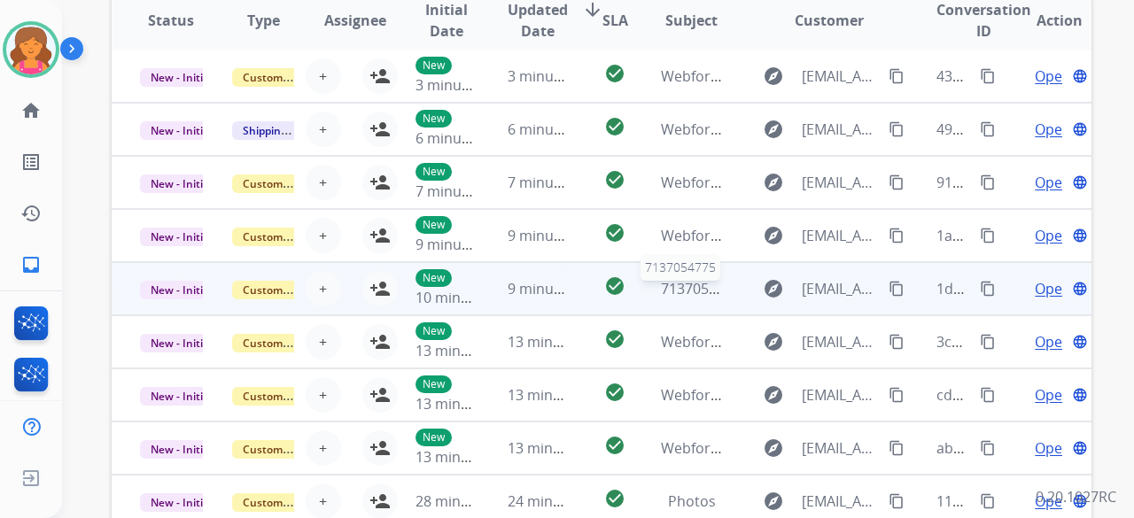
scroll to position [531, 0]
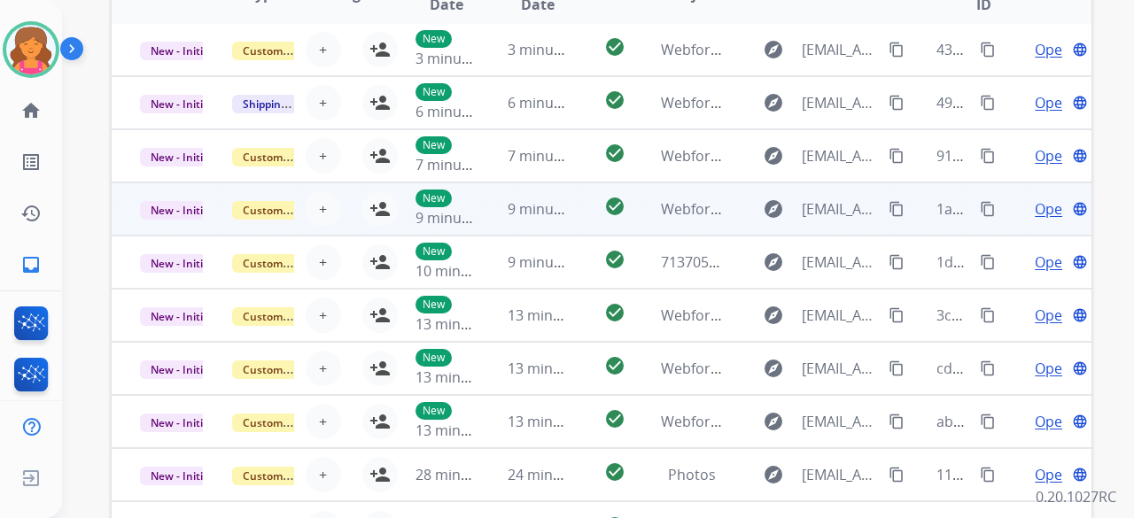
click at [708, 190] on td "Webform from eastshorestrongstart@kootenaykids.ca on 08/11/2025" at bounding box center [678, 208] width 92 height 53
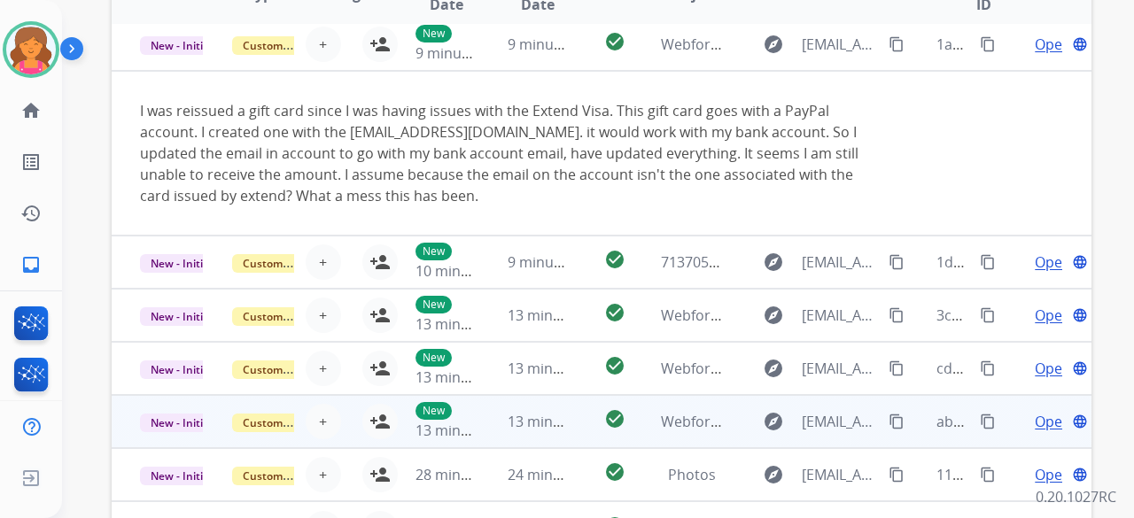
scroll to position [659, 0]
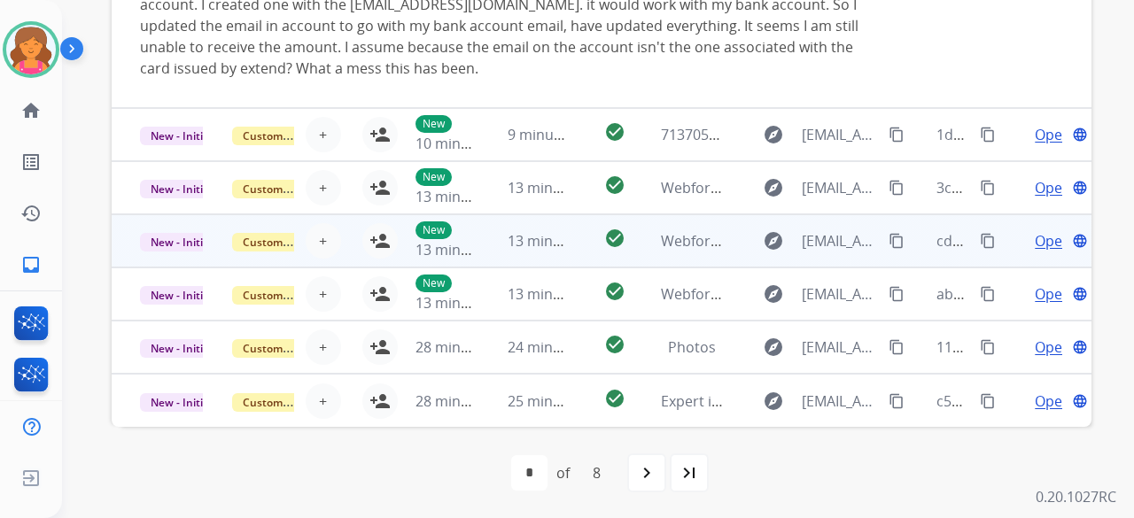
click at [725, 234] on td "explore adamspiel@gmail.com content_copy" at bounding box center [815, 240] width 183 height 53
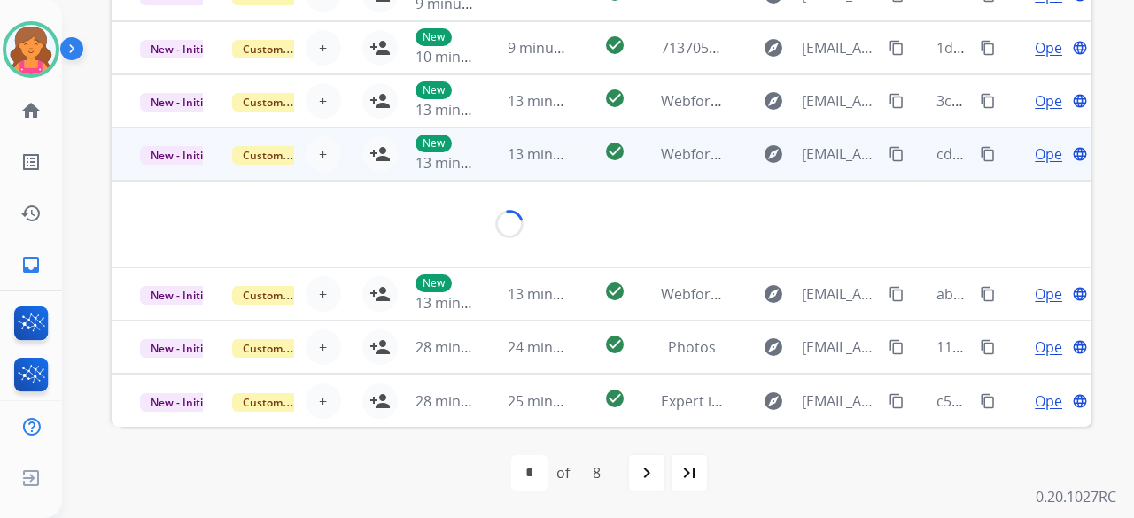
scroll to position [103, 0]
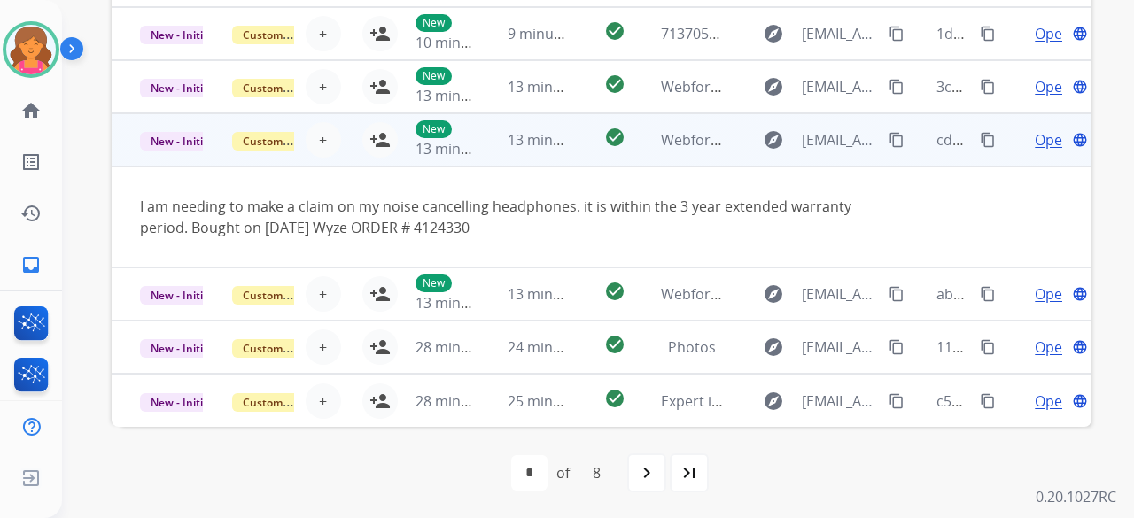
click at [387, 139] on td "New 13 minutes ago" at bounding box center [433, 139] width 92 height 53
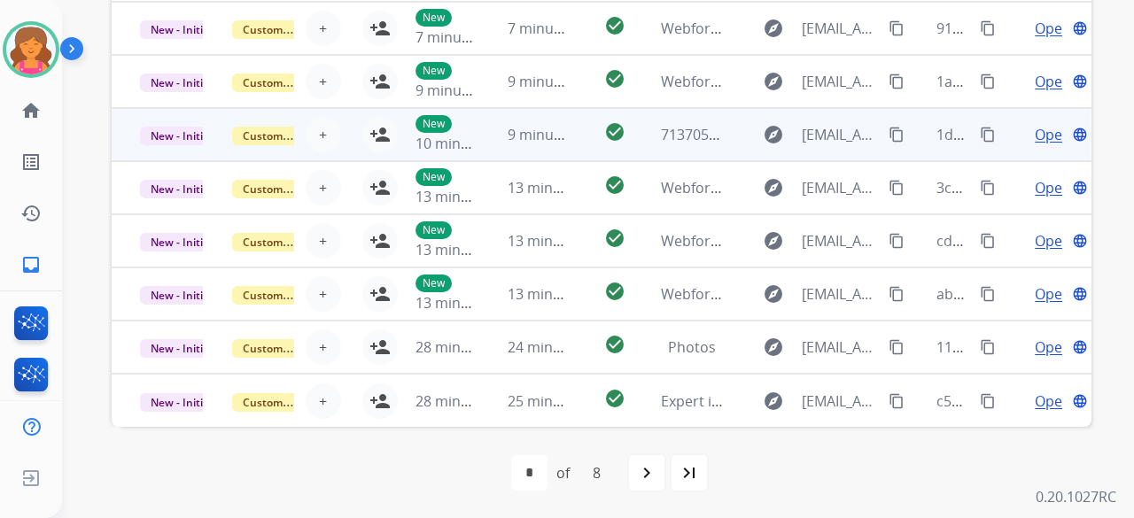
scroll to position [2, 0]
click at [735, 136] on td "explore 12smithstreet@gmail.com content_copy" at bounding box center [815, 134] width 183 height 53
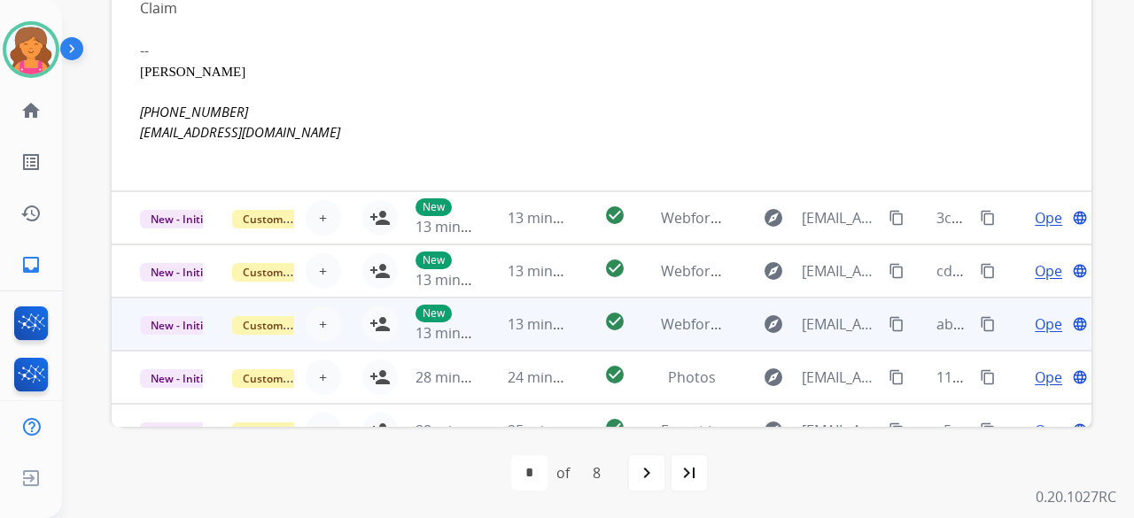
scroll to position [213, 0]
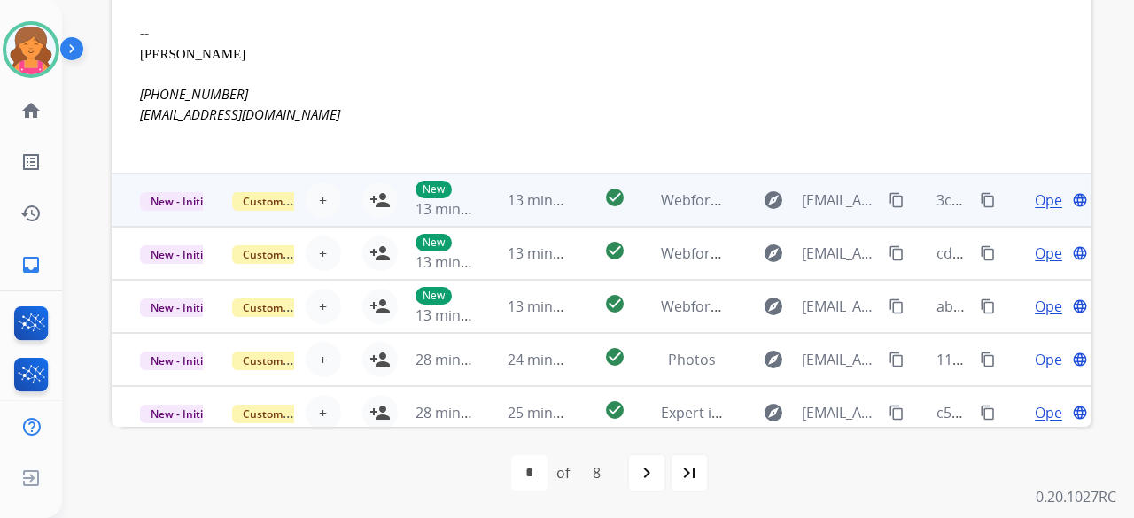
click at [734, 208] on td "explore brilizzy@me.com content_copy" at bounding box center [815, 200] width 183 height 53
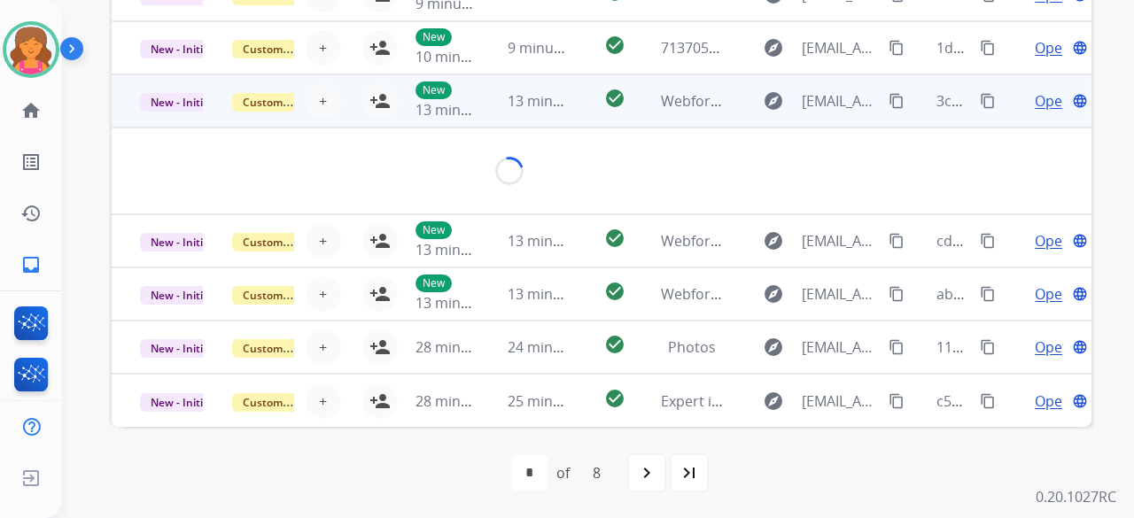
scroll to position [103, 0]
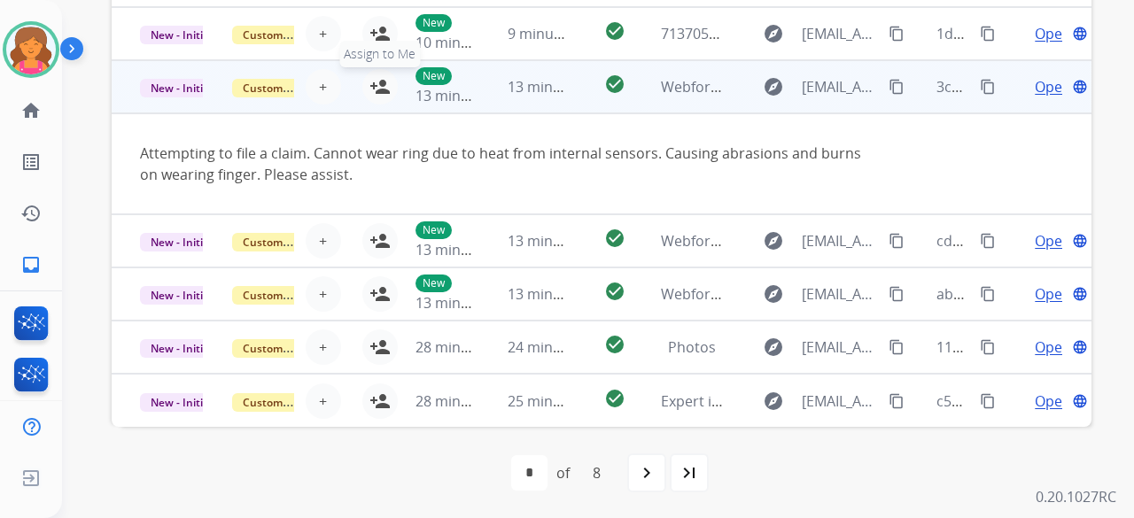
click at [381, 81] on mat-icon "person_add" at bounding box center [379, 86] width 21 height 21
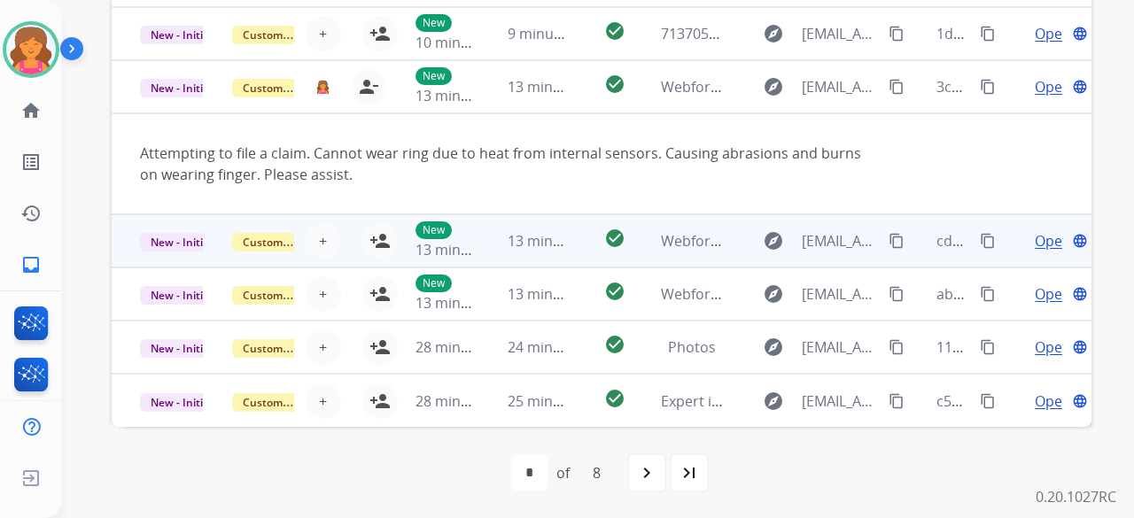
click at [570, 237] on td "check_circle" at bounding box center [600, 240] width 61 height 53
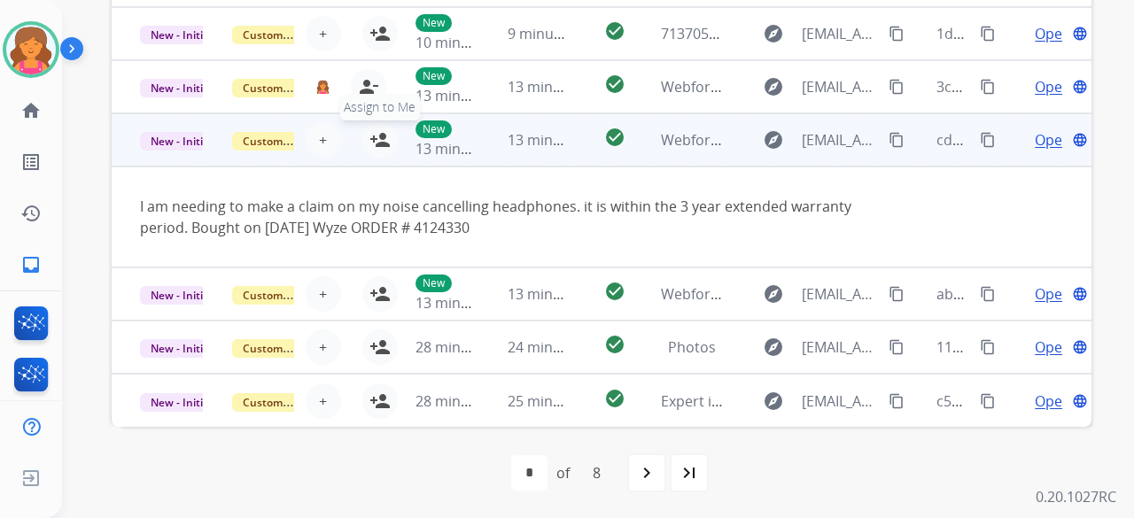
click at [381, 146] on mat-icon "person_add" at bounding box center [379, 139] width 21 height 21
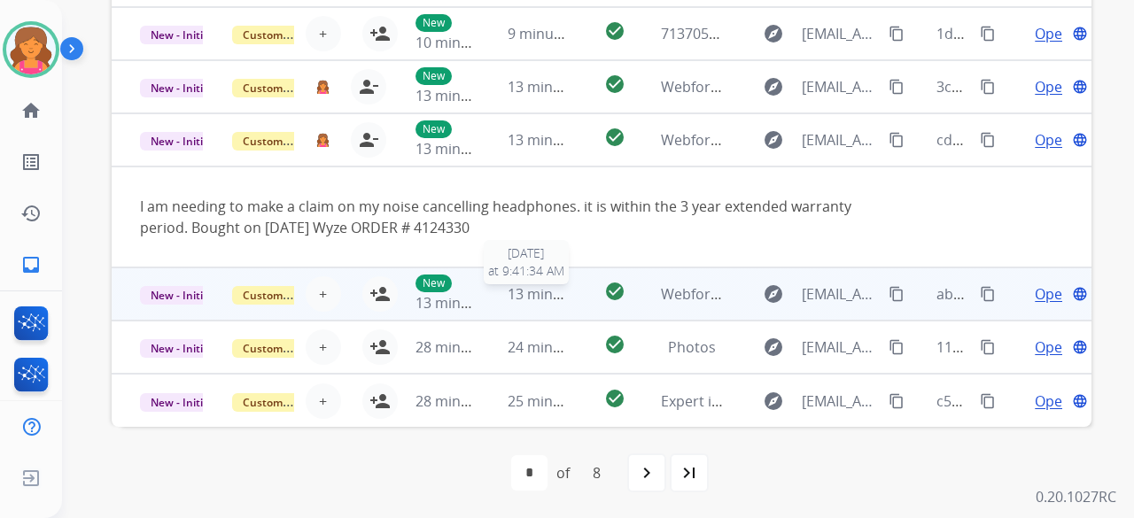
click at [570, 295] on td "check_circle" at bounding box center [600, 294] width 61 height 53
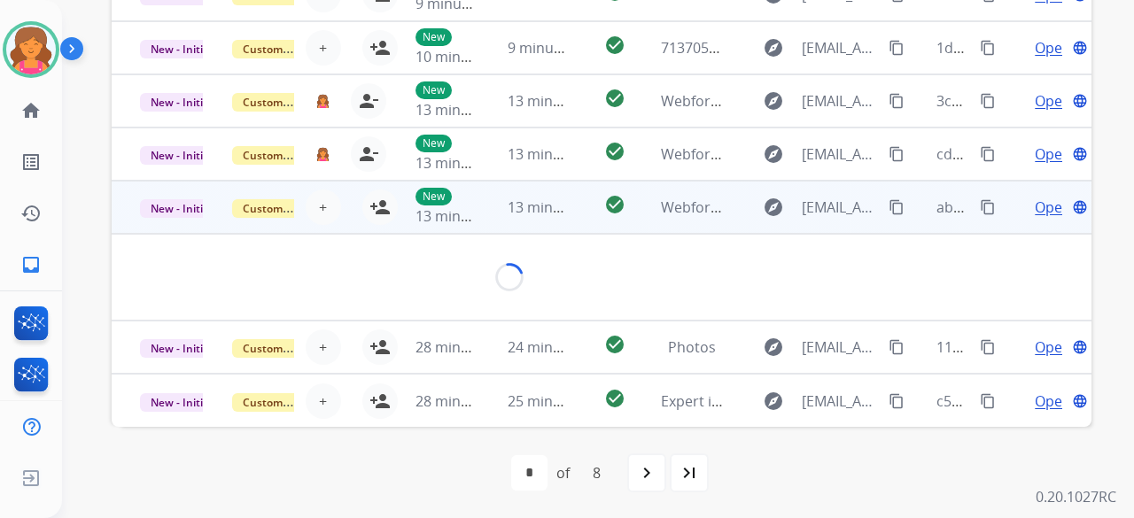
scroll to position [81, 0]
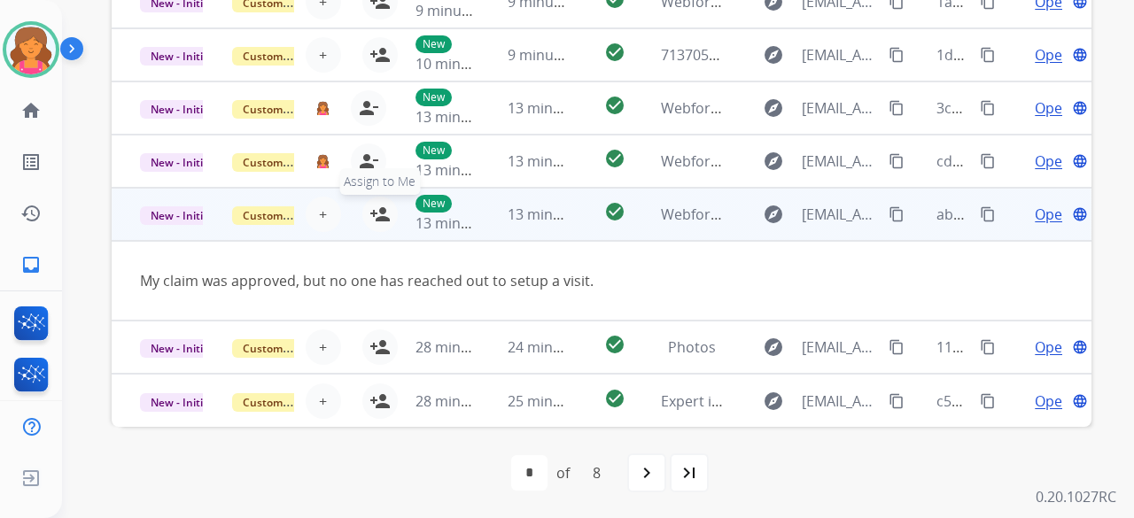
click at [376, 217] on mat-icon "person_add" at bounding box center [379, 214] width 21 height 21
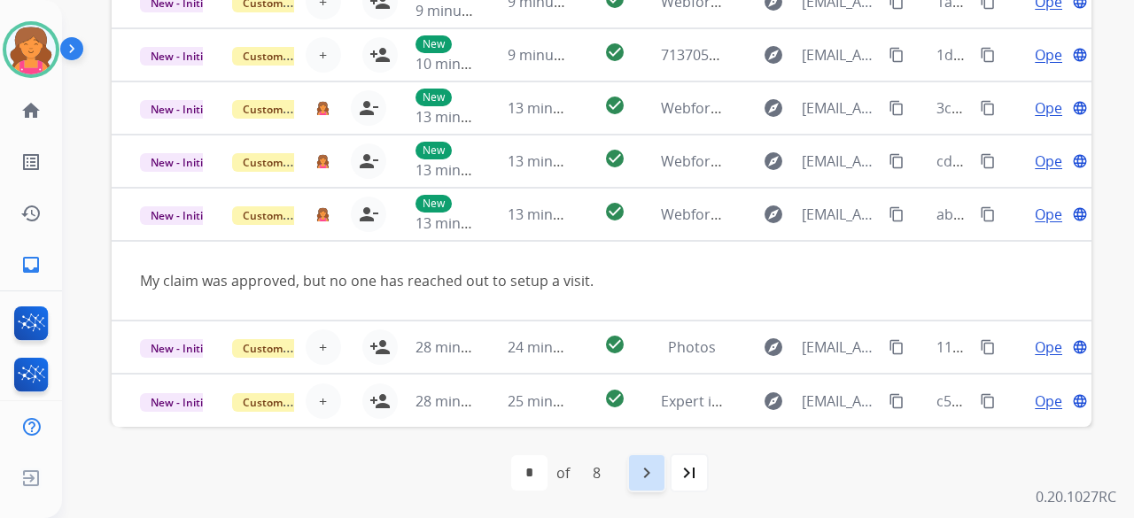
click at [643, 462] on mat-icon "navigate_next" at bounding box center [646, 472] width 21 height 21
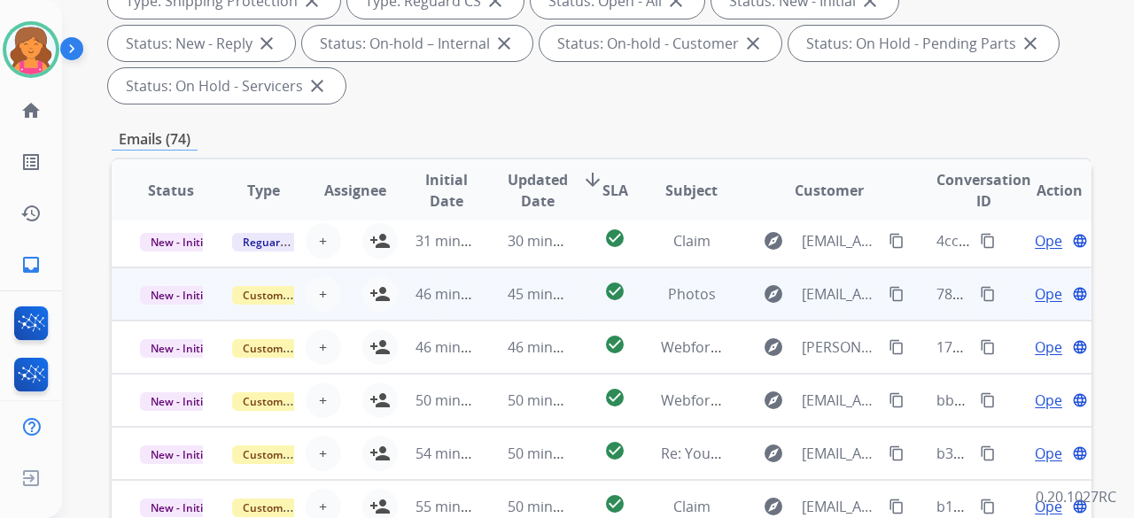
scroll to position [443, 0]
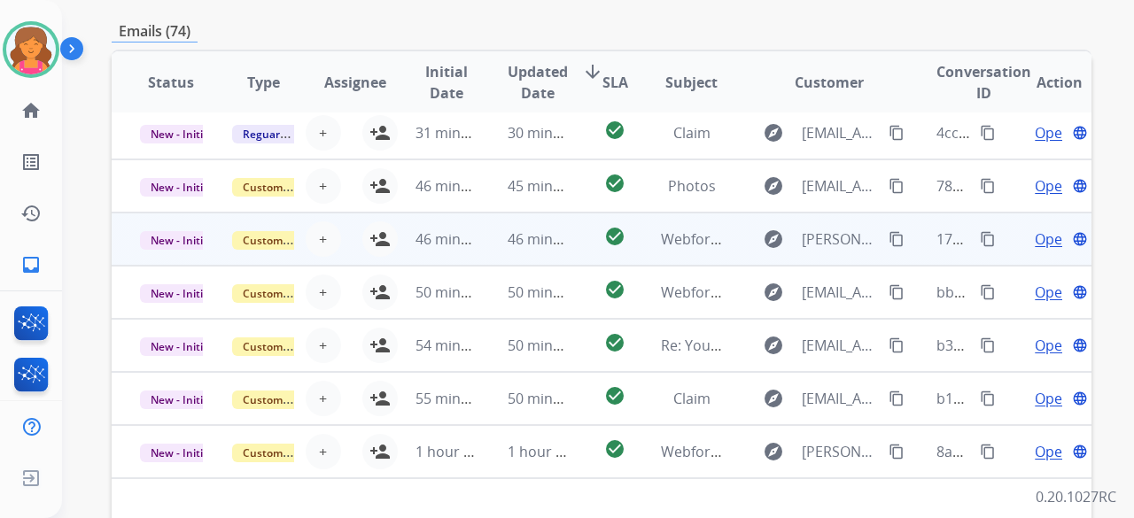
click at [557, 240] on span "46 minutes ago" at bounding box center [559, 238] width 103 height 19
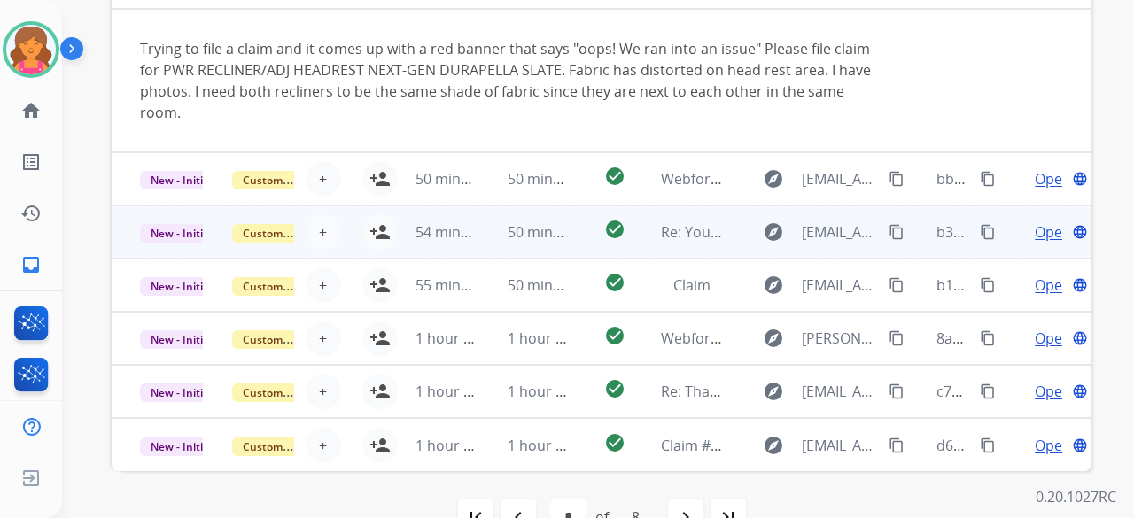
scroll to position [620, 0]
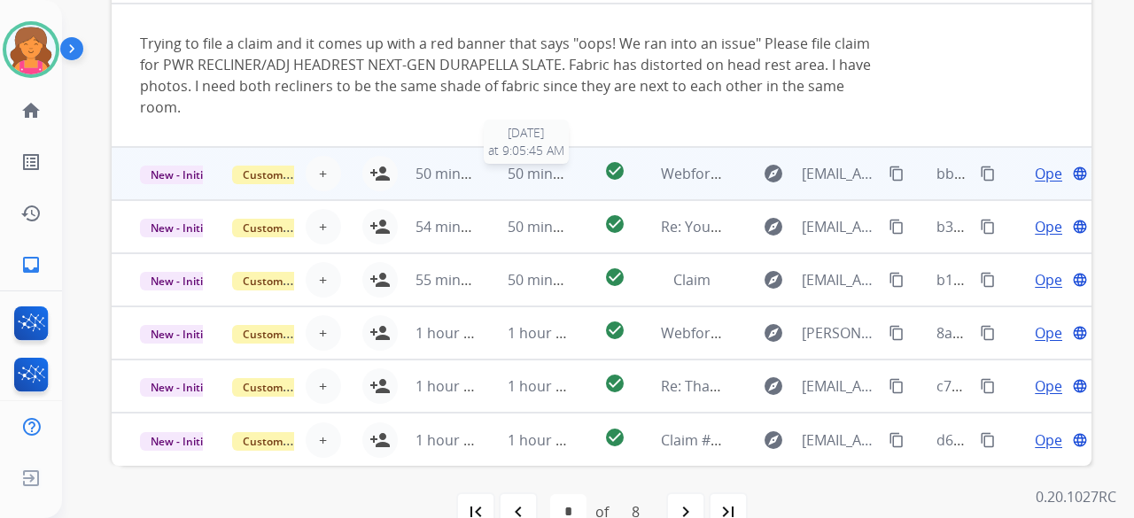
click at [552, 176] on span "50 minutes ago" at bounding box center [559, 173] width 103 height 19
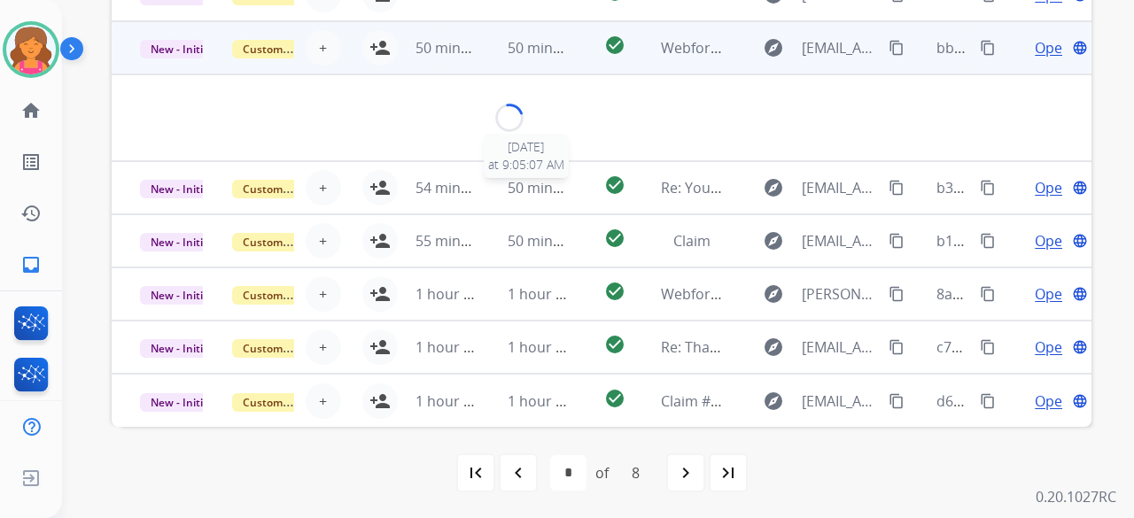
scroll to position [81, 0]
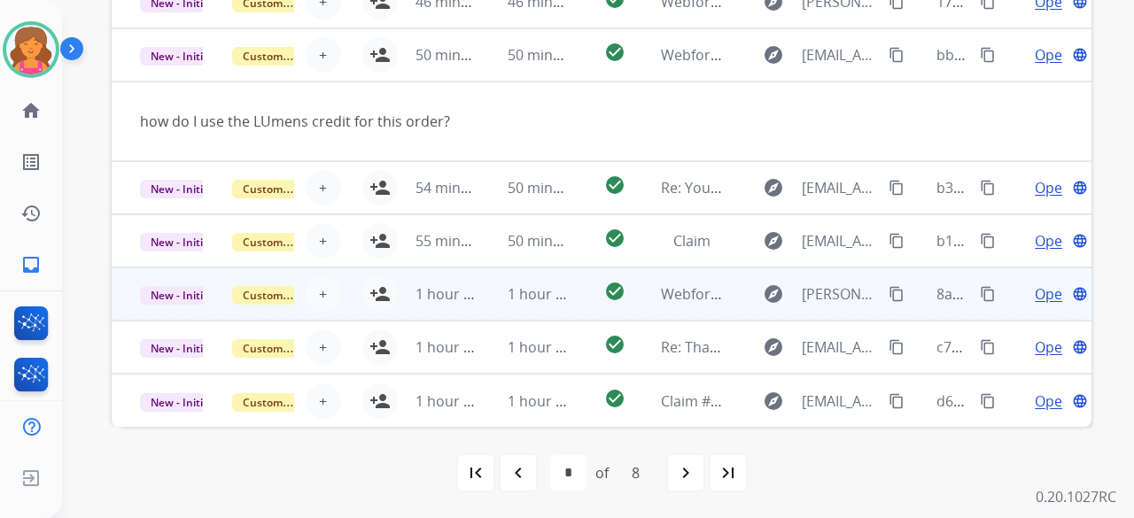
click at [557, 284] on span "1 hour ago" at bounding box center [544, 293] width 73 height 19
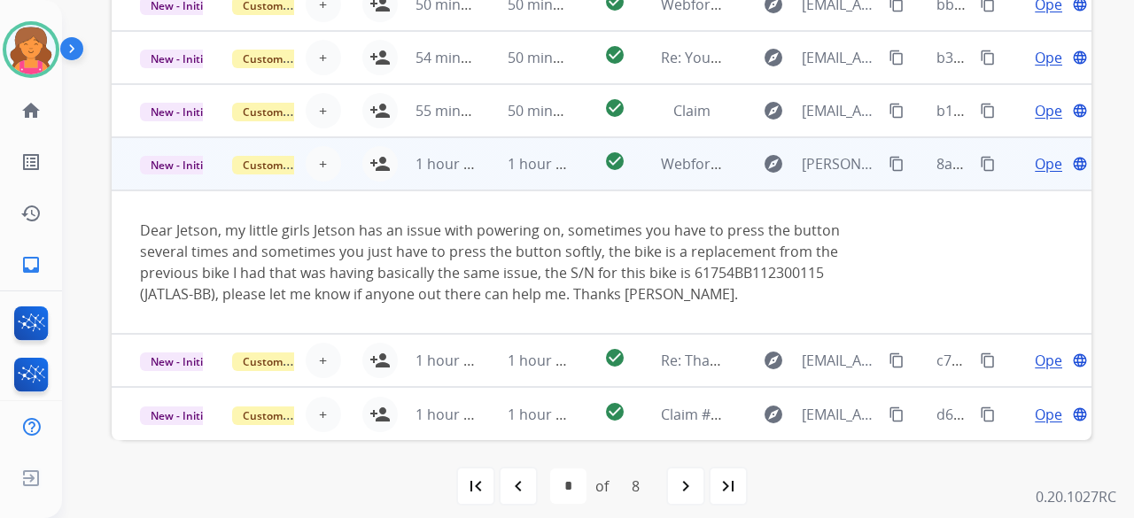
scroll to position [659, 0]
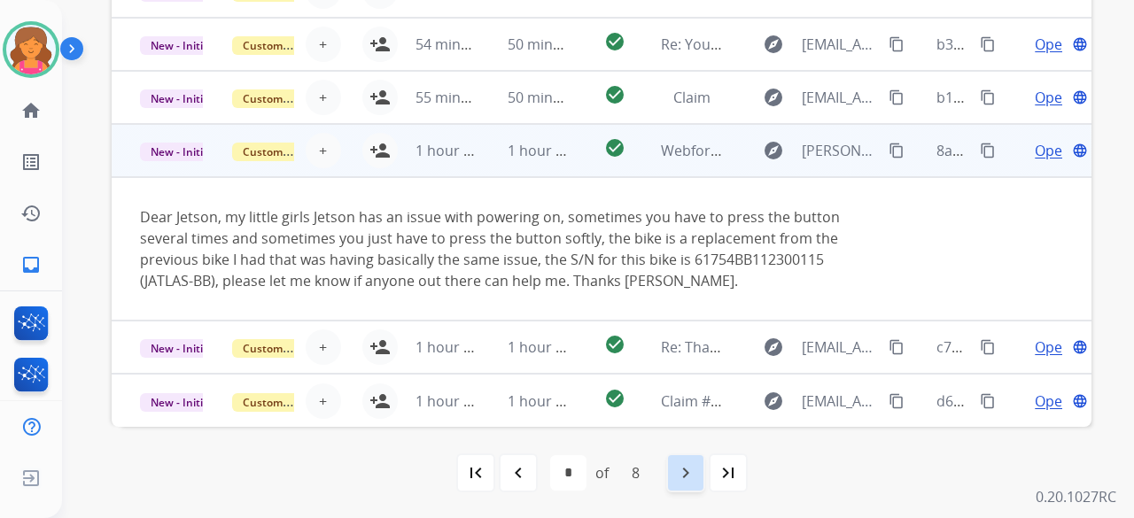
click at [679, 463] on mat-icon "navigate_next" at bounding box center [685, 472] width 21 height 21
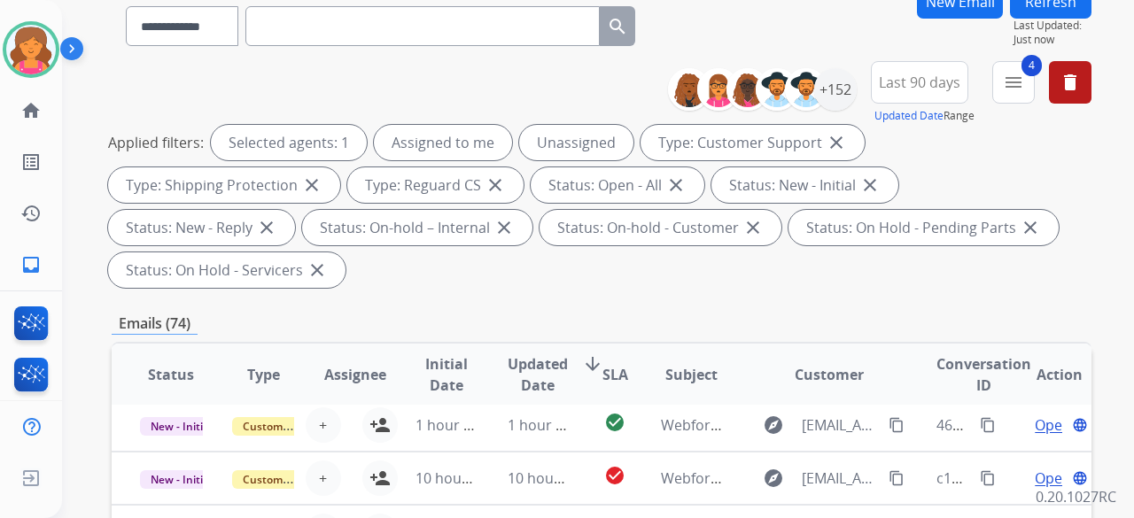
scroll to position [354, 0]
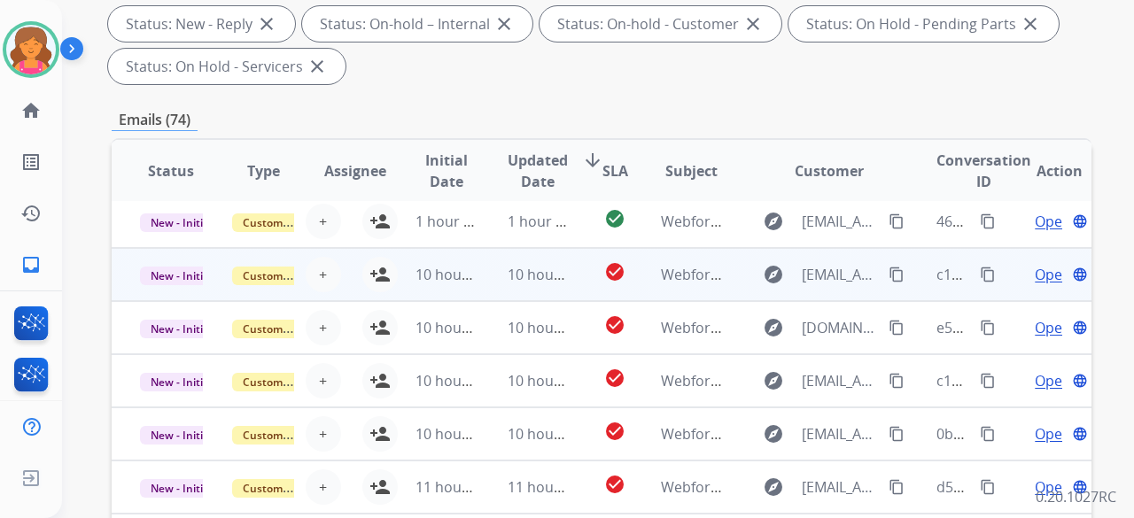
click at [584, 273] on td "check_circle" at bounding box center [600, 274] width 61 height 53
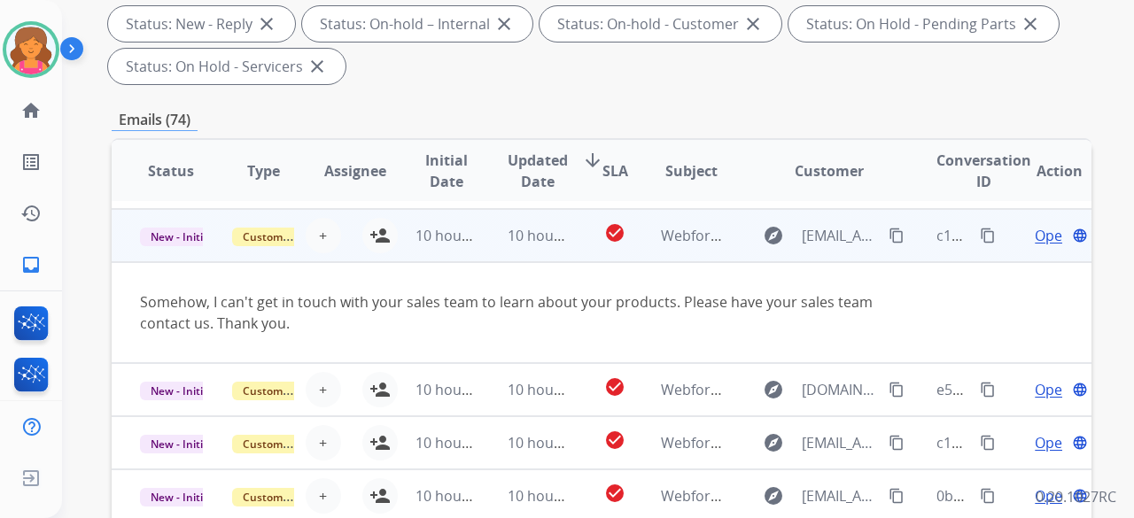
scroll to position [103, 0]
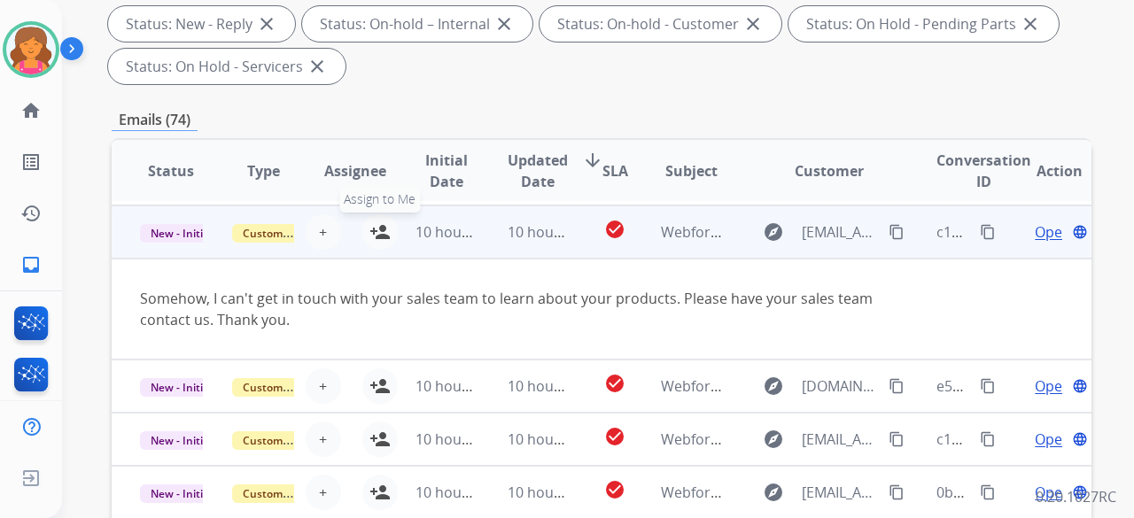
click at [375, 222] on mat-icon "person_add" at bounding box center [379, 231] width 21 height 21
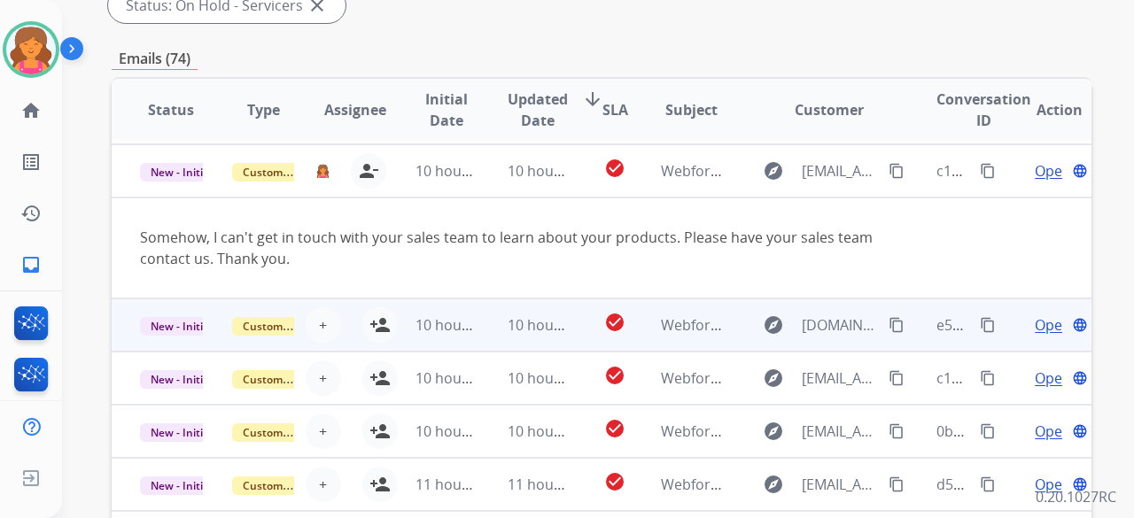
scroll to position [443, 0]
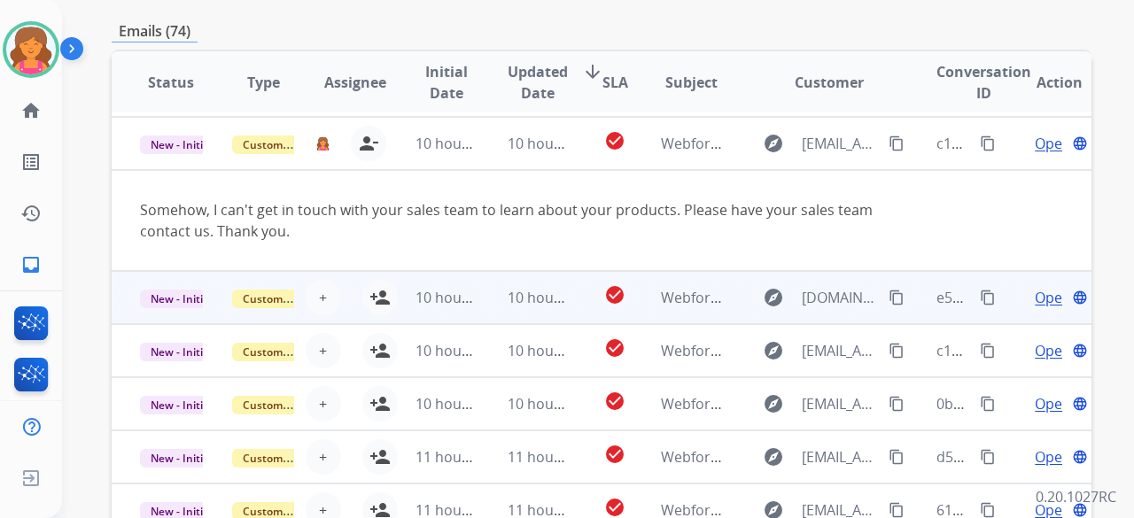
click at [570, 296] on td "check_circle" at bounding box center [600, 297] width 61 height 53
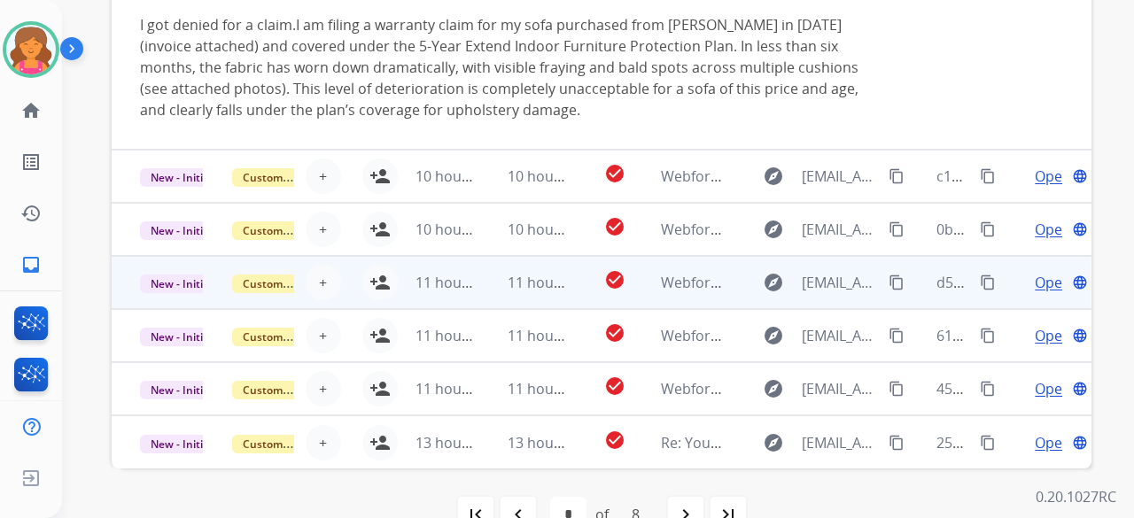
scroll to position [620, 0]
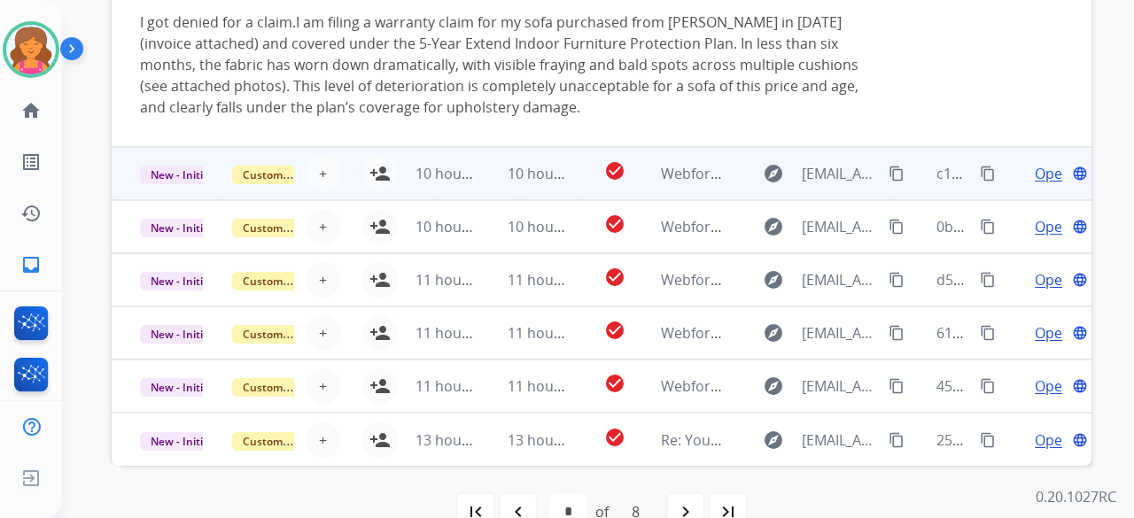
click at [576, 173] on td "check_circle" at bounding box center [600, 173] width 61 height 53
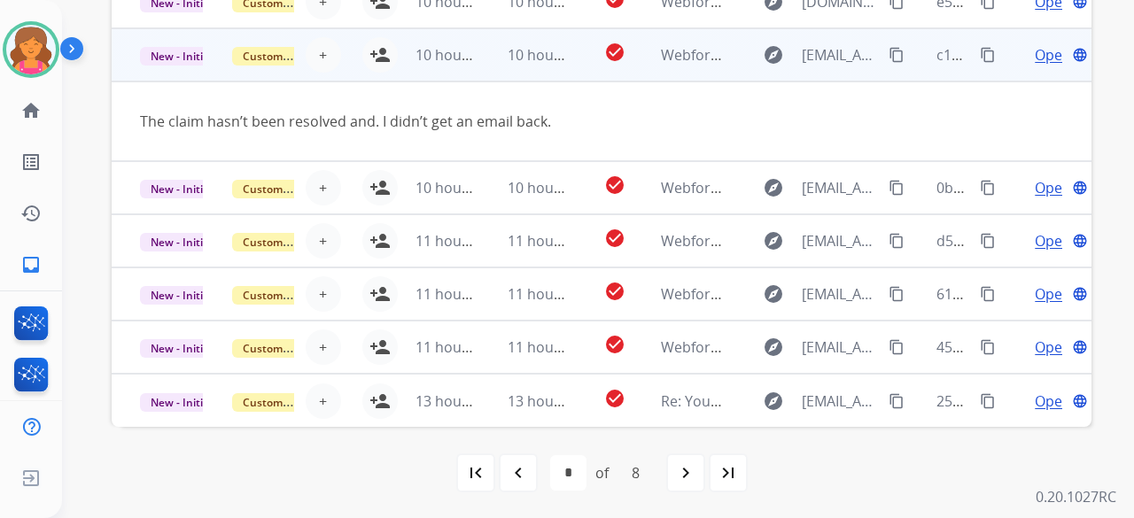
scroll to position [81, 0]
click at [379, 63] on mat-icon "person_add" at bounding box center [379, 54] width 21 height 21
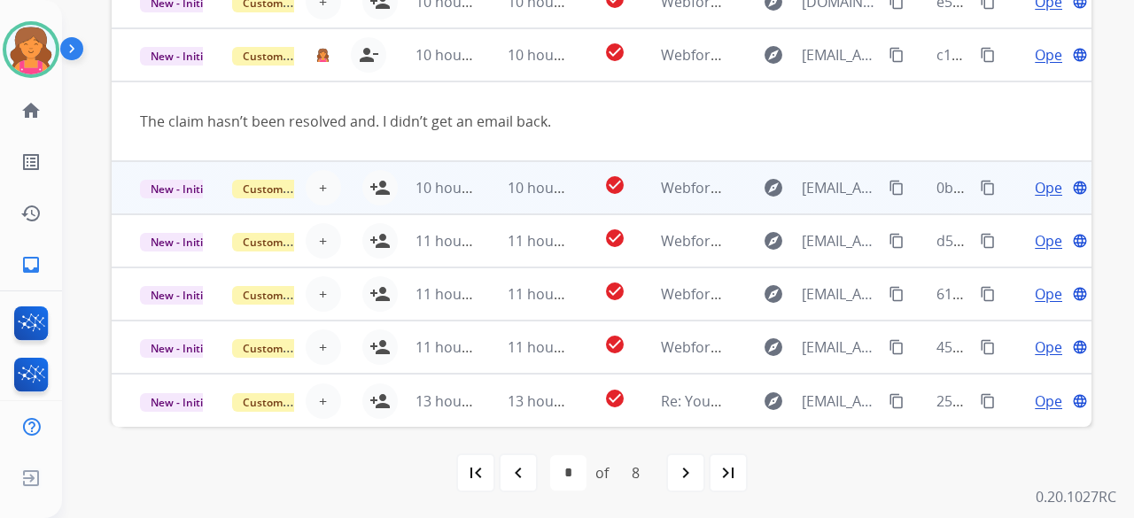
click at [570, 190] on td "check_circle" at bounding box center [600, 187] width 61 height 53
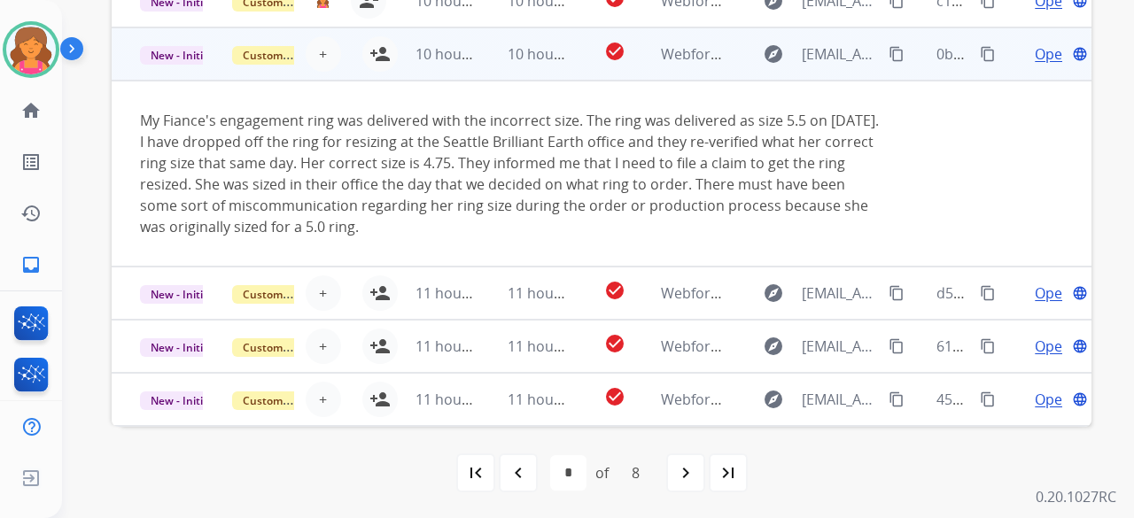
scroll to position [99, 0]
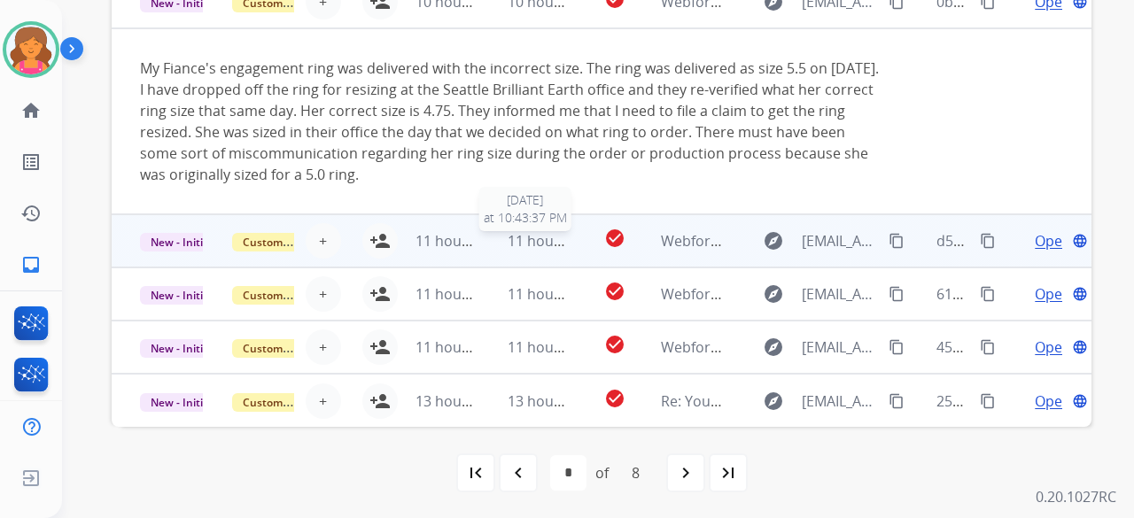
click at [557, 244] on span "11 hours ago" at bounding box center [552, 240] width 88 height 19
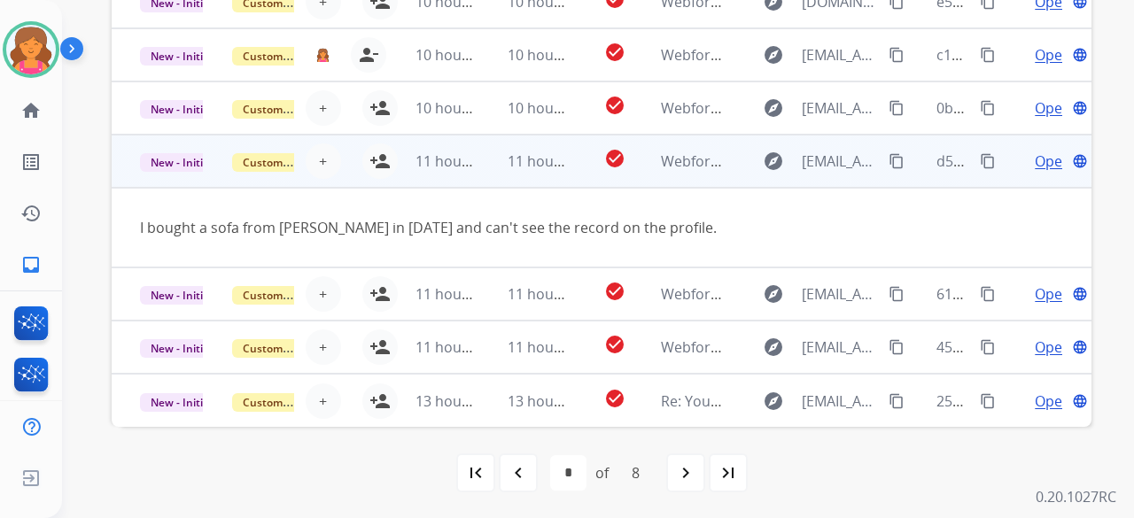
scroll to position [81, 0]
click at [378, 163] on mat-icon "person_add" at bounding box center [379, 161] width 21 height 21
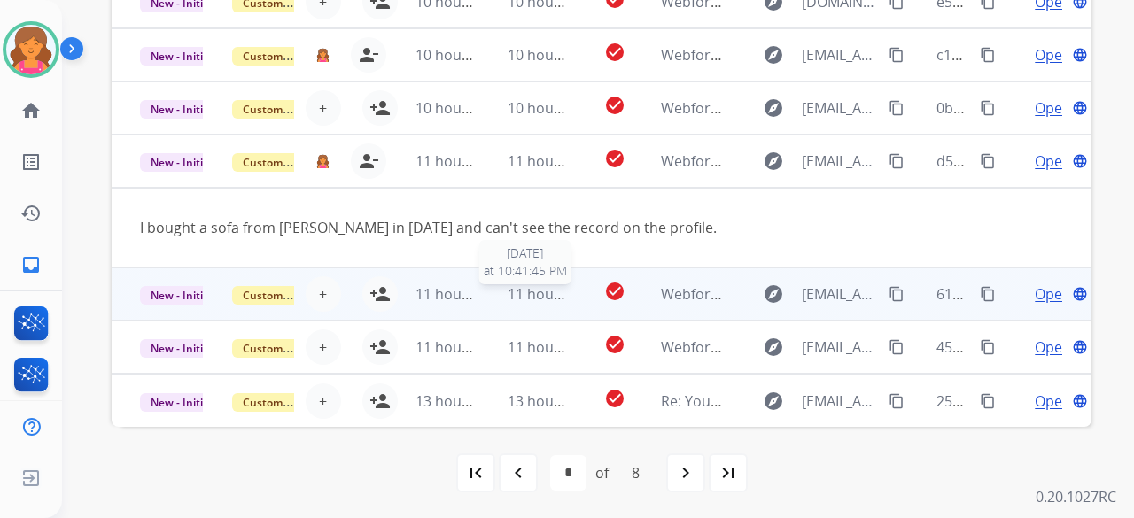
click at [563, 286] on td "11 hours ago 8/10/2025 at 10:41:45 PM" at bounding box center [525, 294] width 92 height 53
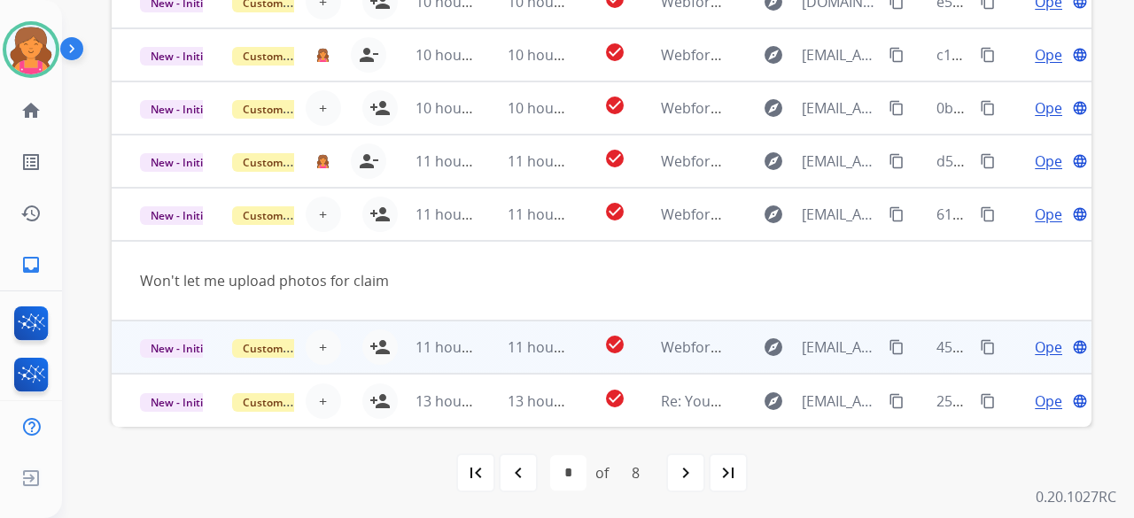
click at [570, 352] on td "check_circle" at bounding box center [600, 347] width 61 height 53
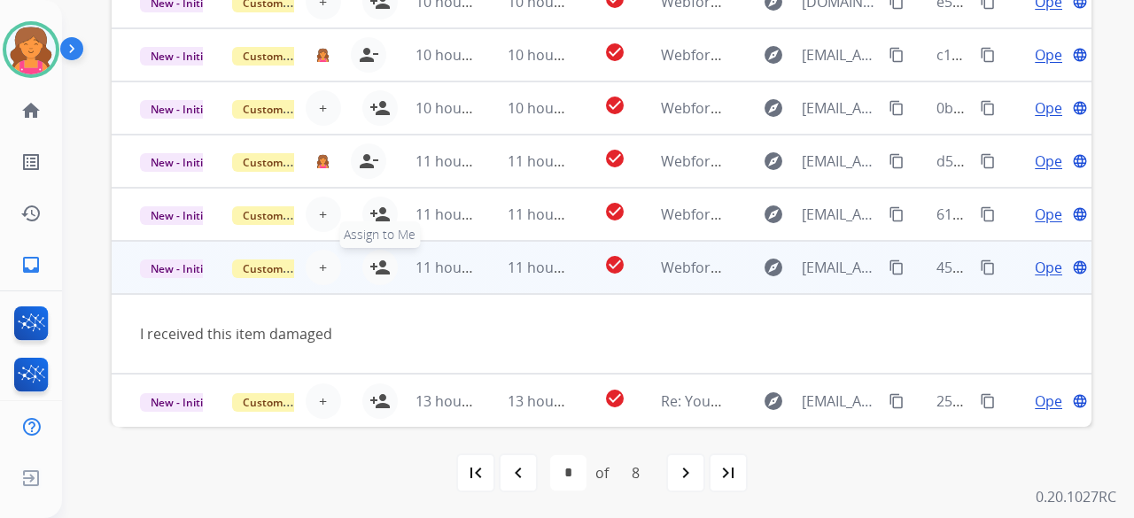
click at [373, 272] on mat-icon "person_add" at bounding box center [379, 267] width 21 height 21
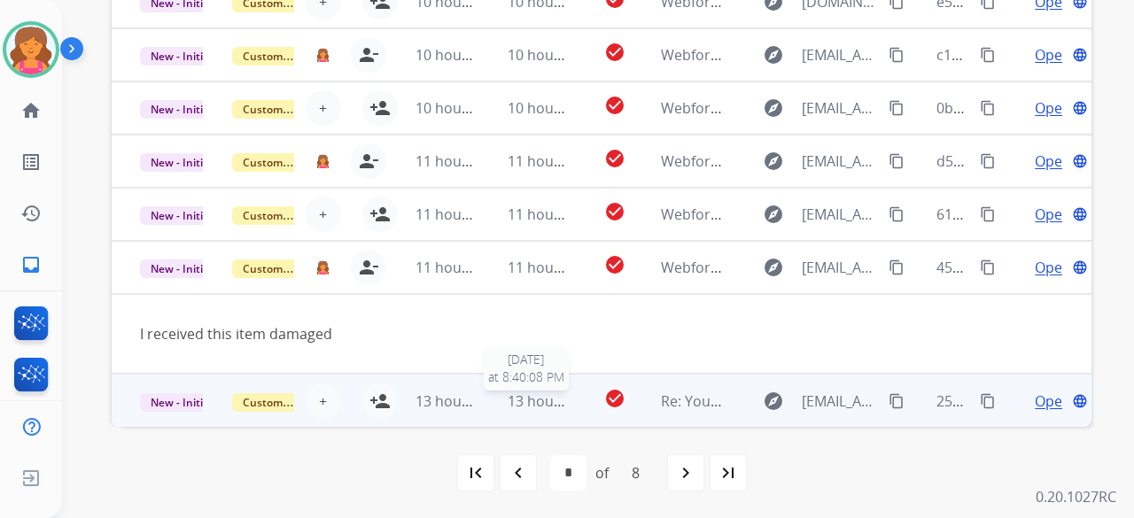
click at [570, 403] on td "check_circle" at bounding box center [600, 400] width 61 height 53
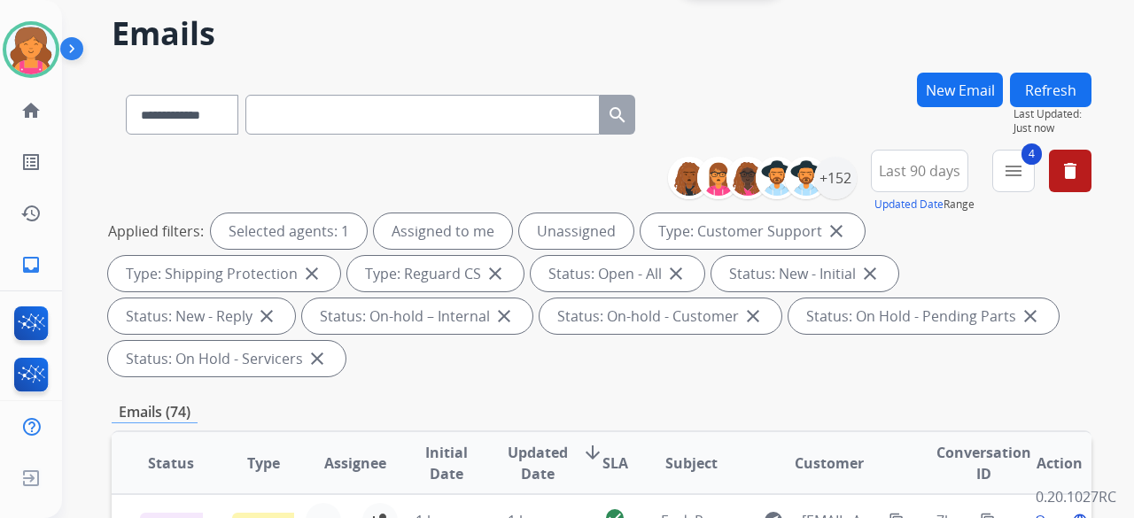
scroll to position [0, 0]
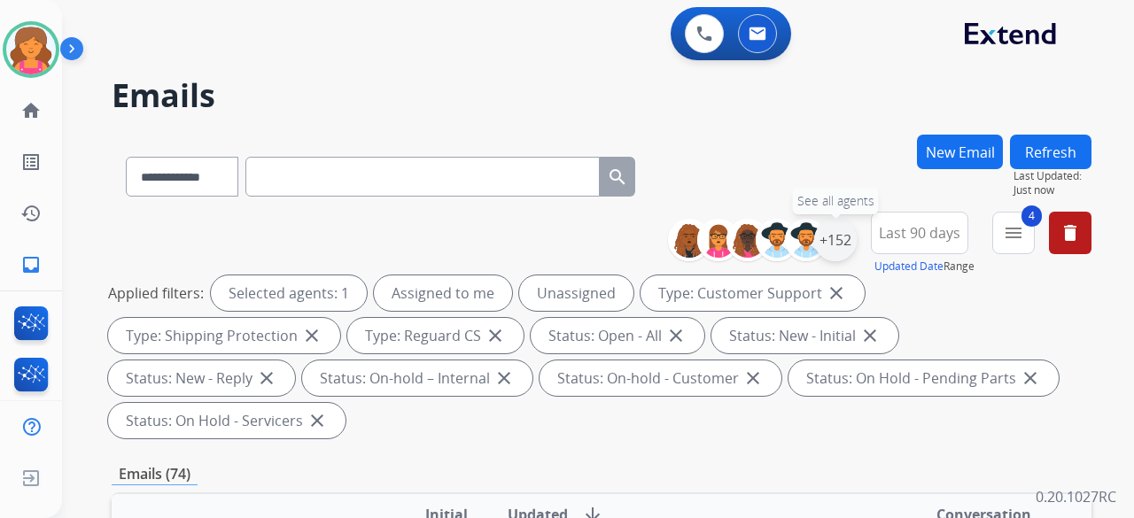
click at [834, 250] on div "+152" at bounding box center [835, 240] width 43 height 43
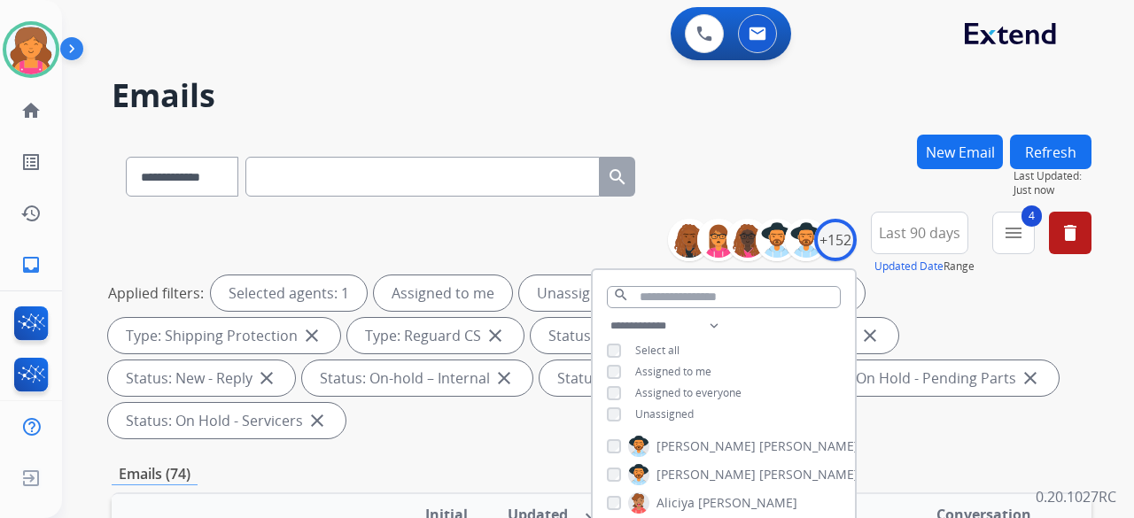
click at [612, 403] on div "**********" at bounding box center [724, 371] width 262 height 113
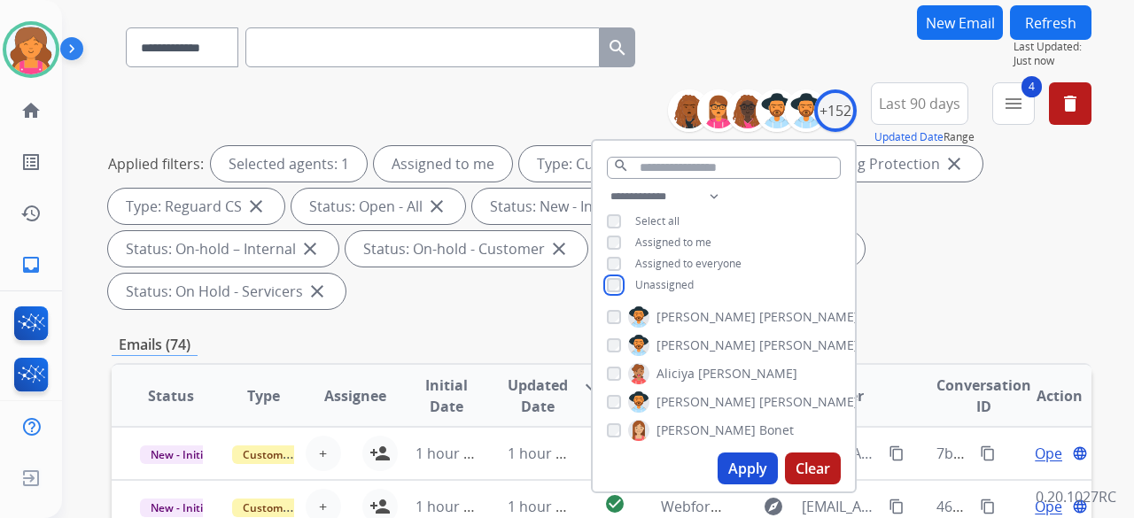
scroll to position [266, 0]
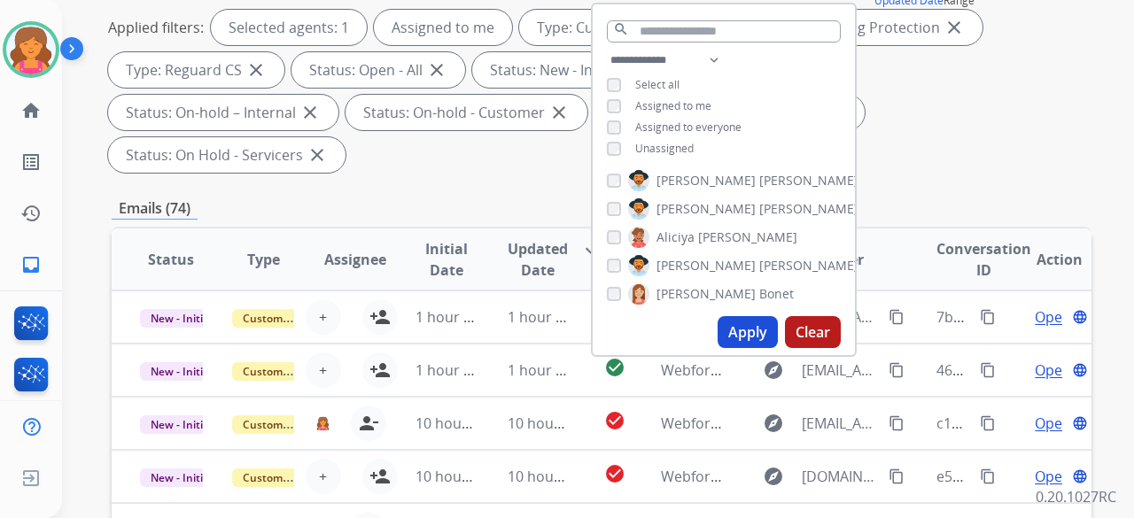
click at [735, 325] on button "Apply" at bounding box center [748, 332] width 60 height 32
select select "*"
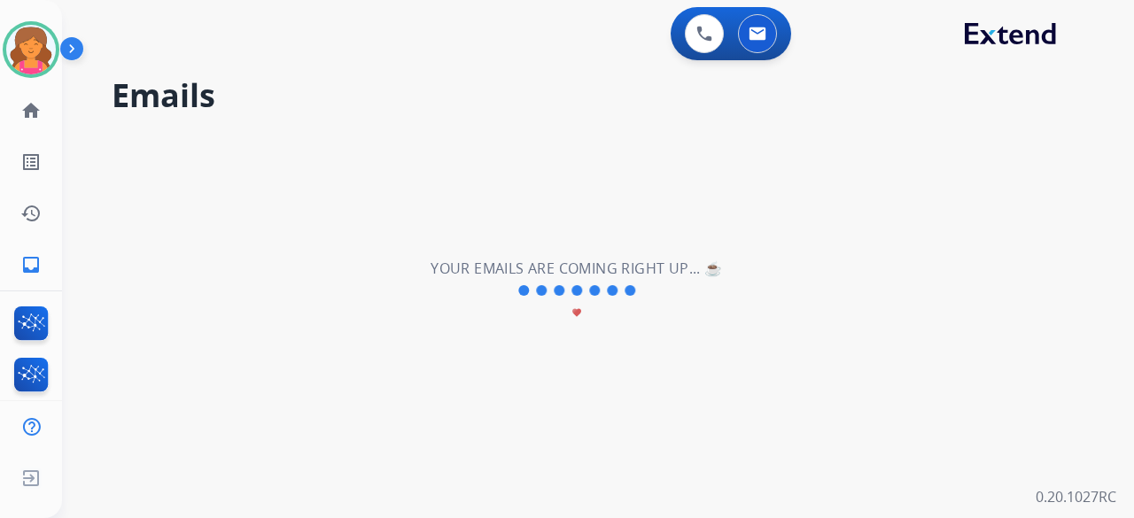
scroll to position [0, 0]
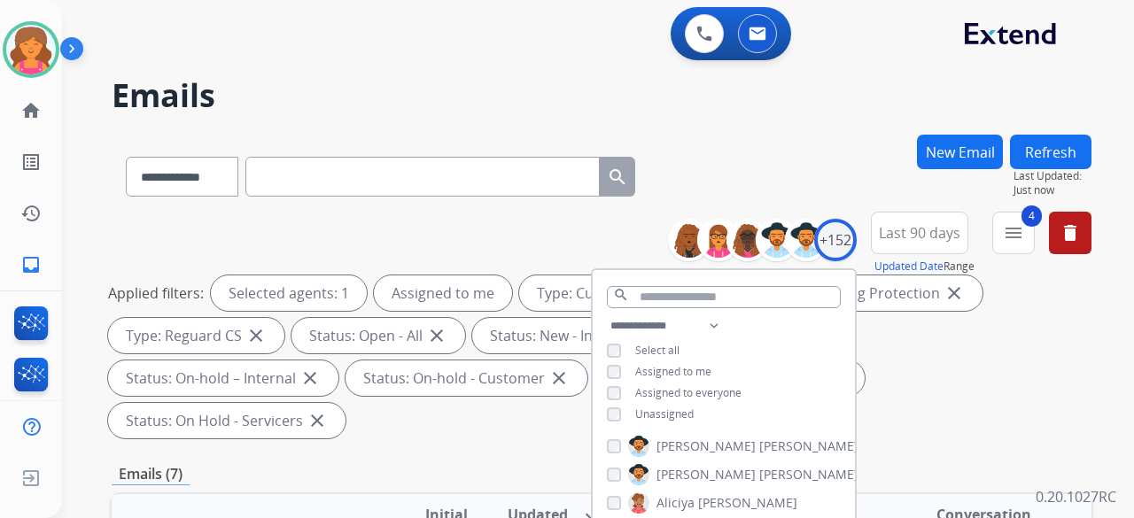
click at [874, 398] on div "**********" at bounding box center [602, 329] width 980 height 234
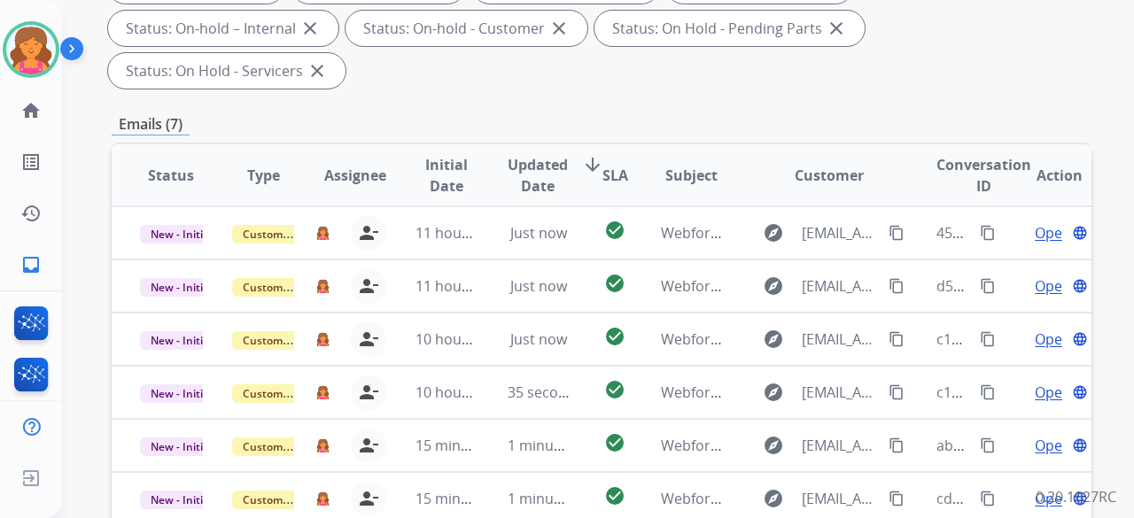
scroll to position [443, 0]
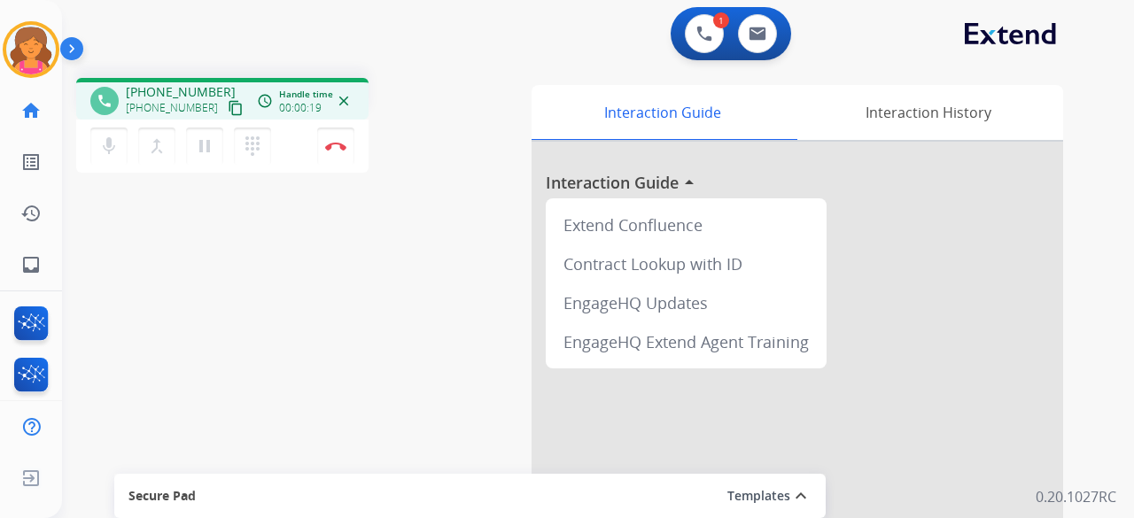
click at [228, 108] on mat-icon "content_copy" at bounding box center [236, 108] width 16 height 16
click at [228, 102] on mat-icon "content_copy" at bounding box center [236, 108] width 16 height 16
click at [333, 151] on button "Disconnect" at bounding box center [335, 146] width 37 height 37
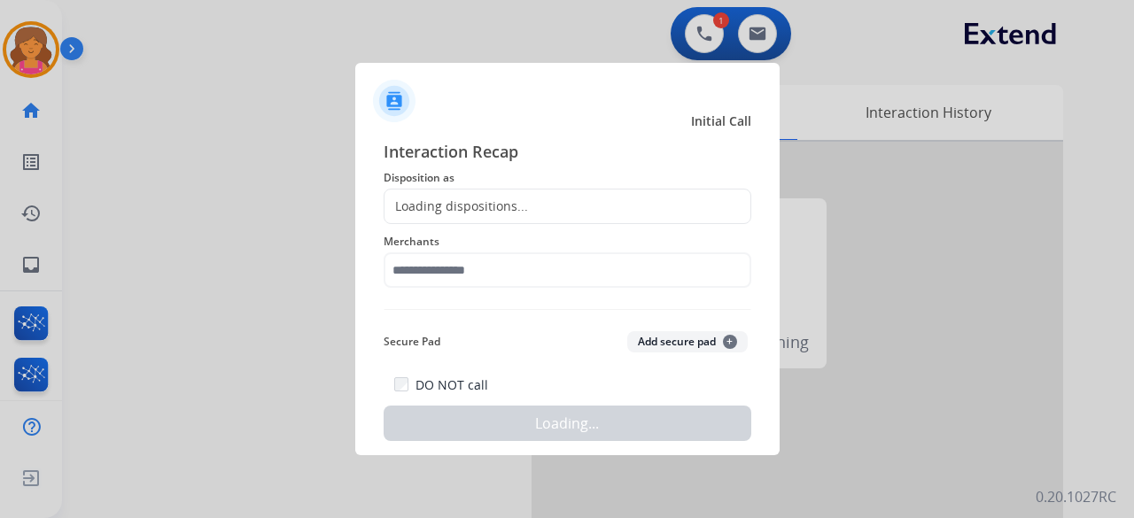
click at [463, 214] on div "Loading dispositions..." at bounding box center [456, 207] width 144 height 18
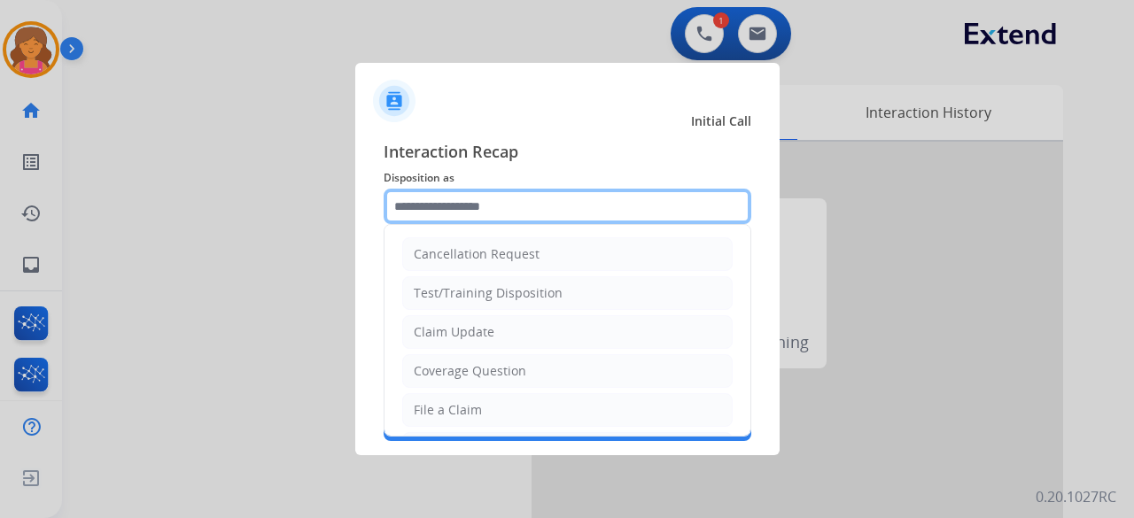
click at [469, 220] on input "text" at bounding box center [568, 206] width 368 height 35
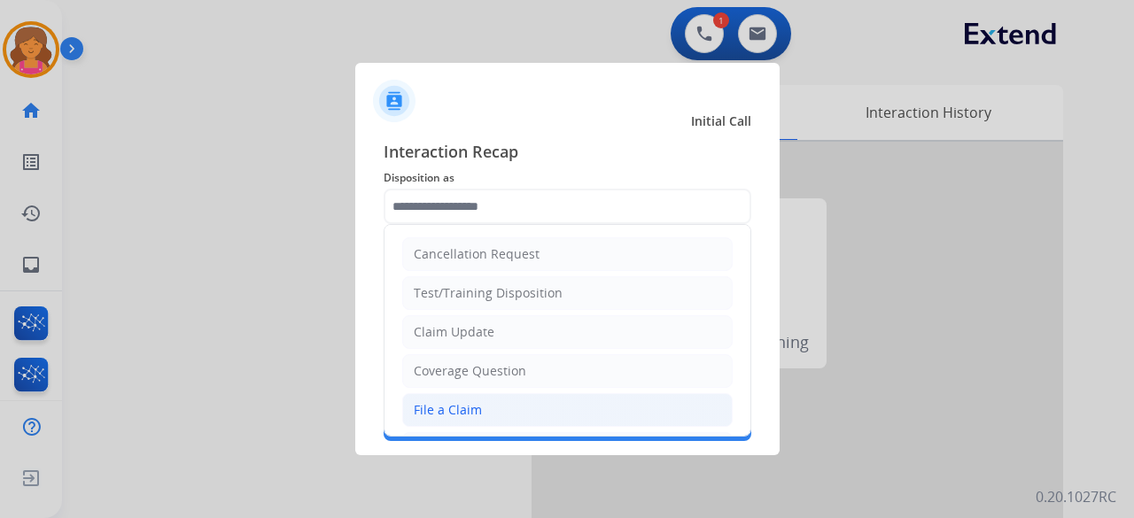
click at [475, 407] on div "File a Claim" at bounding box center [448, 410] width 68 height 18
type input "**********"
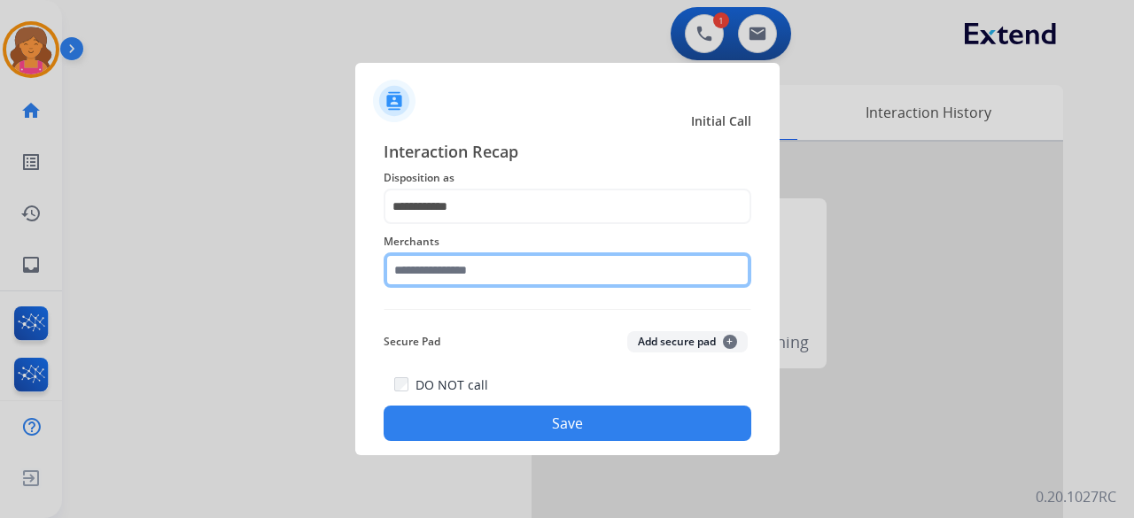
click at [490, 270] on input "text" at bounding box center [568, 269] width 368 height 35
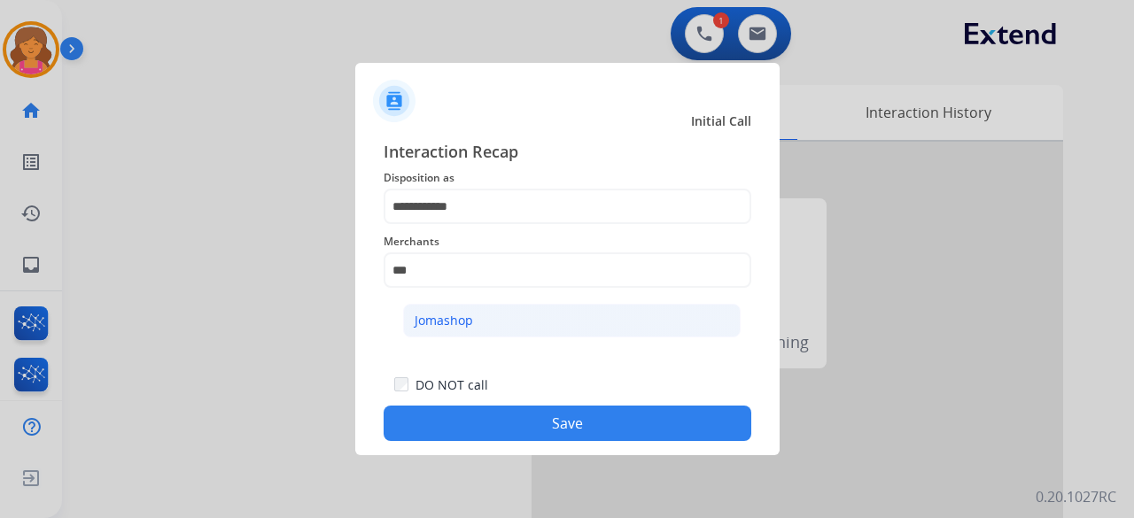
click at [448, 329] on div "Jomashop" at bounding box center [444, 321] width 58 height 18
type input "********"
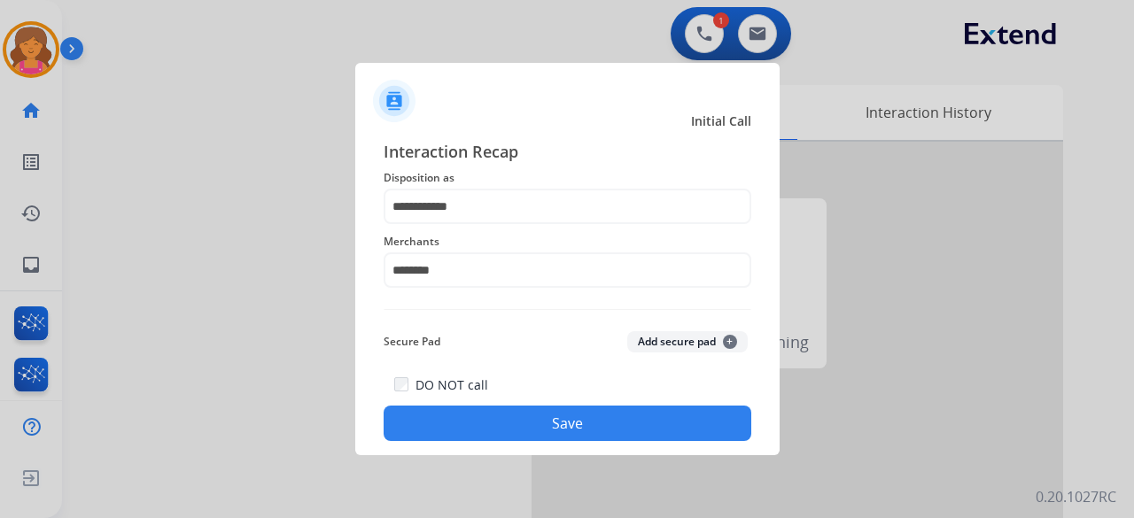
click at [464, 437] on button "Save" at bounding box center [568, 423] width 368 height 35
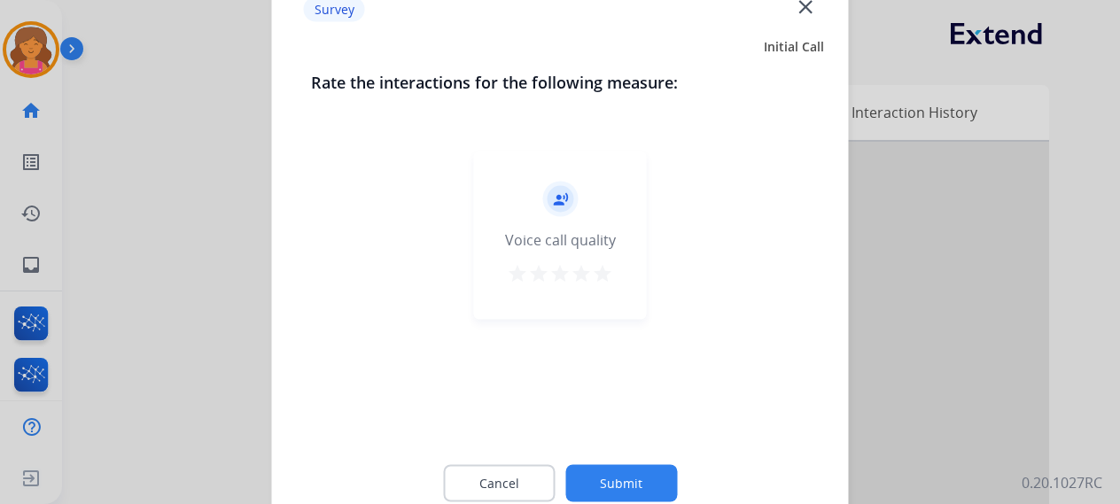
click at [611, 284] on button "star" at bounding box center [602, 275] width 21 height 27
click at [613, 468] on button "Submit" at bounding box center [621, 482] width 112 height 37
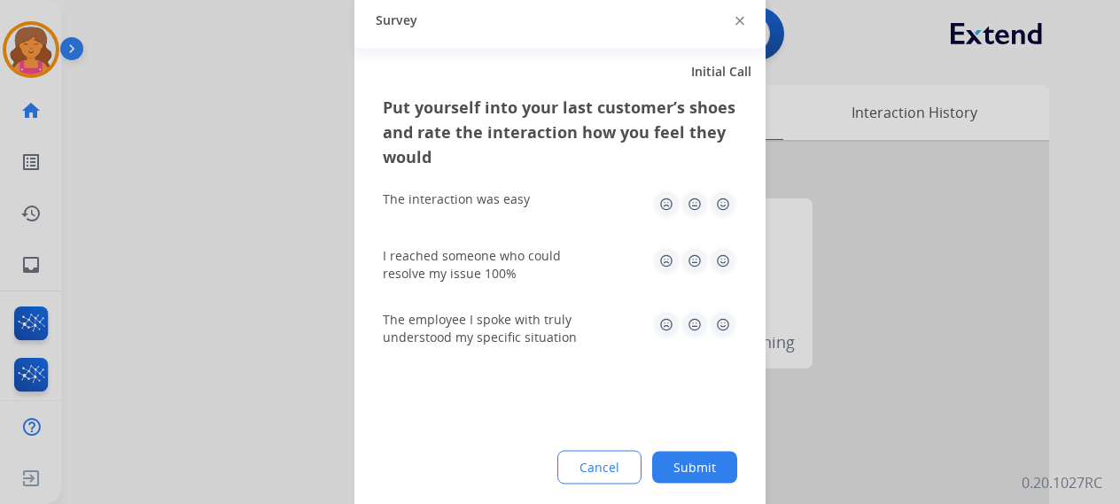
click at [721, 202] on img at bounding box center [723, 204] width 28 height 28
click at [726, 265] on img at bounding box center [723, 260] width 28 height 28
click at [719, 332] on img at bounding box center [723, 324] width 28 height 28
click at [691, 475] on button "Submit" at bounding box center [694, 467] width 85 height 32
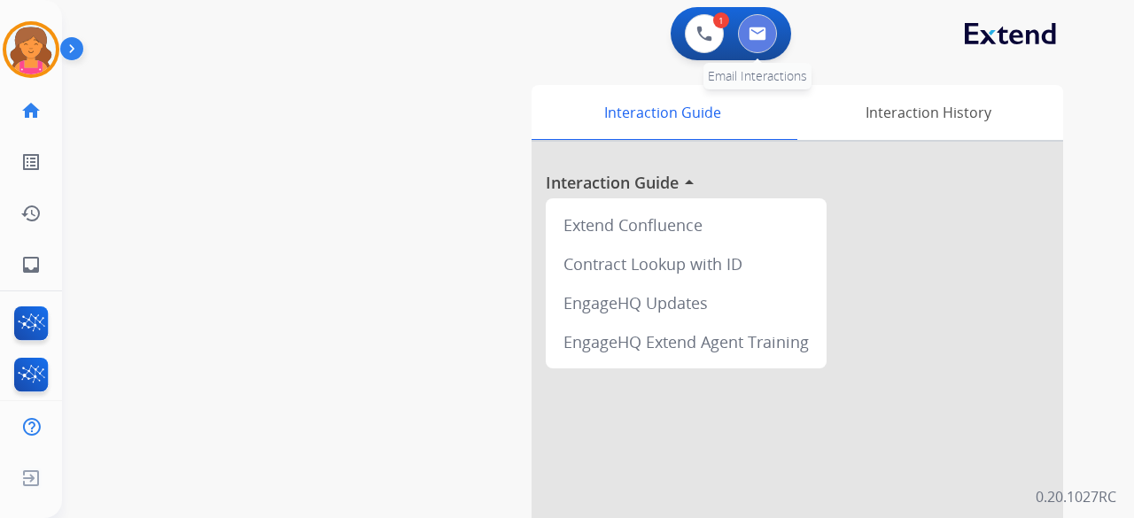
click at [756, 40] on img at bounding box center [758, 34] width 18 height 14
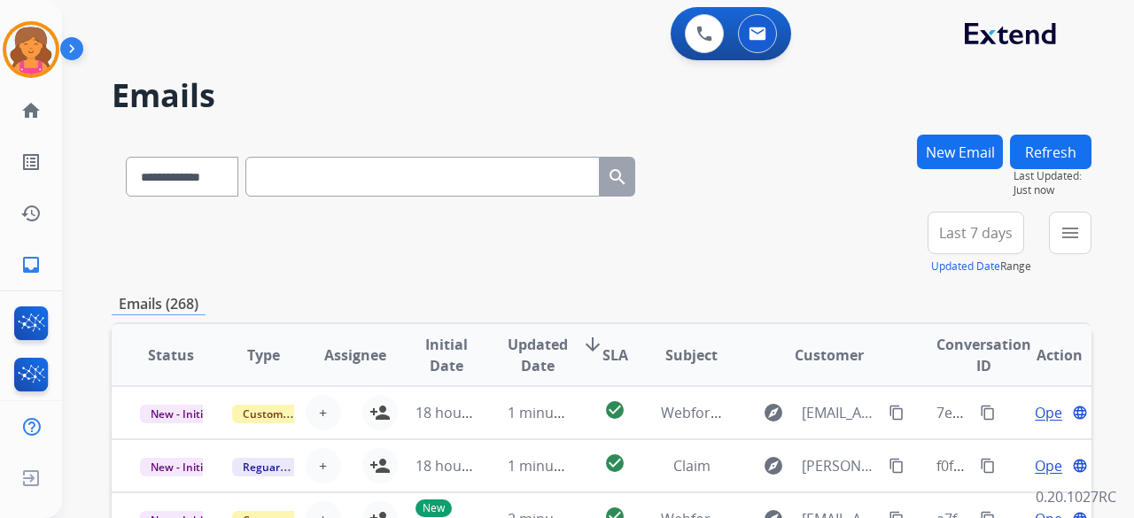
click at [937, 236] on button "Last 7 days" at bounding box center [975, 233] width 97 height 43
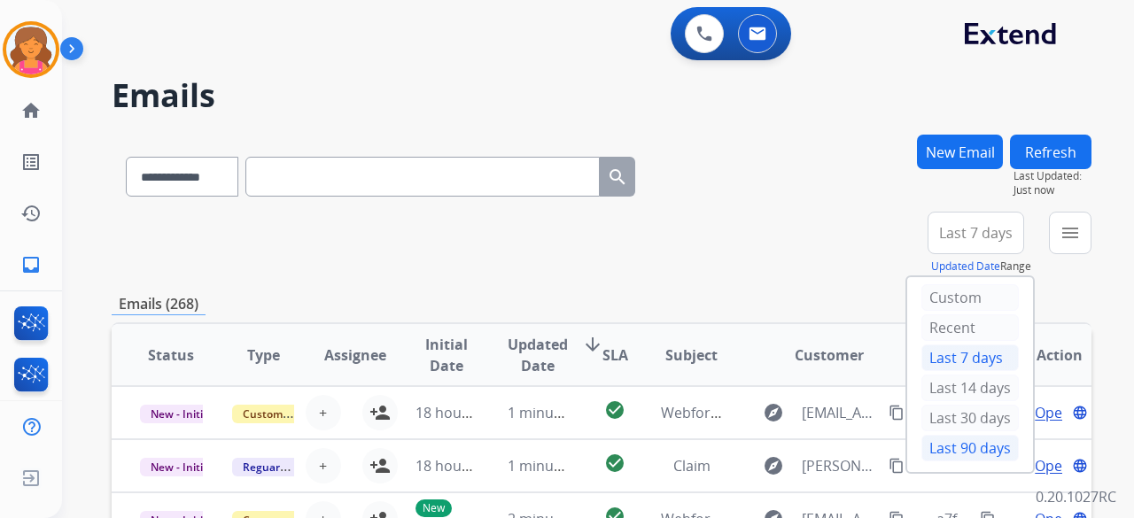
click at [935, 451] on div "Last 90 days" at bounding box center [969, 448] width 97 height 27
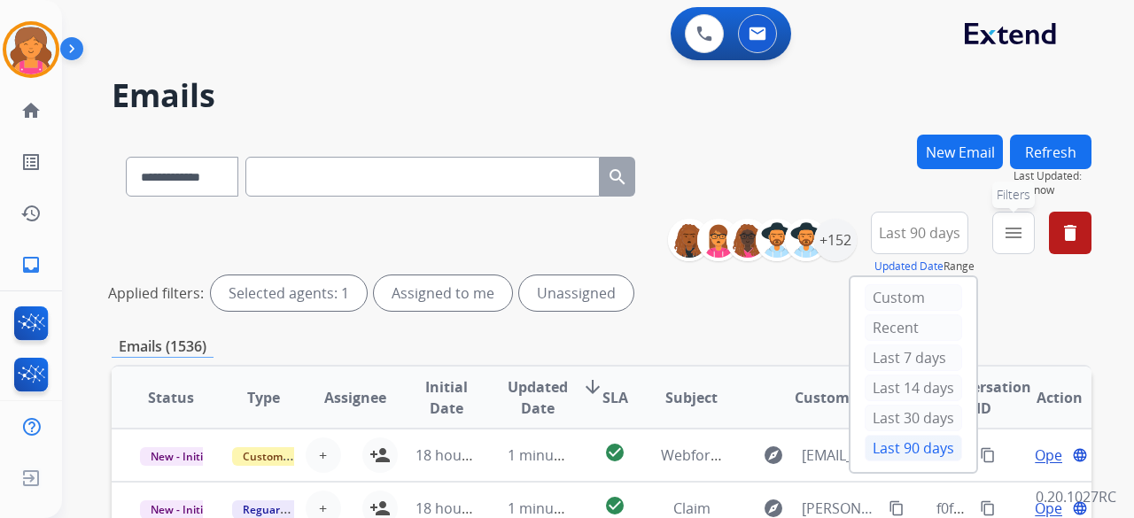
click at [1005, 240] on mat-icon "menu" at bounding box center [1013, 232] width 21 height 21
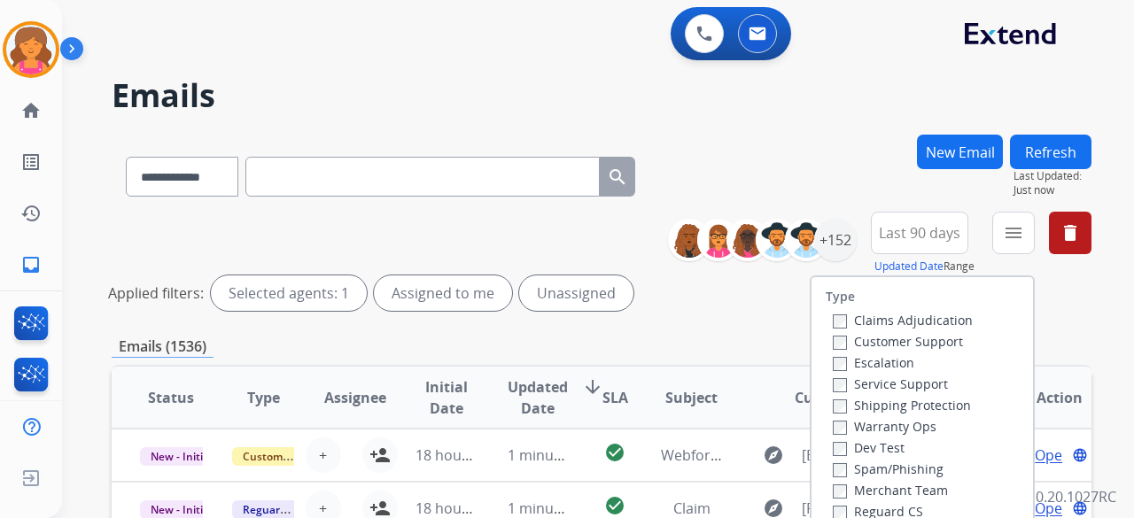
click at [912, 336] on label "Customer Support" at bounding box center [898, 341] width 130 height 17
click at [887, 407] on label "Shipping Protection" at bounding box center [902, 405] width 138 height 17
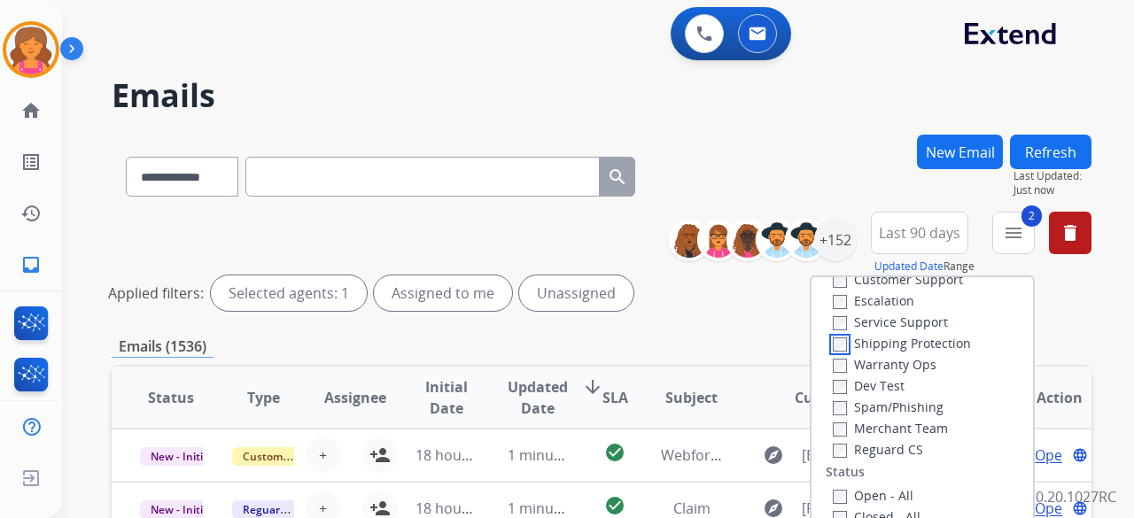
scroll to position [89, 0]
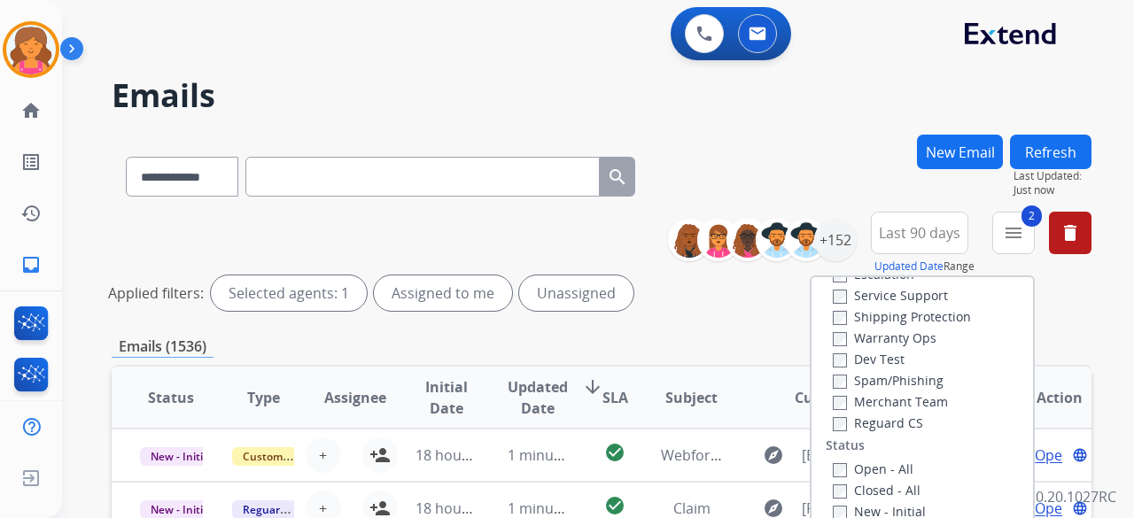
click at [872, 424] on label "Reguard CS" at bounding box center [878, 423] width 90 height 17
click at [850, 476] on label "Open - All" at bounding box center [873, 469] width 81 height 17
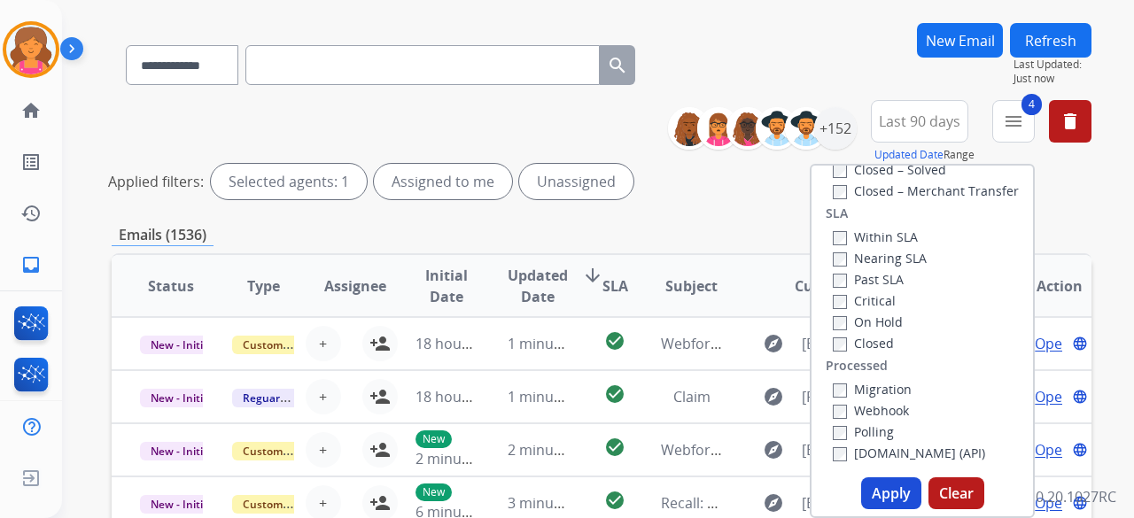
scroll to position [177, 0]
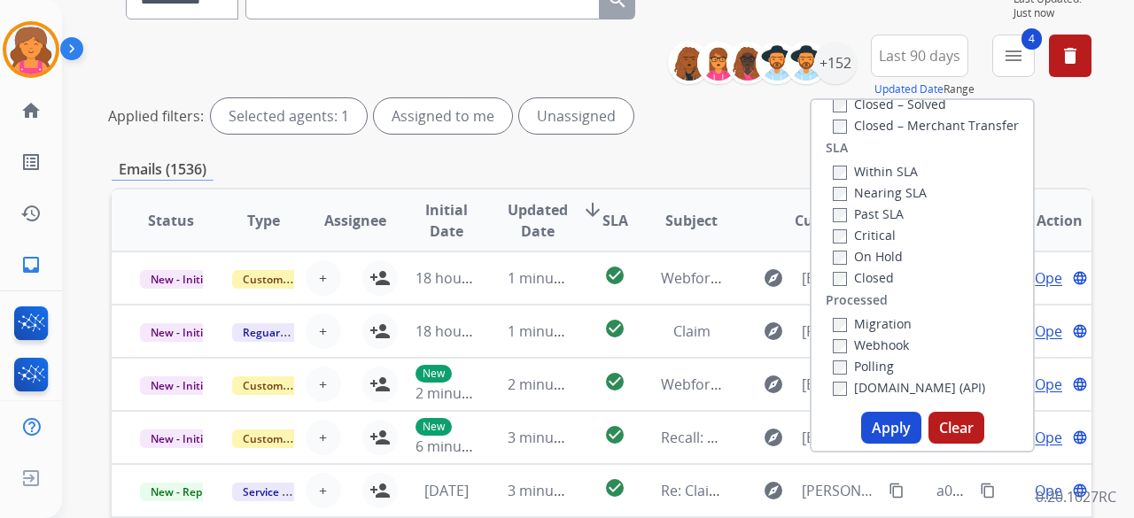
click at [884, 425] on button "Apply" at bounding box center [891, 428] width 60 height 32
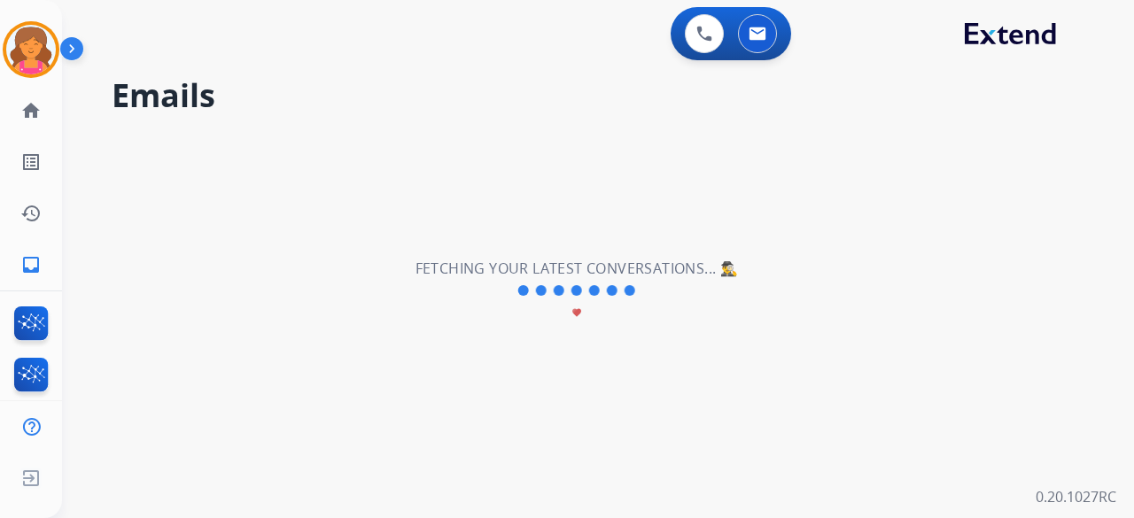
scroll to position [0, 0]
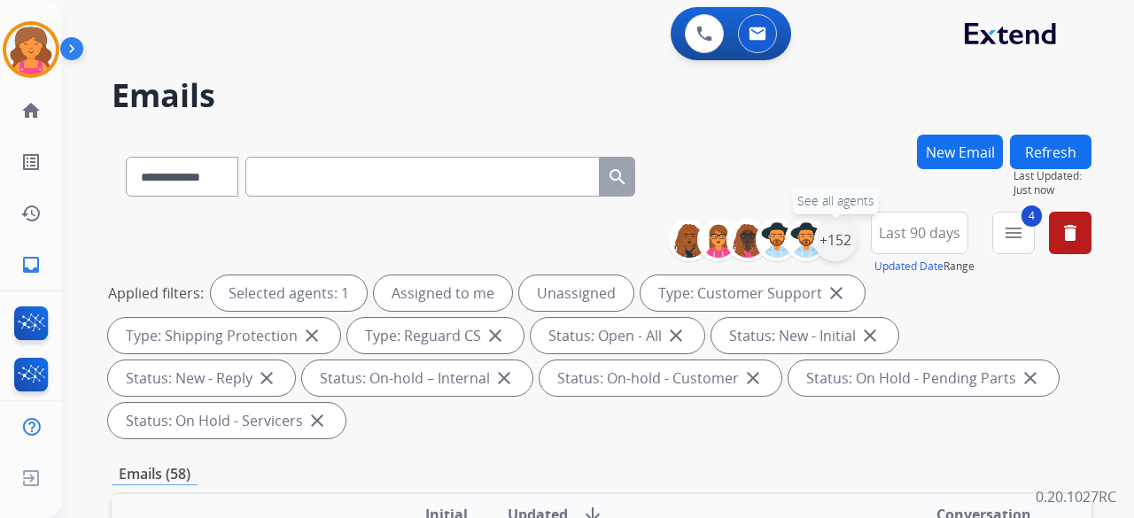
click at [842, 246] on div "+152" at bounding box center [835, 240] width 43 height 43
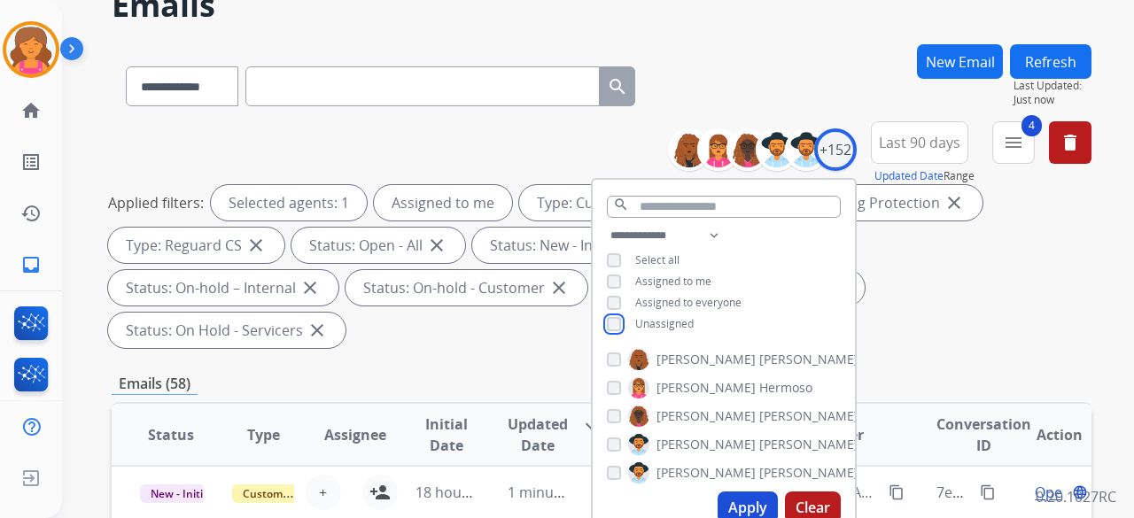
scroll to position [177, 0]
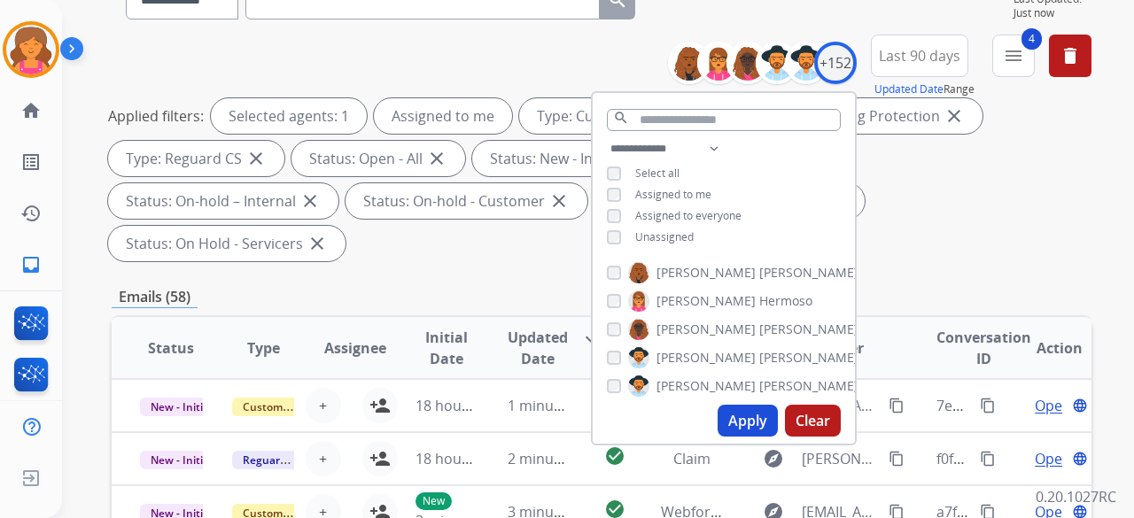
click at [739, 428] on button "Apply" at bounding box center [748, 421] width 60 height 32
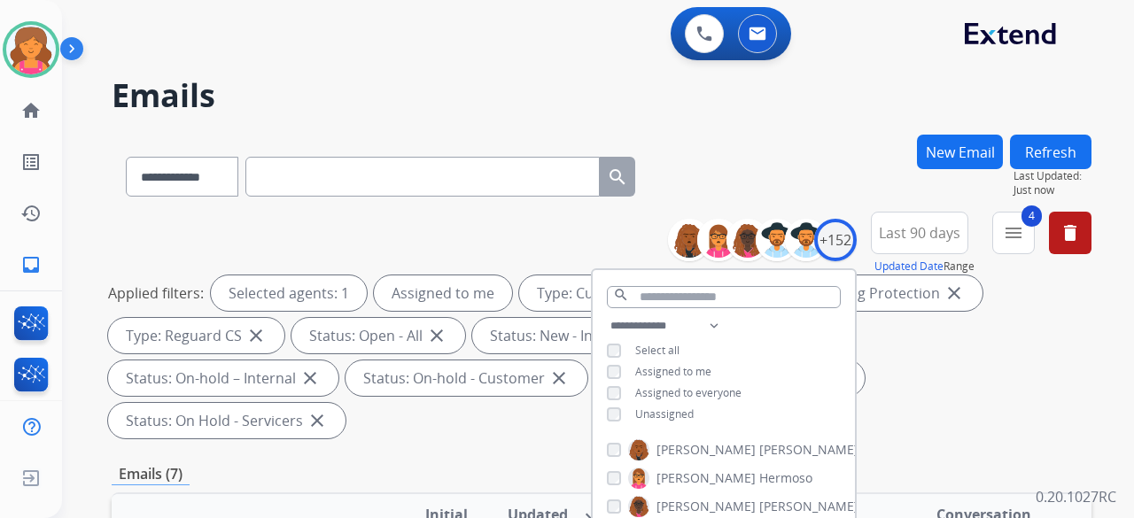
click at [914, 382] on div "Applied filters: Selected agents: 1 Assigned to me Type: Customer Support close…" at bounding box center [598, 356] width 980 height 163
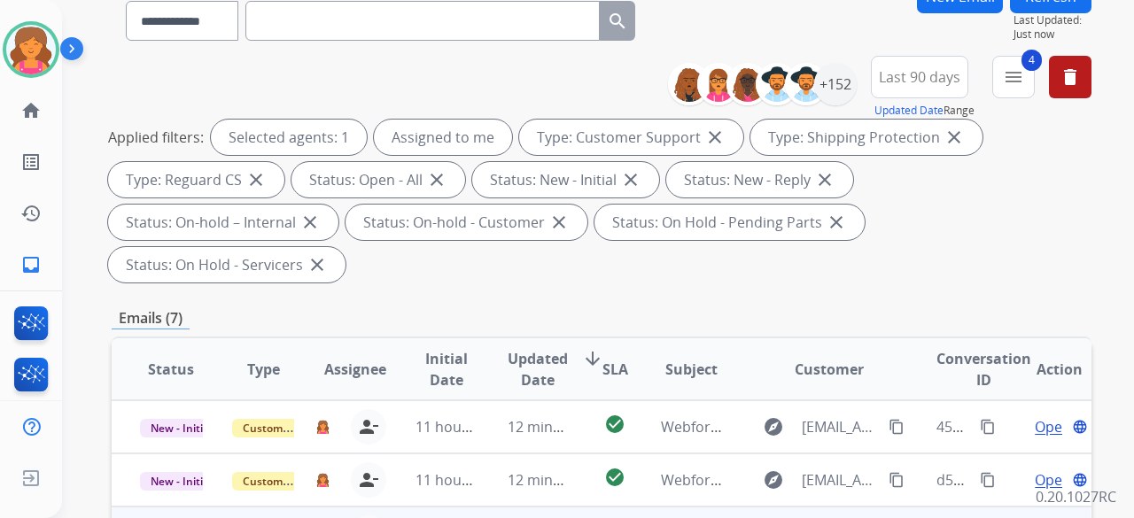
scroll to position [266, 0]
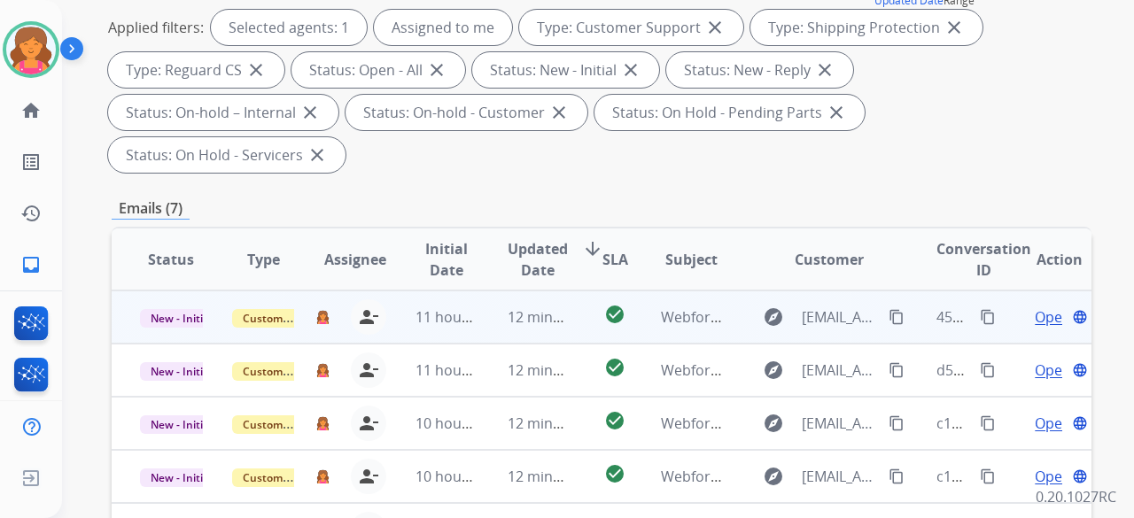
click at [1028, 306] on div "Open language" at bounding box center [1059, 316] width 63 height 21
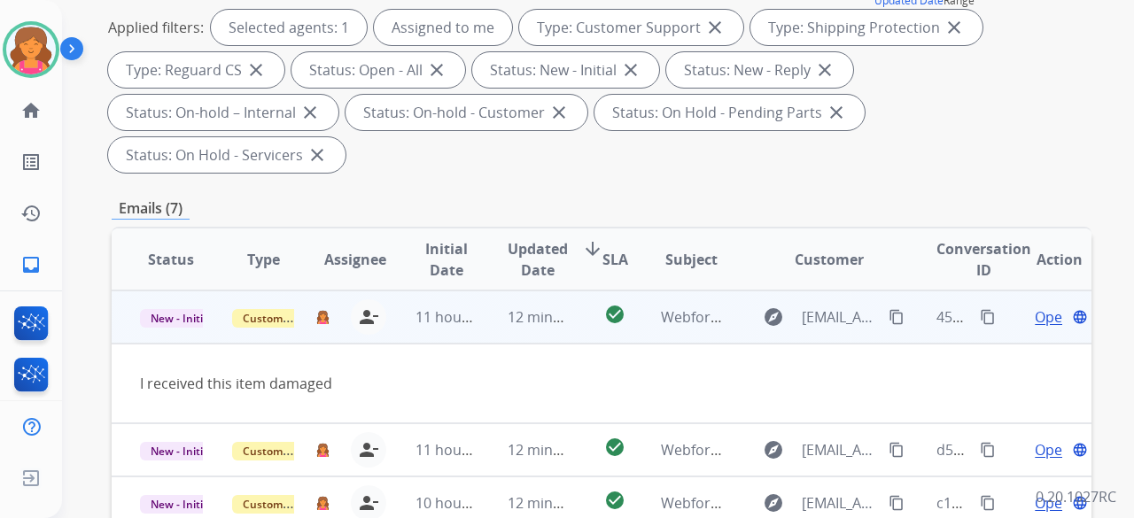
click at [1035, 306] on span "Open" at bounding box center [1053, 316] width 36 height 21
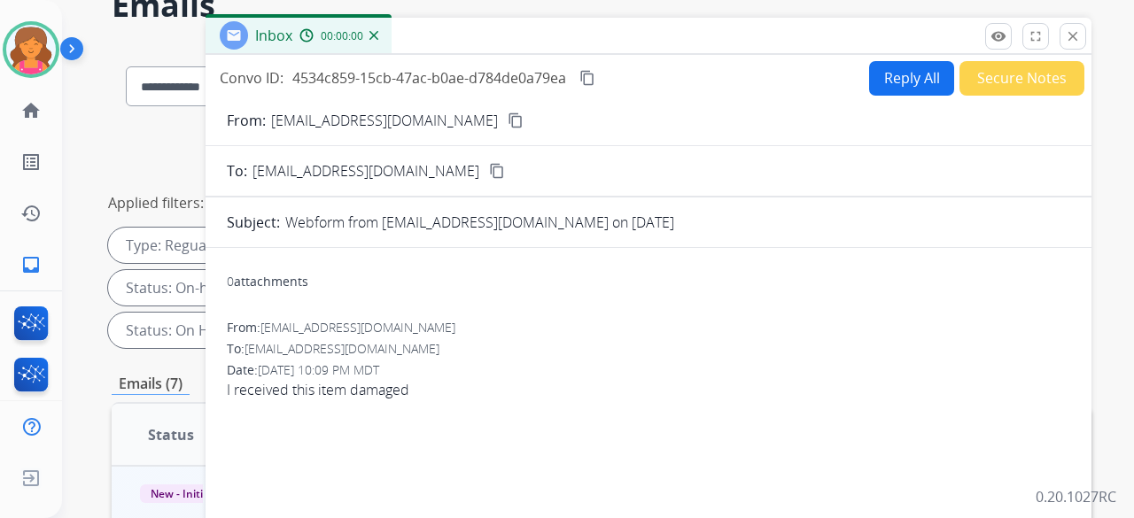
scroll to position [89, 0]
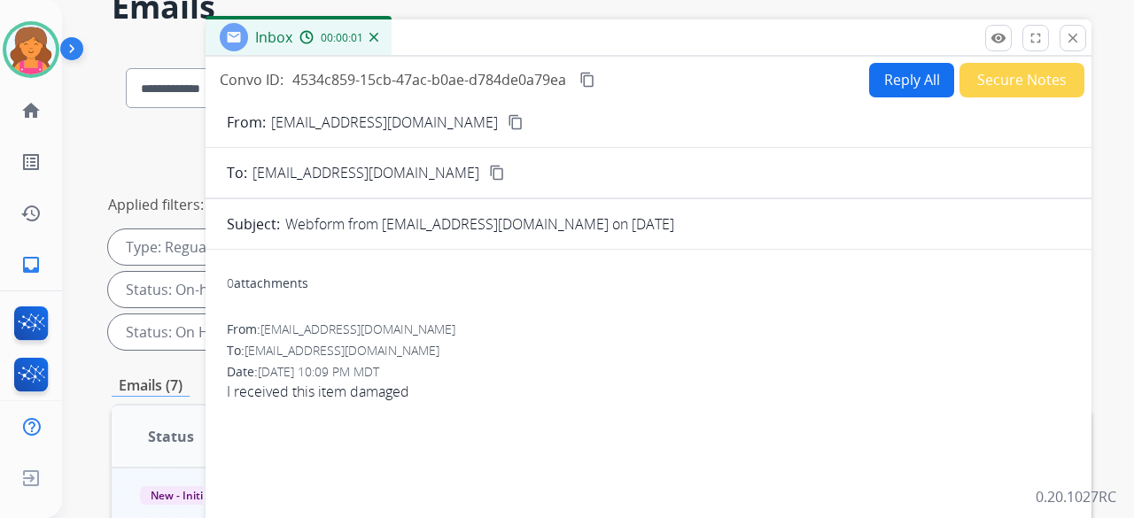
click at [508, 121] on mat-icon "content_copy" at bounding box center [516, 122] width 16 height 16
click at [894, 84] on button "Reply All" at bounding box center [911, 80] width 85 height 35
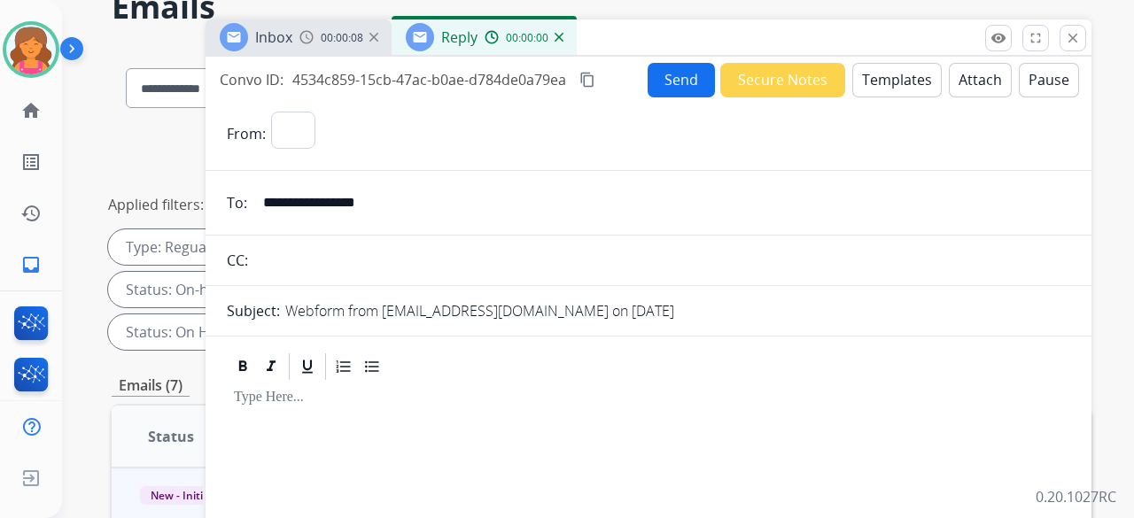
select select "**********"
click at [894, 84] on button "Templates" at bounding box center [896, 80] width 89 height 35
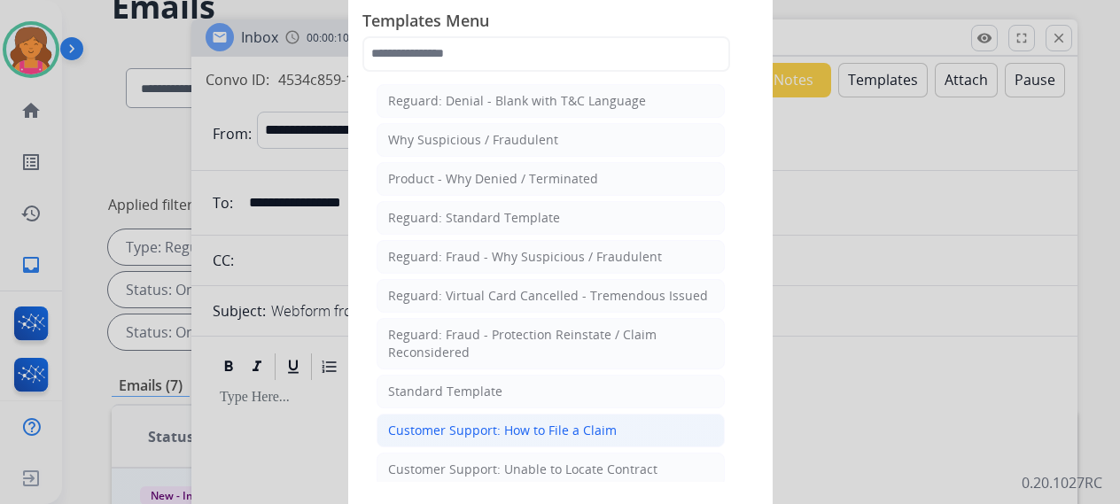
click at [507, 422] on div "Customer Support: How to File a Claim" at bounding box center [502, 431] width 229 height 18
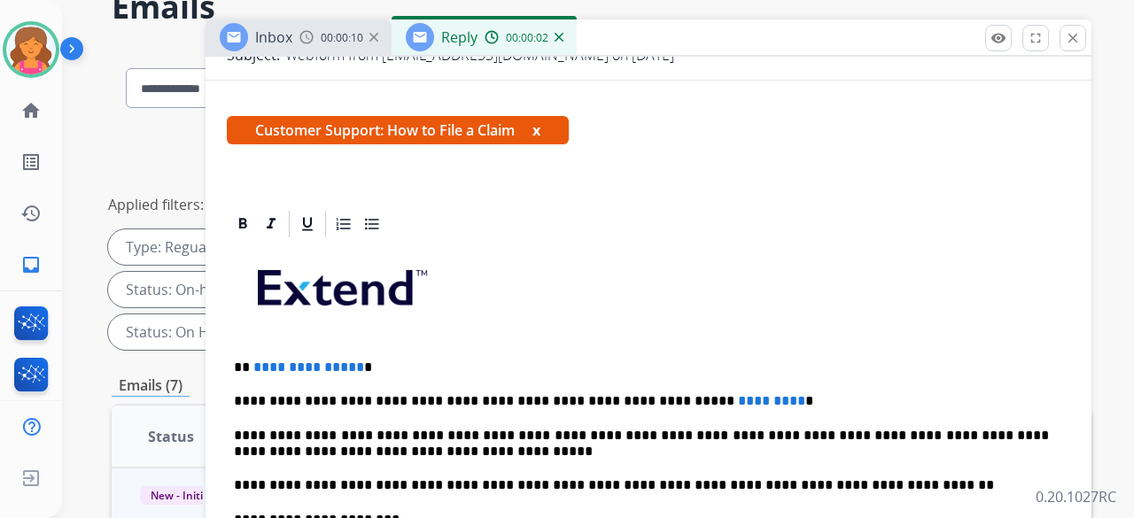
scroll to position [319, 0]
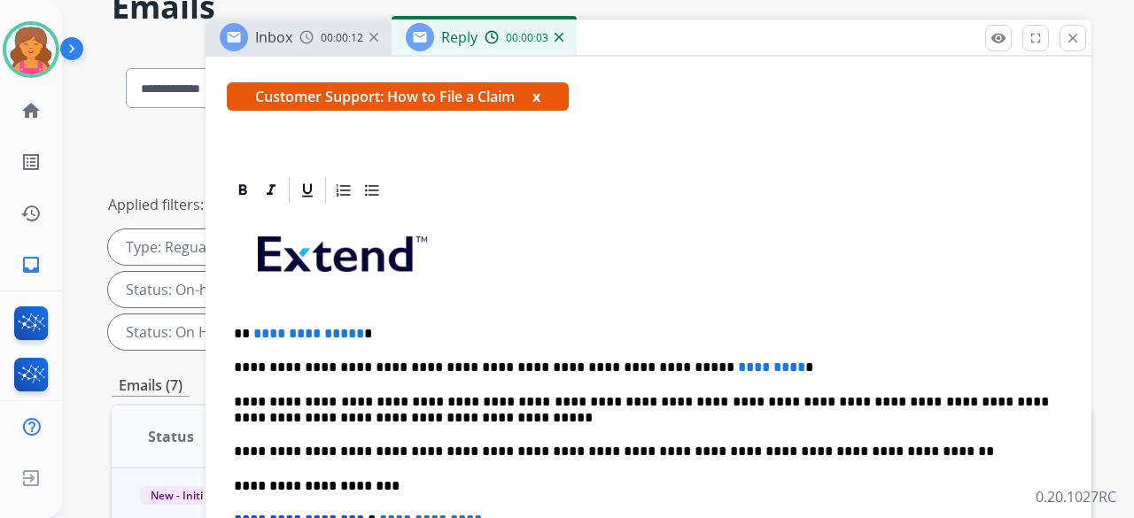
click at [355, 326] on p "**********" at bounding box center [641, 334] width 815 height 16
click at [351, 327] on span "**********" at bounding box center [308, 333] width 111 height 13
click at [353, 327] on span "**********" at bounding box center [308, 333] width 111 height 13
click at [718, 360] on p "**********" at bounding box center [641, 368] width 815 height 16
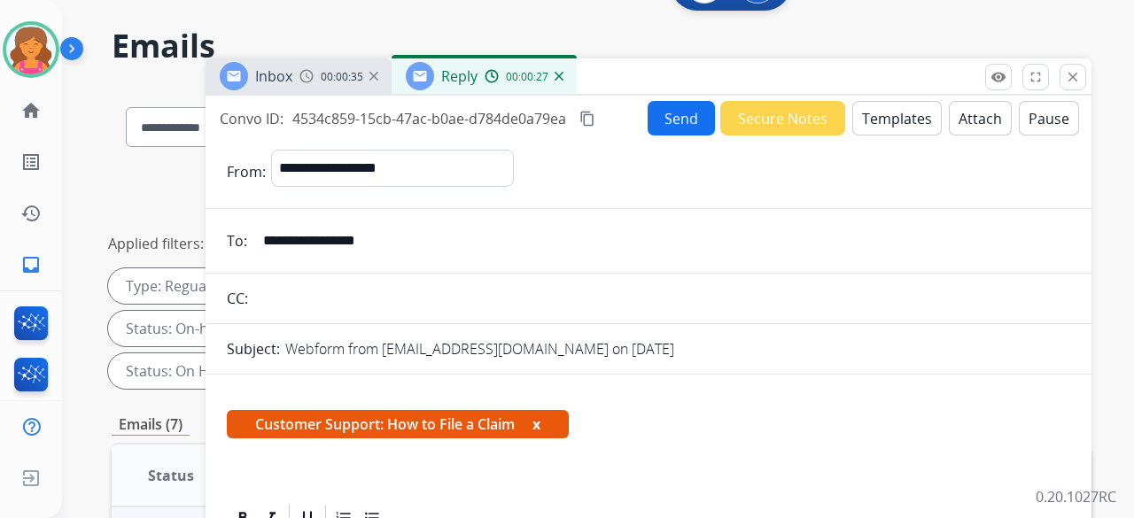
scroll to position [0, 0]
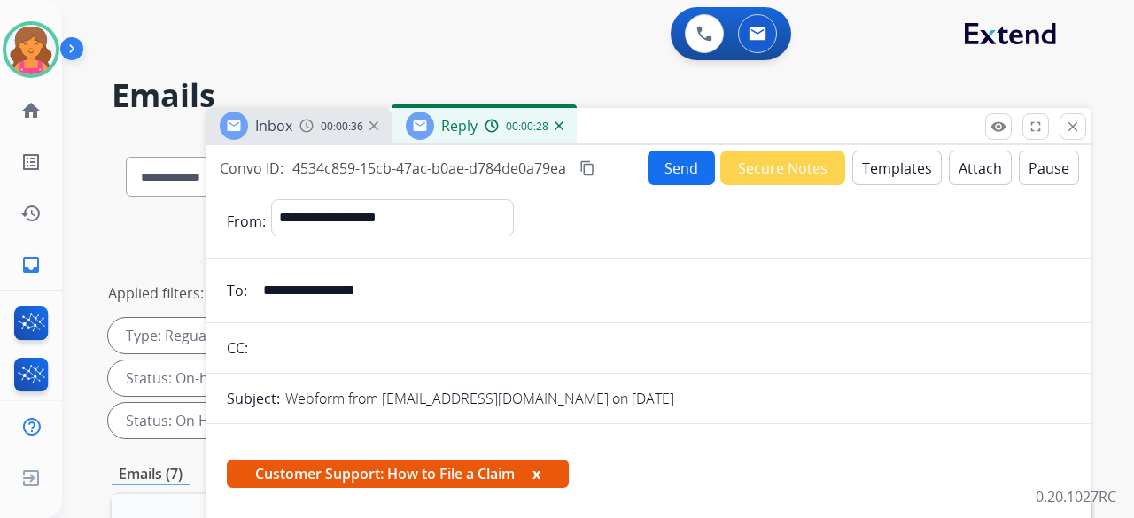
click at [664, 169] on button "Send" at bounding box center [681, 168] width 67 height 35
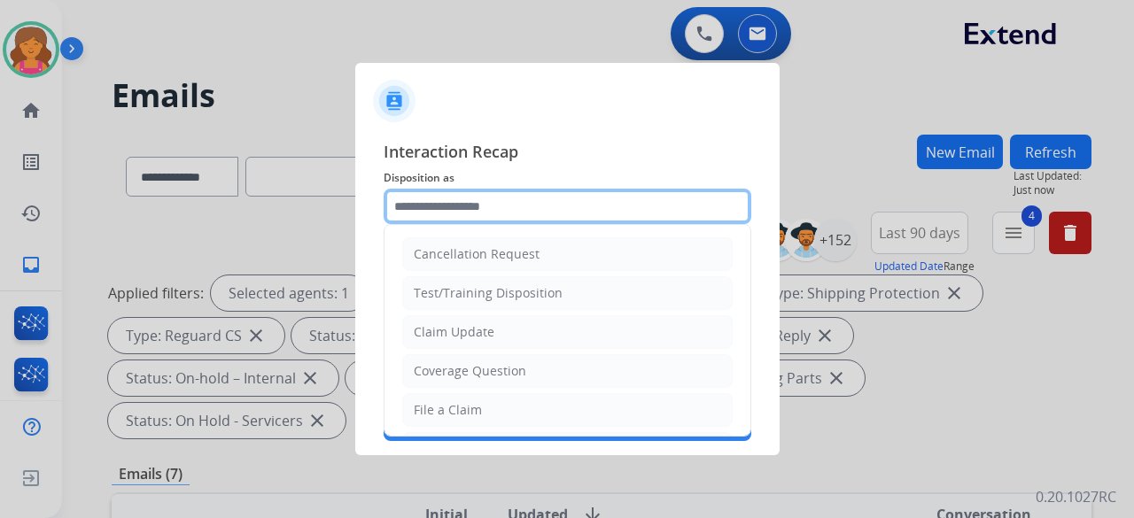
click at [602, 198] on input "text" at bounding box center [568, 206] width 368 height 35
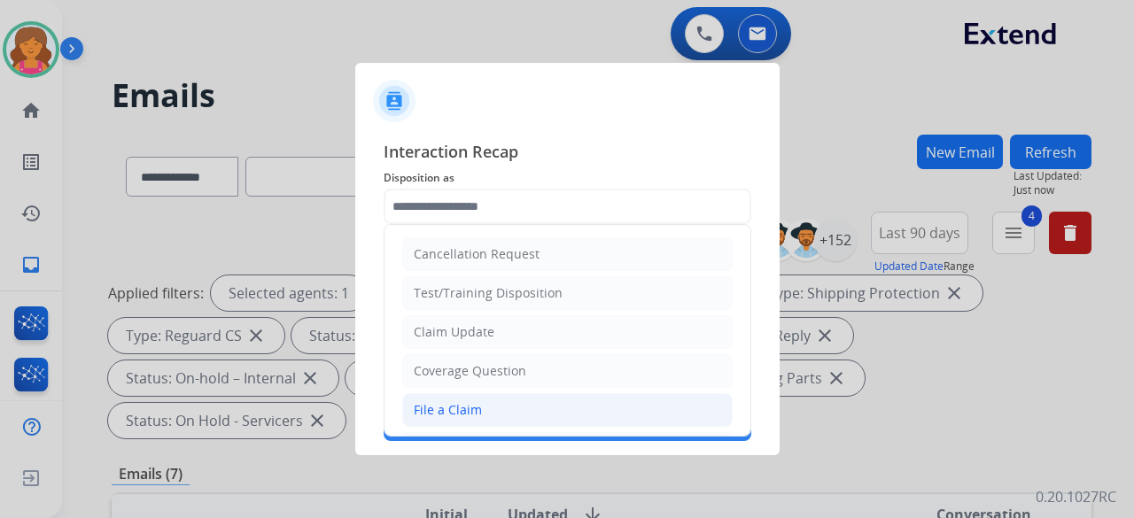
click at [435, 394] on li "File a Claim" at bounding box center [567, 410] width 330 height 34
type input "**********"
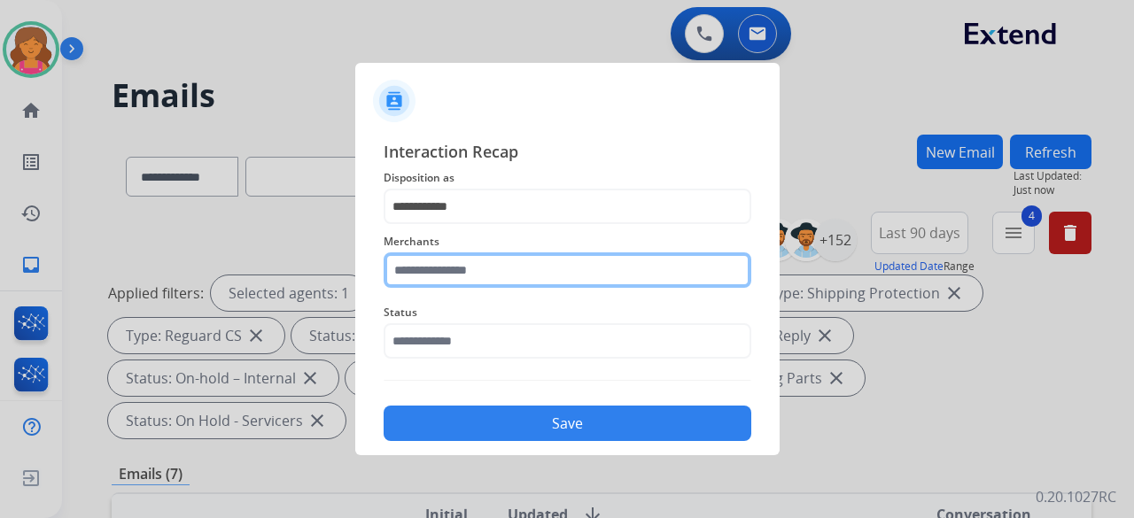
click at [445, 262] on input "text" at bounding box center [568, 269] width 368 height 35
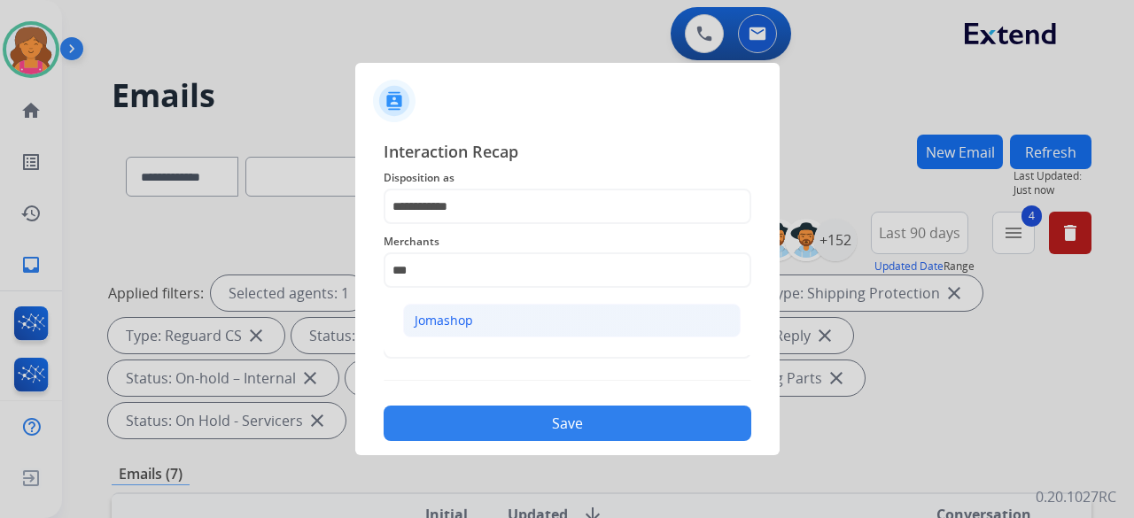
click at [516, 326] on li "Jomashop" at bounding box center [571, 321] width 337 height 34
type input "********"
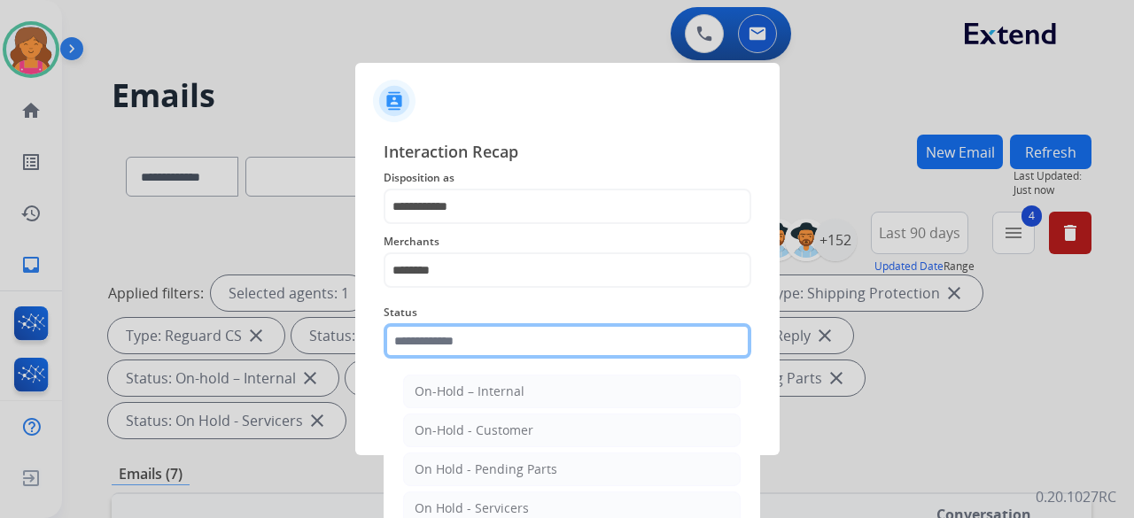
click at [516, 327] on input "text" at bounding box center [568, 340] width 368 height 35
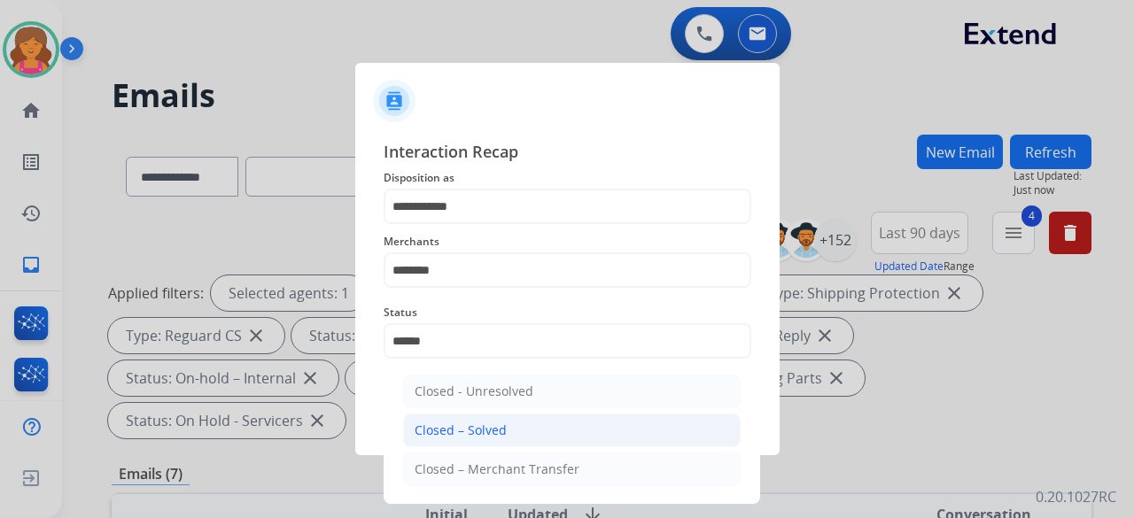
click at [504, 426] on li "Closed – Solved" at bounding box center [571, 431] width 337 height 34
type input "**********"
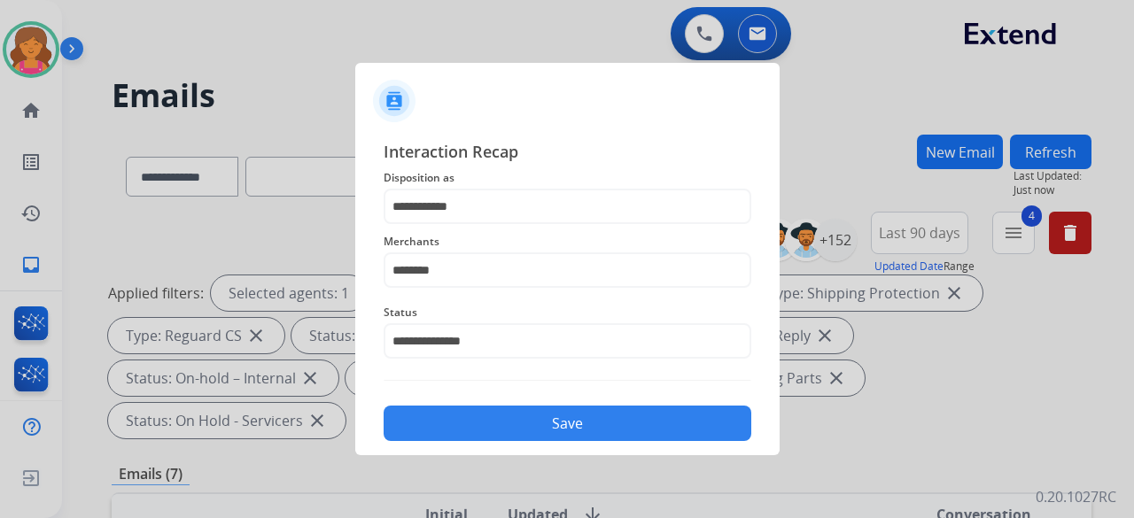
click at [499, 417] on button "Save" at bounding box center [568, 423] width 368 height 35
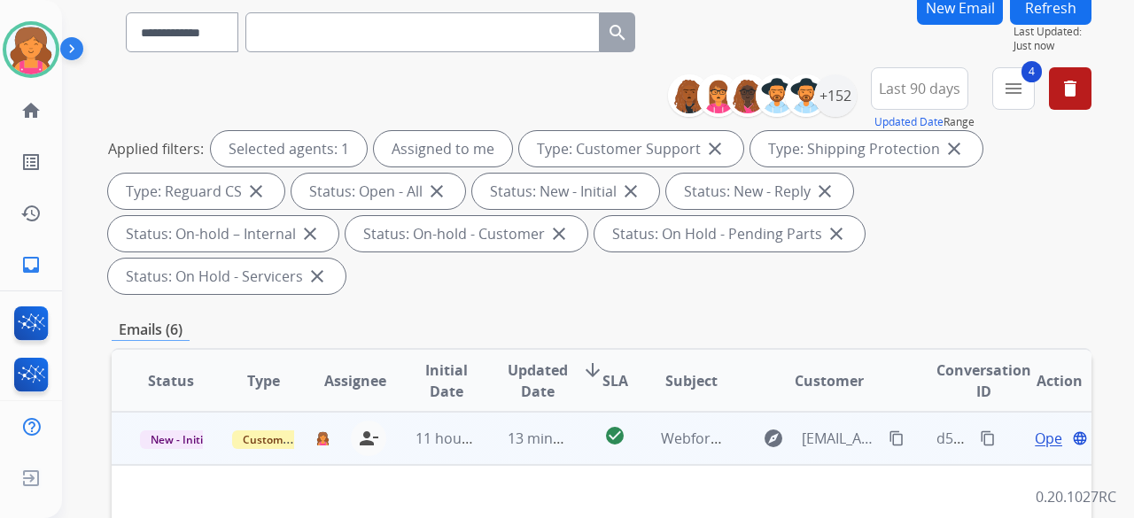
scroll to position [266, 0]
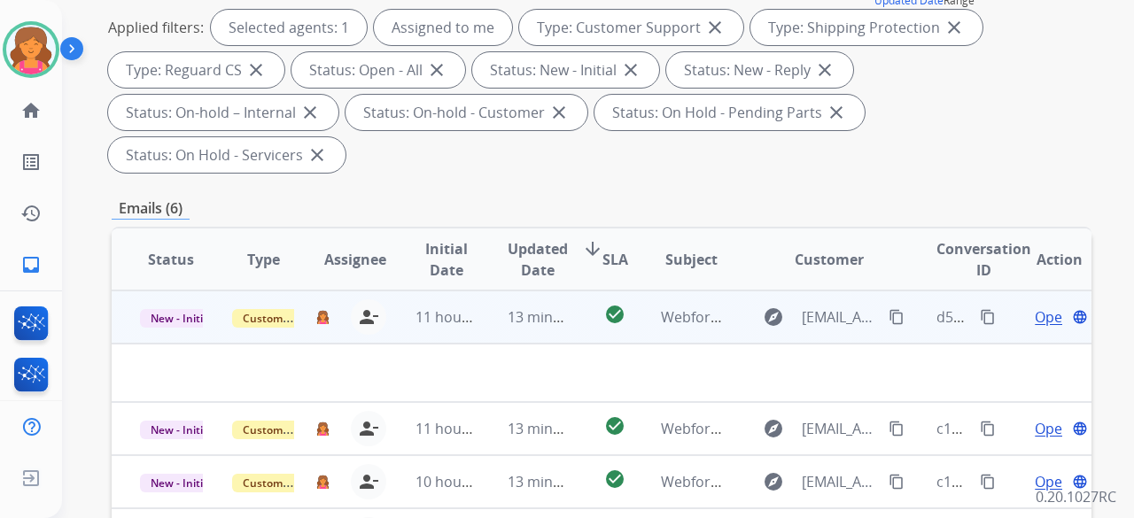
click at [1035, 306] on span "Open" at bounding box center [1053, 316] width 36 height 21
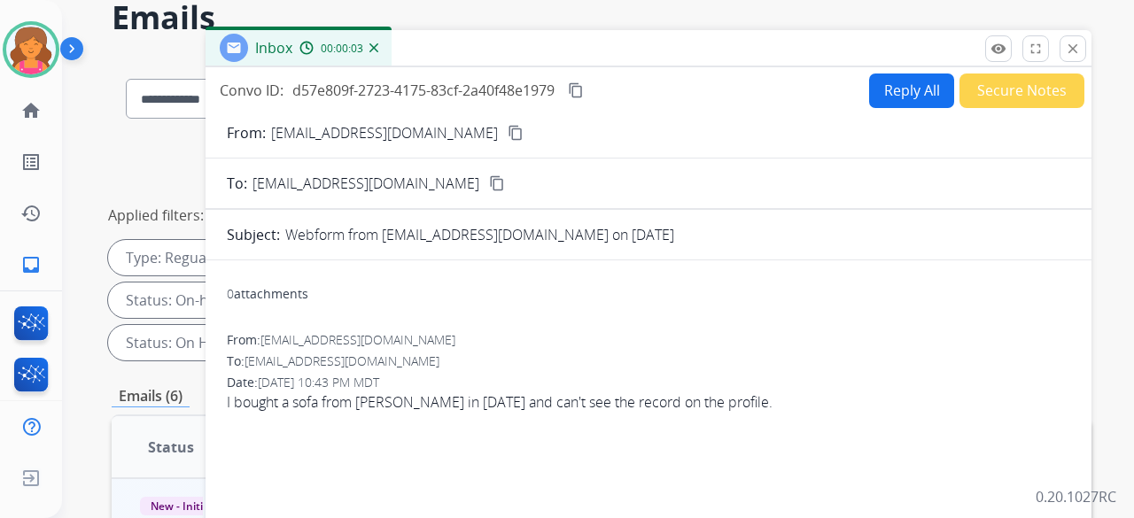
scroll to position [0, 0]
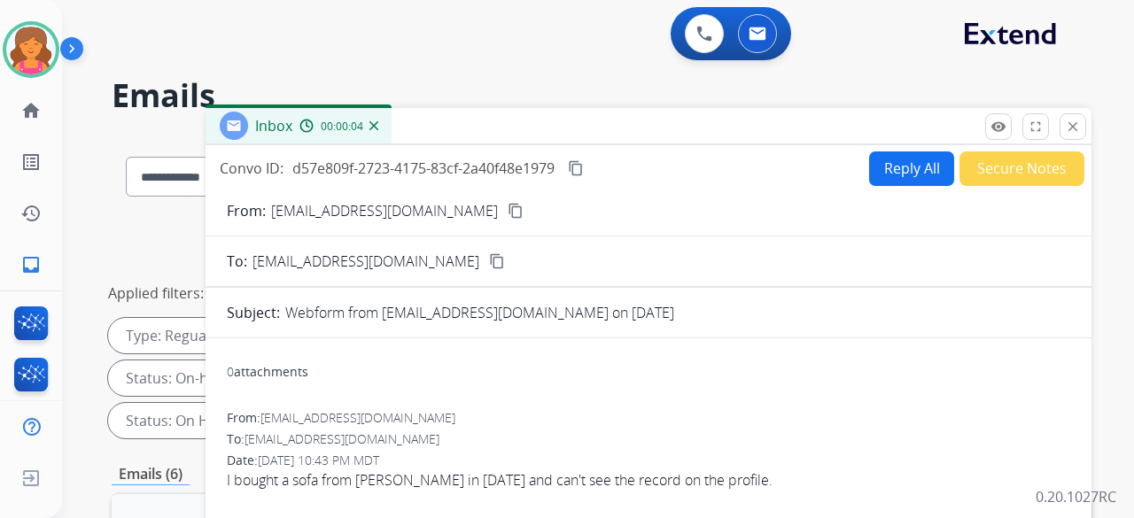
click at [505, 219] on button "content_copy" at bounding box center [515, 210] width 21 height 21
click at [921, 176] on button "Reply All" at bounding box center [911, 168] width 85 height 35
select select "**********"
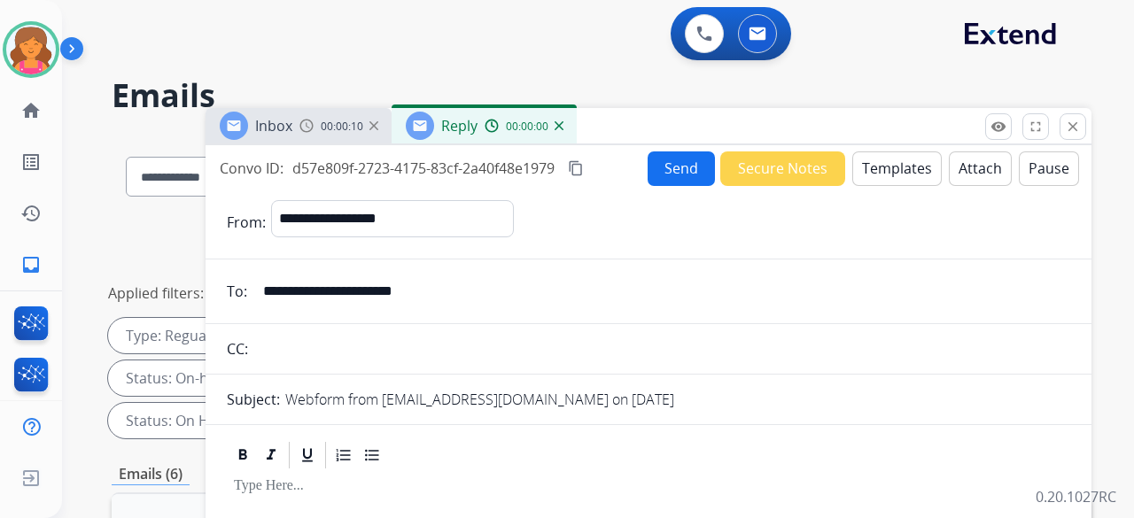
click at [916, 172] on button "Templates" at bounding box center [896, 168] width 89 height 35
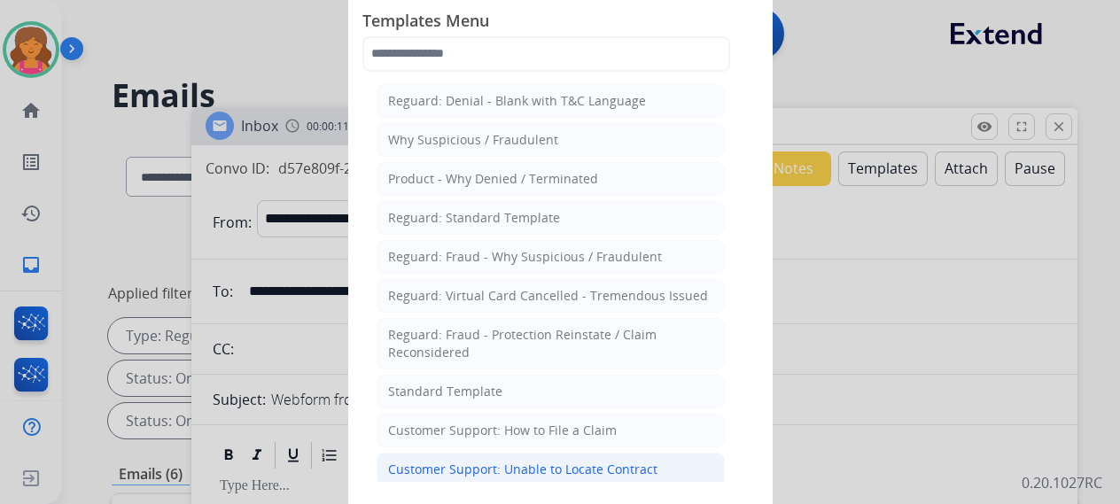
click at [571, 462] on div "Customer Support: Unable to Locate Contract" at bounding box center [522, 470] width 269 height 18
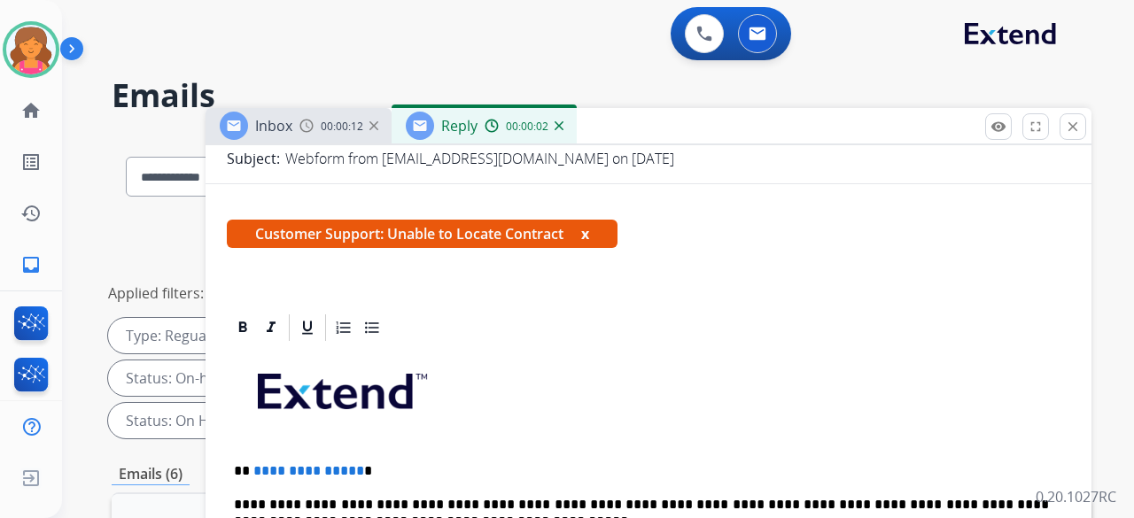
scroll to position [354, 0]
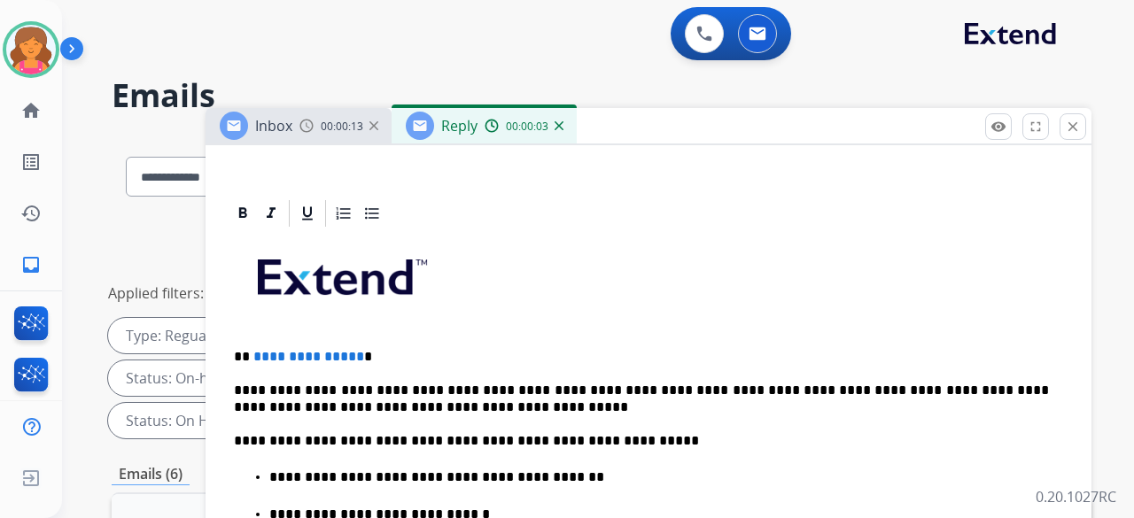
click at [351, 359] on span "**********" at bounding box center [308, 356] width 111 height 13
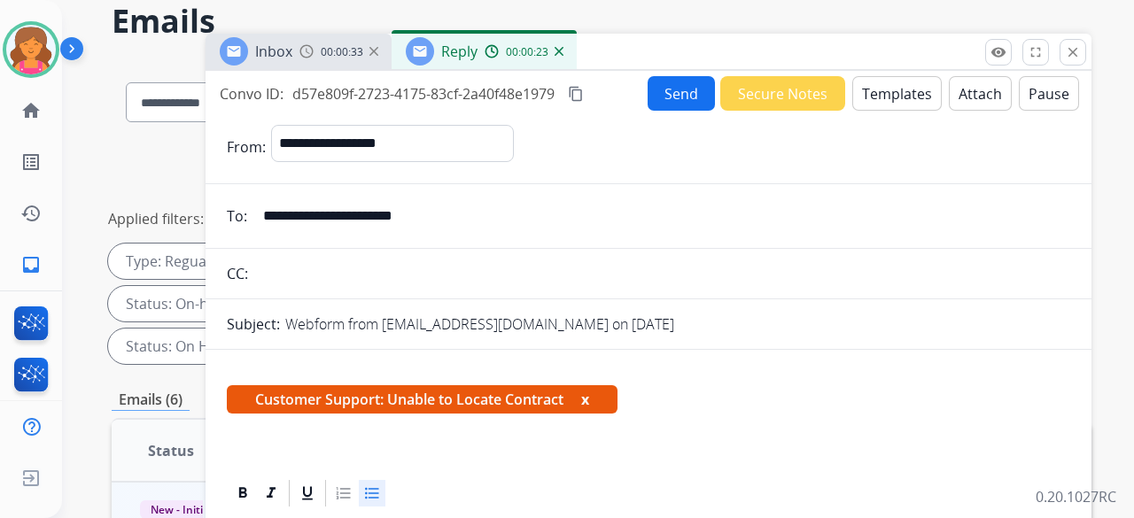
scroll to position [0, 0]
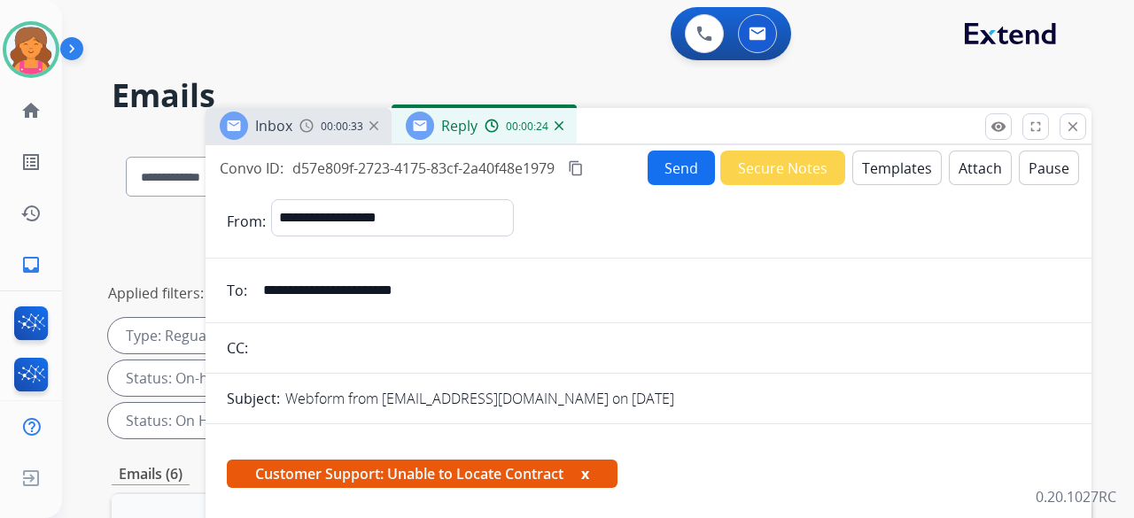
click at [659, 171] on button "Send" at bounding box center [681, 168] width 67 height 35
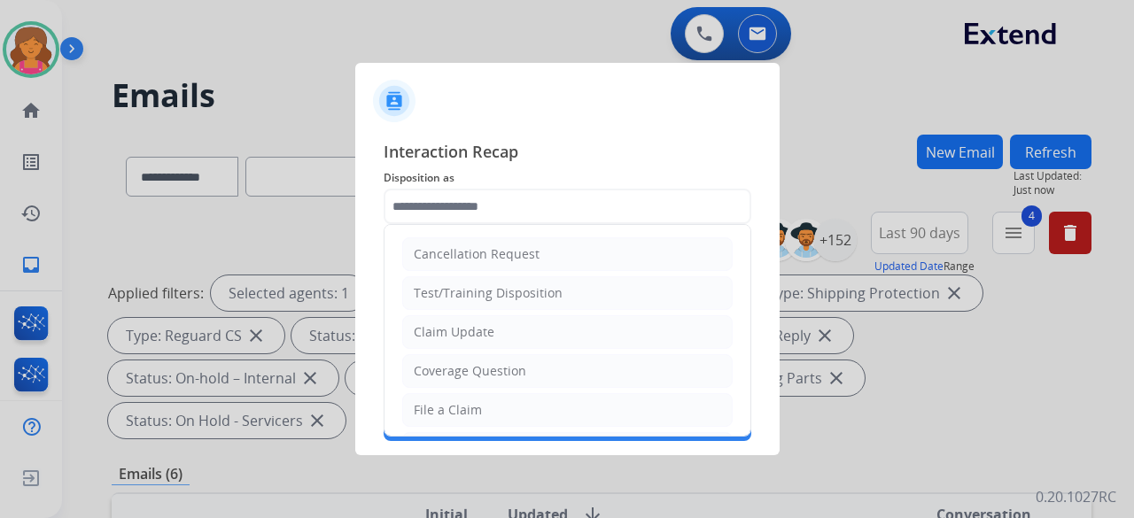
click at [614, 208] on input "text" at bounding box center [568, 206] width 368 height 35
click at [469, 401] on div "File a Claim" at bounding box center [448, 410] width 68 height 18
type input "**********"
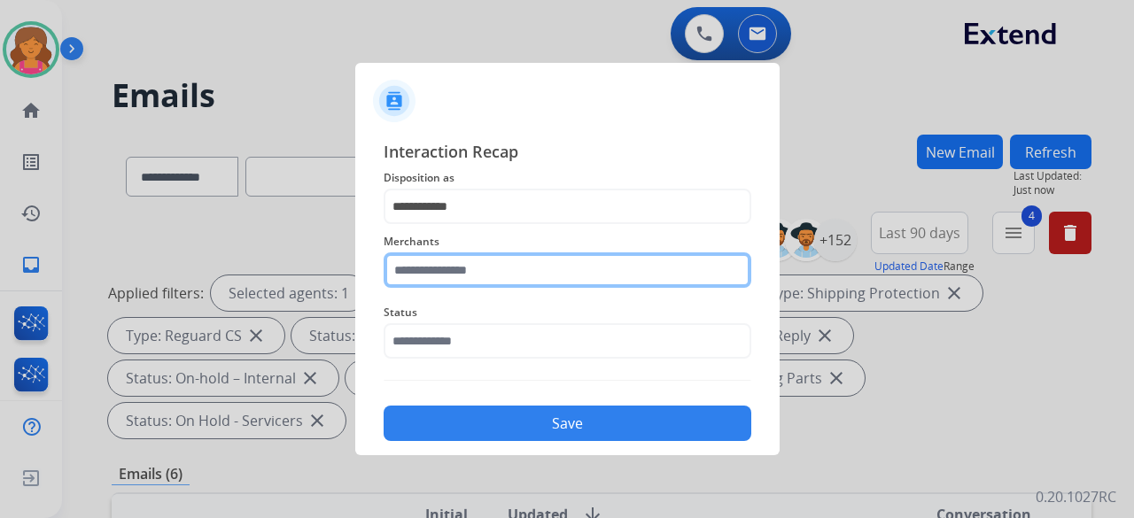
click at [468, 263] on input "text" at bounding box center [568, 269] width 368 height 35
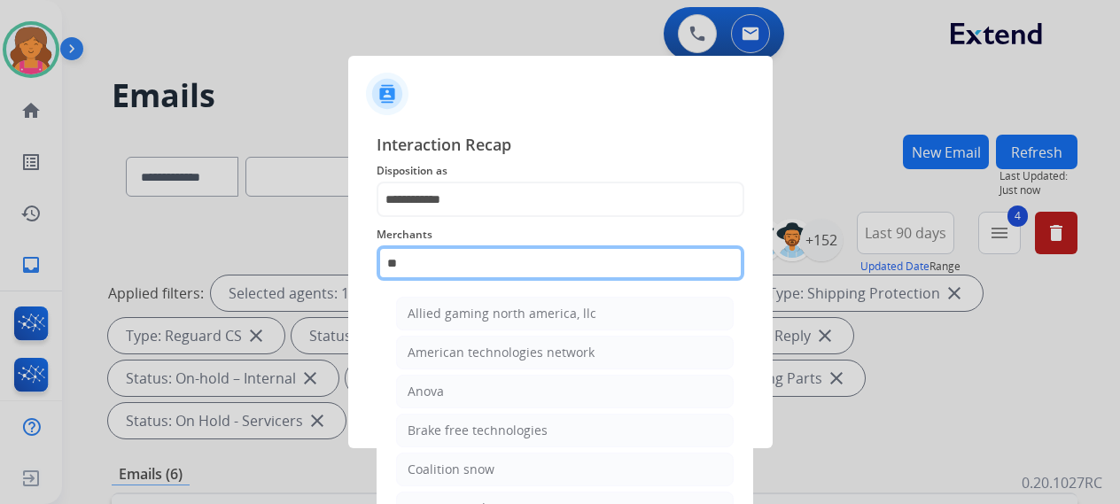
type input "*"
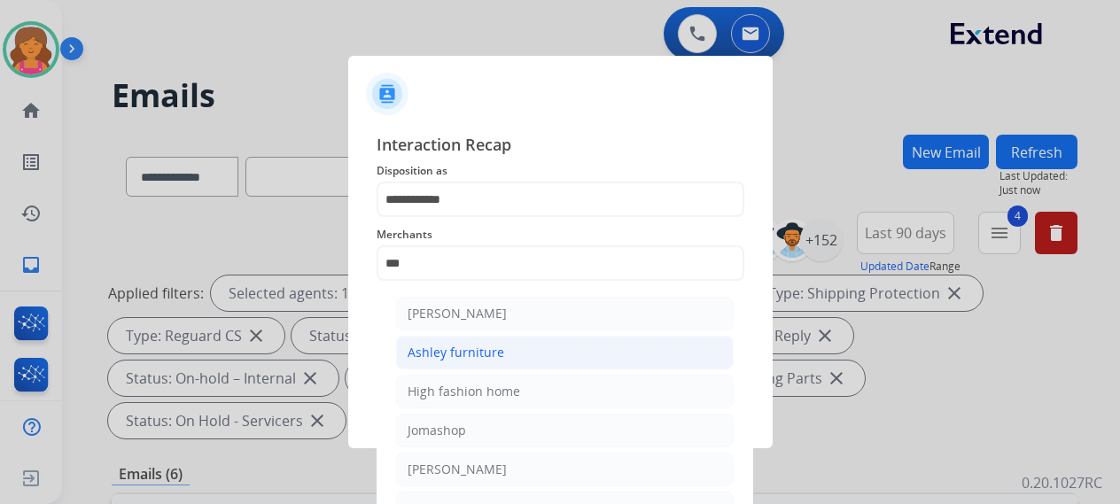
click at [523, 353] on li "Ashley furniture" at bounding box center [564, 353] width 337 height 34
type input "**********"
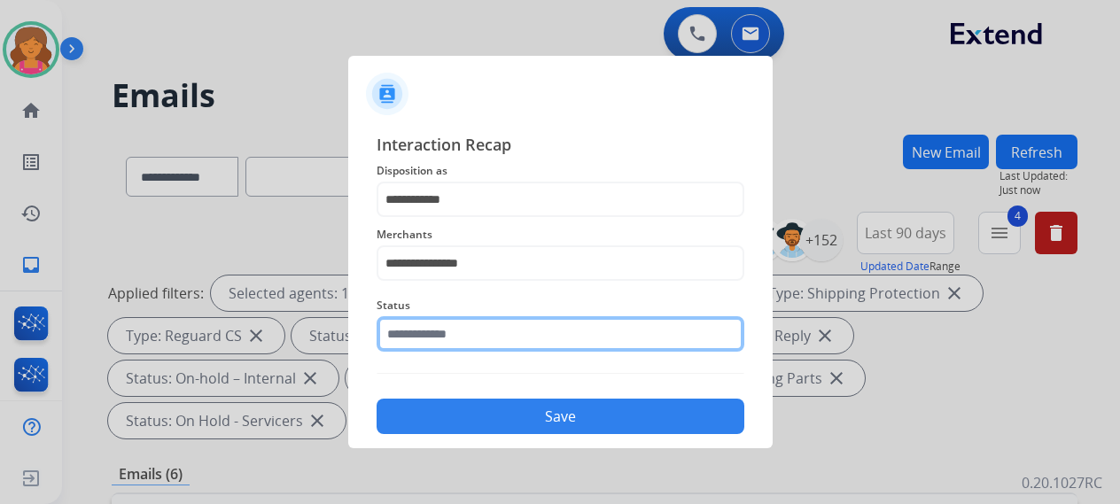
click at [523, 353] on div "Status" at bounding box center [560, 323] width 368 height 71
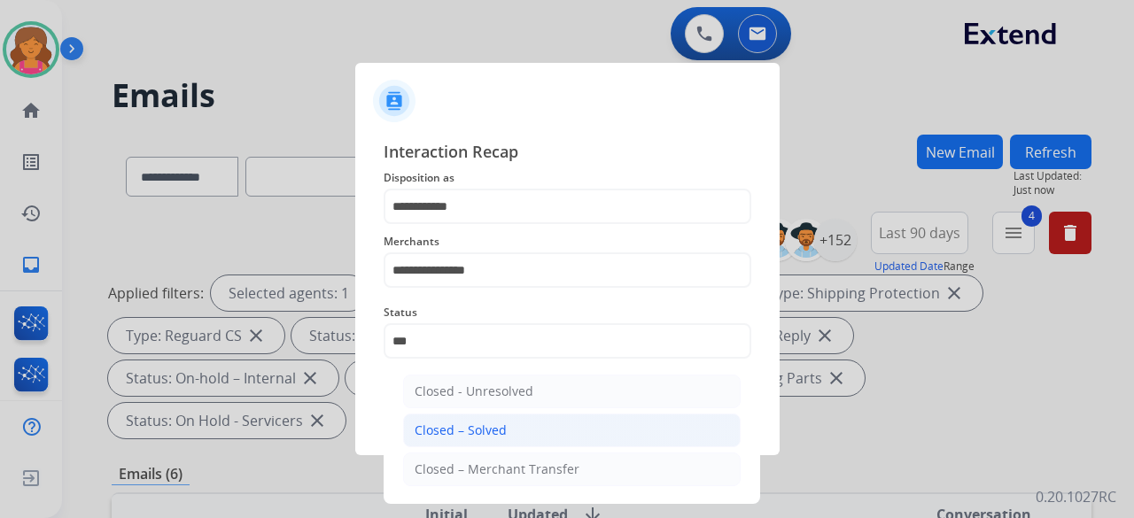
click at [492, 424] on div "Closed – Solved" at bounding box center [461, 431] width 92 height 18
type input "**********"
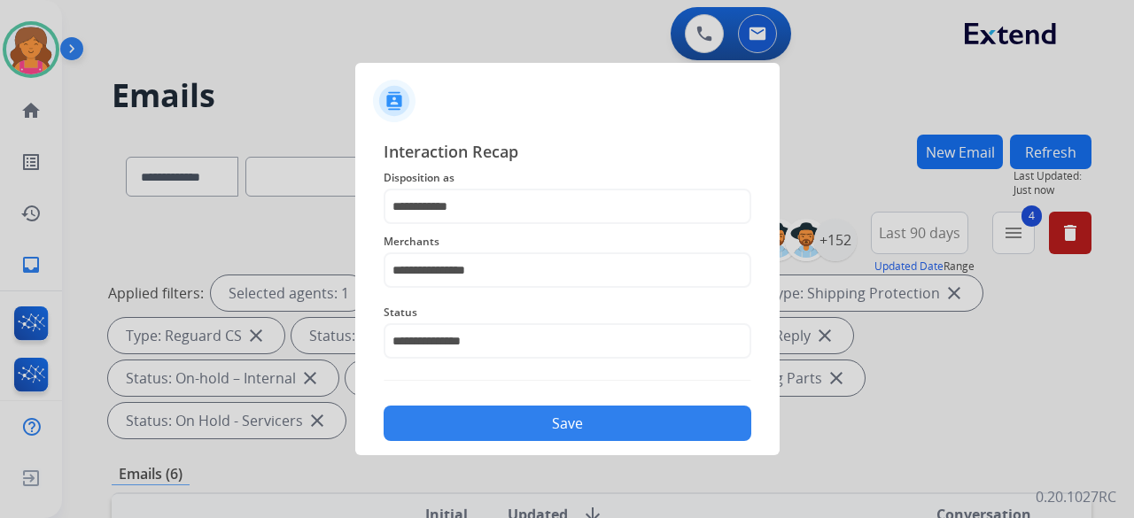
click at [492, 424] on button "Save" at bounding box center [568, 423] width 368 height 35
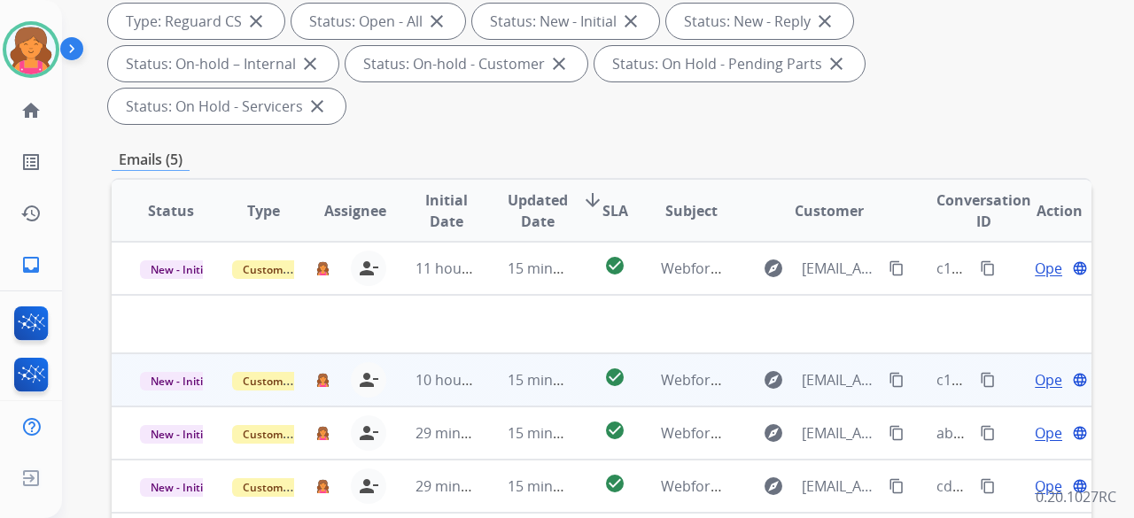
scroll to position [354, 0]
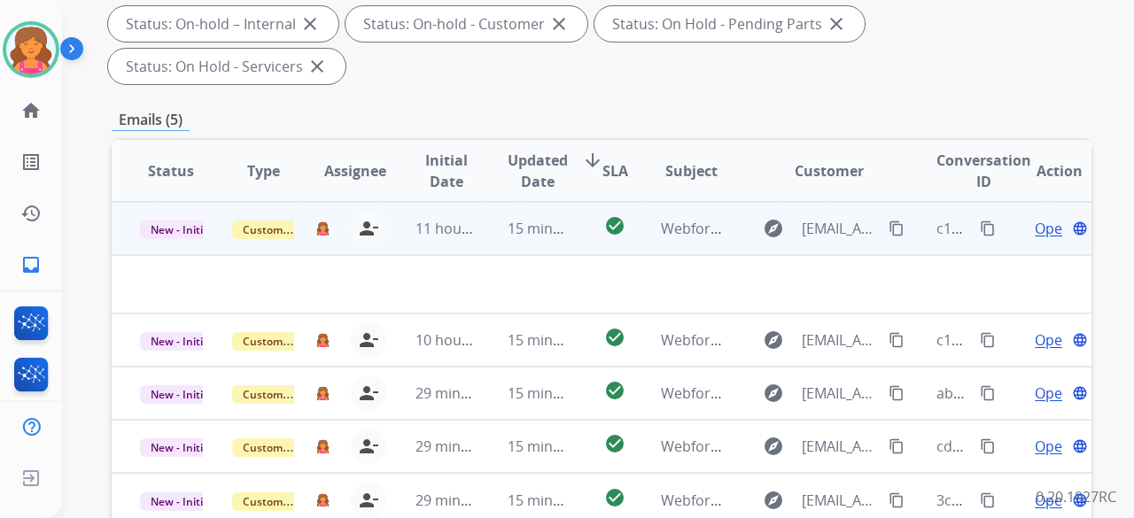
click at [1028, 218] on div "Open language" at bounding box center [1059, 228] width 63 height 21
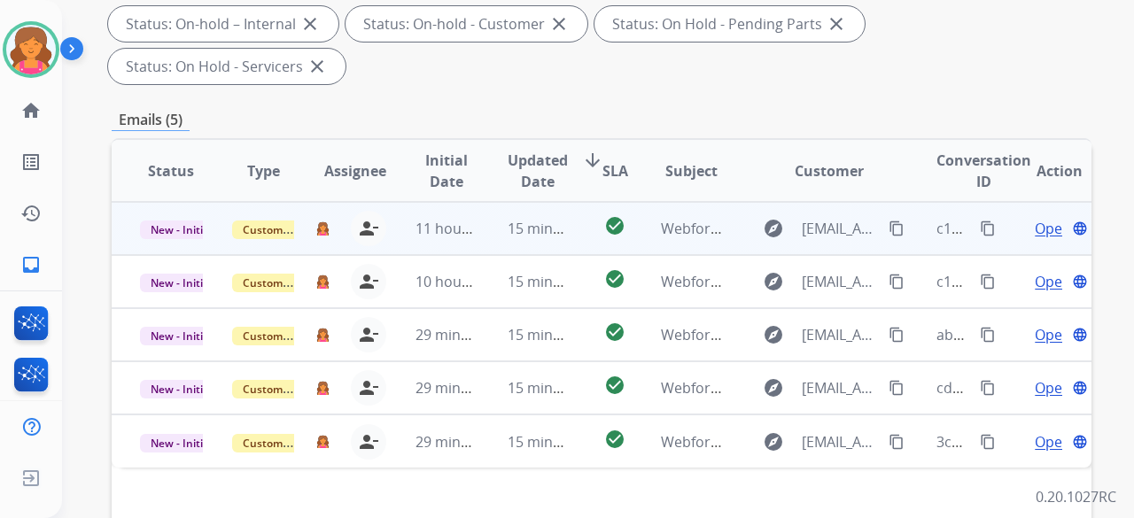
click at [1035, 218] on span "Open" at bounding box center [1053, 228] width 36 height 21
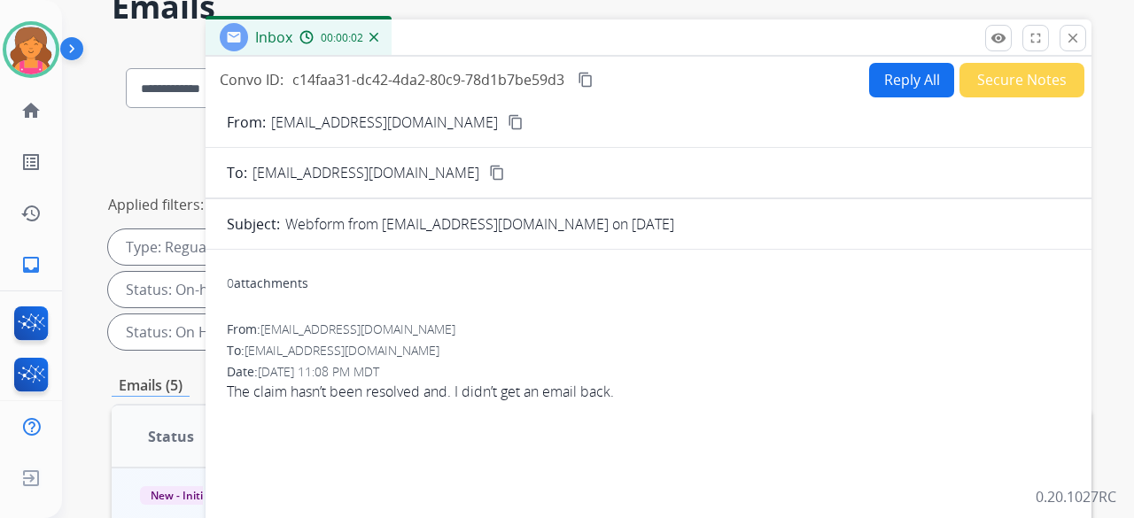
scroll to position [89, 0]
click at [508, 119] on mat-icon "content_copy" at bounding box center [516, 122] width 16 height 16
click at [595, 80] on button "content_copy" at bounding box center [585, 79] width 21 height 21
click at [872, 86] on button "Reply All" at bounding box center [911, 80] width 85 height 35
select select "**********"
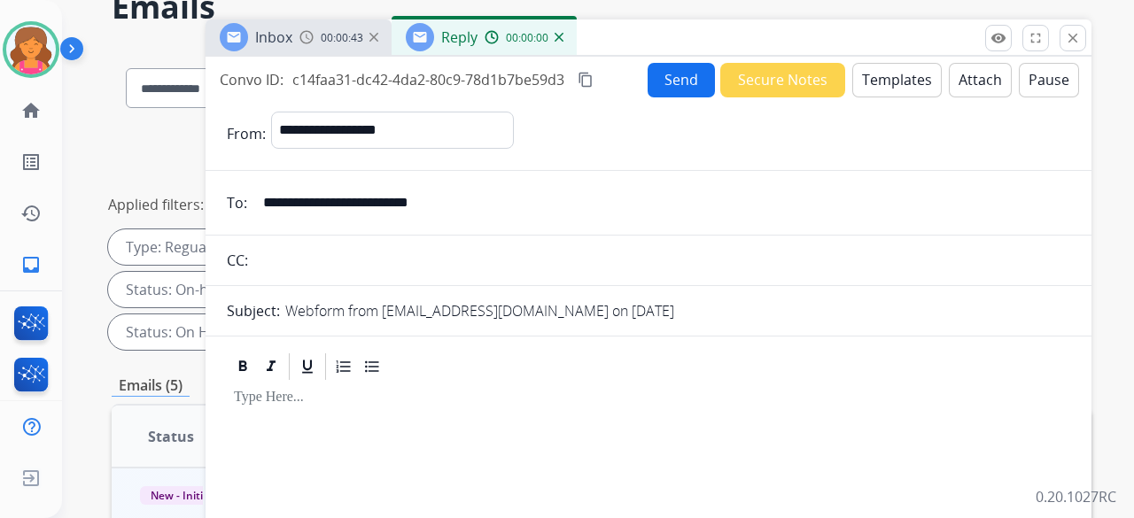
click at [872, 86] on button "Templates" at bounding box center [896, 80] width 89 height 35
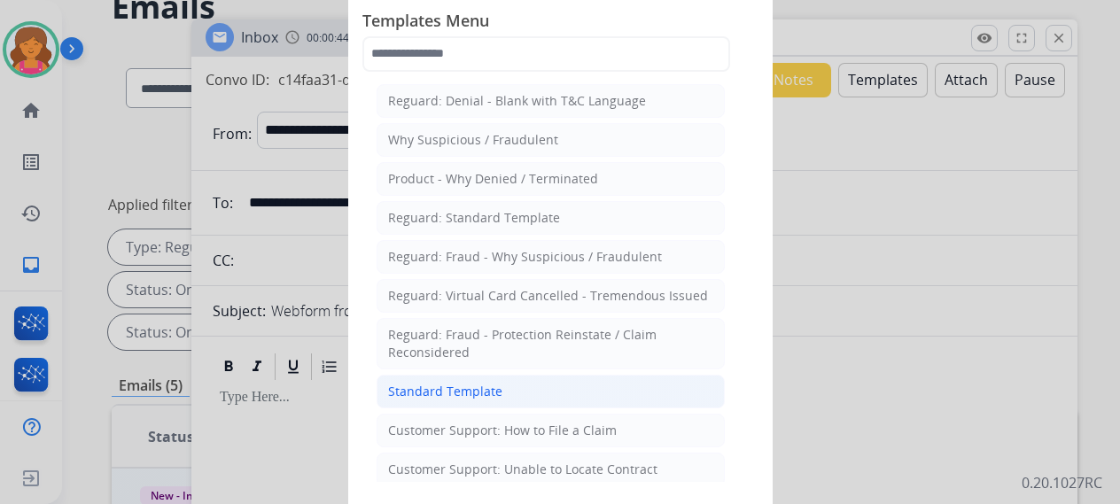
click at [429, 384] on div "Standard Template" at bounding box center [445, 392] width 114 height 18
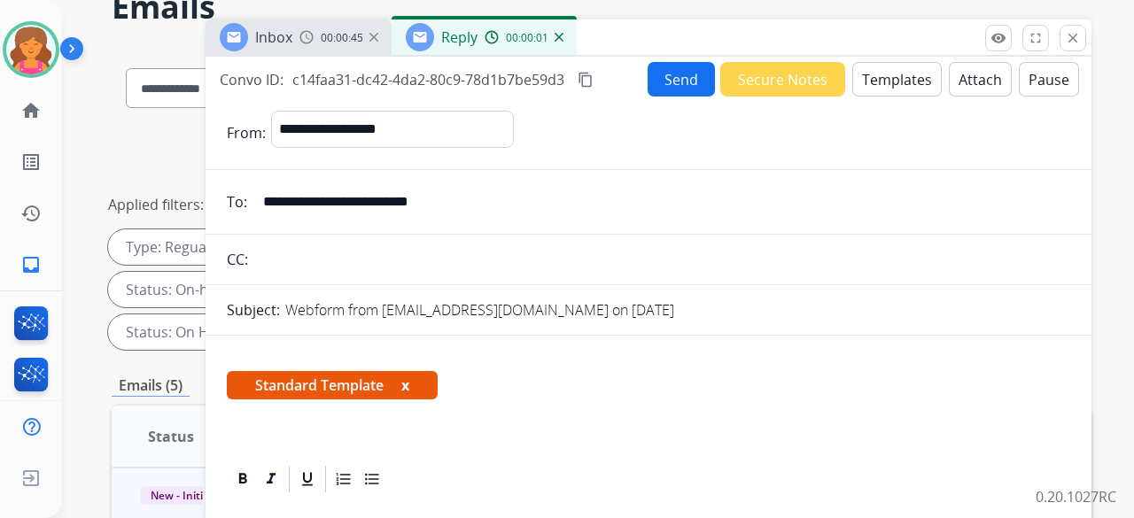
scroll to position [266, 0]
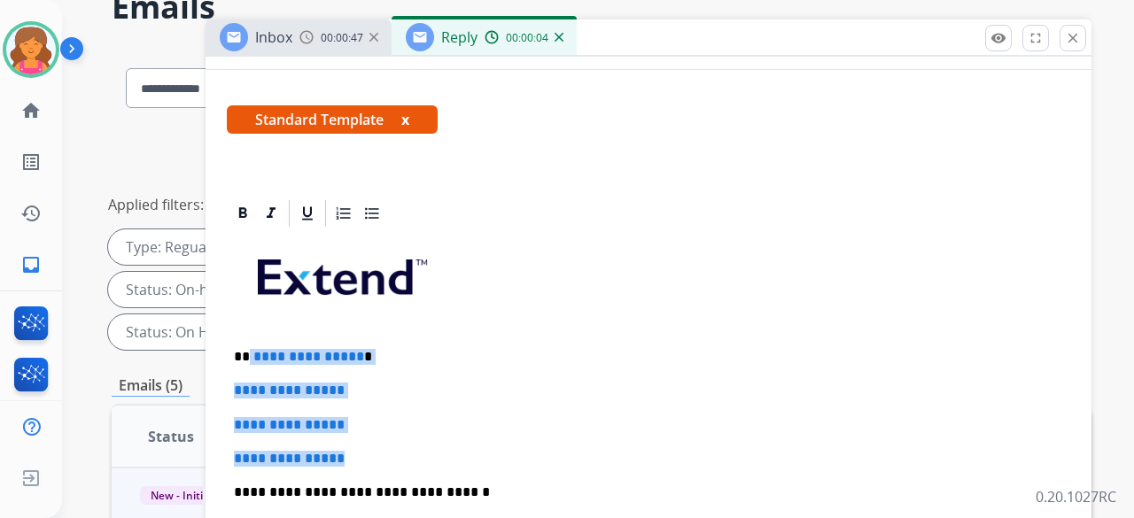
drag, startPoint x: 365, startPoint y: 449, endPoint x: 249, endPoint y: 339, distance: 159.8
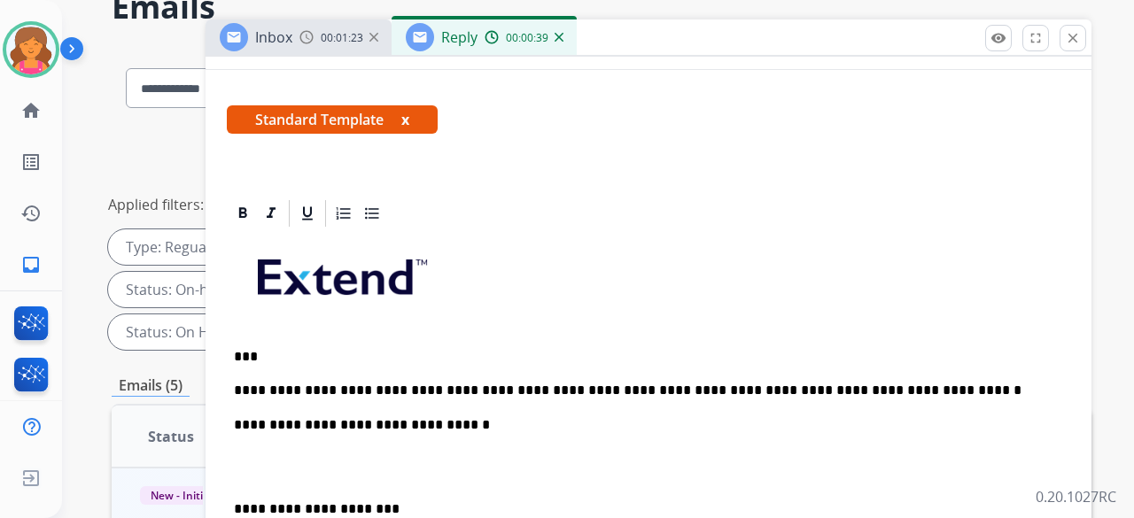
click at [687, 383] on p "**********" at bounding box center [641, 391] width 815 height 16
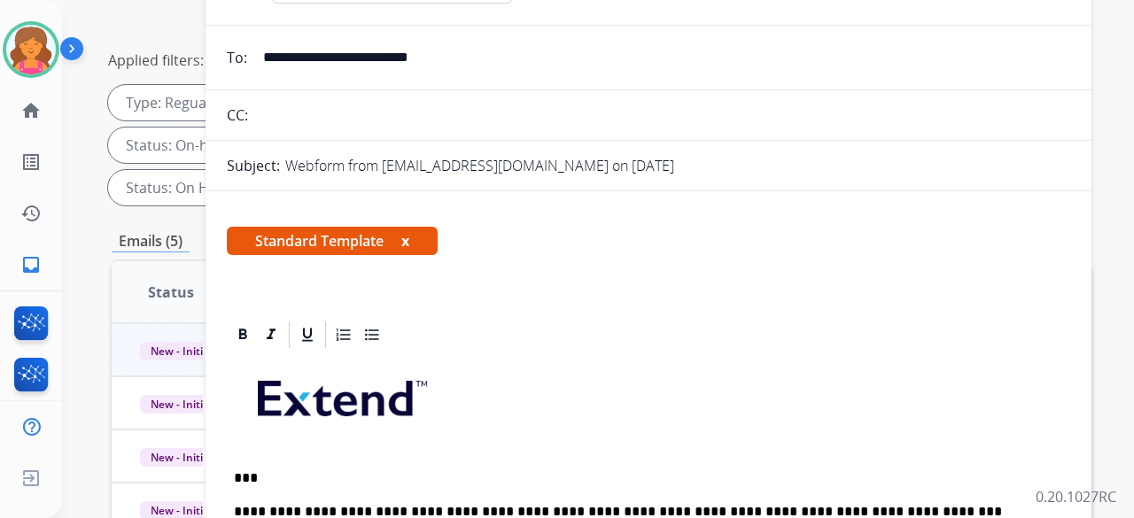
scroll to position [103, 0]
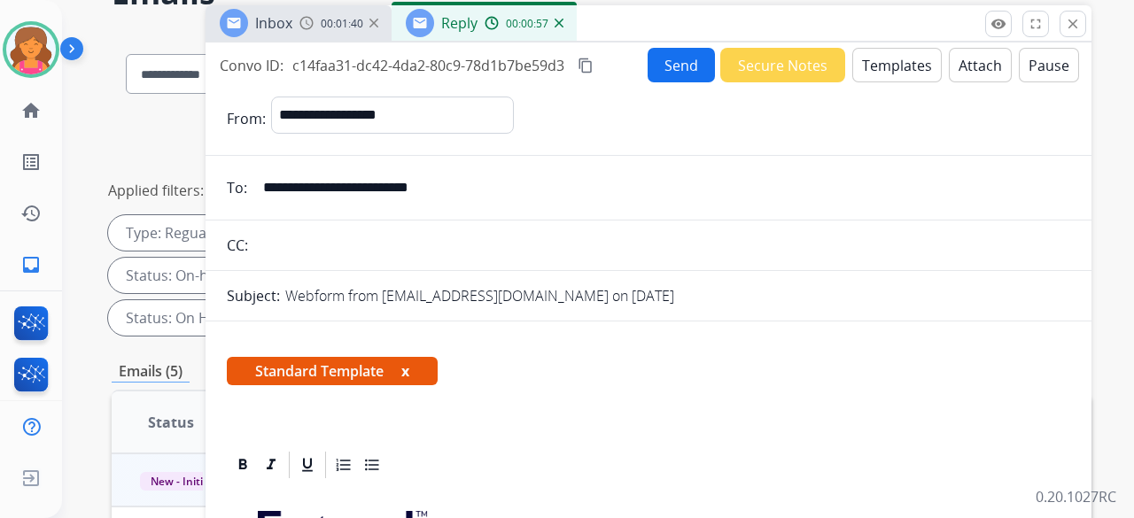
click at [648, 69] on button "Send" at bounding box center [681, 65] width 67 height 35
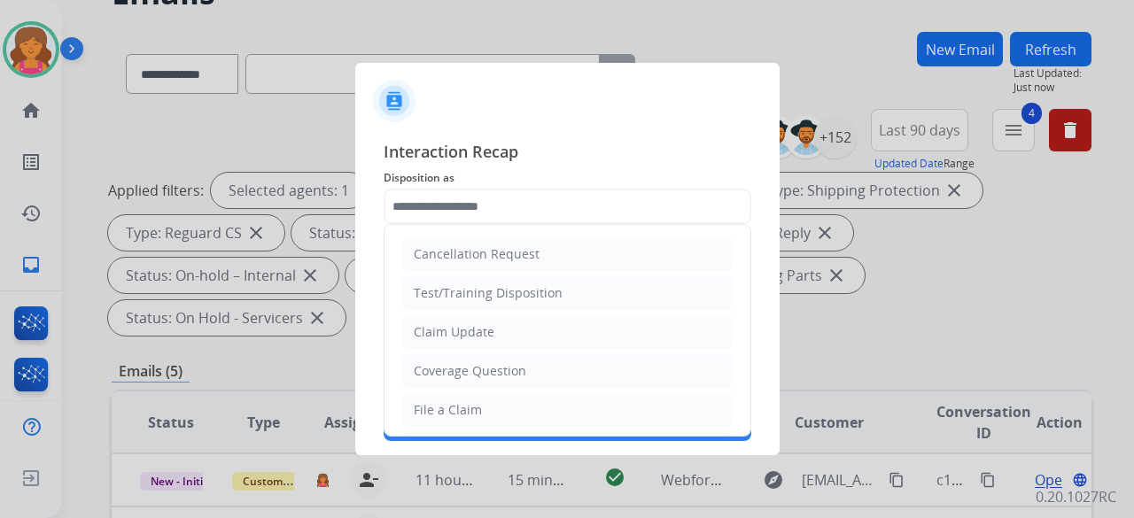
click at [436, 221] on input "text" at bounding box center [568, 206] width 368 height 35
click at [471, 334] on div "Claim Update" at bounding box center [454, 332] width 81 height 18
type input "**********"
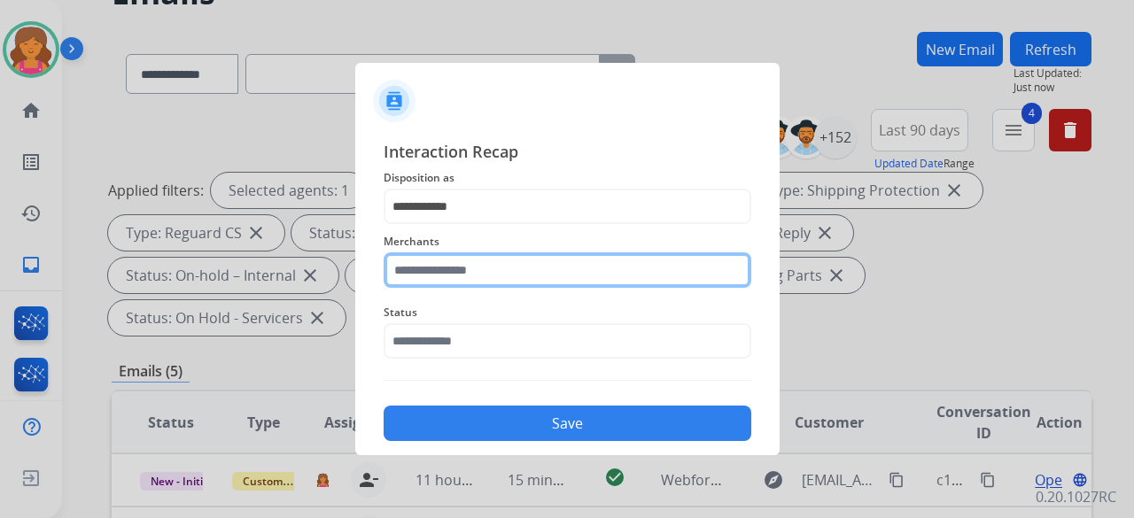
click at [480, 272] on input "text" at bounding box center [568, 269] width 368 height 35
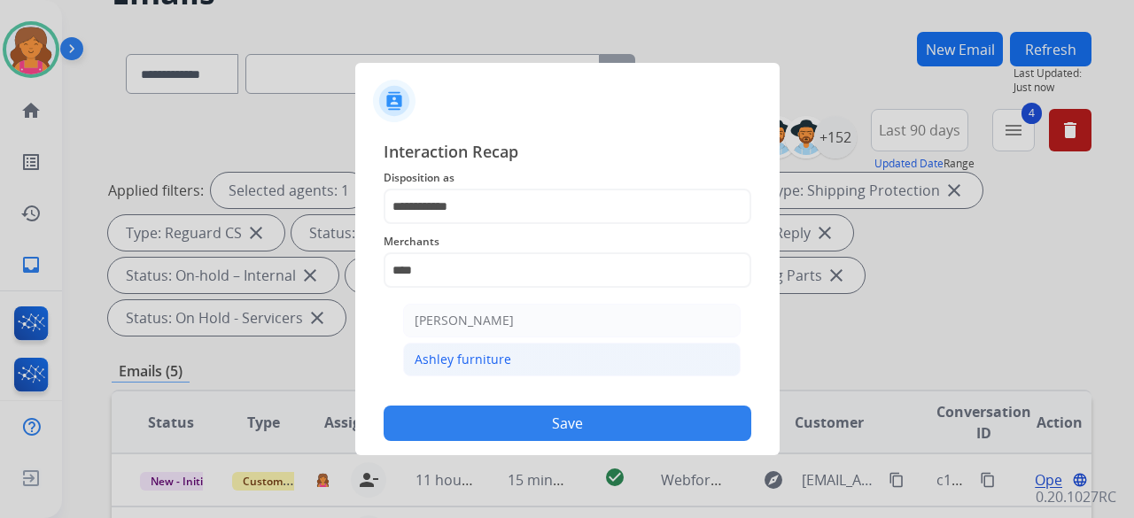
click at [473, 352] on div "Ashley furniture" at bounding box center [463, 360] width 97 height 18
type input "**********"
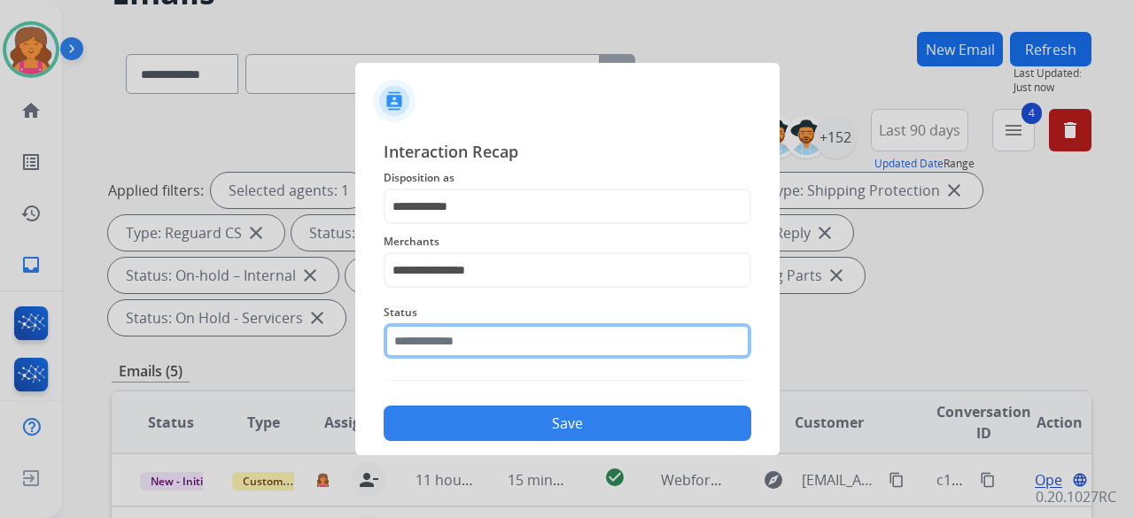
click at [472, 345] on input "text" at bounding box center [568, 340] width 368 height 35
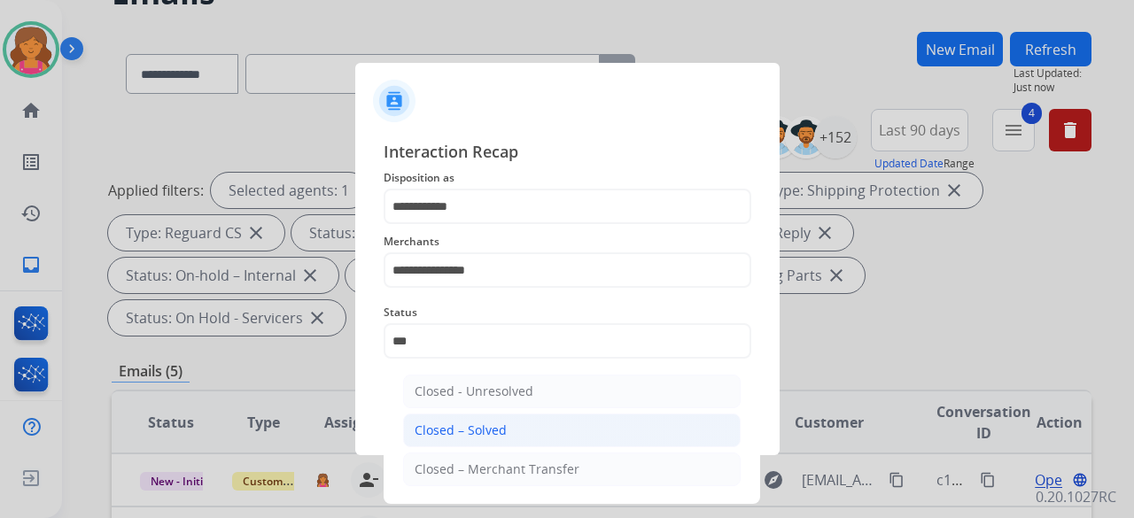
click at [483, 430] on div "Closed – Solved" at bounding box center [461, 431] width 92 height 18
type input "**********"
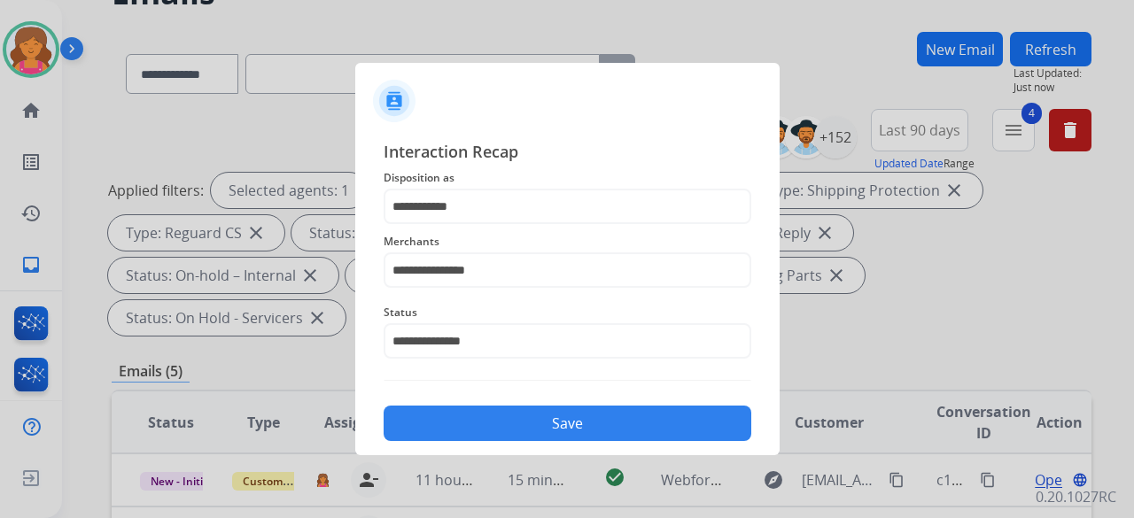
click at [483, 430] on button "Save" at bounding box center [568, 423] width 368 height 35
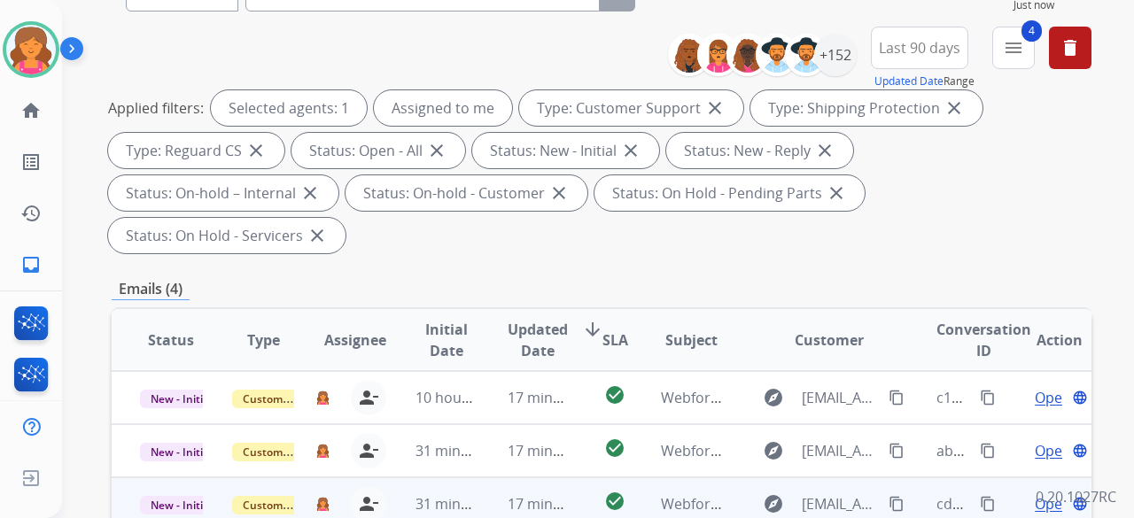
scroll to position [266, 0]
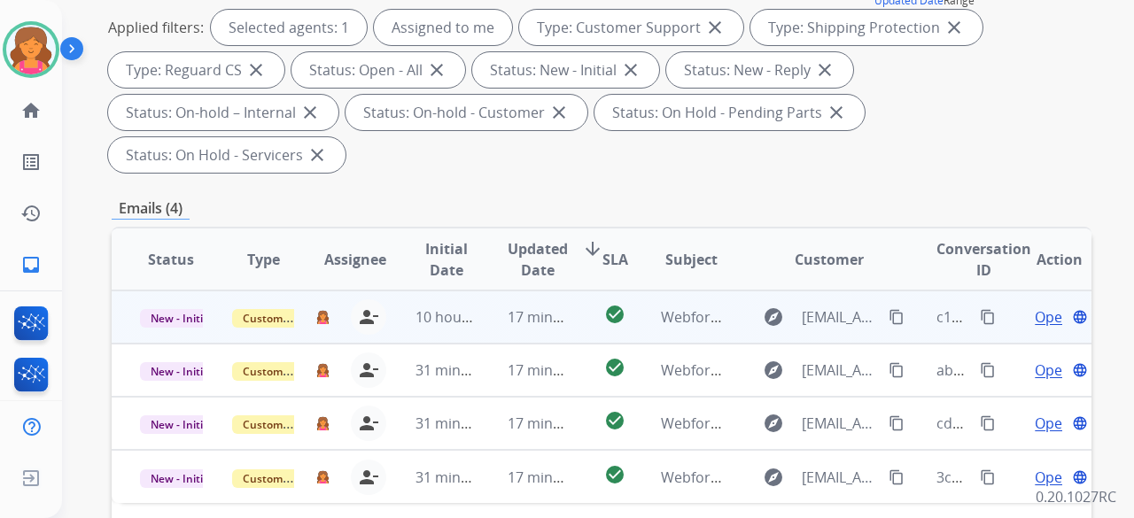
click at [1035, 306] on span "Open" at bounding box center [1053, 316] width 36 height 21
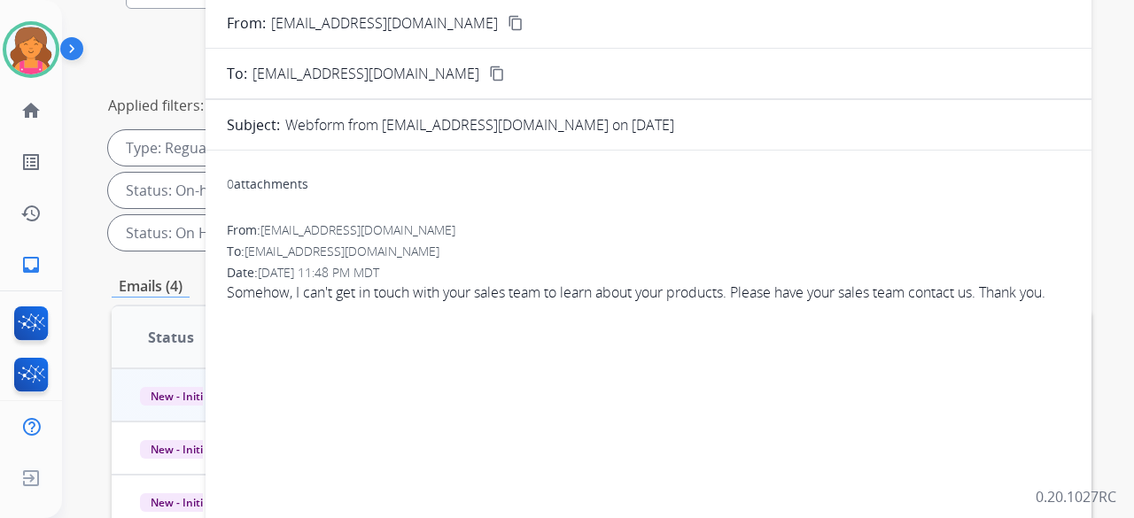
scroll to position [89, 0]
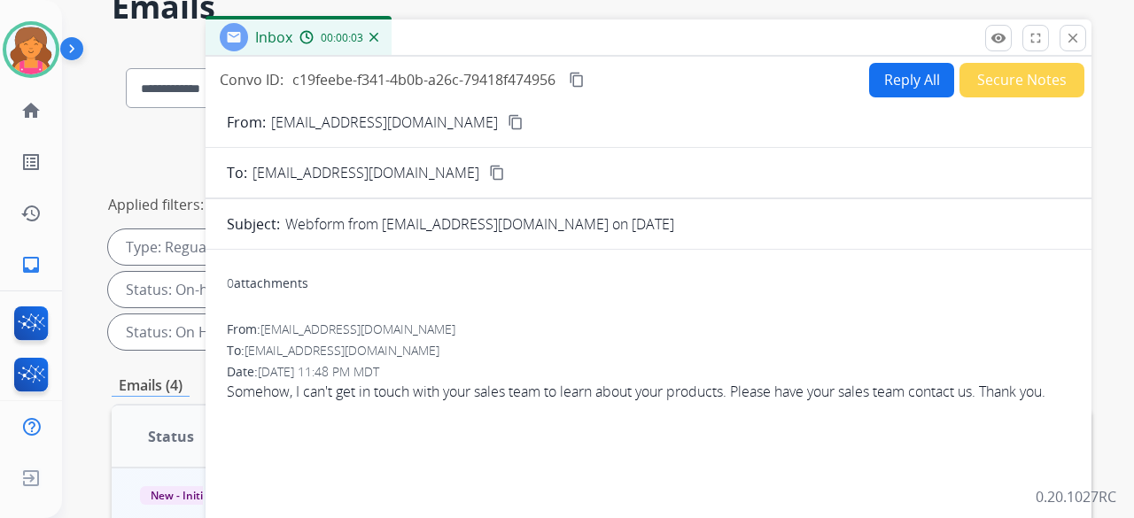
click at [508, 128] on mat-icon "content_copy" at bounding box center [516, 122] width 16 height 16
click at [879, 77] on button "Reply All" at bounding box center [911, 80] width 85 height 35
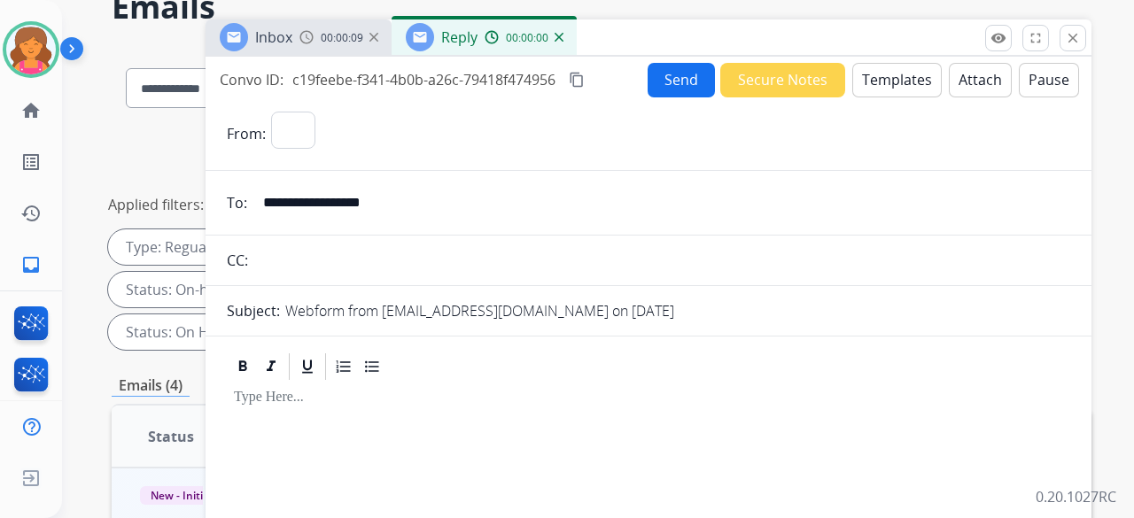
select select "**********"
click at [880, 84] on button "Templates" at bounding box center [896, 80] width 89 height 35
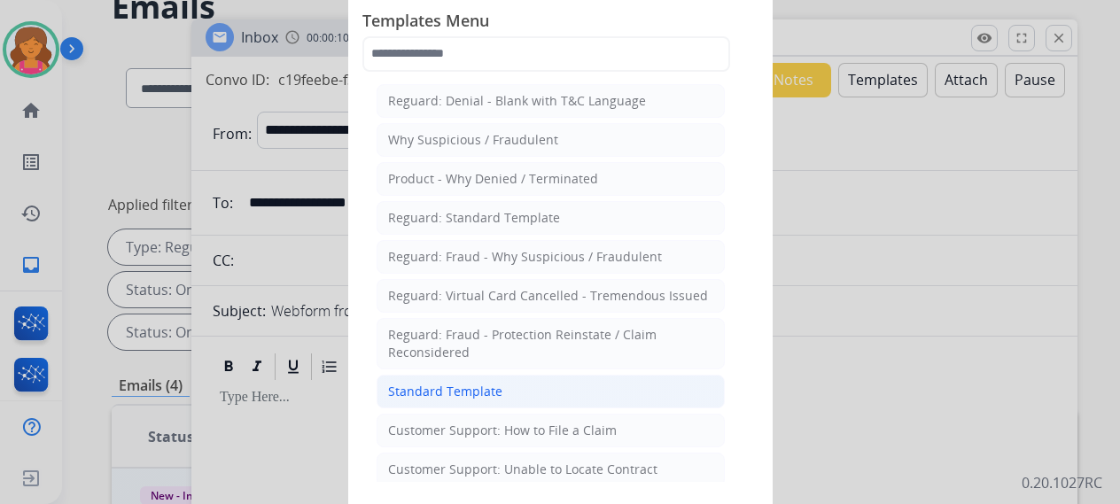
click at [535, 380] on li "Standard Template" at bounding box center [550, 392] width 348 height 34
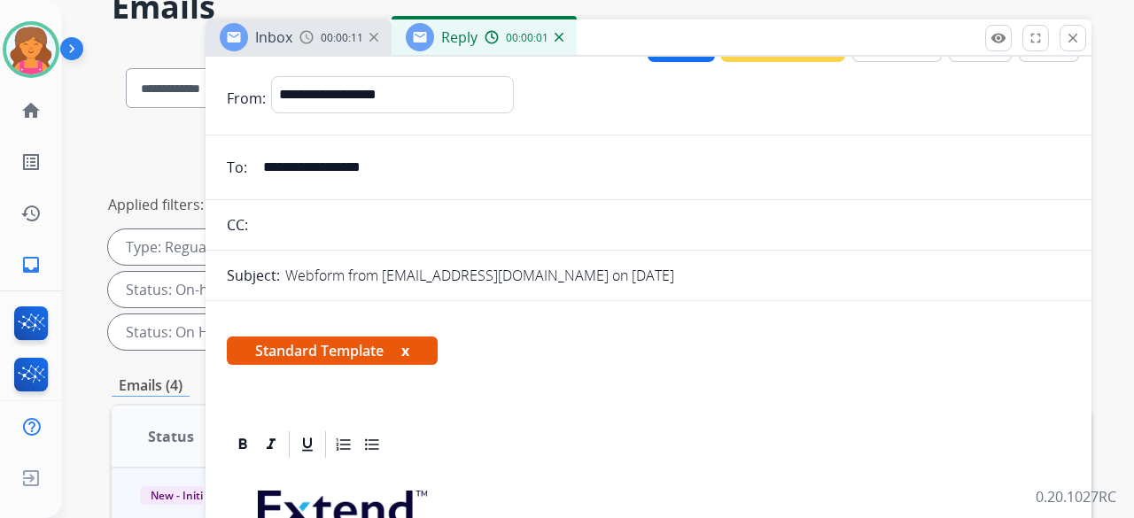
scroll to position [266, 0]
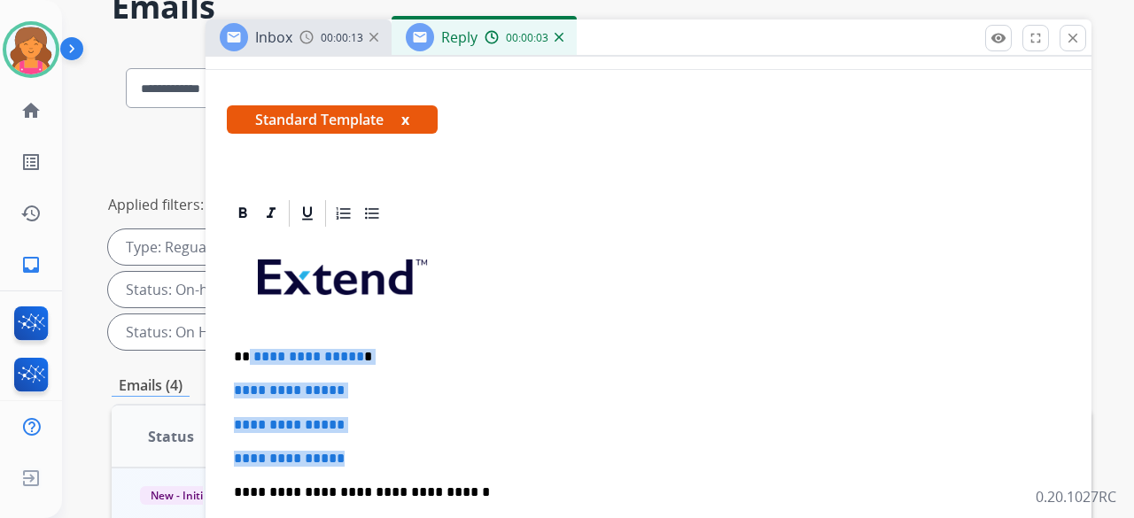
drag, startPoint x: 358, startPoint y: 454, endPoint x: 248, endPoint y: 342, distance: 157.2
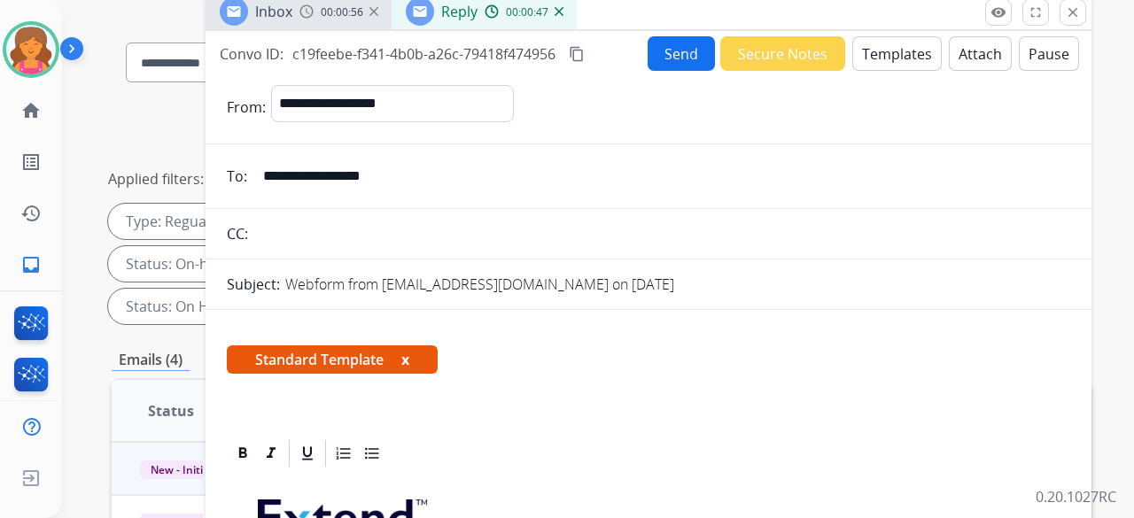
scroll to position [0, 0]
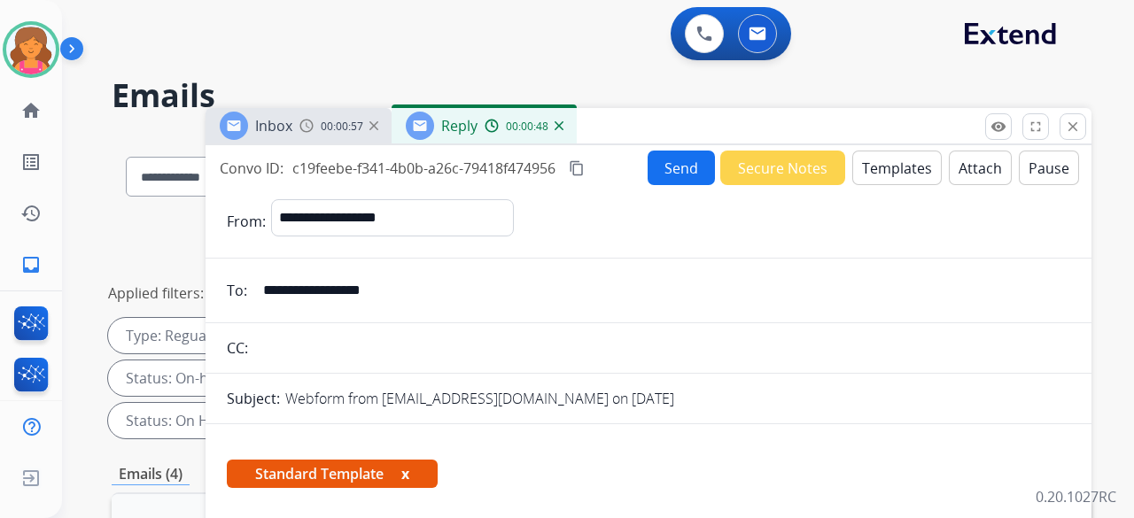
click at [659, 169] on button "Send" at bounding box center [681, 168] width 67 height 35
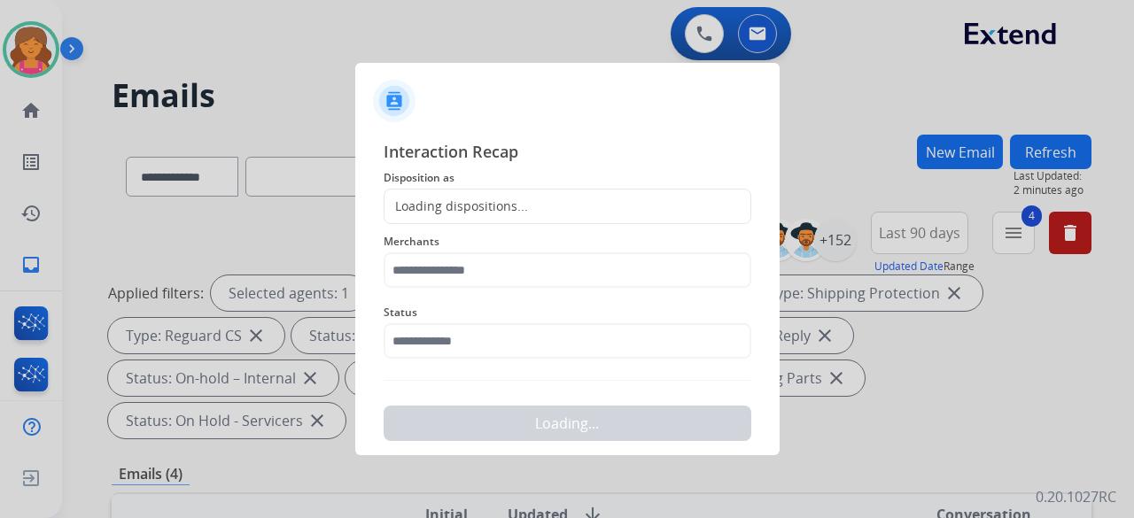
click at [543, 226] on div "Merchants" at bounding box center [568, 259] width 368 height 71
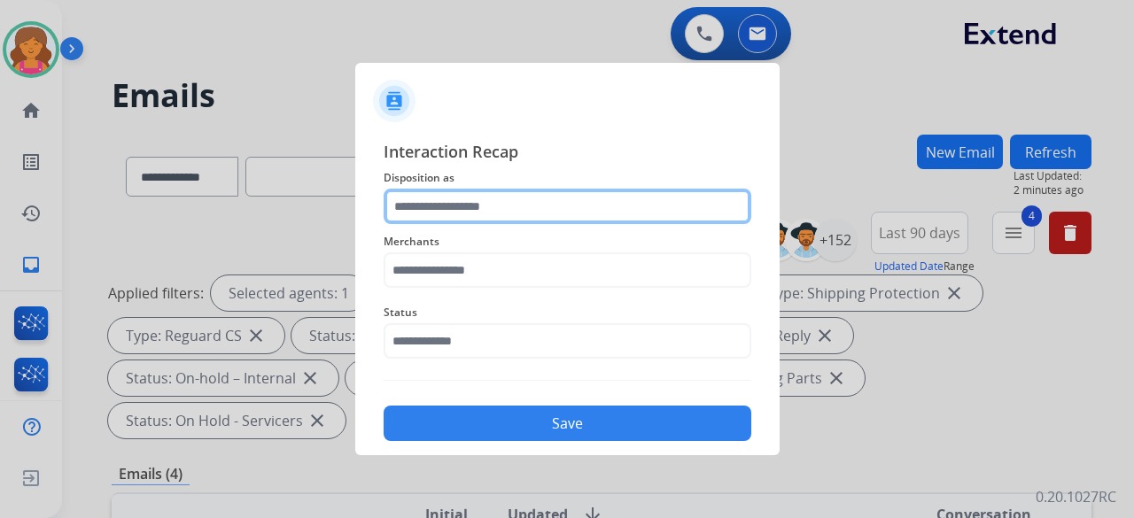
click at [536, 204] on input "text" at bounding box center [568, 206] width 368 height 35
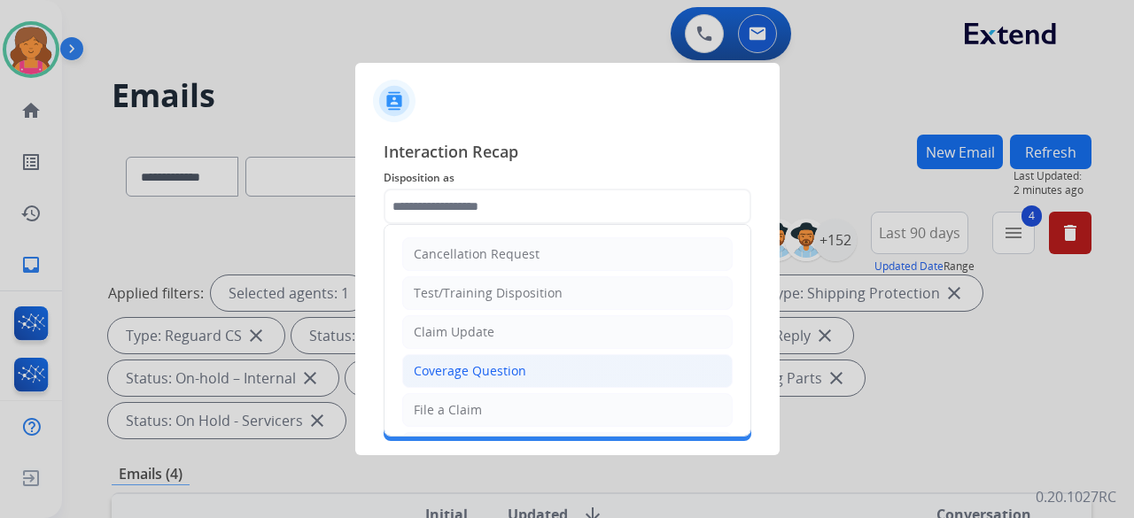
click at [440, 370] on div "Coverage Question" at bounding box center [470, 371] width 112 height 18
type input "**********"
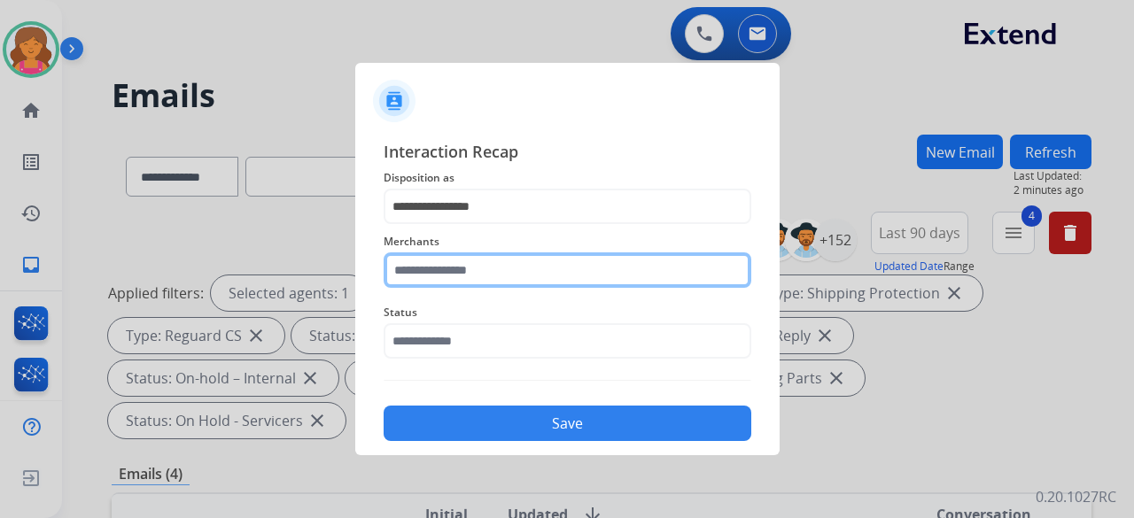
click at [471, 283] on div "Merchants" at bounding box center [568, 259] width 368 height 71
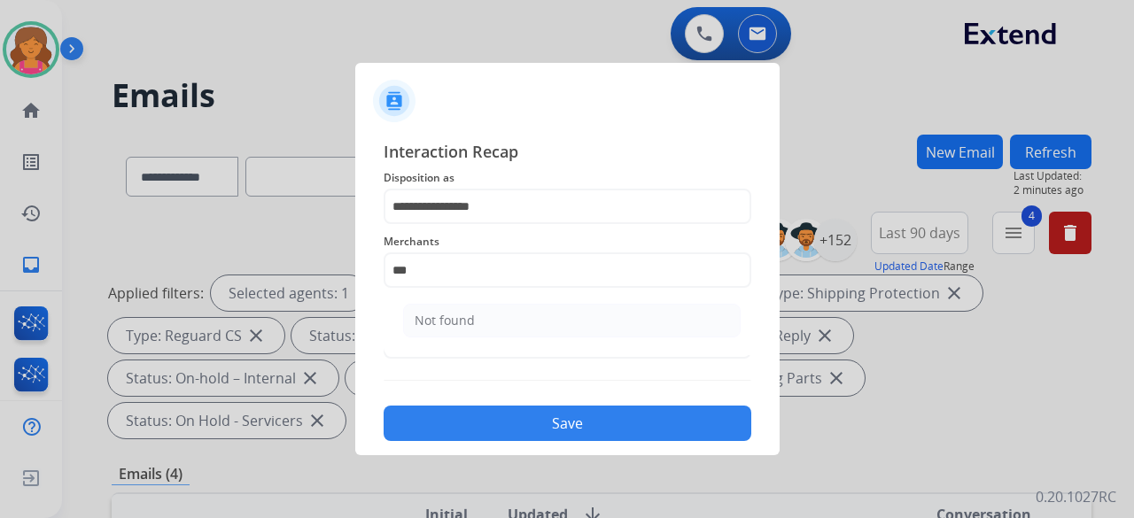
click at [477, 300] on ul "Not found" at bounding box center [572, 325] width 348 height 60
click at [477, 316] on li "Not found" at bounding box center [571, 321] width 337 height 34
type input "*********"
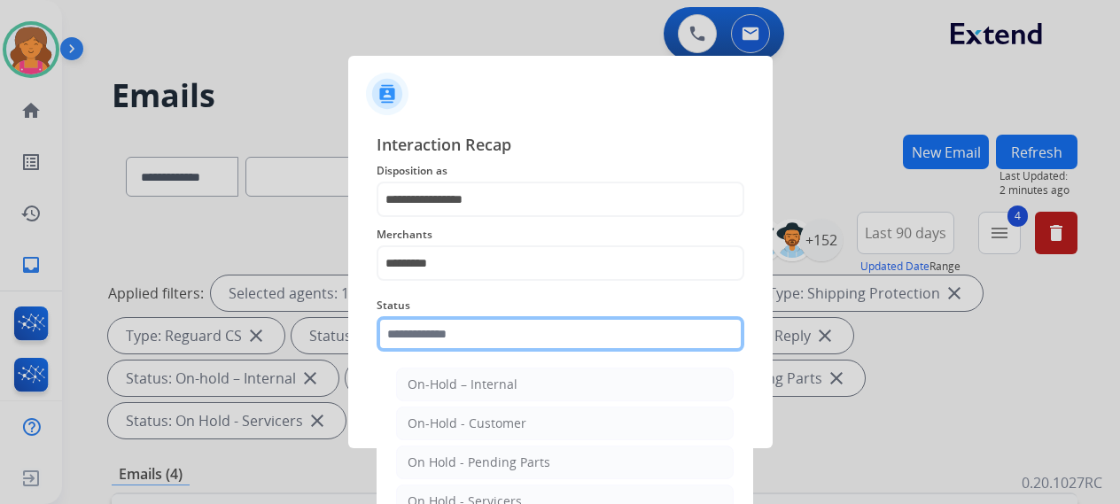
click at [469, 345] on input "text" at bounding box center [560, 333] width 368 height 35
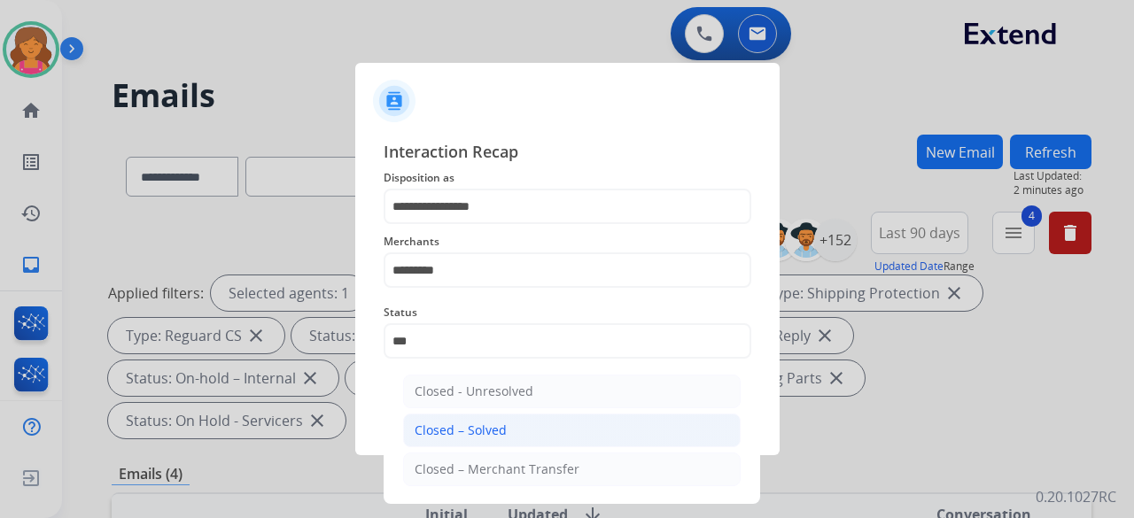
click at [533, 439] on li "Closed – Solved" at bounding box center [571, 431] width 337 height 34
type input "**********"
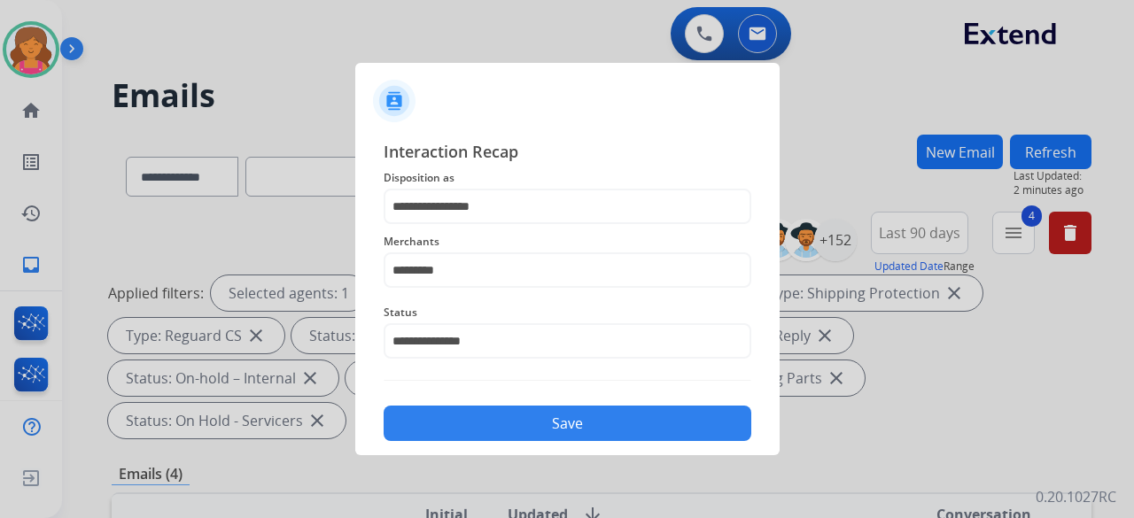
click at [530, 433] on button "Save" at bounding box center [568, 423] width 368 height 35
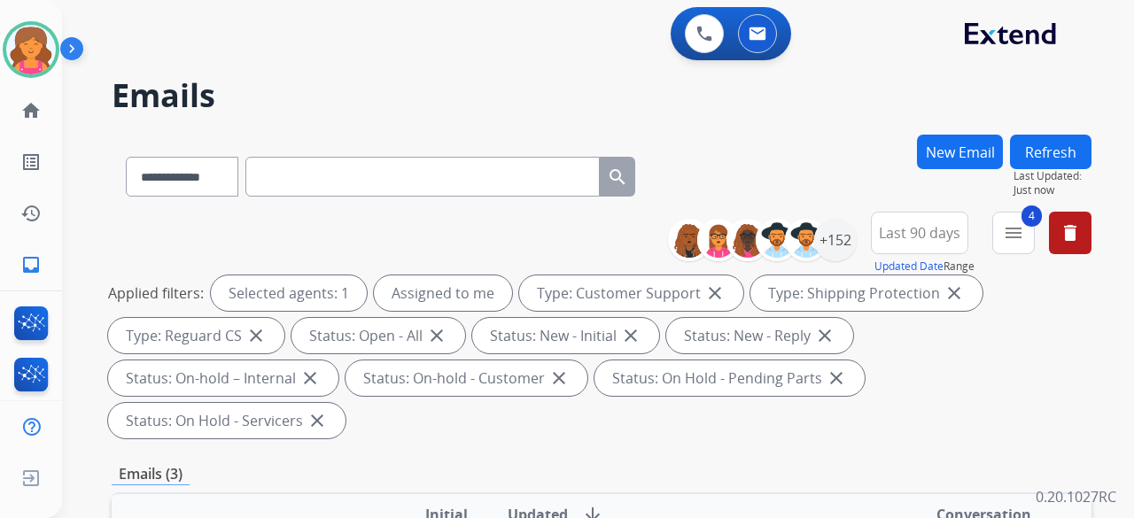
scroll to position [266, 0]
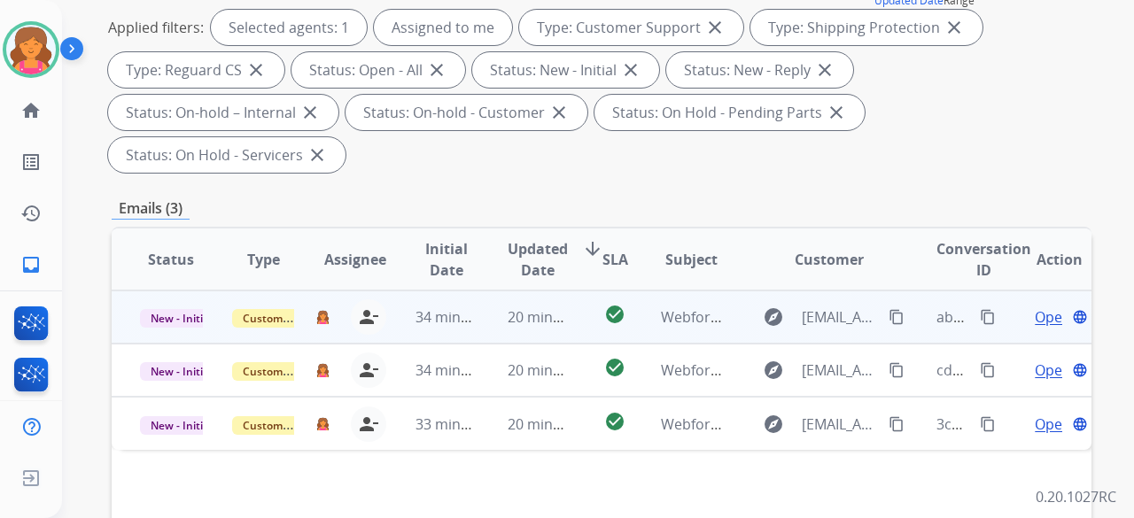
click at [1037, 306] on span "Open" at bounding box center [1053, 316] width 36 height 21
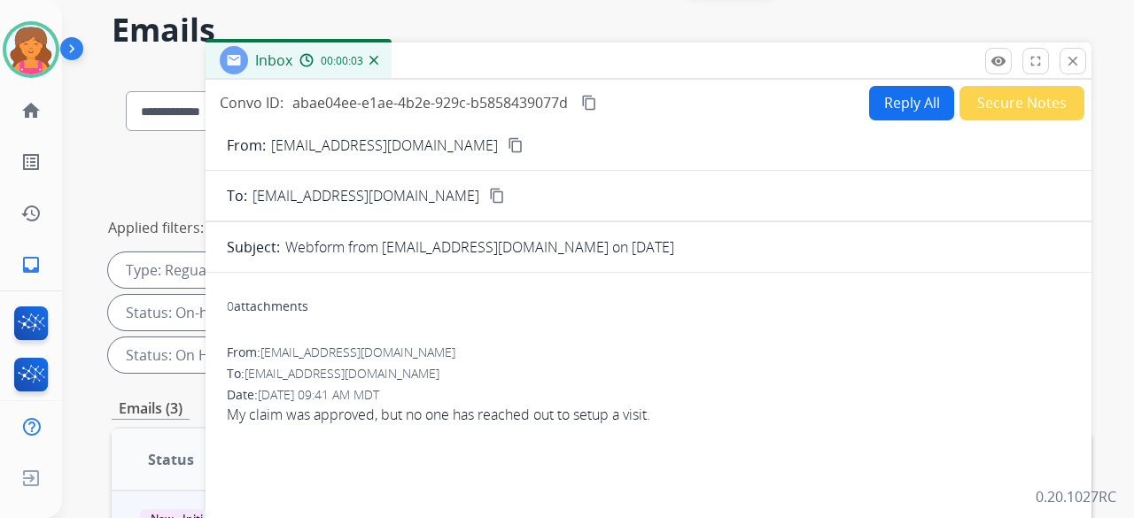
scroll to position [0, 0]
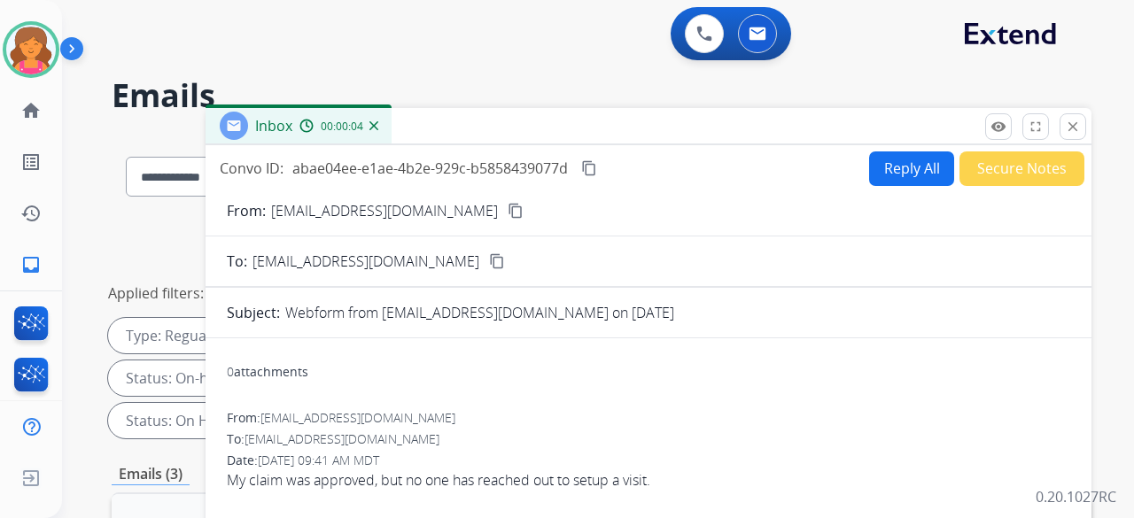
click at [505, 210] on button "content_copy" at bounding box center [515, 210] width 21 height 21
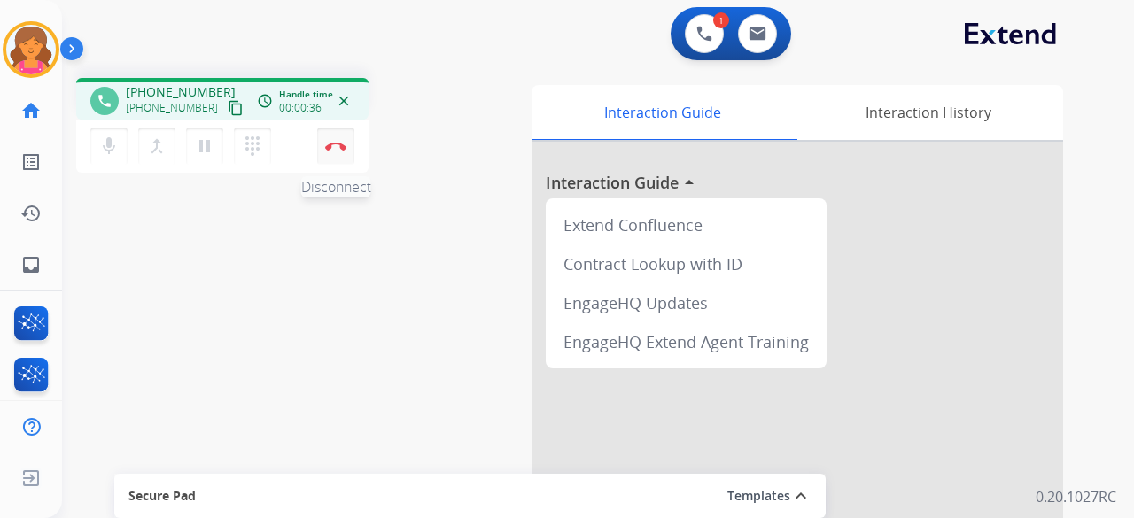
click at [339, 148] on img at bounding box center [335, 146] width 21 height 9
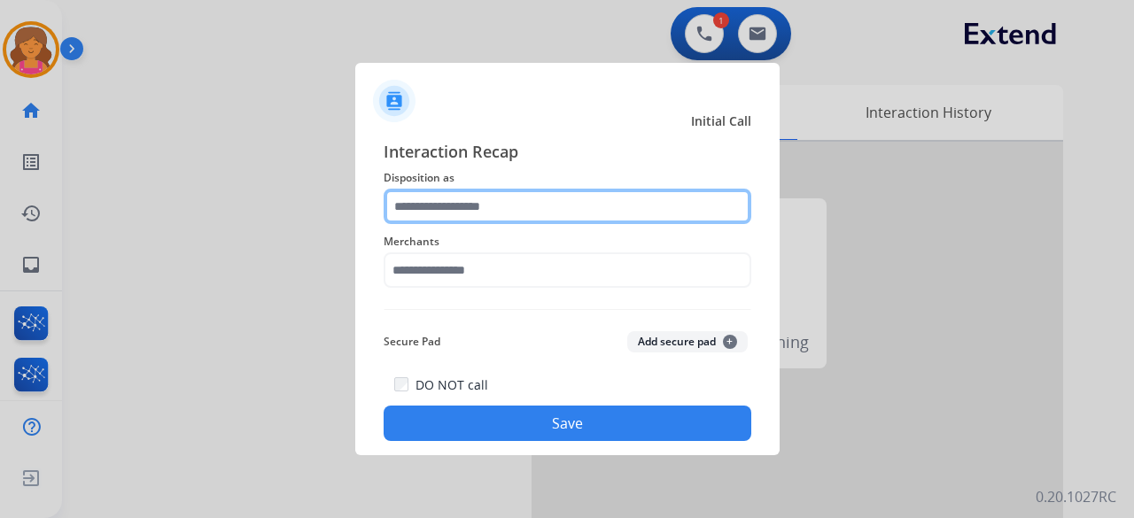
click at [470, 210] on input "text" at bounding box center [568, 206] width 368 height 35
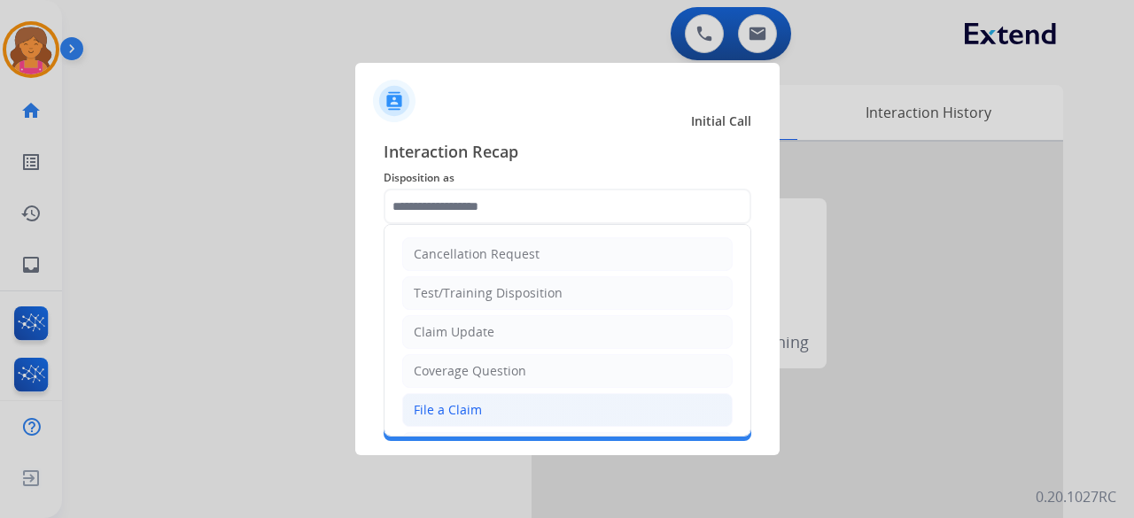
click at [450, 402] on div "File a Claim" at bounding box center [448, 410] width 68 height 18
type input "**********"
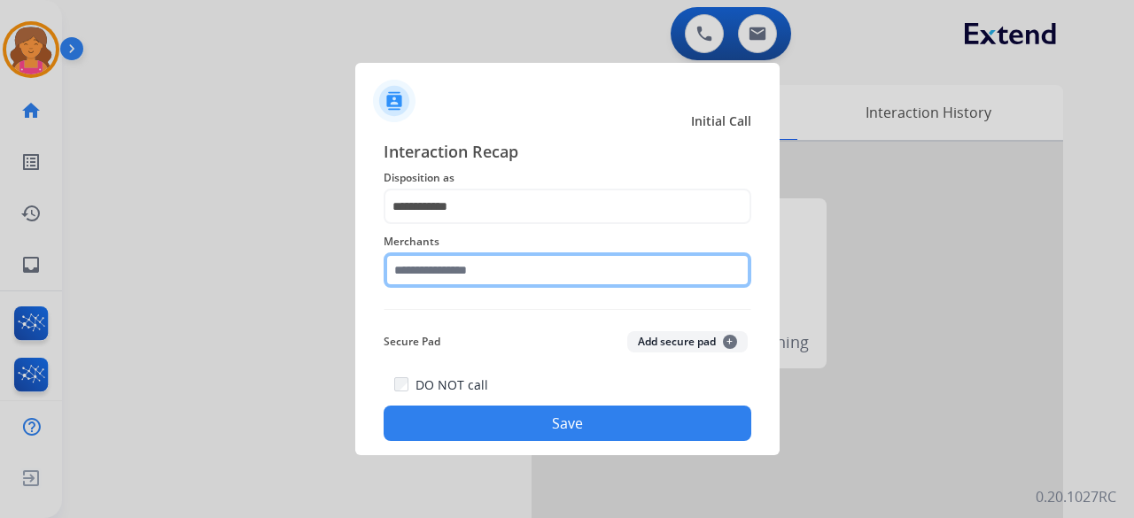
click at [452, 267] on input "text" at bounding box center [568, 269] width 368 height 35
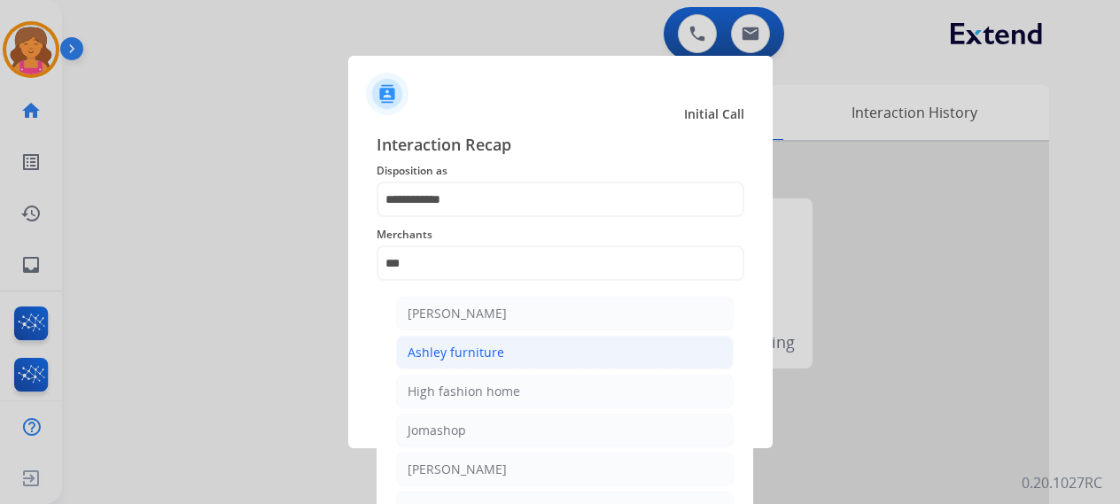
click at [478, 364] on li "Ashley furniture" at bounding box center [564, 353] width 337 height 34
type input "**********"
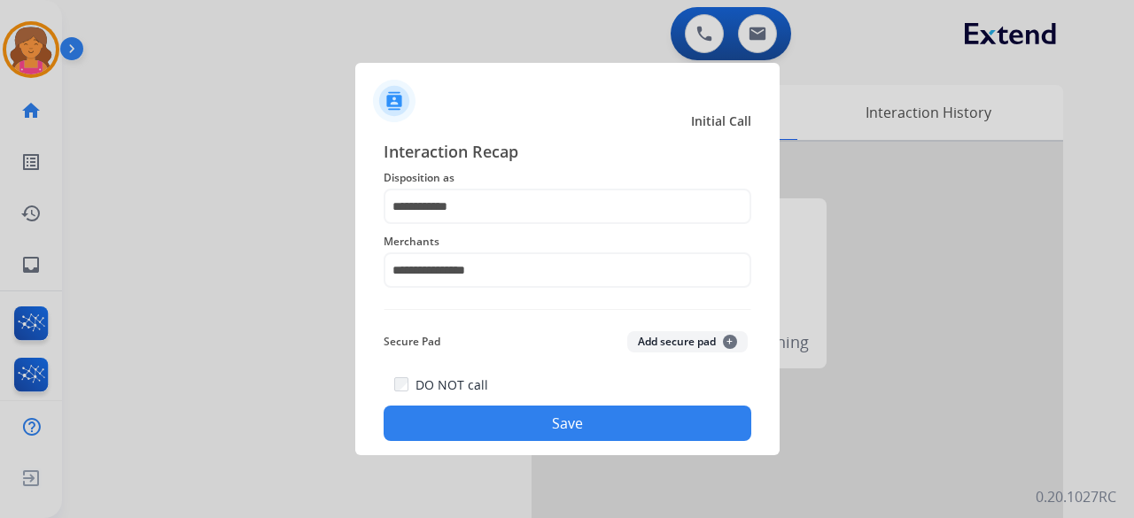
click at [471, 419] on button "Save" at bounding box center [568, 423] width 368 height 35
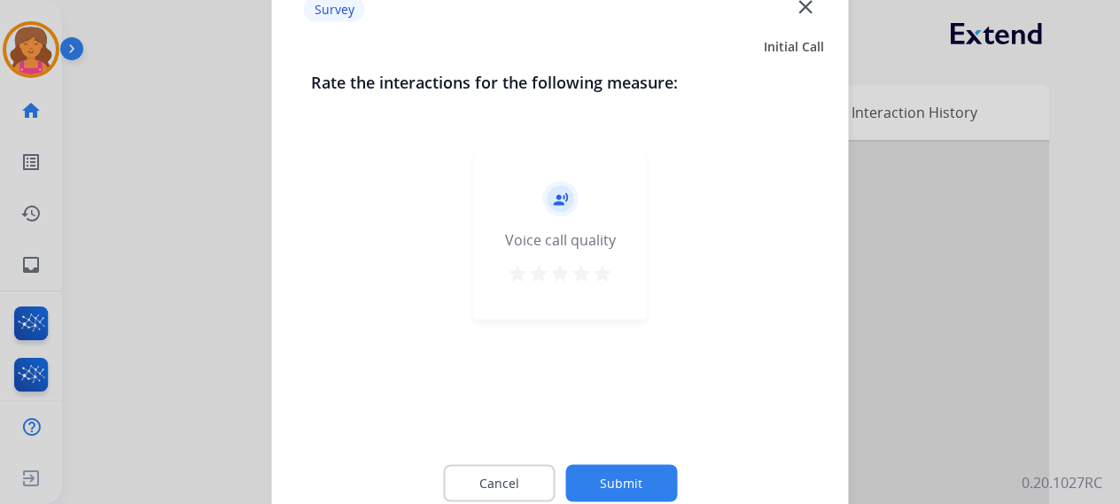
click at [610, 268] on mat-icon "star" at bounding box center [602, 272] width 21 height 21
click at [579, 486] on button "Submit" at bounding box center [621, 482] width 112 height 37
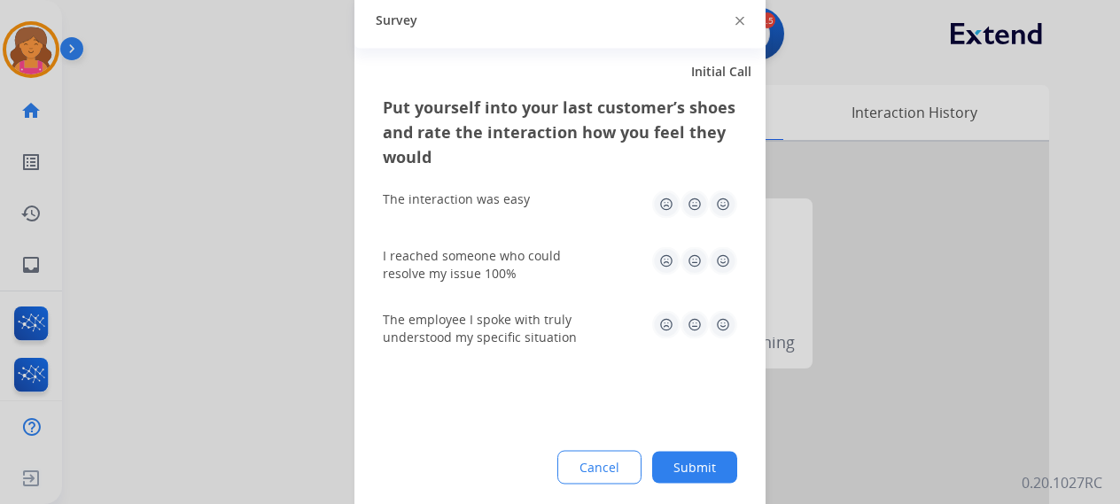
click at [718, 206] on img at bounding box center [723, 204] width 28 height 28
click at [712, 264] on img at bounding box center [723, 260] width 28 height 28
drag, startPoint x: 707, startPoint y: 350, endPoint x: 727, endPoint y: 316, distance: 39.3
click at [715, 341] on div "The employee I spoke with truly understood my specific situation" at bounding box center [560, 328] width 354 height 64
click at [727, 316] on img at bounding box center [723, 324] width 28 height 28
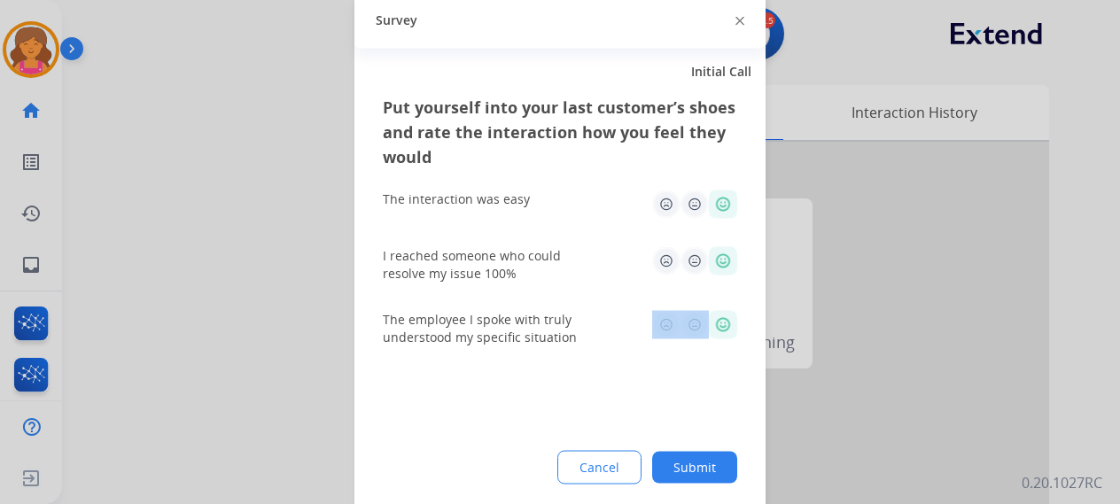
click at [675, 479] on button "Submit" at bounding box center [694, 467] width 85 height 32
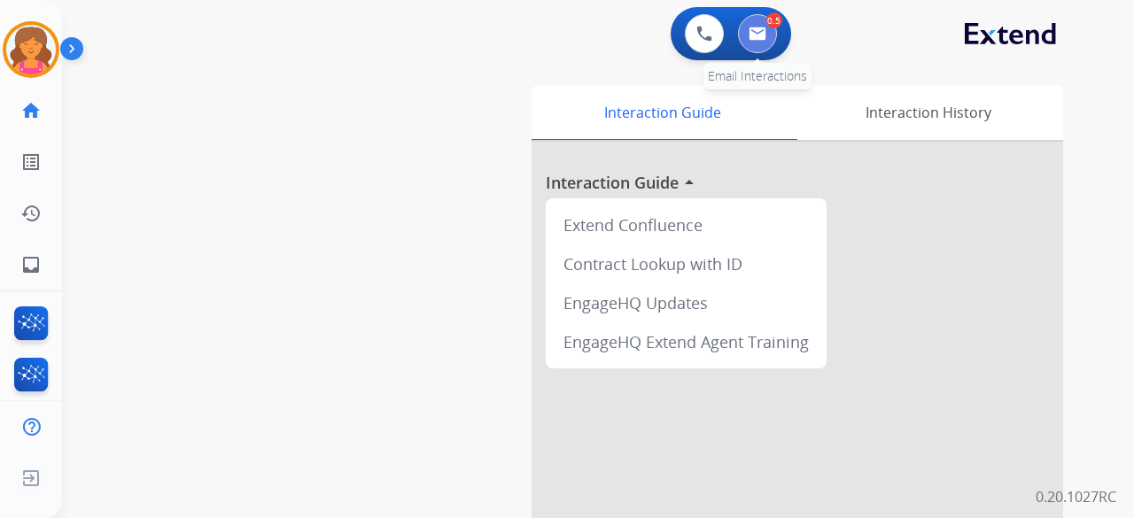
click at [758, 42] on button at bounding box center [757, 33] width 39 height 39
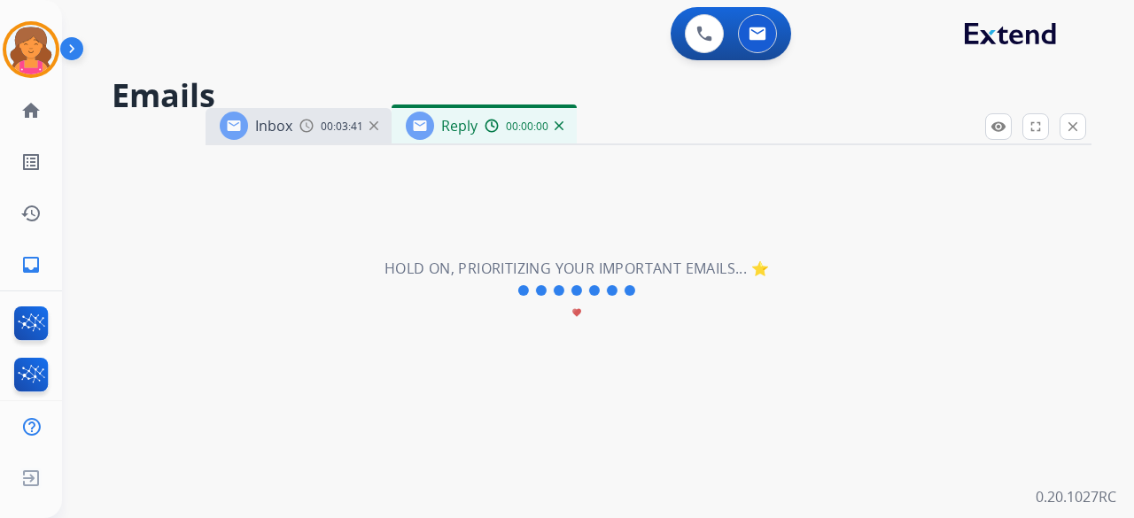
select select "**********"
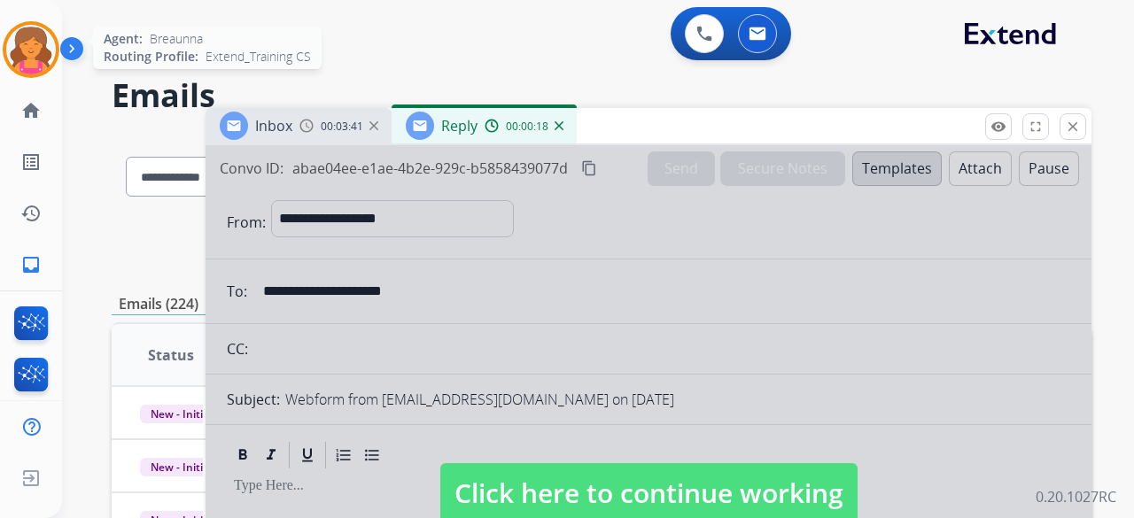
click at [43, 47] on img at bounding box center [31, 50] width 50 height 50
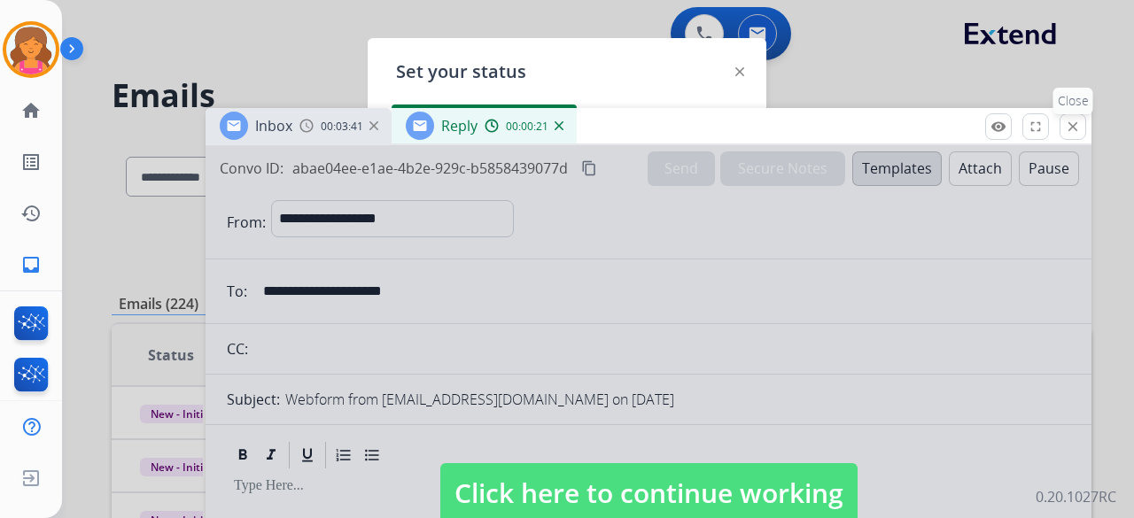
click at [1063, 135] on button "close Close" at bounding box center [1072, 126] width 27 height 27
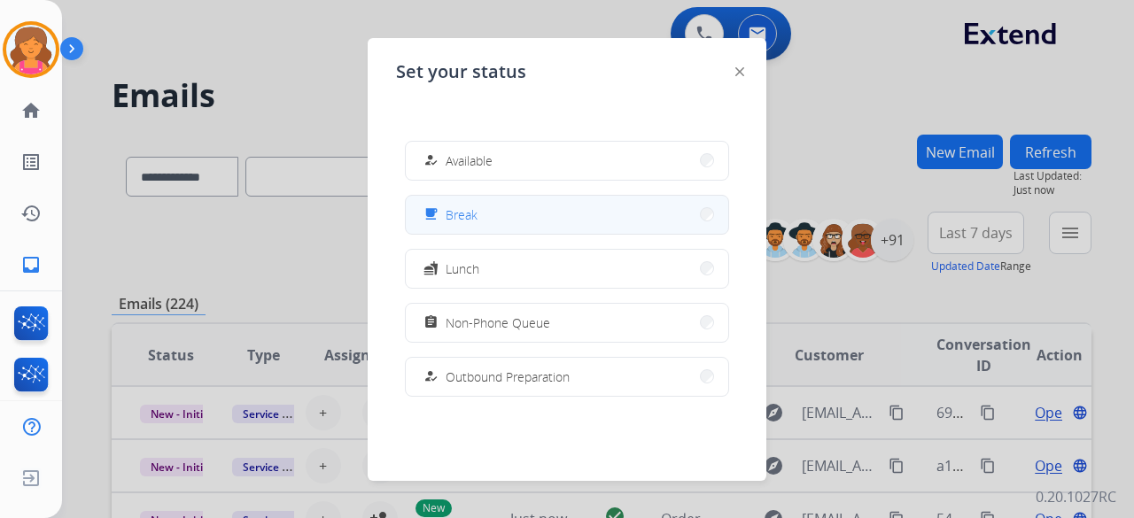
click at [602, 224] on button "free_breakfast Break" at bounding box center [567, 215] width 322 height 38
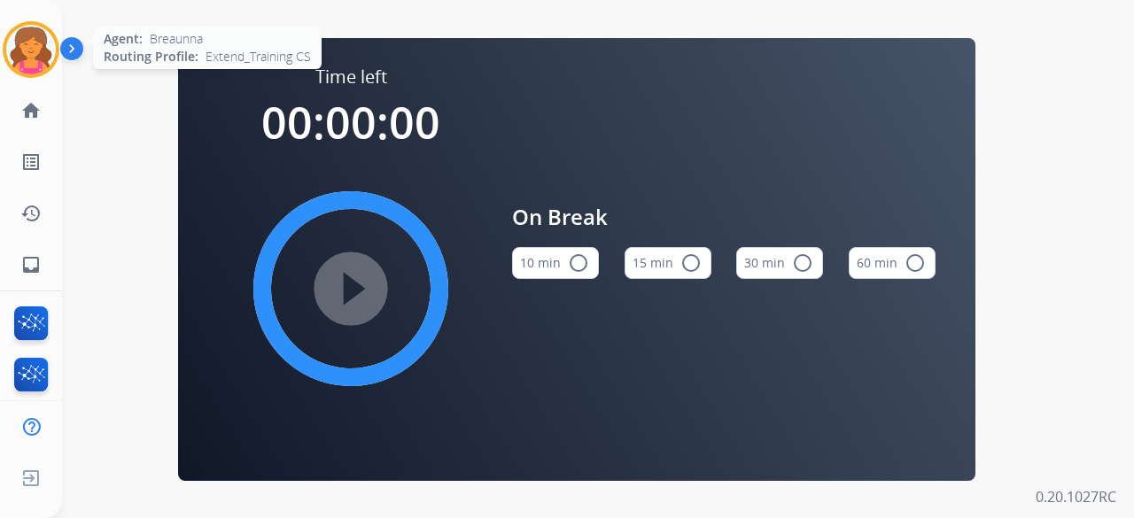
click at [39, 50] on img at bounding box center [31, 50] width 50 height 50
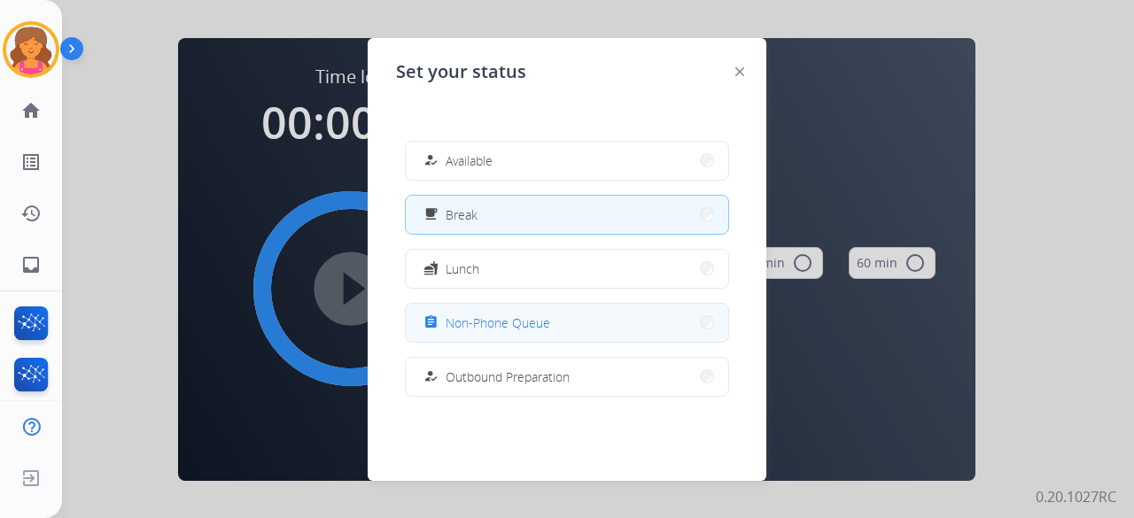
click at [494, 330] on span "Non-Phone Queue" at bounding box center [498, 323] width 105 height 19
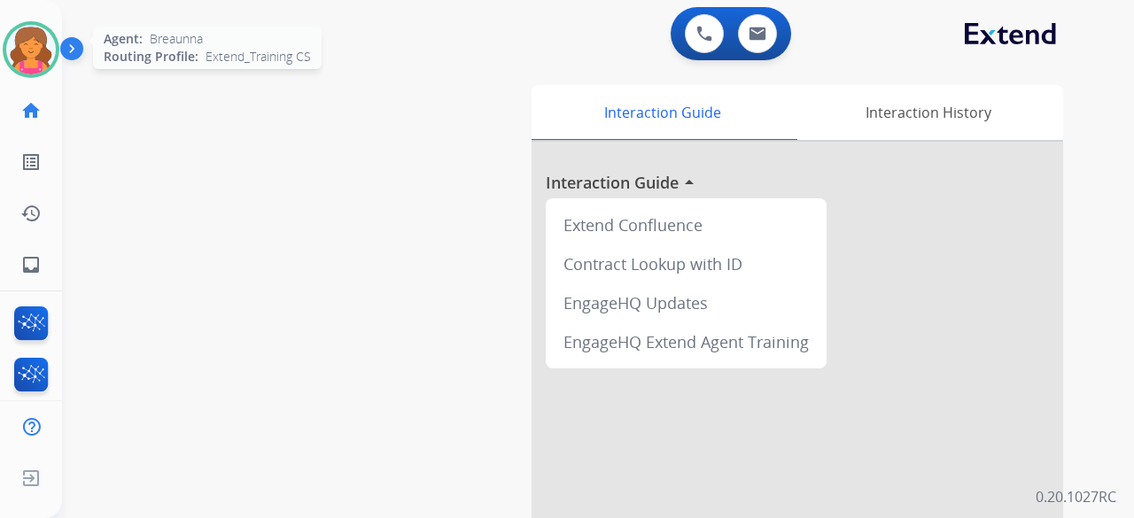
click at [53, 53] on img at bounding box center [31, 50] width 50 height 50
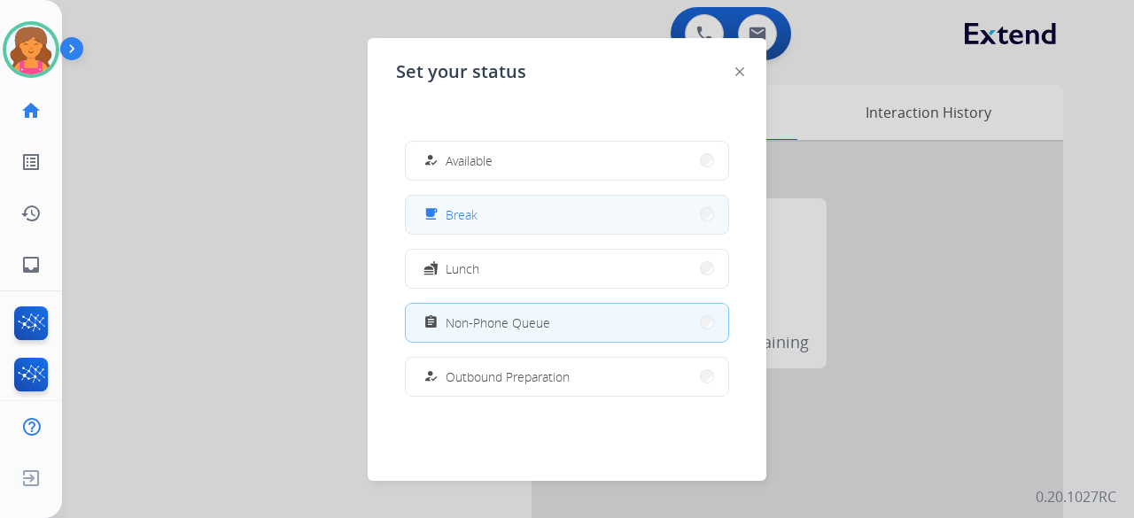
click at [507, 223] on button "free_breakfast Break" at bounding box center [567, 215] width 322 height 38
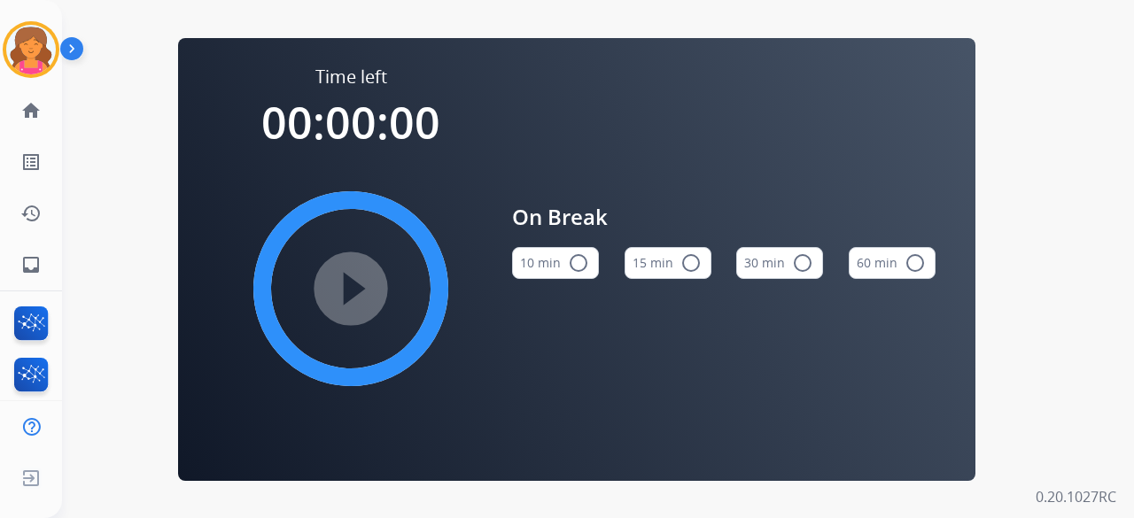
click at [690, 258] on mat-icon "radio_button_unchecked" at bounding box center [690, 262] width 21 height 21
click at [361, 278] on mat-icon "play_circle_filled" at bounding box center [350, 288] width 21 height 21
click at [136, 46] on div "Time left 00:00:00 play_circle_filled On Break 10 min radio_button_unchecked 15…" at bounding box center [576, 259] width 1029 height 518
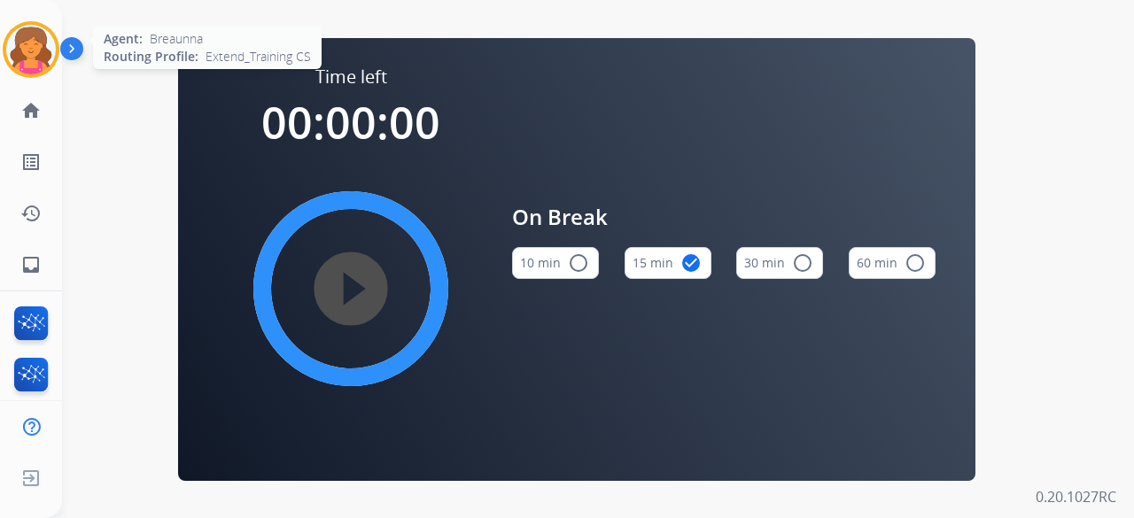
click at [44, 54] on img at bounding box center [31, 50] width 50 height 50
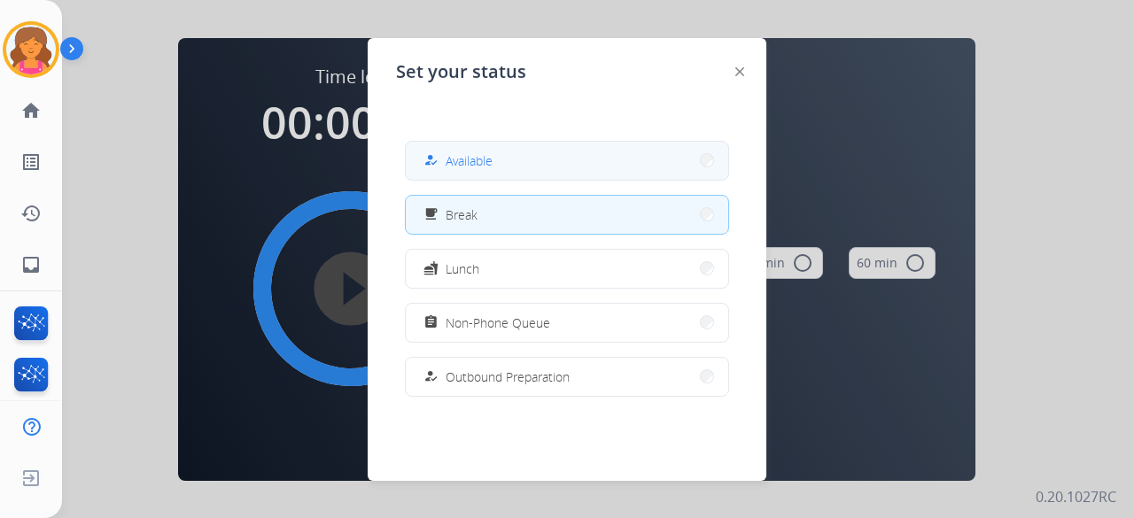
click at [482, 170] on div "how_to_reg Available" at bounding box center [456, 160] width 73 height 21
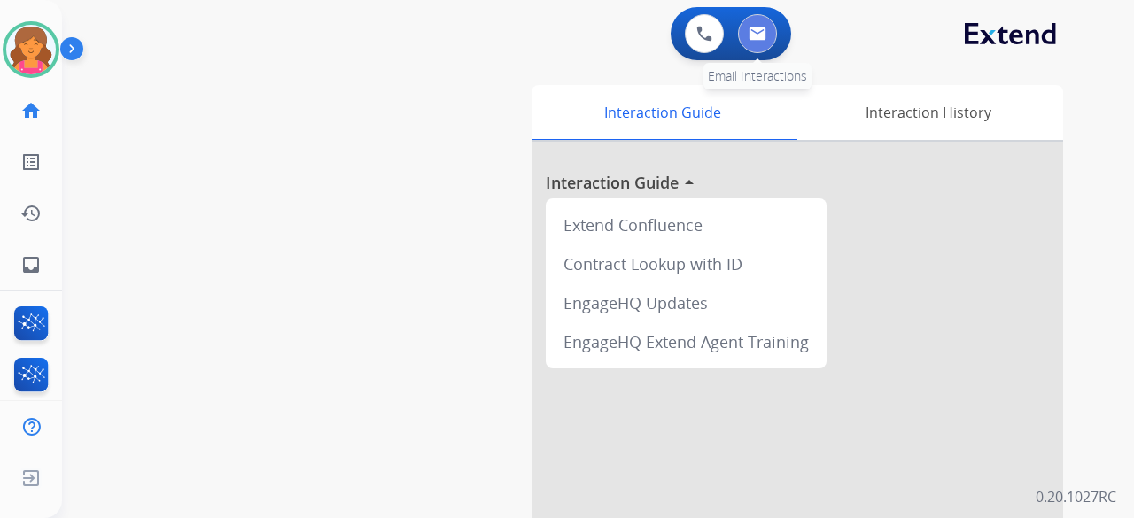
click at [758, 35] on img at bounding box center [758, 34] width 18 height 14
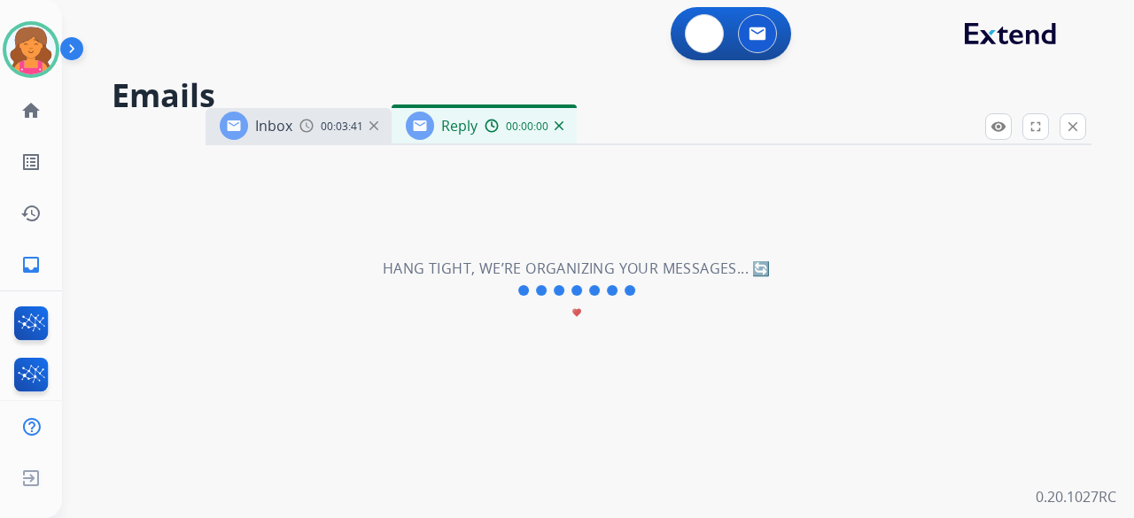
select select "**********"
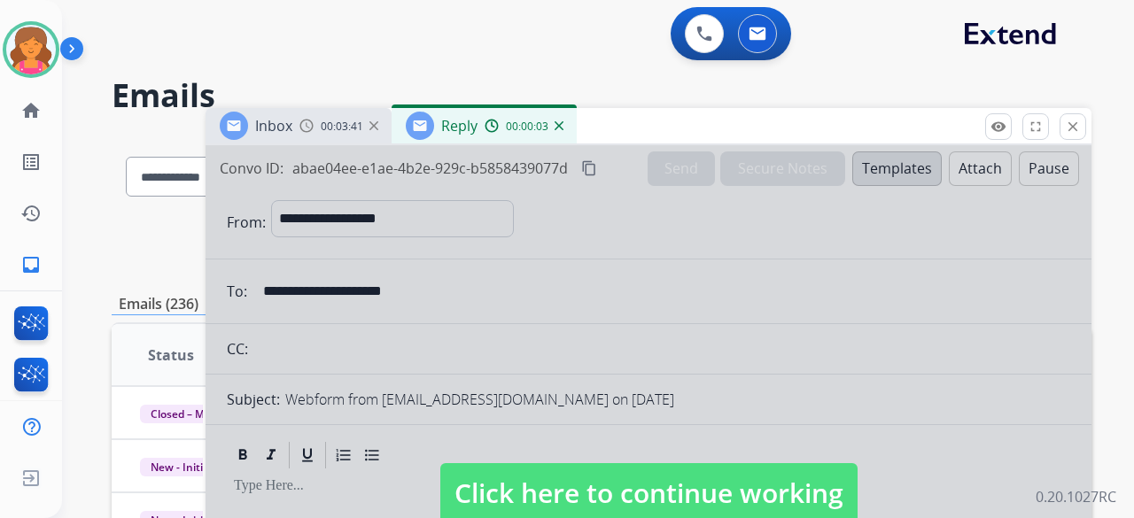
click at [717, 485] on span "Click here to continue working" at bounding box center [648, 493] width 417 height 60
select select
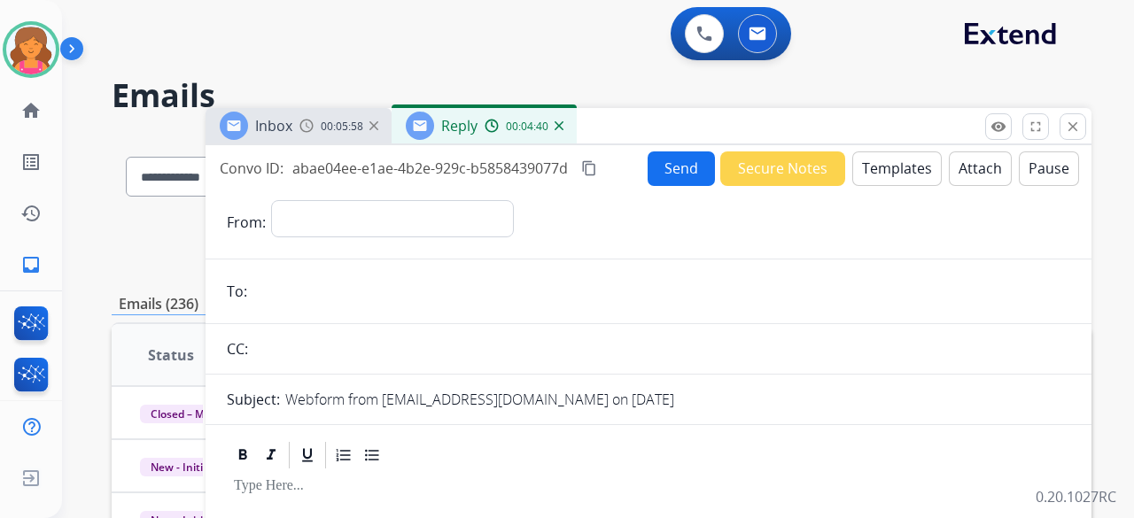
click at [347, 120] on span "00:05:58" at bounding box center [342, 127] width 43 height 14
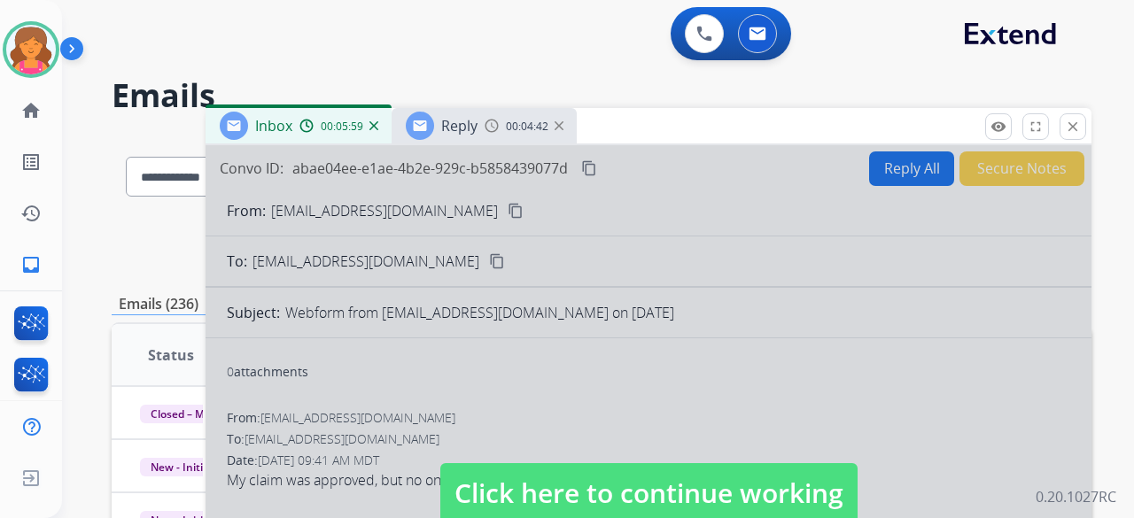
click at [484, 486] on span "Click here to continue working" at bounding box center [648, 493] width 417 height 60
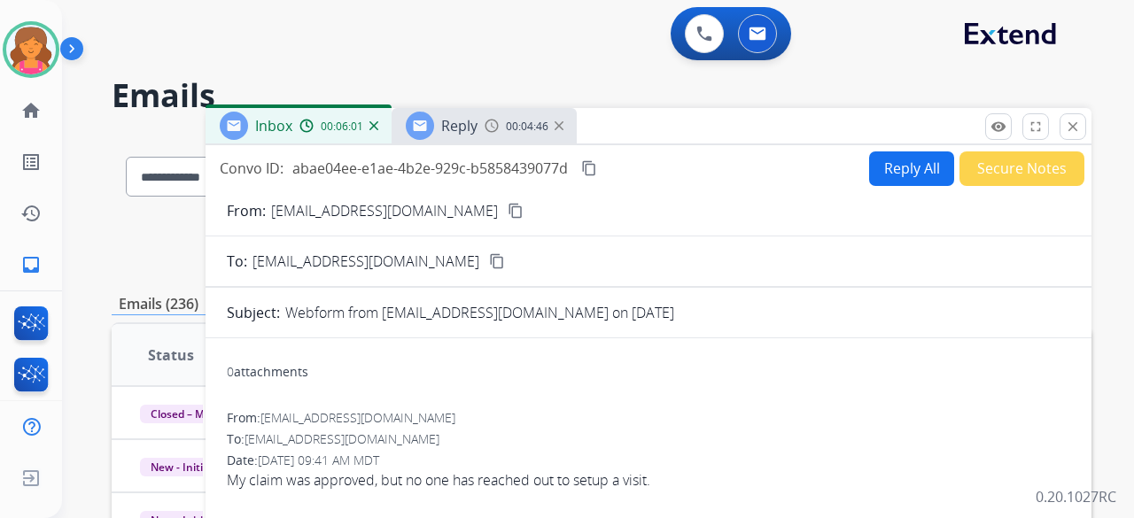
click at [505, 200] on button "content_copy" at bounding box center [515, 210] width 21 height 21
click at [881, 164] on button "Reply All" at bounding box center [911, 168] width 85 height 35
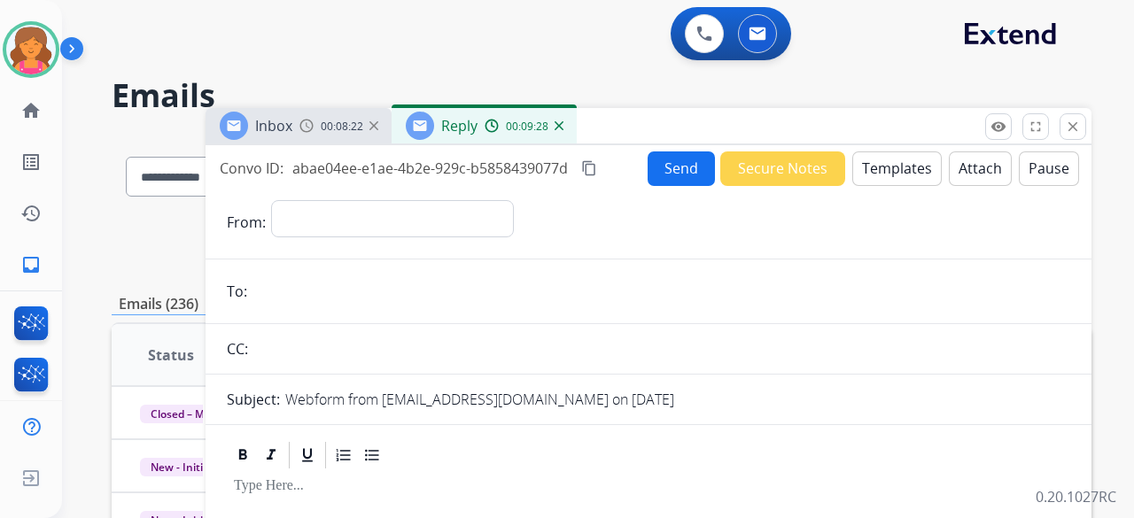
click at [877, 162] on button "Templates" at bounding box center [896, 168] width 89 height 35
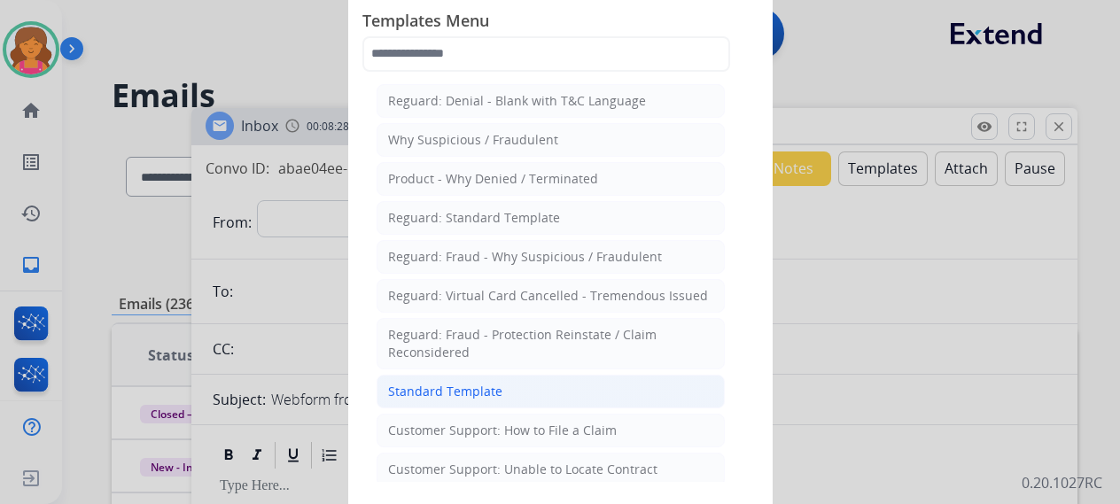
click at [488, 383] on div "Standard Template" at bounding box center [445, 392] width 114 height 18
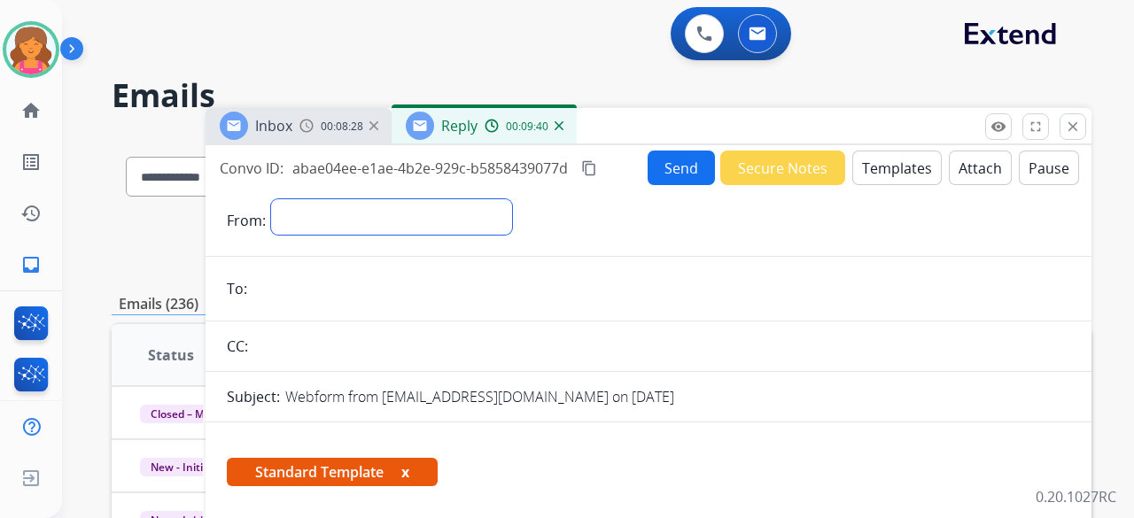
click at [341, 223] on select "**********" at bounding box center [391, 216] width 241 height 35
select select "**********"
click at [271, 199] on select "**********" at bounding box center [391, 216] width 241 height 35
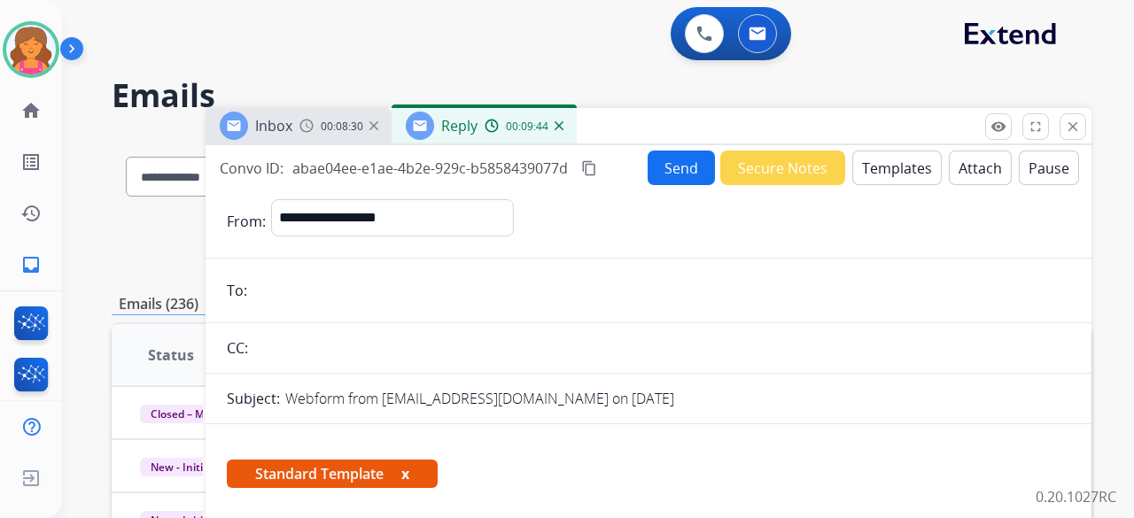
click at [344, 299] on input "email" at bounding box center [661, 290] width 818 height 35
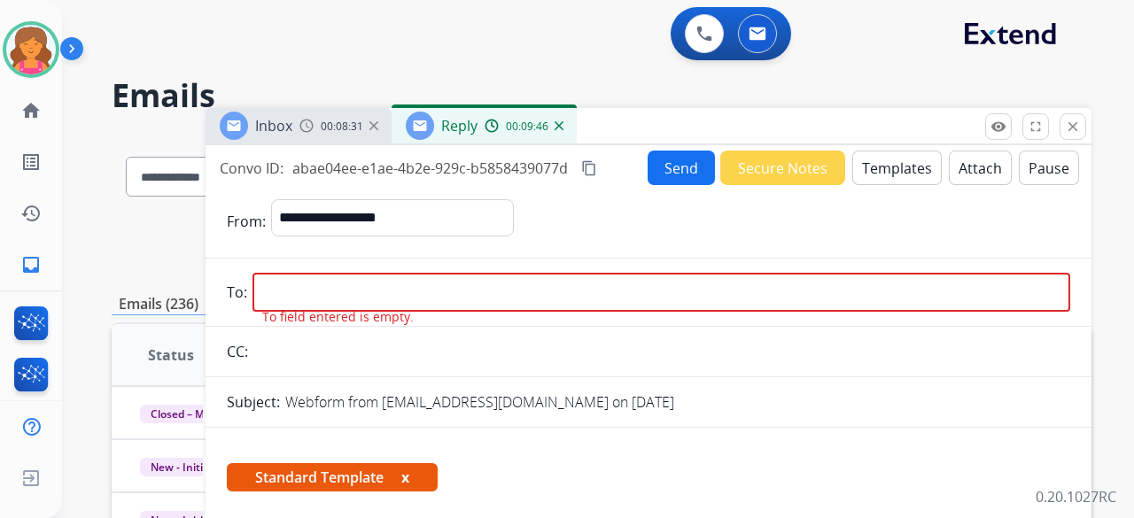
click at [312, 104] on h2 "Emails" at bounding box center [602, 95] width 980 height 35
click at [289, 125] on span "Inbox" at bounding box center [273, 125] width 37 height 19
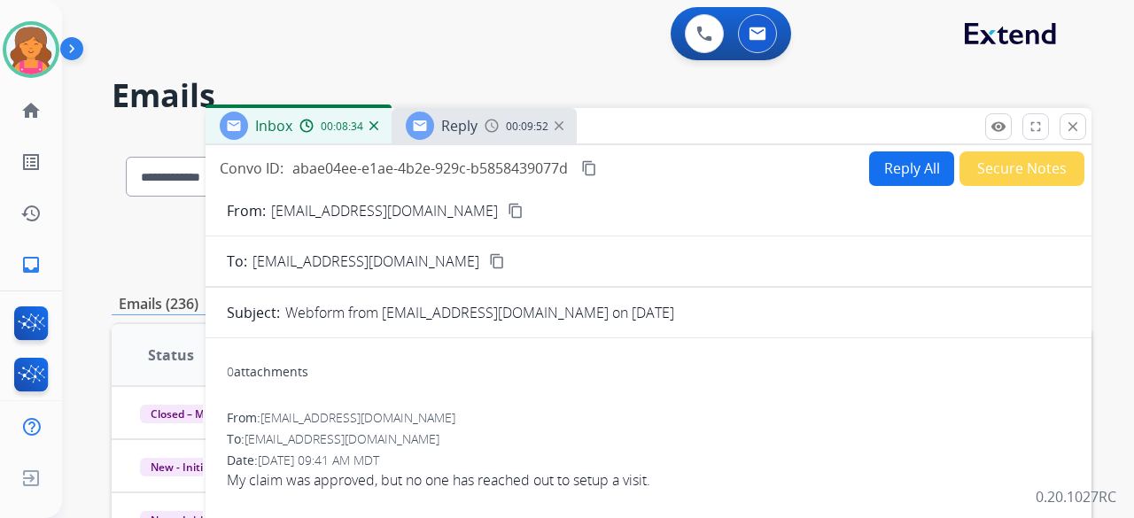
click at [508, 217] on mat-icon "content_copy" at bounding box center [516, 211] width 16 height 16
click at [446, 136] on div "Reply" at bounding box center [459, 125] width 36 height 21
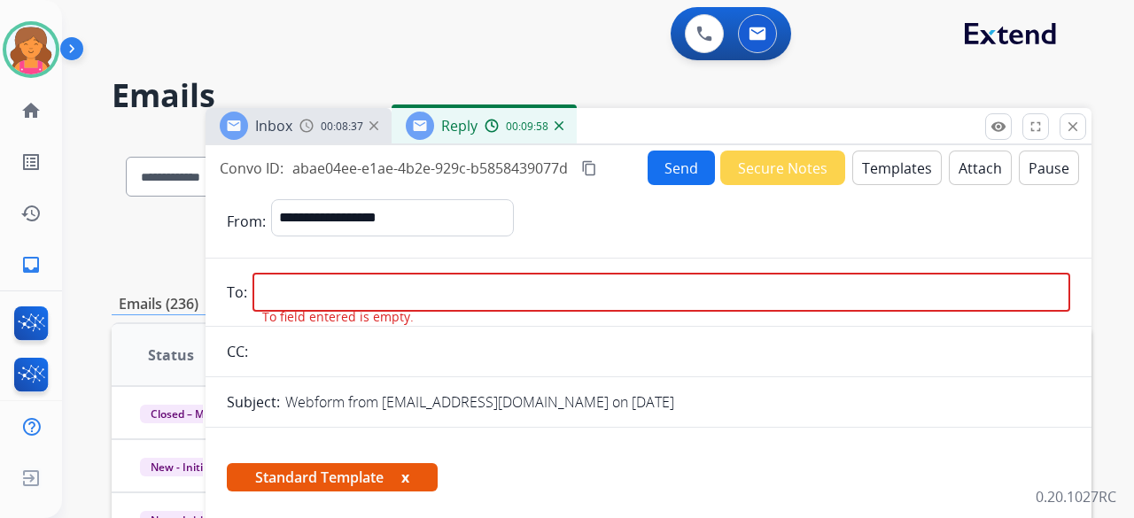
paste input "**********"
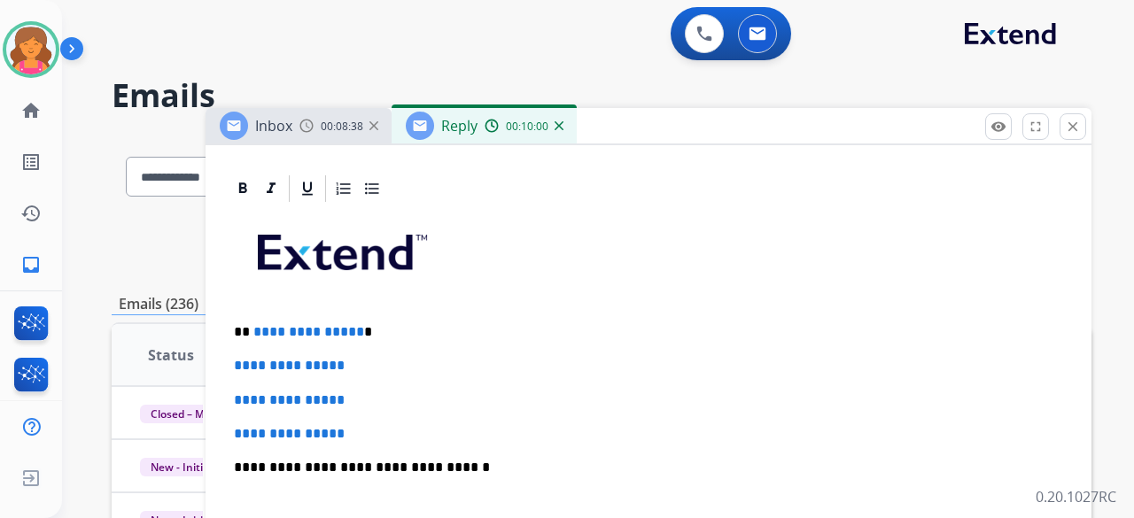
scroll to position [443, 0]
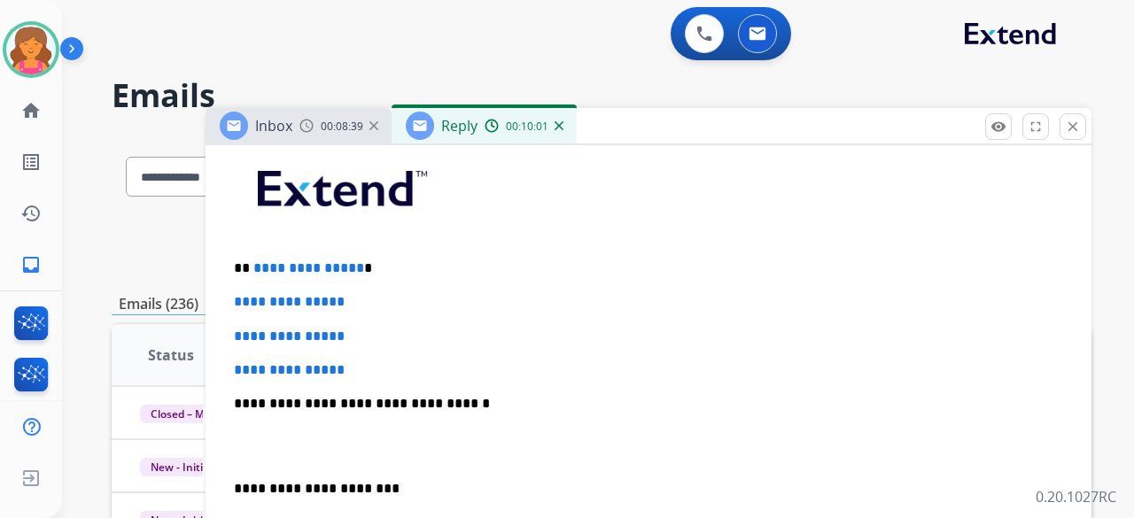
type input "**********"
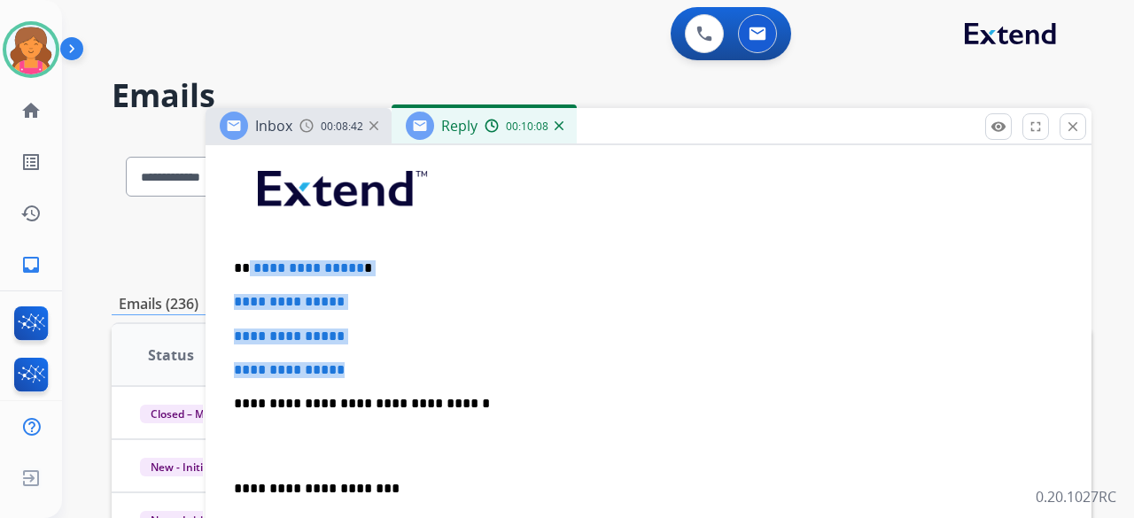
drag, startPoint x: 362, startPoint y: 368, endPoint x: 248, endPoint y: 253, distance: 162.2
click at [248, 253] on div "**********" at bounding box center [648, 445] width 843 height 609
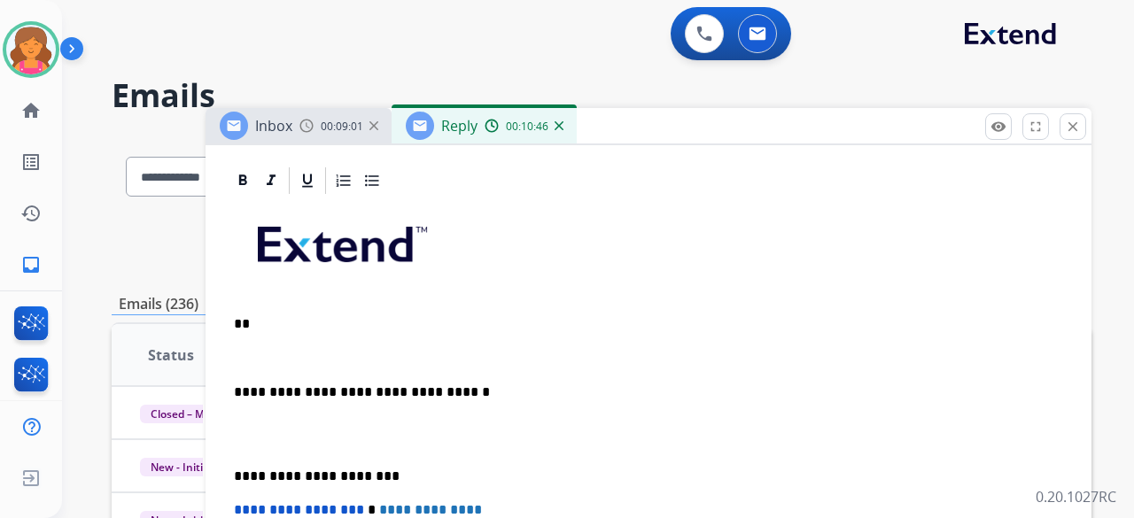
scroll to position [421, 0]
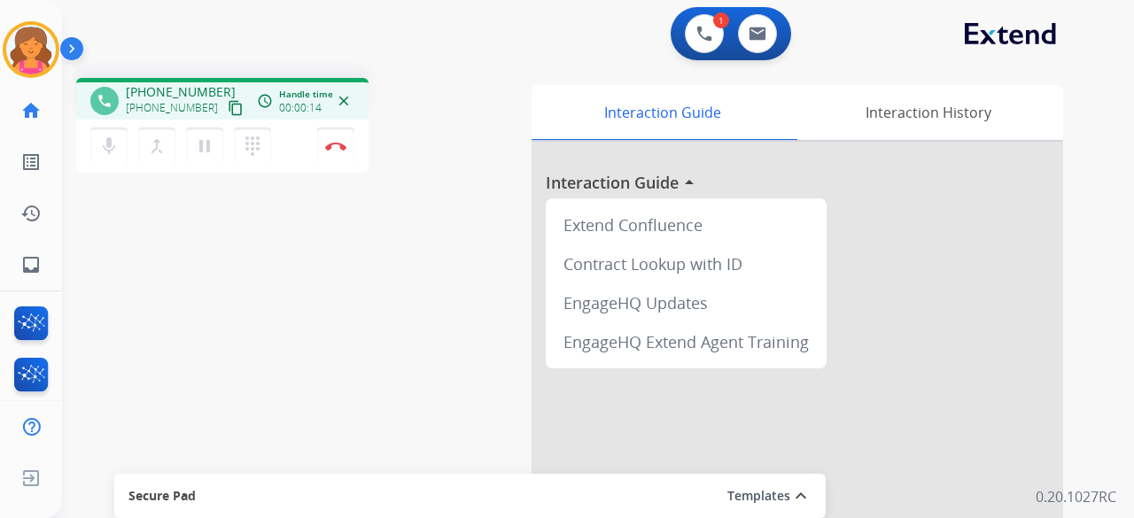
click at [228, 107] on mat-icon "content_copy" at bounding box center [236, 108] width 16 height 16
click at [337, 155] on button "Disconnect" at bounding box center [335, 146] width 37 height 37
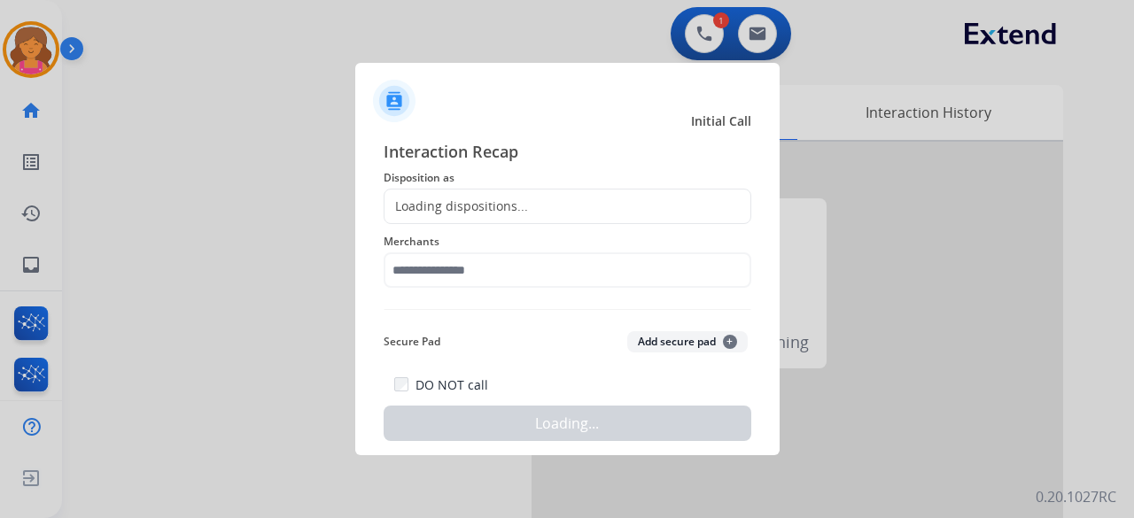
click at [559, 216] on div "Loading dispositions..." at bounding box center [568, 206] width 368 height 35
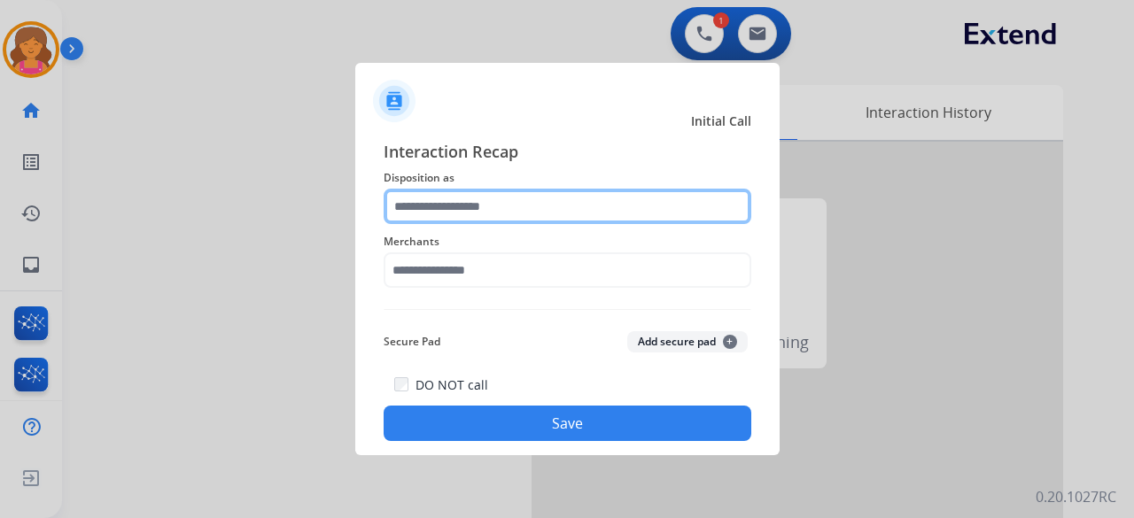
click at [561, 208] on input "text" at bounding box center [568, 206] width 368 height 35
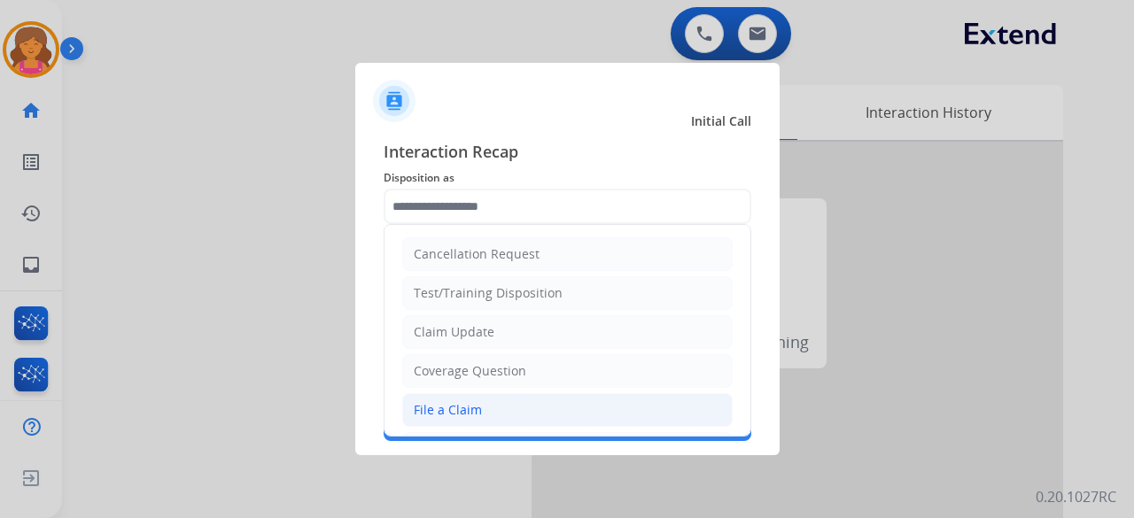
click at [473, 408] on div "File a Claim" at bounding box center [448, 410] width 68 height 18
type input "**********"
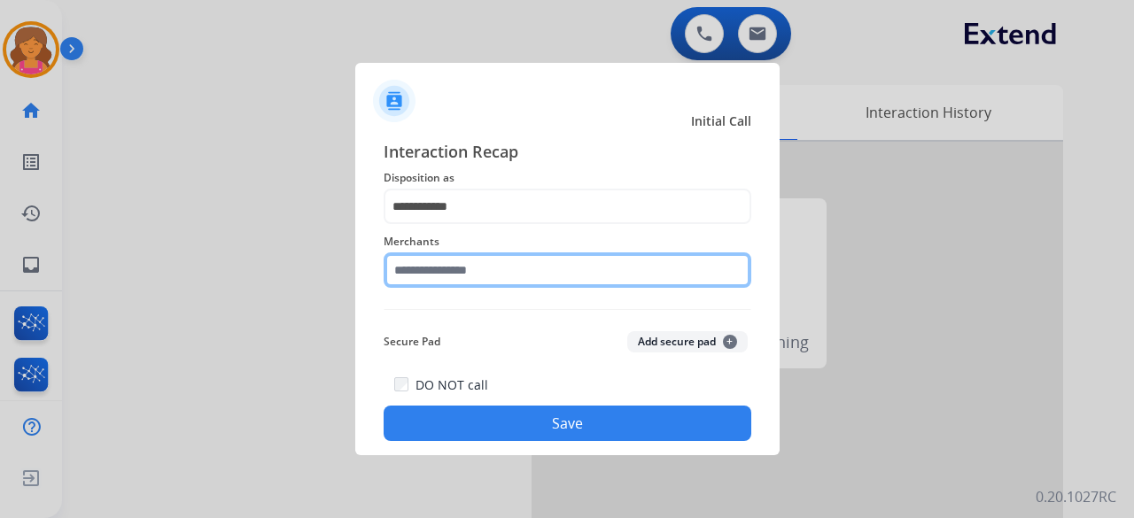
click at [457, 282] on div "Merchants" at bounding box center [568, 259] width 368 height 71
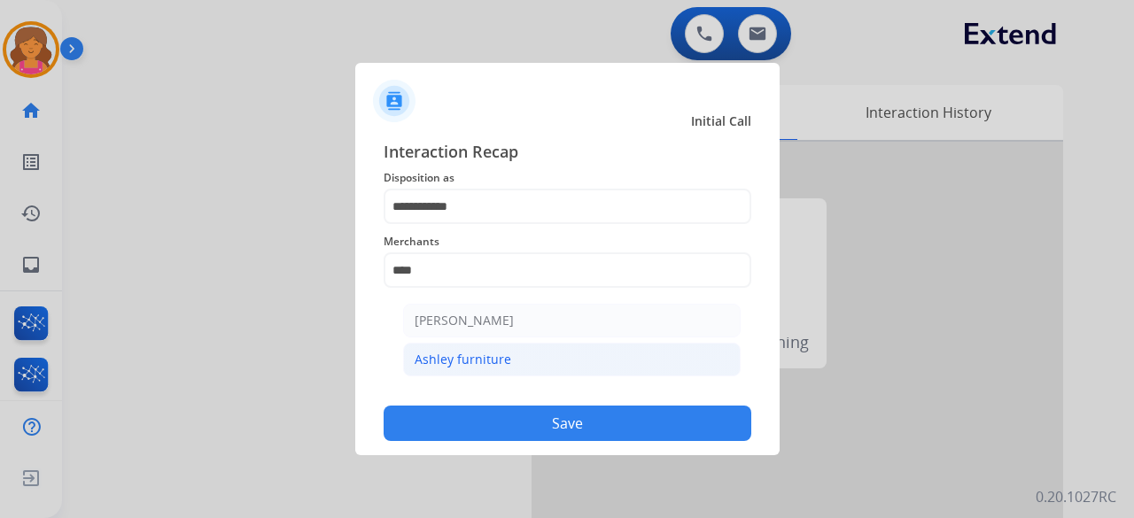
click at [539, 365] on li "Ashley furniture" at bounding box center [571, 360] width 337 height 34
type input "**********"
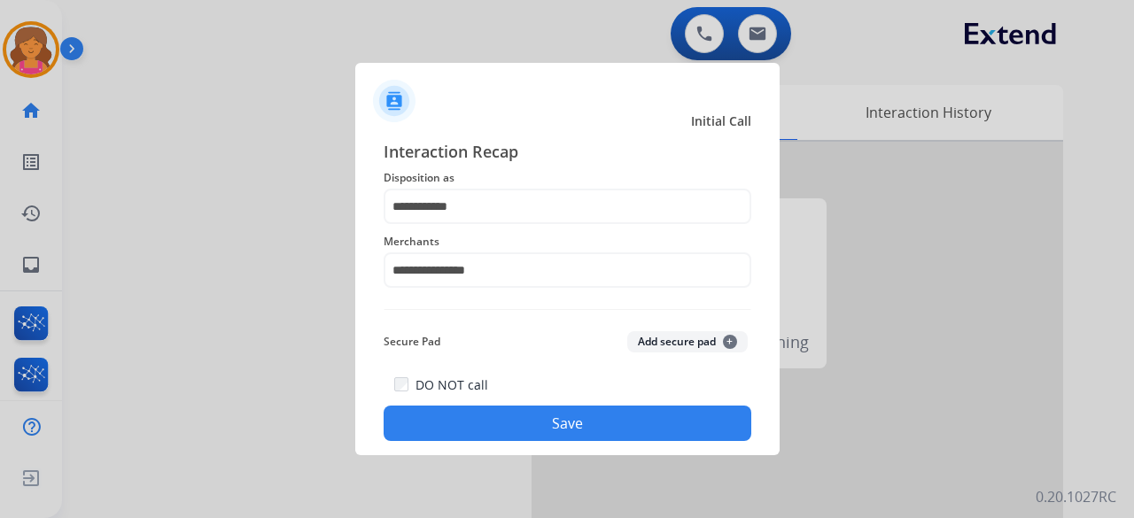
click at [540, 406] on div "DO NOT call Save" at bounding box center [568, 407] width 368 height 67
click at [544, 417] on button "Save" at bounding box center [568, 423] width 368 height 35
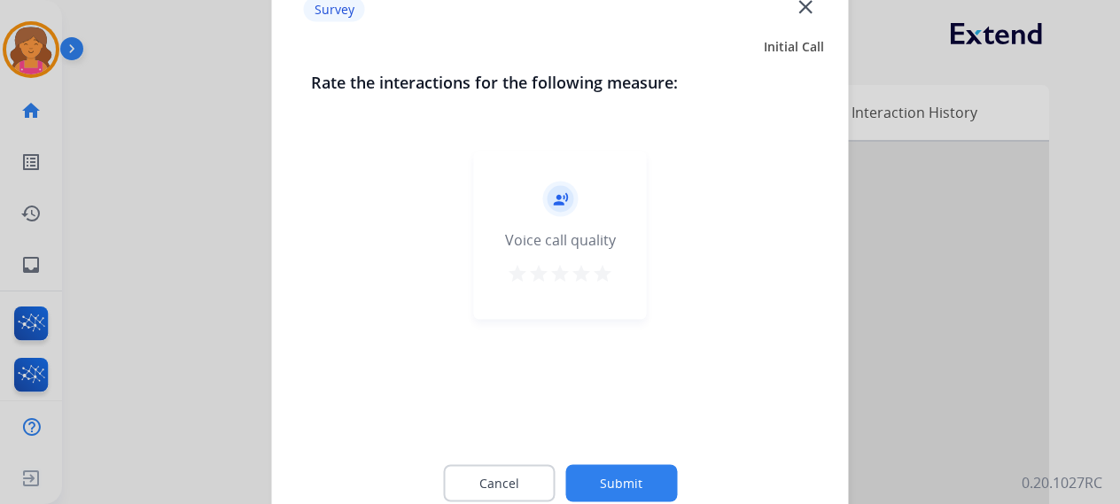
drag, startPoint x: 583, startPoint y: 267, endPoint x: 599, endPoint y: 276, distance: 18.7
click at [586, 268] on mat-icon "star" at bounding box center [580, 272] width 21 height 21
click at [599, 276] on mat-icon "star" at bounding box center [602, 272] width 21 height 21
click at [593, 470] on button "Submit" at bounding box center [621, 482] width 112 height 37
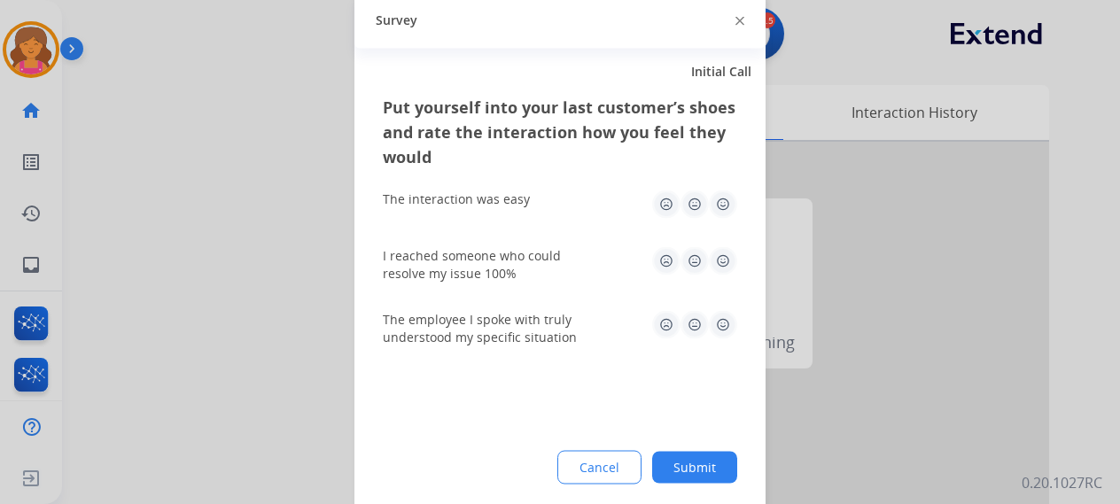
click at [728, 203] on img at bounding box center [723, 204] width 28 height 28
click at [723, 256] on img at bounding box center [723, 260] width 28 height 28
click at [719, 332] on img at bounding box center [723, 324] width 28 height 28
click at [682, 460] on button "Submit" at bounding box center [694, 467] width 85 height 32
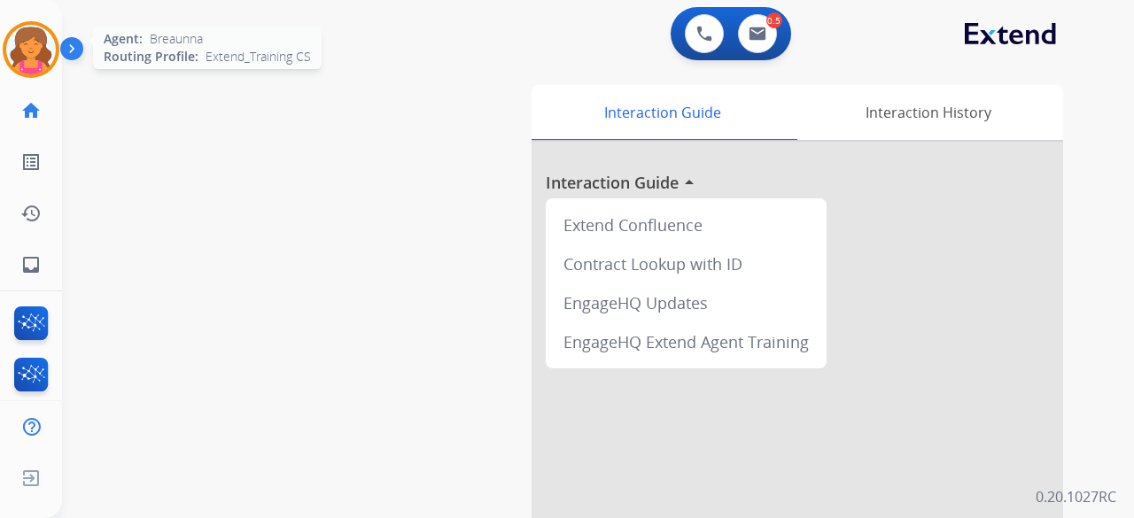
click at [27, 55] on img at bounding box center [31, 50] width 50 height 50
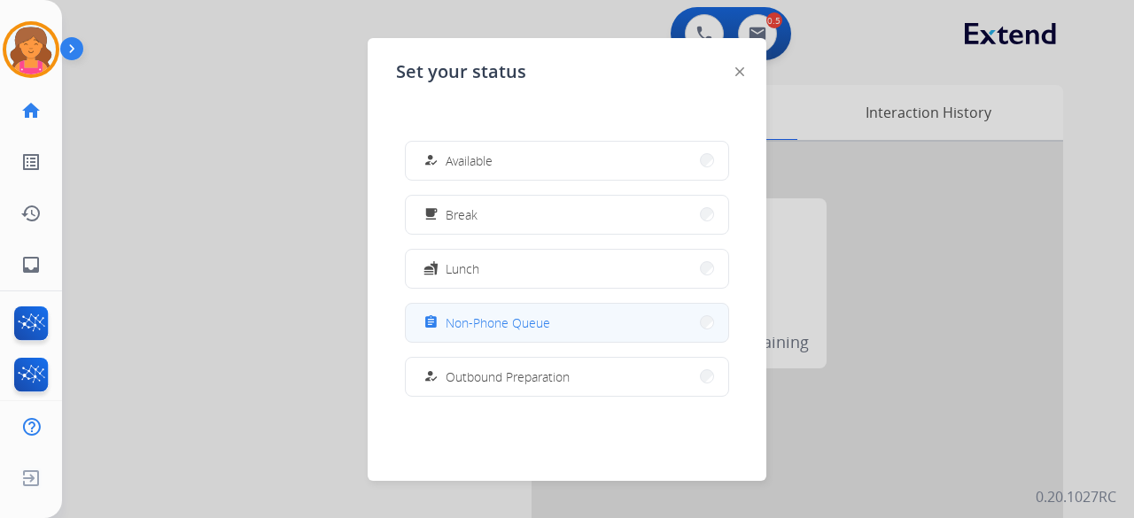
click at [530, 328] on span "Non-Phone Queue" at bounding box center [498, 323] width 105 height 19
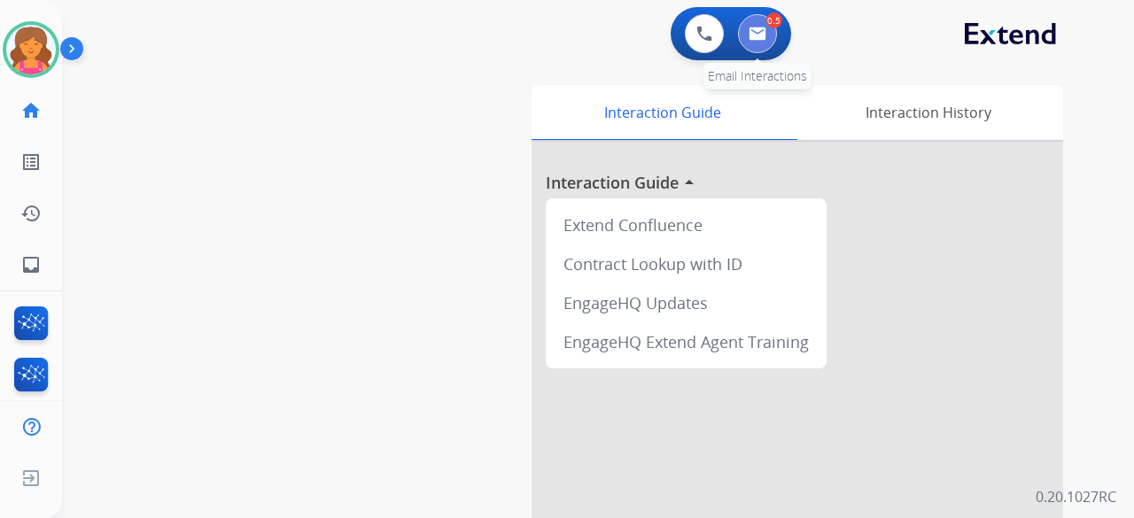
click at [763, 36] on img at bounding box center [758, 34] width 18 height 14
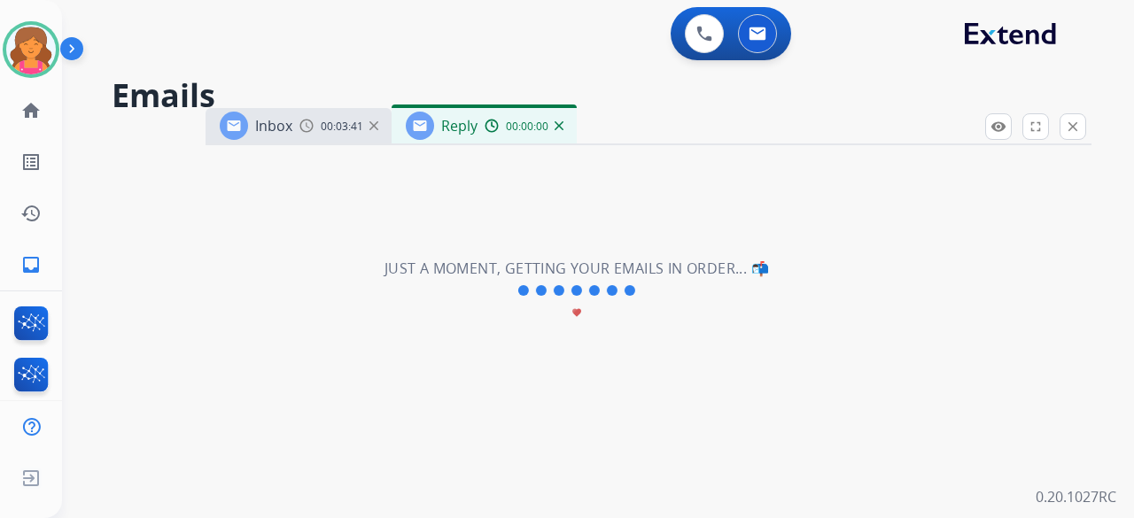
select select "**********"
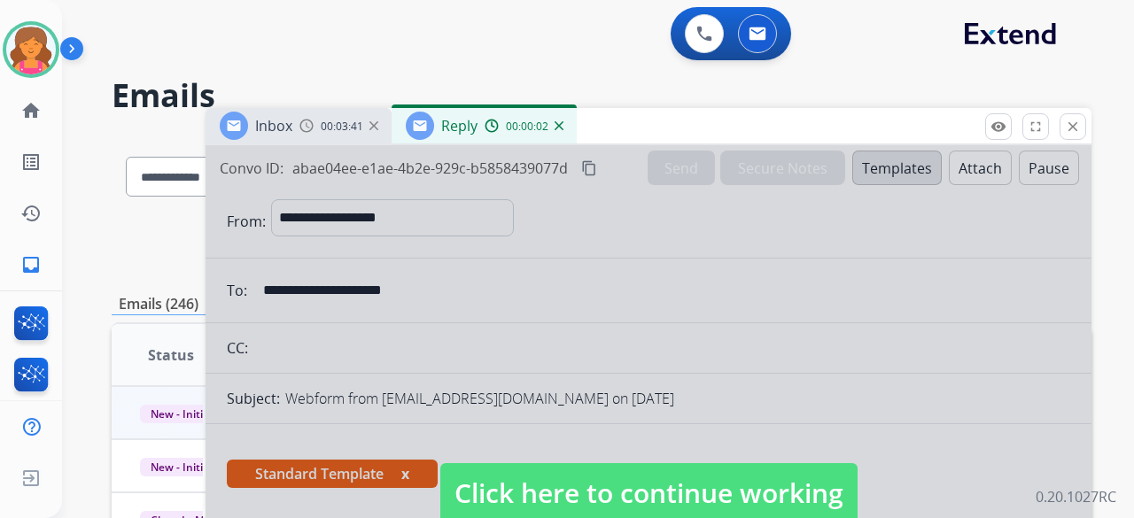
click at [602, 486] on span "Click here to continue working" at bounding box center [648, 493] width 417 height 60
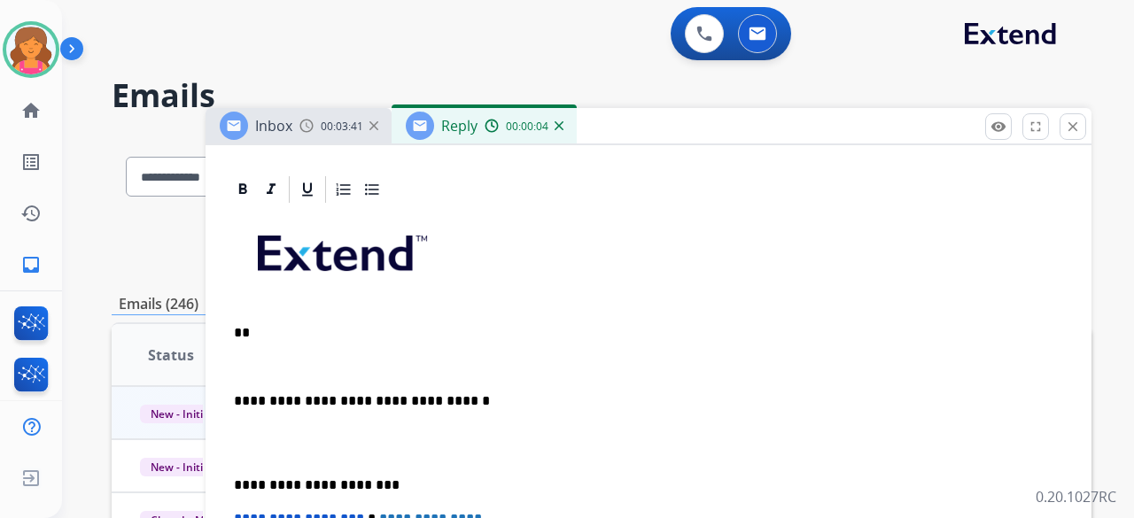
scroll to position [421, 0]
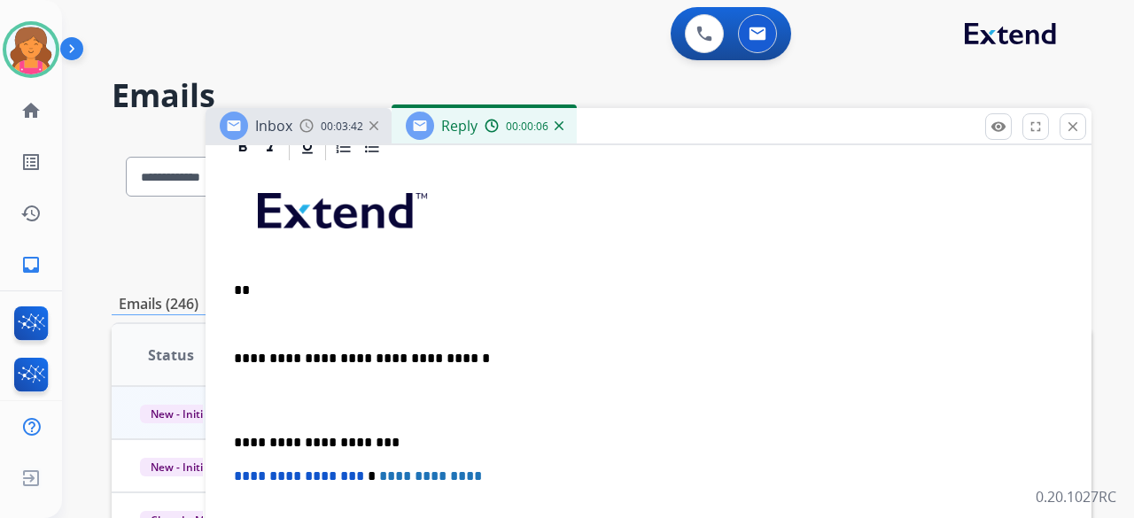
click at [285, 300] on div "**********" at bounding box center [648, 433] width 843 height 541
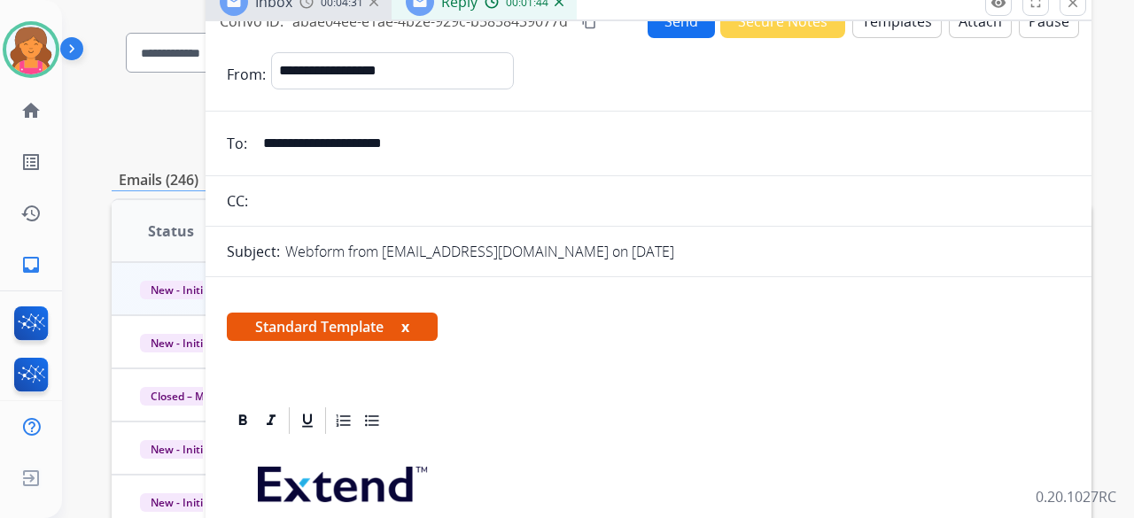
scroll to position [0, 0]
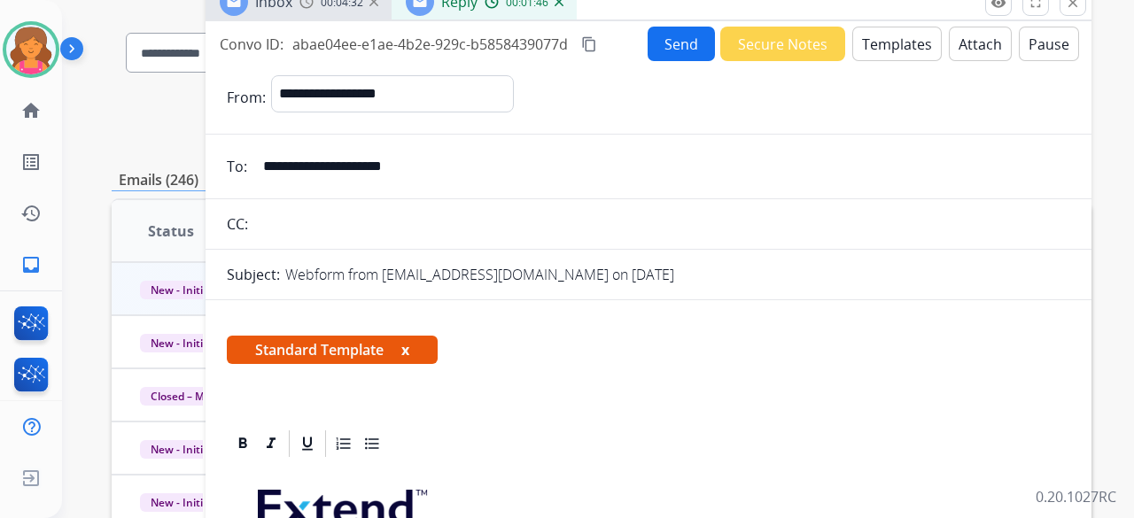
click at [585, 44] on mat-icon "content_copy" at bounding box center [589, 44] width 16 height 16
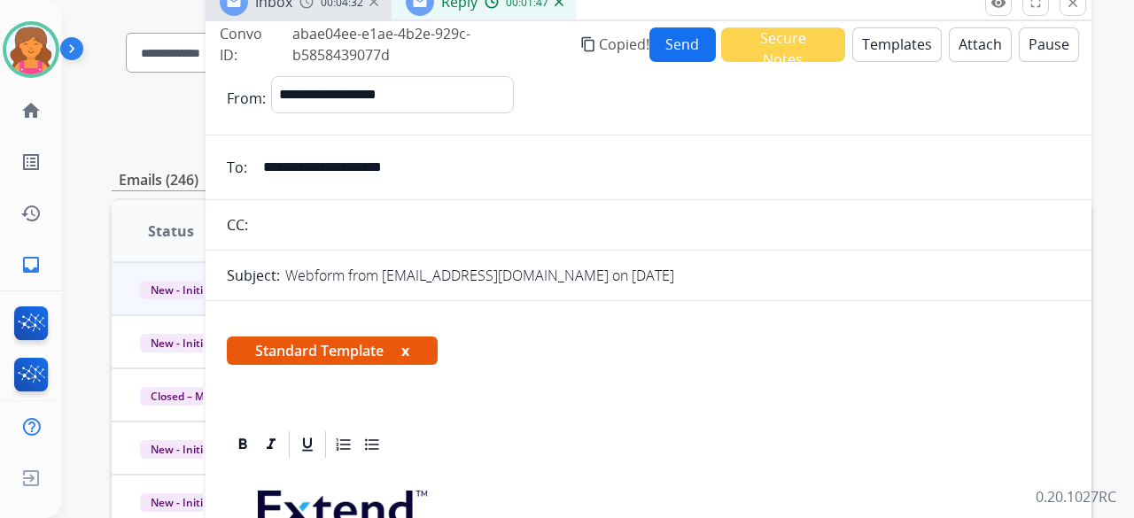
click at [672, 45] on button "Send" at bounding box center [682, 44] width 66 height 35
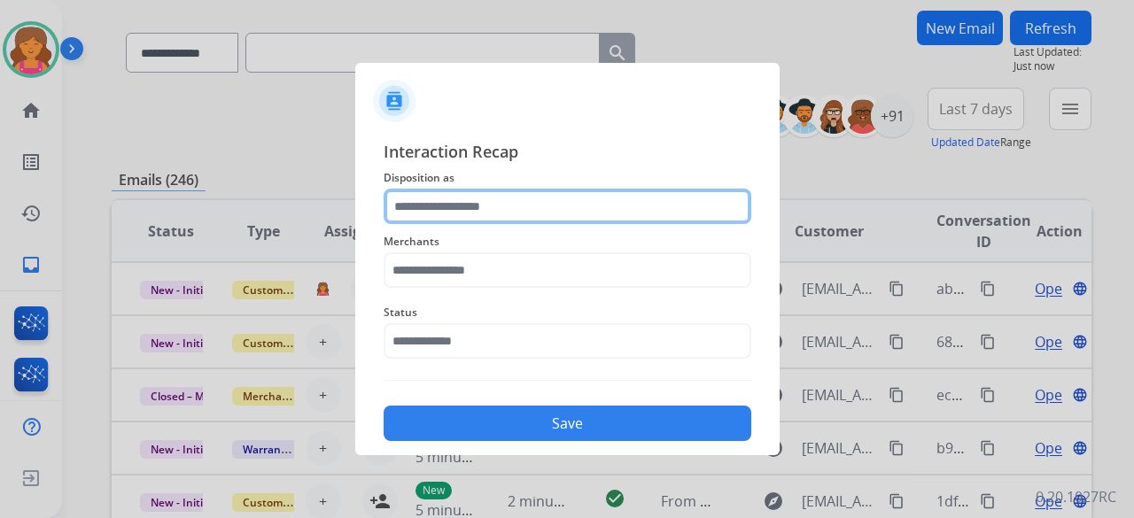
click at [458, 212] on input "text" at bounding box center [568, 206] width 368 height 35
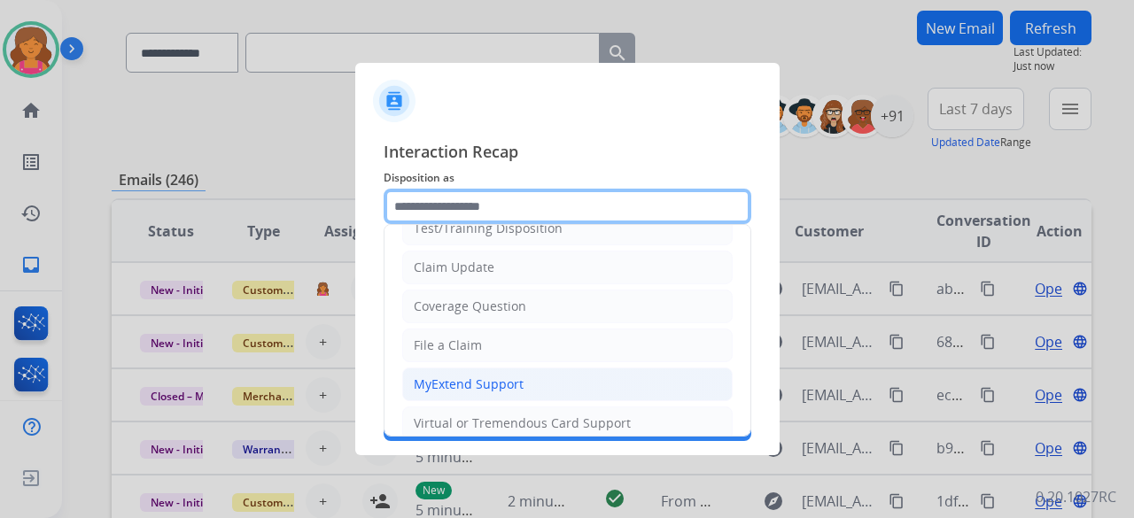
scroll to position [89, 0]
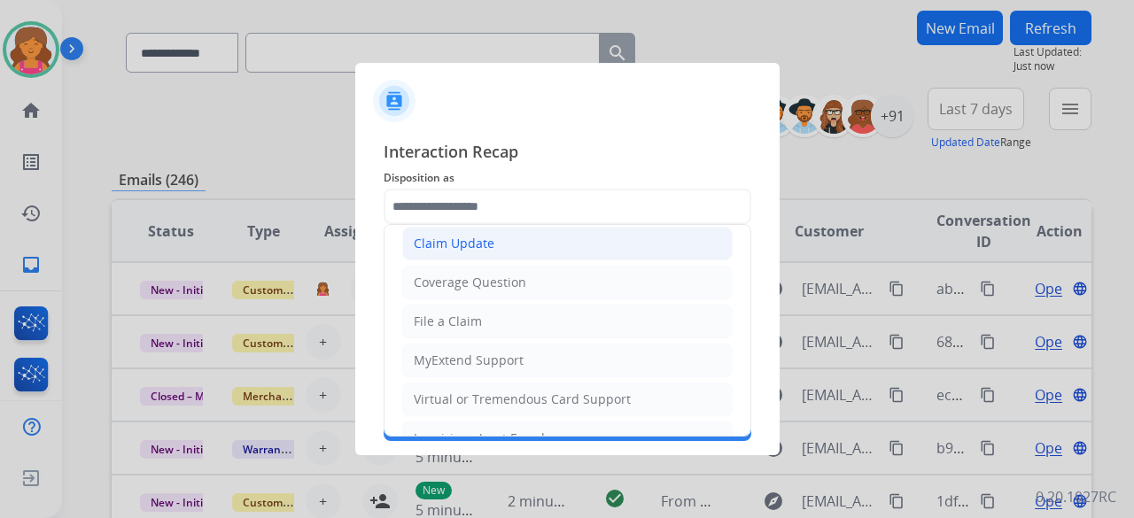
click at [456, 252] on li "Claim Update" at bounding box center [567, 244] width 330 height 34
type input "**********"
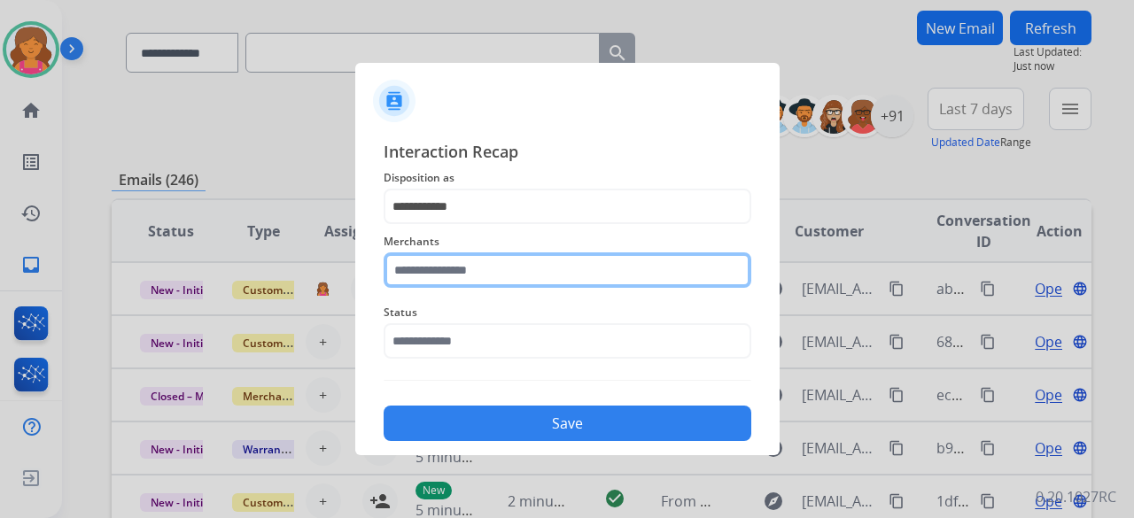
click at [444, 272] on input "text" at bounding box center [568, 269] width 368 height 35
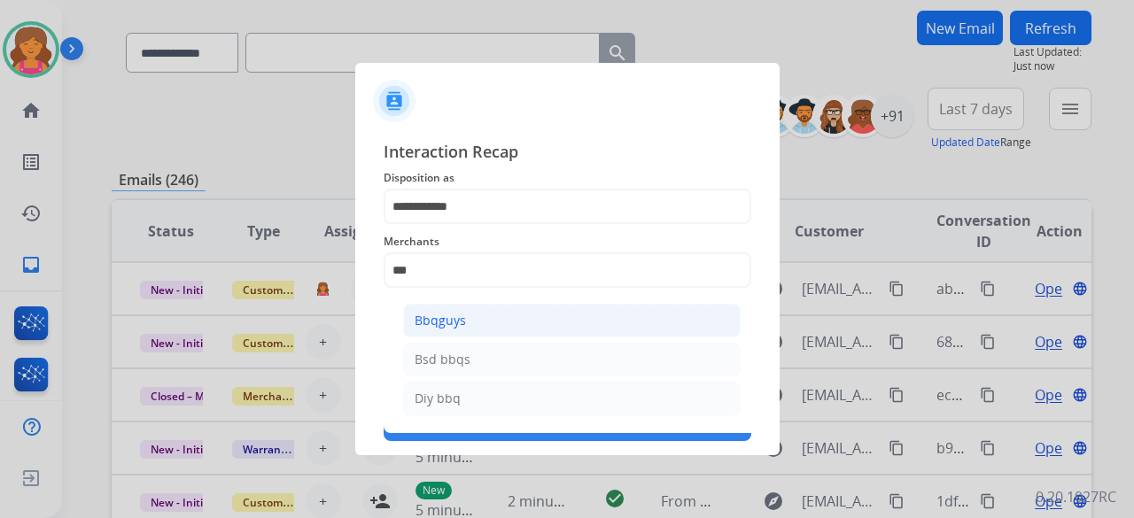
click at [418, 328] on div "Bbqguys" at bounding box center [440, 321] width 51 height 18
type input "*******"
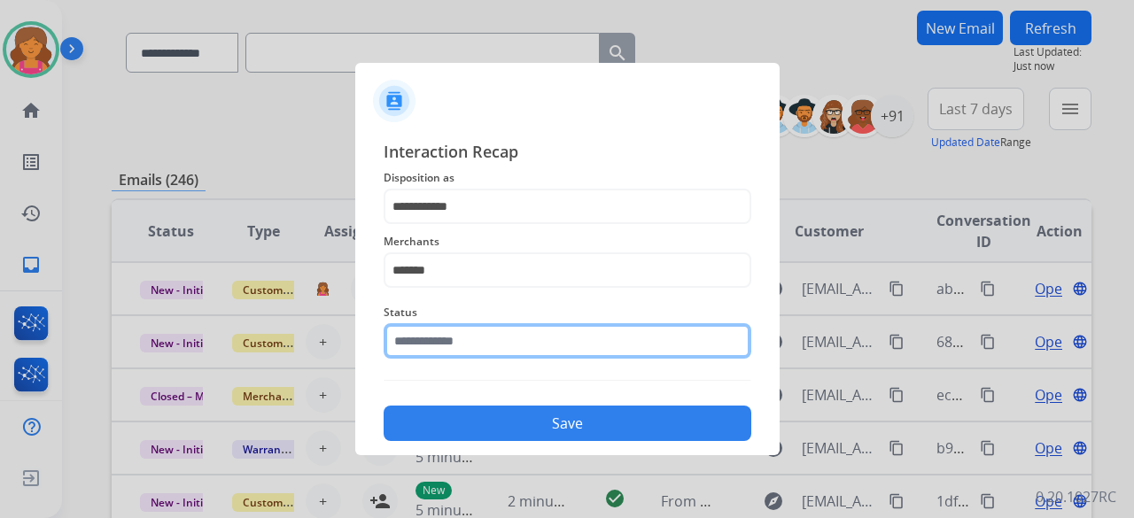
click at [422, 331] on input "text" at bounding box center [568, 340] width 368 height 35
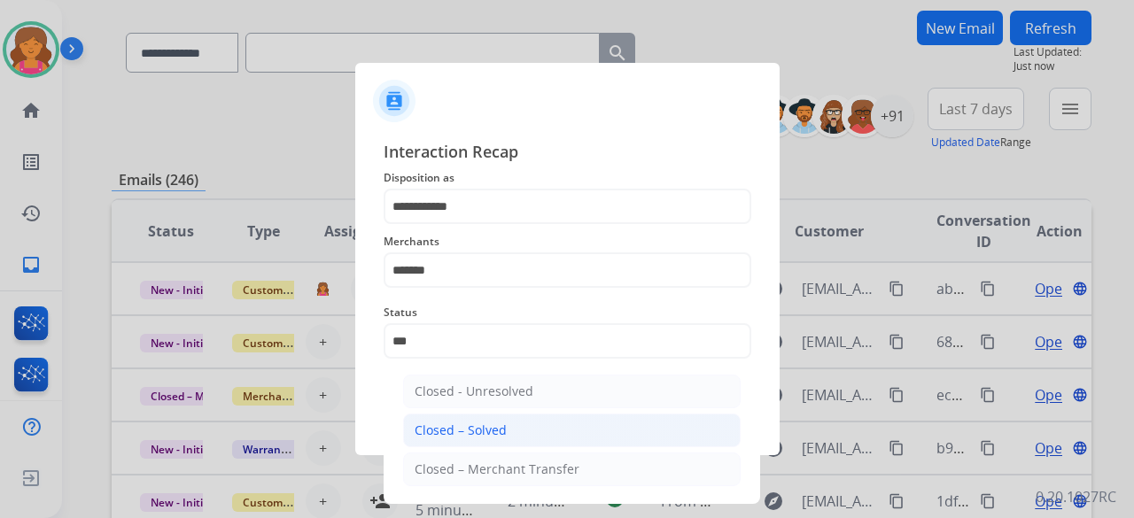
click at [506, 434] on li "Closed – Solved" at bounding box center [571, 431] width 337 height 34
type input "**********"
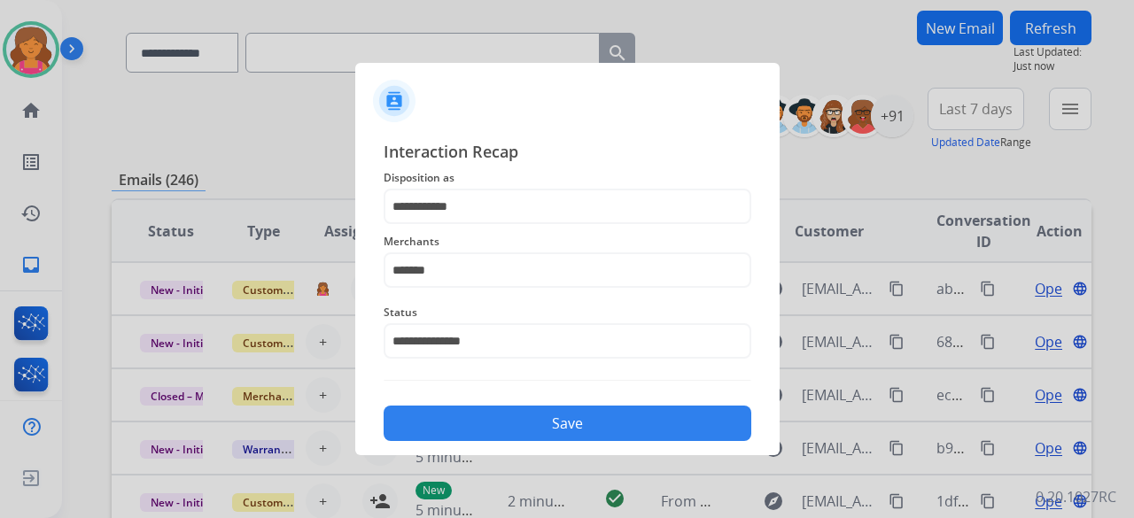
click at [506, 434] on button "Save" at bounding box center [568, 423] width 368 height 35
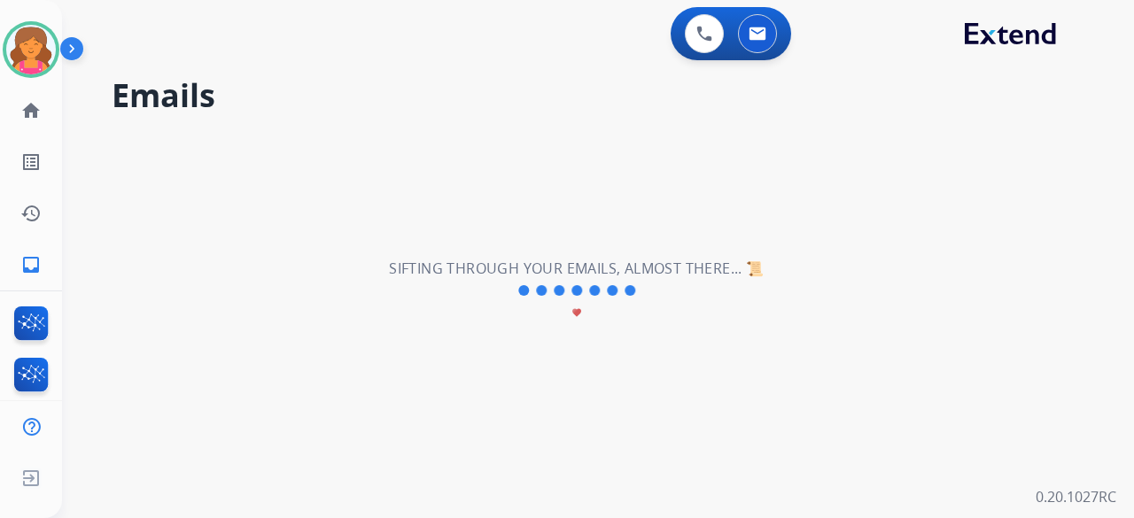
scroll to position [0, 0]
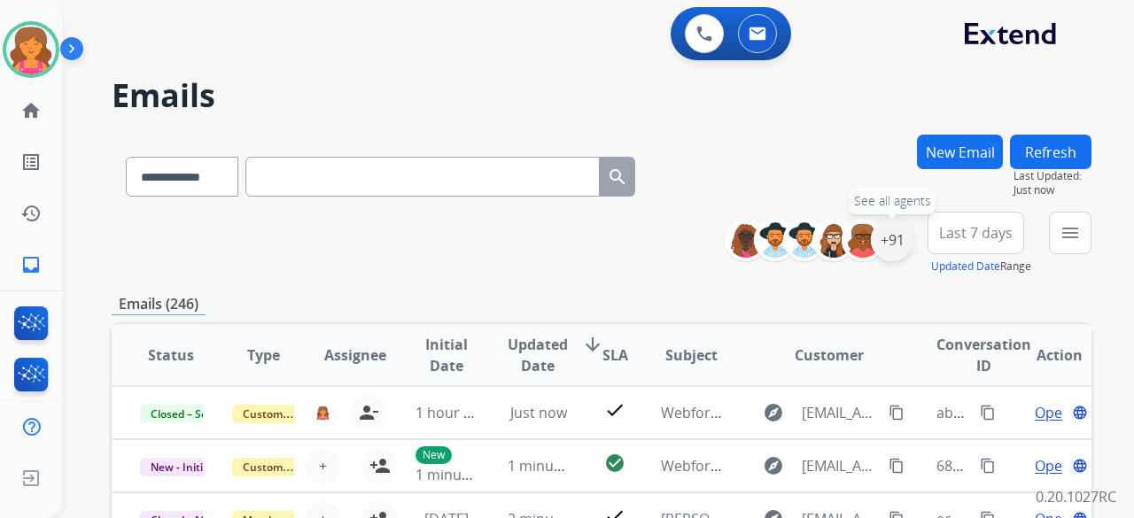
click at [893, 236] on div "+91" at bounding box center [892, 240] width 43 height 43
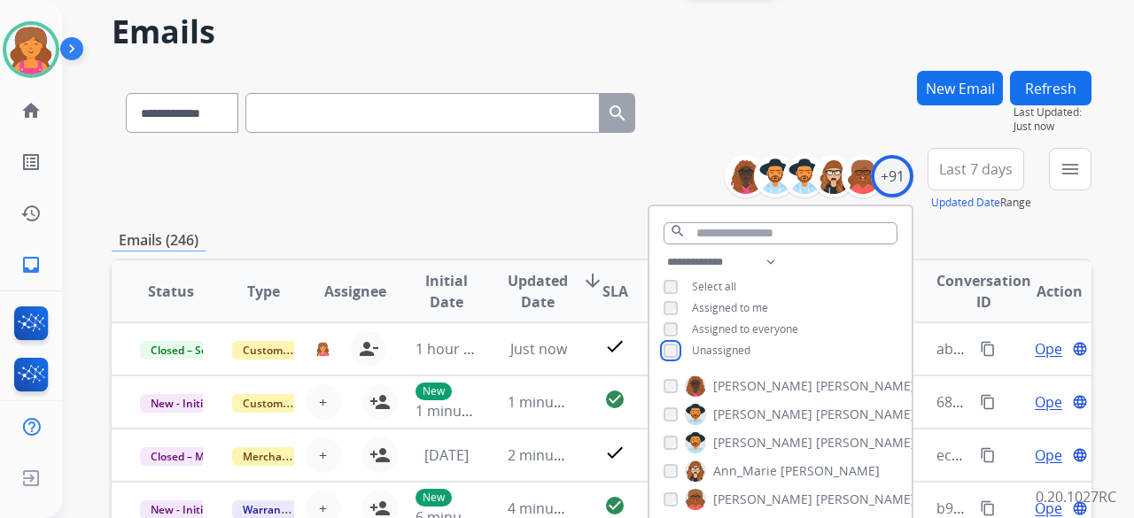
scroll to position [89, 0]
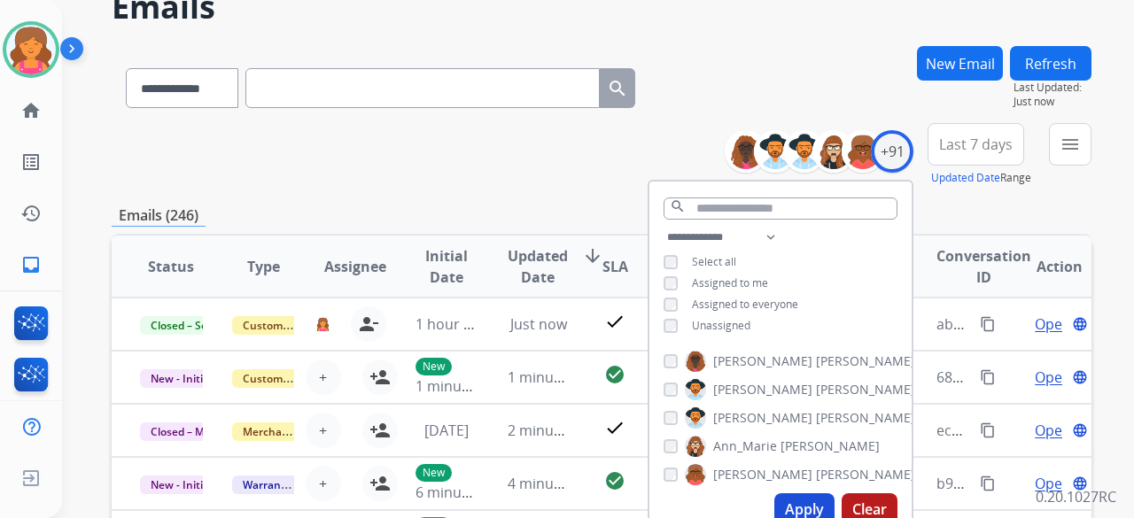
click at [793, 498] on button "Apply" at bounding box center [804, 509] width 60 height 32
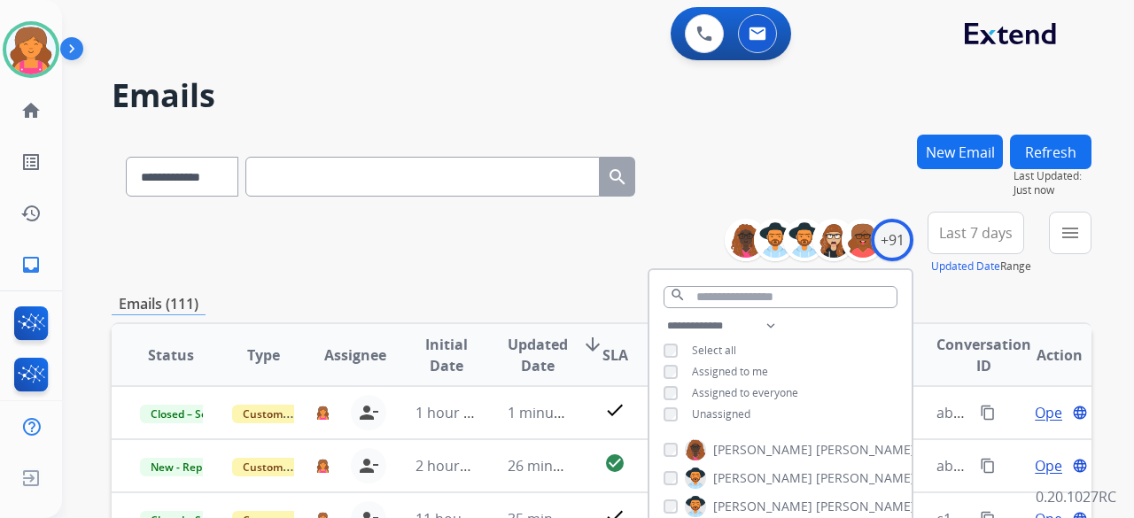
click at [962, 245] on button "Last 7 days" at bounding box center [975, 233] width 97 height 43
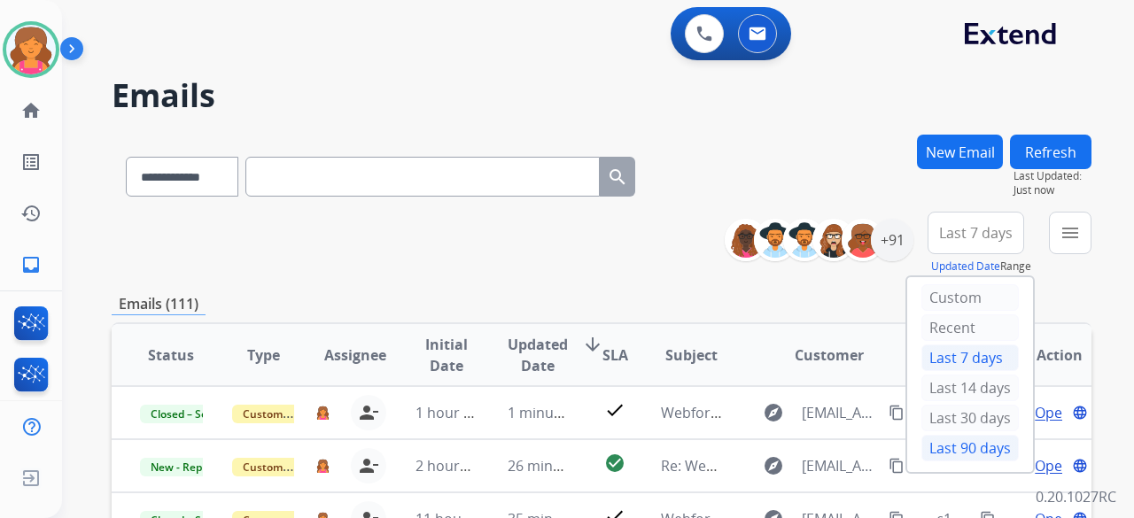
click at [936, 438] on div "Last 90 days" at bounding box center [969, 448] width 97 height 27
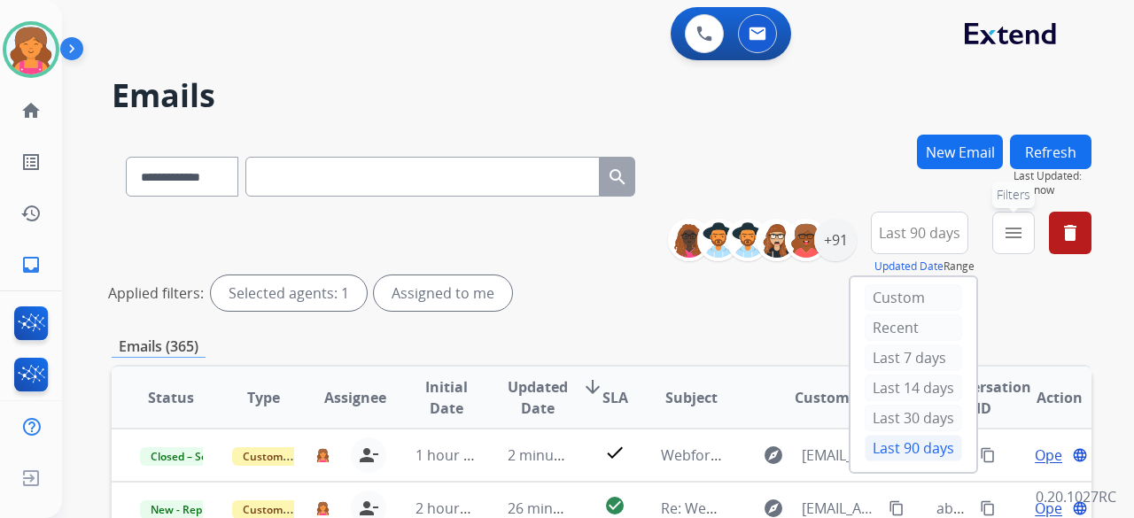
click at [1017, 240] on mat-icon "menu" at bounding box center [1013, 232] width 21 height 21
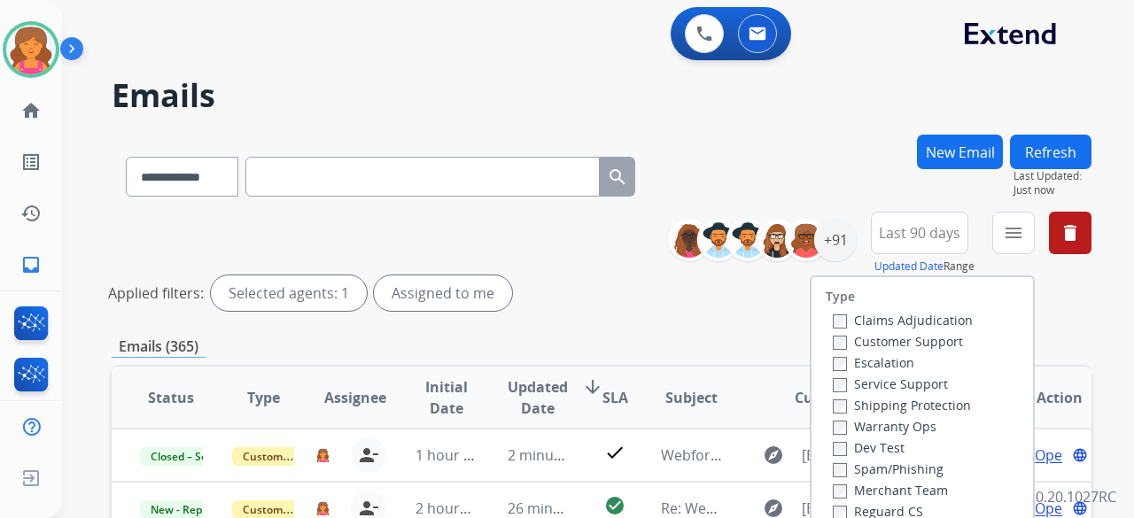
click at [894, 346] on label "Customer Support" at bounding box center [898, 341] width 130 height 17
click at [880, 408] on label "Shipping Protection" at bounding box center [902, 405] width 138 height 17
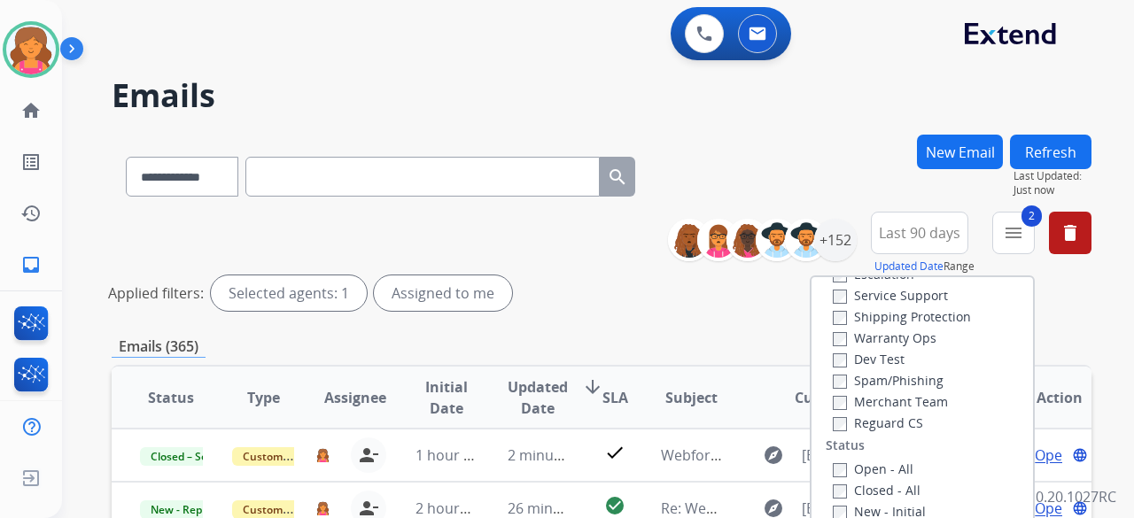
click at [859, 422] on label "Reguard CS" at bounding box center [878, 423] width 90 height 17
click at [836, 464] on label "Open - All" at bounding box center [873, 469] width 81 height 17
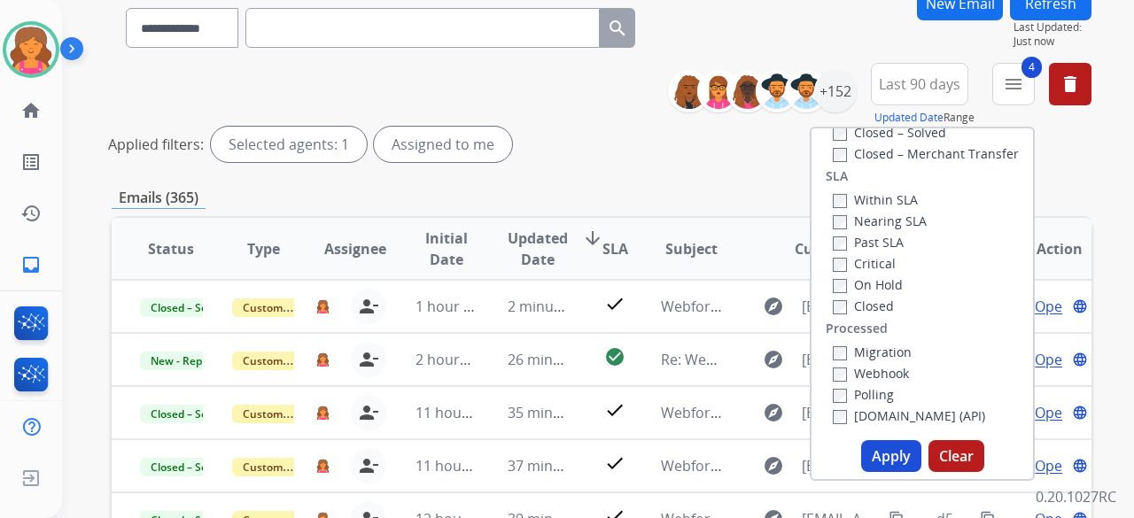
scroll to position [177, 0]
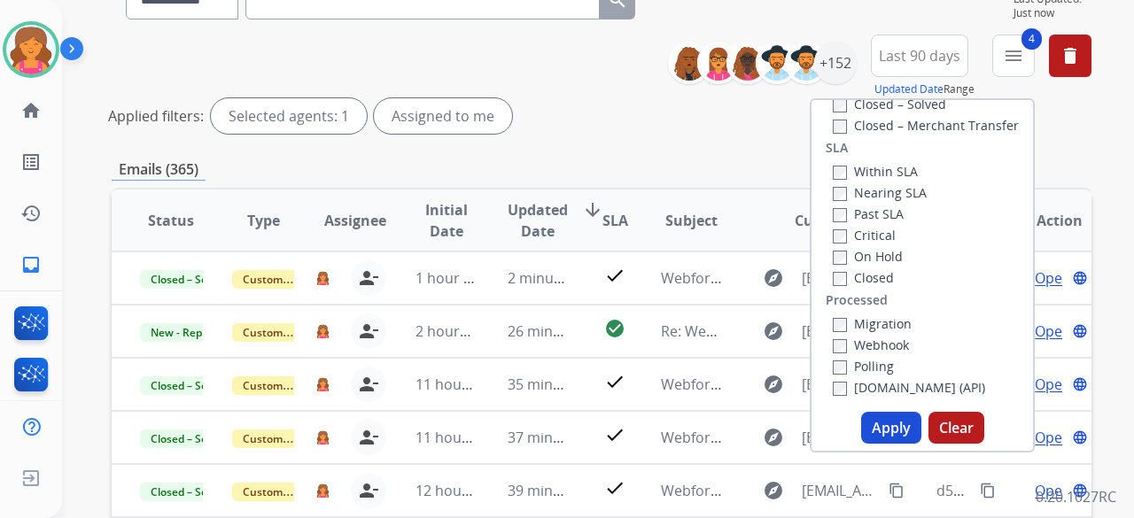
click at [895, 426] on button "Apply" at bounding box center [891, 428] width 60 height 32
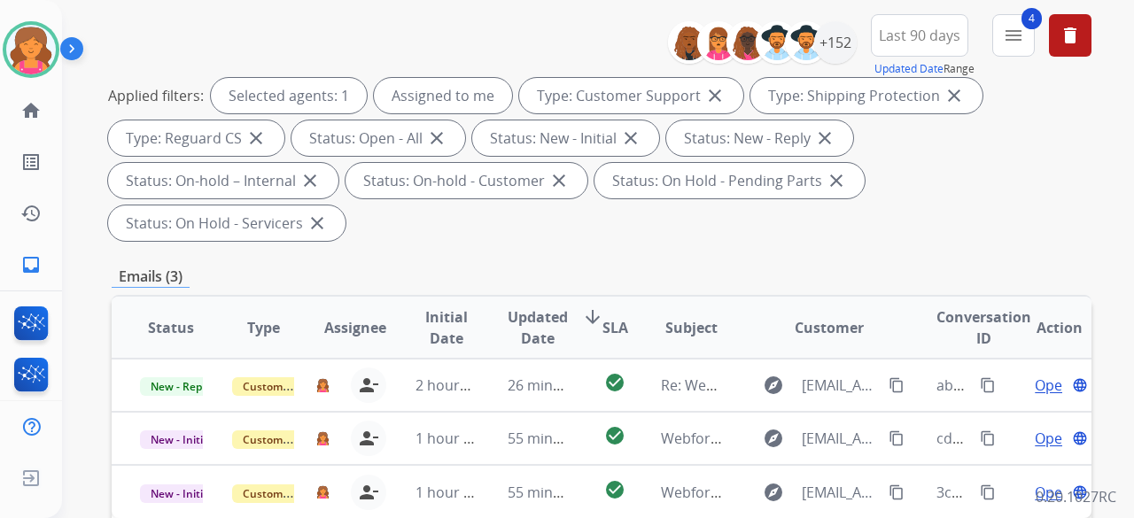
scroll to position [266, 0]
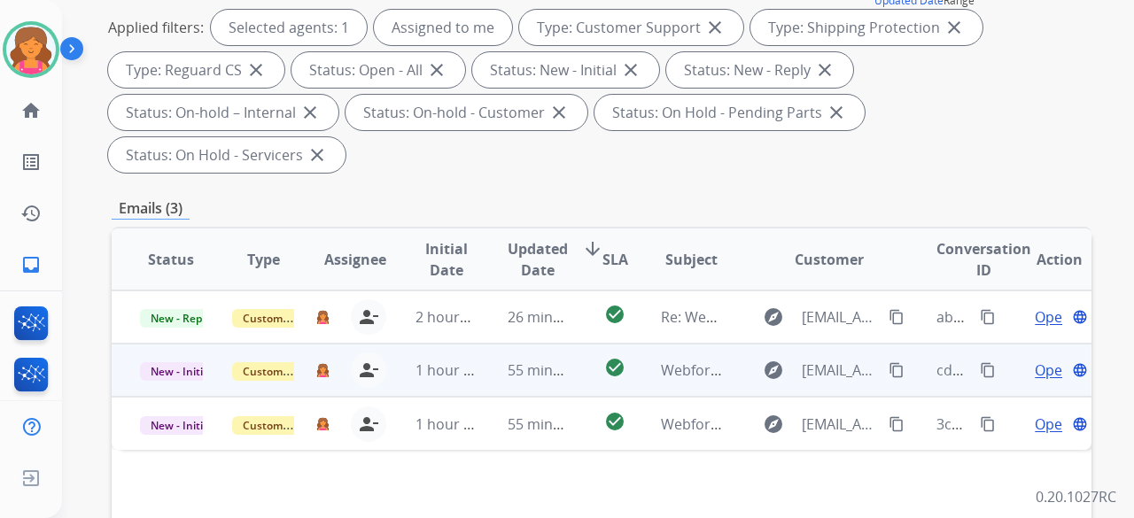
click at [1038, 360] on span "Open" at bounding box center [1053, 370] width 36 height 21
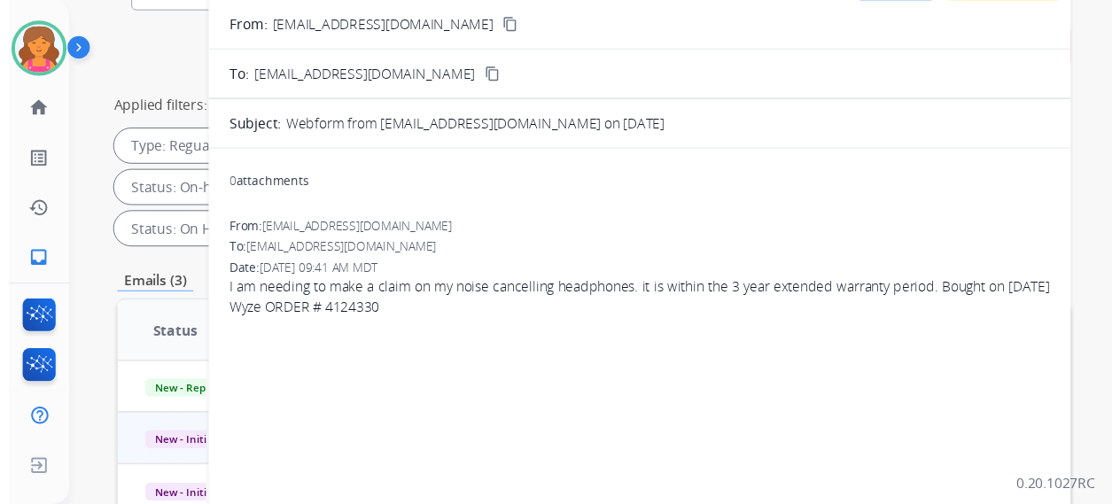
scroll to position [0, 0]
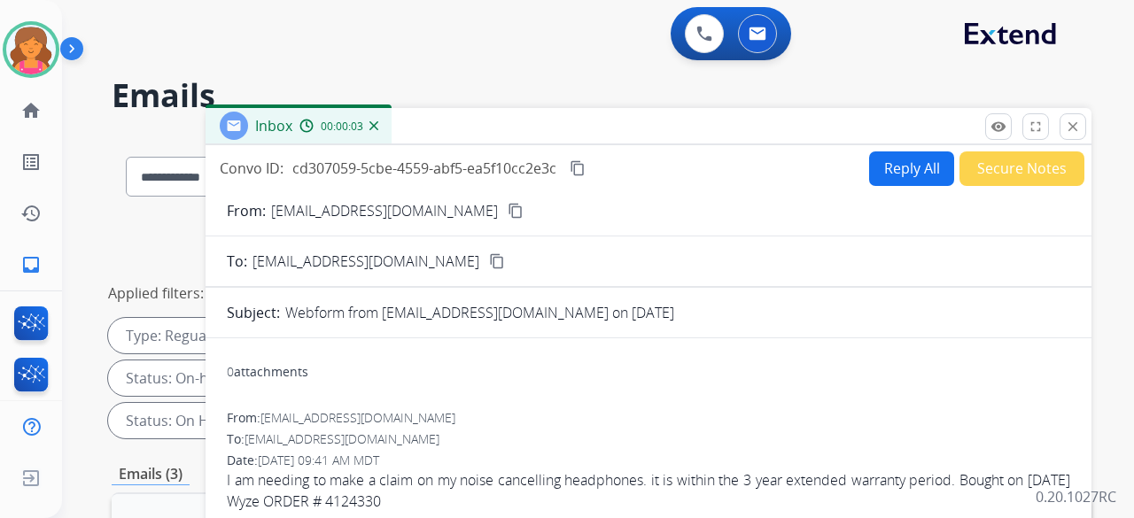
click at [508, 210] on mat-icon "content_copy" at bounding box center [516, 211] width 16 height 16
click at [880, 171] on button "Reply All" at bounding box center [911, 168] width 85 height 35
select select "**********"
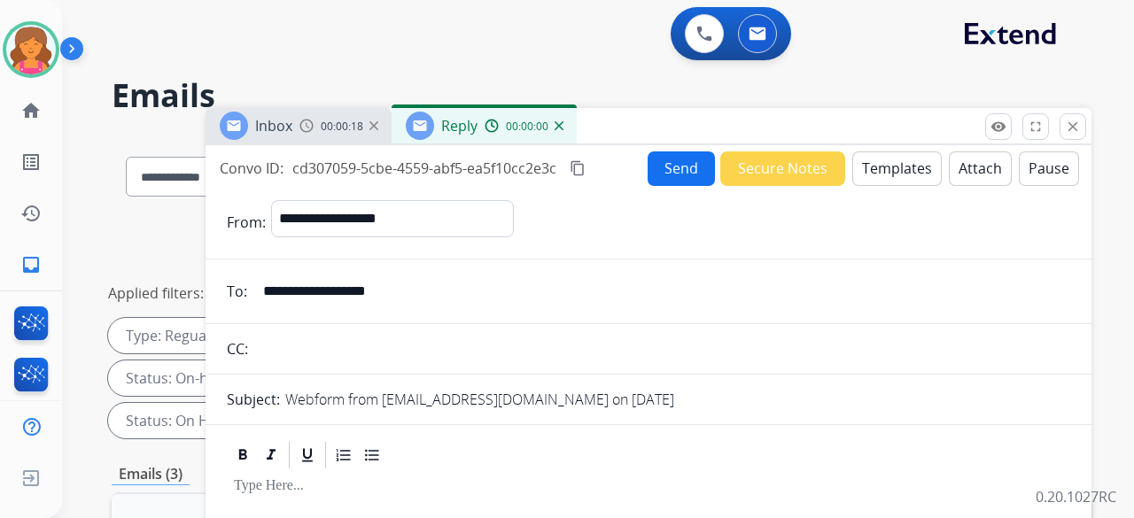
click at [880, 171] on button "Templates" at bounding box center [896, 168] width 89 height 35
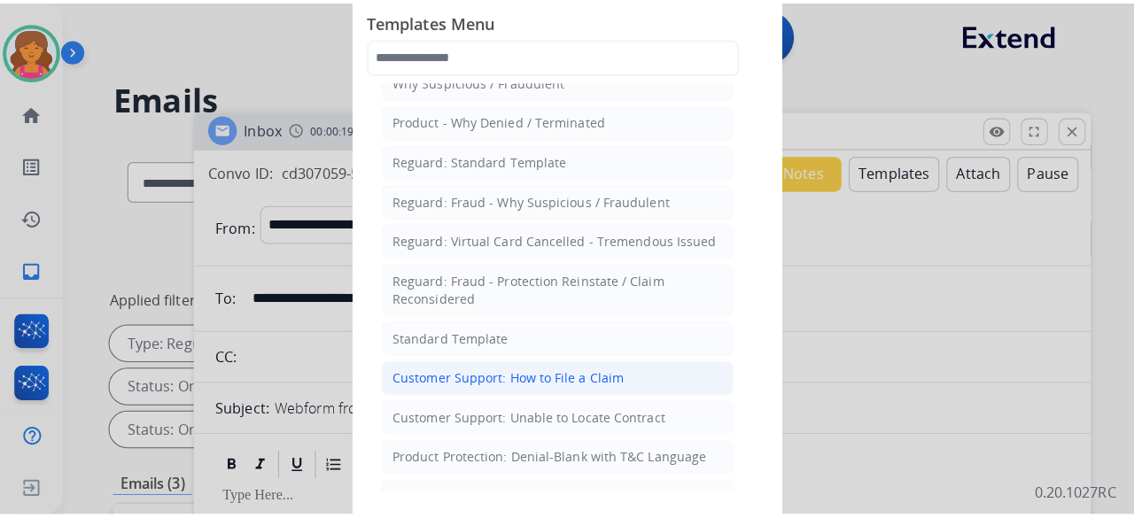
scroll to position [89, 0]
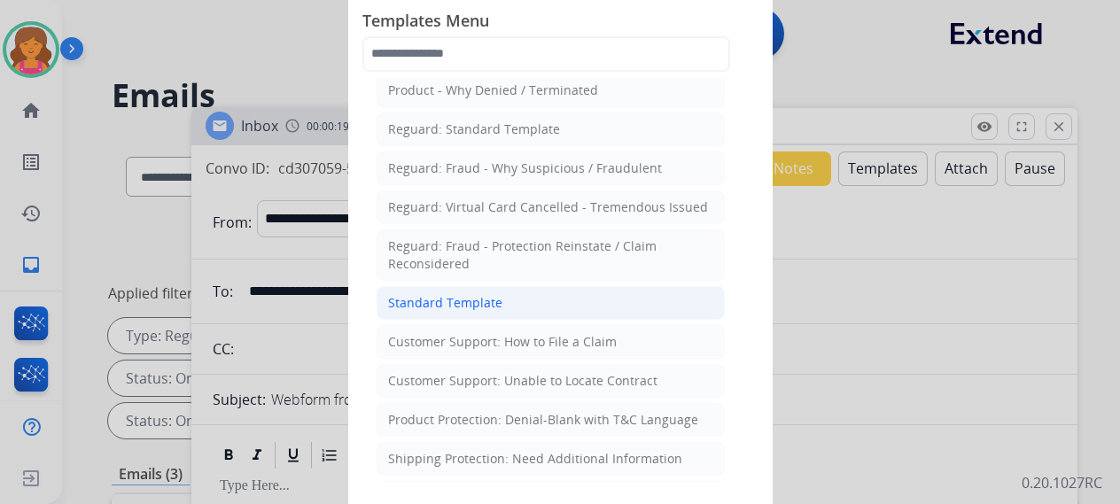
click at [534, 291] on li "Standard Template" at bounding box center [550, 303] width 348 height 34
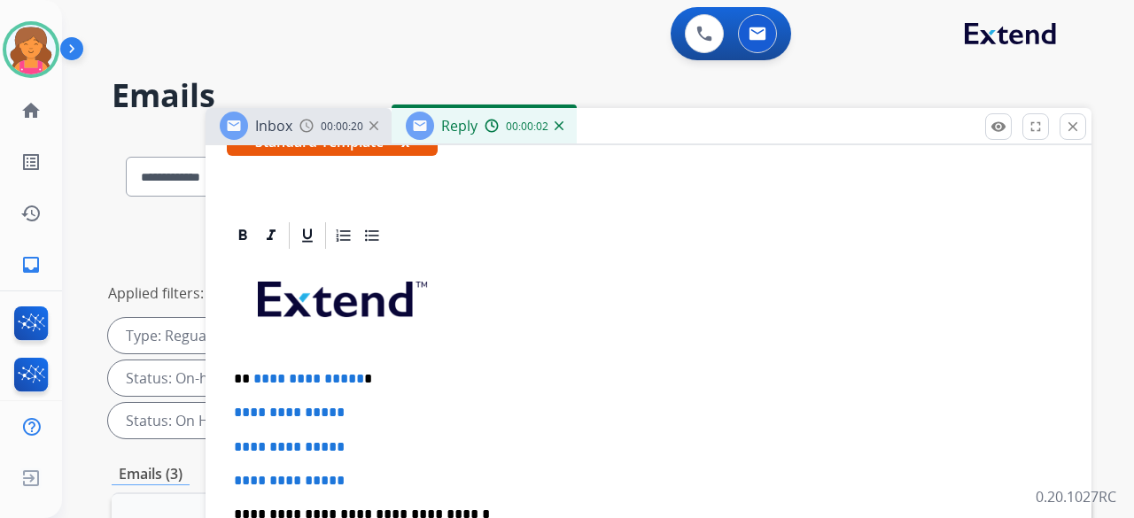
scroll to position [354, 0]
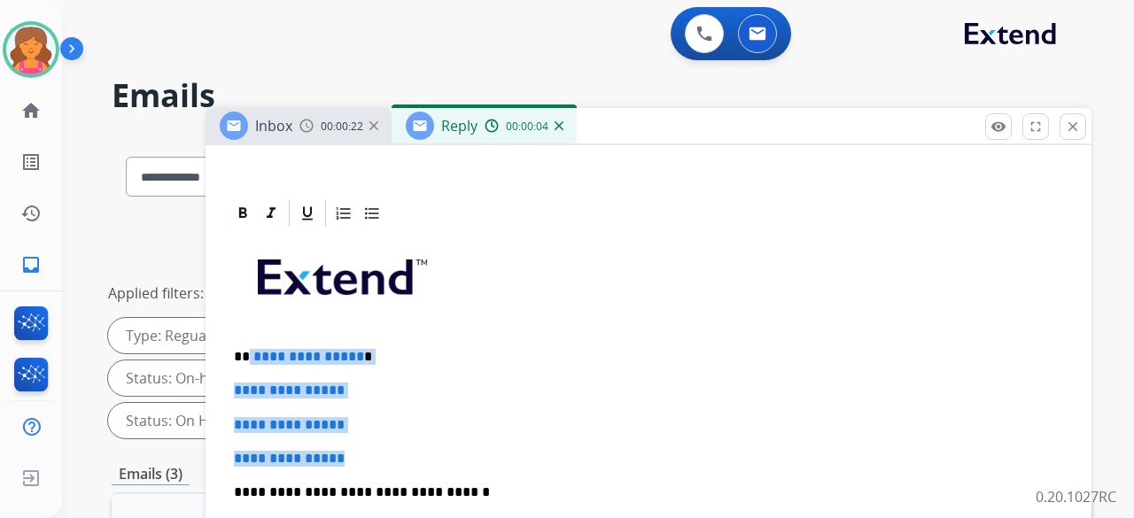
drag, startPoint x: 365, startPoint y: 459, endPoint x: 250, endPoint y: 346, distance: 161.0
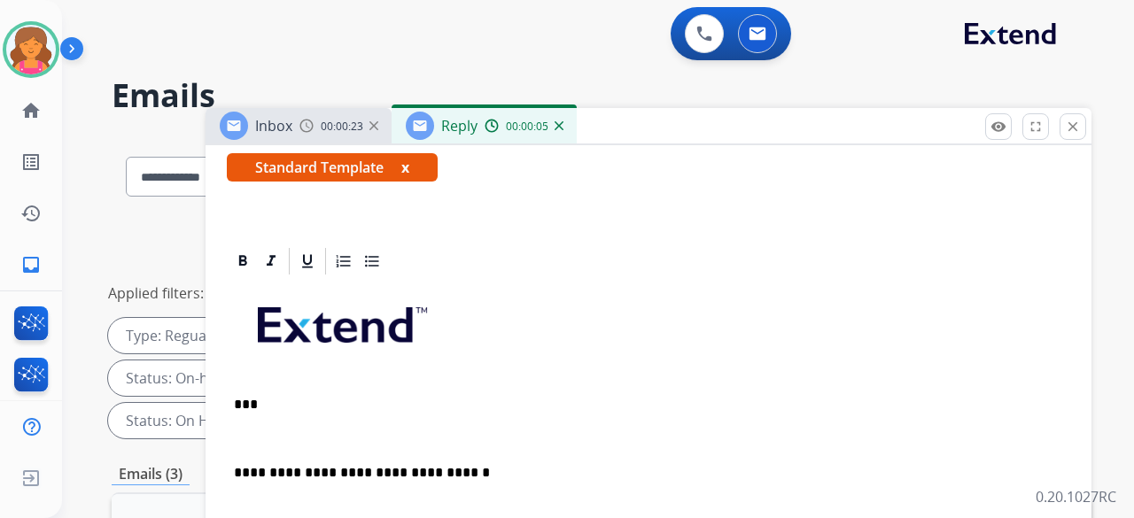
scroll to position [340, 0]
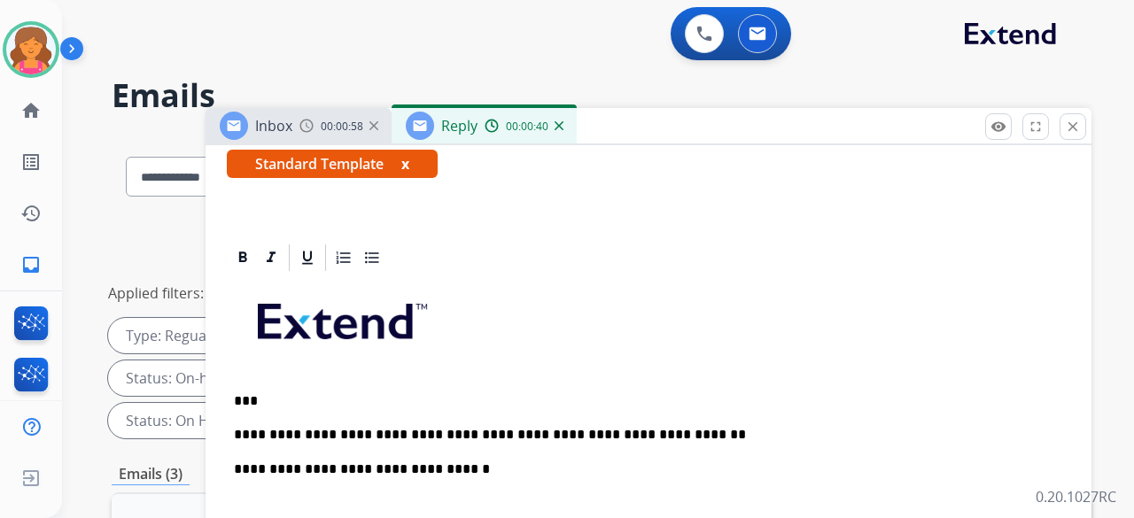
click at [677, 427] on p "**********" at bounding box center [641, 435] width 815 height 16
click at [948, 427] on p "**********" at bounding box center [641, 435] width 815 height 16
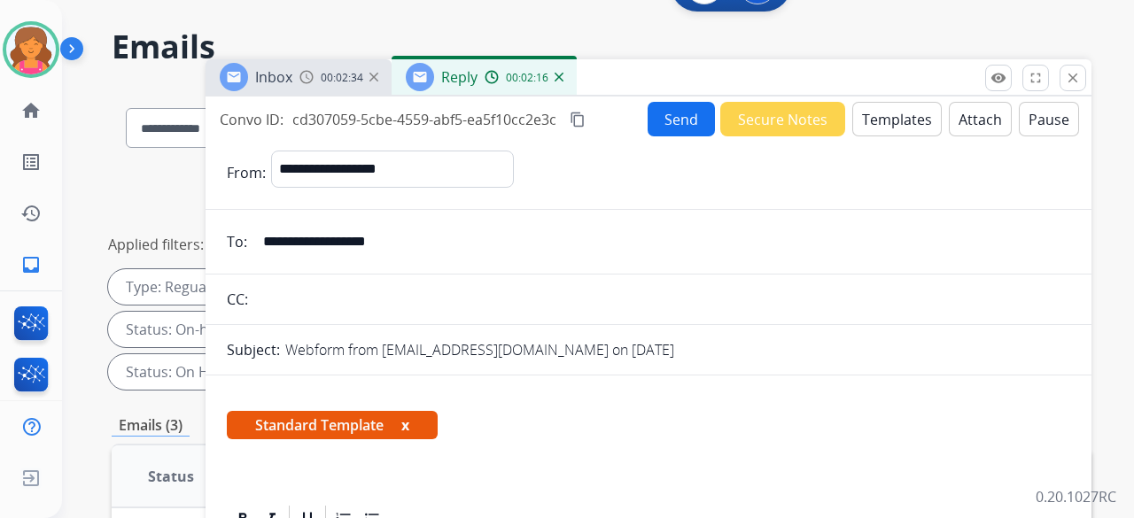
scroll to position [46, 0]
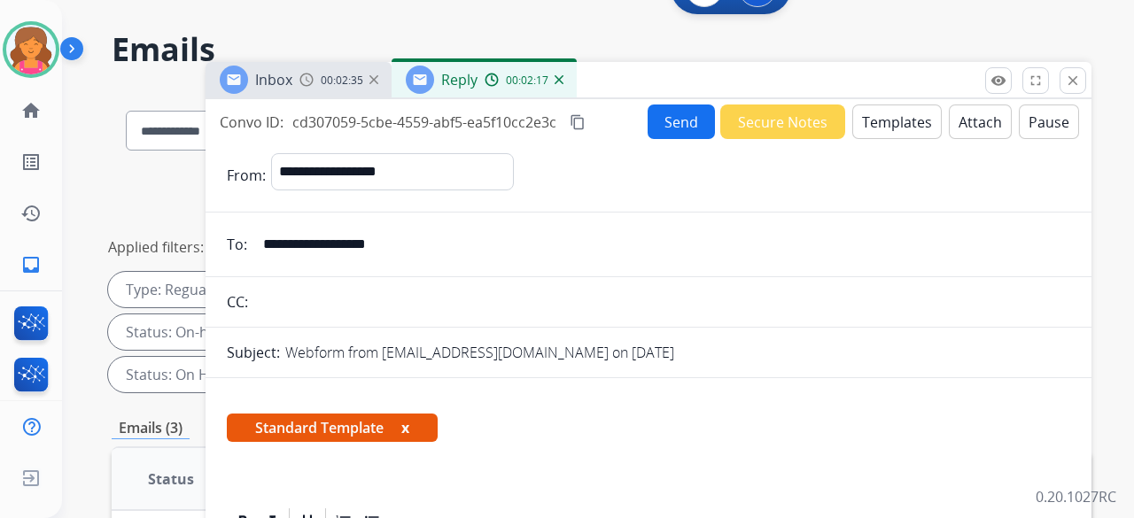
click at [581, 123] on mat-icon "content_copy" at bounding box center [578, 122] width 16 height 16
click at [658, 128] on button "Send" at bounding box center [681, 122] width 67 height 35
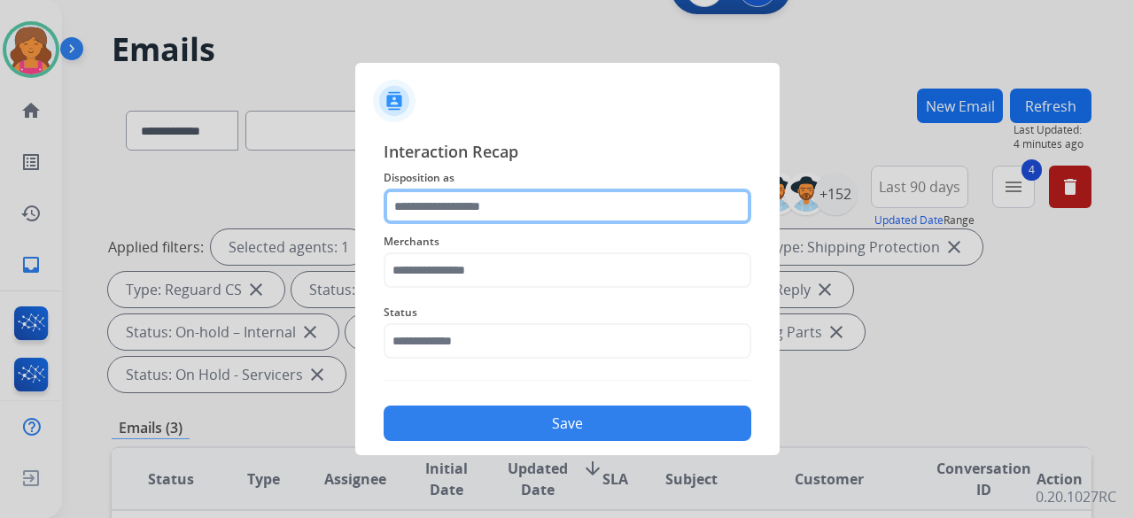
click at [503, 214] on input "text" at bounding box center [568, 206] width 368 height 35
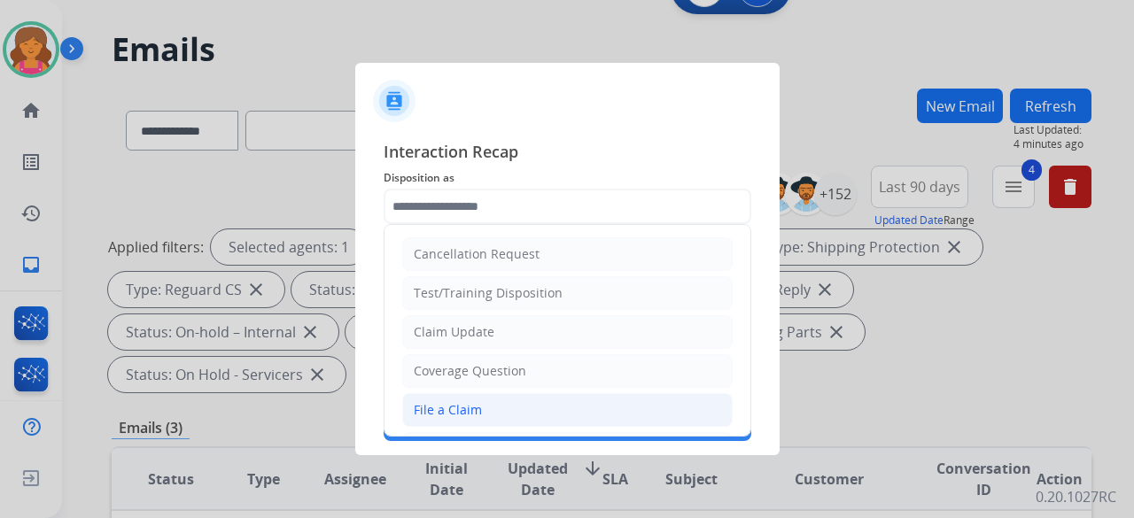
click at [446, 401] on div "File a Claim" at bounding box center [448, 410] width 68 height 18
type input "**********"
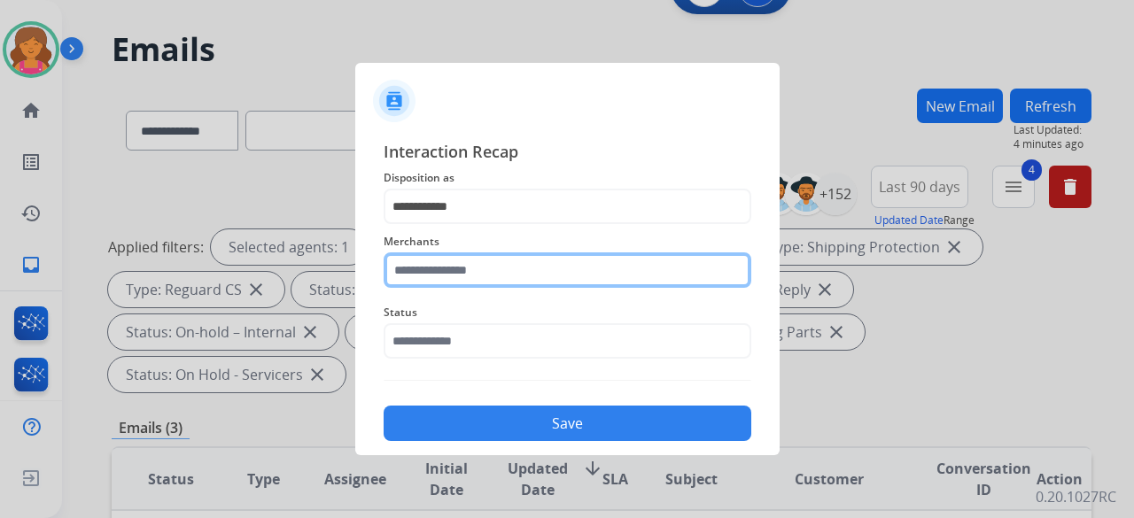
click at [462, 268] on input "text" at bounding box center [568, 269] width 368 height 35
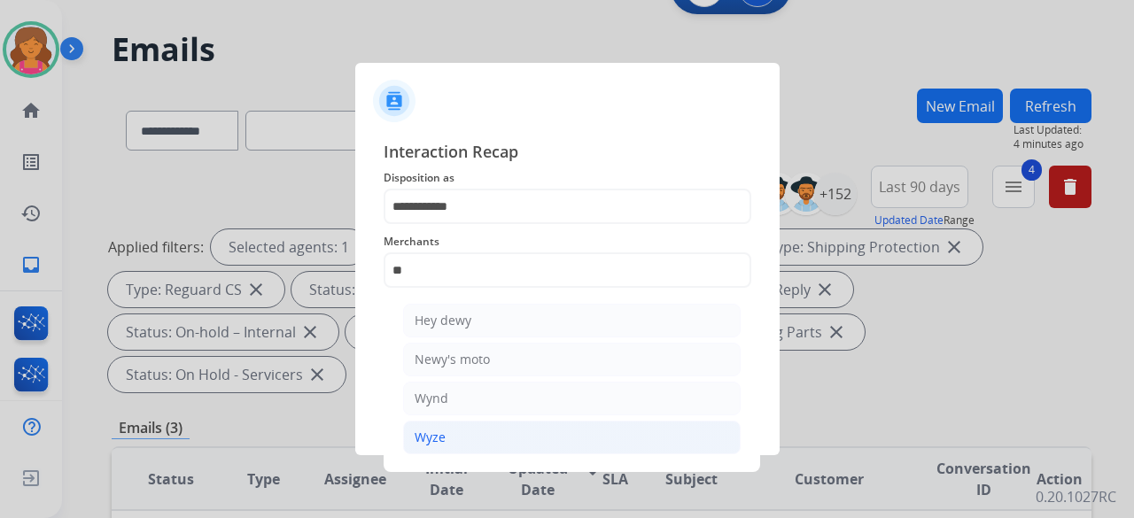
click at [461, 433] on li "Wyze" at bounding box center [571, 438] width 337 height 34
type input "****"
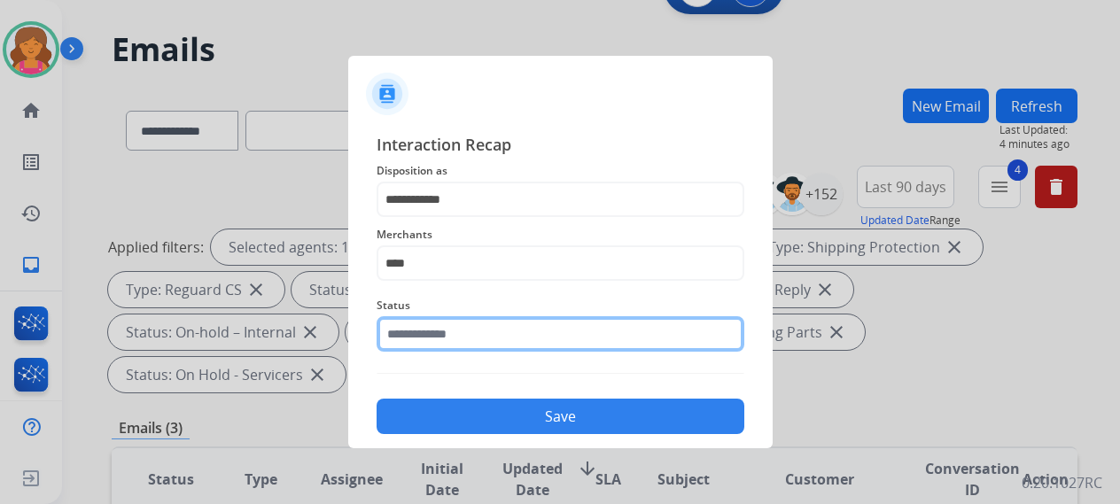
click at [475, 345] on input "text" at bounding box center [560, 333] width 368 height 35
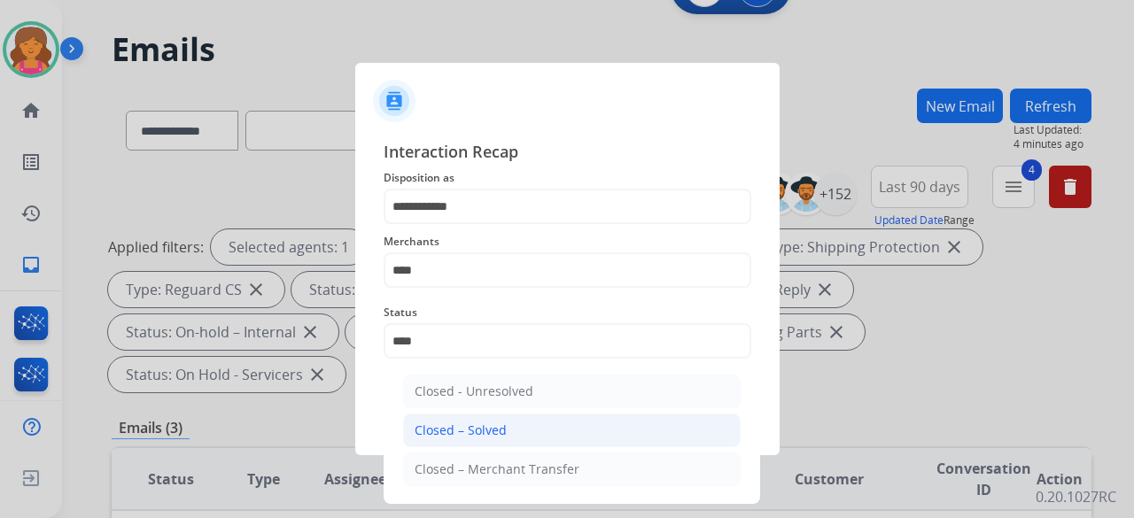
click at [465, 417] on li "Closed – Solved" at bounding box center [571, 431] width 337 height 34
type input "**********"
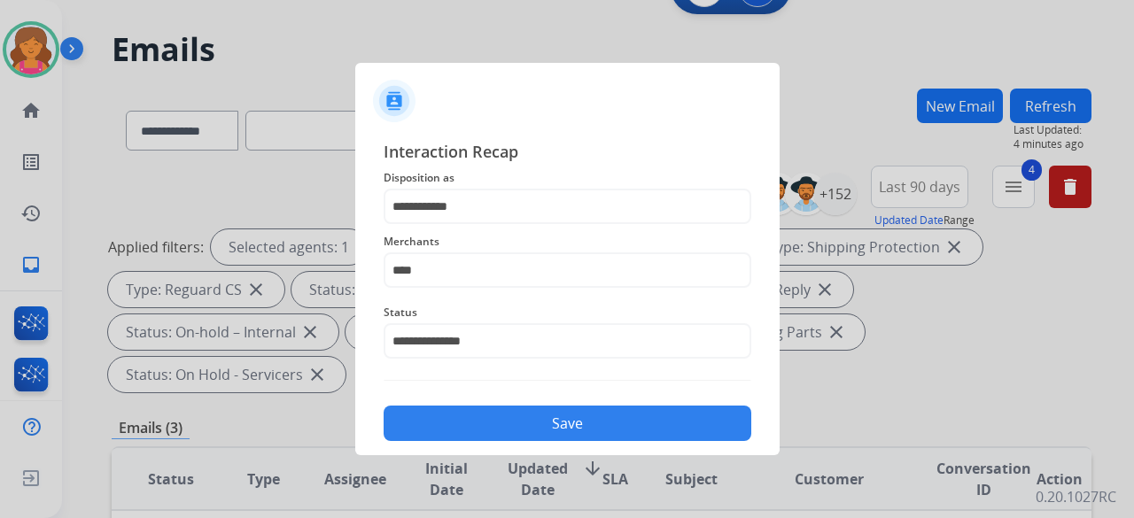
click at [465, 417] on button "Save" at bounding box center [568, 423] width 368 height 35
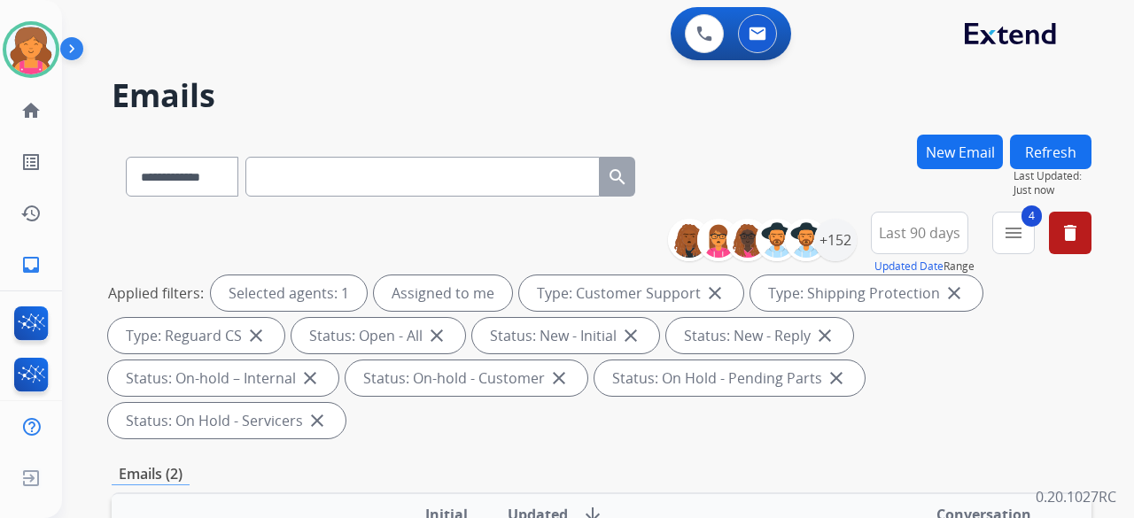
scroll to position [354, 0]
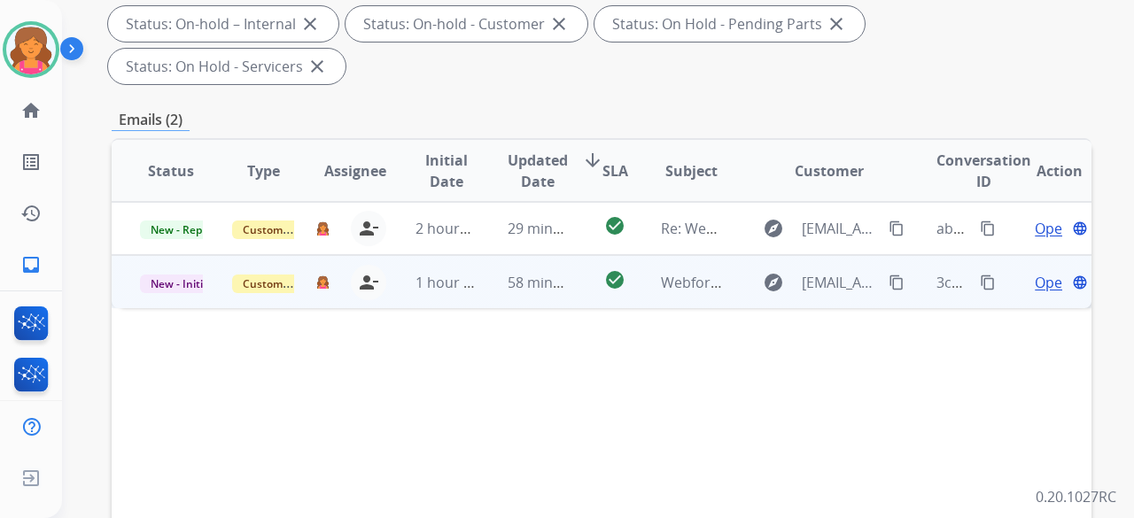
click at [1041, 272] on span "Open" at bounding box center [1053, 282] width 36 height 21
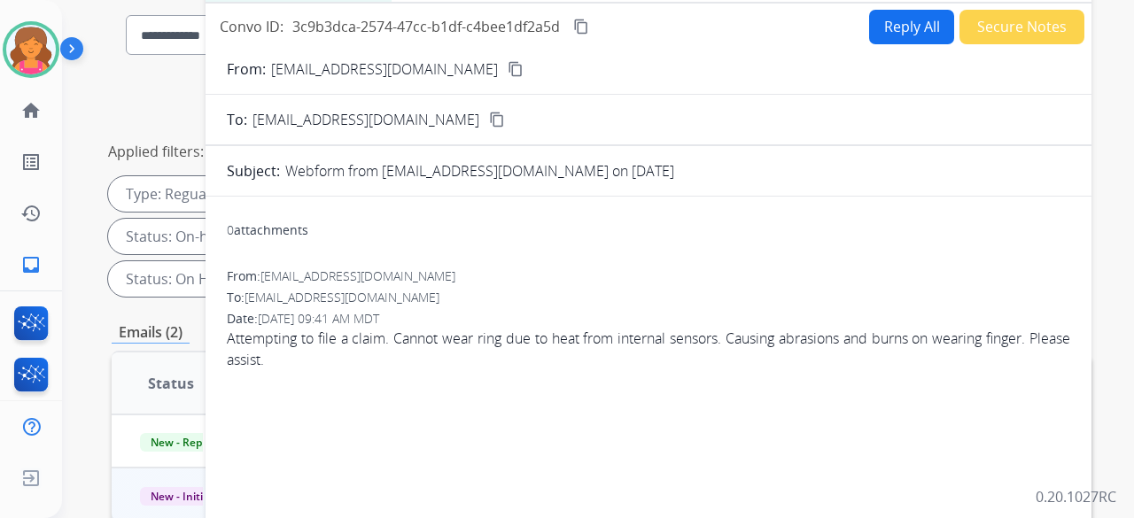
scroll to position [89, 0]
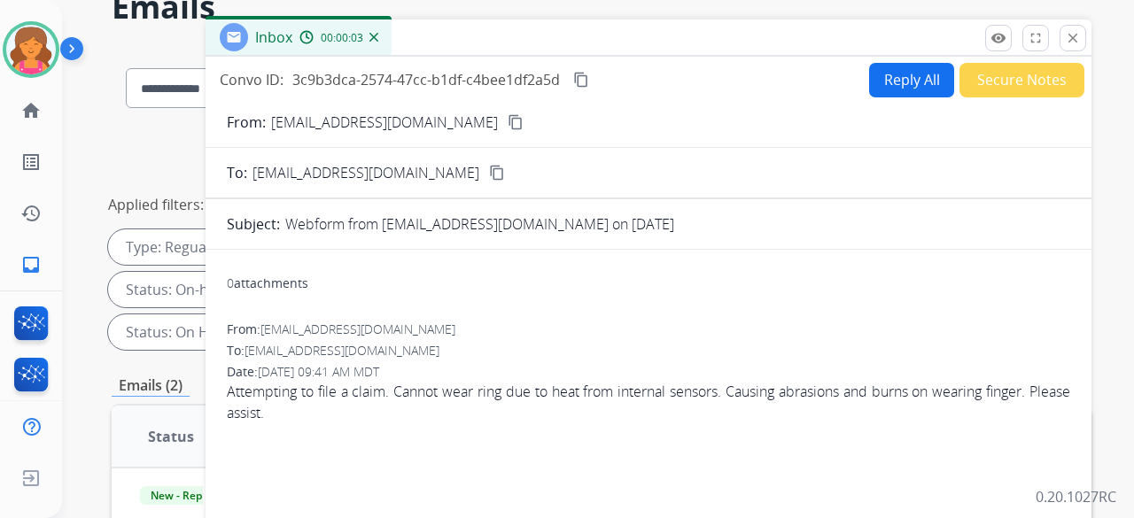
click at [508, 117] on mat-icon "content_copy" at bounding box center [516, 122] width 16 height 16
click at [871, 75] on button "Reply All" at bounding box center [911, 80] width 85 height 35
select select "**********"
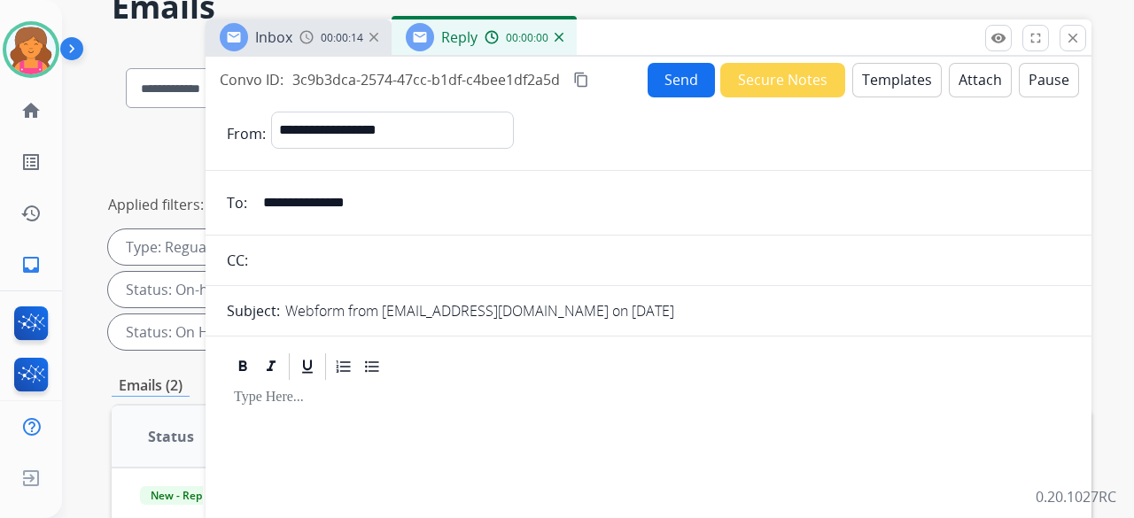
click at [870, 86] on button "Templates" at bounding box center [896, 80] width 89 height 35
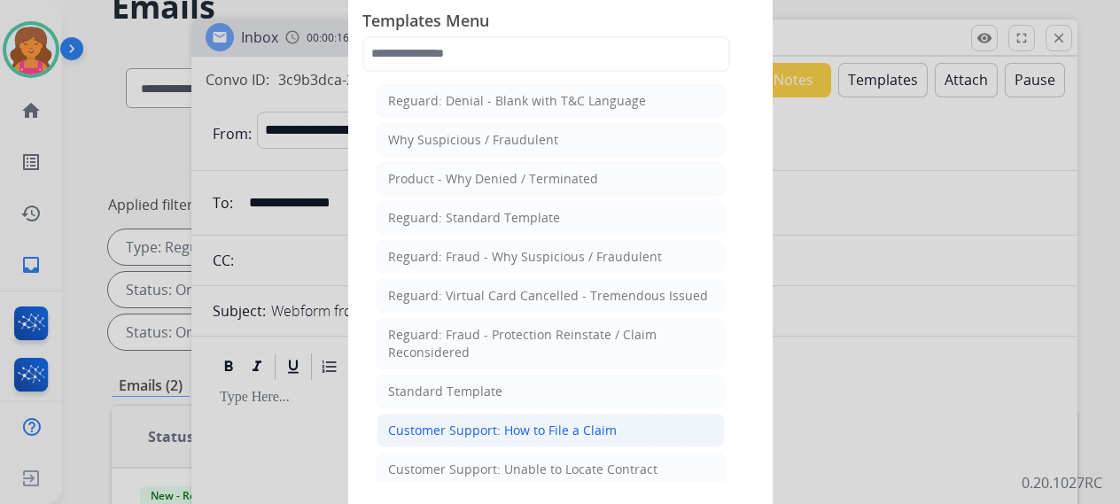
click at [467, 415] on li "Customer Support: How to File a Claim" at bounding box center [550, 431] width 348 height 34
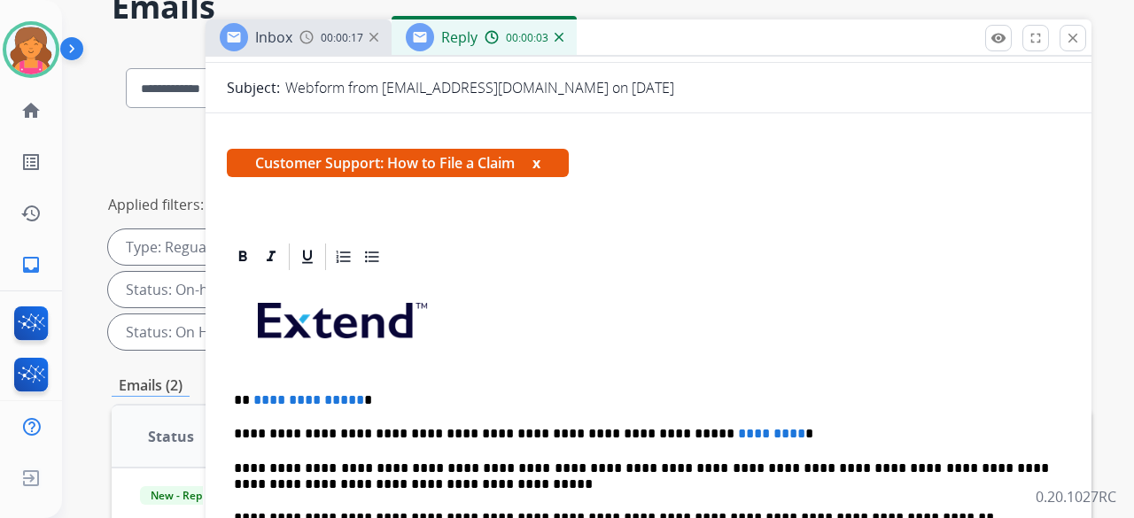
scroll to position [266, 0]
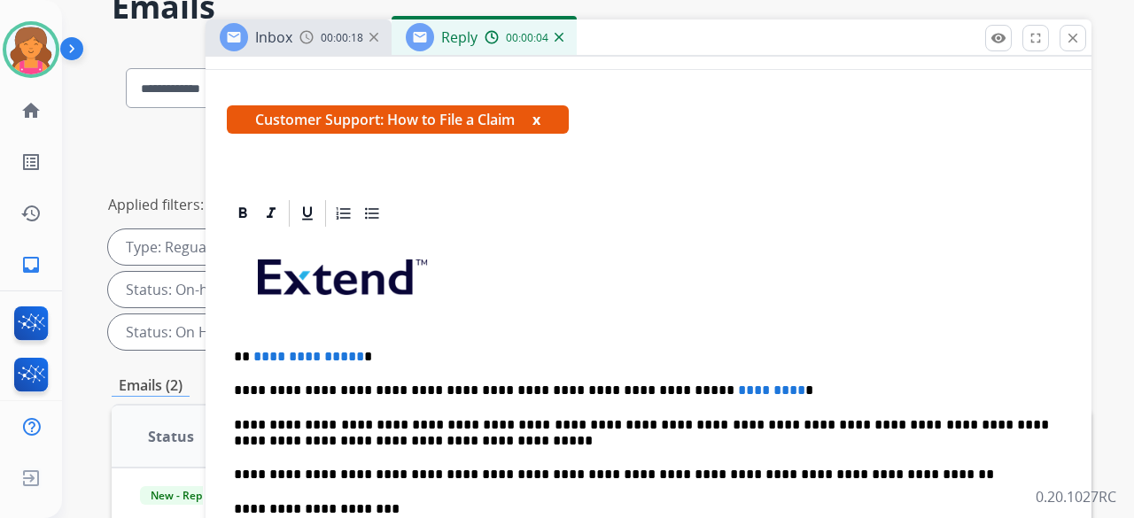
click at [351, 355] on span "**********" at bounding box center [308, 356] width 111 height 13
click at [738, 385] on span "*********" at bounding box center [771, 390] width 67 height 13
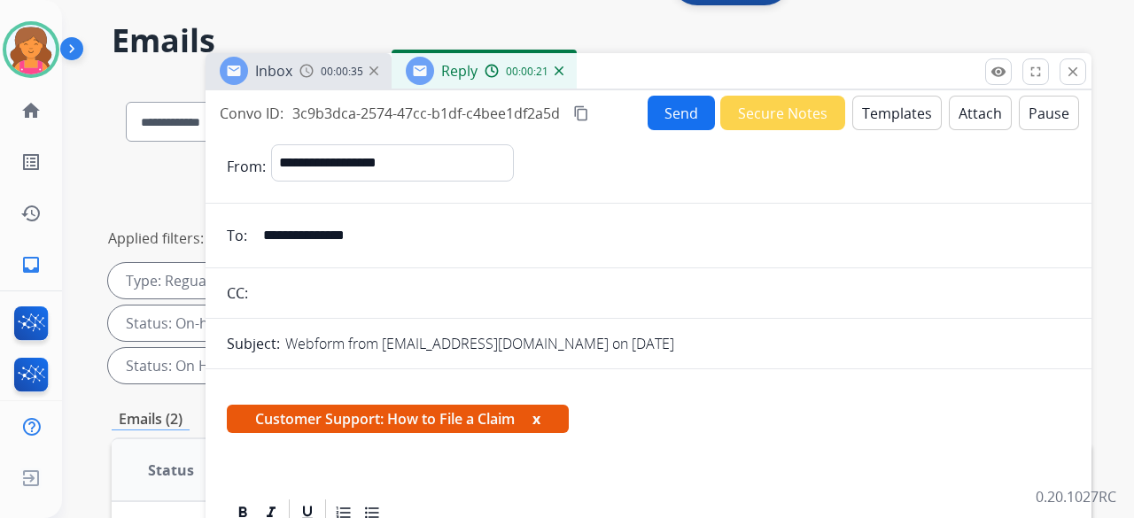
scroll to position [0, 0]
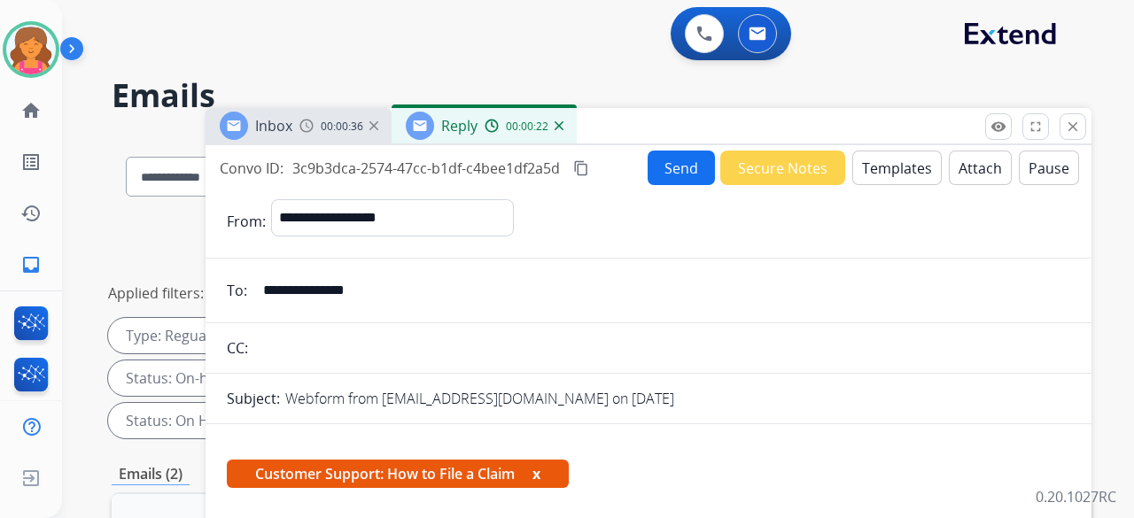
click at [661, 174] on button "Send" at bounding box center [681, 168] width 67 height 35
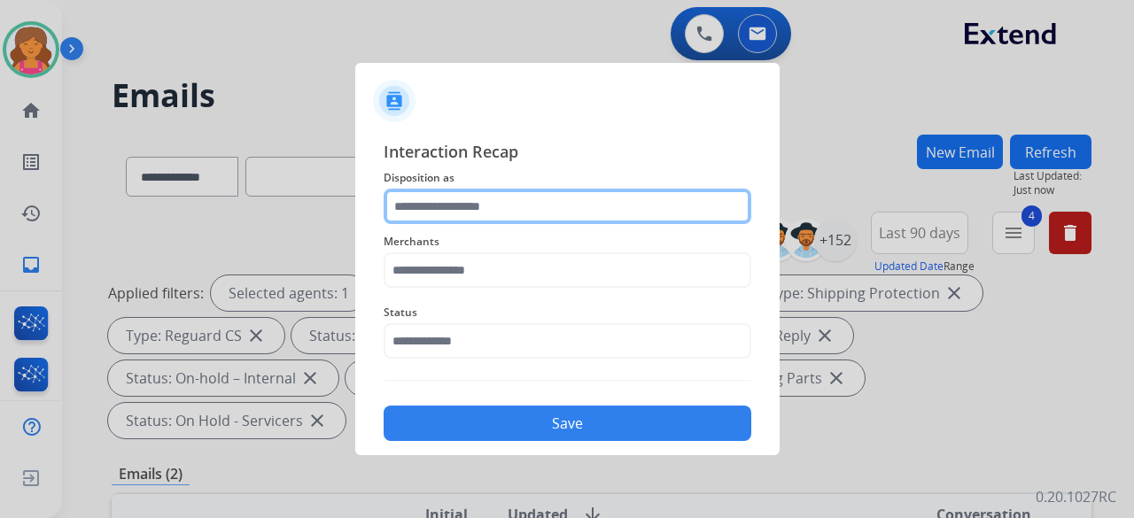
click at [647, 201] on input "text" at bounding box center [568, 206] width 368 height 35
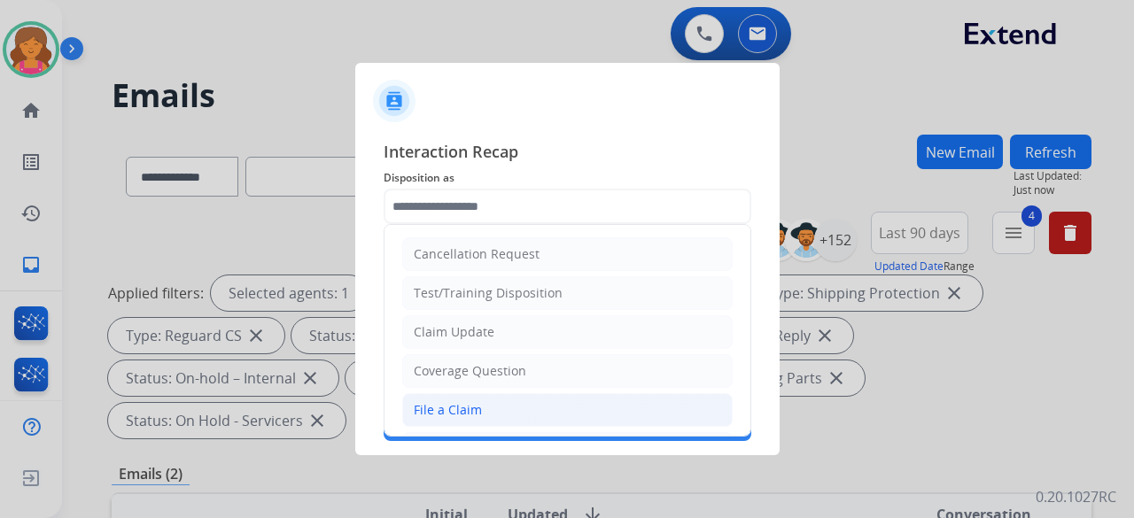
click at [450, 397] on li "File a Claim" at bounding box center [567, 410] width 330 height 34
type input "**********"
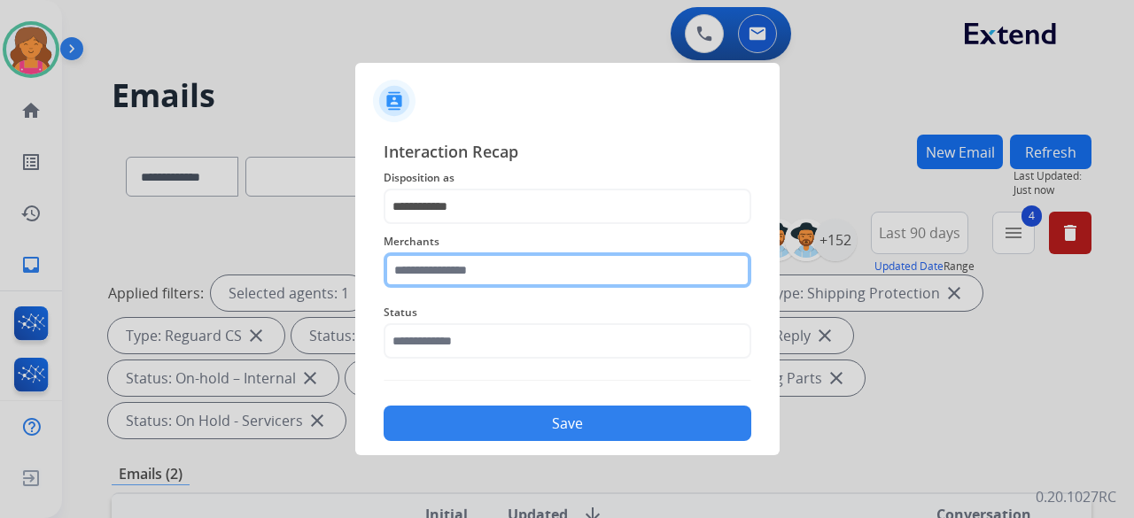
click at [469, 277] on input "text" at bounding box center [568, 269] width 368 height 35
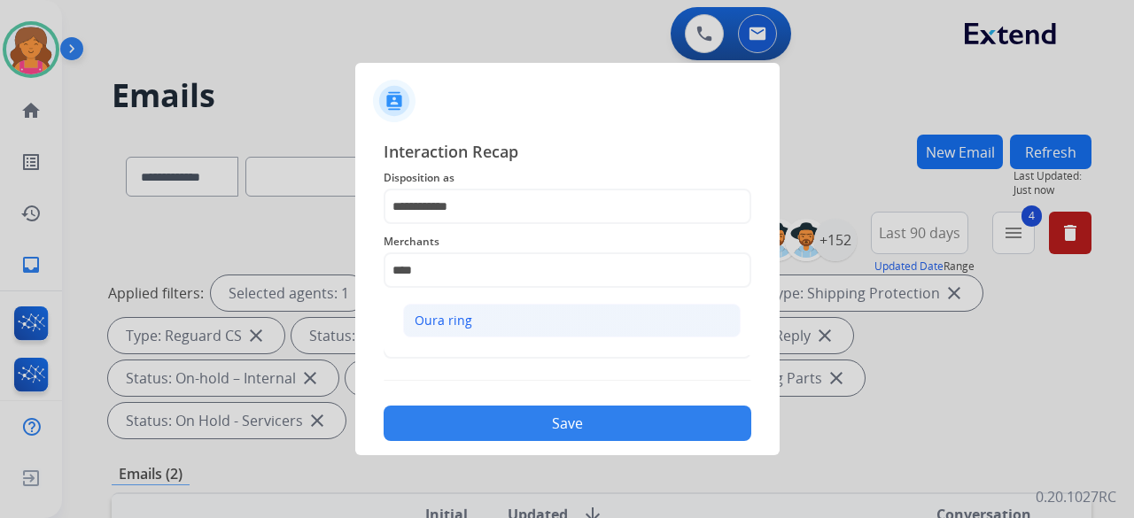
click at [460, 325] on div "Oura ring" at bounding box center [444, 321] width 58 height 18
type input "*********"
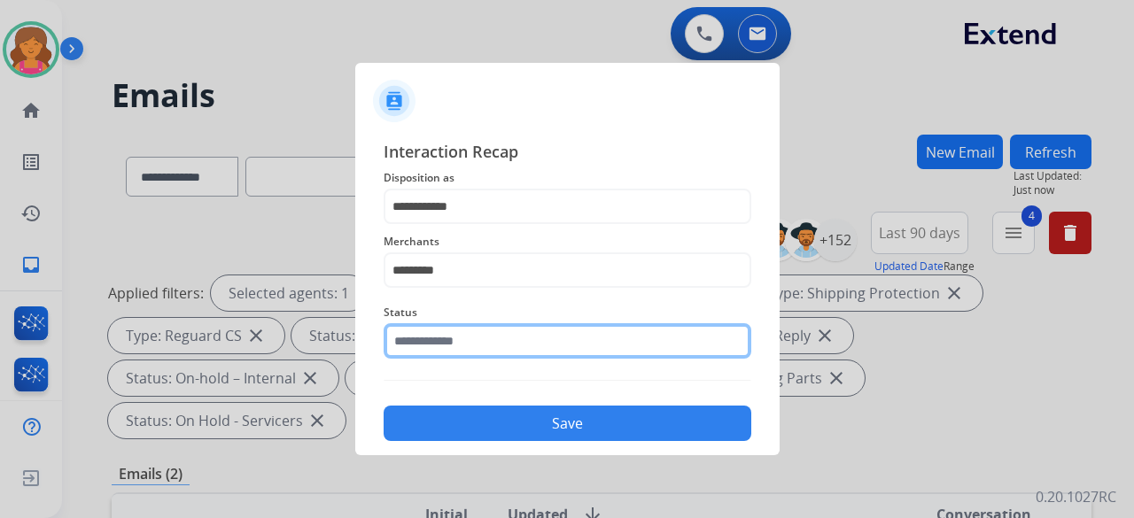
click at [457, 343] on input "text" at bounding box center [568, 340] width 368 height 35
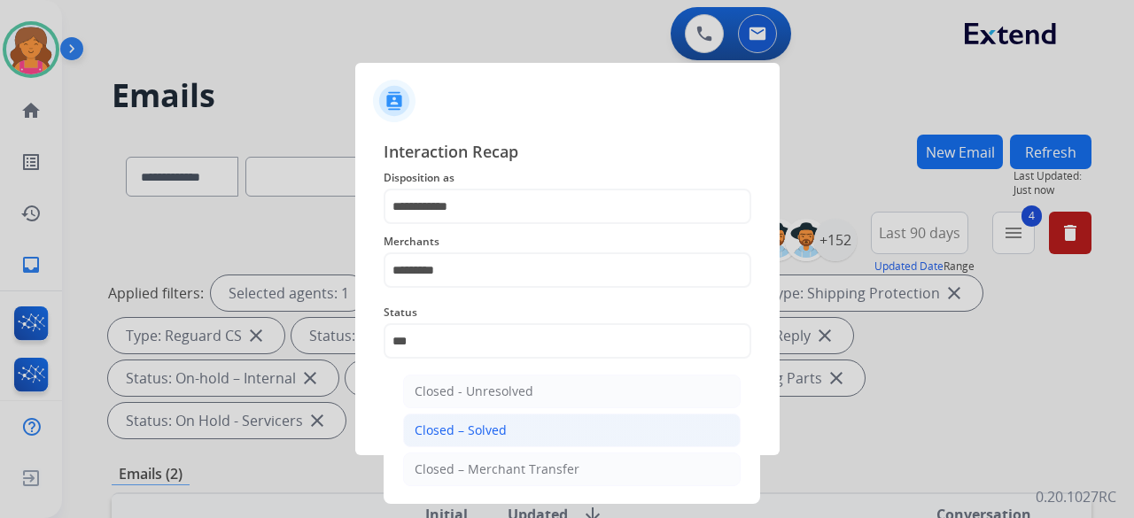
click at [473, 438] on div "Closed – Solved" at bounding box center [461, 431] width 92 height 18
type input "**********"
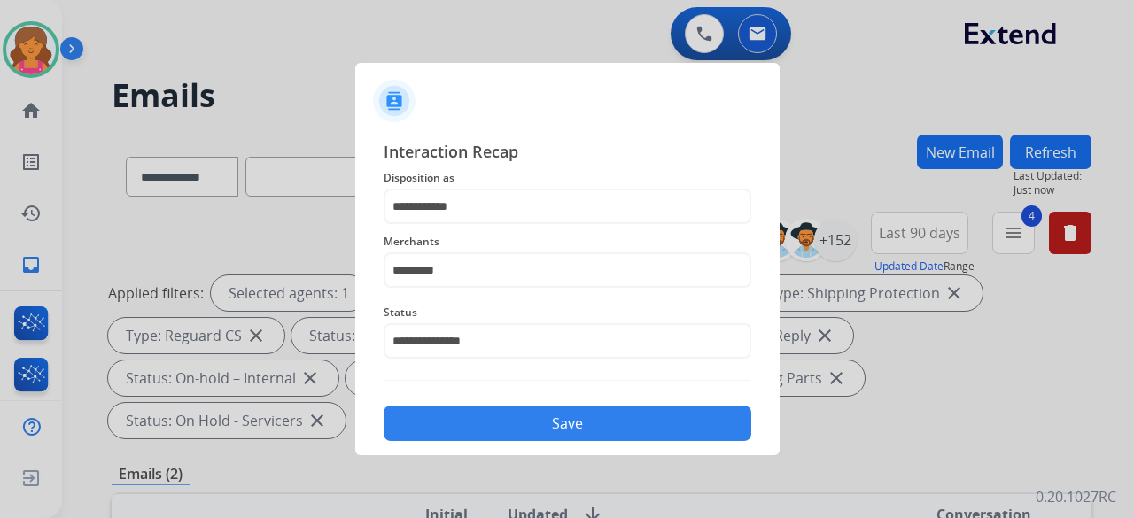
click at [473, 437] on button "Save" at bounding box center [568, 423] width 368 height 35
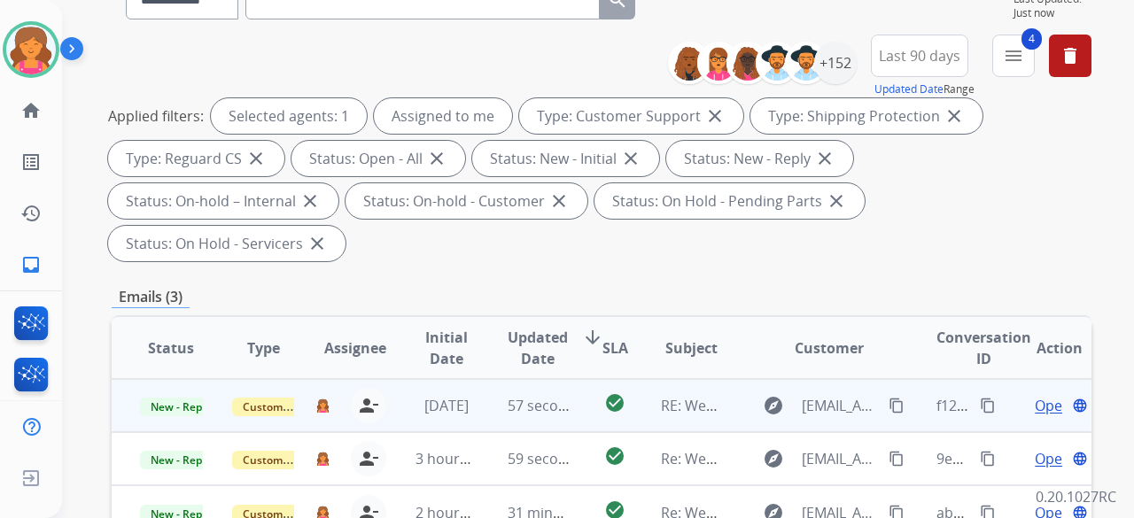
scroll to position [266, 0]
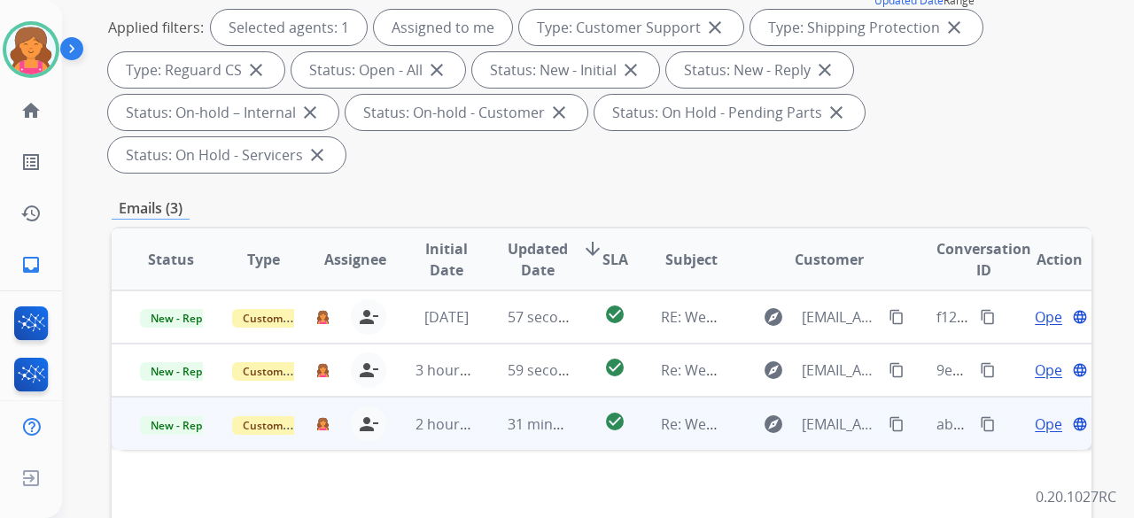
click at [1035, 414] on span "Open" at bounding box center [1053, 424] width 36 height 21
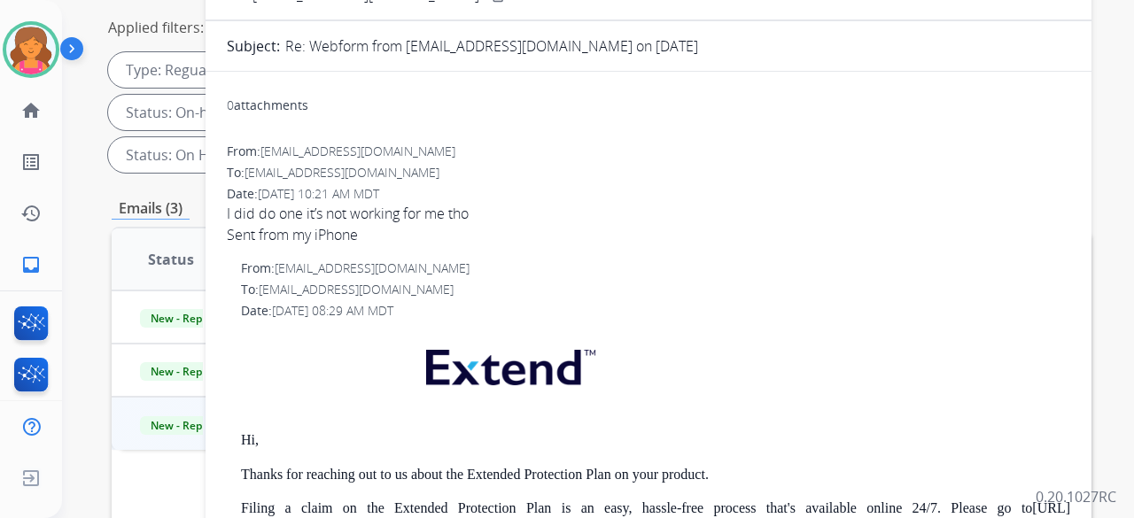
scroll to position [0, 0]
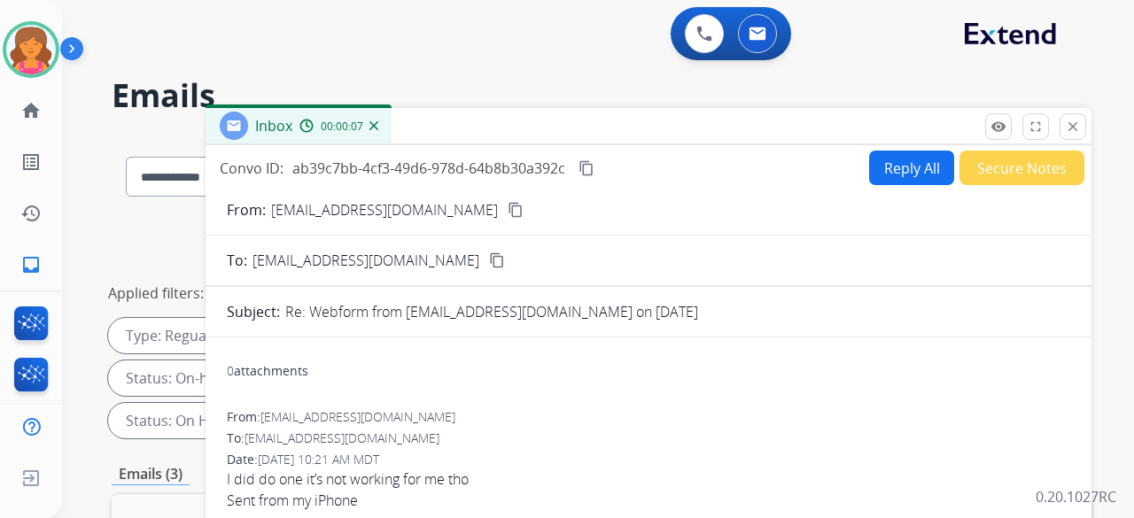
click at [888, 180] on button "Reply All" at bounding box center [911, 168] width 85 height 35
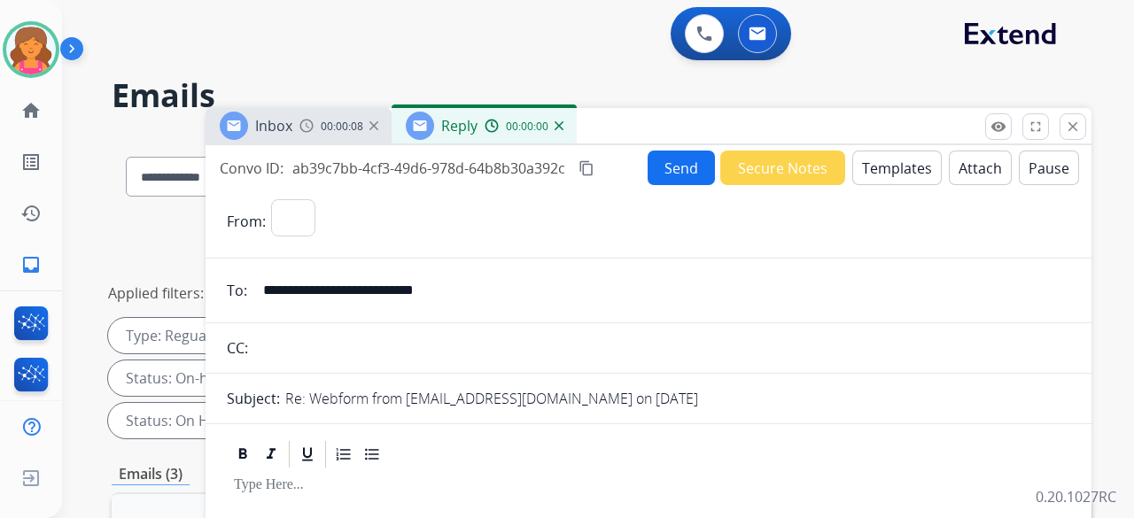
select select "**********"
click at [888, 180] on button "Templates" at bounding box center [896, 168] width 89 height 35
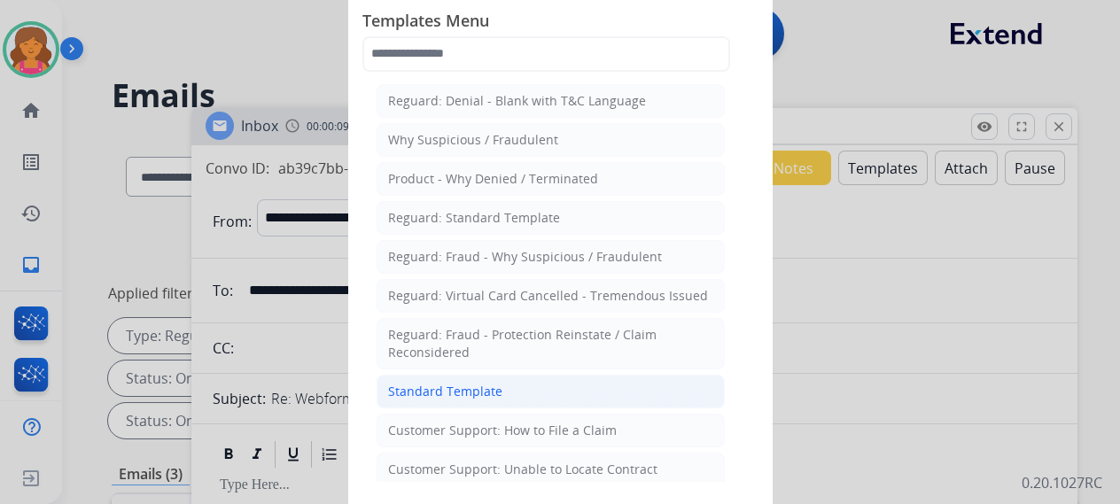
click at [471, 383] on div "Standard Template" at bounding box center [445, 392] width 114 height 18
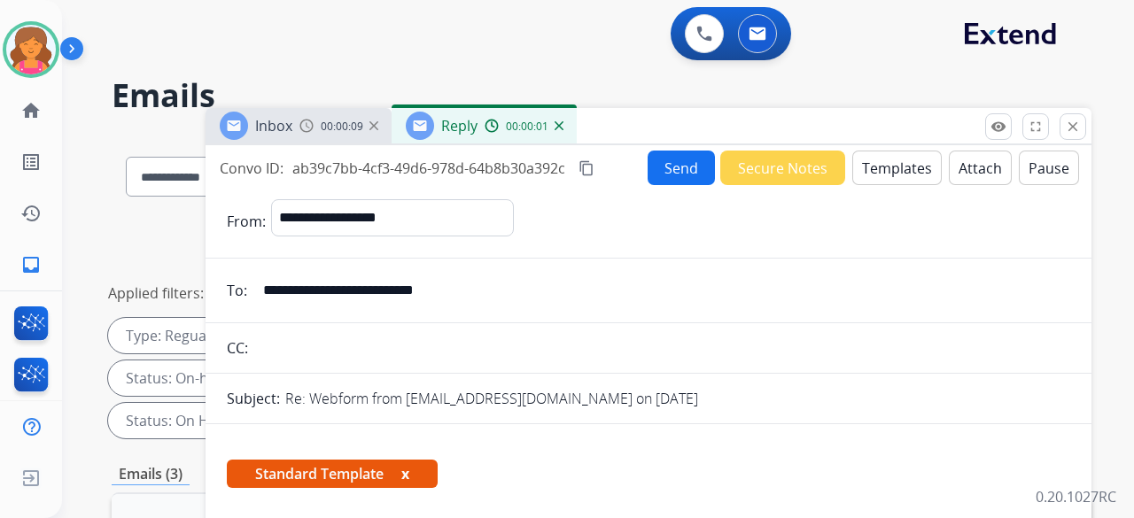
scroll to position [354, 0]
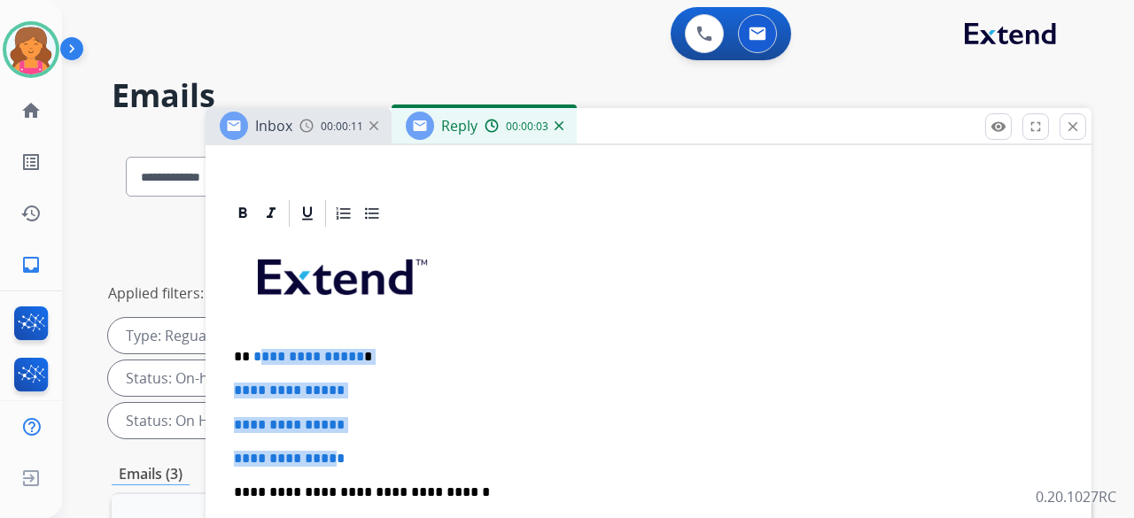
drag, startPoint x: 348, startPoint y: 457, endPoint x: 254, endPoint y: 353, distance: 139.8
click at [345, 453] on span "**********" at bounding box center [289, 458] width 111 height 13
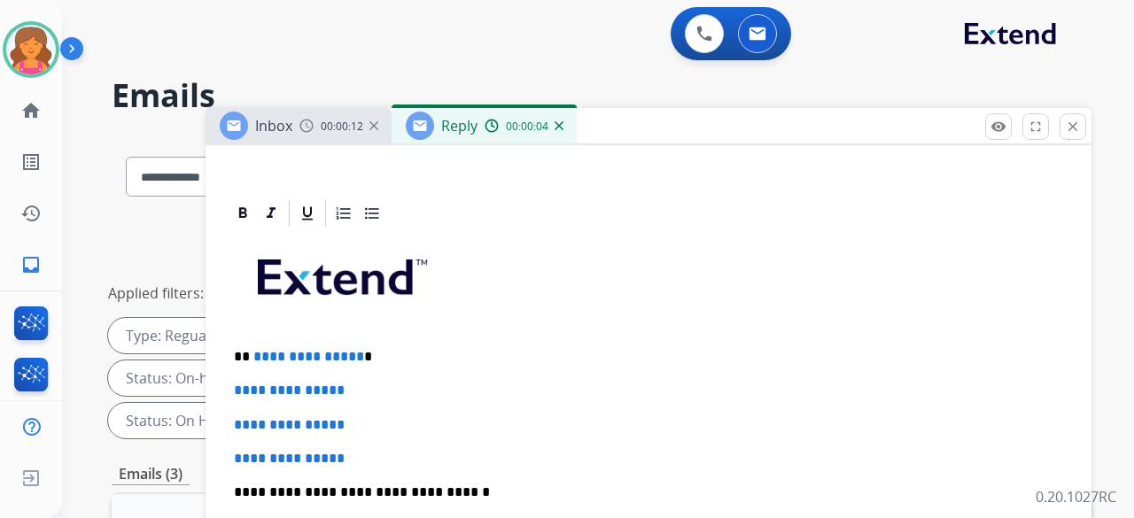
click at [356, 456] on p "**********" at bounding box center [648, 459] width 829 height 16
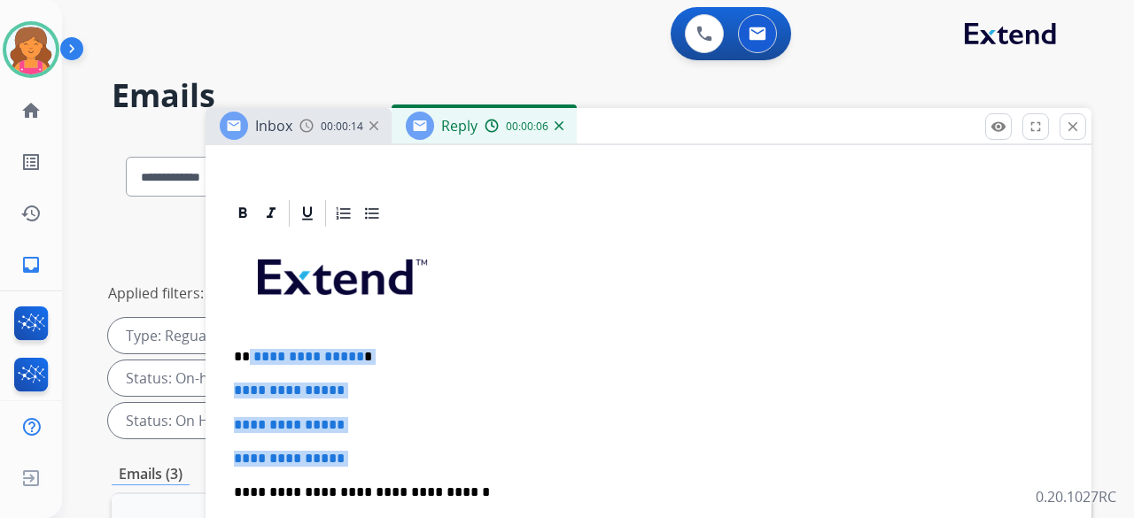
drag, startPoint x: 299, startPoint y: 408, endPoint x: 247, endPoint y: 336, distance: 89.5
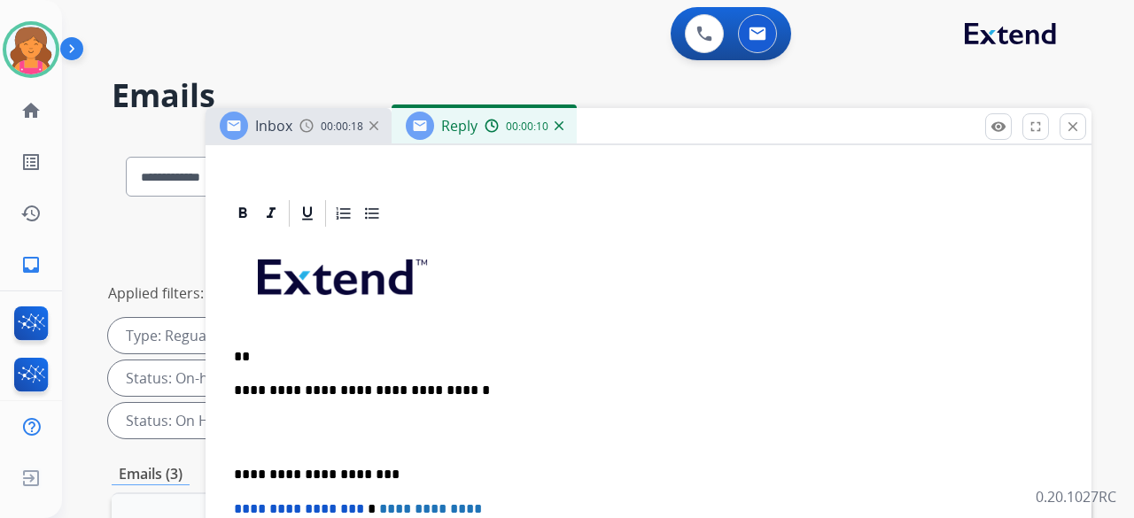
click at [253, 361] on p "**" at bounding box center [641, 357] width 815 height 16
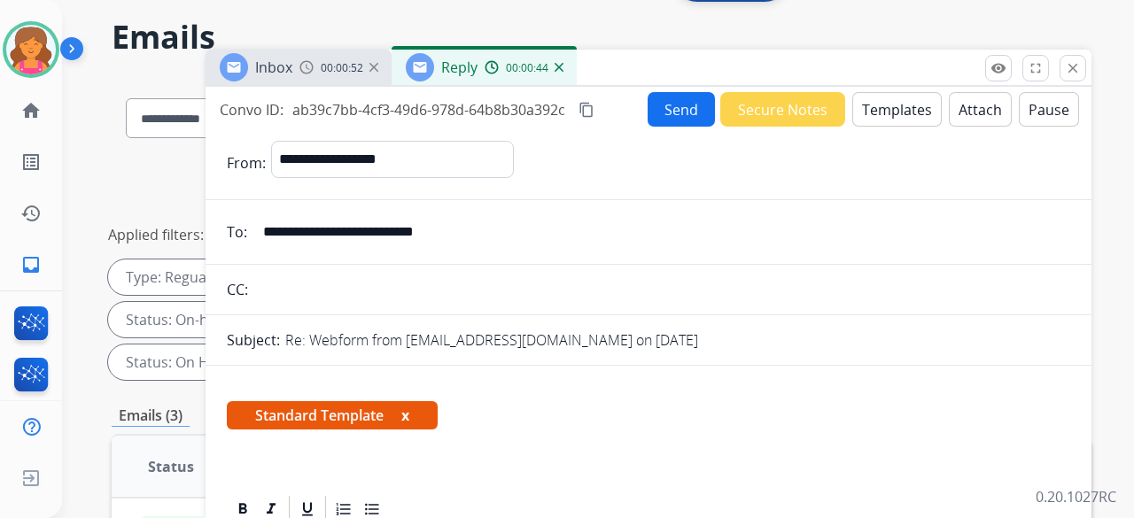
scroll to position [0, 0]
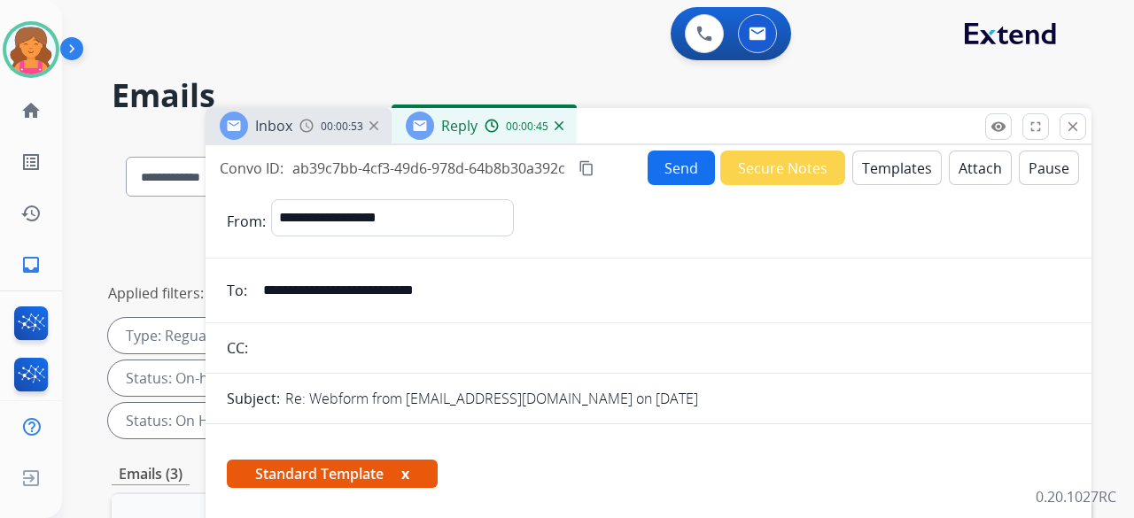
click at [679, 165] on button "Send" at bounding box center [681, 168] width 67 height 35
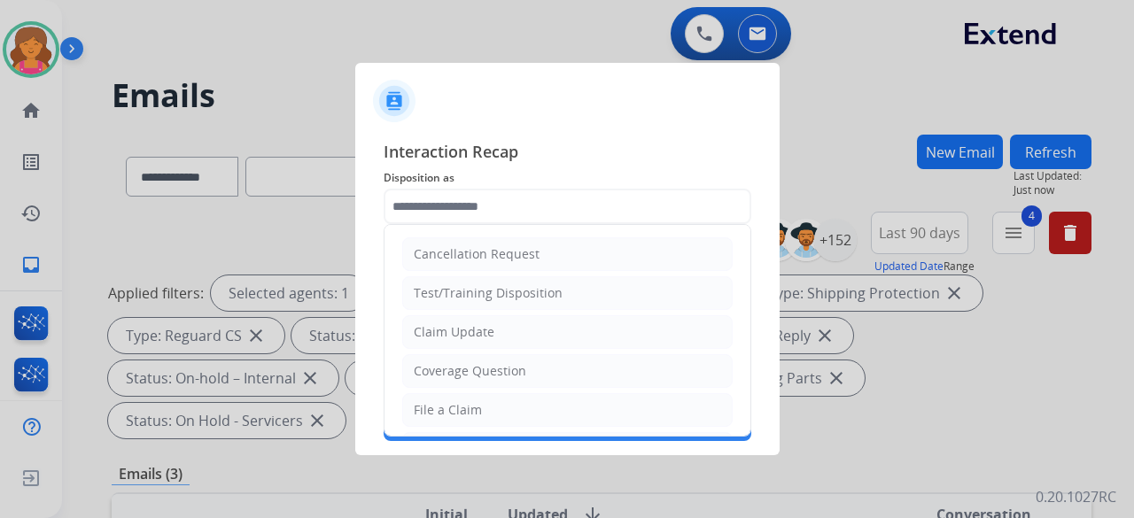
click at [522, 194] on input "text" at bounding box center [568, 206] width 368 height 35
click at [477, 401] on div "File a Claim" at bounding box center [448, 410] width 68 height 18
type input "**********"
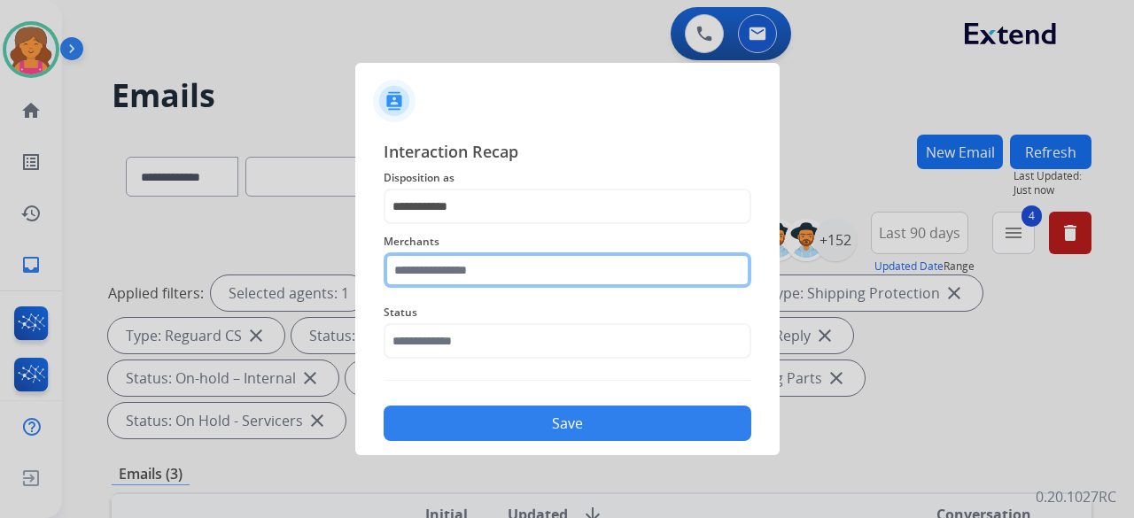
click at [462, 269] on input "text" at bounding box center [568, 269] width 368 height 35
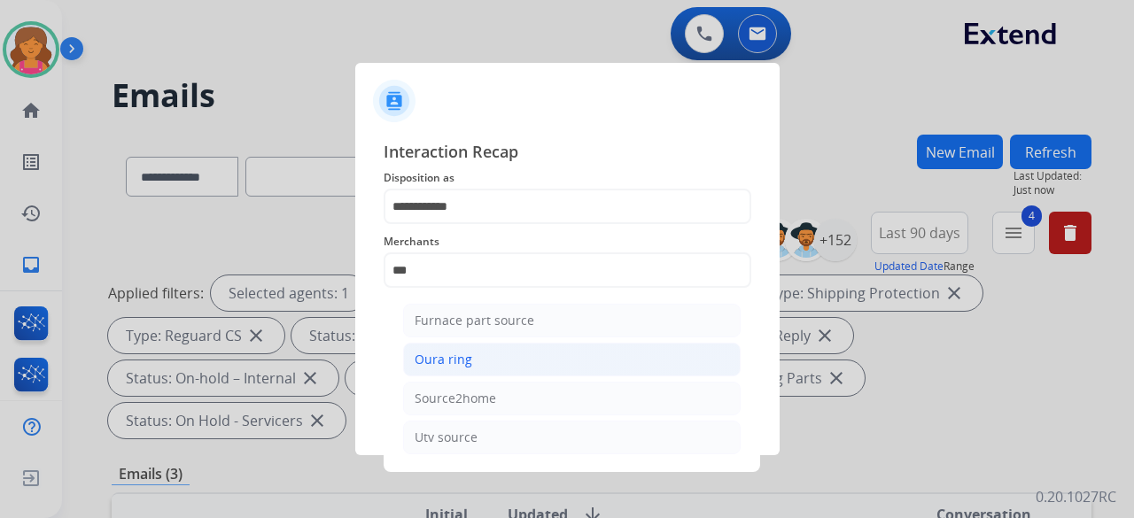
click at [472, 357] on li "Oura ring" at bounding box center [571, 360] width 337 height 34
type input "*********"
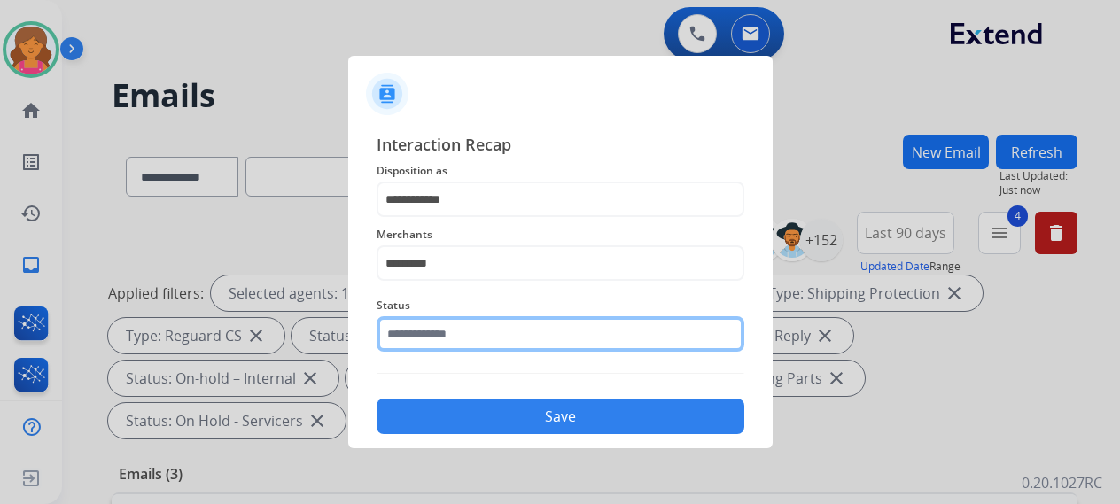
click at [460, 354] on div "Status" at bounding box center [560, 323] width 368 height 71
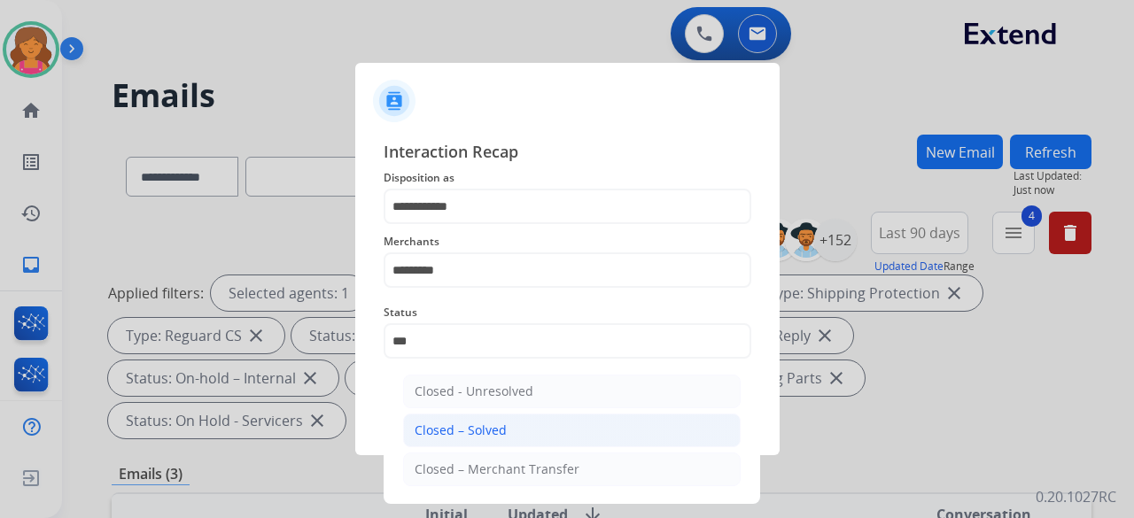
click at [431, 432] on div "Closed – Solved" at bounding box center [461, 431] width 92 height 18
type input "**********"
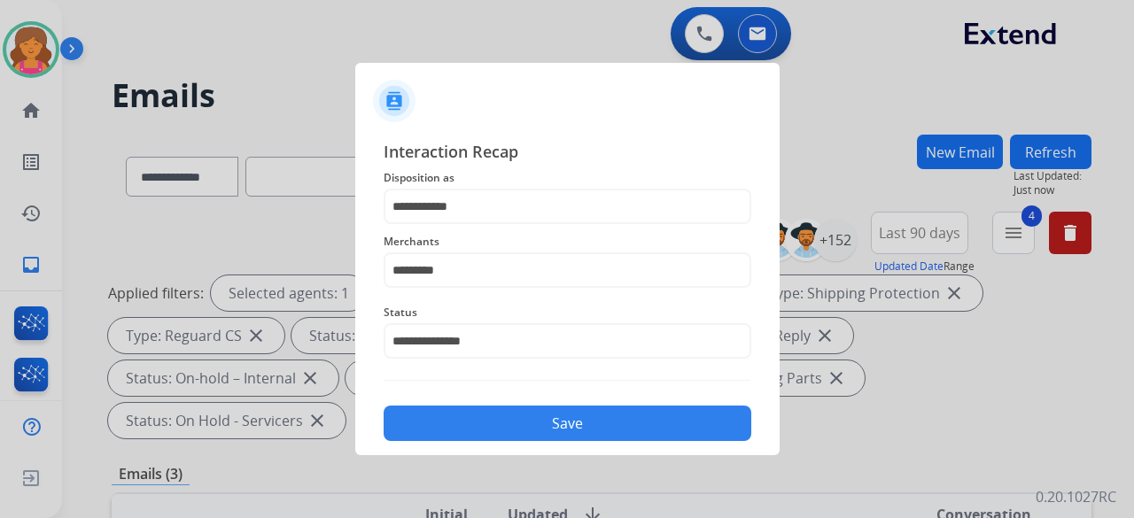
click at [439, 431] on button "Save" at bounding box center [568, 423] width 368 height 35
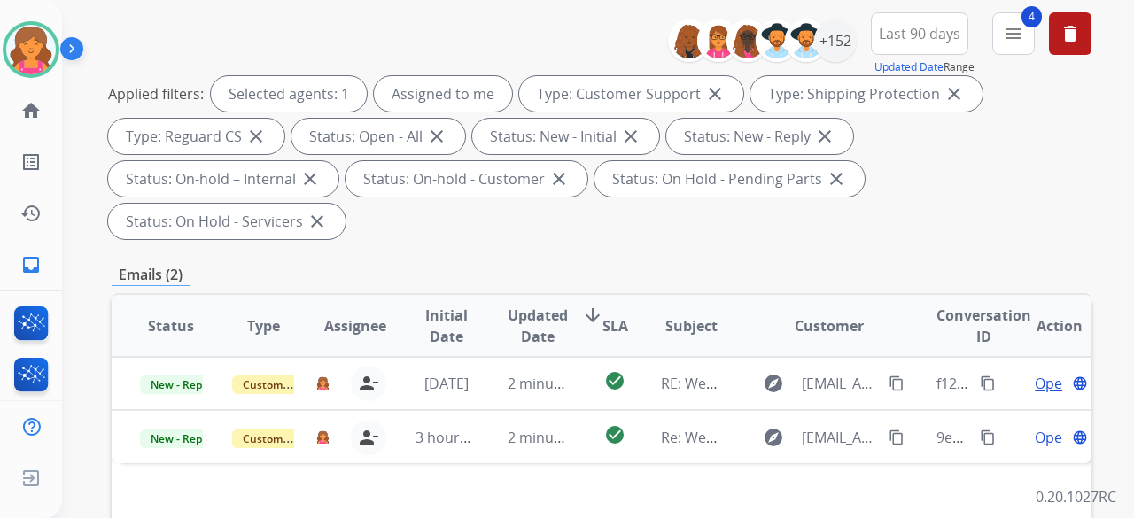
scroll to position [354, 0]
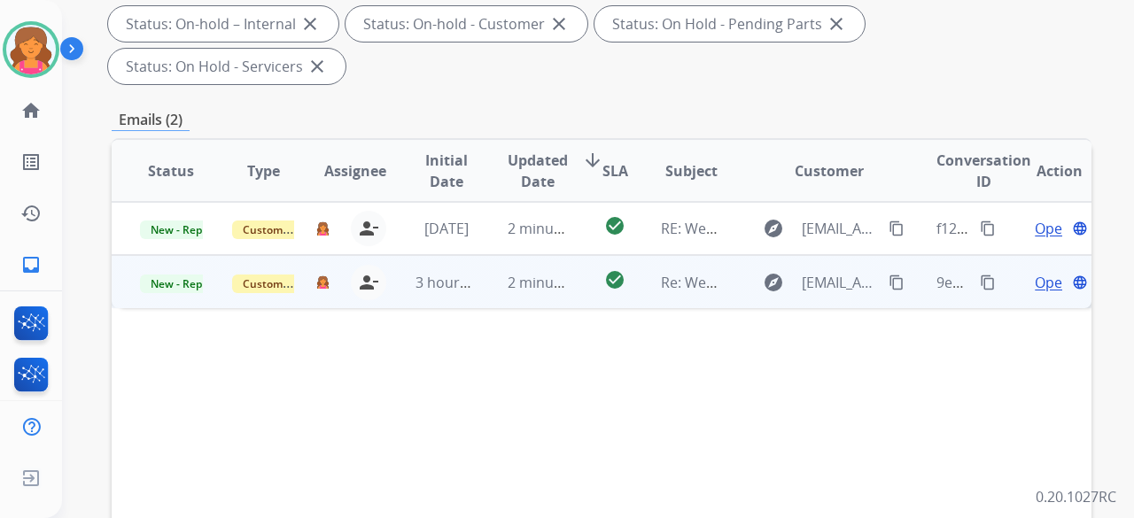
click at [1035, 272] on span "Open" at bounding box center [1053, 282] width 36 height 21
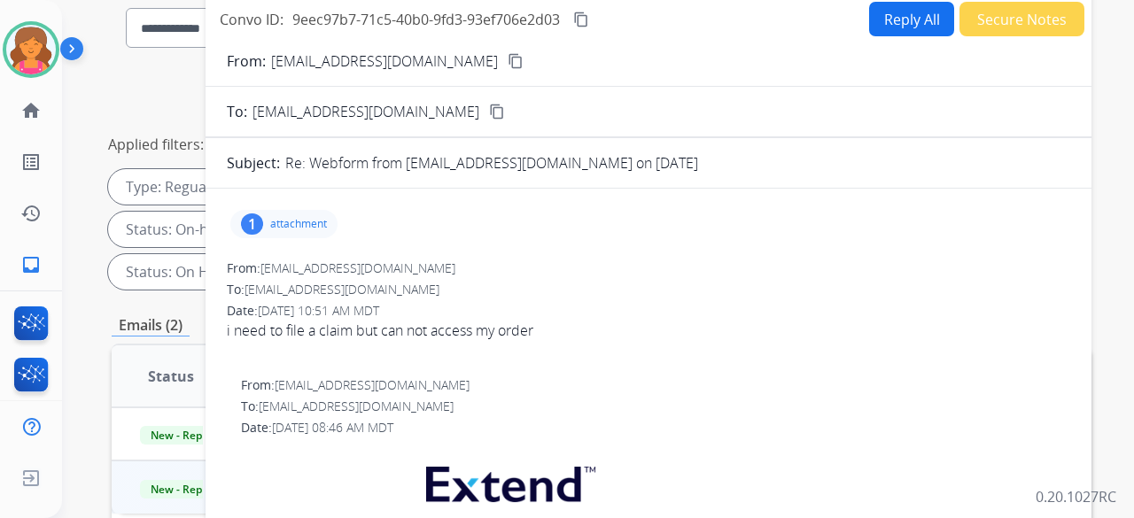
scroll to position [89, 0]
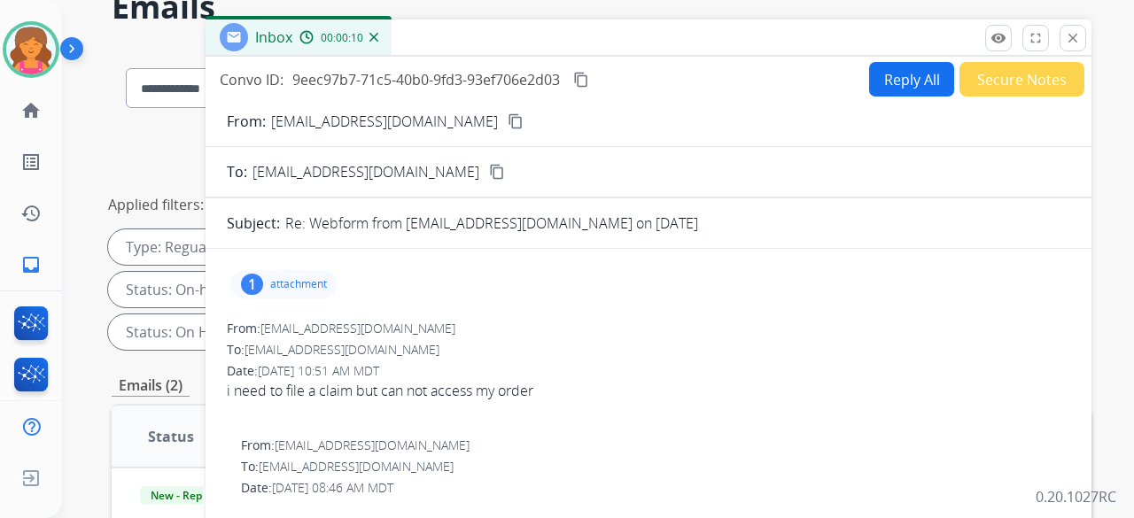
click at [880, 74] on button "Reply All" at bounding box center [911, 79] width 85 height 35
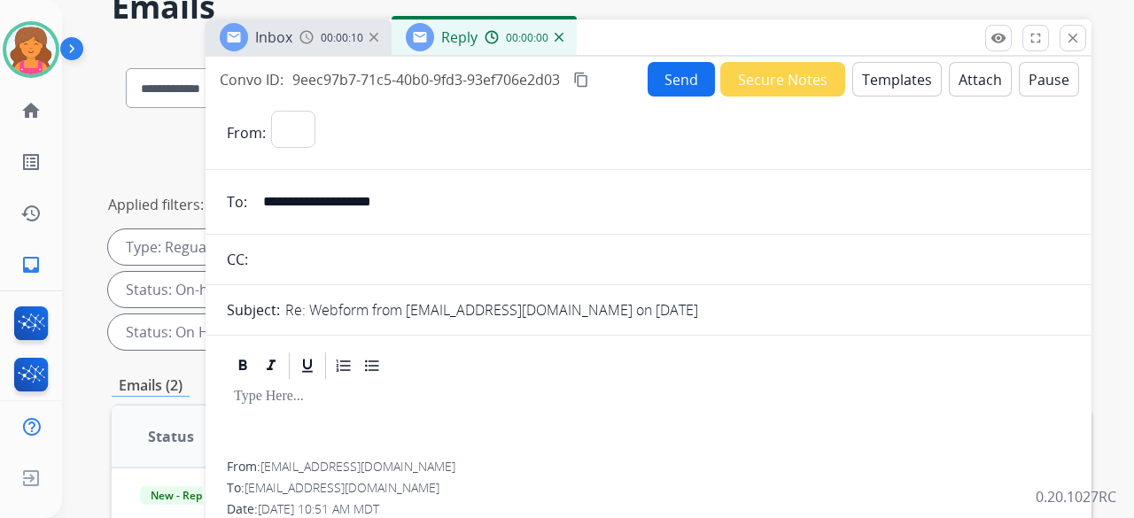
select select "**********"
click at [889, 80] on button "Templates" at bounding box center [896, 79] width 89 height 35
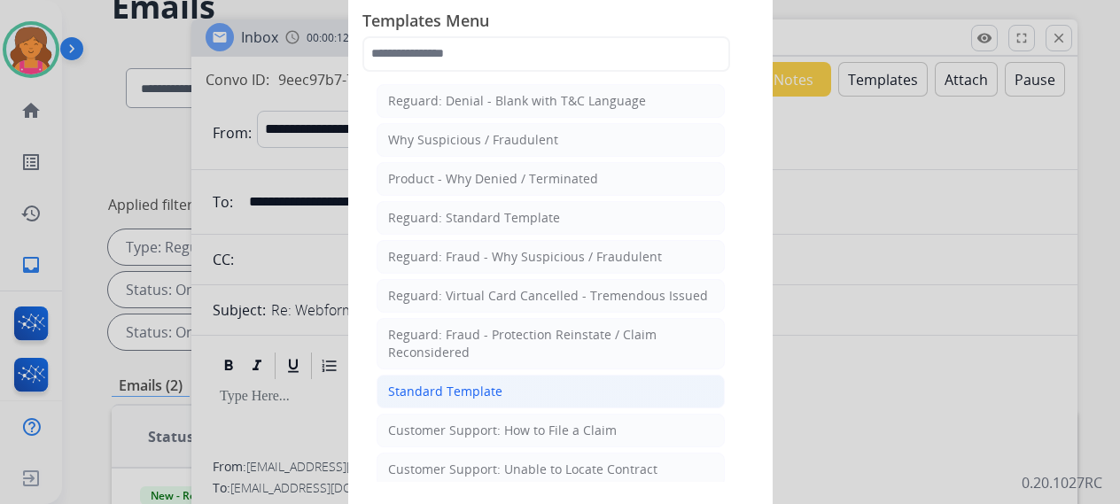
click at [506, 378] on li "Standard Template" at bounding box center [550, 392] width 348 height 34
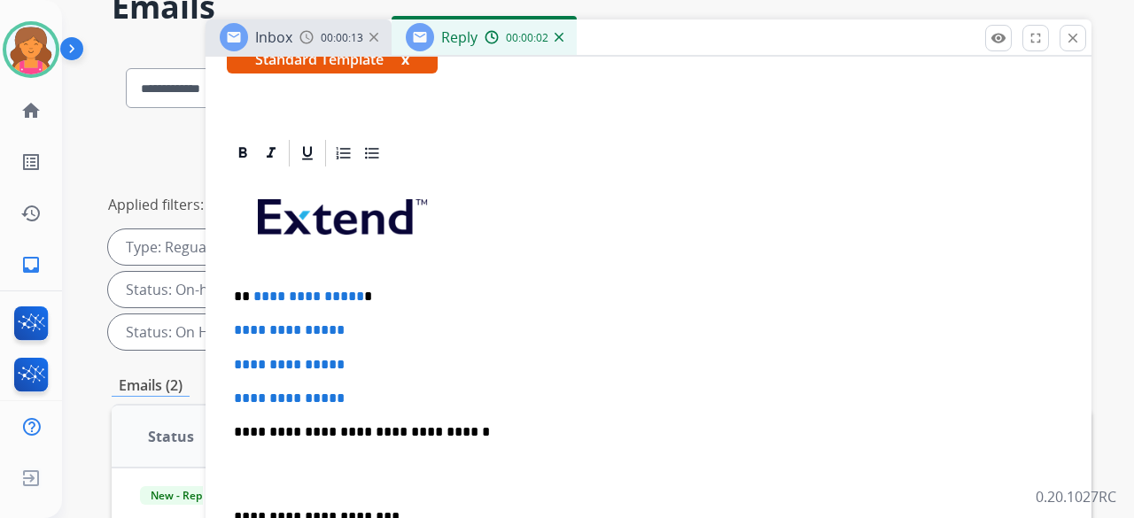
scroll to position [354, 0]
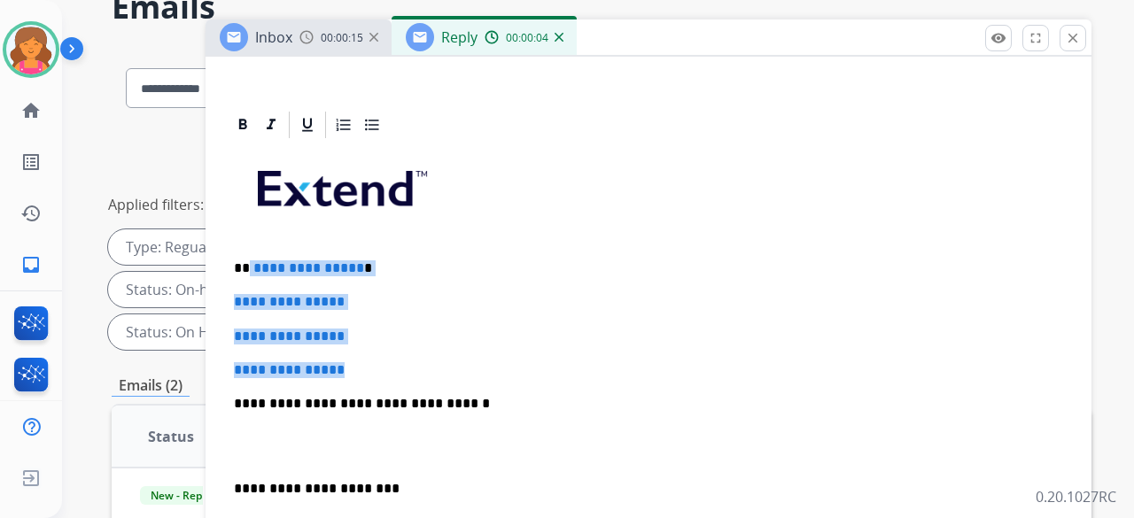
drag, startPoint x: 385, startPoint y: 366, endPoint x: 247, endPoint y: 255, distance: 177.1
click at [247, 255] on div "**********" at bounding box center [648, 445] width 843 height 609
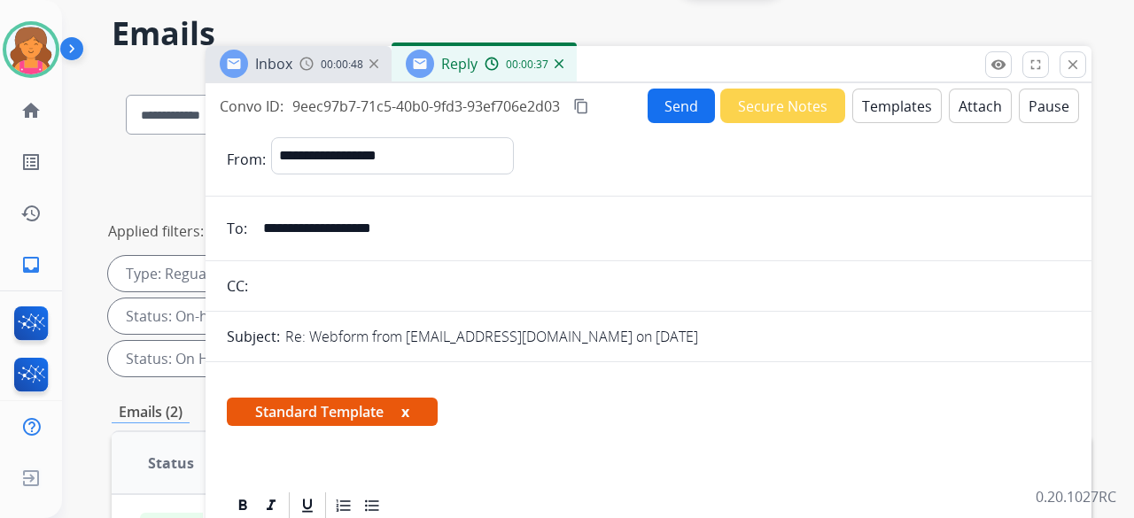
scroll to position [0, 0]
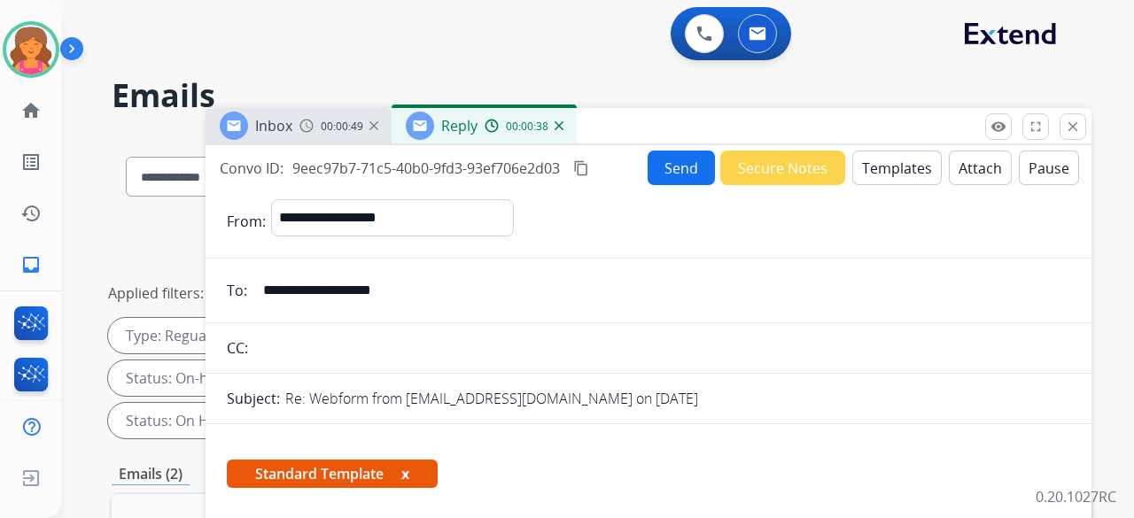
click at [664, 169] on button "Send" at bounding box center [681, 168] width 67 height 35
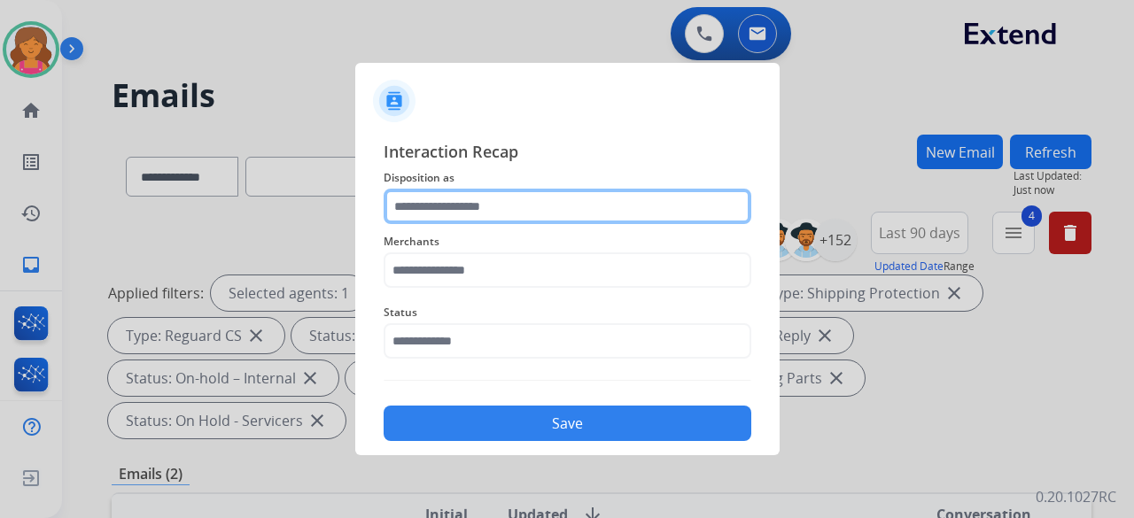
click at [485, 198] on input "text" at bounding box center [568, 206] width 368 height 35
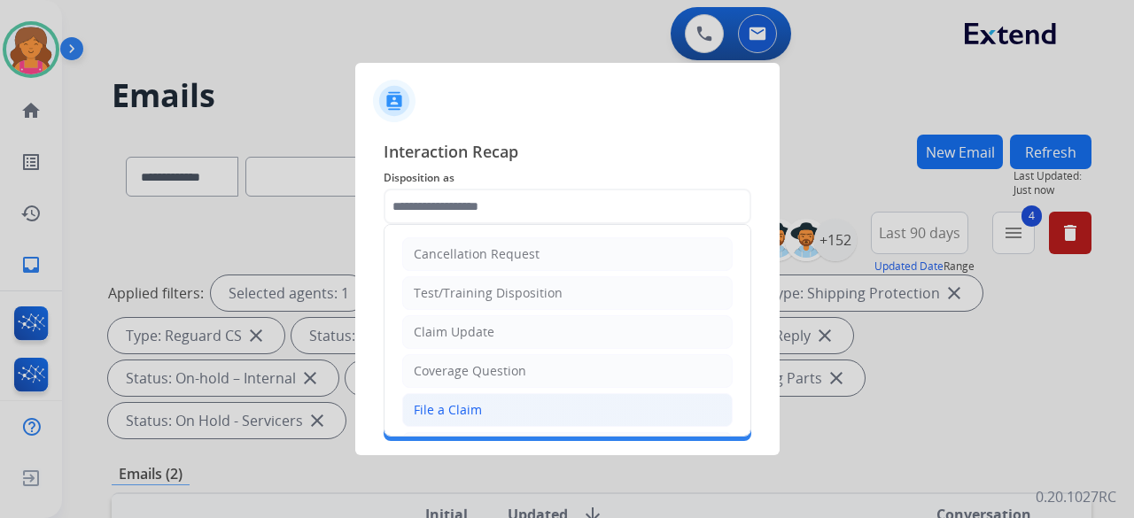
click at [446, 403] on div "File a Claim" at bounding box center [448, 410] width 68 height 18
type input "**********"
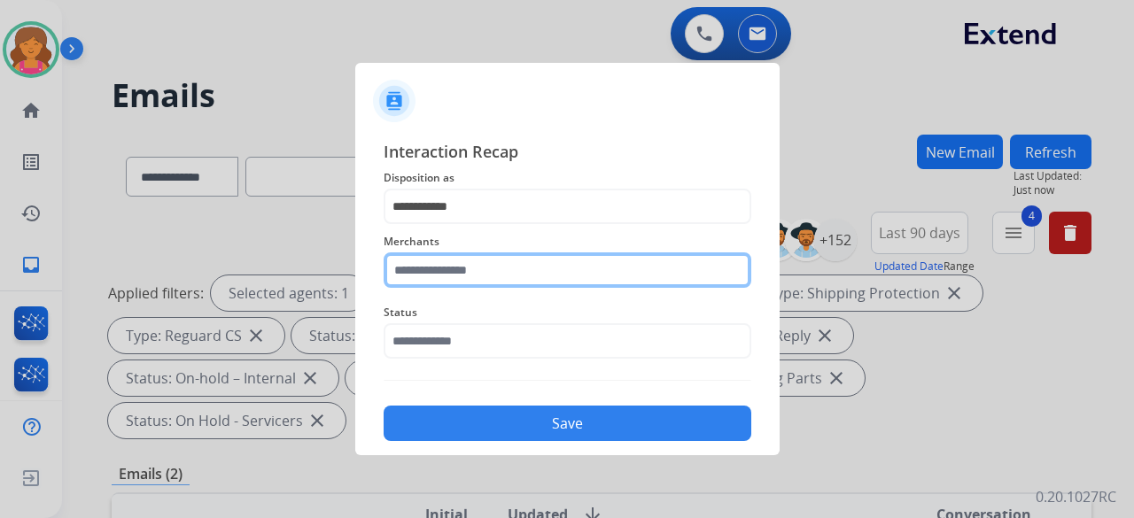
click at [439, 277] on input "text" at bounding box center [568, 269] width 368 height 35
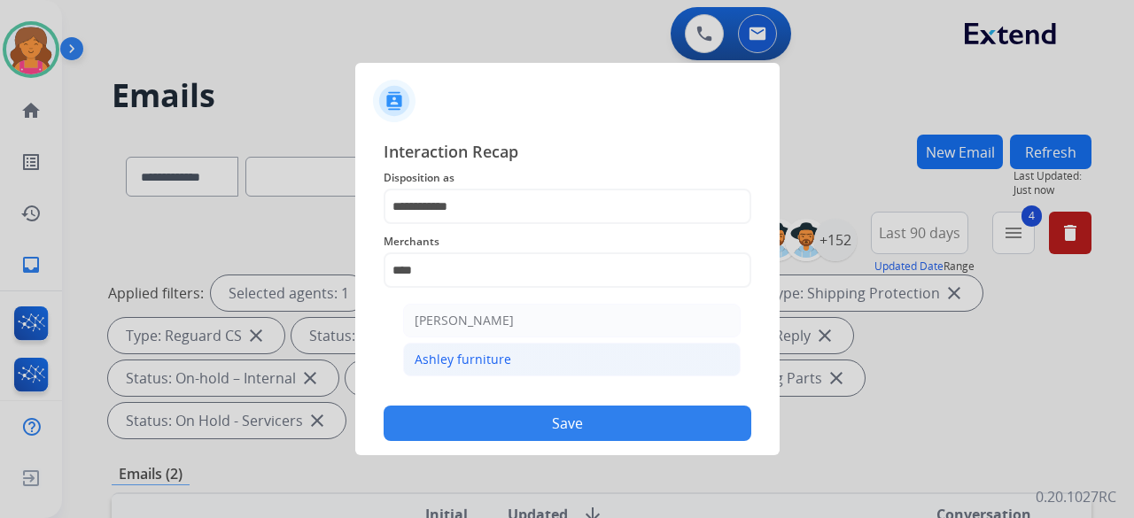
click at [445, 372] on li "Ashley furniture" at bounding box center [571, 360] width 337 height 34
type input "**********"
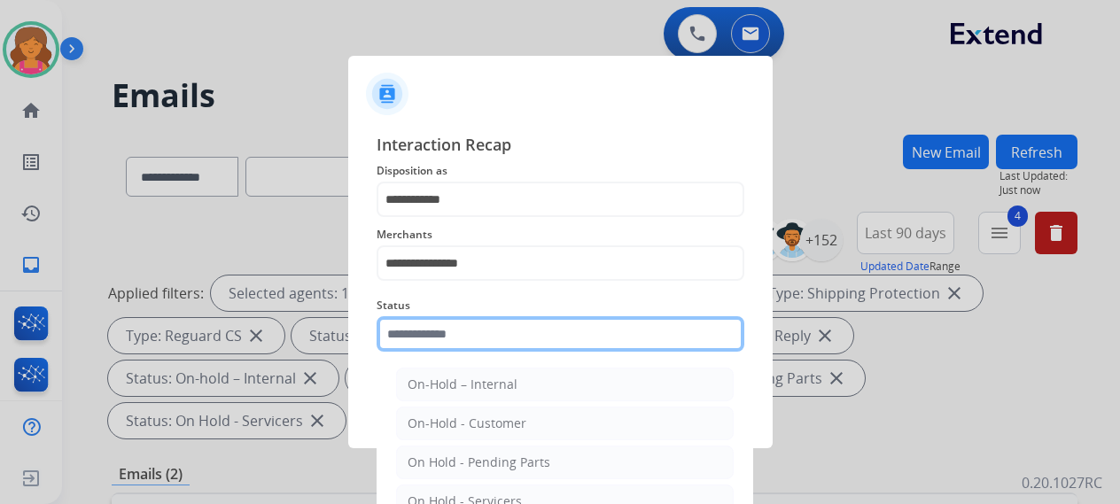
click at [455, 336] on input "text" at bounding box center [560, 333] width 368 height 35
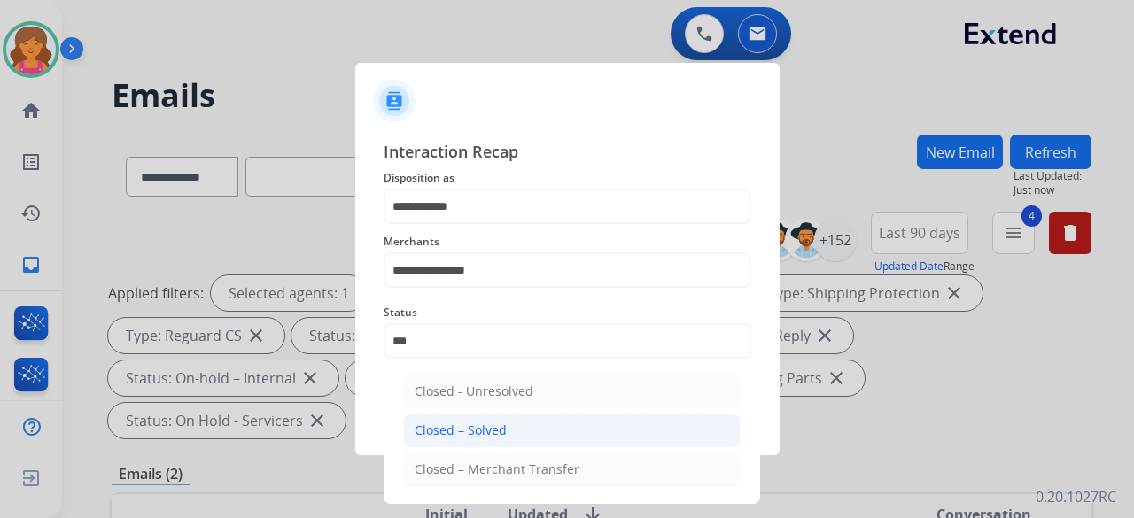
click at [464, 418] on li "Closed – Solved" at bounding box center [571, 431] width 337 height 34
type input "**********"
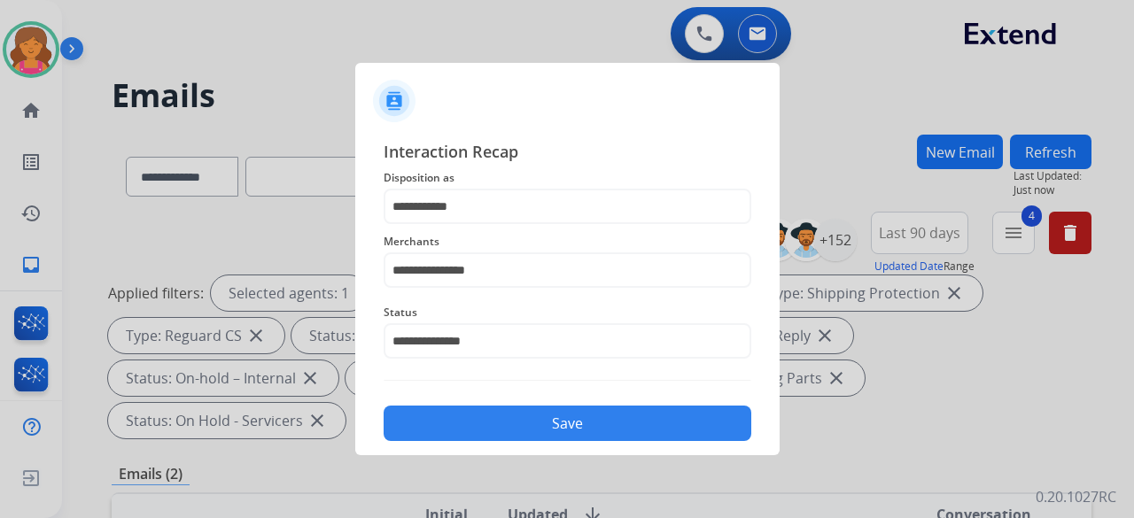
click at [463, 412] on button "Save" at bounding box center [568, 423] width 368 height 35
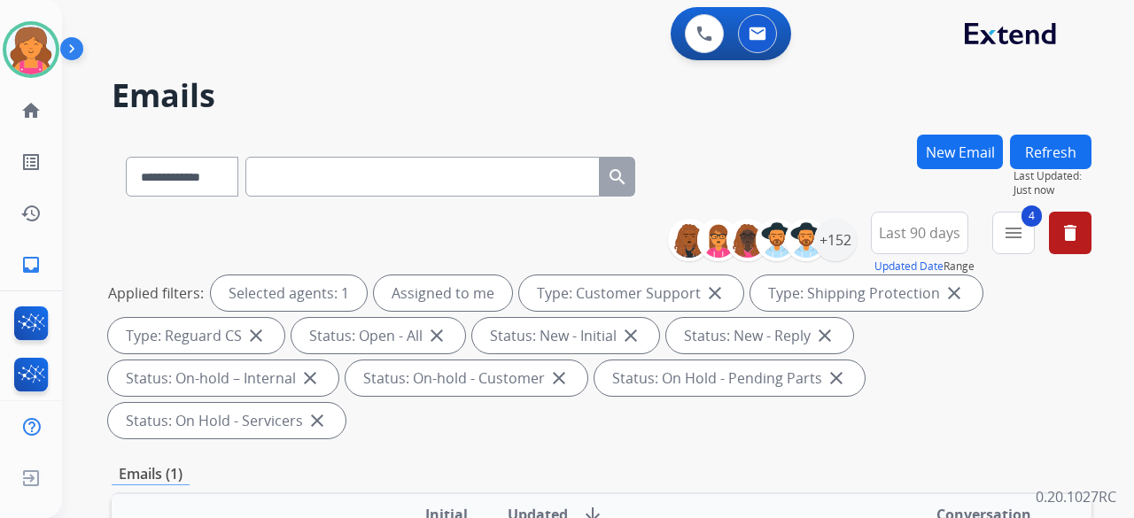
scroll to position [354, 0]
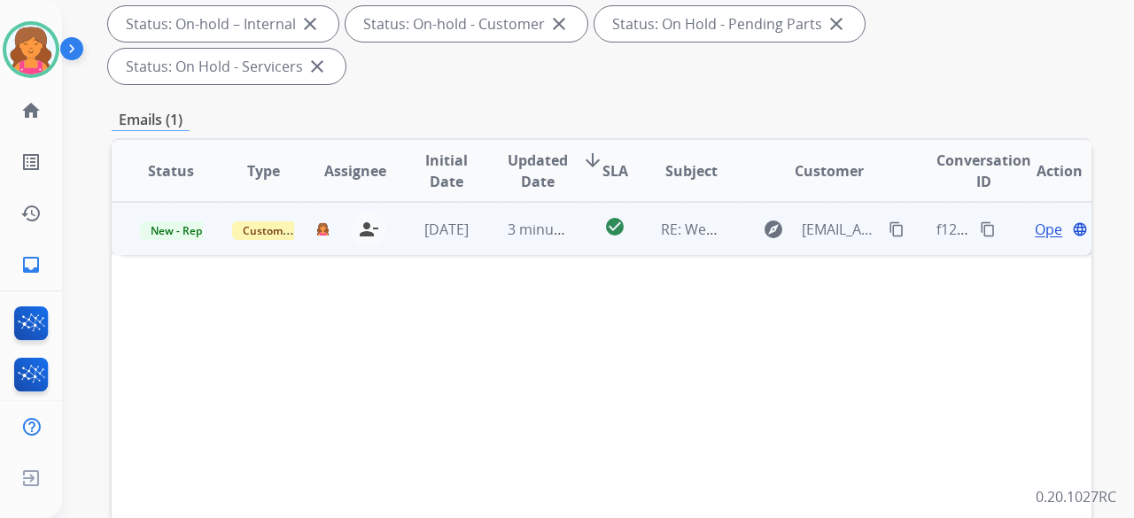
click at [1035, 219] on span "Open" at bounding box center [1053, 229] width 36 height 21
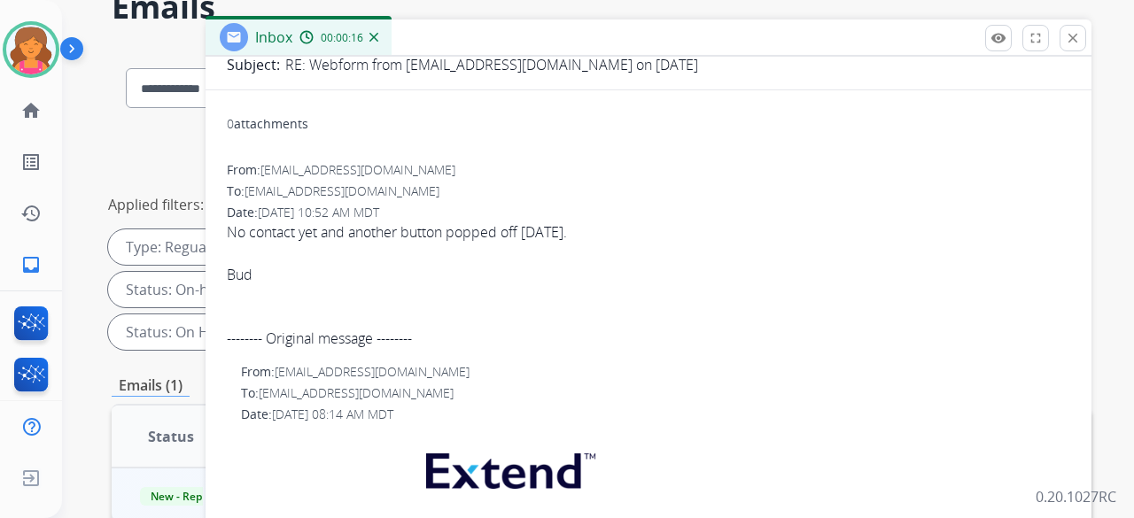
scroll to position [0, 0]
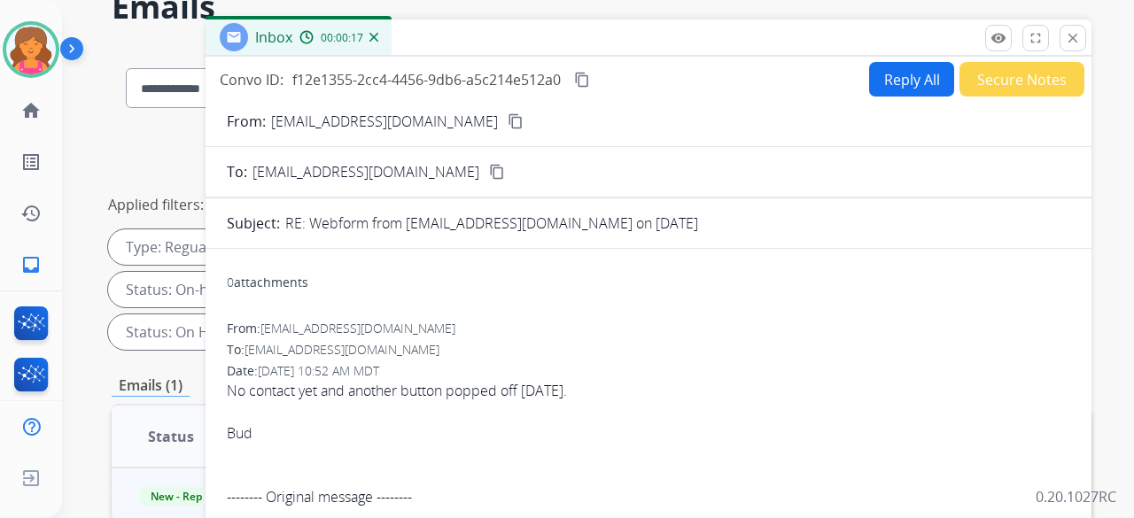
click at [508, 113] on mat-icon "content_copy" at bounding box center [516, 121] width 16 height 16
click at [877, 74] on button "Reply All" at bounding box center [911, 79] width 85 height 35
select select "**********"
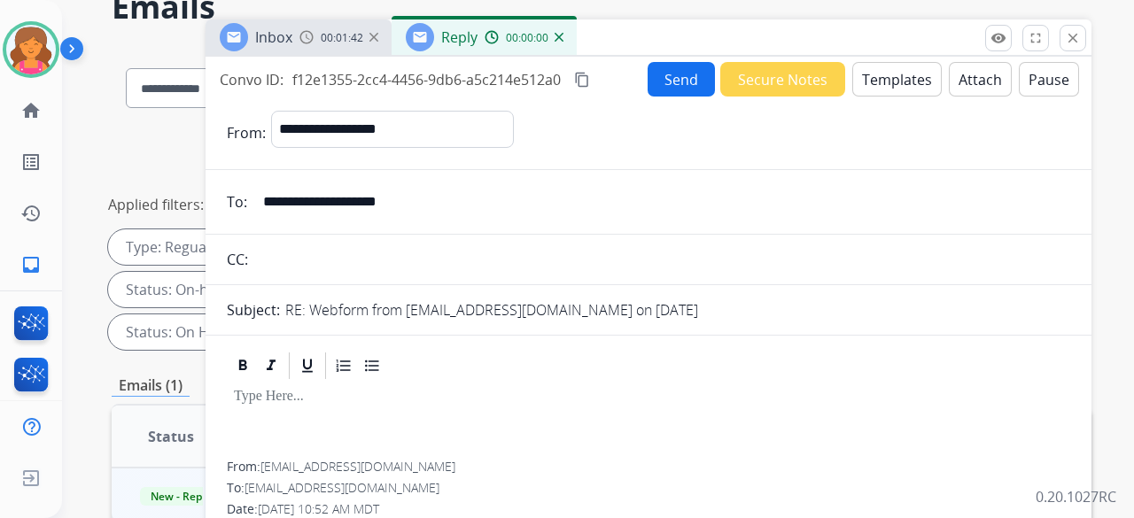
click at [877, 74] on button "Templates" at bounding box center [896, 79] width 89 height 35
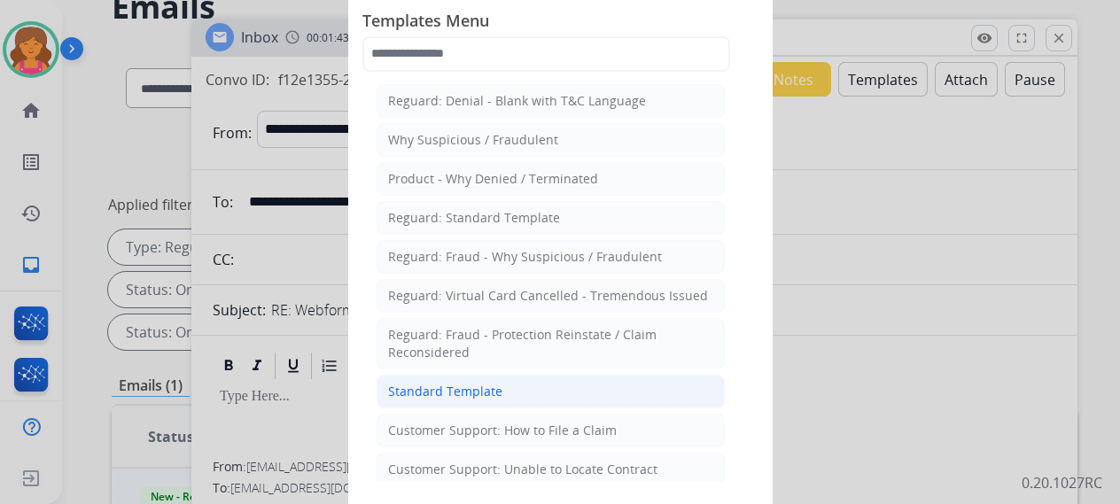
click at [504, 381] on li "Standard Template" at bounding box center [550, 392] width 348 height 34
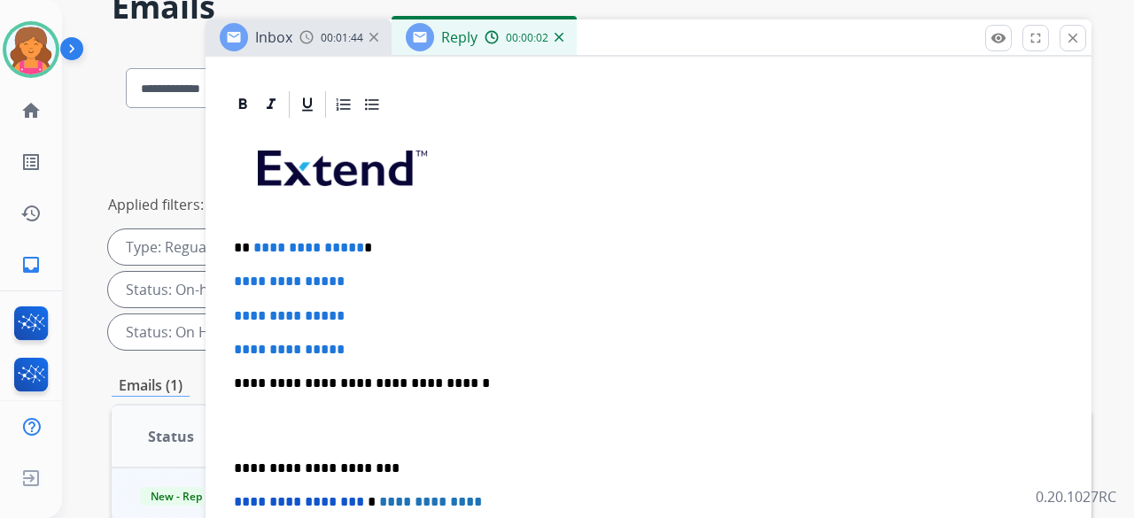
scroll to position [443, 0]
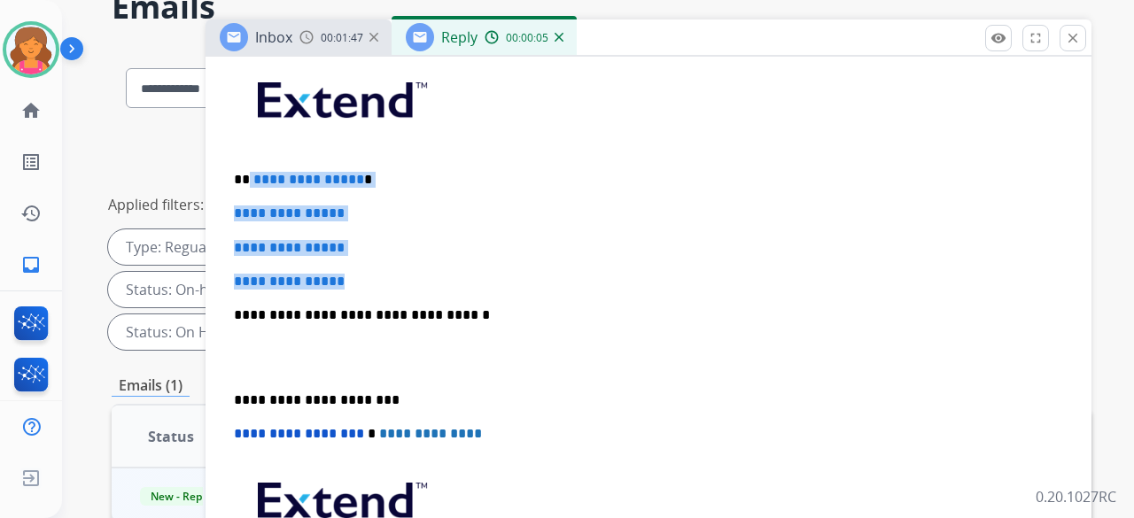
drag, startPoint x: 380, startPoint y: 281, endPoint x: 579, endPoint y: 243, distance: 202.9
click at [250, 158] on div "**********" at bounding box center [648, 356] width 843 height 609
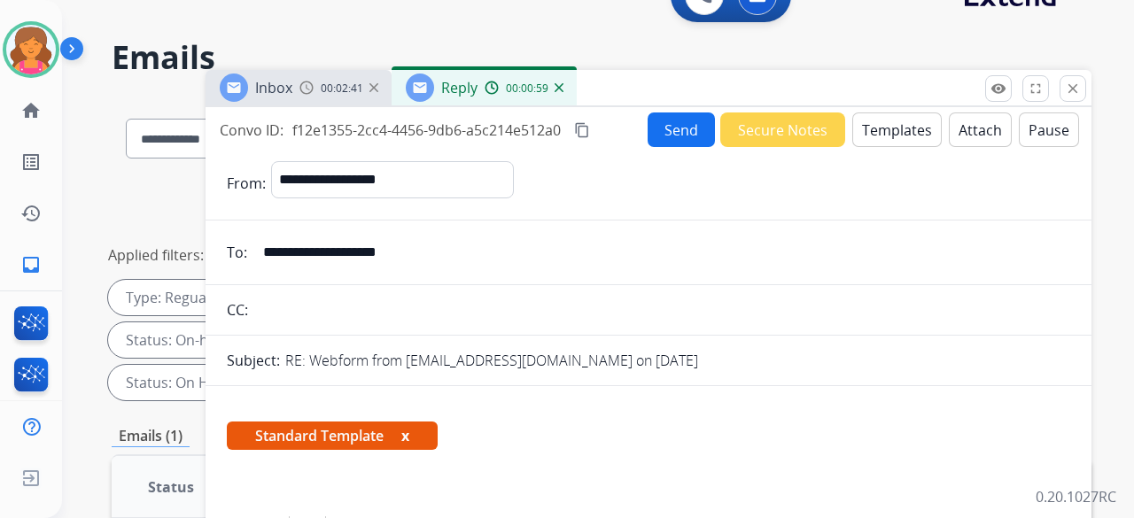
scroll to position [14, 0]
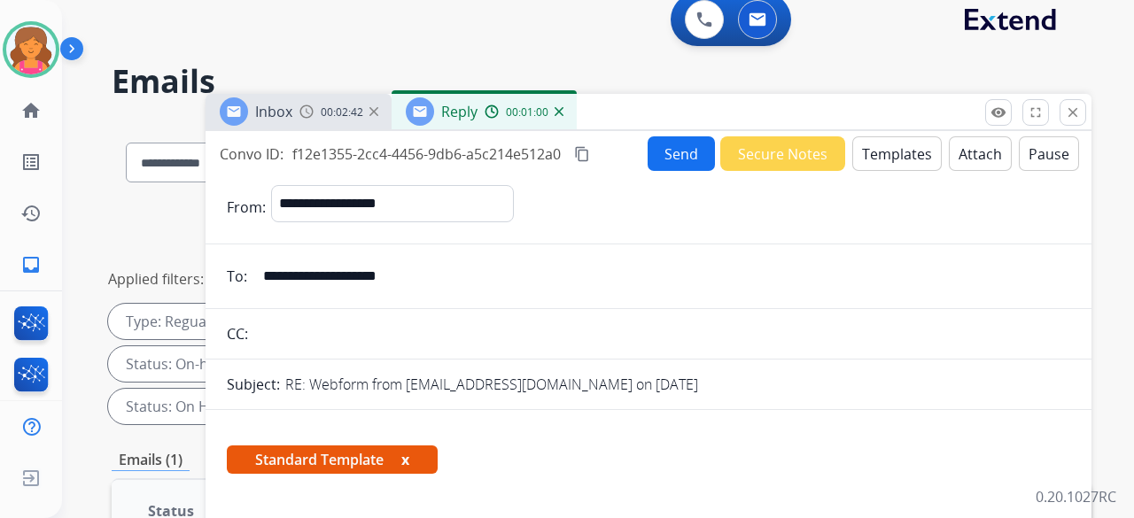
click at [582, 151] on mat-icon "content_copy" at bounding box center [582, 154] width 16 height 16
click at [673, 164] on button "Send" at bounding box center [681, 153] width 67 height 35
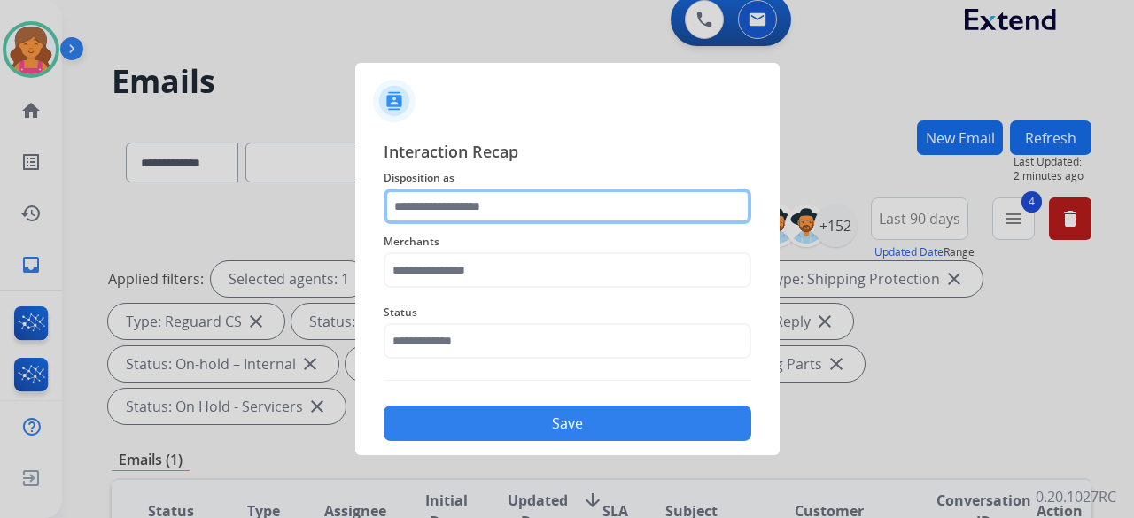
click at [560, 211] on input "text" at bounding box center [568, 206] width 368 height 35
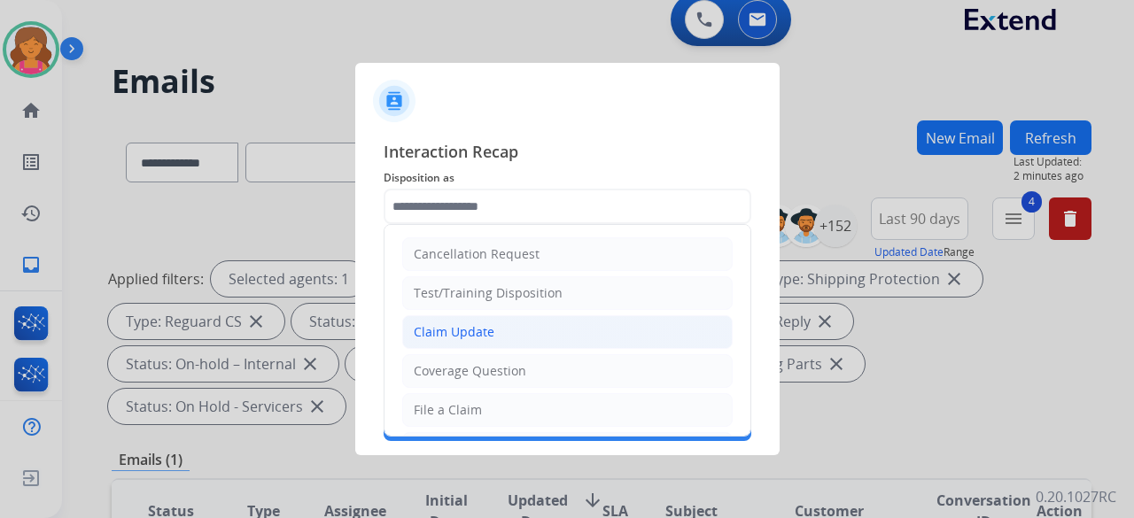
click at [478, 329] on div "Claim Update" at bounding box center [454, 332] width 81 height 18
type input "**********"
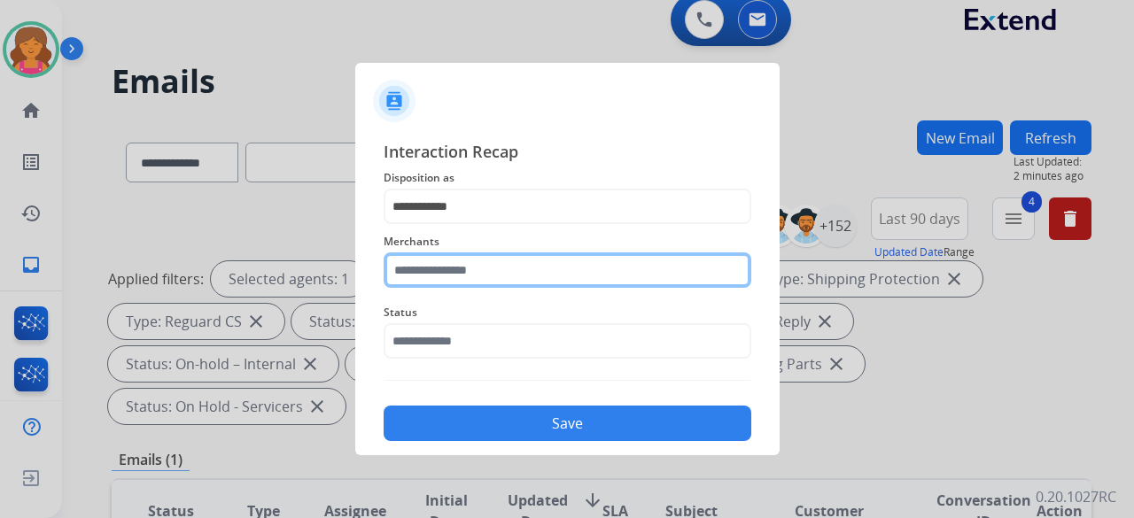
click at [464, 280] on input "text" at bounding box center [568, 269] width 368 height 35
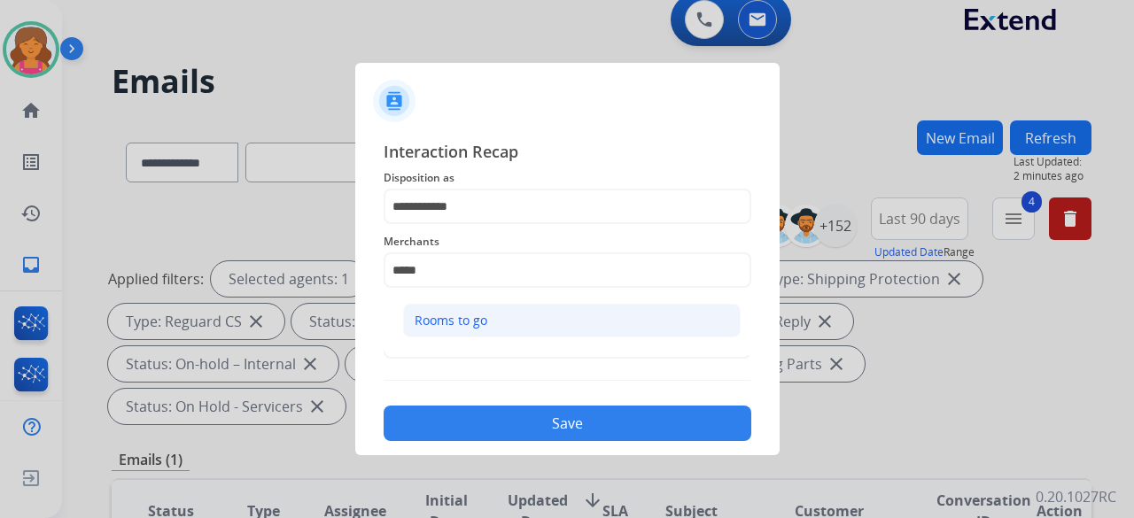
click at [468, 318] on div "Rooms to go" at bounding box center [451, 321] width 73 height 18
type input "**********"
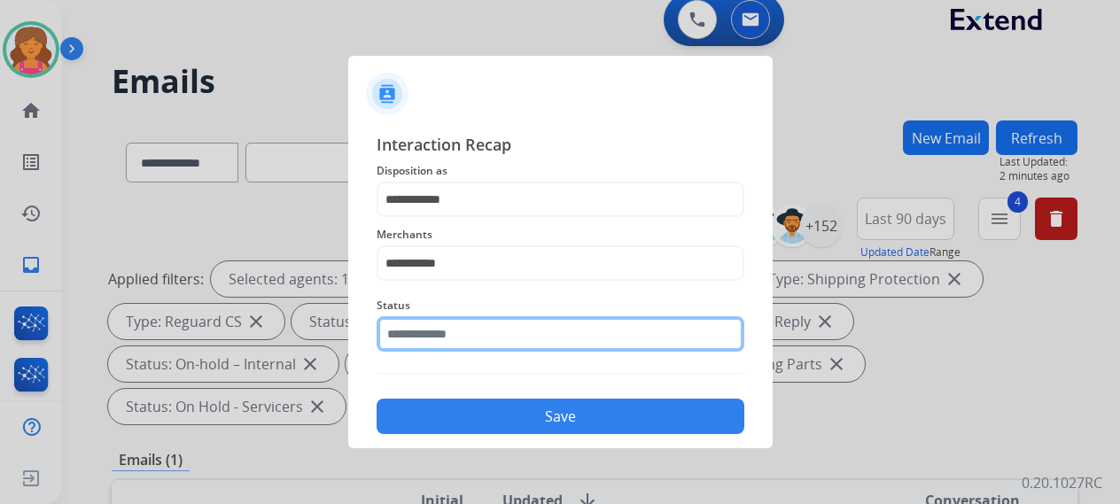
click at [467, 340] on input "text" at bounding box center [560, 333] width 368 height 35
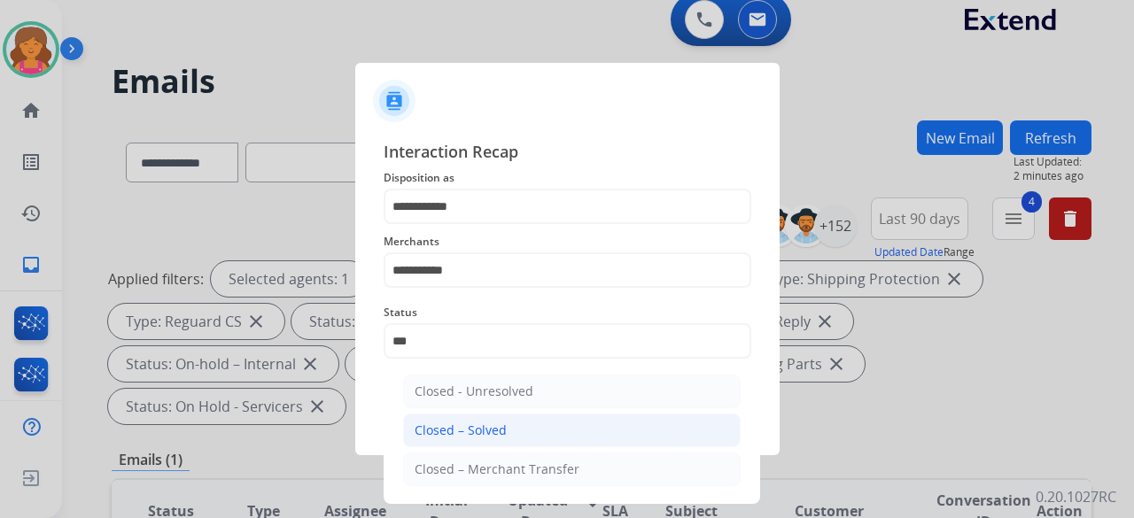
click at [493, 440] on li "Closed – Solved" at bounding box center [571, 431] width 337 height 34
type input "**********"
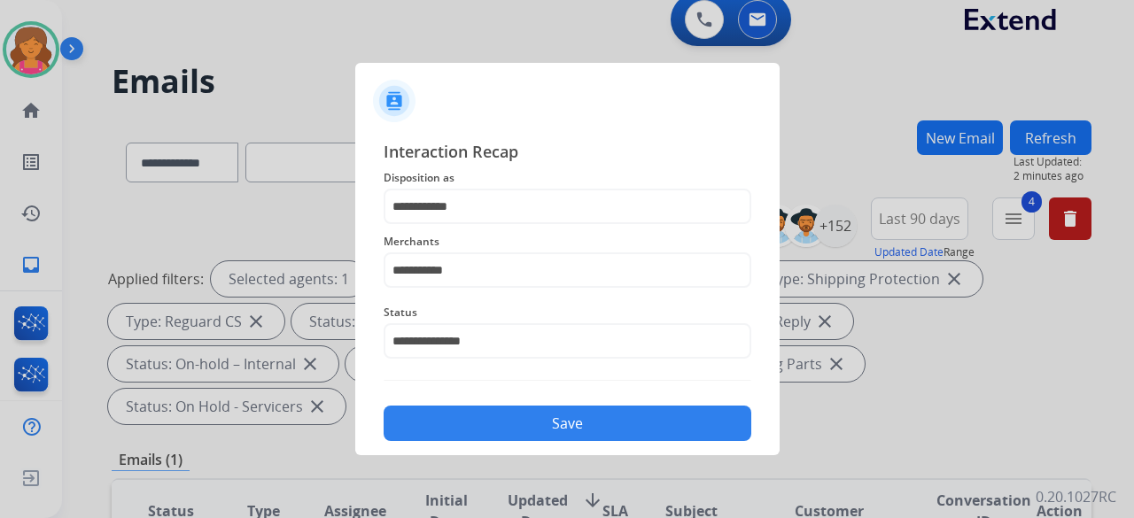
click at [493, 435] on button "Save" at bounding box center [568, 423] width 368 height 35
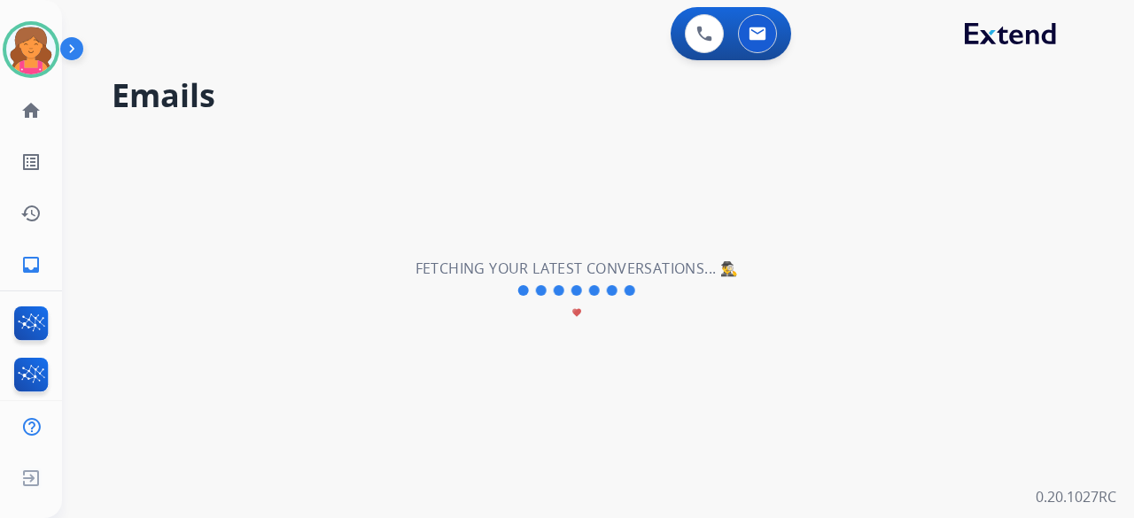
scroll to position [0, 0]
click at [44, 56] on img at bounding box center [31, 50] width 50 height 50
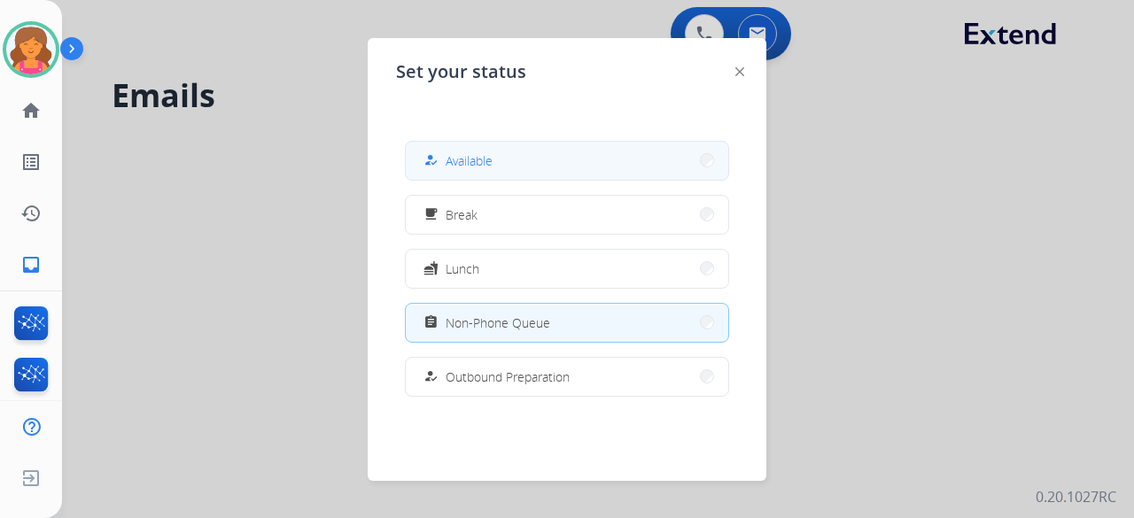
click at [489, 167] on span "Available" at bounding box center [469, 160] width 47 height 19
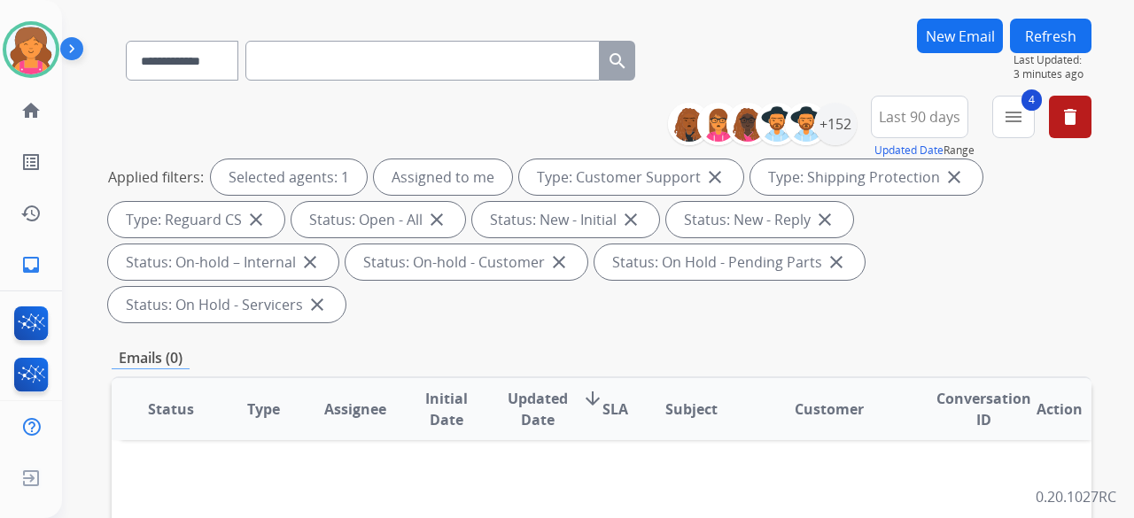
scroll to position [89, 0]
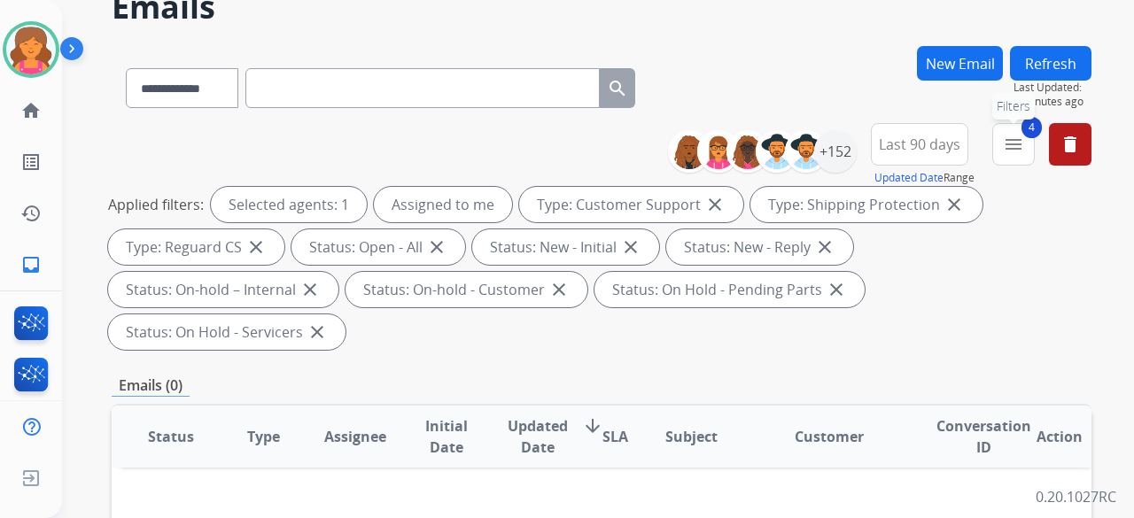
click at [997, 144] on button "4 menu Filters" at bounding box center [1013, 144] width 43 height 43
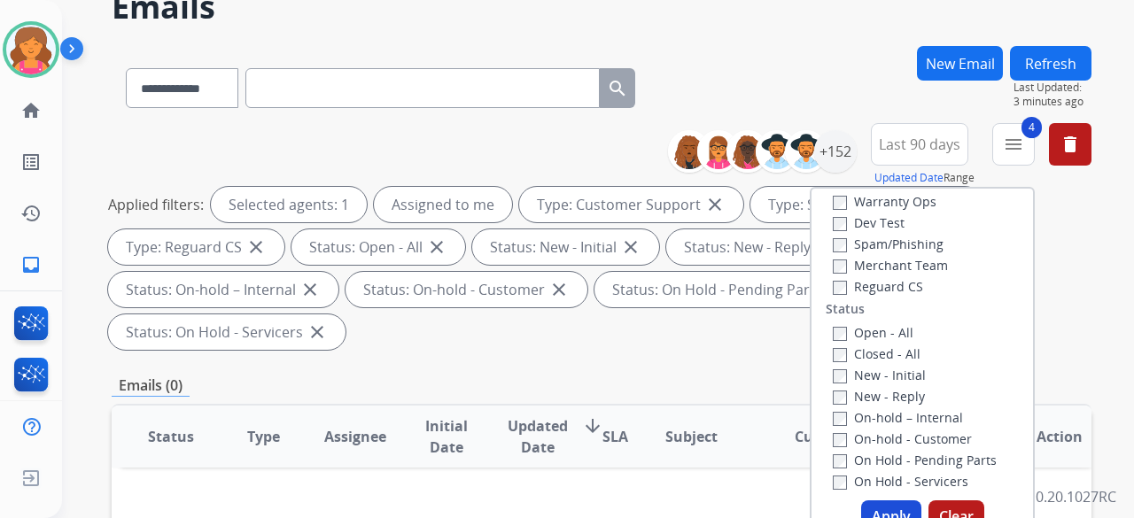
scroll to position [25, 0]
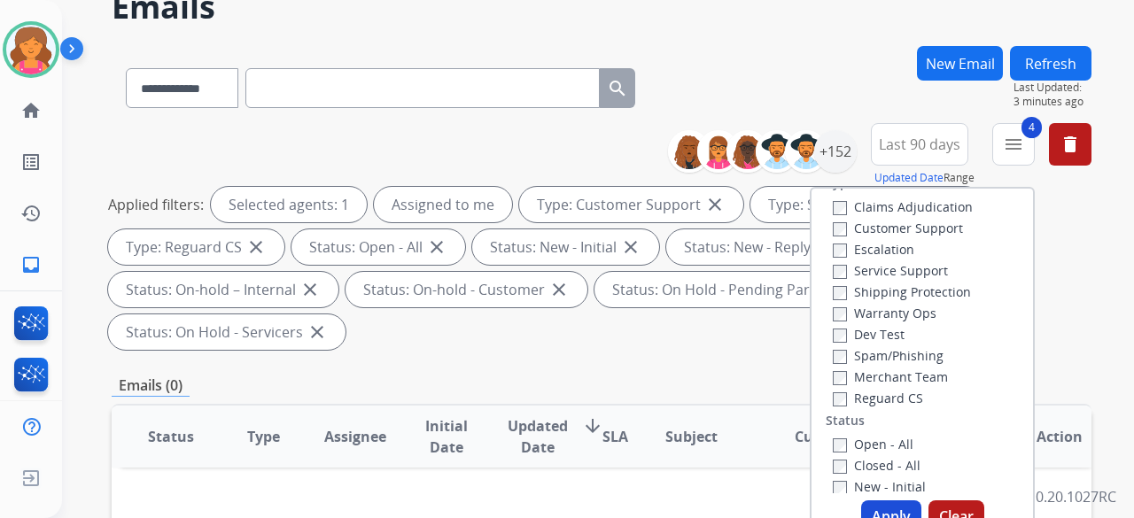
click at [835, 460] on label "Closed - All" at bounding box center [877, 465] width 88 height 17
click at [881, 509] on button "Apply" at bounding box center [891, 516] width 60 height 32
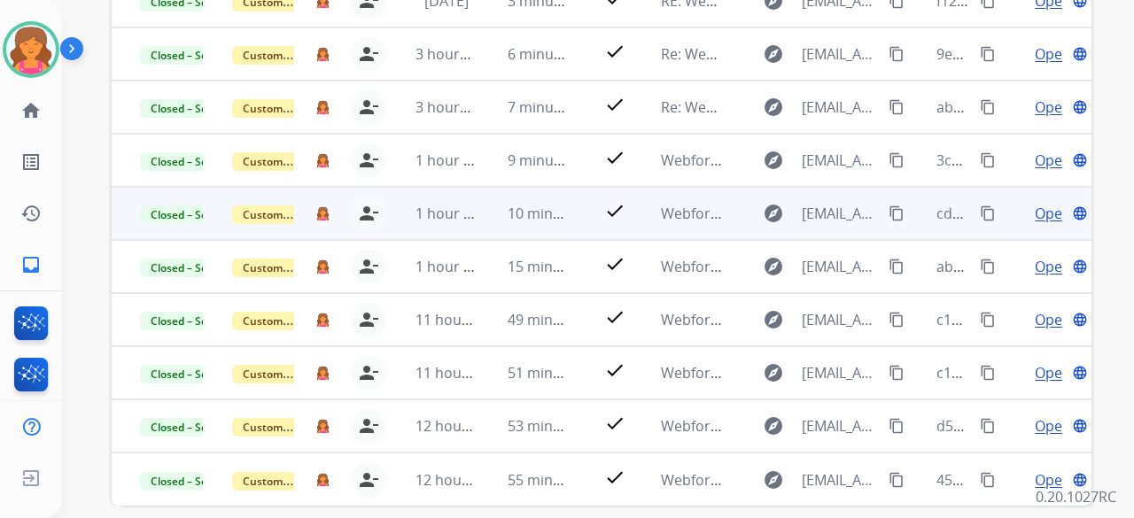
scroll to position [702, 0]
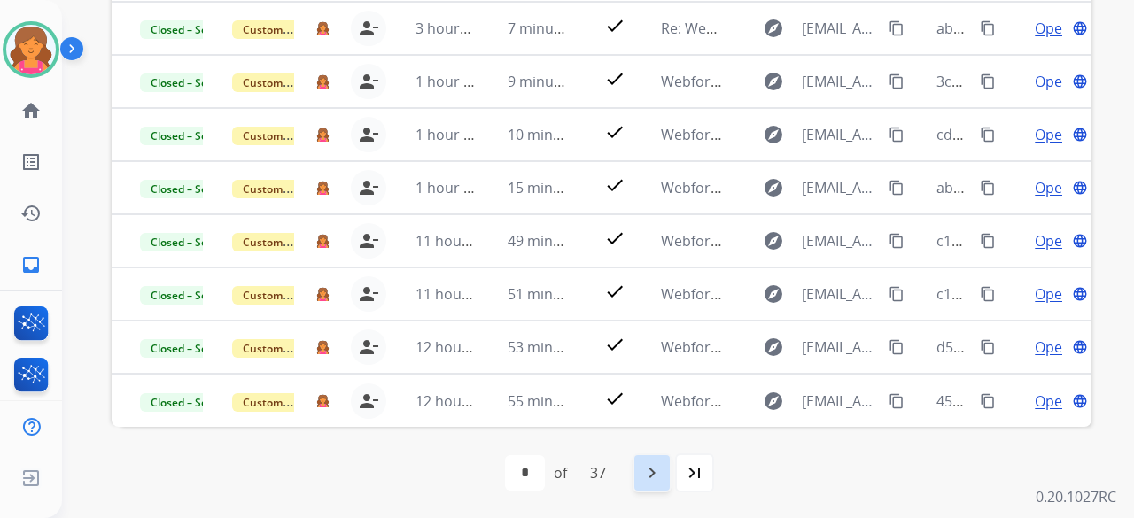
click at [663, 481] on mat-icon "navigate_next" at bounding box center [651, 472] width 21 height 21
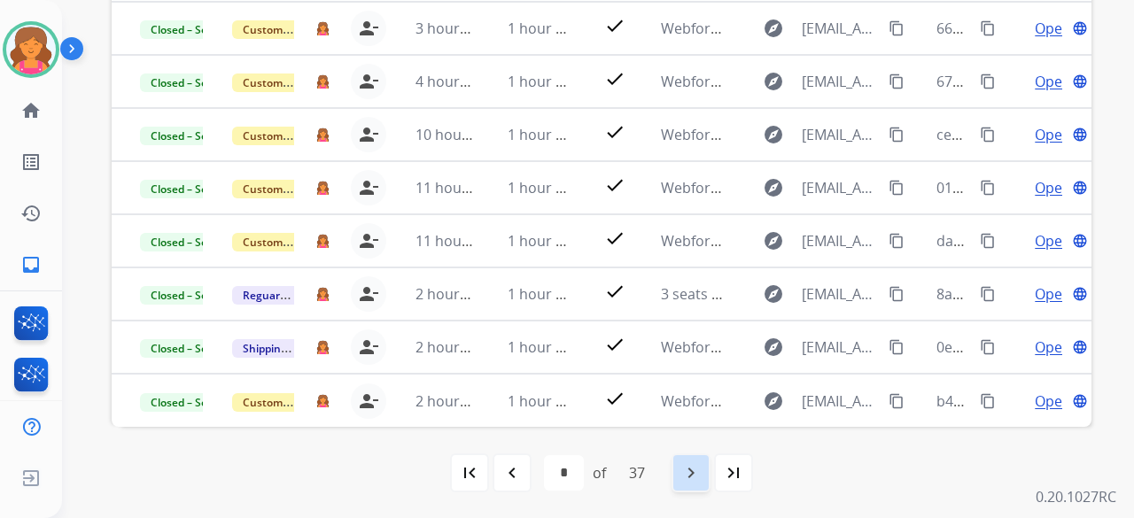
click at [689, 483] on div "navigate_next" at bounding box center [690, 473] width 39 height 39
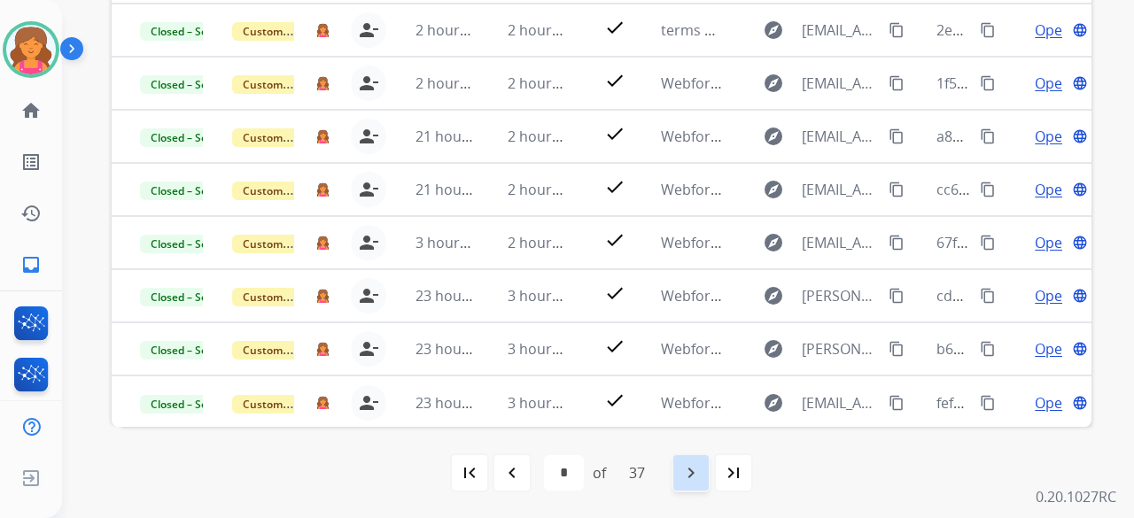
click at [697, 459] on div "navigate_next" at bounding box center [690, 473] width 39 height 39
select select "*"
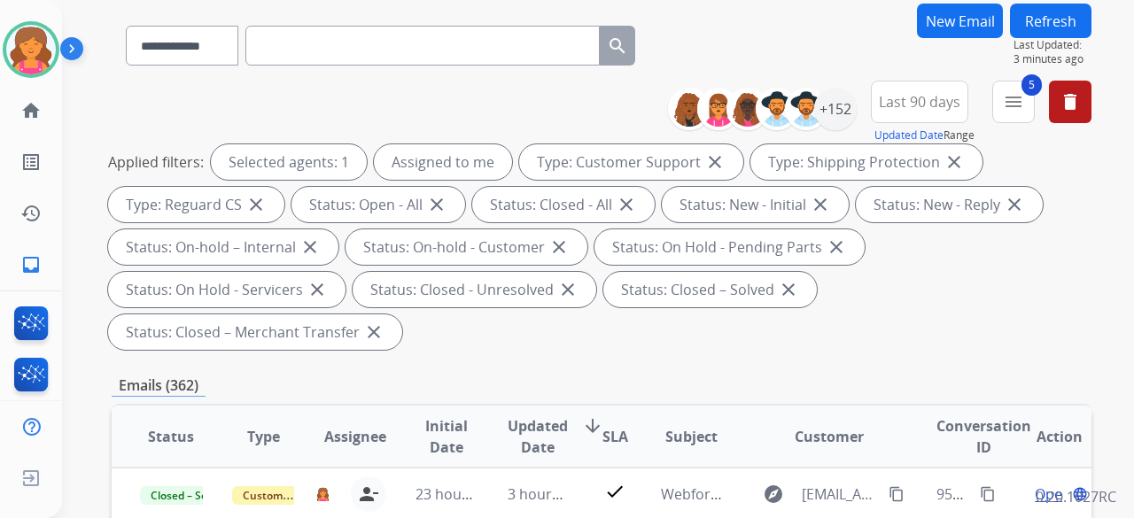
scroll to position [0, 0]
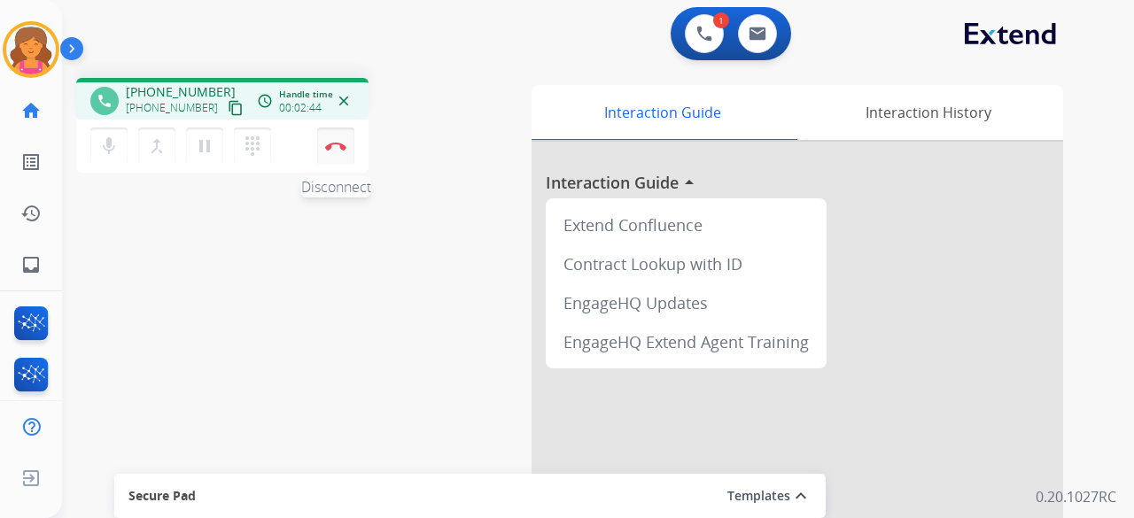
click at [338, 150] on button "Disconnect" at bounding box center [335, 146] width 37 height 37
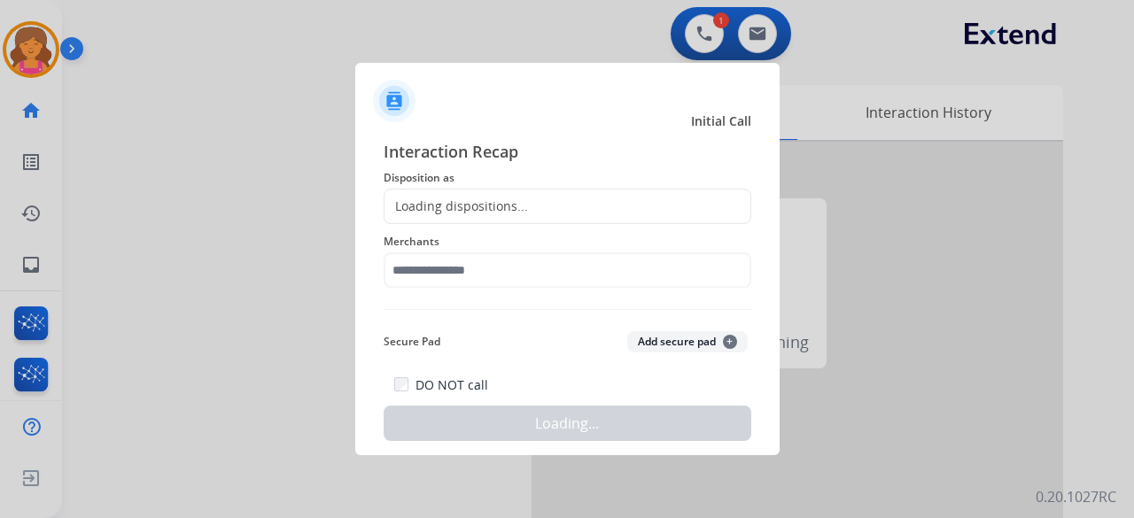
click at [455, 214] on div "Loading dispositions..." at bounding box center [456, 207] width 144 height 18
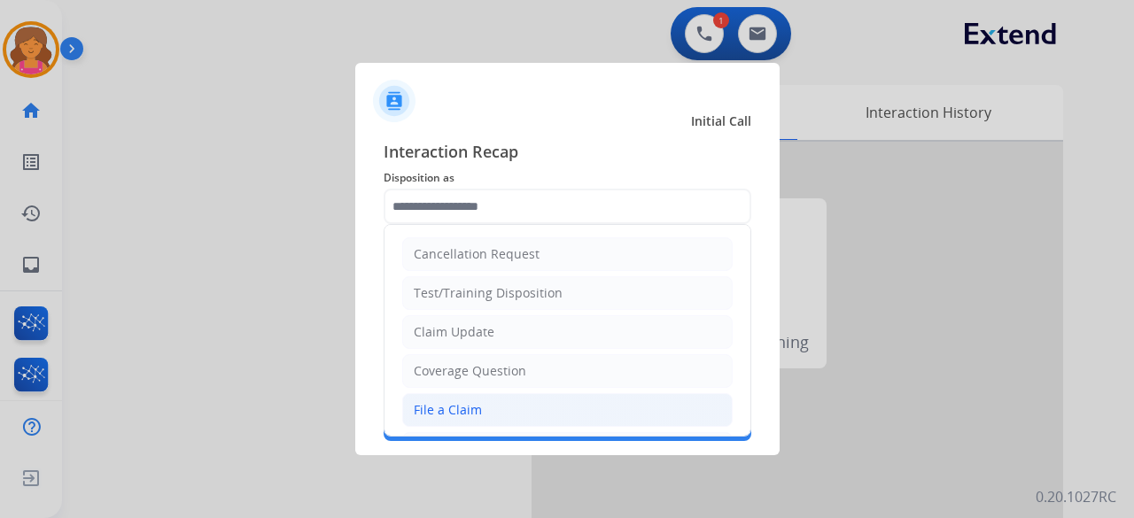
click at [477, 409] on div "File a Claim" at bounding box center [448, 410] width 68 height 18
type input "**********"
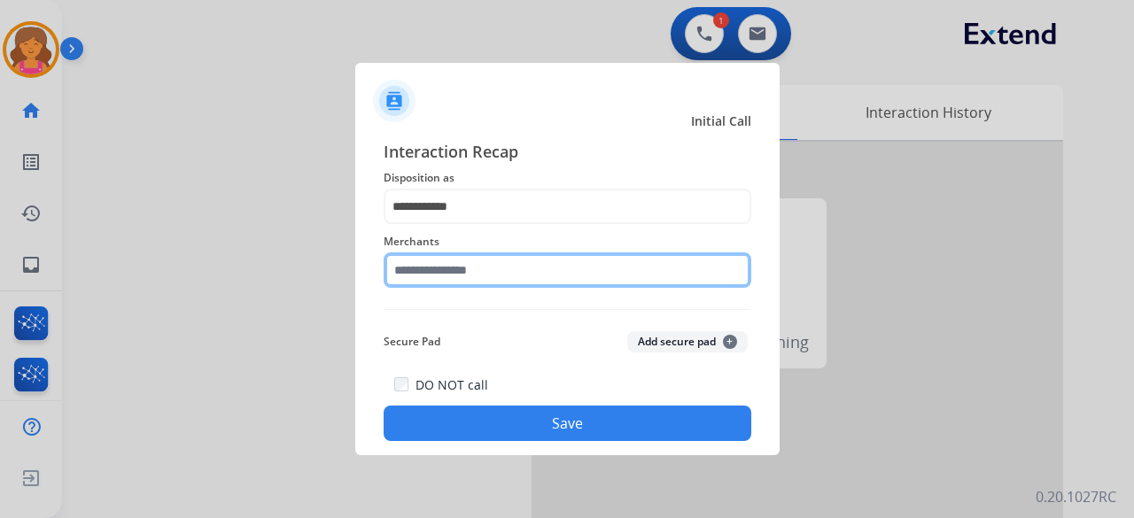
click at [470, 283] on div "Merchants" at bounding box center [568, 259] width 368 height 71
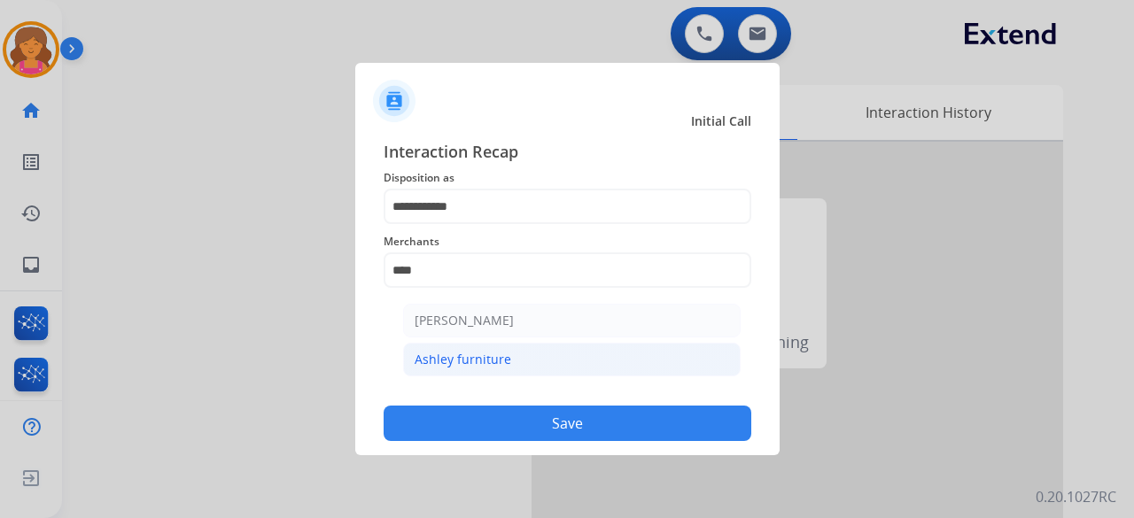
click at [474, 359] on div "Ashley furniture" at bounding box center [463, 360] width 97 height 18
type input "**********"
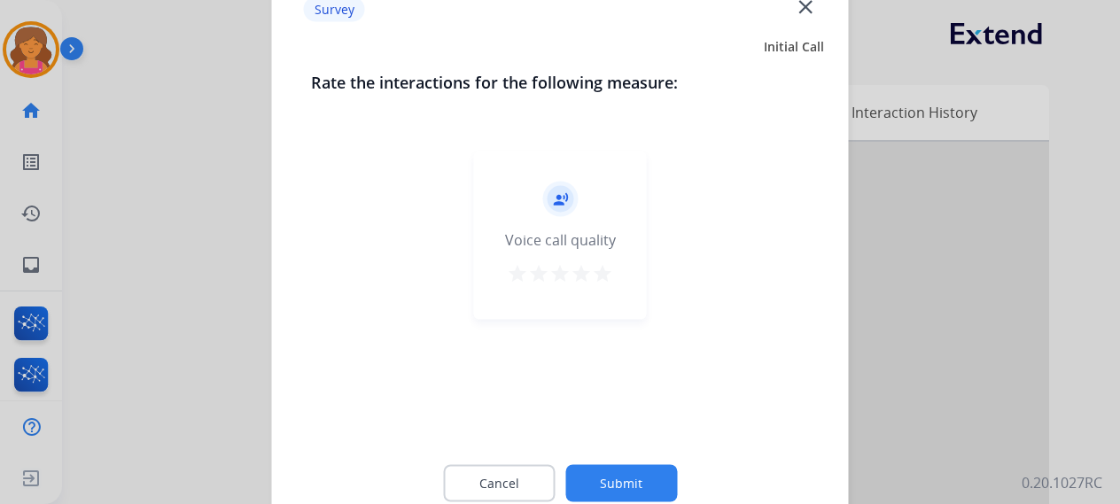
click at [609, 268] on mat-icon "star" at bounding box center [602, 272] width 21 height 21
click at [609, 483] on button "Submit" at bounding box center [621, 482] width 112 height 37
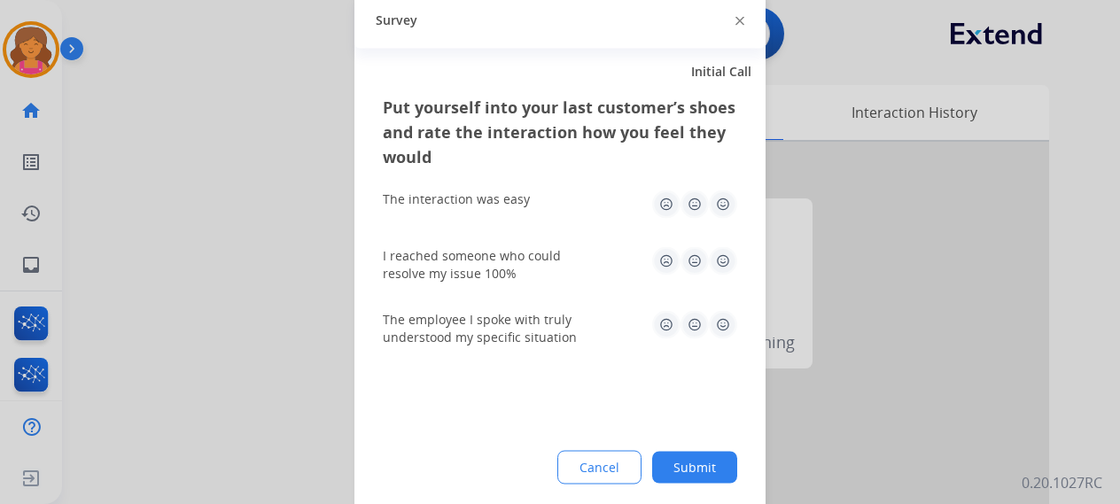
click at [726, 212] on img at bounding box center [723, 204] width 28 height 28
click at [718, 274] on img at bounding box center [723, 260] width 28 height 28
click at [725, 318] on img at bounding box center [723, 324] width 28 height 28
click at [704, 455] on button "Submit" at bounding box center [694, 467] width 85 height 32
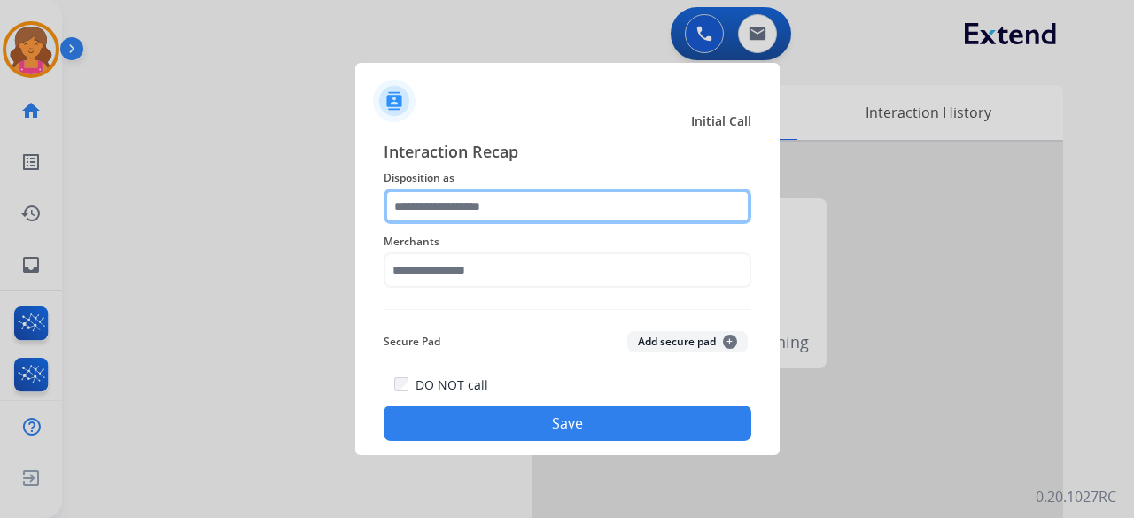
click at [493, 200] on input "text" at bounding box center [568, 206] width 368 height 35
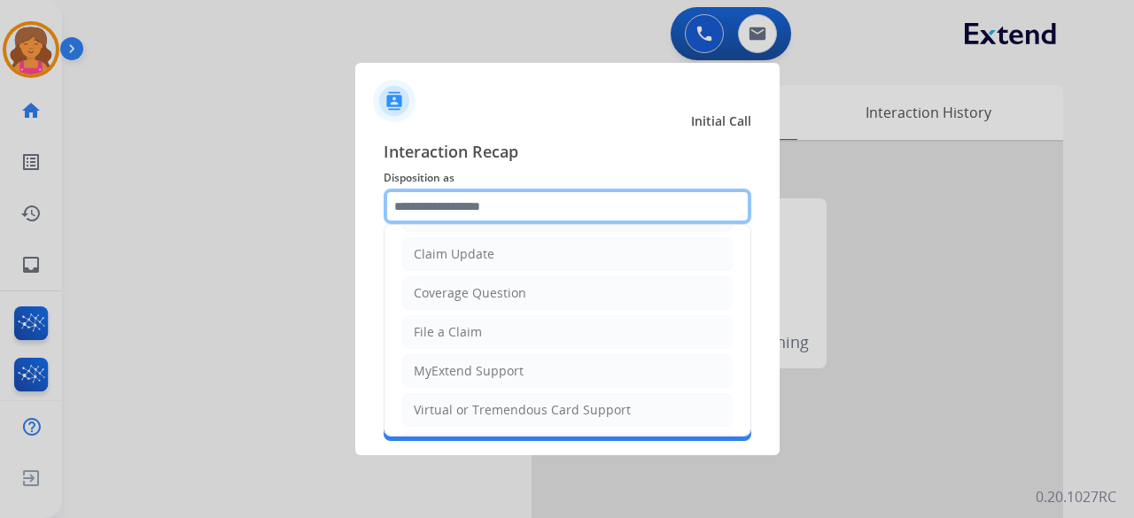
scroll to position [268, 0]
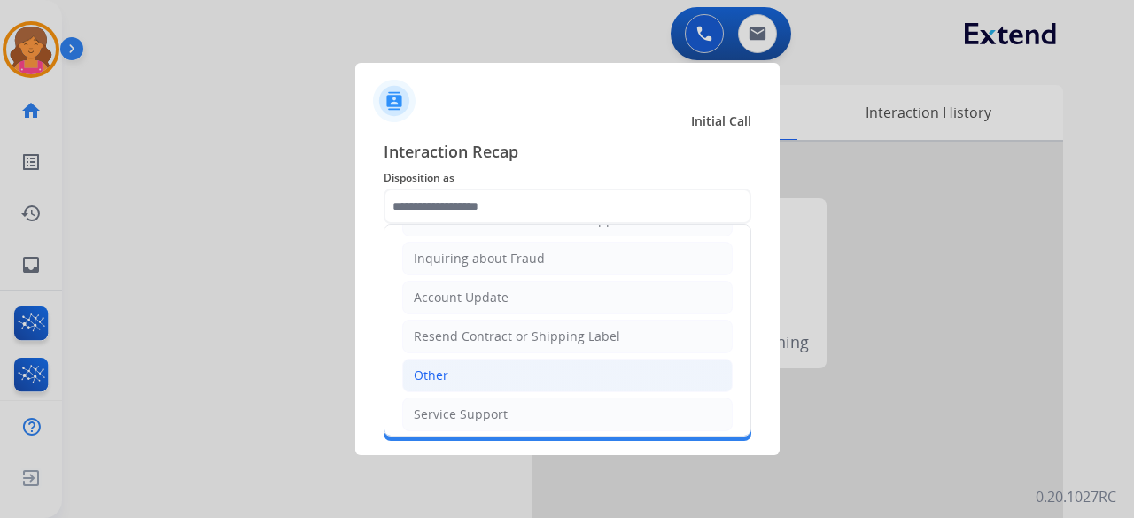
click at [461, 375] on li "Other" at bounding box center [567, 376] width 330 height 34
type input "*****"
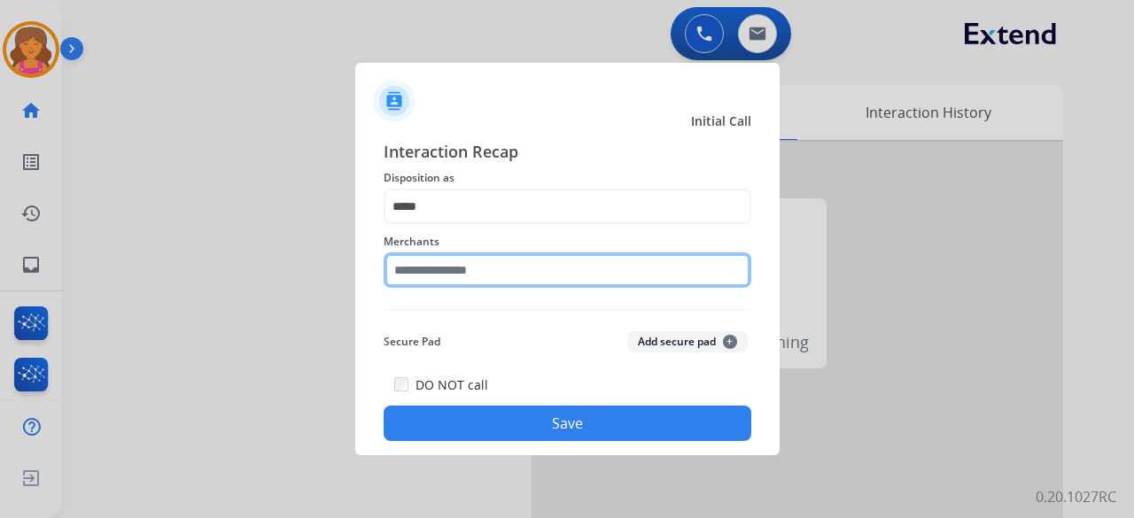
click at [453, 272] on input "text" at bounding box center [568, 269] width 368 height 35
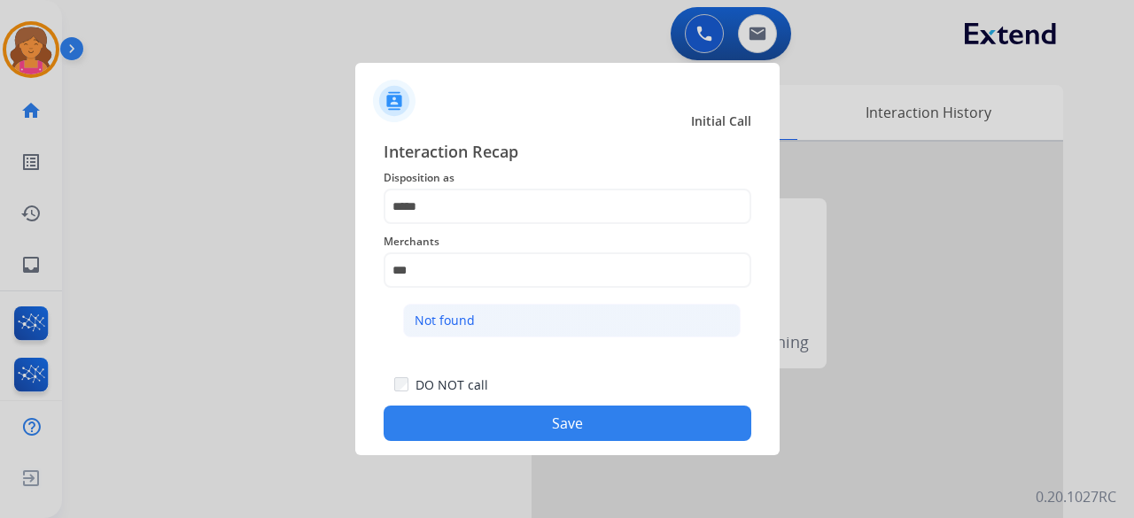
click at [515, 315] on li "Not found" at bounding box center [571, 321] width 337 height 34
type input "*********"
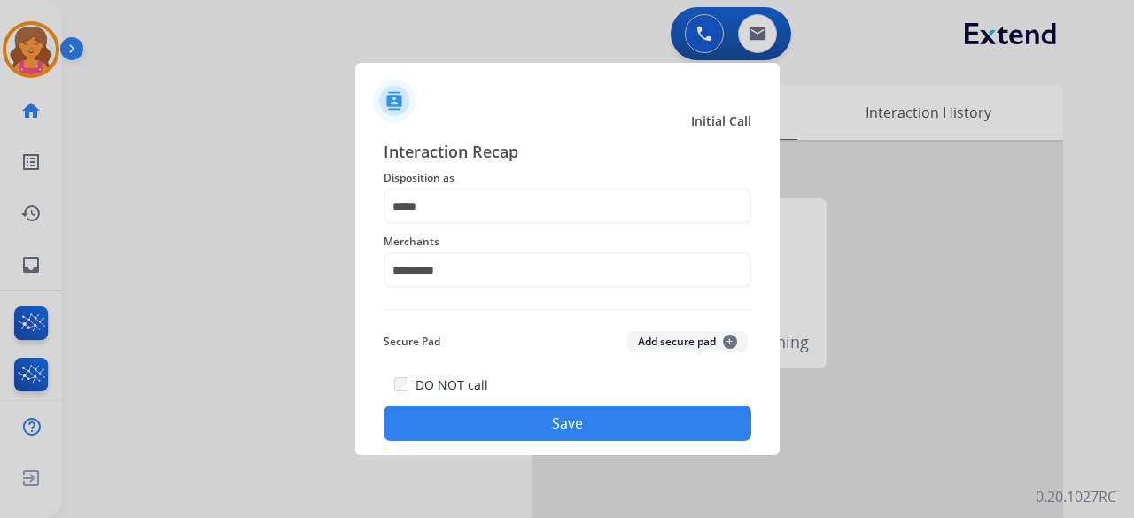
click at [500, 435] on button "Save" at bounding box center [568, 423] width 368 height 35
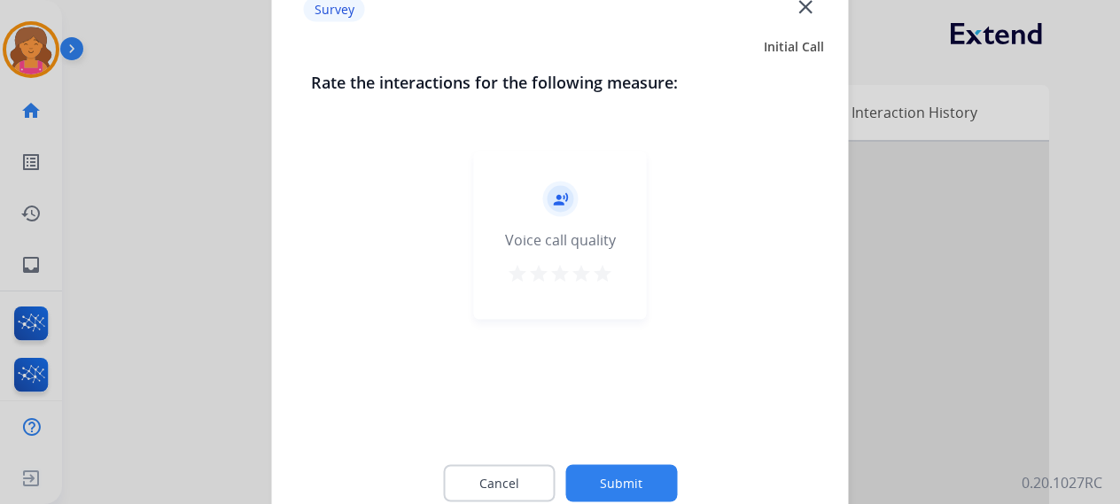
click at [601, 272] on mat-icon "star" at bounding box center [602, 272] width 21 height 21
click at [624, 492] on button "Submit" at bounding box center [621, 482] width 112 height 37
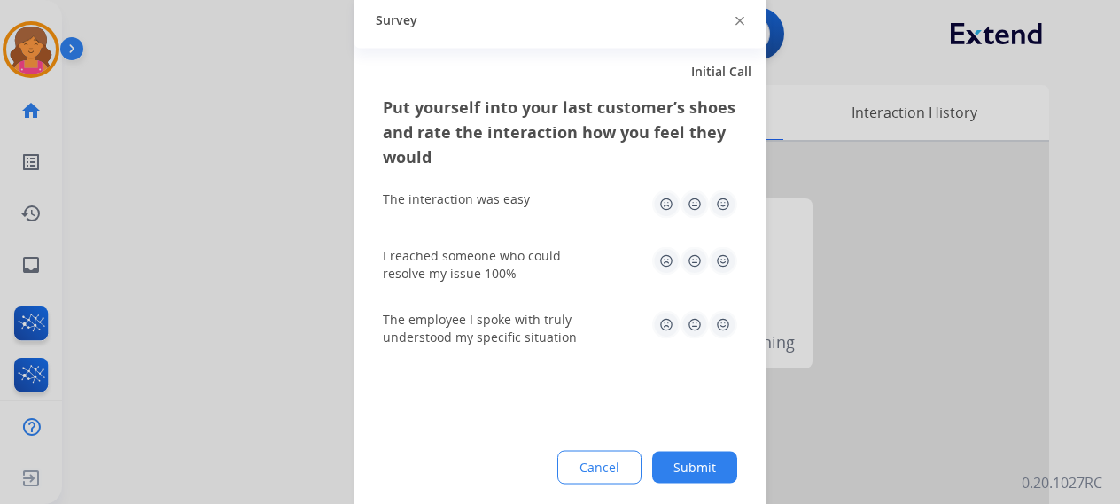
click at [724, 215] on img at bounding box center [723, 204] width 28 height 28
click at [723, 249] on img at bounding box center [723, 260] width 28 height 28
click at [720, 336] on img at bounding box center [723, 324] width 28 height 28
click at [672, 486] on div "Put yourself into your last customer’s shoes and rate the interaction how you f…" at bounding box center [559, 303] width 411 height 418
click at [677, 469] on button "Submit" at bounding box center [694, 467] width 85 height 32
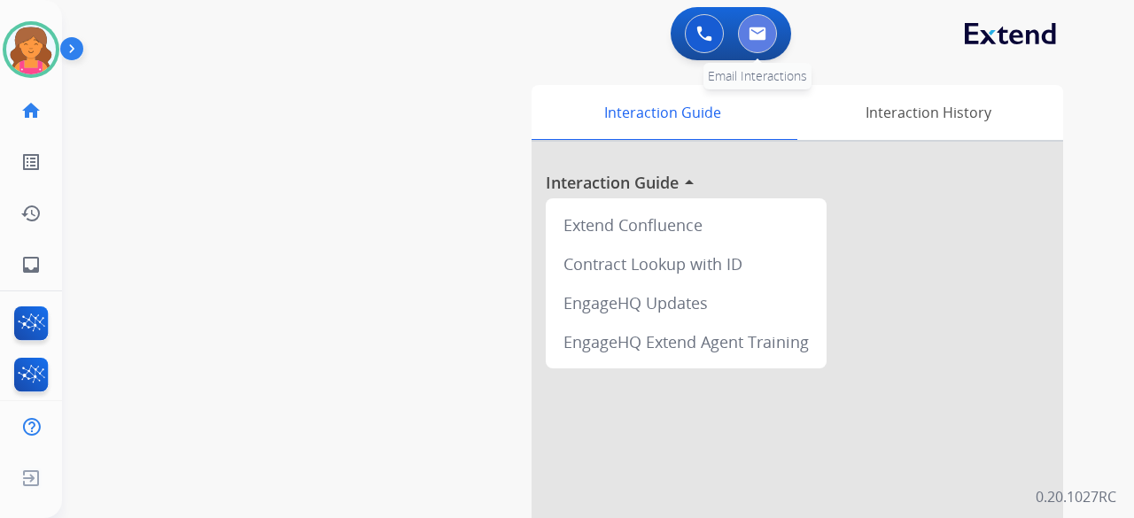
click at [764, 45] on button at bounding box center [757, 33] width 39 height 39
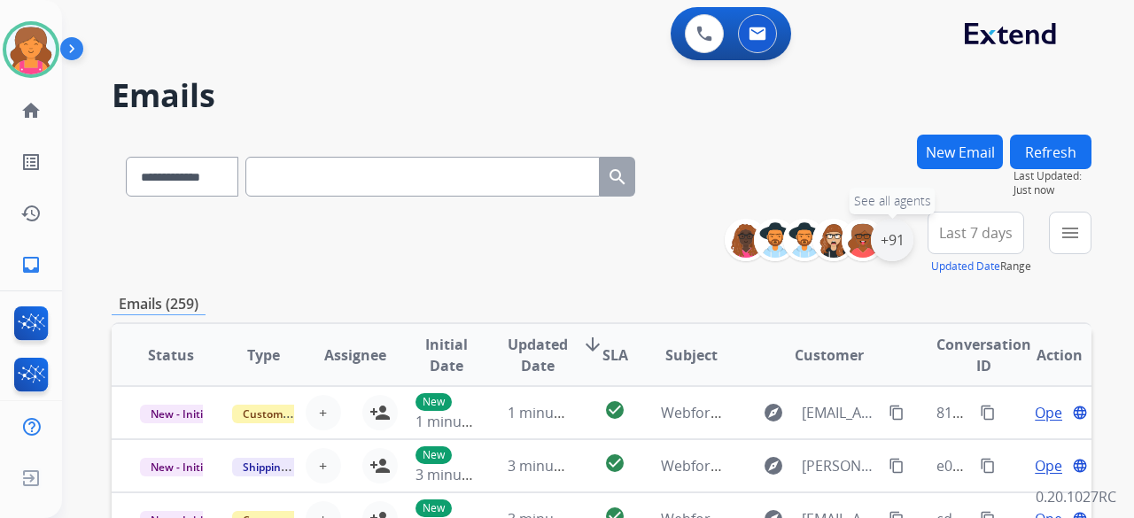
click at [885, 245] on div "+91" at bounding box center [892, 240] width 43 height 43
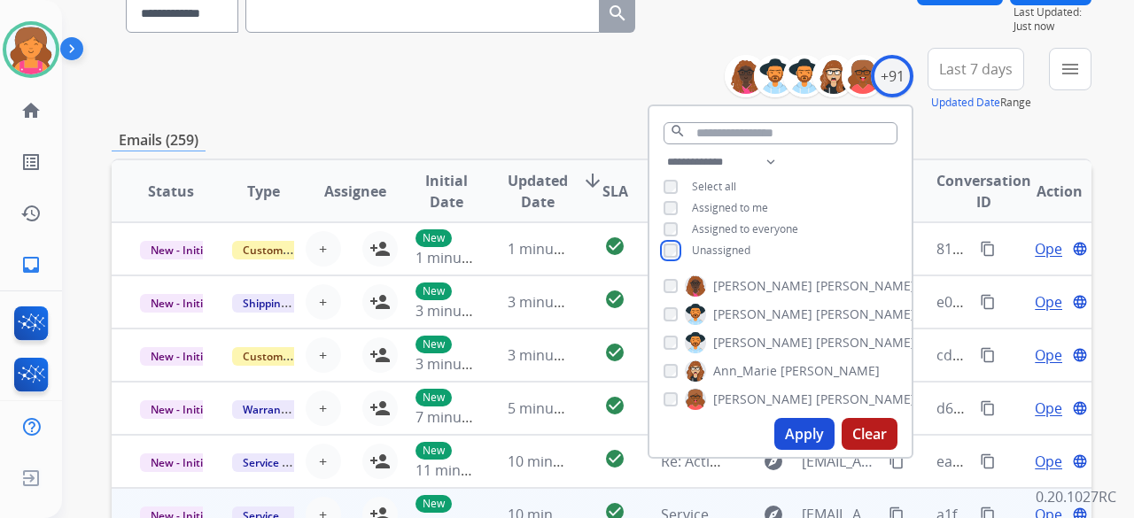
scroll to position [266, 0]
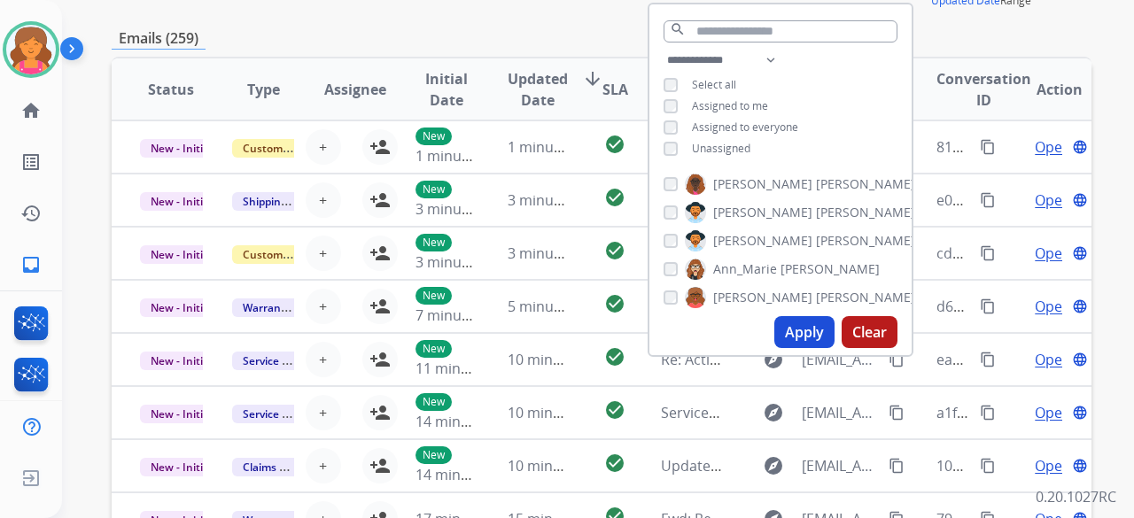
click at [788, 341] on button "Apply" at bounding box center [804, 332] width 60 height 32
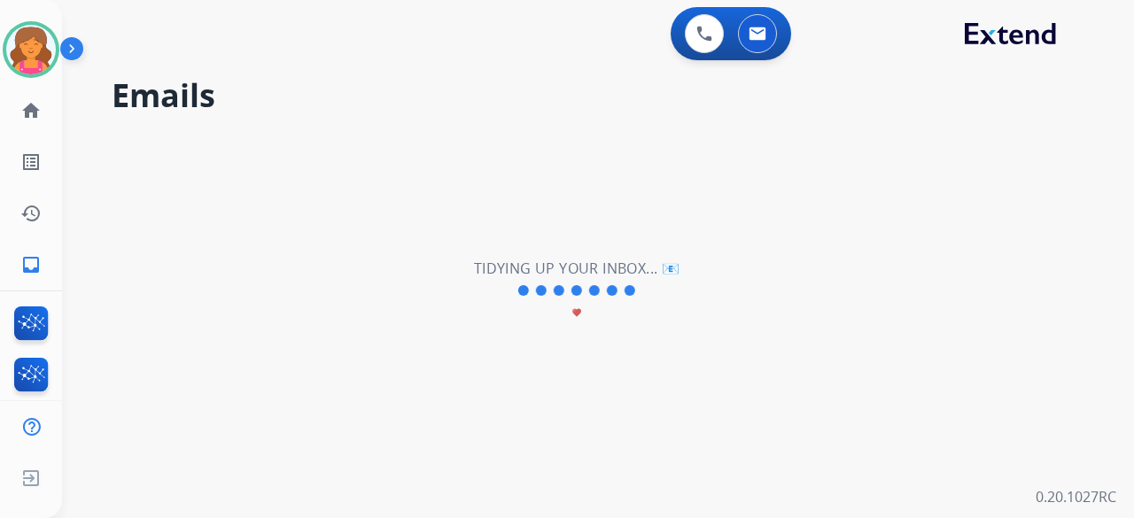
scroll to position [0, 0]
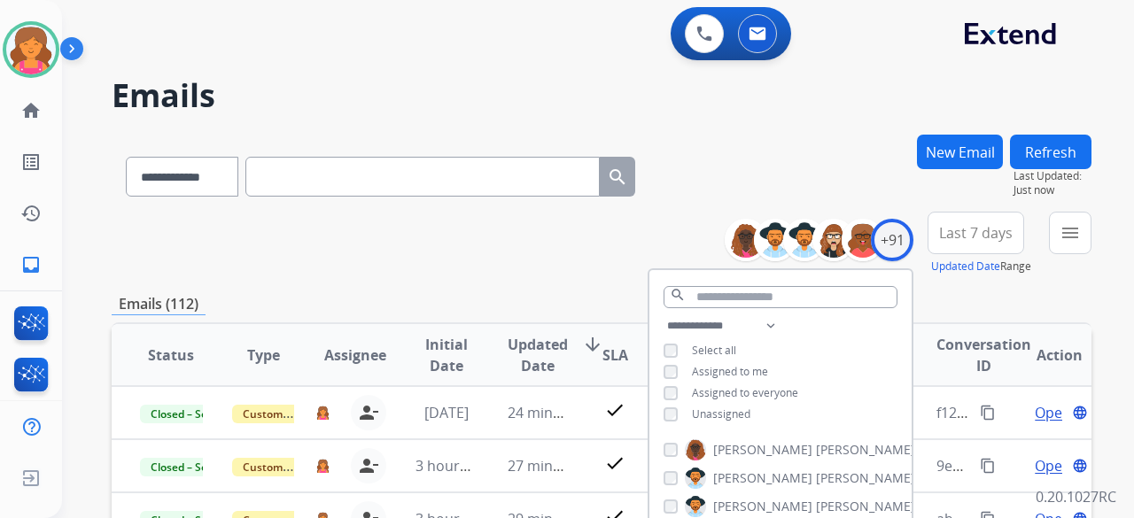
click at [629, 223] on div "**********" at bounding box center [602, 244] width 980 height 64
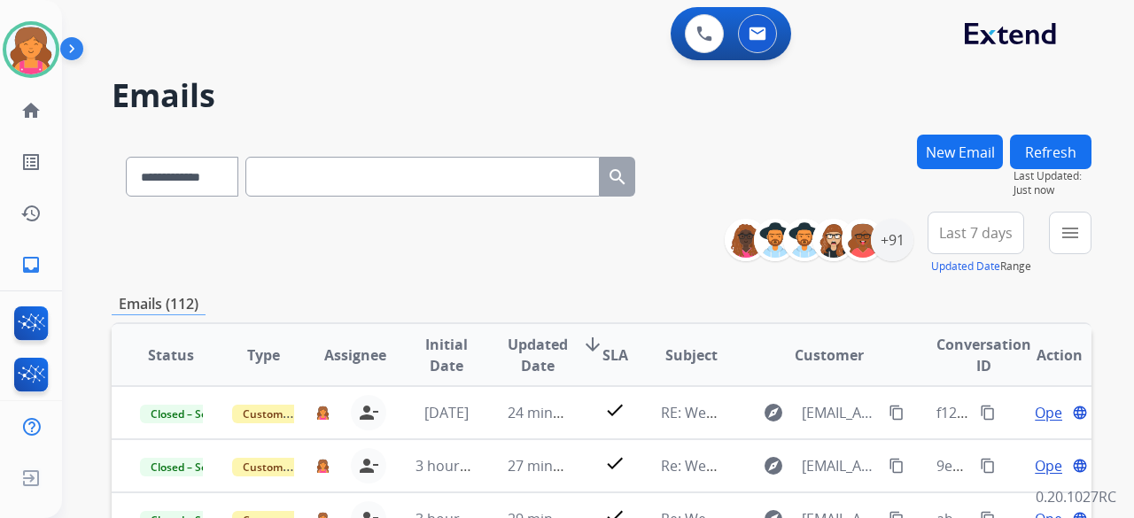
click at [955, 235] on span "Last 7 days" at bounding box center [976, 232] width 74 height 7
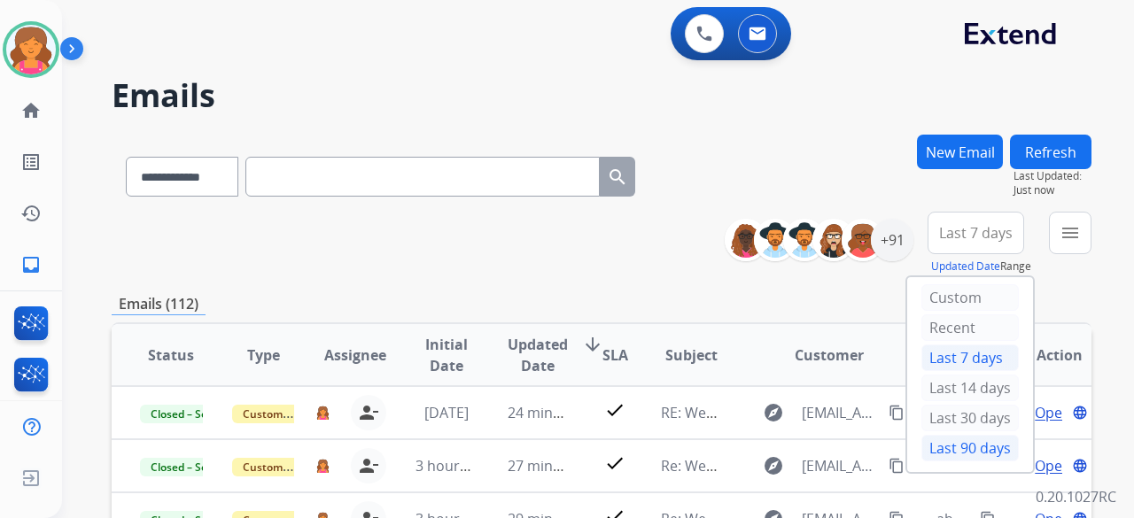
click at [972, 456] on div "Last 90 days" at bounding box center [969, 448] width 97 height 27
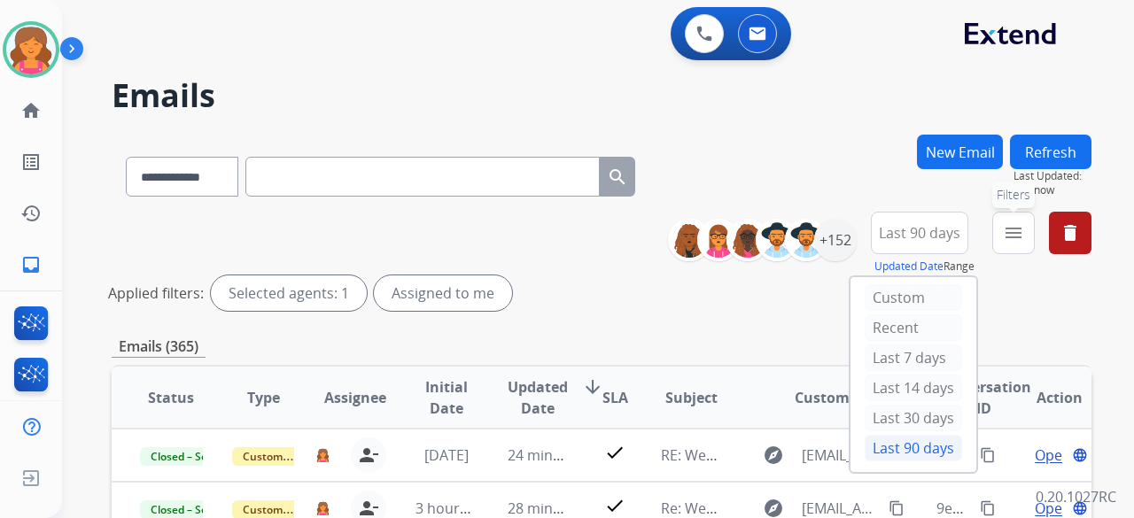
click at [1010, 230] on mat-icon "menu" at bounding box center [1013, 232] width 21 height 21
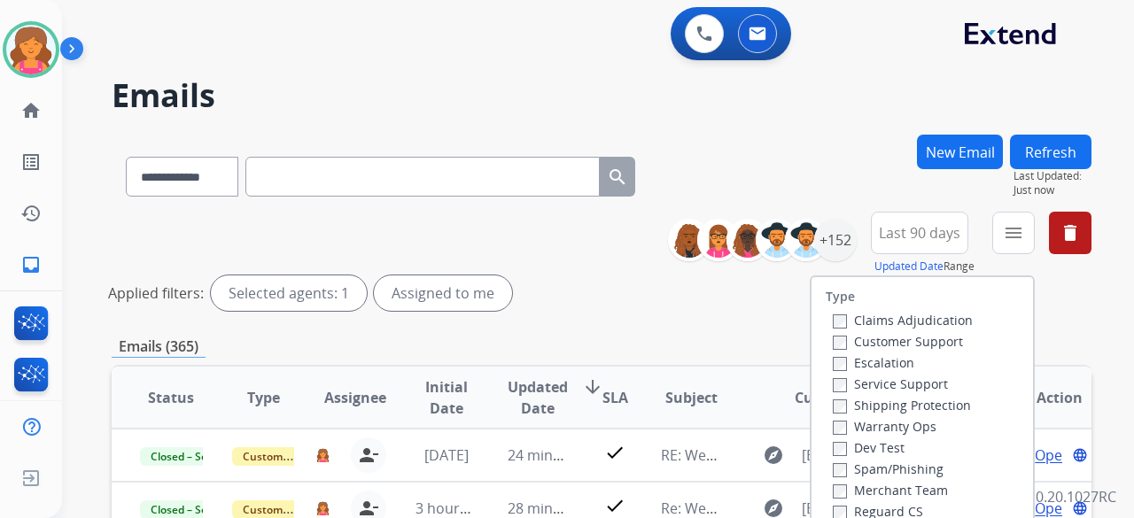
click at [930, 340] on label "Customer Support" at bounding box center [898, 341] width 130 height 17
click at [843, 411] on label "Shipping Protection" at bounding box center [902, 405] width 138 height 17
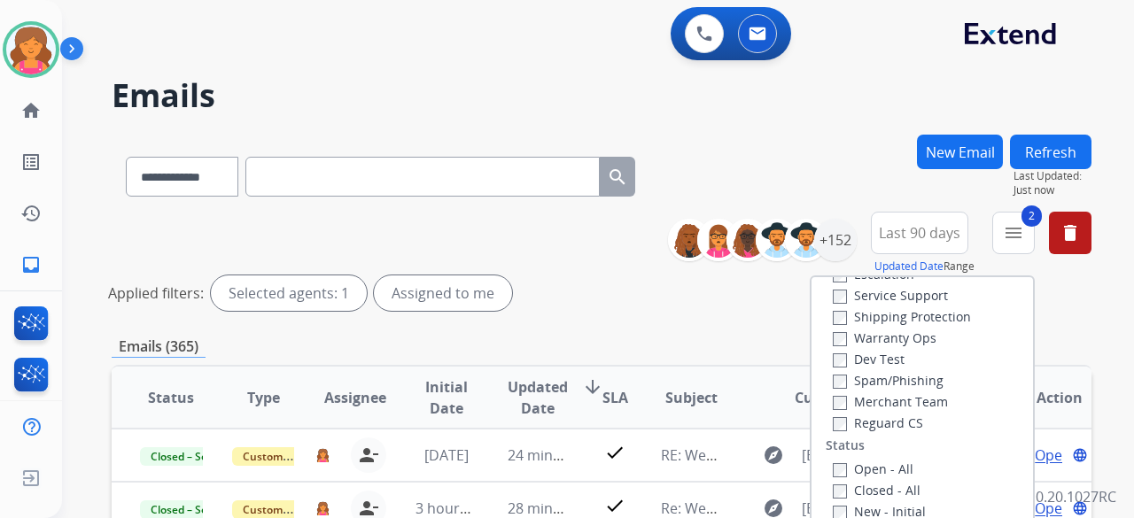
click at [843, 426] on label "Reguard CS" at bounding box center [878, 423] width 90 height 17
click at [838, 464] on label "Open - All" at bounding box center [873, 469] width 81 height 17
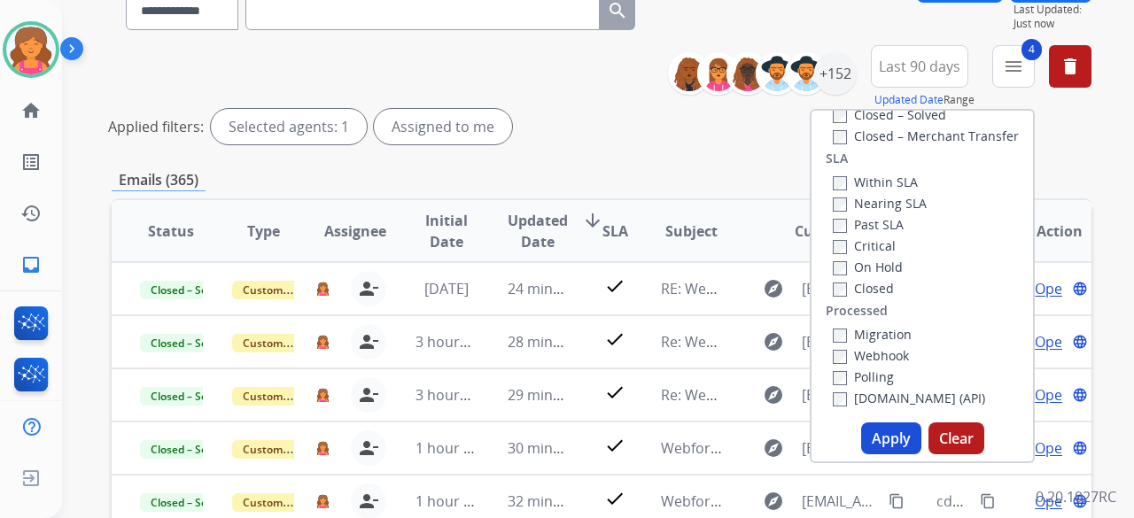
scroll to position [266, 0]
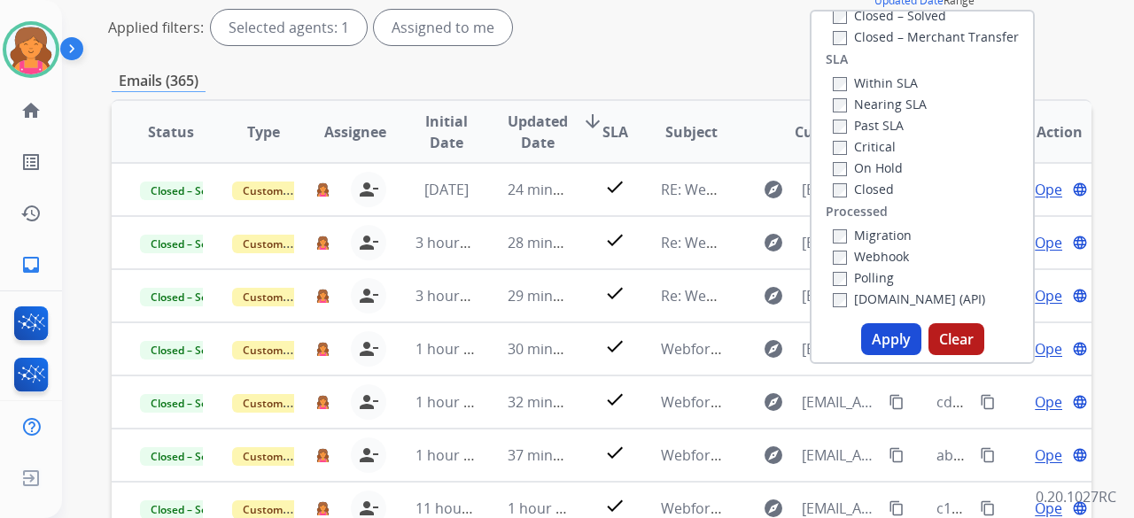
click at [894, 340] on button "Apply" at bounding box center [891, 339] width 60 height 32
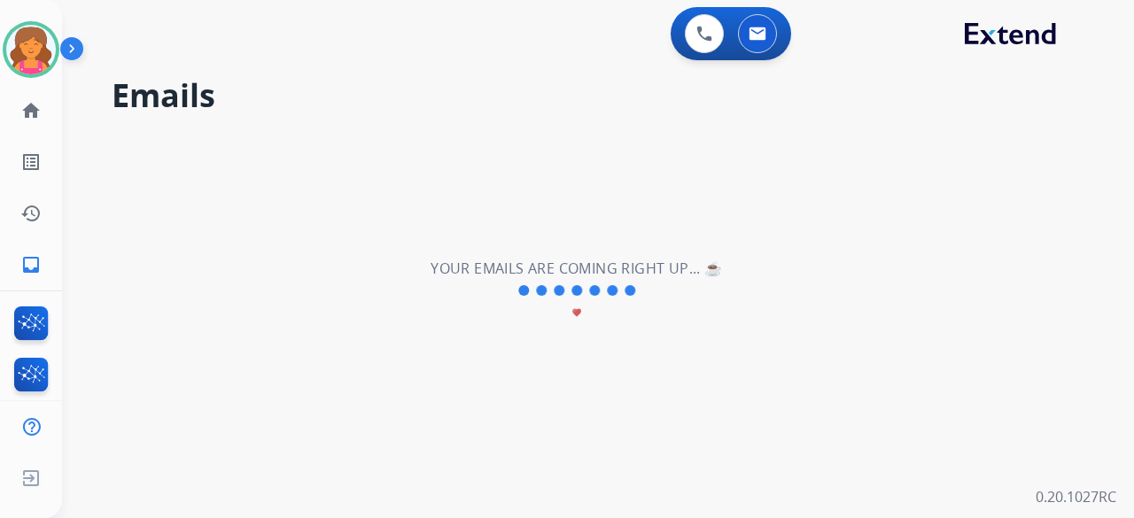
scroll to position [0, 0]
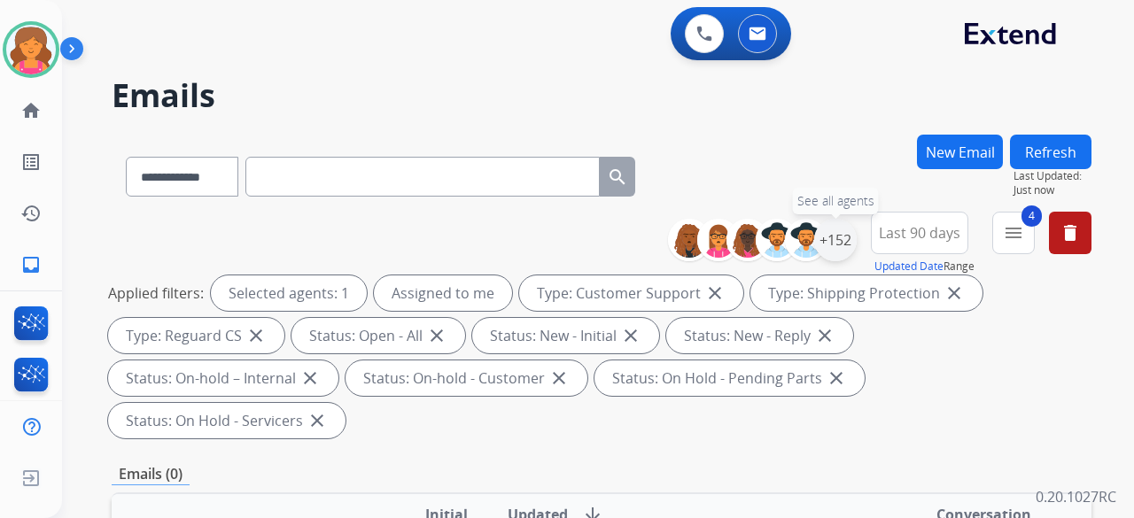
click at [839, 248] on div "+152" at bounding box center [835, 240] width 43 height 43
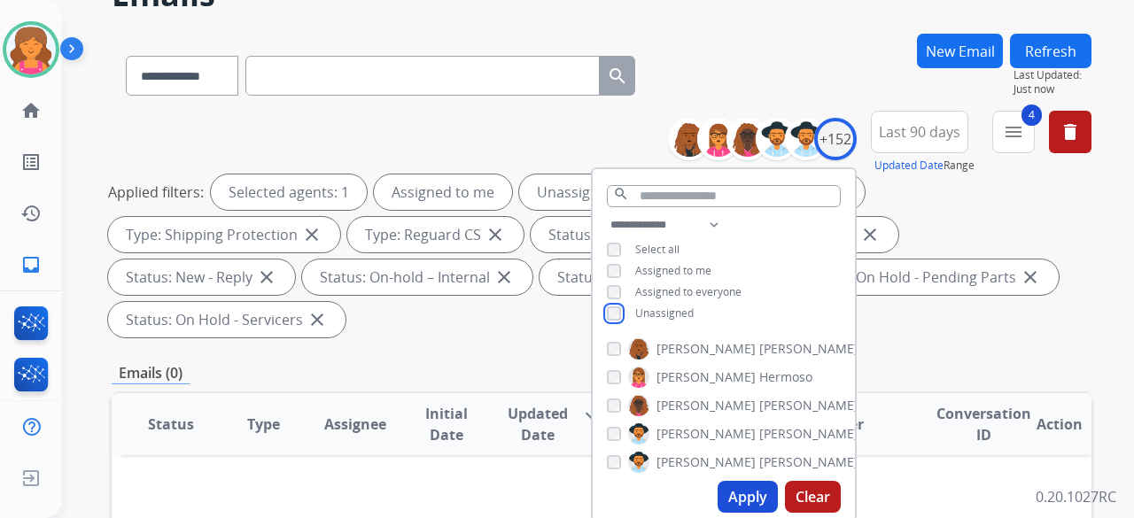
scroll to position [177, 0]
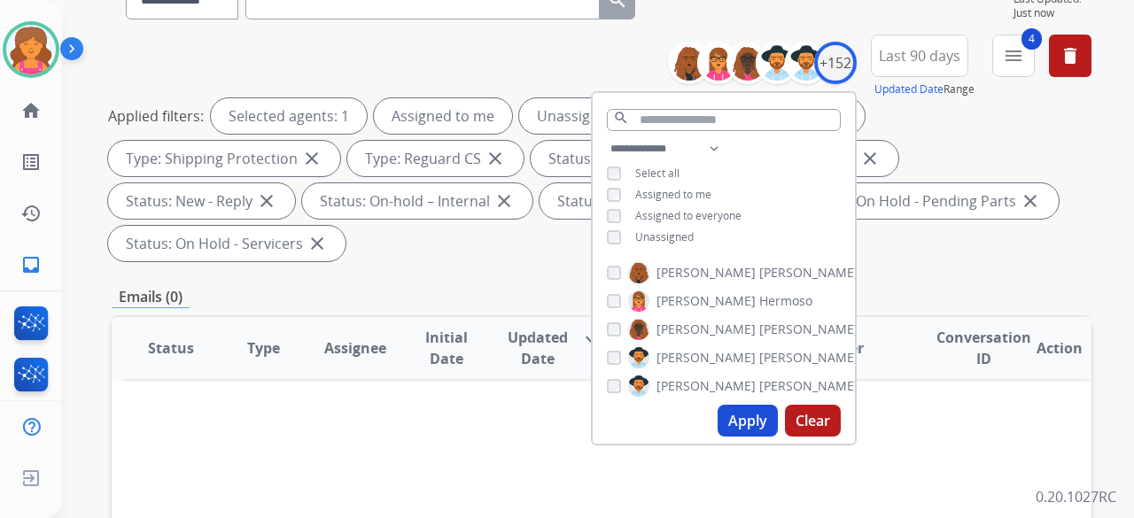
click at [758, 423] on button "Apply" at bounding box center [748, 421] width 60 height 32
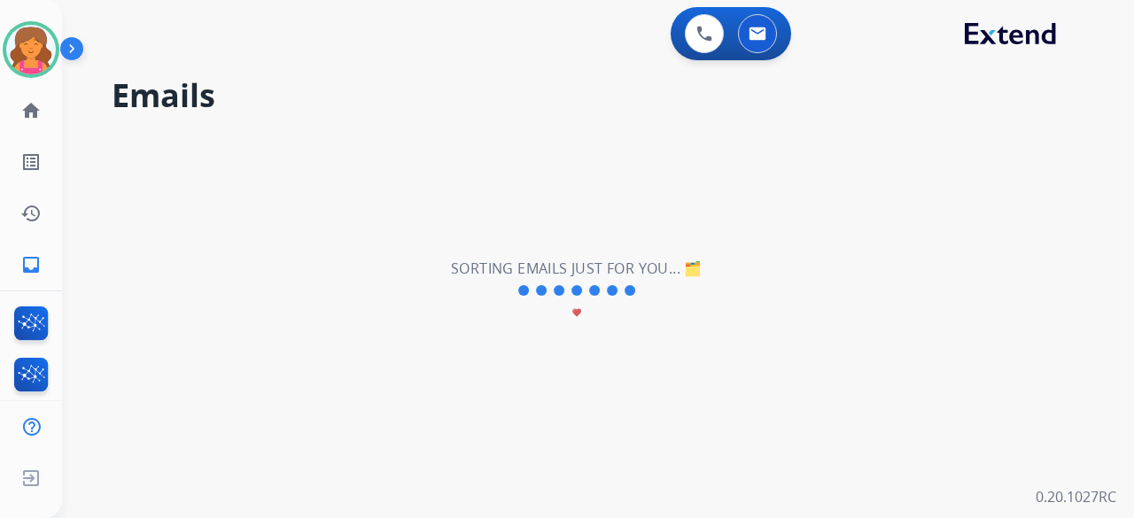
scroll to position [0, 0]
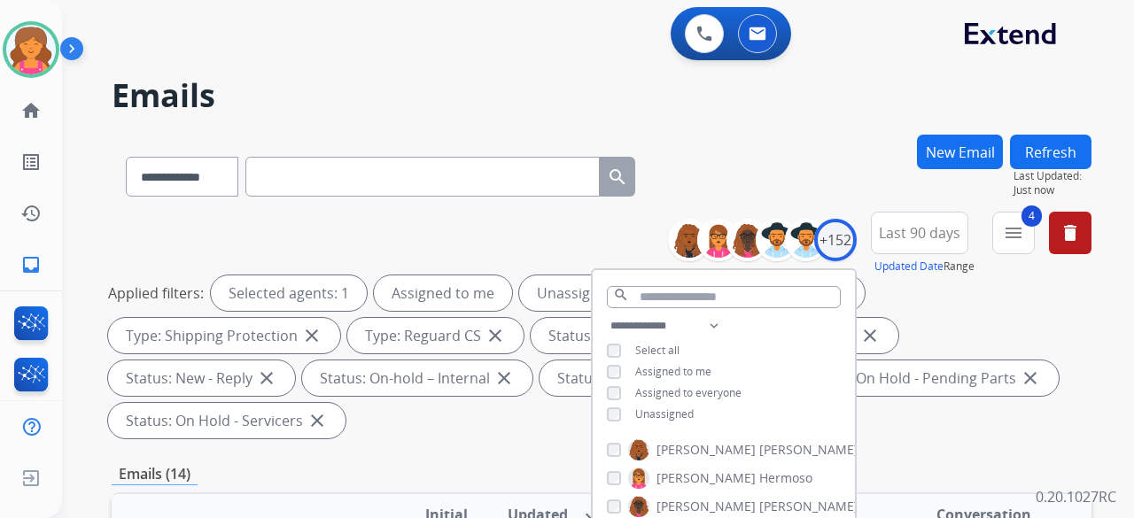
click at [907, 442] on div "**********" at bounding box center [602, 329] width 980 height 234
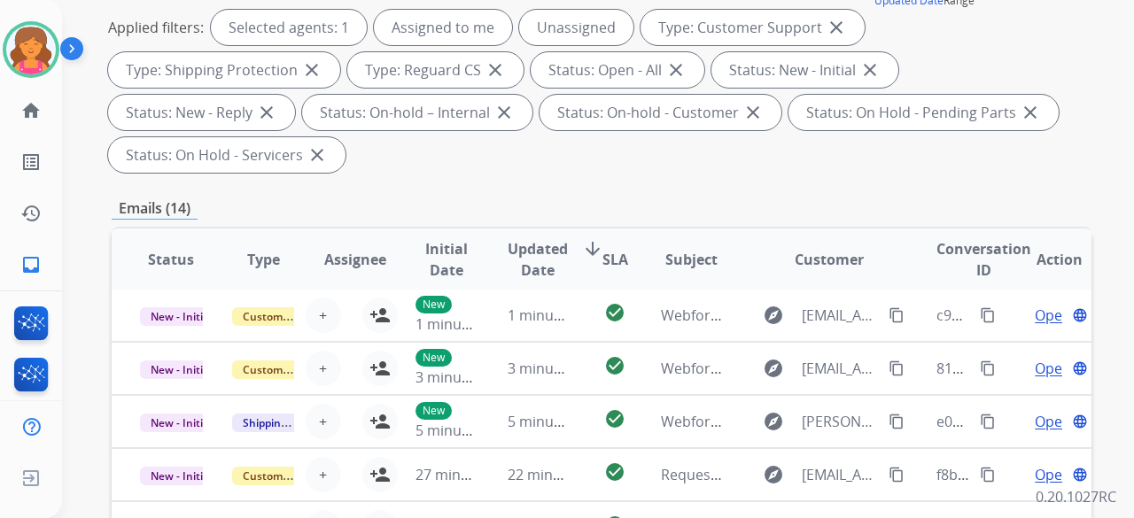
scroll to position [443, 0]
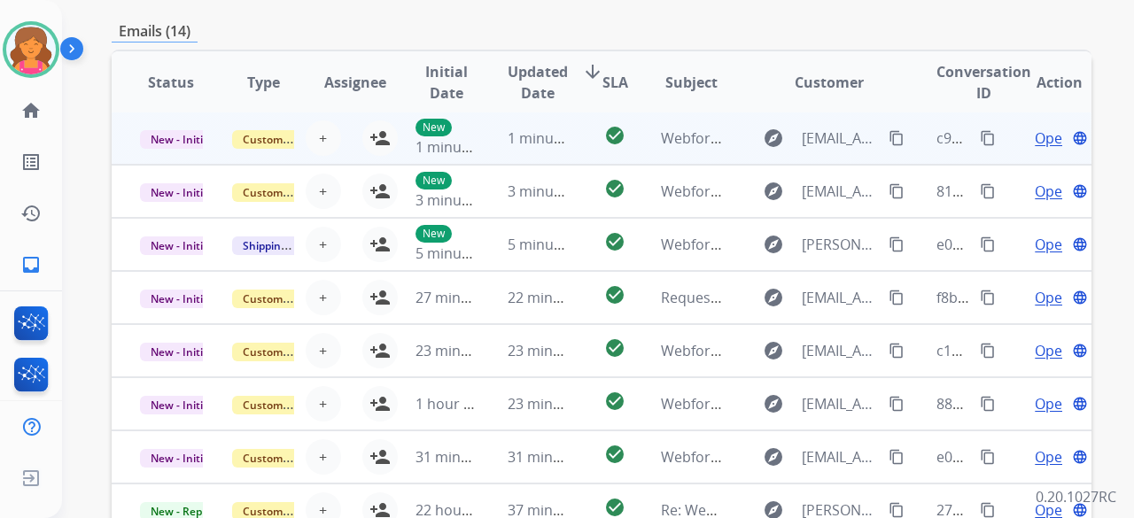
click at [725, 155] on td "explore [EMAIL_ADDRESS][DOMAIN_NAME] content_copy" at bounding box center [815, 138] width 183 height 53
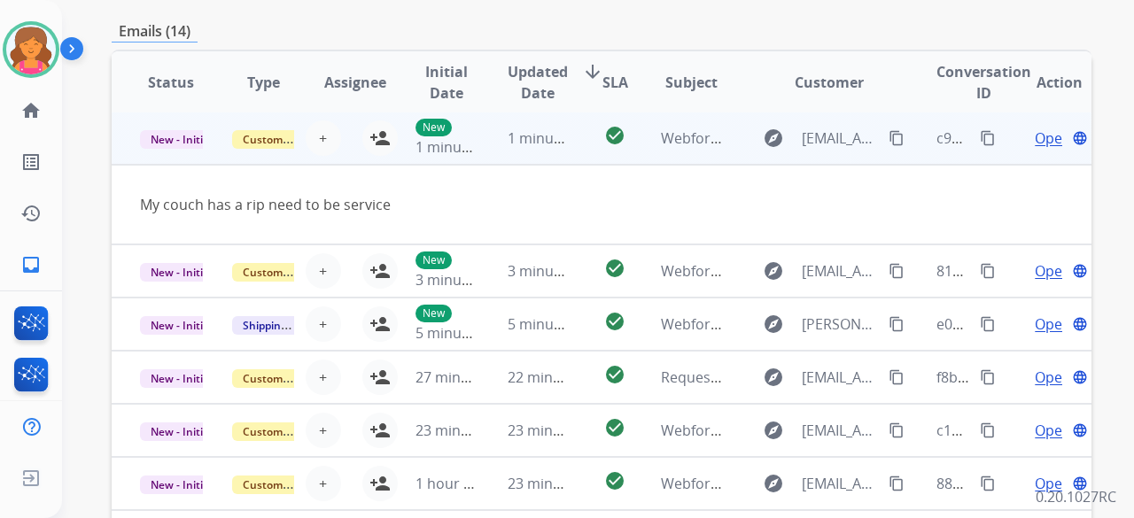
scroll to position [0, 0]
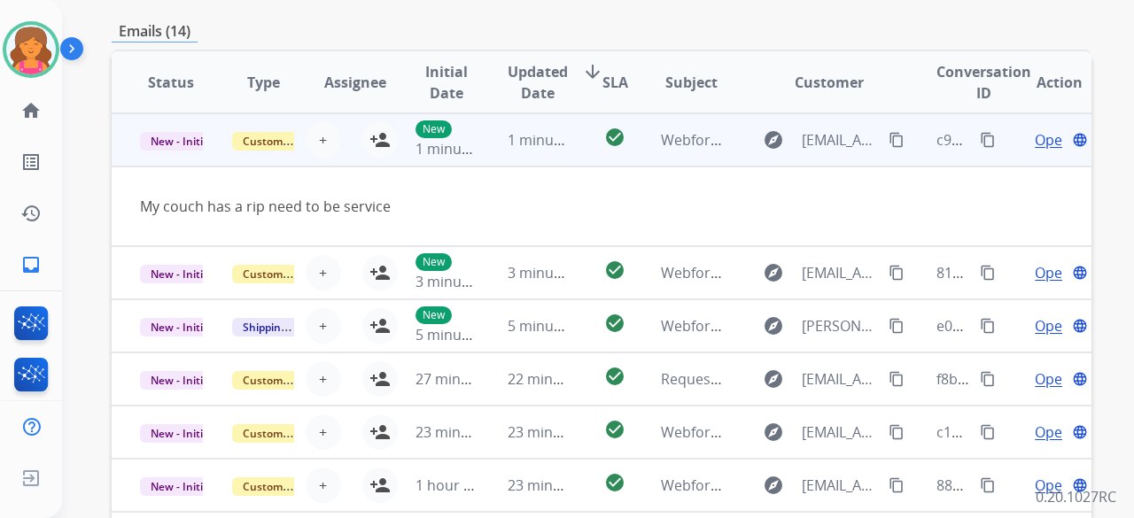
click at [393, 143] on td "New 1 minute ago" at bounding box center [433, 139] width 92 height 53
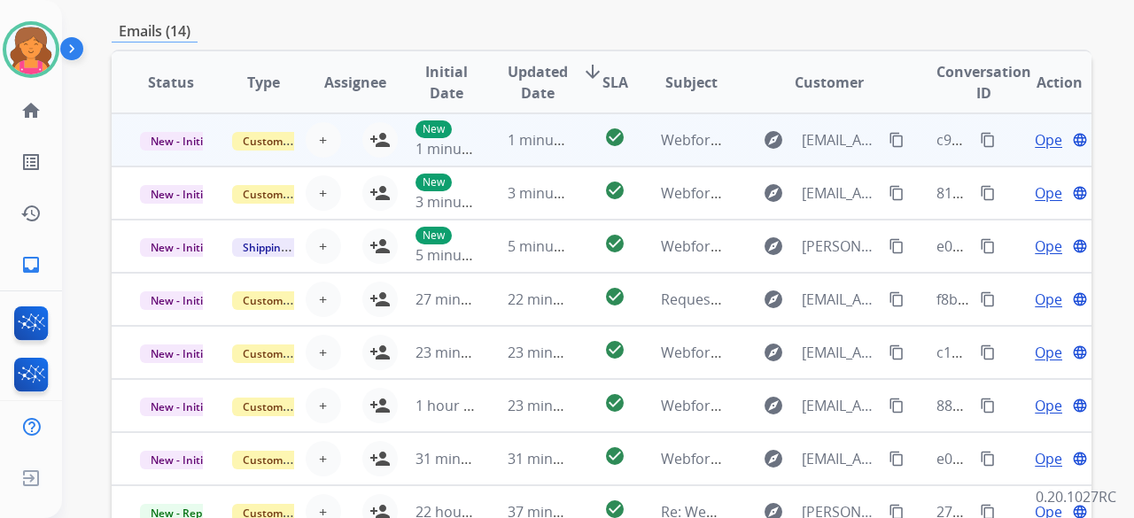
click at [387, 136] on td "New 1 minute ago" at bounding box center [433, 139] width 92 height 53
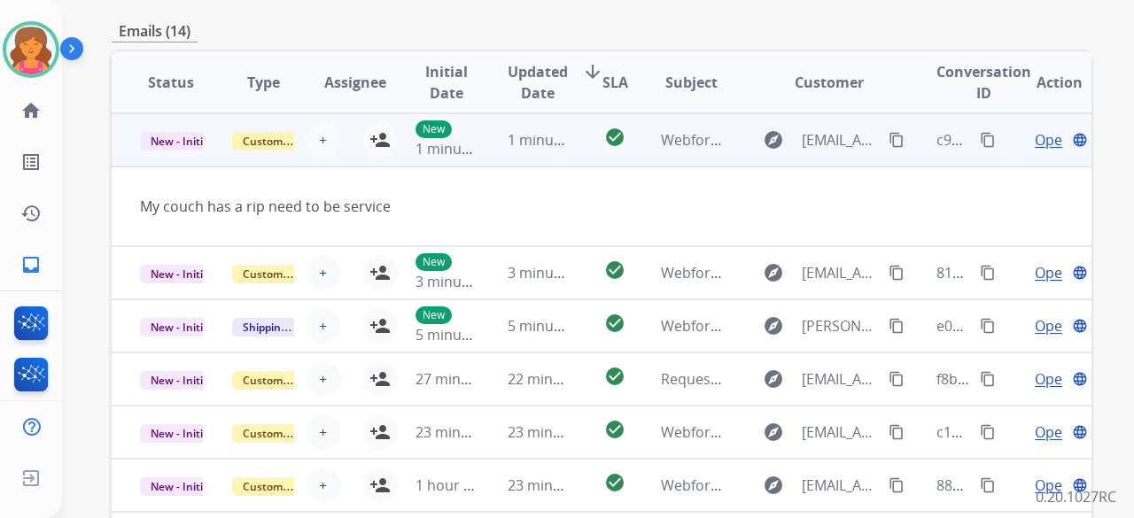
click at [387, 142] on td "New 1 minute ago" at bounding box center [433, 139] width 92 height 53
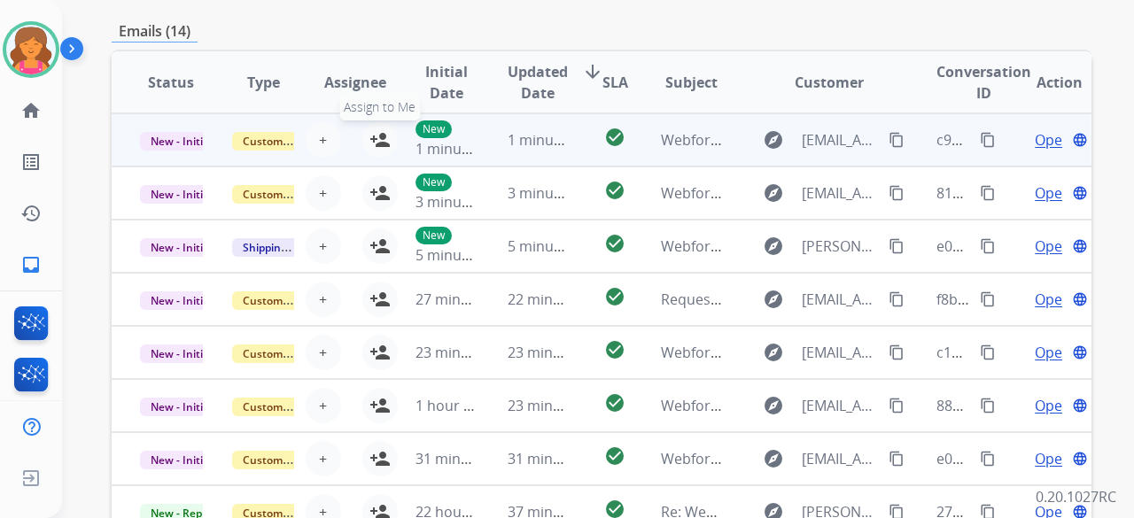
click at [379, 140] on mat-icon "person_add" at bounding box center [379, 139] width 21 height 21
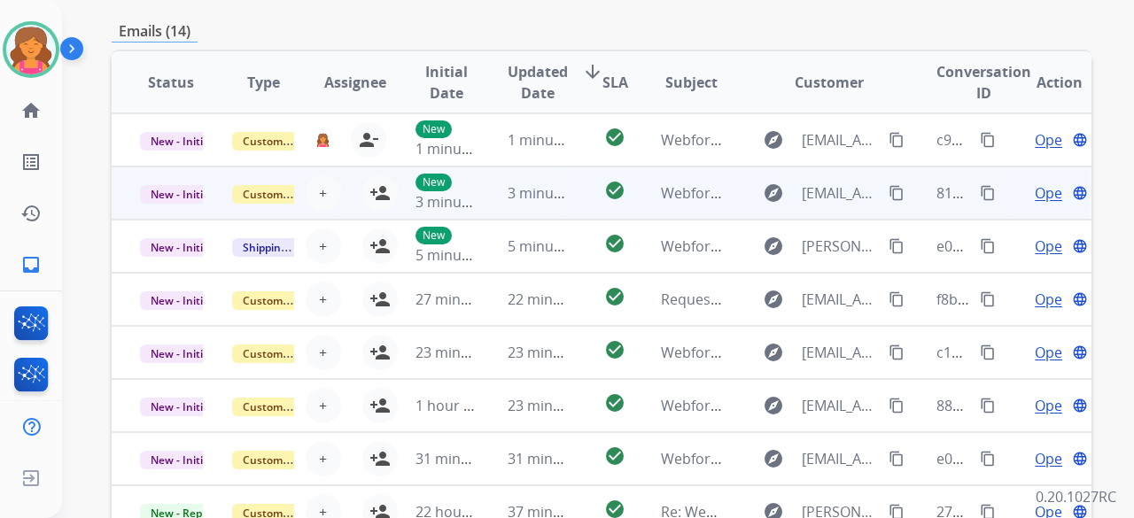
click at [577, 194] on td "check_circle" at bounding box center [600, 193] width 61 height 53
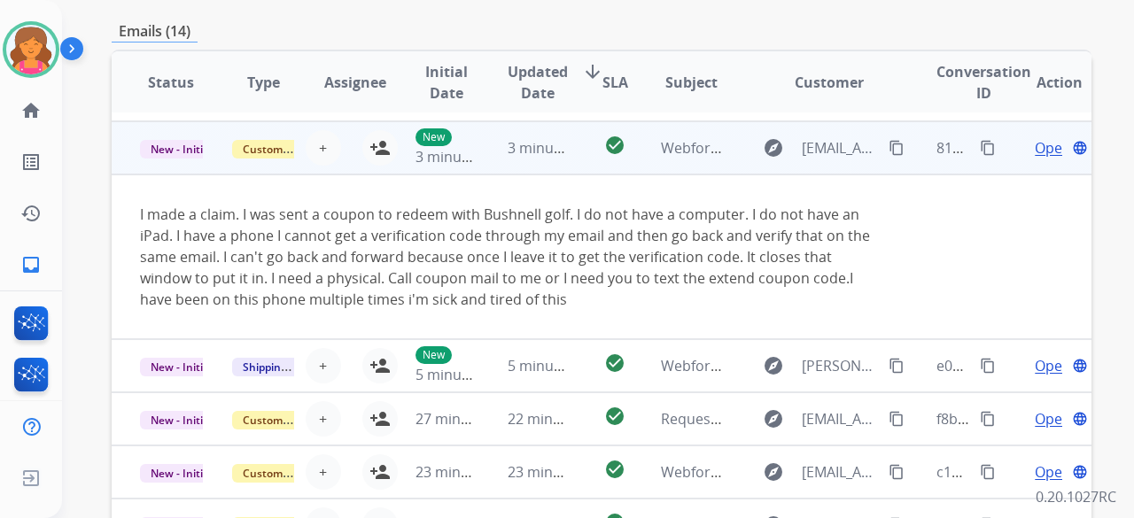
scroll to position [53, 0]
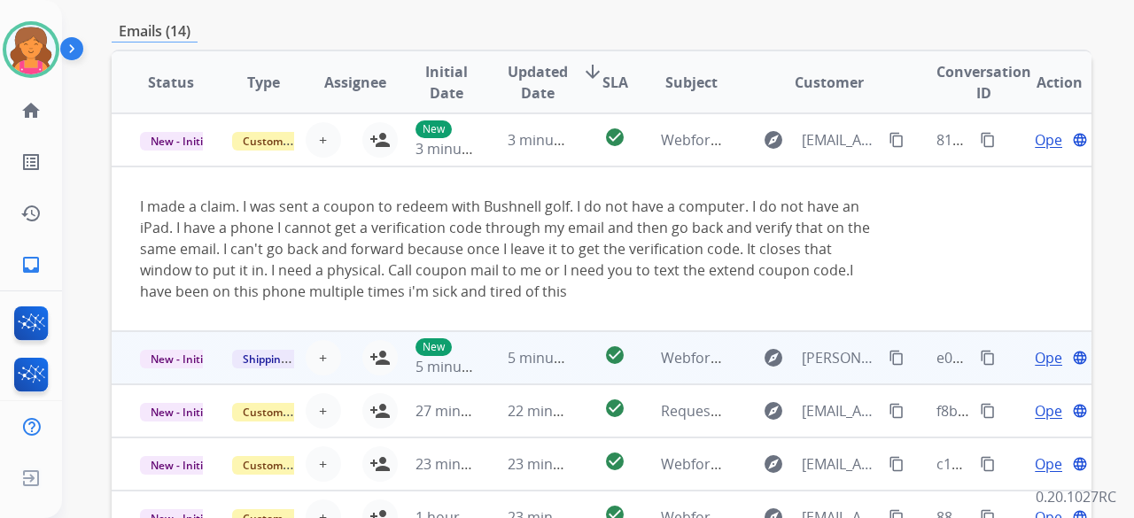
click at [570, 343] on td "check_circle" at bounding box center [600, 357] width 61 height 53
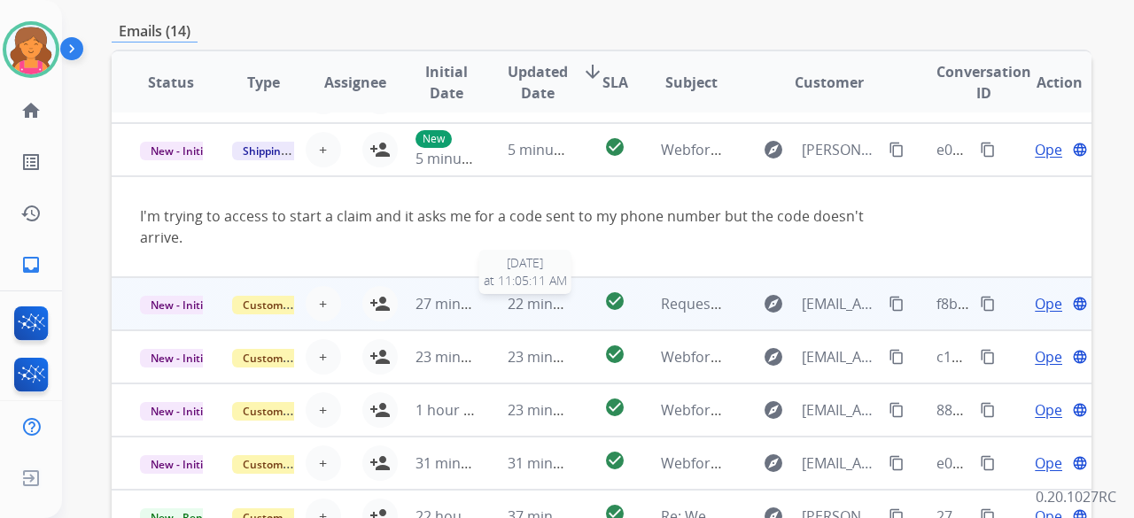
scroll to position [103, 0]
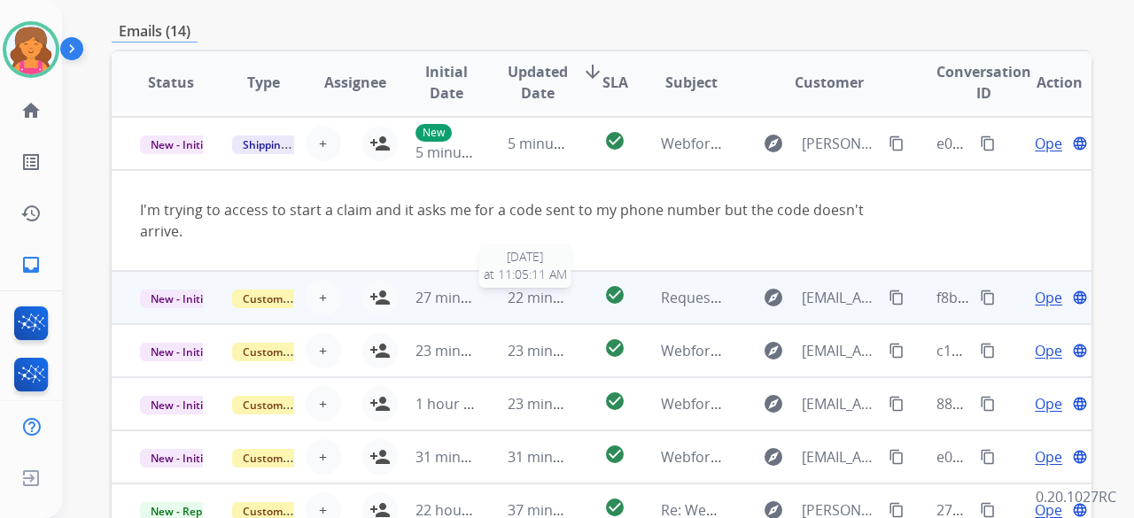
click at [555, 294] on span "22 minutes ago" at bounding box center [559, 297] width 103 height 19
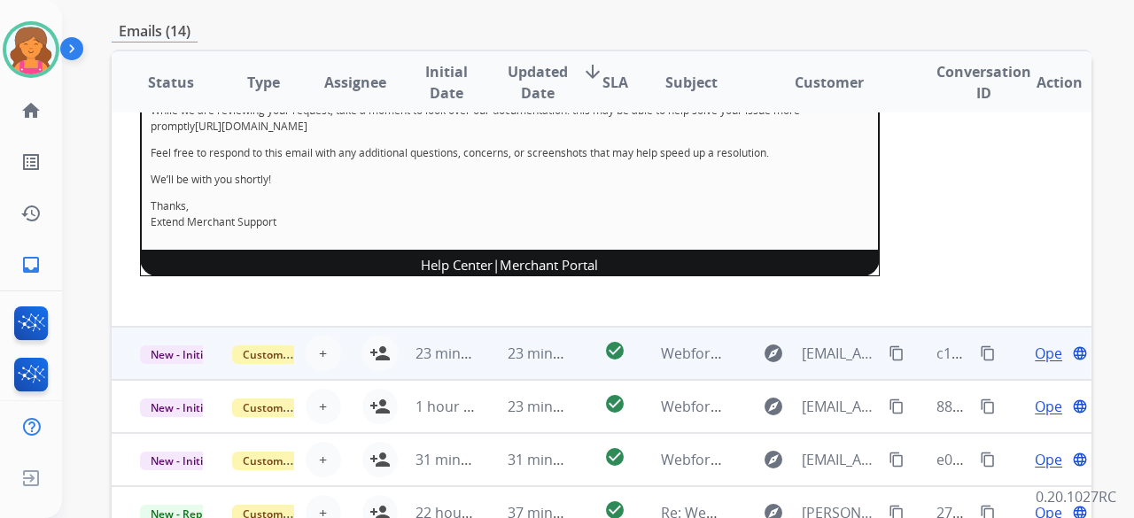
scroll to position [531, 0]
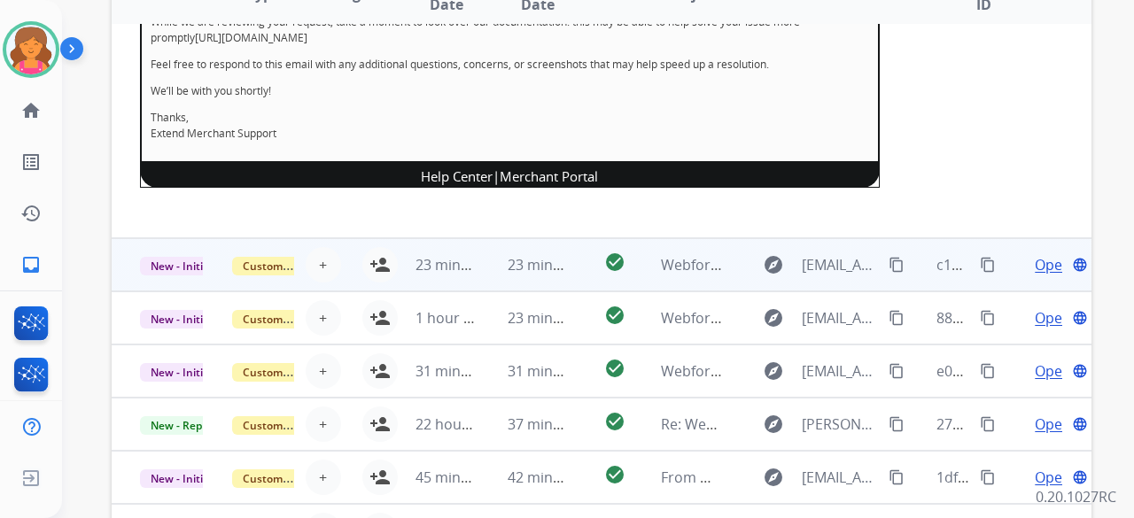
click at [572, 260] on td "check_circle" at bounding box center [600, 264] width 61 height 53
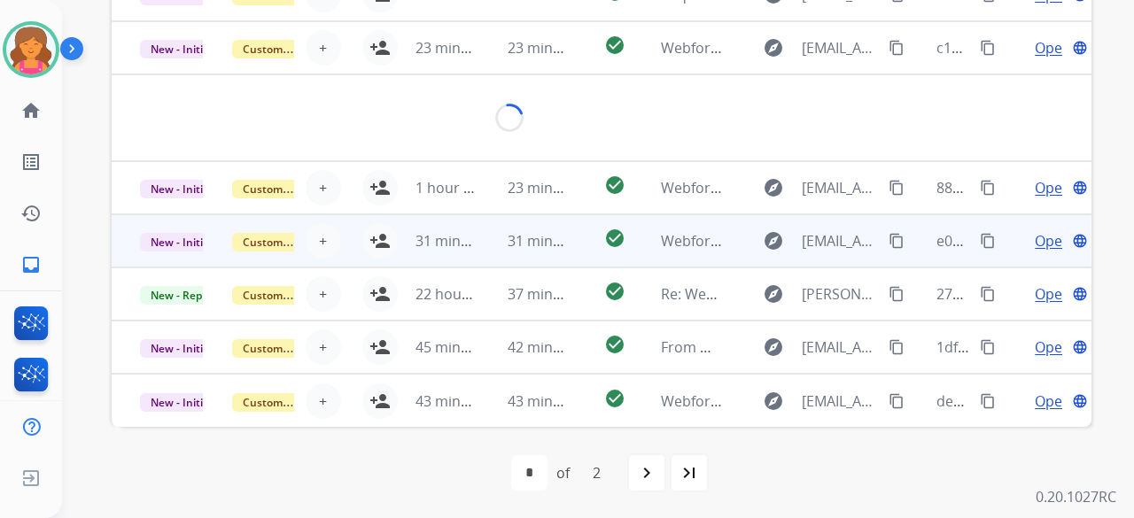
scroll to position [81, 0]
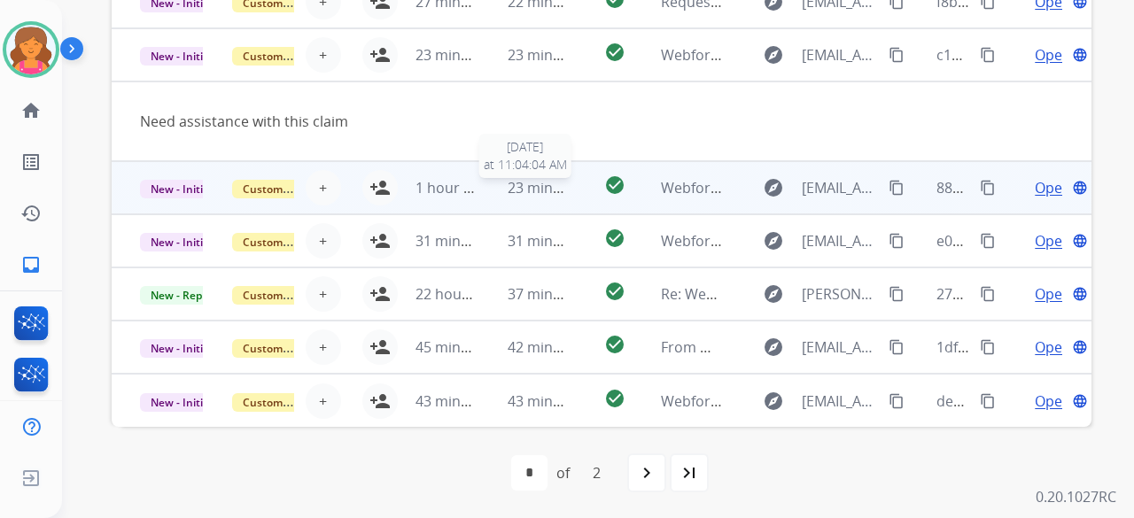
click at [562, 189] on span "23 minutes ago" at bounding box center [559, 187] width 103 height 19
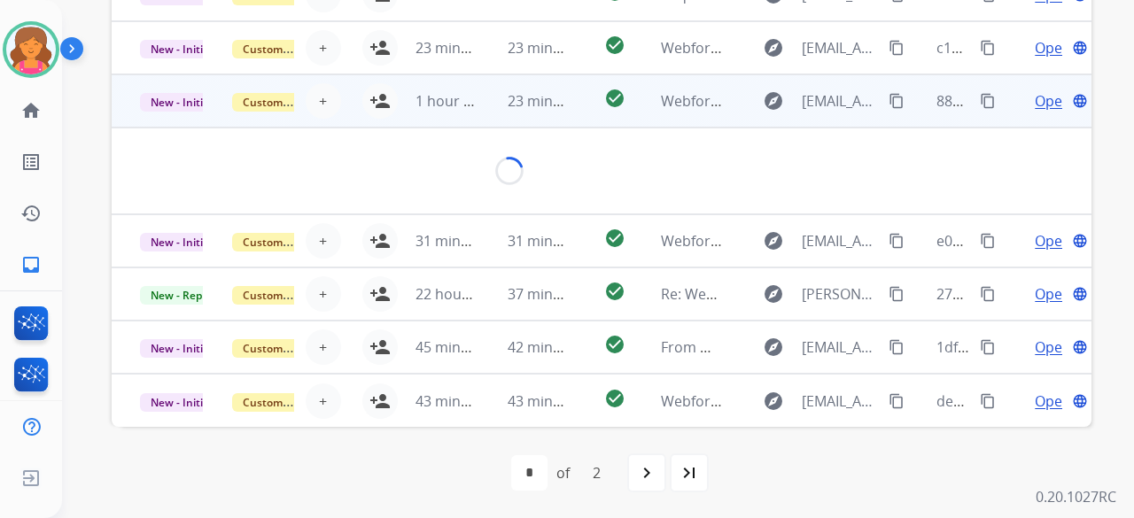
scroll to position [124, 0]
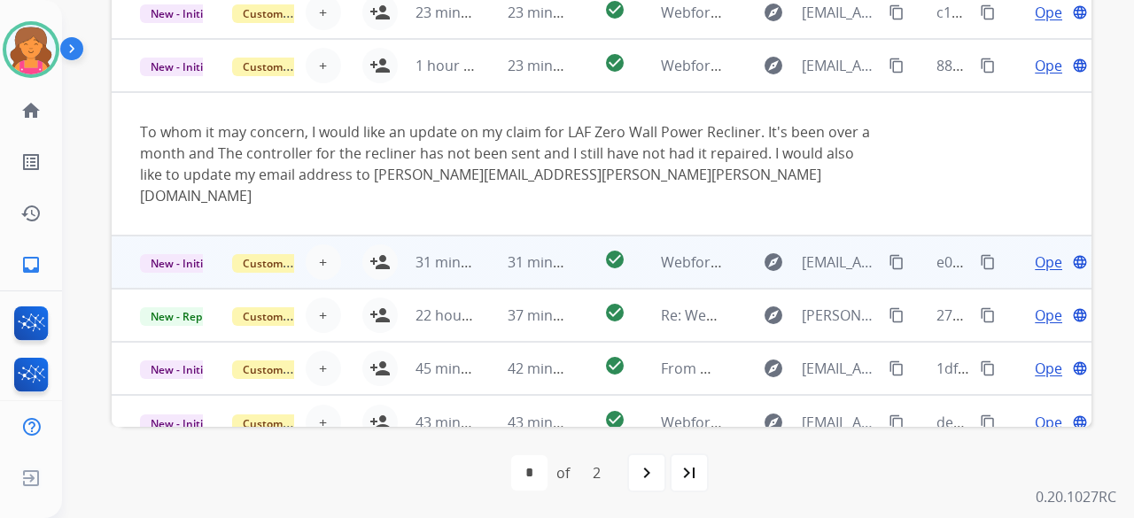
click at [570, 237] on td "check_circle" at bounding box center [600, 262] width 61 height 53
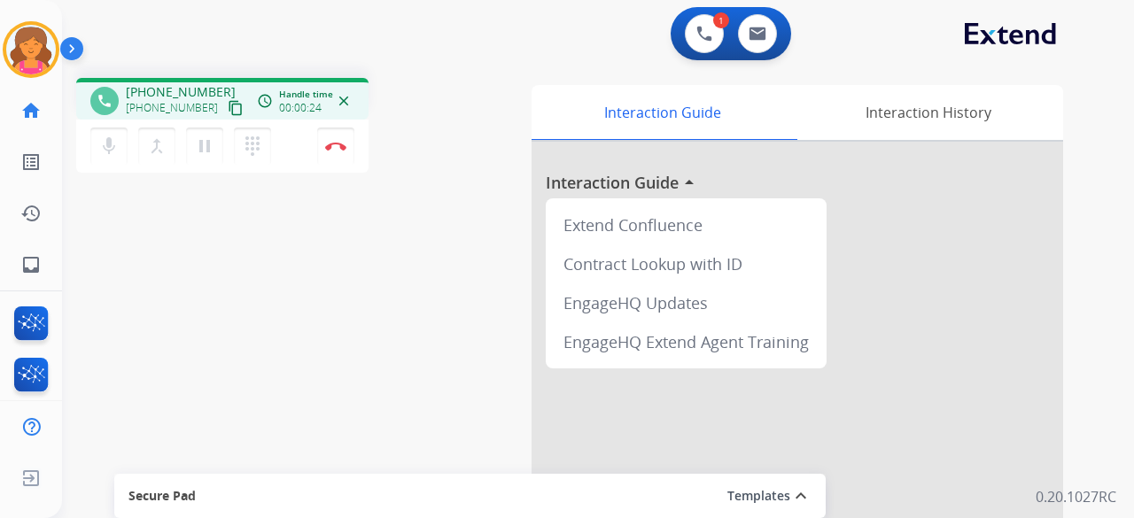
click at [228, 102] on mat-icon "content_copy" at bounding box center [236, 108] width 16 height 16
click at [332, 153] on button "Disconnect" at bounding box center [335, 146] width 37 height 37
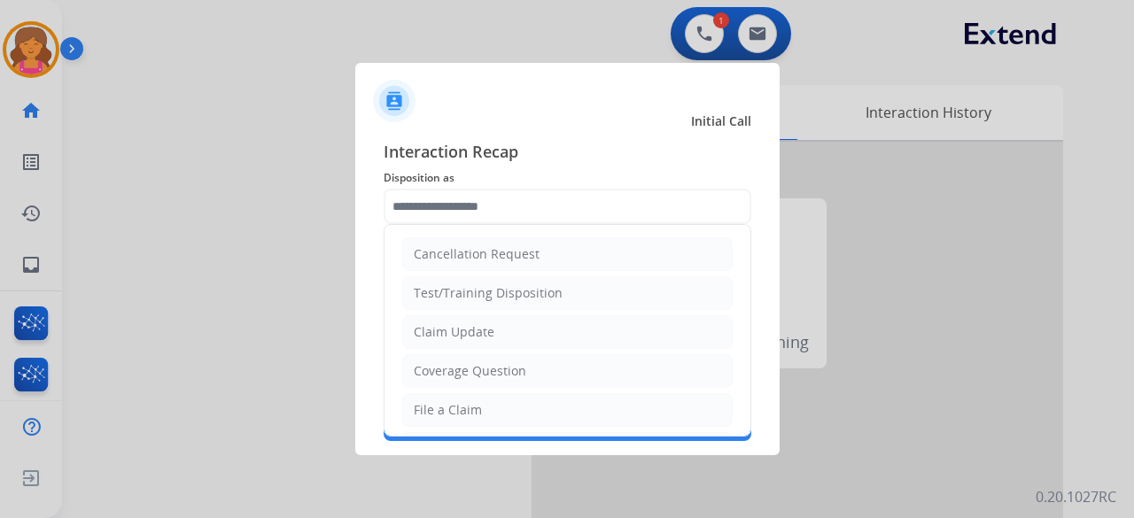
click at [533, 201] on input "text" at bounding box center [568, 206] width 368 height 35
click at [452, 412] on div "File a Claim" at bounding box center [448, 410] width 68 height 18
type input "**********"
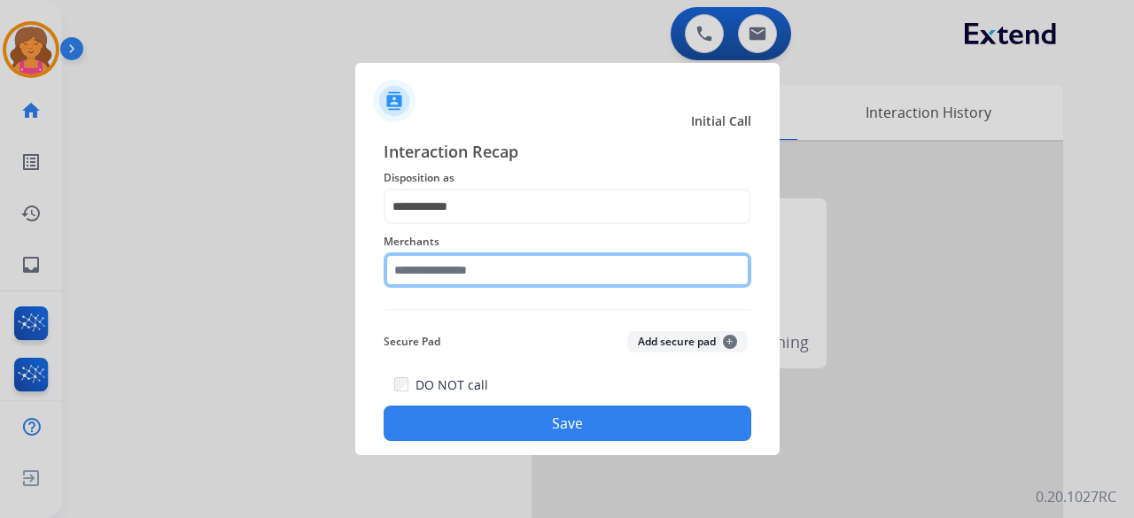
click at [449, 261] on input "text" at bounding box center [568, 269] width 368 height 35
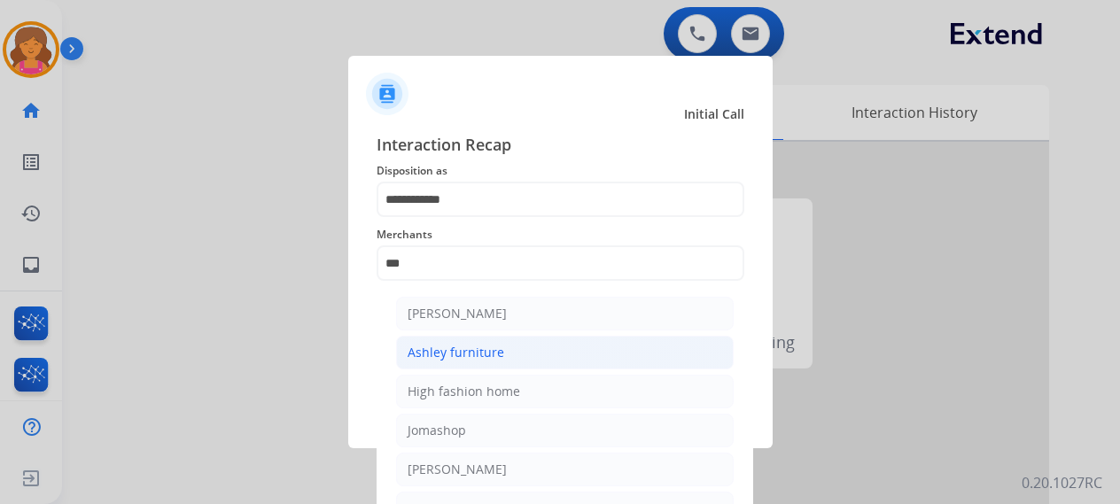
click at [465, 345] on div "Ashley furniture" at bounding box center [455, 353] width 97 height 18
type input "**********"
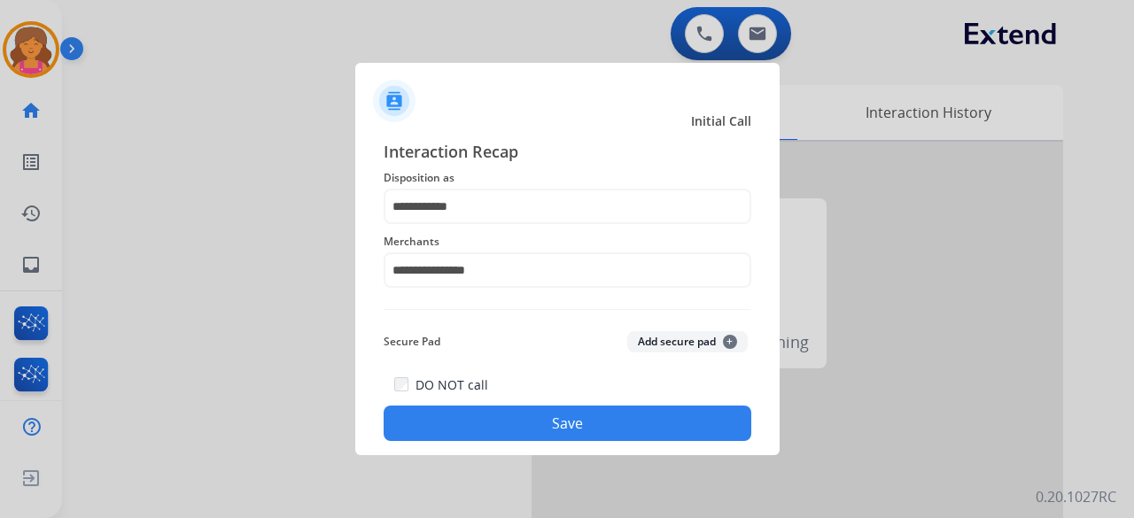
click at [438, 414] on button "Save" at bounding box center [568, 423] width 368 height 35
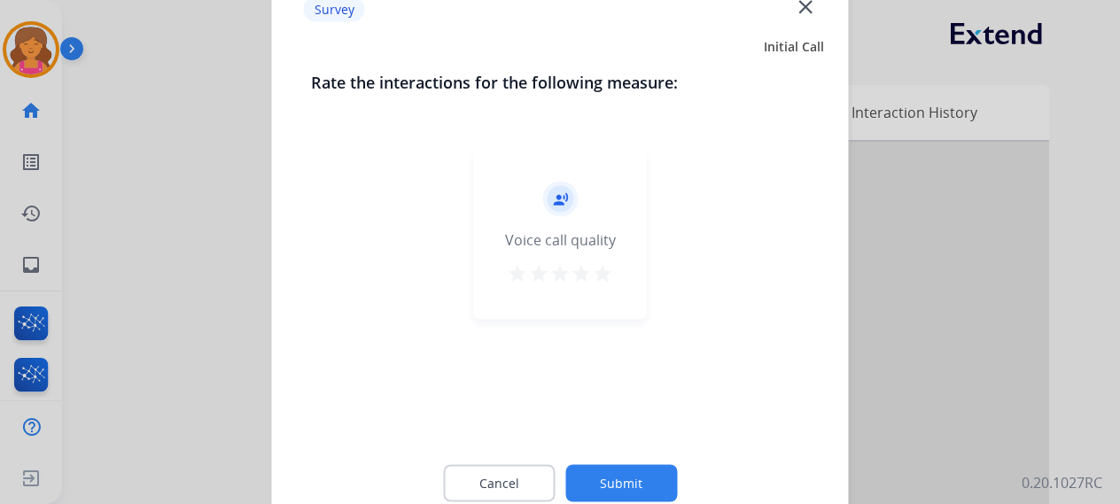
click at [604, 275] on mat-icon "star" at bounding box center [602, 272] width 21 height 21
click at [581, 479] on button "Submit" at bounding box center [621, 482] width 112 height 37
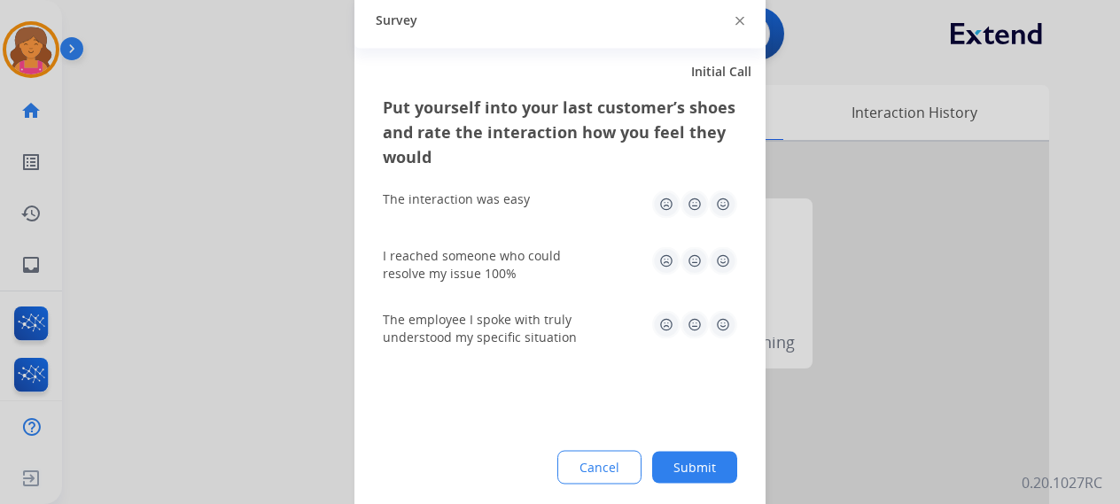
click at [718, 198] on img at bounding box center [723, 204] width 28 height 28
click at [722, 307] on div "The employee I spoke with truly understood my specific situation" at bounding box center [560, 328] width 354 height 64
click at [728, 254] on img at bounding box center [723, 260] width 28 height 28
drag, startPoint x: 723, startPoint y: 343, endPoint x: 732, endPoint y: 318, distance: 26.3
click at [725, 341] on div "The employee I spoke with truly understood my specific situation" at bounding box center [560, 327] width 354 height 35
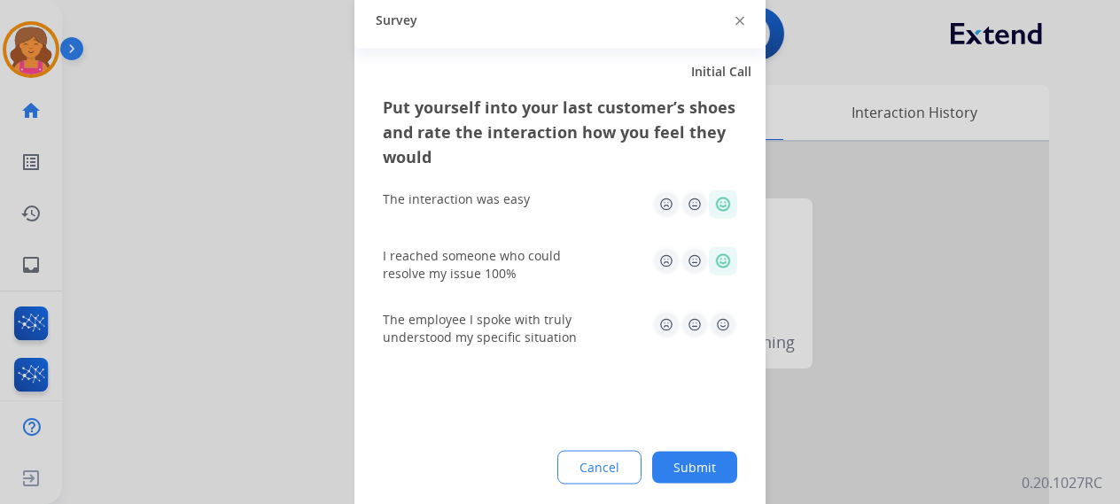
click at [732, 318] on img at bounding box center [723, 324] width 28 height 28
click at [726, 468] on button "Submit" at bounding box center [694, 467] width 85 height 32
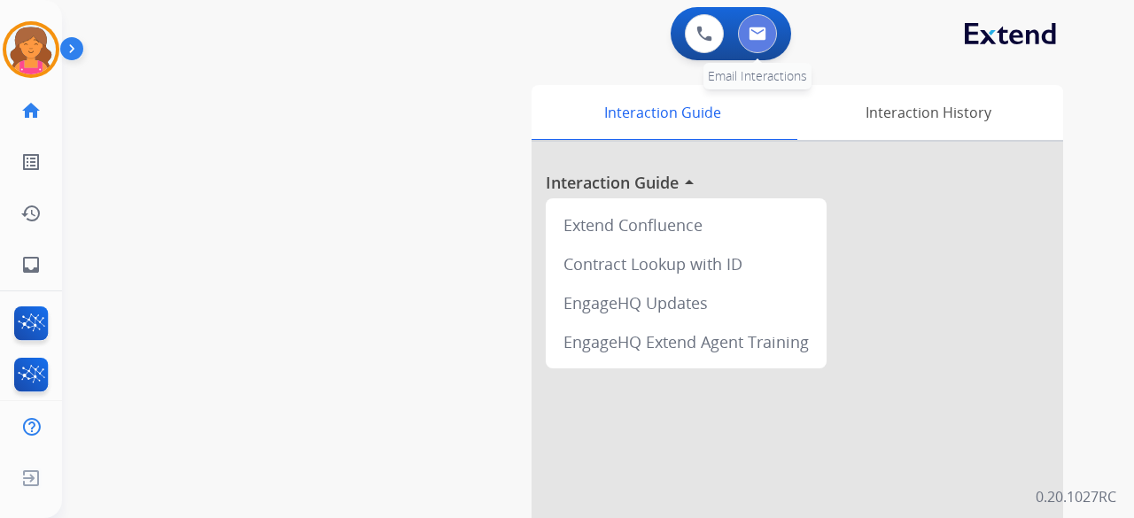
click at [745, 35] on button at bounding box center [757, 33] width 39 height 39
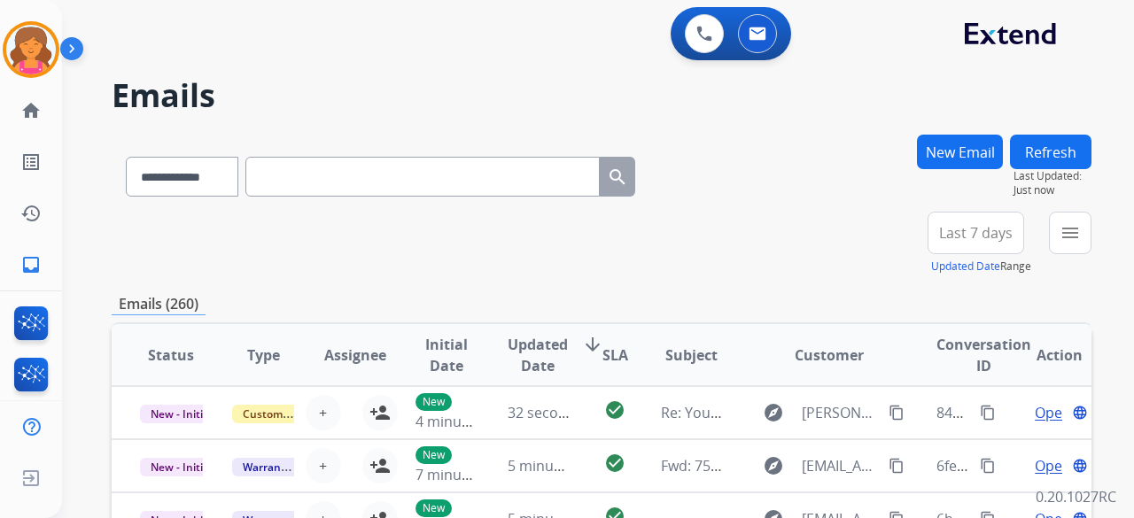
drag, startPoint x: 950, startPoint y: 237, endPoint x: 941, endPoint y: 275, distance: 39.1
click at [950, 237] on span "Last 7 days" at bounding box center [976, 232] width 74 height 7
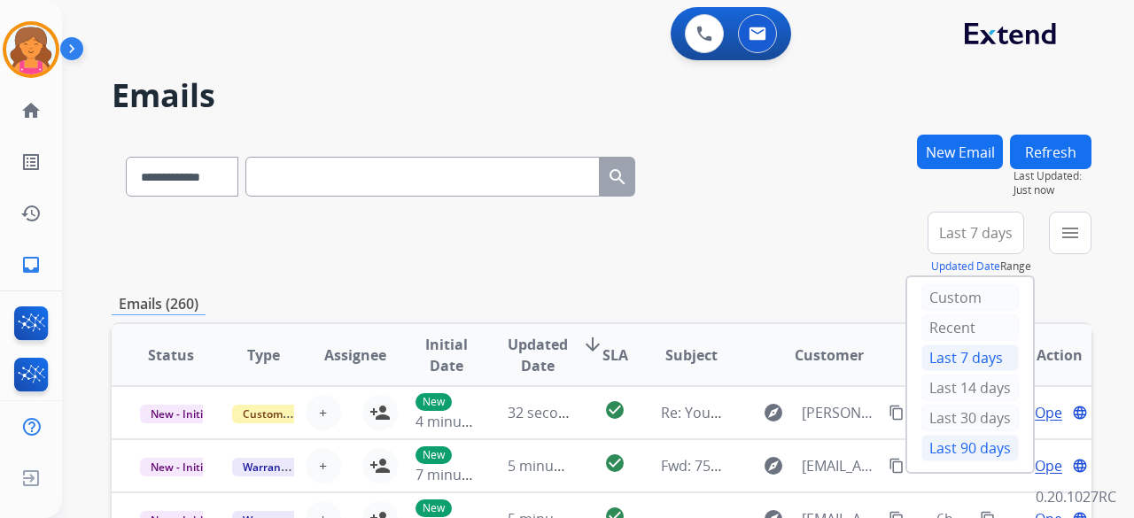
click at [927, 450] on div "Last 90 days" at bounding box center [969, 448] width 97 height 27
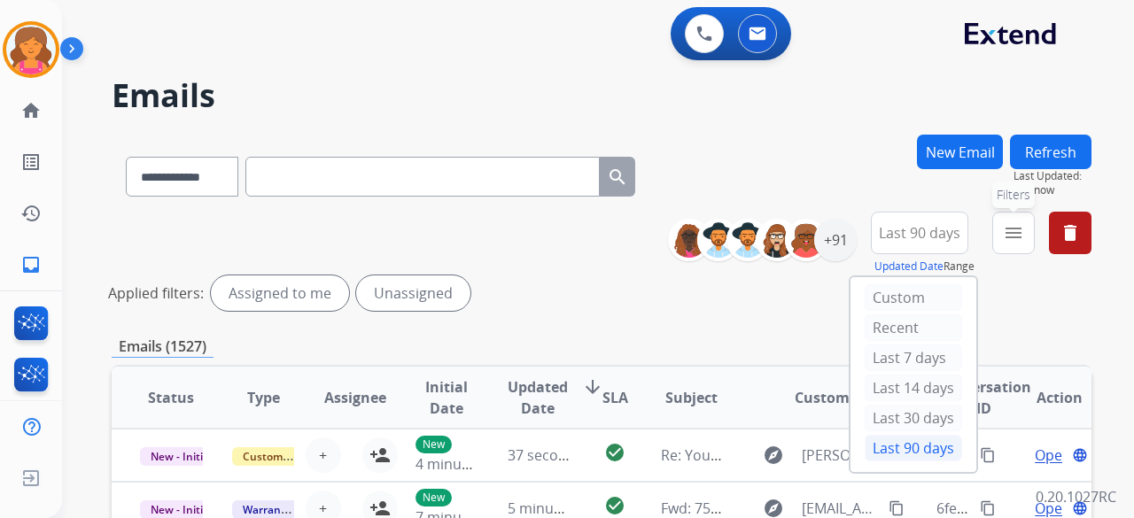
click at [1010, 242] on mat-icon "menu" at bounding box center [1013, 232] width 21 height 21
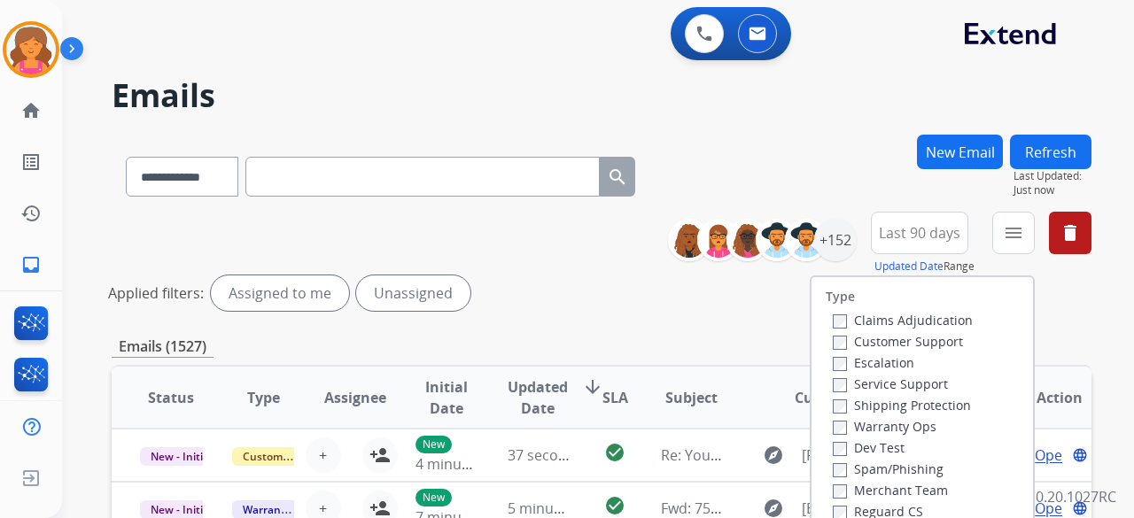
click at [906, 340] on label "Customer Support" at bounding box center [898, 341] width 130 height 17
click at [863, 408] on label "Shipping Protection" at bounding box center [902, 405] width 138 height 17
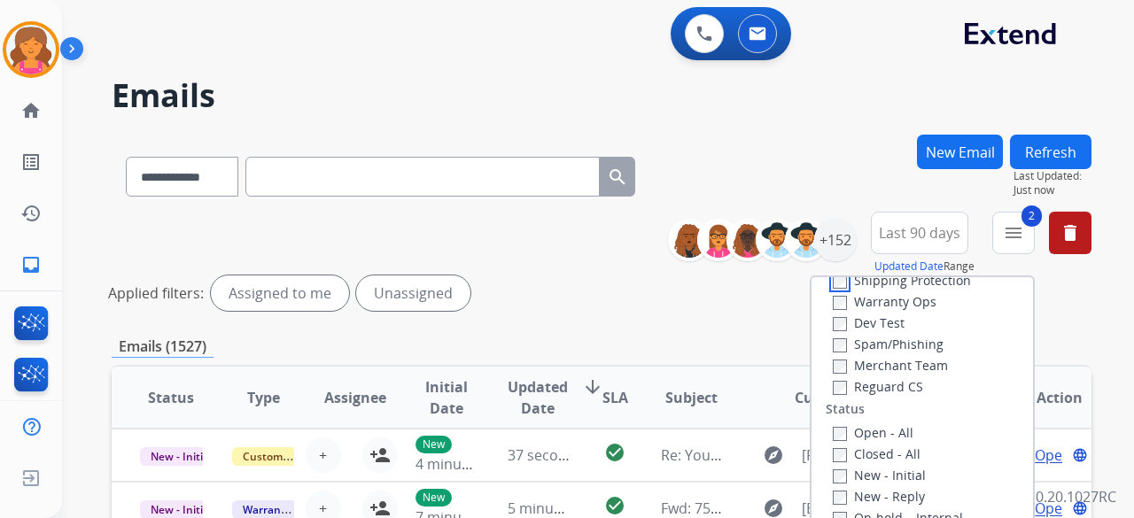
scroll to position [177, 0]
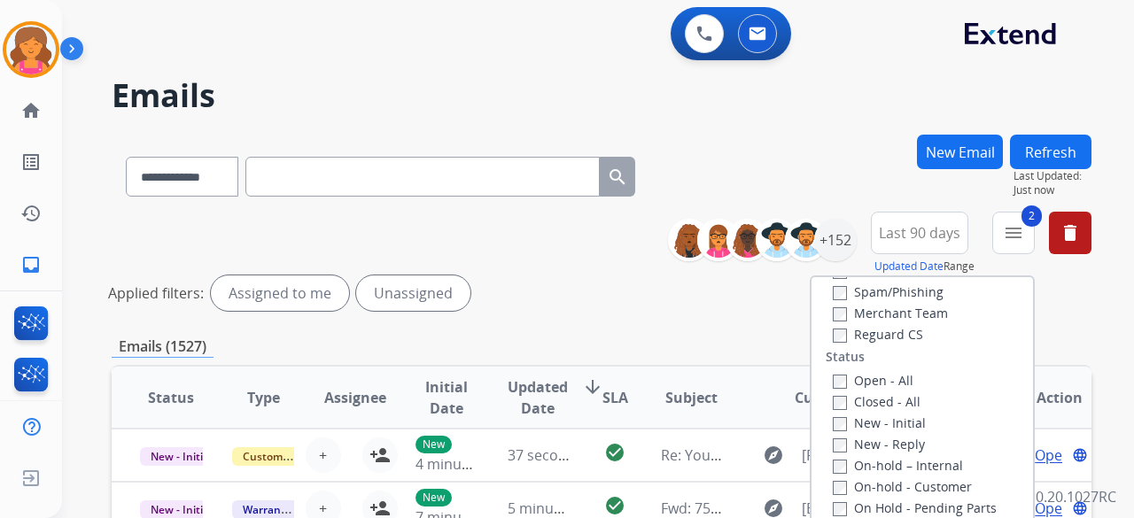
click at [864, 335] on label "Reguard CS" at bounding box center [878, 334] width 90 height 17
click at [849, 375] on label "Open - All" at bounding box center [873, 380] width 81 height 17
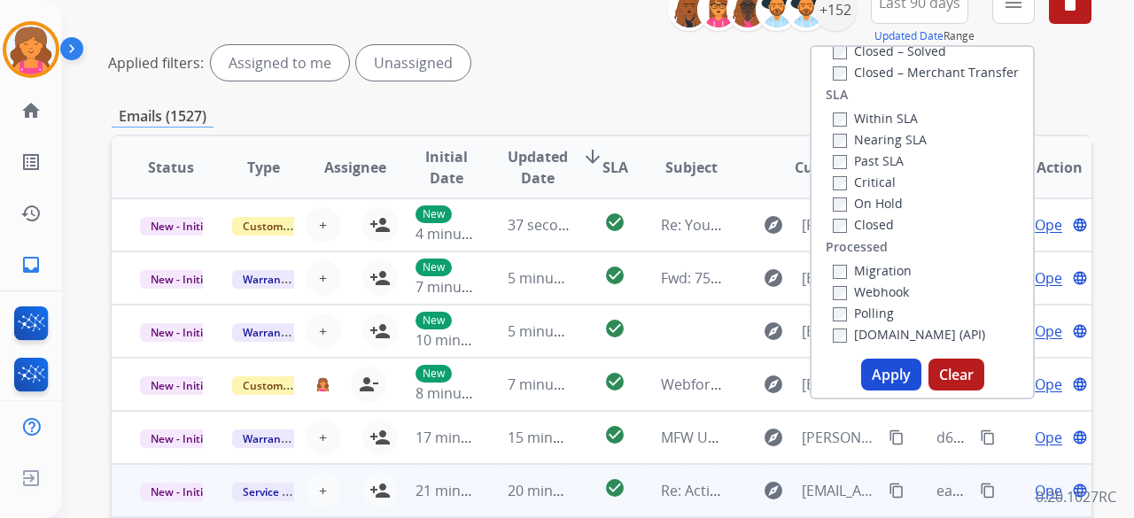
scroll to position [354, 0]
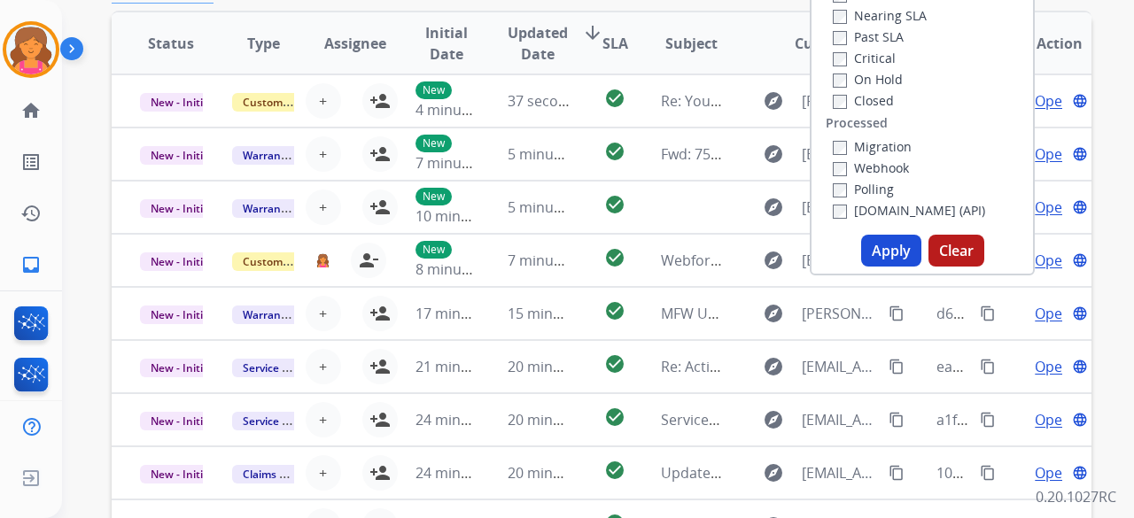
click at [889, 242] on button "Apply" at bounding box center [891, 251] width 60 height 32
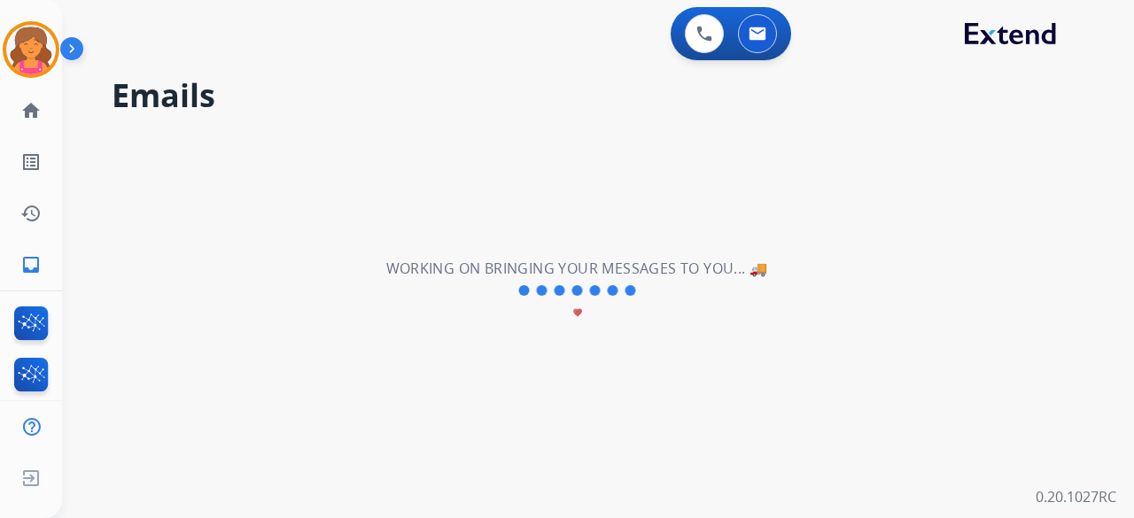
scroll to position [0, 0]
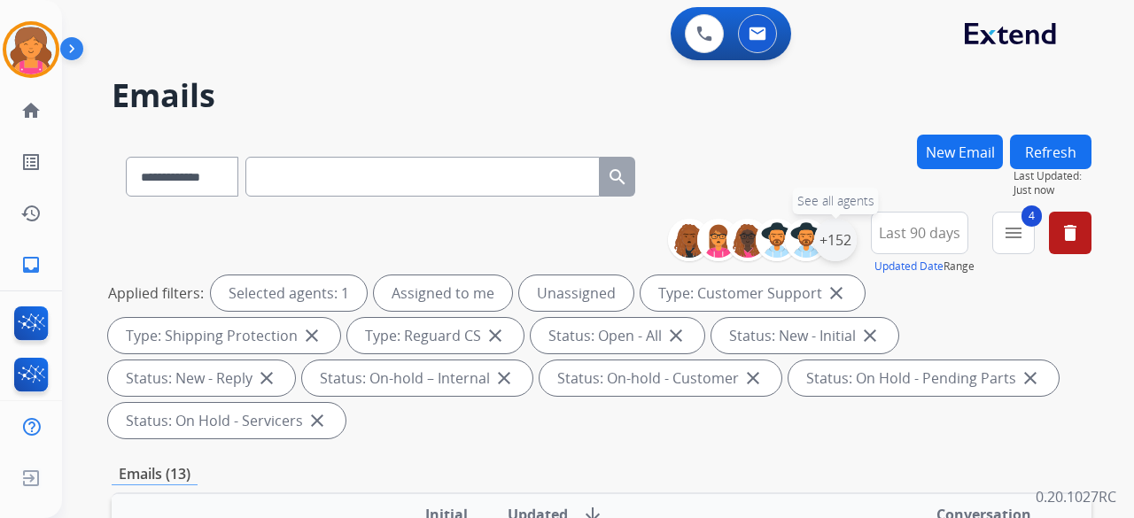
click at [827, 242] on div "+152" at bounding box center [835, 240] width 43 height 43
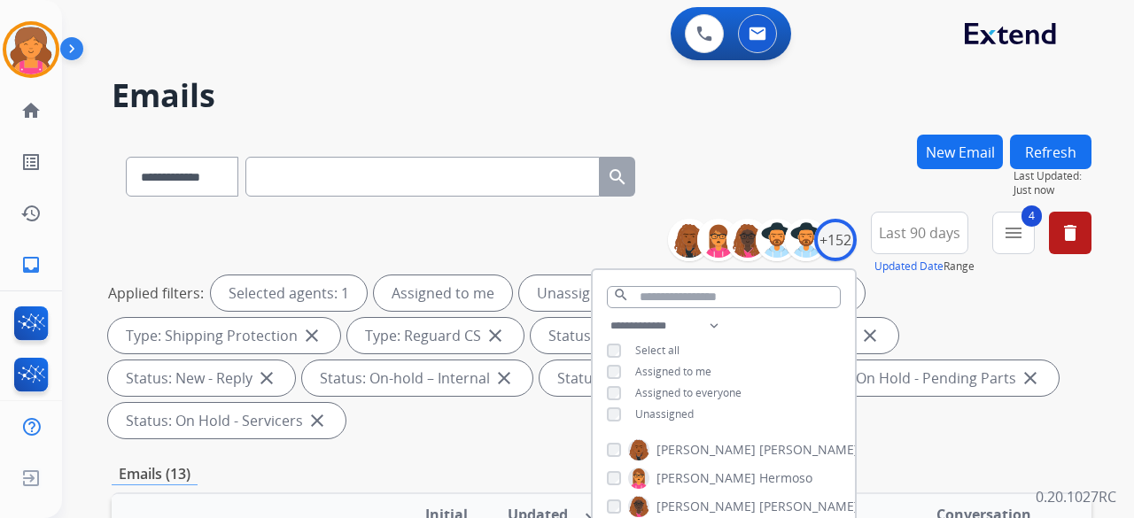
click at [608, 420] on div "**********" at bounding box center [724, 371] width 262 height 113
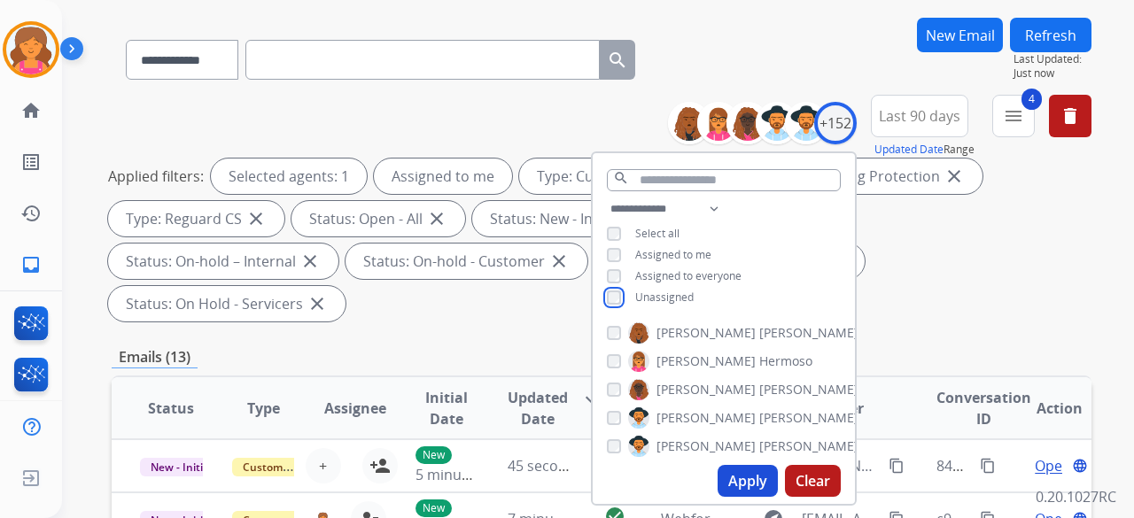
scroll to position [177, 0]
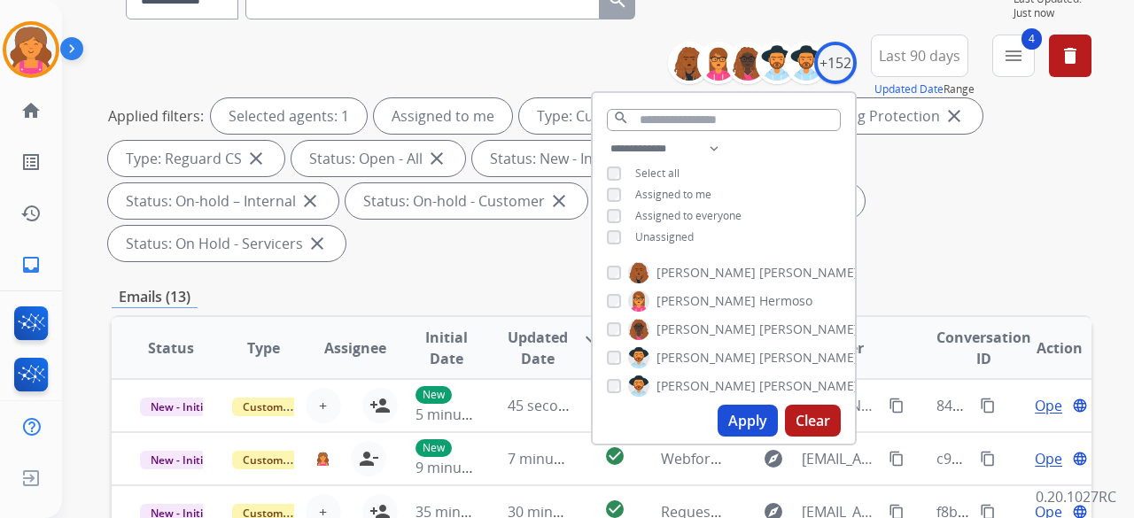
click at [759, 415] on button "Apply" at bounding box center [748, 421] width 60 height 32
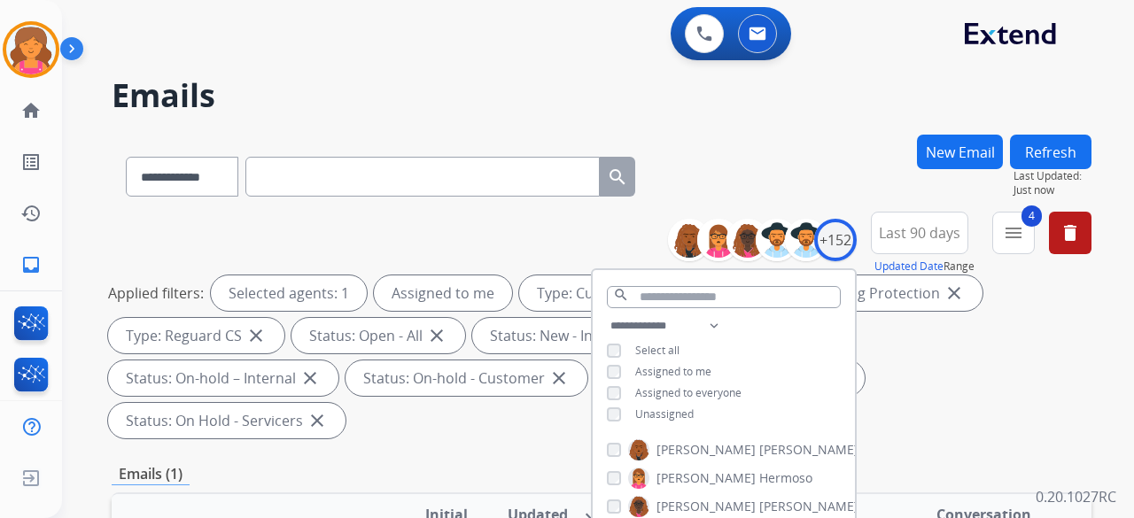
click at [594, 393] on div "Status: On Hold - Pending Parts close" at bounding box center [729, 378] width 270 height 35
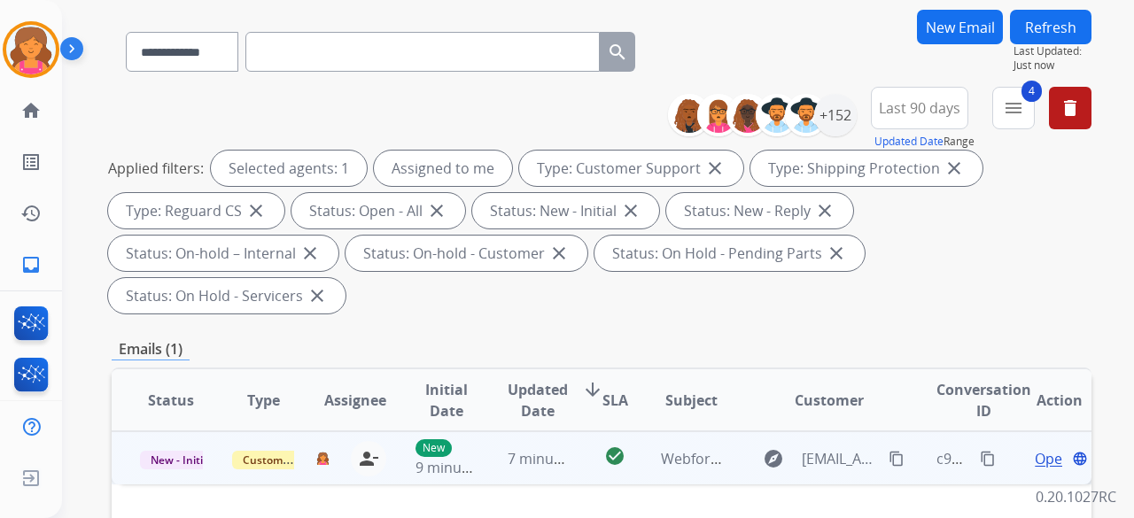
scroll to position [177, 0]
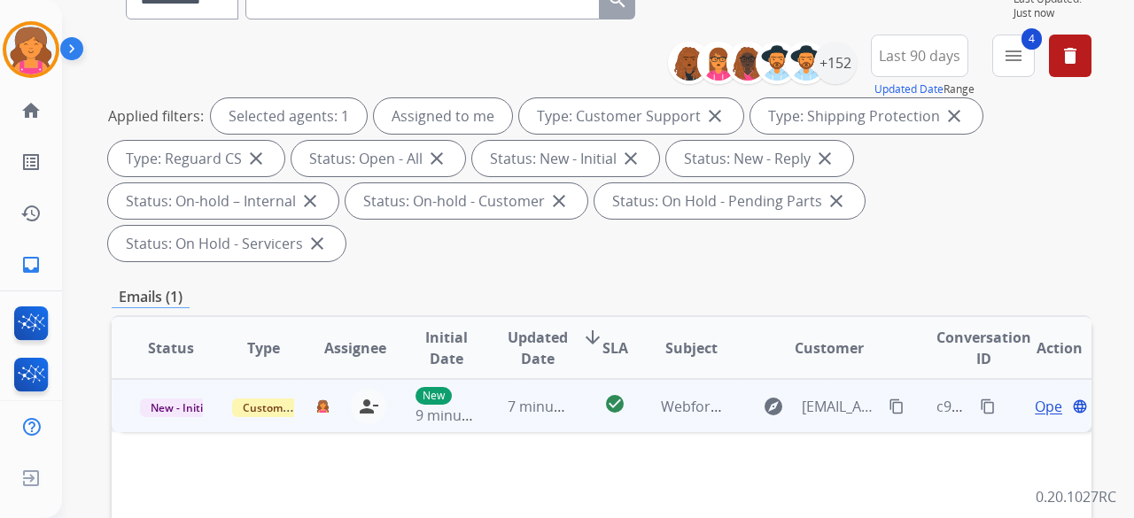
click at [1035, 396] on span "Open" at bounding box center [1053, 406] width 36 height 21
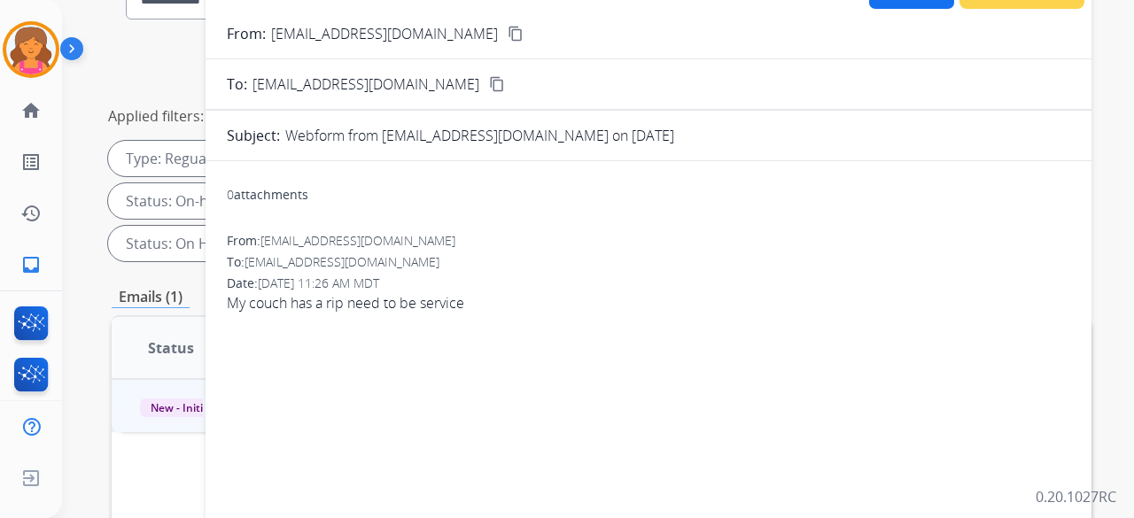
scroll to position [0, 0]
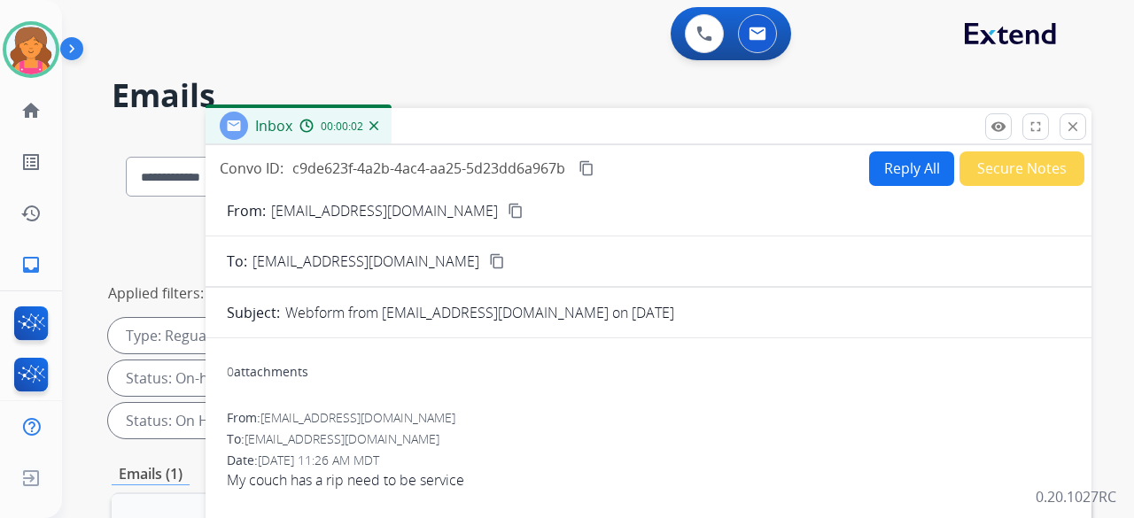
click at [508, 209] on mat-icon "content_copy" at bounding box center [516, 211] width 16 height 16
click at [902, 176] on button "Reply All" at bounding box center [911, 168] width 85 height 35
select select "**********"
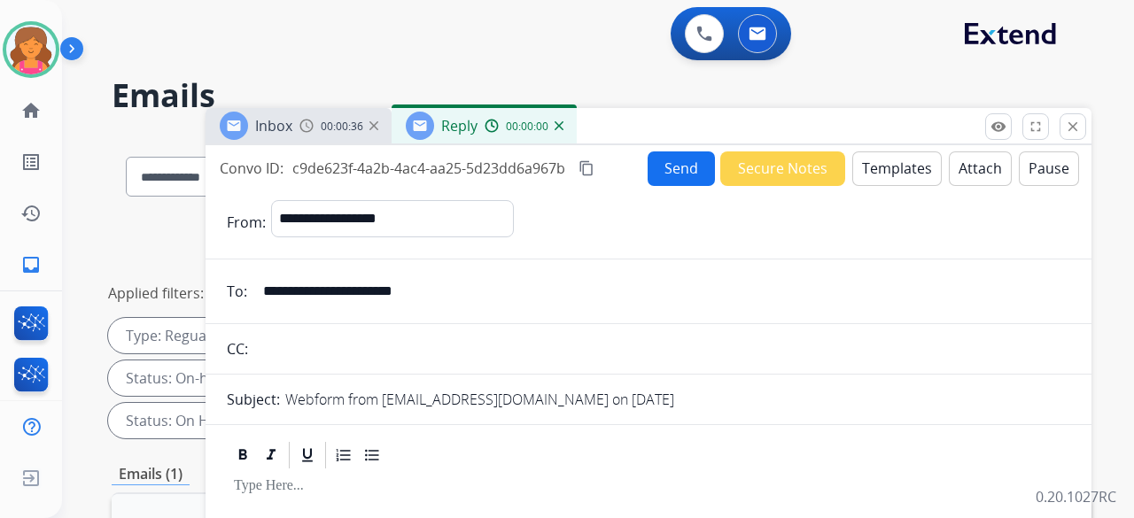
click at [889, 182] on button "Templates" at bounding box center [896, 168] width 89 height 35
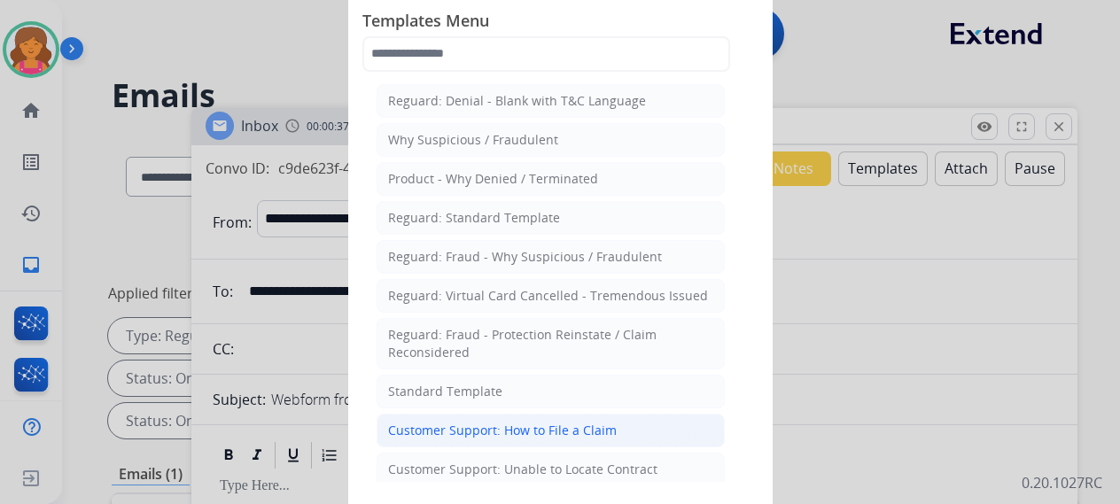
click at [588, 423] on div "Customer Support: How to File a Claim" at bounding box center [502, 431] width 229 height 18
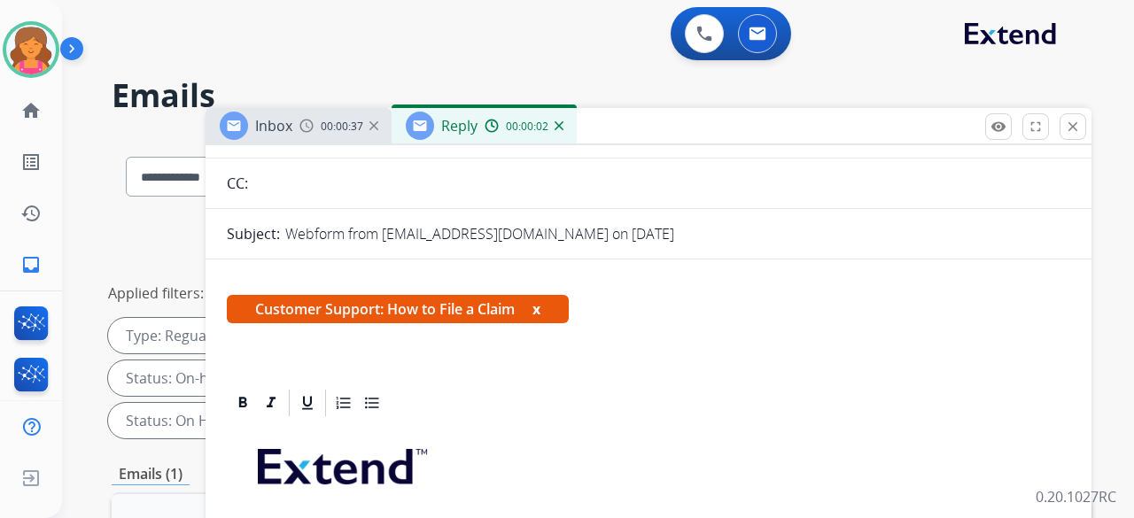
scroll to position [319, 0]
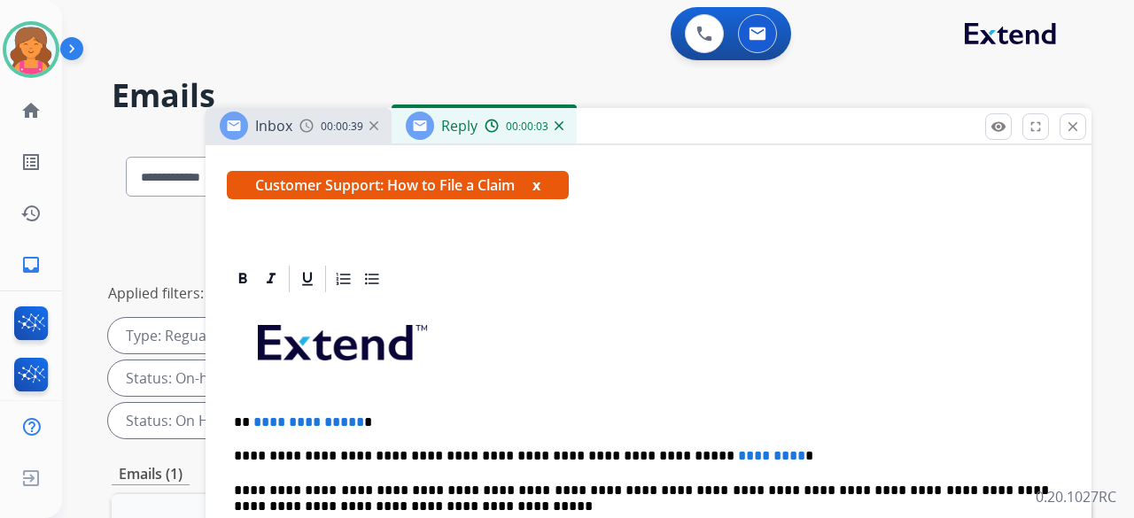
click at [353, 415] on span "**********" at bounding box center [308, 421] width 111 height 13
click at [720, 448] on p "**********" at bounding box center [641, 456] width 815 height 16
click at [718, 448] on p "**********" at bounding box center [641, 456] width 815 height 16
click at [638, 448] on p "**********" at bounding box center [641, 456] width 815 height 16
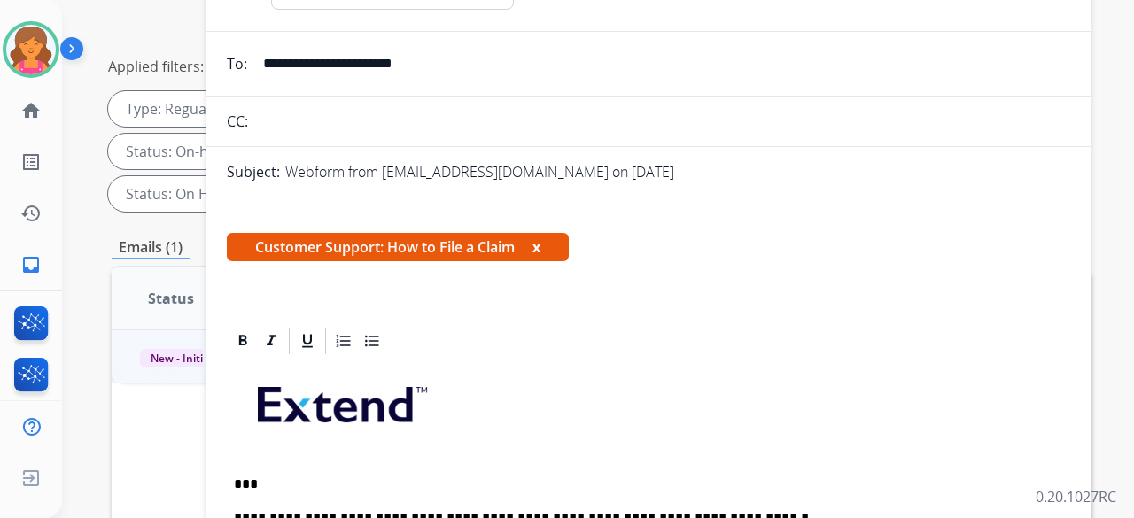
scroll to position [0, 0]
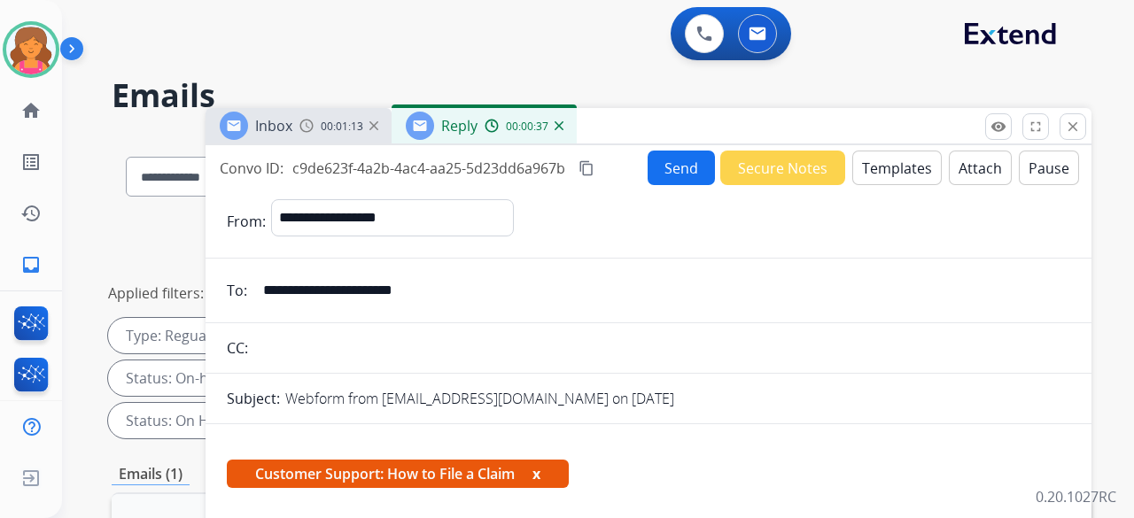
click at [585, 175] on mat-icon "content_copy" at bounding box center [586, 168] width 16 height 16
click at [654, 169] on button "Send" at bounding box center [681, 168] width 67 height 35
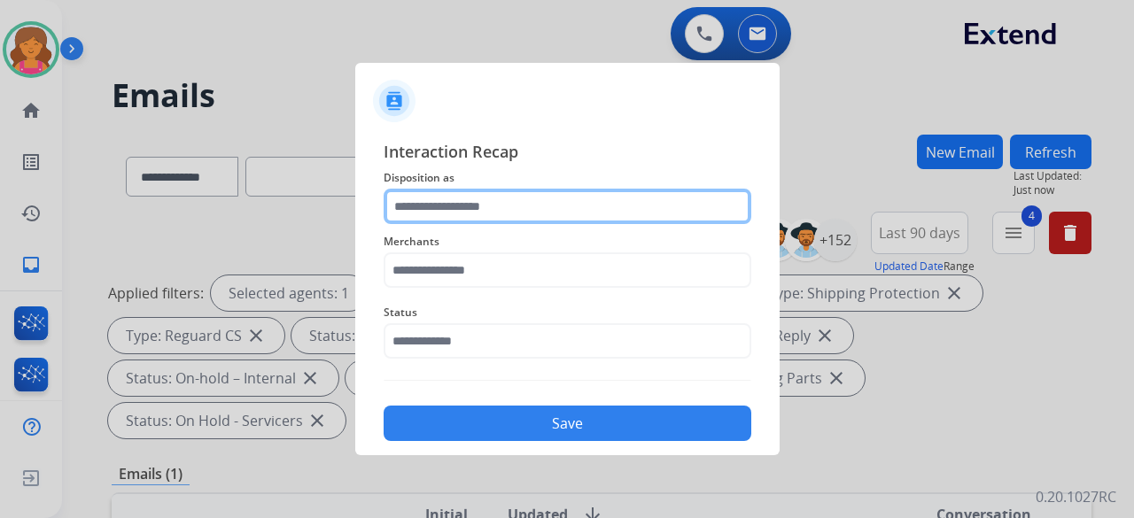
click at [601, 196] on input "text" at bounding box center [568, 206] width 368 height 35
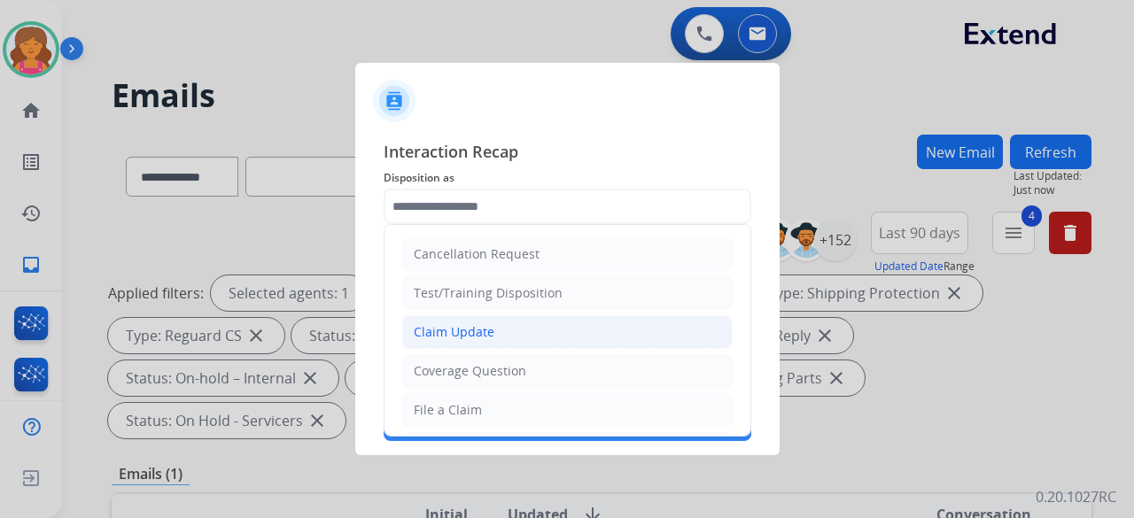
click at [485, 336] on div "Claim Update" at bounding box center [454, 332] width 81 height 18
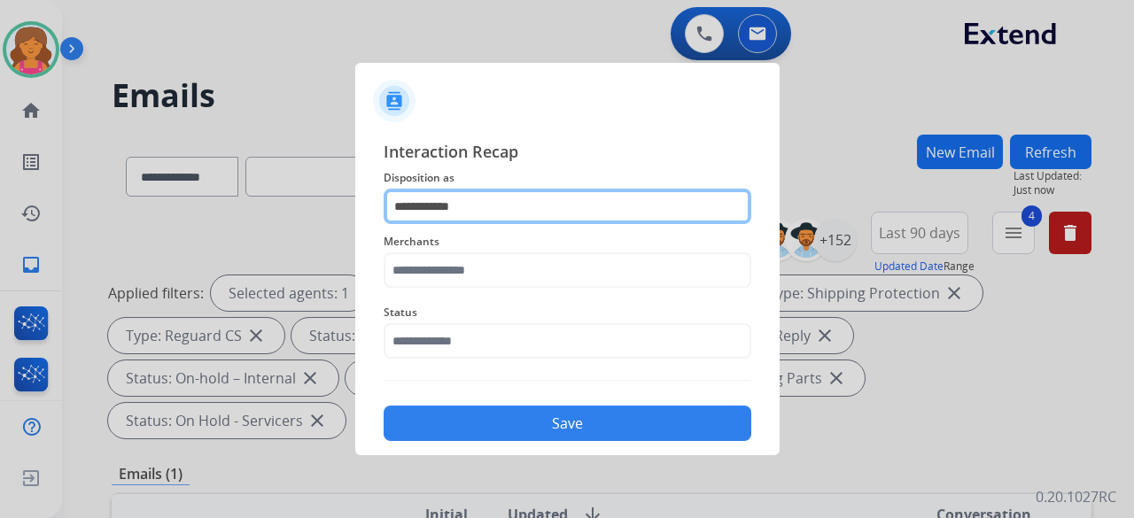
click at [499, 201] on input "**********" at bounding box center [568, 206] width 368 height 35
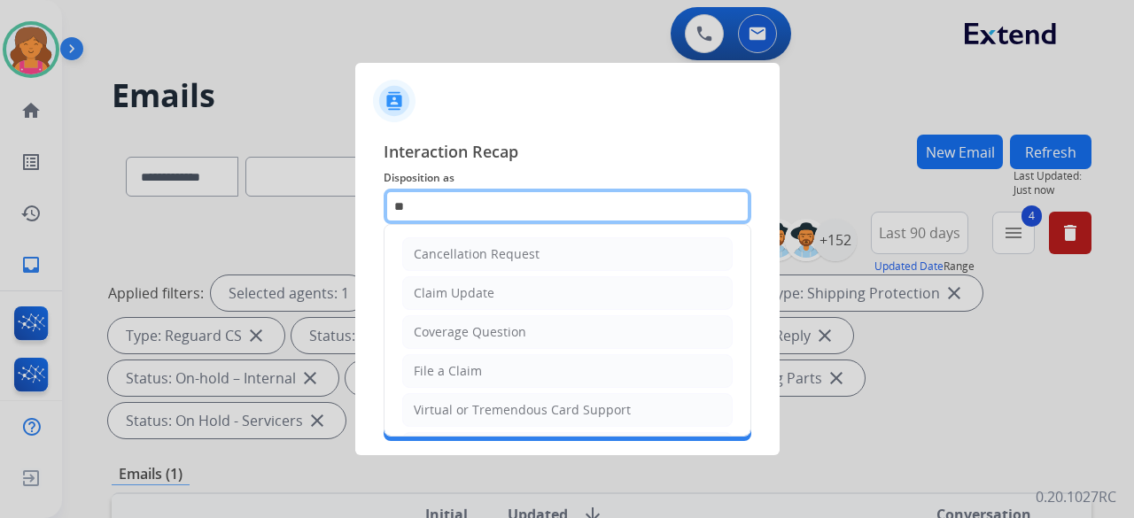
type input "*"
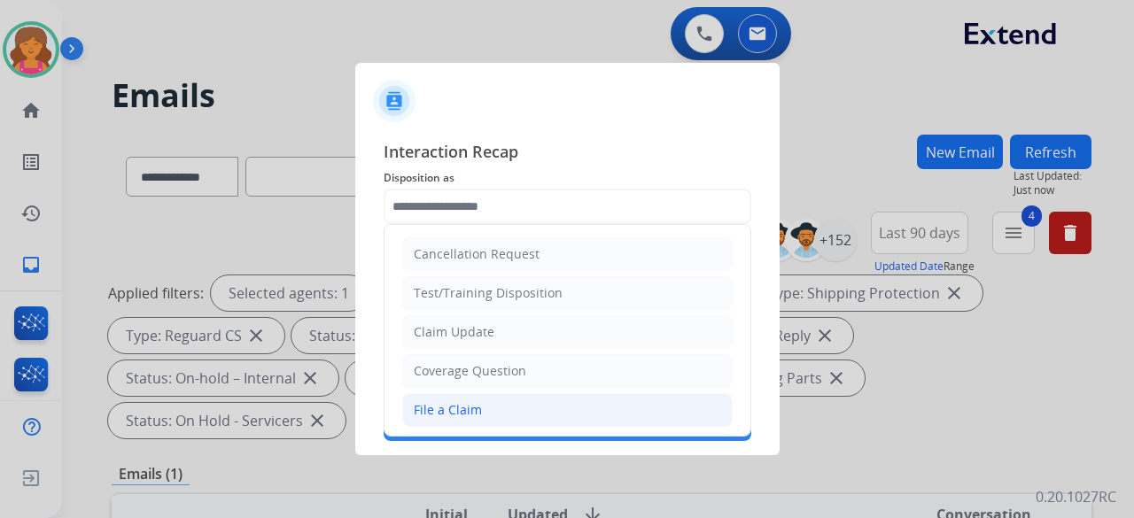
click at [453, 396] on li "File a Claim" at bounding box center [567, 410] width 330 height 34
type input "**********"
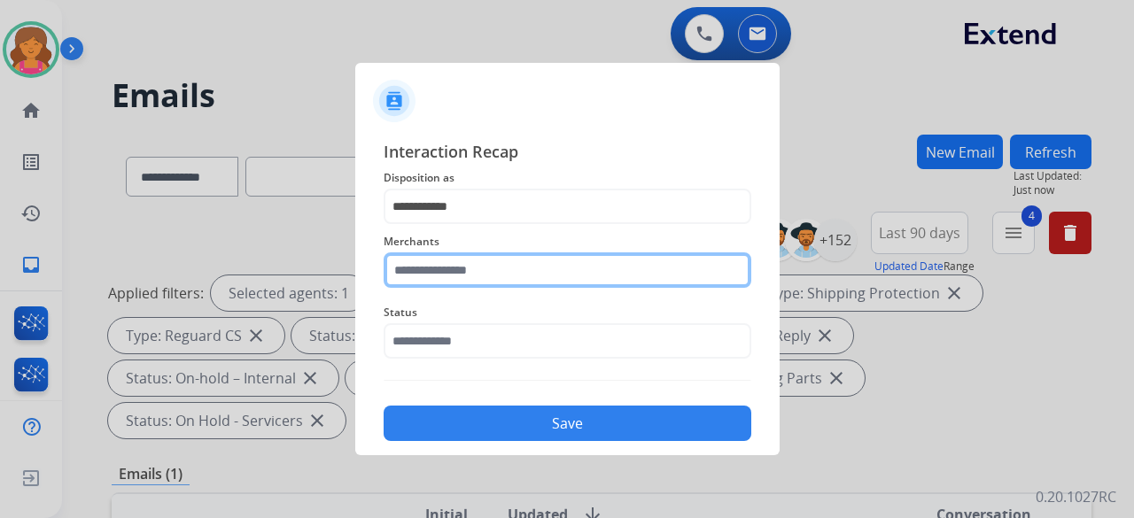
click at [436, 277] on input "text" at bounding box center [568, 269] width 368 height 35
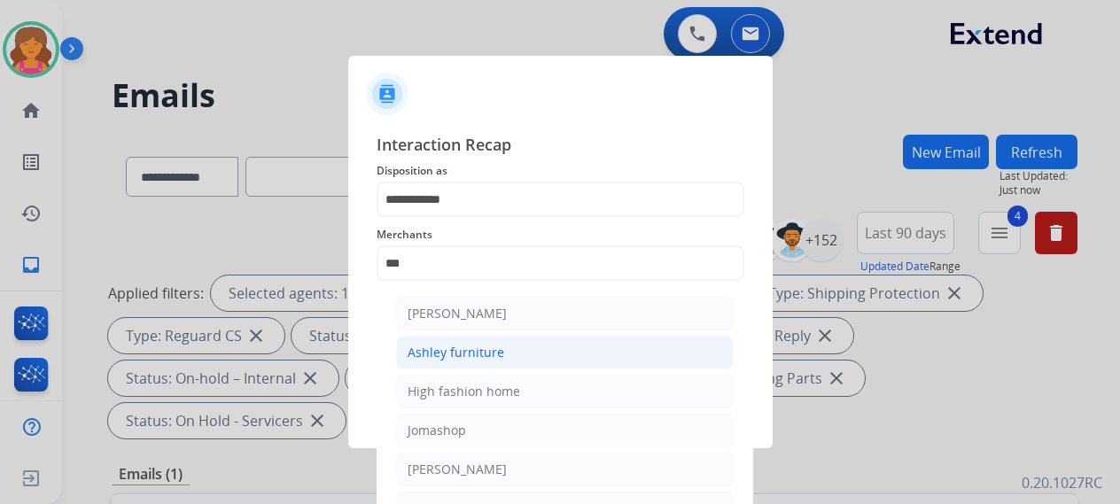
click at [588, 343] on li "Ashley furniture" at bounding box center [564, 353] width 337 height 34
type input "**********"
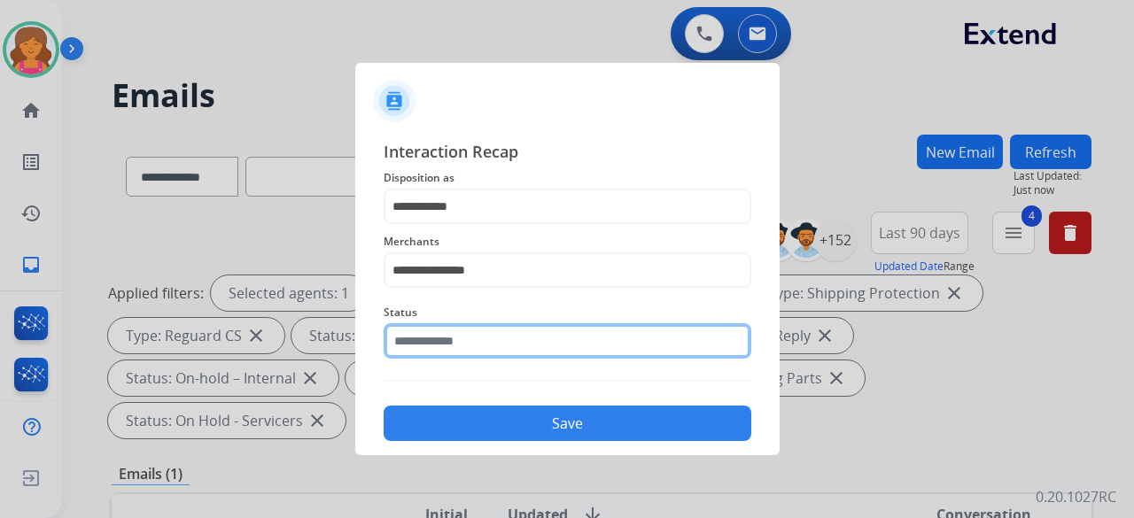
click at [491, 354] on div "Status" at bounding box center [568, 330] width 368 height 71
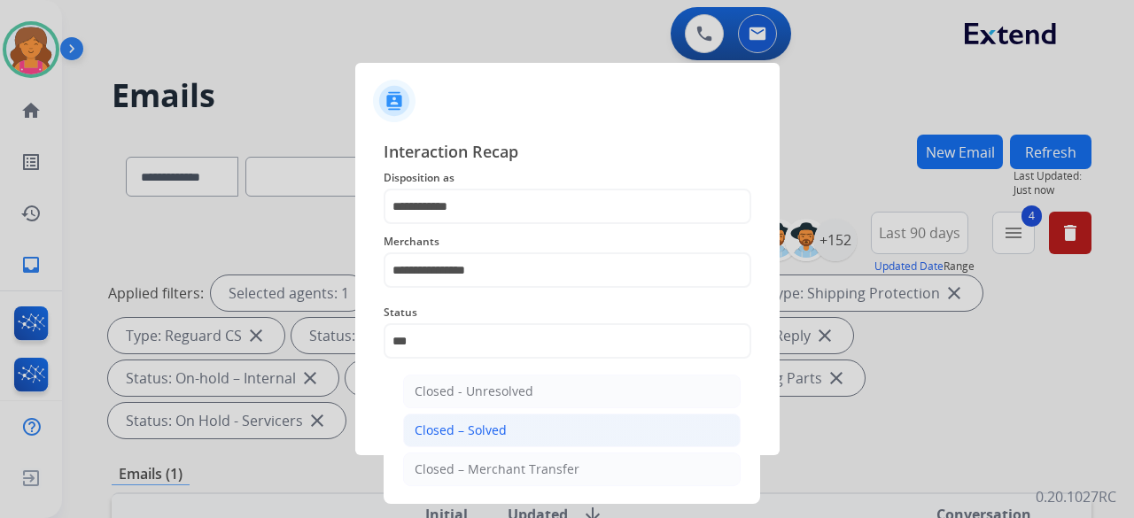
click at [521, 417] on li "Closed – Solved" at bounding box center [571, 431] width 337 height 34
type input "**********"
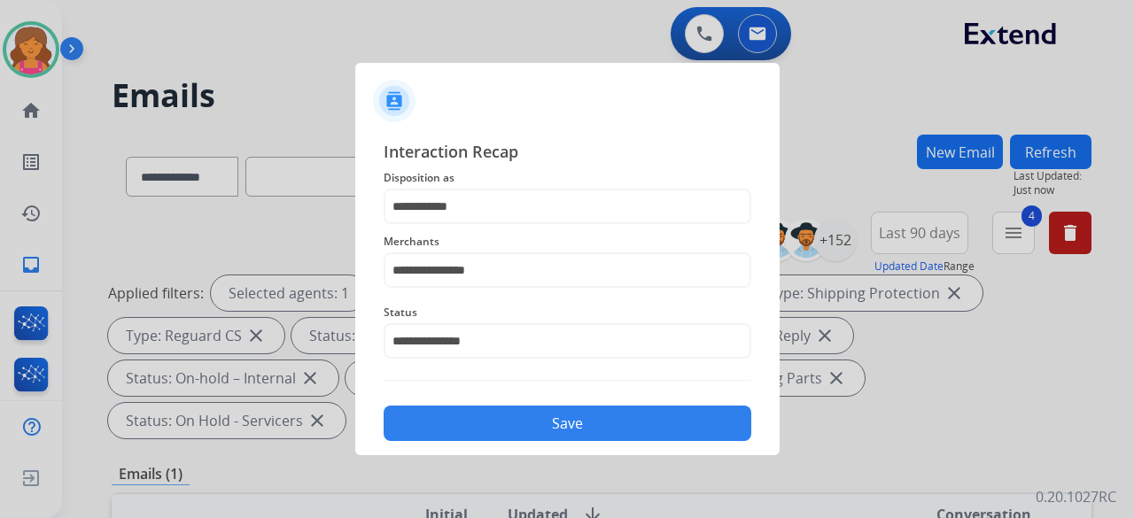
click at [516, 437] on button "Save" at bounding box center [568, 423] width 368 height 35
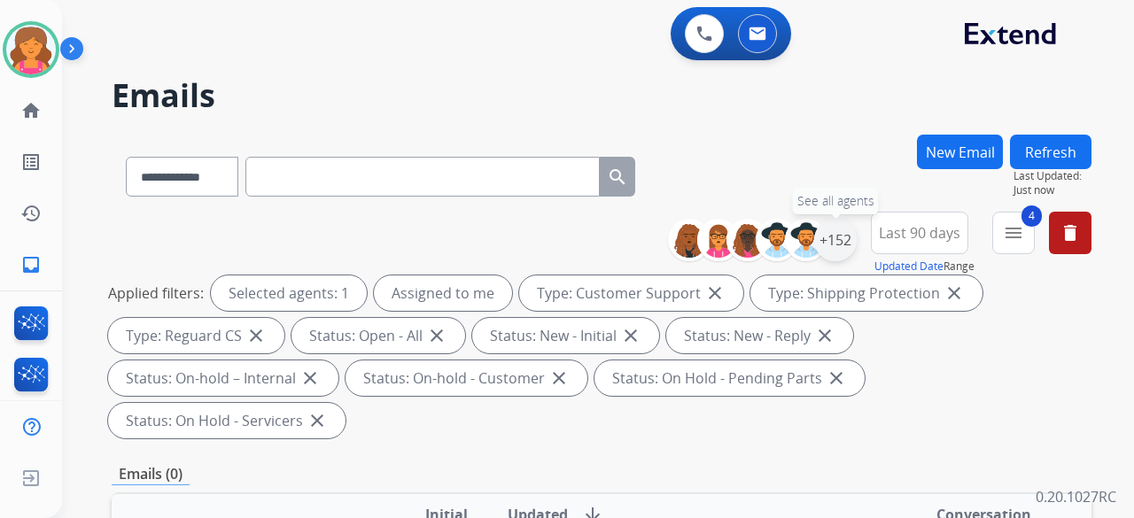
click at [829, 245] on div "+152" at bounding box center [835, 240] width 43 height 43
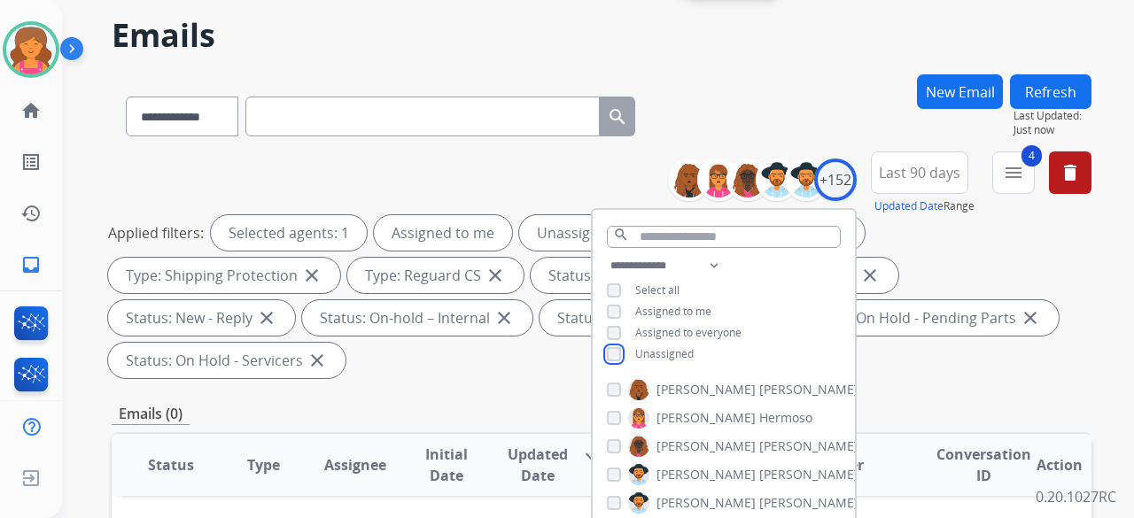
scroll to position [89, 0]
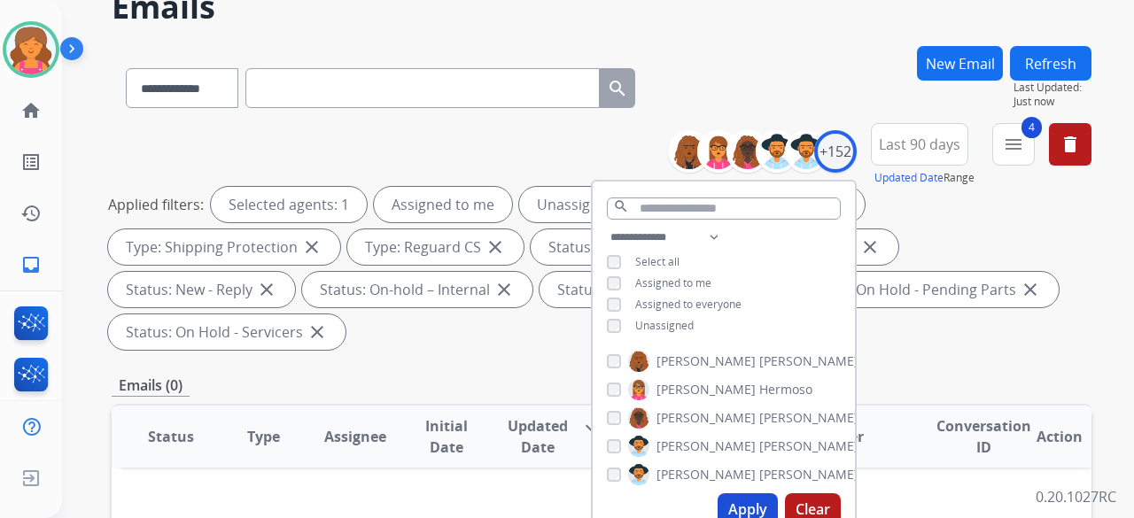
click at [735, 511] on button "Apply" at bounding box center [748, 509] width 60 height 32
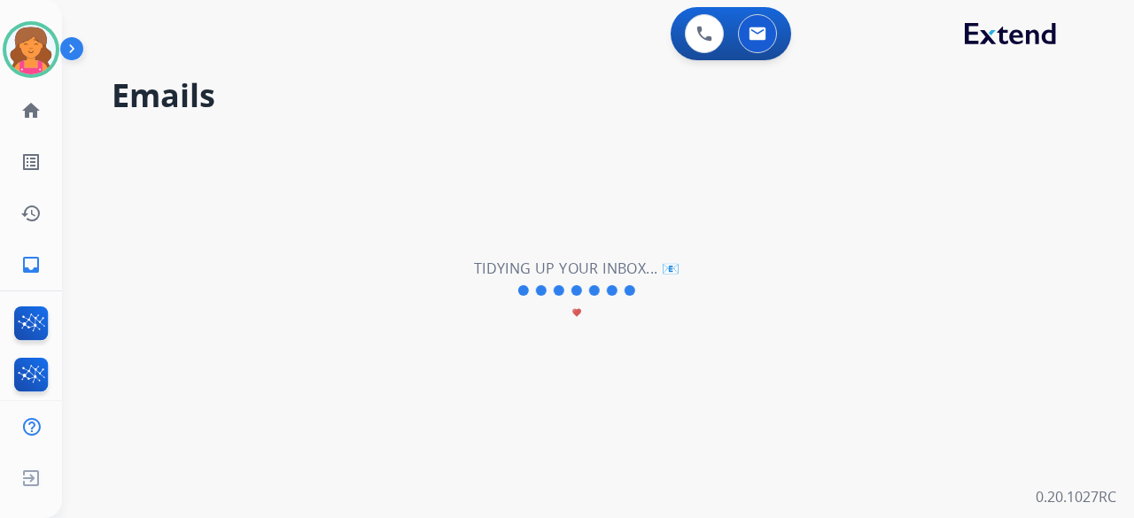
scroll to position [0, 0]
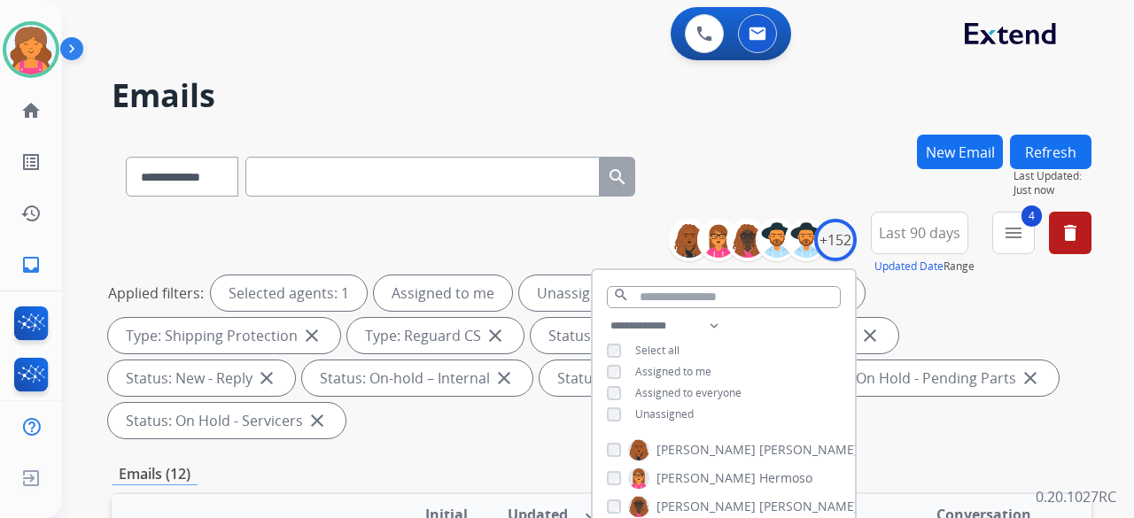
click at [992, 411] on div "Applied filters: Selected agents: 1 Assigned to me Unassigned Type: Customer Su…" at bounding box center [598, 356] width 980 height 163
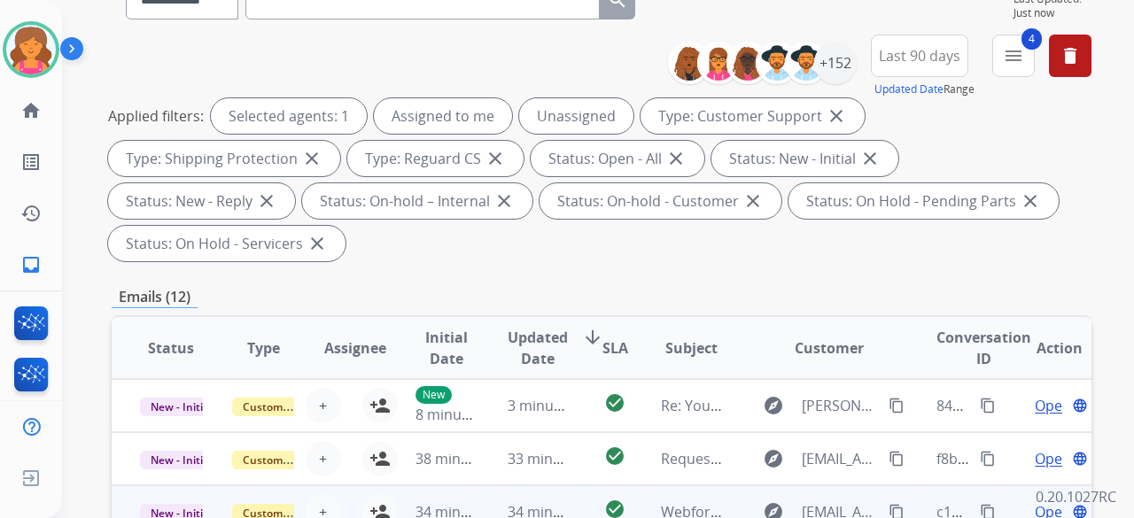
scroll to position [443, 0]
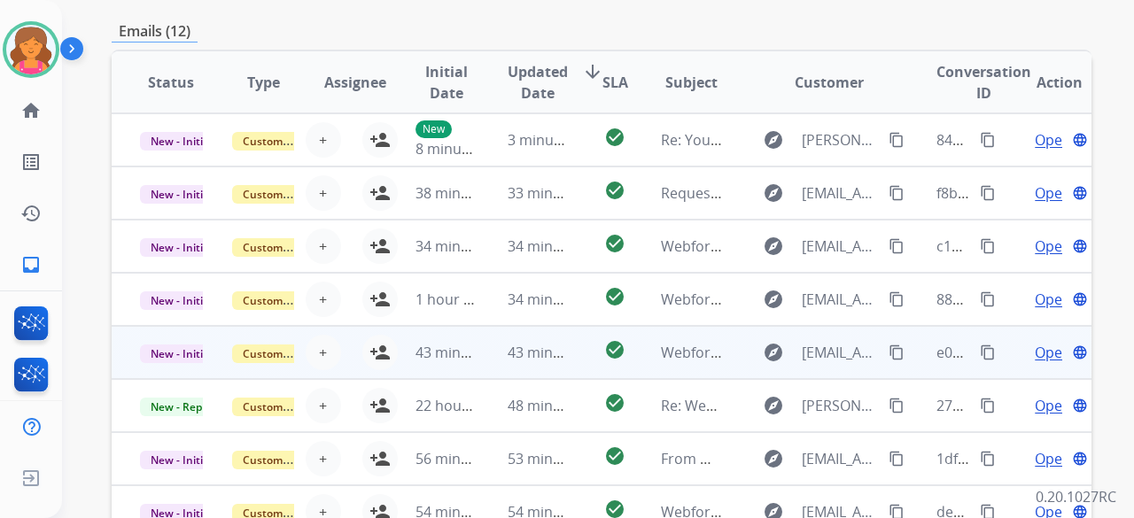
click at [724, 353] on td "explore [EMAIL_ADDRESS][DOMAIN_NAME] content_copy" at bounding box center [815, 352] width 183 height 53
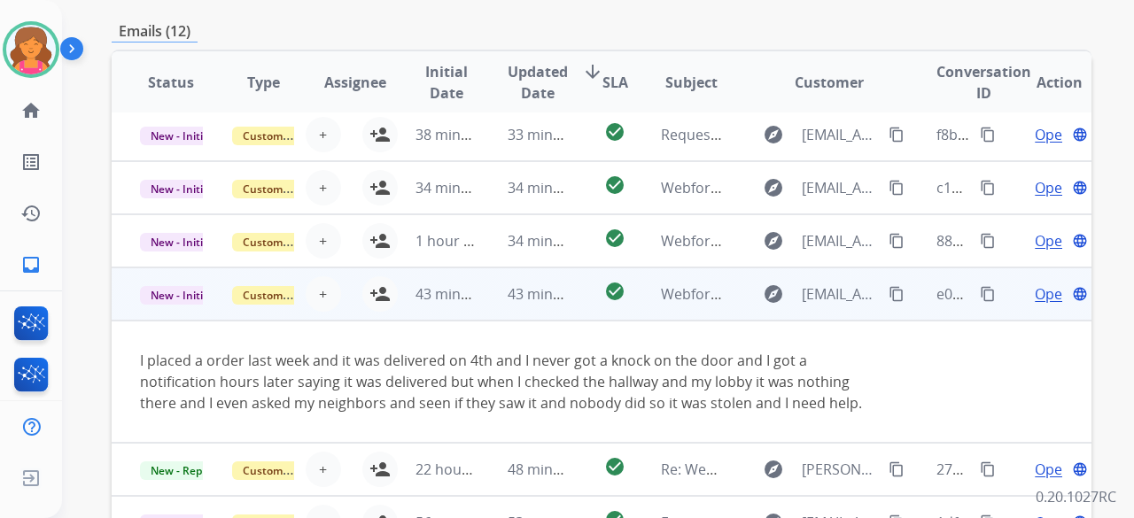
scroll to position [124, 0]
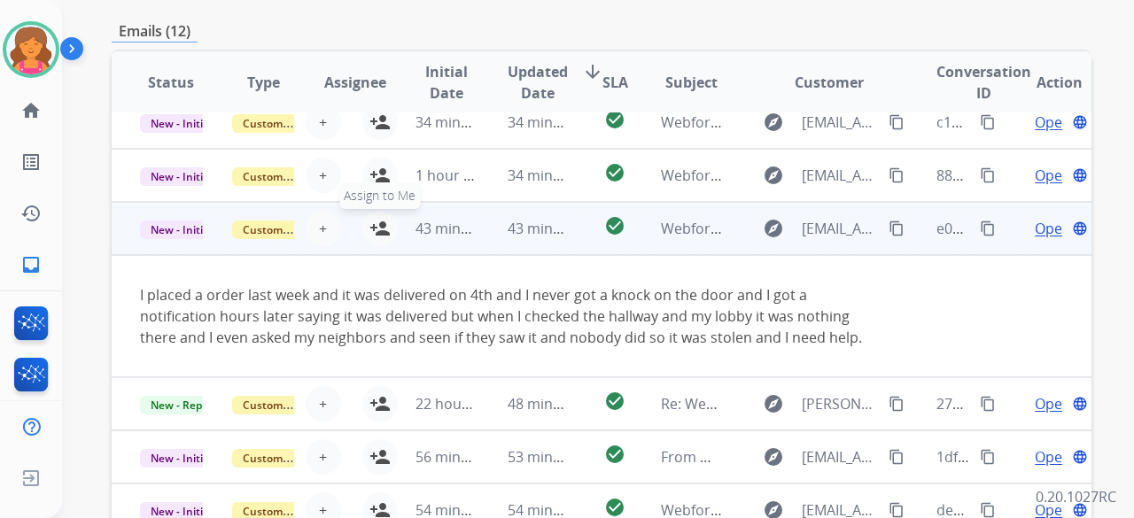
click at [372, 230] on mat-icon "person_add" at bounding box center [379, 228] width 21 height 21
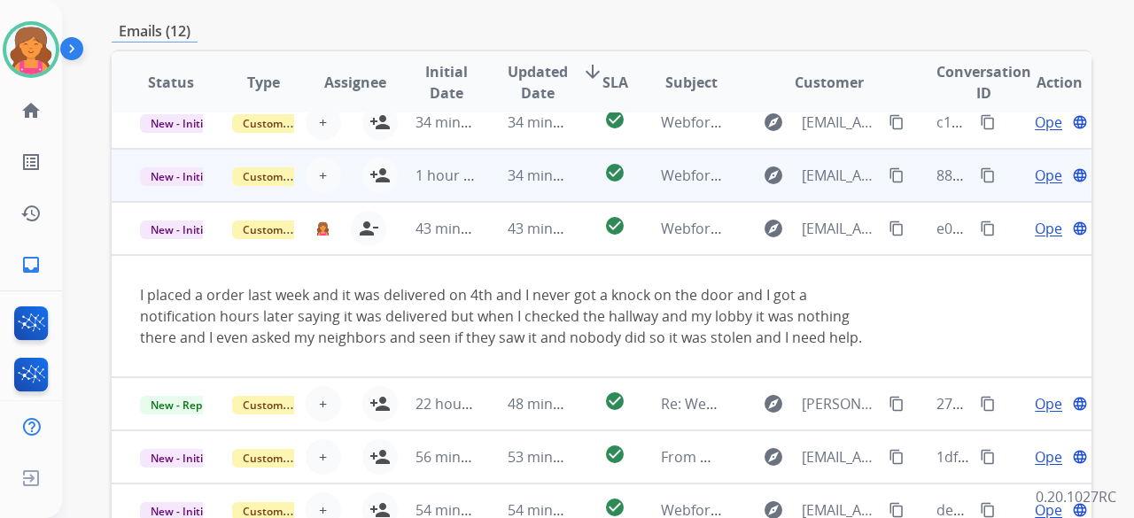
click at [574, 181] on td "check_circle" at bounding box center [600, 175] width 61 height 53
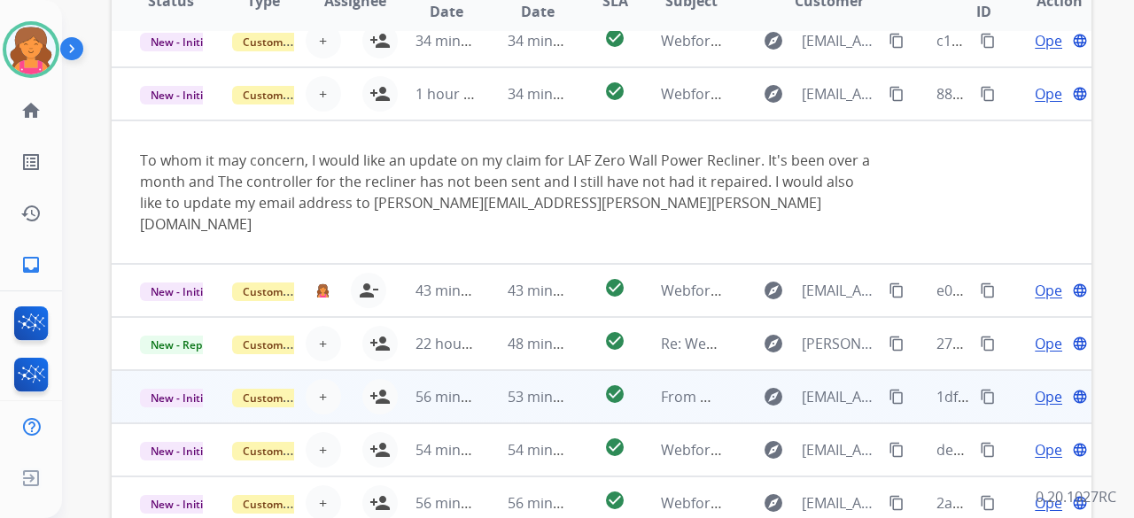
scroll to position [620, 0]
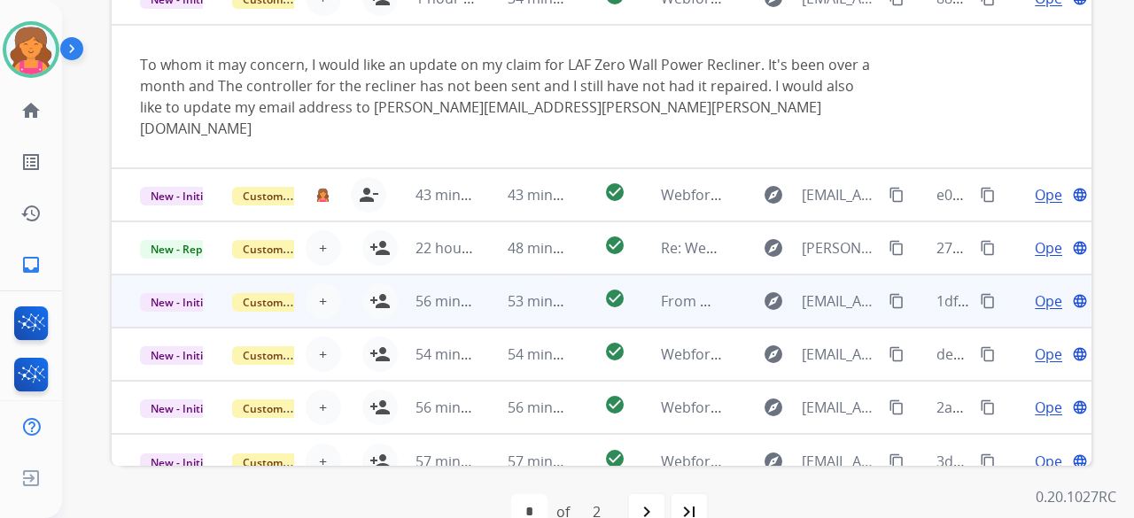
click at [578, 282] on td "check_circle" at bounding box center [600, 301] width 61 height 53
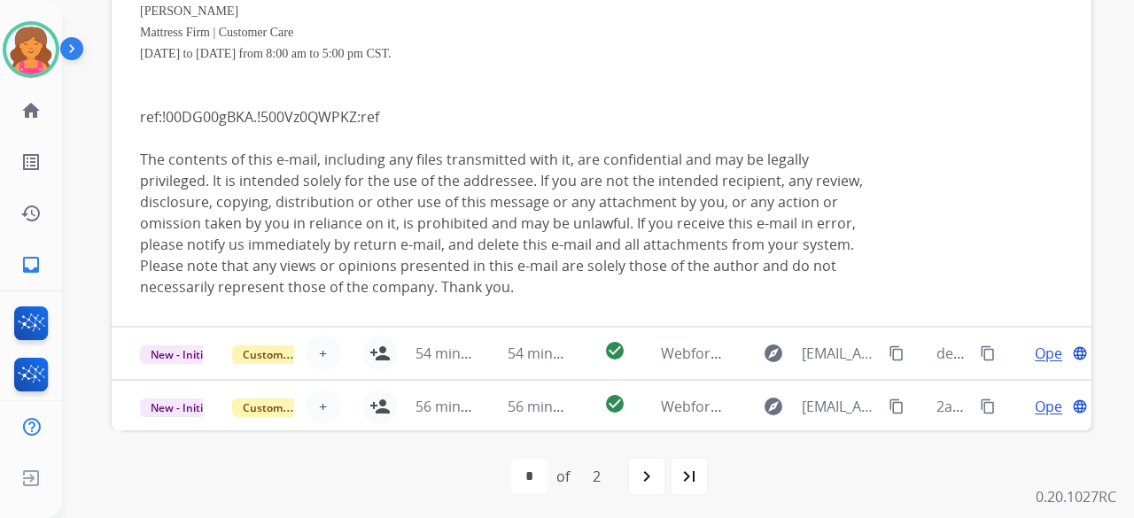
scroll to position [553, 0]
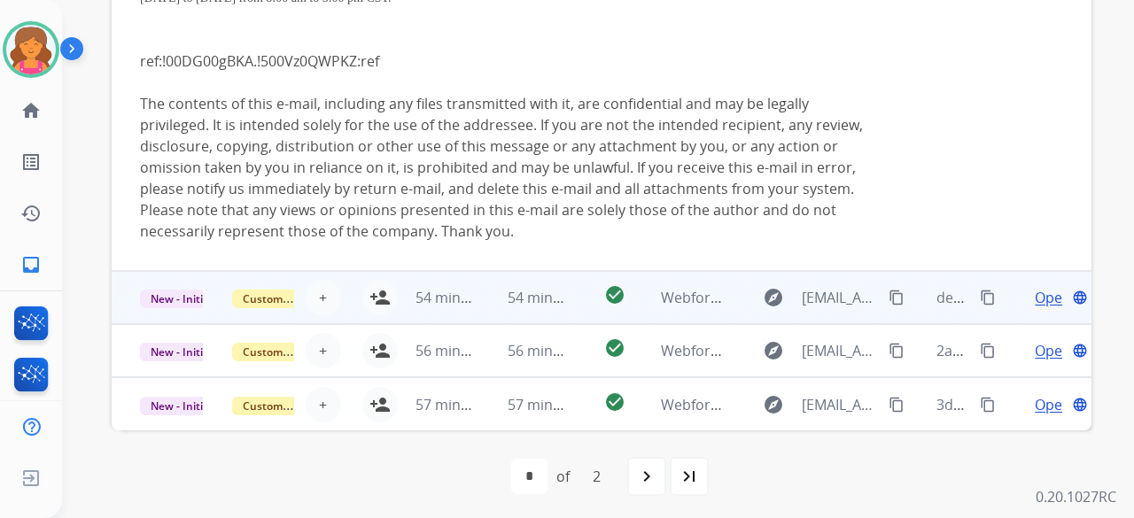
click at [572, 299] on td "check_circle" at bounding box center [600, 297] width 61 height 53
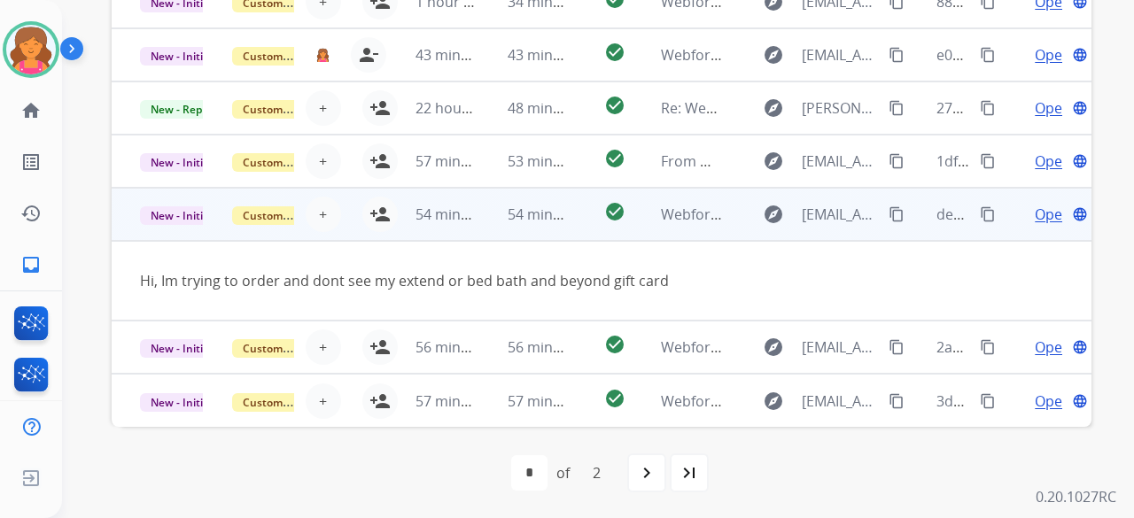
scroll to position [81, 0]
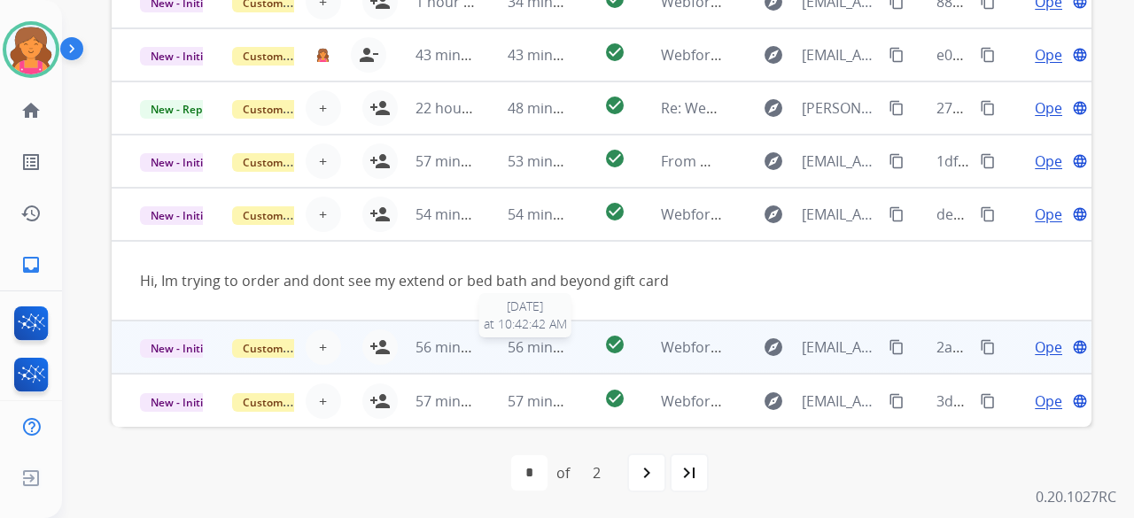
click at [558, 352] on span "56 minutes ago" at bounding box center [559, 346] width 103 height 19
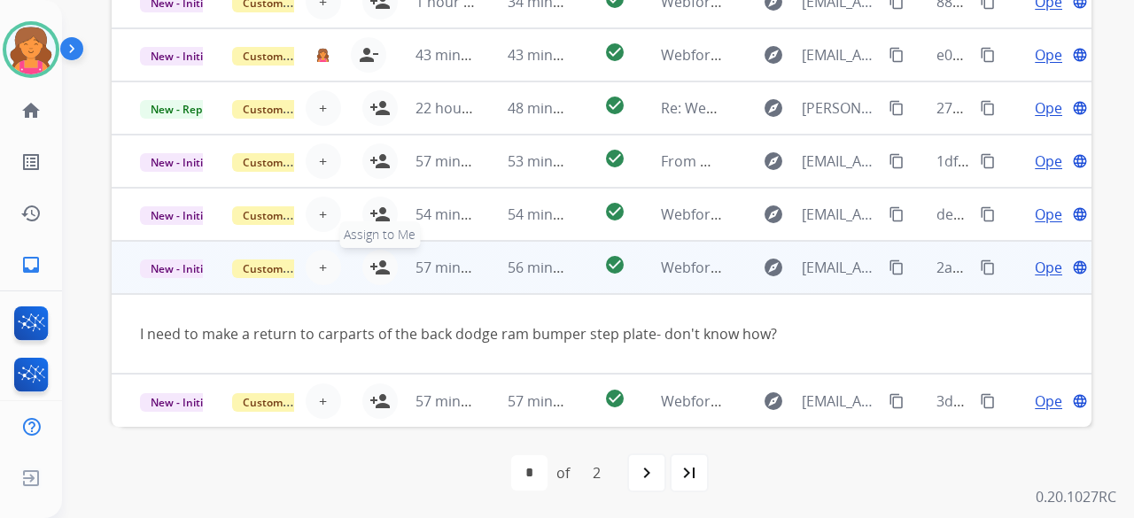
click at [372, 269] on mat-icon "person_add" at bounding box center [379, 267] width 21 height 21
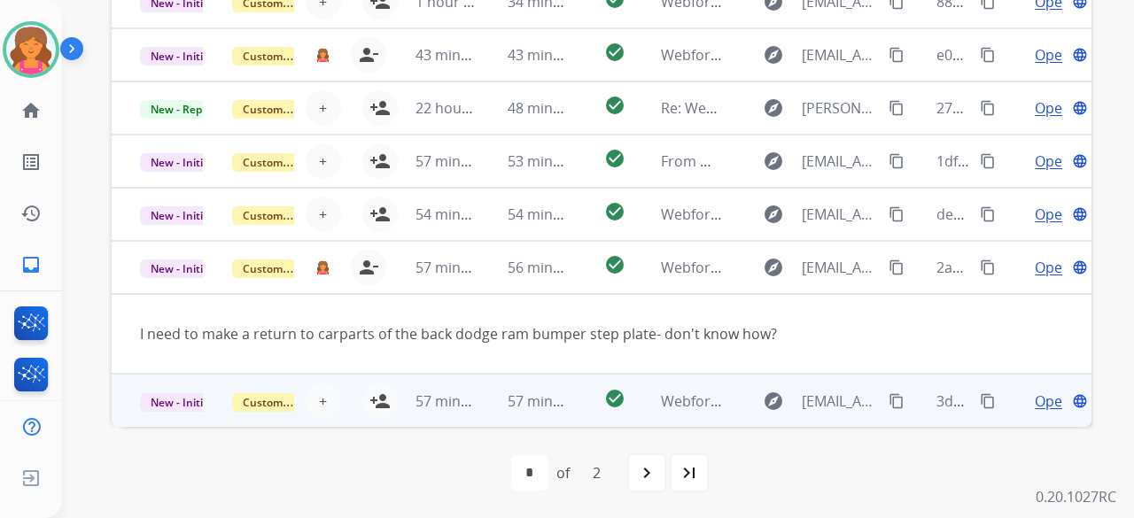
click at [570, 390] on td "check_circle" at bounding box center [600, 400] width 61 height 53
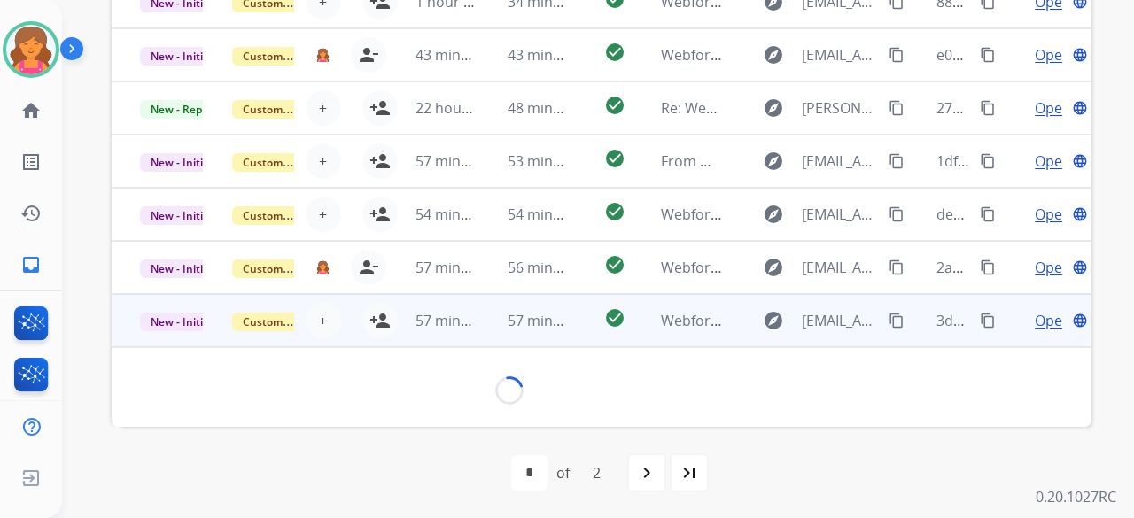
scroll to position [81, 0]
click at [374, 324] on mat-icon "person_add" at bounding box center [379, 321] width 21 height 21
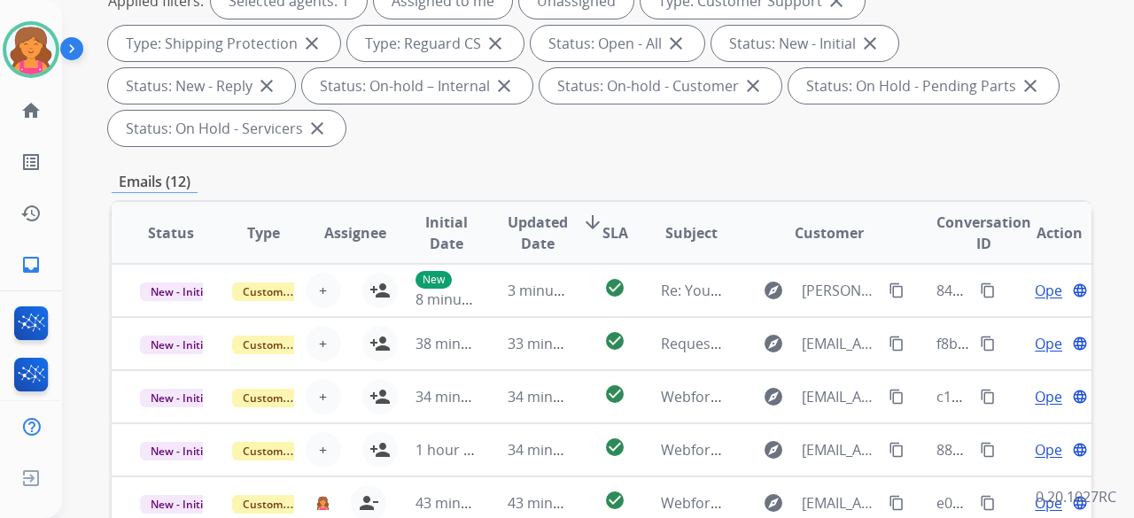
scroll to position [128, 0]
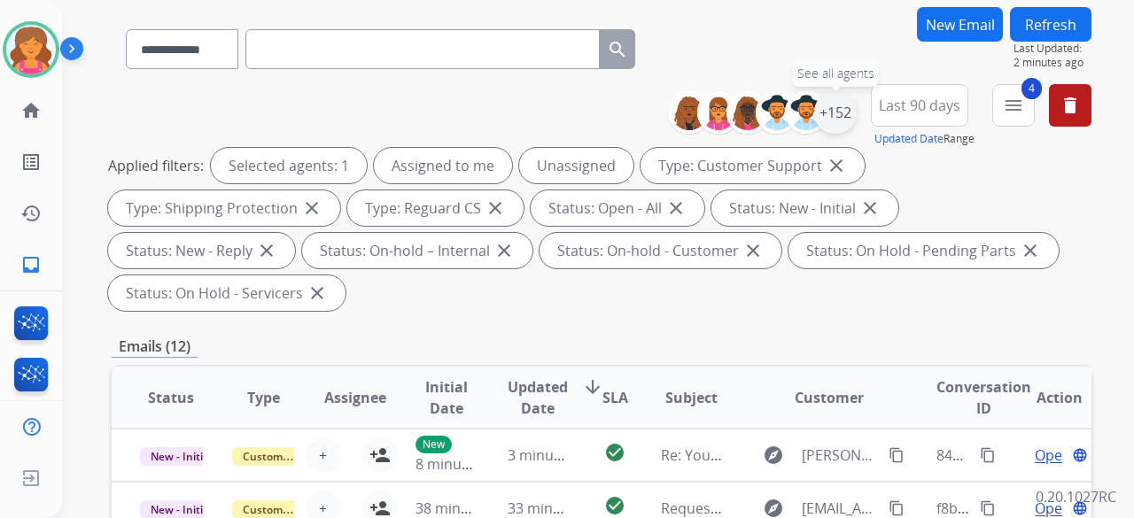
click at [835, 123] on div "+152" at bounding box center [835, 112] width 43 height 43
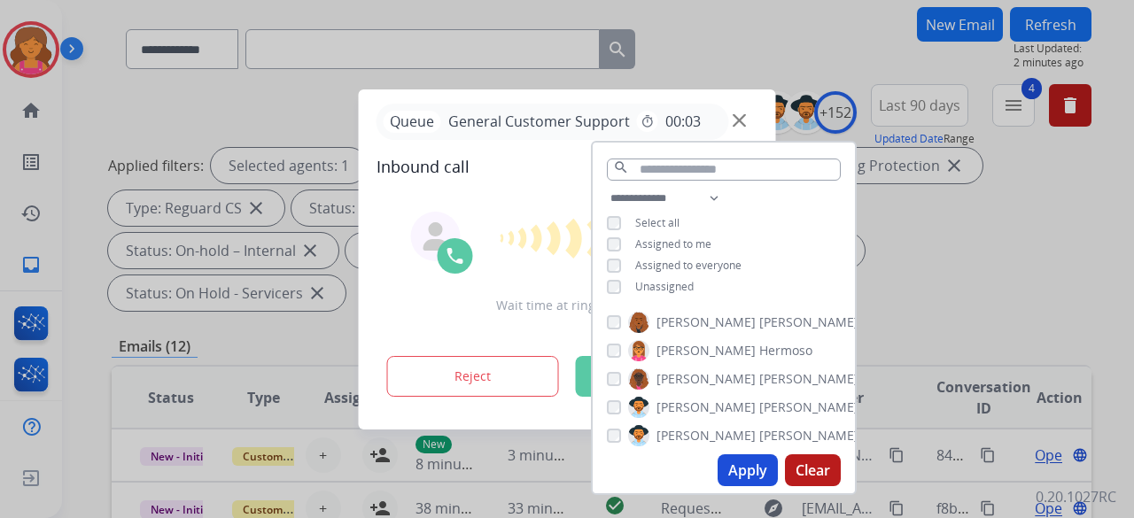
click at [731, 458] on button "Apply" at bounding box center [748, 470] width 60 height 32
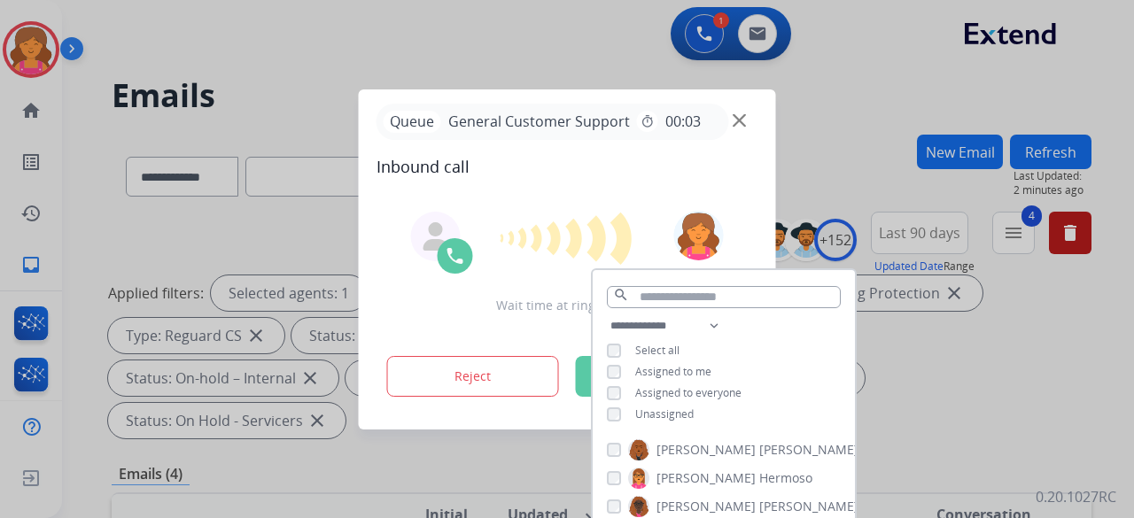
click at [971, 396] on div at bounding box center [567, 259] width 1134 height 518
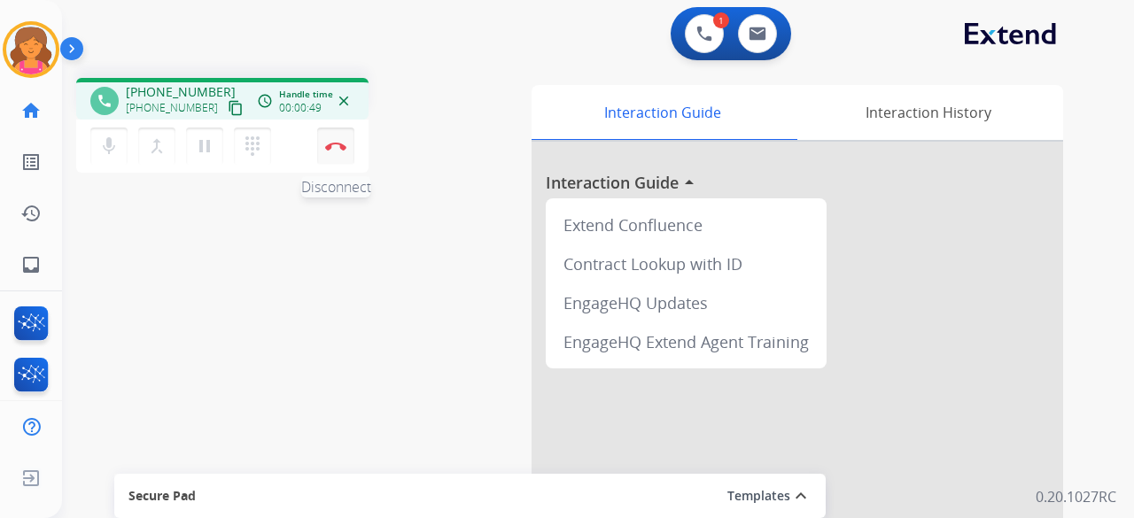
click at [327, 147] on img at bounding box center [335, 146] width 21 height 9
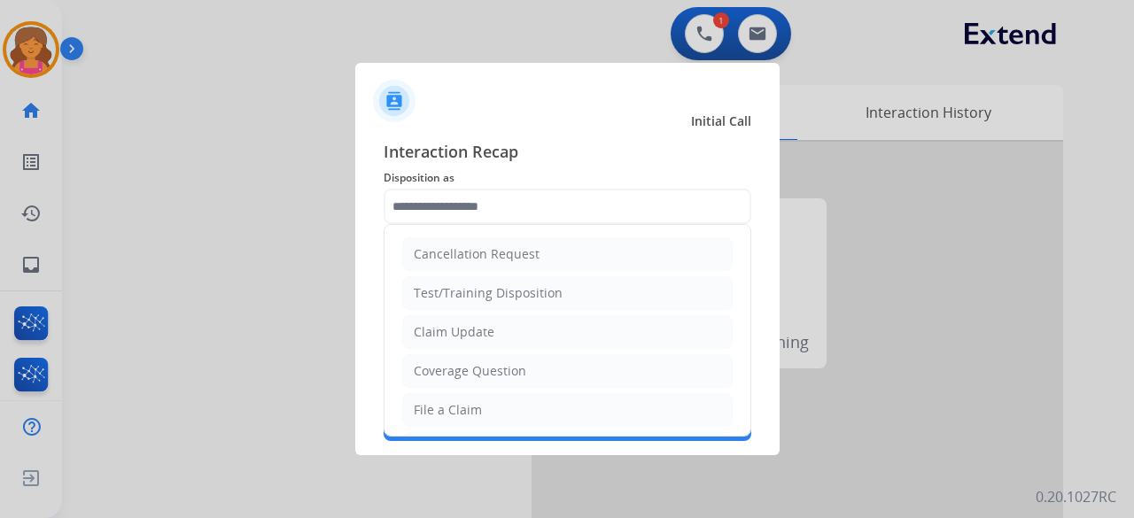
click at [467, 221] on input "text" at bounding box center [568, 206] width 368 height 35
click at [456, 396] on li "File a Claim" at bounding box center [567, 410] width 330 height 34
type input "**********"
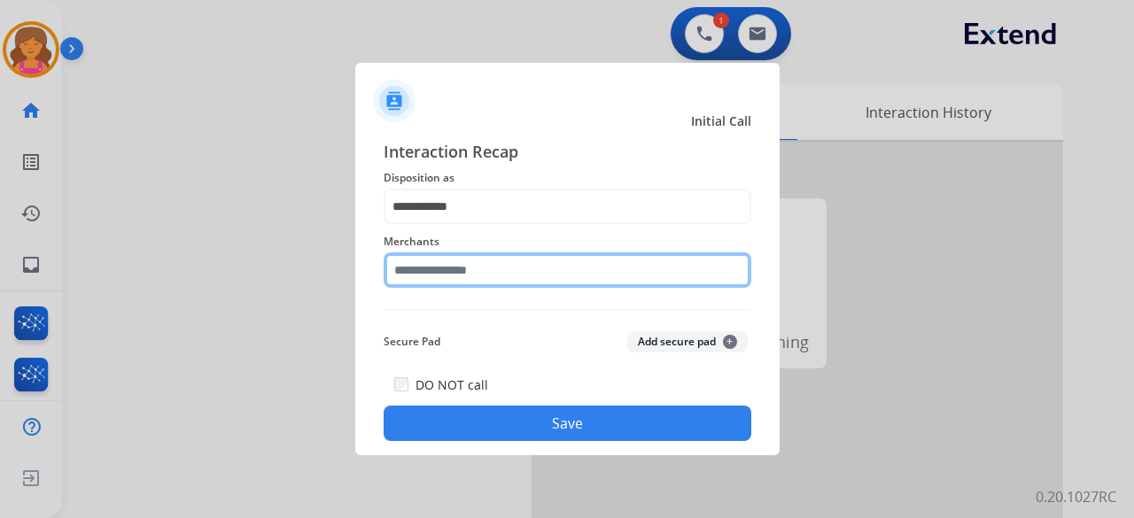
click at [477, 277] on input "text" at bounding box center [568, 269] width 368 height 35
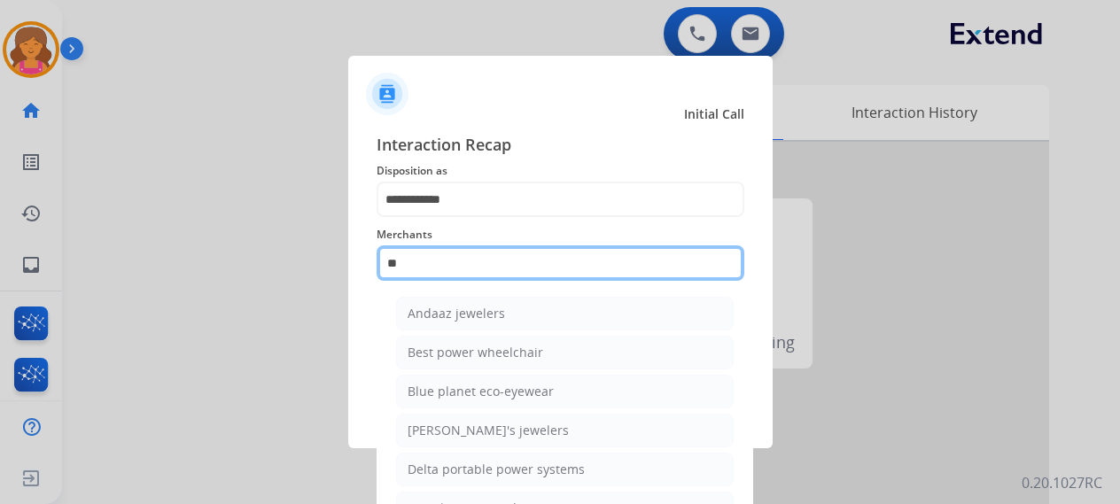
type input "*"
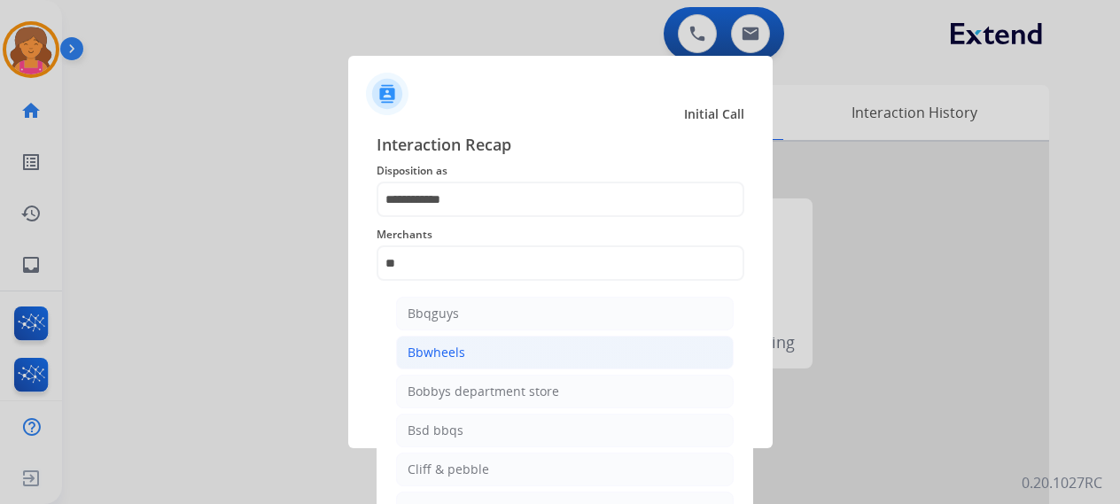
click at [468, 346] on li "Bbwheels" at bounding box center [564, 353] width 337 height 34
type input "********"
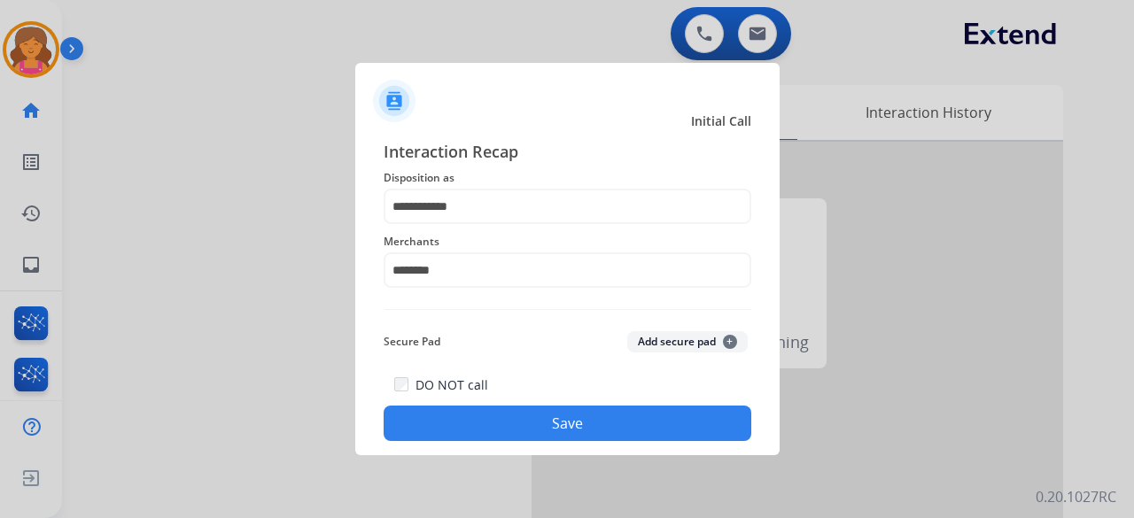
click at [470, 416] on button "Save" at bounding box center [568, 423] width 368 height 35
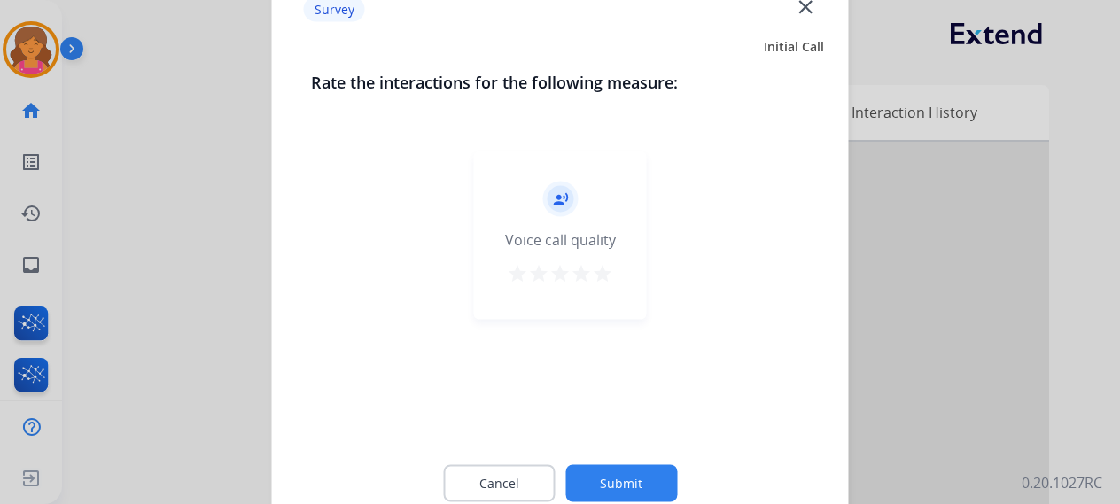
click at [603, 273] on mat-icon "star" at bounding box center [602, 272] width 21 height 21
click at [615, 462] on div "Cancel Submit" at bounding box center [560, 483] width 499 height 80
click at [611, 472] on button "Submit" at bounding box center [621, 482] width 112 height 37
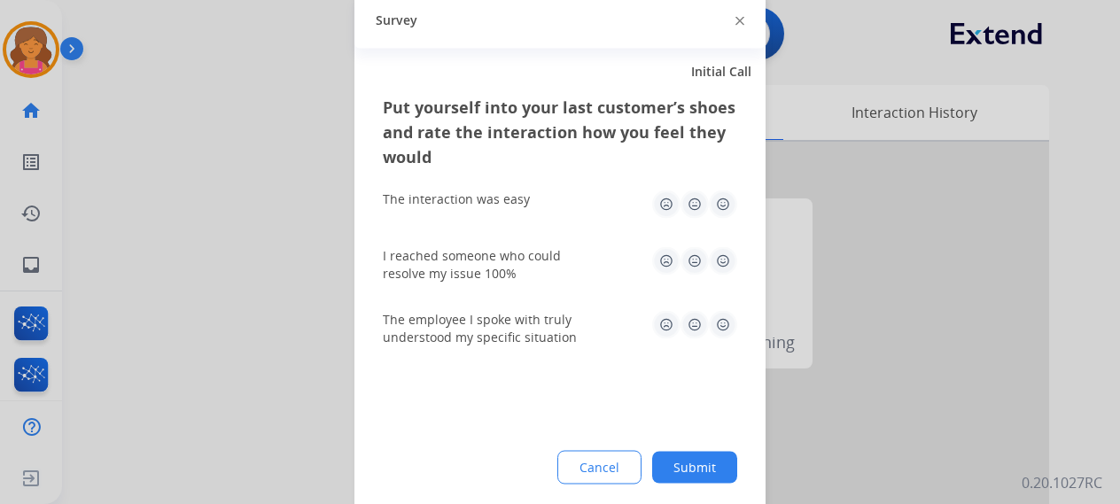
click at [718, 204] on img at bounding box center [723, 204] width 28 height 28
click at [719, 253] on img at bounding box center [723, 260] width 28 height 28
click at [718, 322] on img at bounding box center [723, 324] width 28 height 28
click at [694, 472] on button "Submit" at bounding box center [694, 467] width 85 height 32
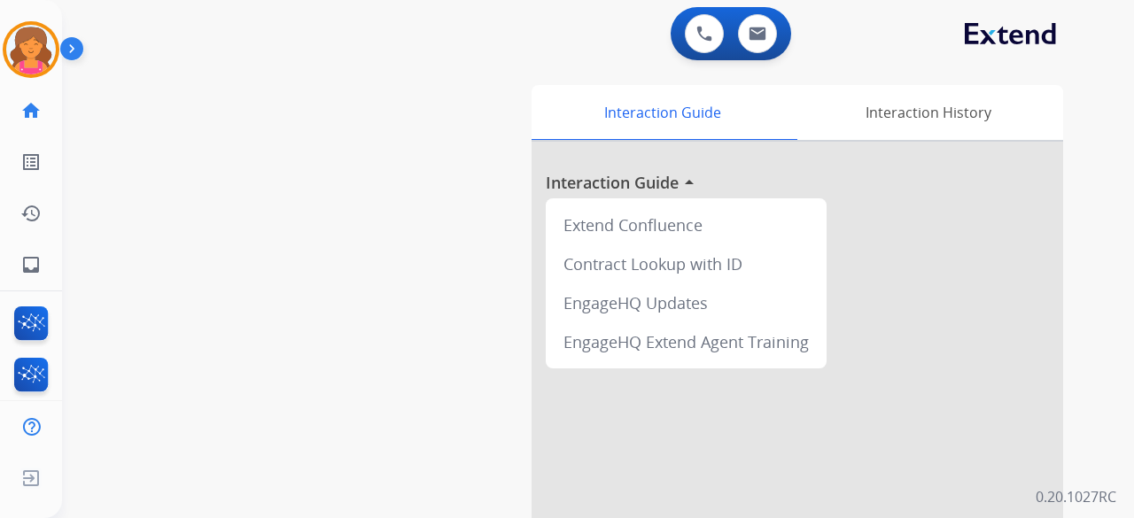
click at [758, 58] on div "0 Voice Interactions 0 Email Interactions" at bounding box center [731, 33] width 120 height 53
click at [757, 49] on button at bounding box center [757, 33] width 39 height 39
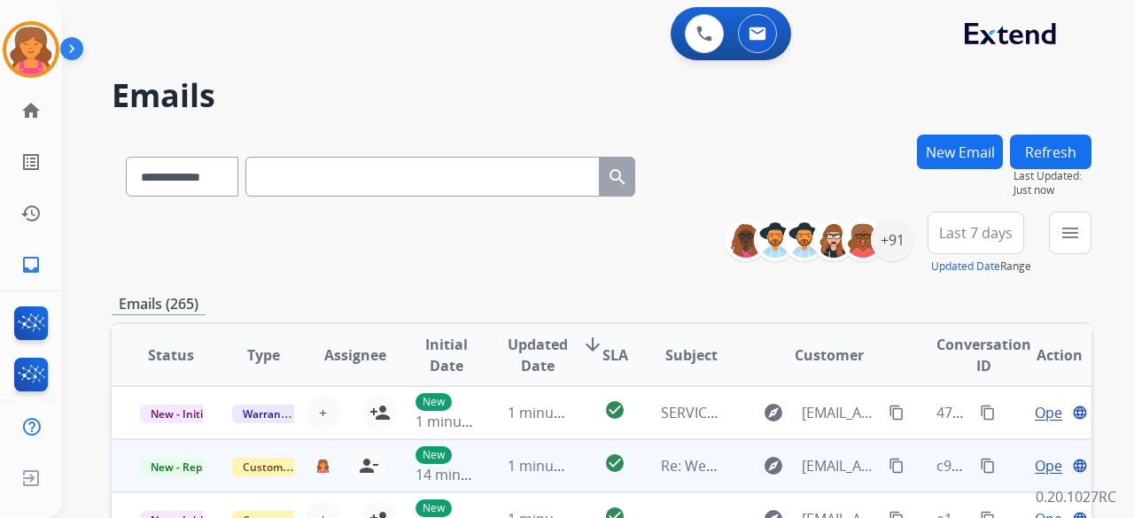
click at [1035, 458] on span "Open" at bounding box center [1053, 465] width 36 height 21
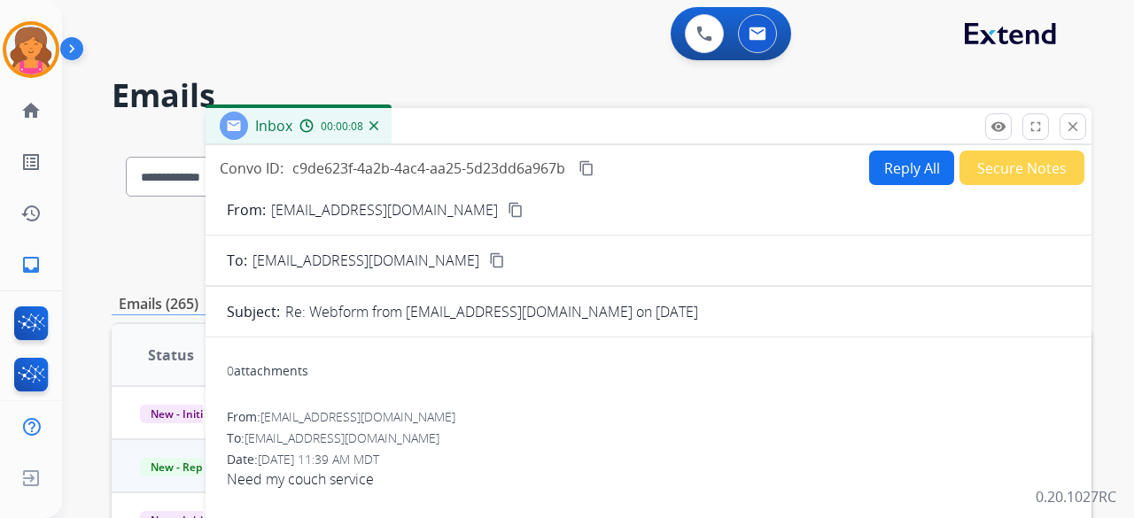
click at [891, 169] on button "Reply All" at bounding box center [911, 168] width 85 height 35
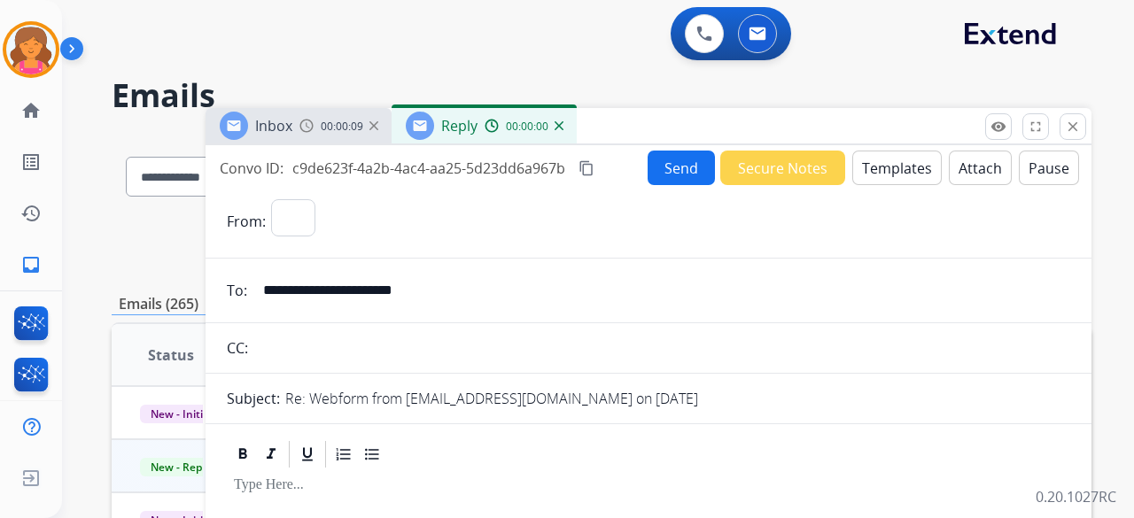
select select "**********"
click at [891, 169] on button "Templates" at bounding box center [896, 168] width 89 height 35
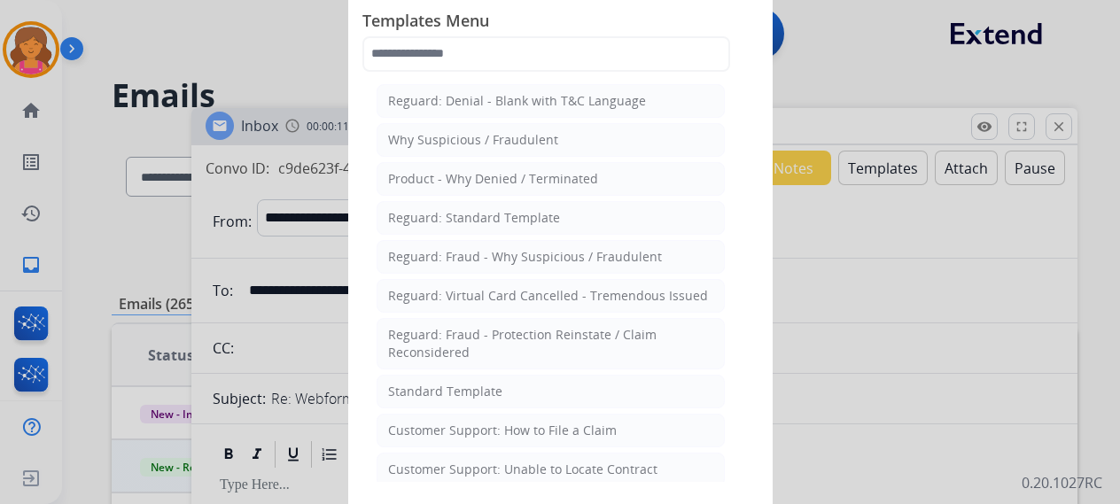
click at [842, 84] on div at bounding box center [560, 252] width 1120 height 504
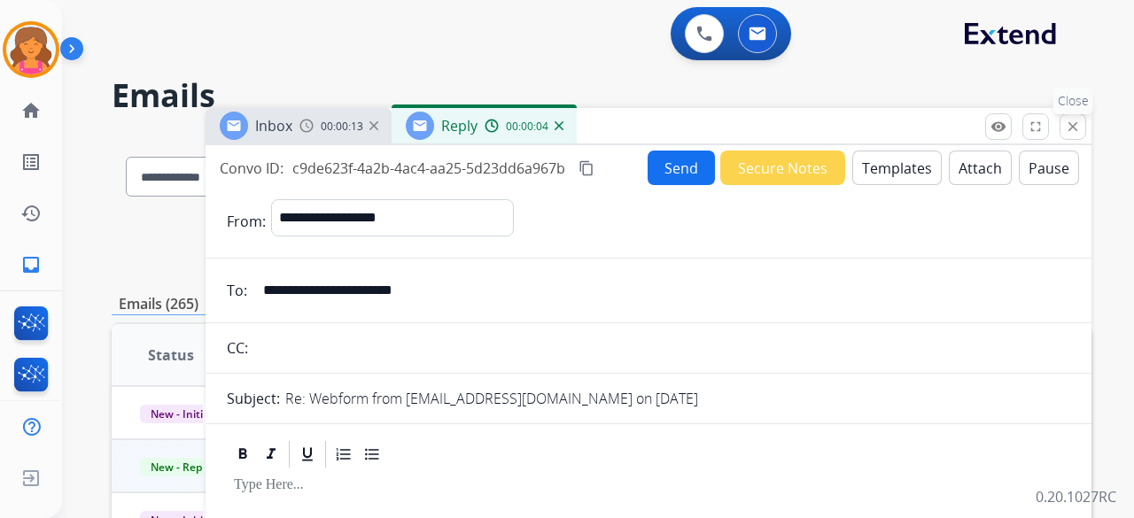
click at [1084, 134] on button "close Close" at bounding box center [1072, 126] width 27 height 27
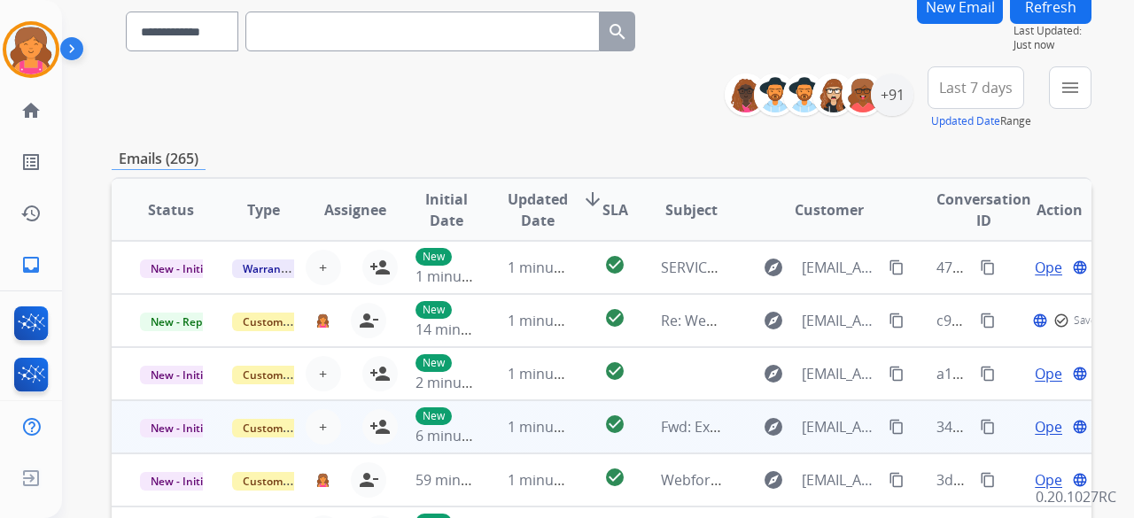
scroll to position [266, 0]
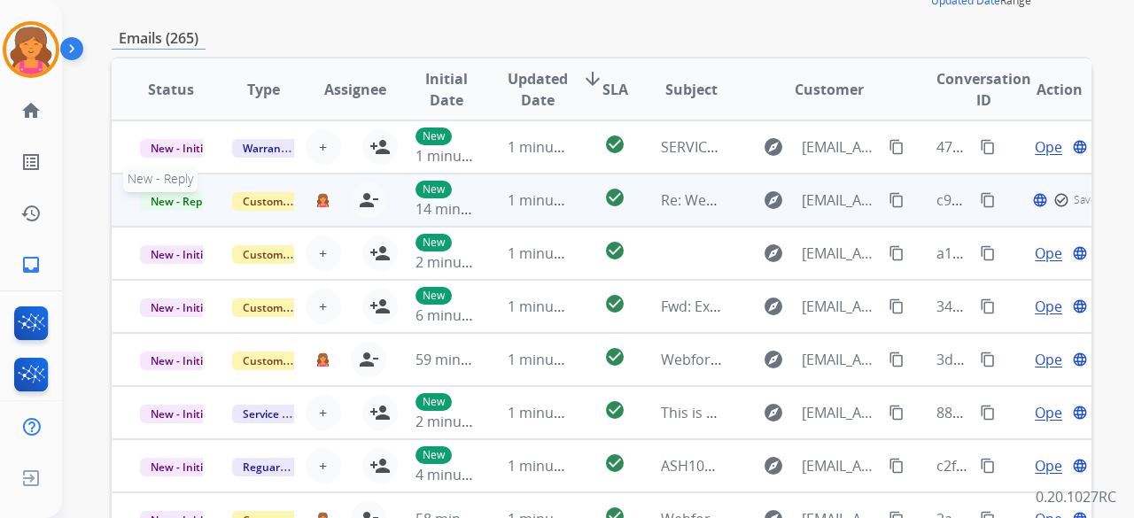
click at [177, 198] on span "New - Reply" at bounding box center [180, 201] width 81 height 19
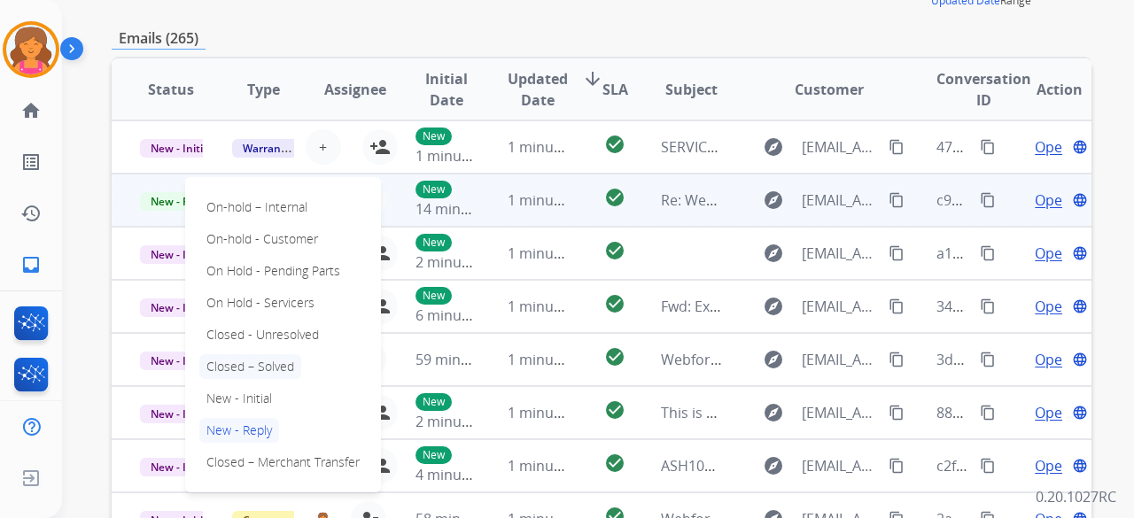
click at [252, 368] on p "Closed – Solved" at bounding box center [250, 366] width 102 height 25
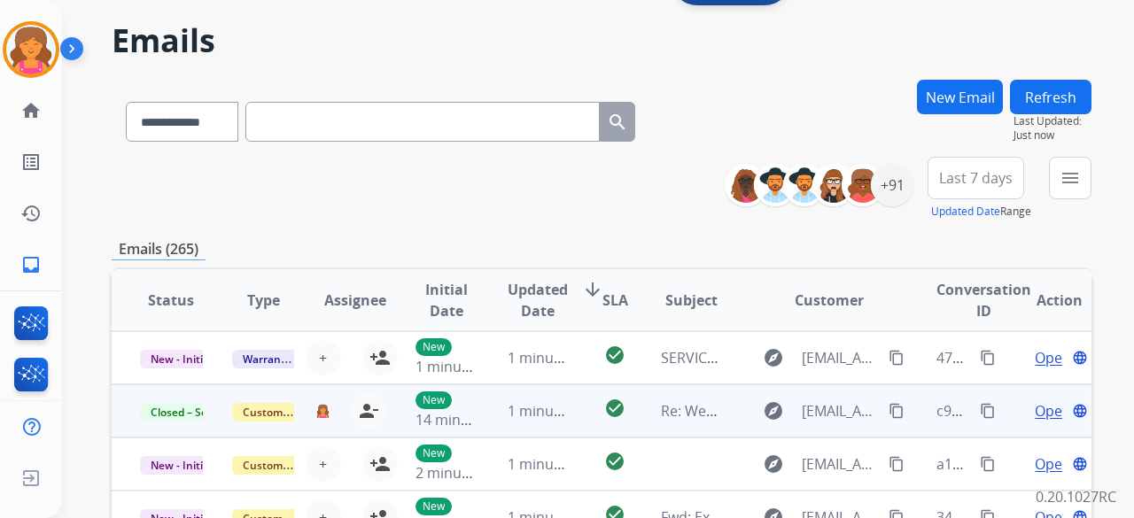
scroll to position [0, 0]
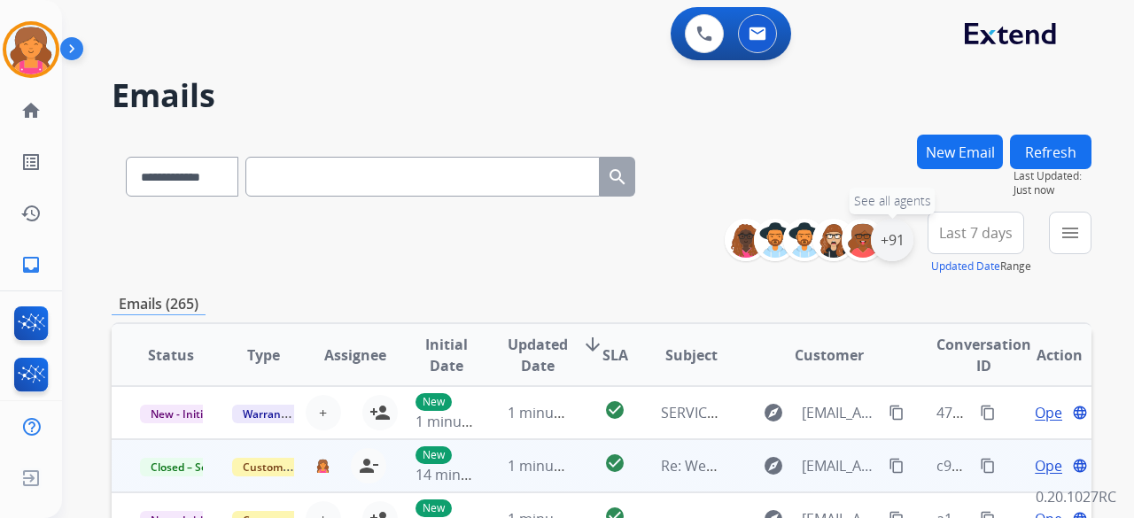
click at [883, 242] on div "+91" at bounding box center [892, 240] width 43 height 43
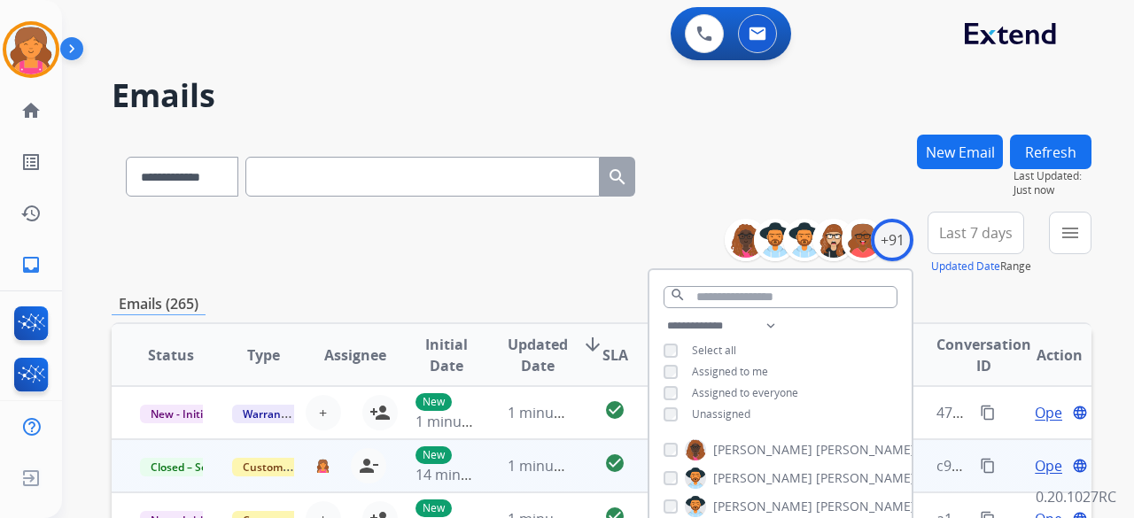
click at [656, 421] on div "**********" at bounding box center [780, 371] width 262 height 113
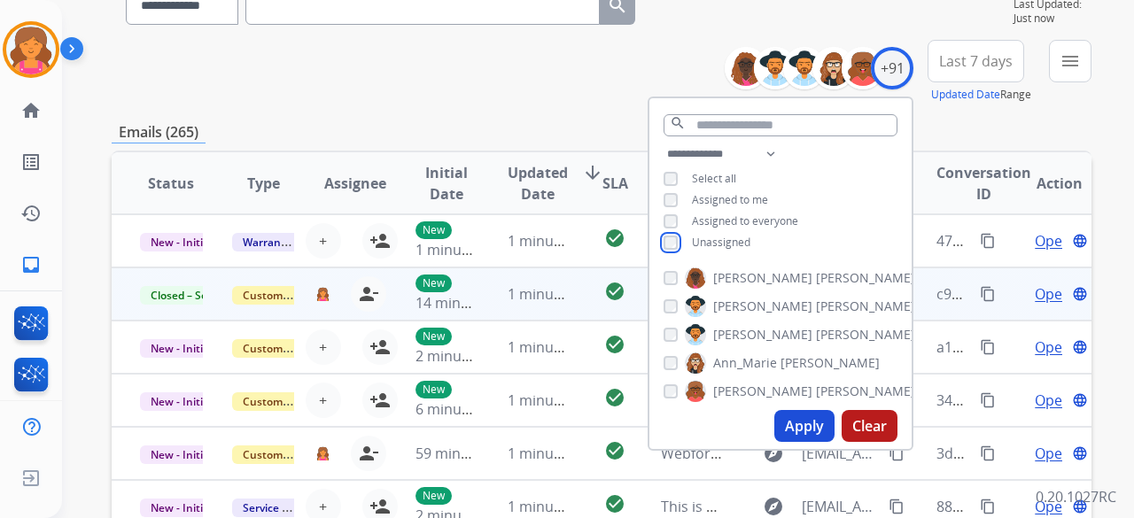
scroll to position [266, 0]
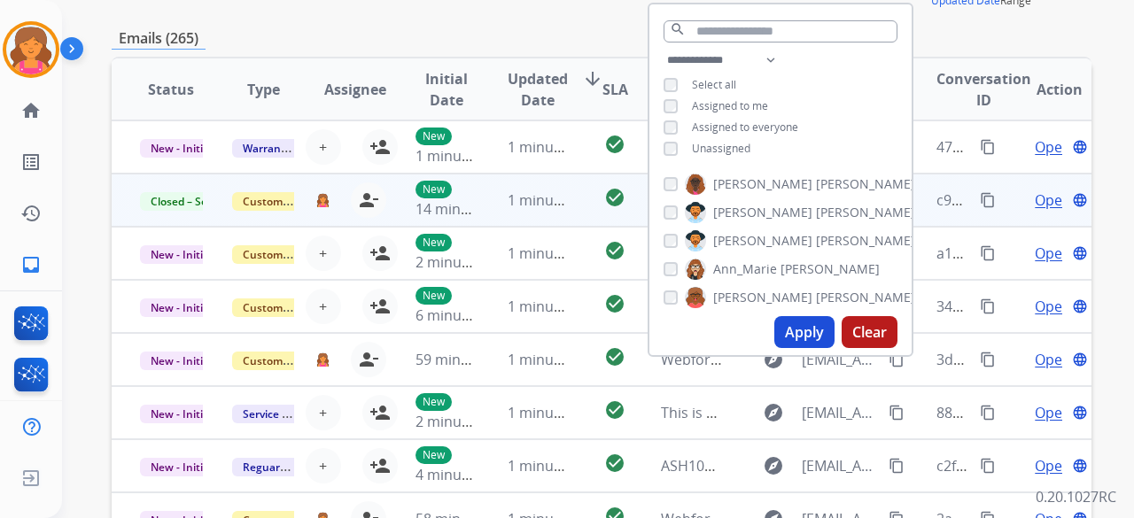
click at [783, 335] on button "Apply" at bounding box center [804, 332] width 60 height 32
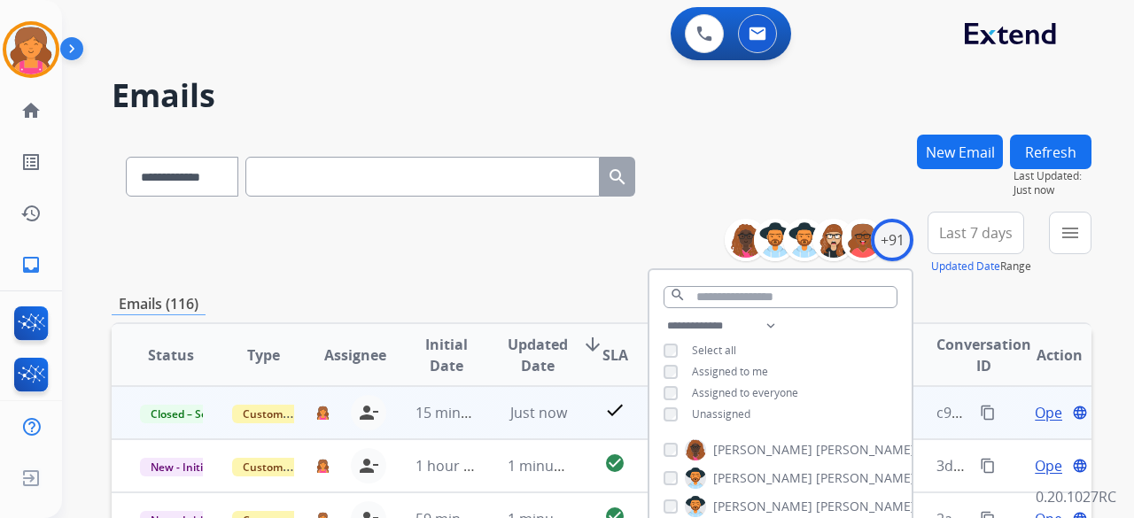
click at [955, 237] on span "Last 7 days" at bounding box center [976, 232] width 74 height 7
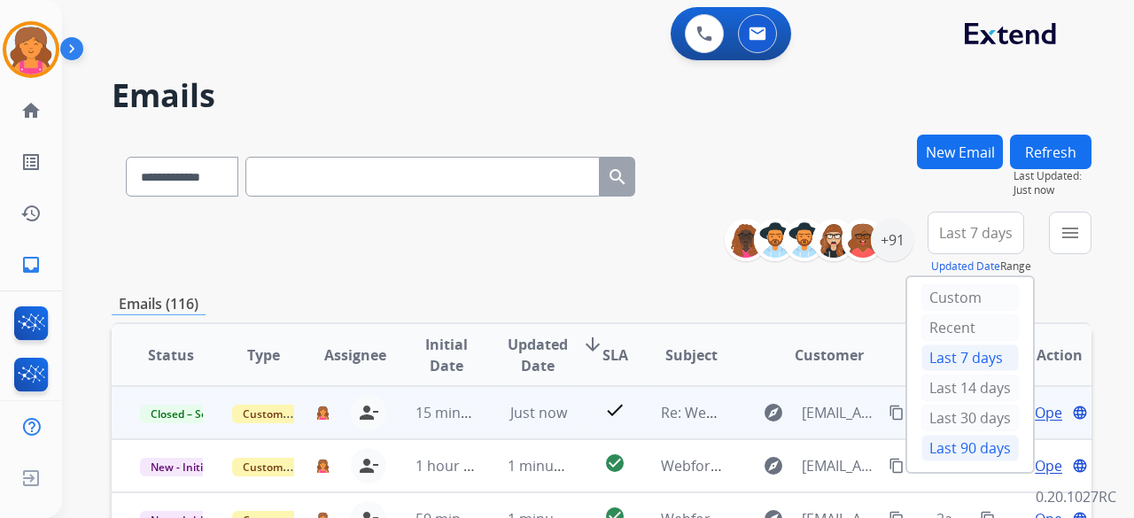
click at [946, 446] on div "Last 90 days" at bounding box center [969, 448] width 97 height 27
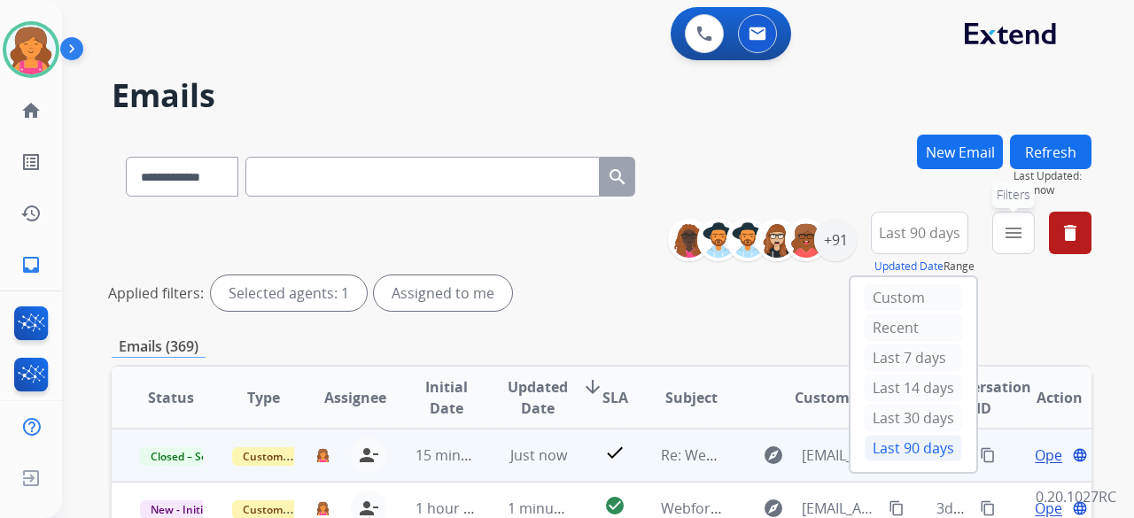
click at [1005, 240] on mat-icon "menu" at bounding box center [1013, 232] width 21 height 21
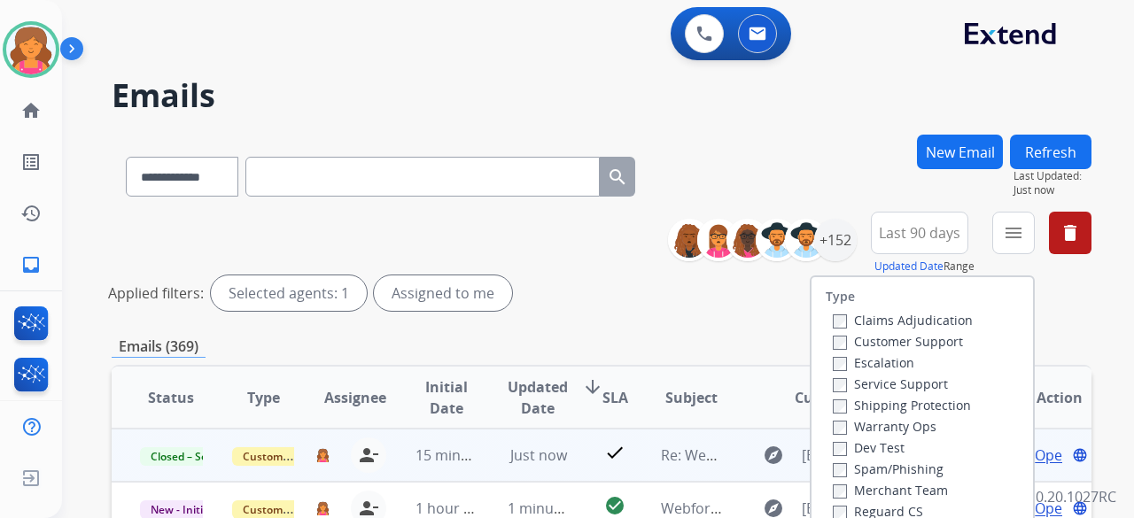
click at [927, 341] on label "Customer Support" at bounding box center [898, 341] width 130 height 17
click at [879, 411] on label "Shipping Protection" at bounding box center [902, 405] width 138 height 17
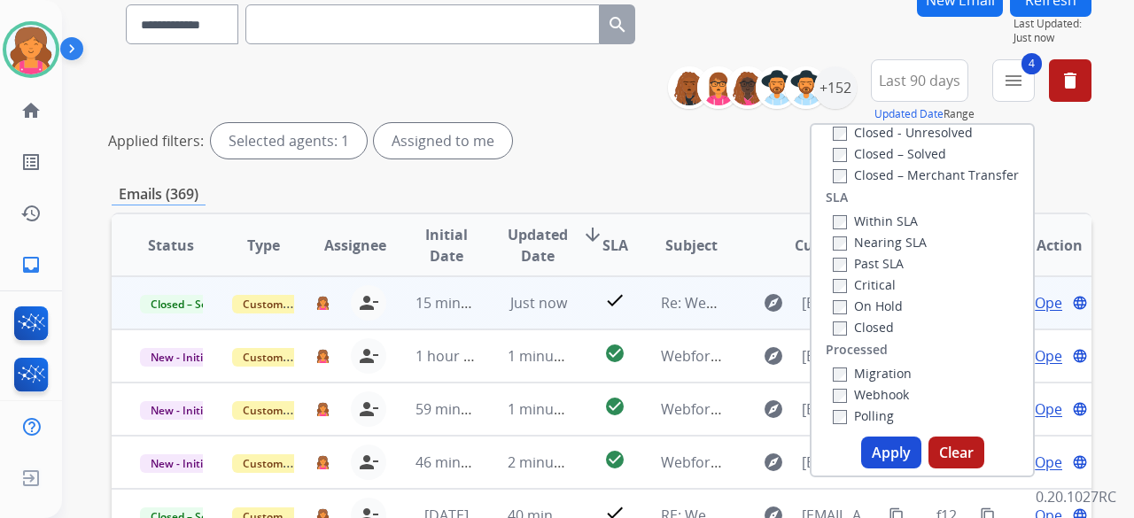
scroll to position [177, 0]
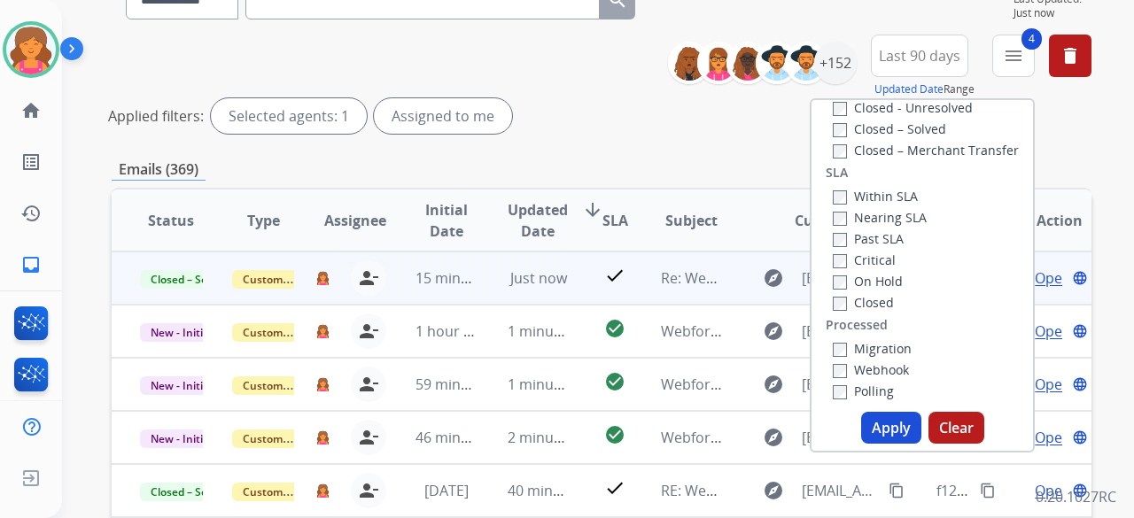
click at [879, 424] on button "Apply" at bounding box center [891, 428] width 60 height 32
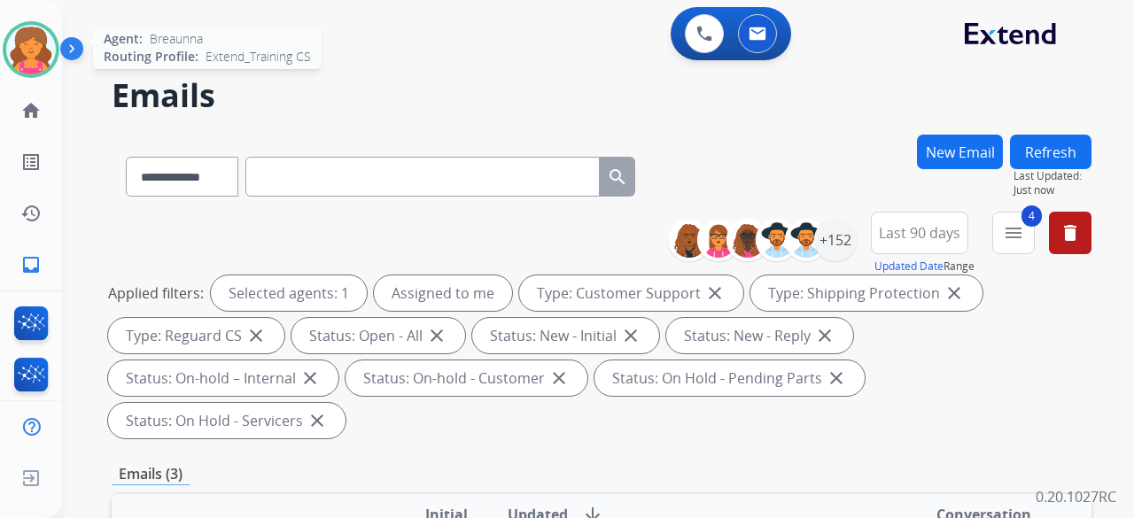
click at [43, 47] on img at bounding box center [31, 50] width 50 height 50
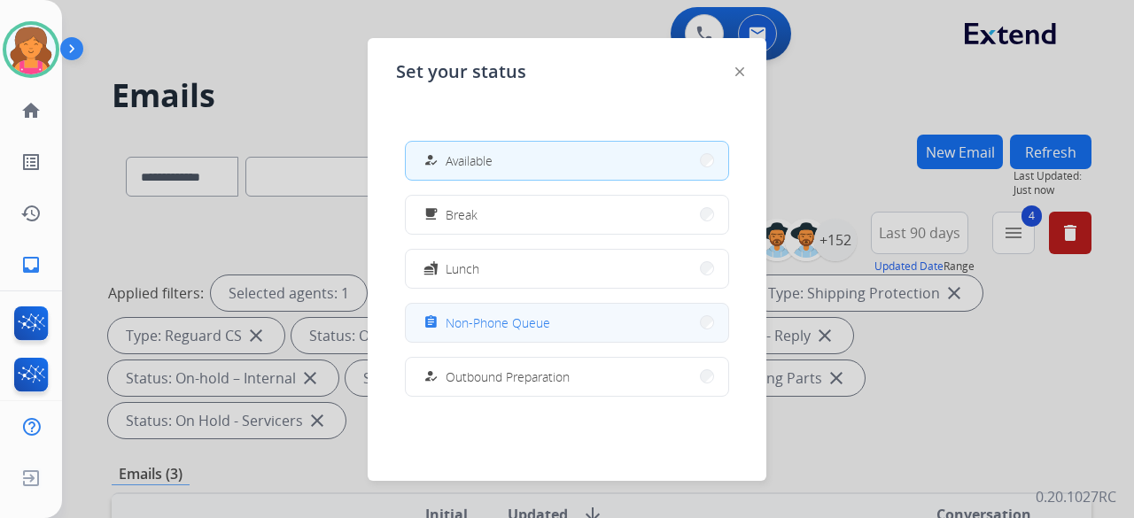
click at [561, 328] on button "assignment Non-Phone Queue" at bounding box center [567, 323] width 322 height 38
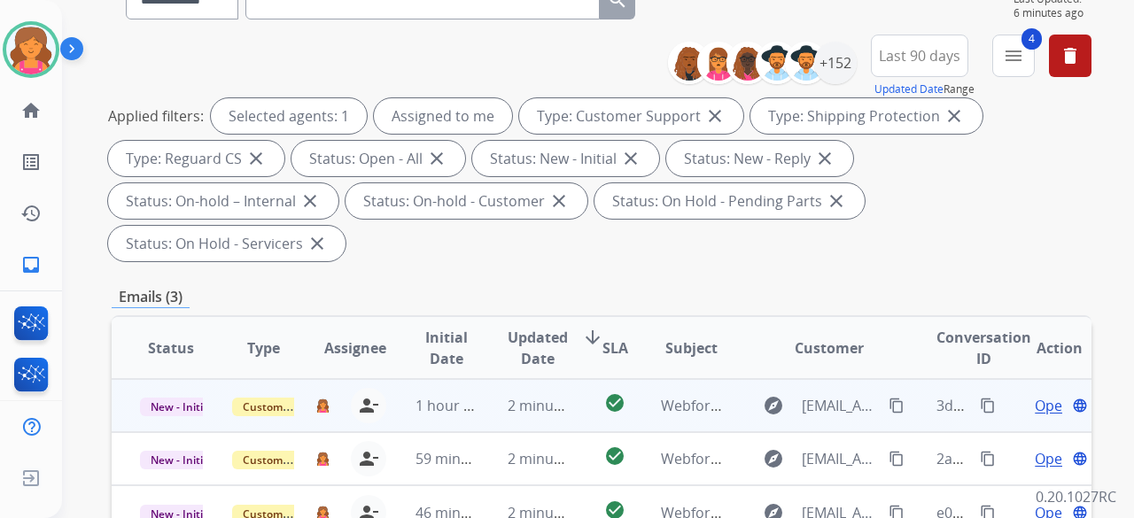
scroll to position [266, 0]
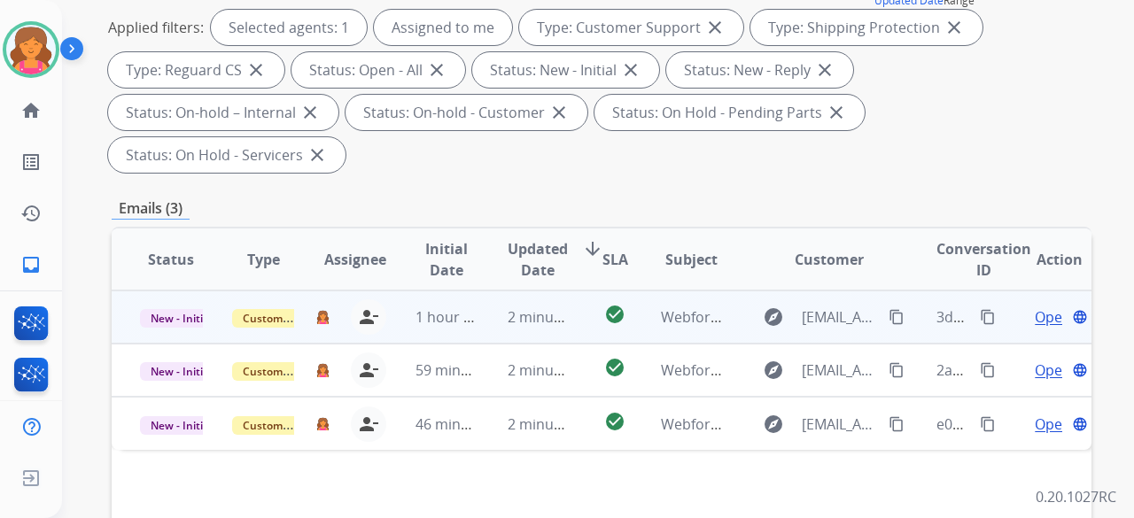
click at [1035, 306] on span "Open" at bounding box center [1053, 316] width 36 height 21
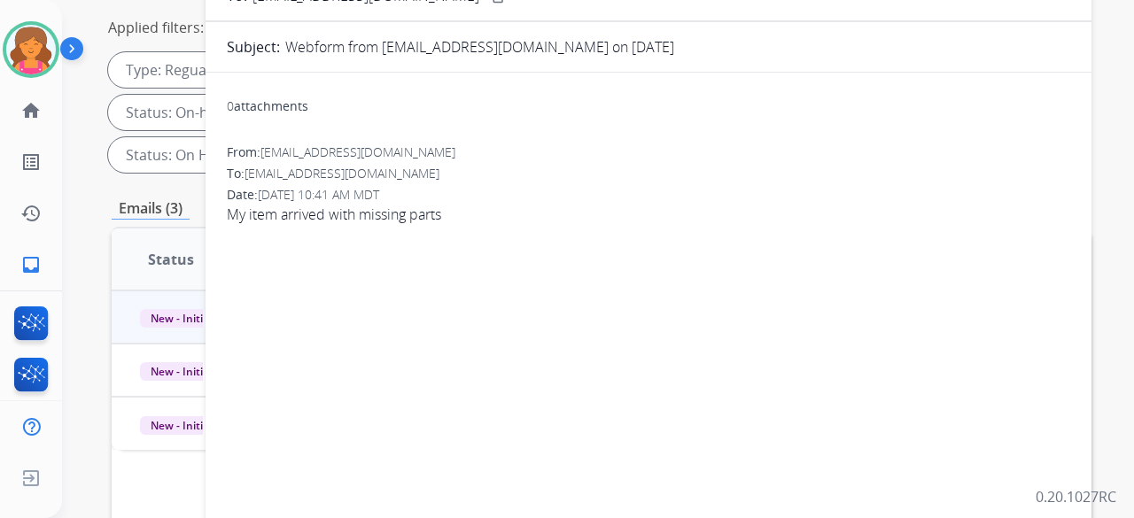
scroll to position [177, 0]
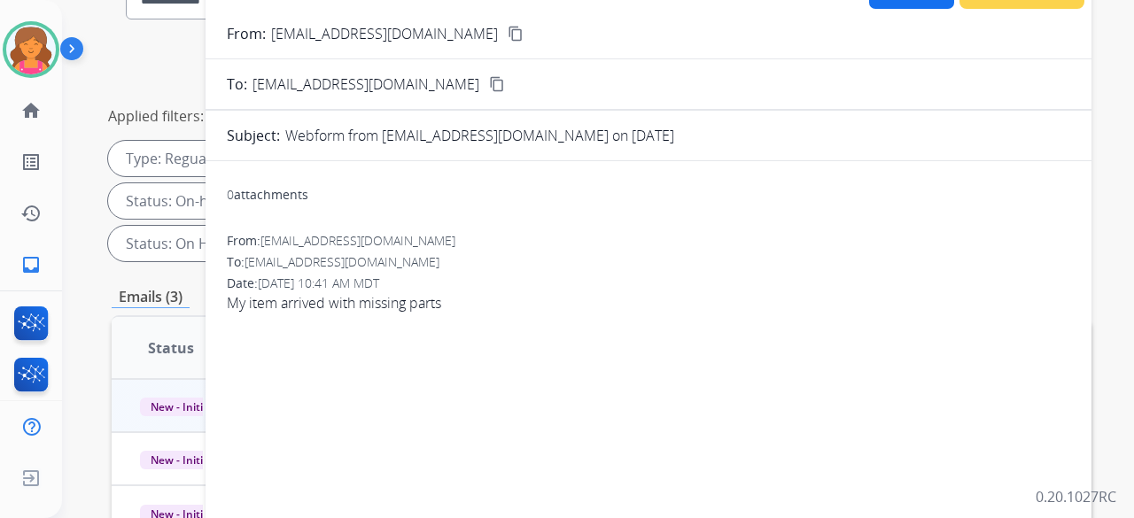
click at [508, 27] on mat-icon "content_copy" at bounding box center [516, 34] width 16 height 16
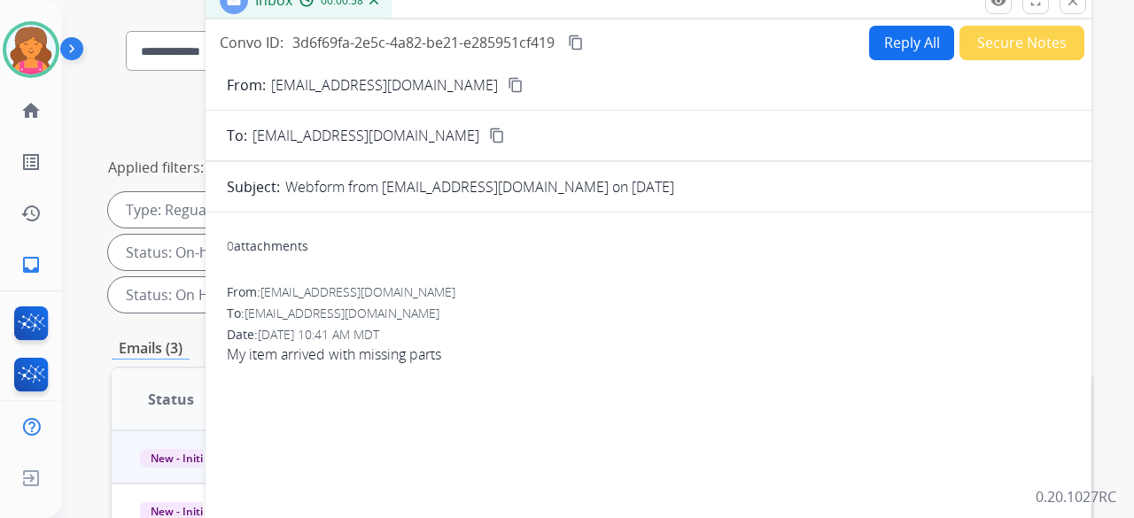
scroll to position [89, 0]
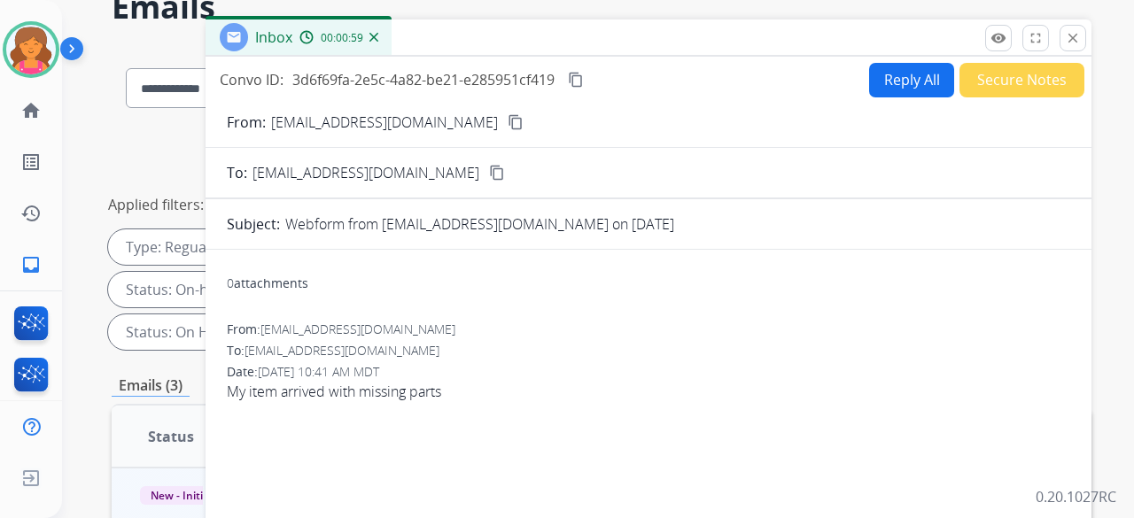
click at [880, 82] on button "Reply All" at bounding box center [911, 80] width 85 height 35
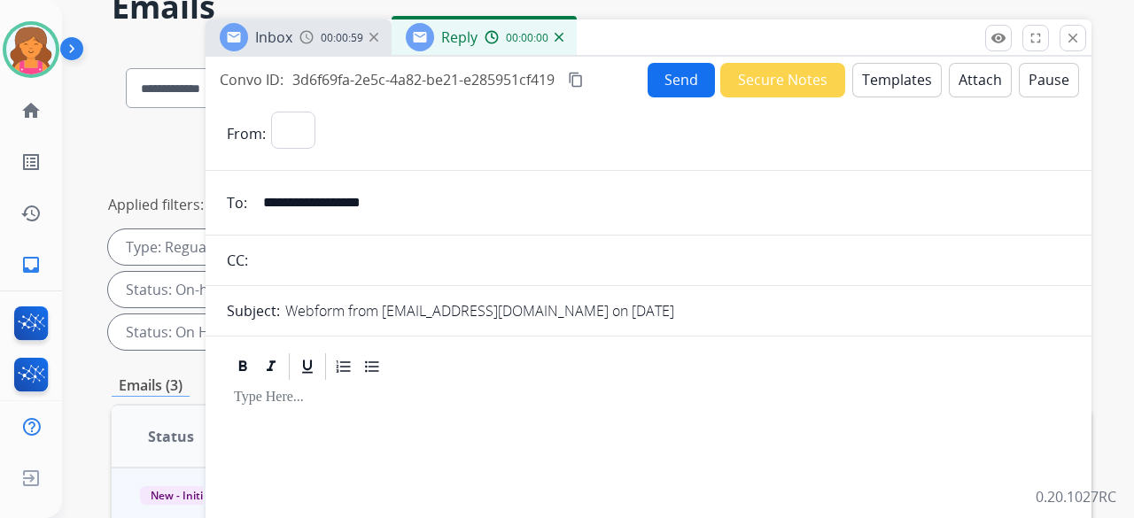
select select "**********"
click at [880, 82] on button "Templates" at bounding box center [896, 80] width 89 height 35
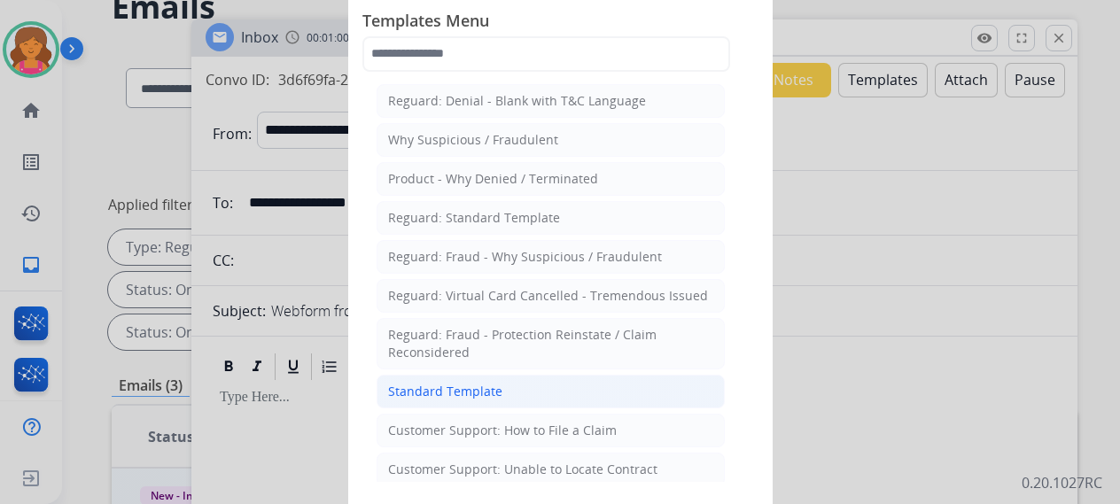
click at [502, 391] on li "Standard Template" at bounding box center [550, 392] width 348 height 34
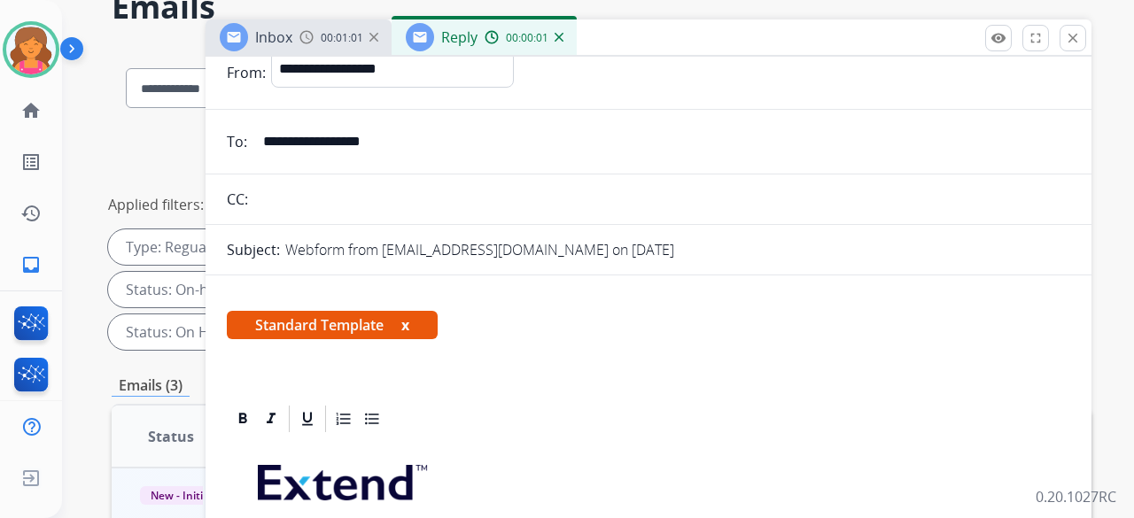
scroll to position [266, 0]
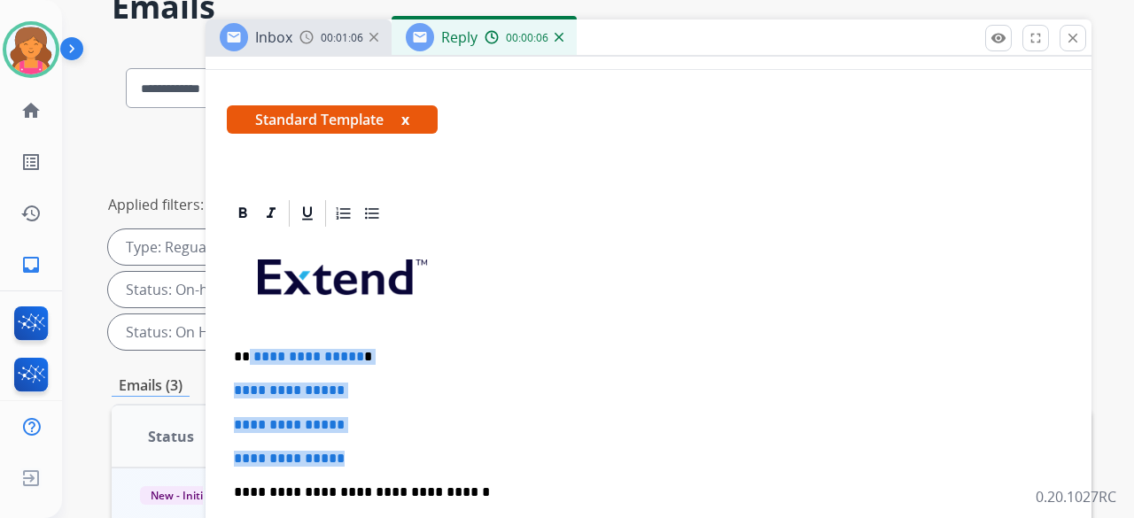
drag, startPoint x: 363, startPoint y: 450, endPoint x: 249, endPoint y: 353, distance: 149.6
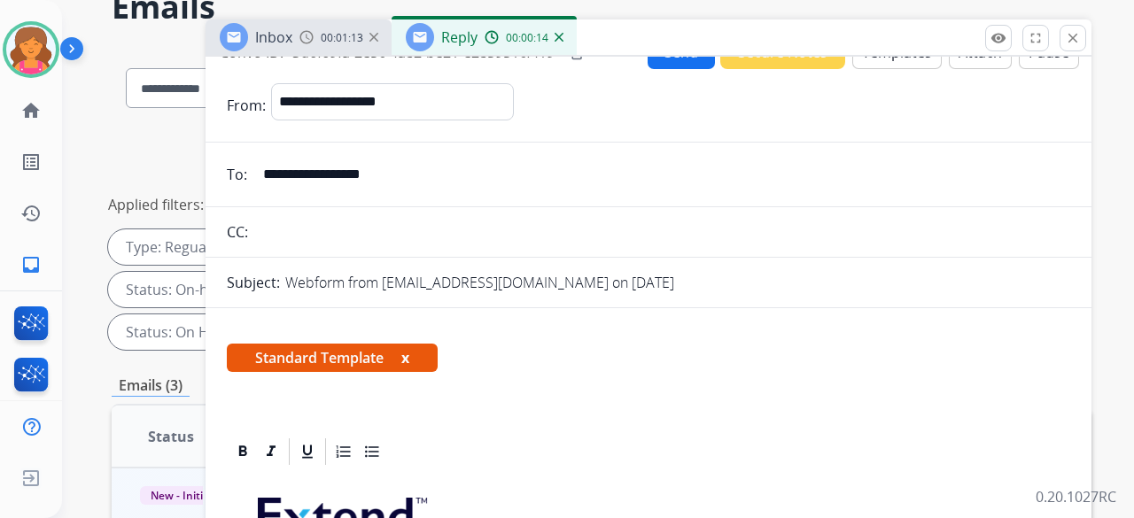
scroll to position [0, 0]
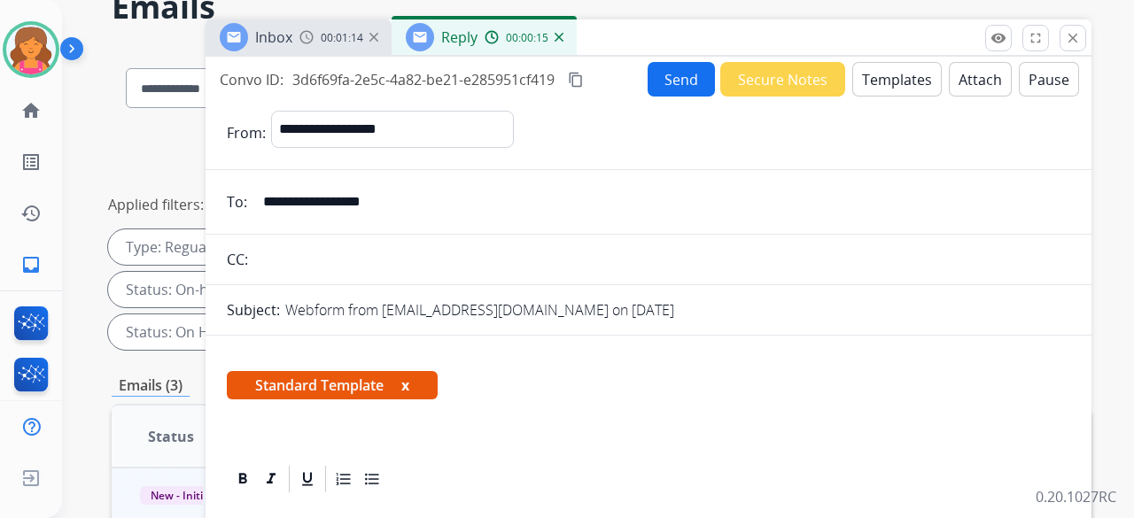
click at [861, 85] on button "Templates" at bounding box center [896, 79] width 89 height 35
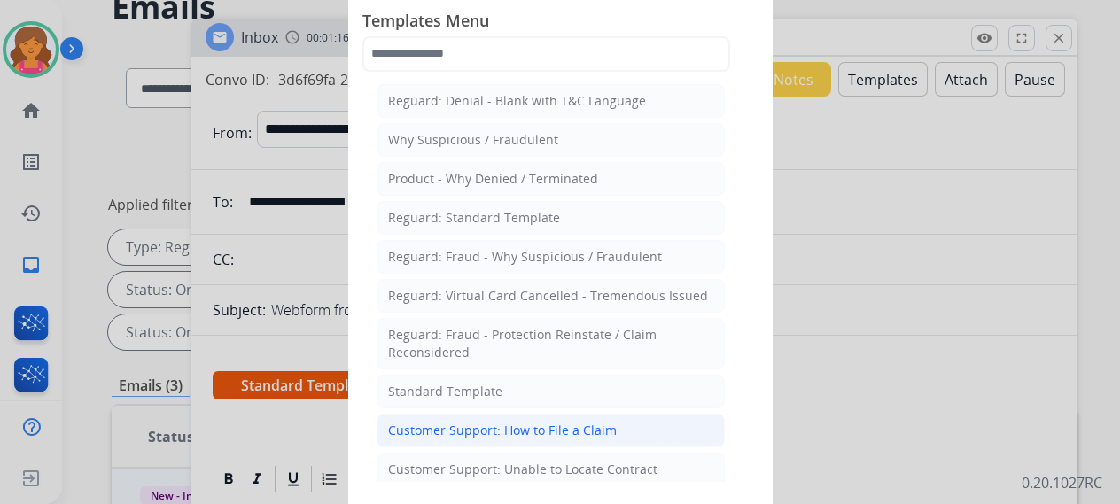
click at [546, 428] on div "Customer Support: How to File a Claim" at bounding box center [502, 431] width 229 height 18
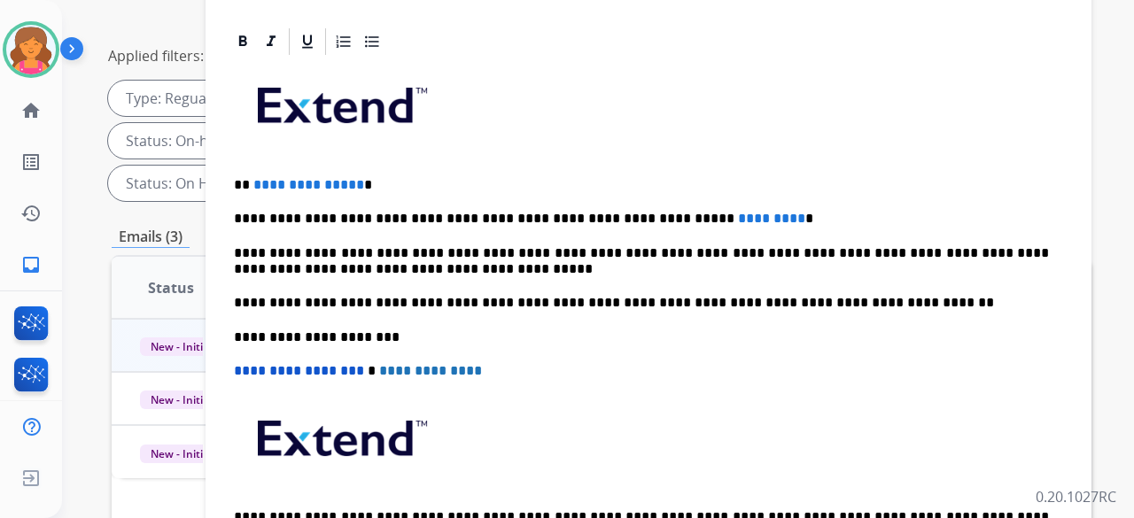
scroll to position [266, 0]
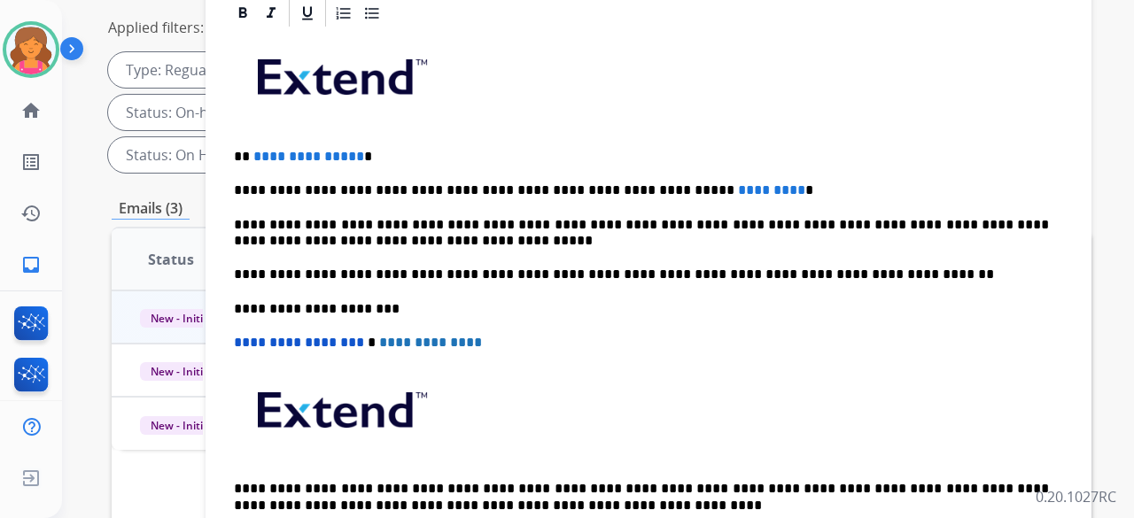
click at [352, 150] on span "**********" at bounding box center [308, 156] width 111 height 13
click at [718, 182] on p "**********" at bounding box center [641, 190] width 815 height 16
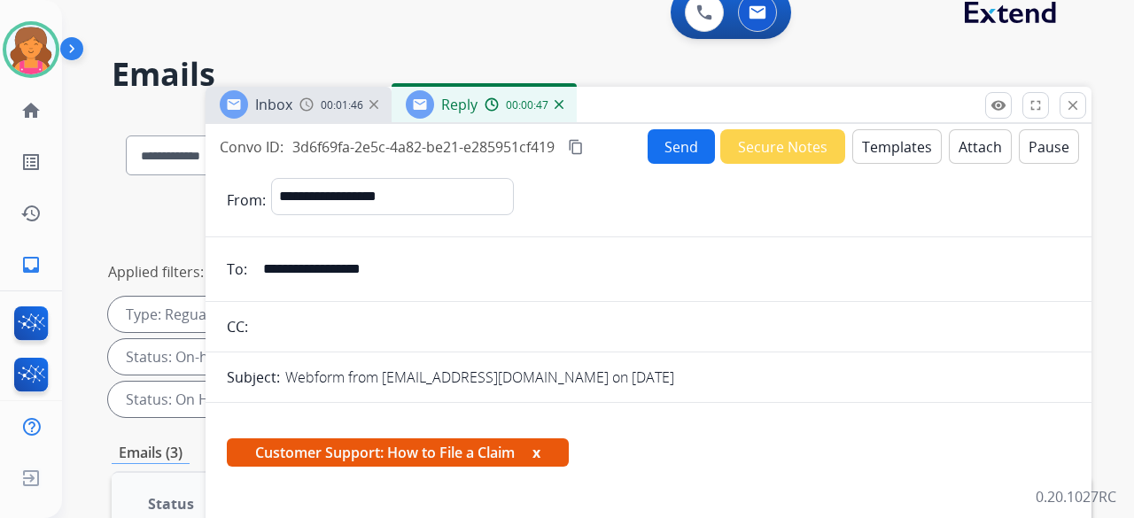
scroll to position [0, 0]
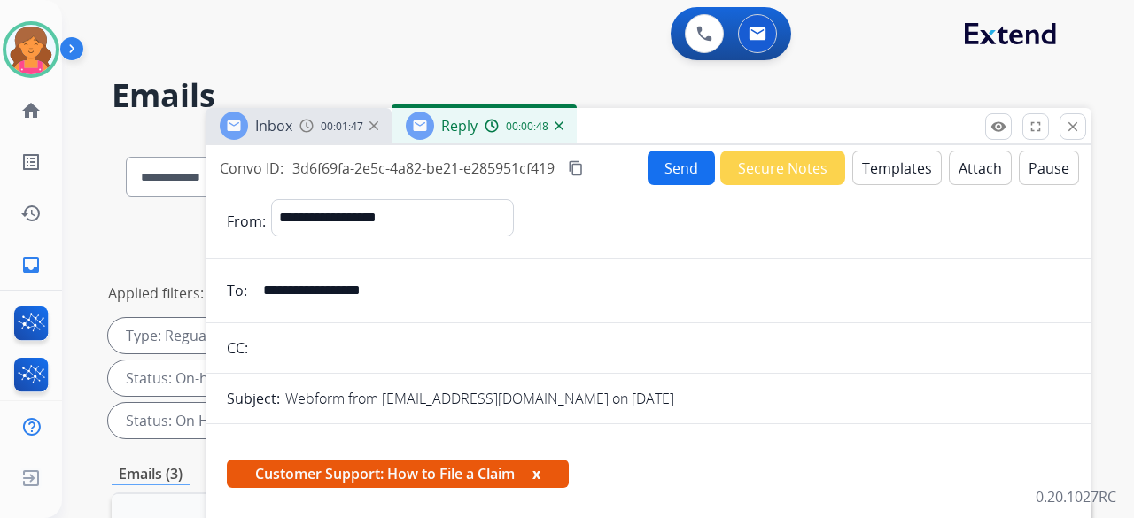
click at [573, 169] on mat-icon "content_copy" at bounding box center [576, 168] width 16 height 16
click at [655, 171] on button "Send" at bounding box center [681, 168] width 67 height 35
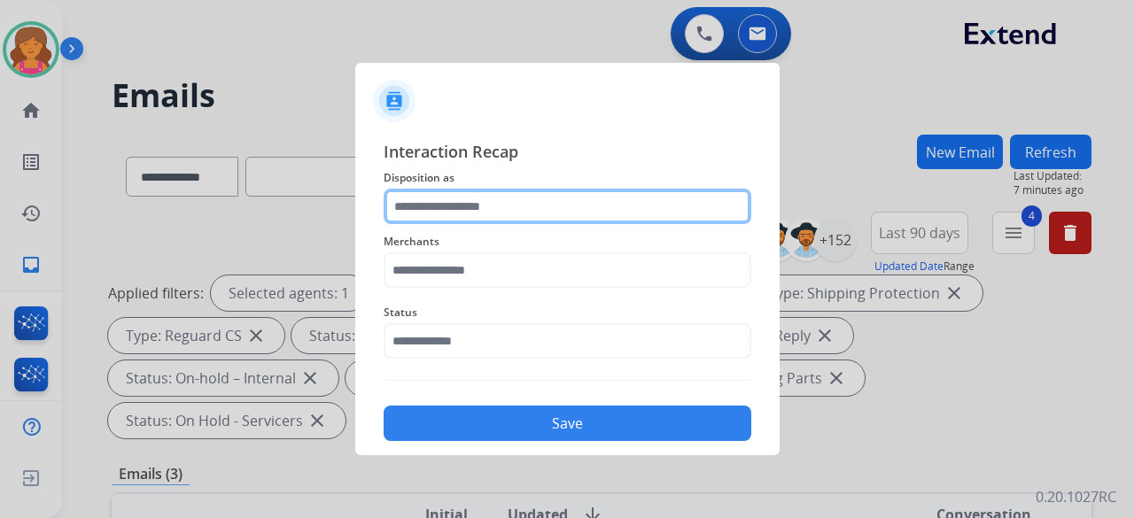
click at [402, 214] on input "text" at bounding box center [568, 206] width 368 height 35
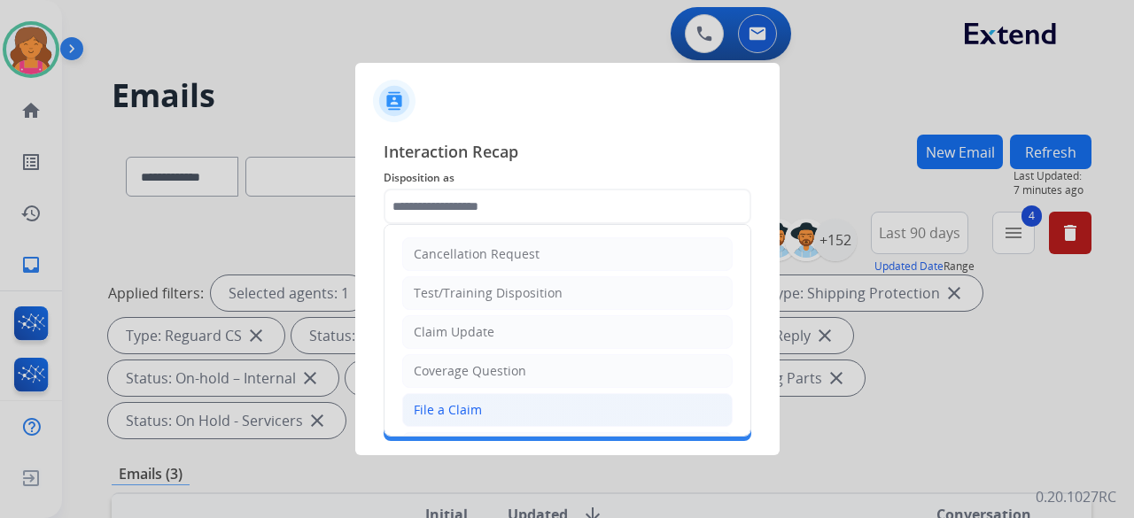
click at [447, 397] on li "File a Claim" at bounding box center [567, 410] width 330 height 34
type input "**********"
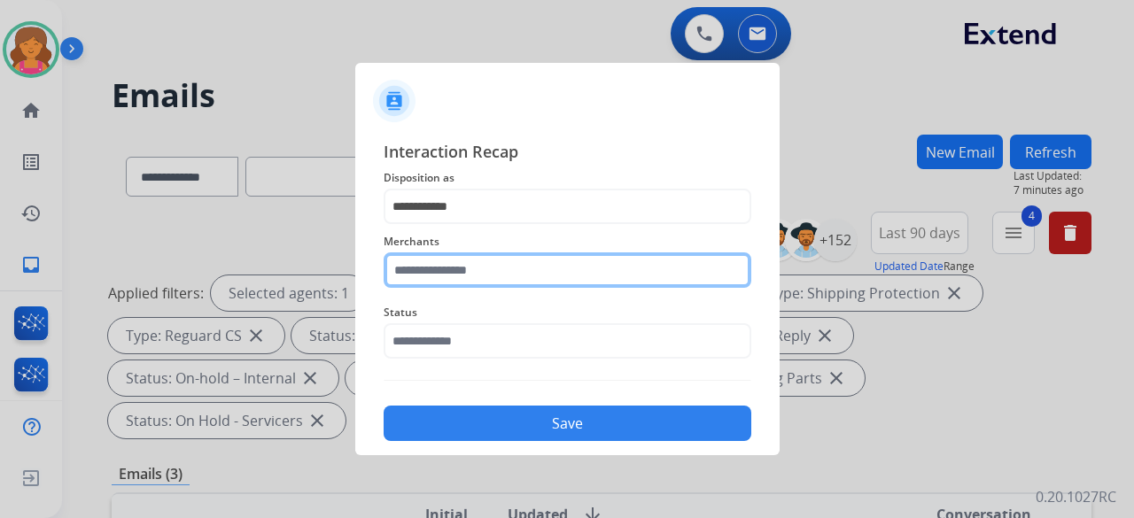
click at [443, 286] on div "Merchants" at bounding box center [568, 259] width 368 height 71
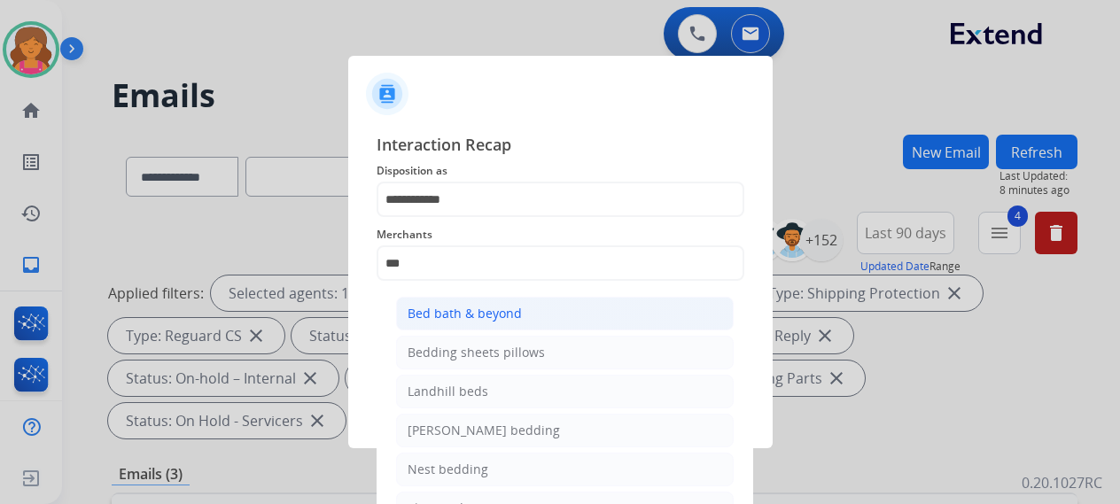
click at [466, 314] on div "Bed bath & beyond" at bounding box center [464, 314] width 114 height 18
type input "**********"
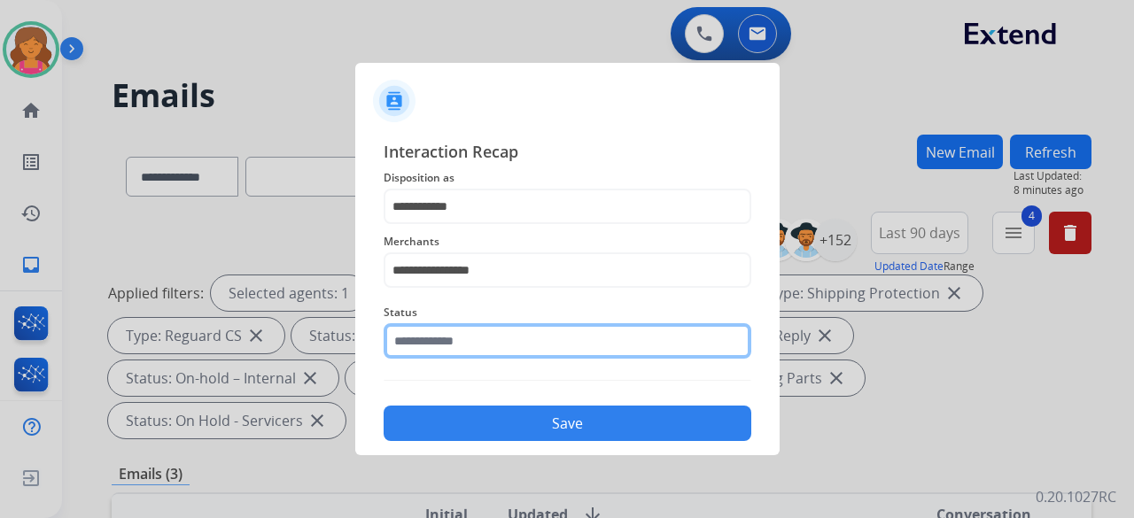
click at [455, 350] on input "text" at bounding box center [568, 340] width 368 height 35
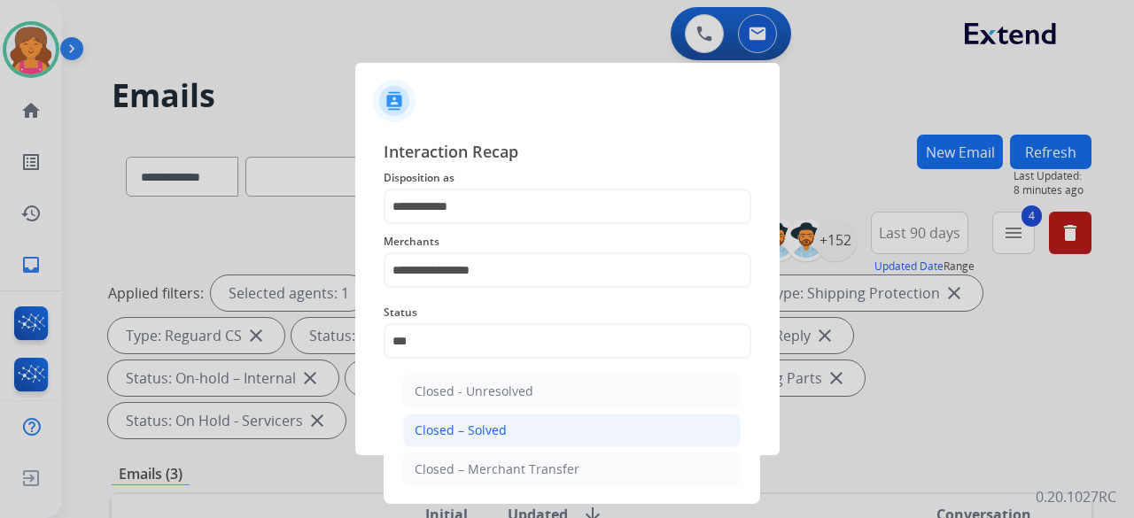
click at [460, 428] on div "Closed – Solved" at bounding box center [461, 431] width 92 height 18
type input "**********"
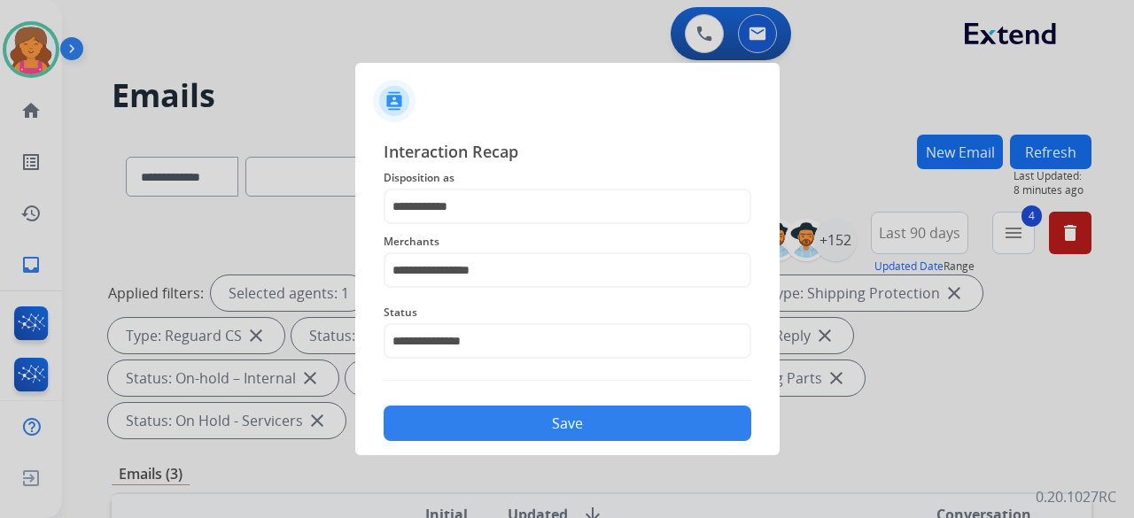
click at [459, 427] on button "Save" at bounding box center [568, 423] width 368 height 35
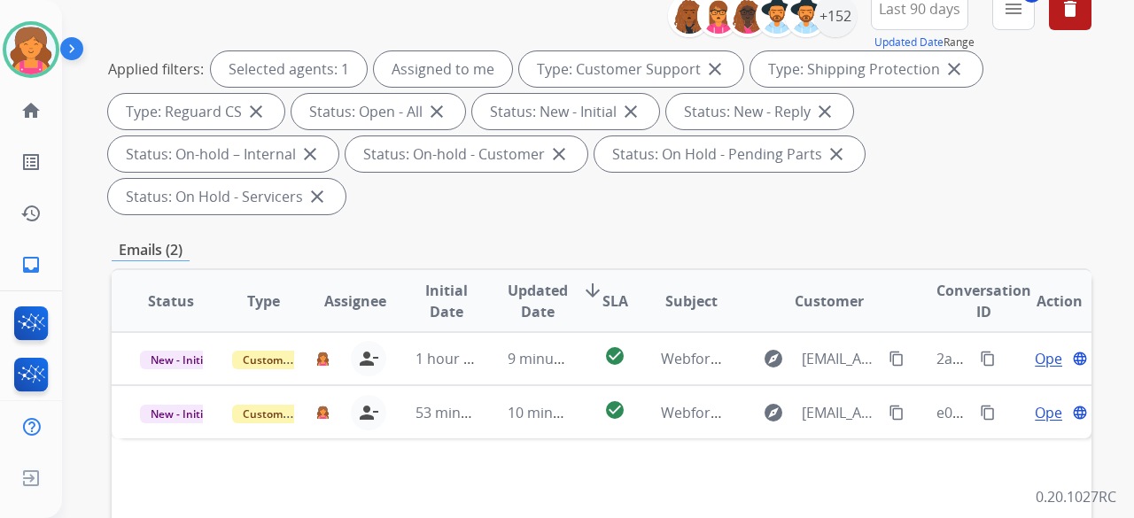
scroll to position [266, 0]
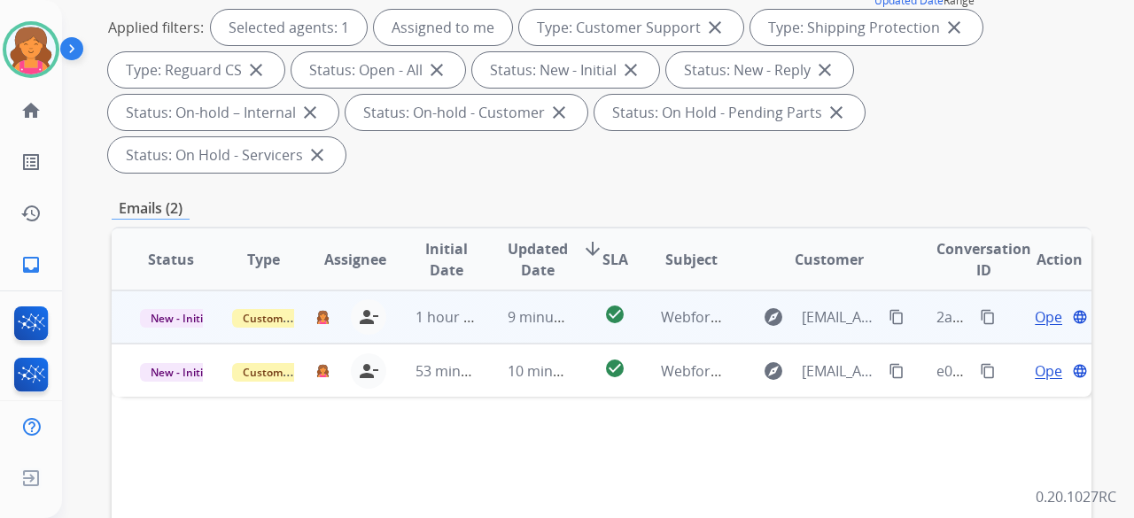
click at [1035, 306] on span "Open" at bounding box center [1053, 316] width 36 height 21
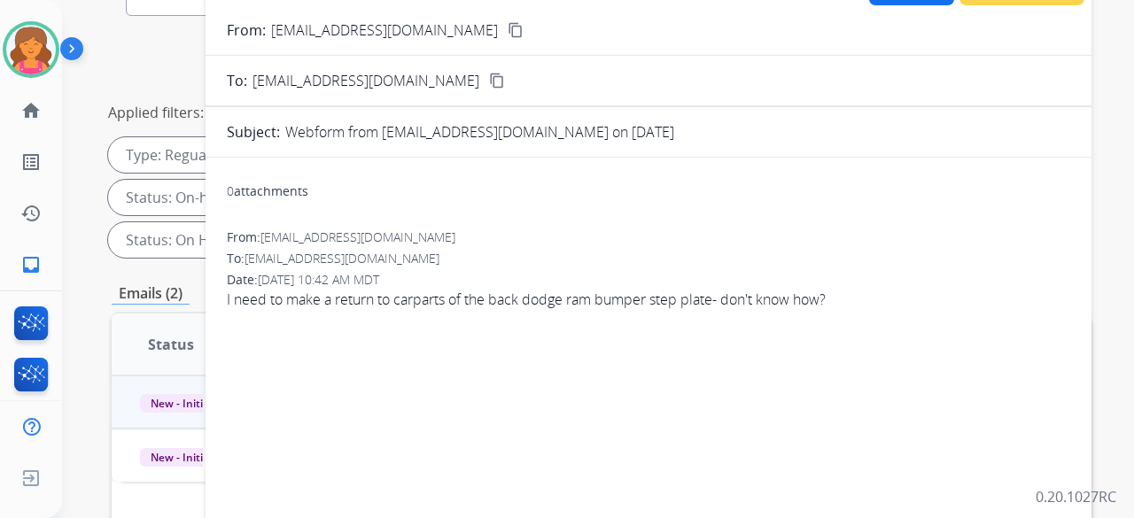
scroll to position [89, 0]
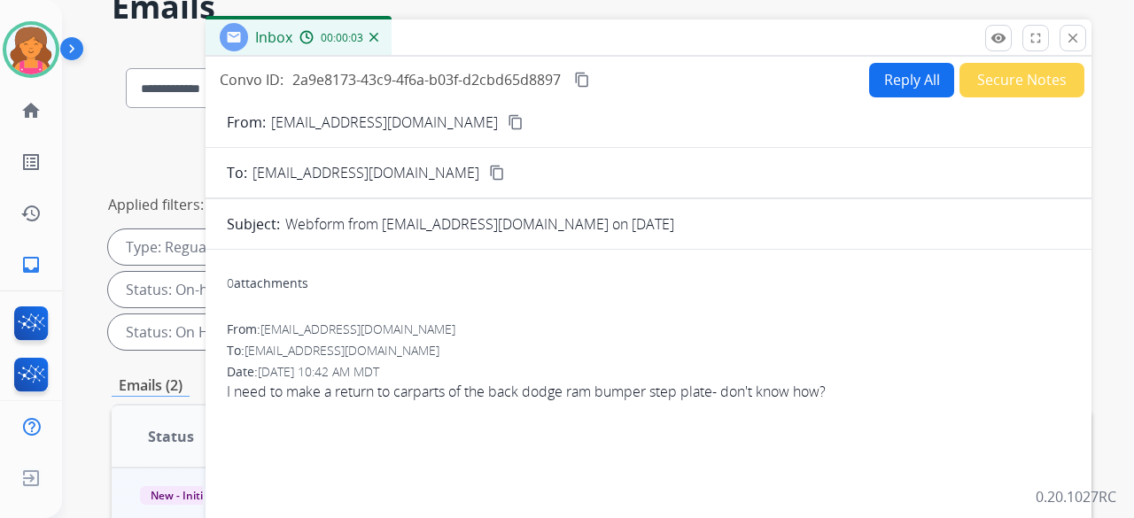
click at [508, 128] on mat-icon "content_copy" at bounding box center [516, 122] width 16 height 16
click at [869, 81] on button "Reply All" at bounding box center [911, 80] width 85 height 35
select select "**********"
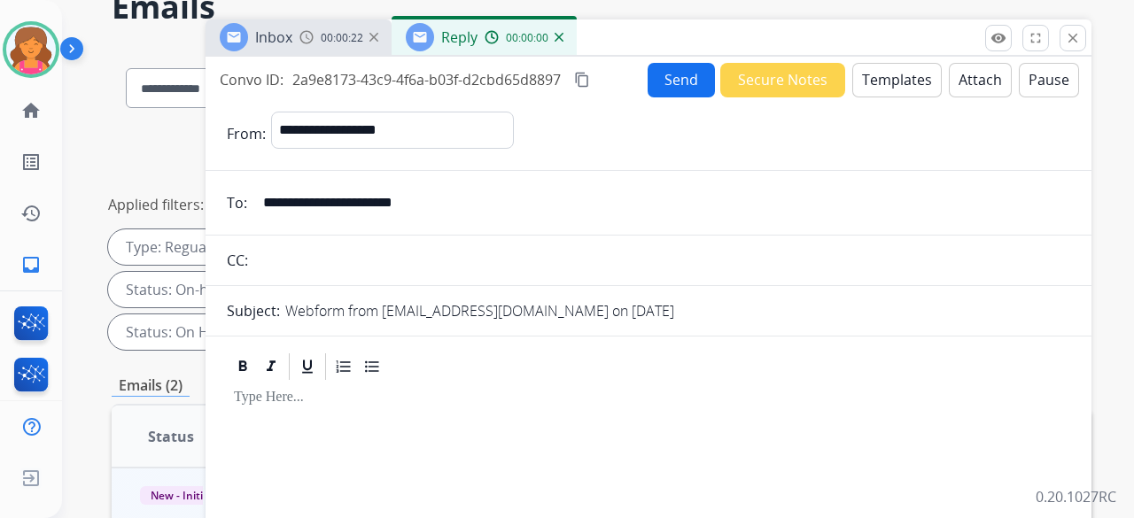
click at [866, 81] on button "Templates" at bounding box center [896, 80] width 89 height 35
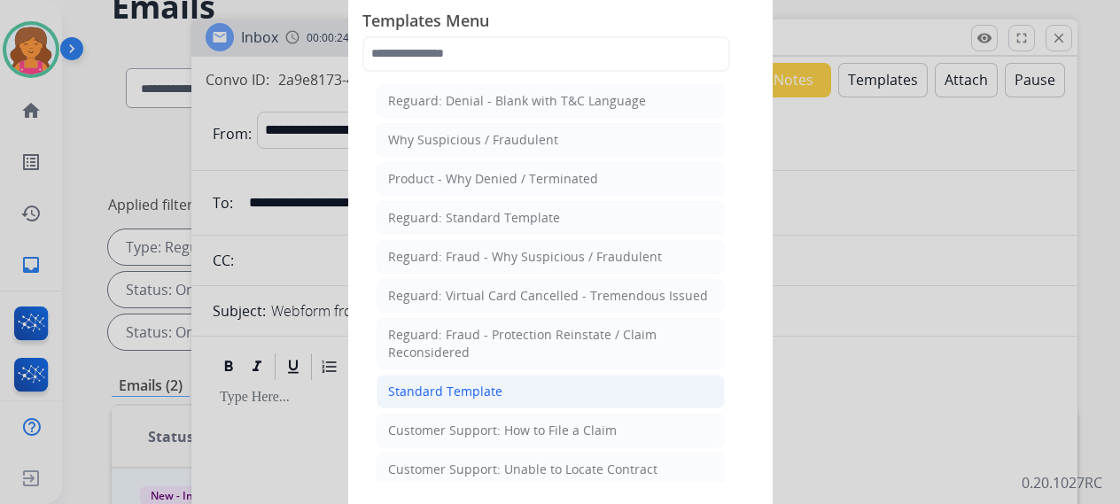
click at [485, 390] on div "Standard Template" at bounding box center [445, 392] width 114 height 18
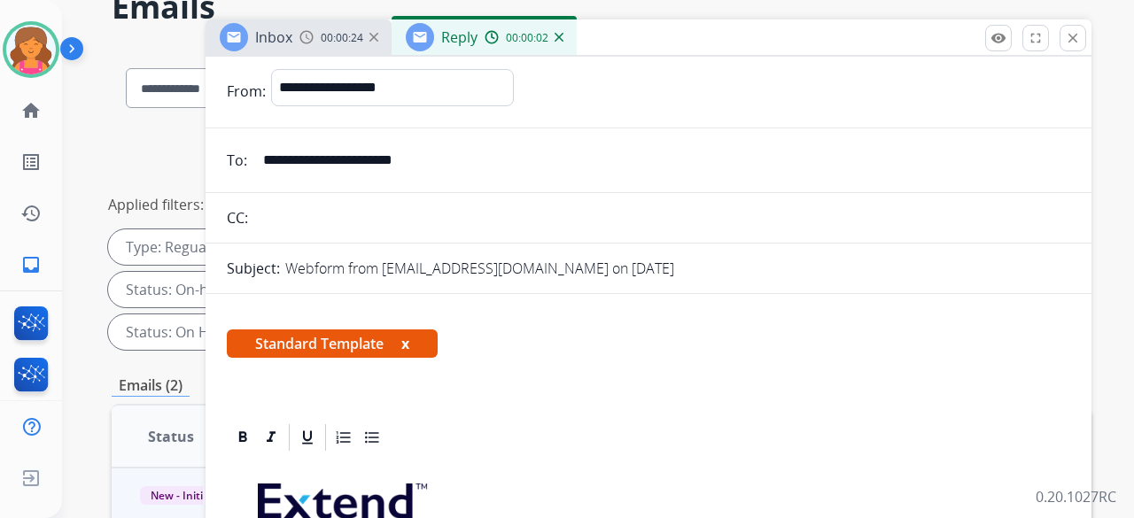
scroll to position [266, 0]
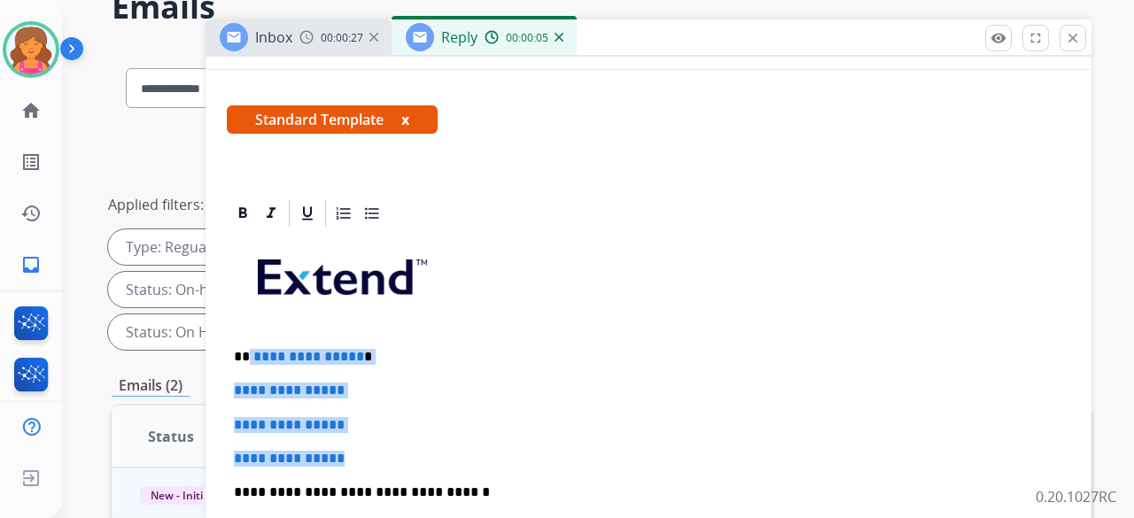
drag, startPoint x: 361, startPoint y: 444, endPoint x: 250, endPoint y: 337, distance: 154.1
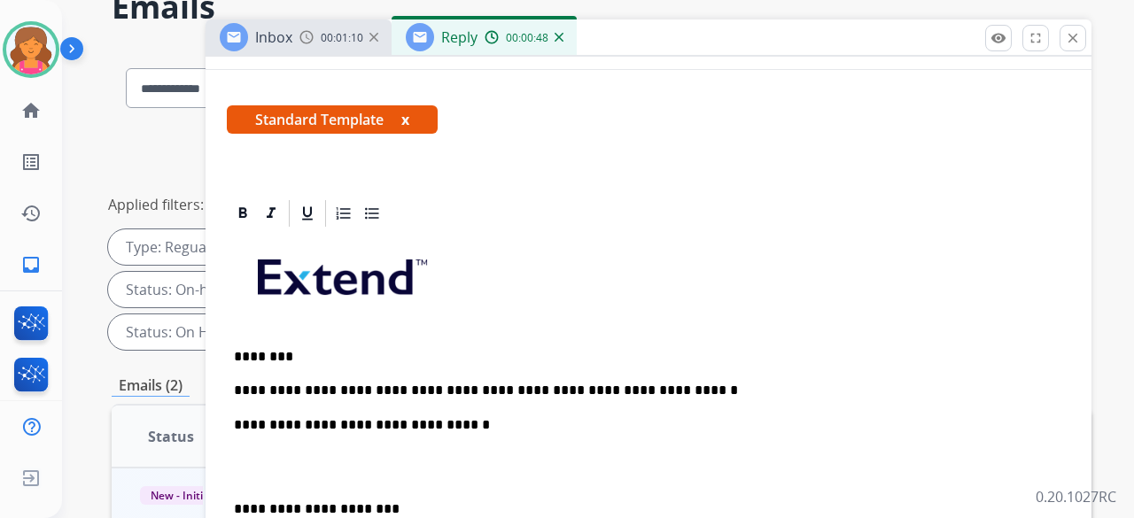
click at [651, 393] on p "**********" at bounding box center [641, 391] width 815 height 16
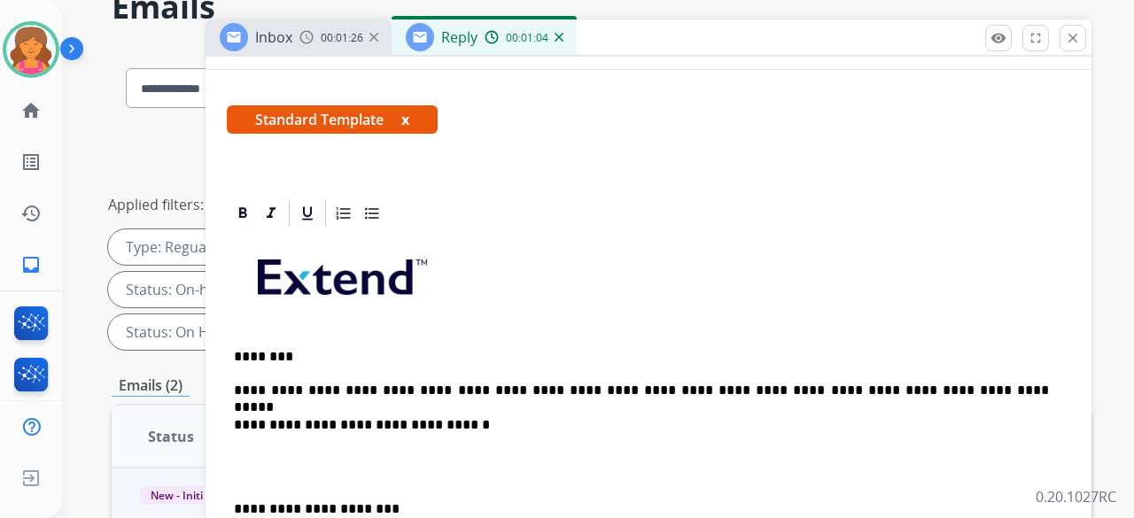
click at [907, 386] on p "**********" at bounding box center [641, 391] width 815 height 16
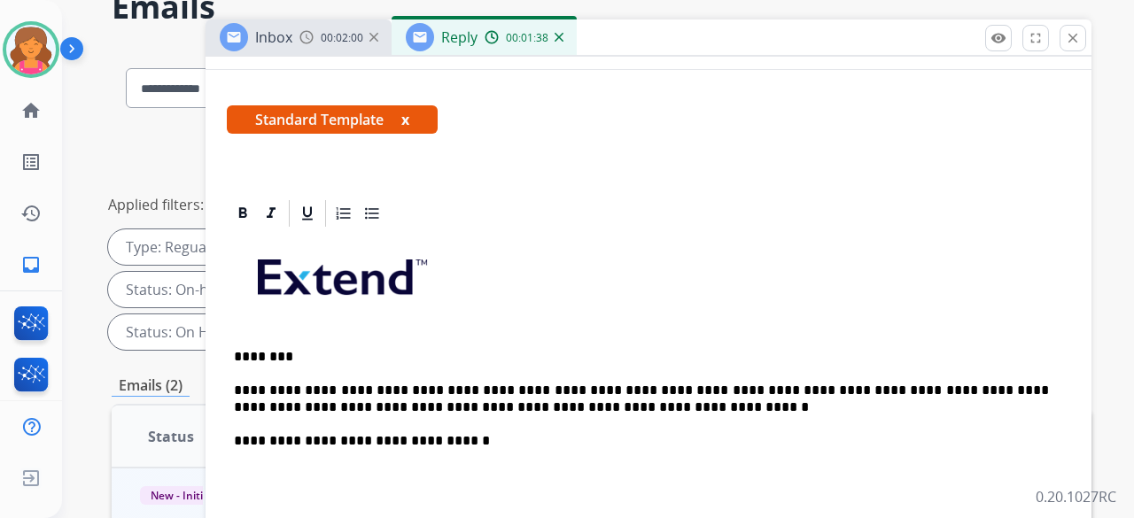
click at [611, 412] on p "**********" at bounding box center [641, 399] width 815 height 33
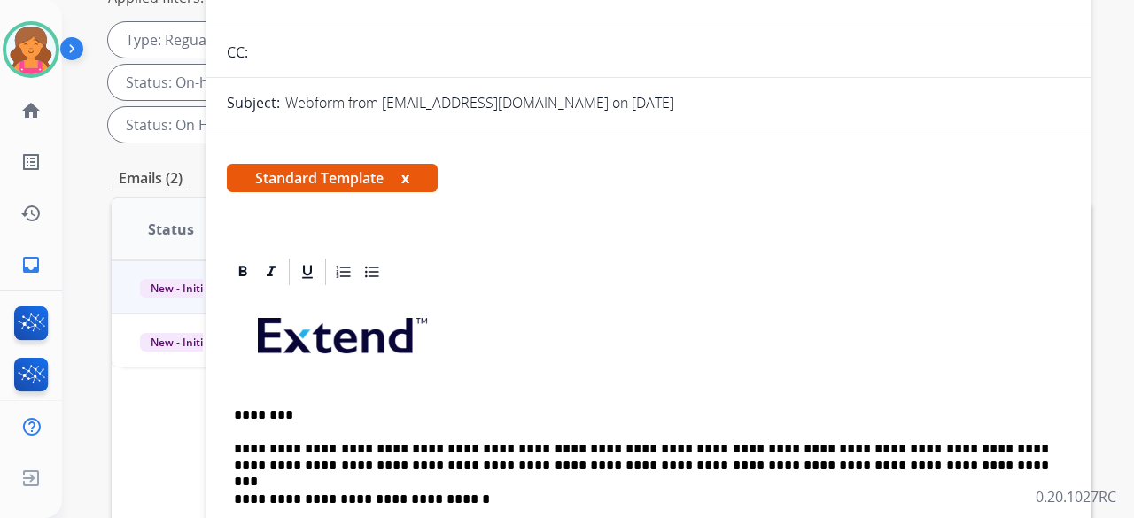
scroll to position [0, 0]
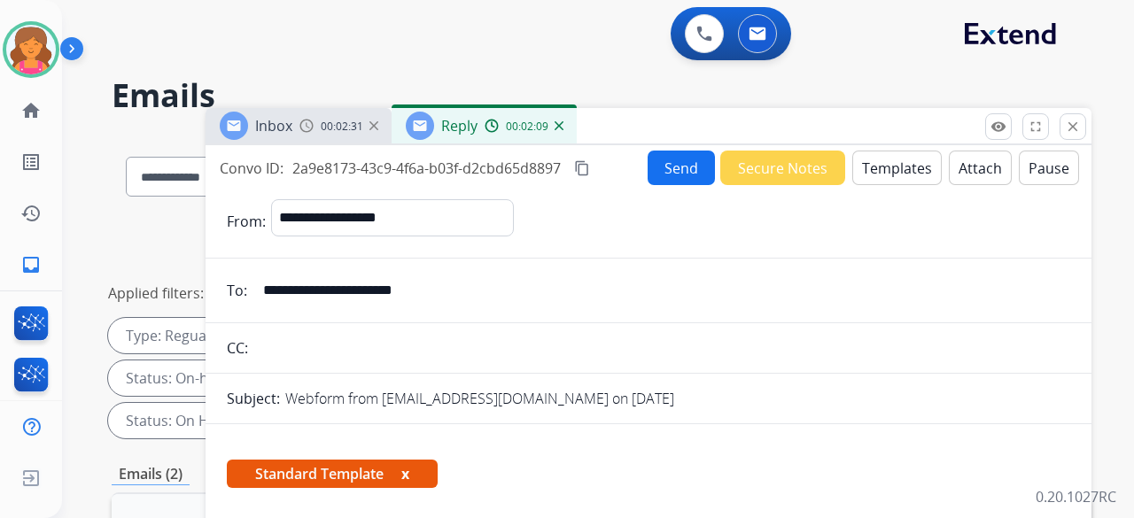
click at [589, 166] on mat-icon "content_copy" at bounding box center [582, 168] width 16 height 16
click at [653, 169] on button "Send" at bounding box center [681, 168] width 67 height 35
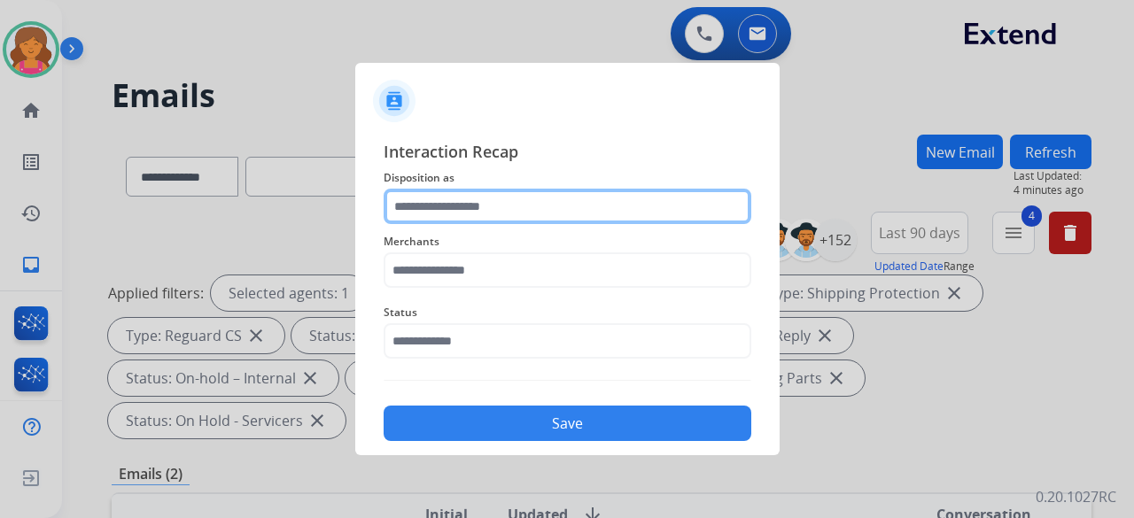
click at [441, 208] on input "text" at bounding box center [568, 206] width 368 height 35
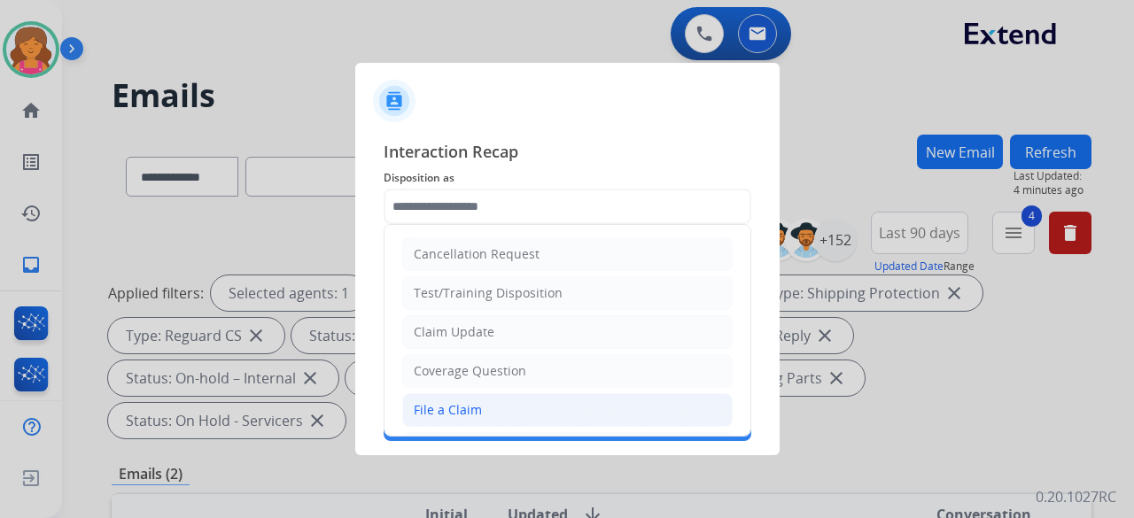
click at [465, 396] on li "File a Claim" at bounding box center [567, 410] width 330 height 34
type input "**********"
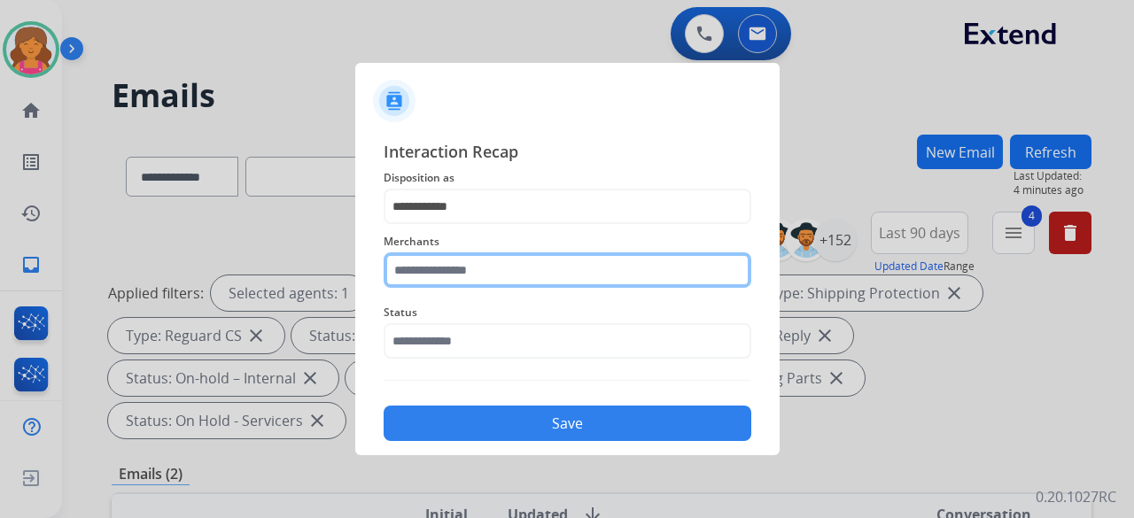
click at [413, 268] on input "text" at bounding box center [568, 269] width 368 height 35
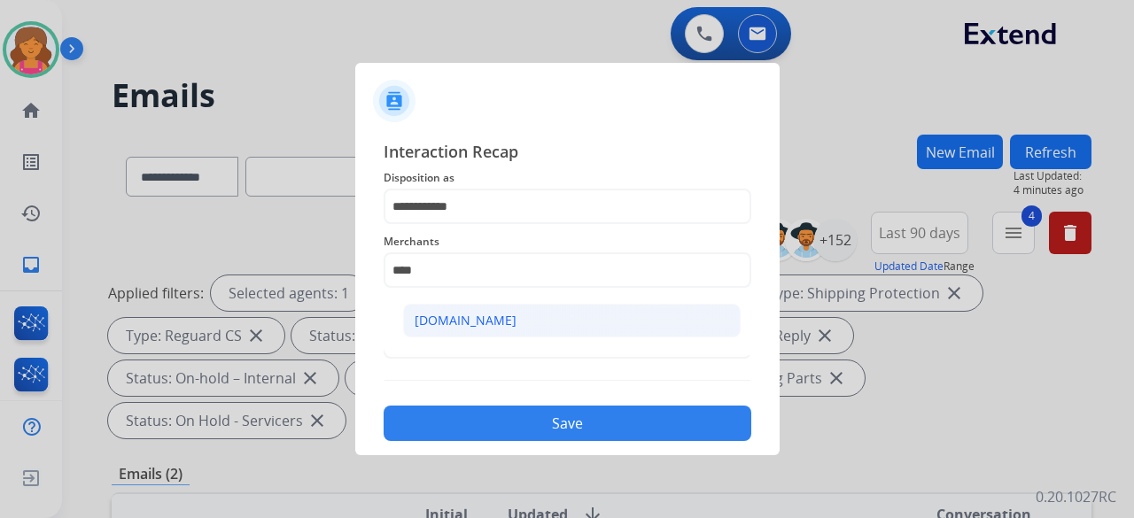
click at [437, 317] on div "[DOMAIN_NAME]" at bounding box center [466, 321] width 102 height 18
type input "**********"
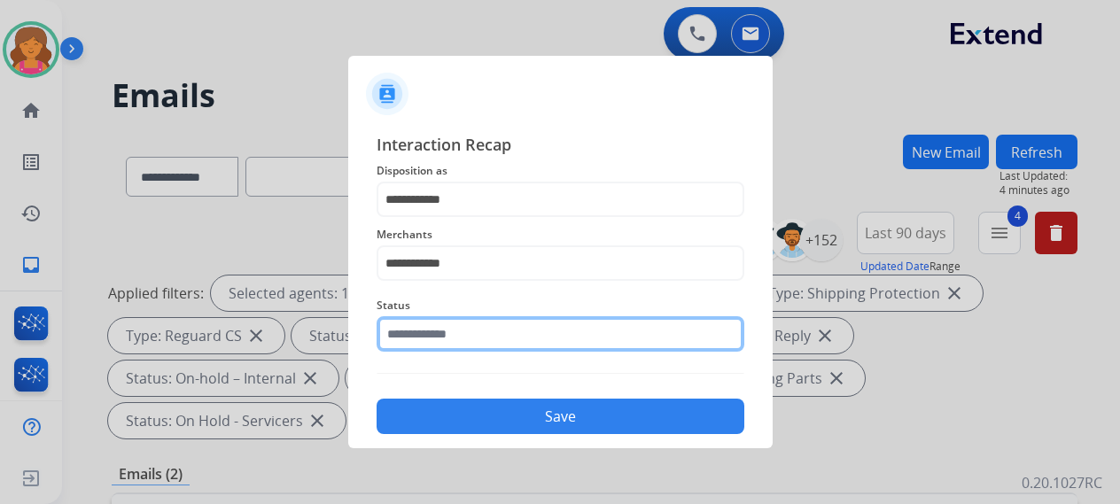
click at [438, 331] on input "text" at bounding box center [560, 333] width 368 height 35
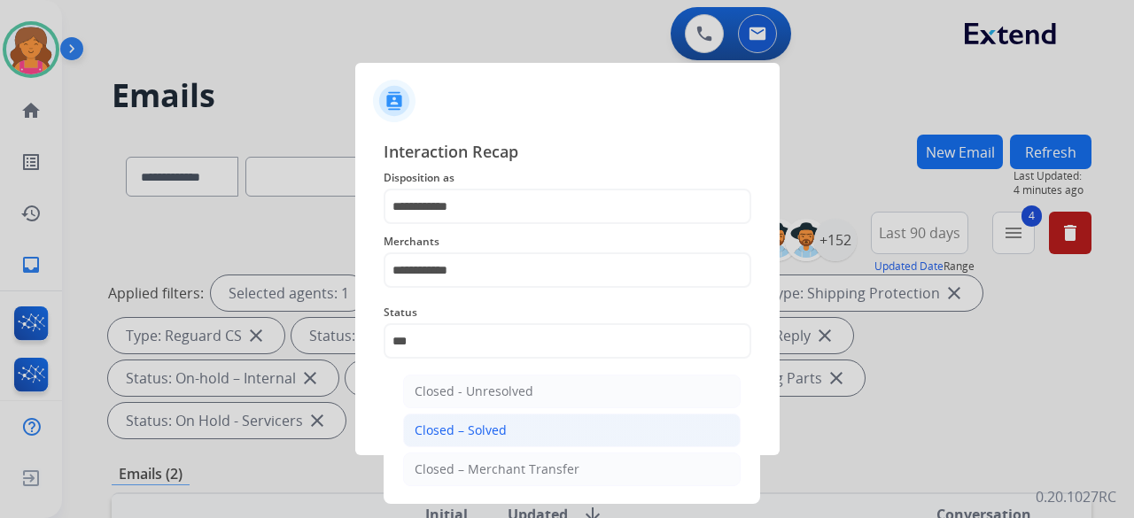
click at [501, 417] on li "Closed – Solved" at bounding box center [571, 431] width 337 height 34
type input "**********"
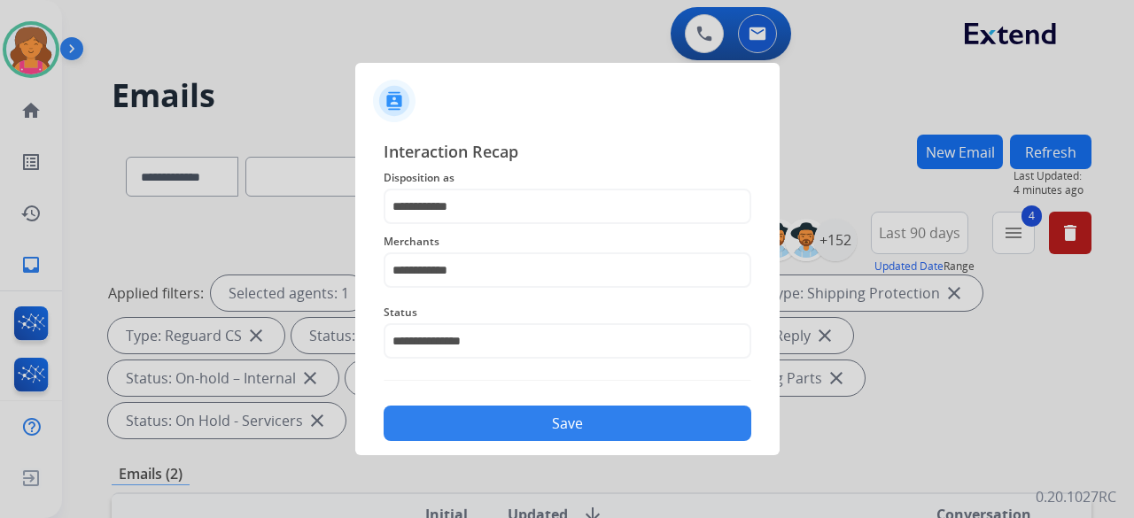
click at [501, 417] on button "Save" at bounding box center [568, 423] width 368 height 35
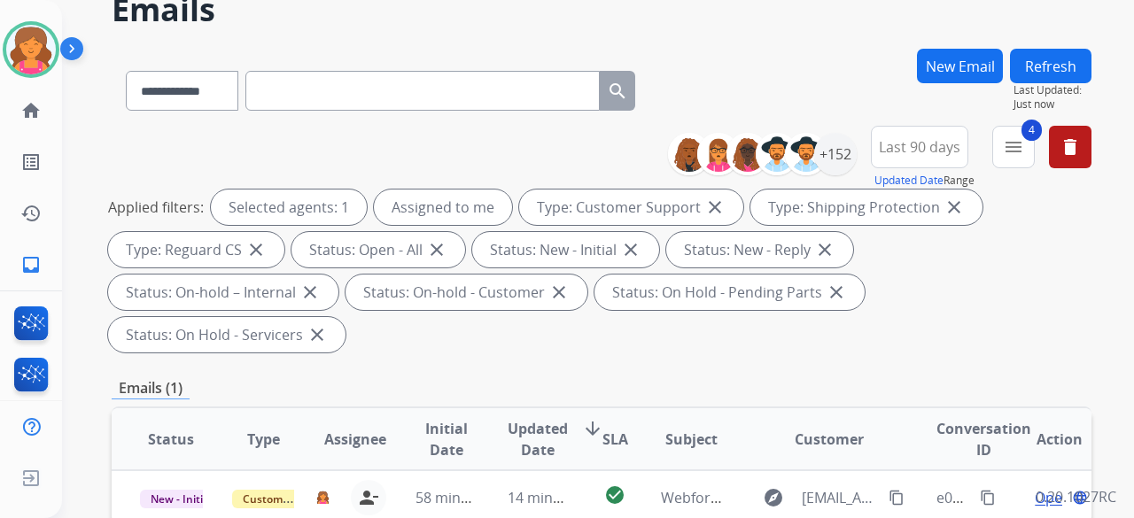
scroll to position [266, 0]
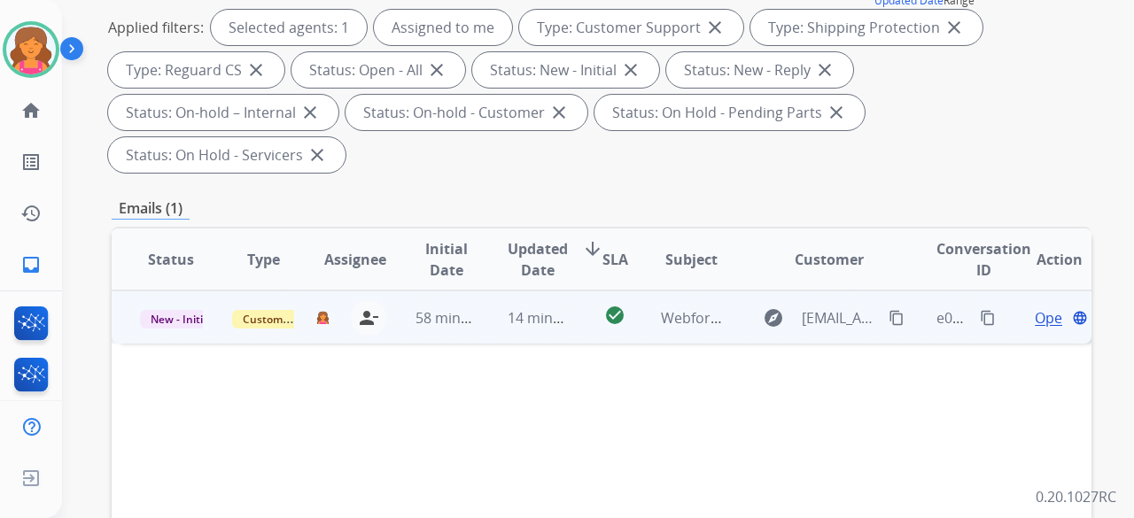
click at [1035, 307] on span "Open" at bounding box center [1053, 317] width 36 height 21
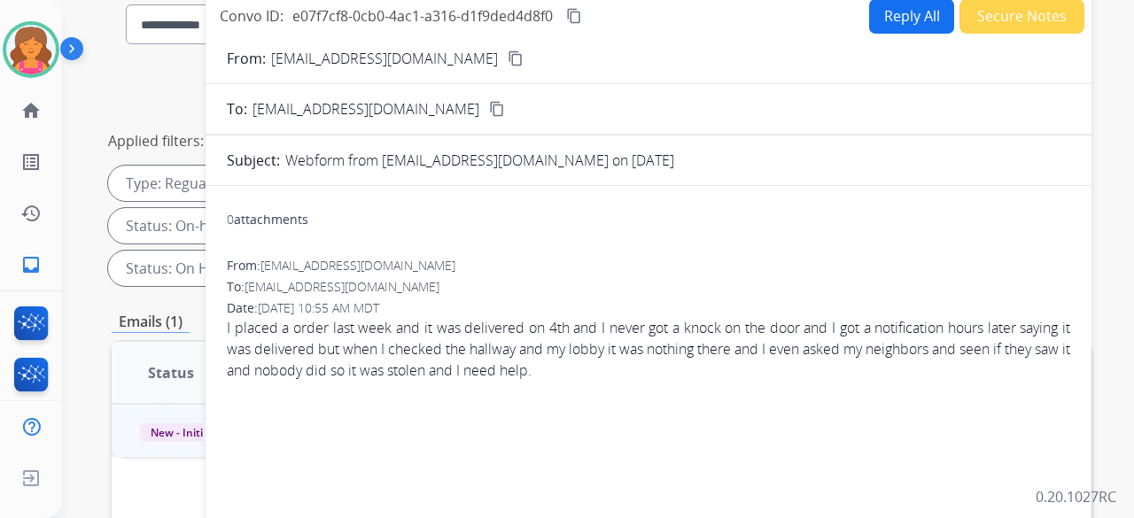
scroll to position [89, 0]
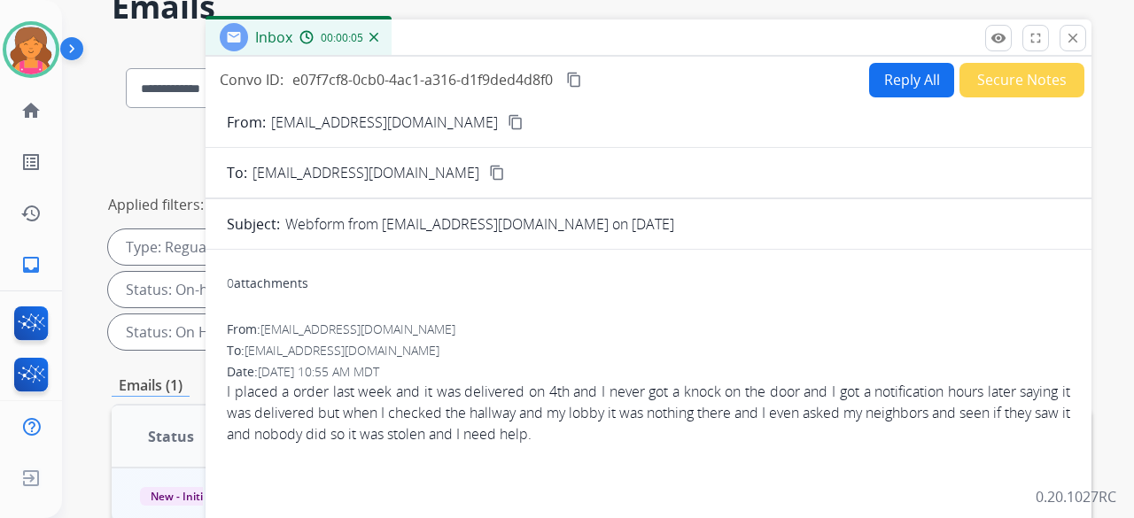
click at [508, 125] on mat-icon "content_copy" at bounding box center [516, 122] width 16 height 16
click at [46, 55] on img at bounding box center [31, 50] width 50 height 50
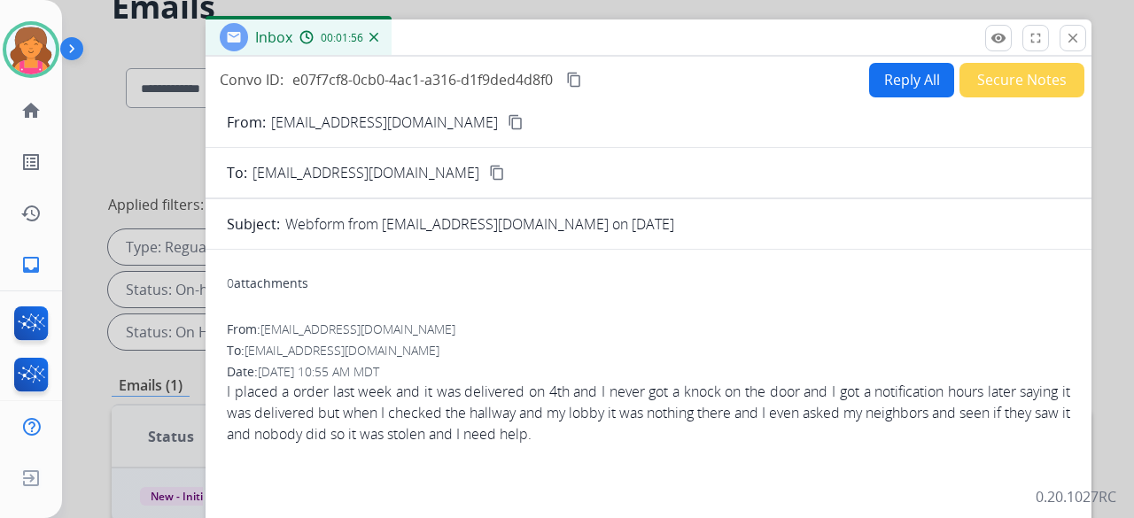
click at [893, 81] on button "Reply All" at bounding box center [911, 80] width 85 height 35
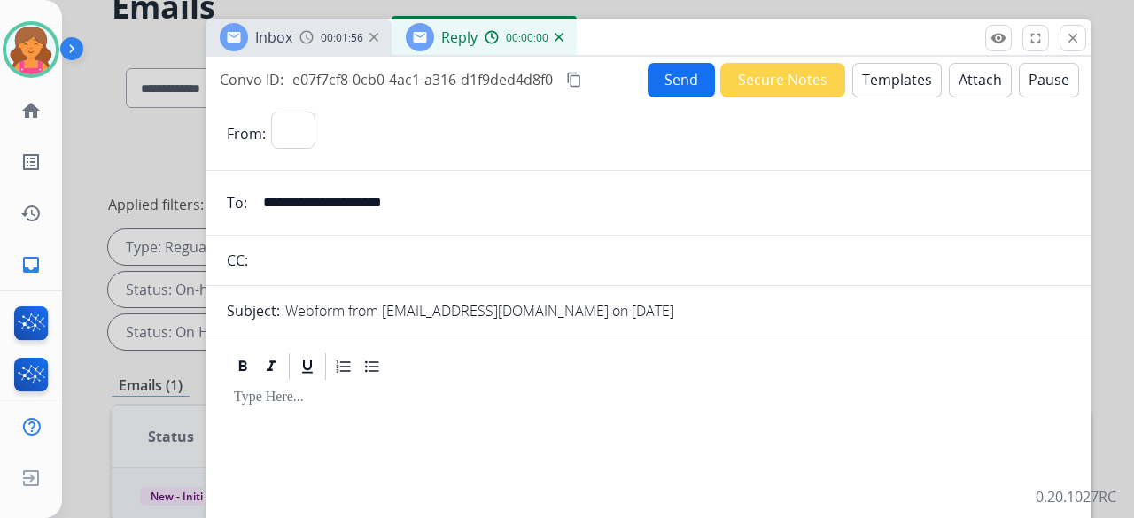
select select "**********"
click at [893, 81] on button "Templates" at bounding box center [896, 80] width 89 height 35
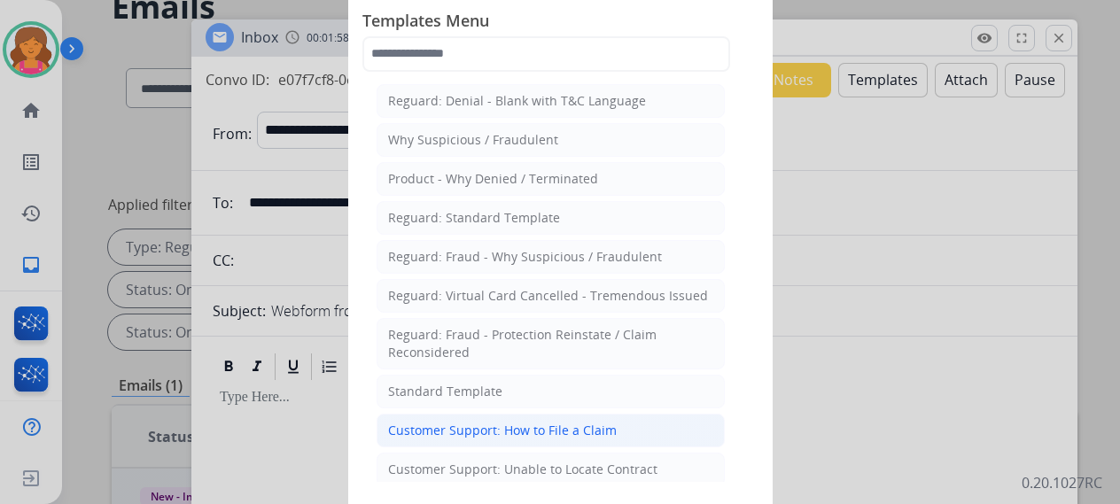
click at [493, 426] on div "Customer Support: How to File a Claim" at bounding box center [502, 431] width 229 height 18
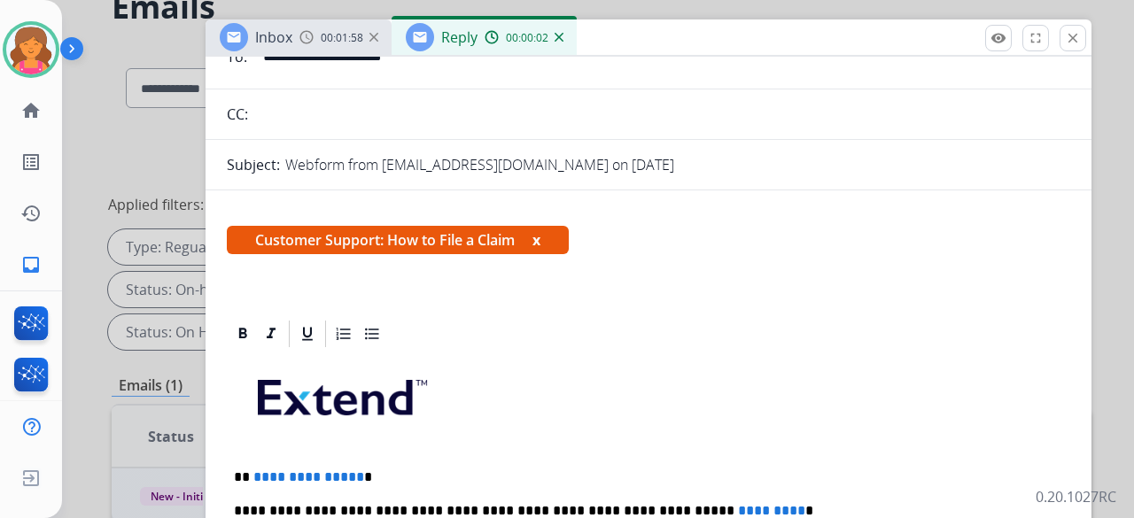
scroll to position [354, 0]
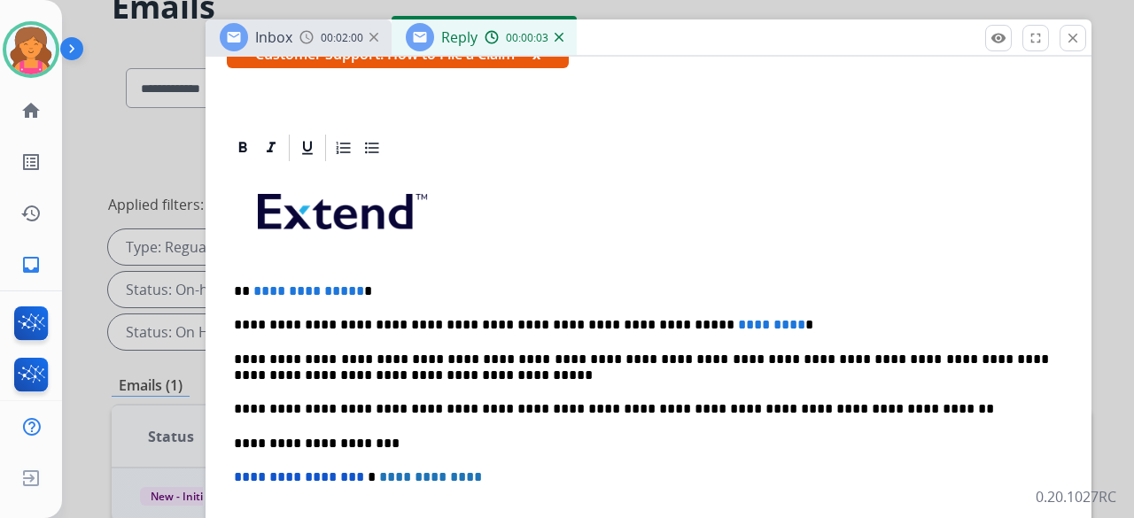
click at [353, 284] on span "**********" at bounding box center [308, 290] width 111 height 13
click at [738, 318] on span "*********" at bounding box center [771, 324] width 67 height 13
click at [717, 317] on p "**********" at bounding box center [641, 325] width 815 height 16
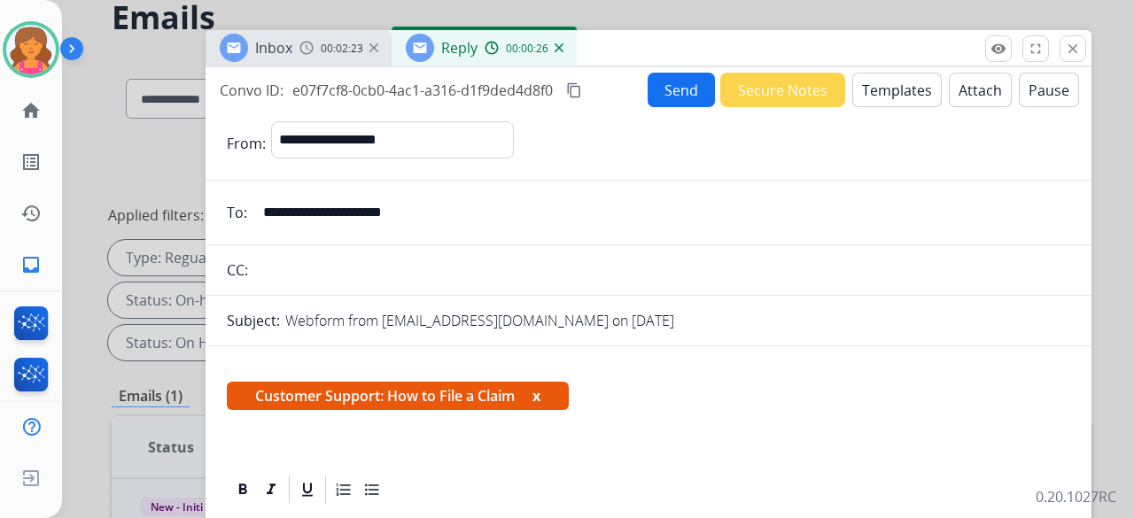
scroll to position [0, 0]
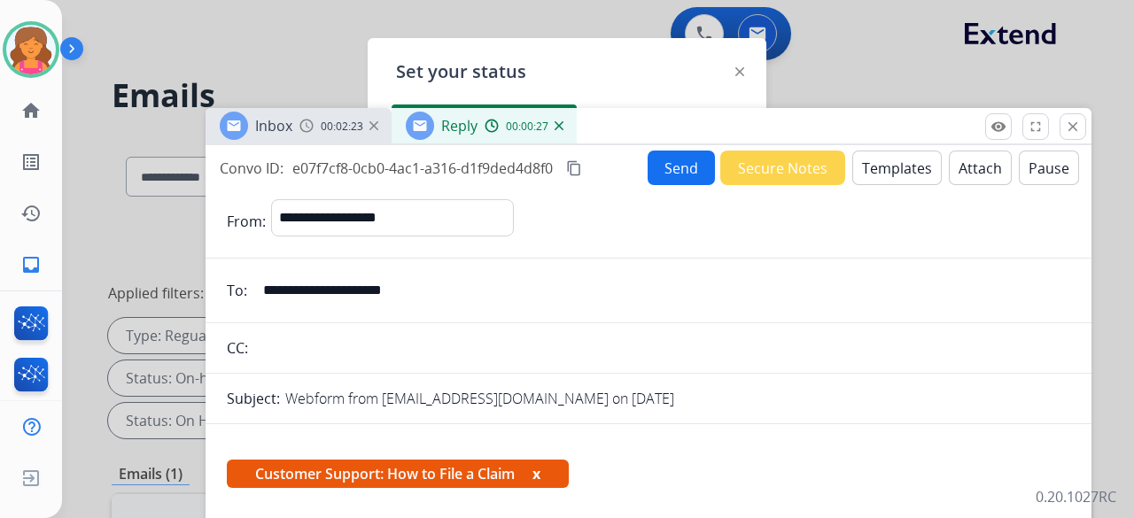
click at [574, 167] on mat-icon "content_copy" at bounding box center [574, 168] width 16 height 16
click at [679, 182] on button "Send" at bounding box center [681, 168] width 67 height 35
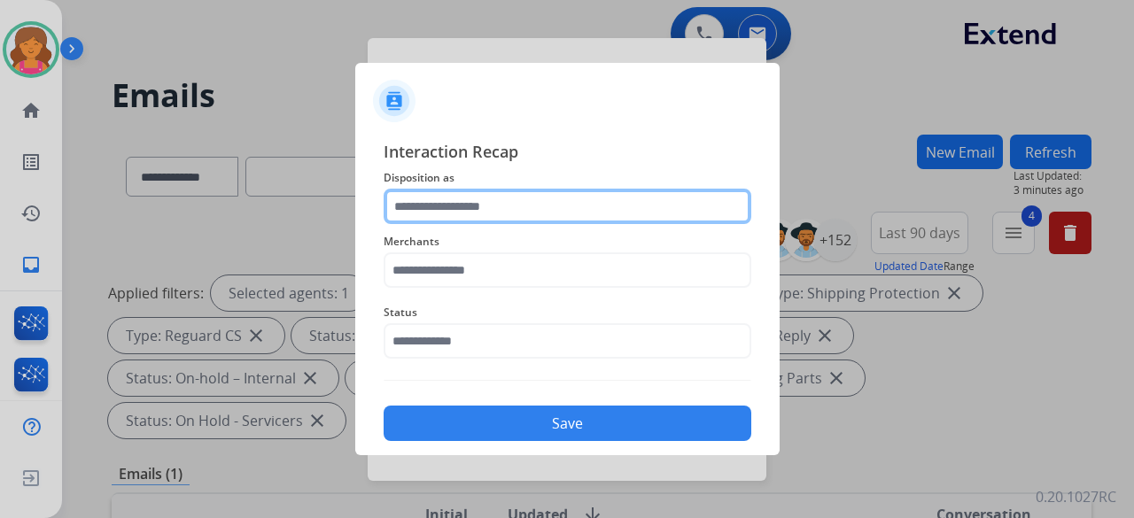
click at [657, 203] on input "text" at bounding box center [568, 206] width 368 height 35
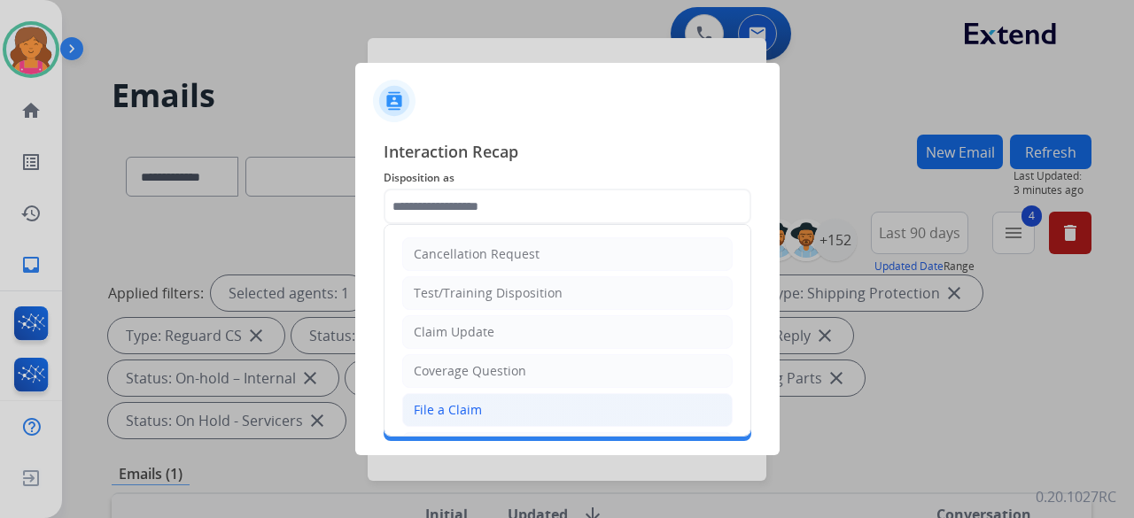
click at [472, 405] on div "File a Claim" at bounding box center [448, 410] width 68 height 18
type input "**********"
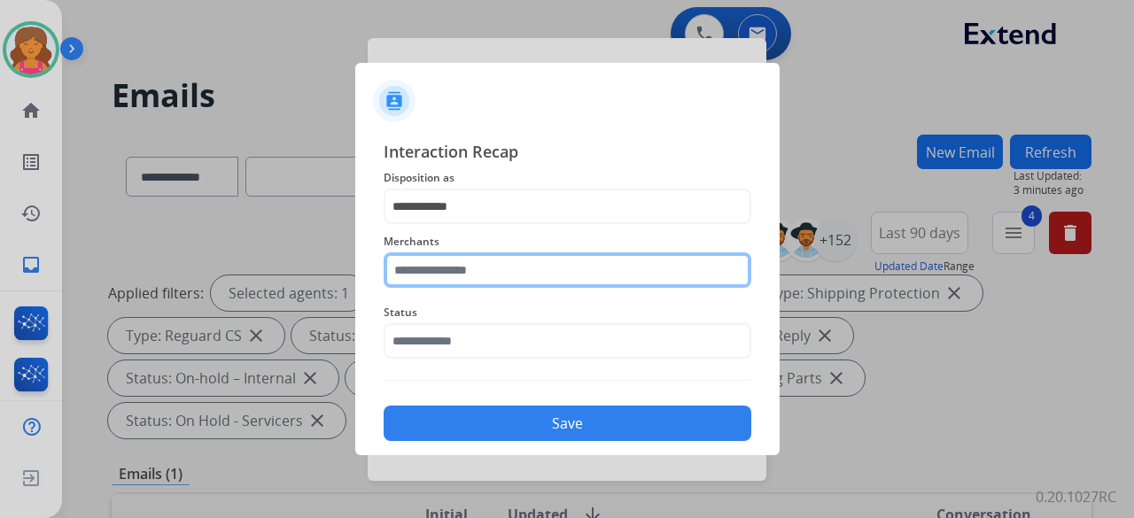
click at [453, 276] on input "text" at bounding box center [568, 269] width 368 height 35
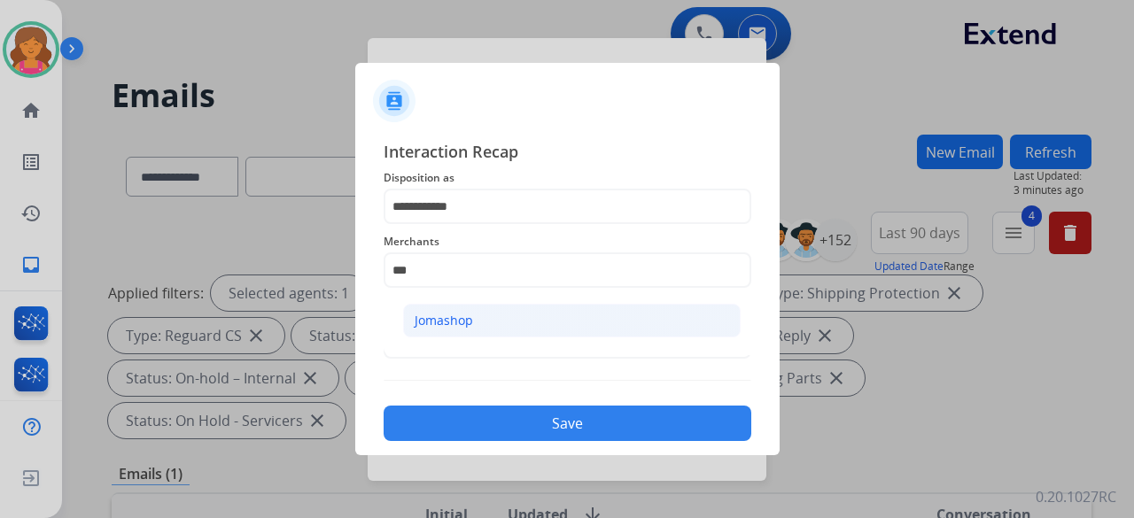
click at [599, 309] on li "Jomashop" at bounding box center [571, 321] width 337 height 34
type input "********"
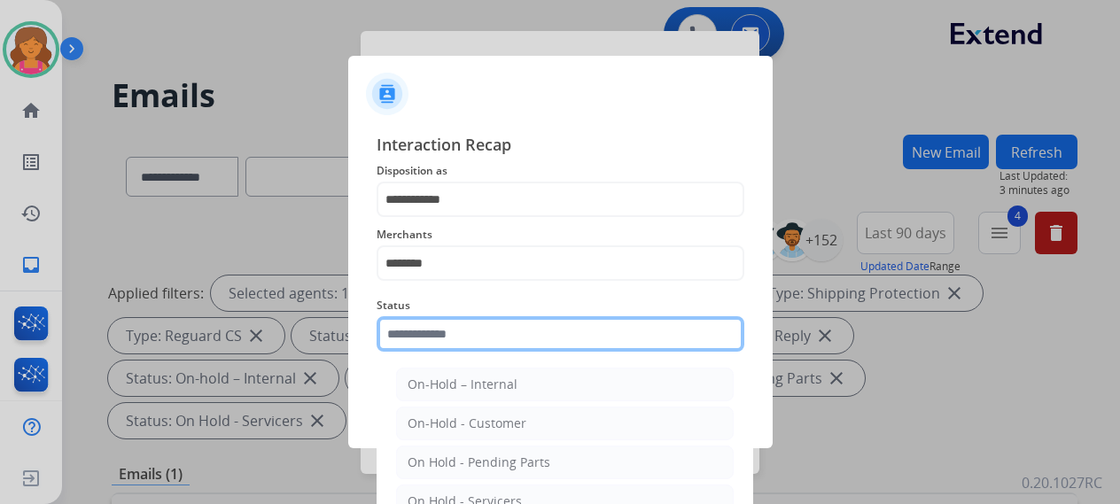
click at [567, 343] on input "text" at bounding box center [560, 333] width 368 height 35
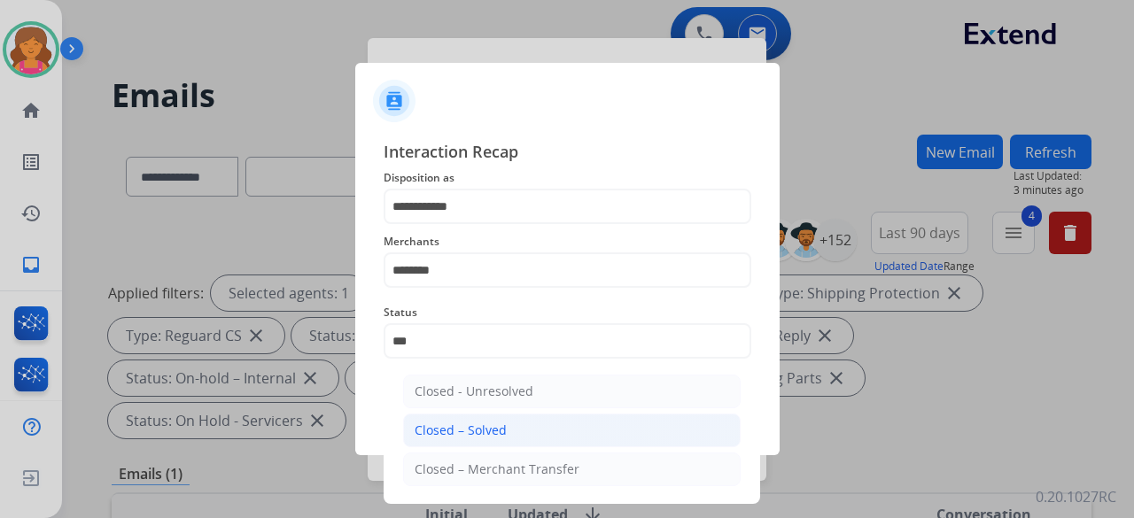
click at [519, 426] on li "Closed – Solved" at bounding box center [571, 431] width 337 height 34
type input "**********"
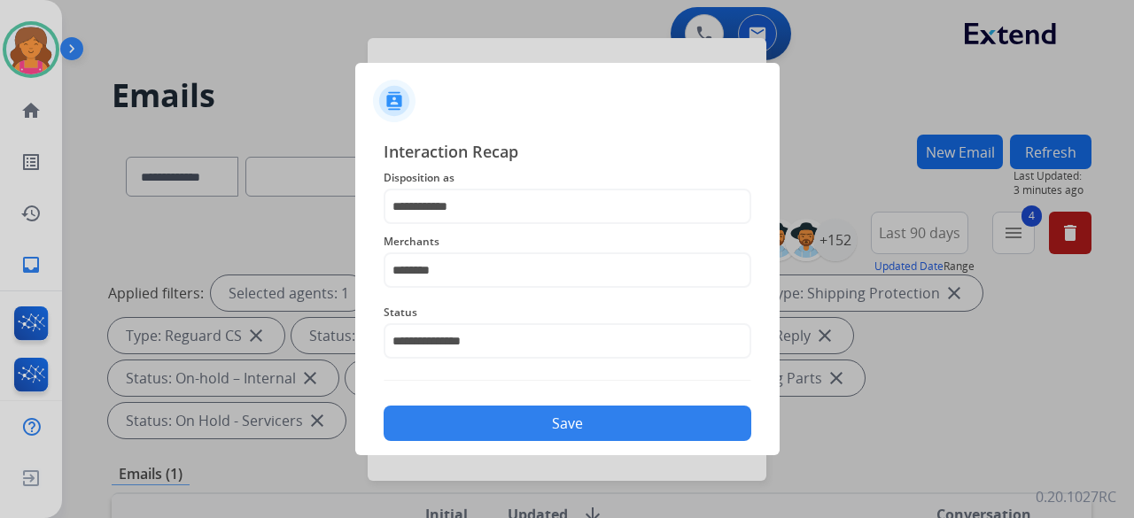
click at [519, 426] on button "Save" at bounding box center [568, 423] width 368 height 35
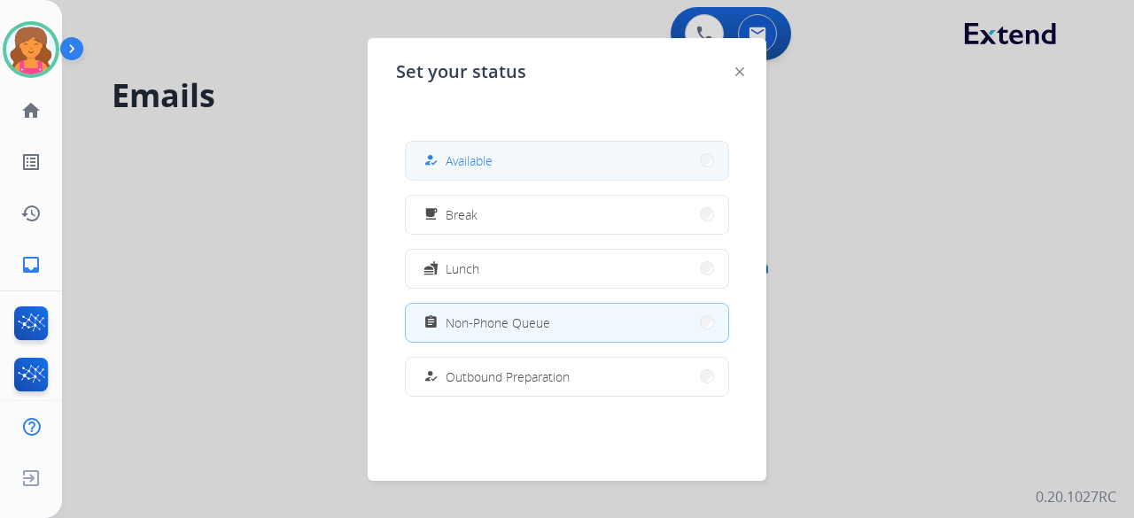
click at [557, 166] on button "how_to_reg Available" at bounding box center [567, 161] width 322 height 38
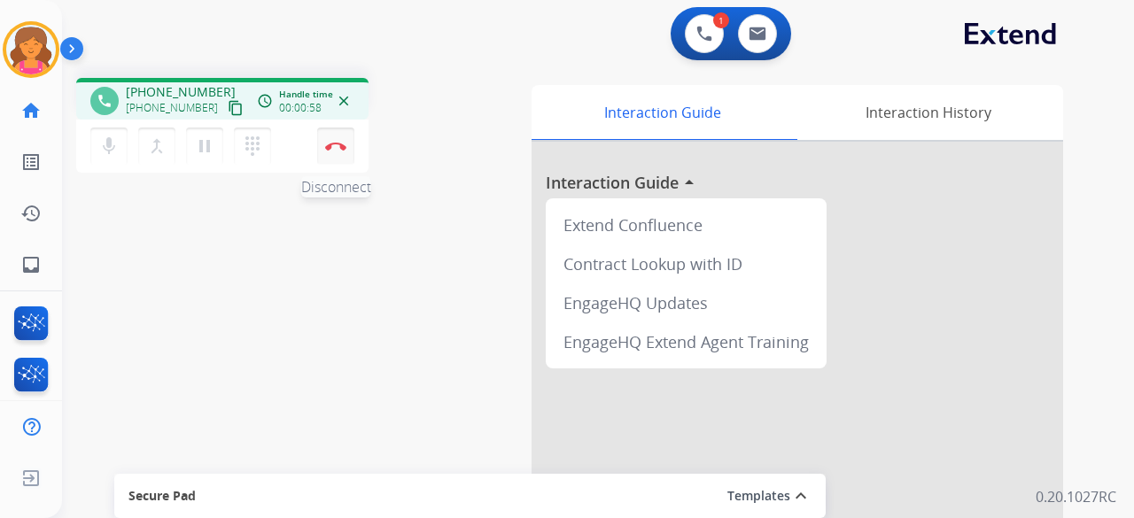
click at [340, 146] on img at bounding box center [335, 146] width 21 height 9
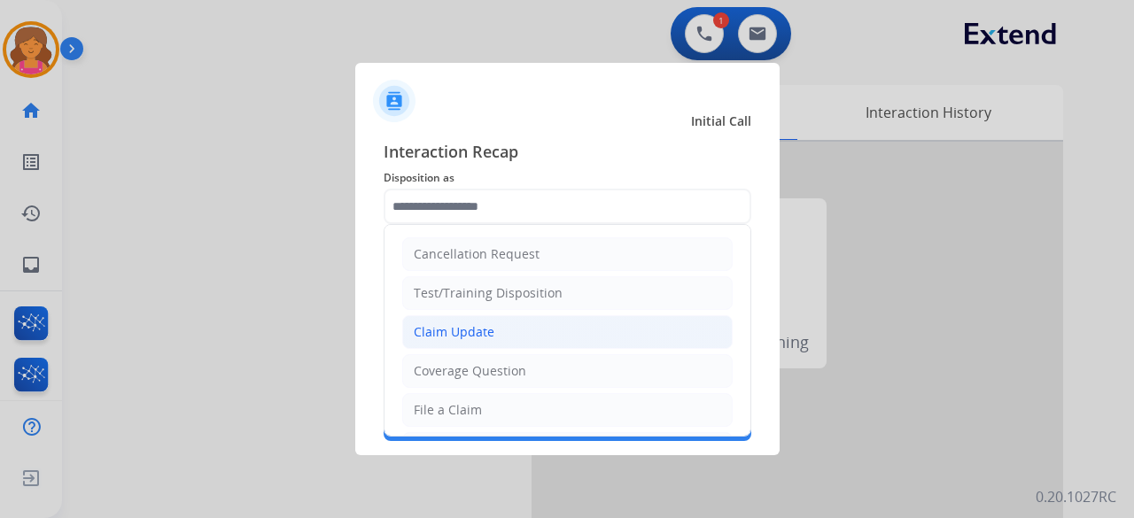
click at [478, 334] on div "Claim Update" at bounding box center [454, 332] width 81 height 18
type input "**********"
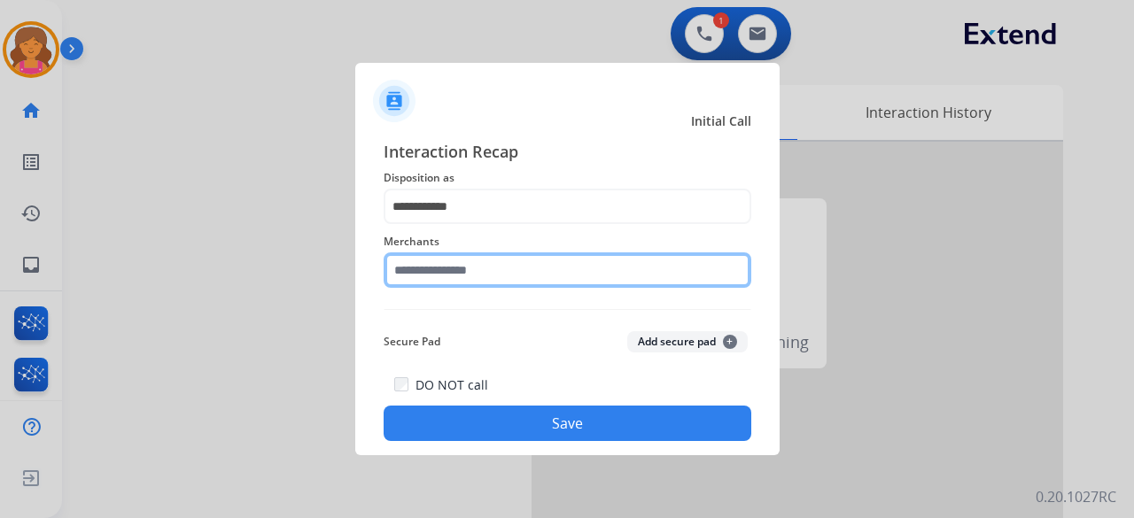
click at [469, 276] on input "text" at bounding box center [568, 269] width 368 height 35
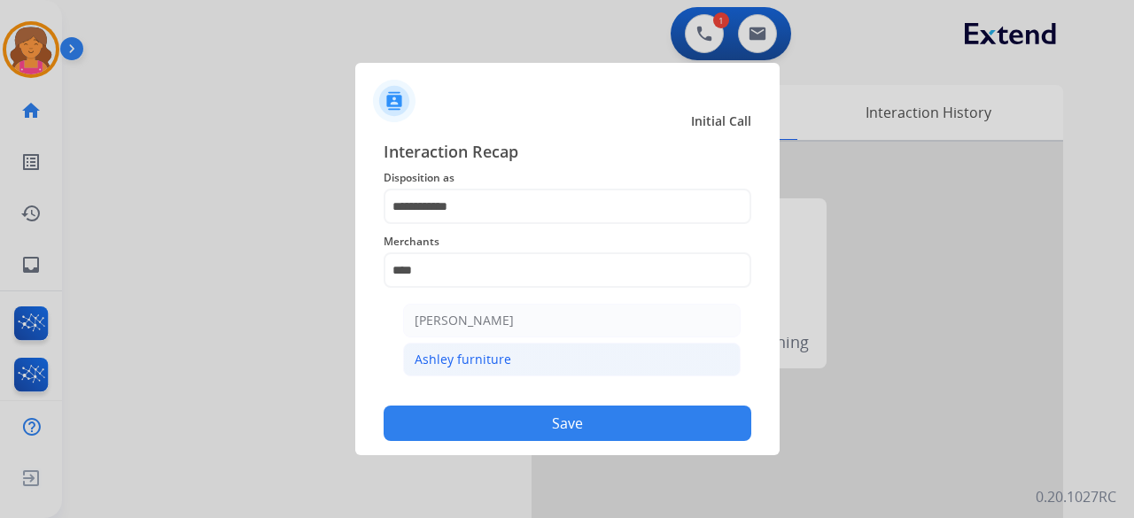
click at [457, 363] on div "Ashley furniture" at bounding box center [463, 360] width 97 height 18
type input "**********"
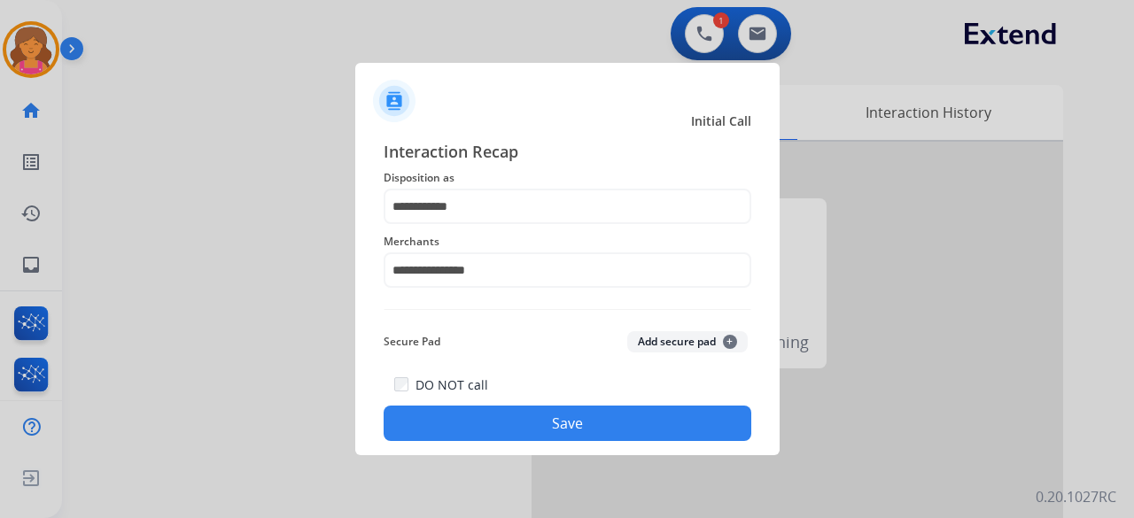
click at [454, 431] on button "Save" at bounding box center [568, 423] width 368 height 35
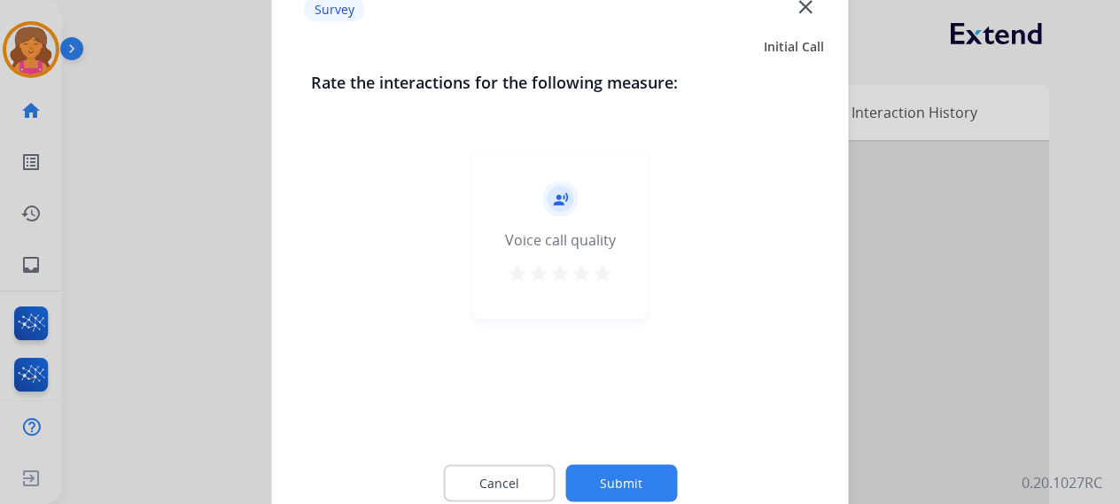
click at [606, 274] on mat-icon "star" at bounding box center [602, 272] width 21 height 21
click at [579, 489] on button "Submit" at bounding box center [621, 482] width 112 height 37
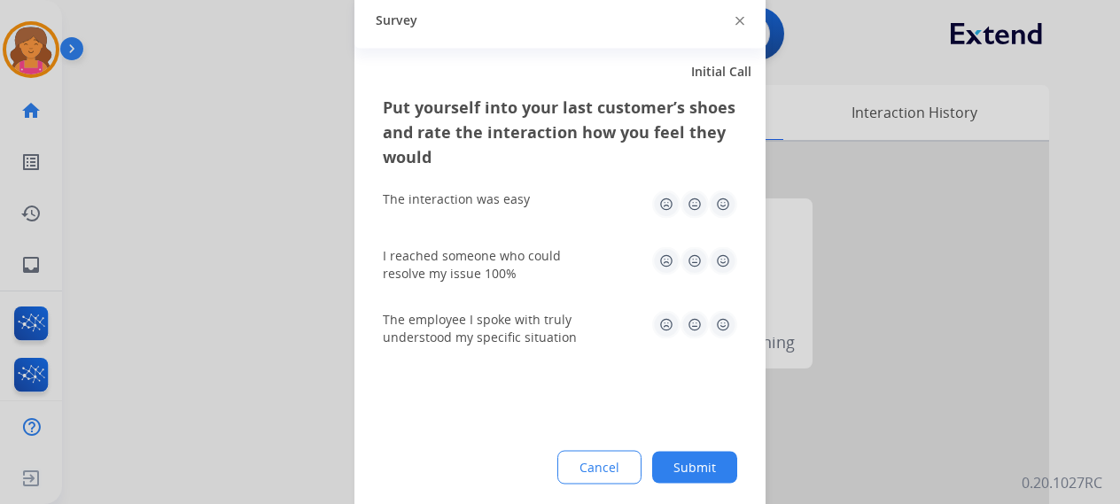
click at [725, 200] on img at bounding box center [723, 204] width 28 height 28
click at [721, 257] on img at bounding box center [723, 260] width 28 height 28
click at [718, 322] on img at bounding box center [723, 324] width 28 height 28
click at [671, 474] on button "Submit" at bounding box center [694, 467] width 85 height 32
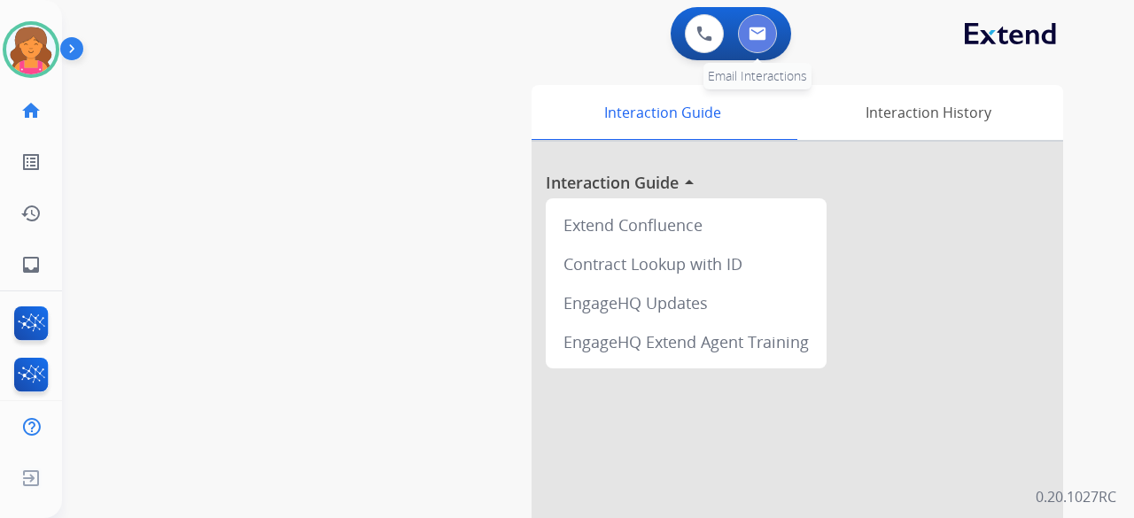
click at [757, 27] on button at bounding box center [757, 33] width 39 height 39
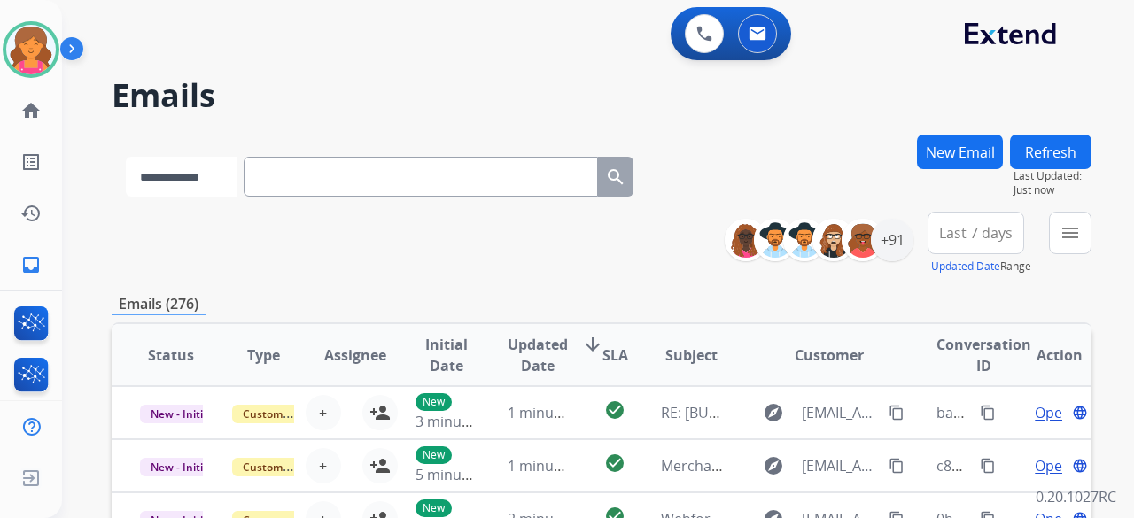
click at [237, 184] on select "**********" at bounding box center [181, 177] width 111 height 40
select select "**********"
click at [126, 157] on select "**********" at bounding box center [181, 177] width 111 height 40
paste input "**********"
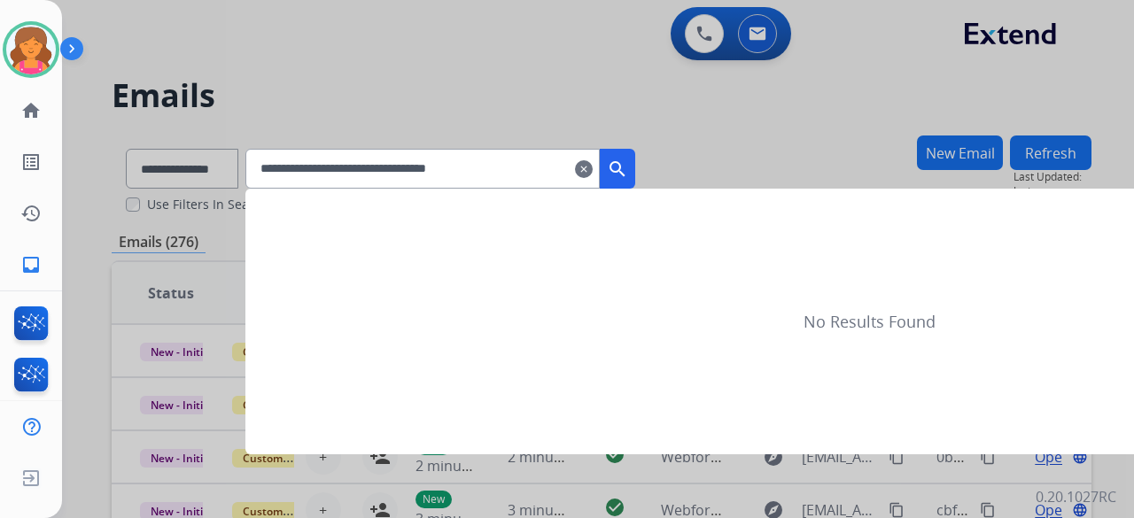
type input "**********"
click at [628, 166] on mat-icon "search" at bounding box center [617, 169] width 21 height 21
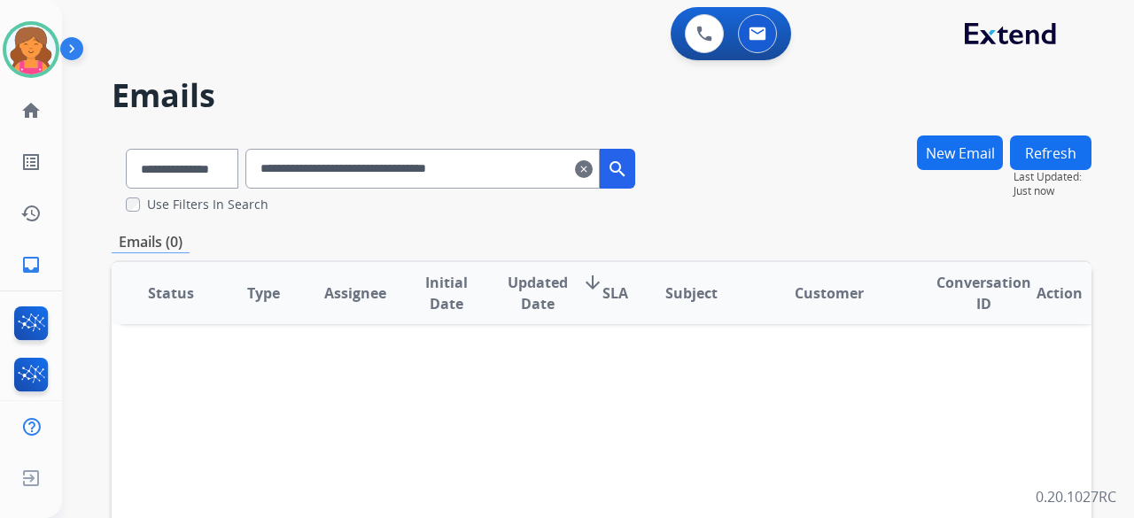
click at [628, 166] on mat-icon "search" at bounding box center [617, 169] width 21 height 21
click at [593, 172] on mat-icon "clear" at bounding box center [584, 169] width 18 height 21
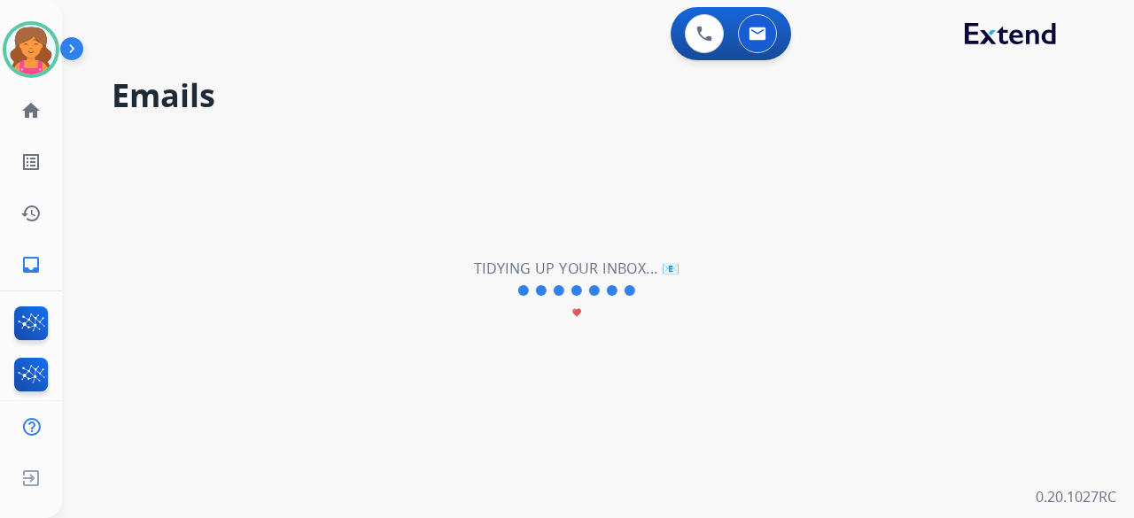
select select "**********"
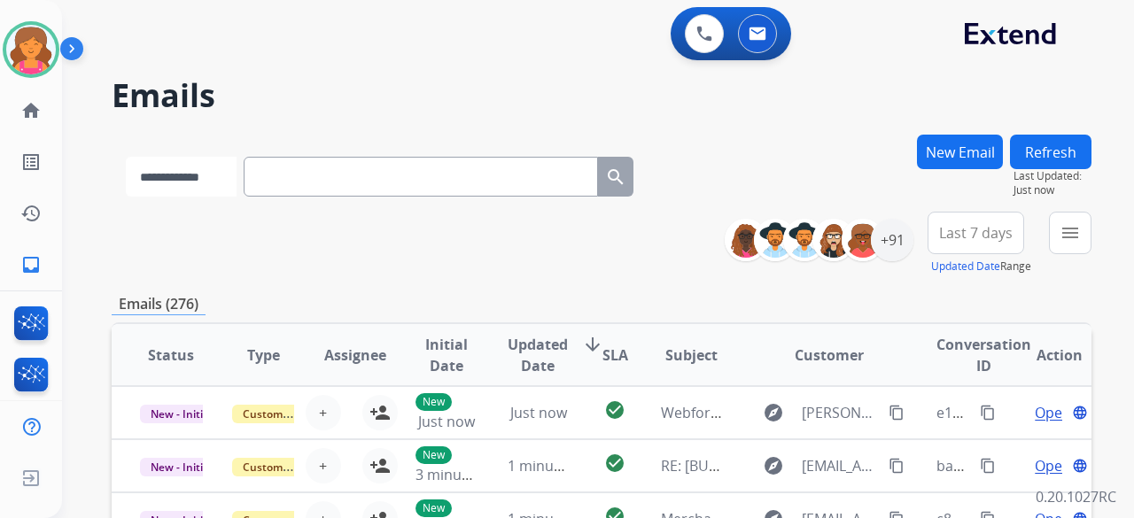
drag, startPoint x: 459, startPoint y: 184, endPoint x: 207, endPoint y: 166, distance: 252.3
click at [207, 166] on select "**********" at bounding box center [181, 177] width 111 height 40
select select "**********"
click at [126, 157] on select "**********" at bounding box center [181, 177] width 111 height 40
paste input "**********"
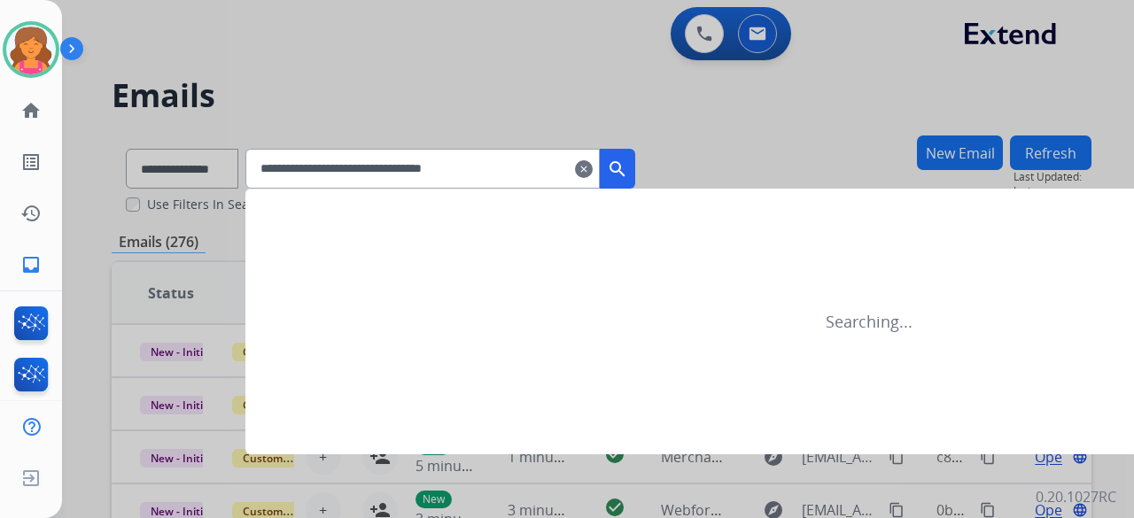
type input "**********"
click at [635, 180] on button "search" at bounding box center [617, 169] width 35 height 40
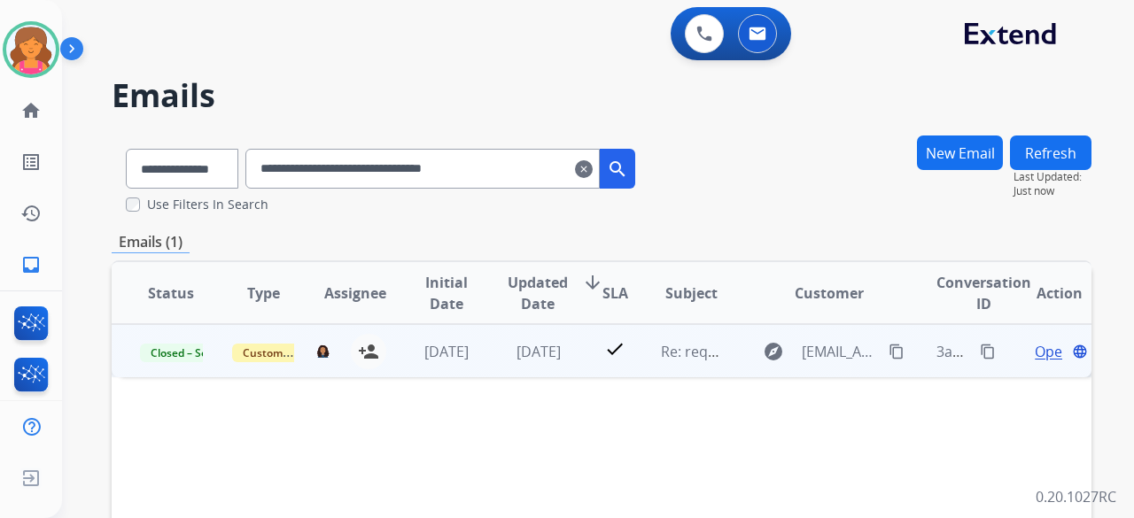
click at [1035, 353] on span "Open" at bounding box center [1053, 351] width 36 height 21
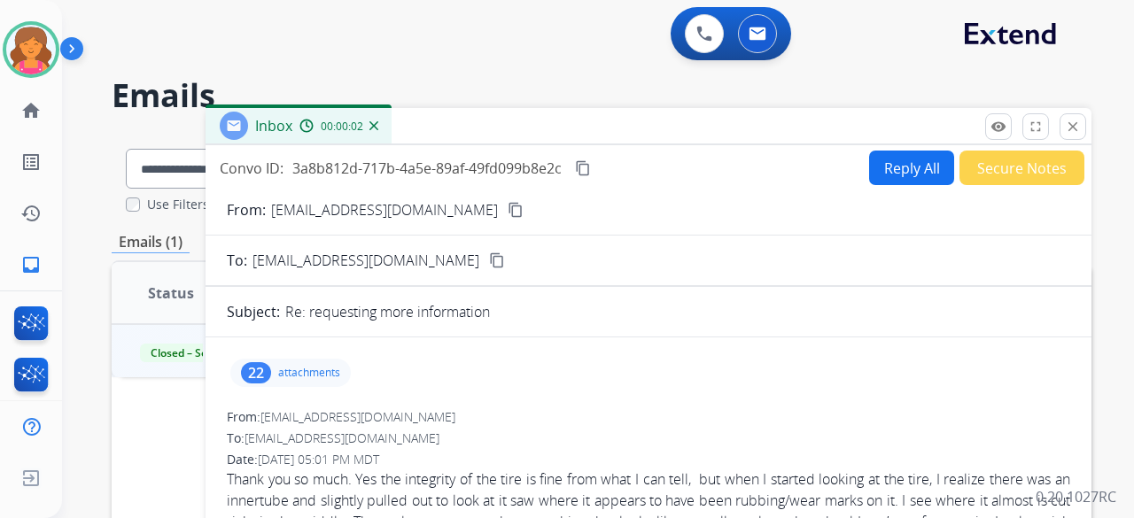
click at [290, 378] on div "22 attachments" at bounding box center [290, 373] width 120 height 28
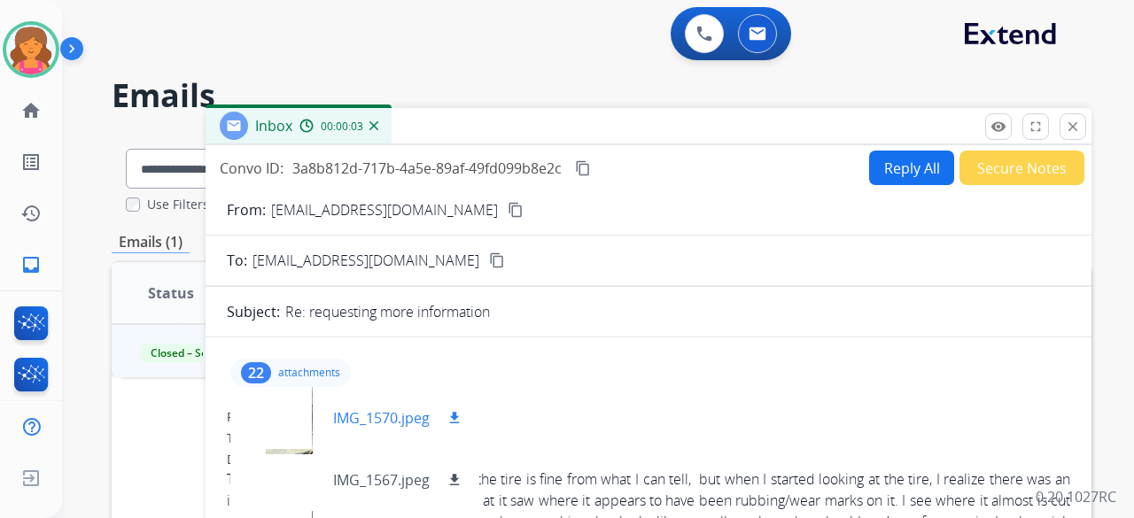
scroll to position [177, 0]
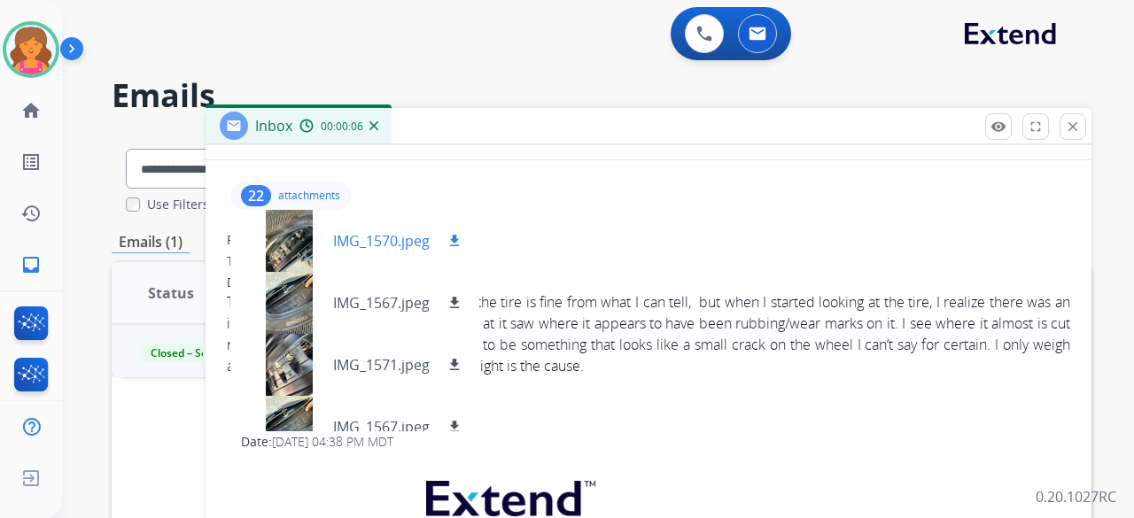
click at [298, 239] on div at bounding box center [288, 241] width 89 height 62
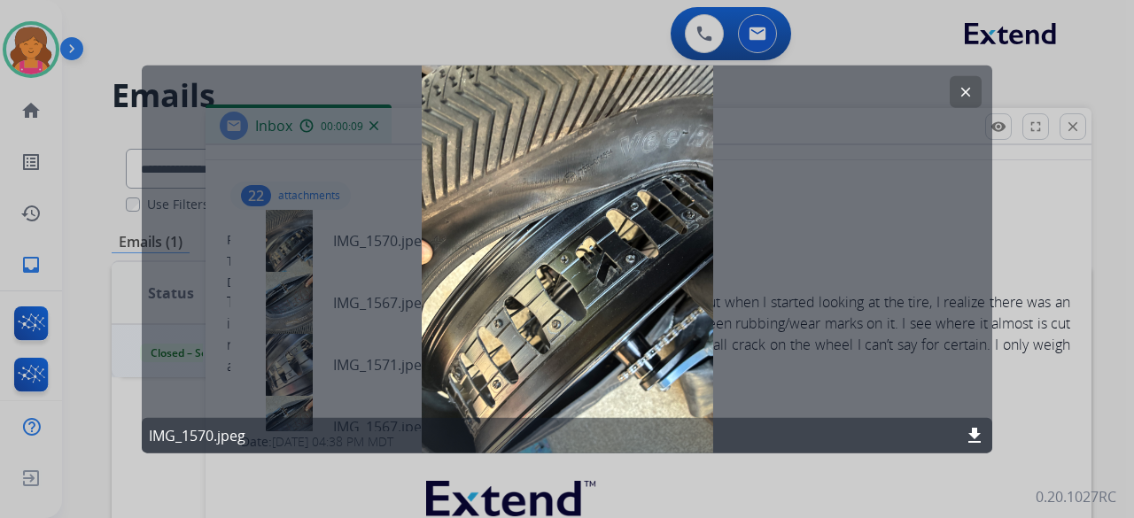
click at [958, 97] on mat-icon "clear" at bounding box center [966, 91] width 16 height 16
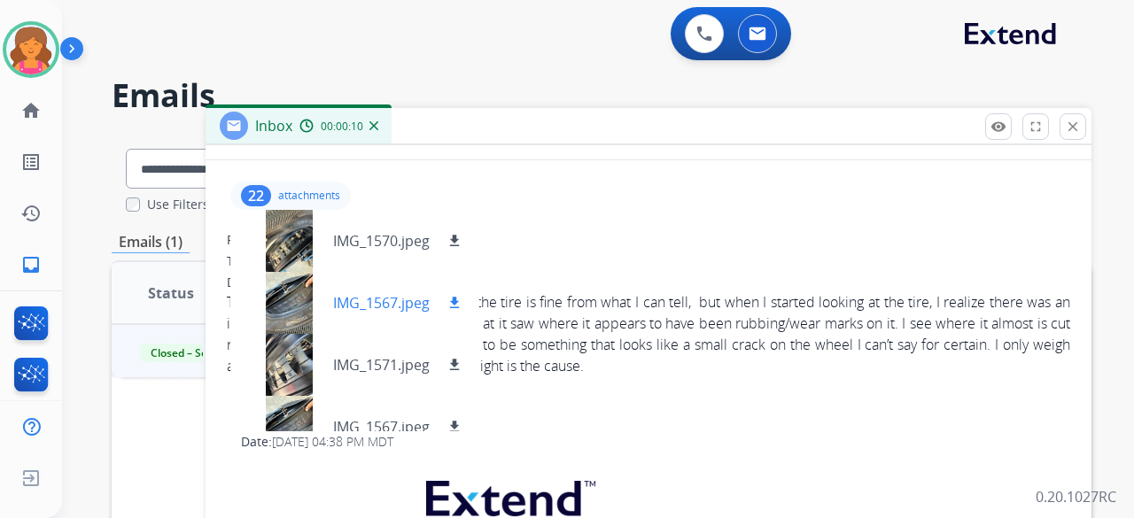
click at [301, 287] on div at bounding box center [288, 303] width 89 height 62
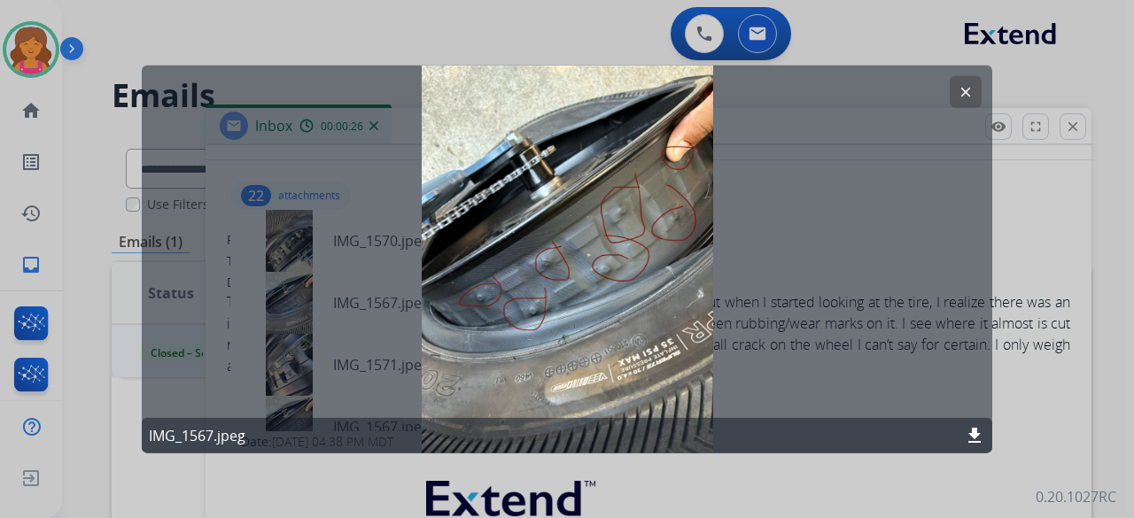
click at [958, 95] on mat-icon "clear" at bounding box center [966, 91] width 16 height 16
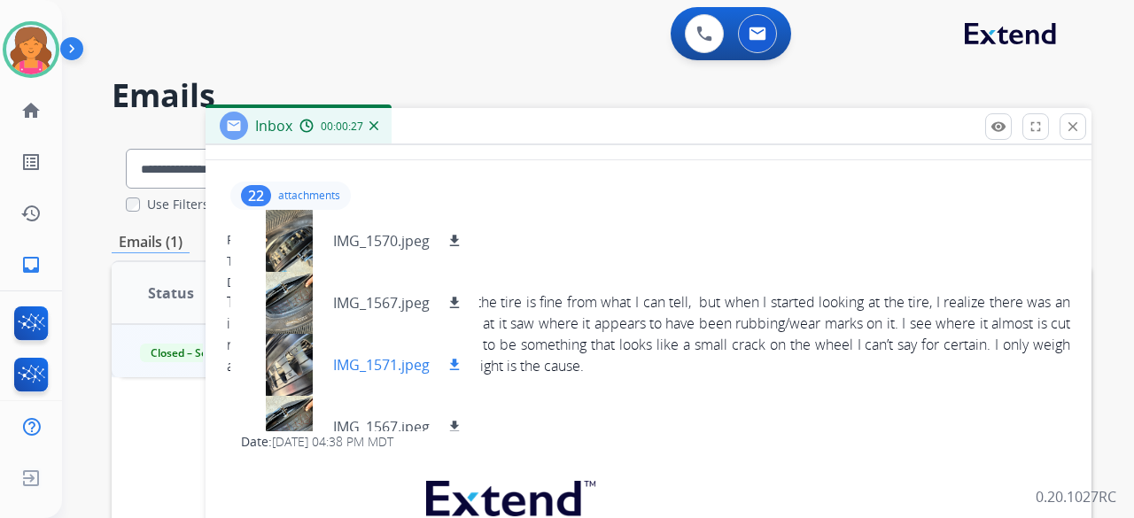
click at [299, 362] on div at bounding box center [288, 365] width 89 height 62
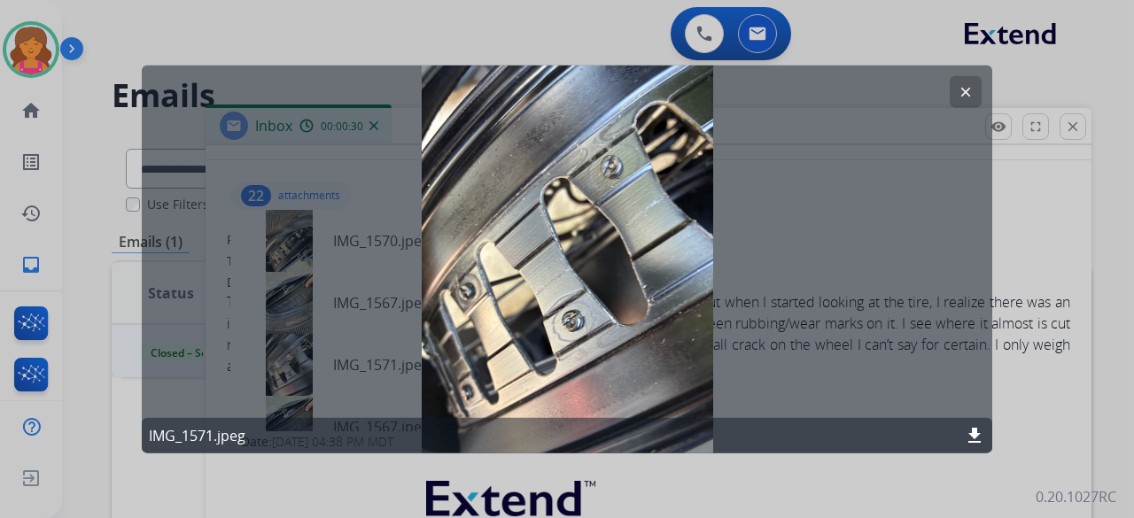
click at [962, 86] on mat-icon "clear" at bounding box center [966, 91] width 16 height 16
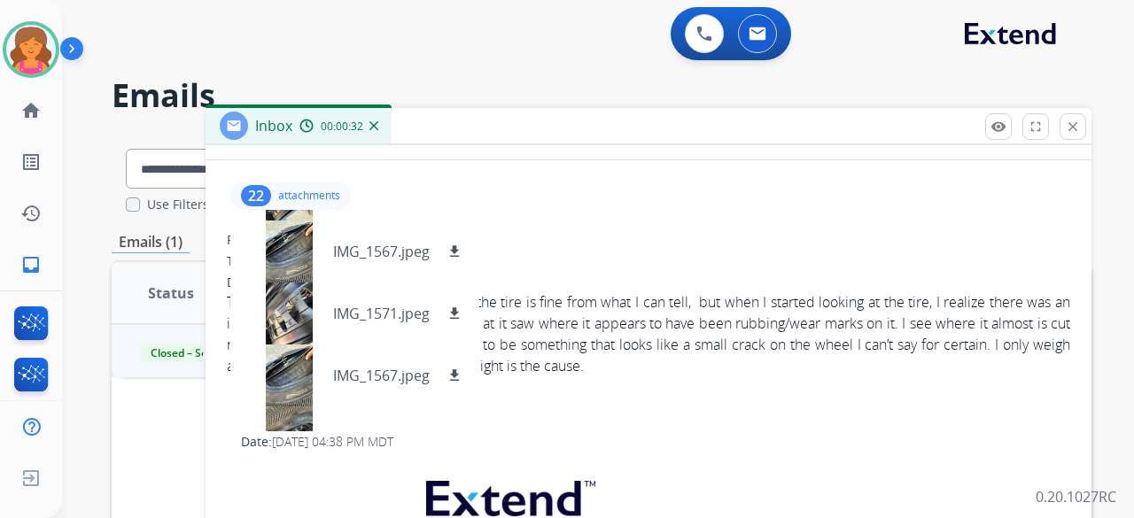
scroll to position [89, 0]
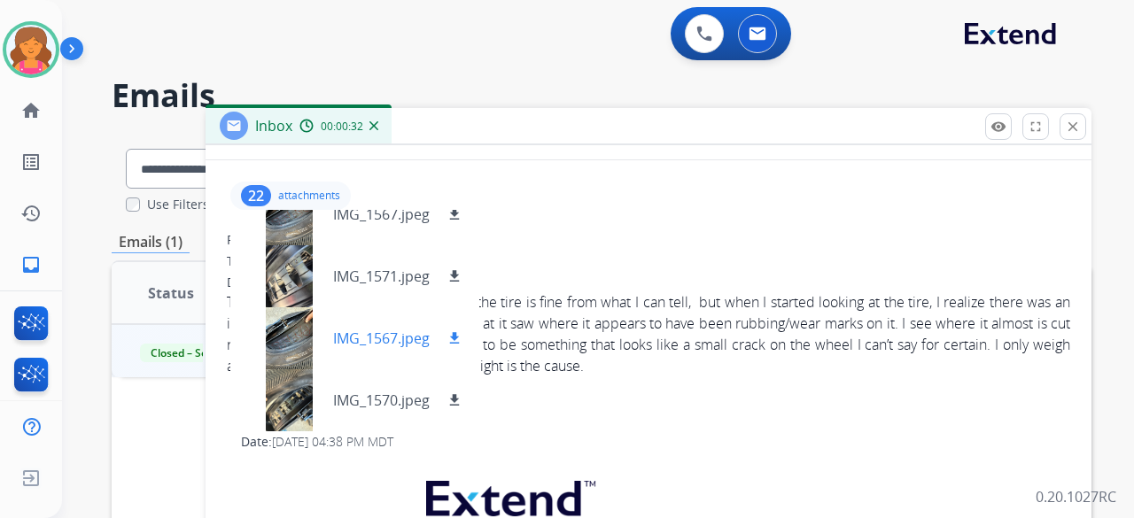
click at [299, 352] on div at bounding box center [288, 338] width 89 height 62
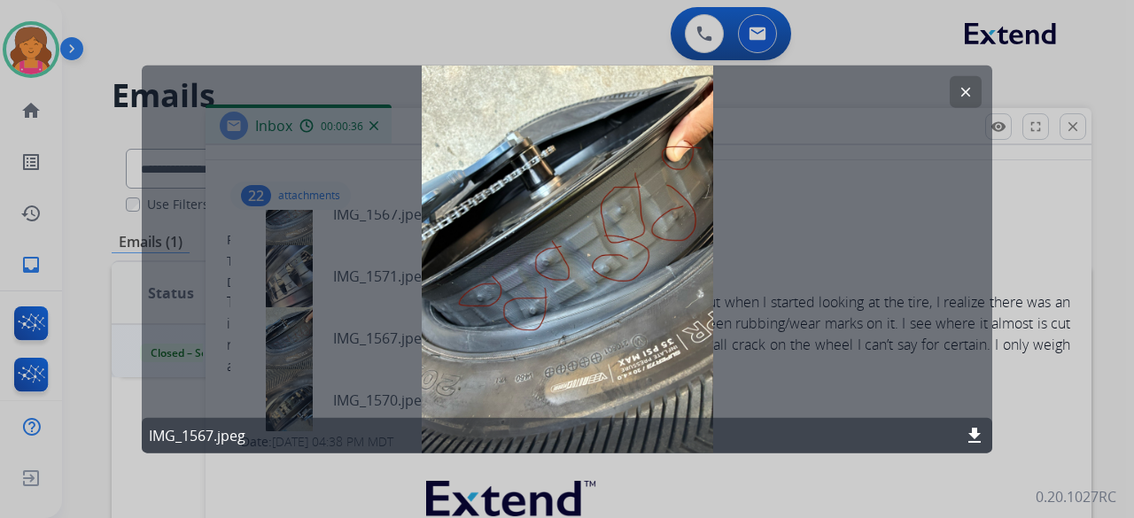
click at [966, 95] on mat-icon "clear" at bounding box center [966, 91] width 16 height 16
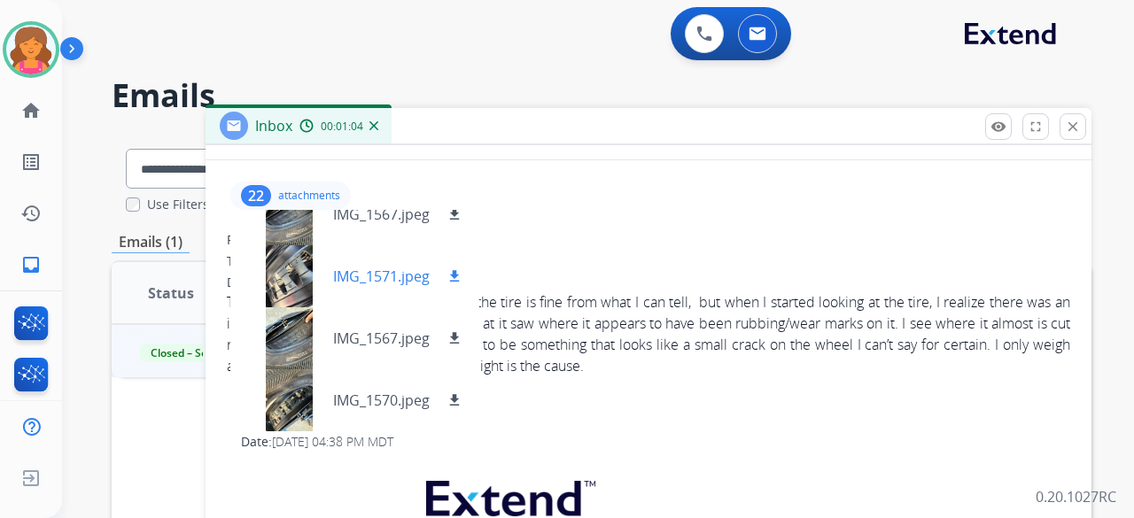
click at [288, 283] on div at bounding box center [288, 276] width 89 height 62
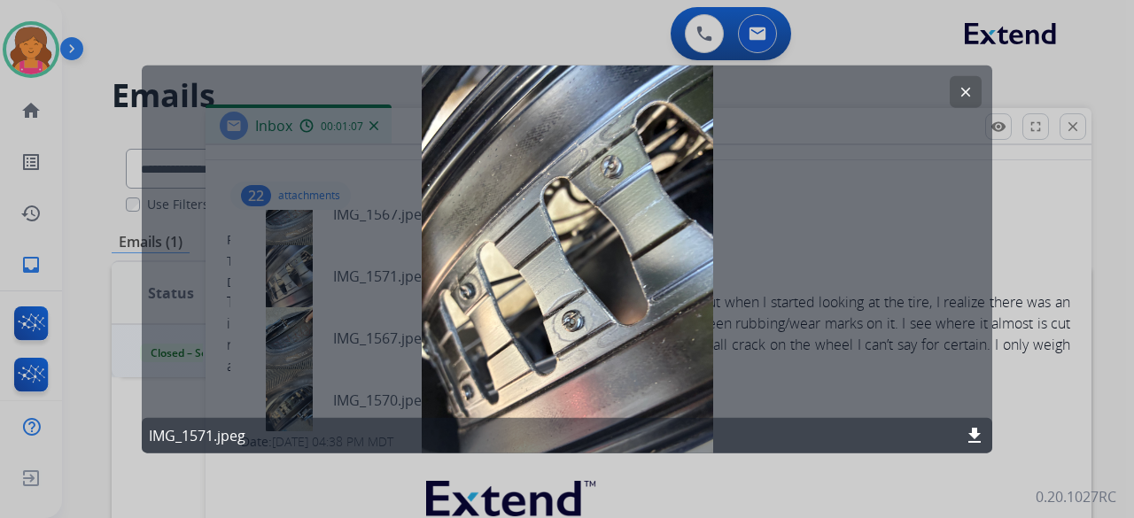
click at [969, 101] on button "clear" at bounding box center [966, 91] width 32 height 32
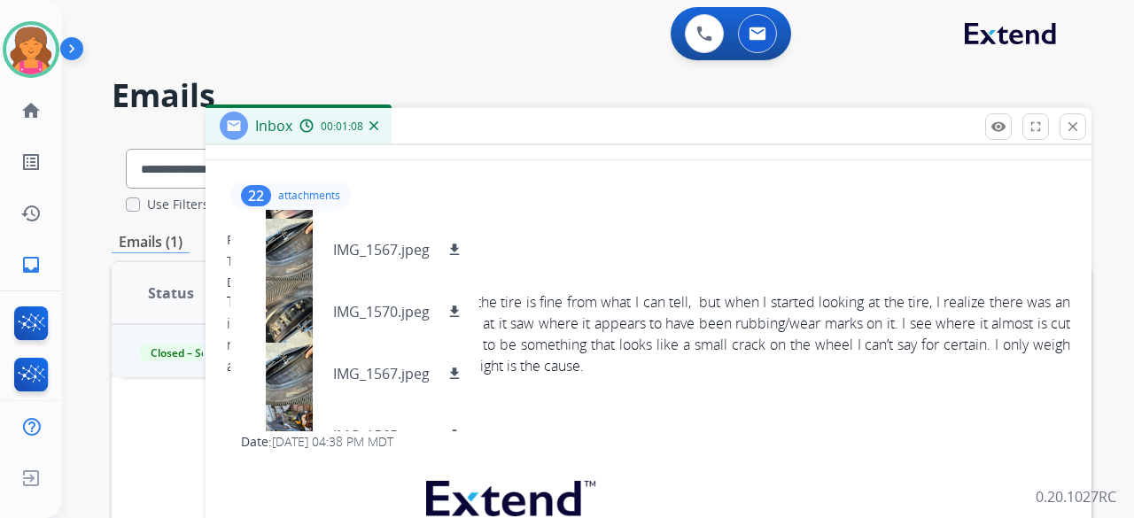
scroll to position [354, 0]
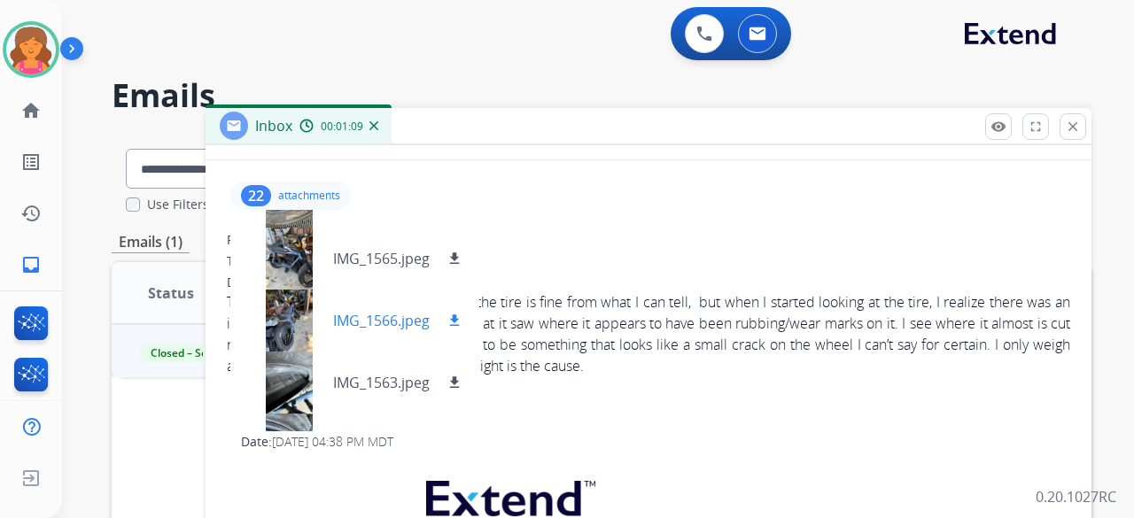
click at [278, 332] on div at bounding box center [288, 321] width 89 height 62
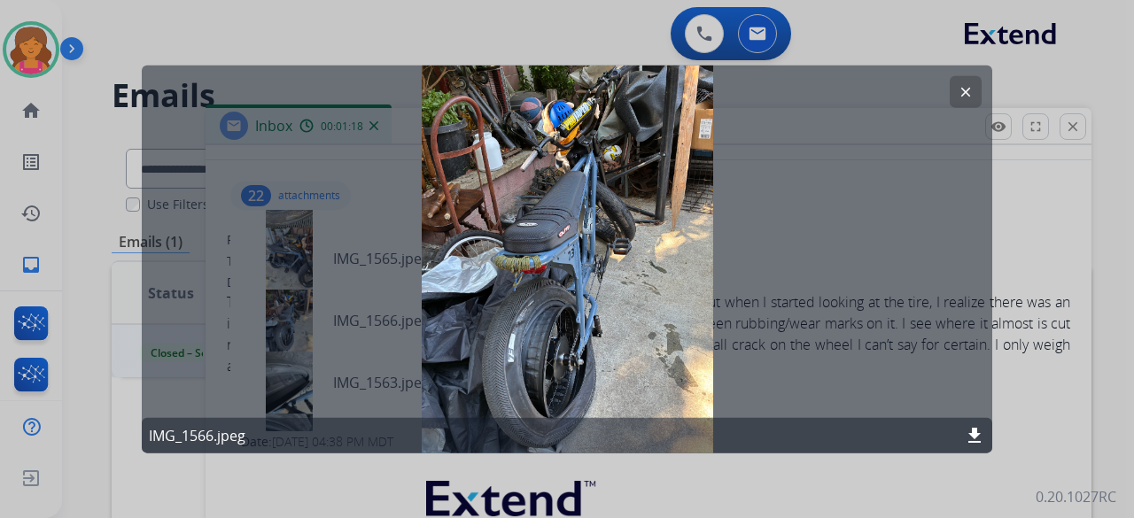
click at [969, 95] on mat-icon "clear" at bounding box center [966, 91] width 16 height 16
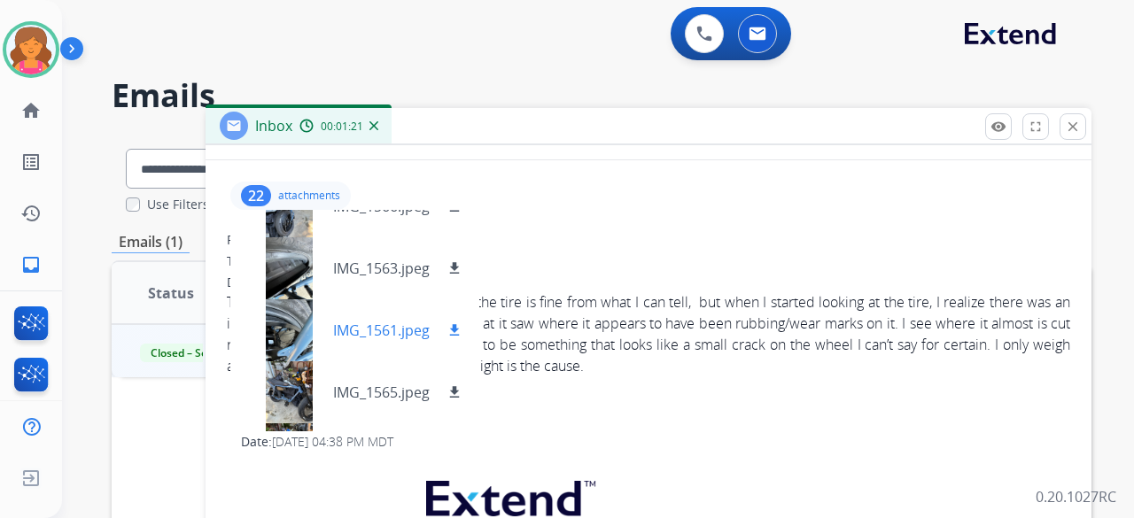
scroll to position [443, 0]
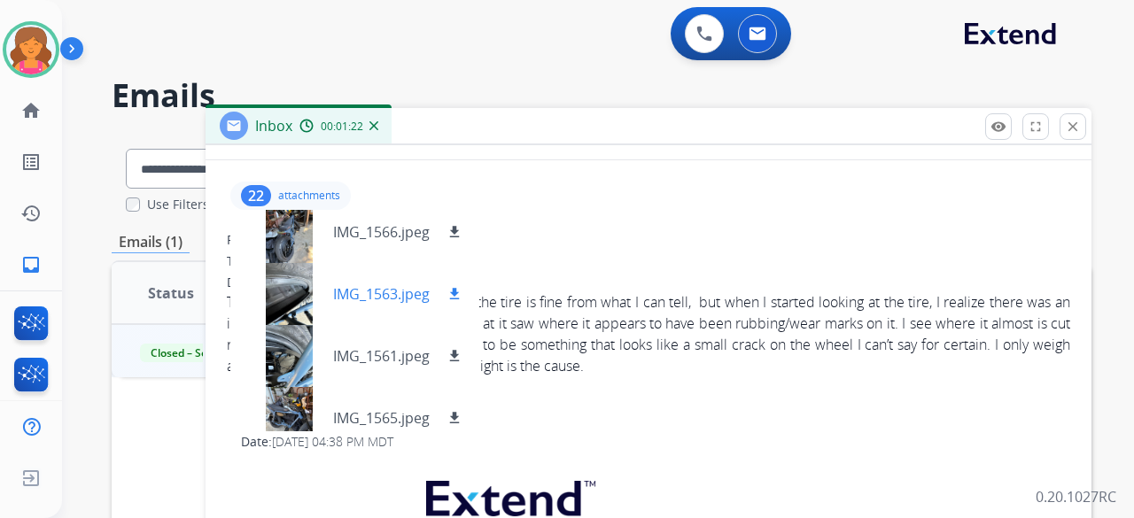
click at [283, 291] on div at bounding box center [288, 294] width 89 height 62
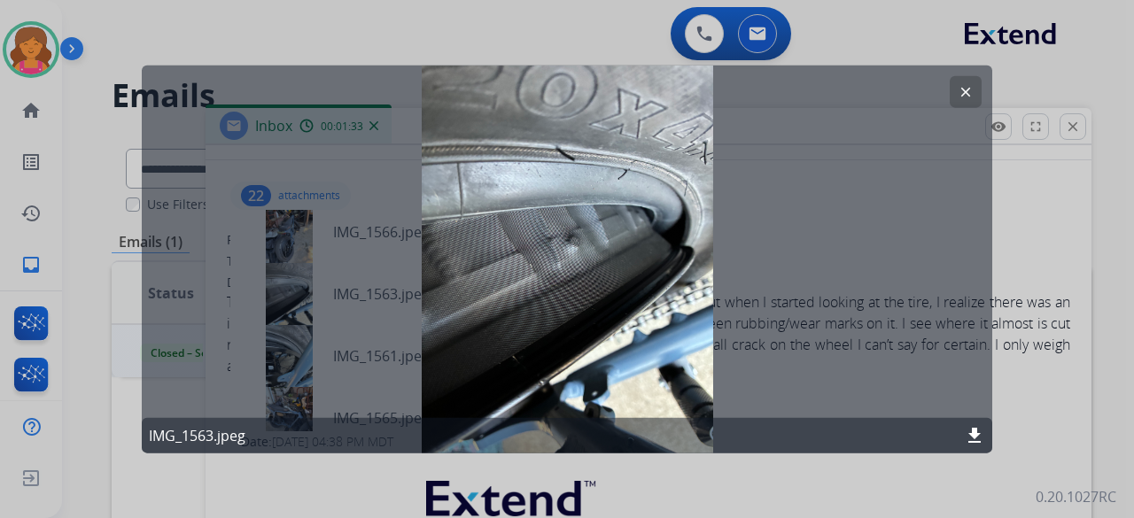
click at [966, 81] on button "clear" at bounding box center [966, 91] width 32 height 32
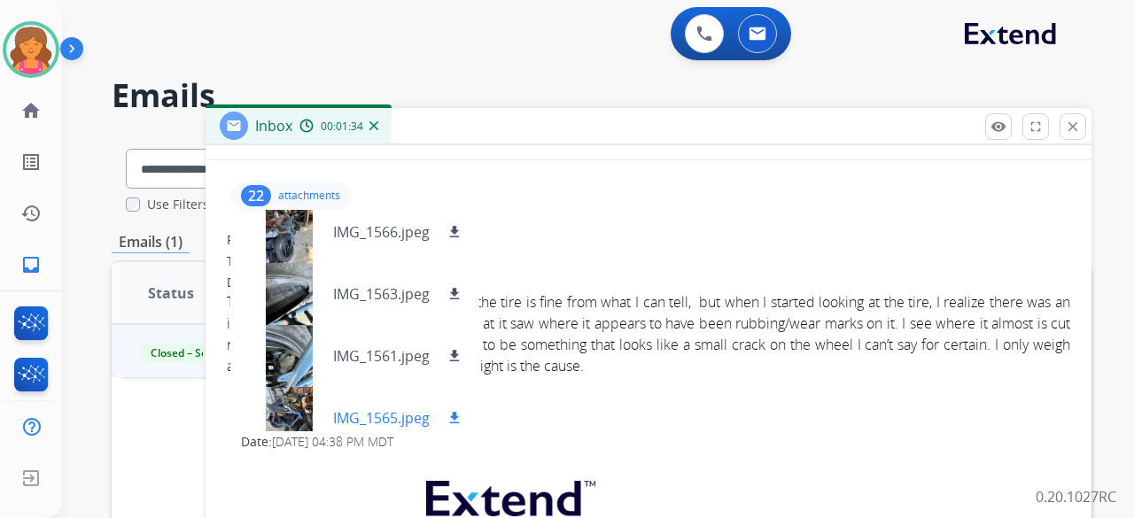
scroll to position [531, 0]
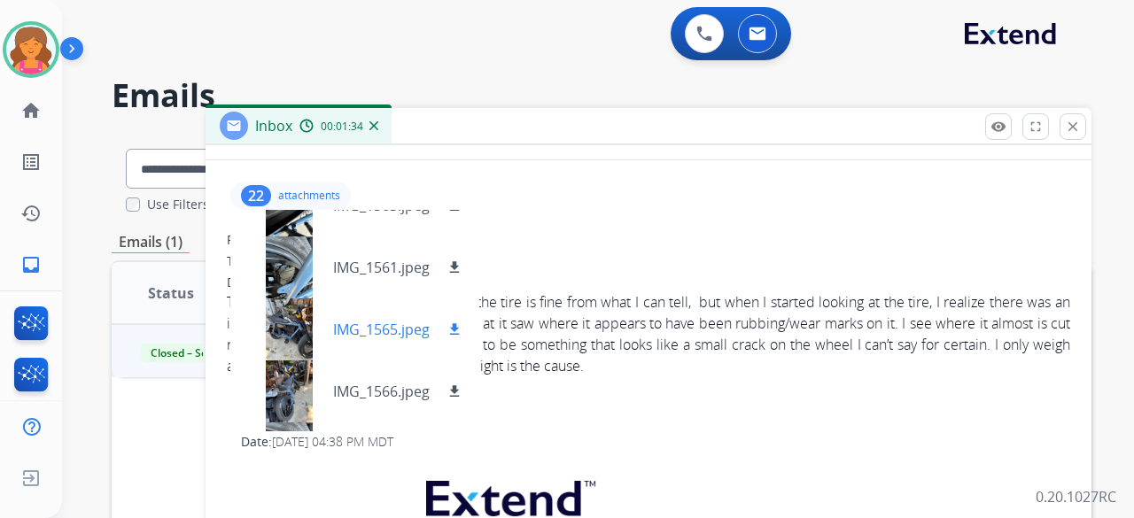
click at [299, 330] on div at bounding box center [288, 330] width 89 height 62
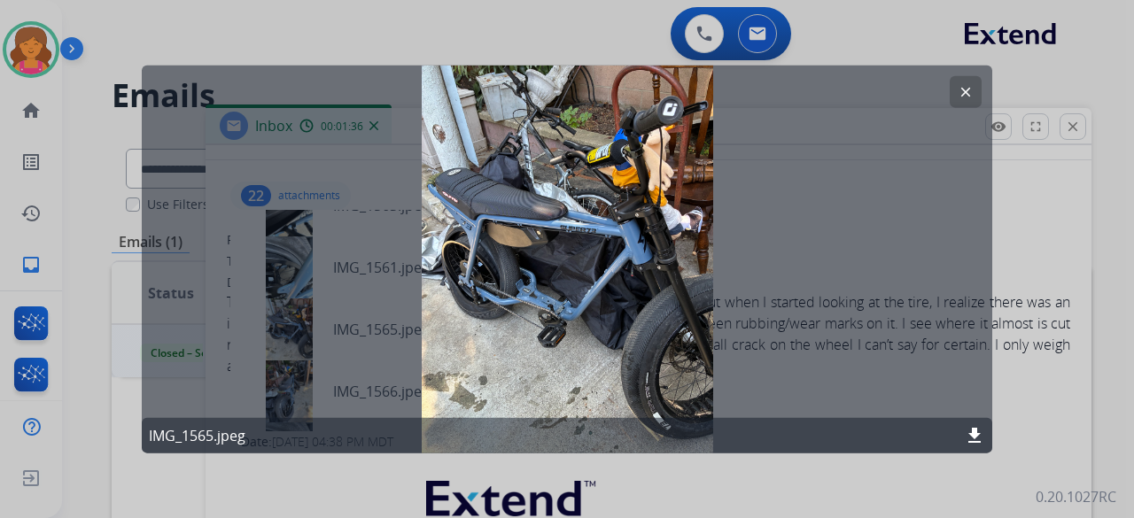
click at [967, 81] on button "clear" at bounding box center [966, 91] width 32 height 32
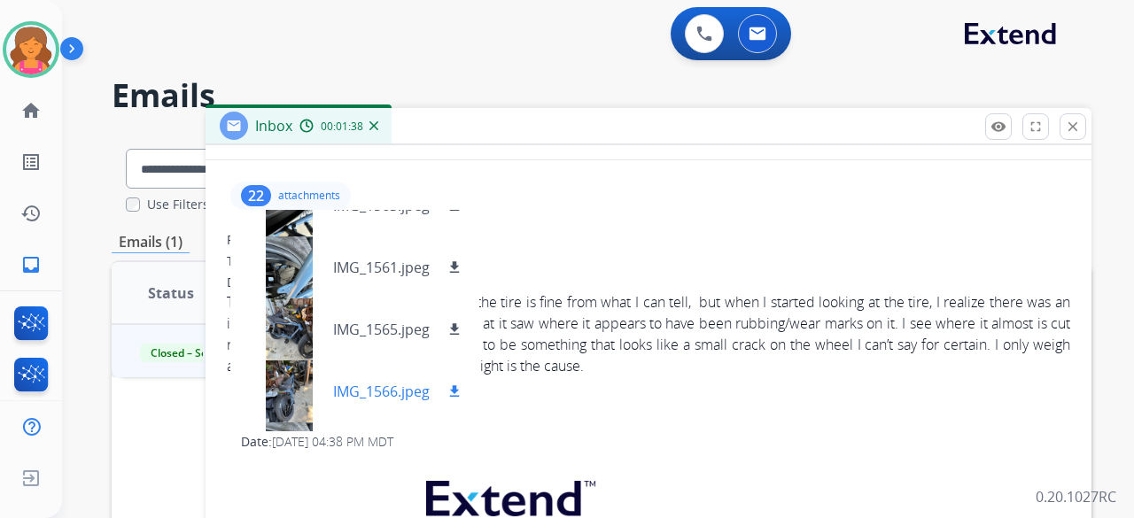
click at [286, 388] on div at bounding box center [288, 392] width 89 height 62
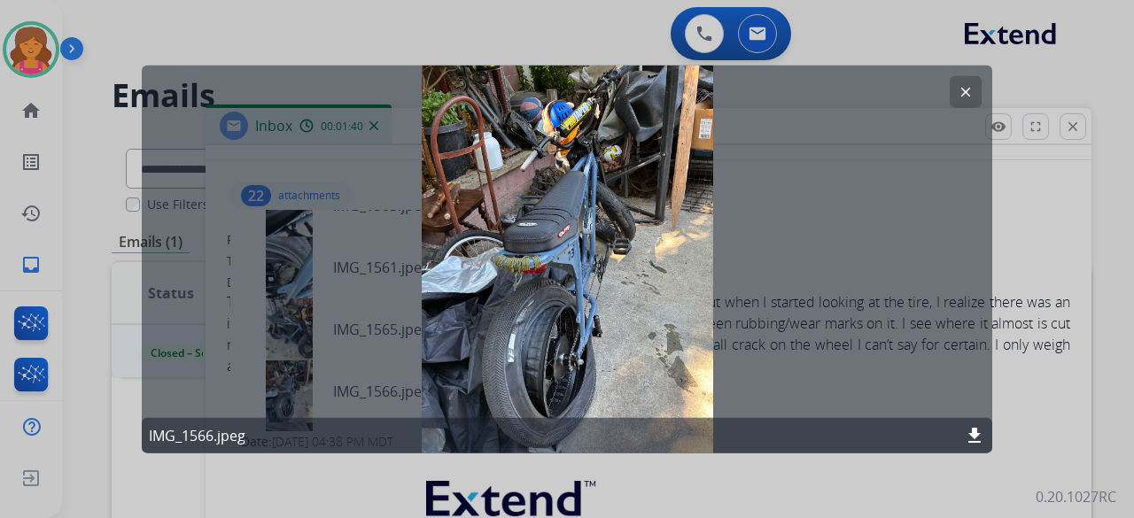
click at [974, 95] on button "clear" at bounding box center [966, 91] width 32 height 32
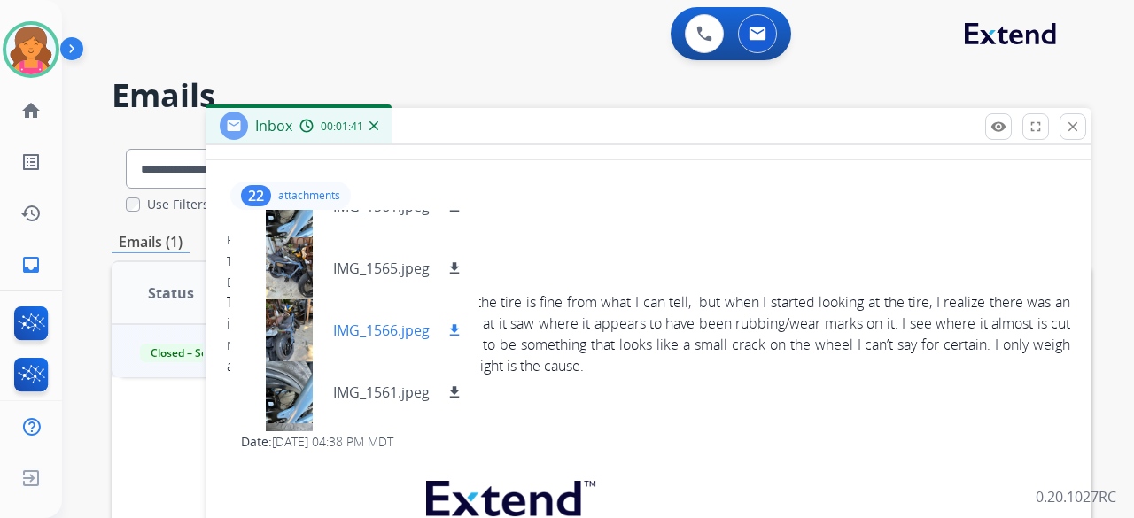
scroll to position [620, 0]
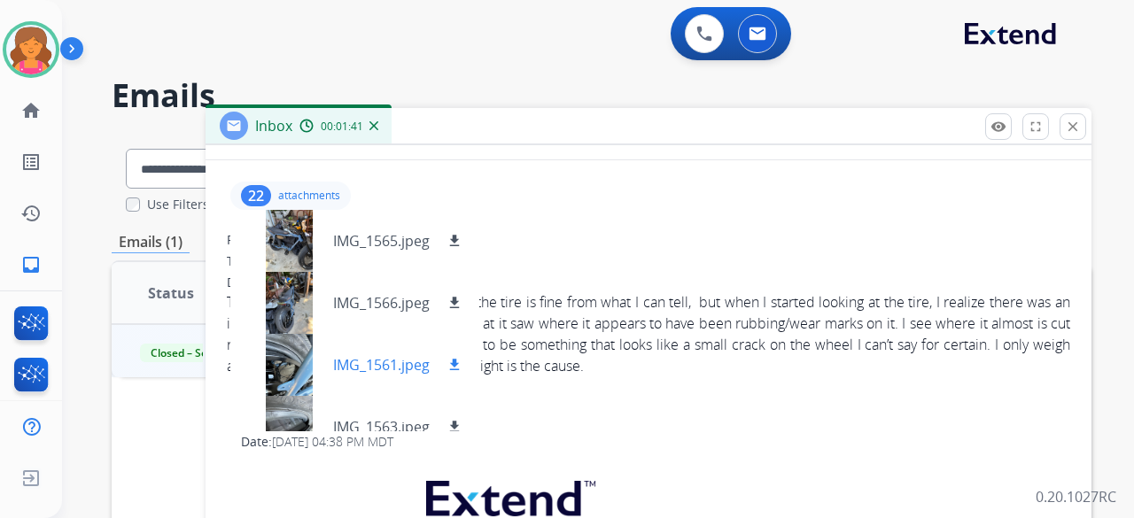
click at [298, 354] on div at bounding box center [288, 365] width 89 height 62
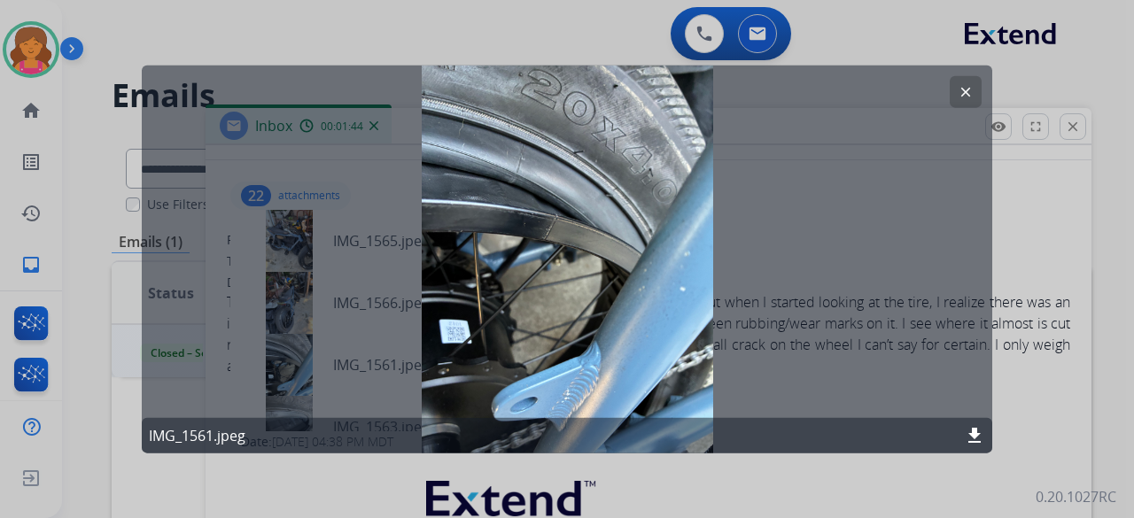
click at [968, 92] on mat-icon "clear" at bounding box center [966, 91] width 16 height 16
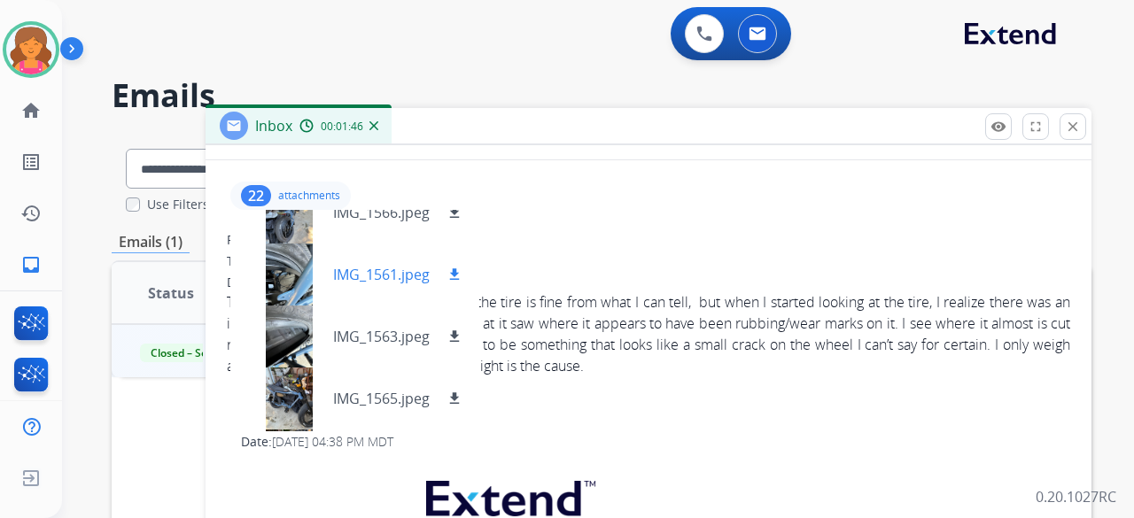
scroll to position [709, 0]
click at [289, 346] on div at bounding box center [288, 338] width 89 height 62
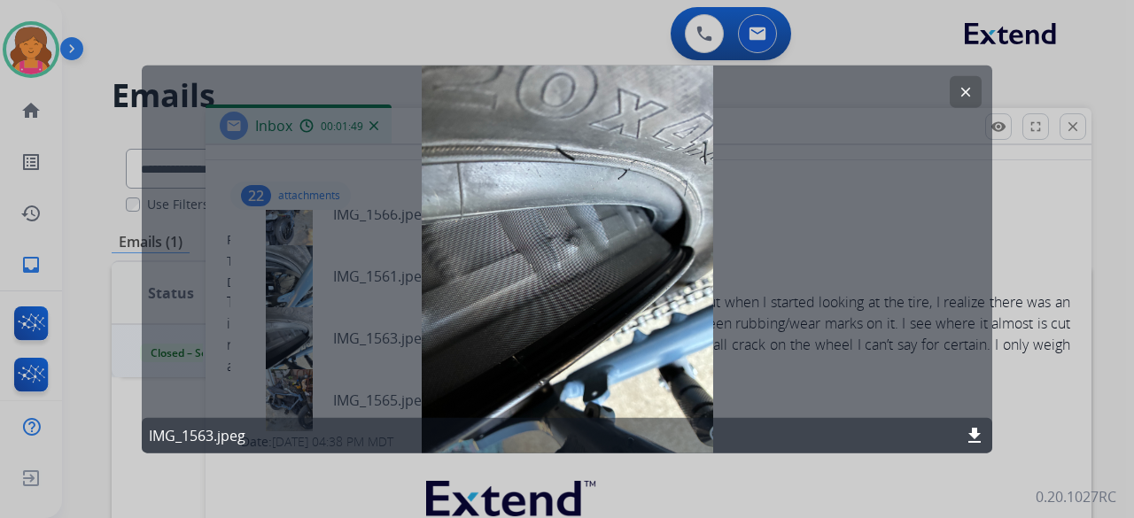
click at [966, 94] on mat-icon "clear" at bounding box center [966, 91] width 16 height 16
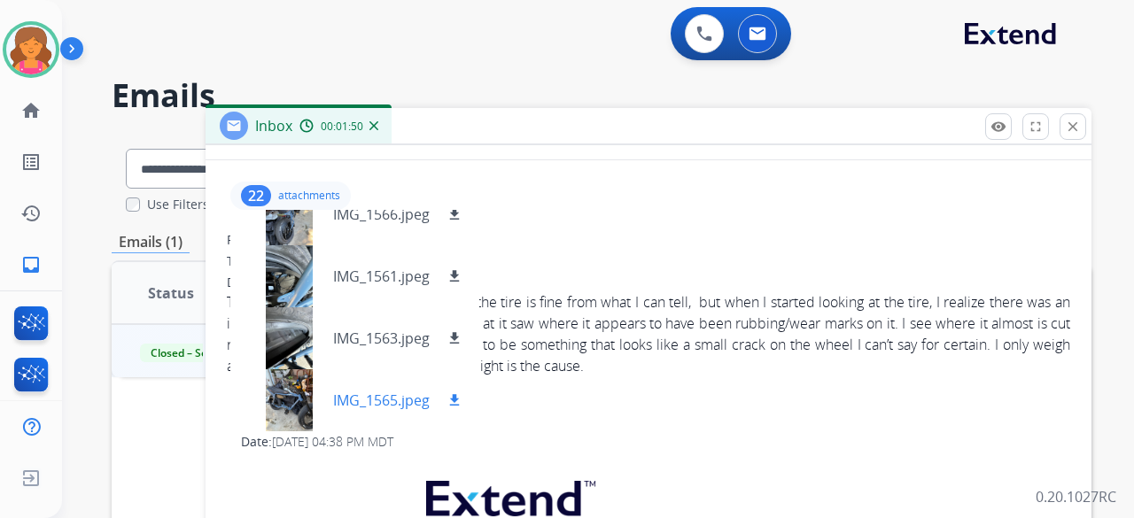
click at [299, 391] on div at bounding box center [288, 400] width 89 height 62
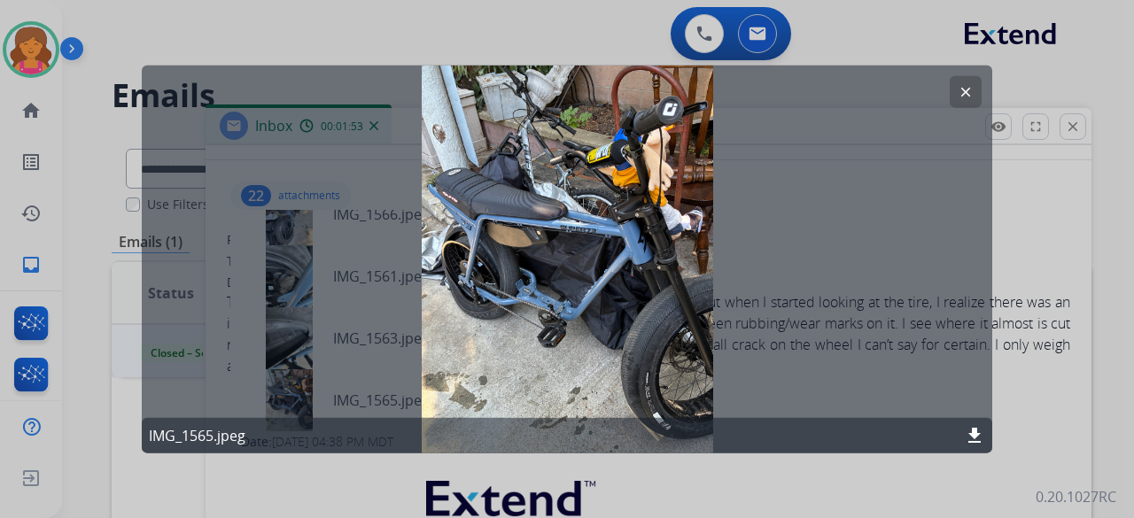
click at [961, 92] on mat-icon "clear" at bounding box center [966, 91] width 16 height 16
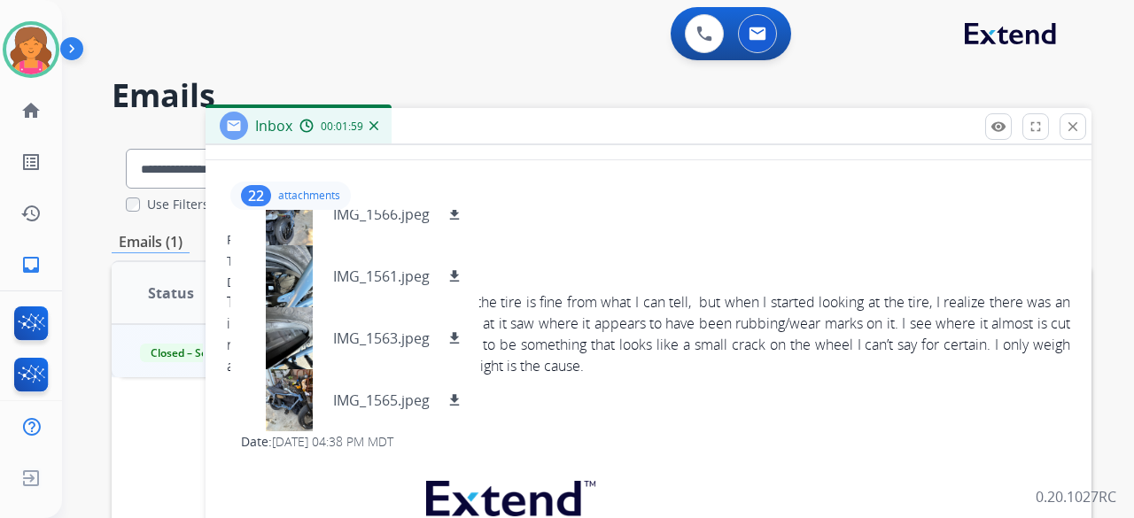
click at [656, 362] on div "Thank you so much. Yes the integrity of the tire is fine from what I can tell, …" at bounding box center [648, 333] width 843 height 85
click at [737, 299] on div "Thank you so much. Yes the integrity of the tire is fine from what I can tell, …" at bounding box center [648, 333] width 843 height 85
click at [299, 197] on p "attachments" at bounding box center [309, 196] width 62 height 14
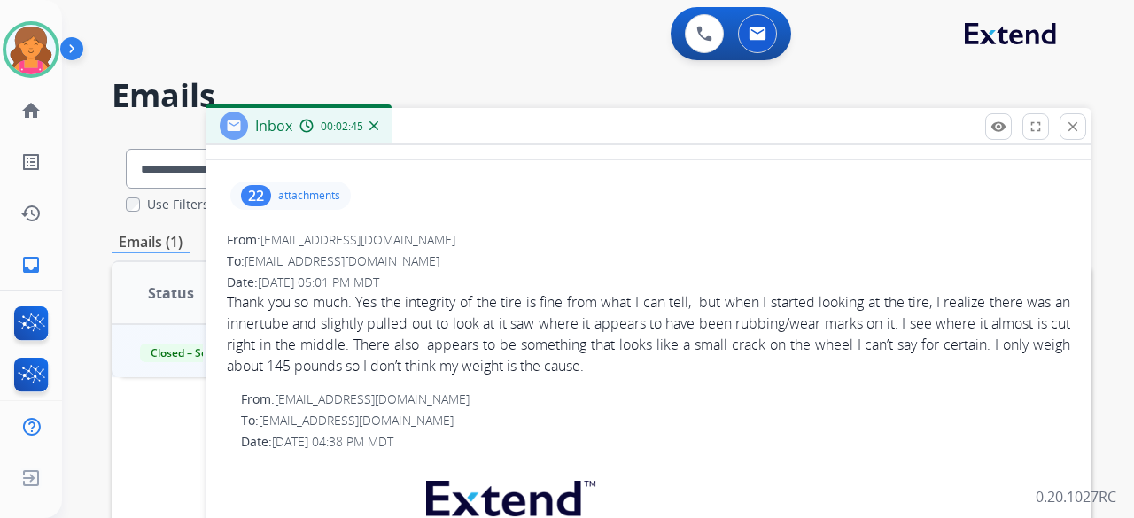
click at [284, 196] on p "attachments" at bounding box center [309, 196] width 62 height 14
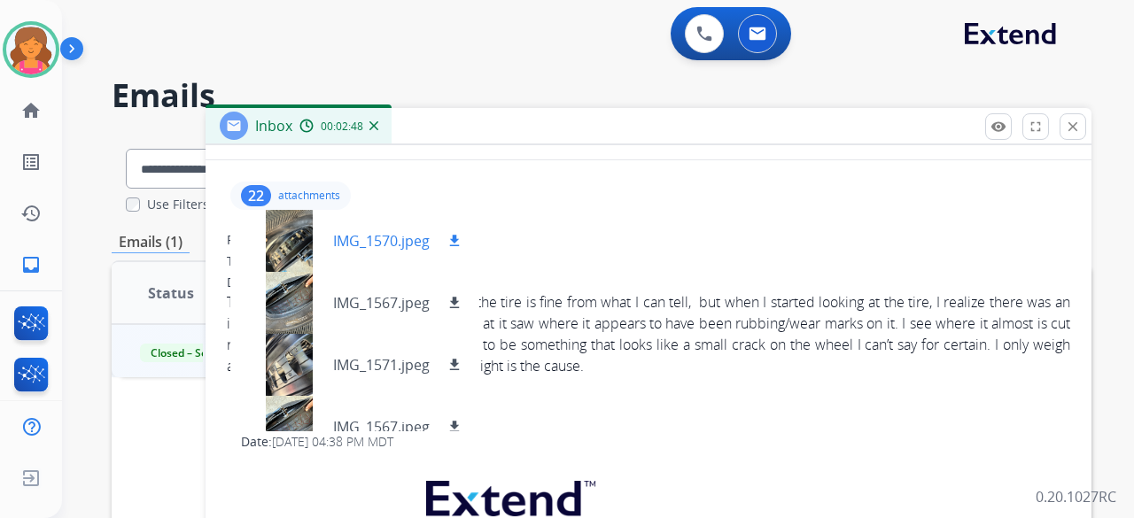
click at [296, 237] on div at bounding box center [288, 241] width 89 height 62
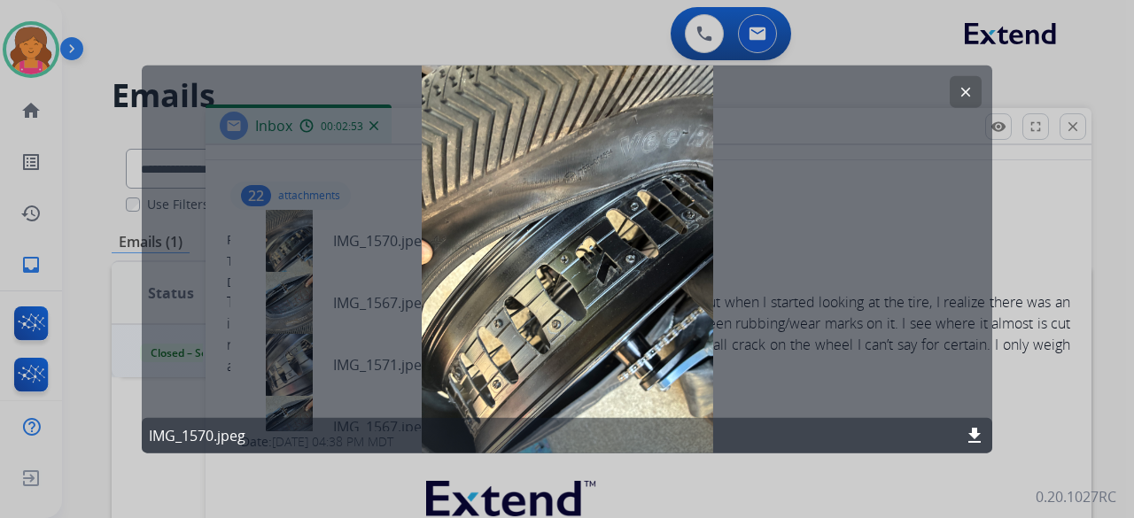
click at [966, 91] on mat-icon "clear" at bounding box center [966, 91] width 16 height 16
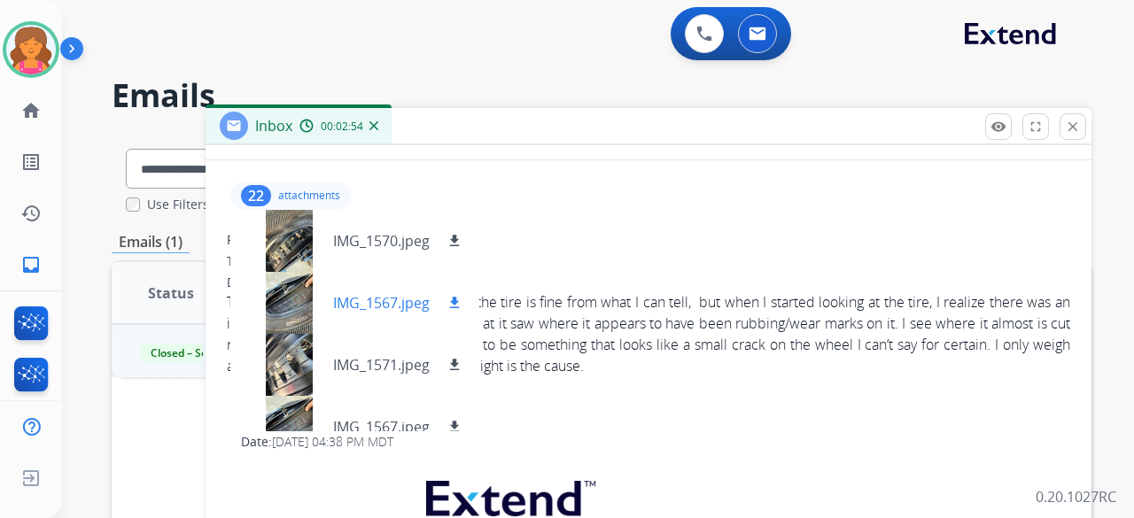
click at [286, 293] on div at bounding box center [288, 303] width 89 height 62
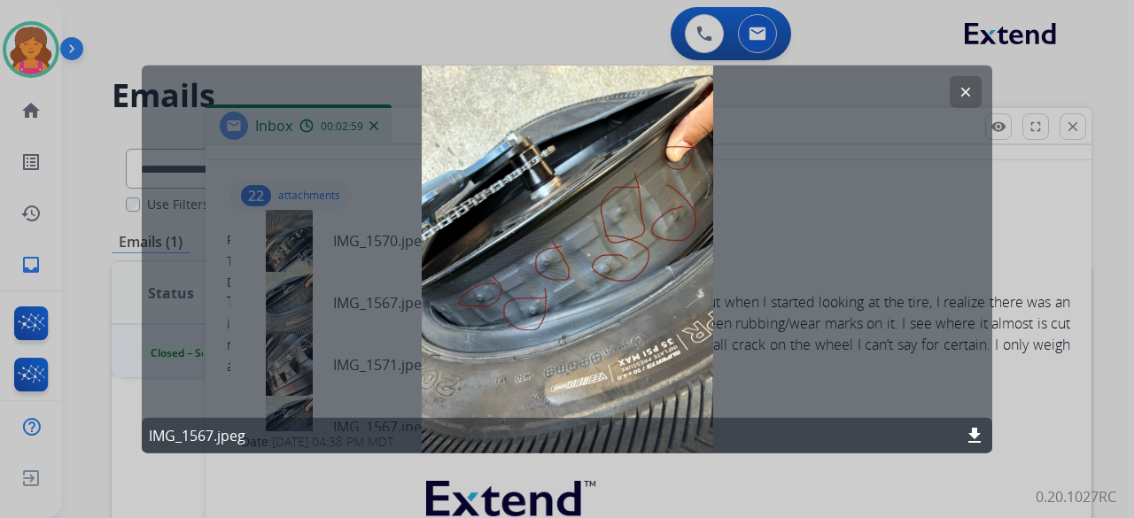
click at [969, 92] on mat-icon "clear" at bounding box center [966, 91] width 16 height 16
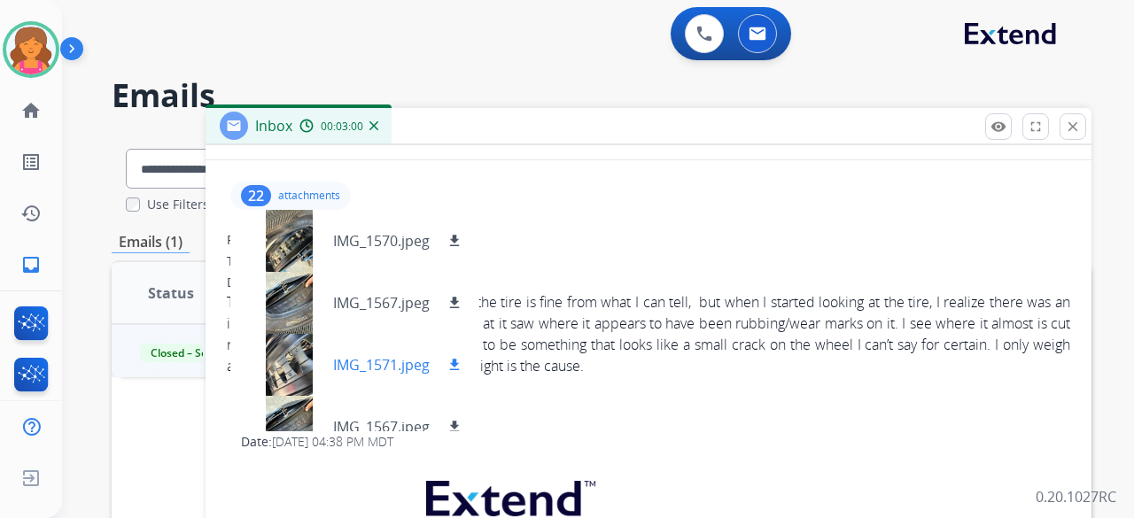
click at [292, 366] on div at bounding box center [288, 365] width 89 height 62
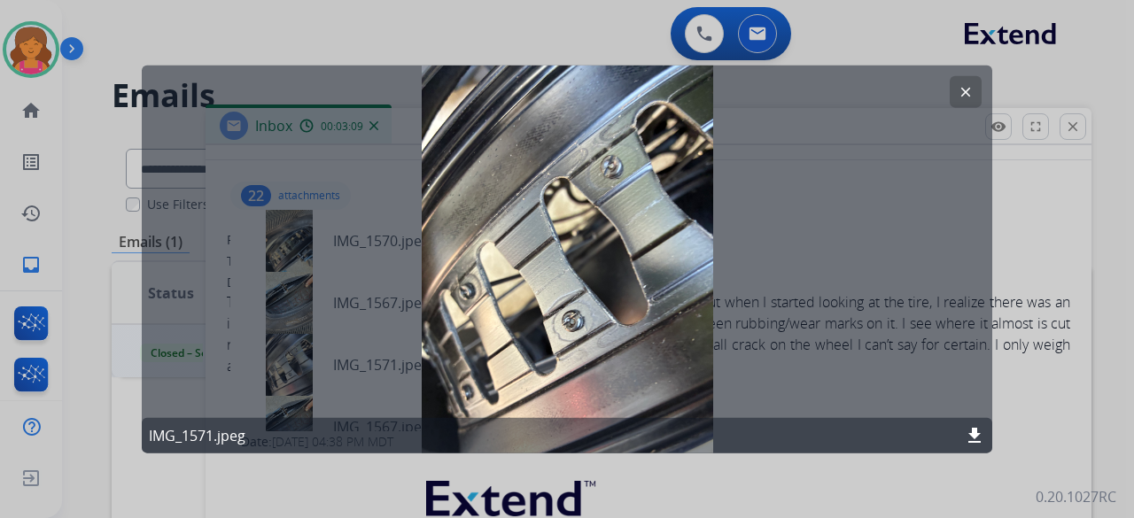
click at [962, 101] on button "clear" at bounding box center [966, 91] width 32 height 32
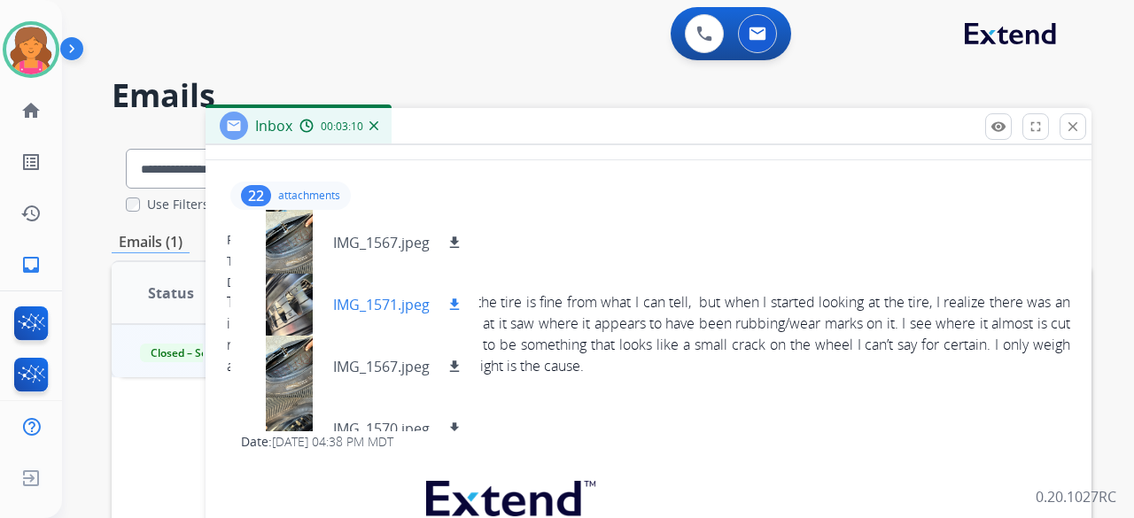
scroll to position [89, 0]
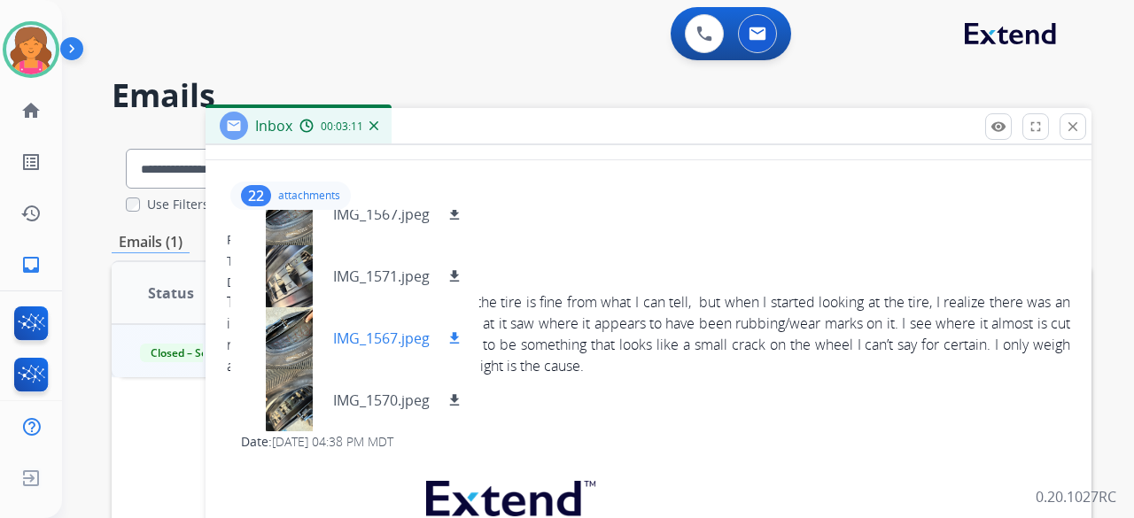
click at [299, 337] on div at bounding box center [288, 338] width 89 height 62
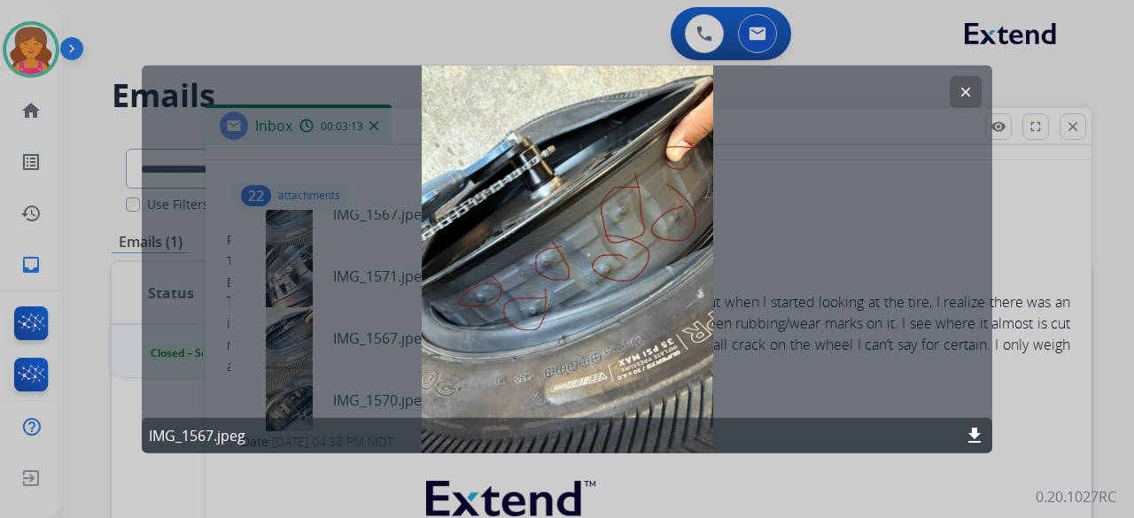
click at [953, 94] on button "clear" at bounding box center [966, 91] width 32 height 32
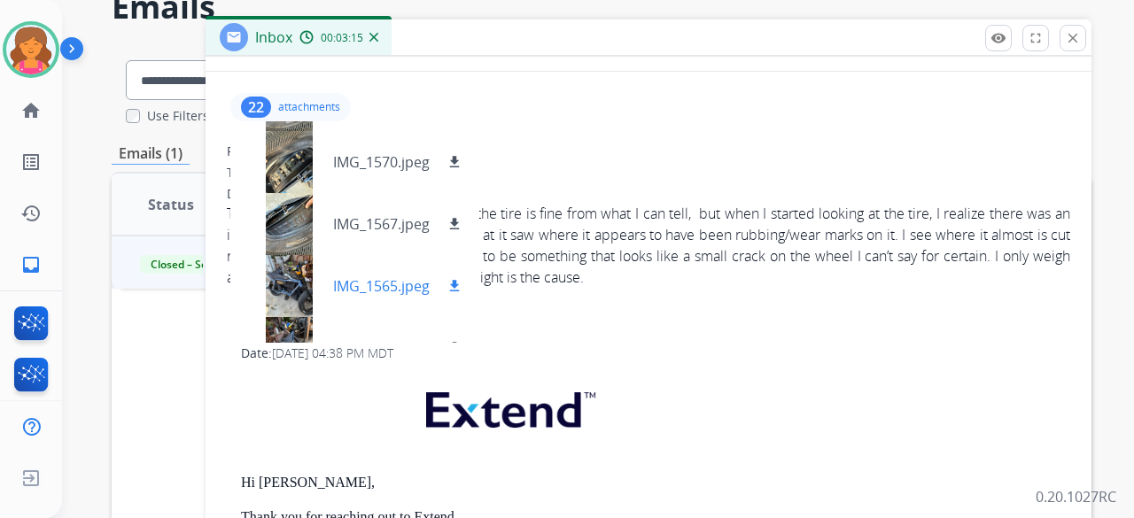
scroll to position [266, 0]
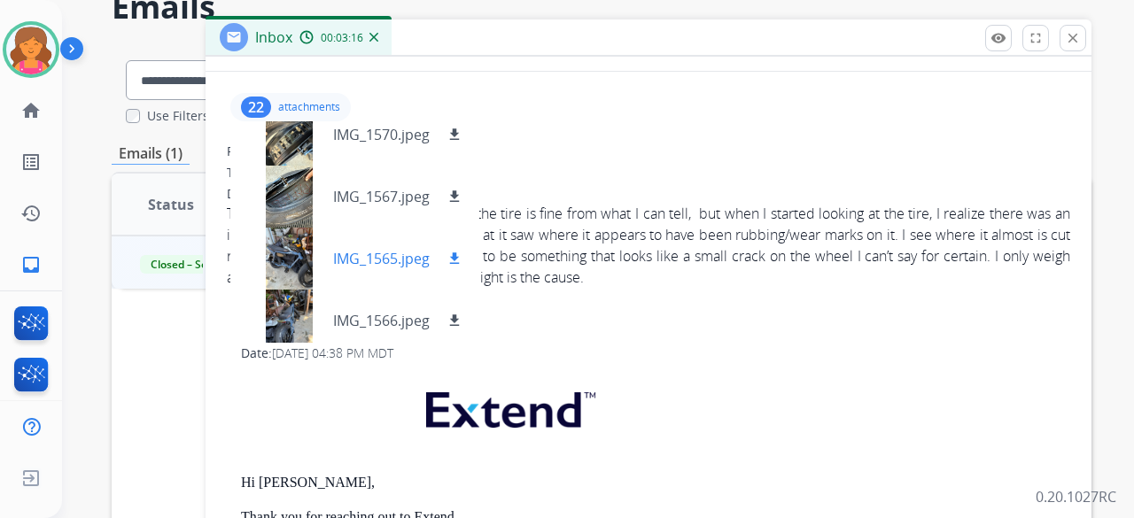
click at [301, 267] on div at bounding box center [288, 259] width 89 height 62
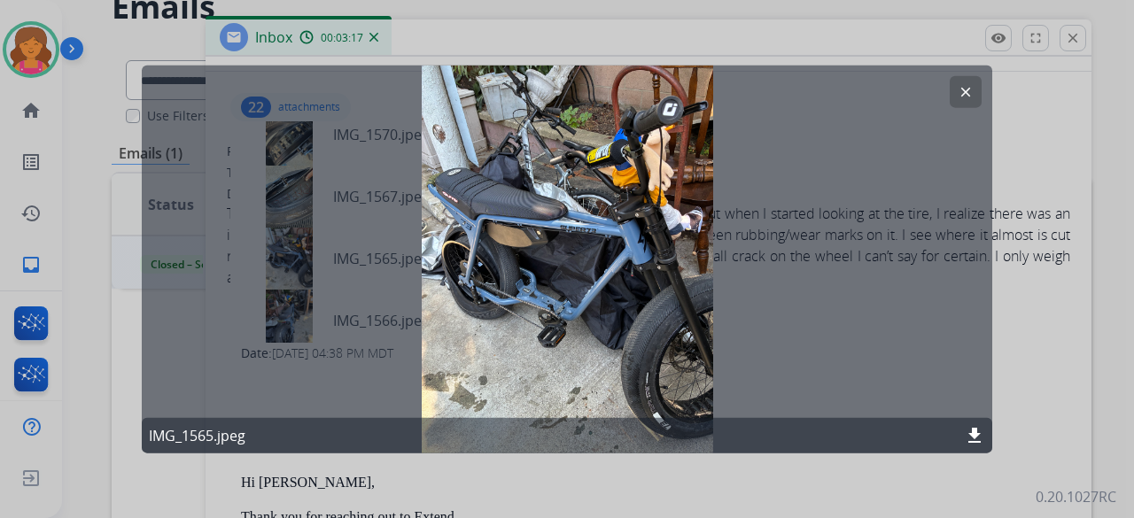
click at [296, 308] on div "clear IMG_1565.jpeg download" at bounding box center [567, 259] width 850 height 389
click at [964, 95] on mat-icon "clear" at bounding box center [966, 91] width 16 height 16
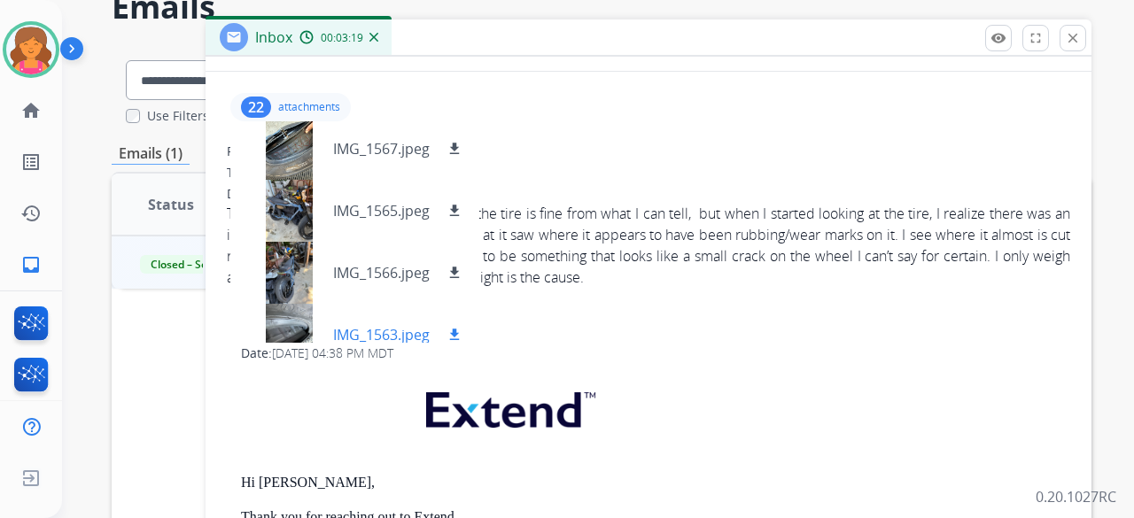
scroll to position [354, 0]
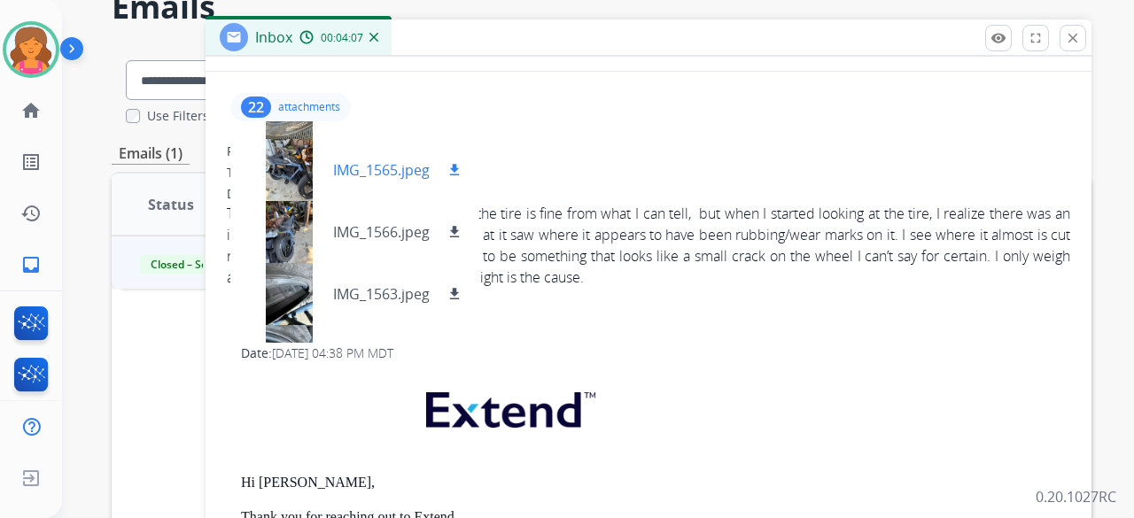
click at [304, 168] on div at bounding box center [288, 170] width 89 height 62
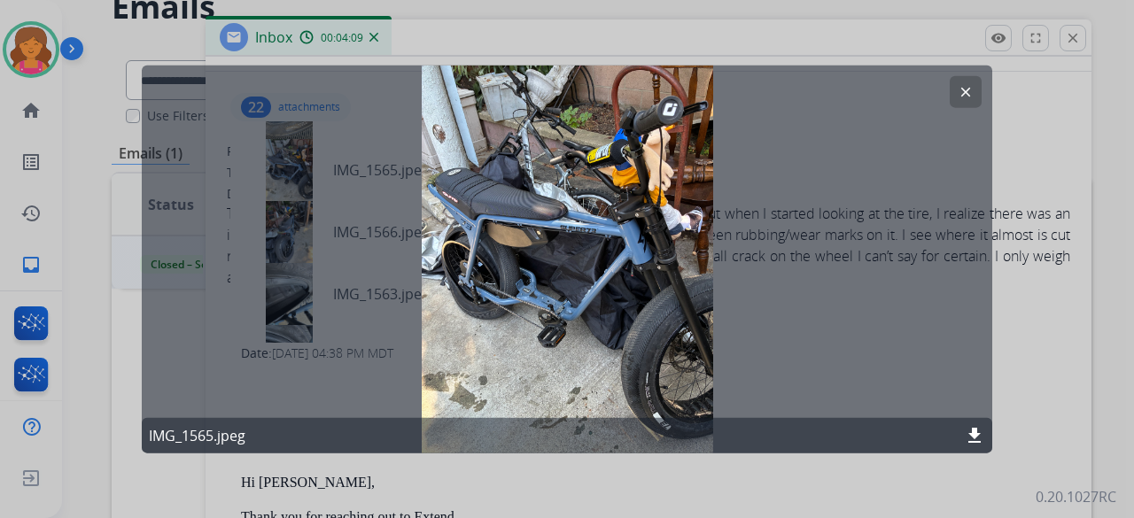
click at [969, 95] on mat-icon "clear" at bounding box center [966, 91] width 16 height 16
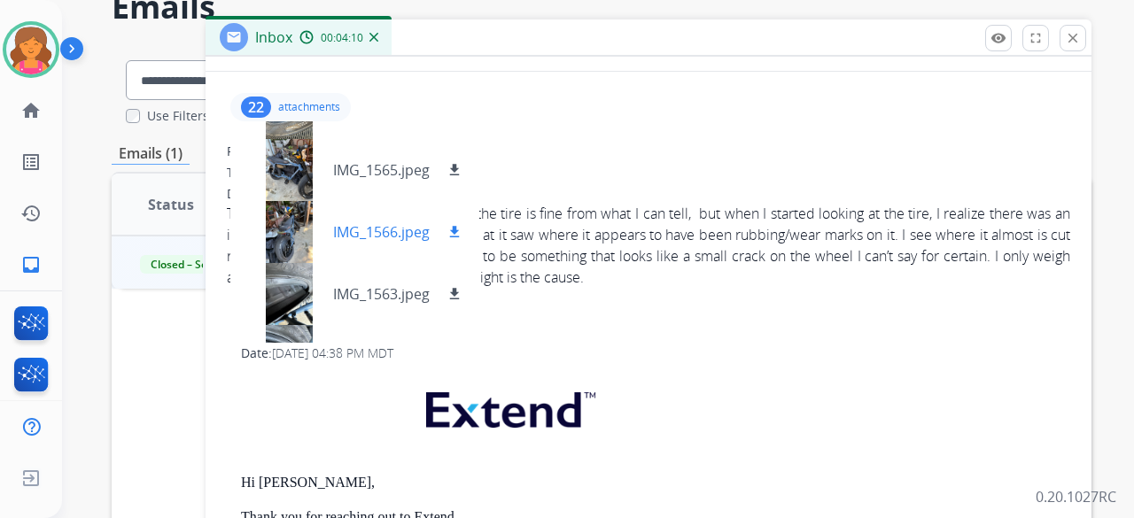
click at [276, 227] on div at bounding box center [288, 232] width 89 height 62
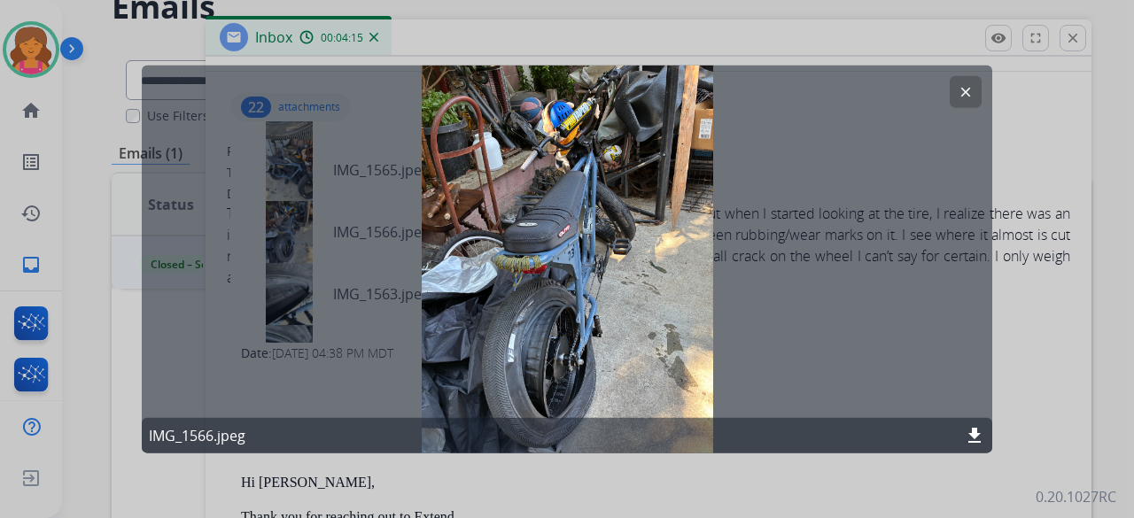
click at [959, 84] on mat-icon "clear" at bounding box center [966, 91] width 16 height 16
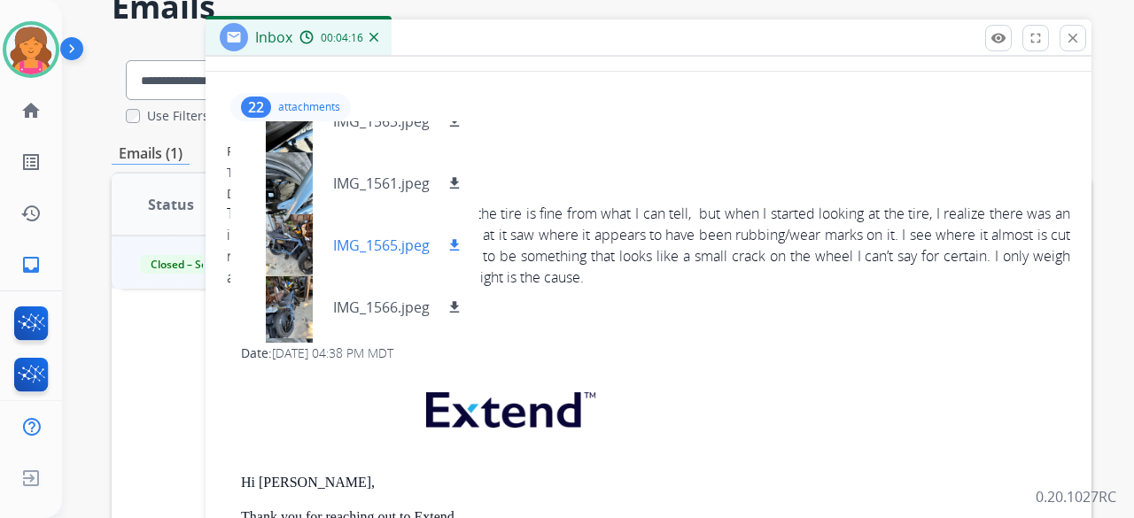
scroll to position [531, 0]
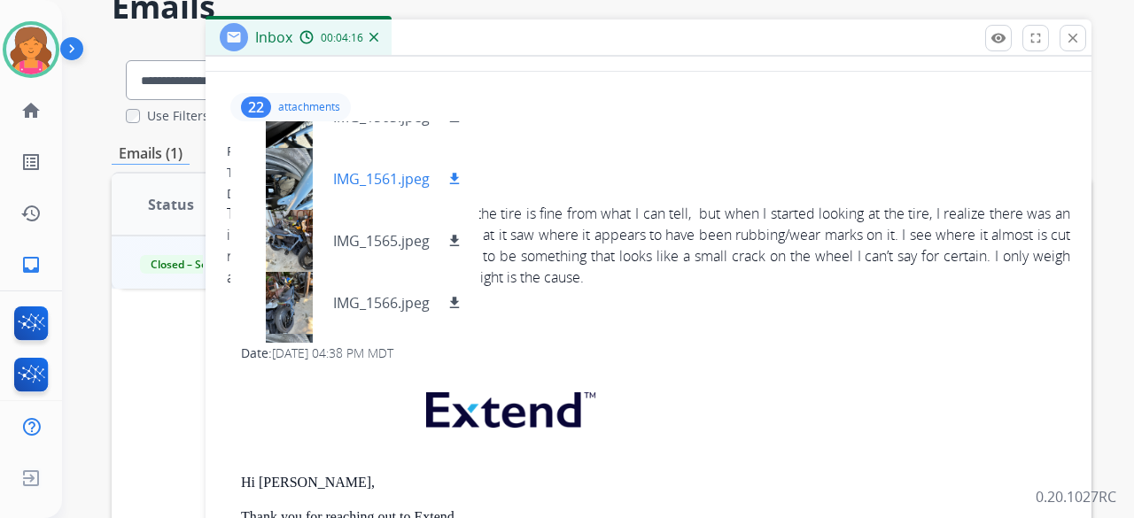
click at [283, 170] on div at bounding box center [288, 179] width 89 height 62
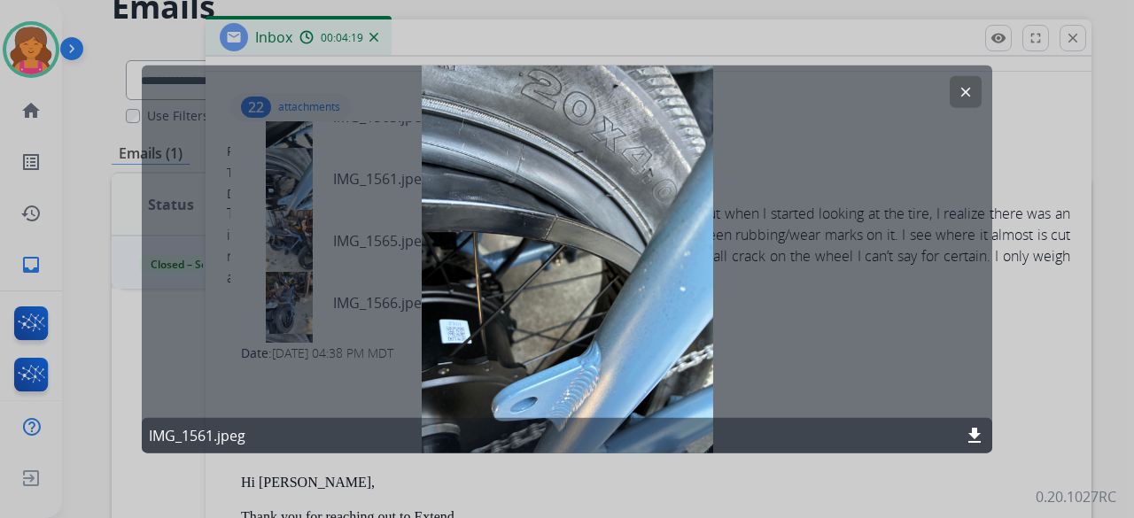
click at [955, 103] on button "clear" at bounding box center [966, 91] width 32 height 32
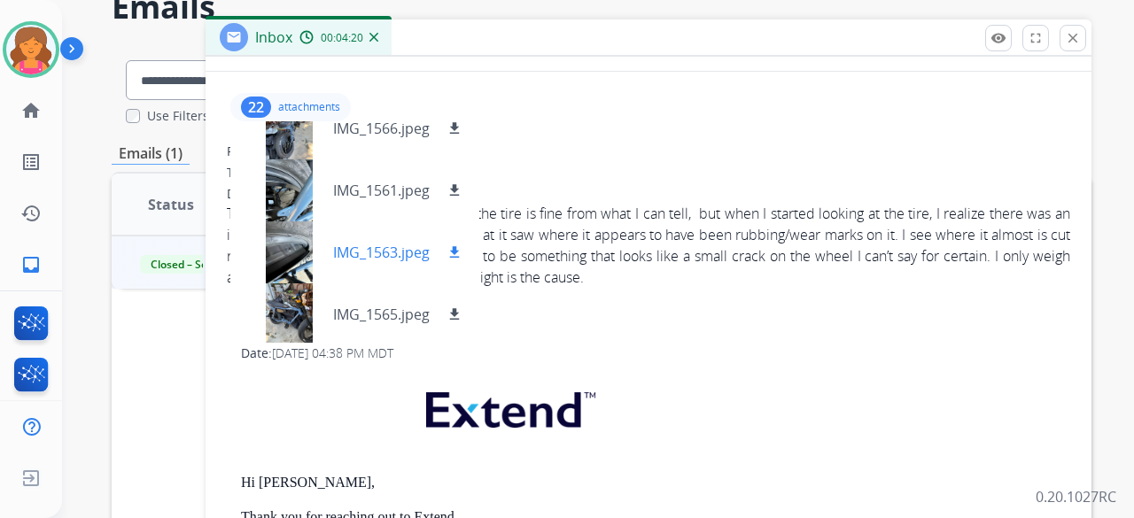
scroll to position [709, 0]
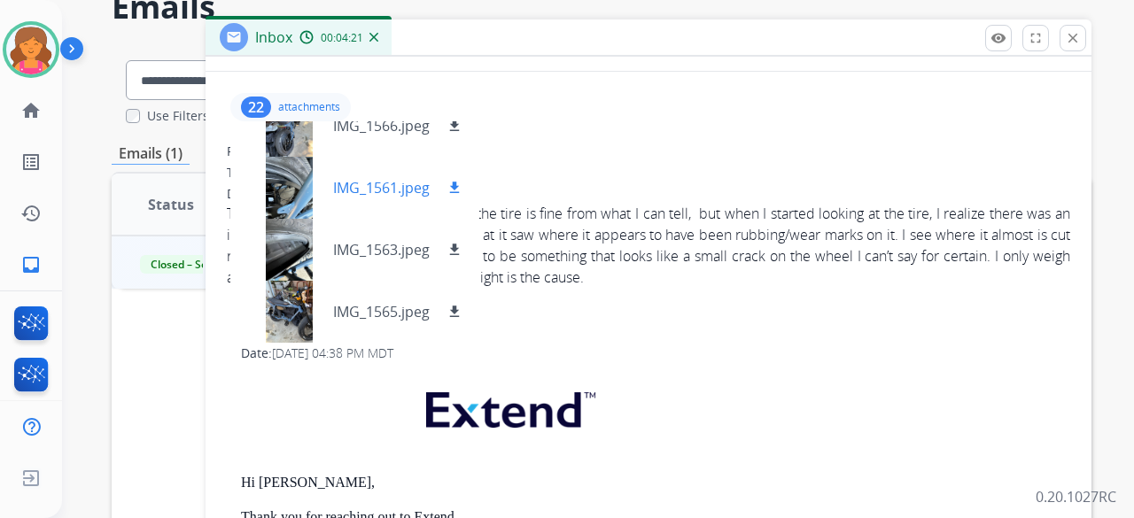
click at [290, 216] on div at bounding box center [288, 188] width 89 height 62
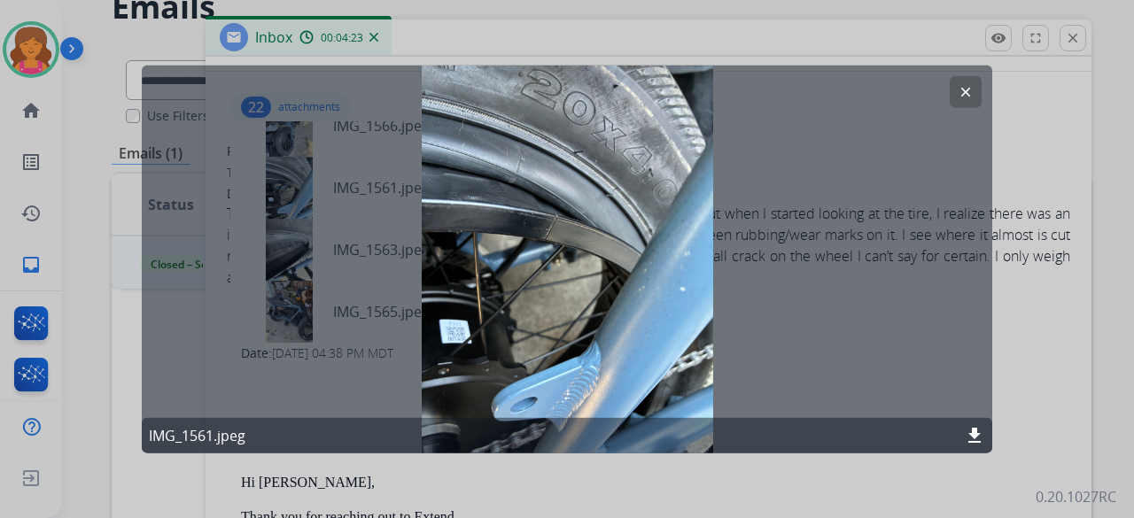
click at [960, 104] on button "clear" at bounding box center [966, 91] width 32 height 32
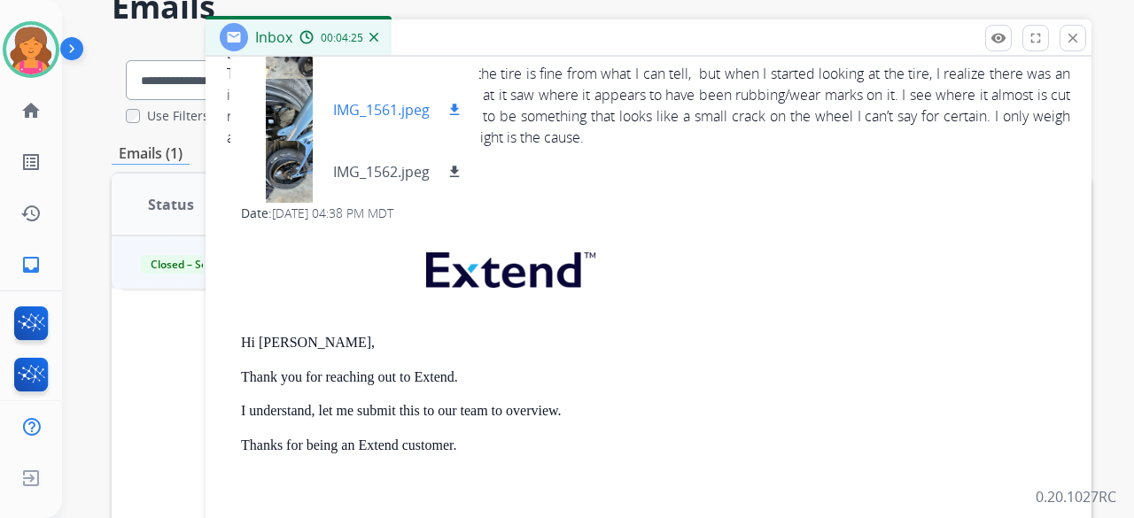
scroll to position [177, 0]
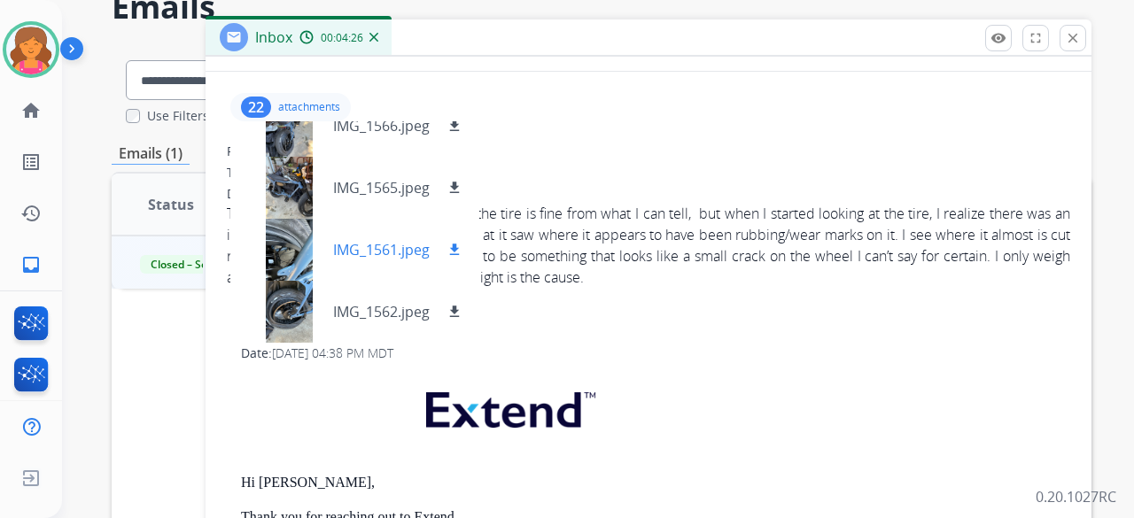
click at [296, 226] on div at bounding box center [288, 250] width 89 height 62
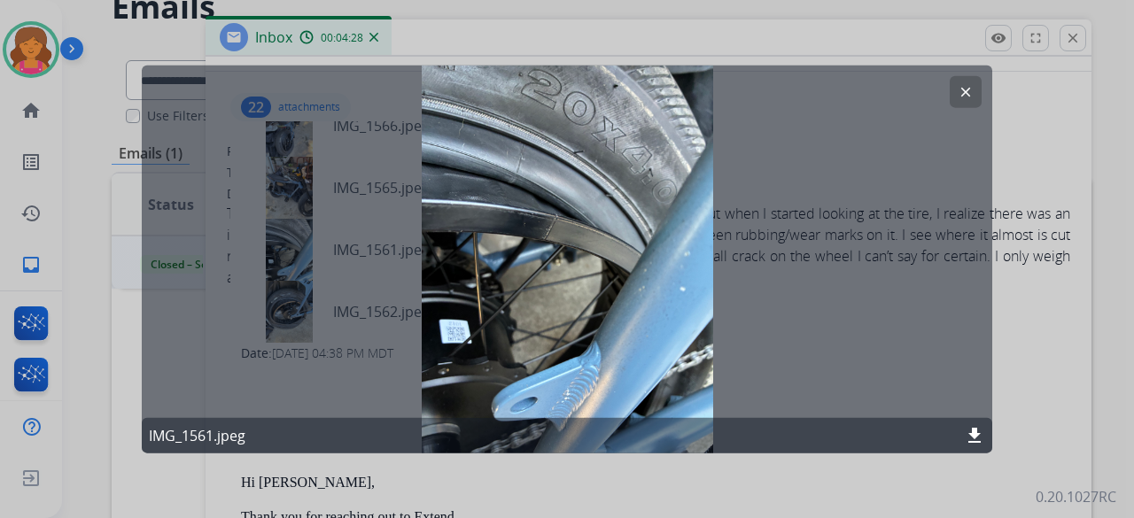
click at [971, 97] on mat-icon "clear" at bounding box center [966, 91] width 16 height 16
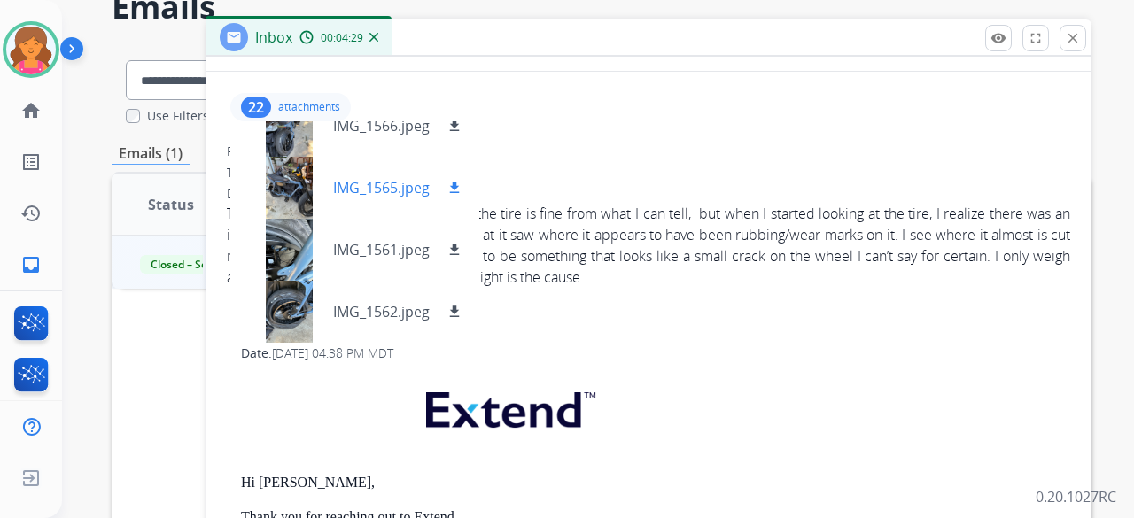
click at [287, 181] on div at bounding box center [288, 188] width 89 height 62
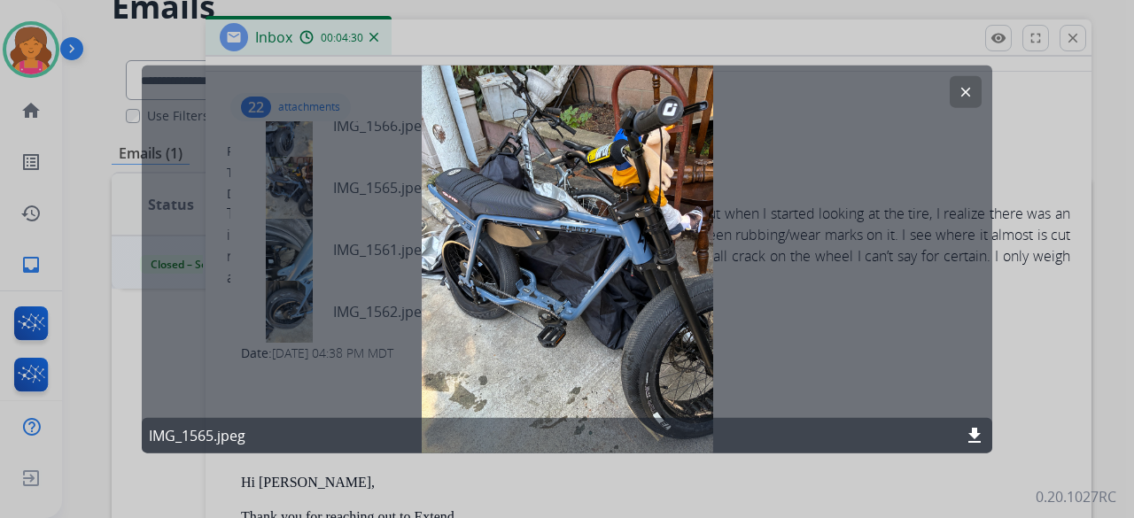
click at [971, 86] on mat-icon "clear" at bounding box center [966, 91] width 16 height 16
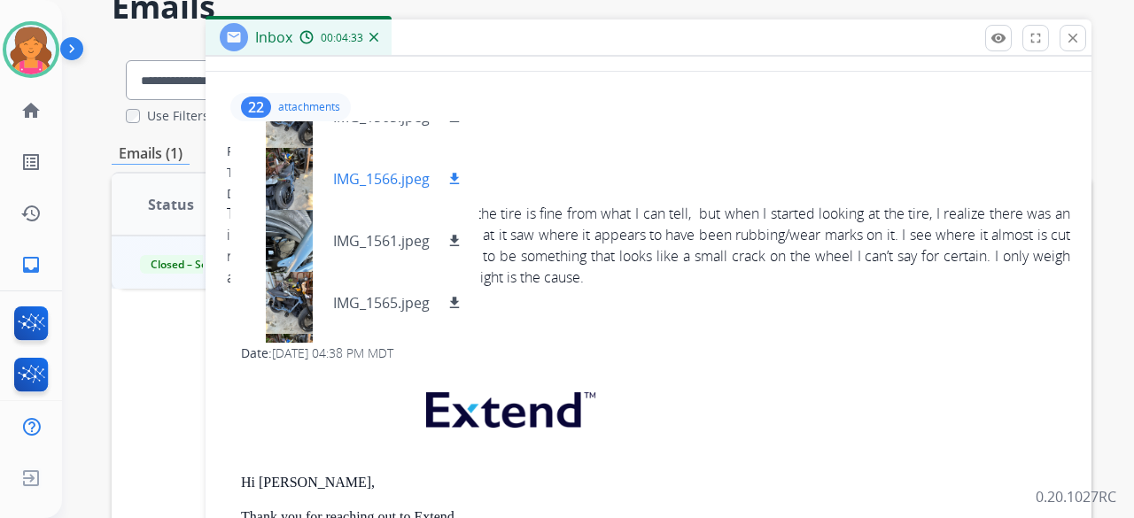
scroll to position [877, 0]
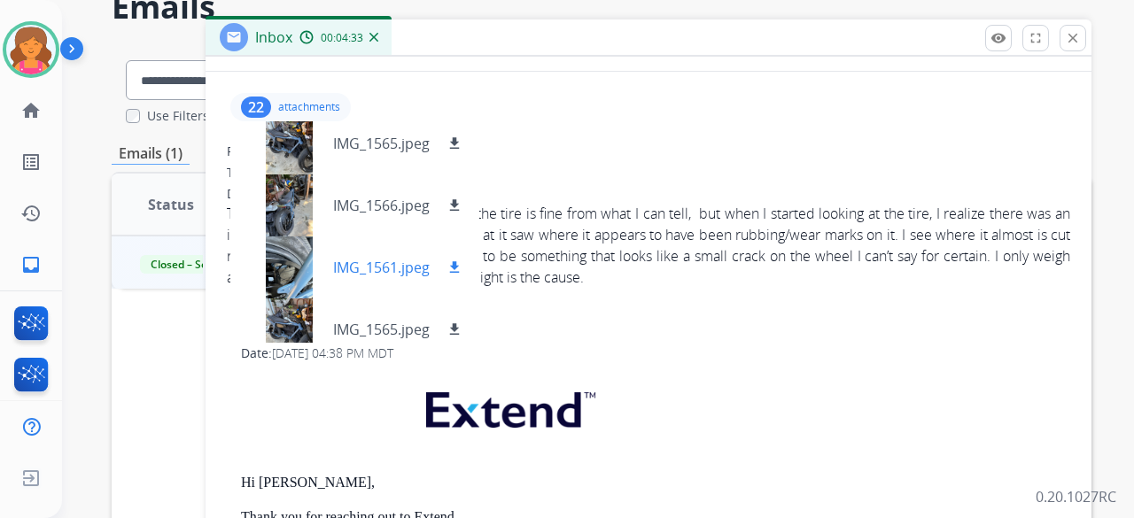
click at [292, 238] on div at bounding box center [288, 268] width 89 height 62
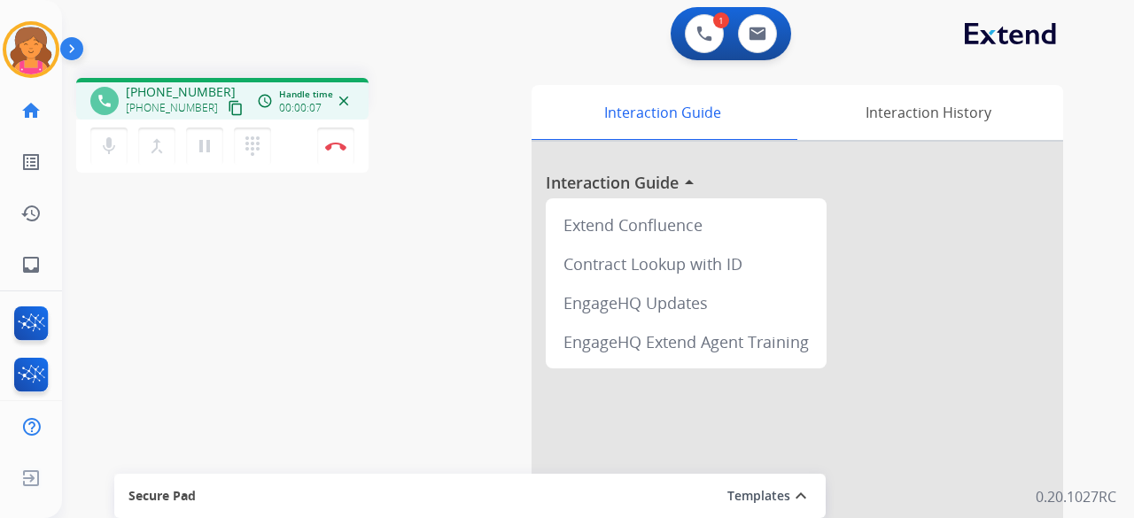
click at [228, 107] on mat-icon "content_copy" at bounding box center [236, 108] width 16 height 16
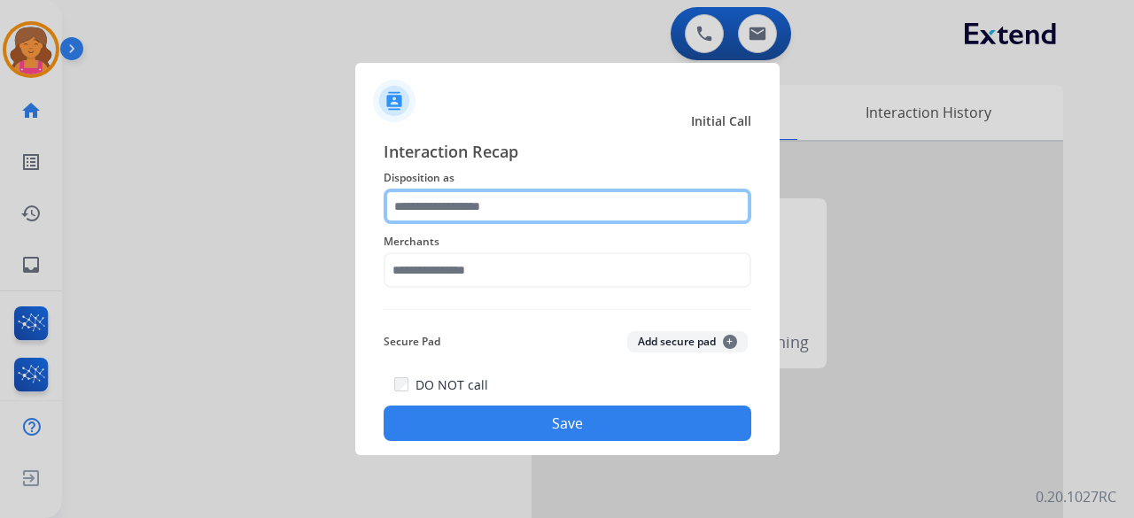
click at [441, 224] on div at bounding box center [568, 206] width 368 height 35
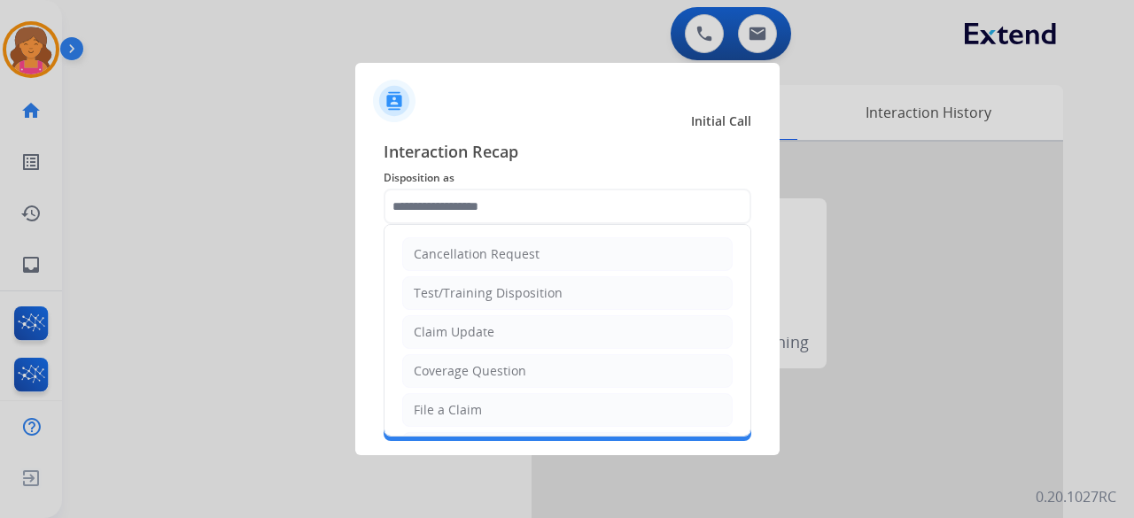
click at [440, 340] on li "Claim Update" at bounding box center [567, 332] width 330 height 34
type input "**********"
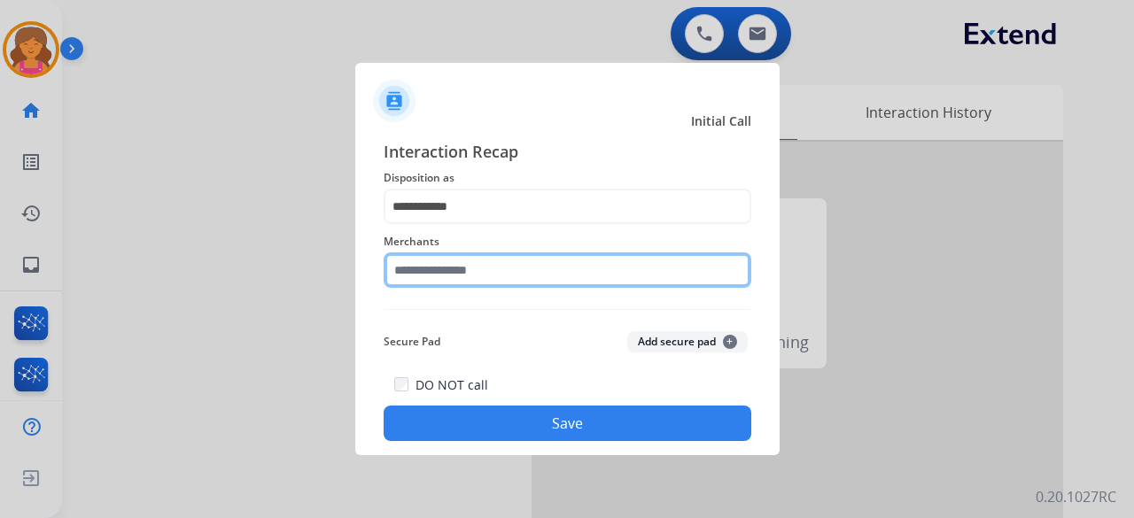
click at [450, 255] on input "text" at bounding box center [568, 269] width 368 height 35
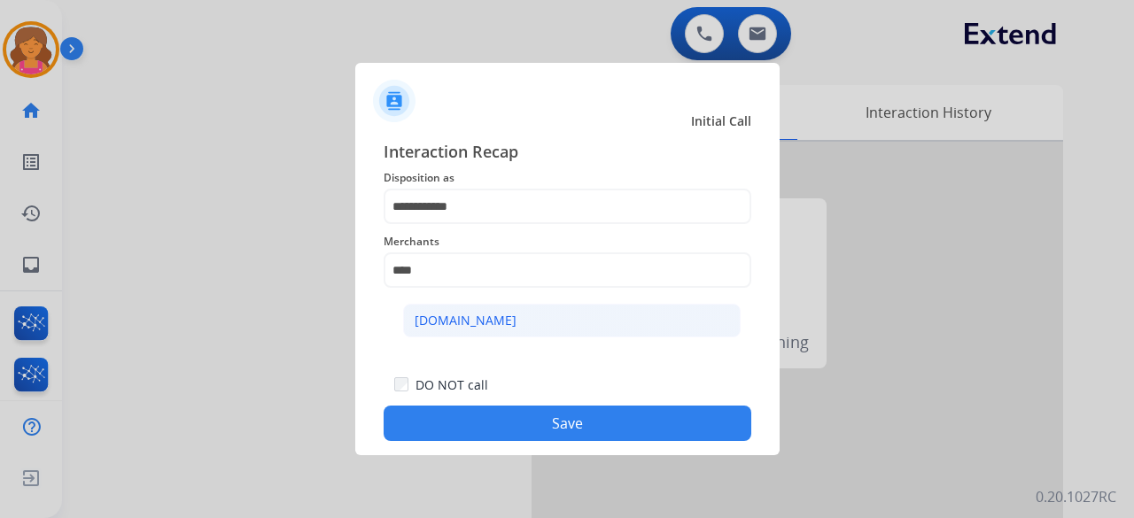
click at [559, 330] on li "[DOMAIN_NAME]" at bounding box center [571, 321] width 337 height 34
type input "**********"
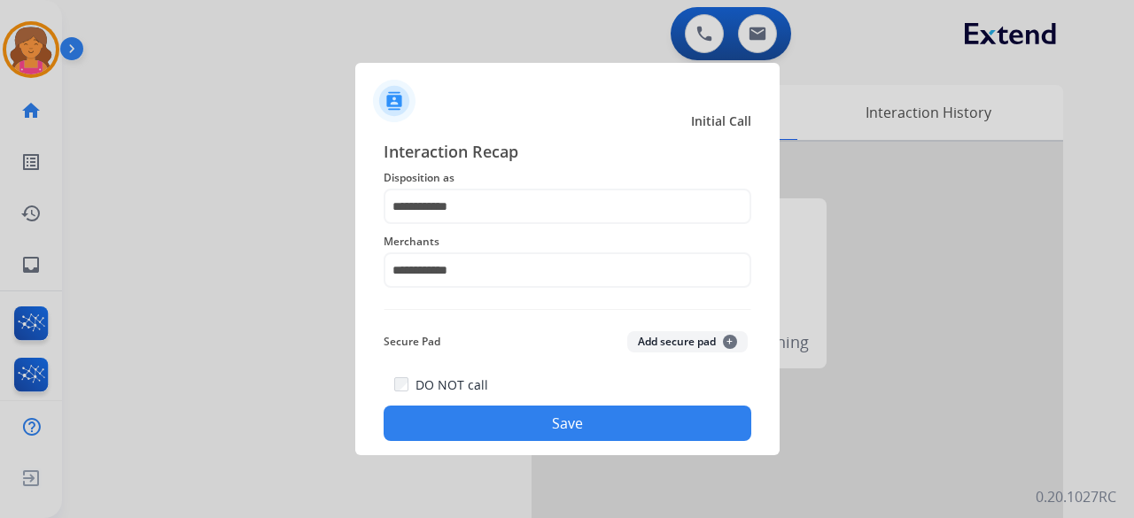
click at [531, 413] on button "Save" at bounding box center [568, 423] width 368 height 35
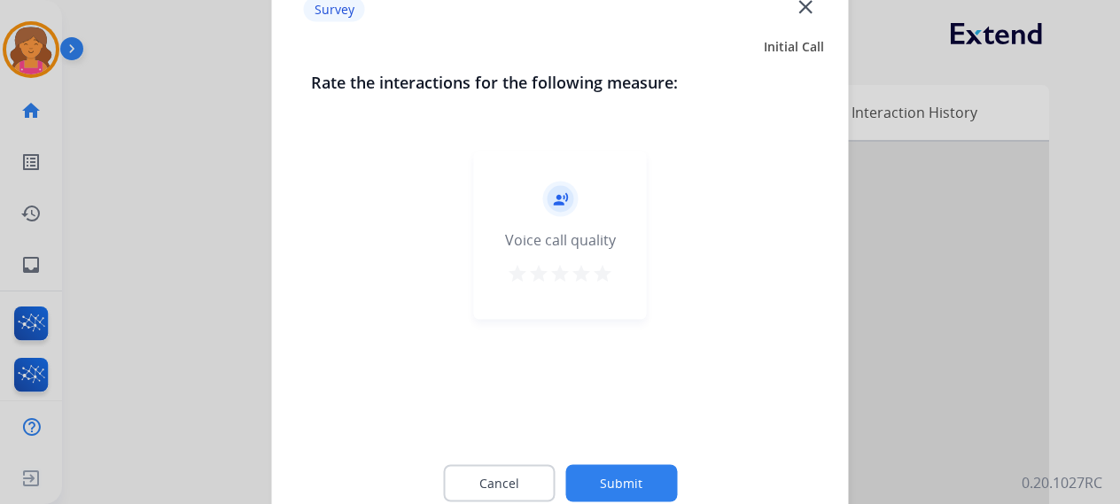
click at [604, 278] on mat-icon "star" at bounding box center [602, 272] width 21 height 21
click at [593, 490] on button "Submit" at bounding box center [621, 482] width 112 height 37
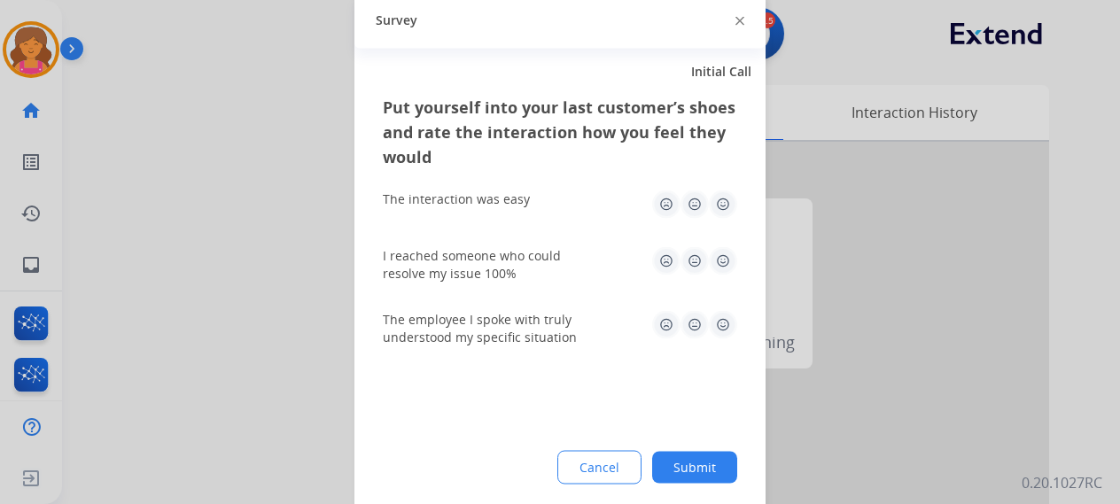
click at [713, 212] on img at bounding box center [723, 204] width 28 height 28
click at [722, 248] on img at bounding box center [723, 260] width 28 height 28
drag, startPoint x: 718, startPoint y: 358, endPoint x: 721, endPoint y: 334, distance: 24.2
click at [719, 351] on div "The employee I spoke with truly understood my specific situation" at bounding box center [560, 328] width 354 height 64
click at [720, 332] on img at bounding box center [723, 324] width 28 height 28
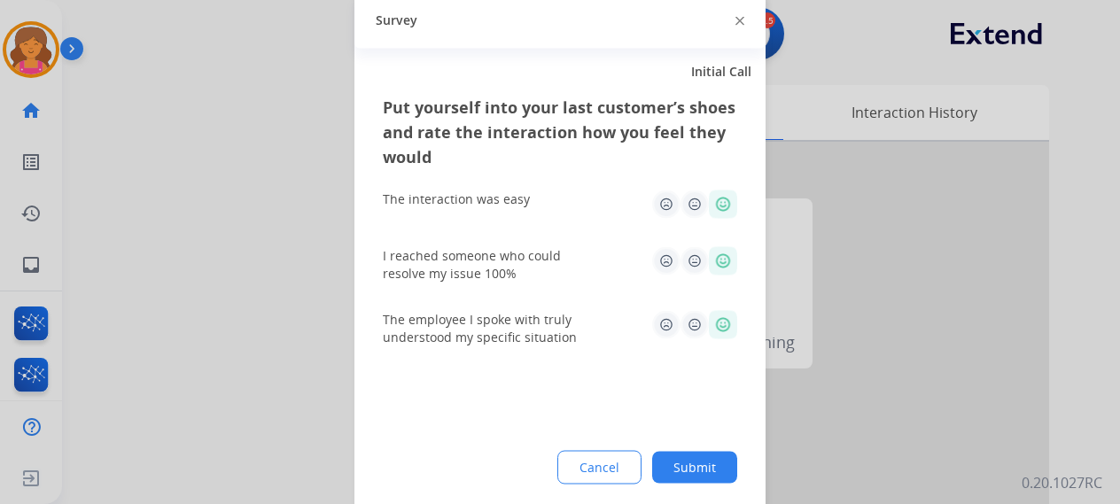
click at [675, 446] on div "Put yourself into your last customer’s shoes and rate the interaction how you f…" at bounding box center [559, 303] width 411 height 418
click at [674, 461] on button "Submit" at bounding box center [694, 467] width 85 height 32
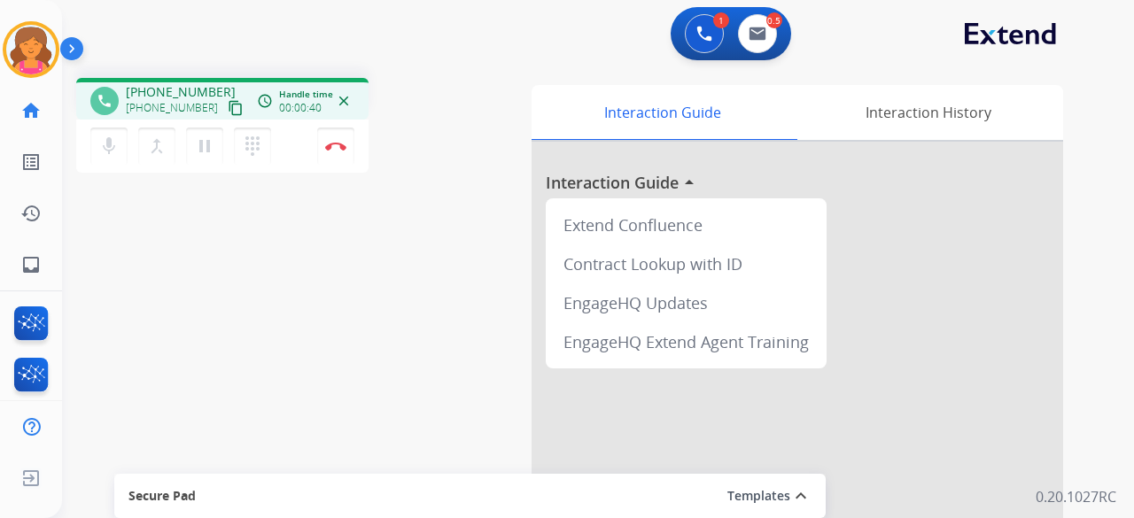
click at [228, 111] on mat-icon "content_copy" at bounding box center [236, 108] width 16 height 16
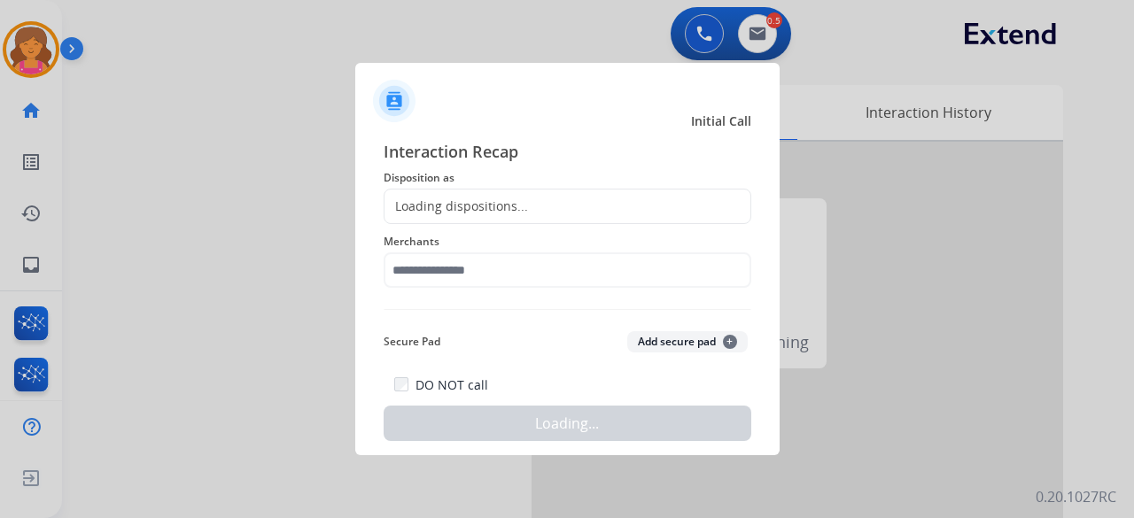
click at [444, 207] on div "Loading dispositions..." at bounding box center [456, 207] width 144 height 18
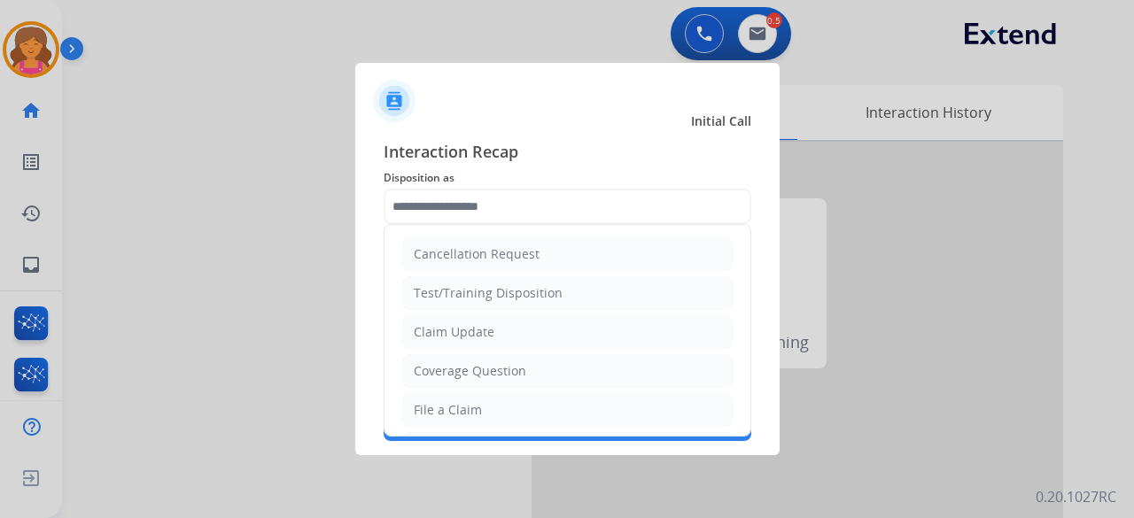
click at [444, 207] on input "text" at bounding box center [568, 206] width 368 height 35
click at [469, 402] on div "File a Claim" at bounding box center [448, 410] width 68 height 18
type input "**********"
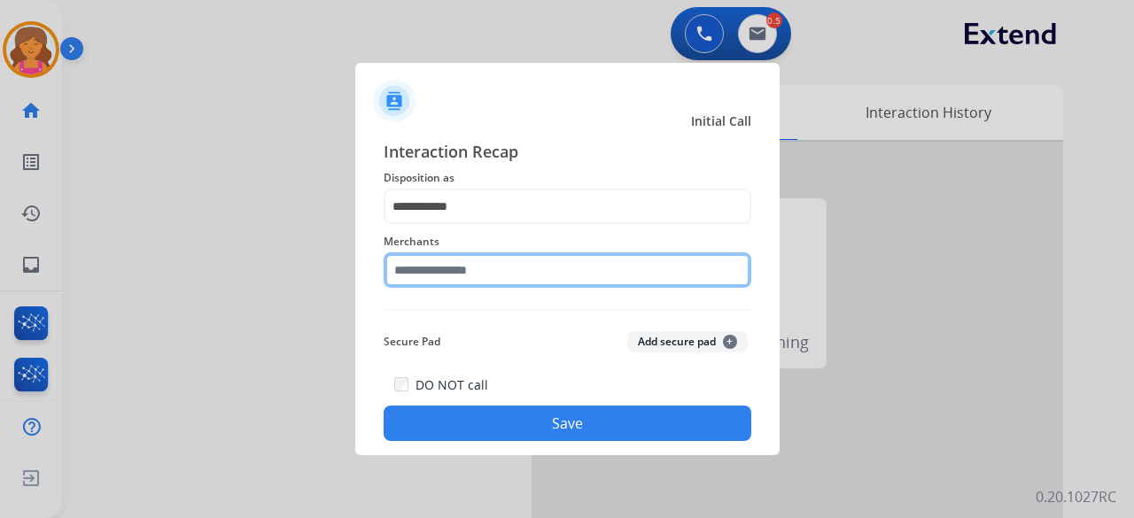
click at [457, 277] on input "text" at bounding box center [568, 269] width 368 height 35
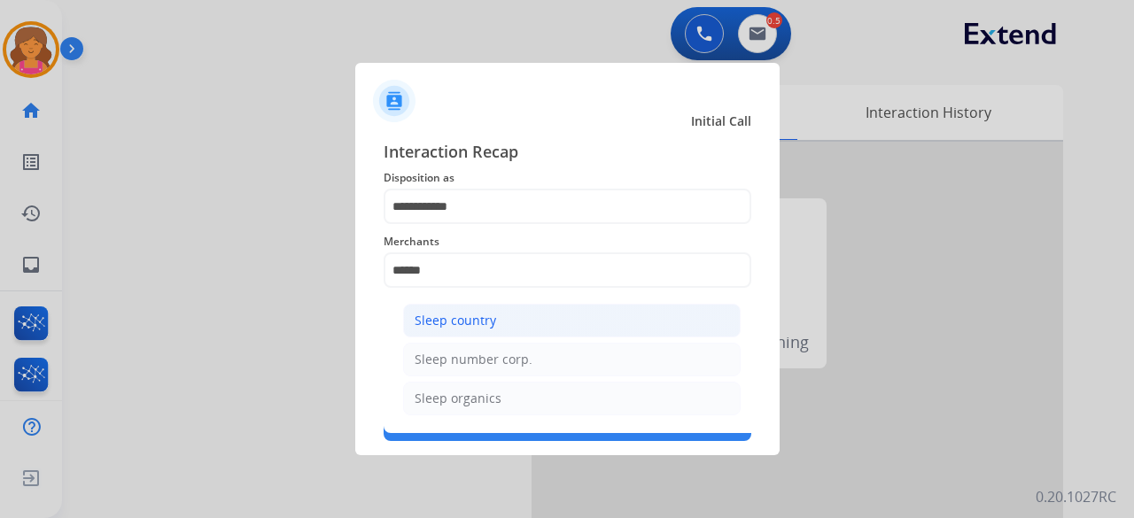
click at [566, 315] on li "Sleep country" at bounding box center [571, 321] width 337 height 34
type input "**********"
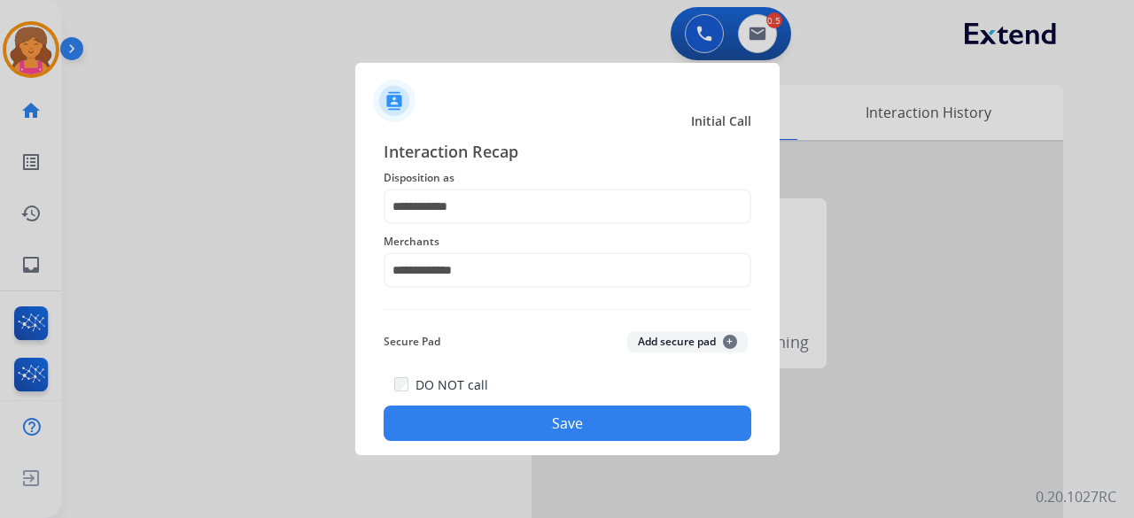
click at [535, 422] on button "Save" at bounding box center [568, 423] width 368 height 35
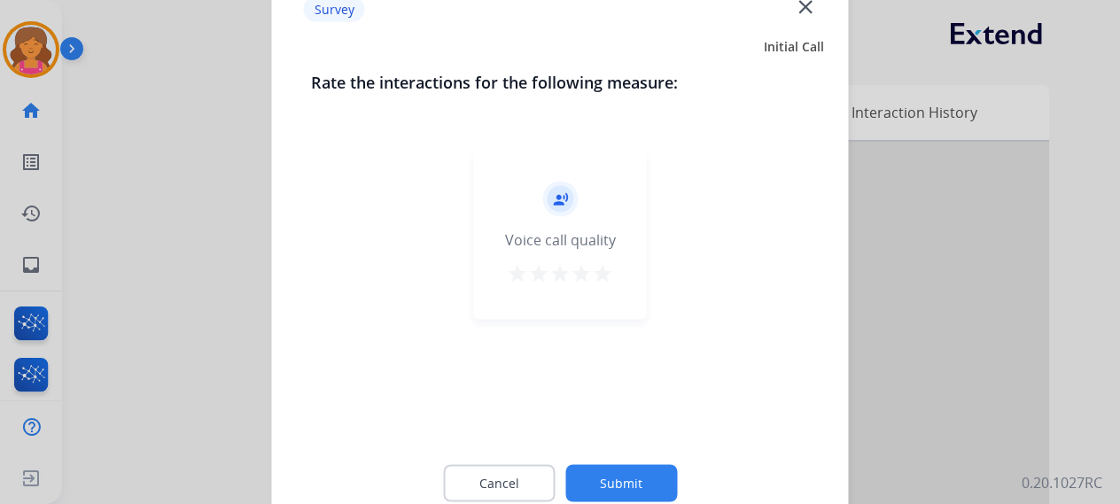
click at [606, 270] on mat-icon "star" at bounding box center [602, 272] width 21 height 21
click at [628, 476] on button "Submit" at bounding box center [621, 482] width 112 height 37
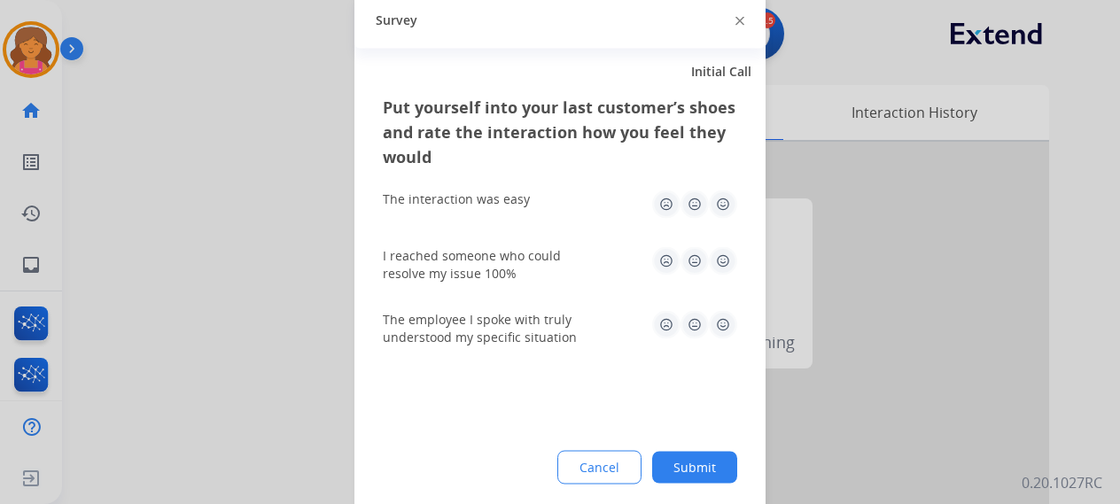
click at [729, 195] on img at bounding box center [723, 204] width 28 height 28
click at [729, 268] on img at bounding box center [723, 260] width 28 height 28
click at [727, 323] on img at bounding box center [723, 324] width 28 height 28
click at [703, 483] on div "Cancel Submit" at bounding box center [560, 467] width 354 height 34
click at [703, 475] on button "Submit" at bounding box center [694, 467] width 85 height 32
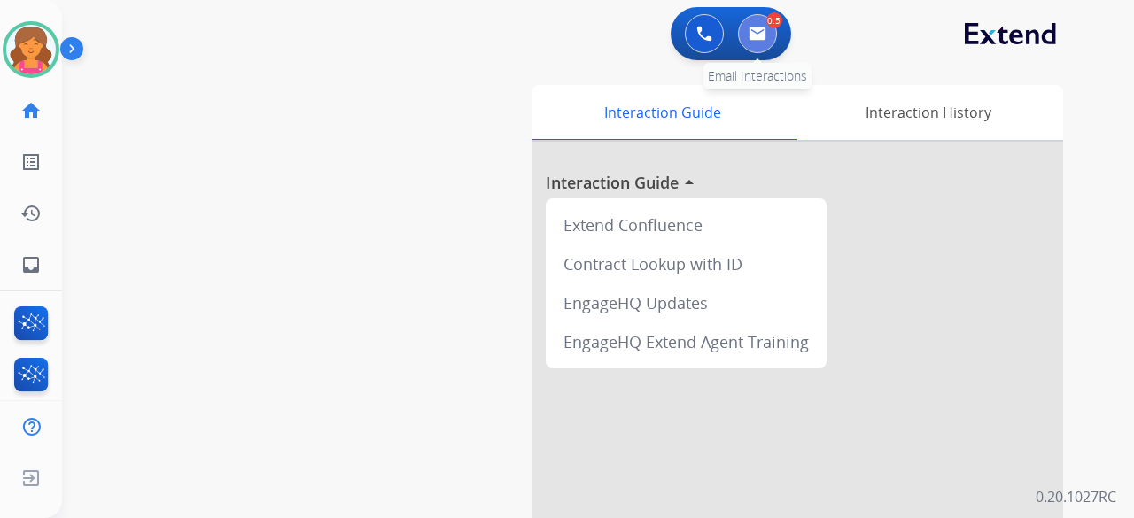
click at [751, 41] on button at bounding box center [757, 33] width 39 height 39
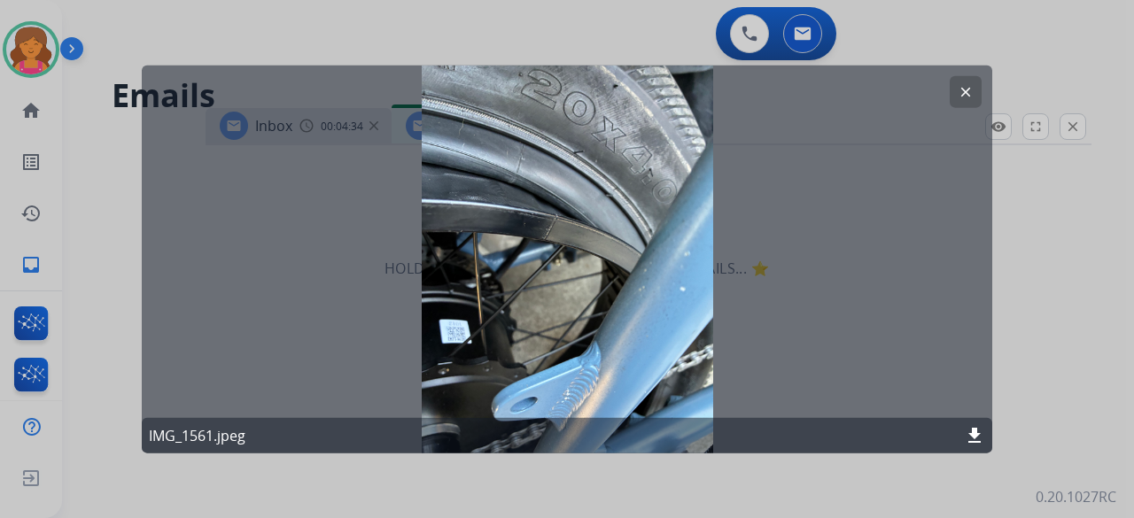
select select "**********"
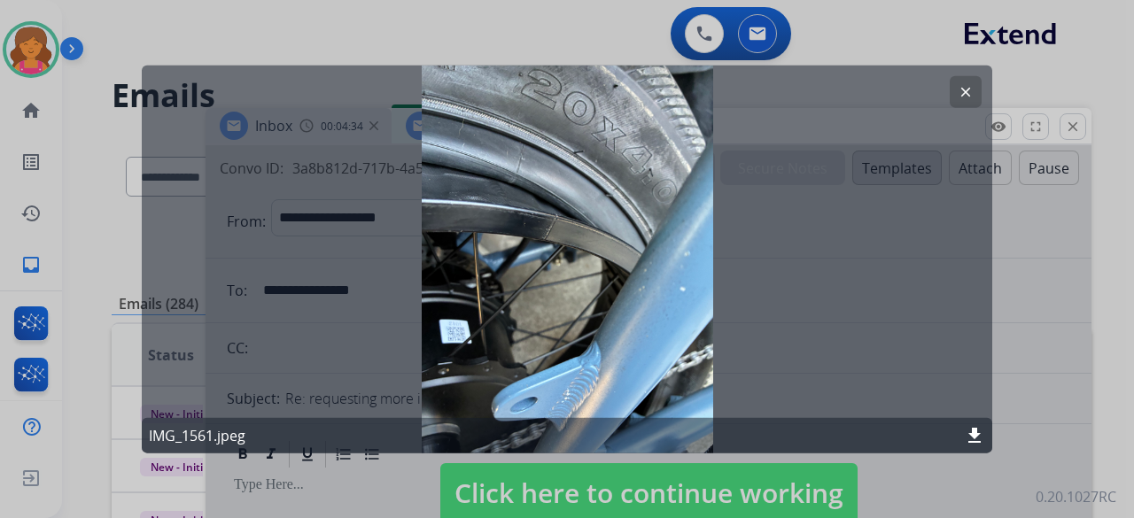
click at [971, 96] on mat-icon "clear" at bounding box center [966, 91] width 16 height 16
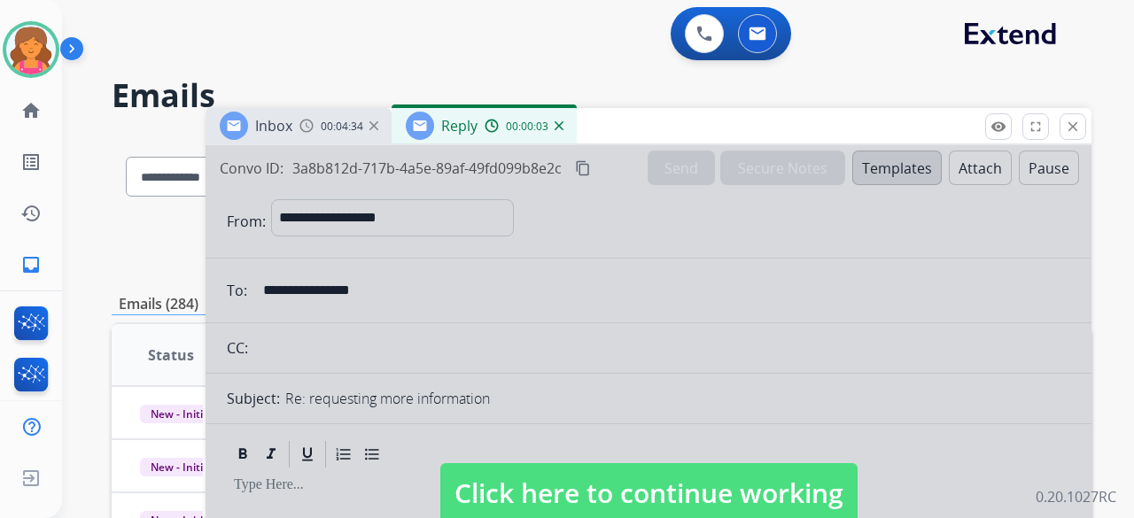
click at [540, 470] on span "Click here to continue working" at bounding box center [648, 493] width 417 height 60
select select
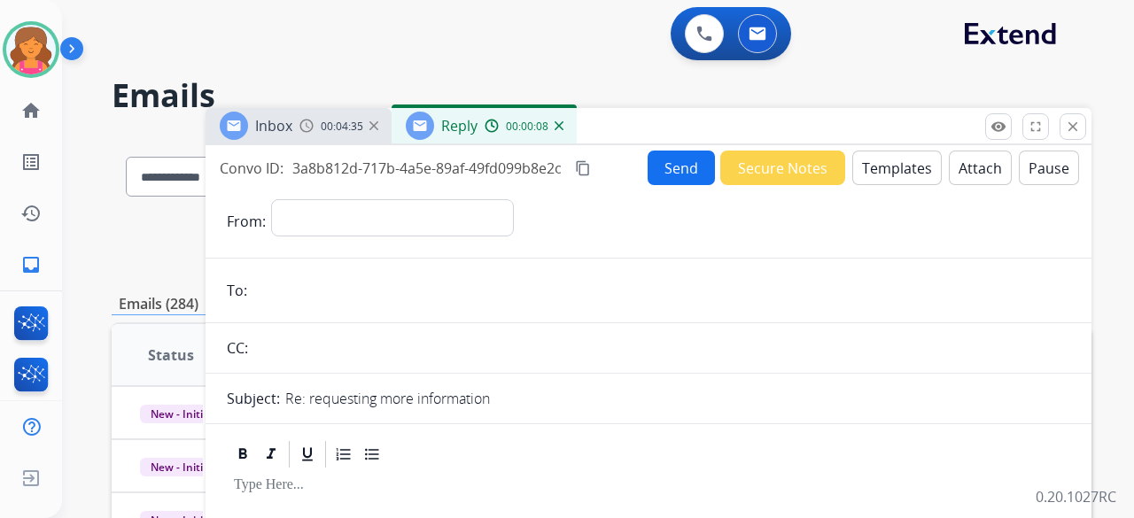
click at [558, 127] on img at bounding box center [559, 125] width 9 height 9
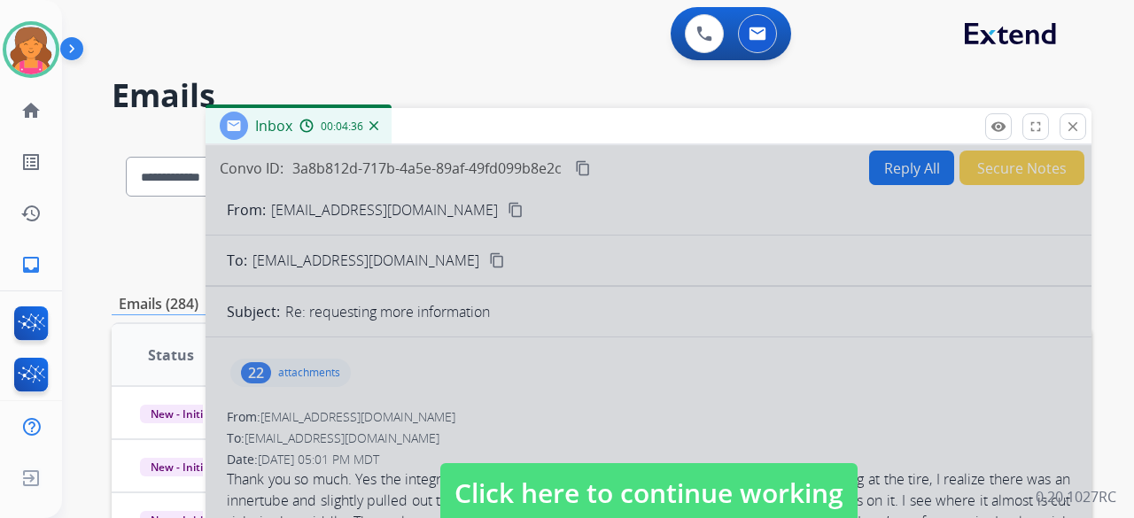
click at [469, 476] on span "Click here to continue working" at bounding box center [648, 493] width 417 height 60
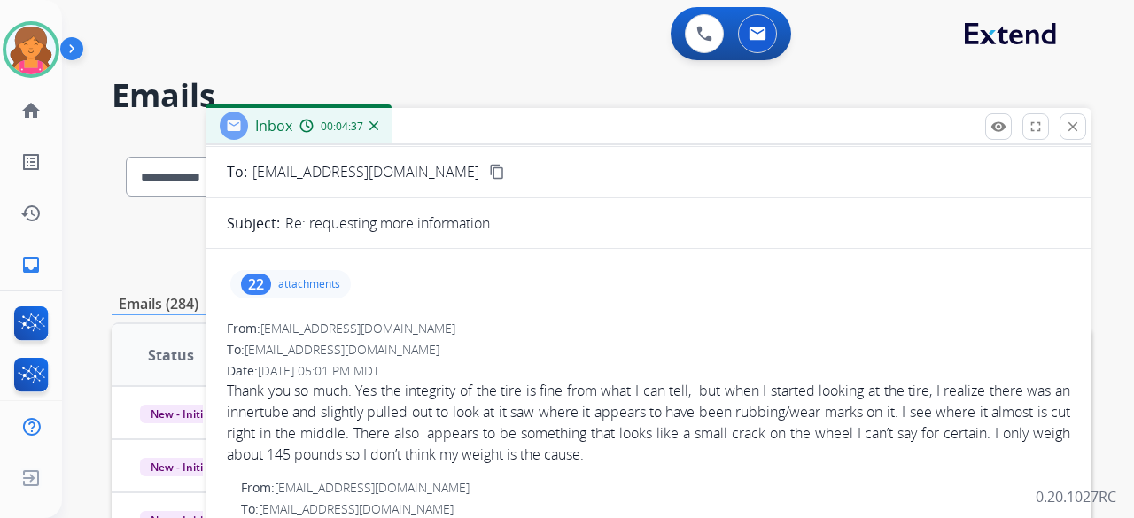
scroll to position [89, 0]
click at [291, 290] on div "22 attachments" at bounding box center [290, 284] width 120 height 28
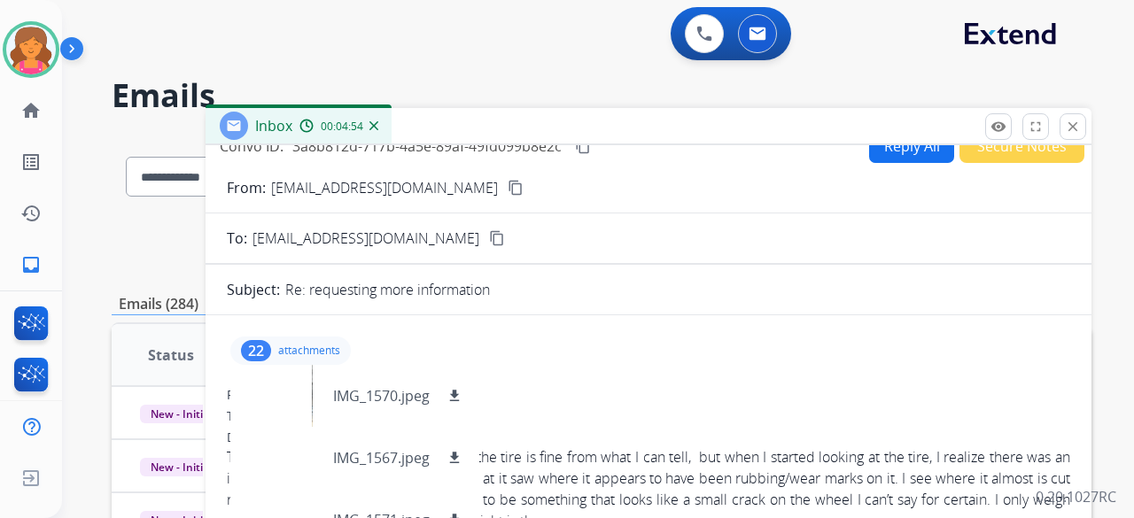
scroll to position [0, 0]
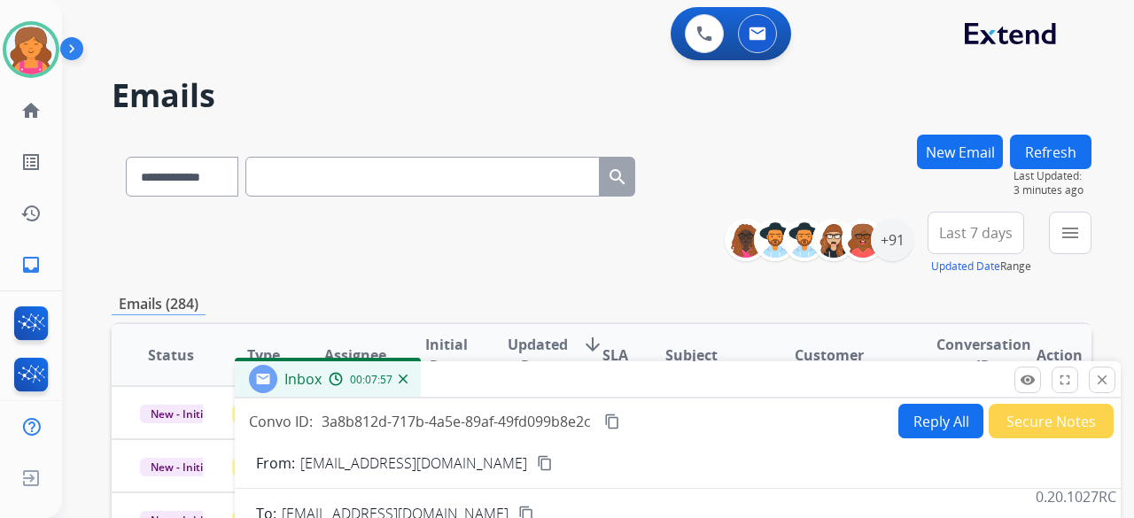
drag, startPoint x: 552, startPoint y: 134, endPoint x: 586, endPoint y: 444, distance: 311.9
click at [590, 399] on div "Inbox 00:07:57" at bounding box center [678, 379] width 886 height 37
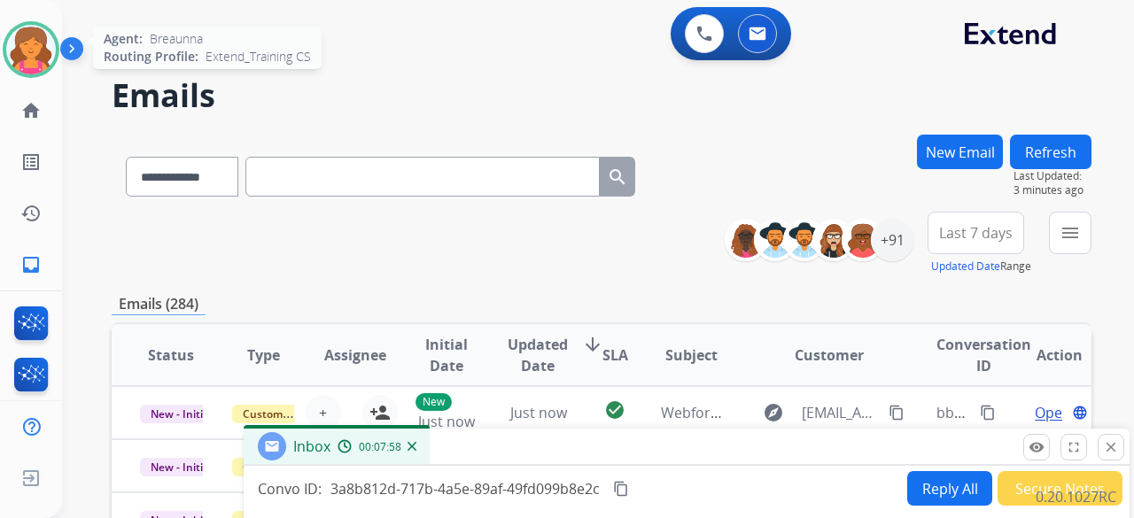
click at [32, 56] on img at bounding box center [31, 50] width 50 height 50
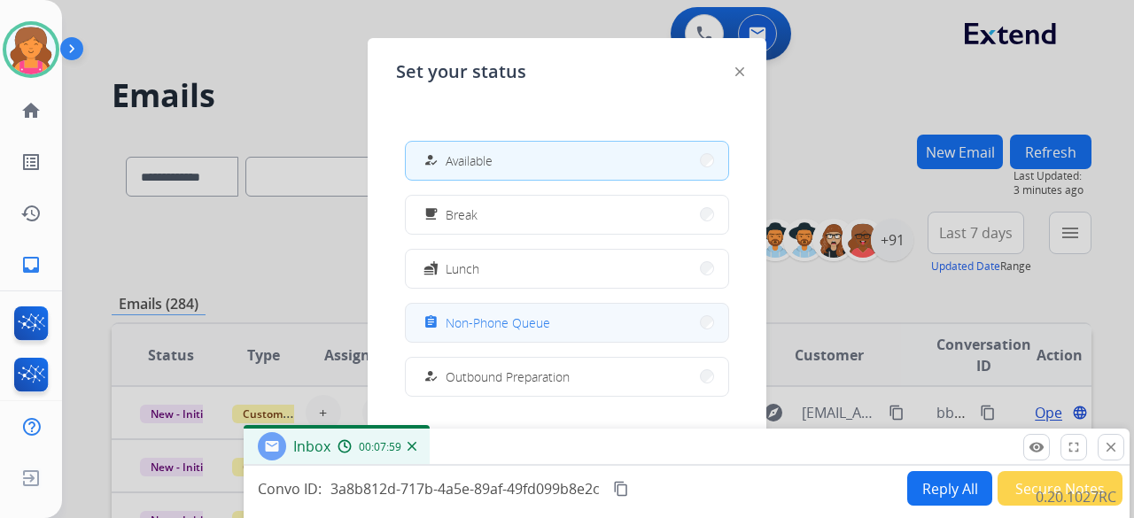
click at [523, 317] on span "Non-Phone Queue" at bounding box center [498, 323] width 105 height 19
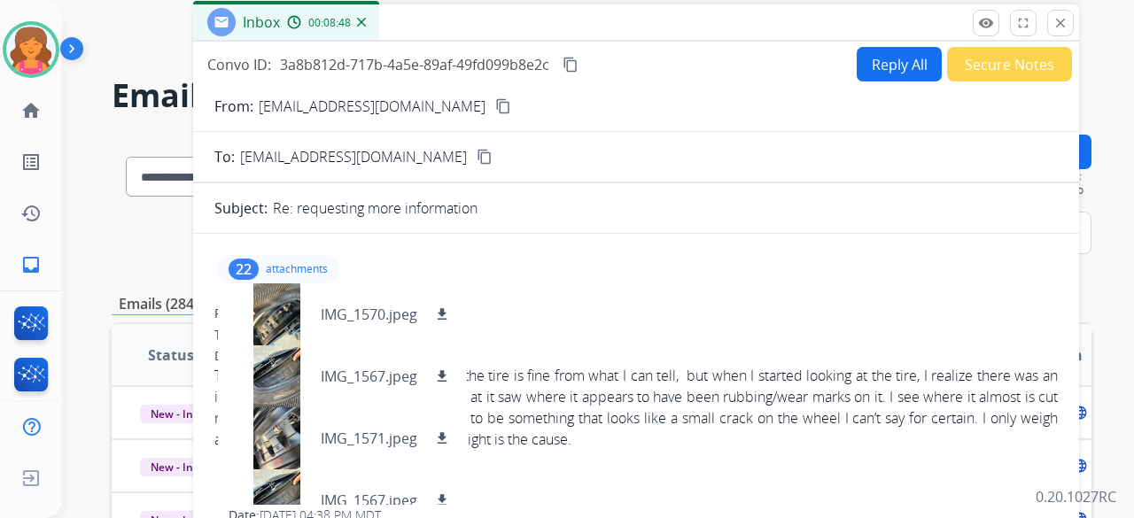
drag, startPoint x: 495, startPoint y: 445, endPoint x: 450, endPoint y: 17, distance: 430.2
click at [448, 17] on div "Inbox 00:08:48" at bounding box center [636, 22] width 886 height 37
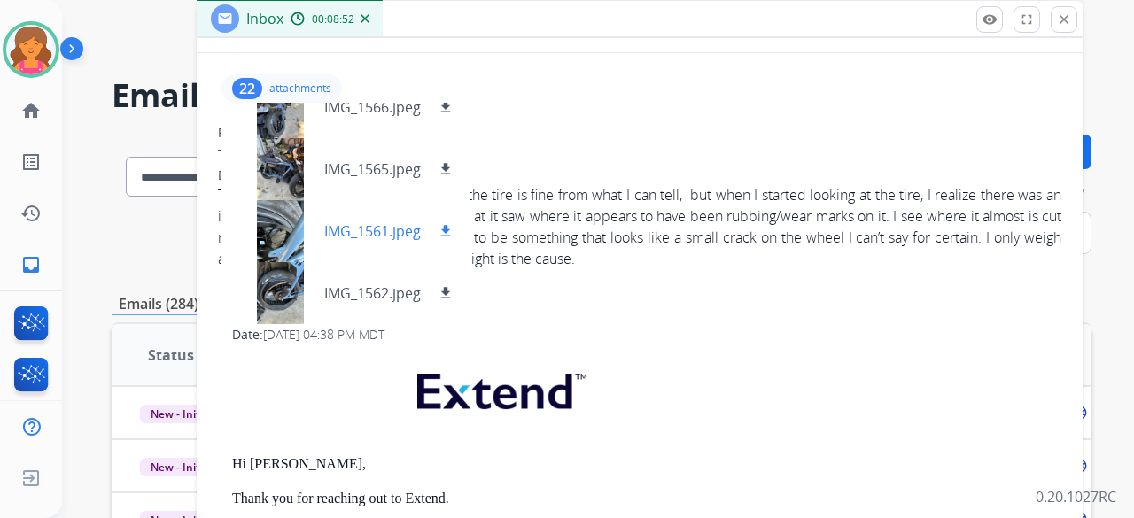
scroll to position [1054, 0]
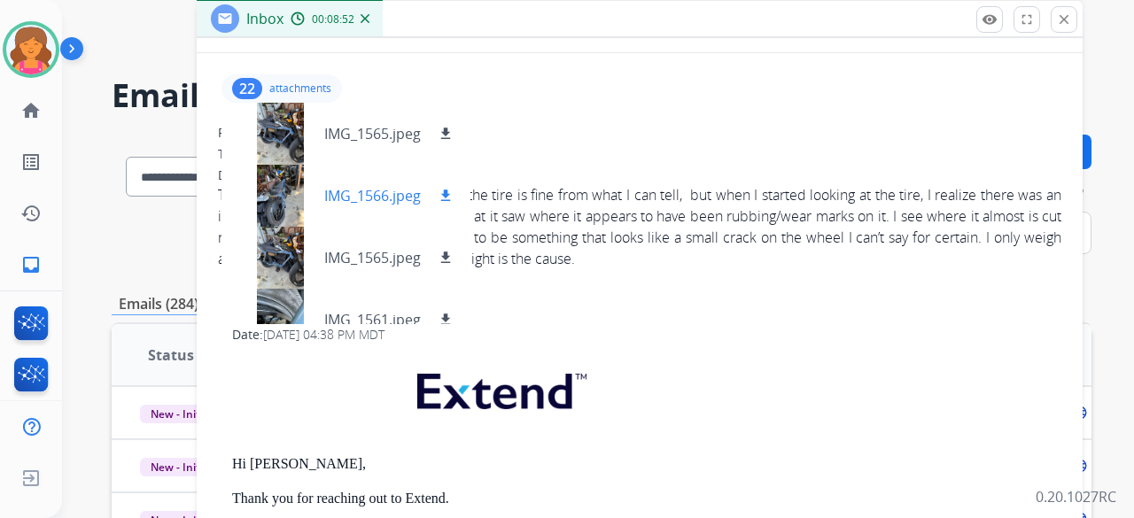
click at [284, 182] on div at bounding box center [280, 196] width 89 height 62
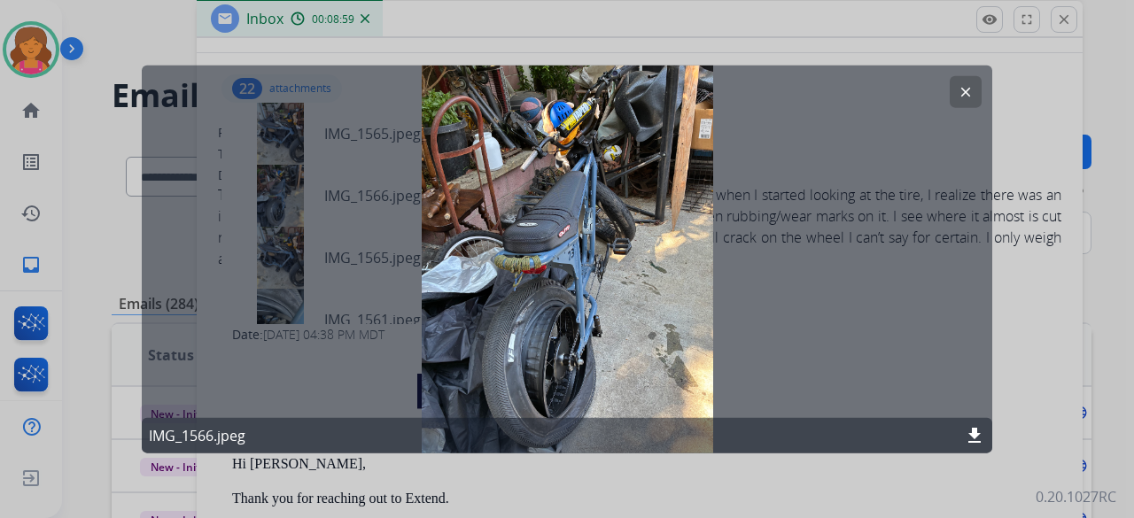
click at [966, 86] on mat-icon "clear" at bounding box center [966, 91] width 16 height 16
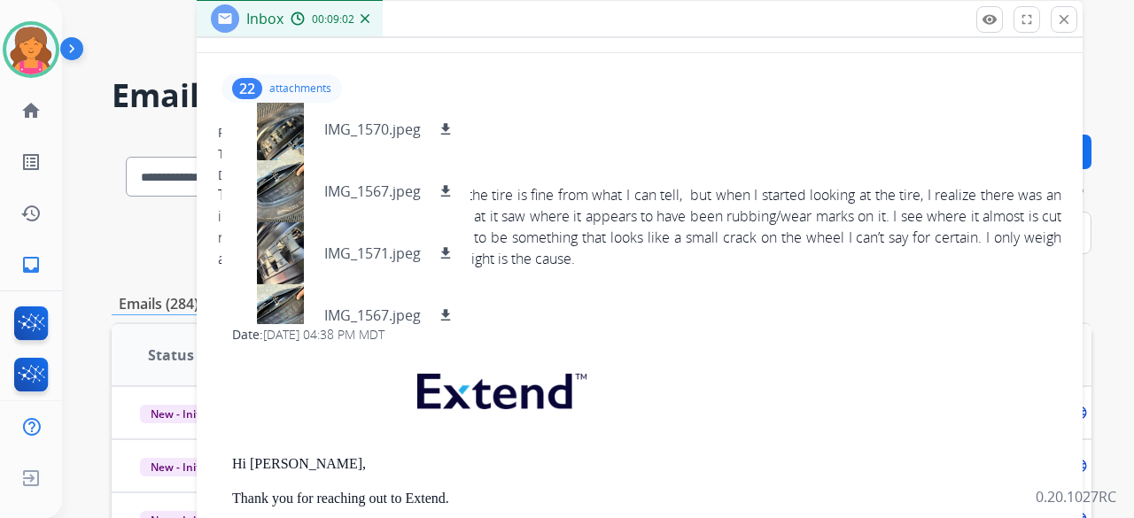
scroll to position [0, 0]
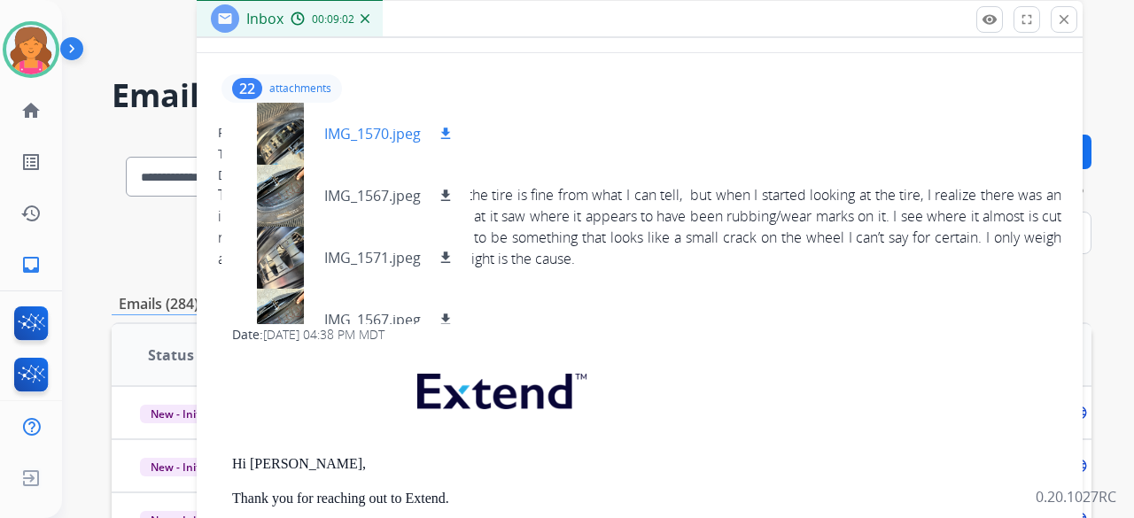
click at [306, 132] on div at bounding box center [280, 134] width 89 height 62
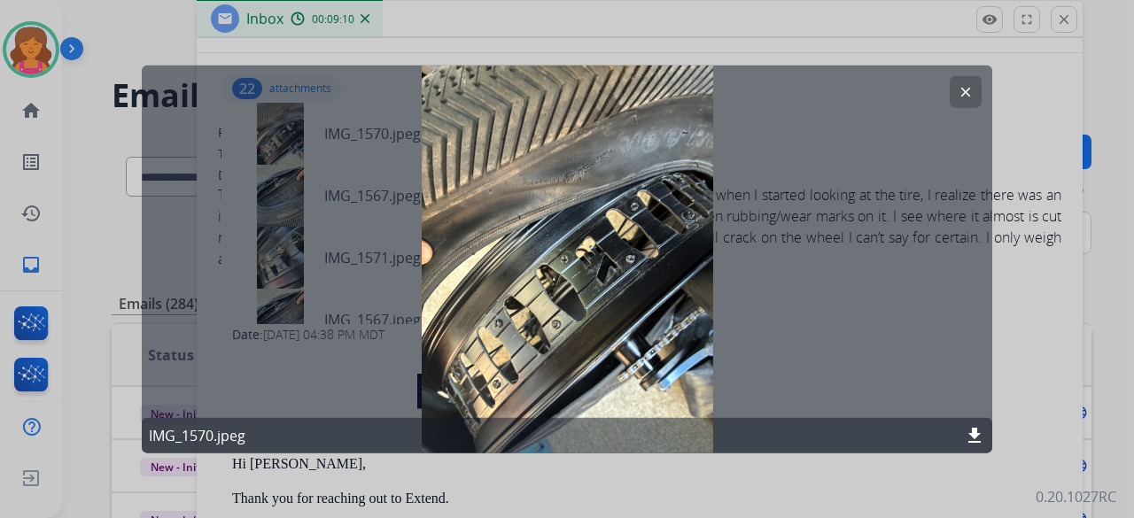
click at [960, 86] on mat-icon "clear" at bounding box center [966, 91] width 16 height 16
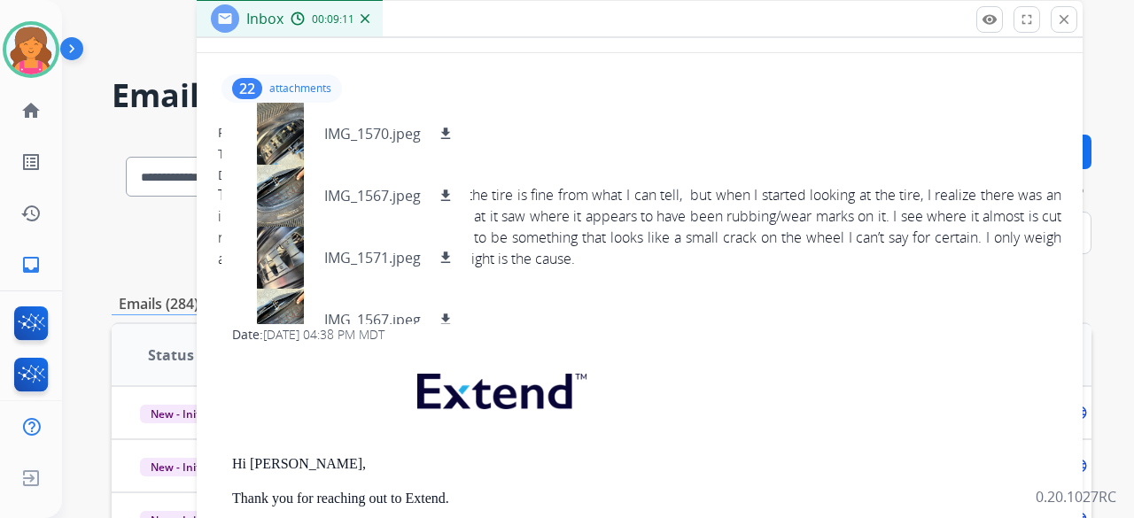
click at [733, 318] on div "To: ceg447@gmail.com" at bounding box center [646, 314] width 829 height 18
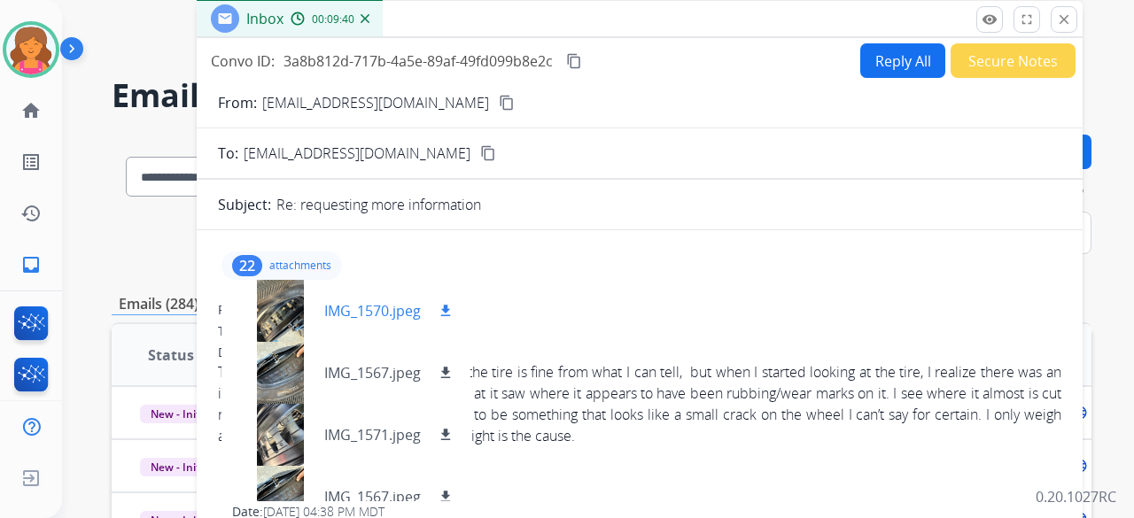
click at [289, 314] on div at bounding box center [280, 311] width 89 height 62
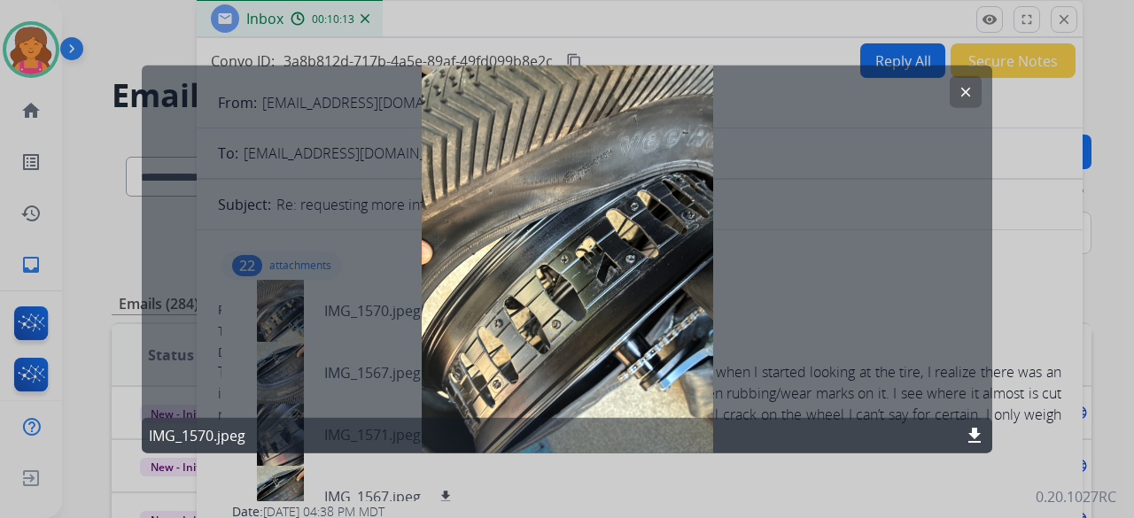
click at [953, 89] on button "clear" at bounding box center [966, 91] width 32 height 32
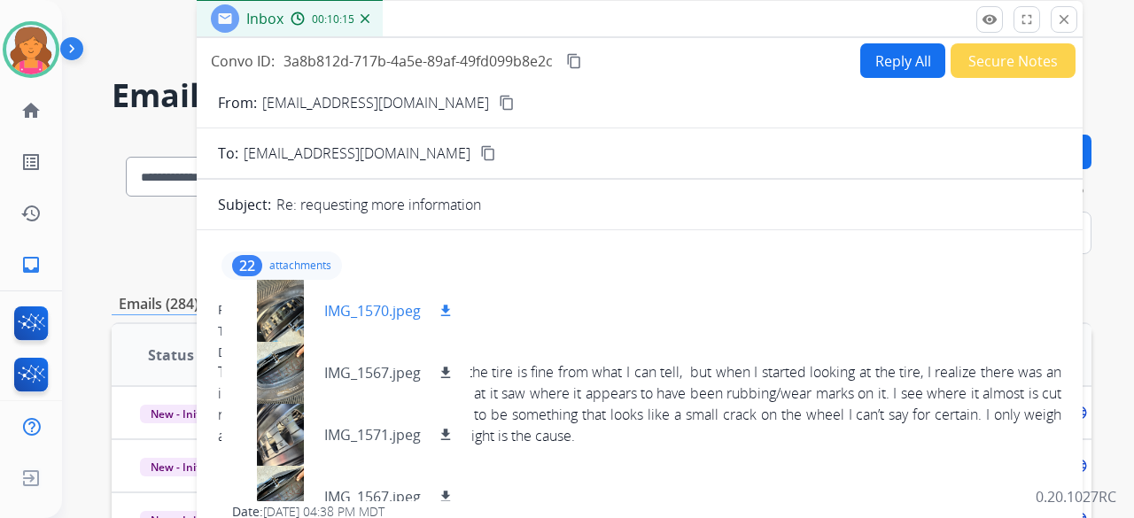
click at [275, 295] on div at bounding box center [280, 311] width 89 height 62
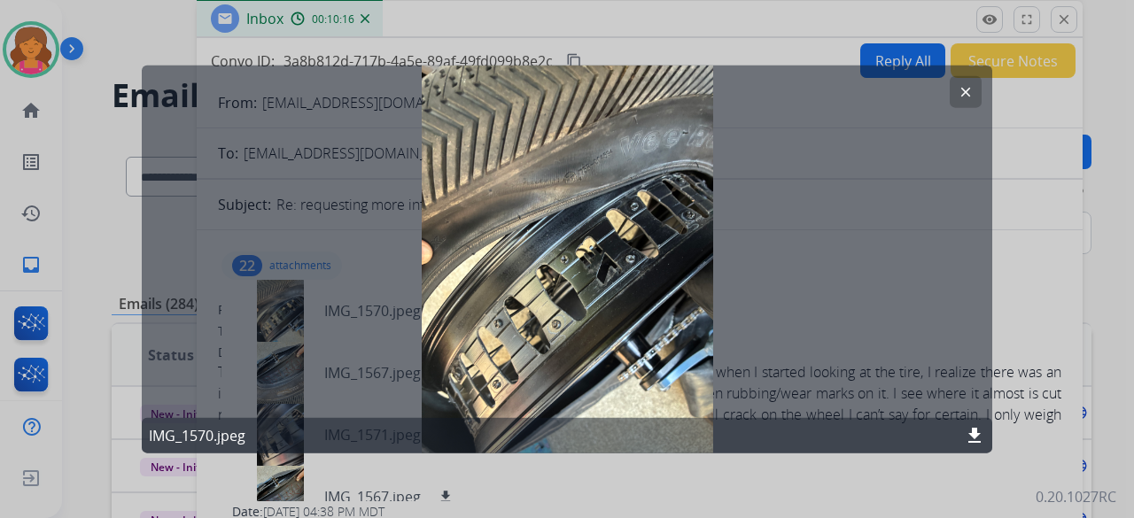
click at [962, 91] on mat-icon "clear" at bounding box center [966, 91] width 16 height 16
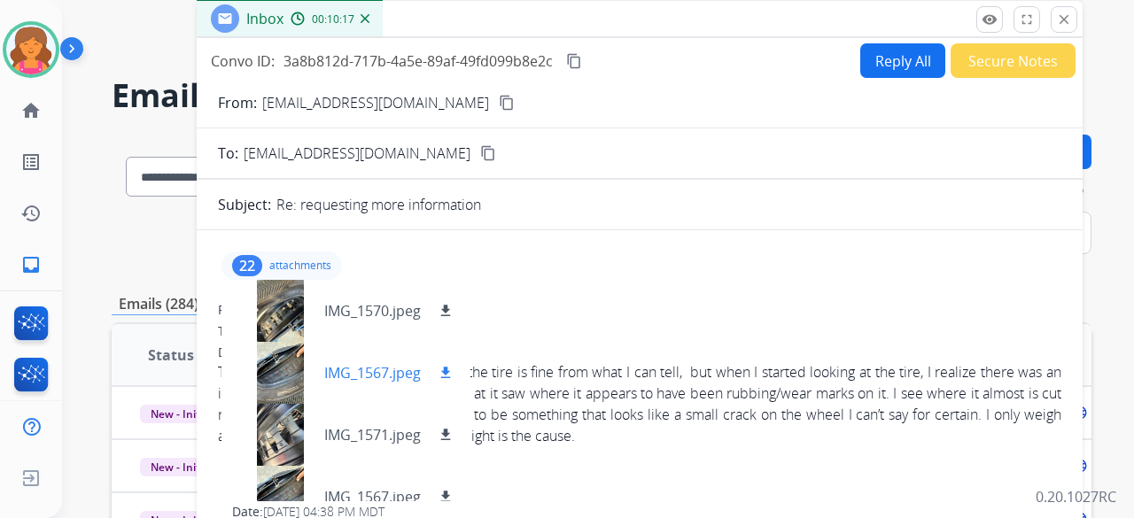
click at [260, 385] on div at bounding box center [280, 373] width 89 height 62
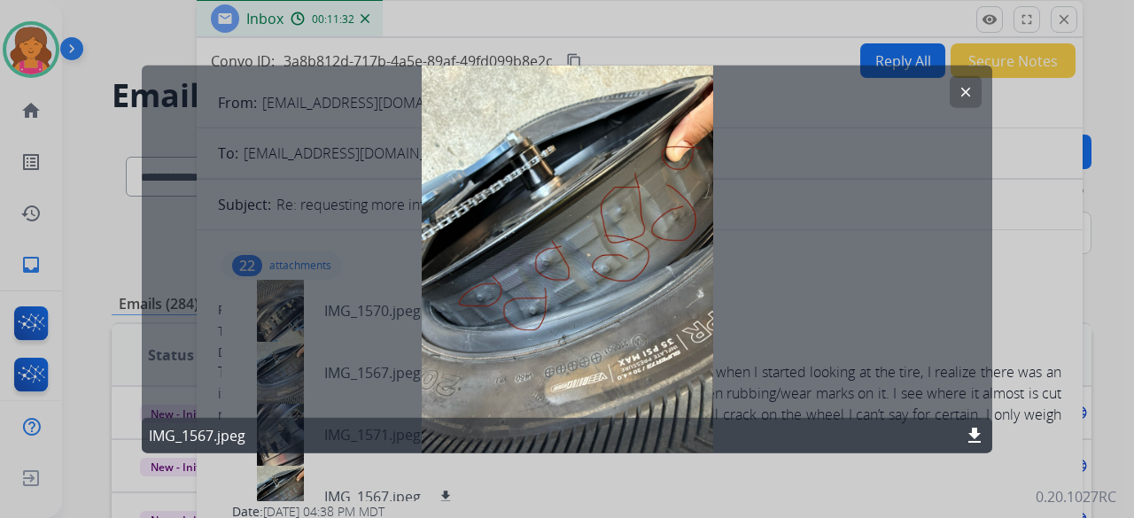
click at [960, 93] on mat-icon "clear" at bounding box center [966, 91] width 16 height 16
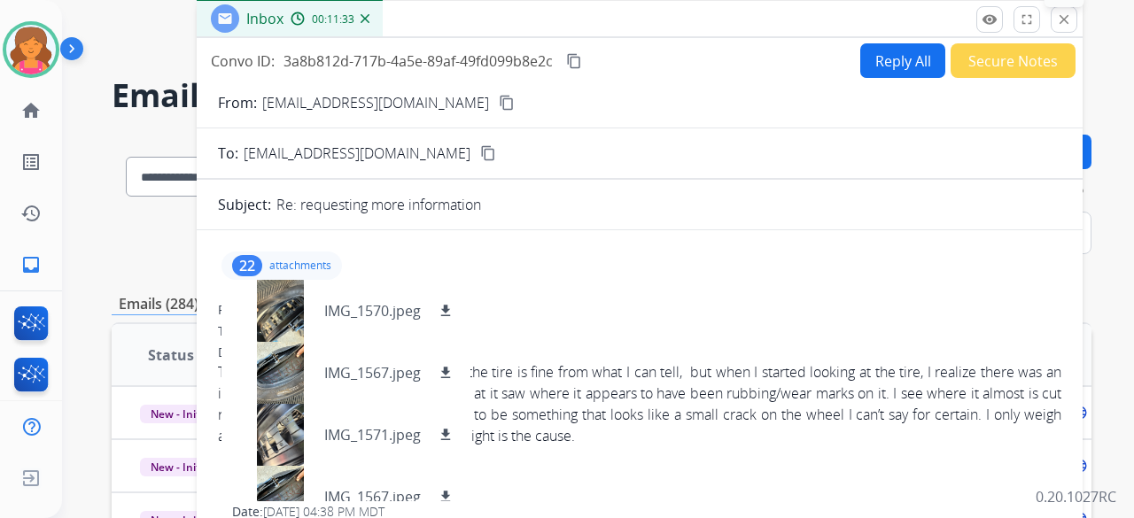
click at [1067, 27] on button "close Close" at bounding box center [1064, 19] width 27 height 27
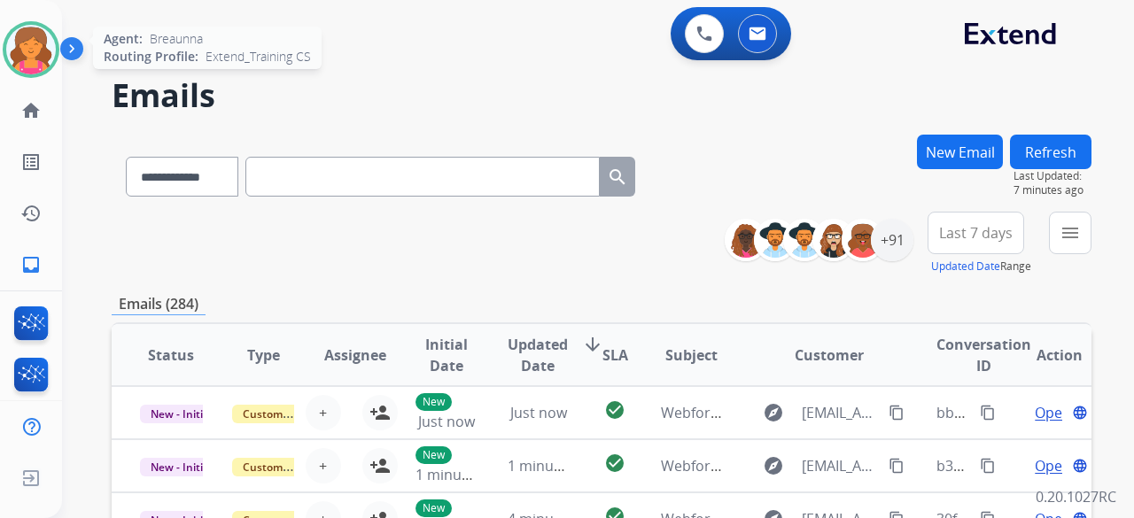
click at [39, 40] on img at bounding box center [31, 50] width 50 height 50
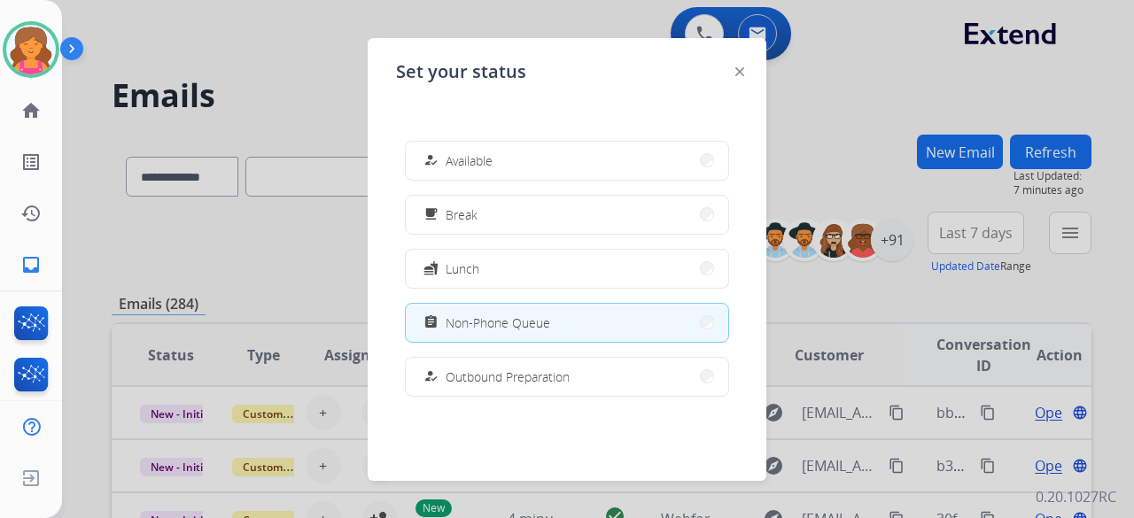
click at [262, 68] on div at bounding box center [567, 259] width 1134 height 518
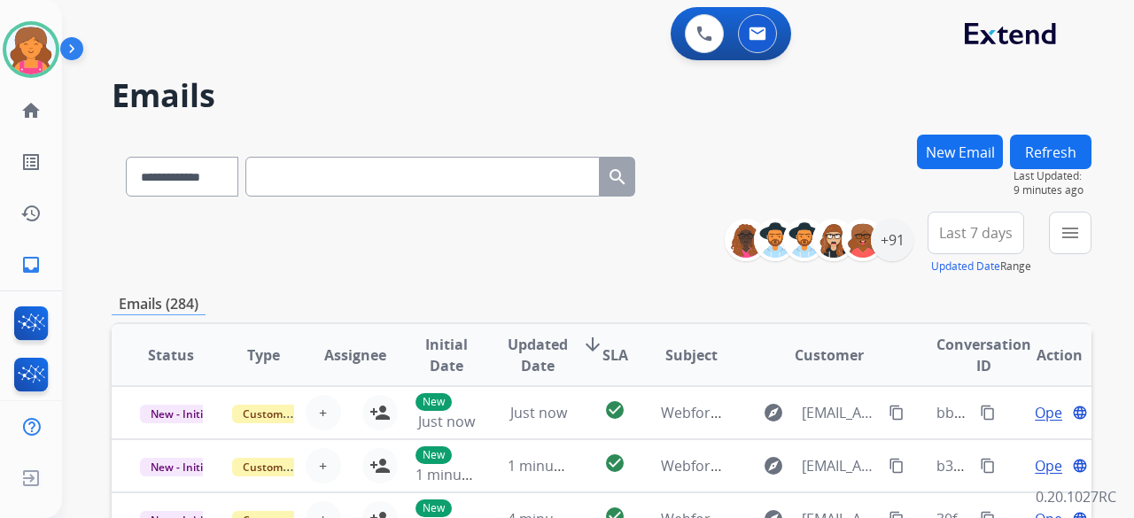
paste input "**********"
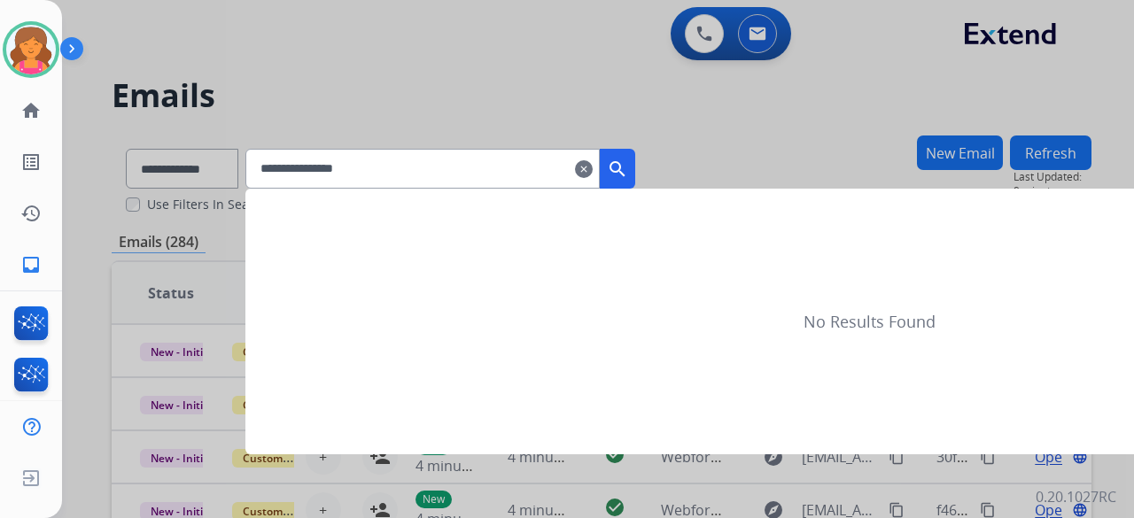
type input "**********"
click at [628, 173] on mat-icon "search" at bounding box center [617, 169] width 21 height 21
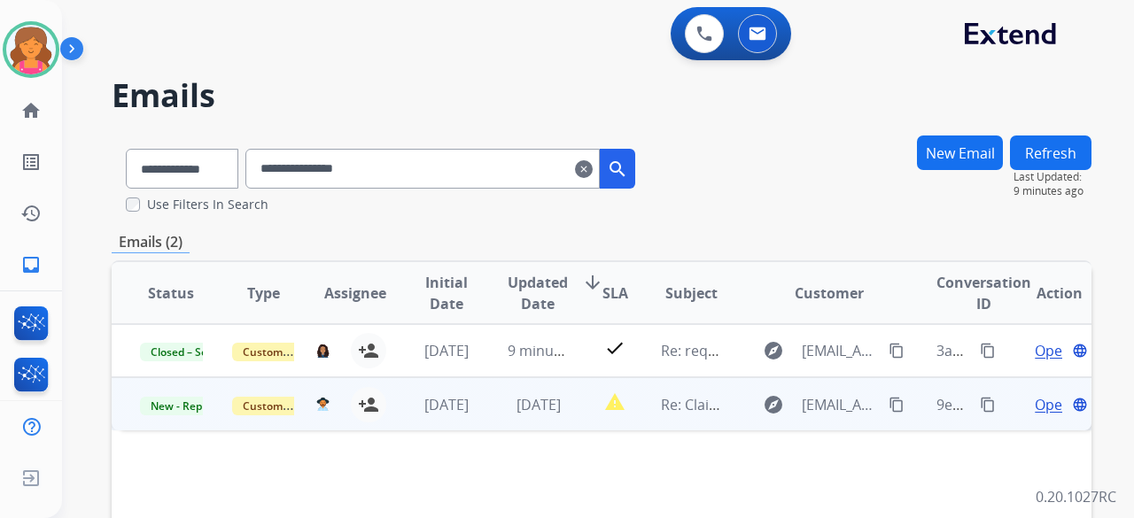
click at [1036, 411] on span "Open" at bounding box center [1053, 404] width 36 height 21
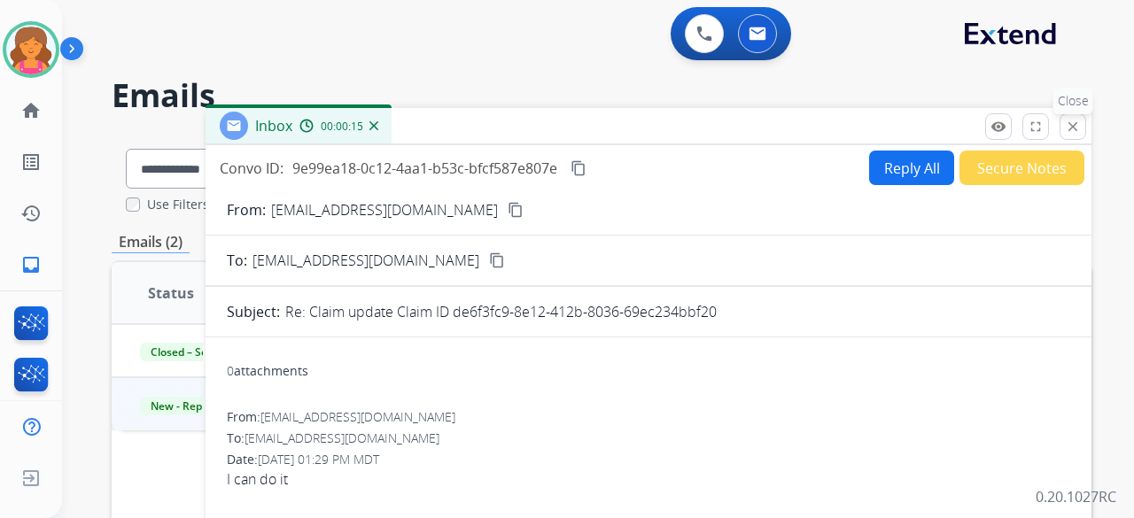
click at [1067, 125] on mat-icon "close" at bounding box center [1073, 127] width 16 height 16
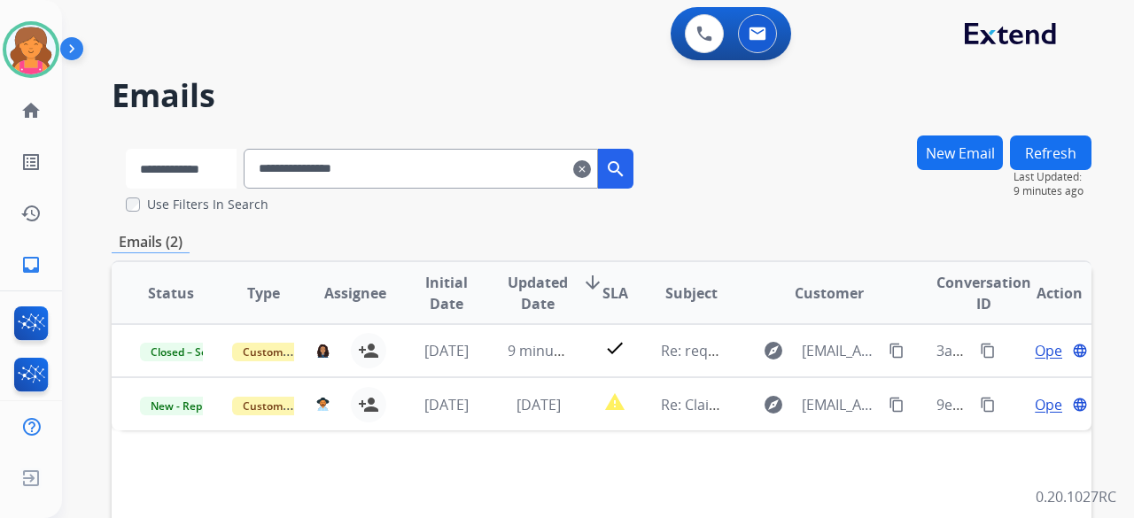
click at [184, 159] on select "**********" at bounding box center [181, 169] width 111 height 40
select select "**********"
click at [126, 149] on select "**********" at bounding box center [181, 169] width 111 height 40
click at [411, 182] on input "**********" at bounding box center [422, 169] width 354 height 40
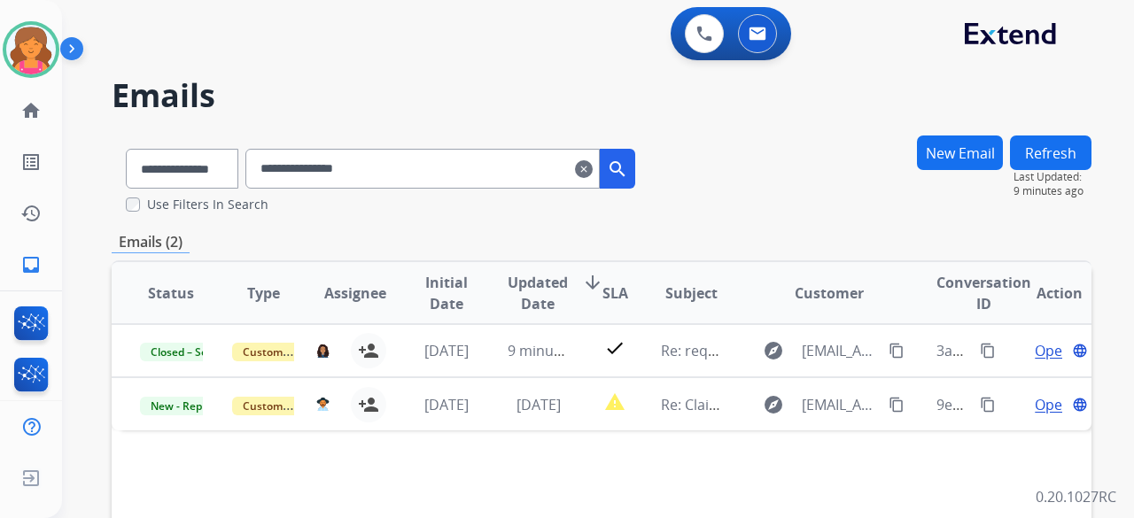
click at [411, 182] on input "**********" at bounding box center [422, 169] width 354 height 40
paste input "**********"
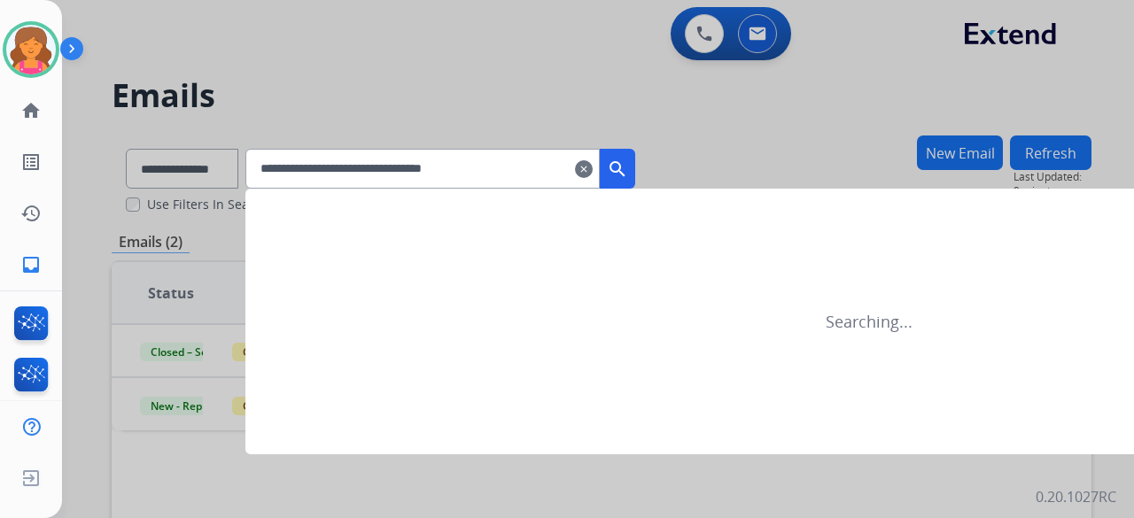
type input "**********"
click at [628, 161] on button "search" at bounding box center [617, 169] width 35 height 40
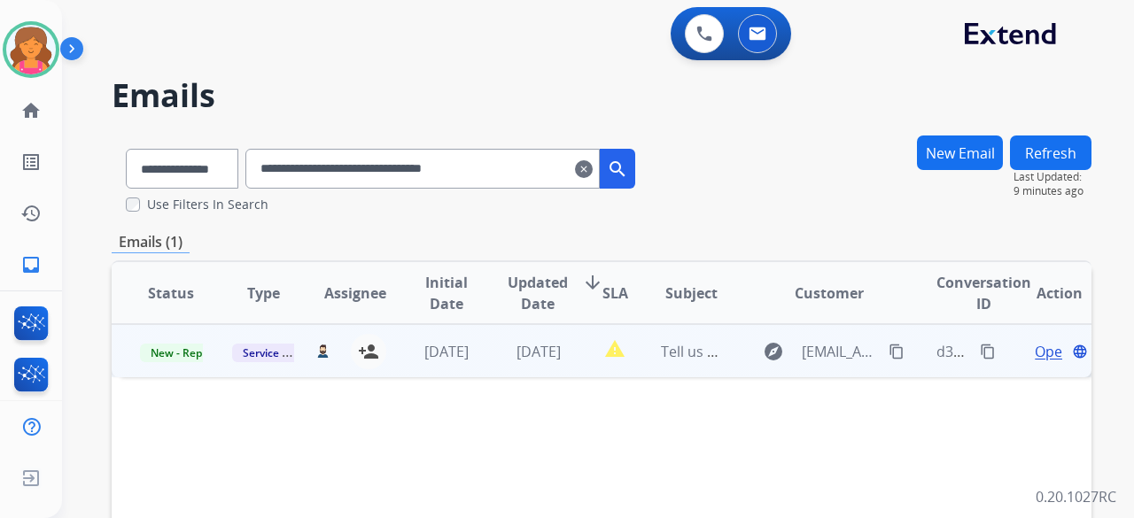
click at [1044, 352] on span "Open" at bounding box center [1053, 351] width 36 height 21
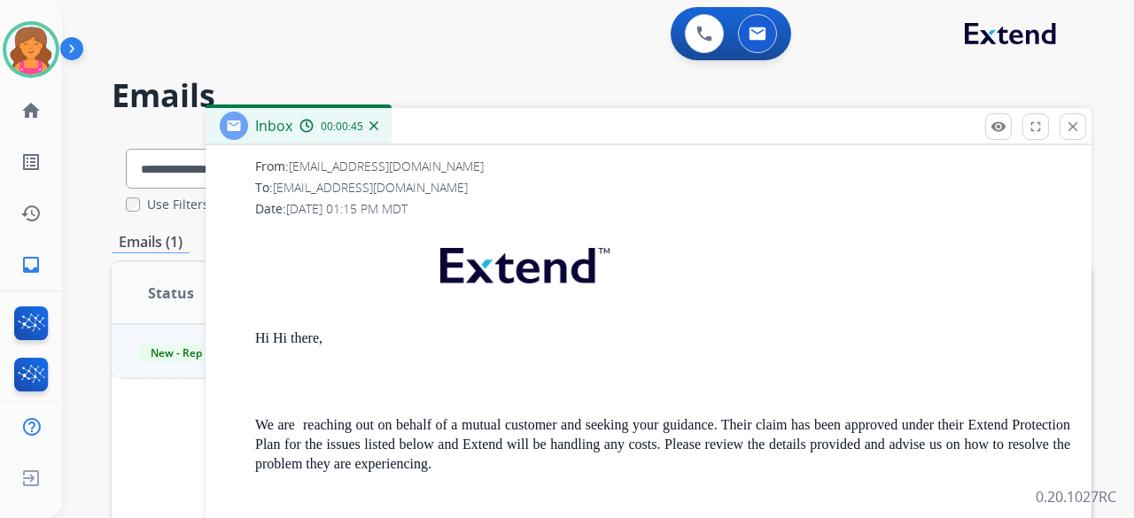
scroll to position [1506, 0]
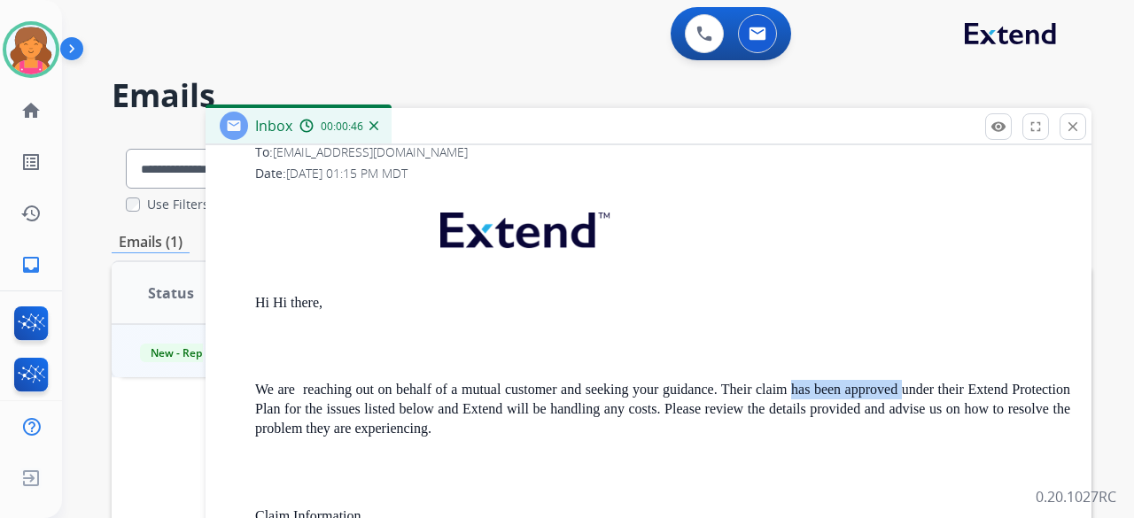
drag, startPoint x: 829, startPoint y: 393, endPoint x: 944, endPoint y: 387, distance: 115.3
click at [944, 387] on p "We are reaching out on behalf of a mutual customer and seeking your guidance. T…" at bounding box center [662, 409] width 815 height 58
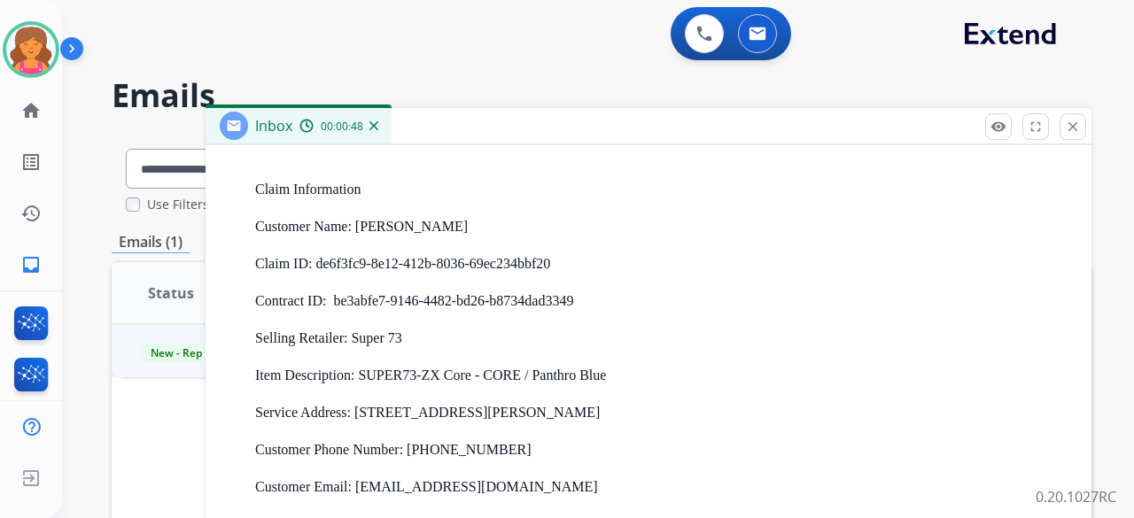
scroll to position [1860, 0]
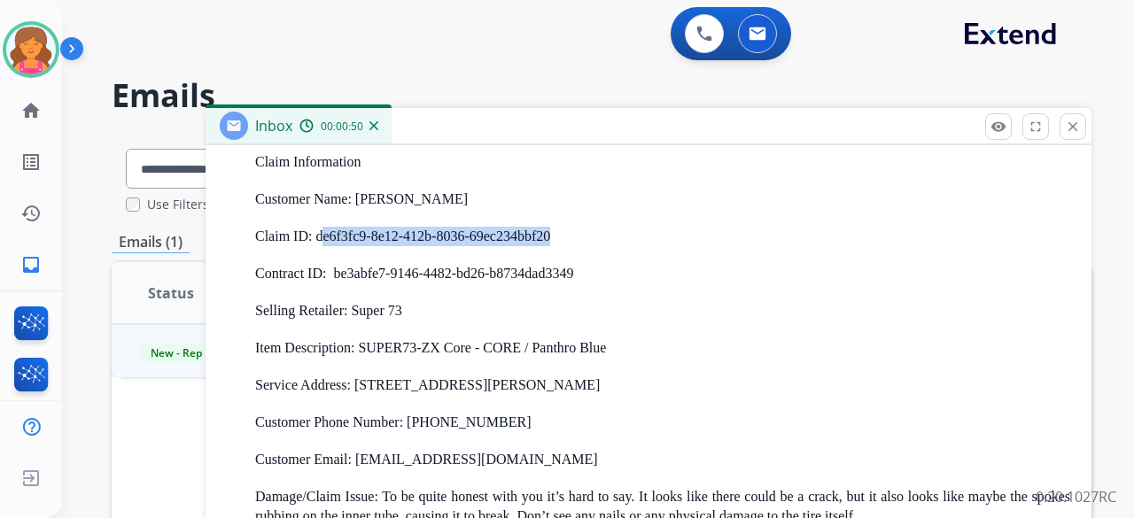
drag, startPoint x: 568, startPoint y: 235, endPoint x: 321, endPoint y: 229, distance: 247.2
click at [321, 229] on p "Claim ID: de6f3fc9-8e12-412b-8036-69ec234bbf20" at bounding box center [662, 236] width 815 height 19
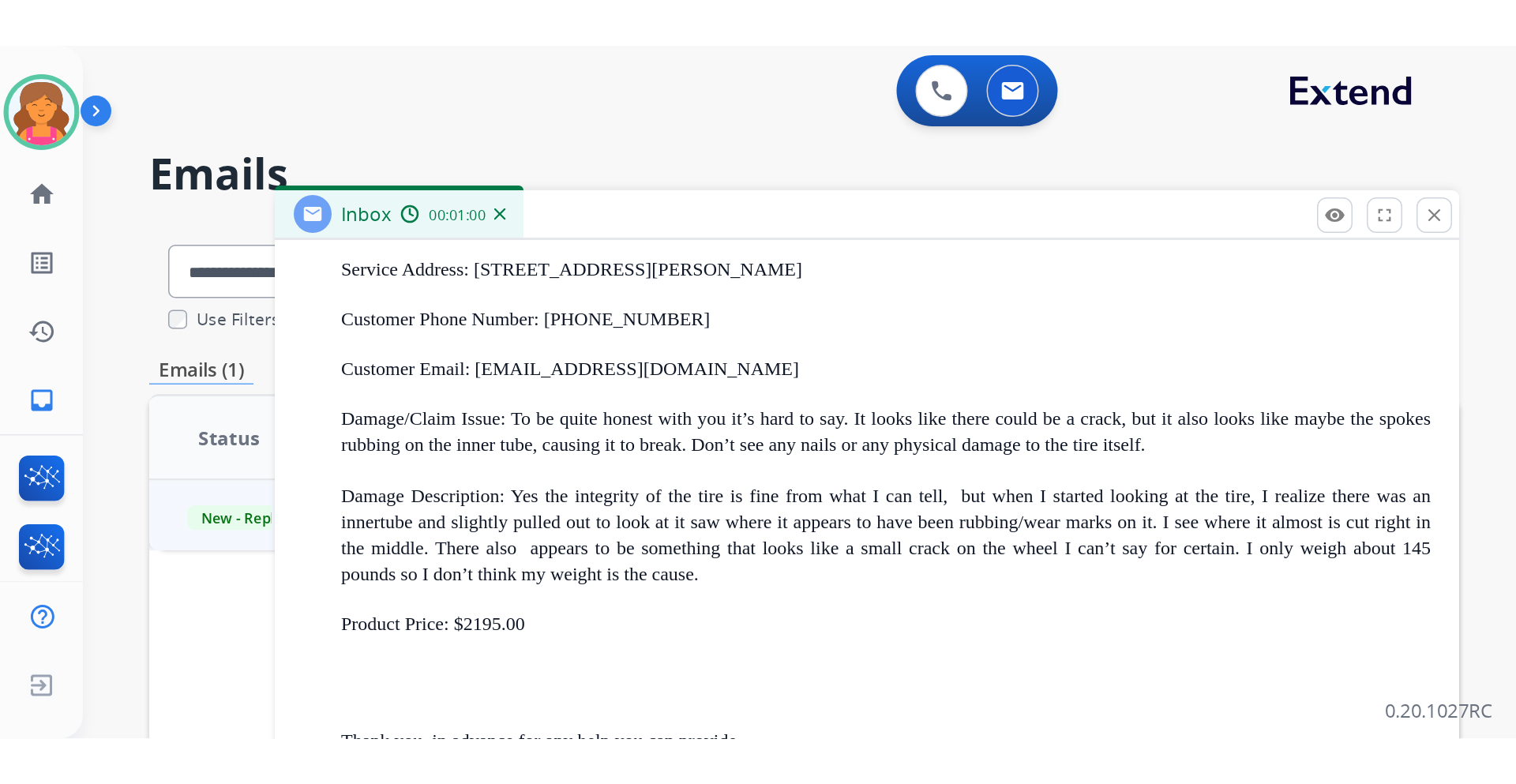
scroll to position [1872, 0]
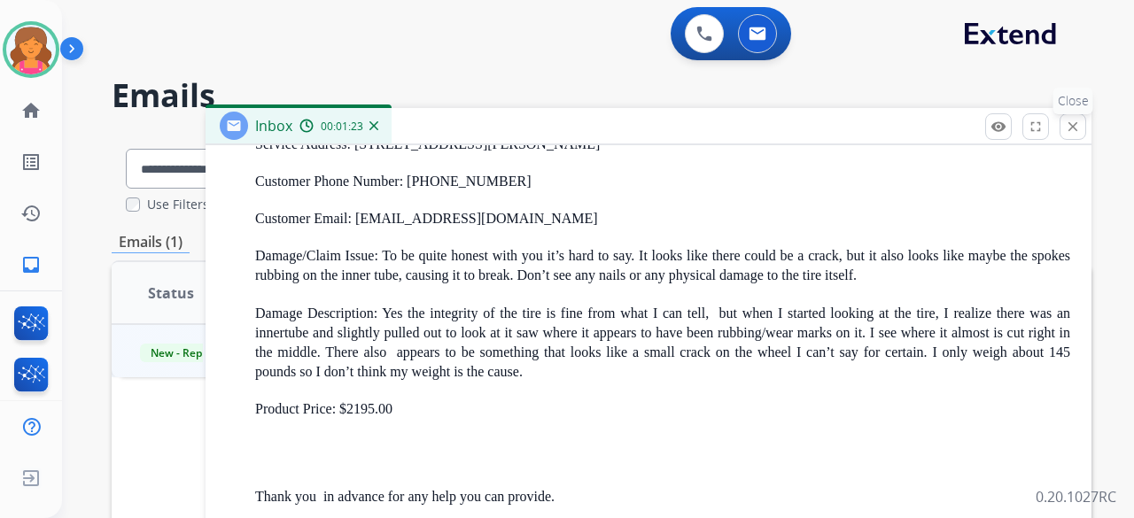
click at [1062, 125] on button "close Close" at bounding box center [1072, 126] width 27 height 27
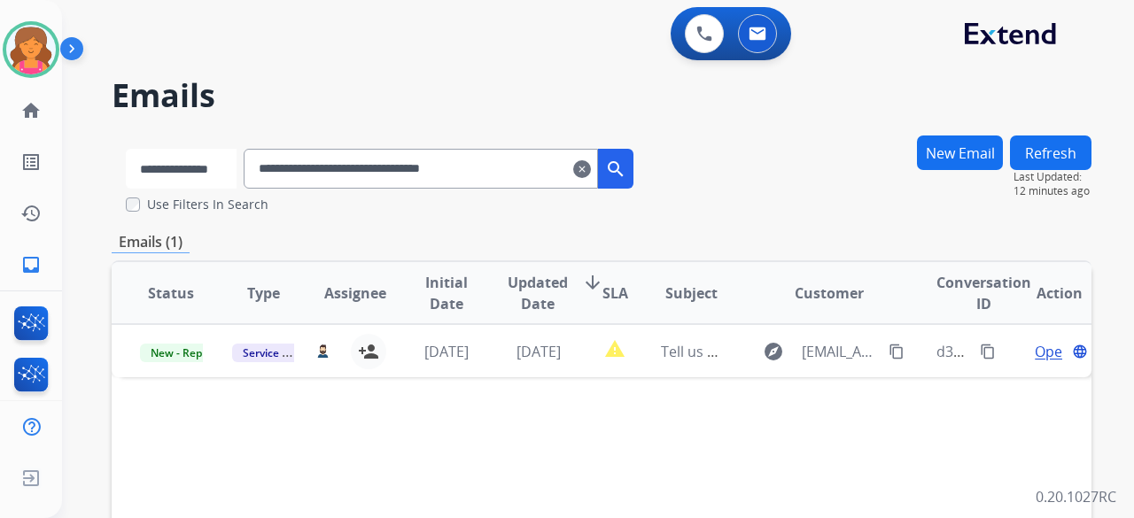
click at [237, 166] on select "**********" at bounding box center [181, 169] width 111 height 40
select select "**********"
click at [126, 149] on select "**********" at bounding box center [181, 169] width 111 height 40
click at [427, 182] on input "**********" at bounding box center [422, 169] width 354 height 40
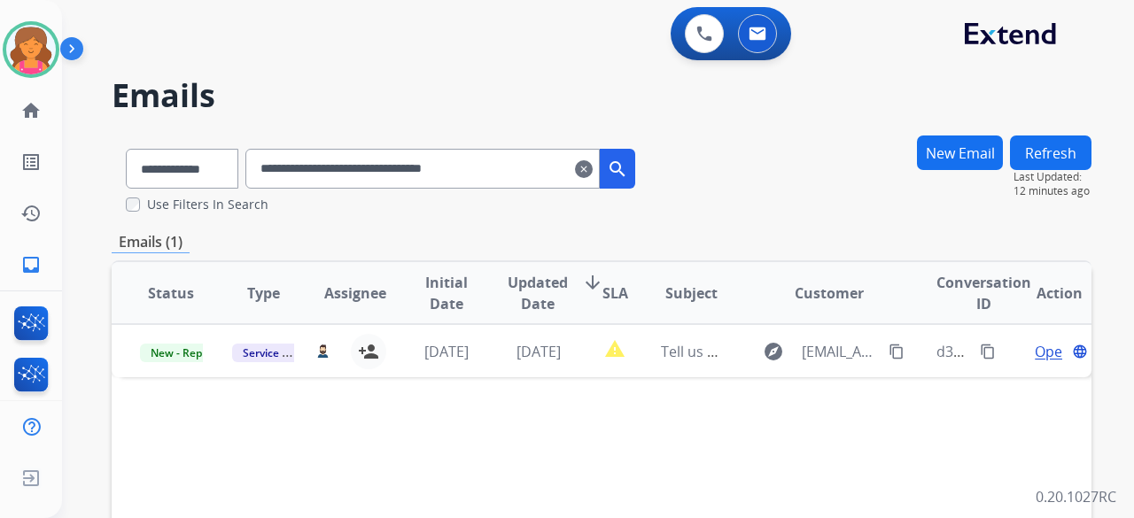
click at [427, 182] on input "**********" at bounding box center [422, 169] width 354 height 40
paste input "text"
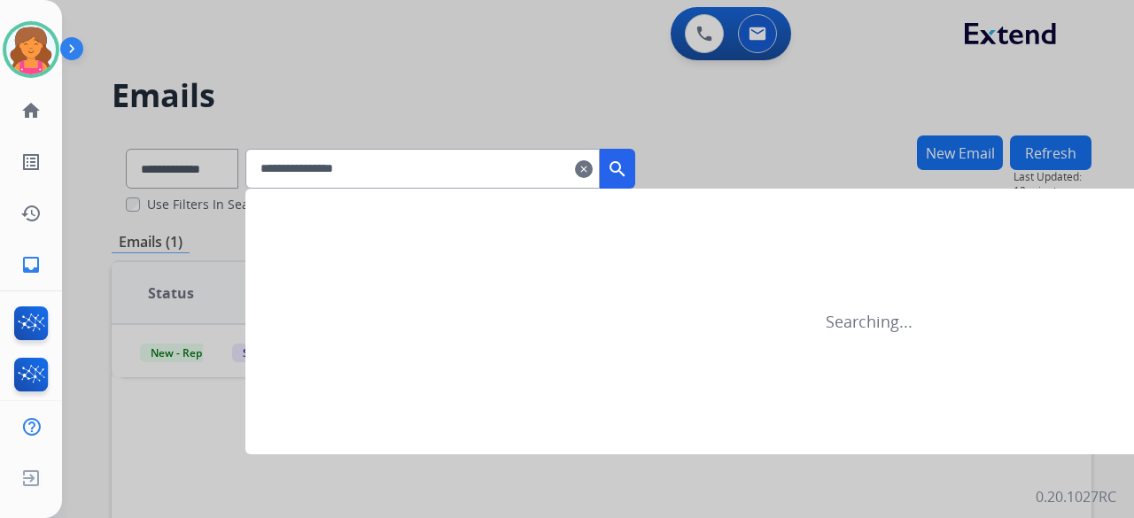
type input "**********"
click at [635, 163] on button "search" at bounding box center [617, 169] width 35 height 40
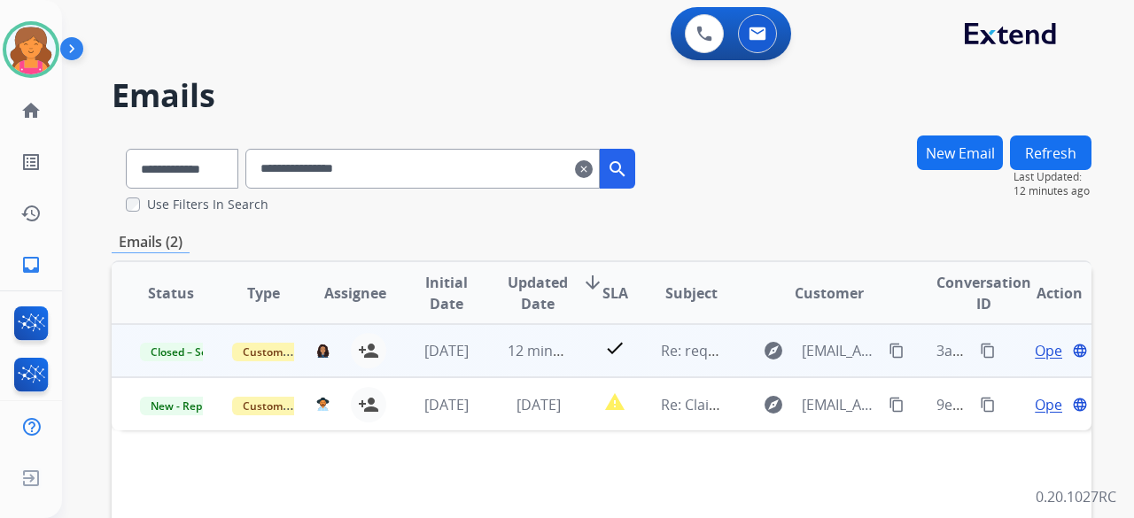
click at [1035, 354] on span "Open" at bounding box center [1053, 350] width 36 height 21
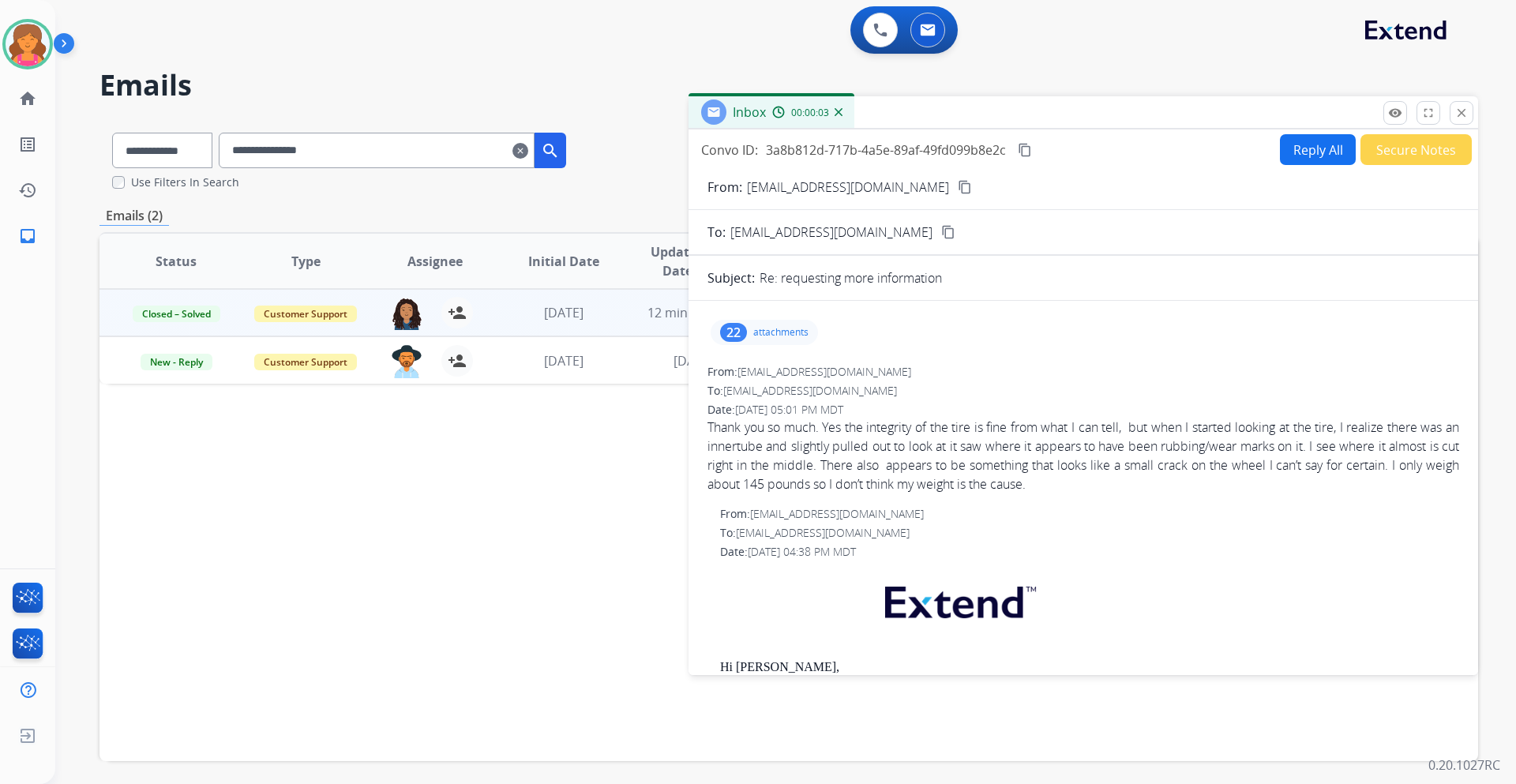
click at [774, 339] on div "22 attachments" at bounding box center [764, 332] width 107 height 25
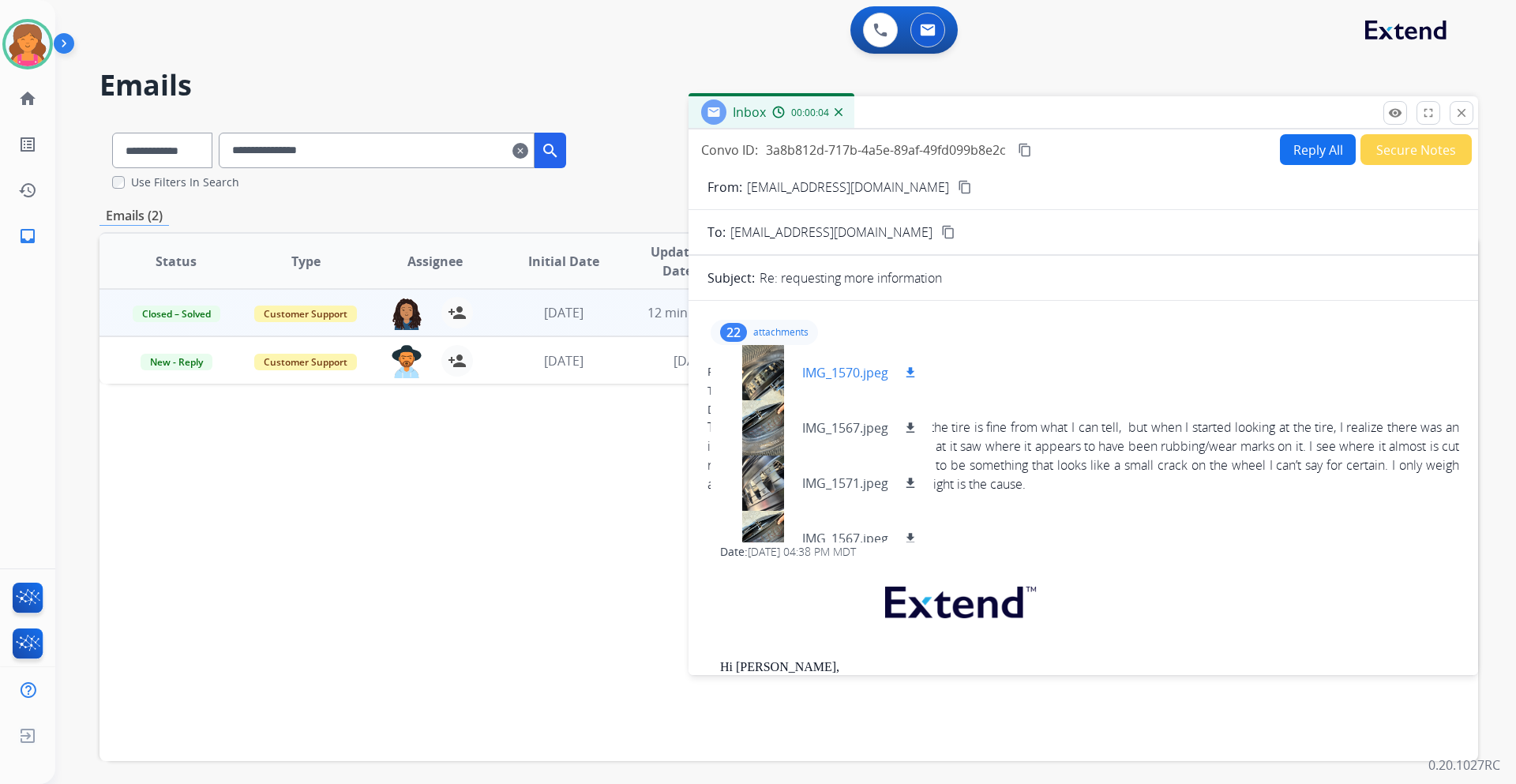
click at [777, 381] on div at bounding box center [762, 372] width 79 height 55
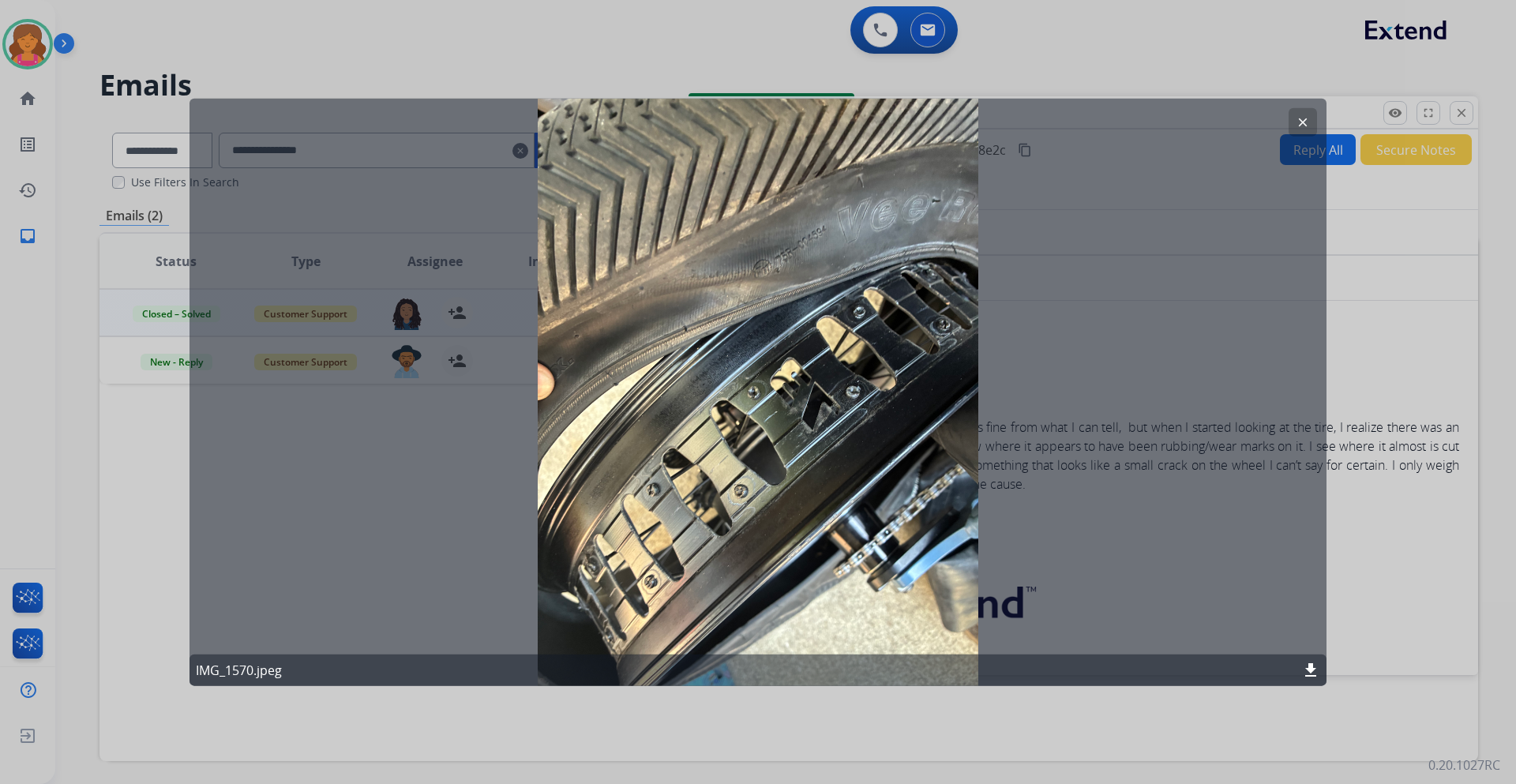
click at [1010, 117] on button "clear" at bounding box center [1303, 121] width 29 height 29
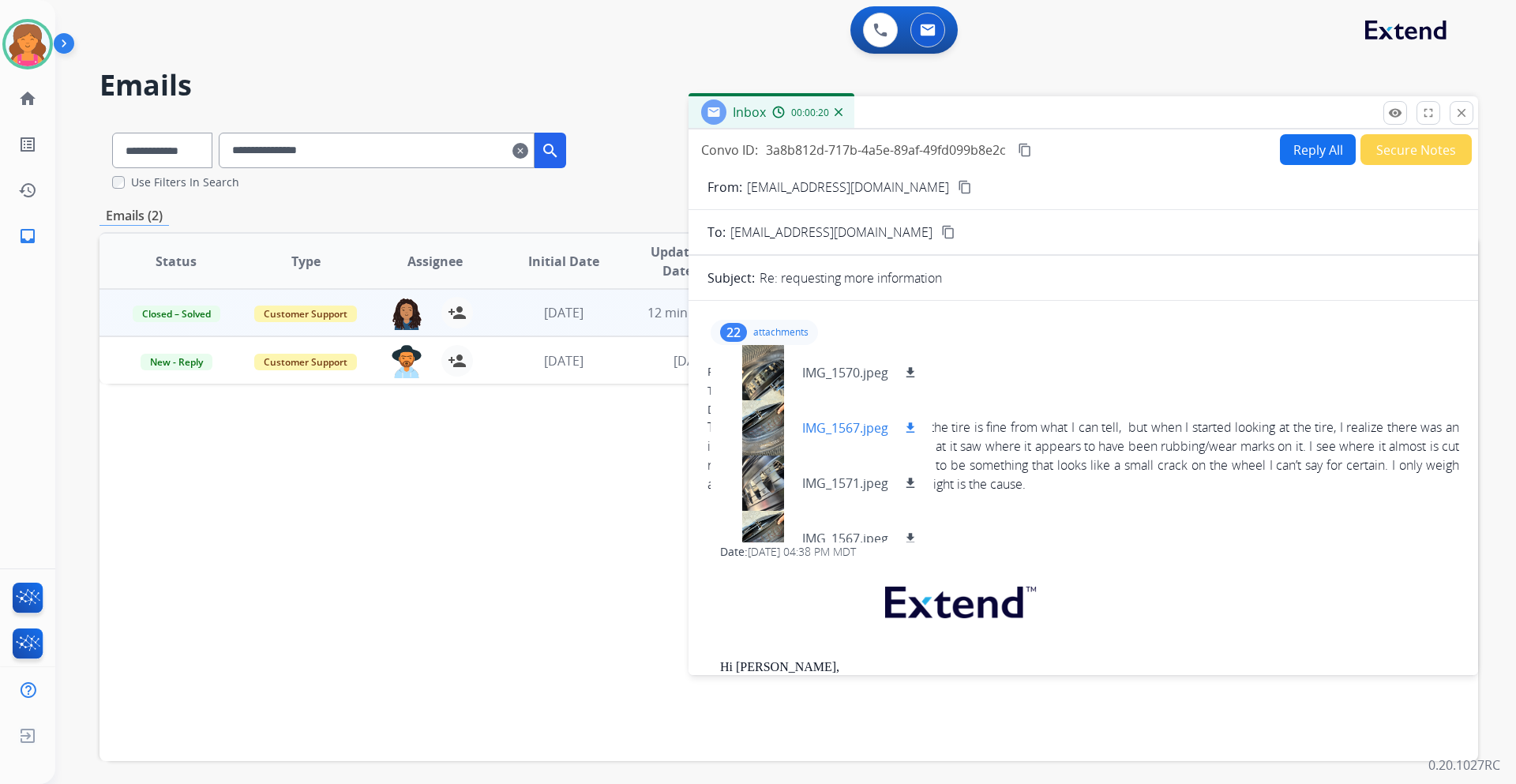
click at [778, 430] on div at bounding box center [762, 428] width 79 height 55
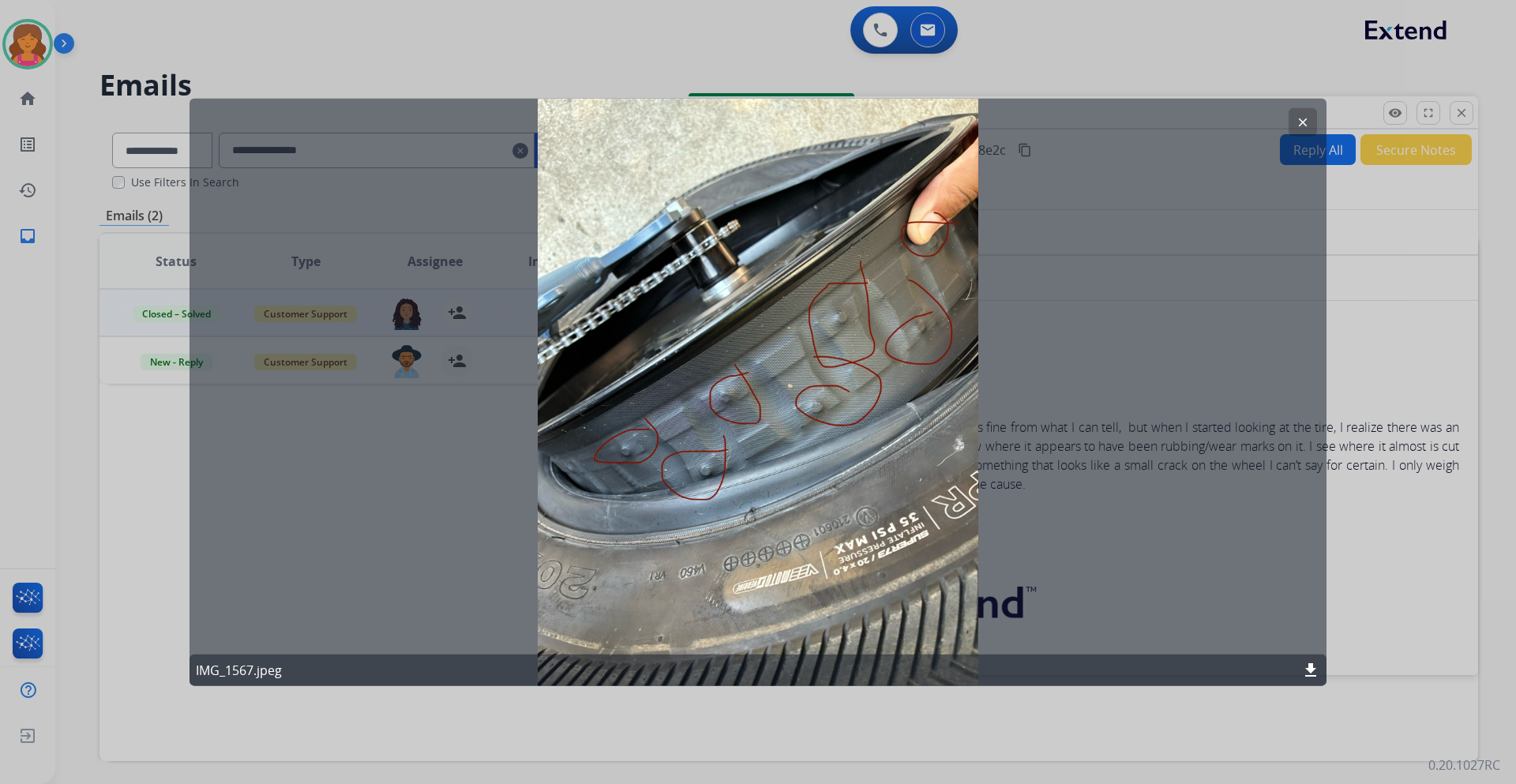
click at [1010, 110] on button "clear" at bounding box center [1303, 121] width 29 height 29
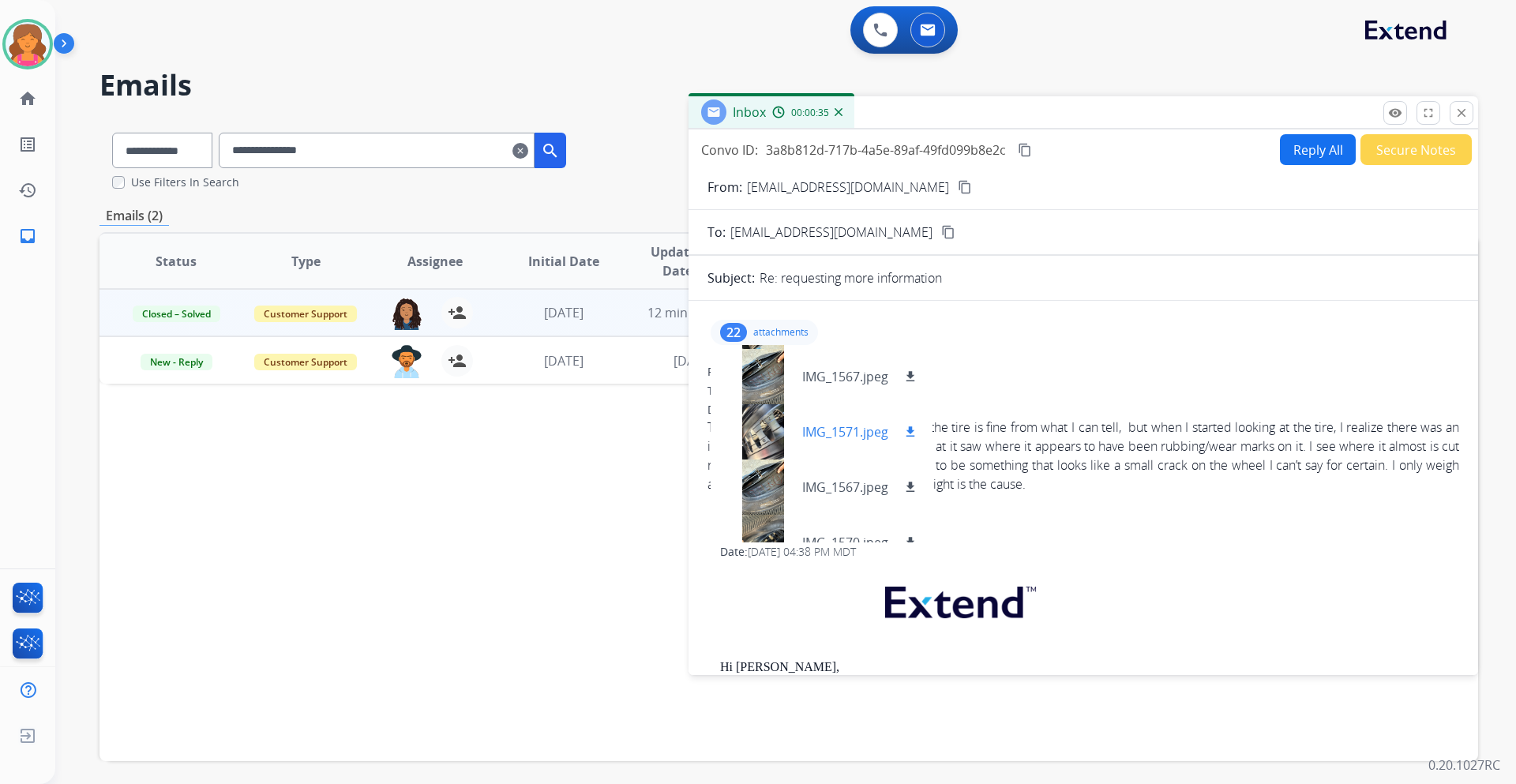
scroll to position [79, 0]
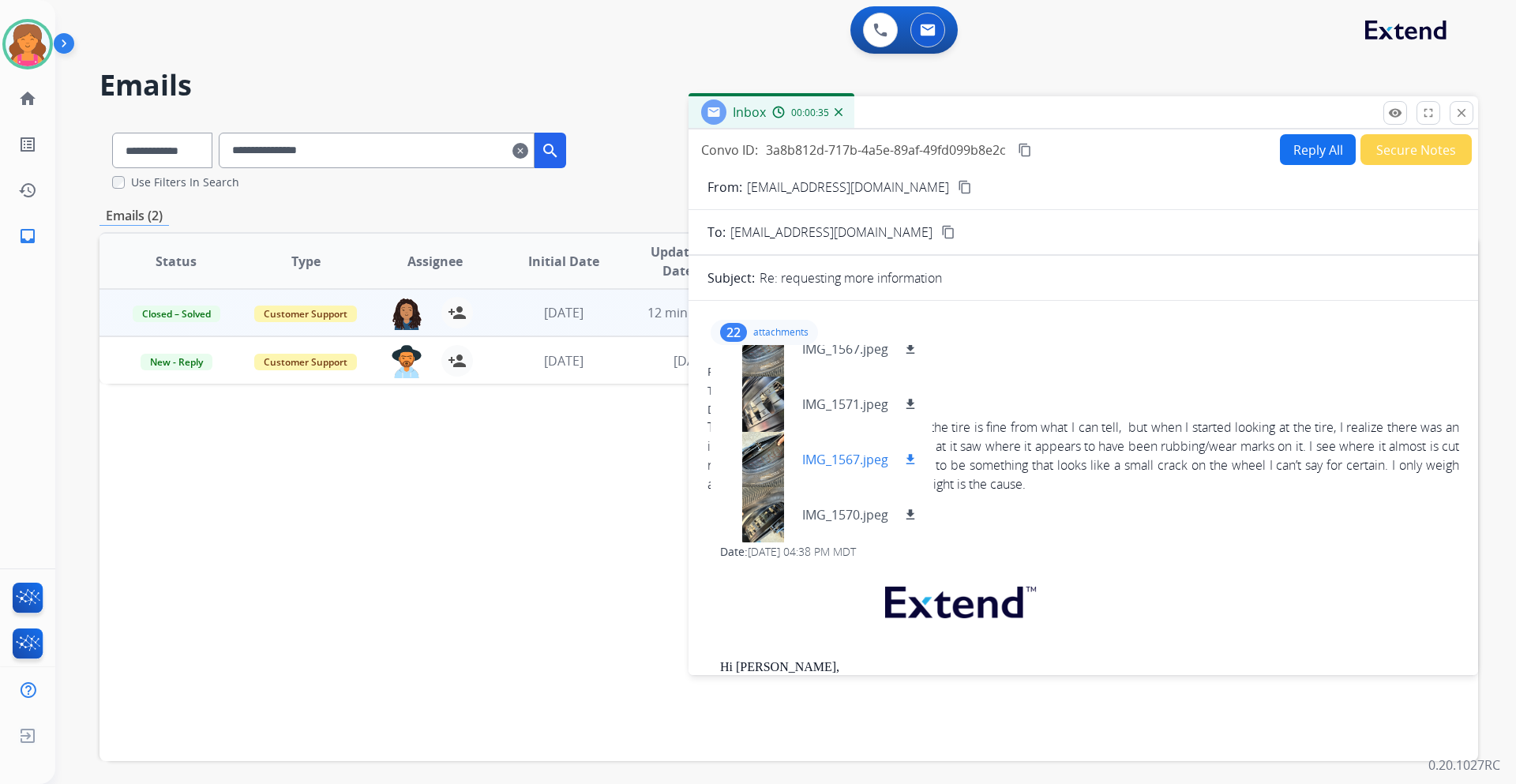
click at [768, 461] on div at bounding box center [762, 460] width 79 height 55
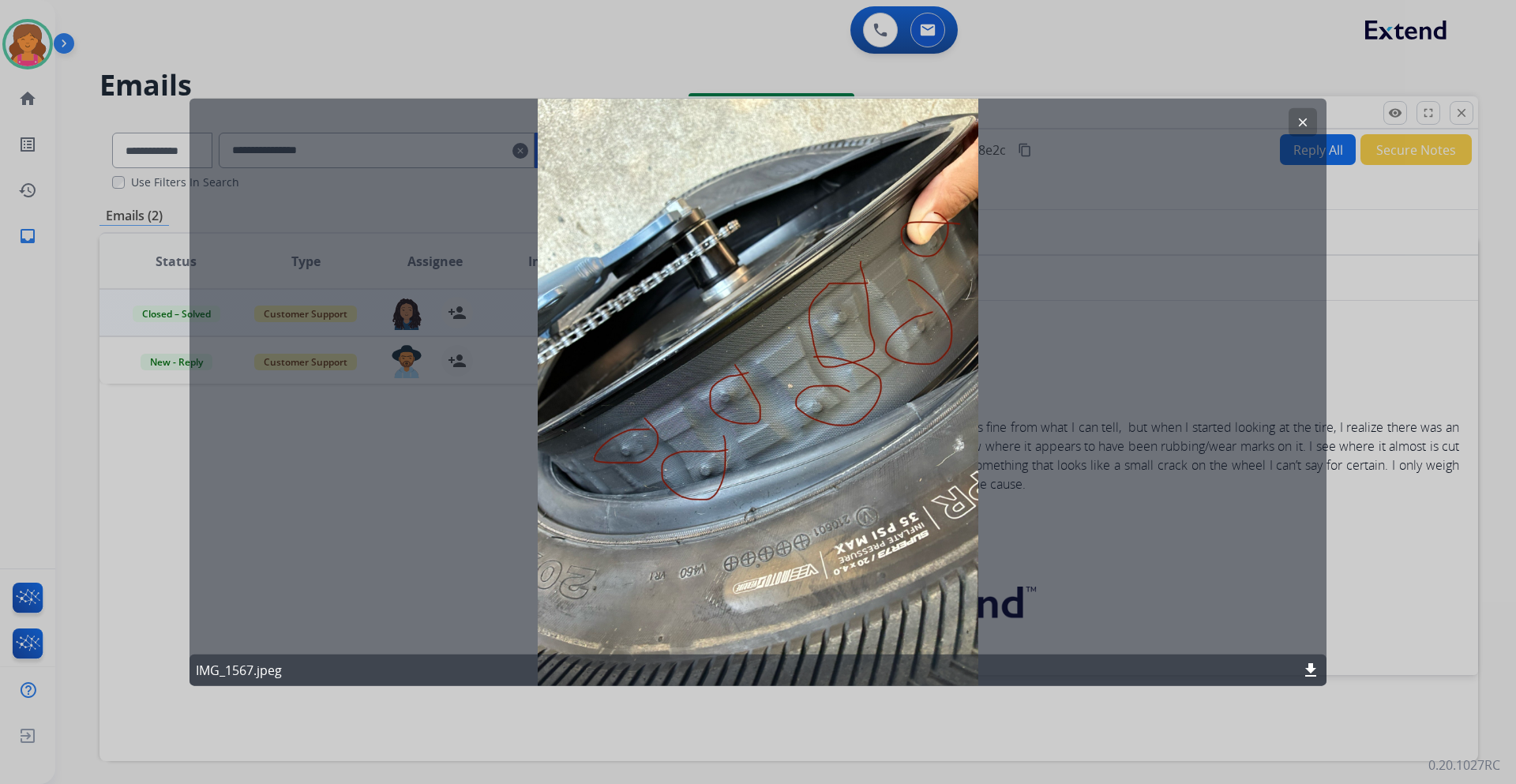
click at [1010, 127] on mat-icon "clear" at bounding box center [1303, 121] width 14 height 14
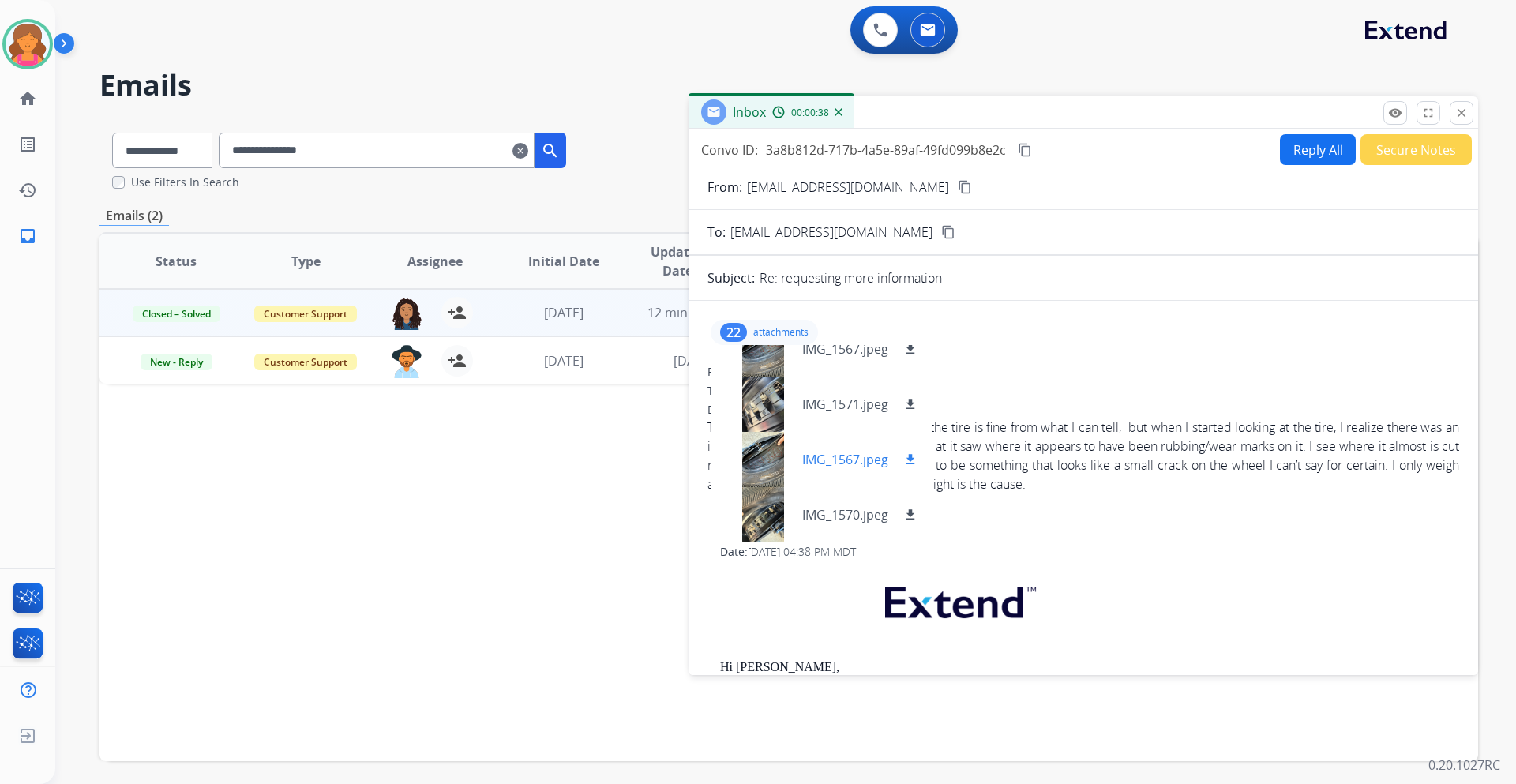
scroll to position [158, 0]
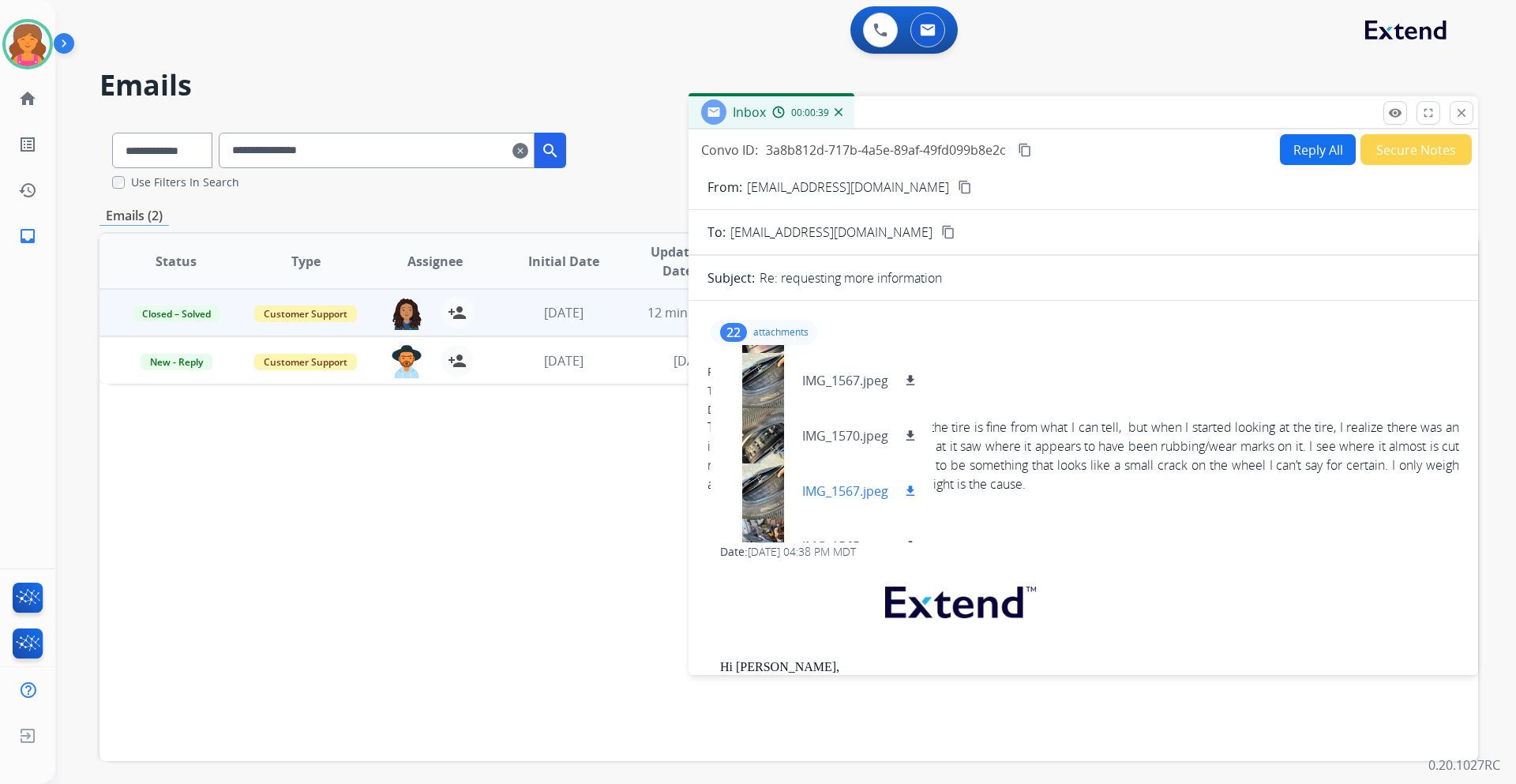
click at [771, 461] on div at bounding box center [762, 491] width 79 height 55
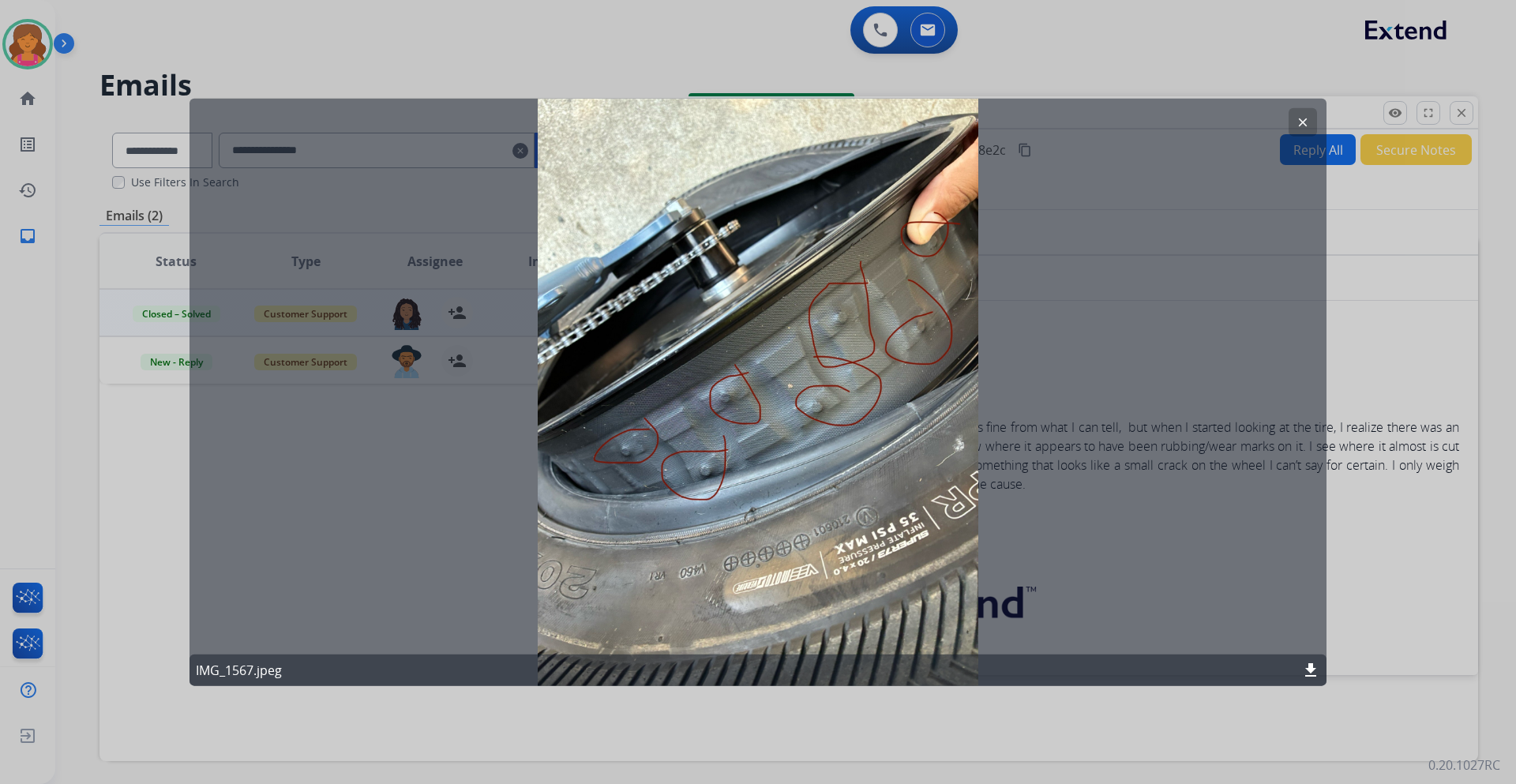
click at [1010, 121] on button "clear" at bounding box center [1303, 121] width 29 height 29
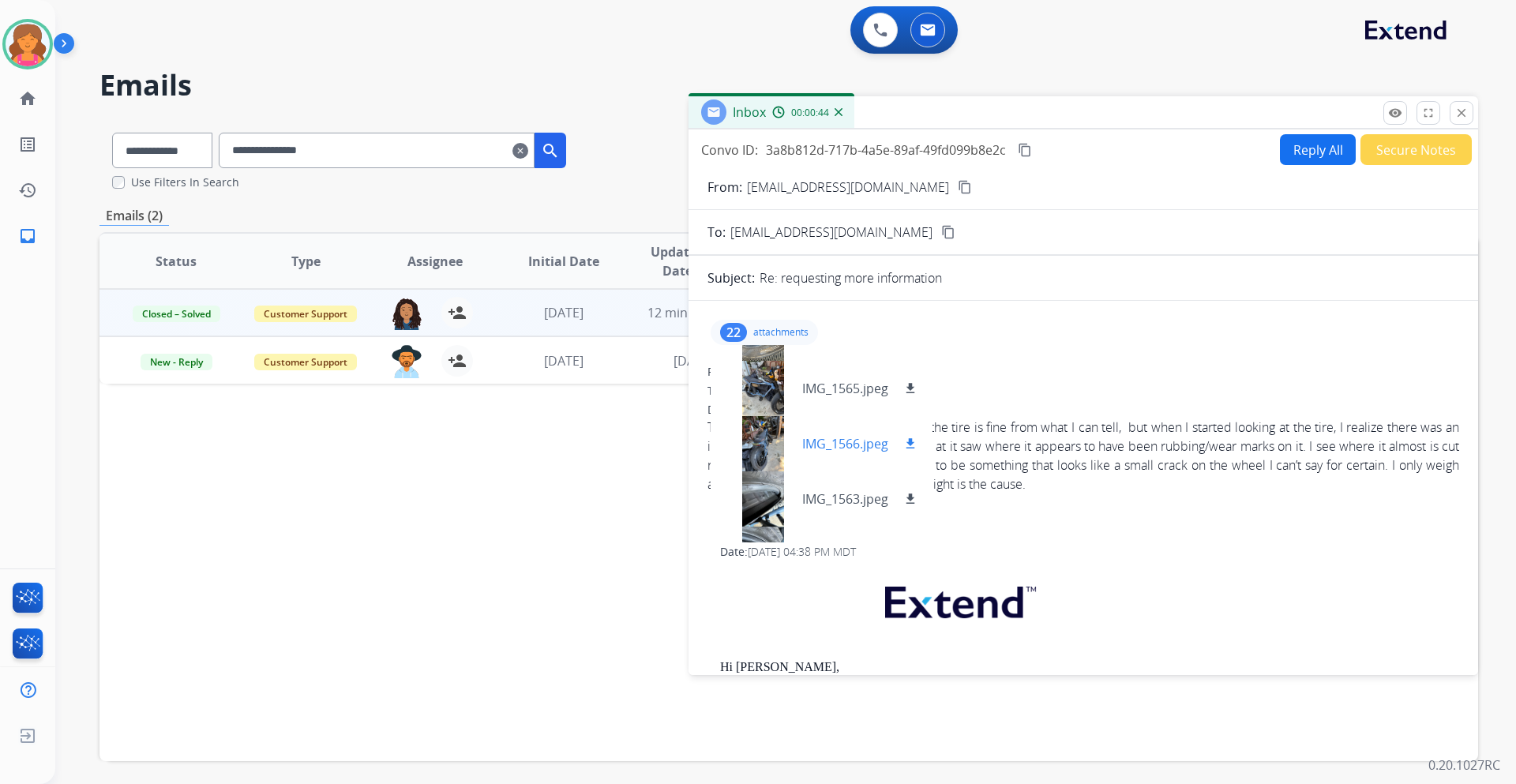
scroll to position [395, 0]
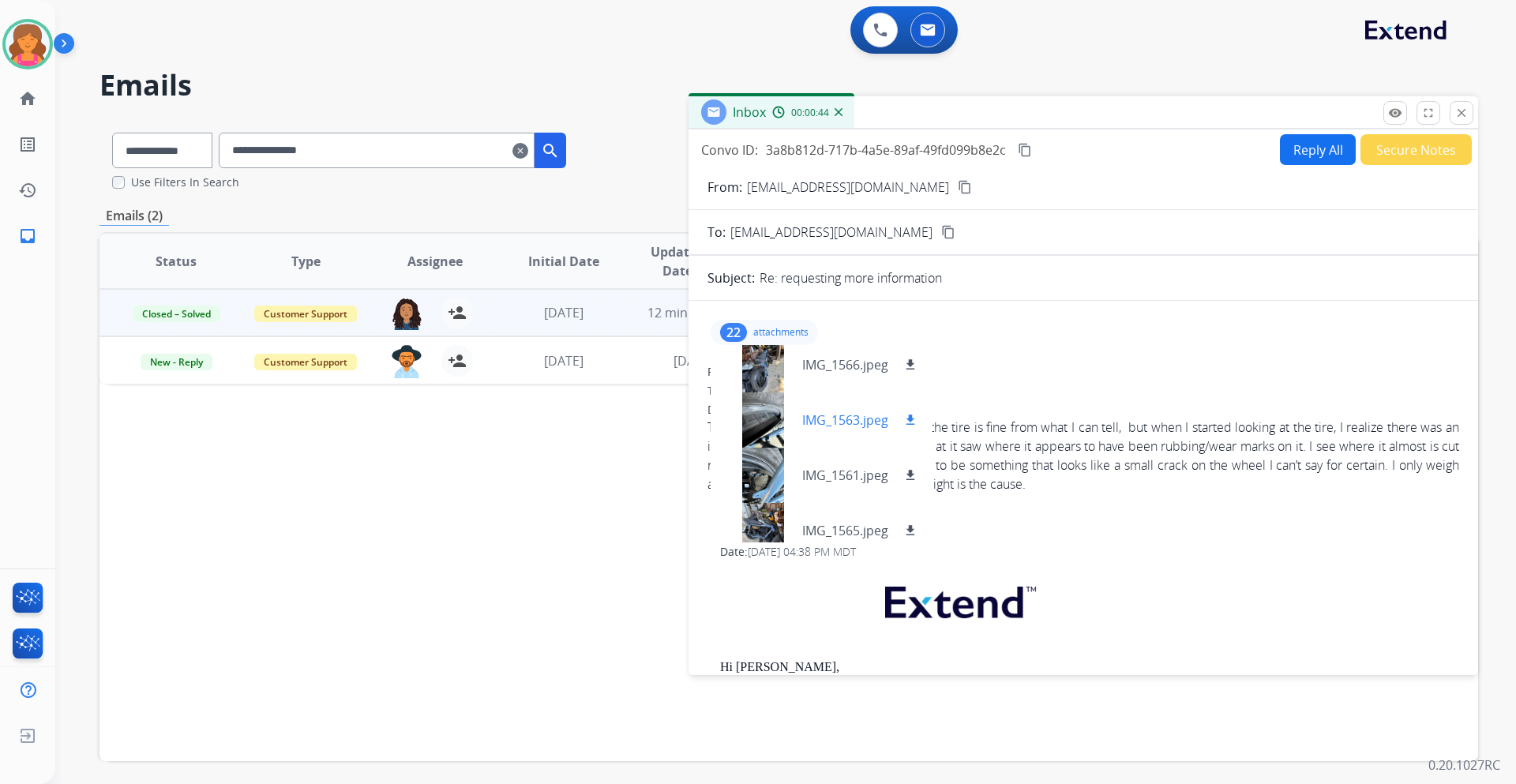
click at [766, 429] on div at bounding box center [762, 420] width 79 height 55
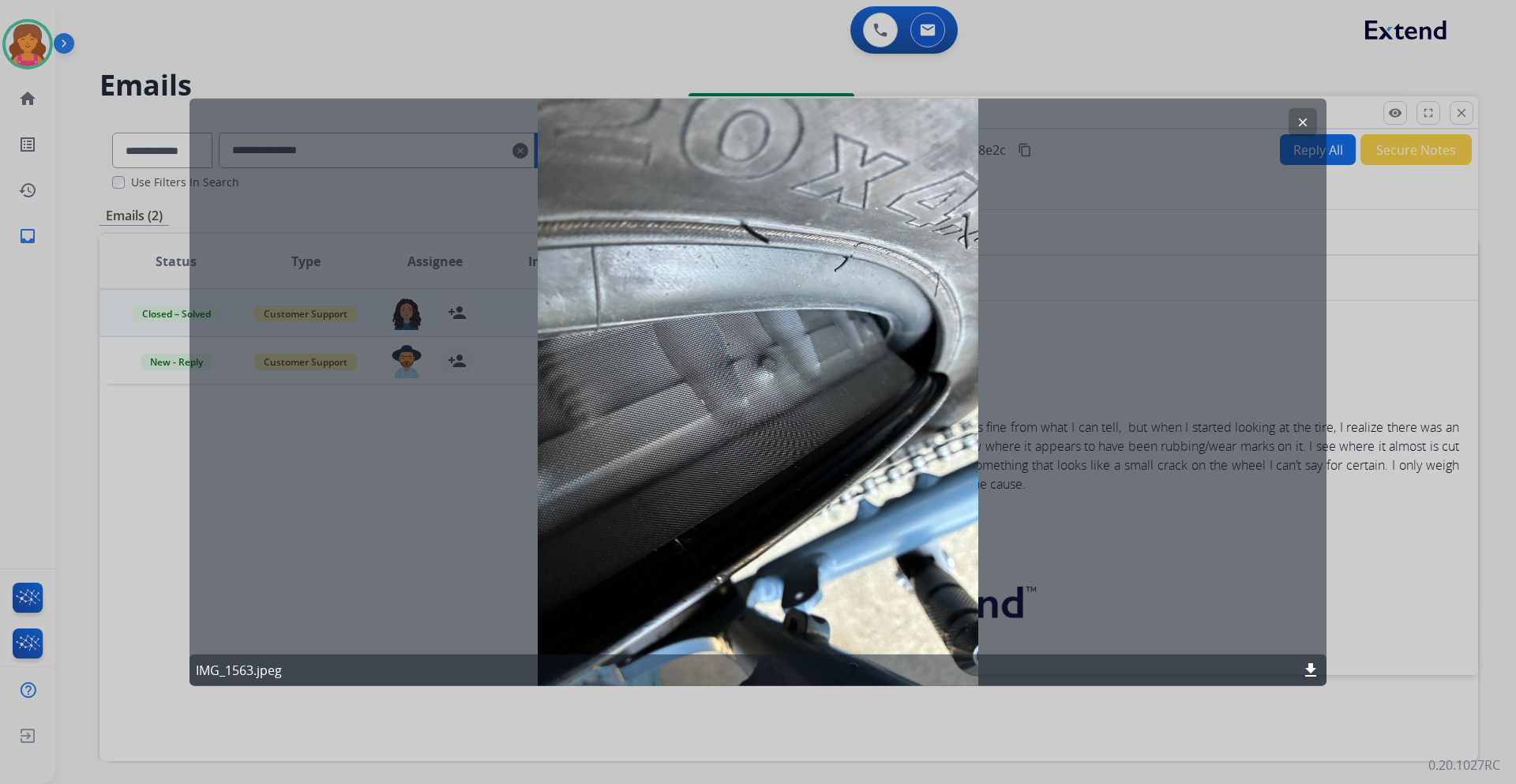
click at [1010, 115] on mat-icon "clear" at bounding box center [1303, 121] width 14 height 14
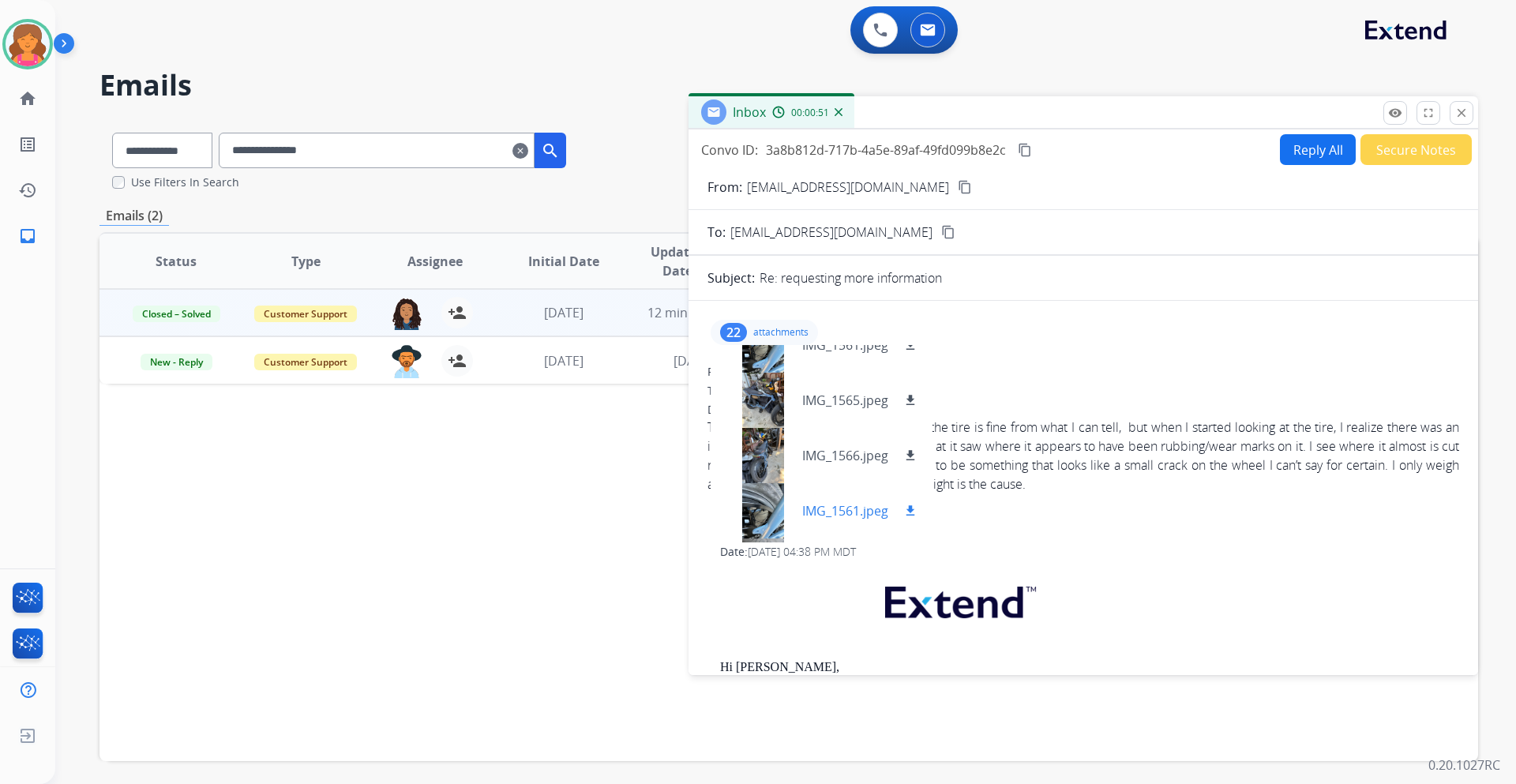
scroll to position [552, 0]
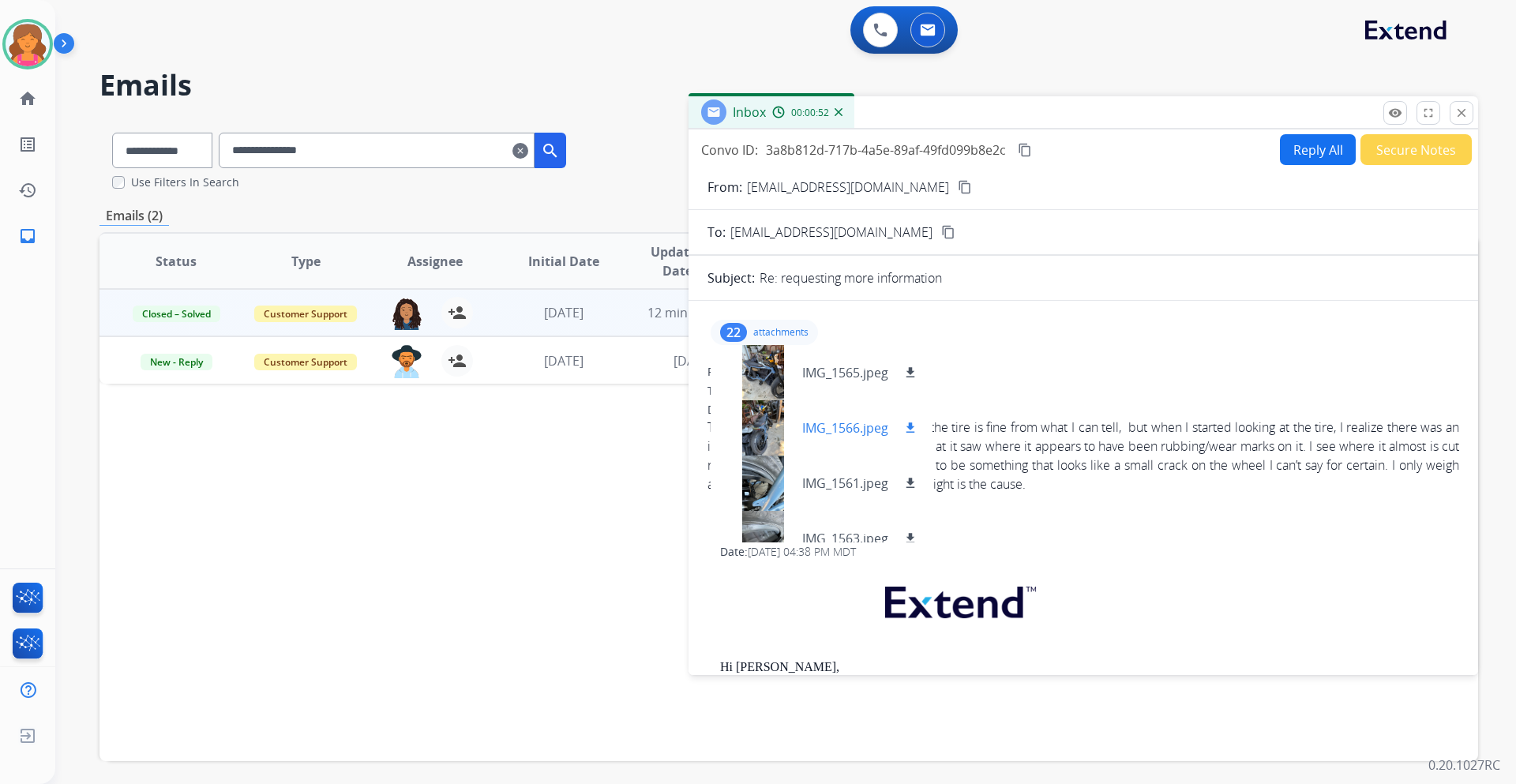
click at [754, 432] on div at bounding box center [762, 428] width 79 height 55
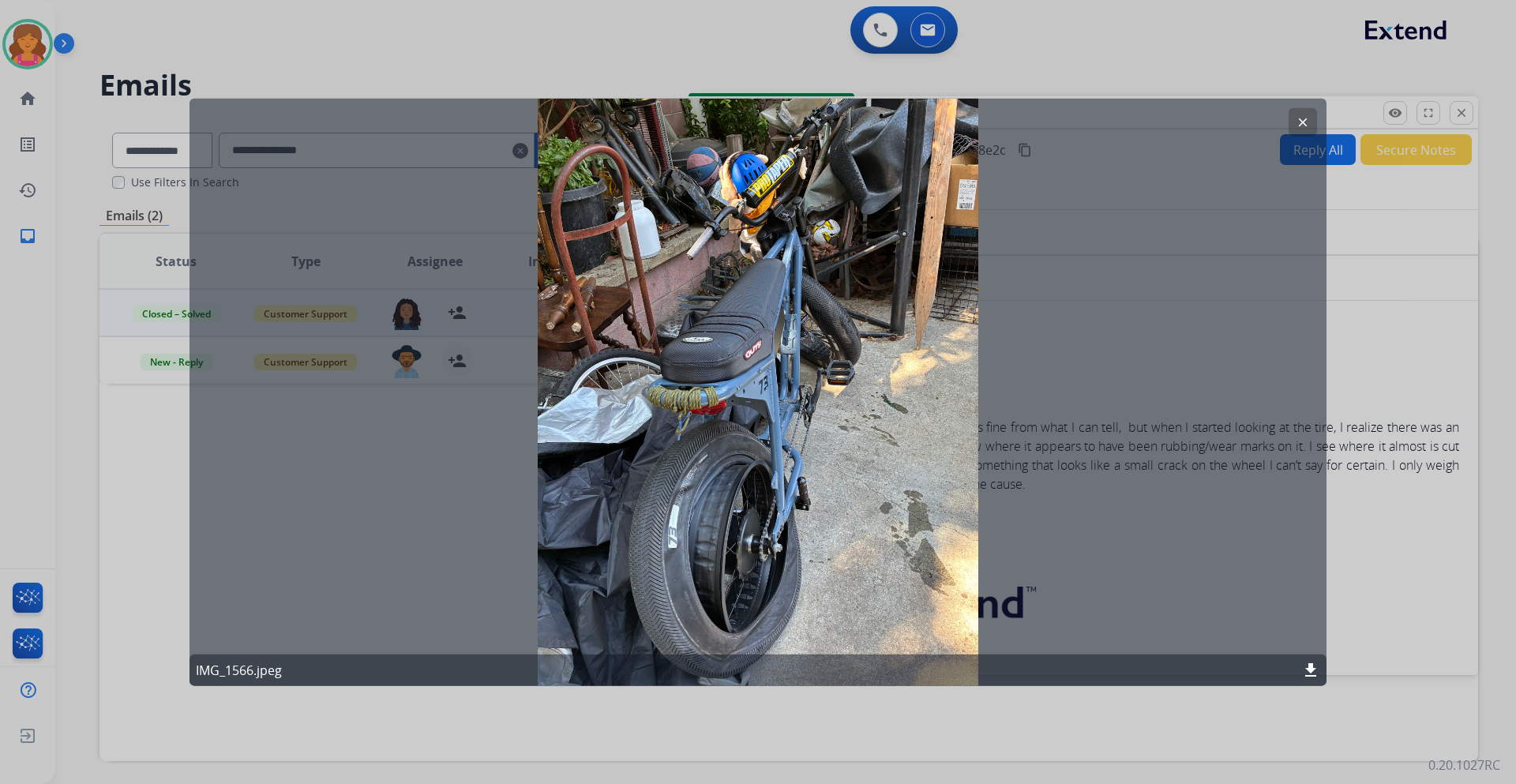
click at [1010, 121] on button "clear" at bounding box center [1303, 121] width 29 height 29
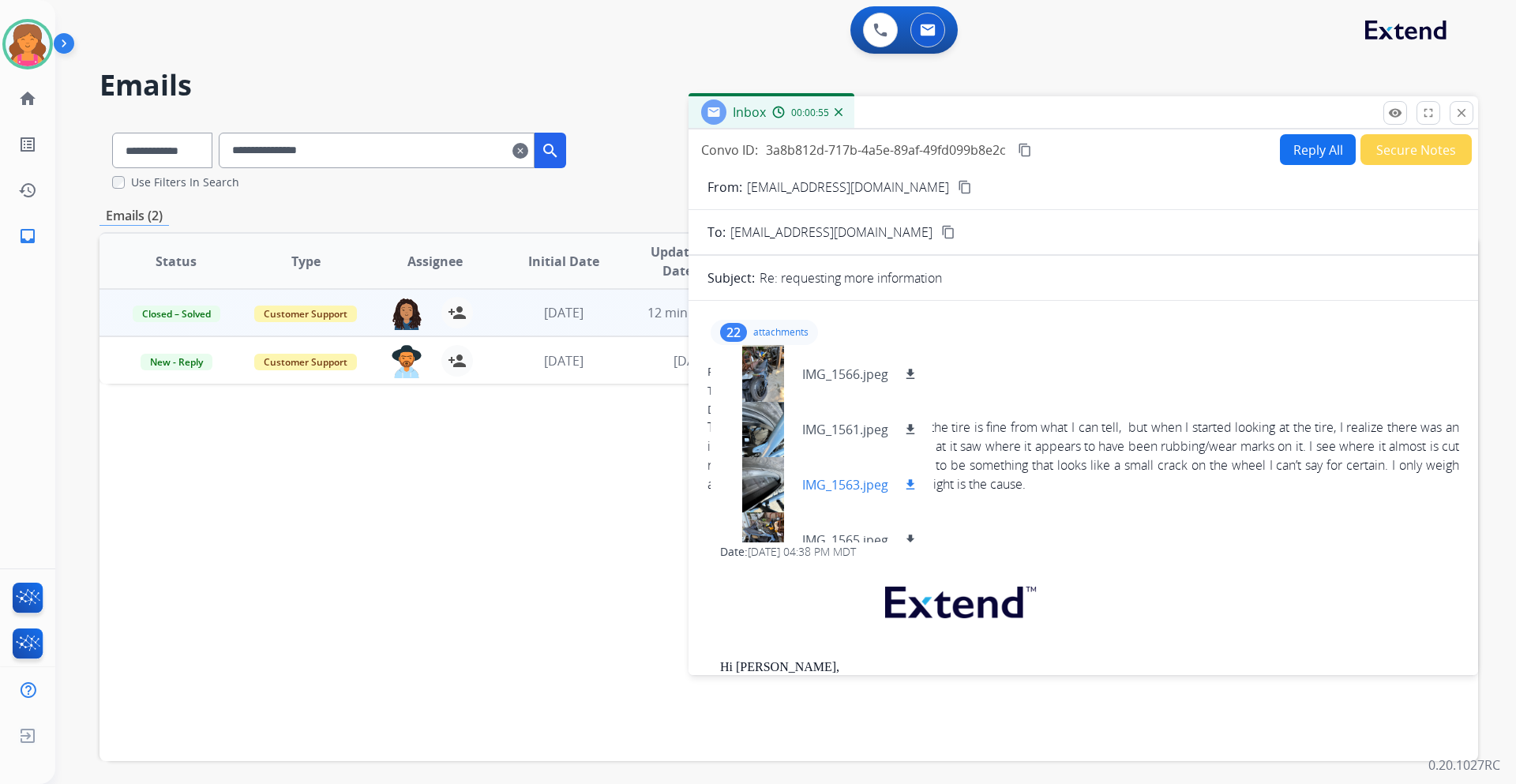
scroll to position [632, 0]
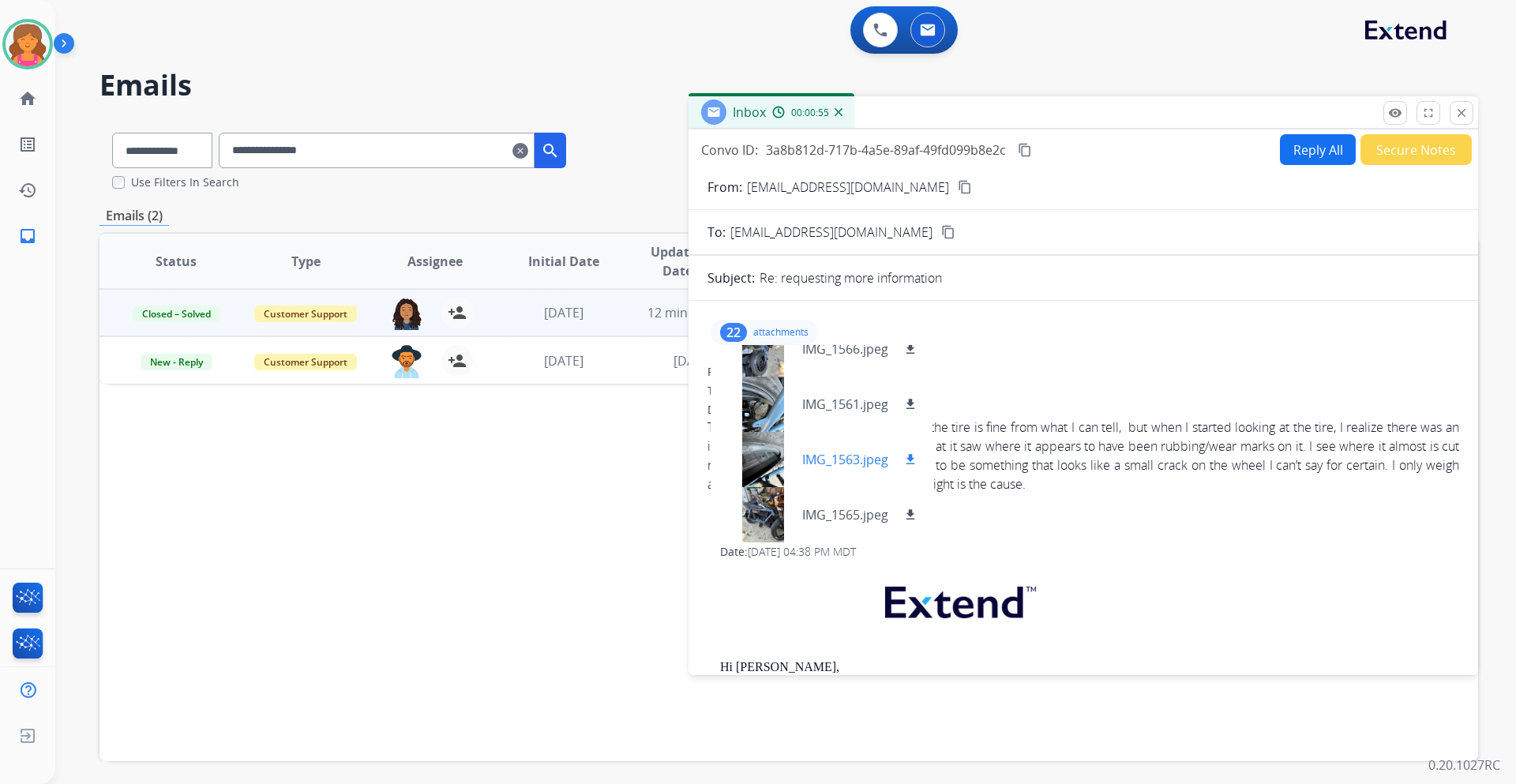
click at [754, 453] on div at bounding box center [762, 460] width 79 height 55
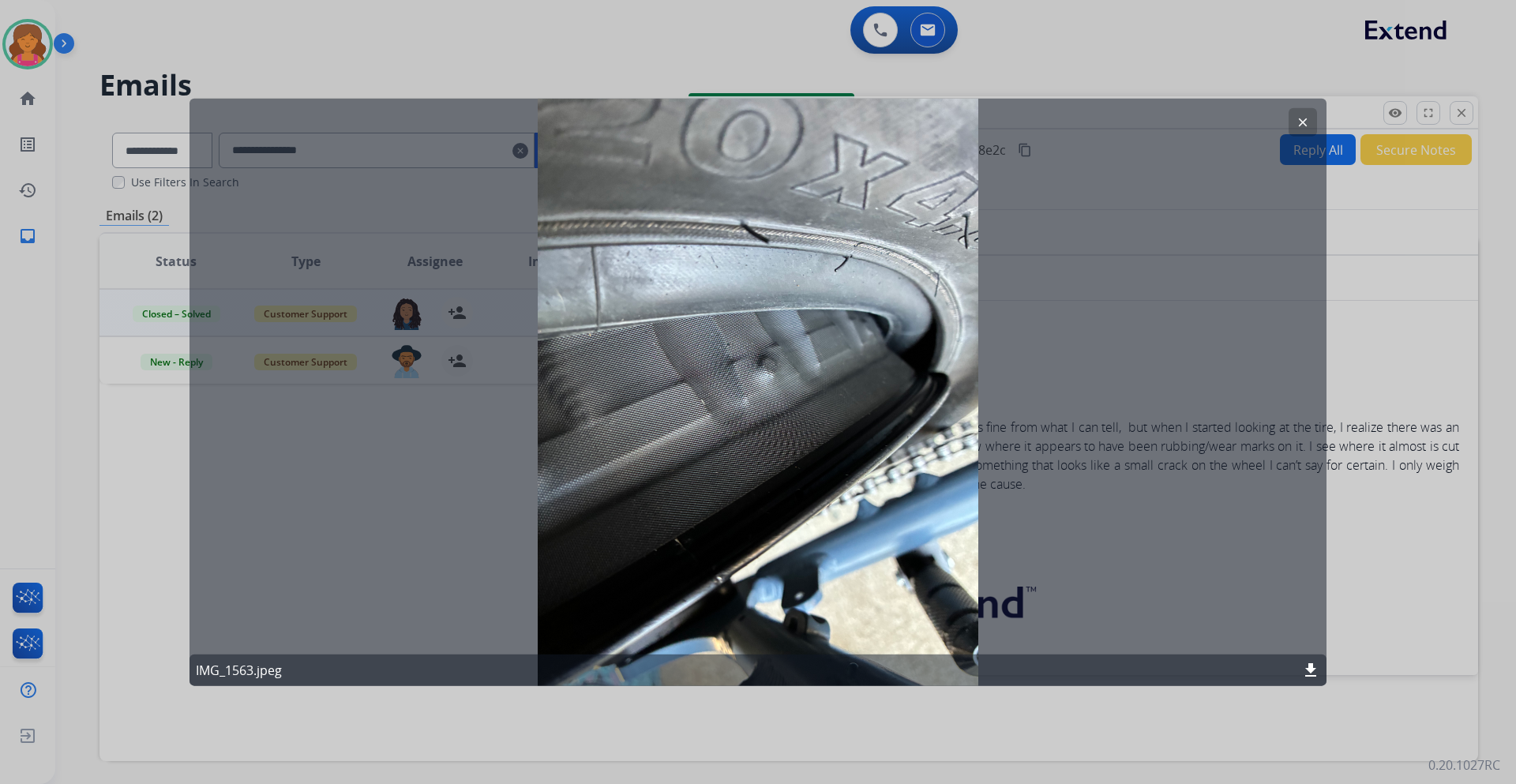
click at [1010, 118] on mat-icon "clear" at bounding box center [1303, 121] width 14 height 14
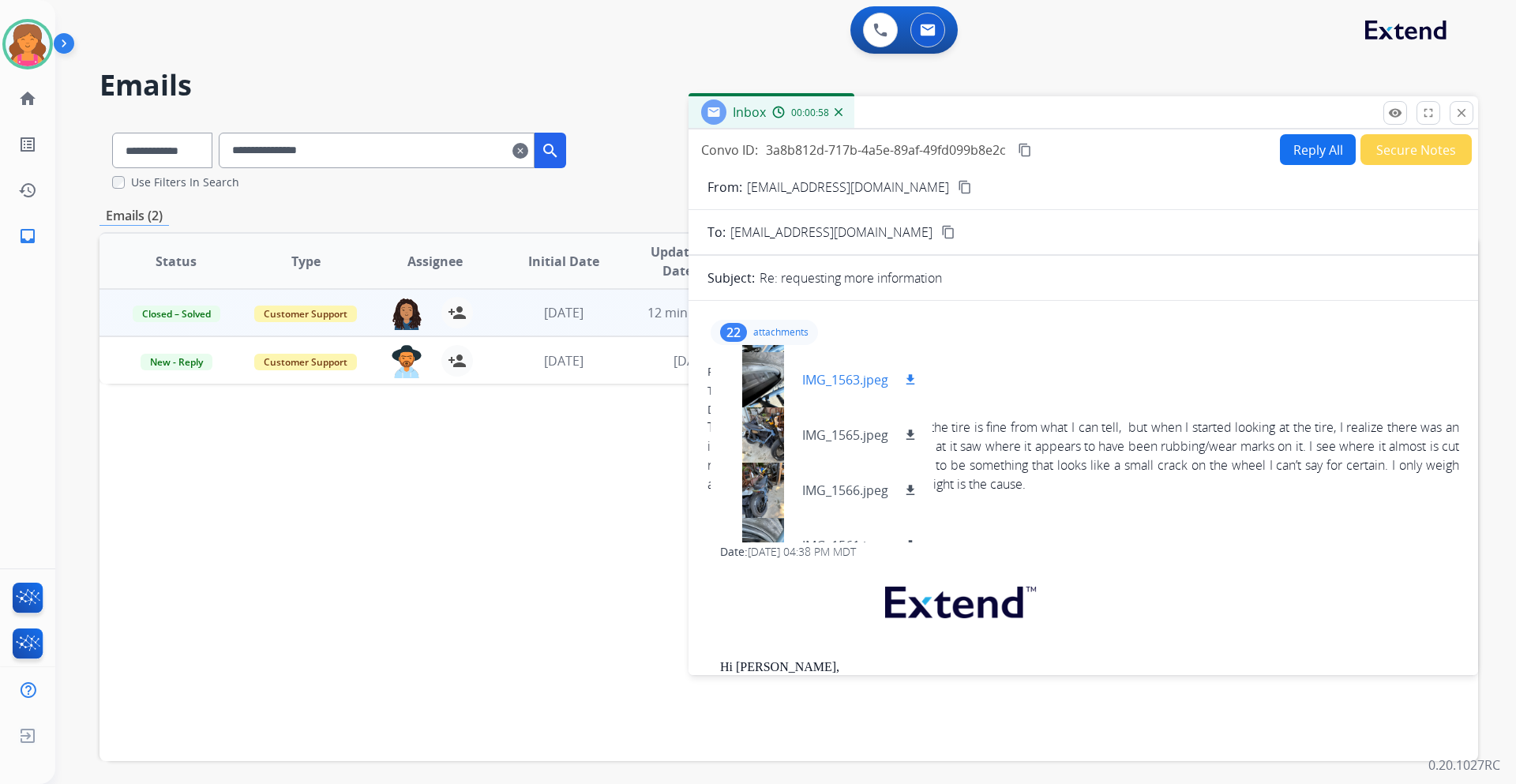
scroll to position [789, 0]
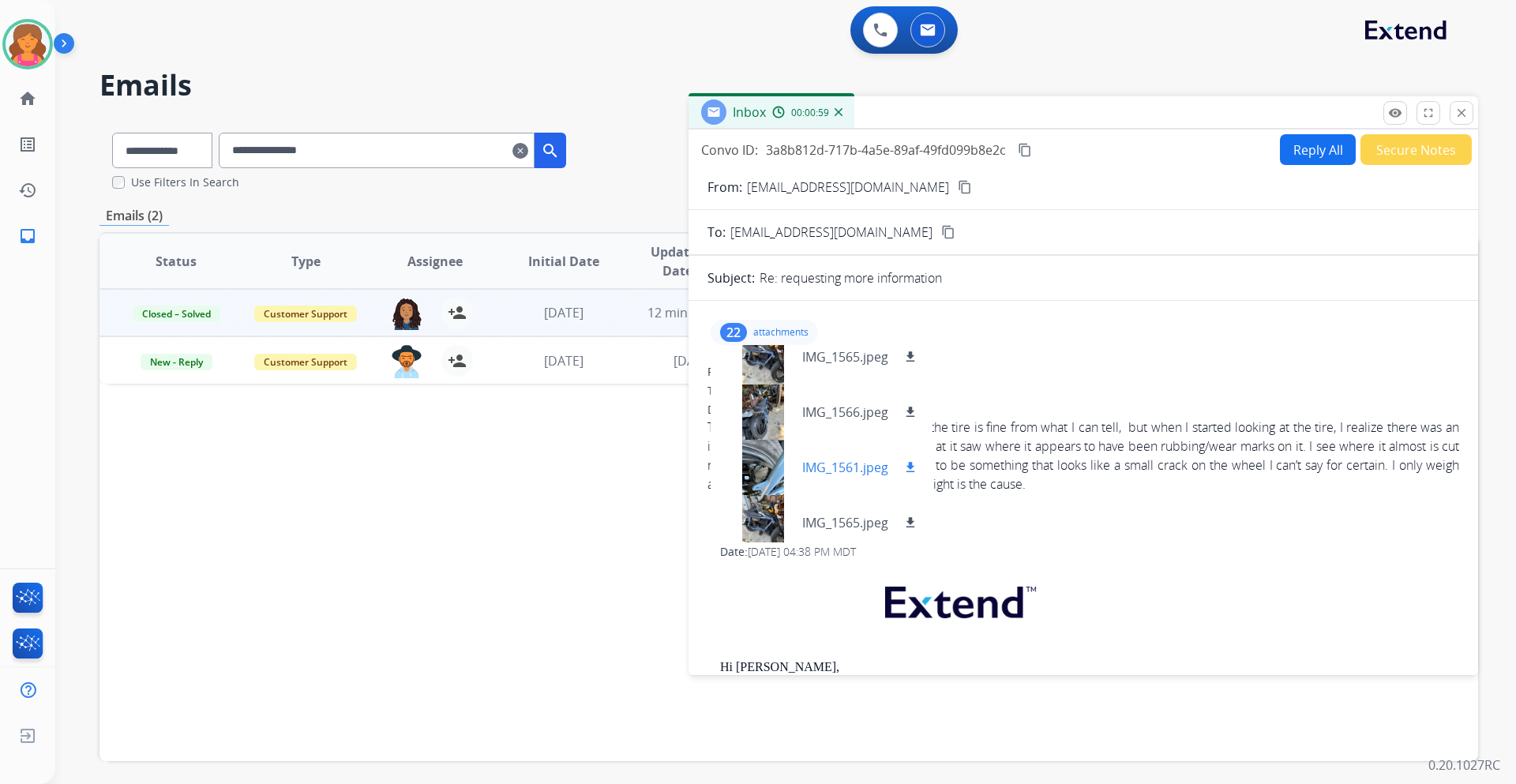
click at [771, 455] on div at bounding box center [762, 467] width 79 height 55
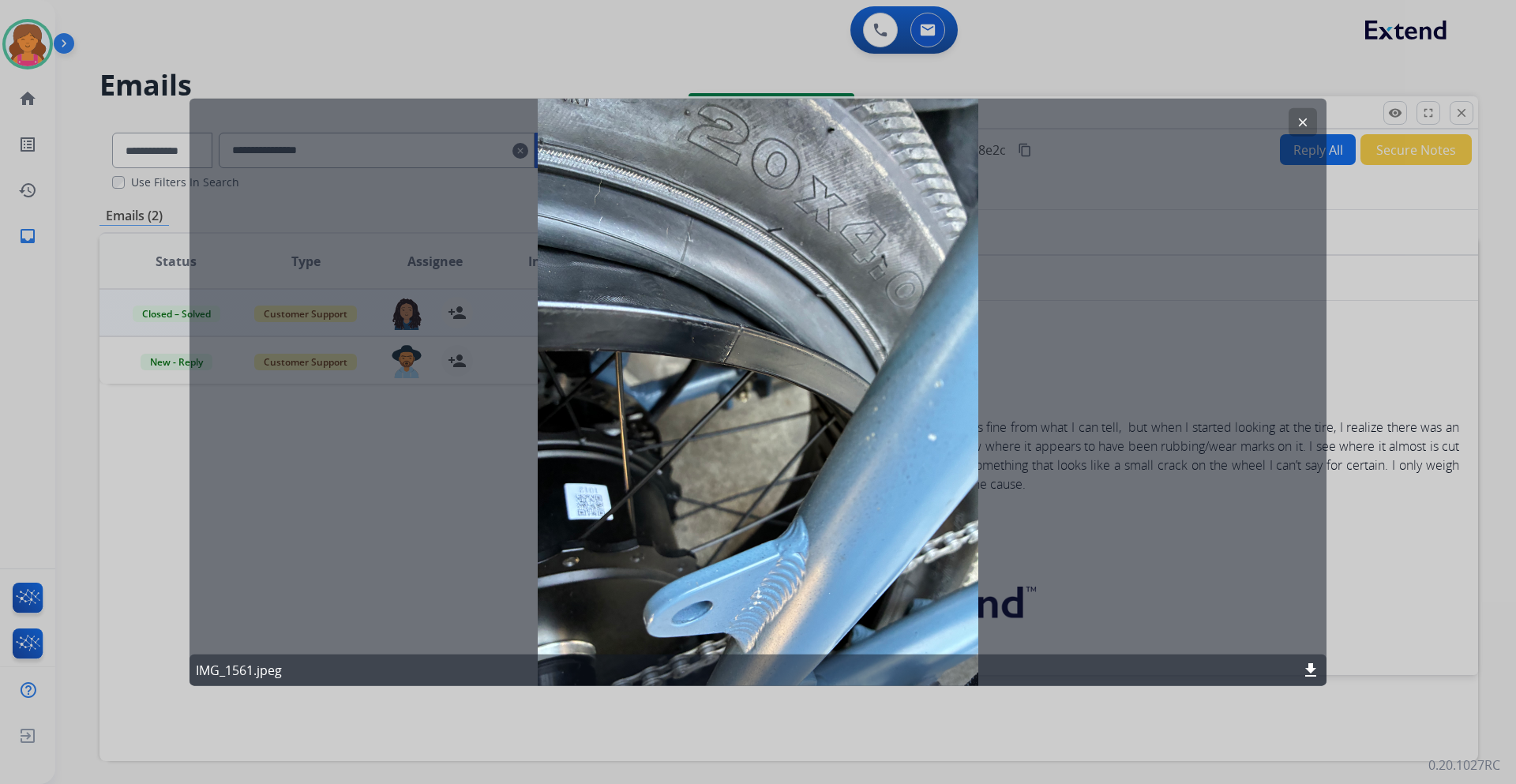
click at [1010, 123] on button "clear" at bounding box center [1303, 121] width 29 height 29
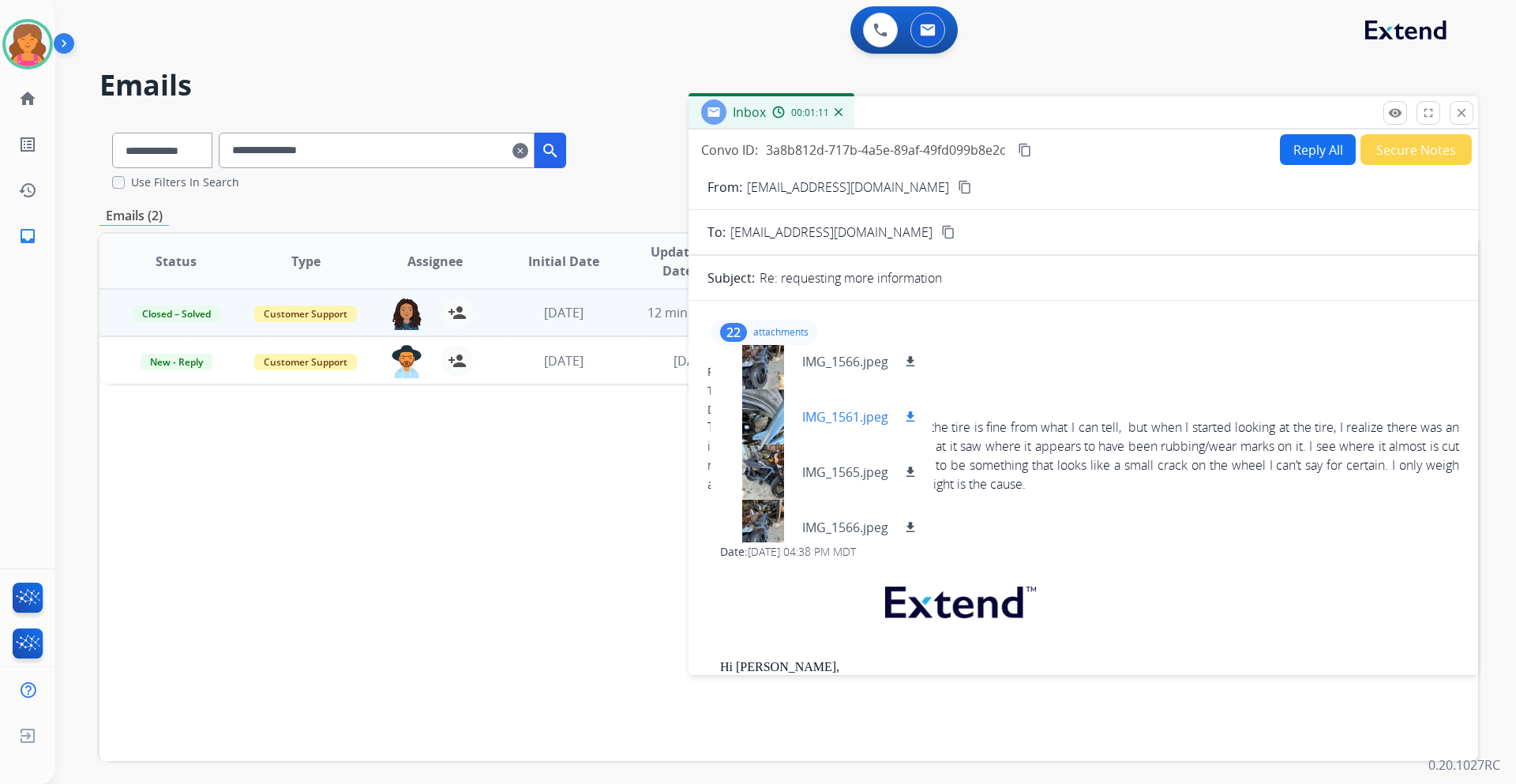
scroll to position [868, 0]
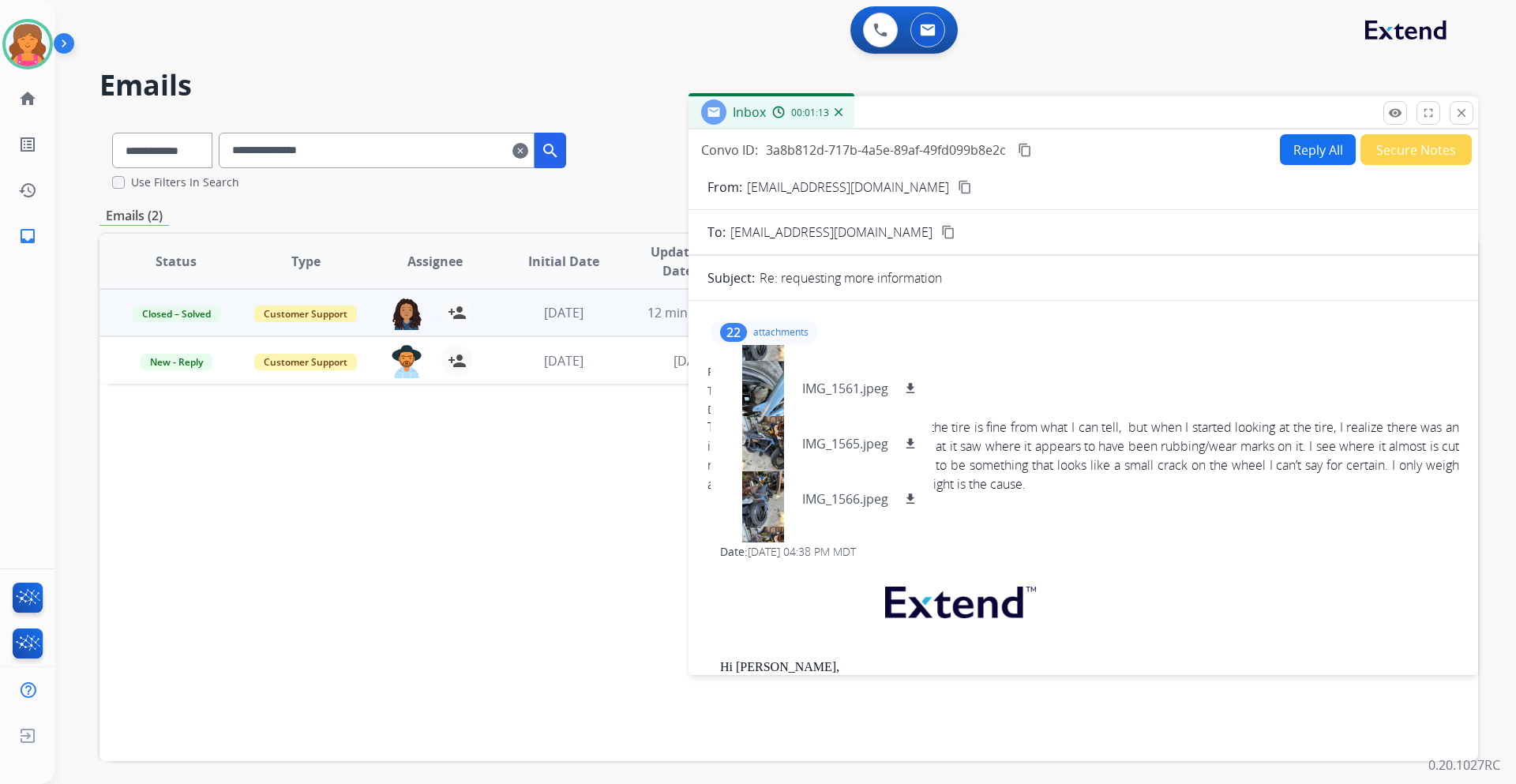
click at [768, 327] on p "attachments" at bounding box center [781, 332] width 55 height 12
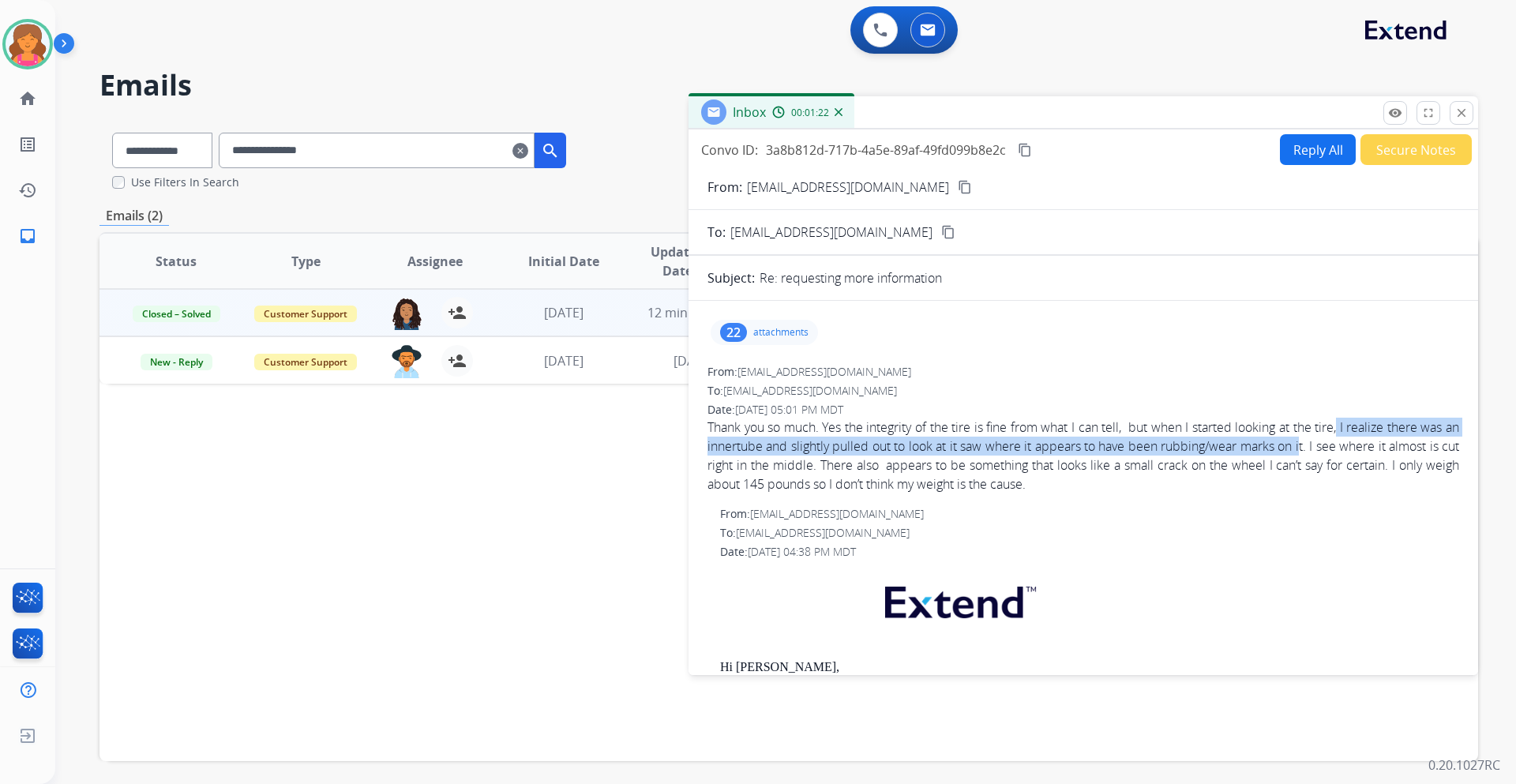
drag, startPoint x: 1345, startPoint y: 429, endPoint x: 1318, endPoint y: 453, distance: 36.1
click at [1010, 453] on div "Thank you so much. Yes the integrity of the tire is fine from what I can tell, …" at bounding box center [1083, 455] width 751 height 76
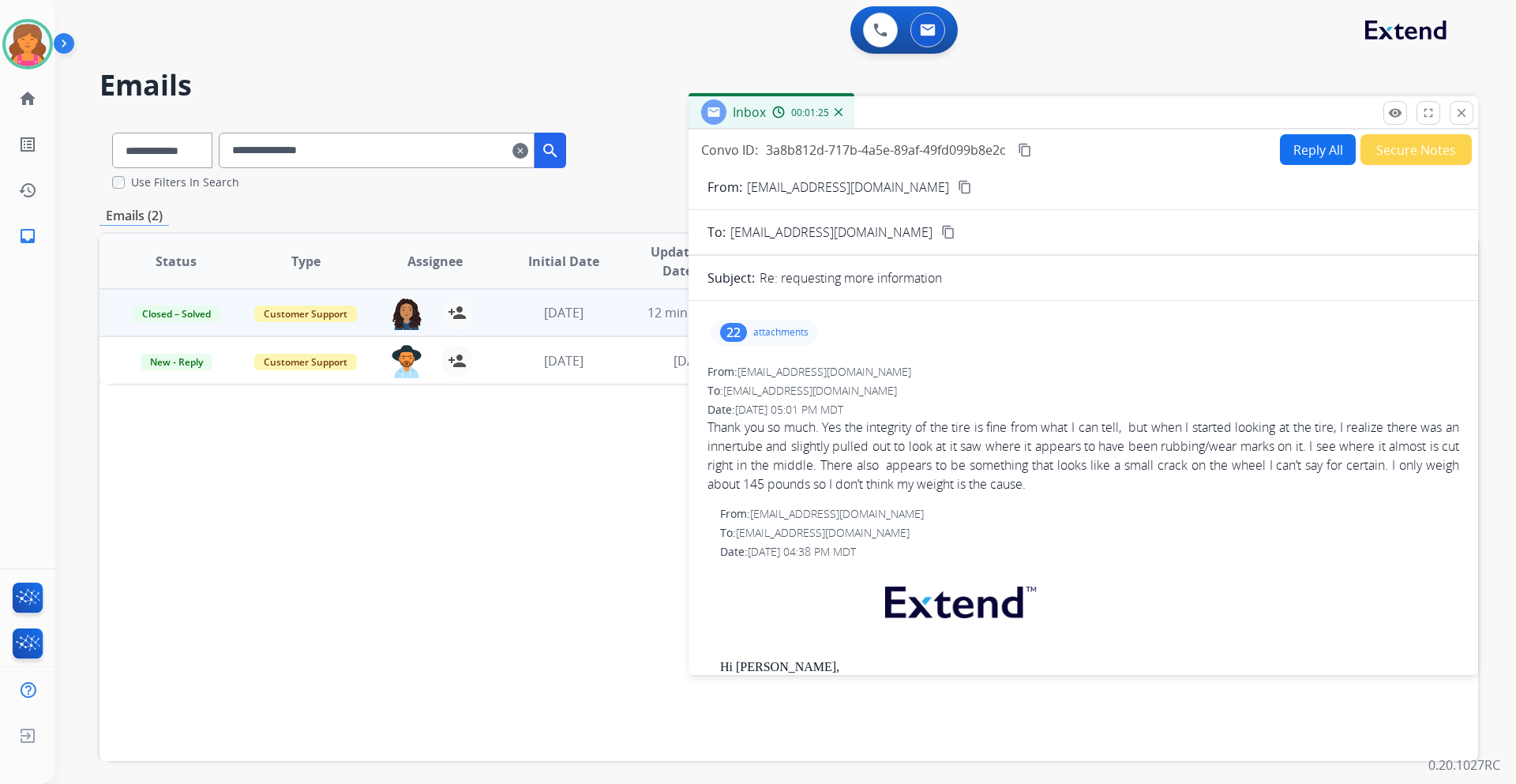
click at [757, 337] on p "attachments" at bounding box center [781, 332] width 55 height 12
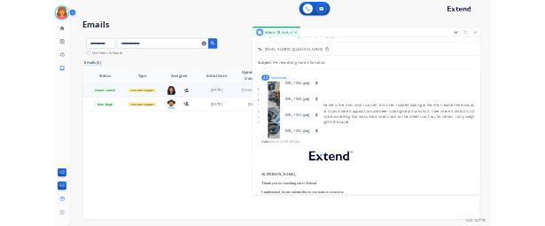
scroll to position [177, 0]
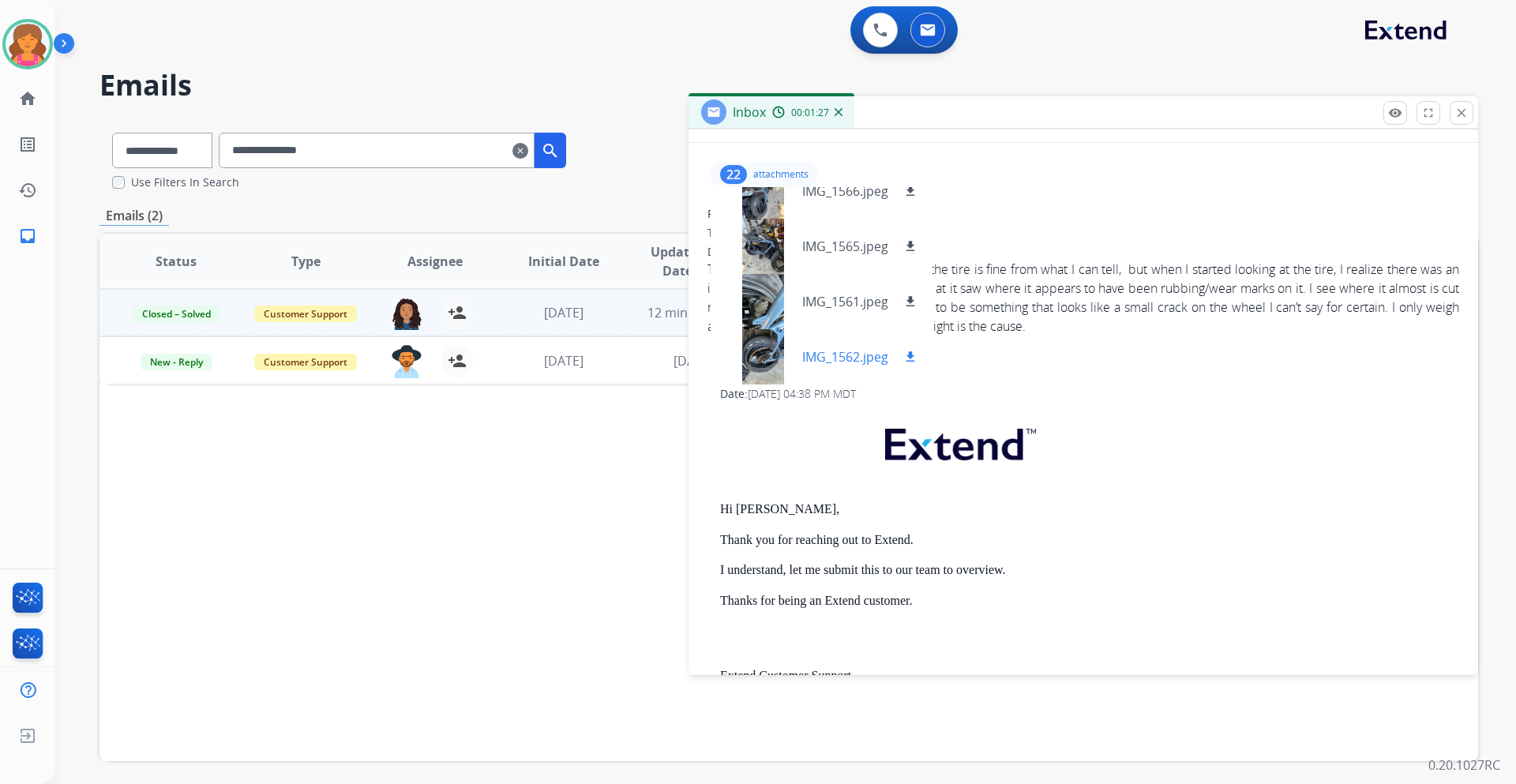
click at [764, 341] on div at bounding box center [762, 356] width 79 height 55
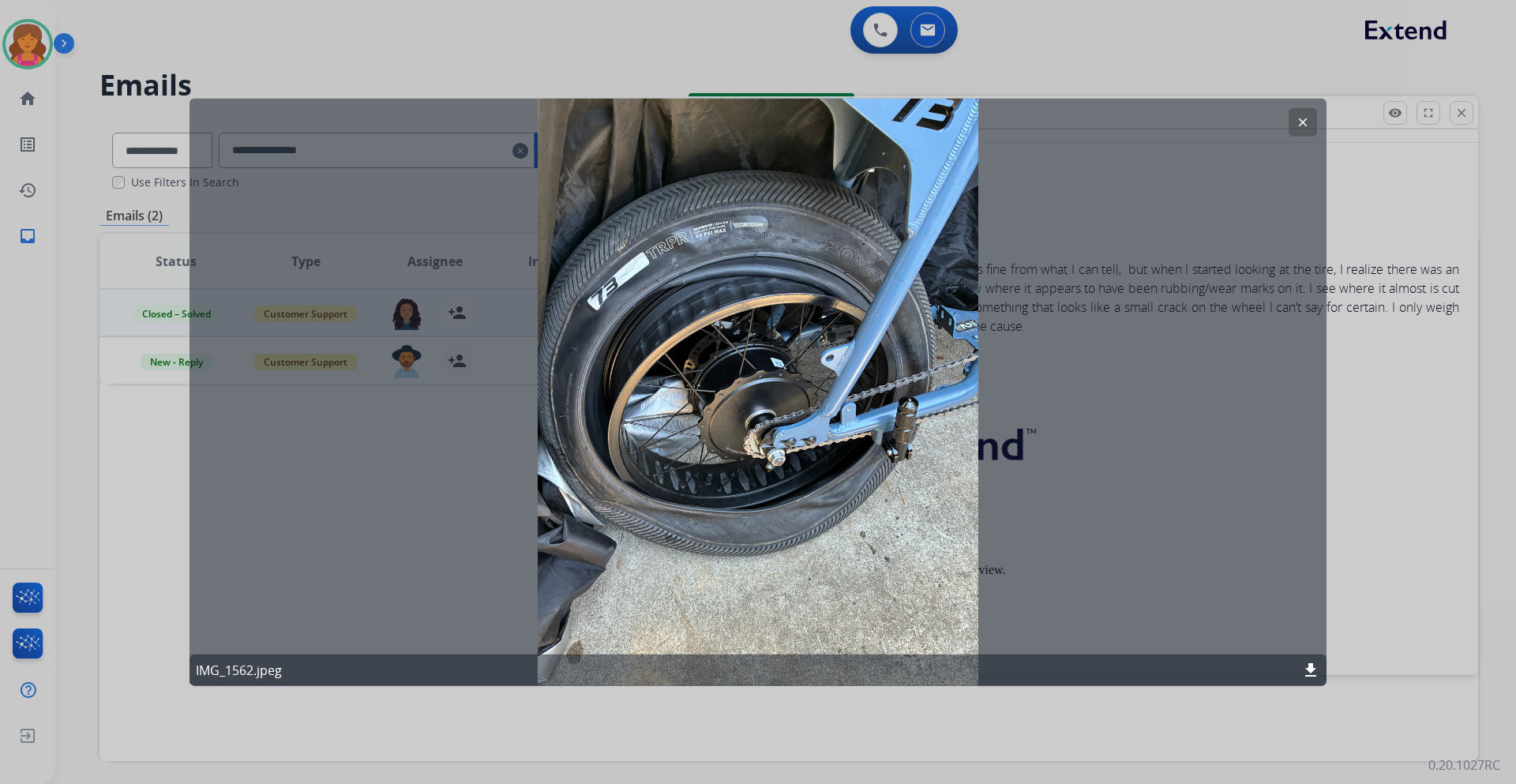
click at [1010, 128] on mat-icon "clear" at bounding box center [1303, 121] width 14 height 14
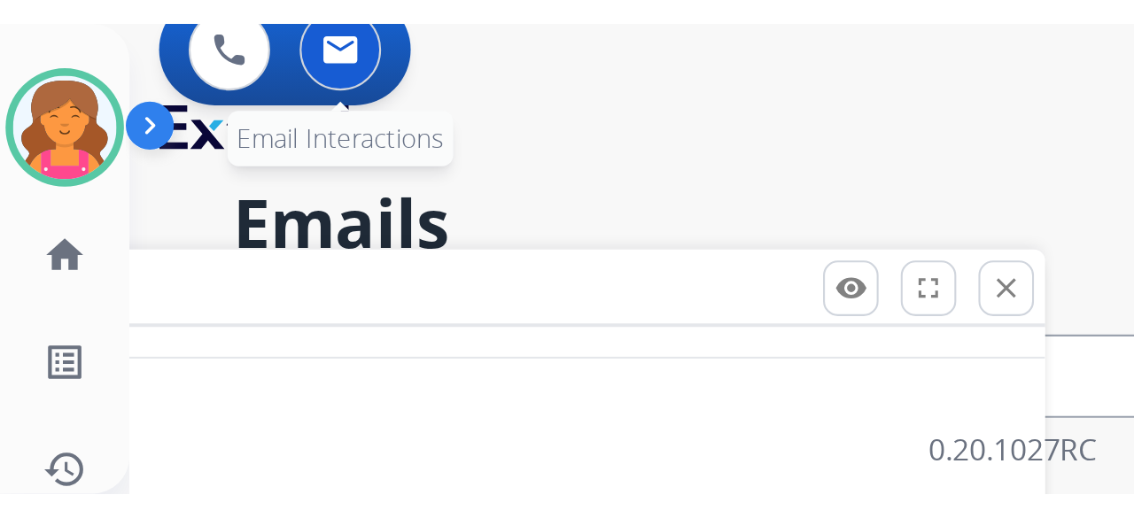
scroll to position [1143, 0]
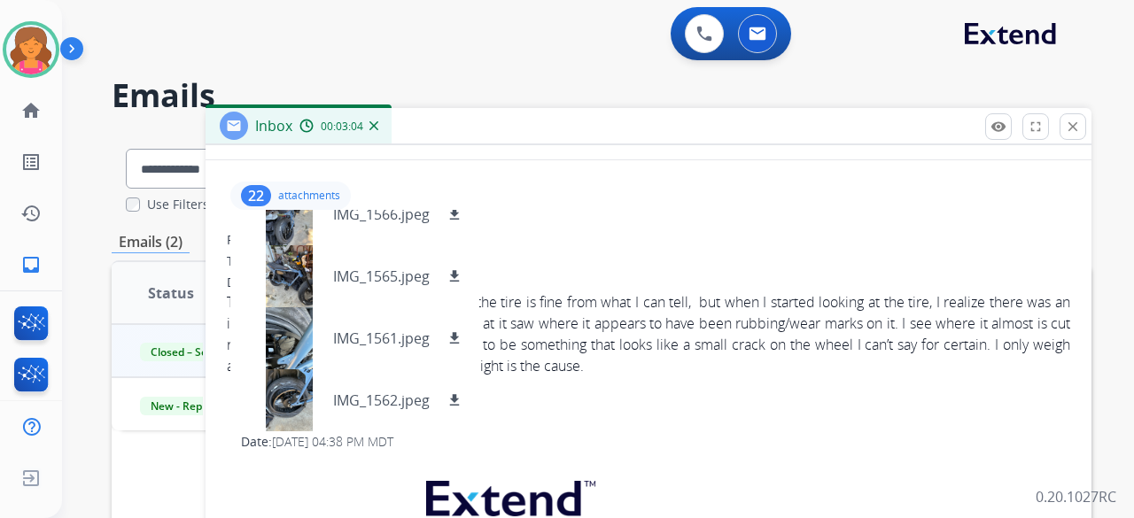
click at [633, 256] on div "To: support@extend.com" at bounding box center [648, 261] width 843 height 18
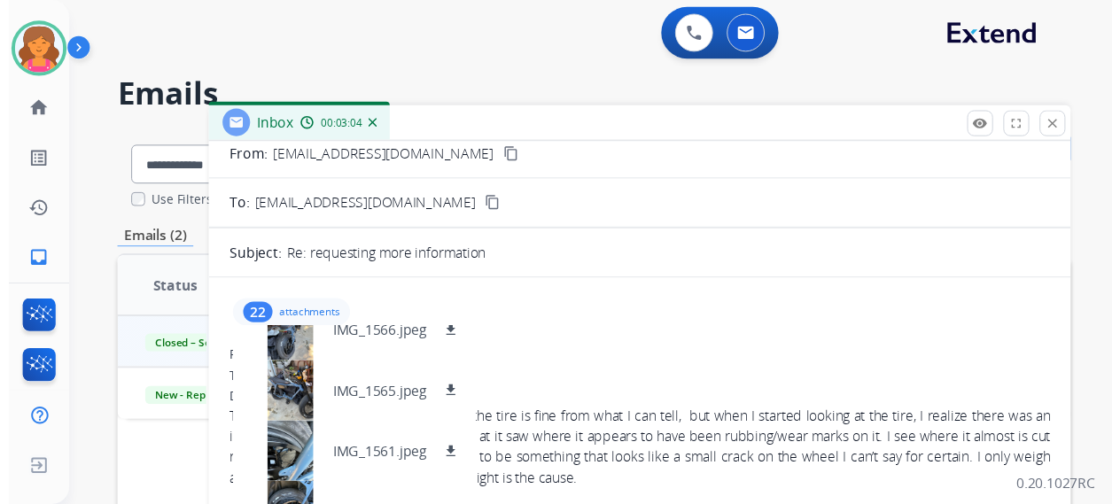
scroll to position [0, 0]
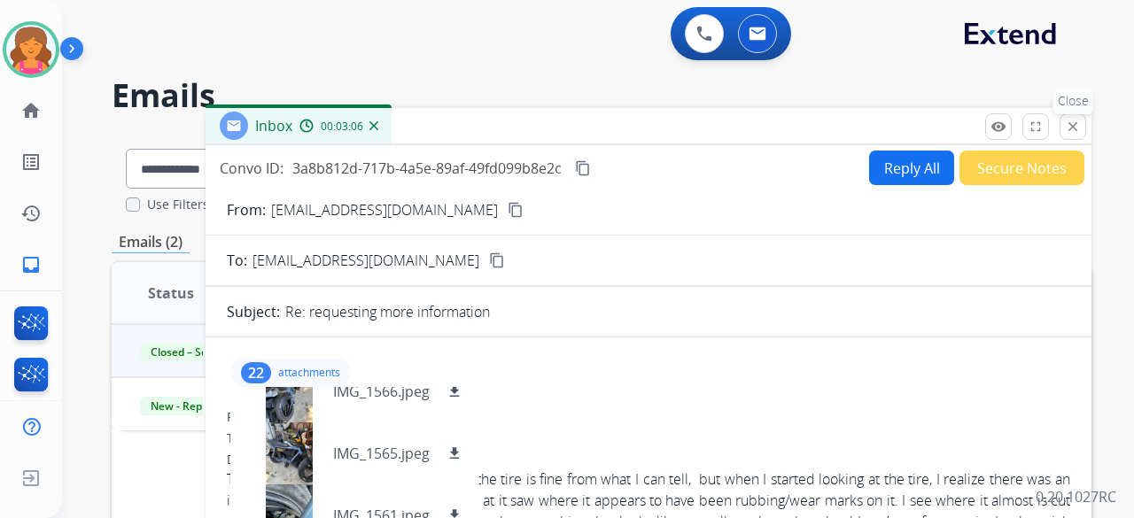
click at [1079, 128] on mat-icon "close" at bounding box center [1073, 127] width 16 height 16
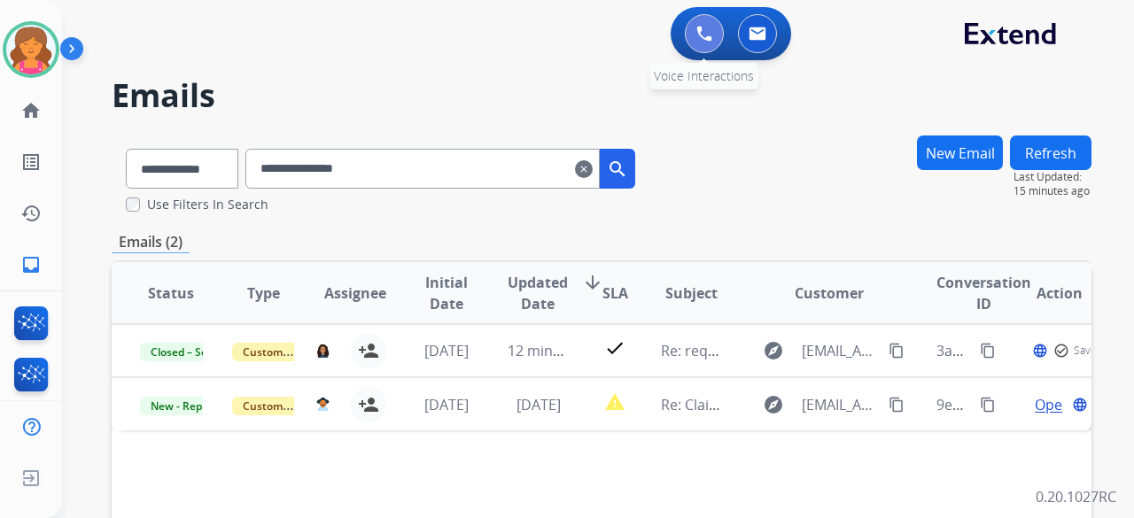
click at [689, 41] on button at bounding box center [704, 33] width 39 height 39
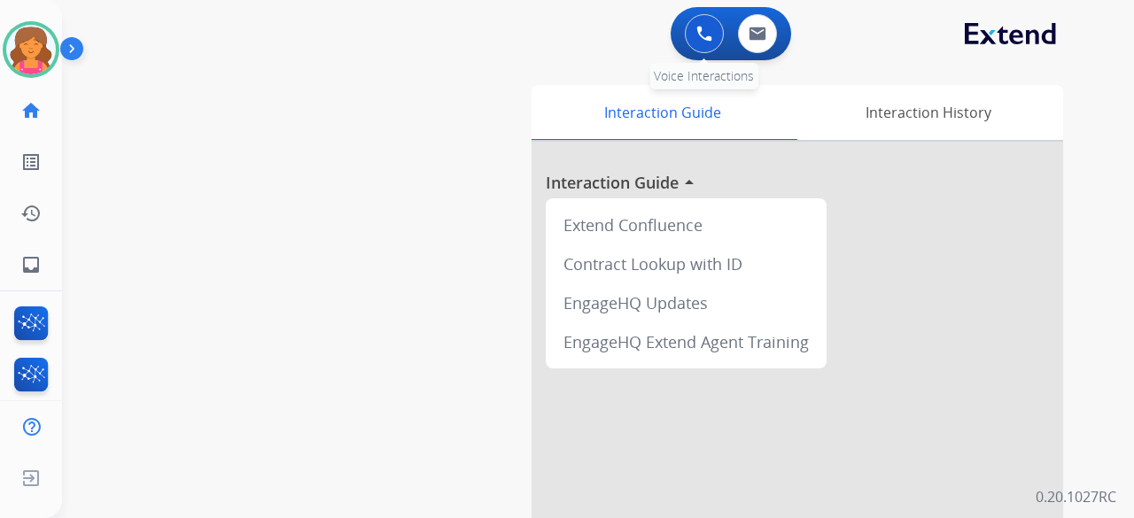
click at [689, 42] on button at bounding box center [704, 33] width 39 height 39
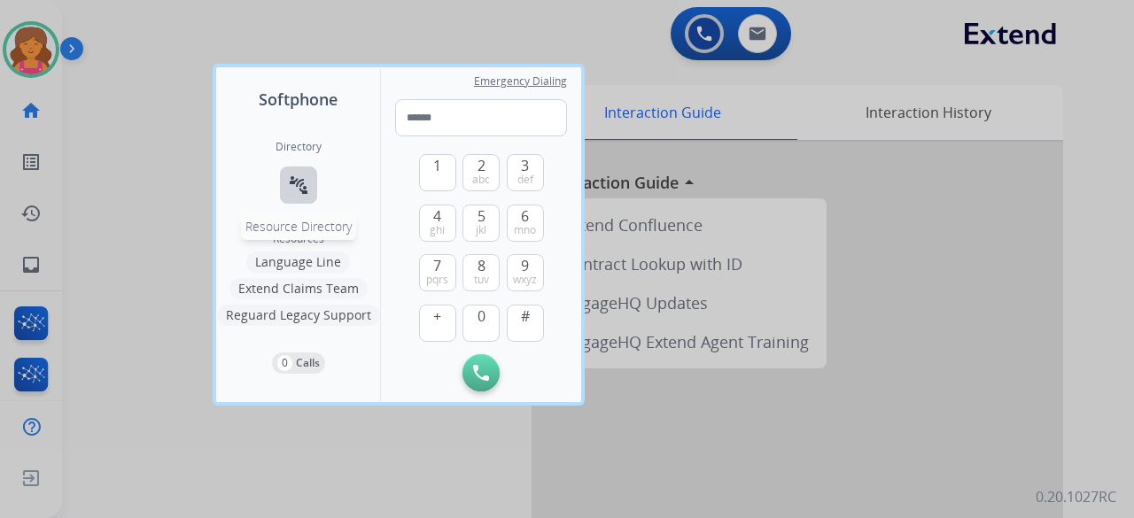
click at [299, 175] on mat-icon "connect_without_contact" at bounding box center [298, 185] width 21 height 21
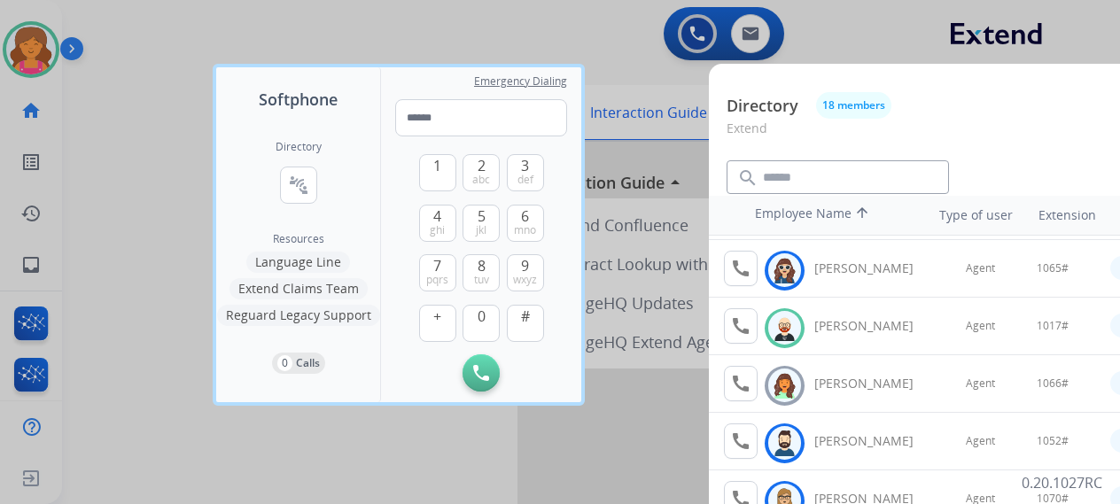
scroll to position [89, 0]
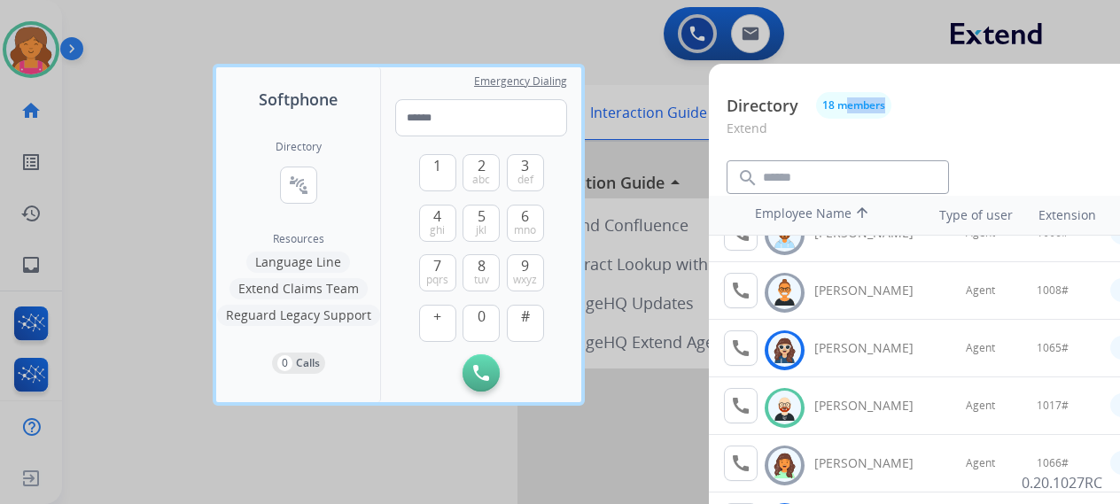
drag, startPoint x: 989, startPoint y: 99, endPoint x: 845, endPoint y: 86, distance: 144.1
click at [845, 86] on div "Directory 18 members Extend search filter_list Filters Employee Name arrow_upwa…" at bounding box center [1004, 378] width 590 height 629
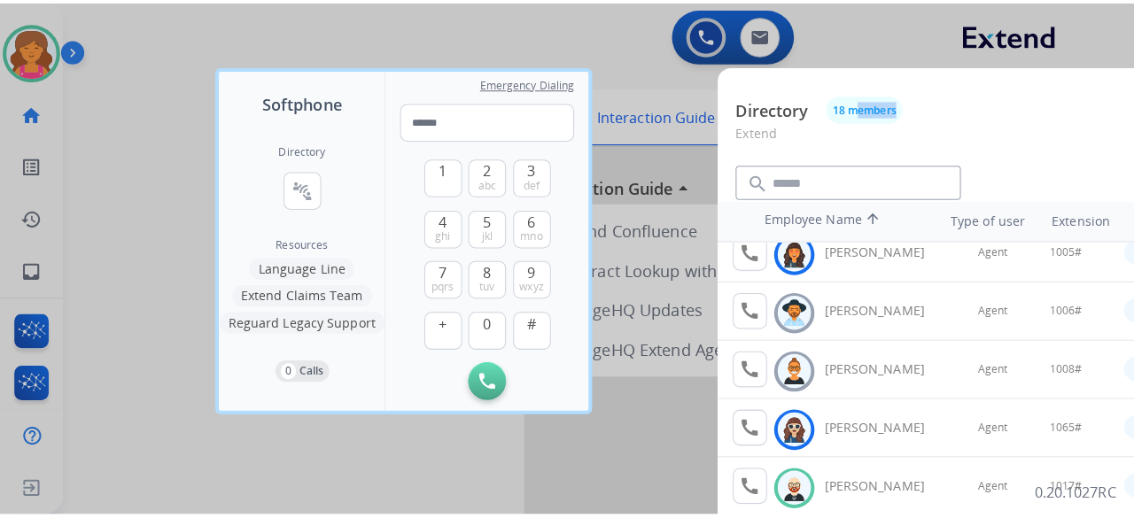
scroll to position [0, 0]
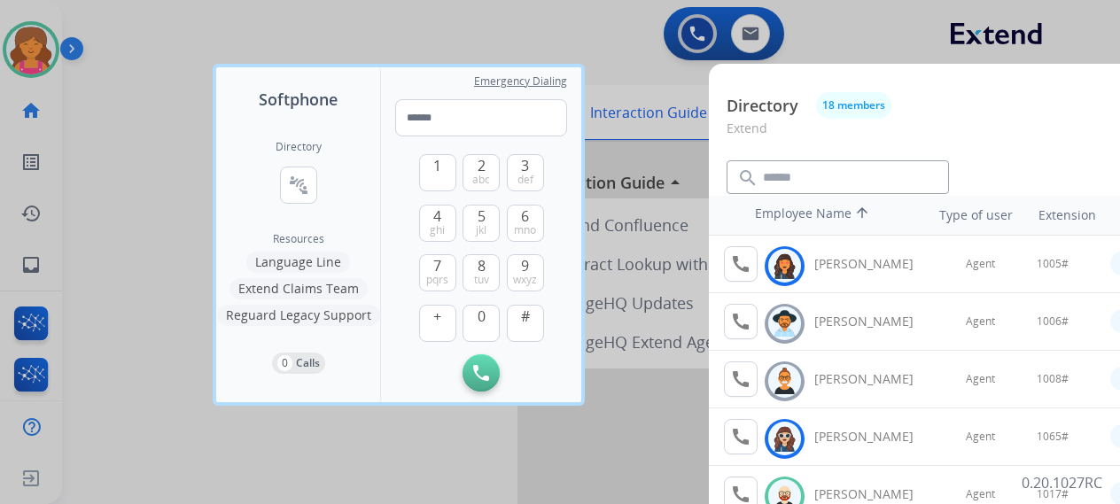
drag, startPoint x: 343, startPoint y: 447, endPoint x: 403, endPoint y: 410, distance: 70.8
click at [343, 446] on div at bounding box center [560, 252] width 1120 height 504
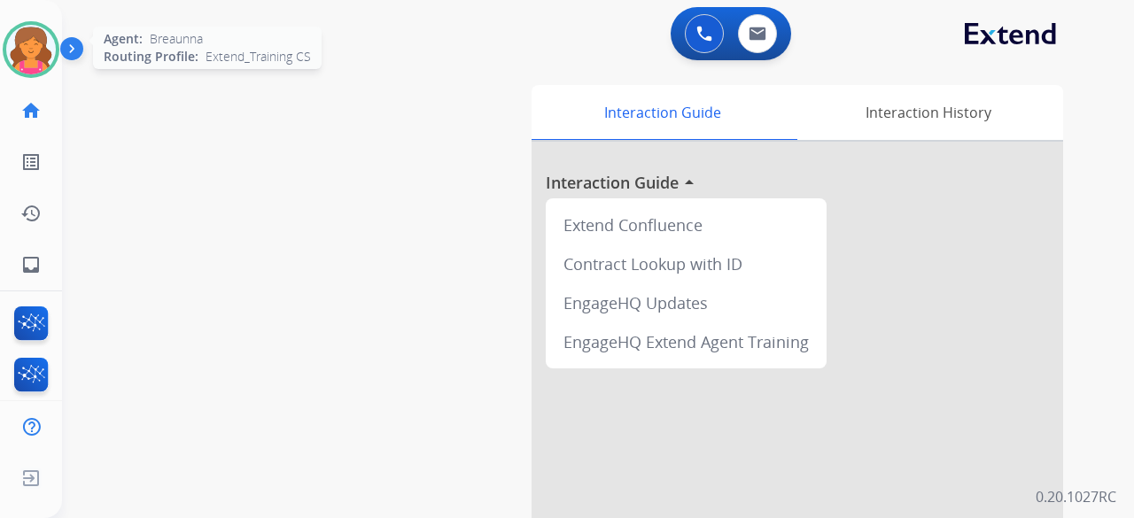
click at [25, 52] on img at bounding box center [31, 50] width 50 height 50
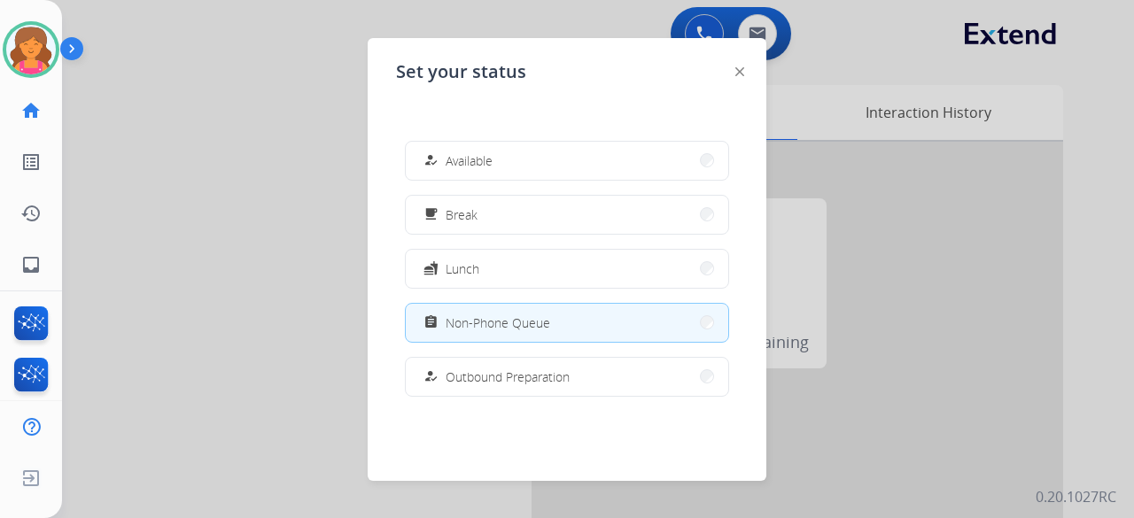
click at [657, 185] on div "how_to_reg Available free_breakfast Break fastfood Lunch assignment Non-Phone Q…" at bounding box center [567, 268] width 342 height 283
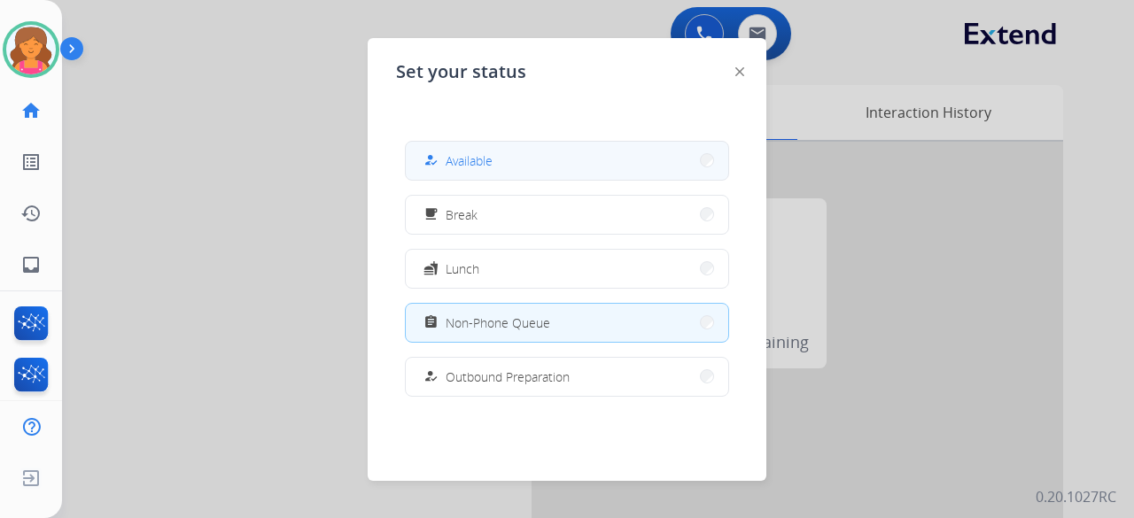
click at [654, 175] on button "how_to_reg Available" at bounding box center [567, 161] width 322 height 38
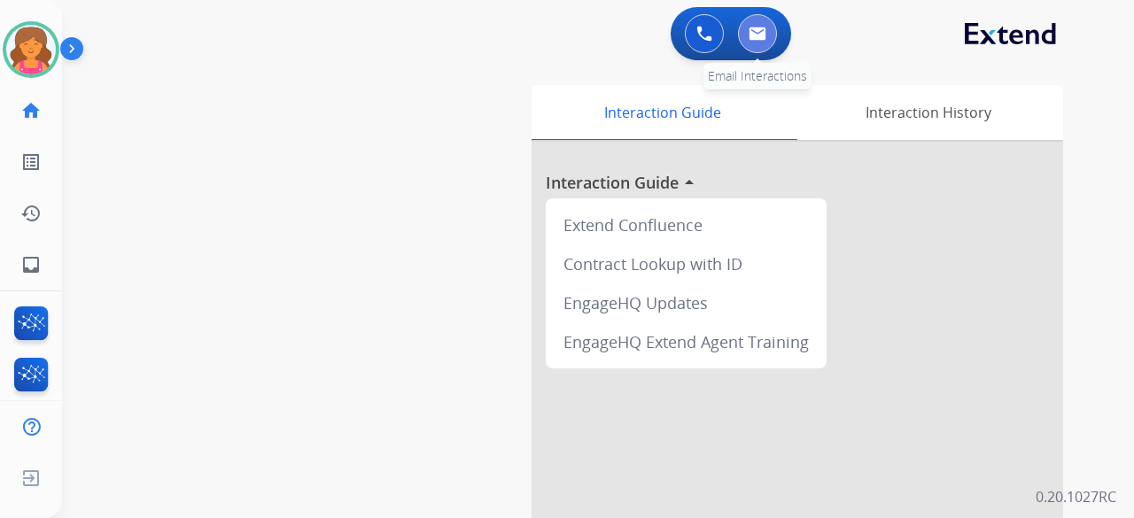
click at [764, 27] on img at bounding box center [758, 34] width 18 height 14
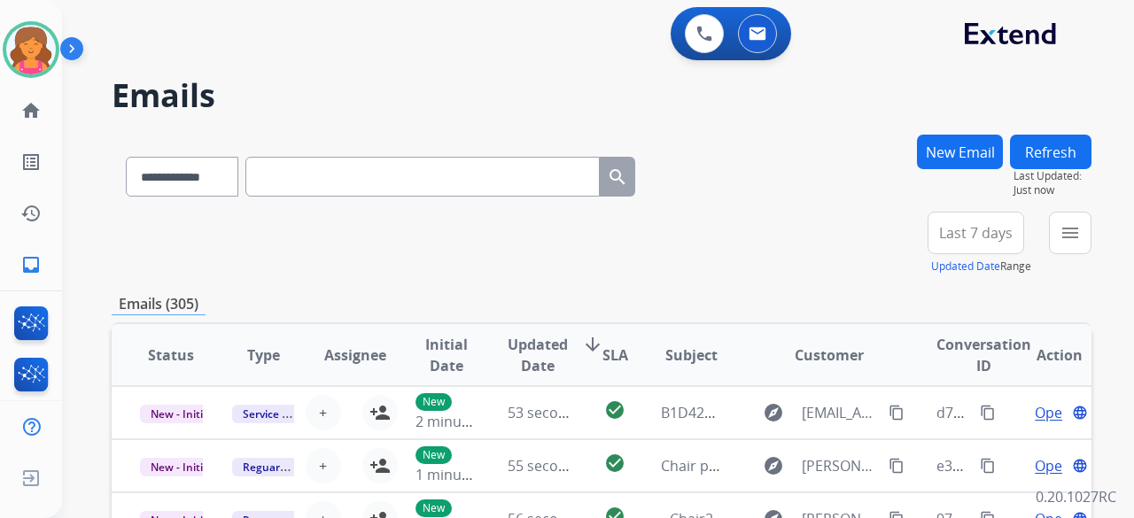
click at [973, 235] on span "Last 7 days" at bounding box center [976, 232] width 74 height 7
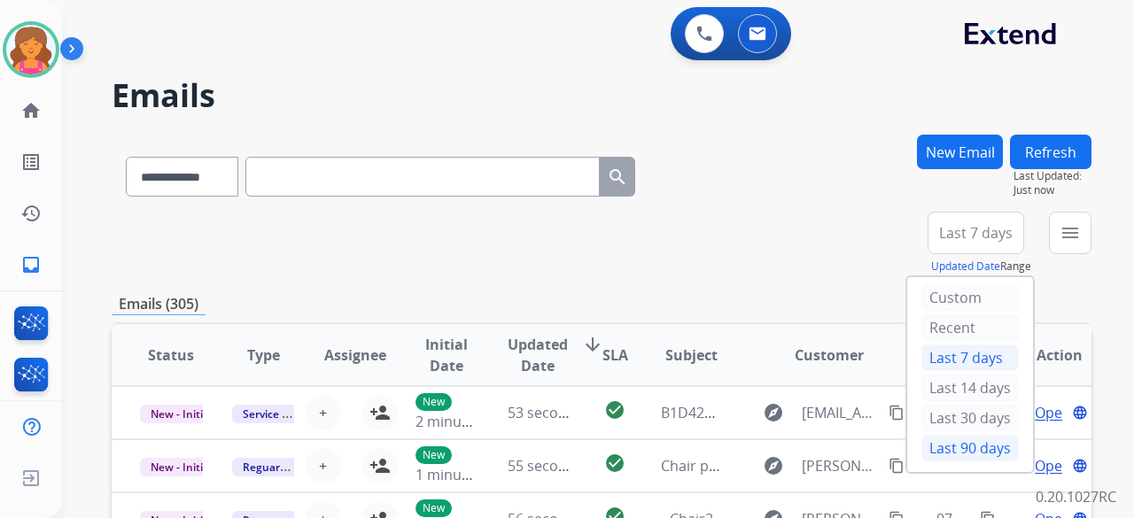
click at [948, 447] on div "Last 90 days" at bounding box center [969, 448] width 97 height 27
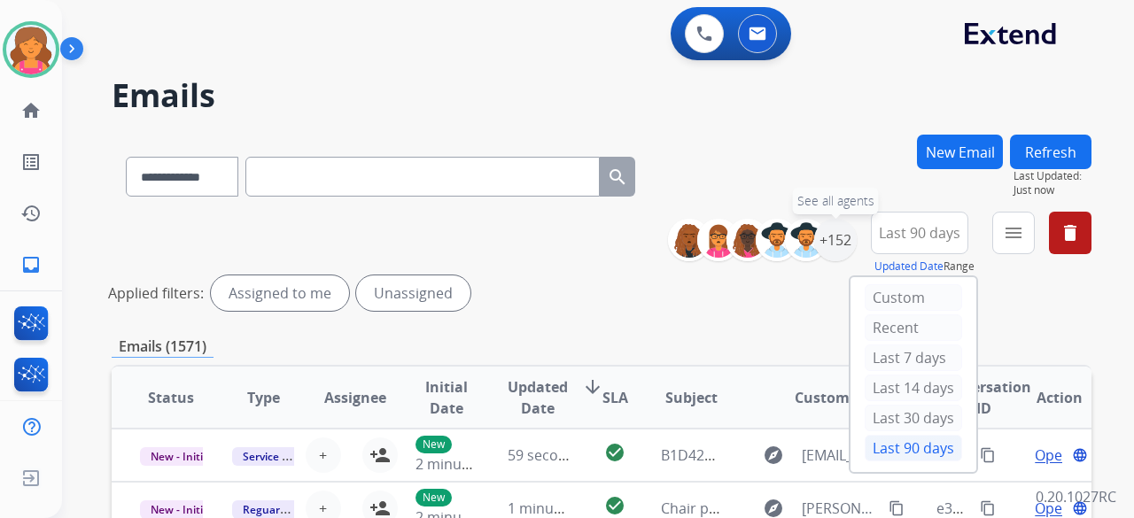
click at [824, 256] on div "+152" at bounding box center [835, 240] width 43 height 43
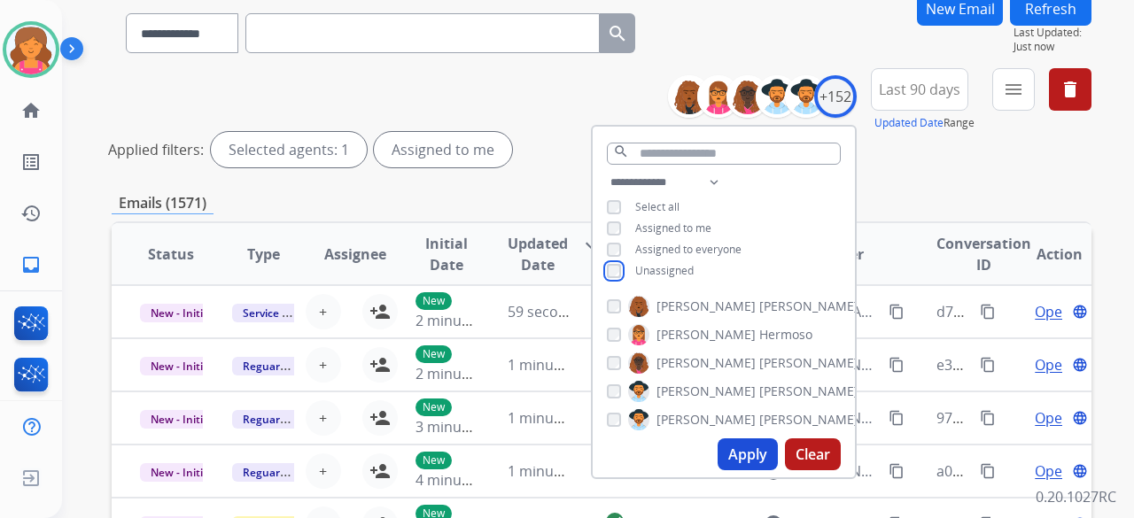
scroll to position [177, 0]
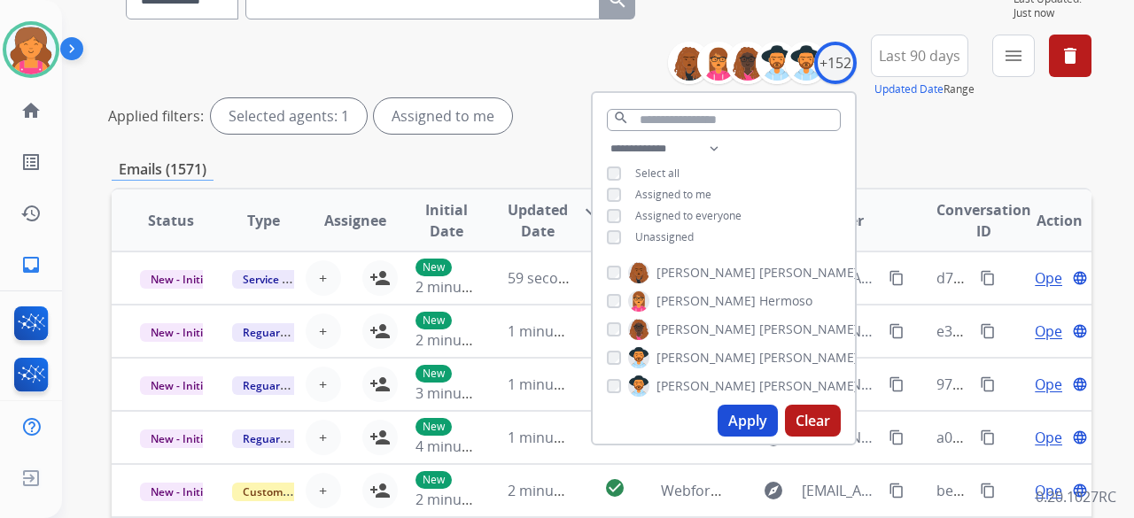
click at [735, 421] on button "Apply" at bounding box center [748, 421] width 60 height 32
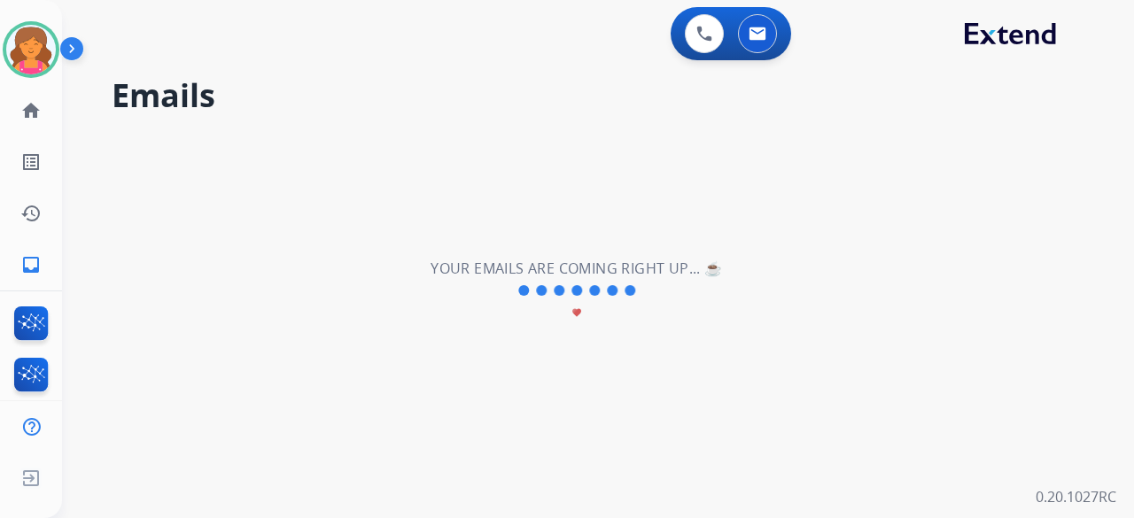
scroll to position [0, 0]
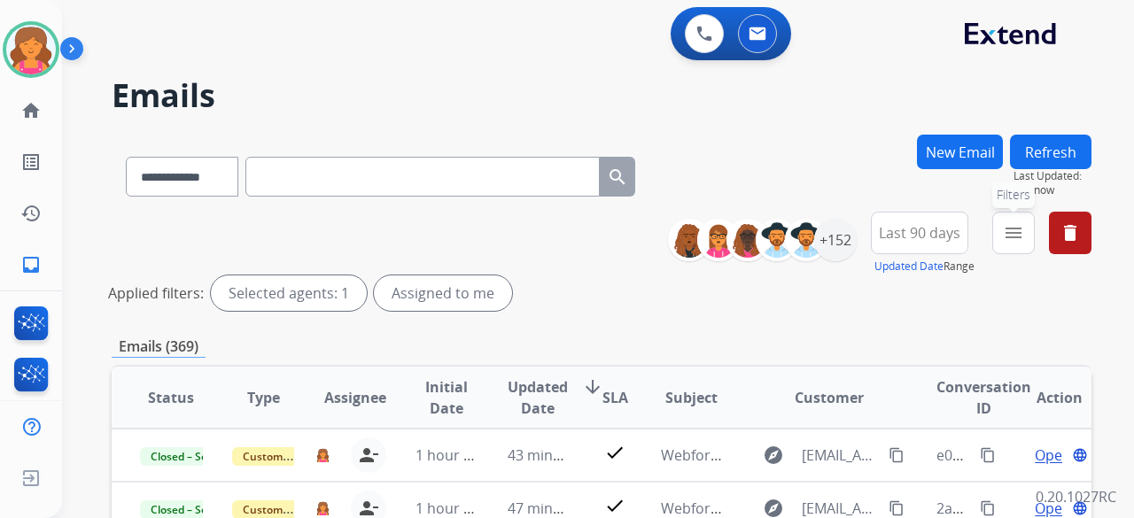
click at [1022, 235] on mat-icon "menu" at bounding box center [1013, 232] width 21 height 21
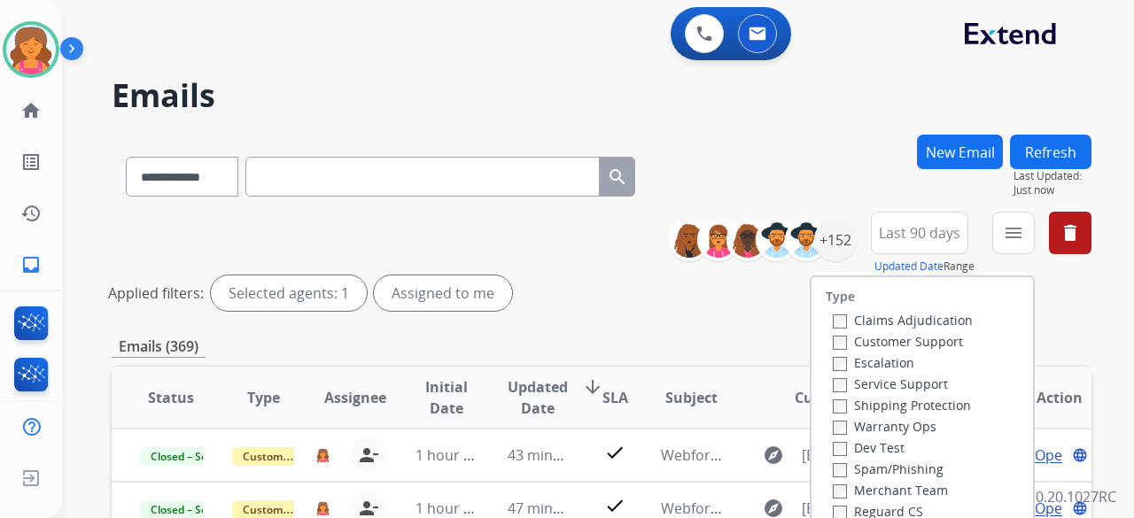
click at [893, 336] on label "Customer Support" at bounding box center [898, 341] width 130 height 17
click at [859, 408] on label "Shipping Protection" at bounding box center [902, 405] width 138 height 17
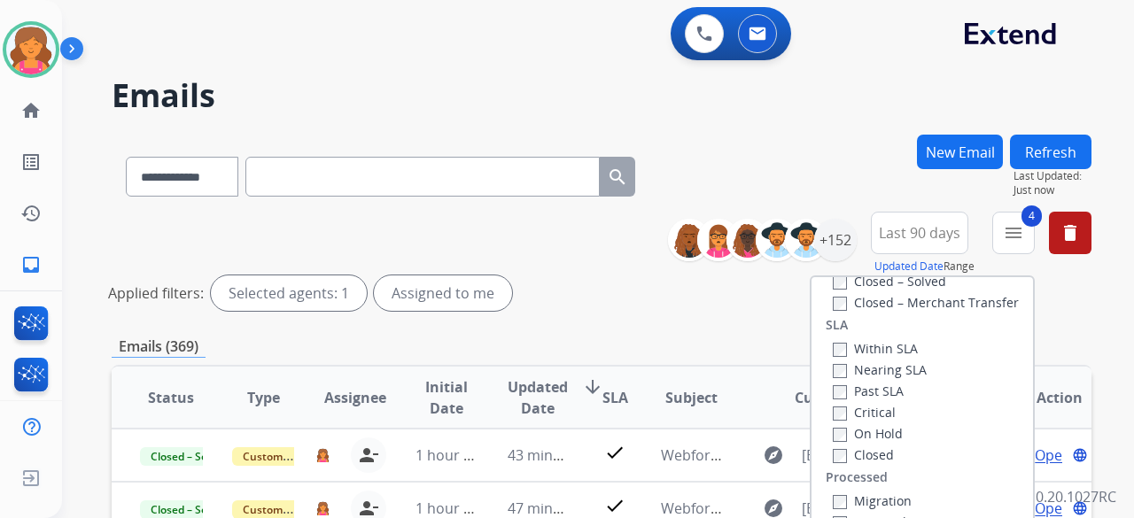
scroll to position [177, 0]
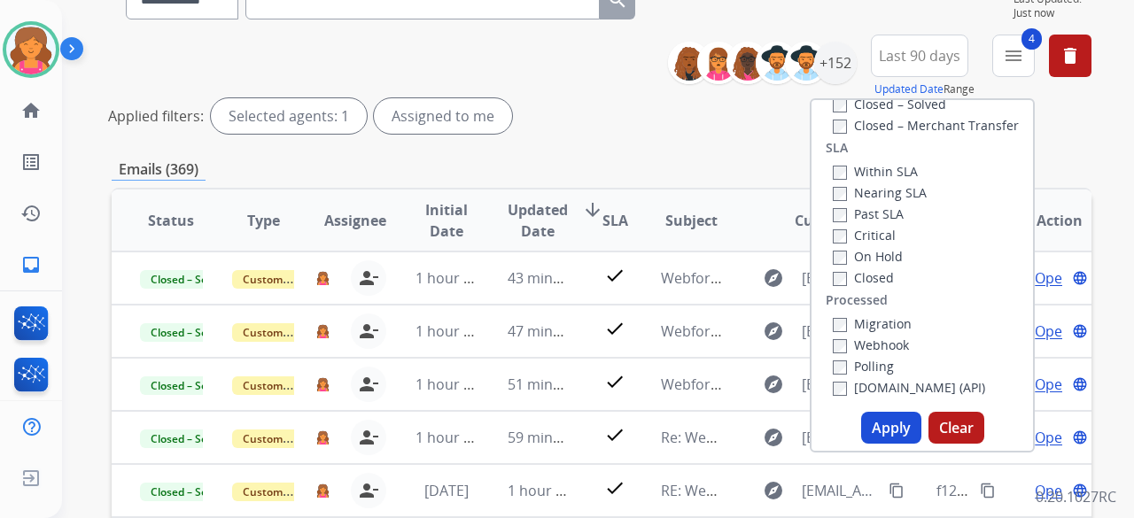
click at [886, 435] on button "Apply" at bounding box center [891, 428] width 60 height 32
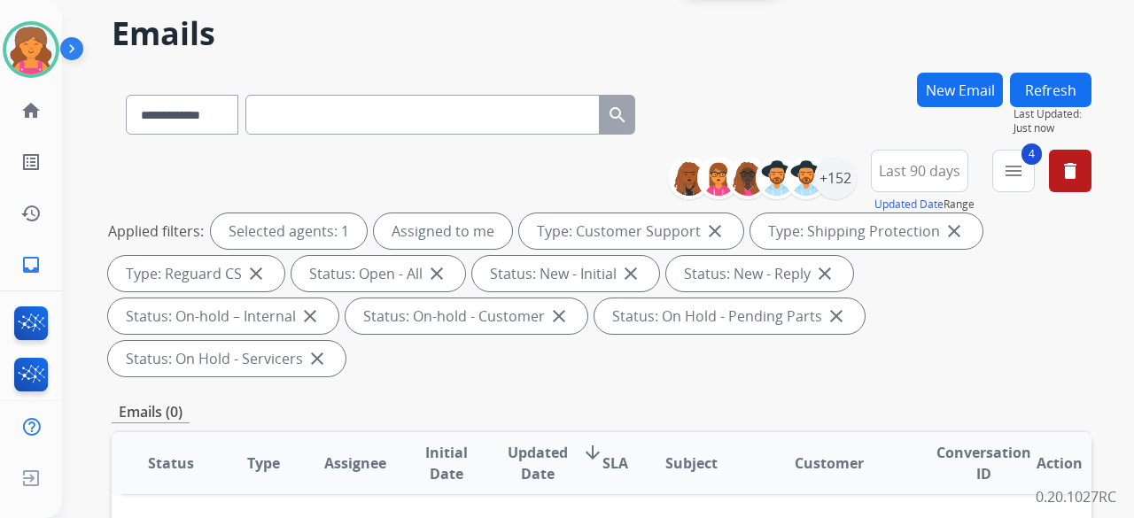
scroll to position [89, 0]
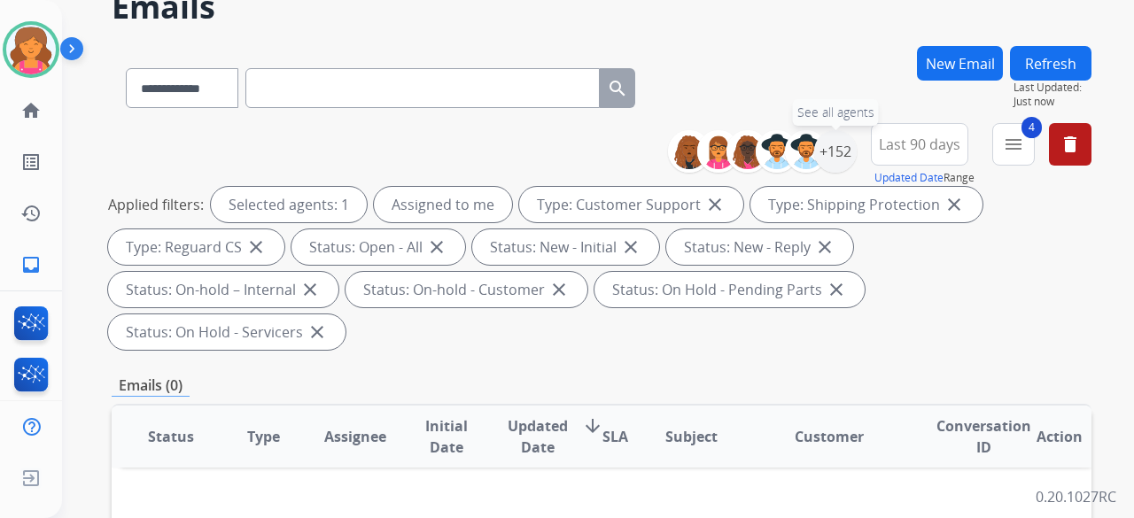
click at [836, 157] on div "+152" at bounding box center [835, 151] width 43 height 43
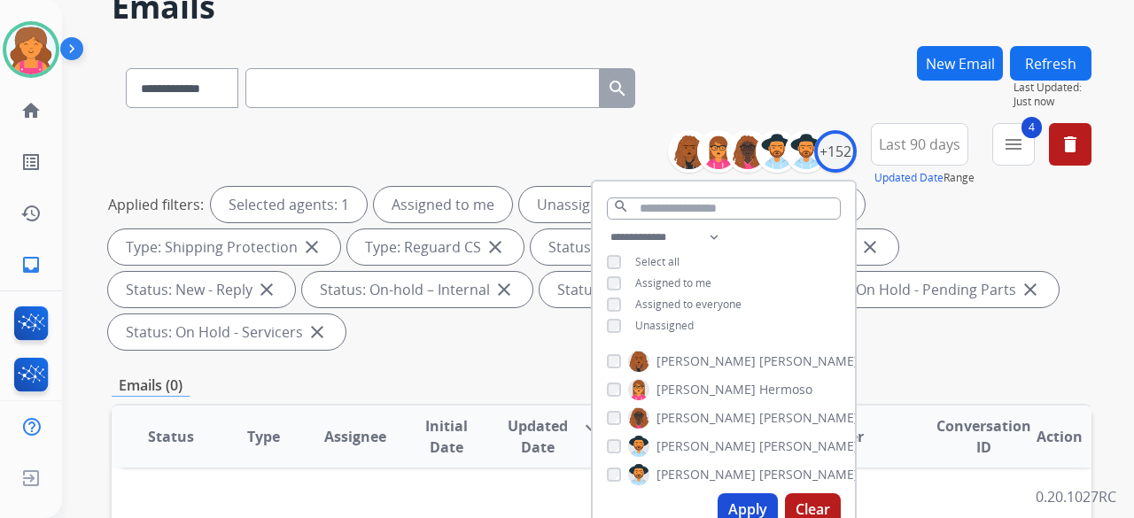
click at [744, 499] on button "Apply" at bounding box center [748, 509] width 60 height 32
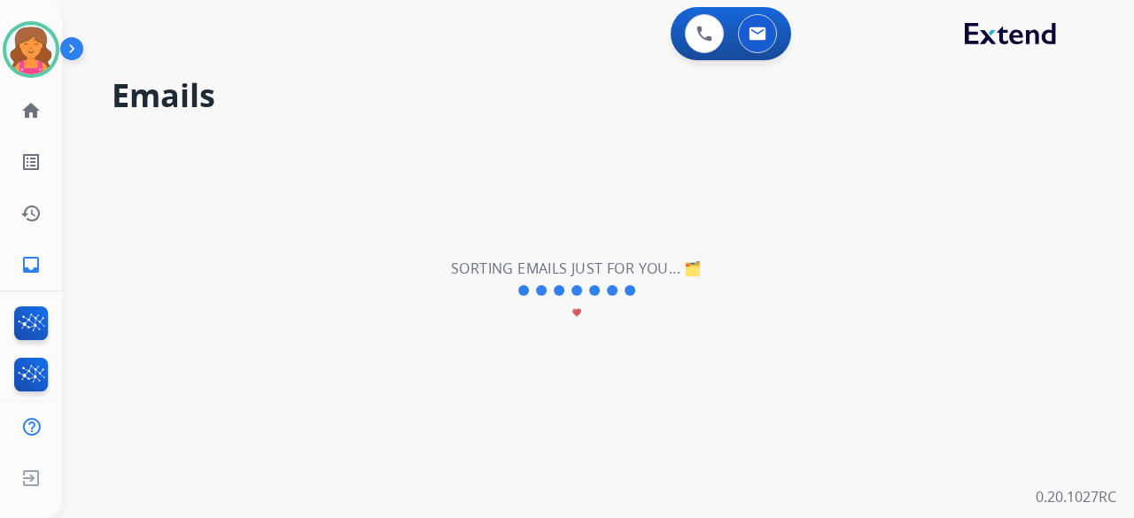
scroll to position [0, 0]
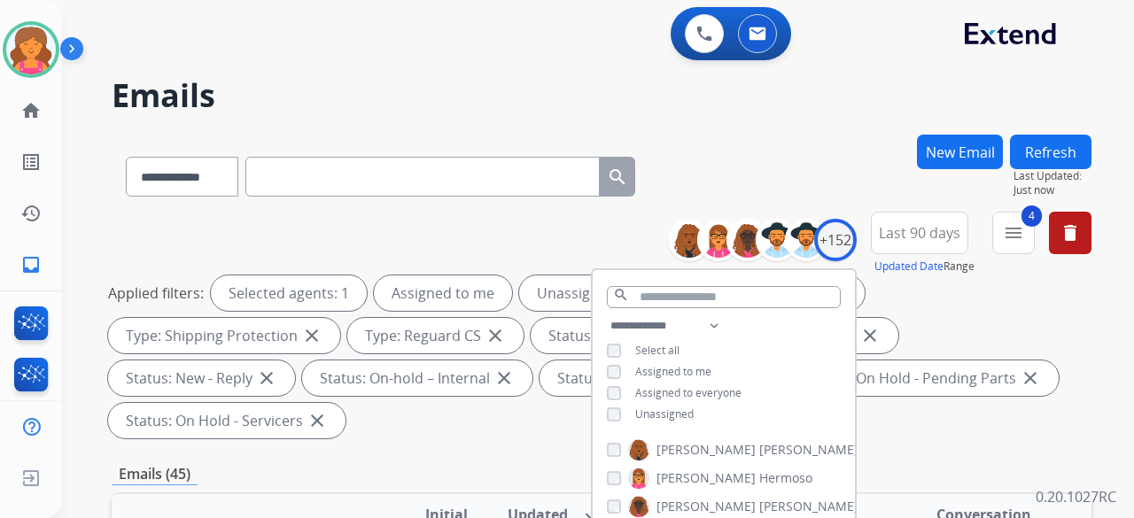
click at [440, 229] on div "**********" at bounding box center [602, 329] width 980 height 234
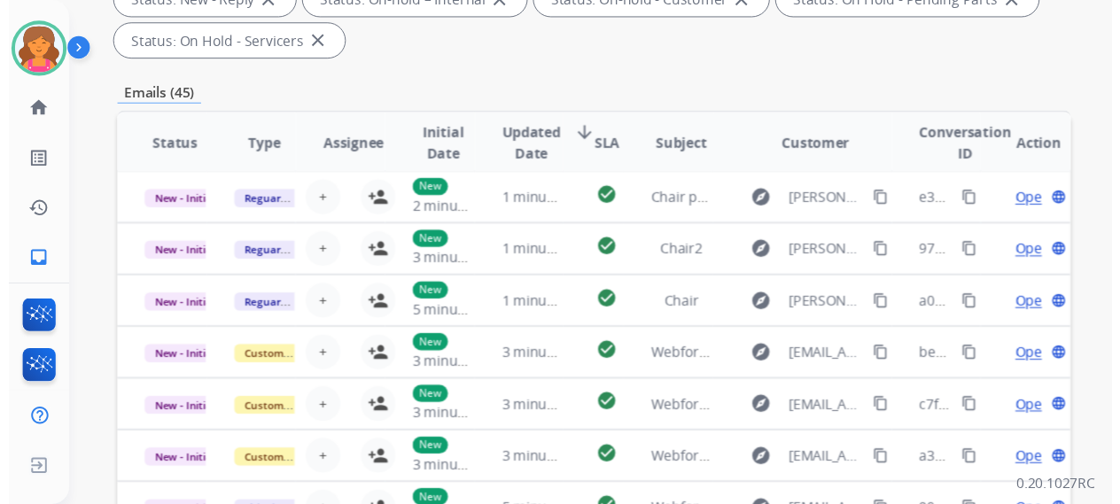
scroll to position [443, 0]
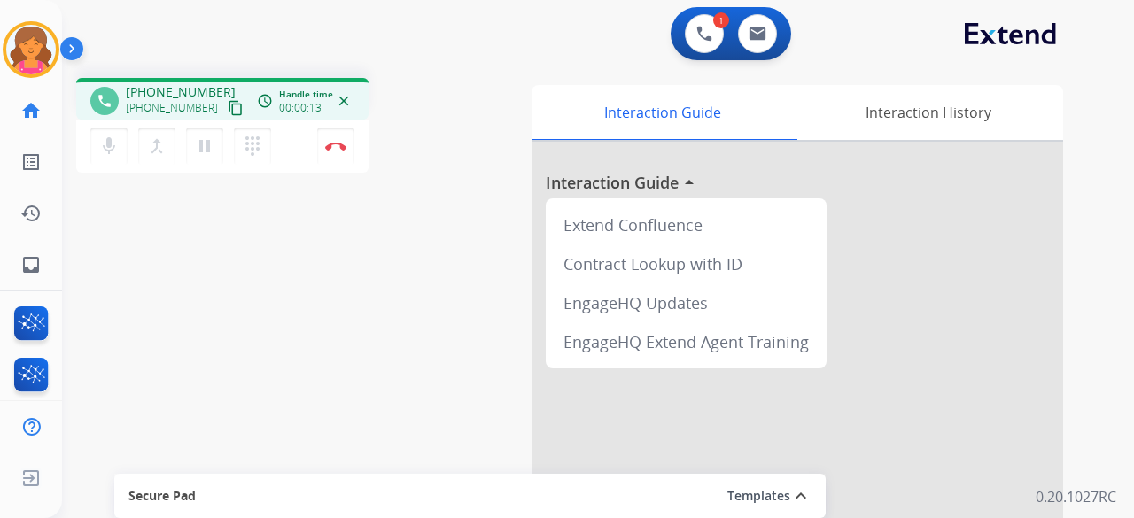
drag, startPoint x: 211, startPoint y: 107, endPoint x: 225, endPoint y: 106, distance: 14.2
click at [228, 107] on mat-icon "content_copy" at bounding box center [236, 108] width 16 height 16
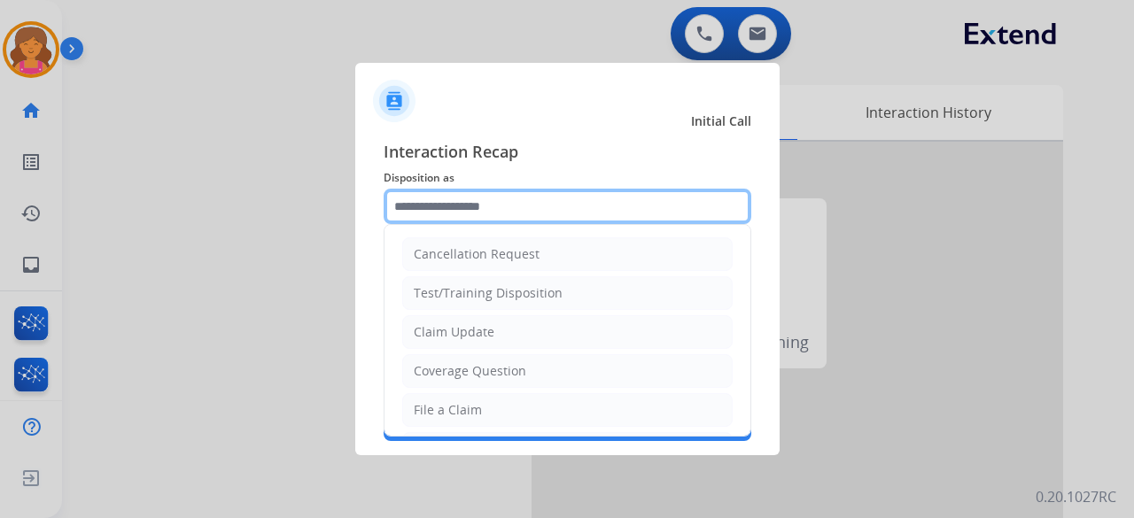
click at [675, 208] on input "text" at bounding box center [568, 206] width 368 height 35
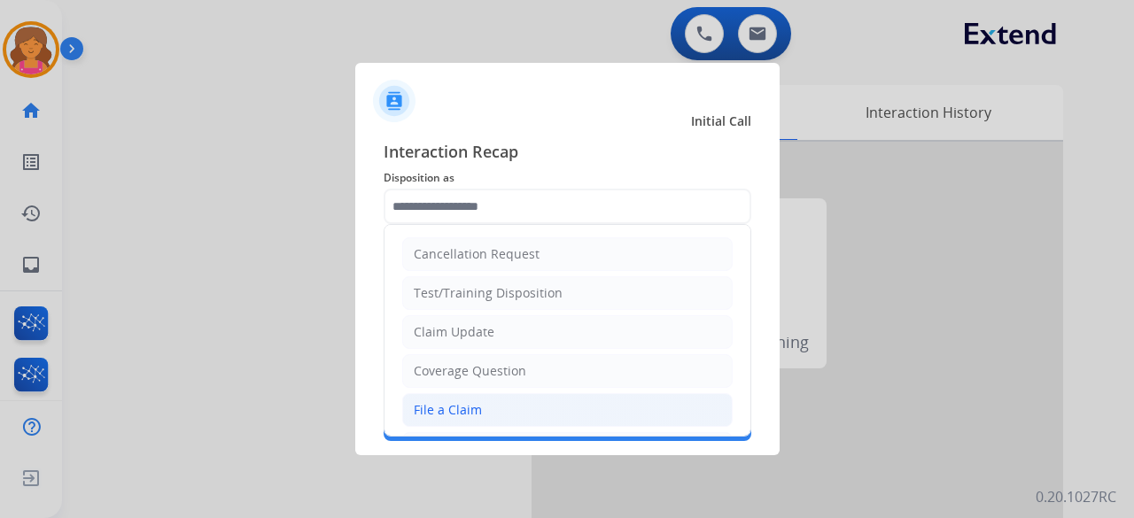
click at [519, 395] on li "File a Claim" at bounding box center [567, 410] width 330 height 34
type input "**********"
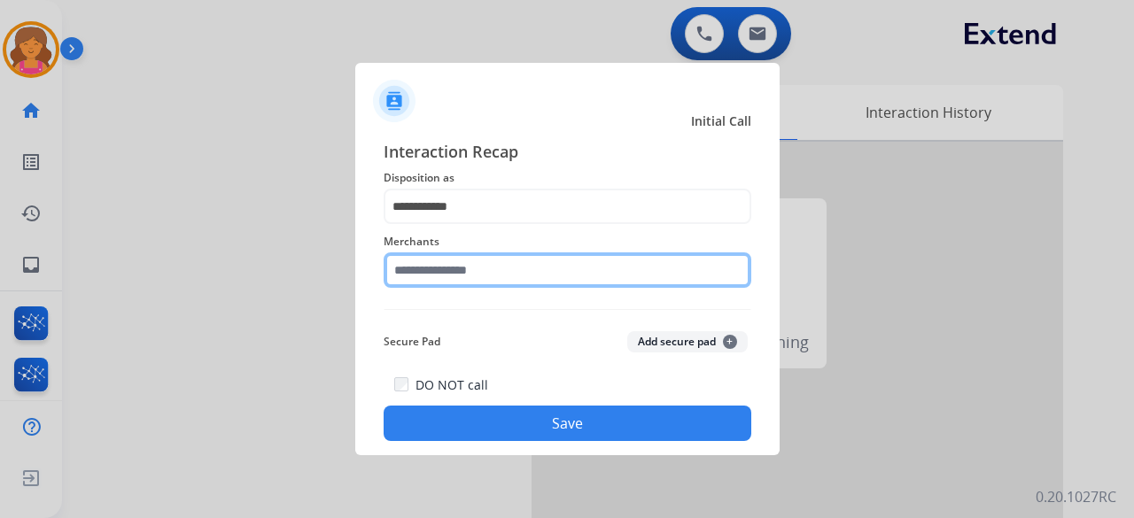
click at [493, 283] on div "Merchants" at bounding box center [568, 259] width 368 height 71
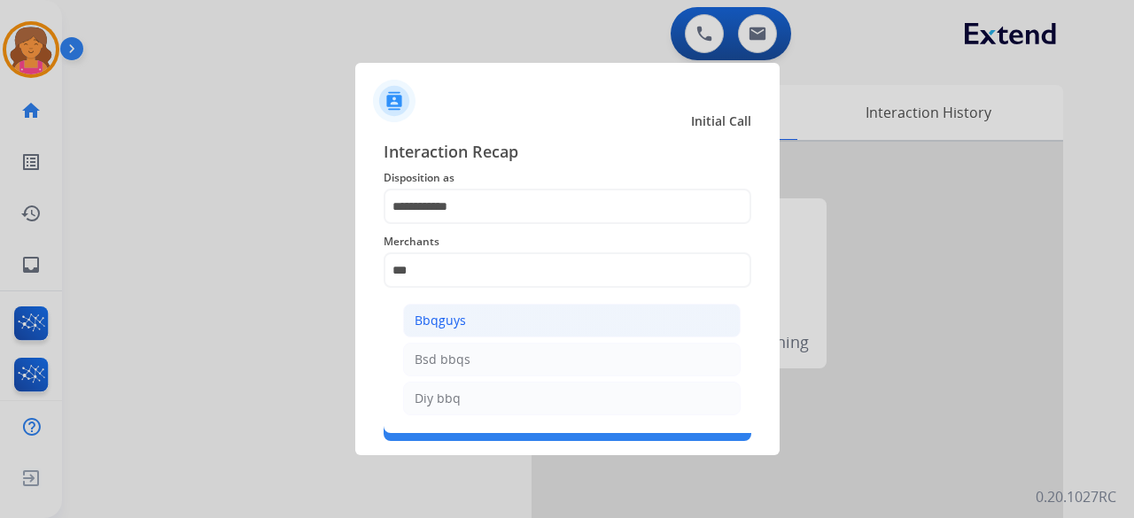
click at [480, 322] on li "Bbqguys" at bounding box center [571, 321] width 337 height 34
type input "*******"
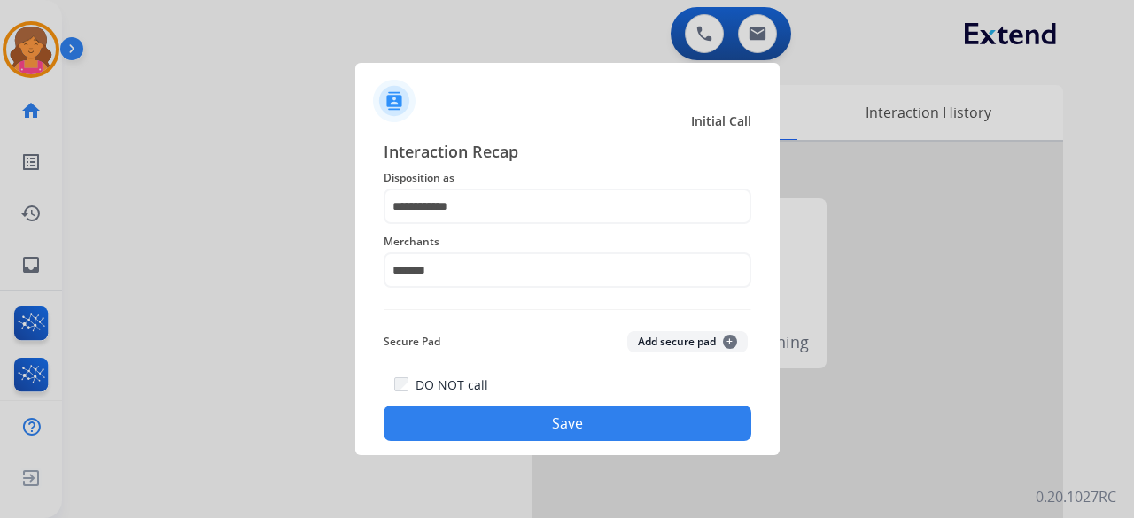
click at [471, 421] on button "Save" at bounding box center [568, 423] width 368 height 35
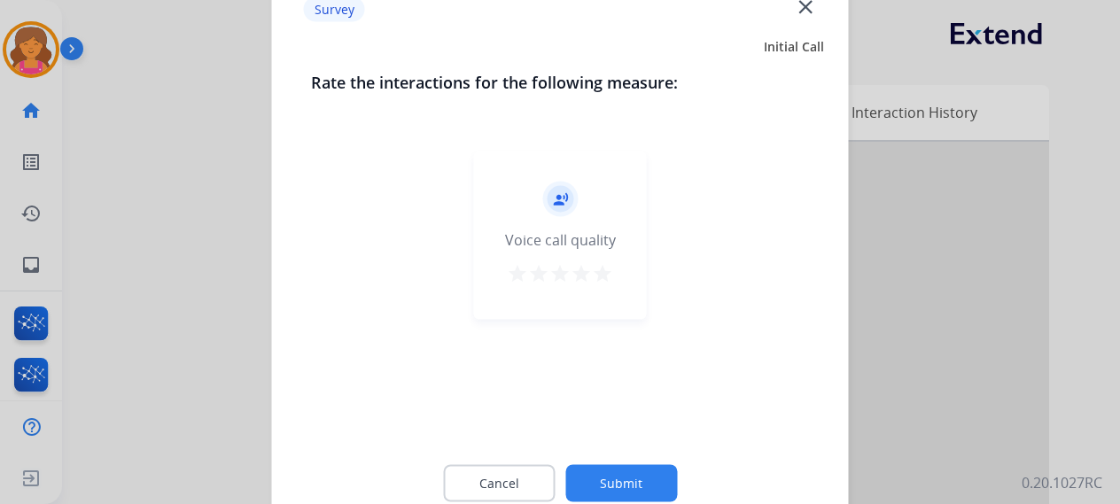
click at [609, 271] on mat-icon "star" at bounding box center [602, 272] width 21 height 21
click at [633, 483] on button "Submit" at bounding box center [621, 482] width 112 height 37
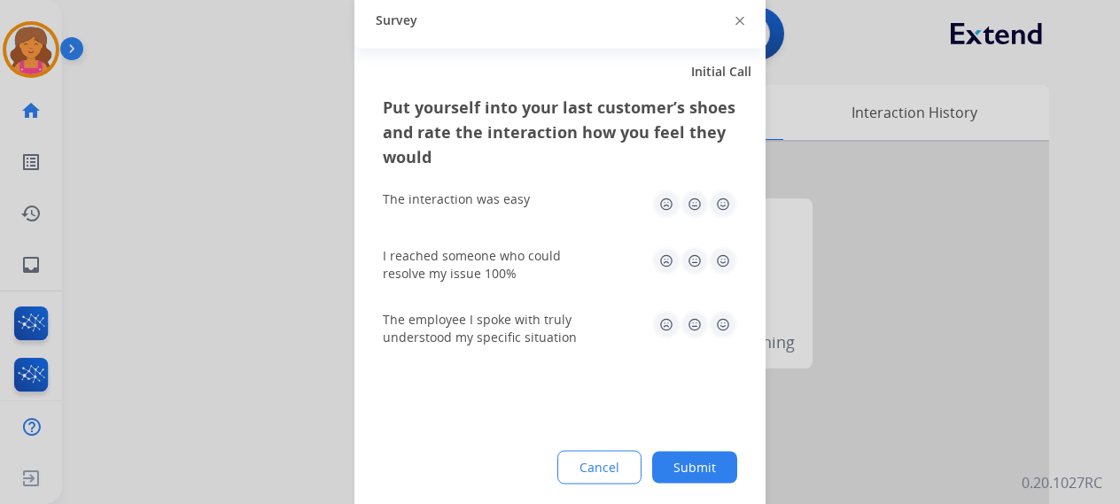
click at [712, 206] on img at bounding box center [723, 204] width 28 height 28
click at [722, 279] on div "I reached someone who could resolve my issue 100%" at bounding box center [560, 263] width 354 height 35
click at [719, 266] on img at bounding box center [723, 260] width 28 height 28
click at [726, 325] on img at bounding box center [723, 324] width 28 height 28
click at [719, 449] on div "Put yourself into your last customer’s shoes and rate the interaction how you f…" at bounding box center [559, 303] width 411 height 418
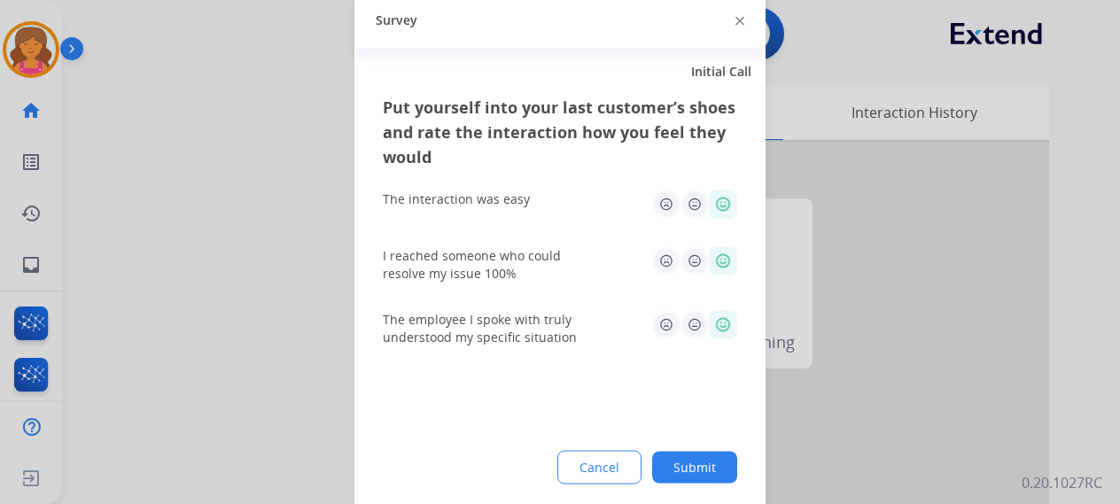
click at [719, 453] on button "Submit" at bounding box center [694, 467] width 85 height 32
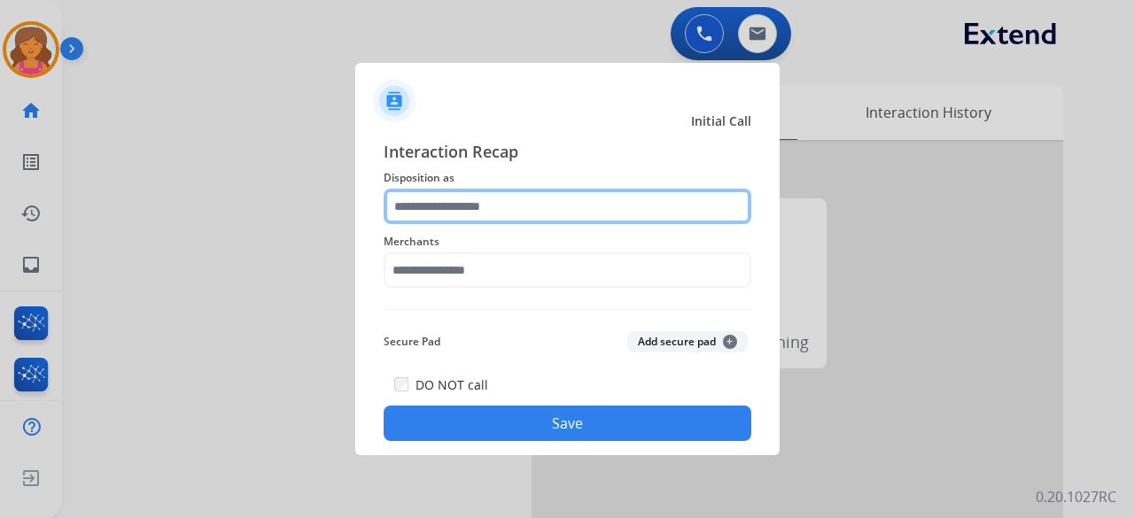
drag, startPoint x: 586, startPoint y: 197, endPoint x: 572, endPoint y: 198, distance: 14.3
click at [572, 198] on input "text" at bounding box center [568, 206] width 368 height 35
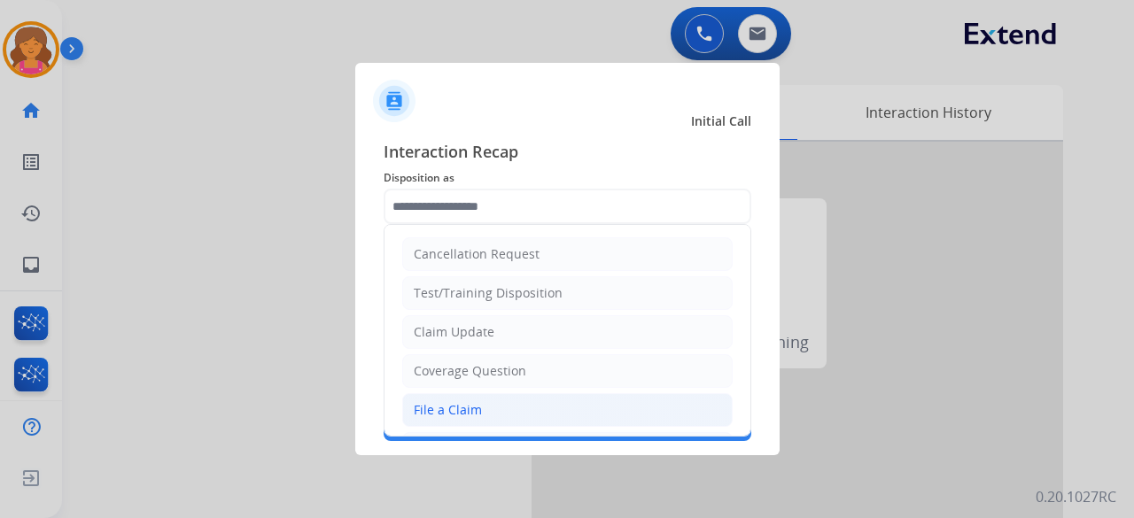
click at [464, 397] on li "File a Claim" at bounding box center [567, 410] width 330 height 34
type input "**********"
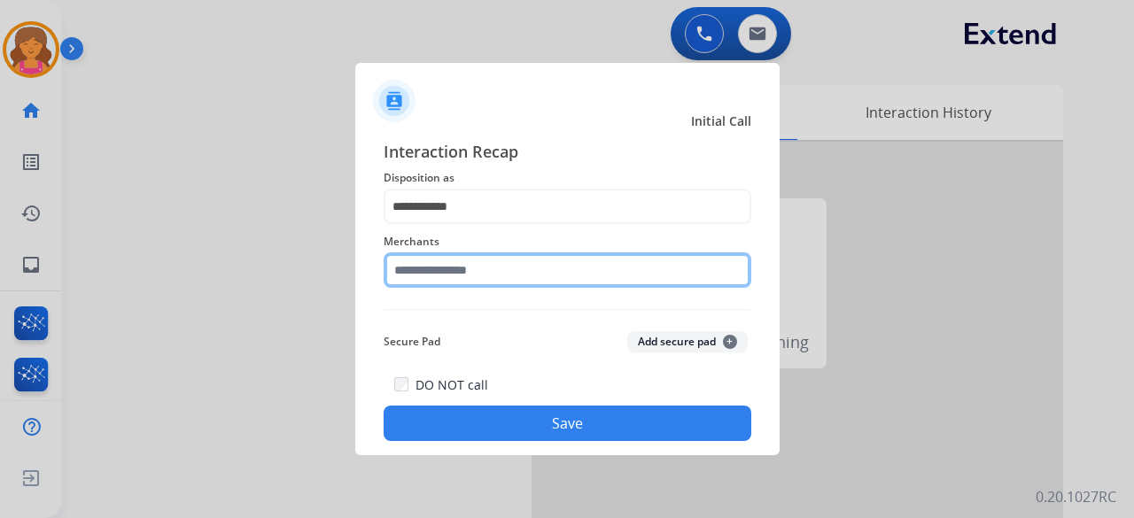
click at [479, 272] on input "text" at bounding box center [568, 269] width 368 height 35
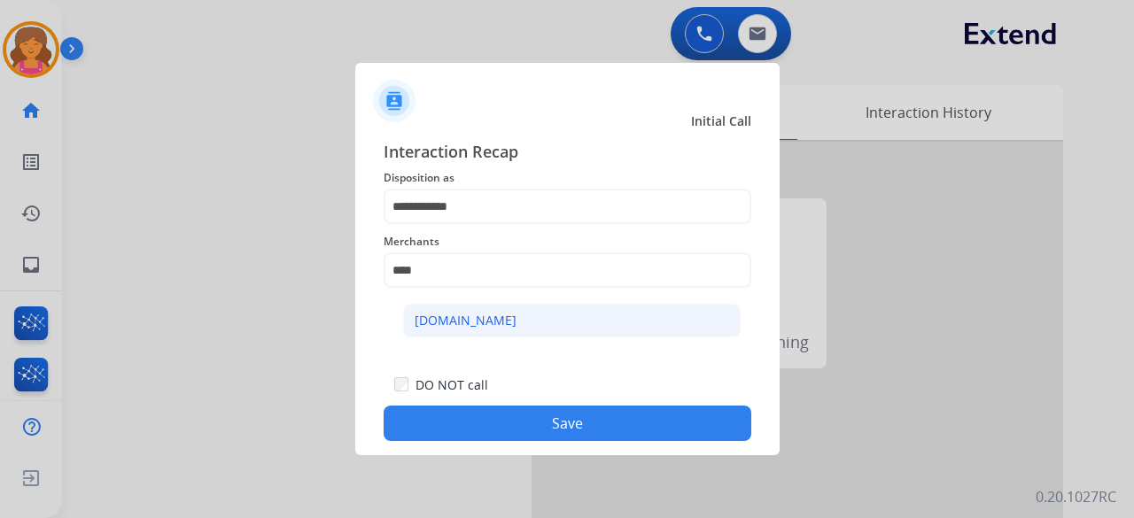
click at [468, 316] on div "Carparts.com" at bounding box center [466, 321] width 102 height 18
type input "**********"
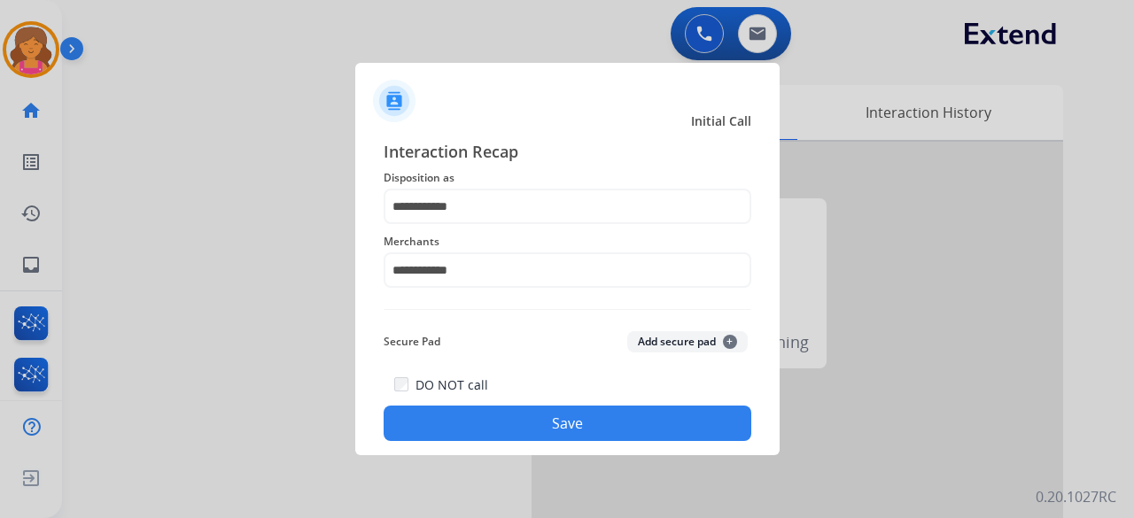
click at [468, 404] on div "DO NOT call Save" at bounding box center [568, 407] width 368 height 67
click at [468, 408] on button "Save" at bounding box center [568, 423] width 368 height 35
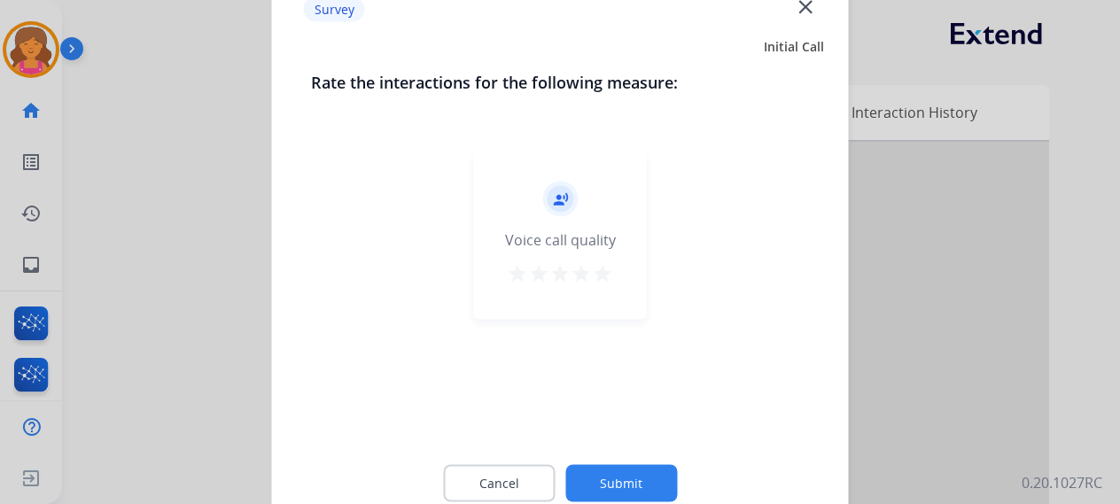
click at [610, 278] on mat-icon "star" at bounding box center [602, 272] width 21 height 21
click at [591, 461] on div "Cancel Submit" at bounding box center [560, 483] width 499 height 80
click at [588, 475] on button "Submit" at bounding box center [621, 482] width 112 height 37
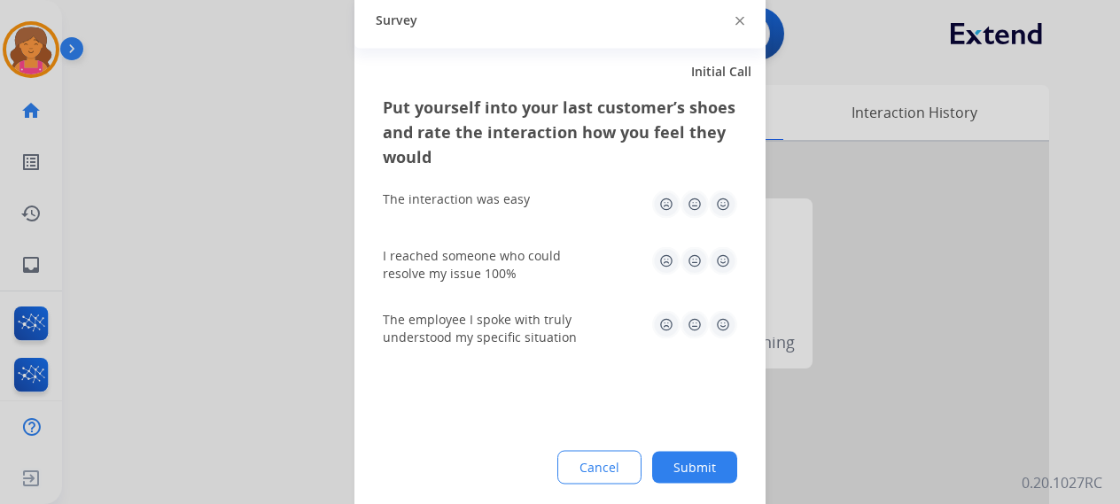
click at [722, 199] on img at bounding box center [723, 204] width 28 height 28
click at [725, 261] on img at bounding box center [723, 260] width 28 height 28
click at [719, 327] on img at bounding box center [723, 324] width 28 height 28
click at [684, 465] on button "Submit" at bounding box center [694, 467] width 85 height 32
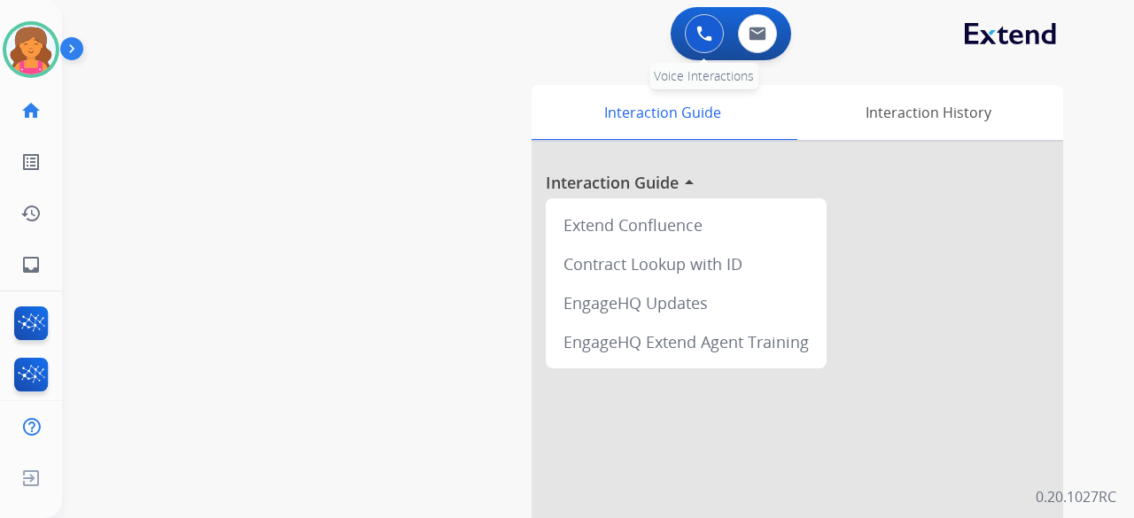
click at [710, 24] on button at bounding box center [704, 33] width 39 height 39
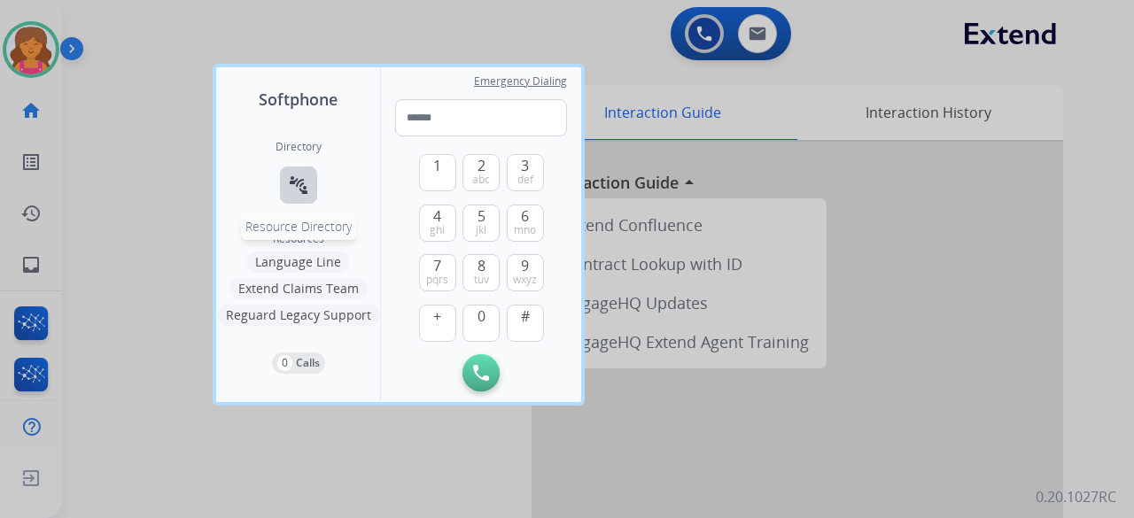
click at [303, 182] on mat-icon "connect_without_contact" at bounding box center [298, 185] width 21 height 21
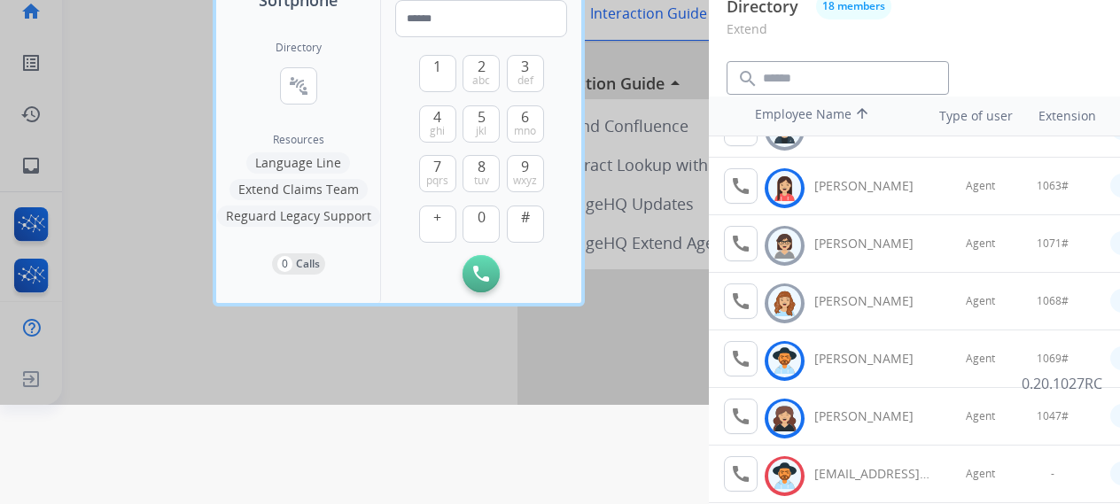
scroll to position [188, 0]
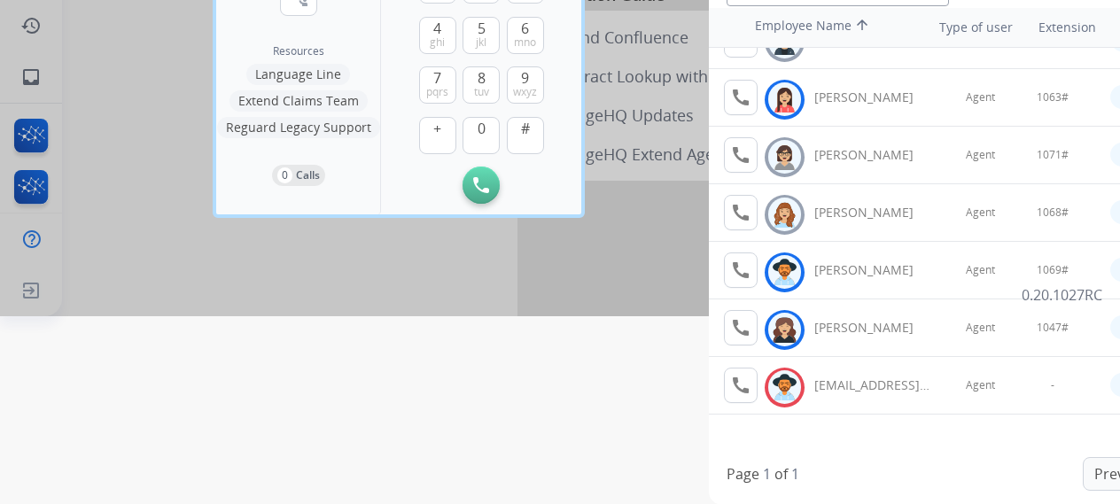
click at [555, 261] on div at bounding box center [560, 64] width 1120 height 504
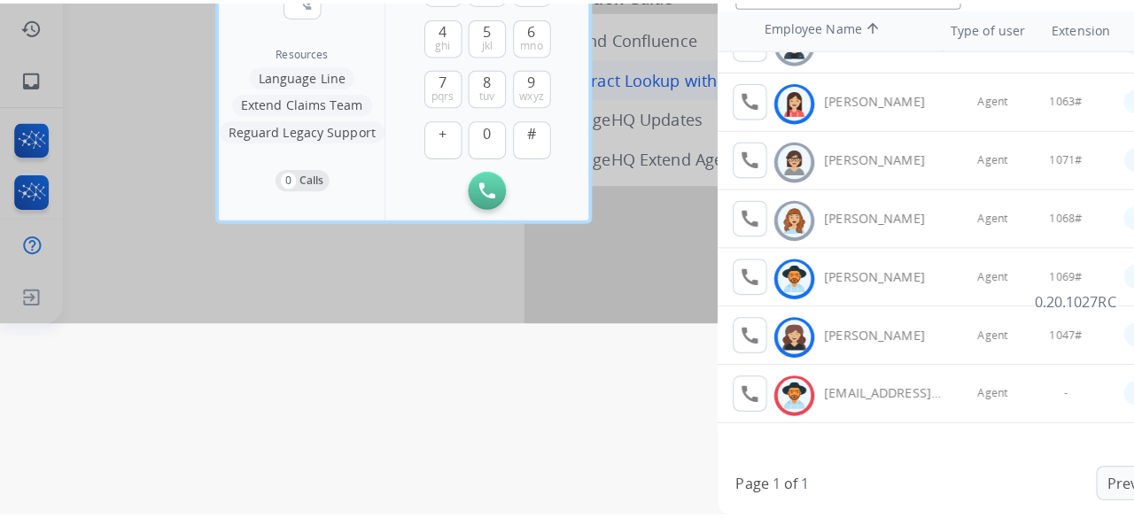
scroll to position [0, 0]
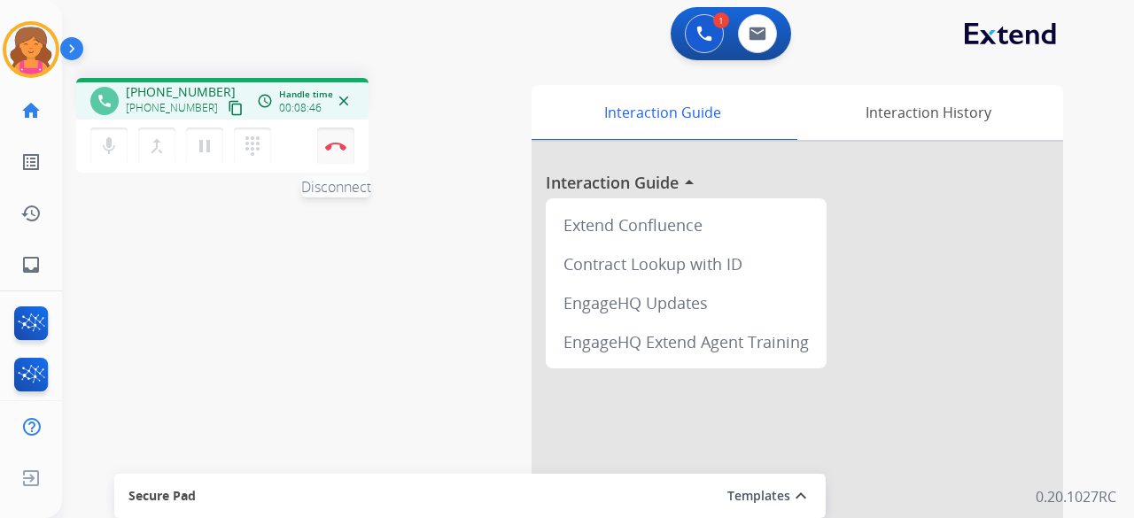
click at [335, 143] on img at bounding box center [335, 146] width 21 height 9
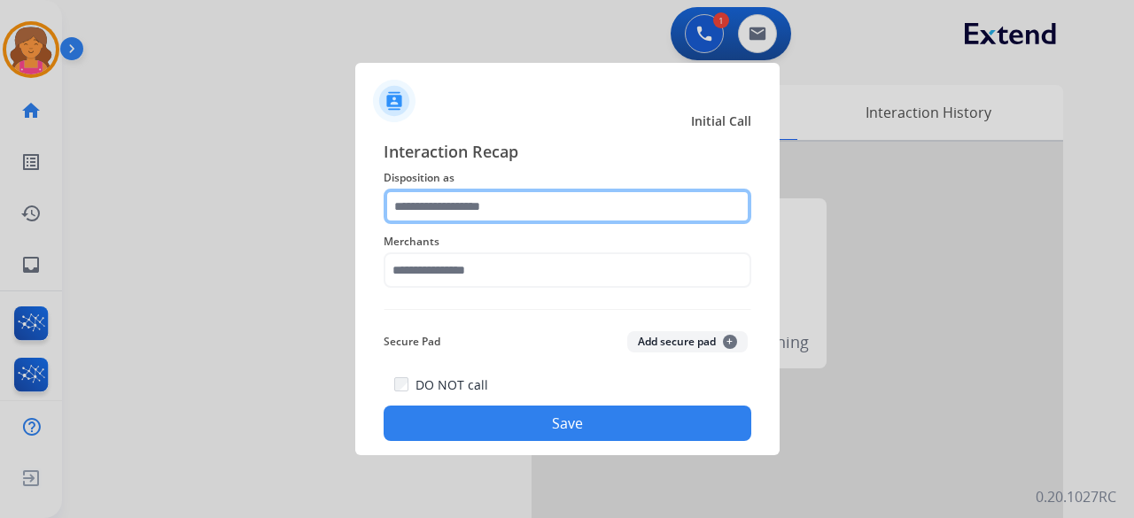
click at [526, 201] on input "text" at bounding box center [568, 206] width 368 height 35
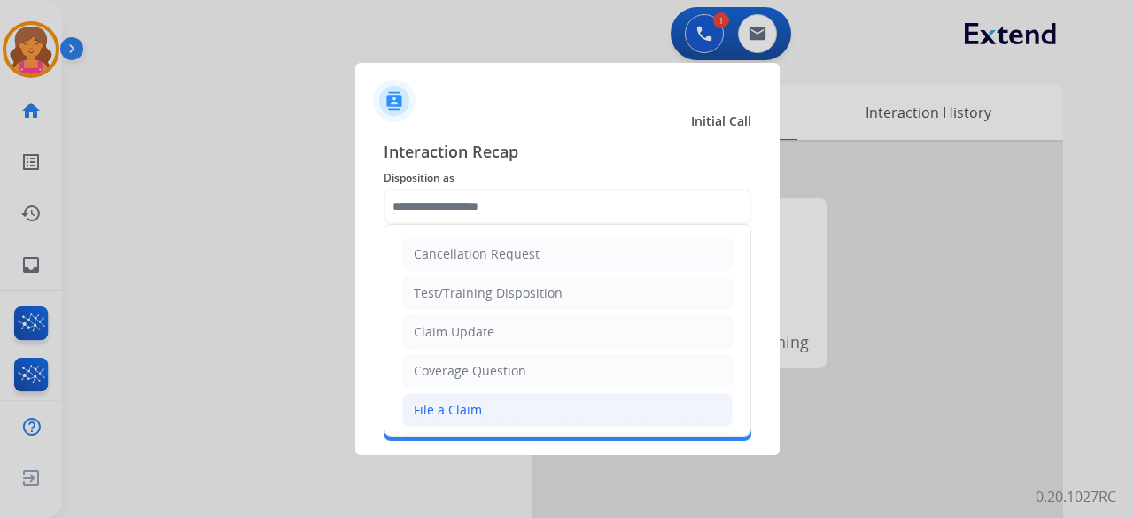
click at [458, 403] on div "File a Claim" at bounding box center [448, 410] width 68 height 18
type input "**********"
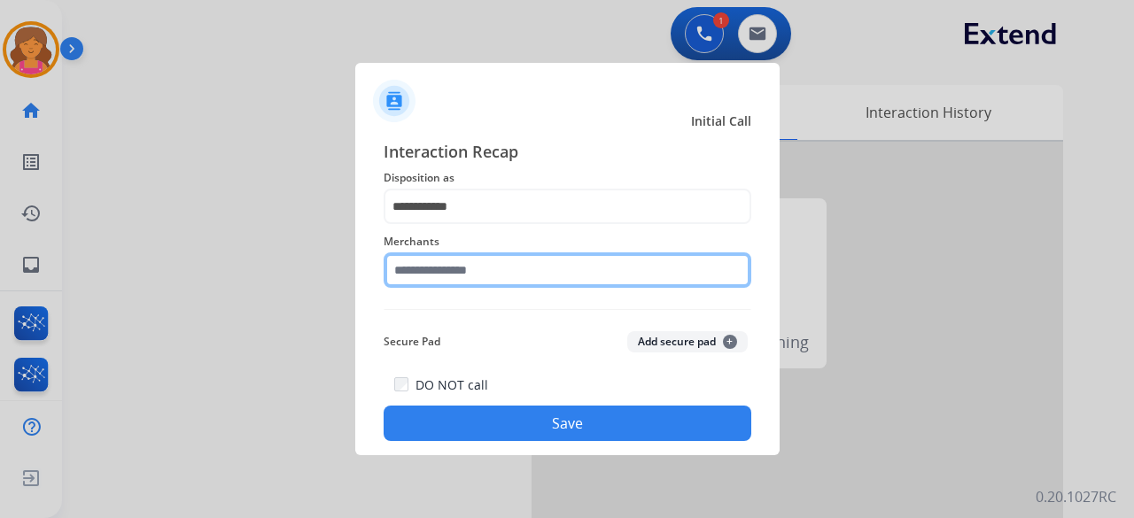
click at [480, 269] on input "text" at bounding box center [568, 269] width 368 height 35
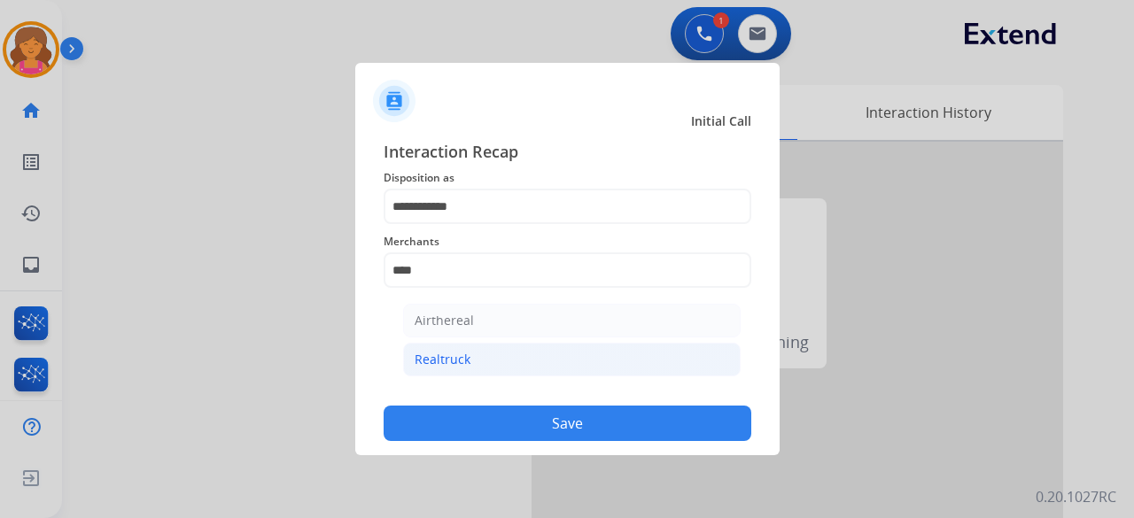
click at [466, 362] on div "Realtruck" at bounding box center [443, 360] width 56 height 18
type input "*********"
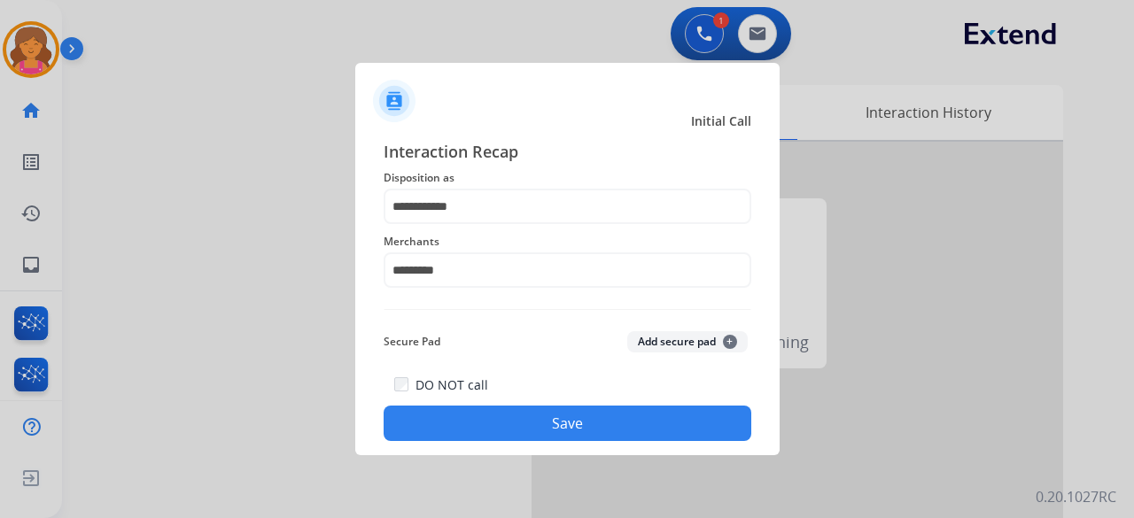
click at [474, 415] on button "Save" at bounding box center [568, 423] width 368 height 35
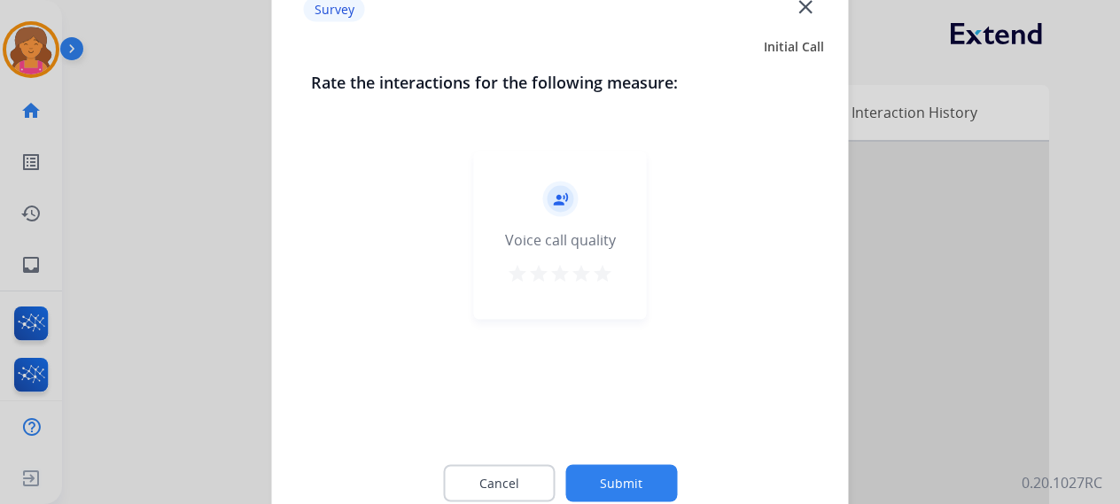
click at [602, 276] on mat-icon "star" at bounding box center [602, 272] width 21 height 21
click at [585, 468] on button "Submit" at bounding box center [621, 482] width 112 height 37
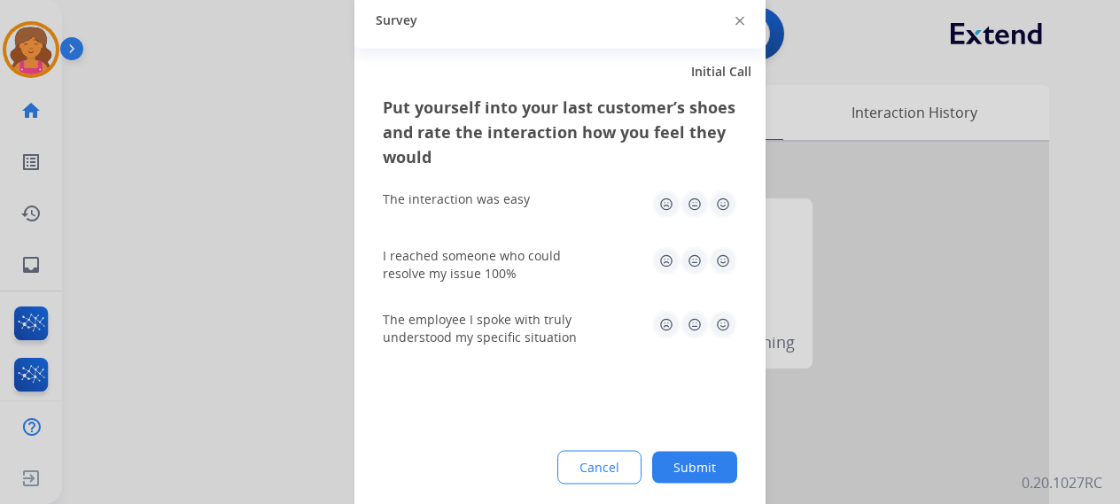
click at [714, 213] on img at bounding box center [723, 204] width 28 height 28
click at [717, 252] on img at bounding box center [723, 260] width 28 height 28
click at [718, 332] on img at bounding box center [723, 324] width 28 height 28
click at [697, 463] on button "Submit" at bounding box center [694, 467] width 85 height 32
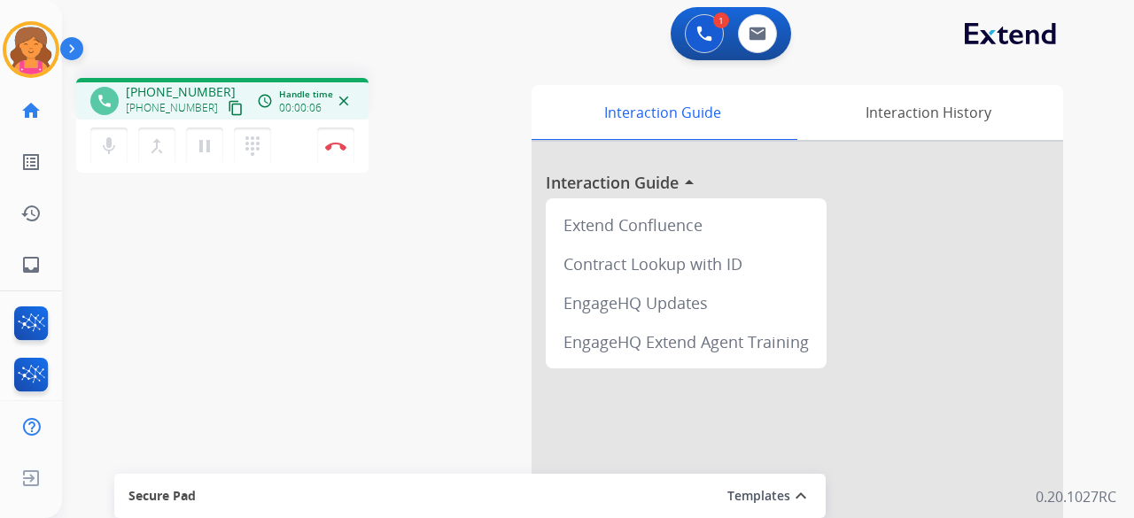
click at [225, 98] on button "content_copy" at bounding box center [235, 107] width 21 height 21
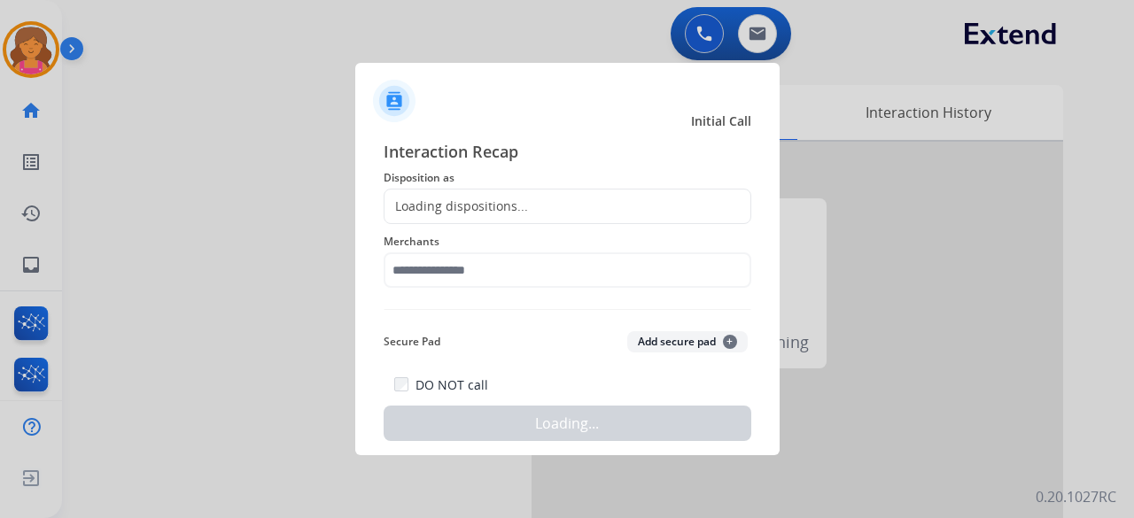
click at [390, 209] on div "Loading dispositions..." at bounding box center [456, 207] width 144 height 18
click at [397, 213] on div "Loading dispositions..." at bounding box center [456, 207] width 144 height 18
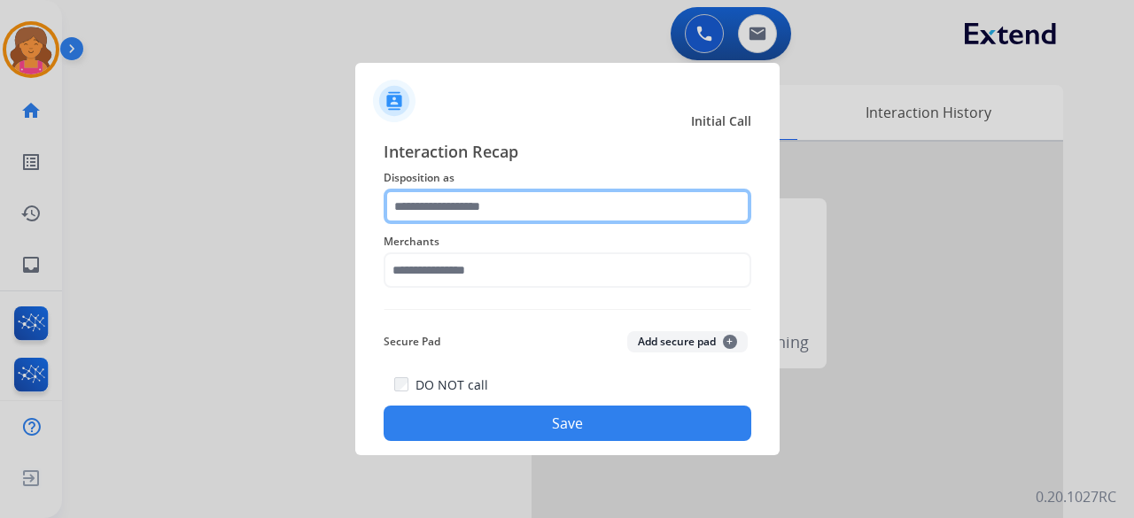
click at [409, 206] on input "text" at bounding box center [568, 206] width 368 height 35
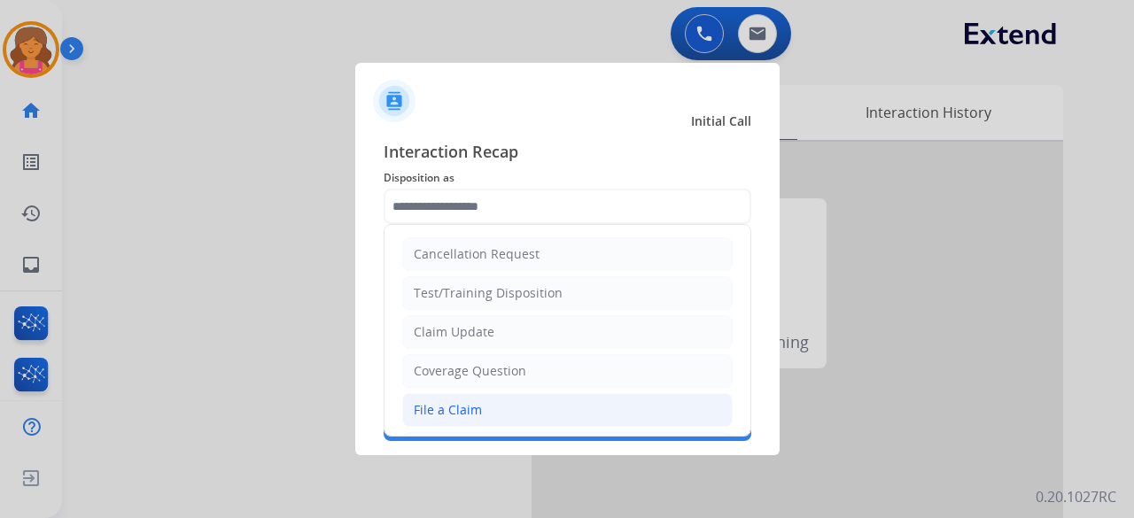
click at [486, 405] on li "File a Claim" at bounding box center [567, 410] width 330 height 34
type input "**********"
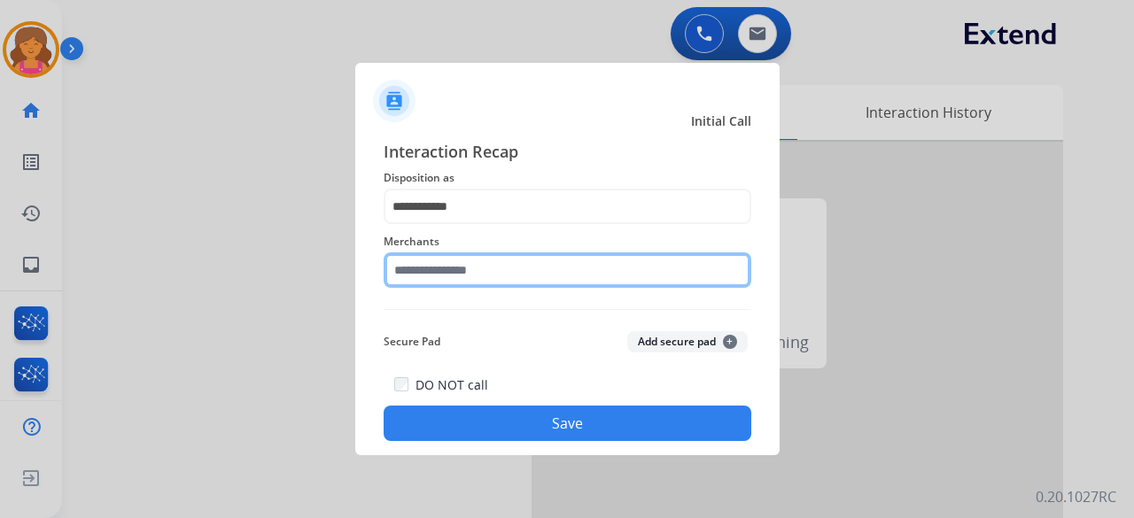
click at [502, 267] on input "text" at bounding box center [568, 269] width 368 height 35
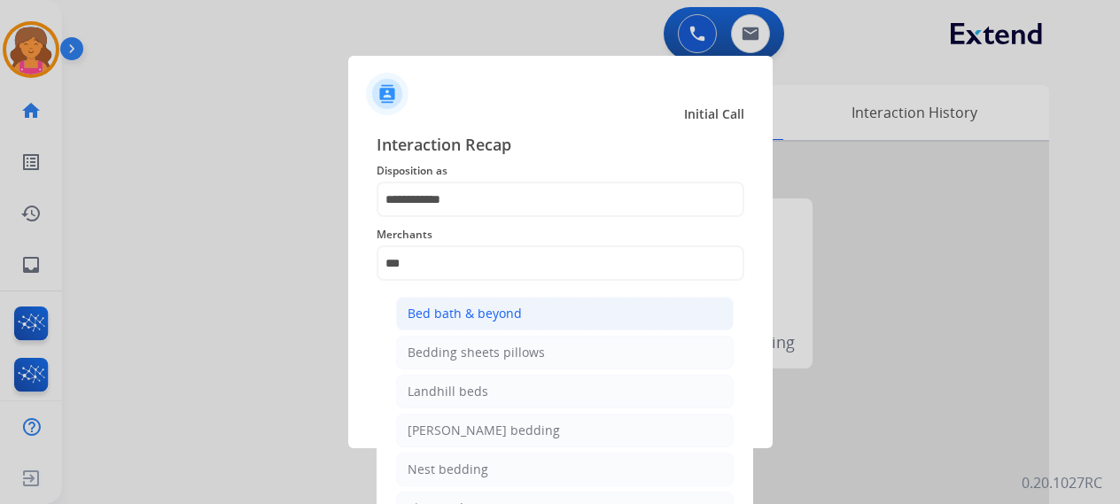
click at [500, 320] on div "Bed bath & beyond" at bounding box center [464, 314] width 114 height 18
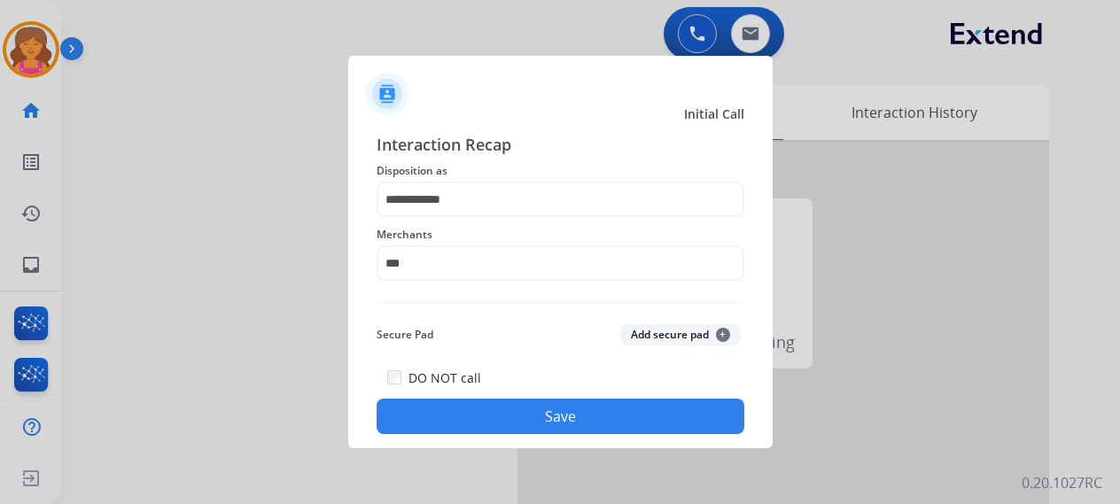
type input "**********"
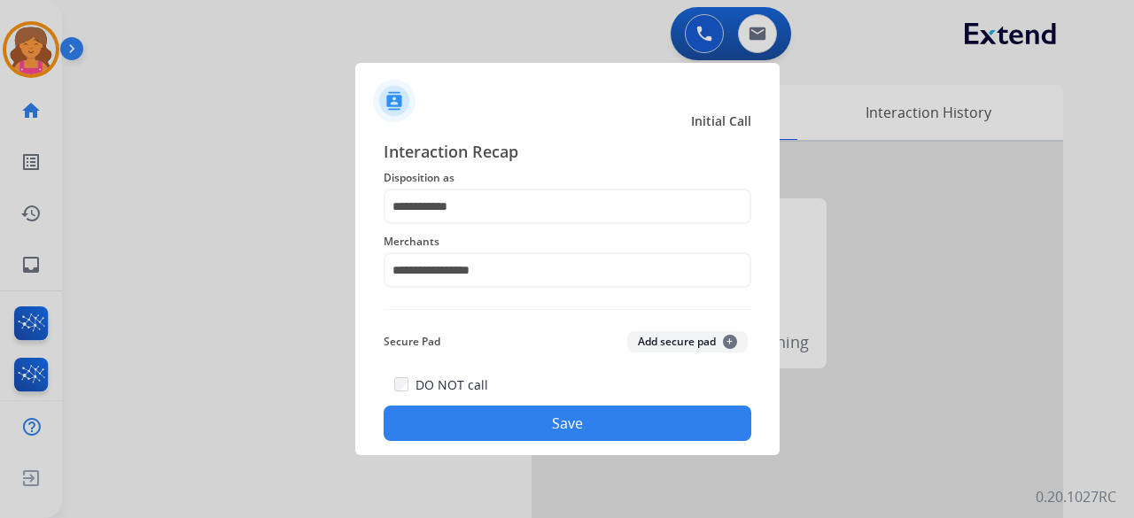
click at [526, 398] on div "DO NOT call Save" at bounding box center [568, 407] width 368 height 67
click at [527, 418] on button "Save" at bounding box center [568, 423] width 368 height 35
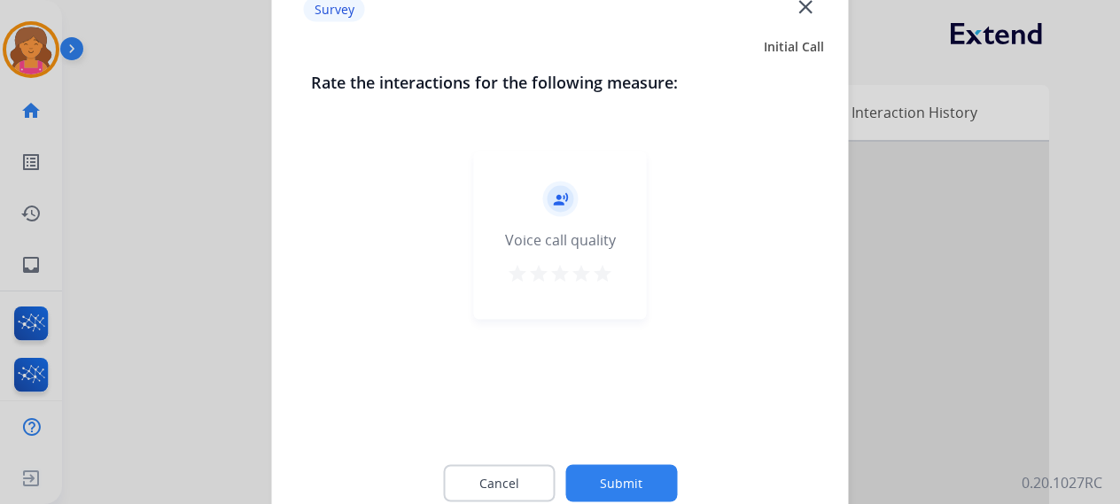
click at [604, 275] on mat-icon "star" at bounding box center [602, 272] width 21 height 21
click at [636, 474] on button "Submit" at bounding box center [621, 482] width 112 height 37
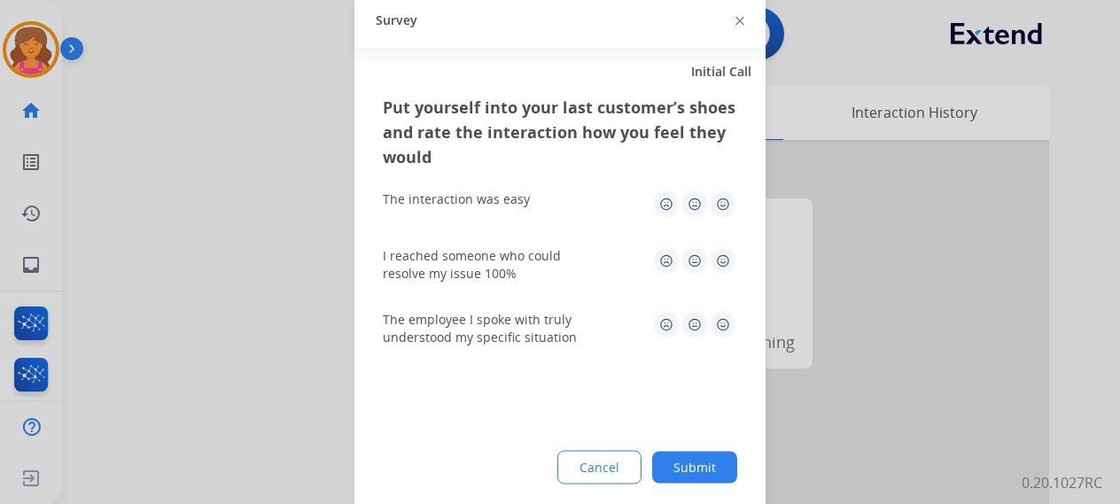
click at [728, 206] on img at bounding box center [723, 204] width 28 height 28
click at [725, 241] on div "I reached someone who could resolve my issue 100%" at bounding box center [560, 264] width 354 height 64
click at [720, 269] on img at bounding box center [723, 260] width 28 height 28
click at [721, 337] on img at bounding box center [723, 324] width 28 height 28
click at [680, 467] on button "Submit" at bounding box center [694, 467] width 85 height 32
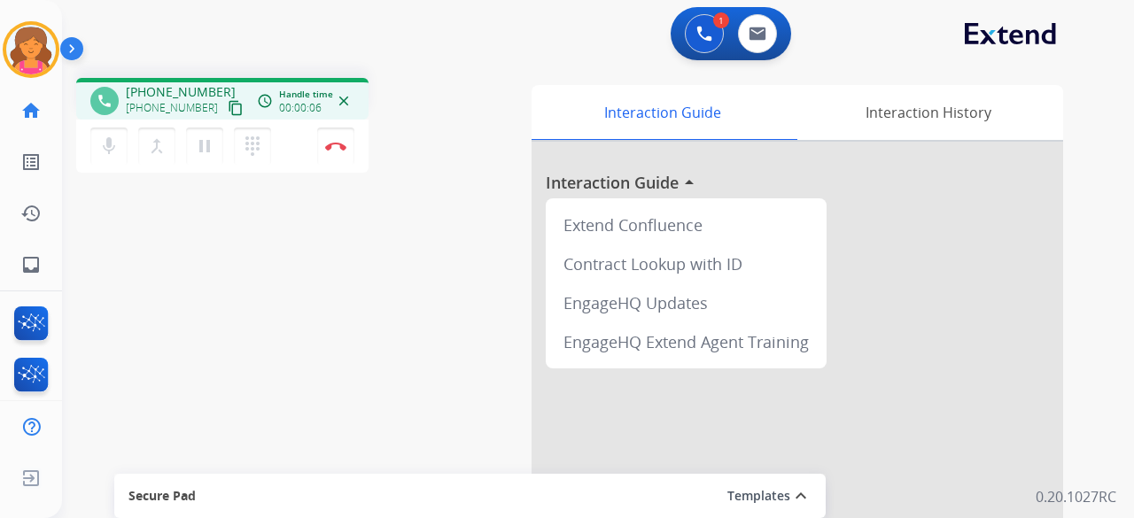
click at [228, 115] on mat-icon "content_copy" at bounding box center [236, 108] width 16 height 16
click at [228, 102] on mat-icon "content_copy" at bounding box center [236, 108] width 16 height 16
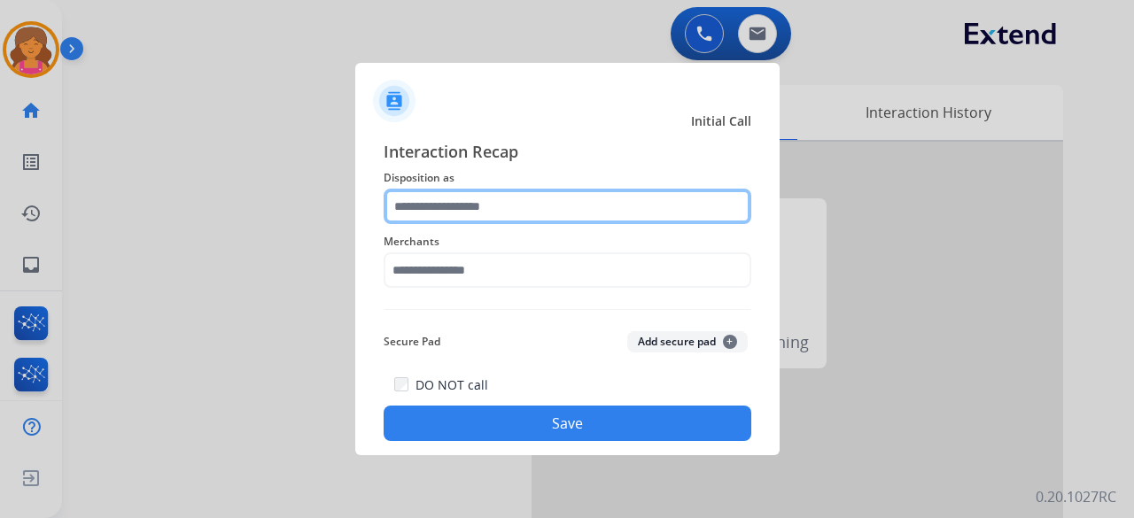
click at [498, 208] on input "text" at bounding box center [568, 206] width 368 height 35
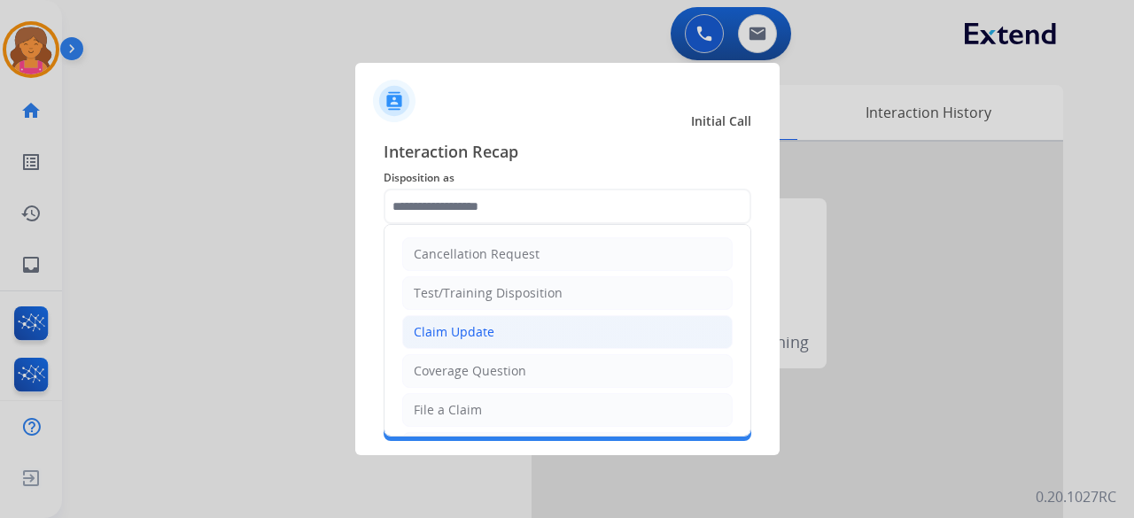
click at [443, 330] on div "Claim Update" at bounding box center [454, 332] width 81 height 18
type input "**********"
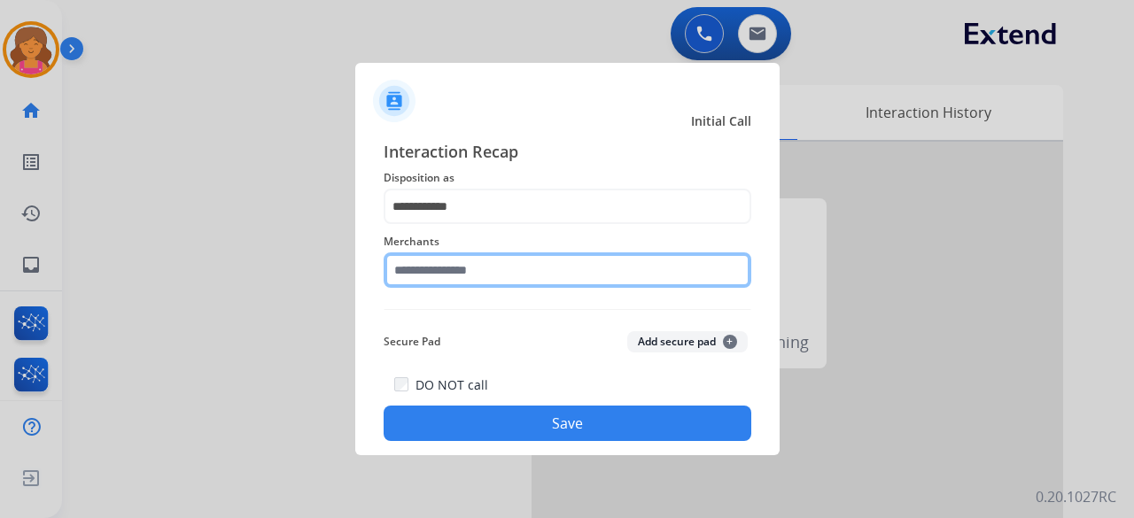
click at [443, 276] on input "text" at bounding box center [568, 269] width 368 height 35
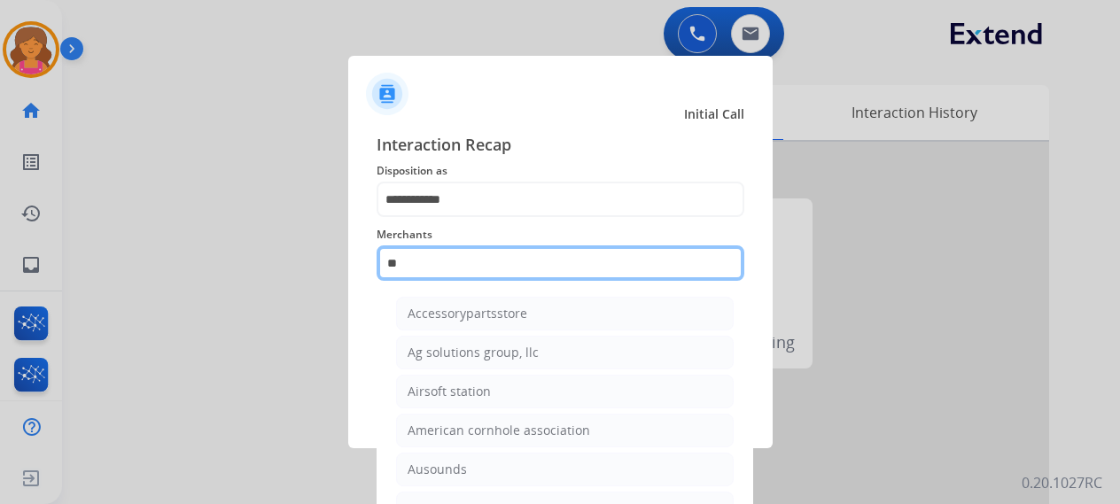
type input "*"
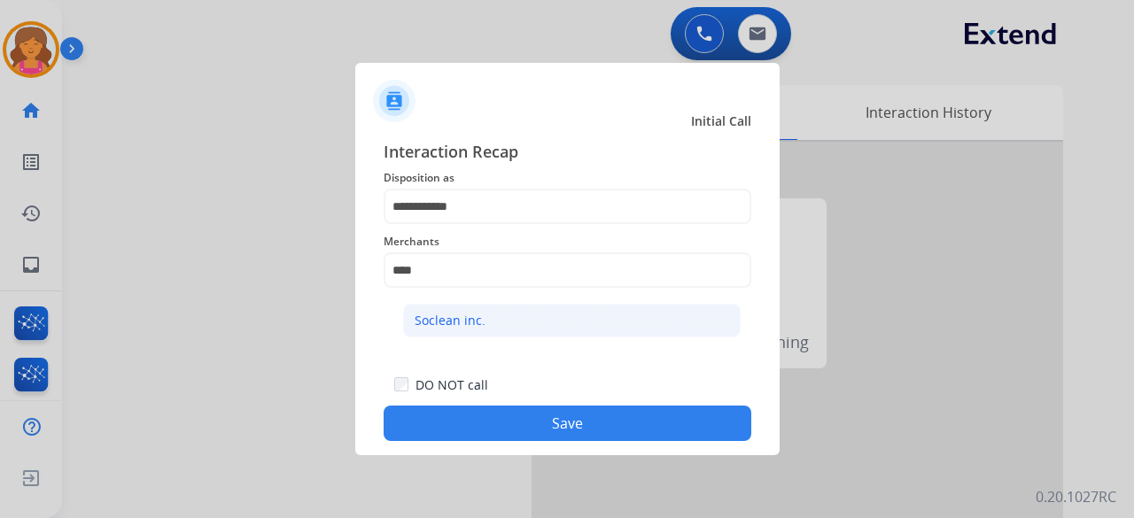
click at [405, 325] on li "Soclean inc." at bounding box center [571, 321] width 337 height 34
type input "**********"
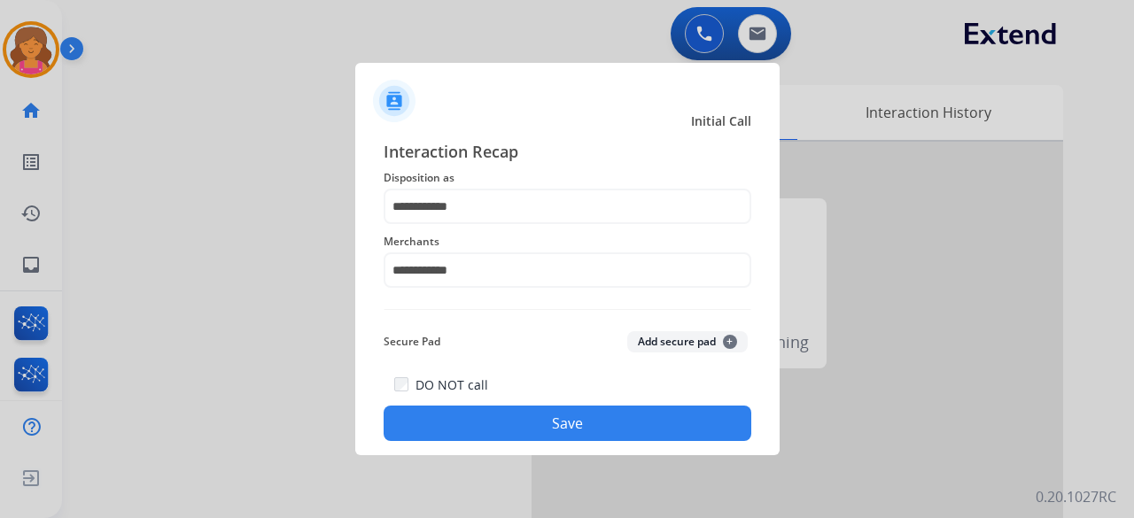
click at [437, 453] on div "**********" at bounding box center [567, 290] width 424 height 330
click at [444, 437] on button "Save" at bounding box center [568, 423] width 368 height 35
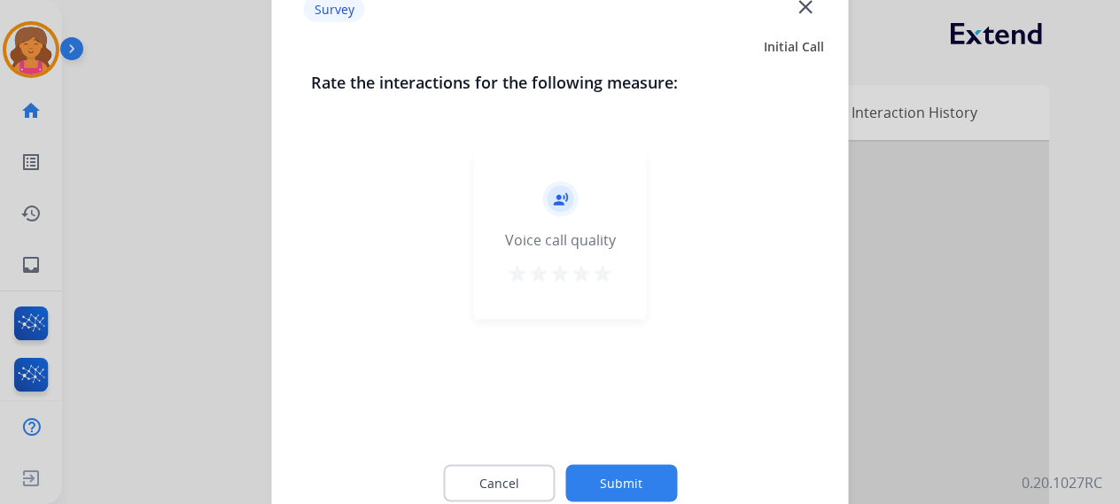
click at [597, 268] on mat-icon "star" at bounding box center [602, 272] width 21 height 21
click at [618, 469] on button "Submit" at bounding box center [621, 482] width 112 height 37
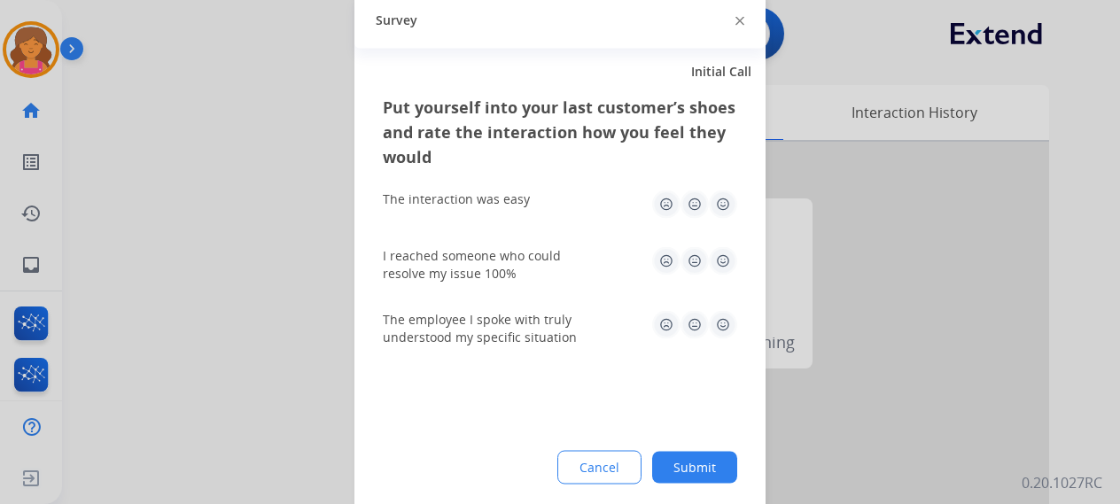
click at [716, 196] on img at bounding box center [723, 204] width 28 height 28
drag, startPoint x: 723, startPoint y: 251, endPoint x: 717, endPoint y: 283, distance: 32.5
click at [723, 252] on img at bounding box center [723, 260] width 28 height 28
click at [721, 337] on img at bounding box center [723, 324] width 28 height 28
click at [696, 467] on button "Submit" at bounding box center [694, 467] width 85 height 32
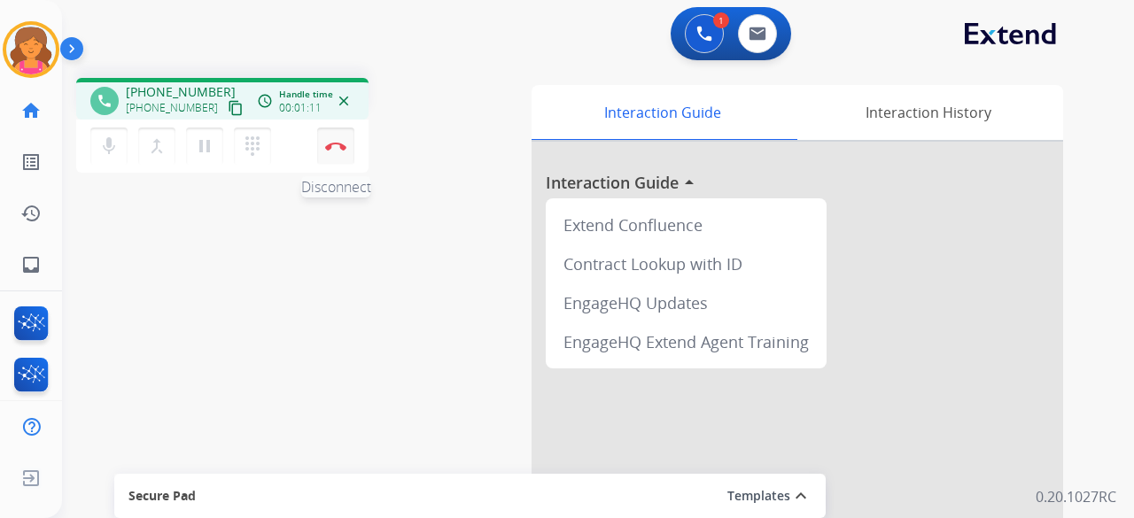
click at [335, 155] on button "Disconnect" at bounding box center [335, 146] width 37 height 37
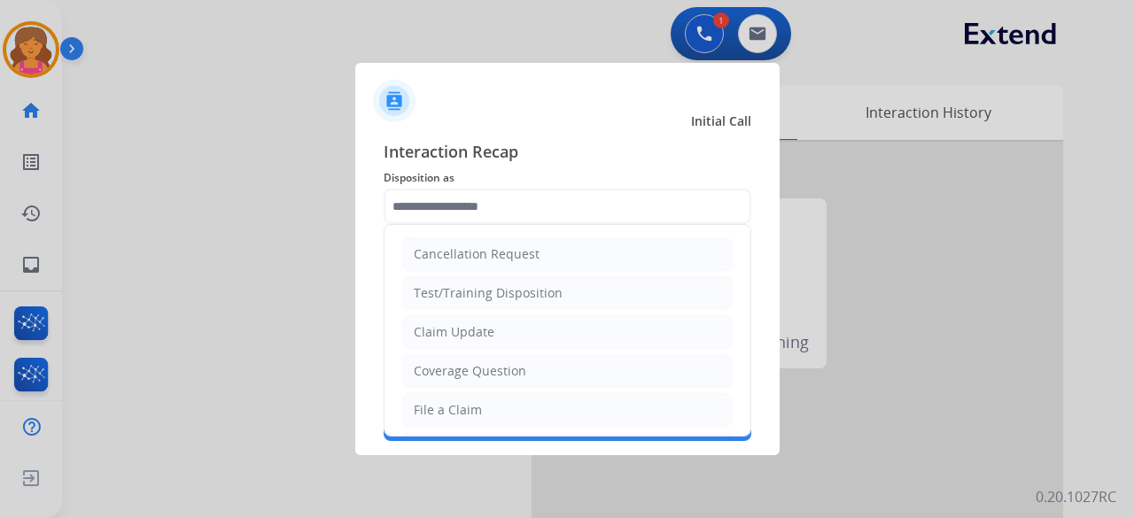
click at [435, 206] on input "text" at bounding box center [568, 206] width 368 height 35
click at [443, 334] on div "Claim Update" at bounding box center [454, 332] width 81 height 18
type input "**********"
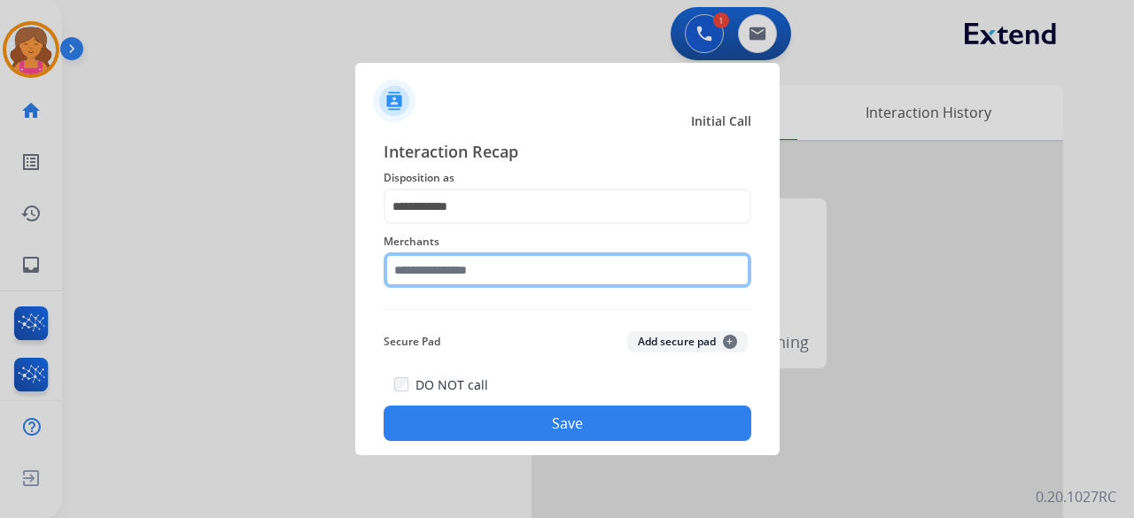
click at [445, 269] on input "text" at bounding box center [568, 269] width 368 height 35
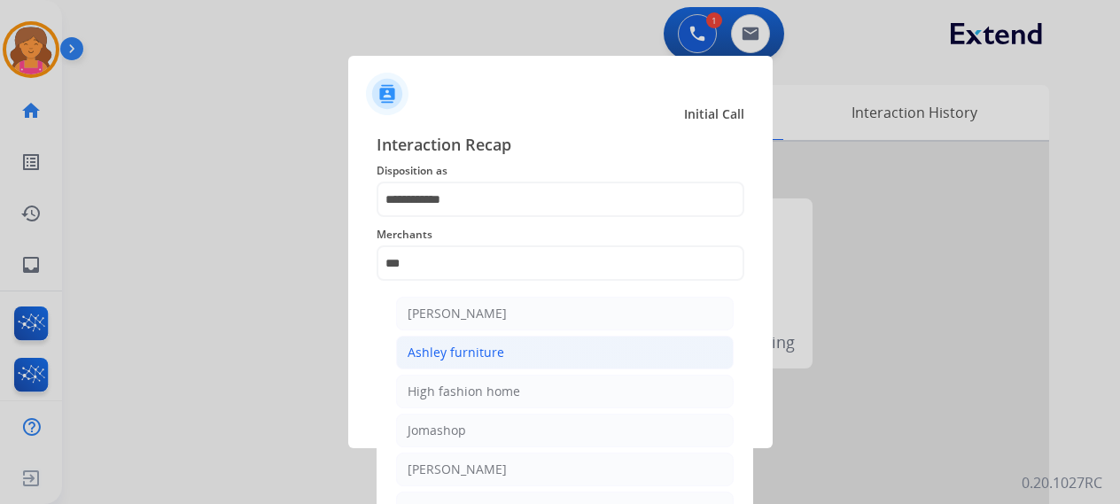
click at [459, 339] on li "Ashley furniture" at bounding box center [564, 353] width 337 height 34
type input "**********"
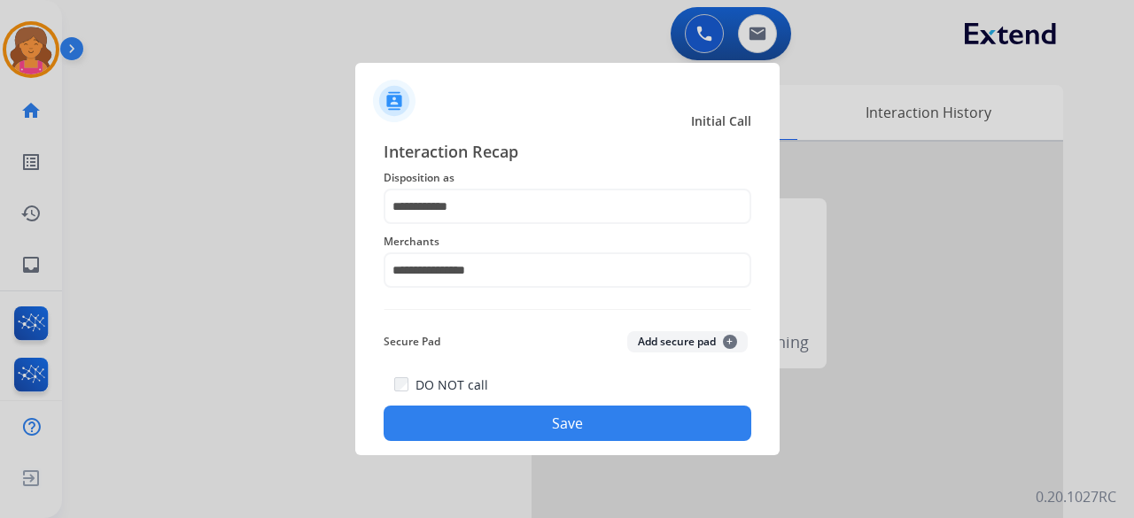
click at [462, 414] on button "Save" at bounding box center [568, 423] width 368 height 35
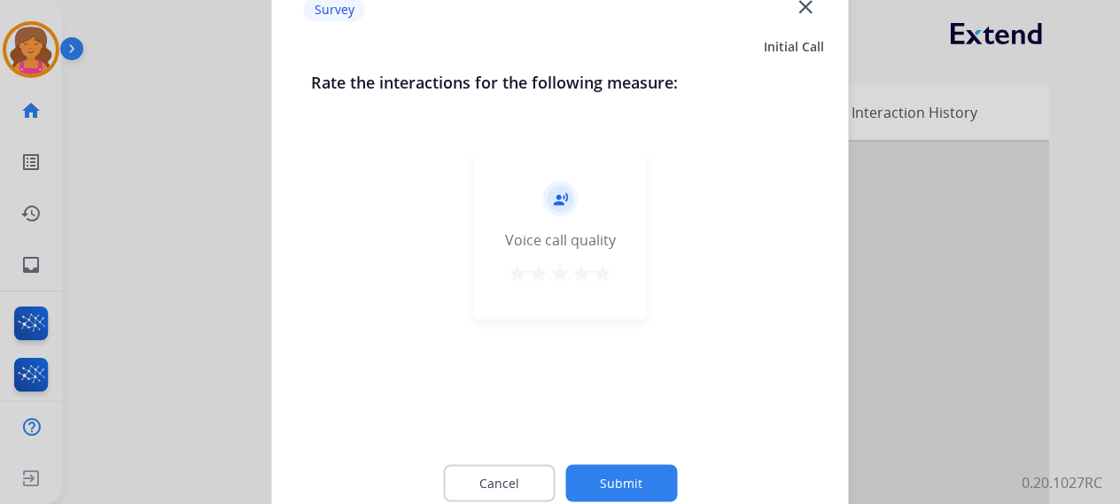
click at [606, 272] on mat-icon "star" at bounding box center [602, 272] width 21 height 21
click at [627, 481] on button "Submit" at bounding box center [621, 482] width 112 height 37
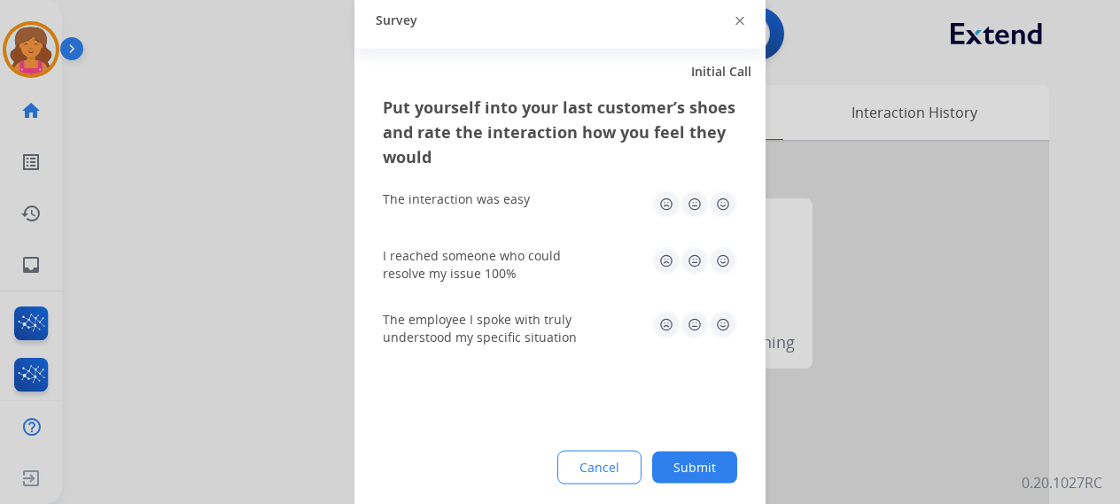
click at [718, 206] on img at bounding box center [723, 204] width 28 height 28
click at [726, 263] on img at bounding box center [723, 260] width 28 height 28
drag, startPoint x: 725, startPoint y: 309, endPoint x: 725, endPoint y: 320, distance: 10.6
click at [725, 315] on div "The employee I spoke with truly understood my specific situation" at bounding box center [560, 328] width 354 height 64
click at [725, 320] on img at bounding box center [723, 324] width 28 height 28
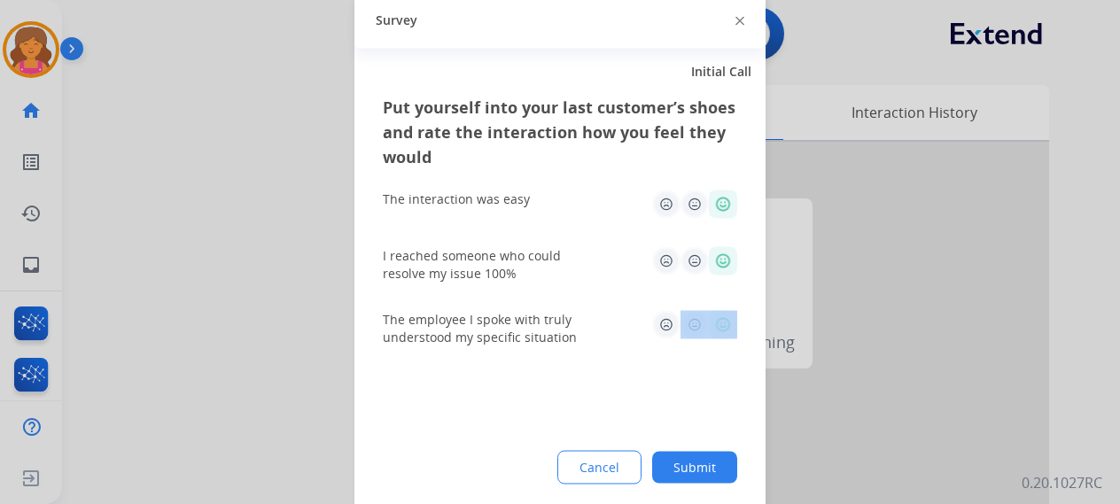
click at [702, 471] on button "Submit" at bounding box center [694, 467] width 85 height 32
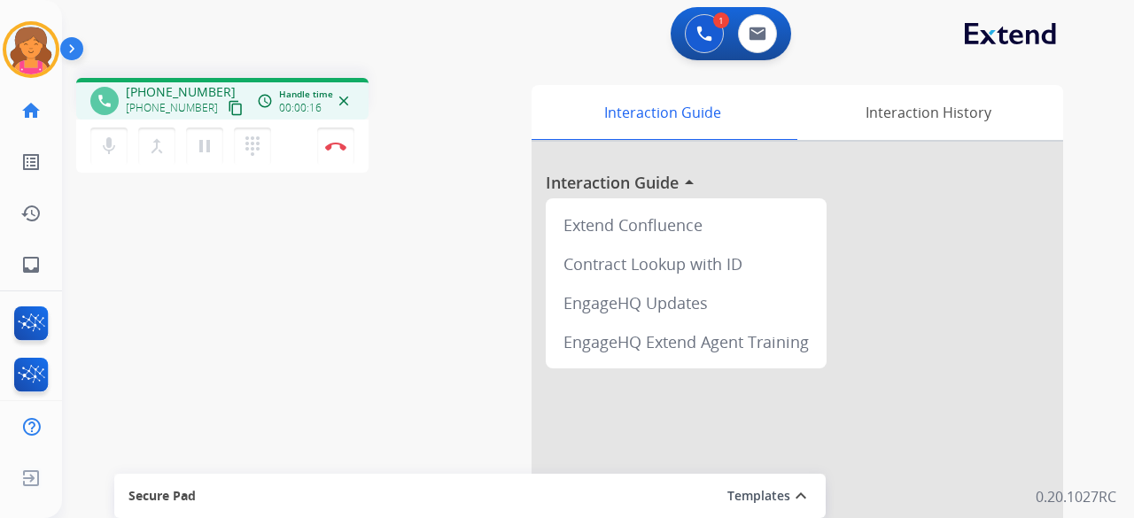
click at [228, 112] on mat-icon "content_copy" at bounding box center [236, 108] width 16 height 16
click at [326, 149] on img at bounding box center [335, 146] width 21 height 9
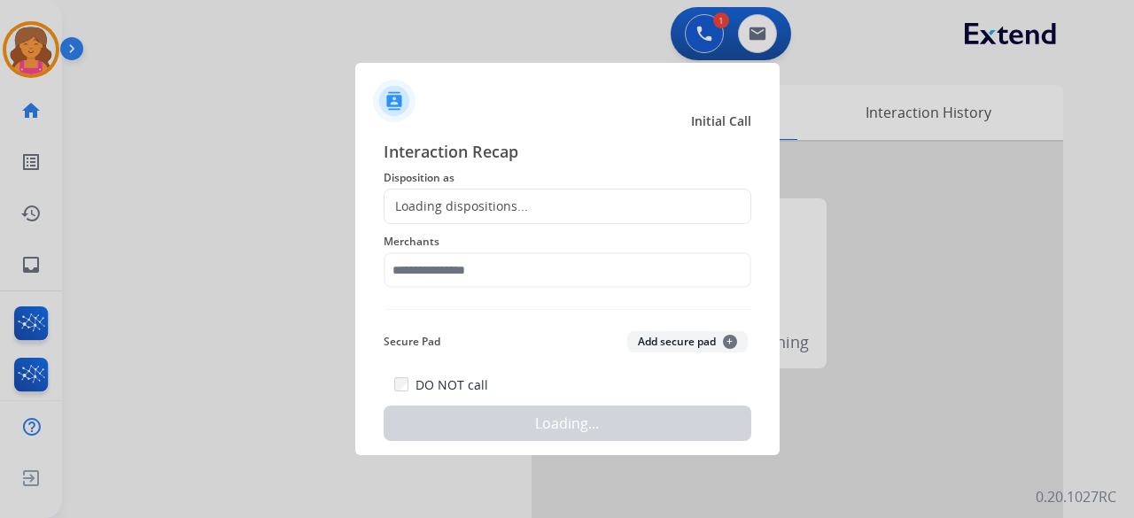
click at [471, 201] on div "Loading dispositions..." at bounding box center [456, 207] width 144 height 18
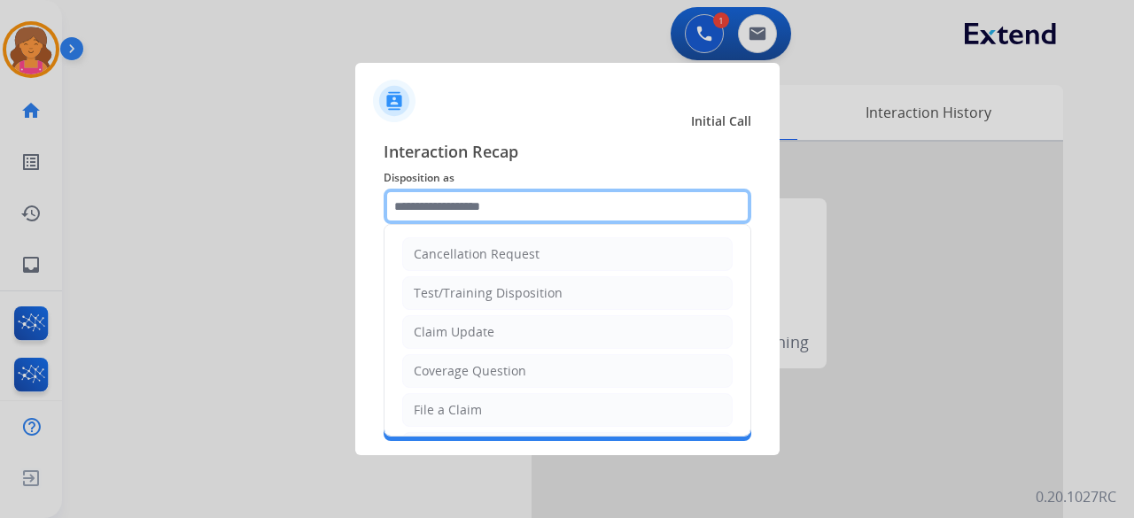
click at [471, 201] on input "text" at bounding box center [568, 206] width 368 height 35
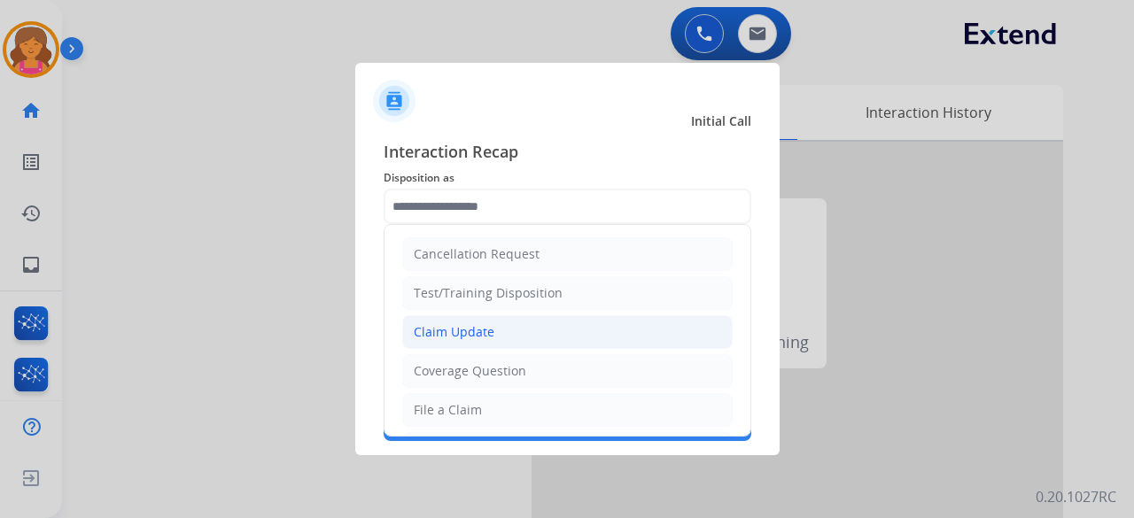
click at [474, 332] on div "Claim Update" at bounding box center [454, 332] width 81 height 18
type input "**********"
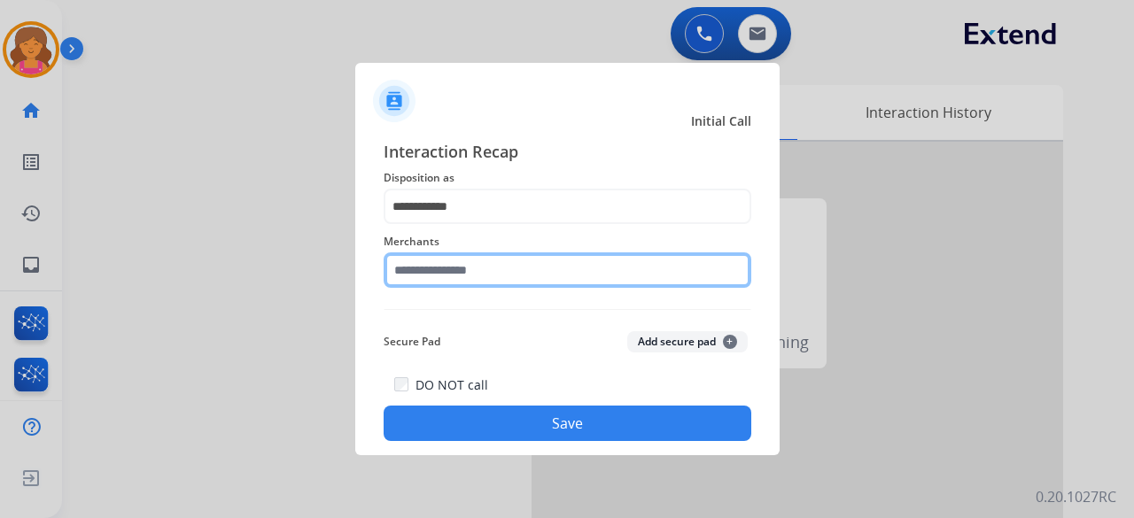
click at [456, 271] on input "text" at bounding box center [568, 269] width 368 height 35
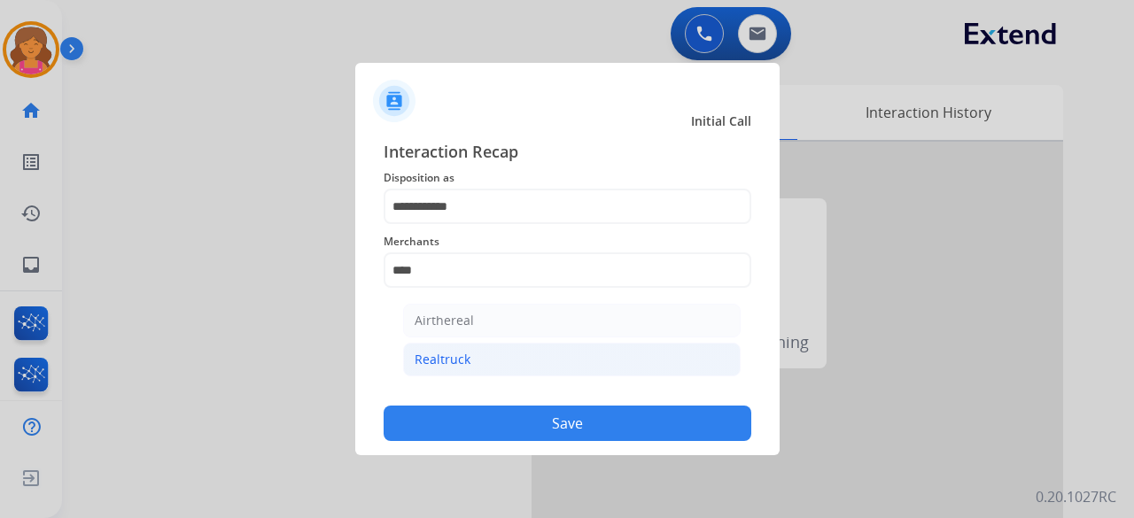
click at [438, 361] on div "Realtruck" at bounding box center [443, 360] width 56 height 18
type input "*********"
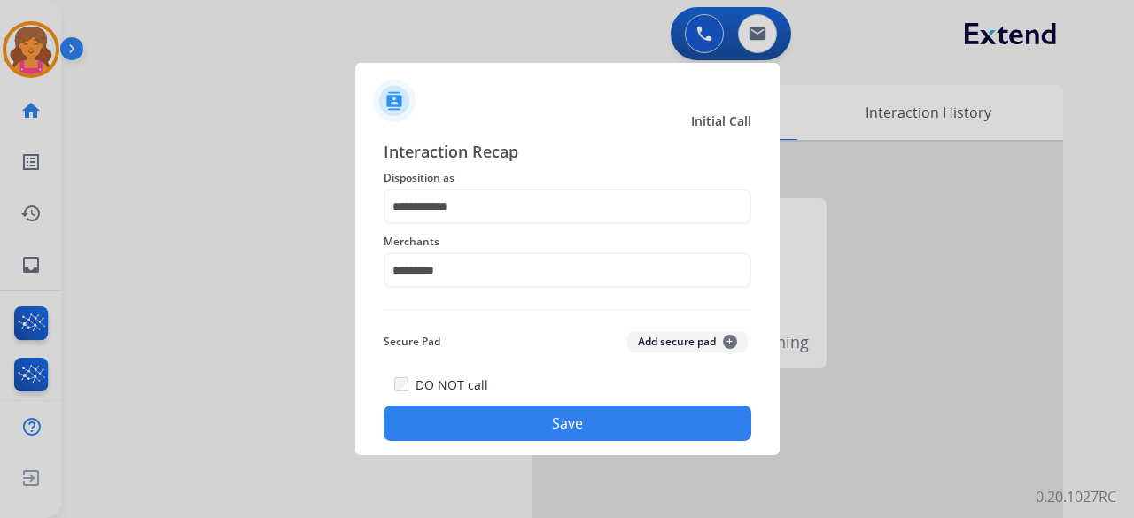
click at [444, 420] on button "Save" at bounding box center [568, 423] width 368 height 35
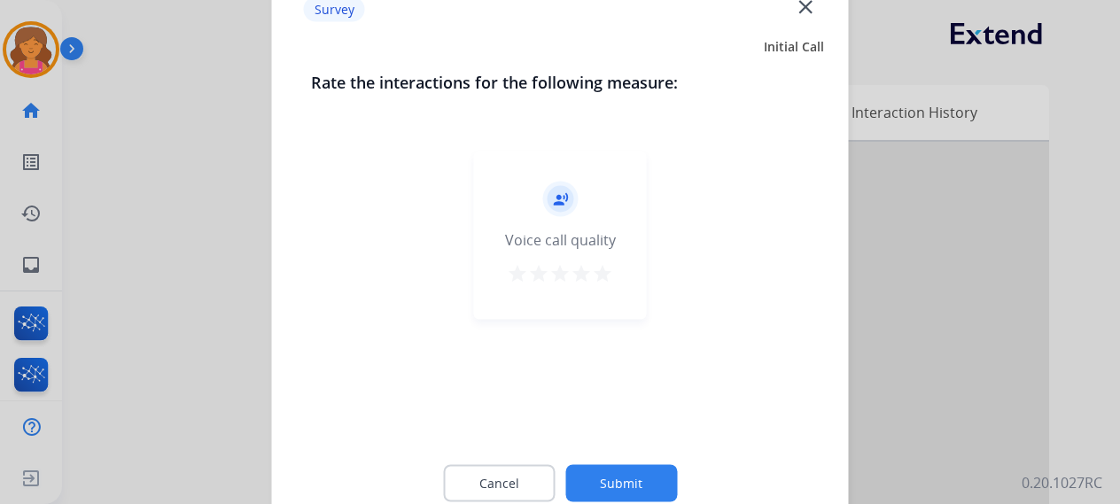
click at [595, 284] on button "star" at bounding box center [602, 275] width 21 height 27
drag, startPoint x: 601, startPoint y: 460, endPoint x: 595, endPoint y: 485, distance: 25.6
click at [601, 463] on div "Cancel Submit" at bounding box center [560, 483] width 499 height 80
click at [595, 485] on button "Submit" at bounding box center [621, 482] width 112 height 37
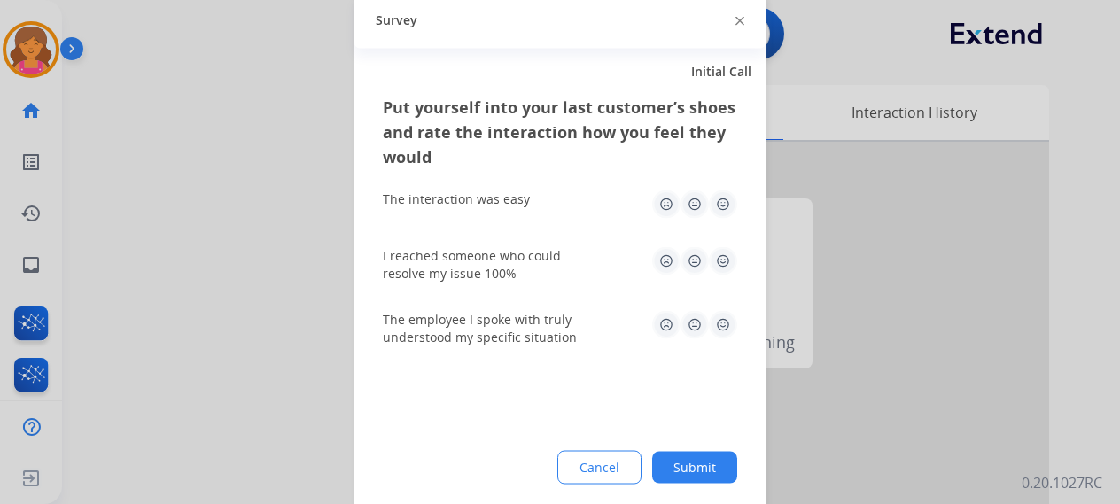
click at [712, 208] on img at bounding box center [723, 204] width 28 height 28
click at [725, 261] on img at bounding box center [723, 260] width 28 height 28
click at [723, 330] on img at bounding box center [723, 324] width 28 height 28
click at [694, 460] on button "Submit" at bounding box center [694, 467] width 85 height 32
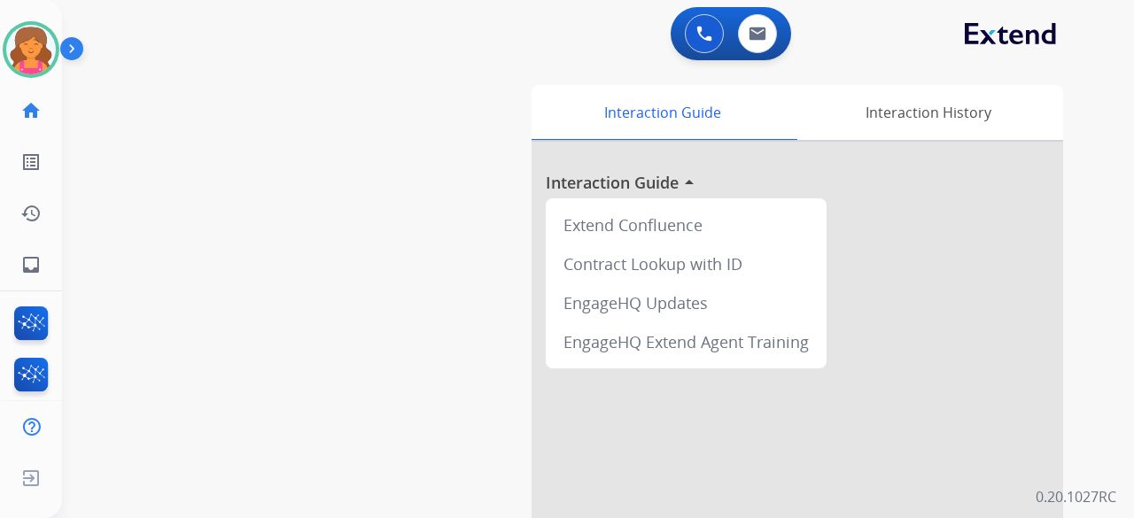
click at [482, 154] on div "swap_horiz Break voice bridge close_fullscreen Connect 3-Way Call merge_type Se…" at bounding box center [576, 433] width 1029 height 739
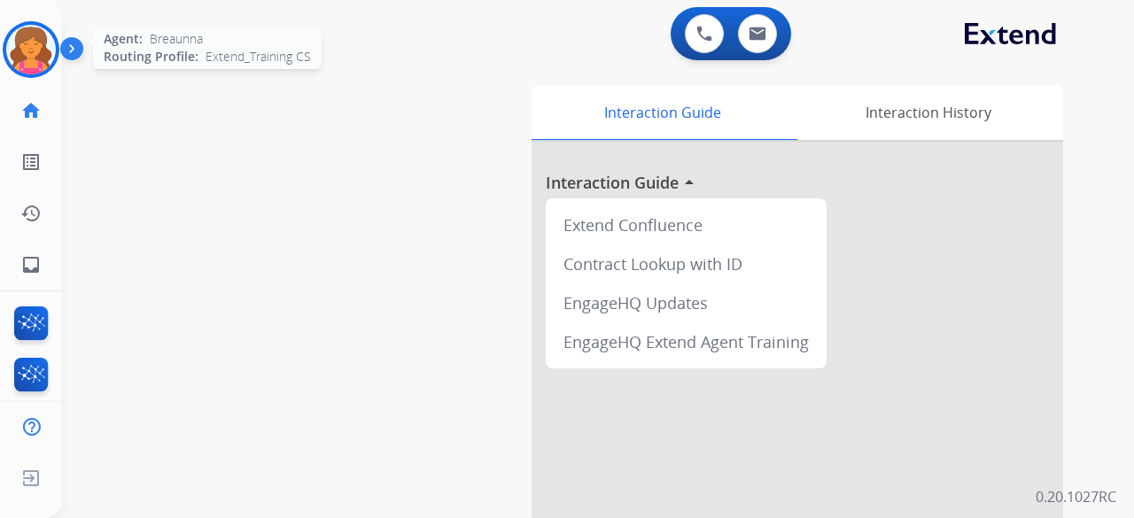
click at [28, 54] on img at bounding box center [31, 50] width 50 height 50
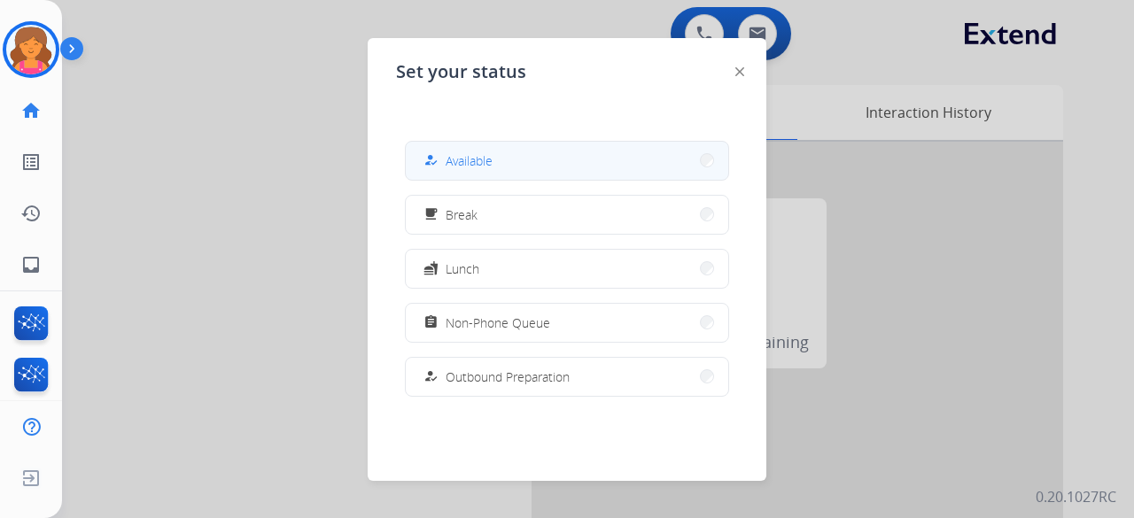
click at [502, 150] on button "how_to_reg Available" at bounding box center [567, 161] width 322 height 38
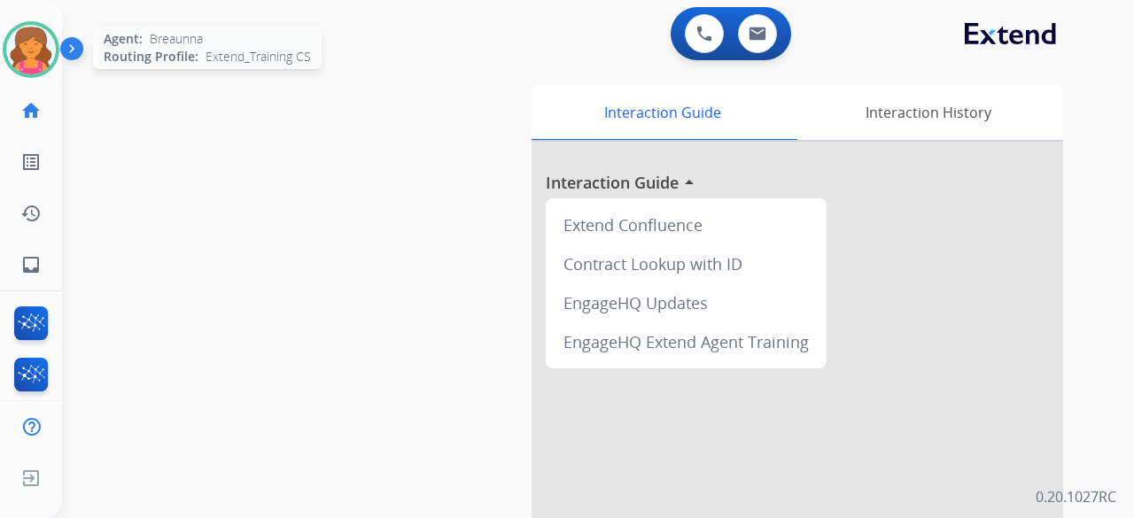
click at [19, 39] on img at bounding box center [31, 50] width 50 height 50
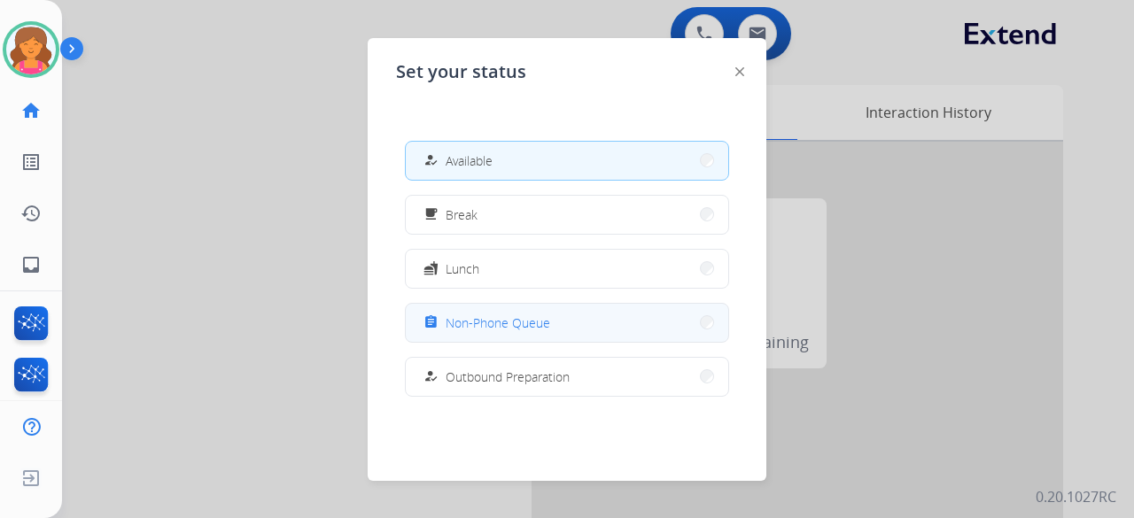
click at [482, 317] on span "Non-Phone Queue" at bounding box center [498, 323] width 105 height 19
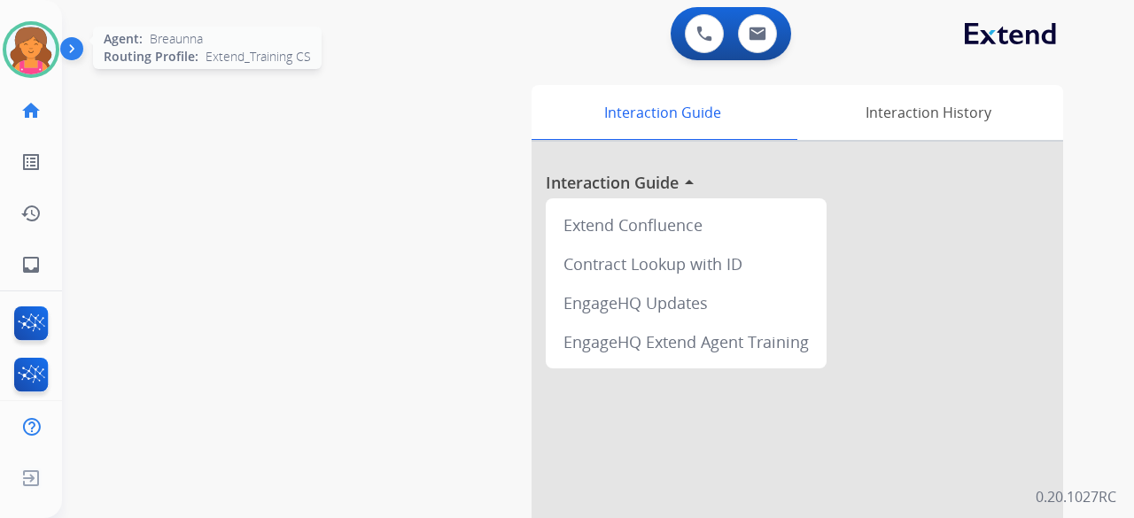
click at [22, 43] on img at bounding box center [31, 50] width 50 height 50
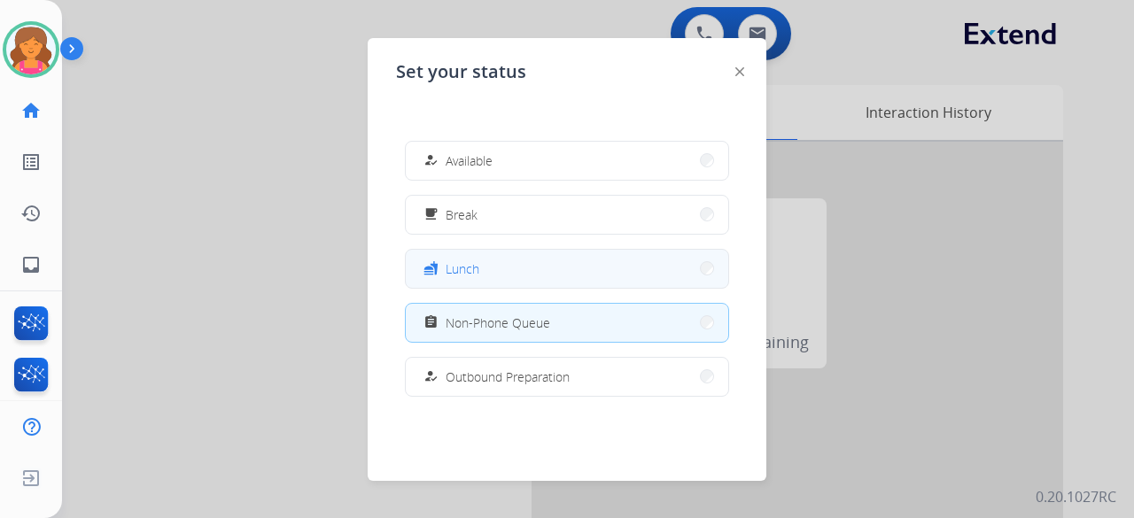
click at [462, 272] on span "Lunch" at bounding box center [463, 269] width 34 height 19
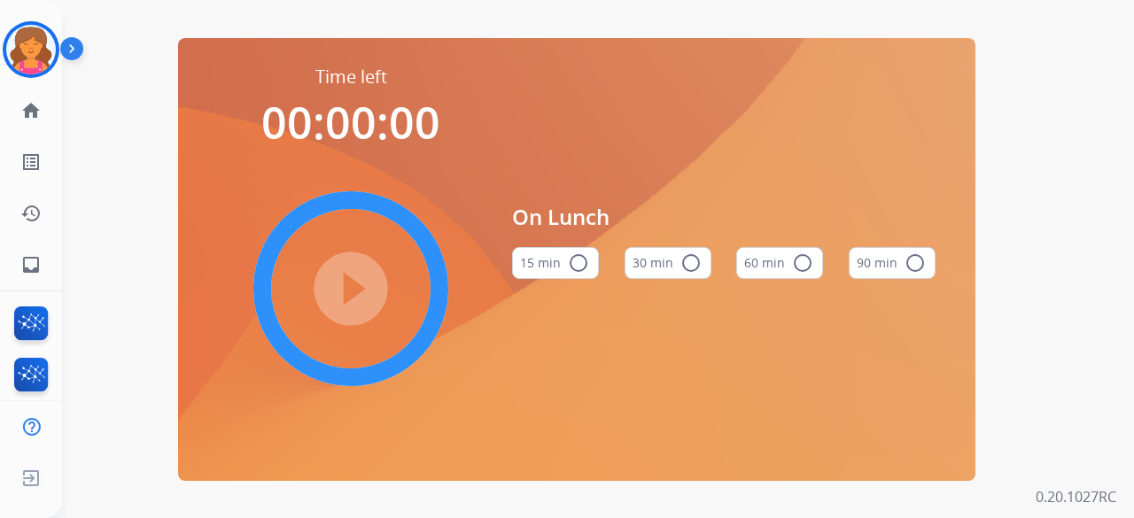
click at [777, 270] on button "60 min radio_button_unchecked" at bounding box center [779, 263] width 87 height 32
click at [354, 291] on mat-icon "play_circle_filled" at bounding box center [350, 288] width 21 height 21
